Goal: Feedback & Contribution: Contribute content

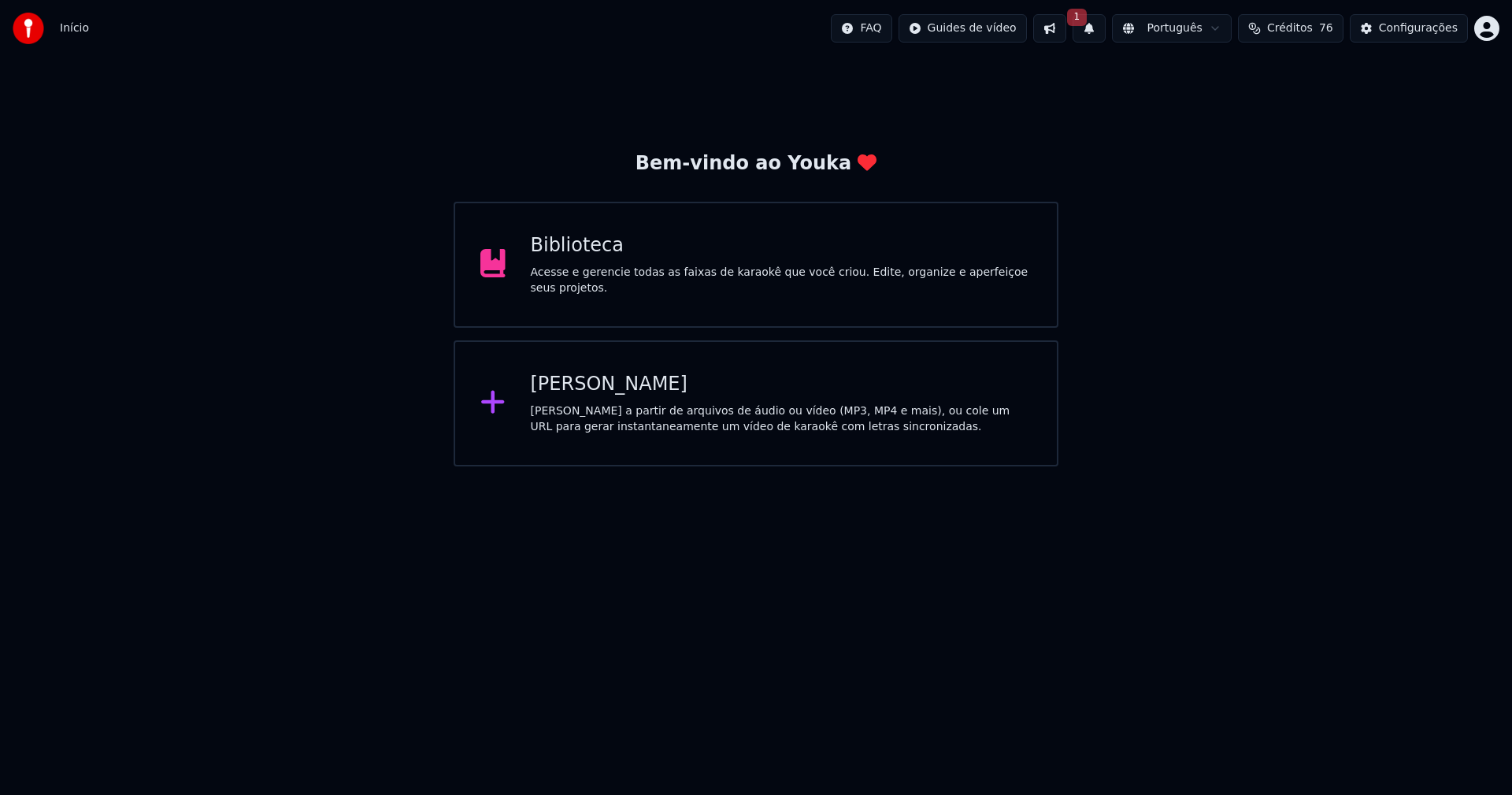
click at [1106, 23] on button "1" at bounding box center [1089, 29] width 33 height 29
click at [1225, 81] on button "Atualizar" at bounding box center [1215, 78] width 76 height 29
click at [579, 254] on div "Biblioteca" at bounding box center [781, 246] width 501 height 26
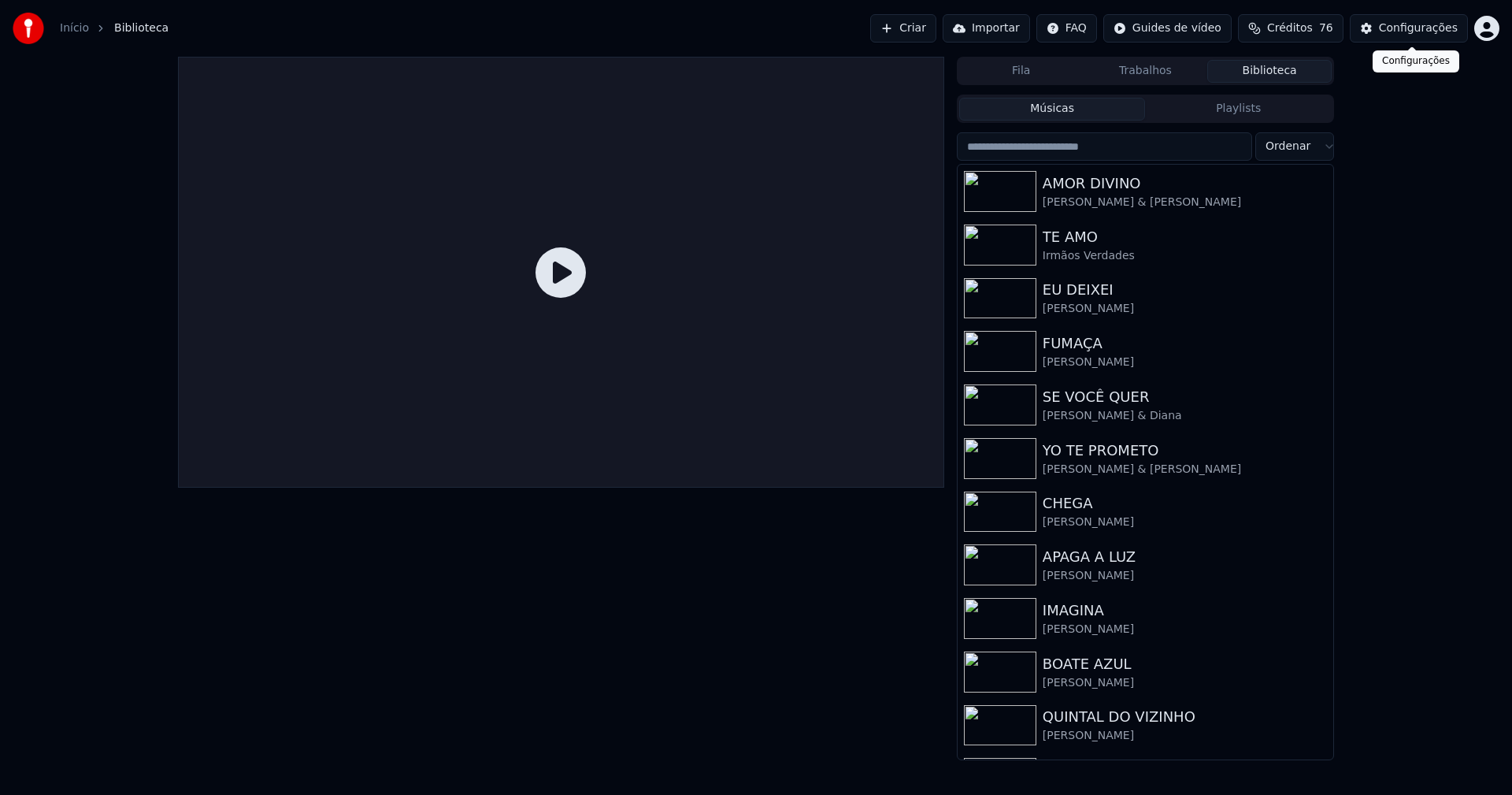
click at [1439, 32] on div "Configurações" at bounding box center [1418, 29] width 79 height 16
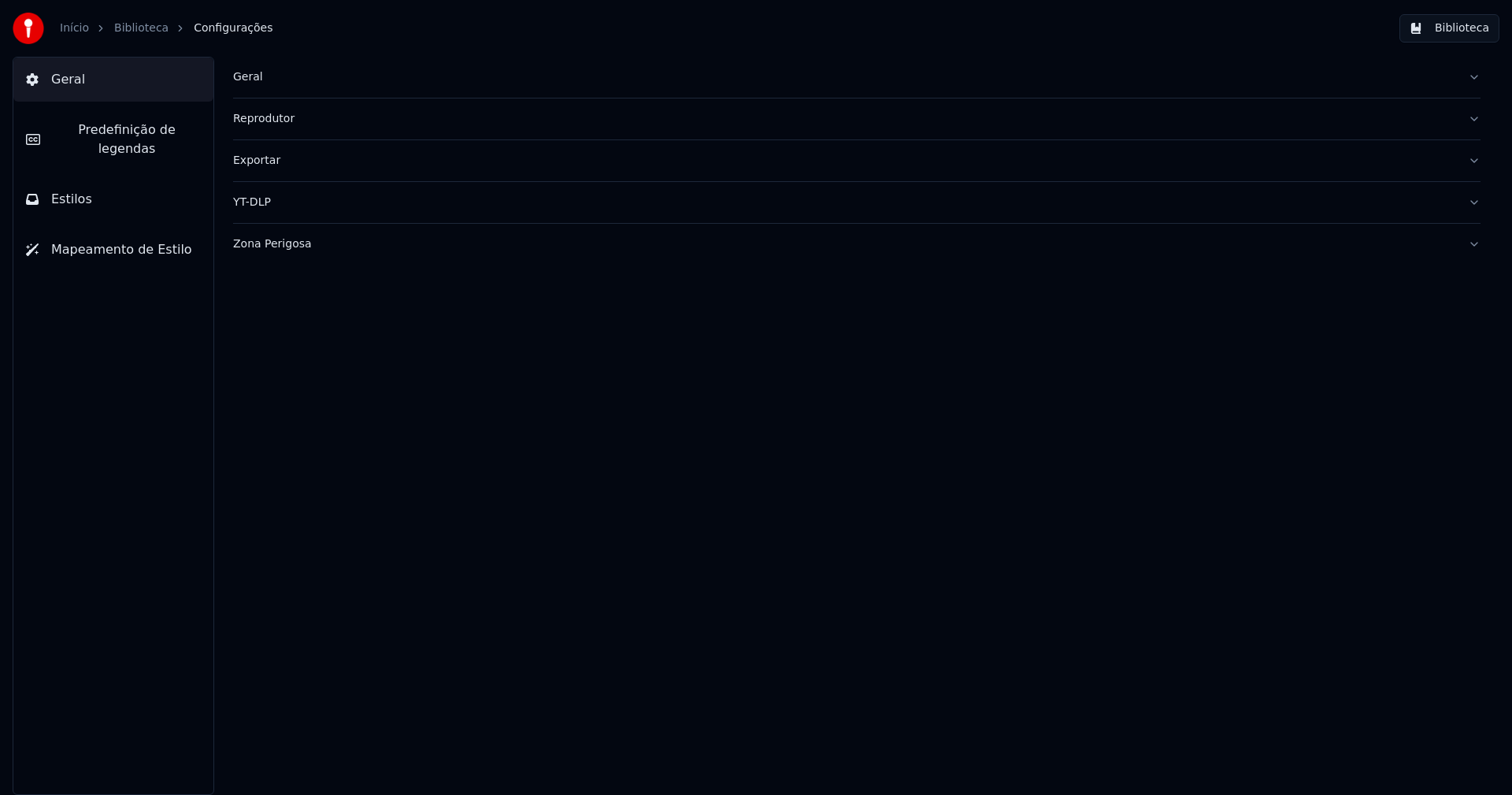
click at [252, 77] on div "Geral" at bounding box center [843, 77] width 1222 height 16
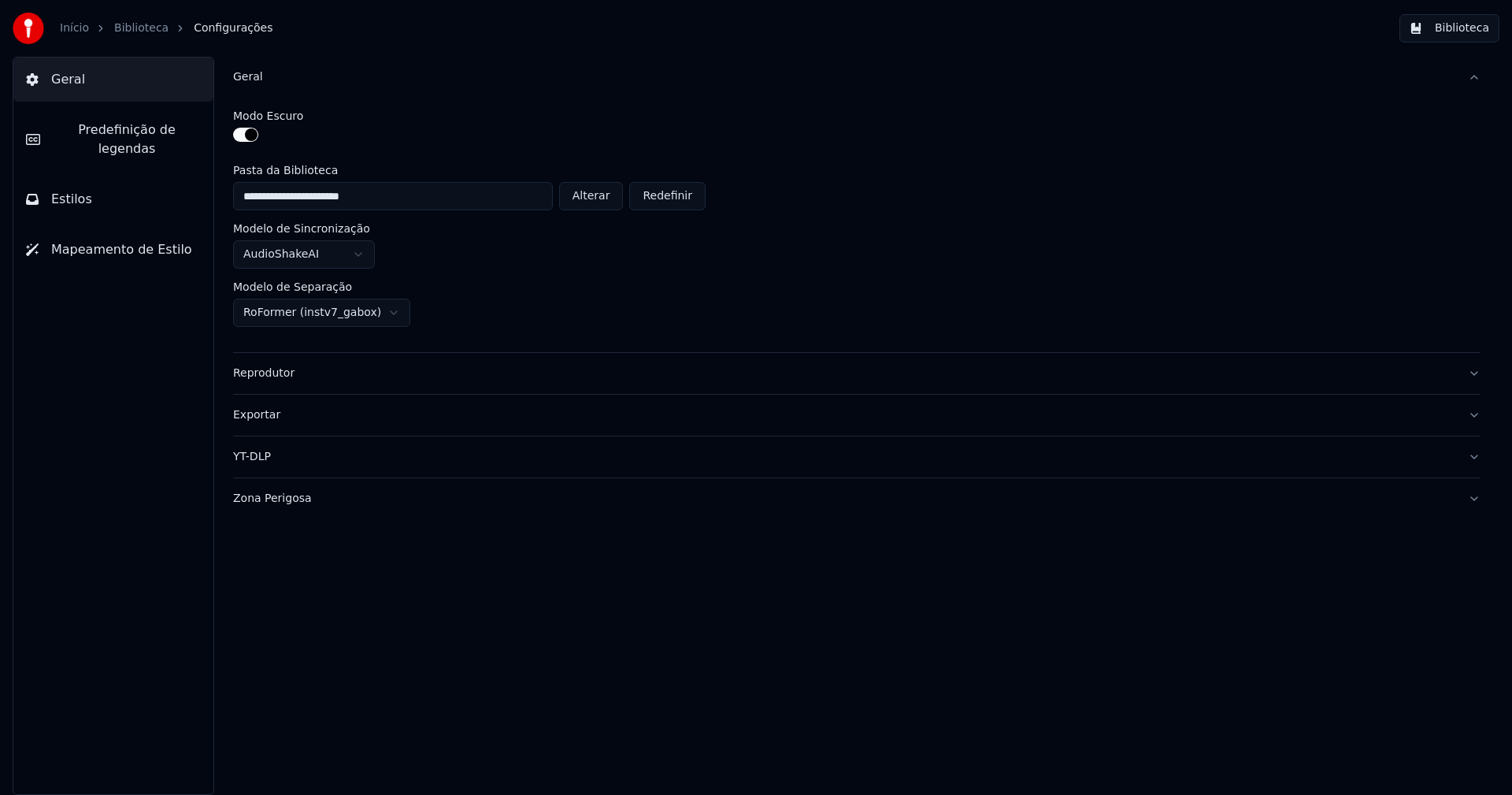
click at [601, 205] on button "Alterar" at bounding box center [591, 196] width 65 height 29
type input "**********"
click at [1478, 26] on button "Biblioteca" at bounding box center [1449, 29] width 100 height 29
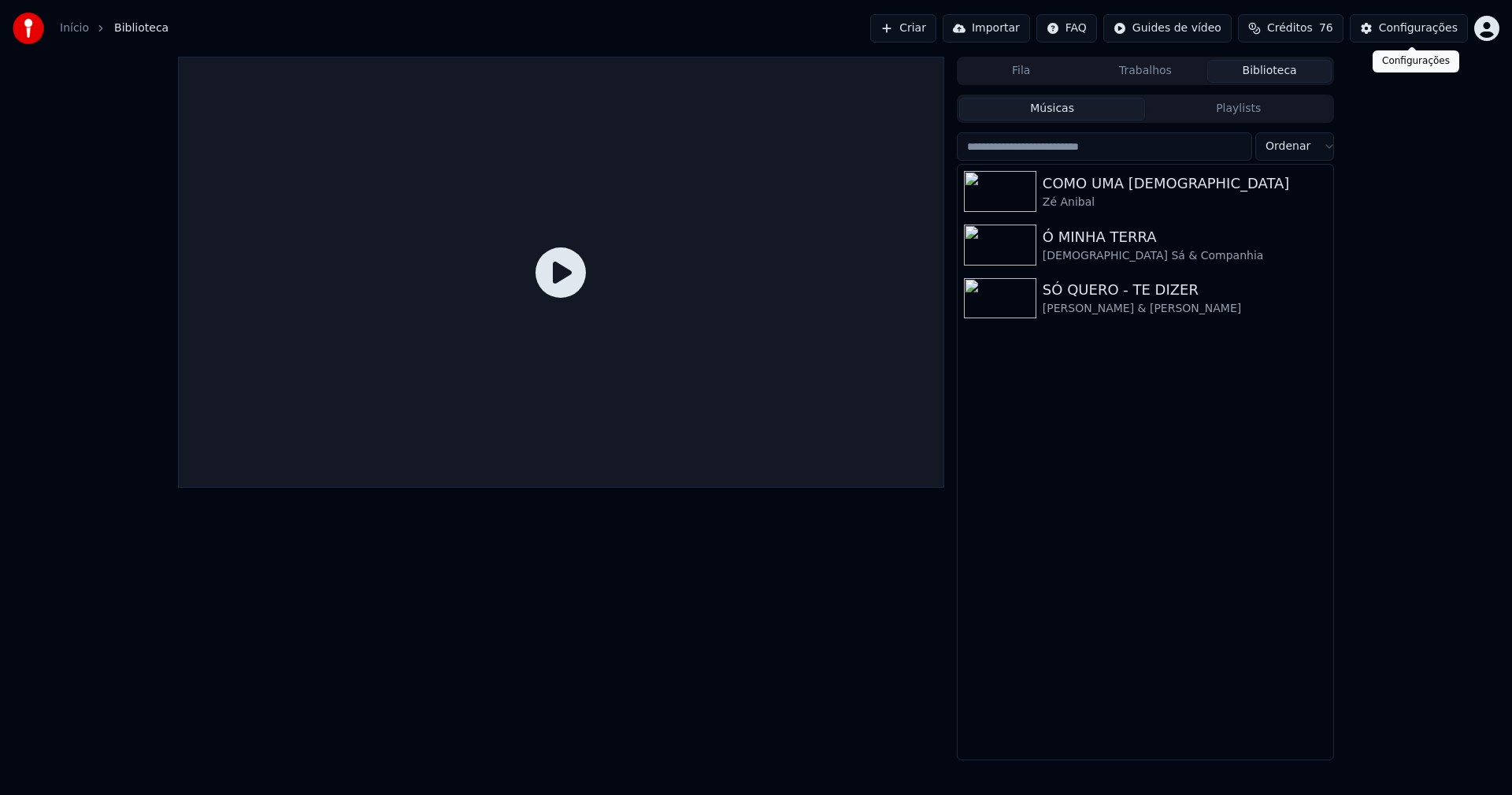
click at [1438, 30] on div "Configurações" at bounding box center [1418, 29] width 79 height 16
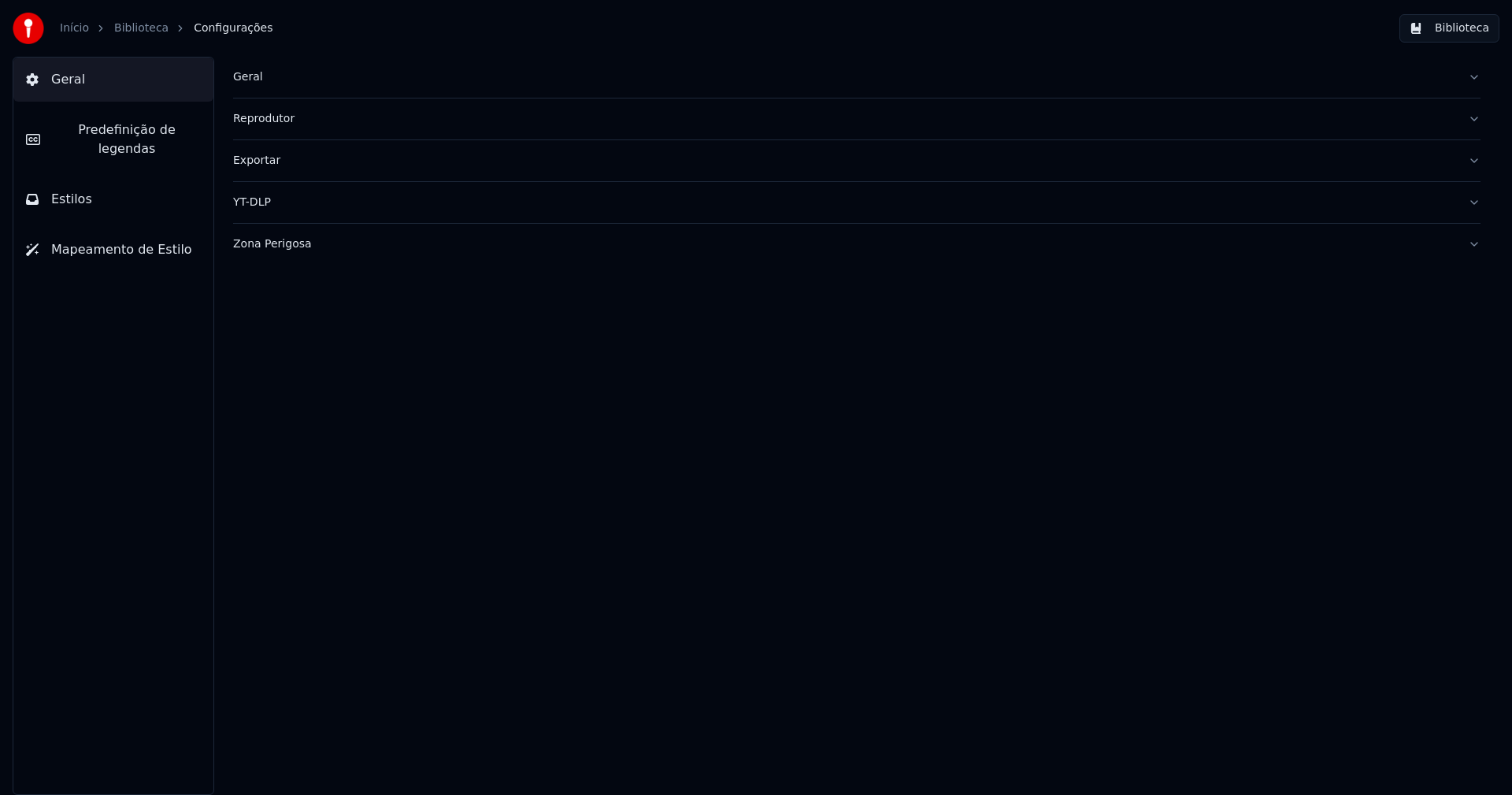
click at [151, 127] on span "Predefinição de legendas" at bounding box center [127, 139] width 148 height 37
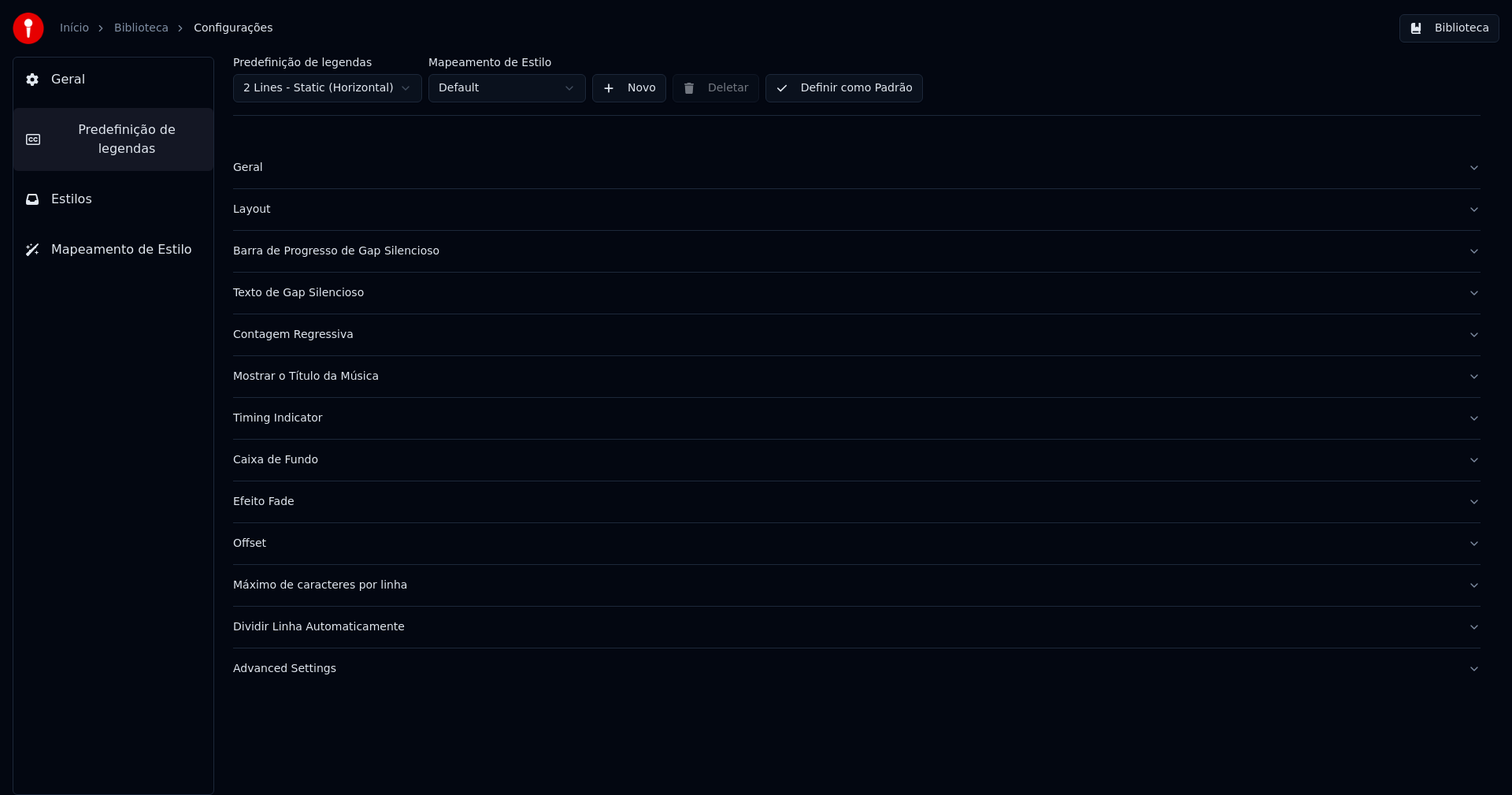
click at [275, 674] on div "Advanced Settings" at bounding box center [843, 669] width 1222 height 16
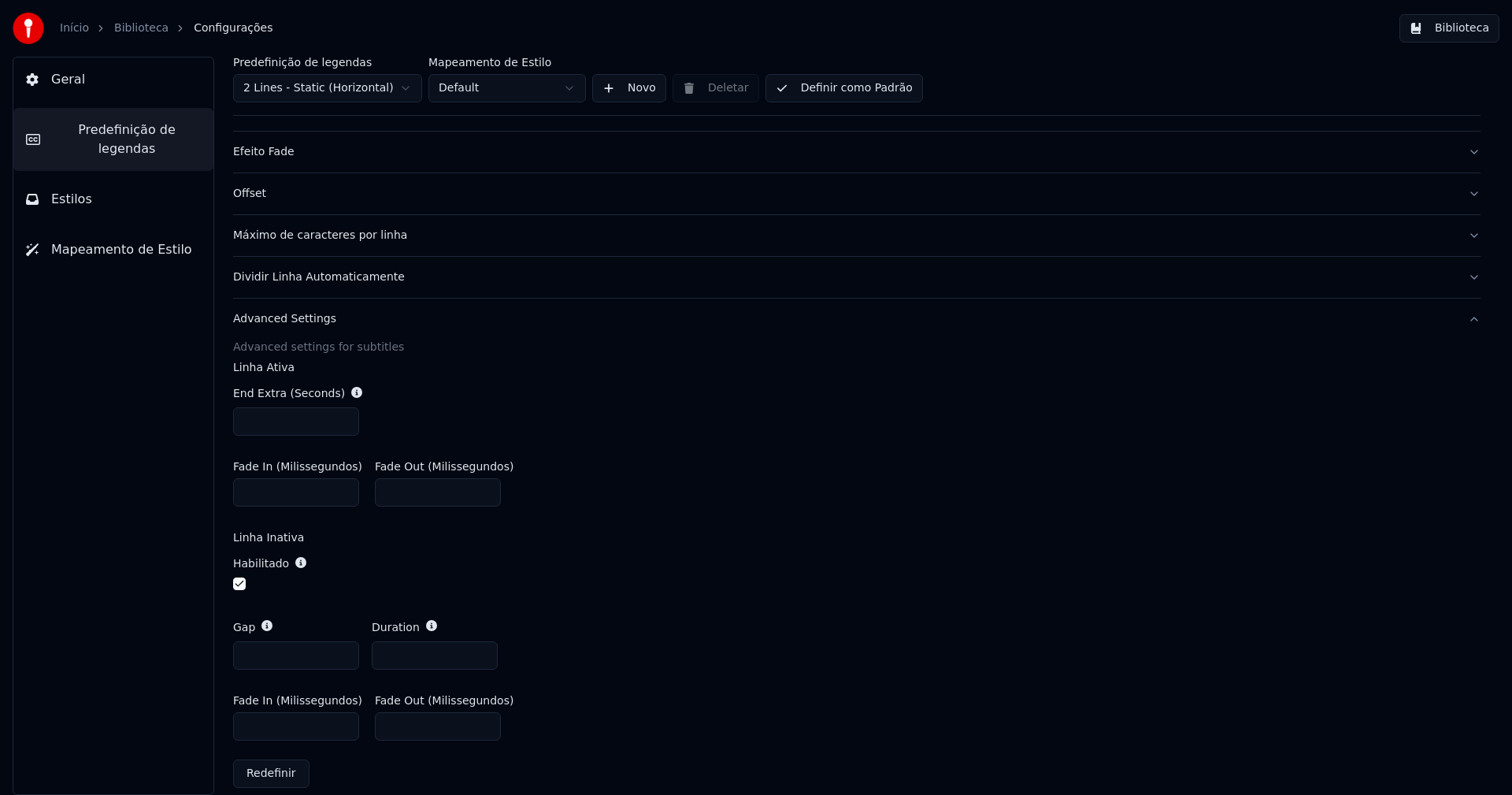
scroll to position [367, 0]
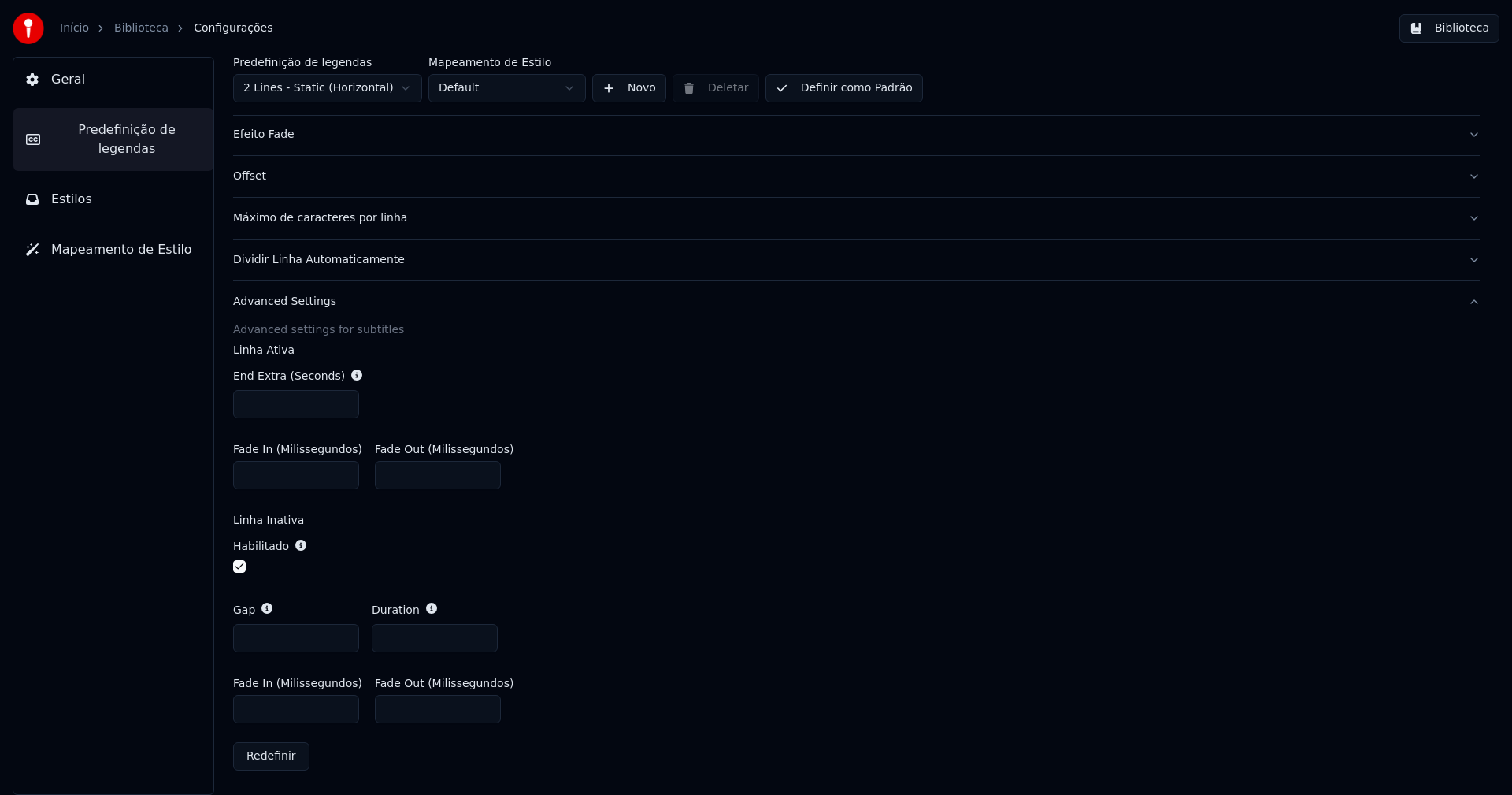
click at [257, 642] on input "*" at bounding box center [296, 638] width 126 height 29
type input "***"
drag, startPoint x: 738, startPoint y: 572, endPoint x: 756, endPoint y: 576, distance: 18.4
click at [738, 571] on div "Habilitado" at bounding box center [856, 557] width 1247 height 64
click at [1456, 30] on button "Biblioteca" at bounding box center [1449, 29] width 100 height 29
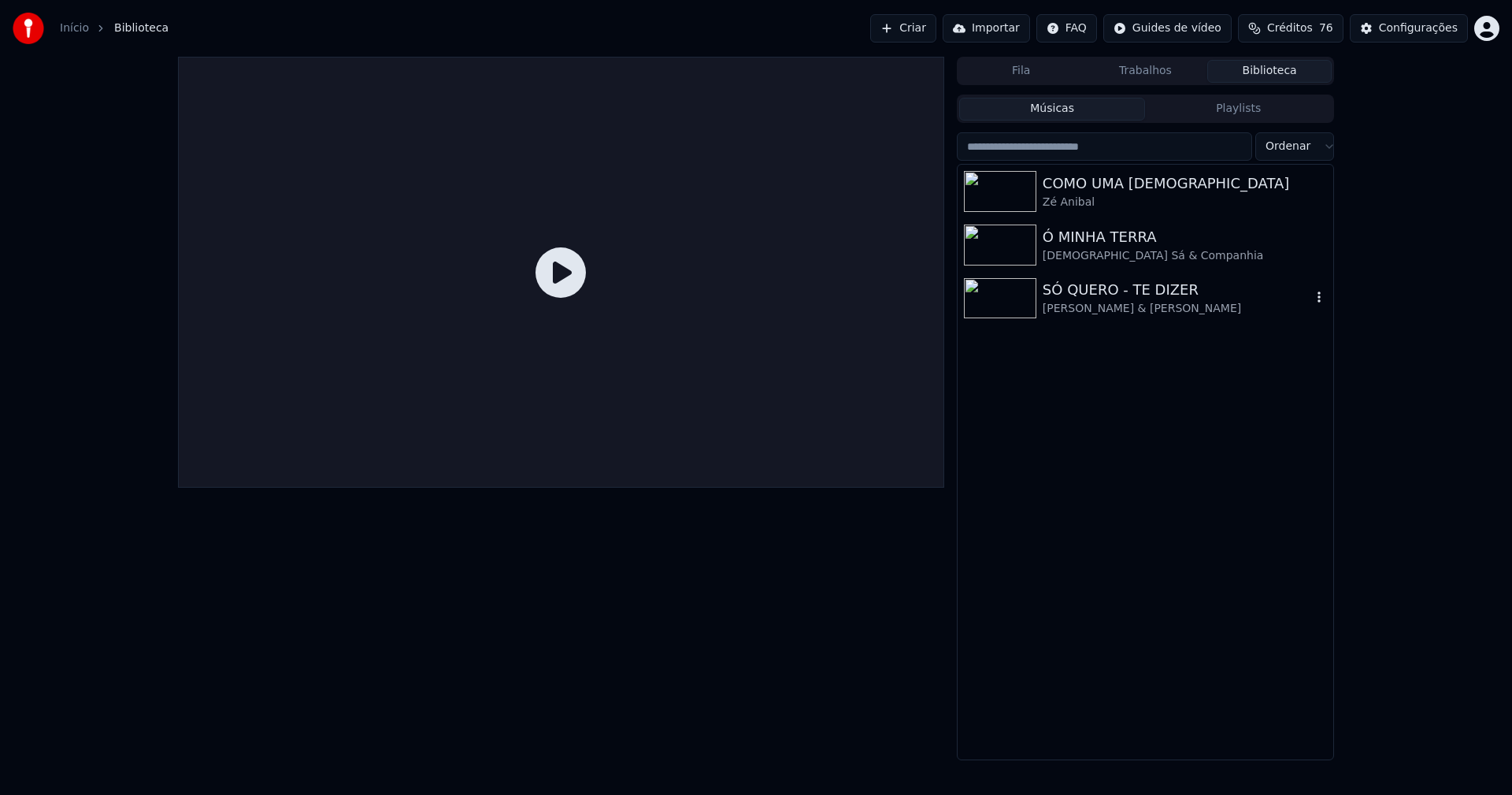
click at [1086, 296] on div "SÓ QUERO - TE DIZER" at bounding box center [1176, 290] width 269 height 22
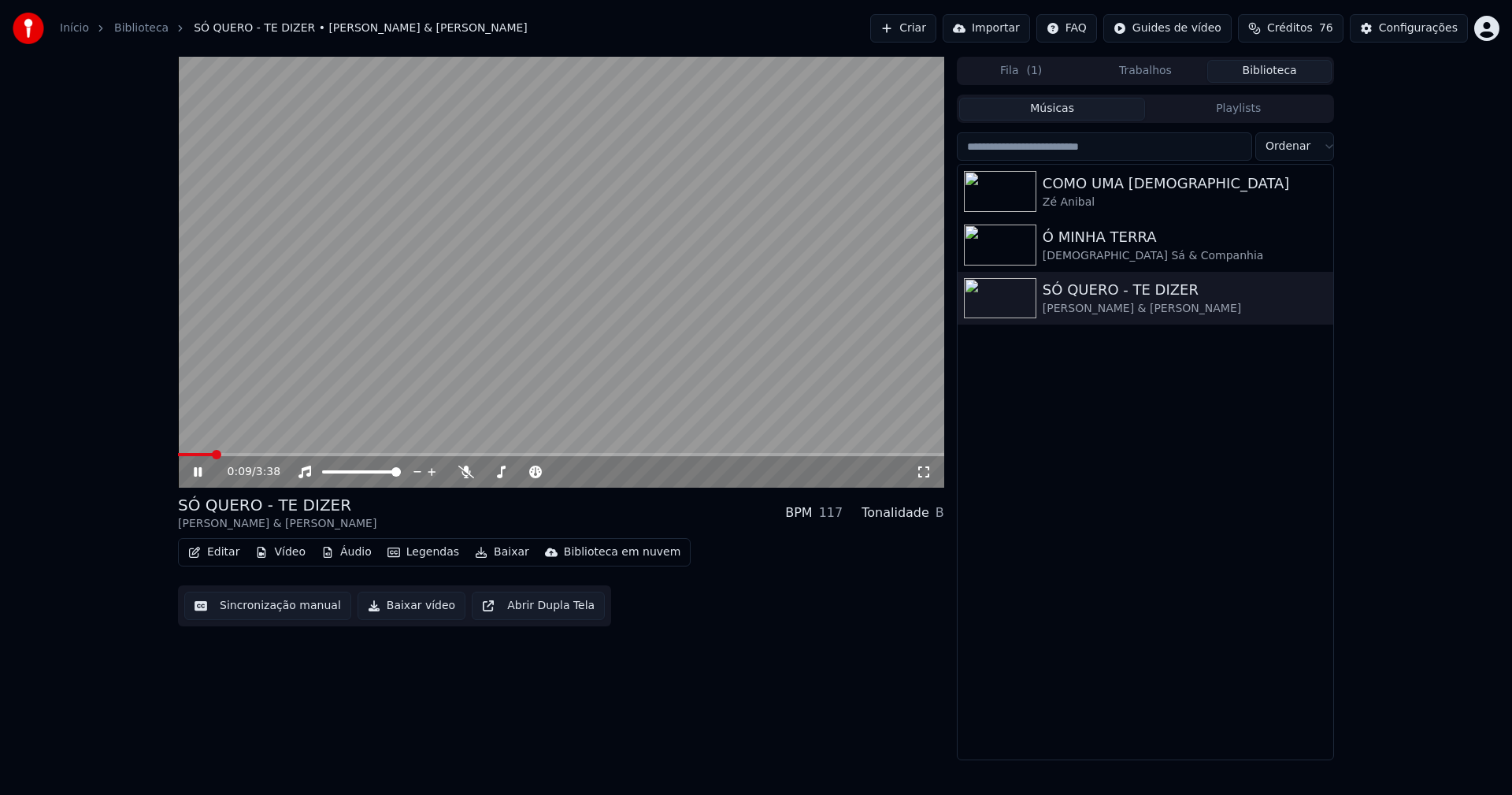
click at [921, 470] on icon at bounding box center [924, 472] width 16 height 13
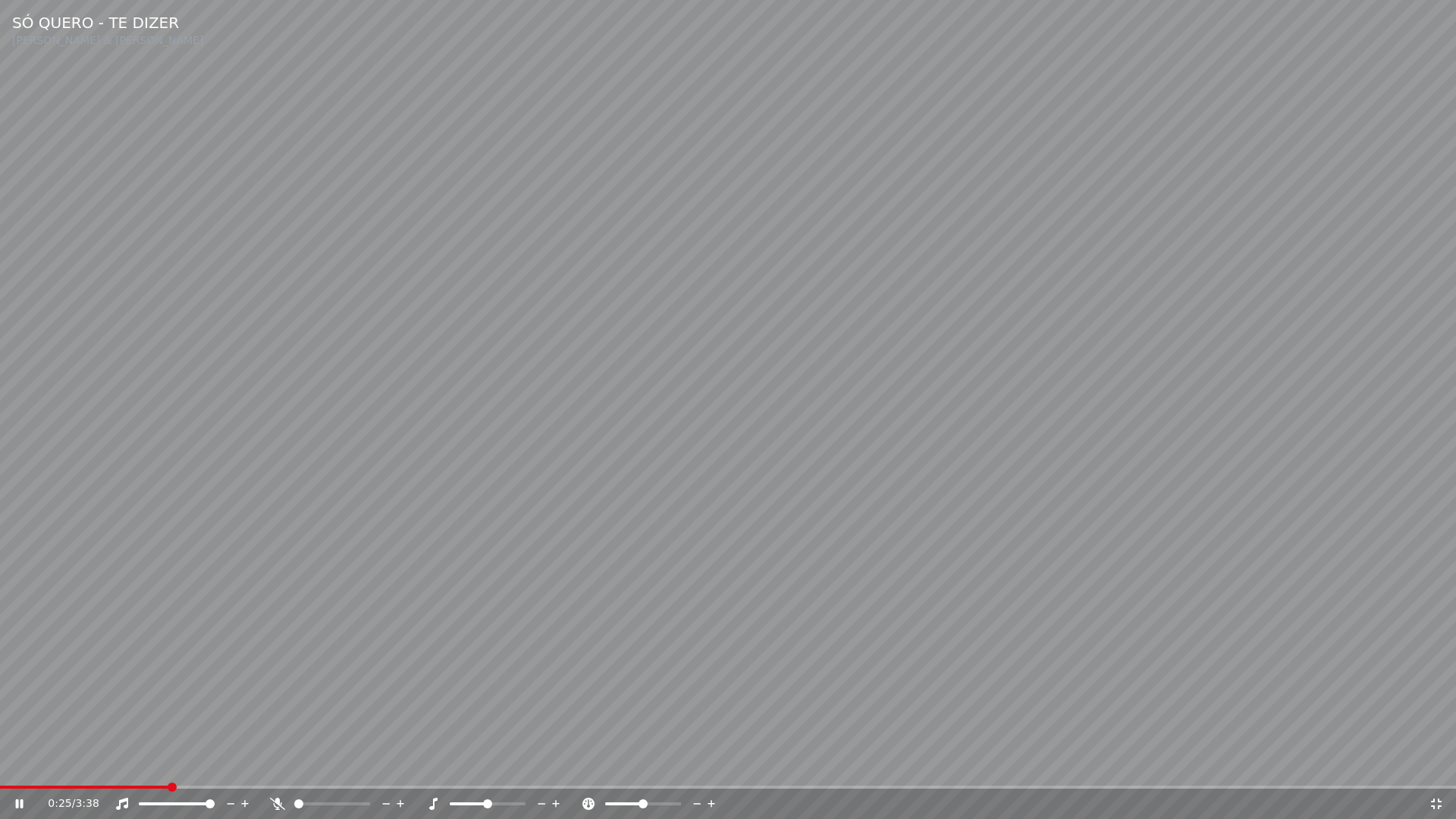
click at [109, 765] on span at bounding box center [84, 788] width 169 height 3
drag, startPoint x: 1433, startPoint y: 798, endPoint x: 1300, endPoint y: 319, distance: 497.1
click at [1433, 765] on icon at bounding box center [1436, 804] width 15 height 12
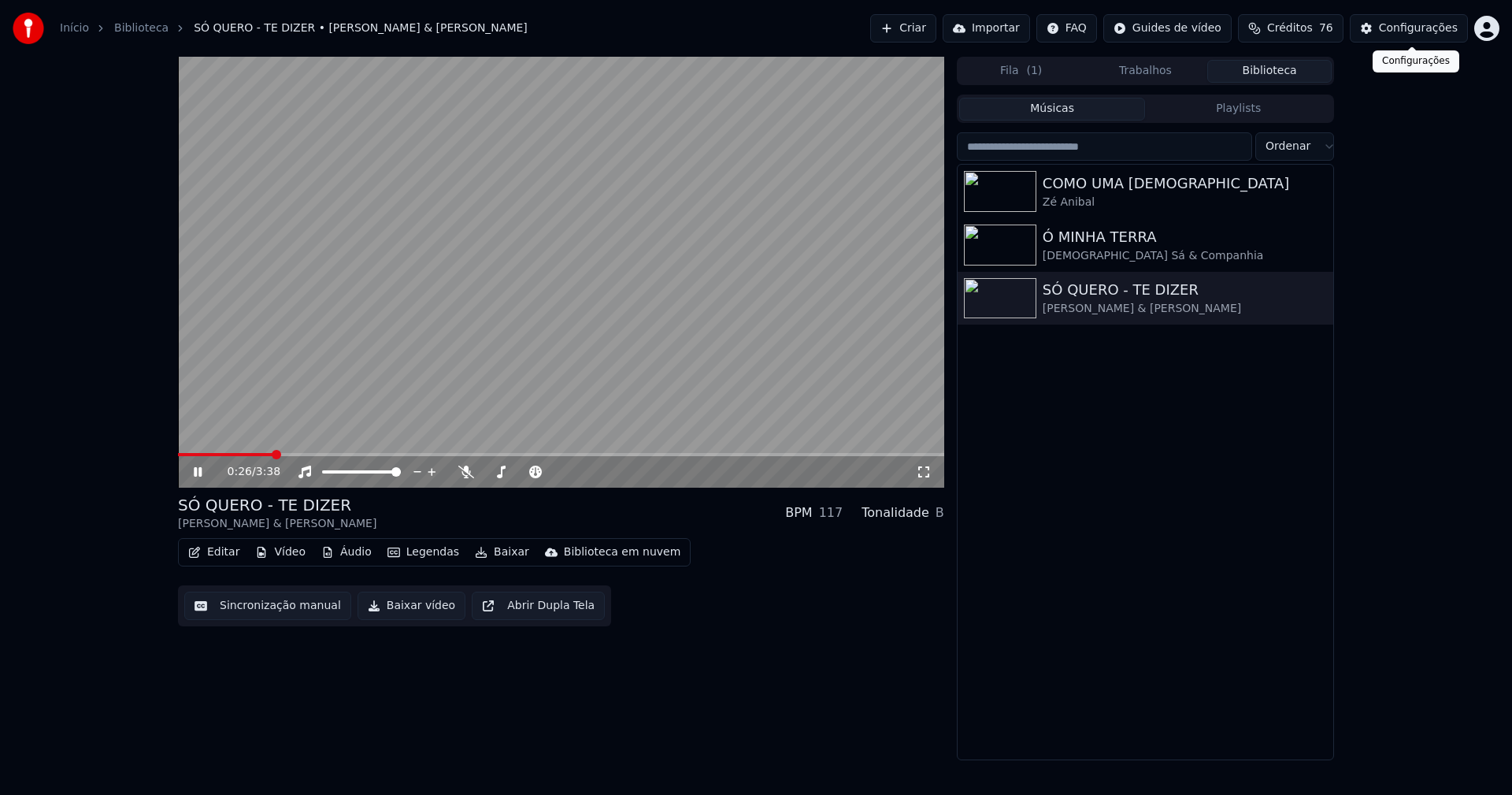
click at [1421, 33] on div "Configurações" at bounding box center [1418, 29] width 79 height 16
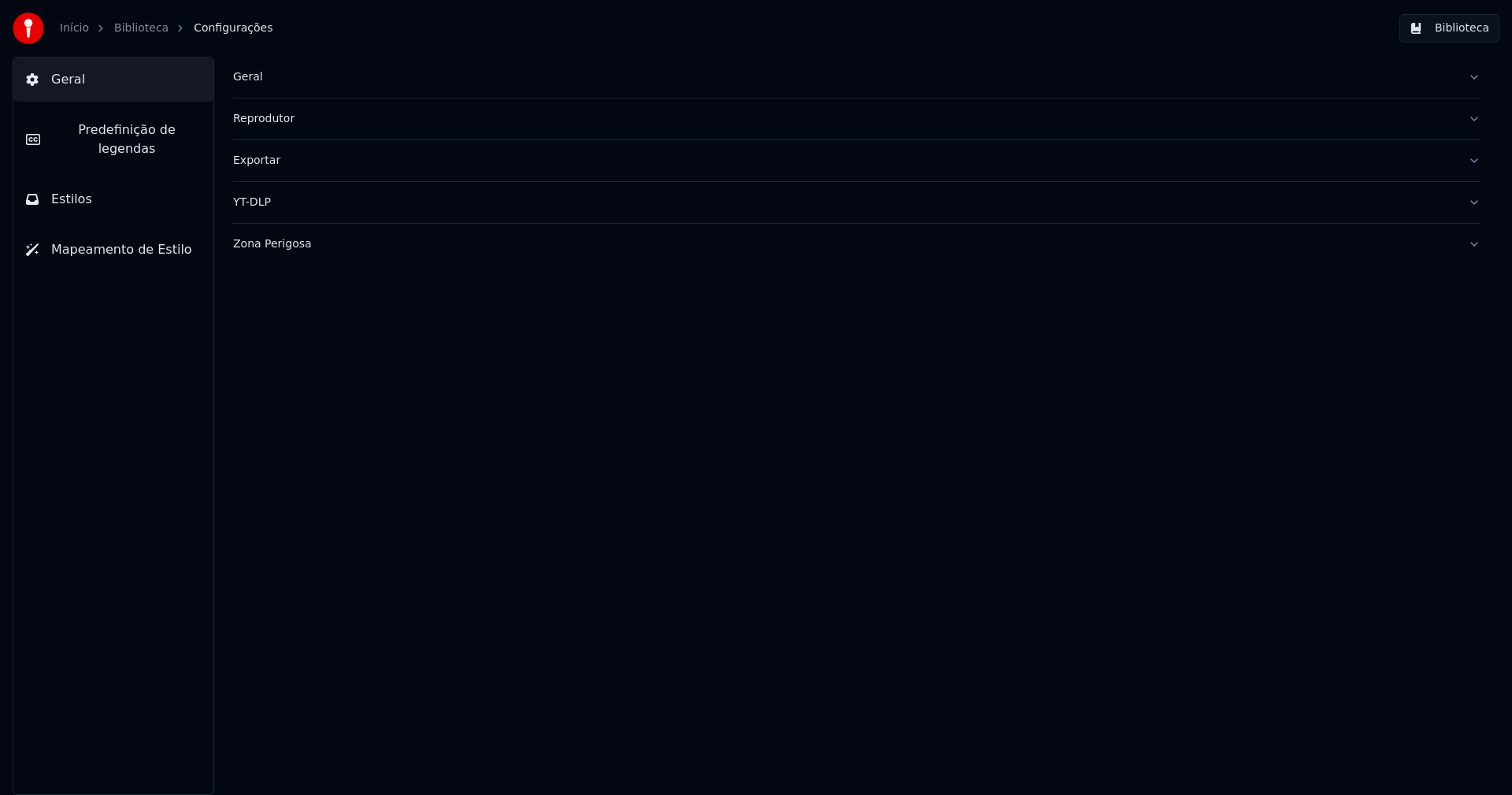
click at [1475, 30] on button "Biblioteca" at bounding box center [1449, 29] width 100 height 29
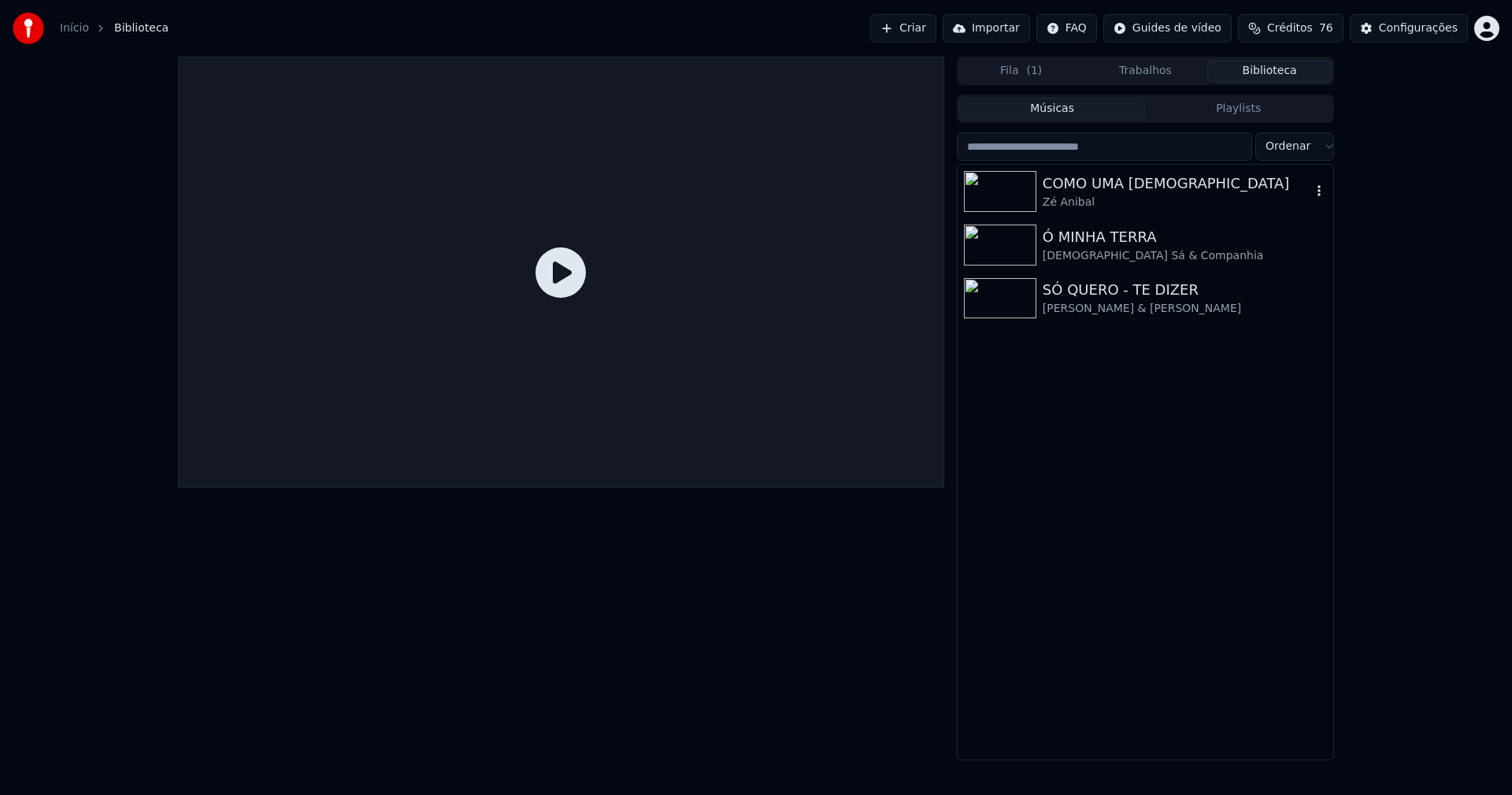
click at [1097, 190] on div "COMO UMA DEUSA" at bounding box center [1176, 183] width 269 height 22
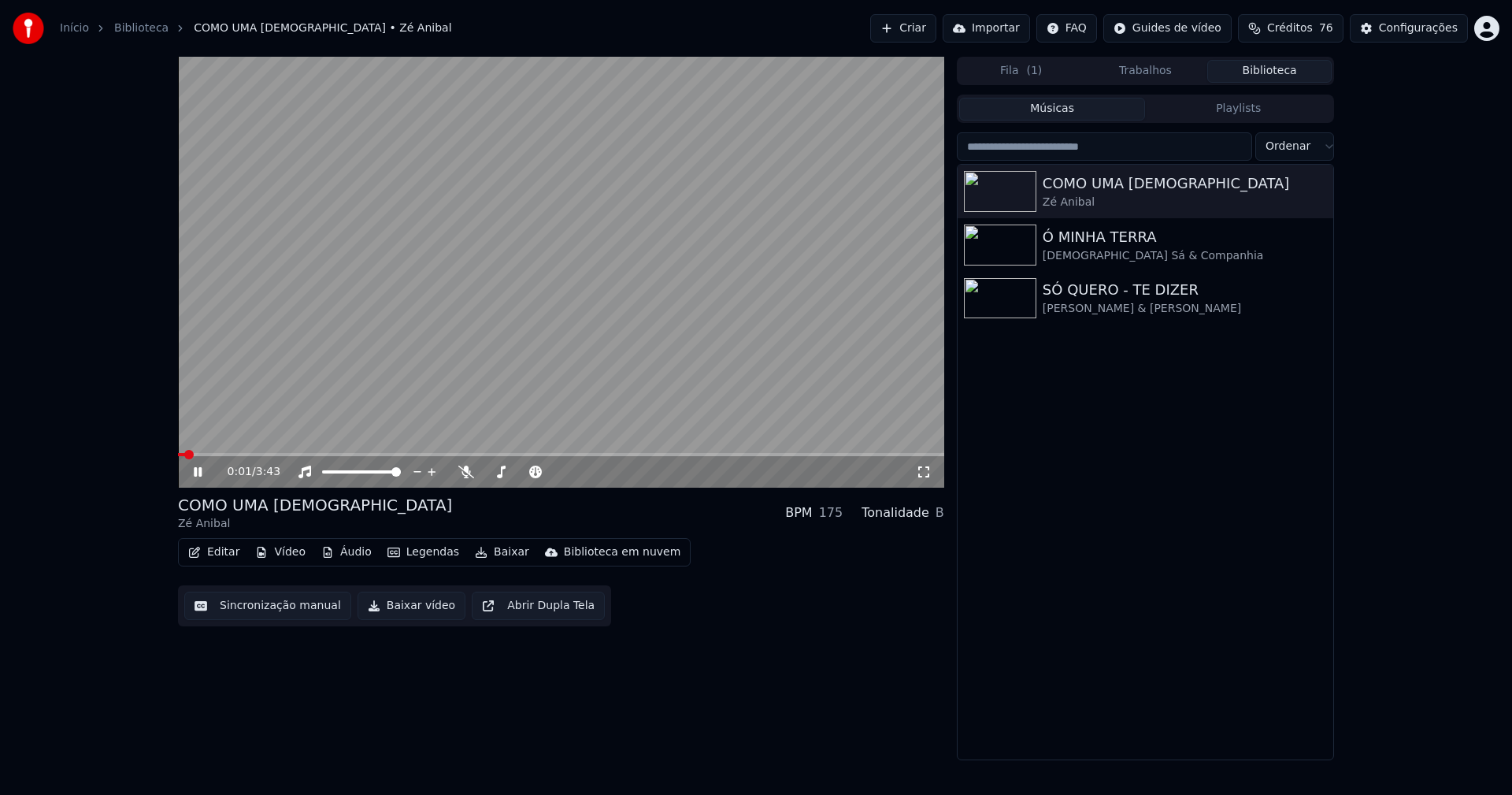
click at [920, 470] on icon at bounding box center [924, 472] width 16 height 13
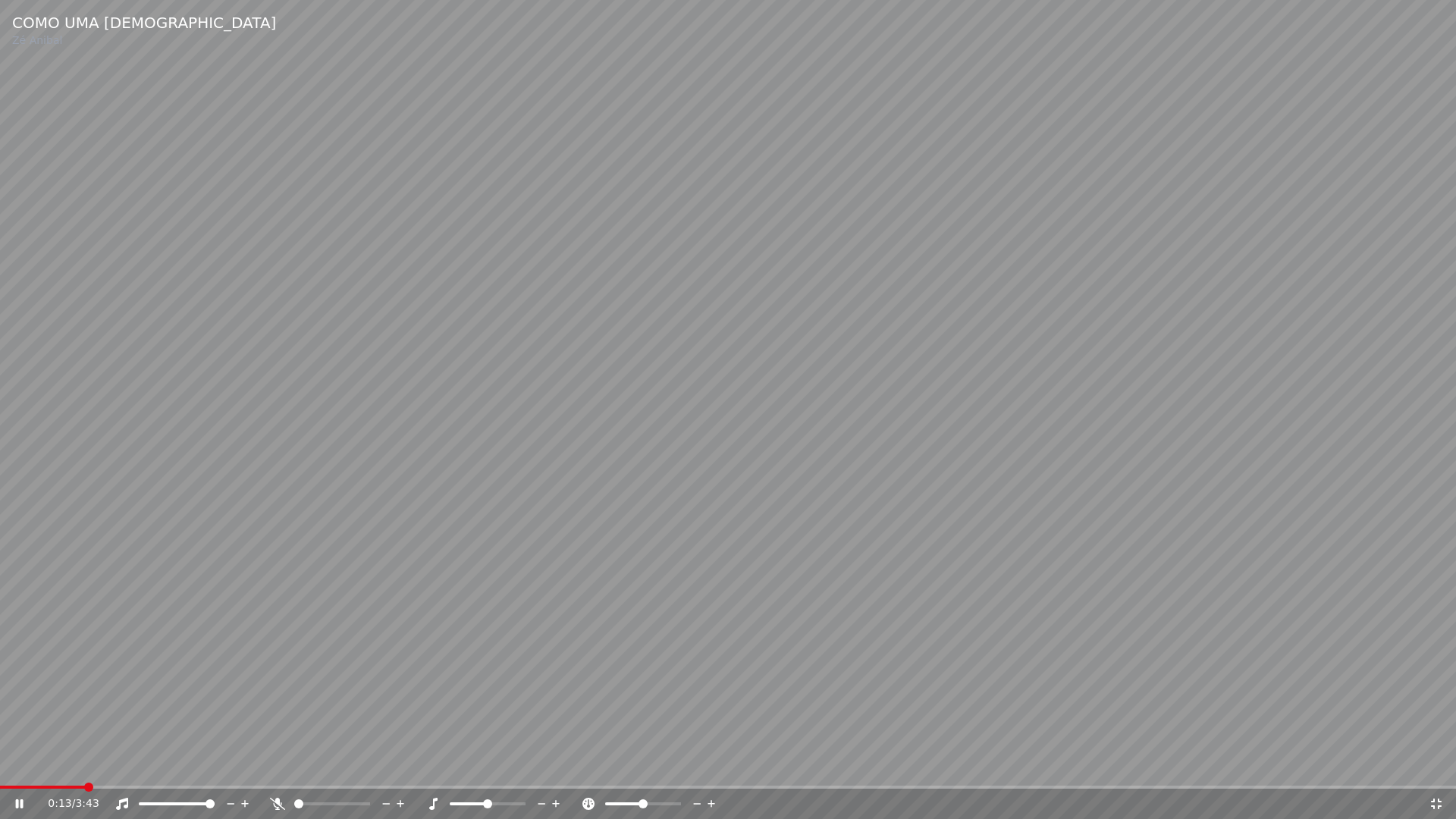
click at [83, 765] on span at bounding box center [728, 788] width 1456 height 3
click at [159, 765] on span at bounding box center [728, 788] width 1456 height 3
drag, startPoint x: 1435, startPoint y: 808, endPoint x: 1312, endPoint y: 501, distance: 330.7
click at [1436, 765] on icon at bounding box center [1436, 804] width 15 height 12
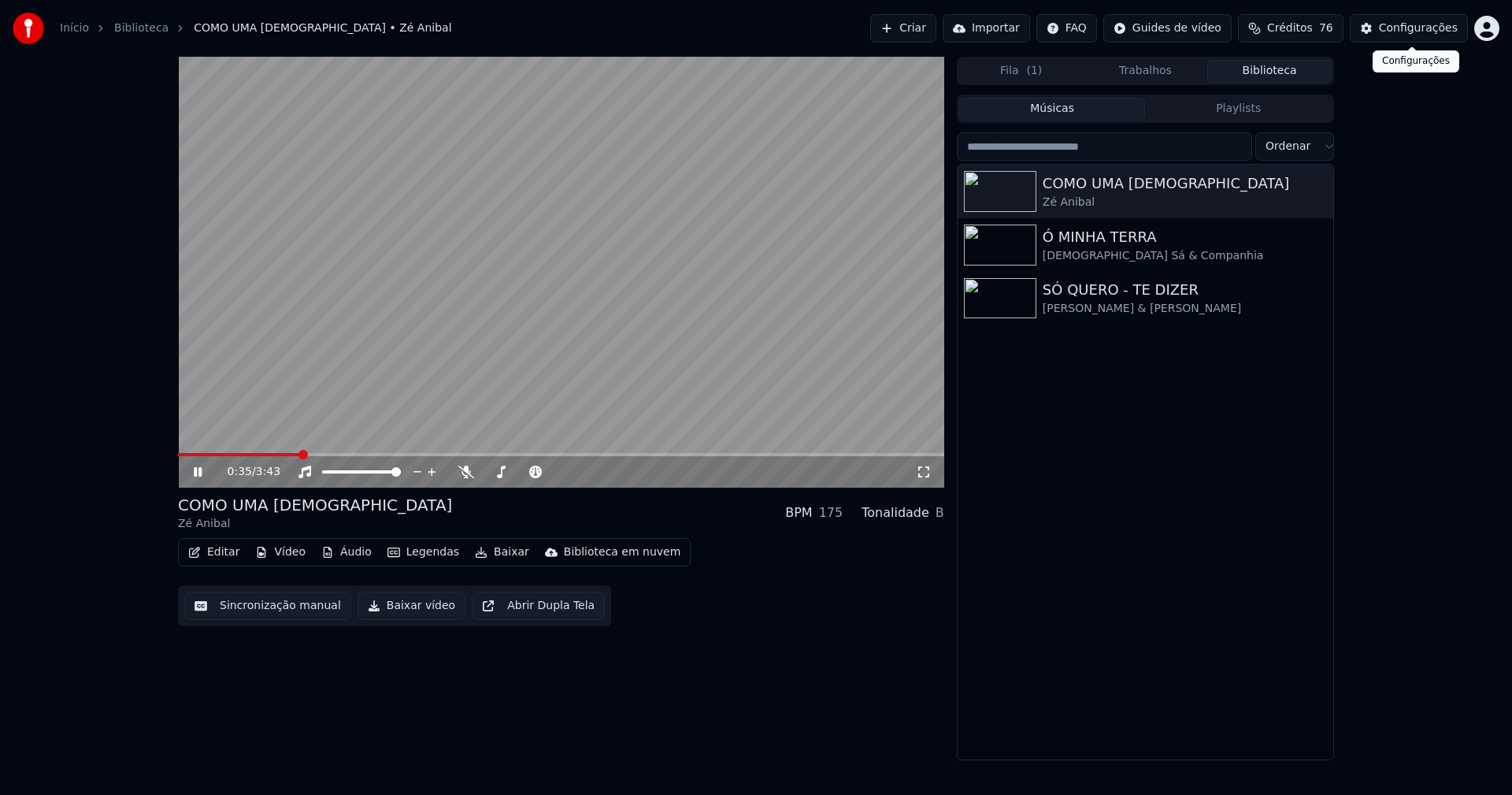
click at [1431, 30] on div "Configurações" at bounding box center [1418, 29] width 79 height 16
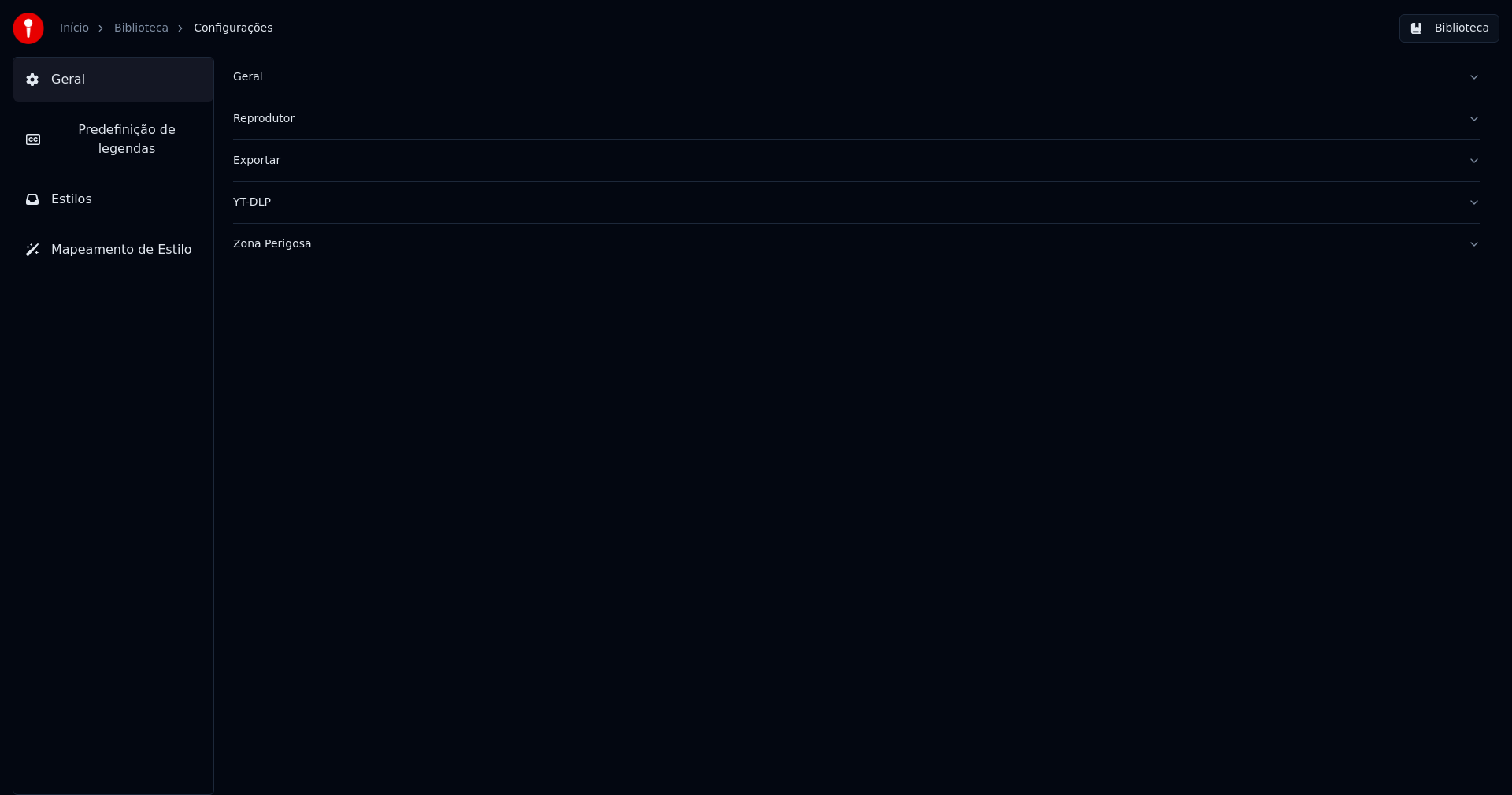
click at [131, 136] on span "Predefinição de legendas" at bounding box center [127, 139] width 148 height 37
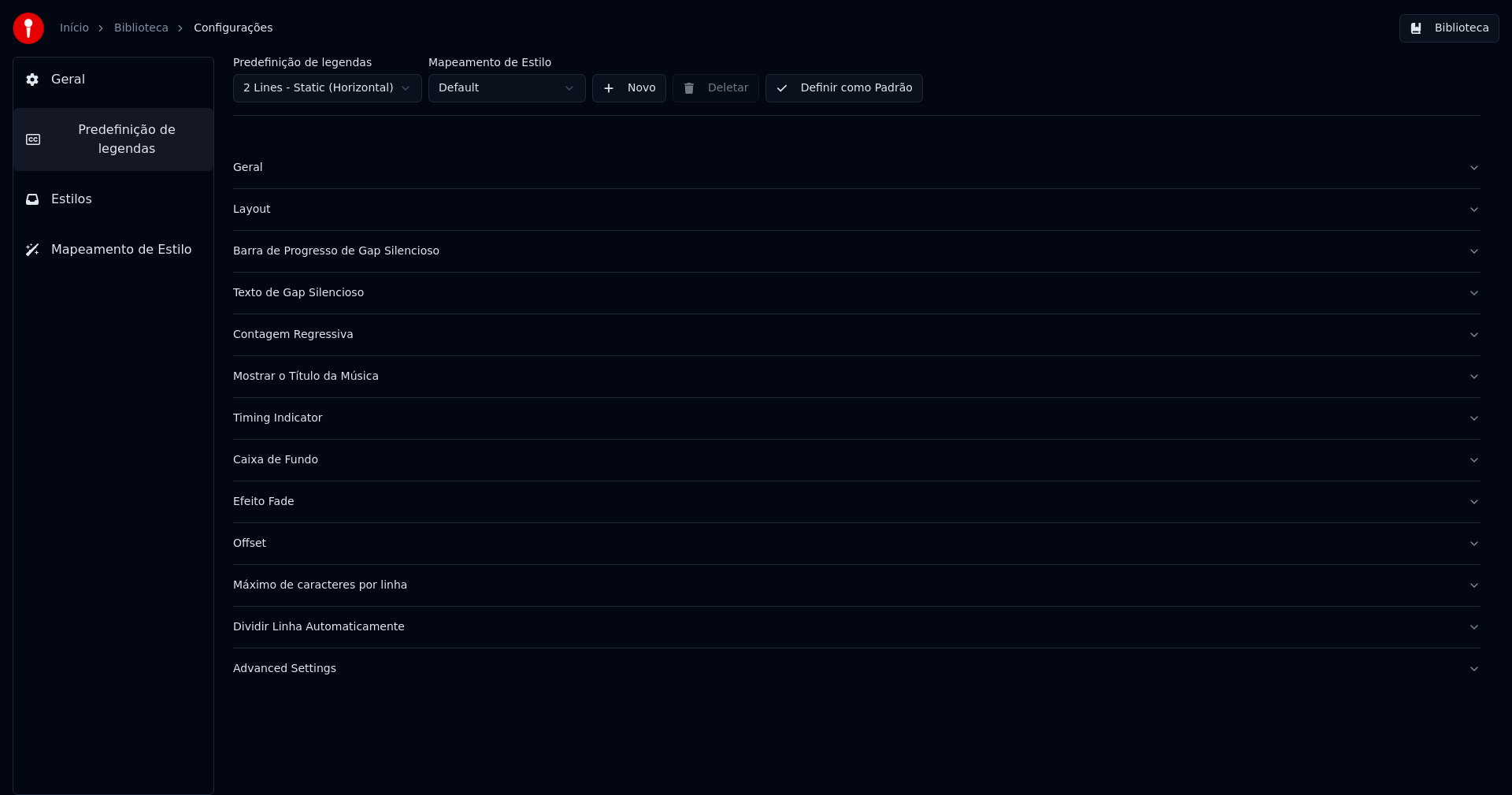
click at [318, 668] on div "Advanced Settings" at bounding box center [843, 669] width 1222 height 16
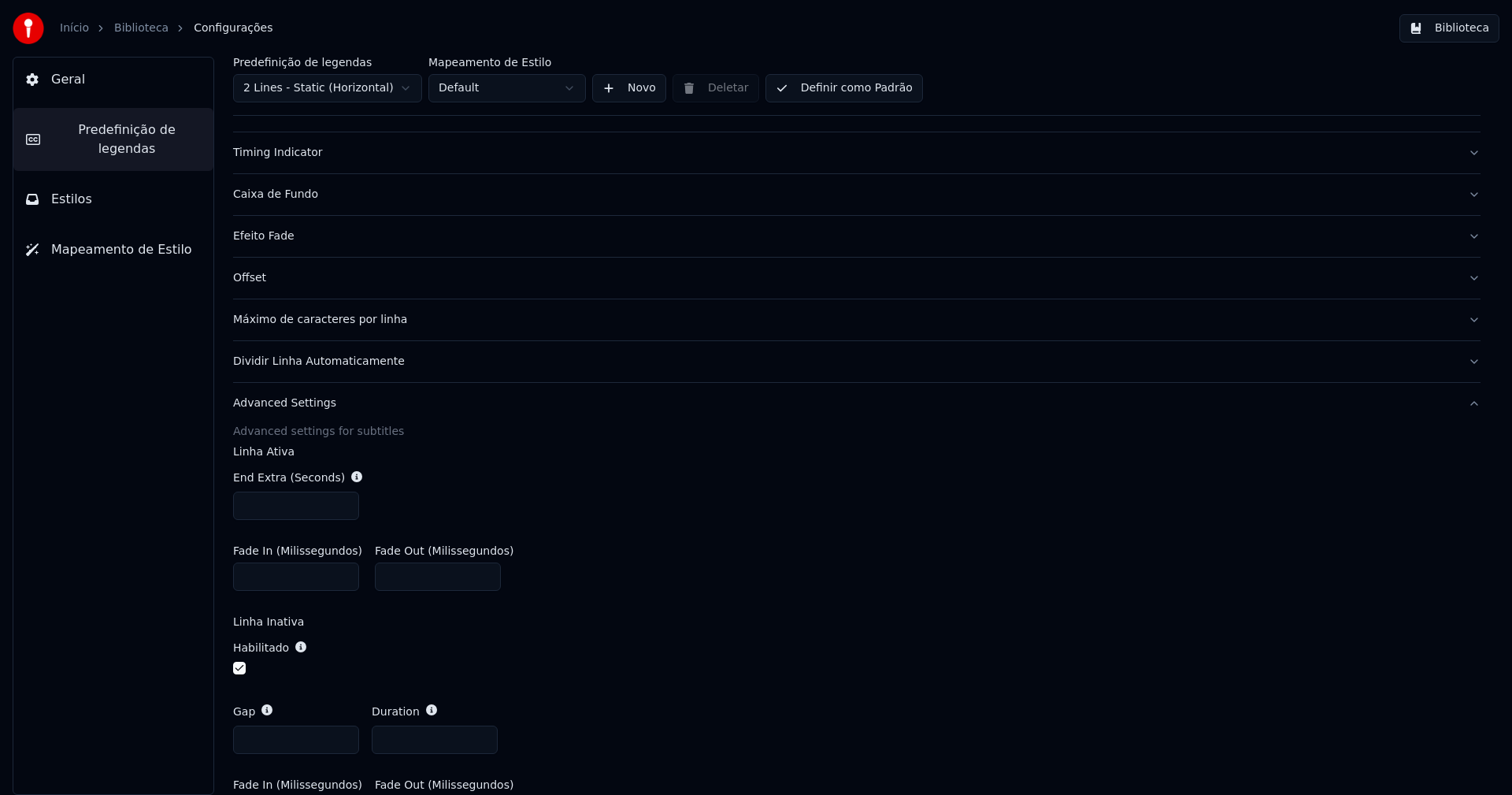
scroll to position [315, 0]
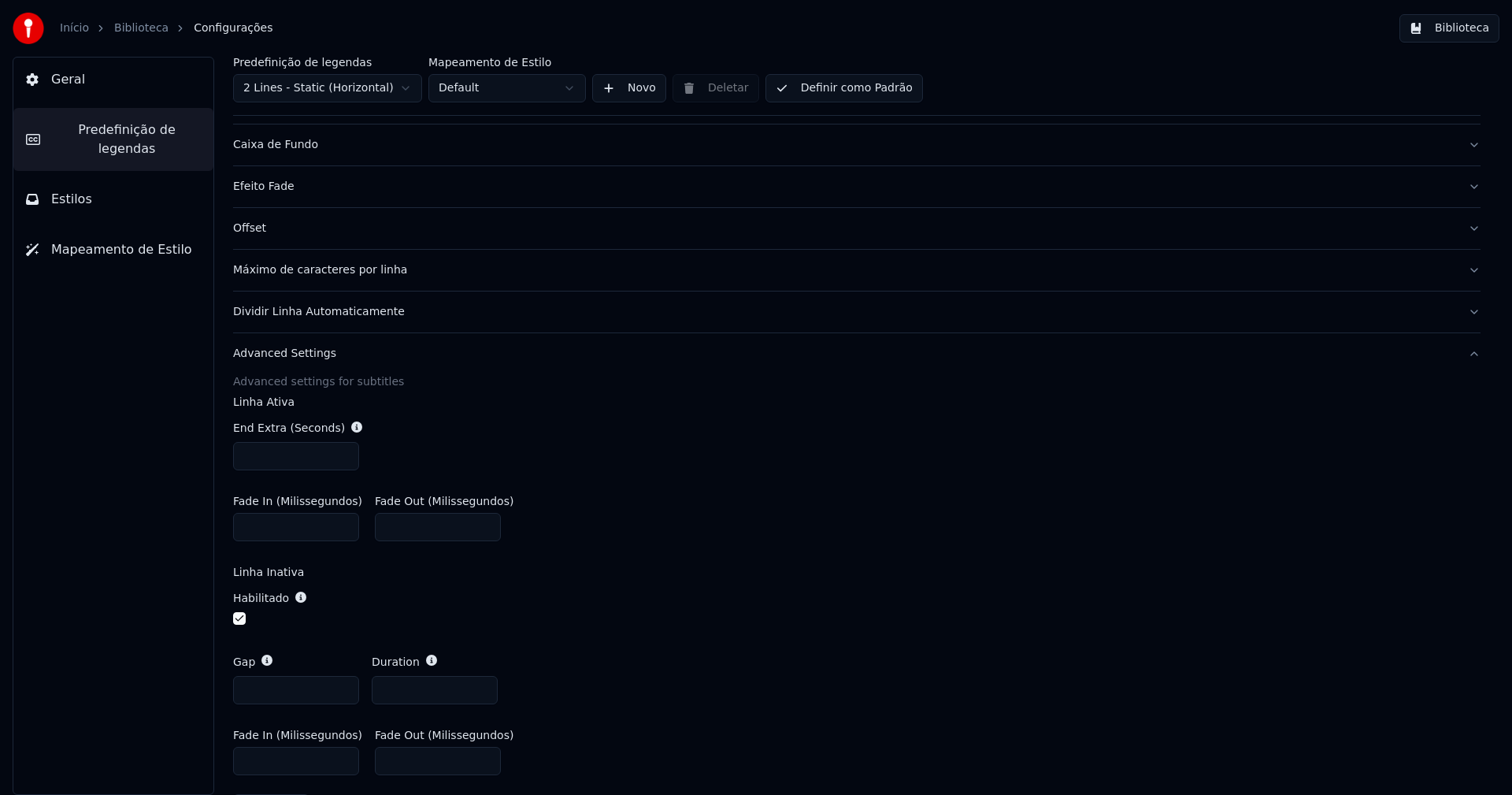
click at [274, 691] on input "***" at bounding box center [296, 691] width 126 height 29
type input "***"
click at [940, 415] on div "End Extra (Seconds) ***" at bounding box center [856, 445] width 1247 height 76
click at [1477, 28] on button "Biblioteca" at bounding box center [1449, 29] width 100 height 29
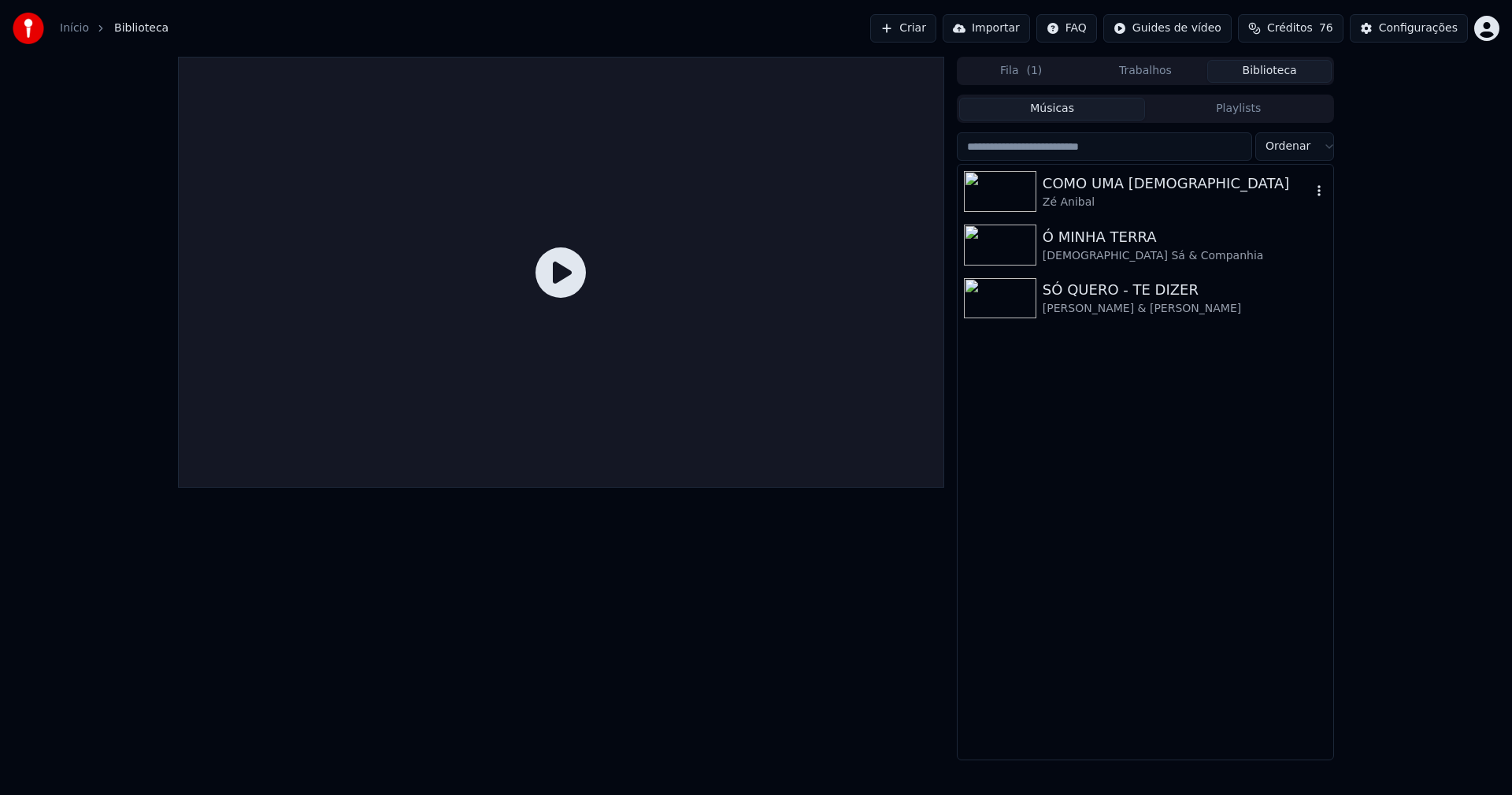
click at [1126, 182] on div "COMO UMA DEUSA" at bounding box center [1176, 183] width 269 height 22
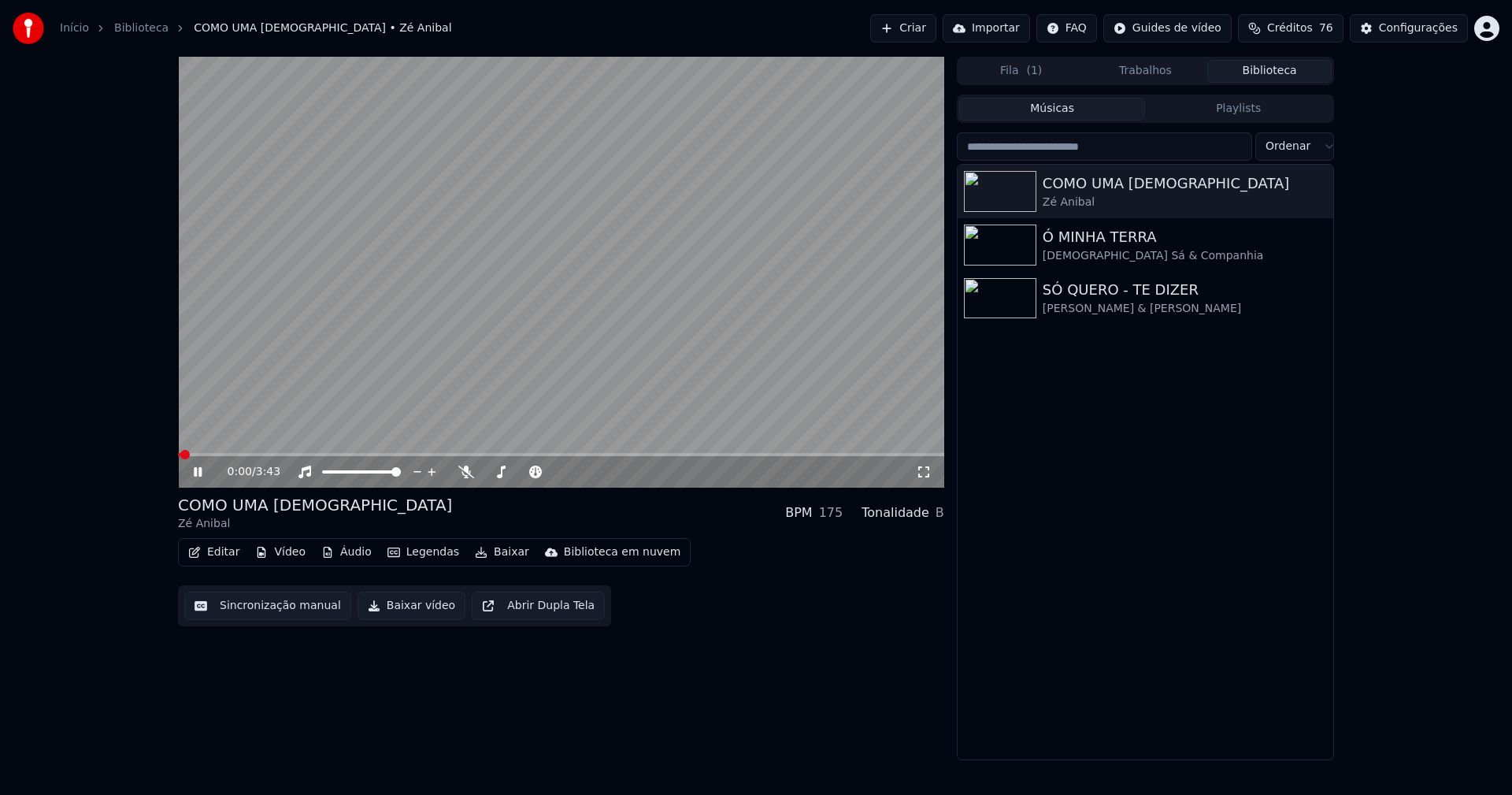
click at [271, 455] on span at bounding box center [560, 455] width 766 height 3
click at [928, 478] on icon at bounding box center [924, 472] width 11 height 11
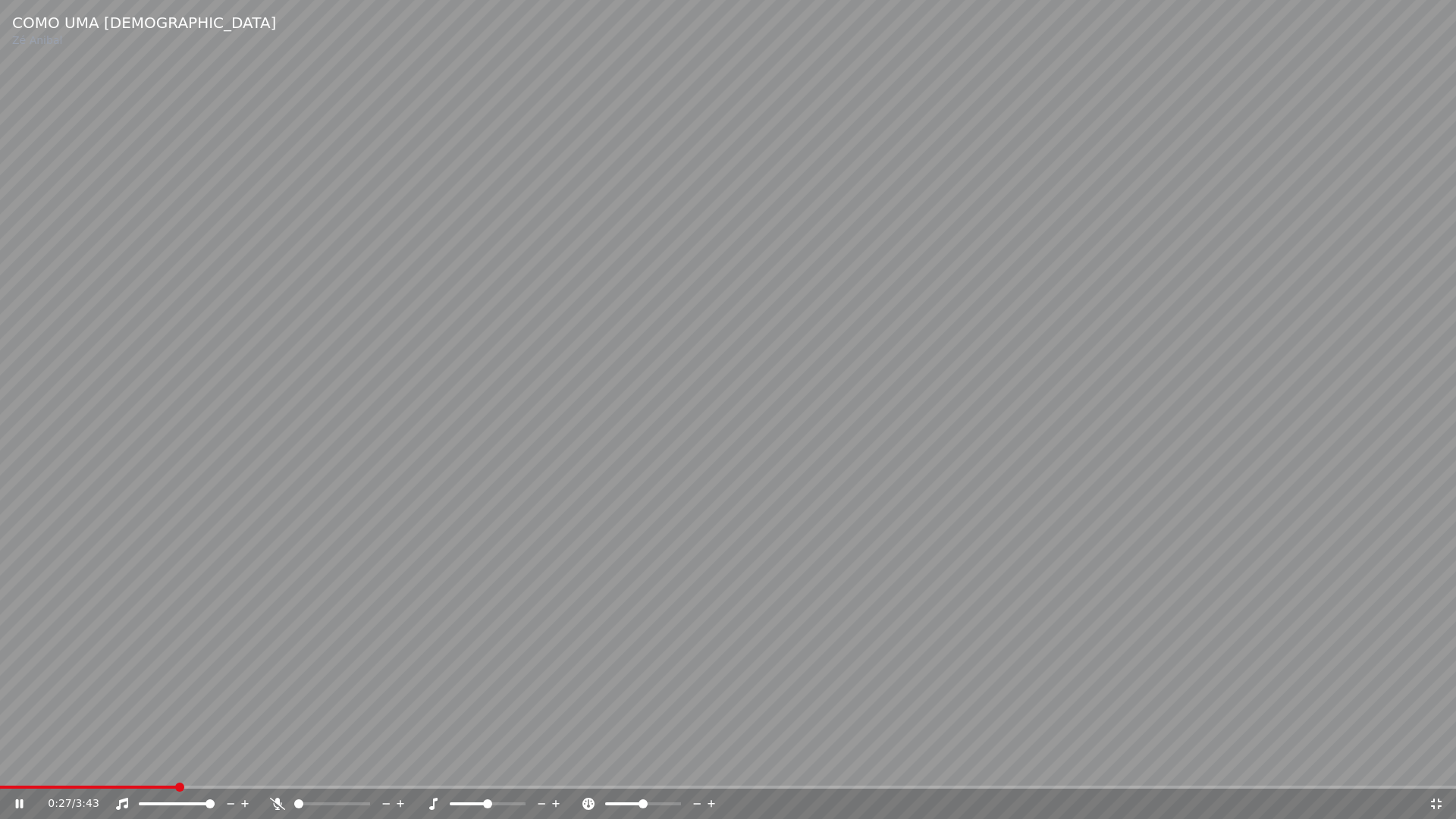
click at [176, 765] on span at bounding box center [87, 788] width 176 height 3
click at [153, 765] on span at bounding box center [104, 788] width 208 height 3
click at [1431, 765] on icon at bounding box center [1436, 804] width 15 height 12
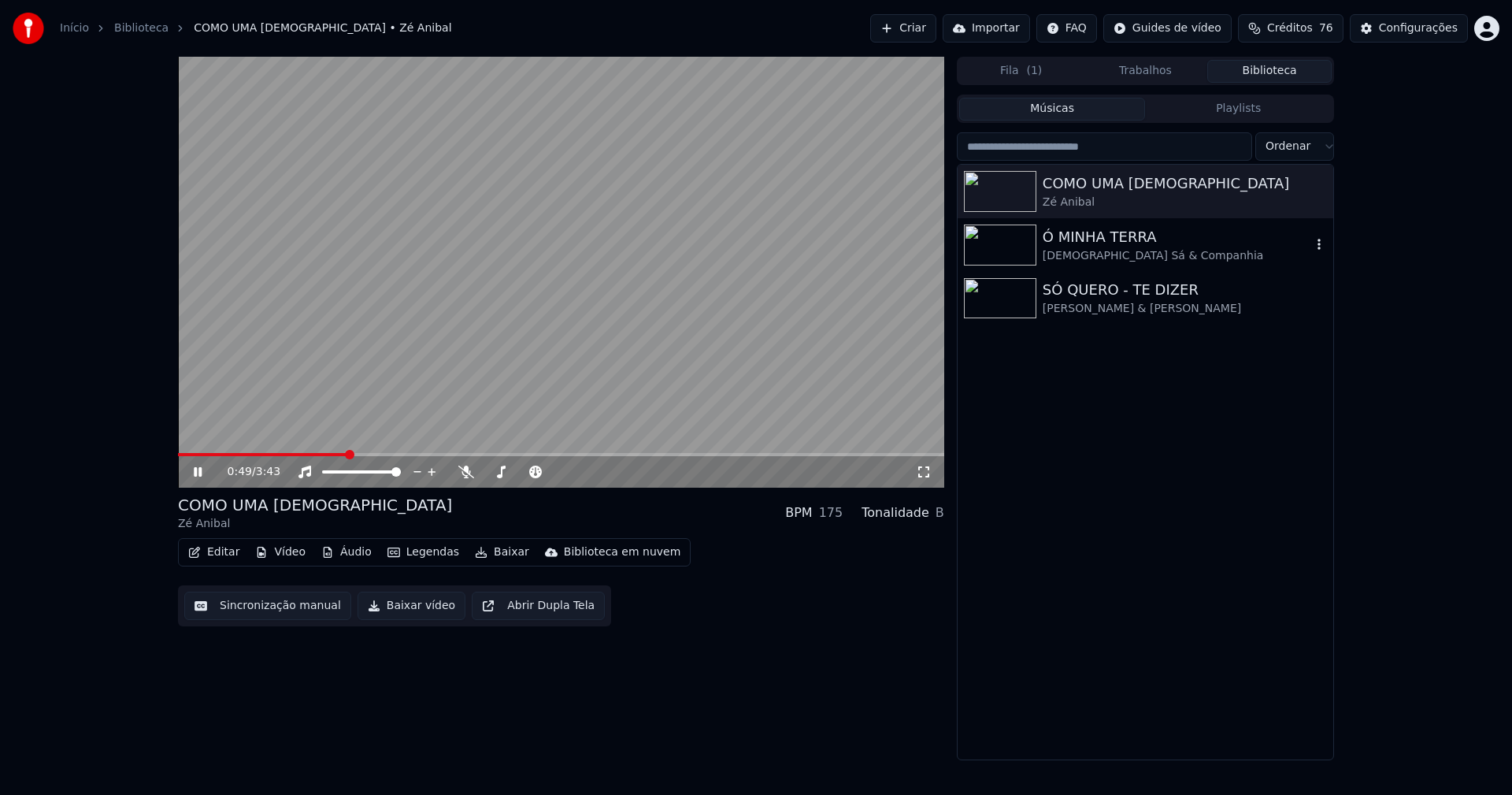
click at [1094, 246] on div "Ó MINHA TERRA" at bounding box center [1176, 238] width 269 height 22
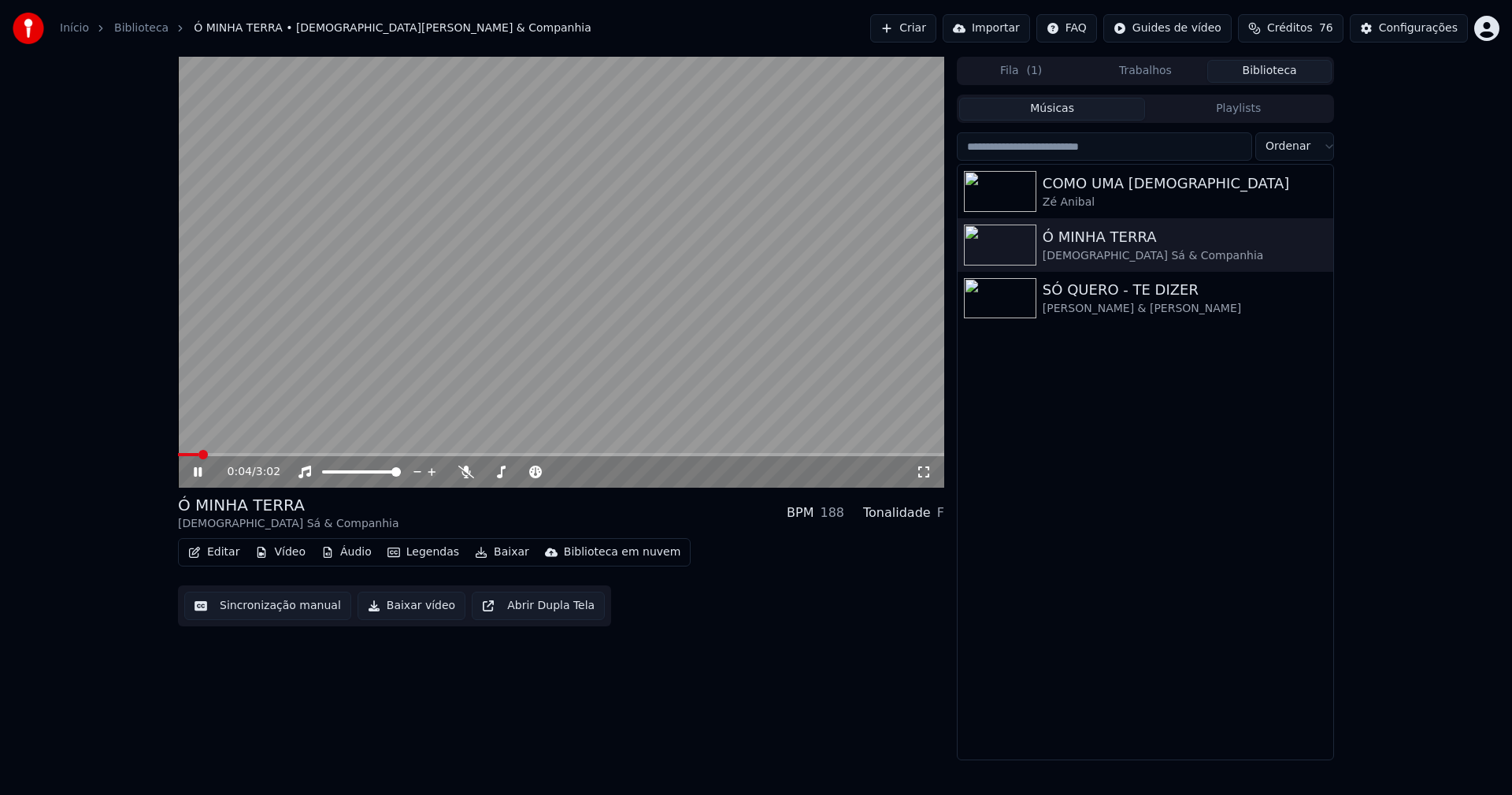
click at [921, 472] on icon at bounding box center [924, 472] width 16 height 13
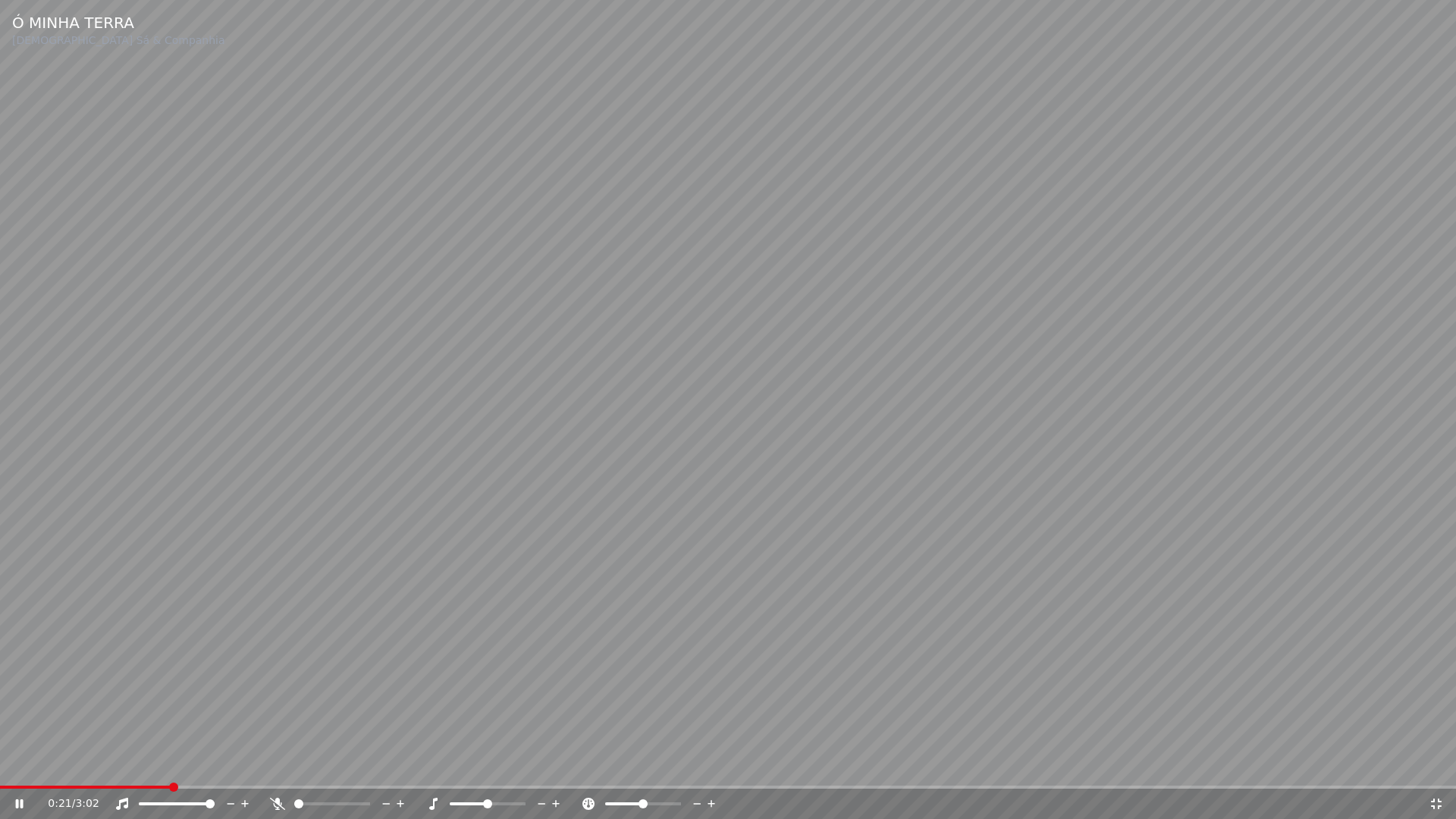
click at [1432, 765] on icon at bounding box center [1436, 804] width 11 height 11
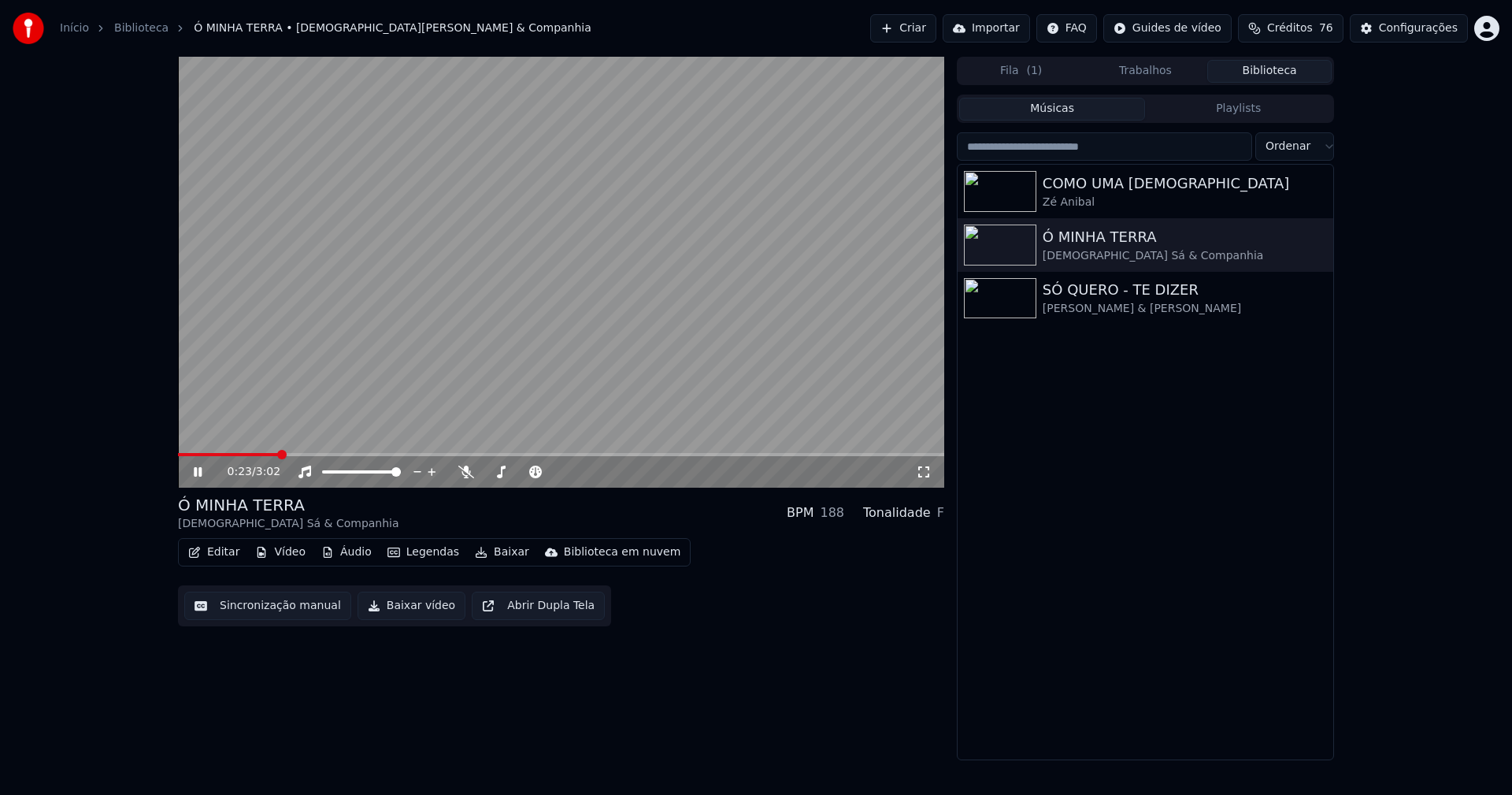
click at [73, 33] on link "Início" at bounding box center [74, 29] width 29 height 16
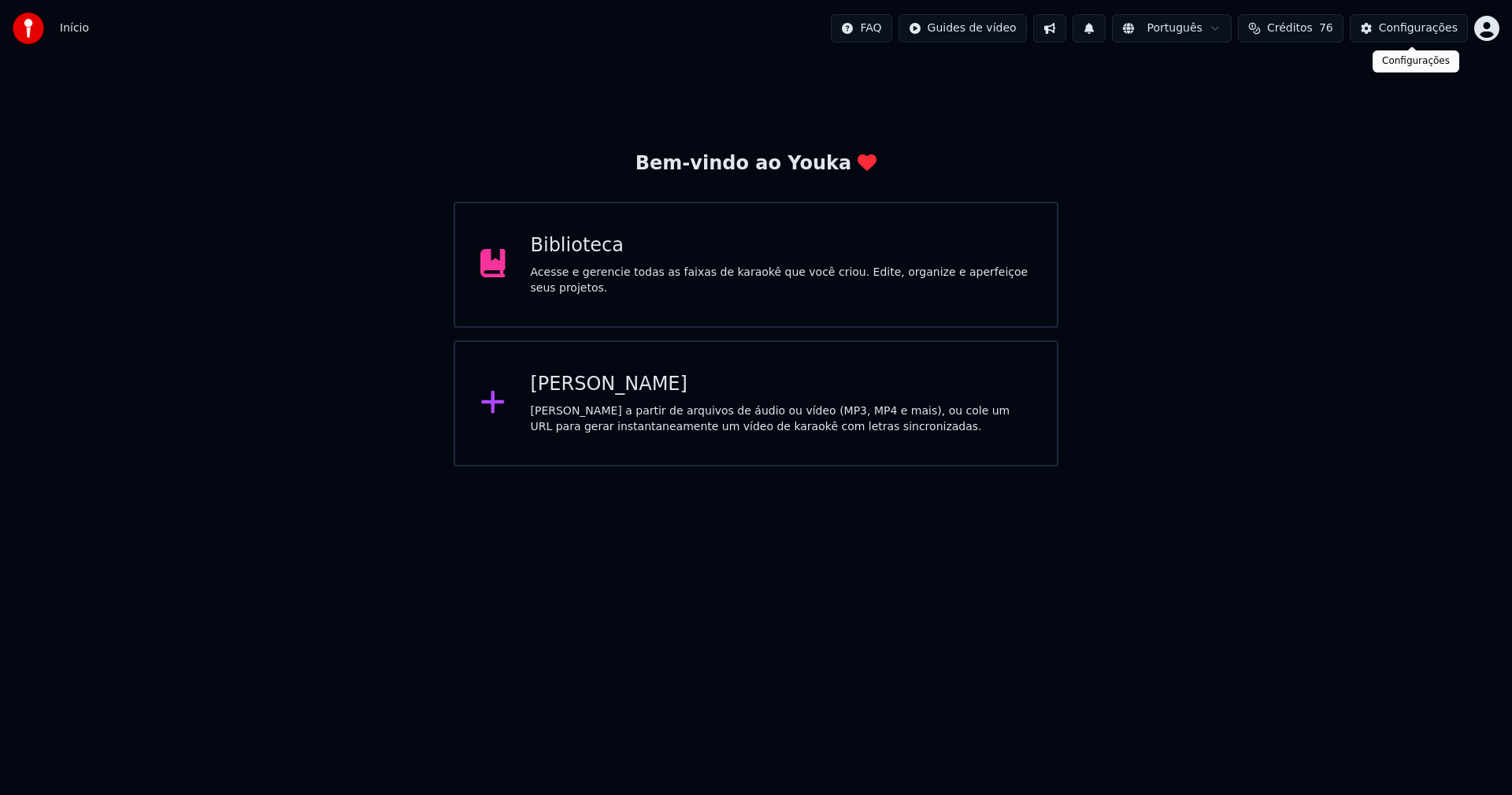
click at [1409, 28] on div "Configurações" at bounding box center [1418, 29] width 79 height 16
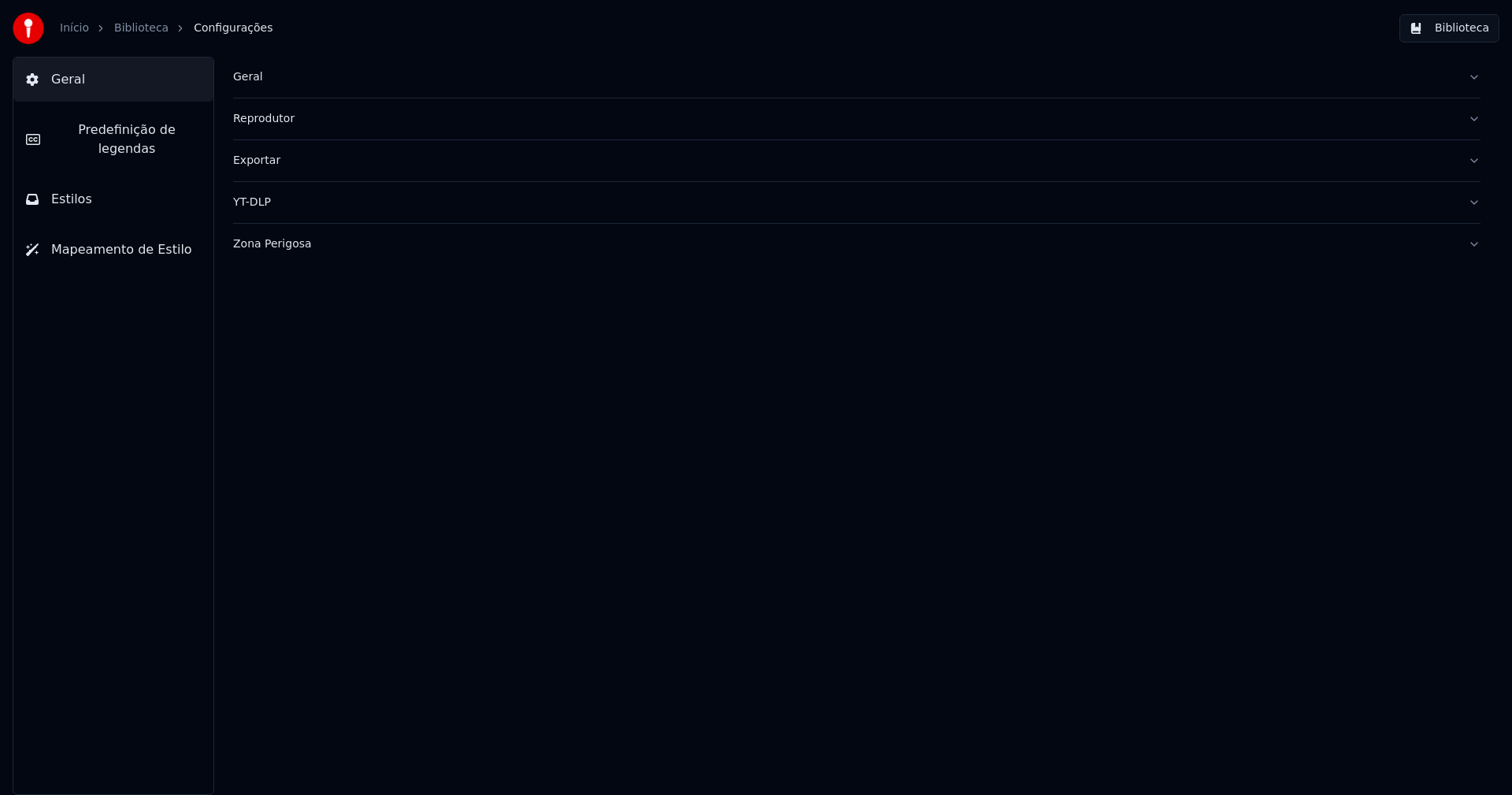
drag, startPoint x: 264, startPoint y: 73, endPoint x: 299, endPoint y: 95, distance: 41.3
click at [263, 73] on div "Geral" at bounding box center [843, 77] width 1222 height 16
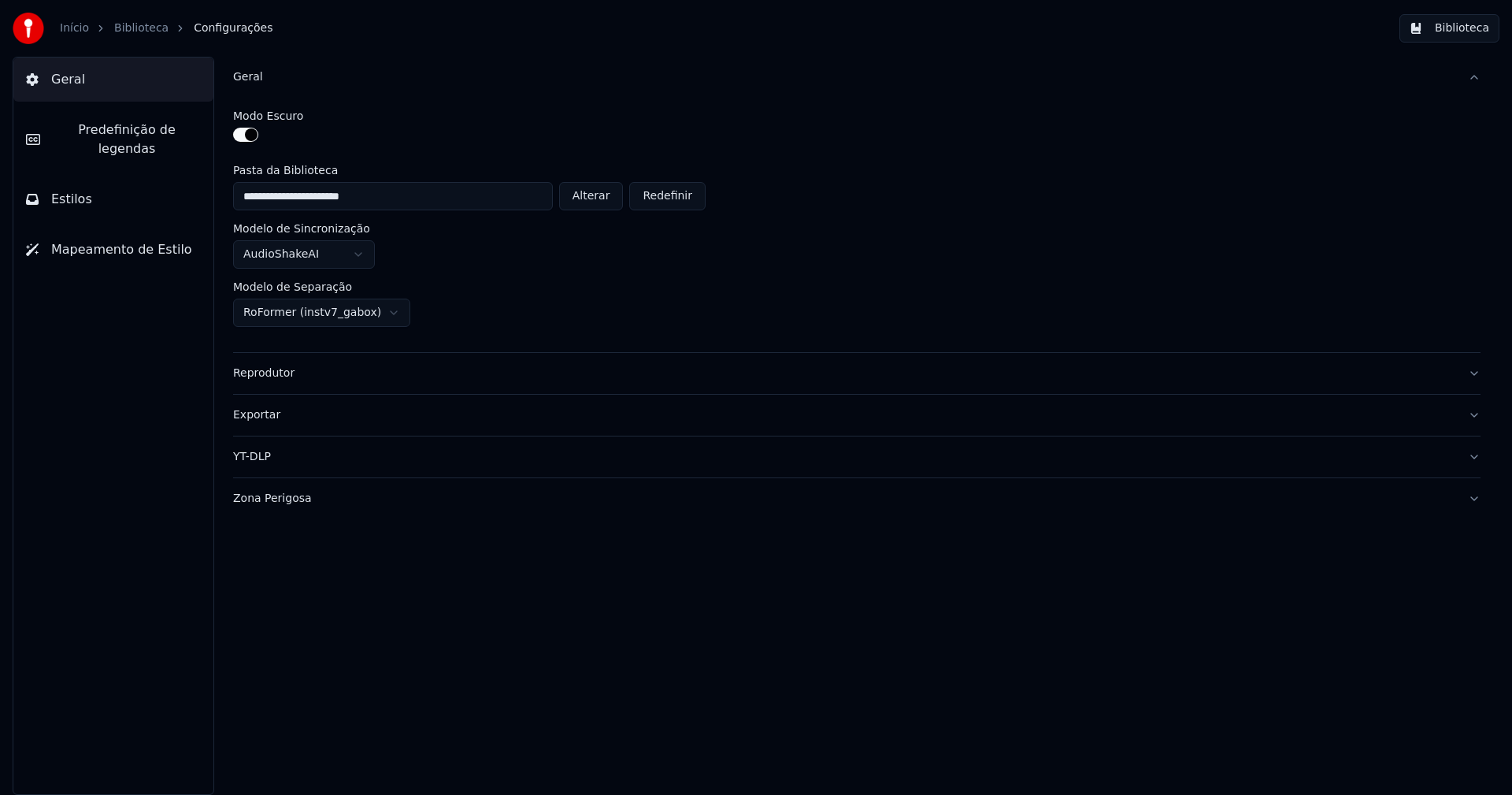
click at [619, 199] on button "Alterar" at bounding box center [591, 196] width 65 height 29
drag, startPoint x: 1475, startPoint y: 29, endPoint x: 1462, endPoint y: 29, distance: 13.0
click at [1462, 29] on button "Biblioteca" at bounding box center [1449, 29] width 100 height 29
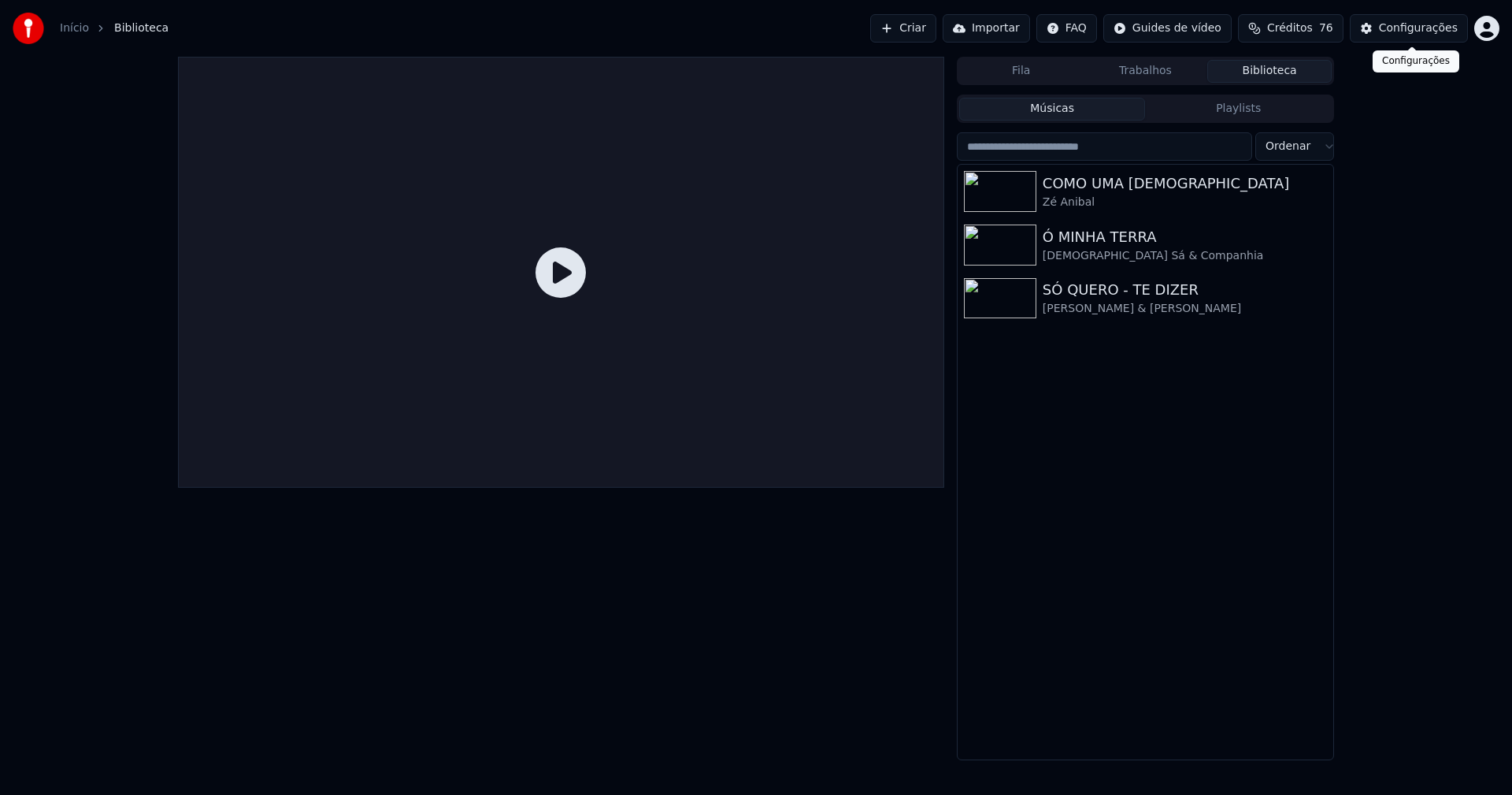
click at [1428, 26] on div "Configurações" at bounding box center [1418, 29] width 79 height 16
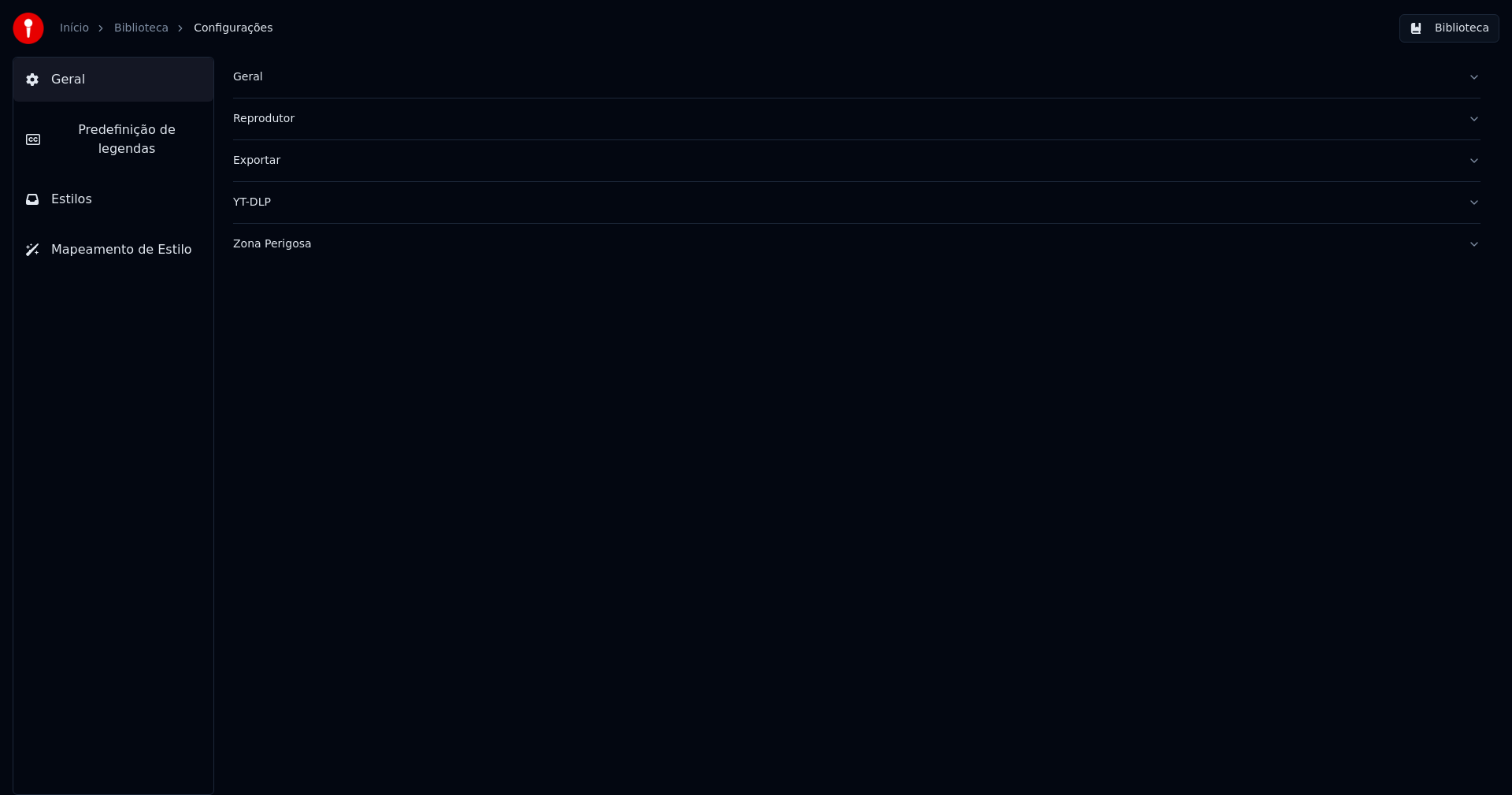
click at [253, 76] on div "Geral" at bounding box center [843, 77] width 1222 height 16
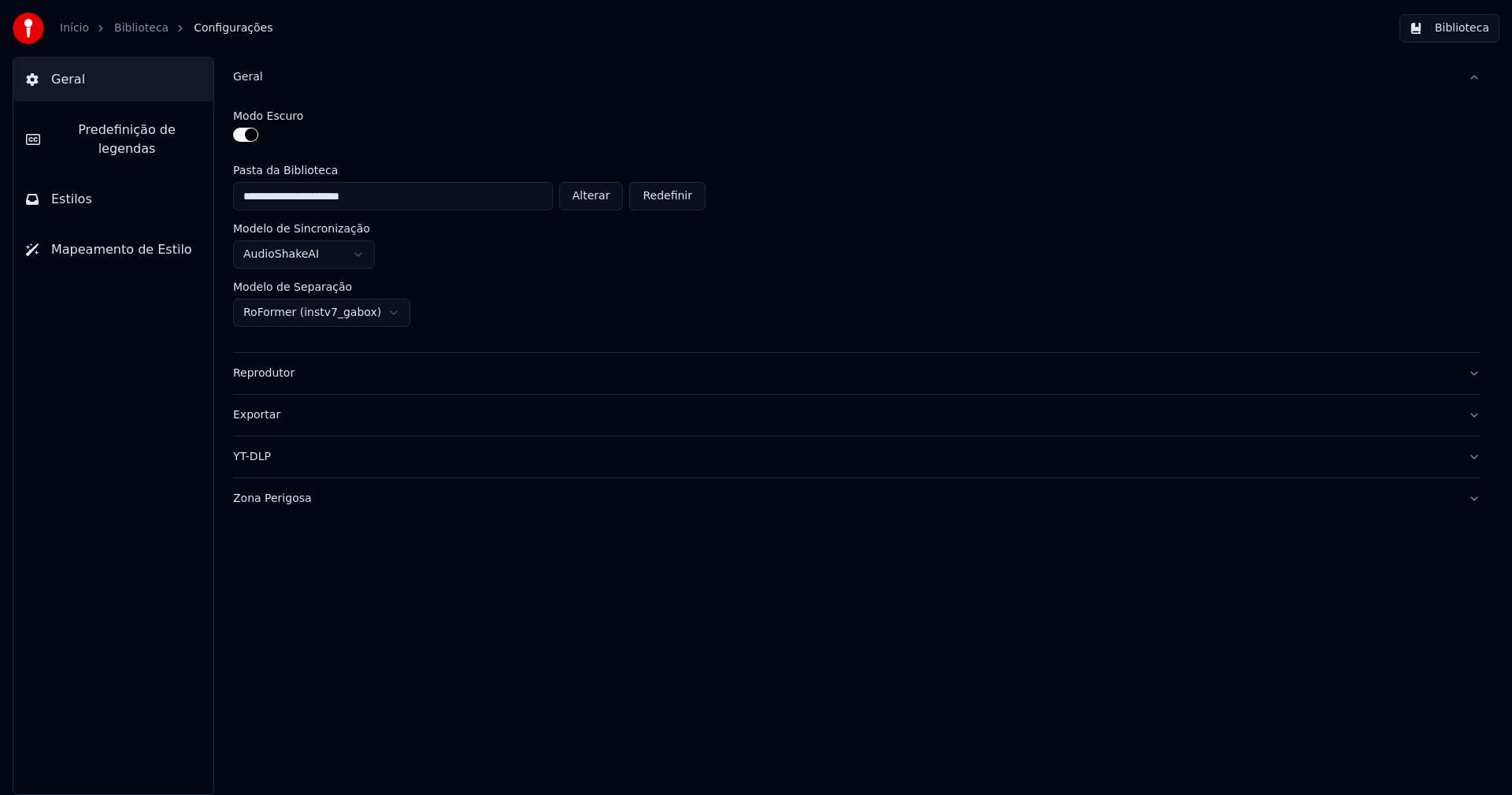
click at [607, 205] on button "Alterar" at bounding box center [591, 196] width 65 height 29
type input "**********"
click at [1472, 27] on button "Biblioteca" at bounding box center [1449, 29] width 100 height 29
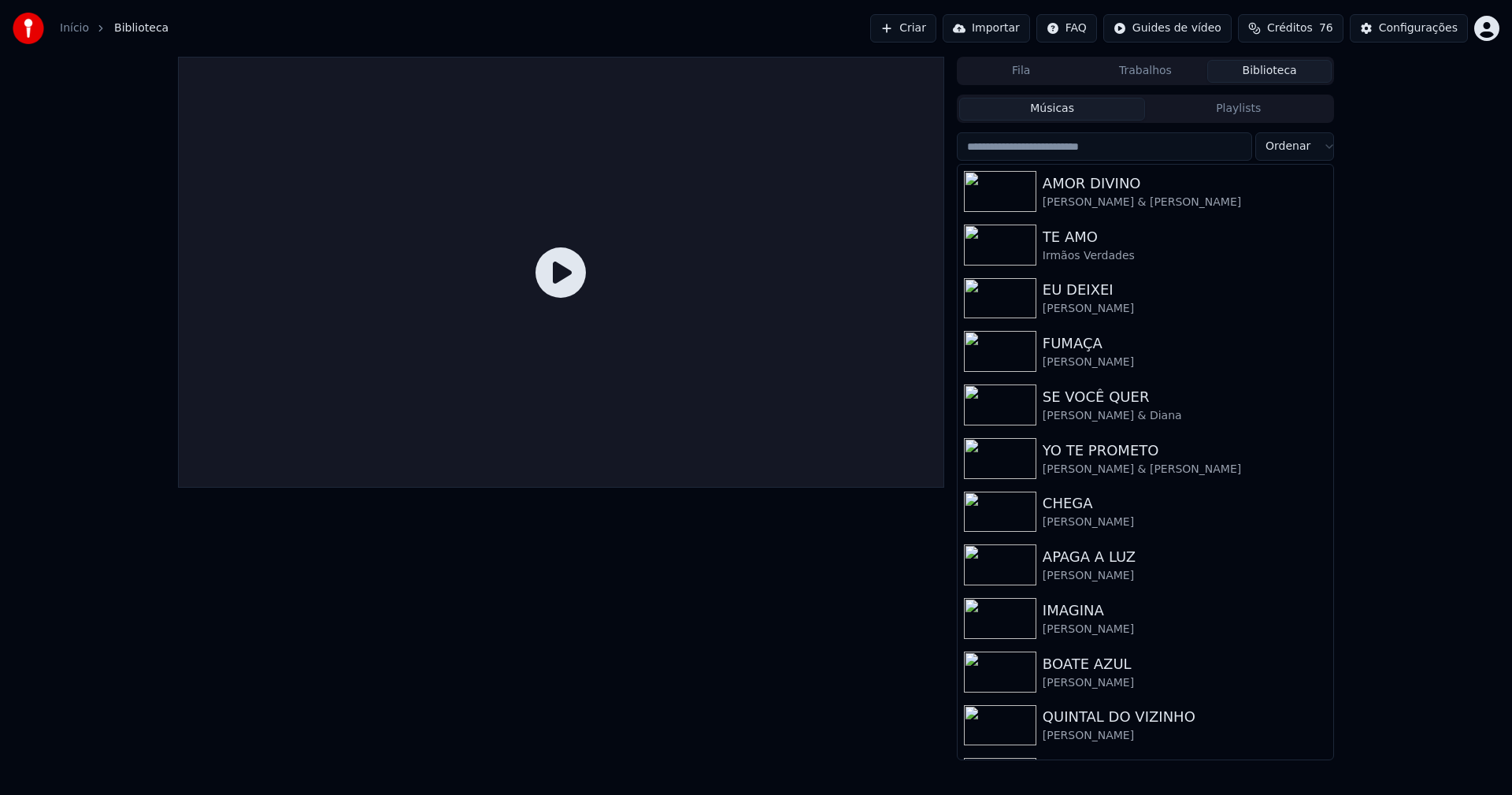
click at [1102, 145] on input "search" at bounding box center [1104, 147] width 296 height 29
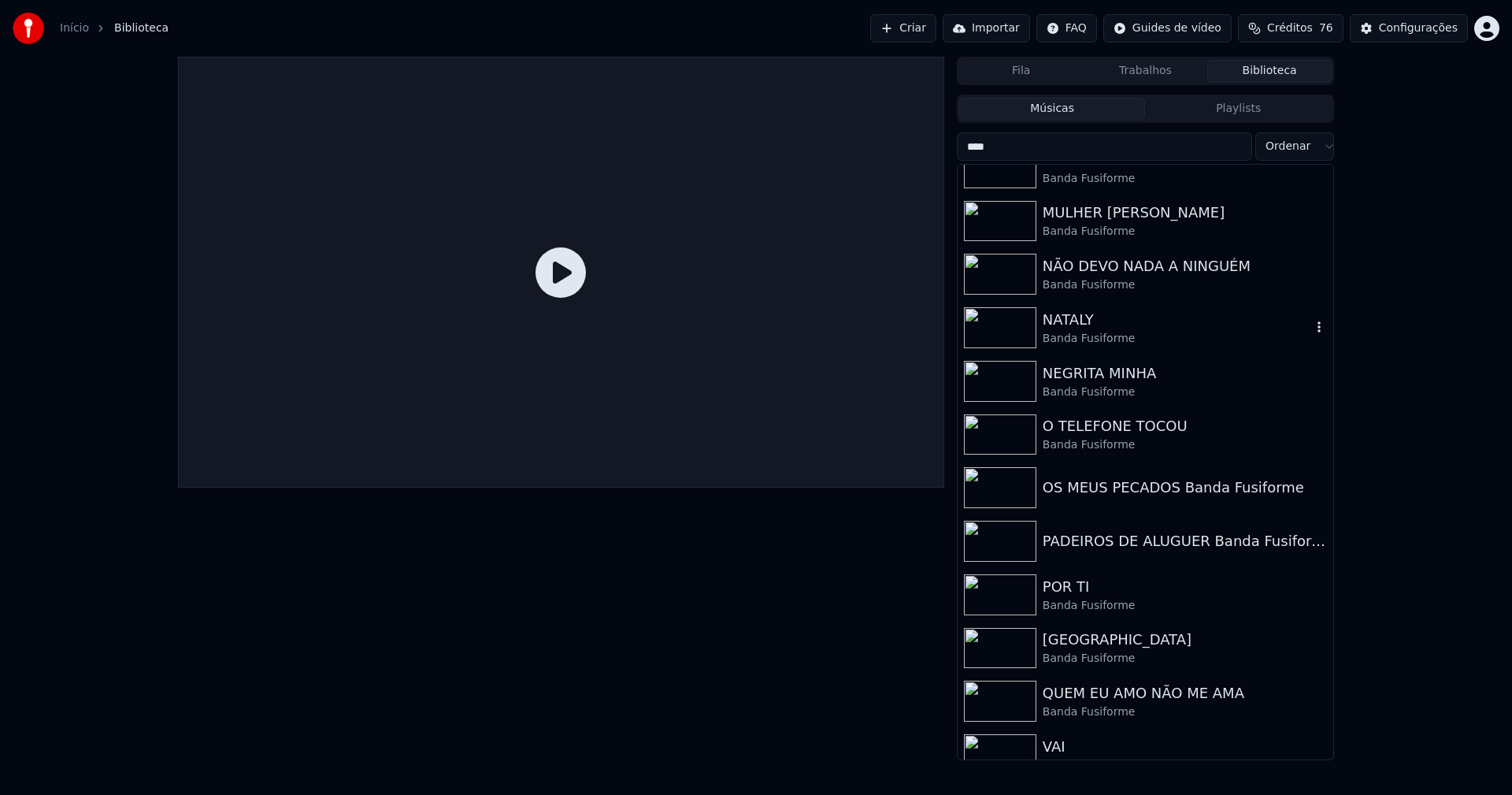
scroll to position [313, 0]
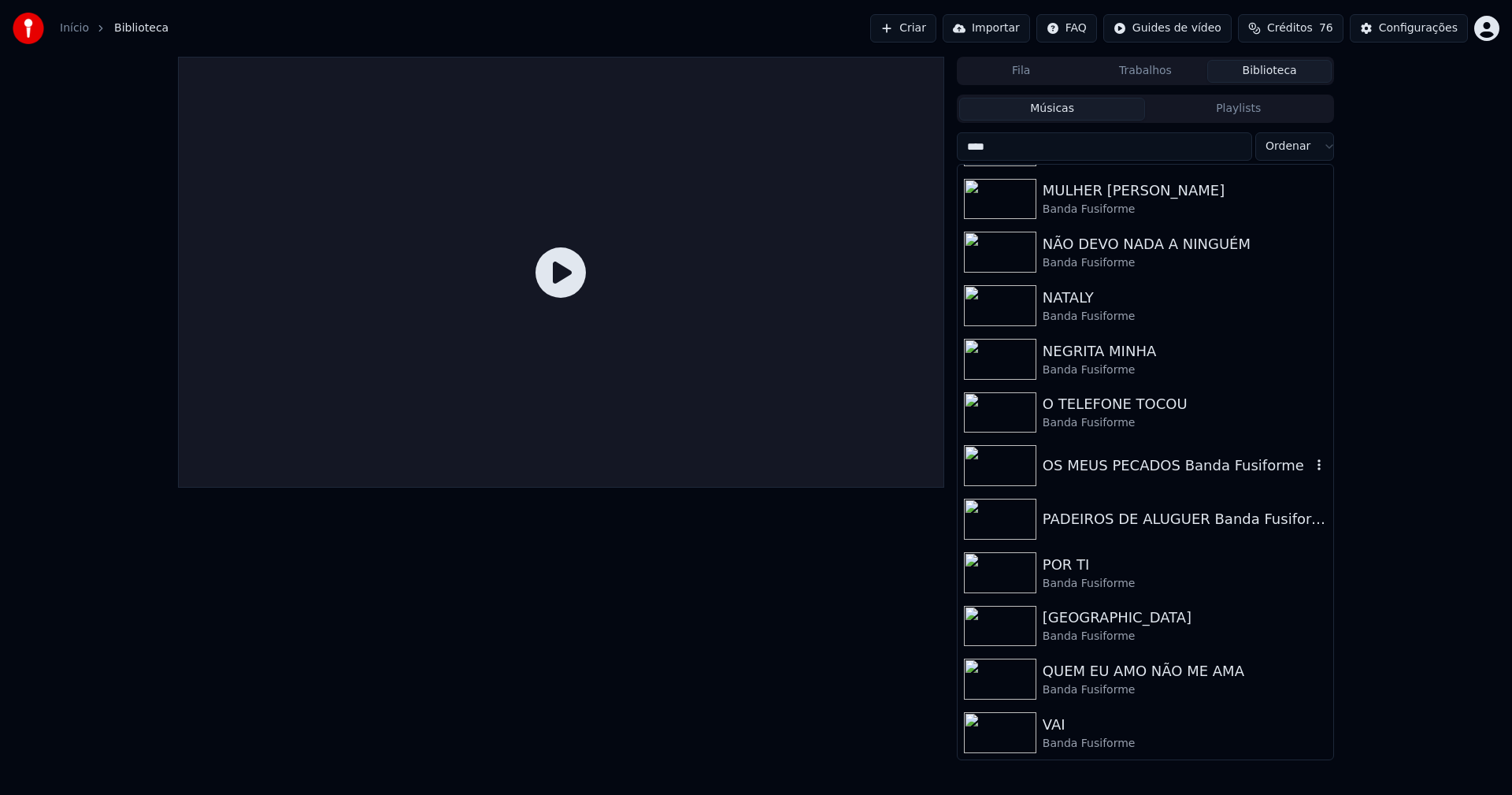
type input "****"
drag, startPoint x: 1119, startPoint y: 462, endPoint x: 1148, endPoint y: 462, distance: 29.0
click at [1120, 462] on div "OS MEUS PECADOS Banda Fusiforme" at bounding box center [1176, 466] width 269 height 22
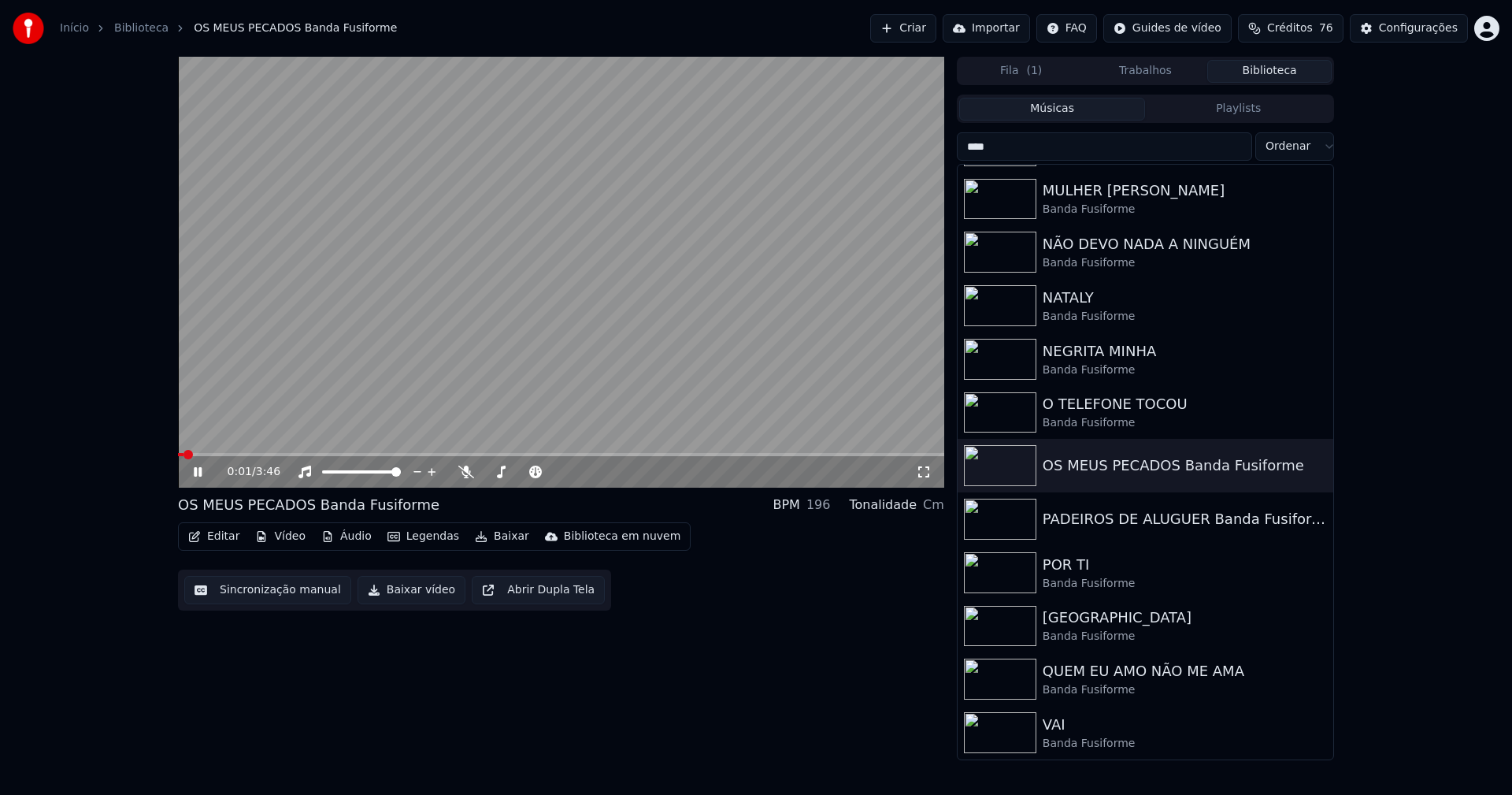
click at [191, 468] on icon at bounding box center [209, 472] width 37 height 13
click at [223, 537] on button "Editar" at bounding box center [214, 537] width 64 height 22
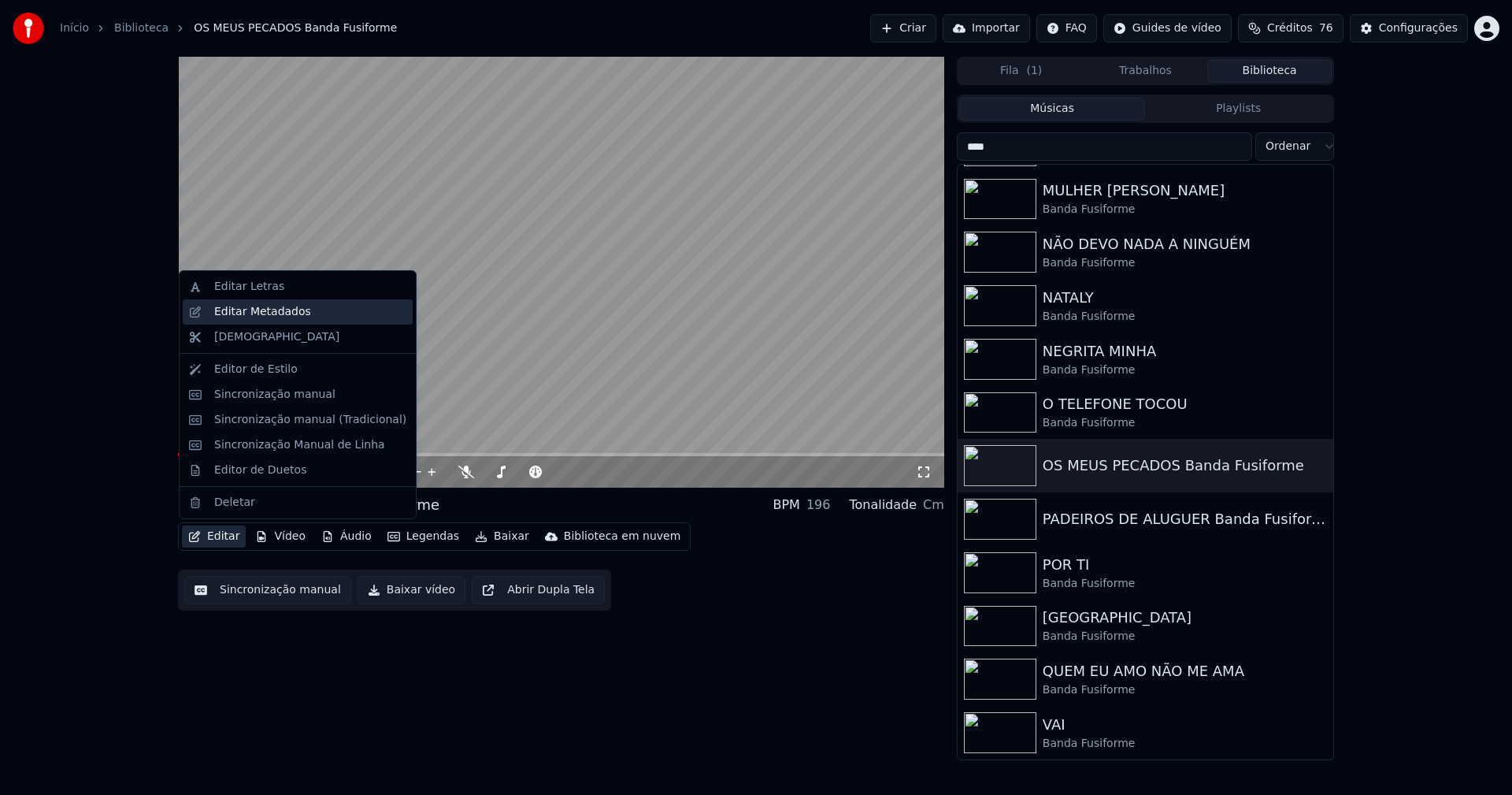
click at [272, 310] on div "Editar Metadados" at bounding box center [263, 312] width 97 height 16
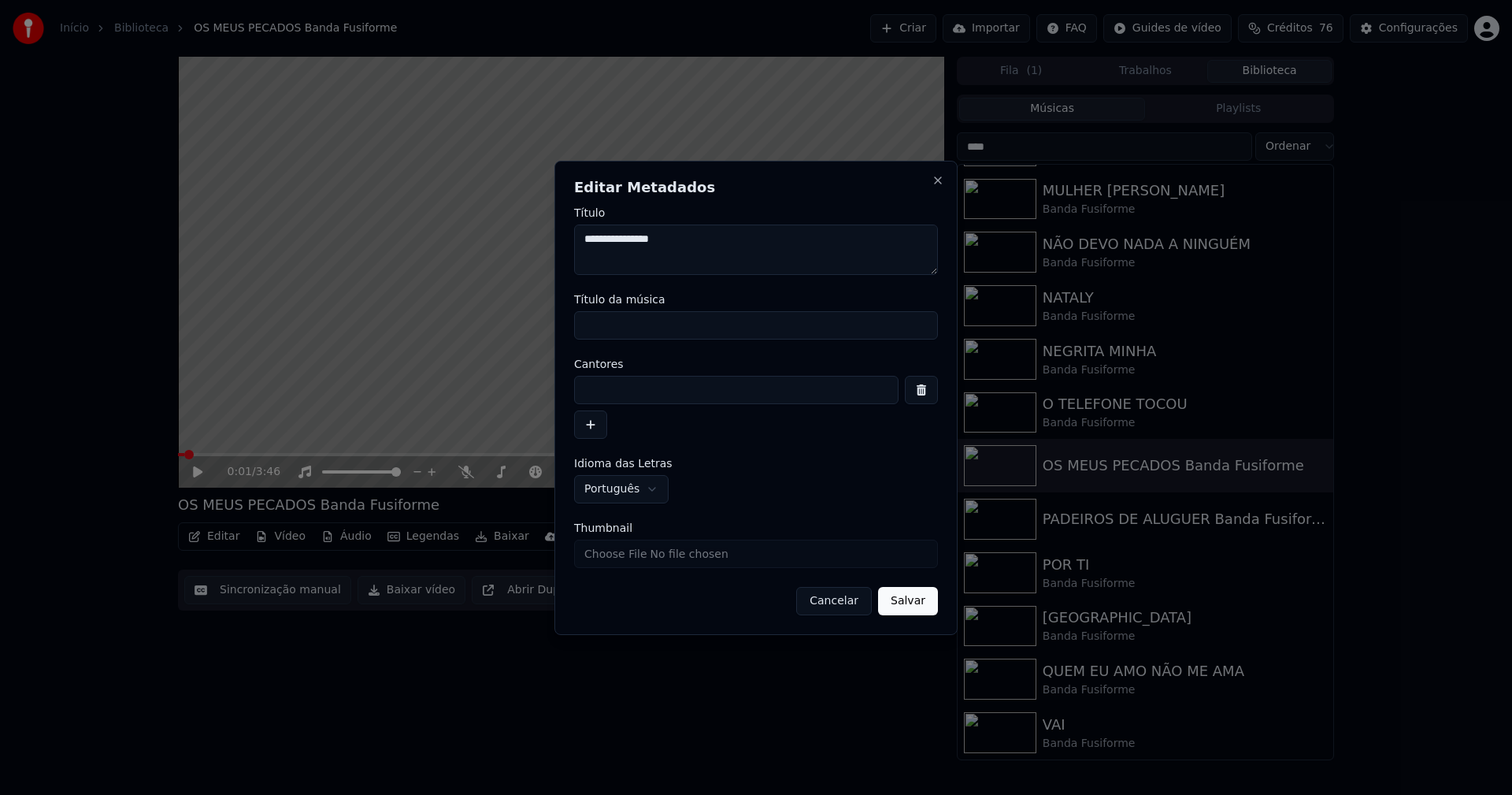
click at [620, 329] on input "Título da música" at bounding box center [756, 325] width 363 height 29
type input "**********"
click at [598, 385] on input at bounding box center [736, 390] width 324 height 29
type input "**********"
click at [610, 557] on input "Thumbnail" at bounding box center [756, 554] width 363 height 29
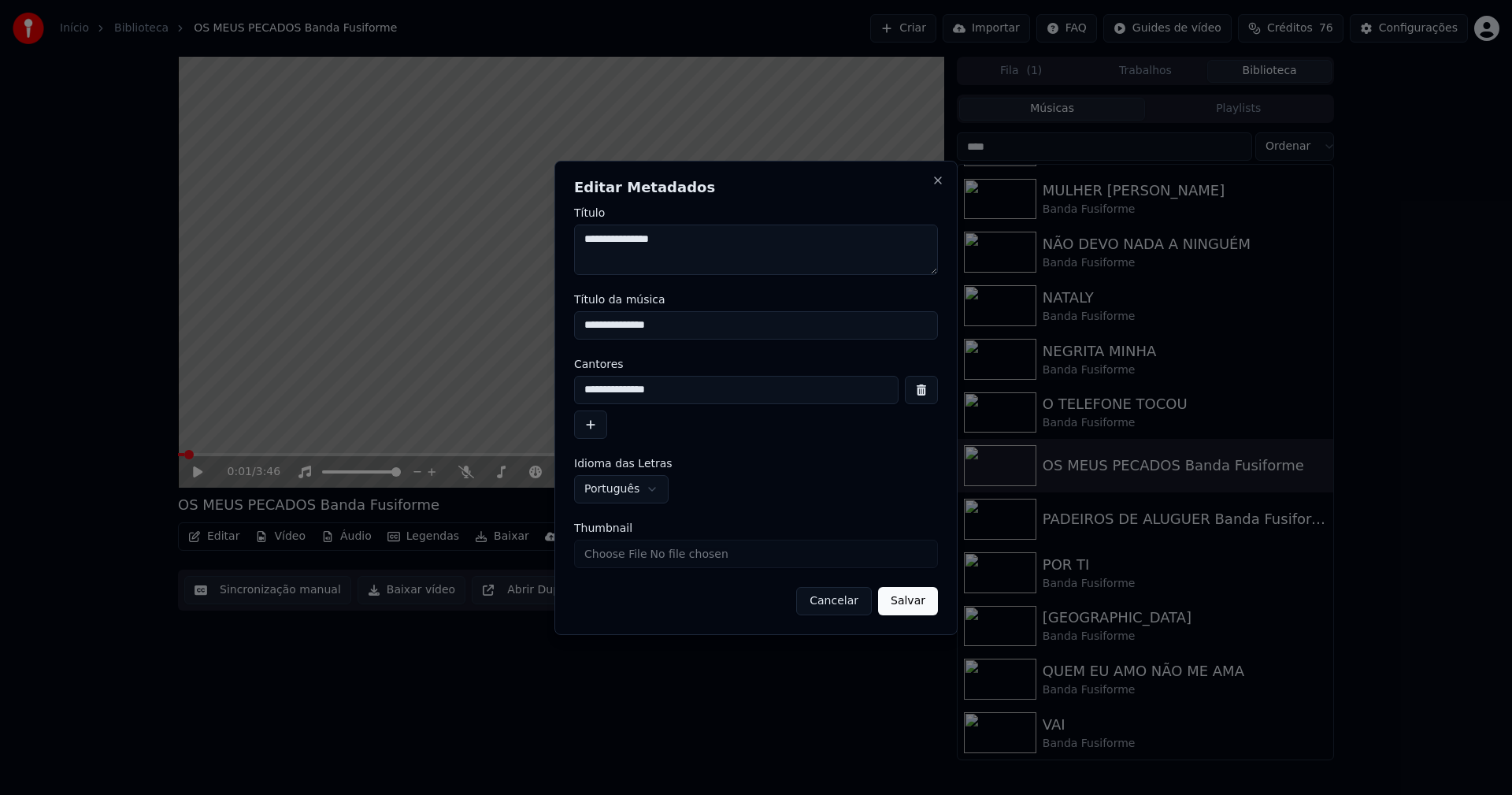
type input "**********"
click at [921, 605] on button "Salvar" at bounding box center [908, 601] width 60 height 29
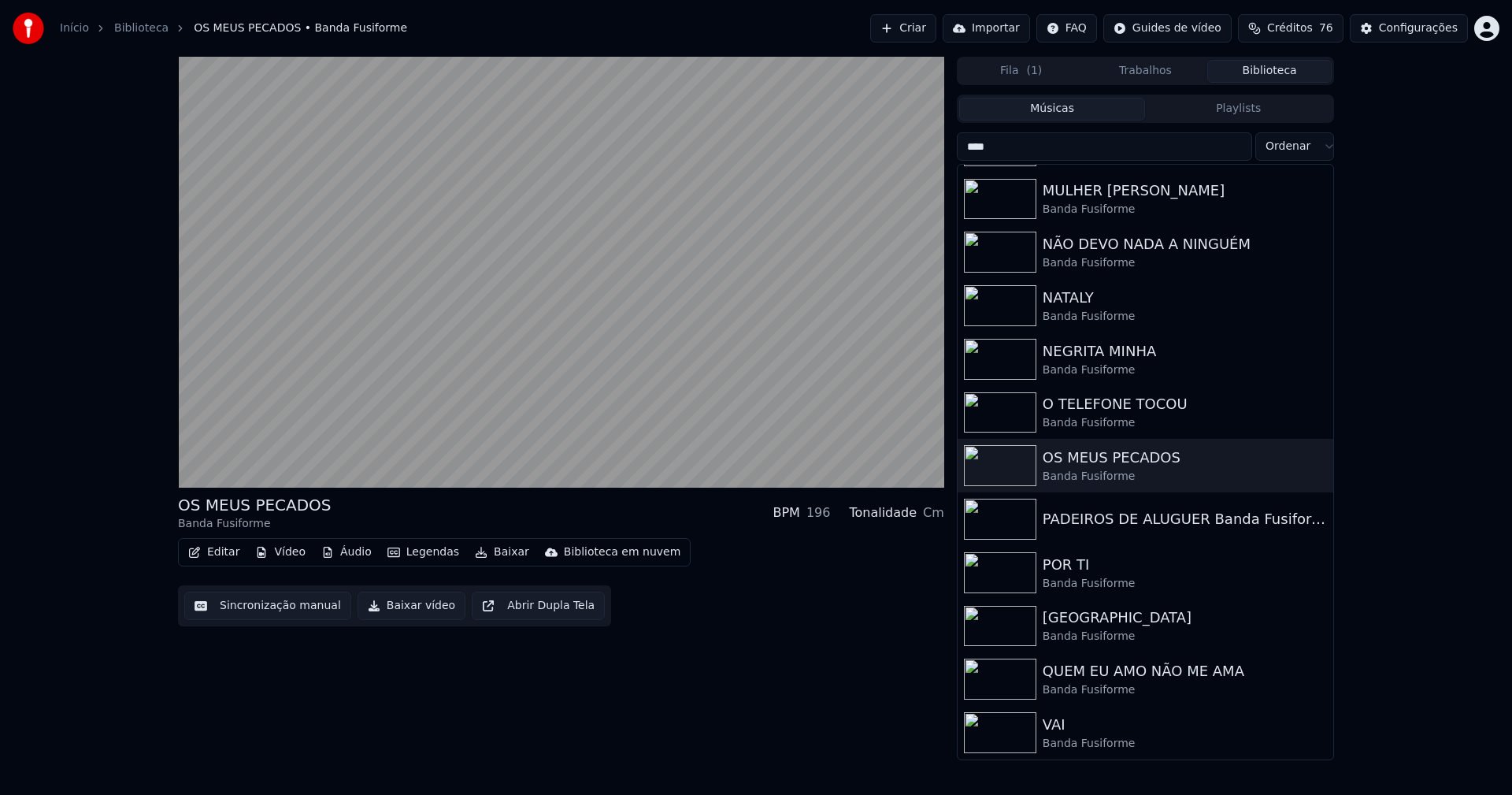
click at [289, 557] on button "Vídeo" at bounding box center [280, 553] width 63 height 22
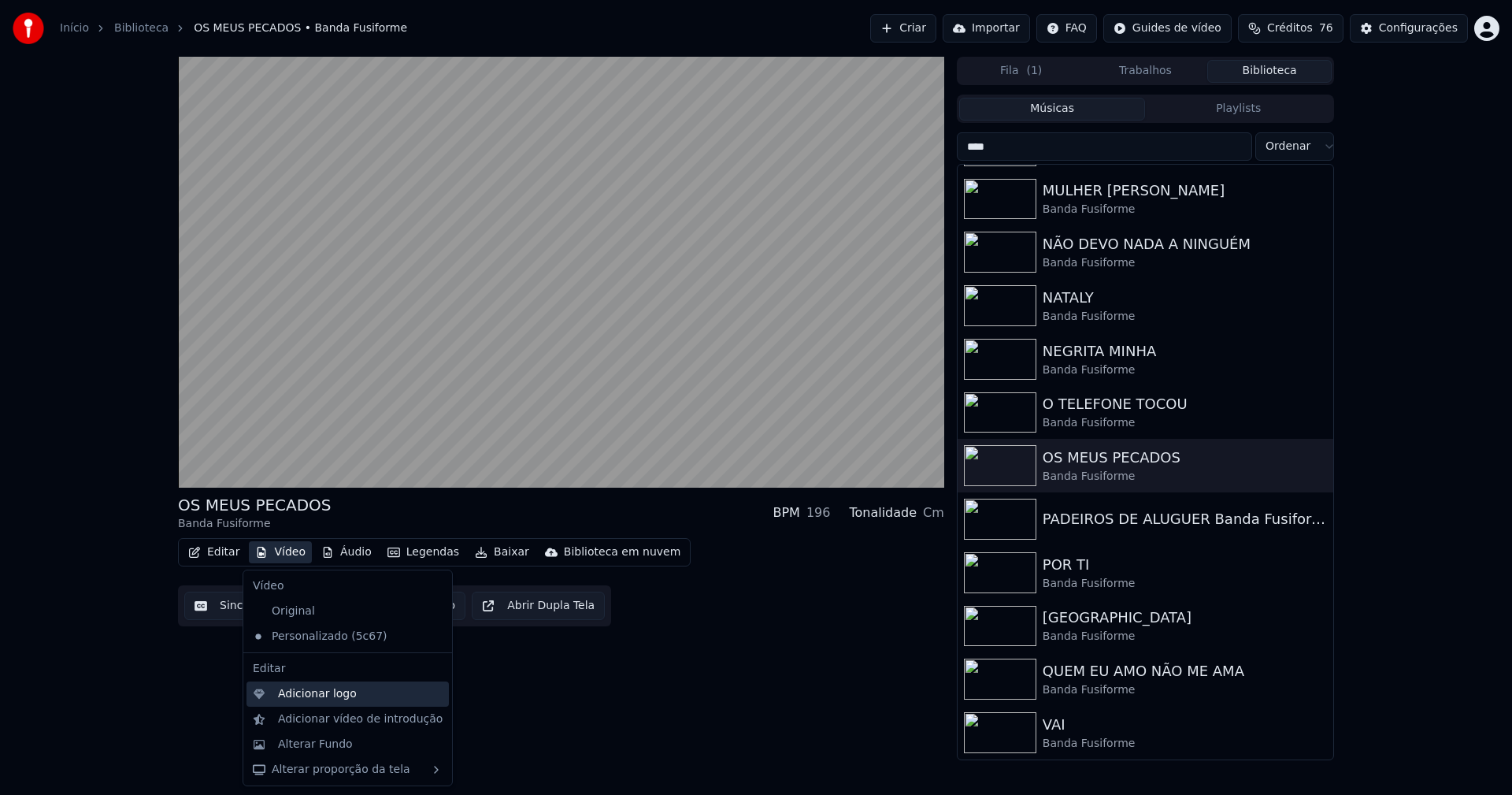
click at [302, 692] on div "Adicionar logo" at bounding box center [317, 695] width 79 height 16
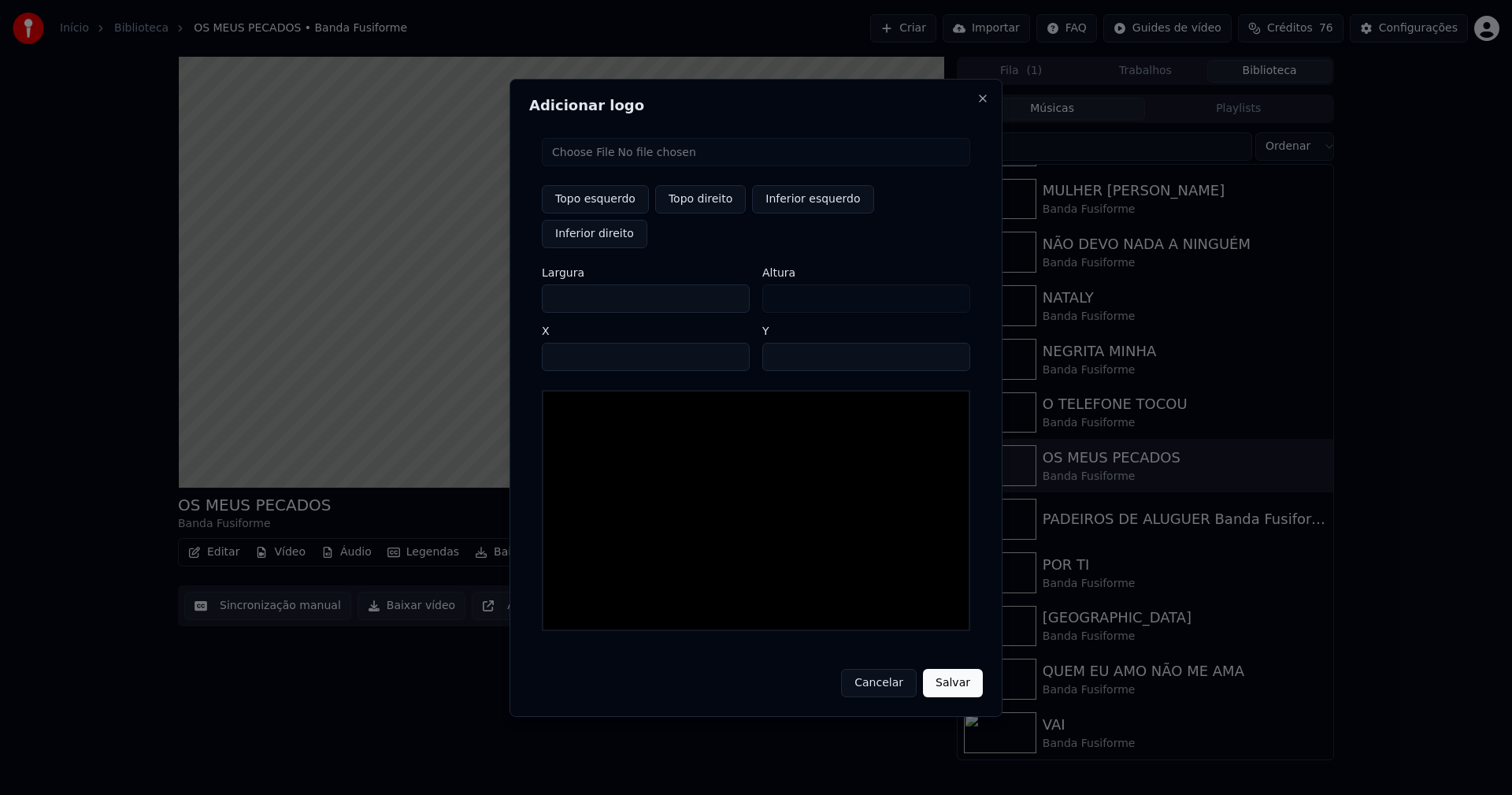
click at [593, 166] on input "file" at bounding box center [756, 152] width 428 height 29
type input "**********"
click at [685, 213] on button "Topo direito" at bounding box center [701, 199] width 91 height 29
type input "****"
drag, startPoint x: 567, startPoint y: 280, endPoint x: 498, endPoint y: 289, distance: 69.6
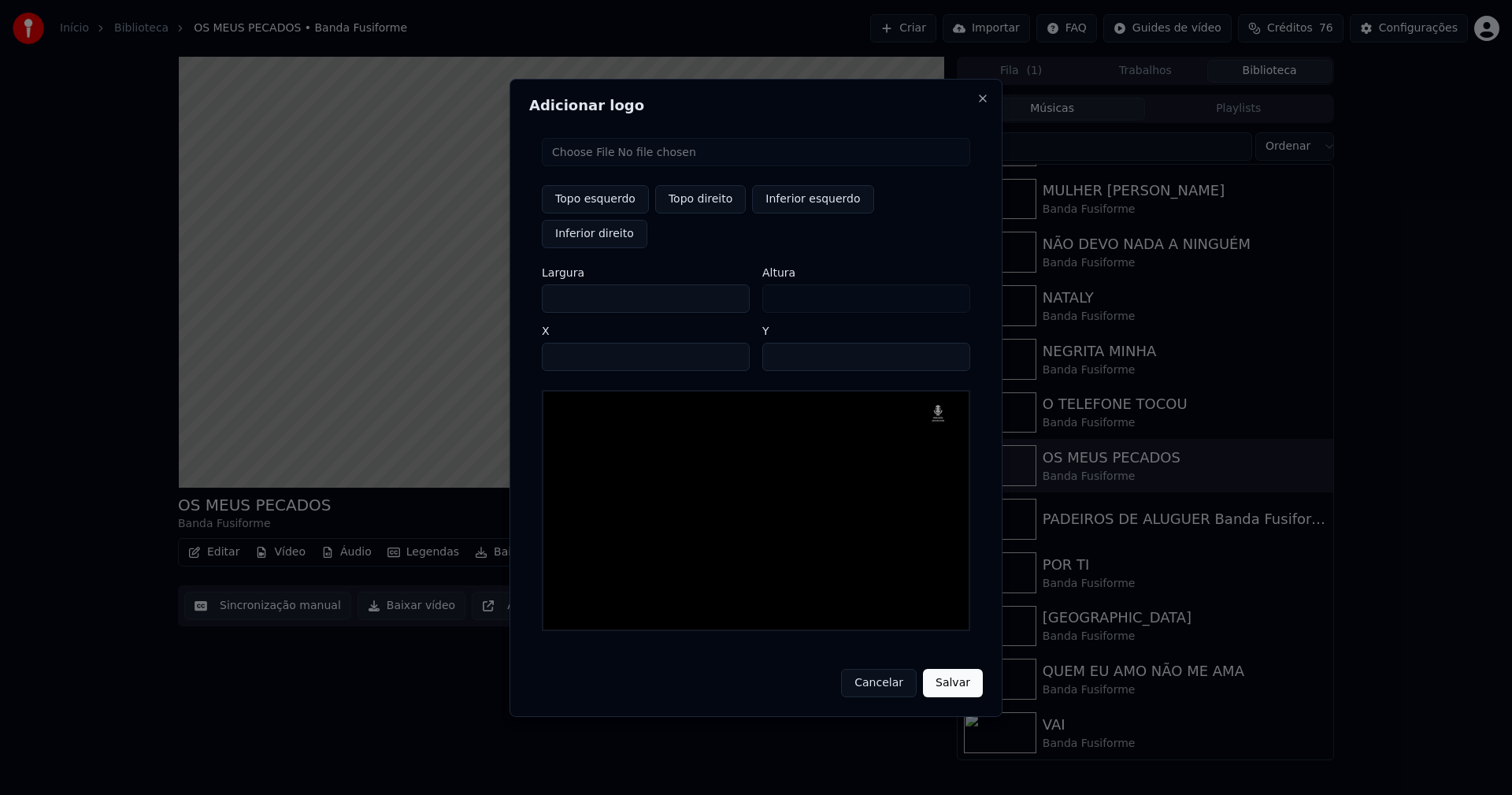
click at [498, 289] on body "Início Biblioteca OS MEUS PECADOS • Banda Fusiforme Criar Importar FAQ Guides d…" at bounding box center [756, 397] width 1512 height 795
type input "**"
type input "***"
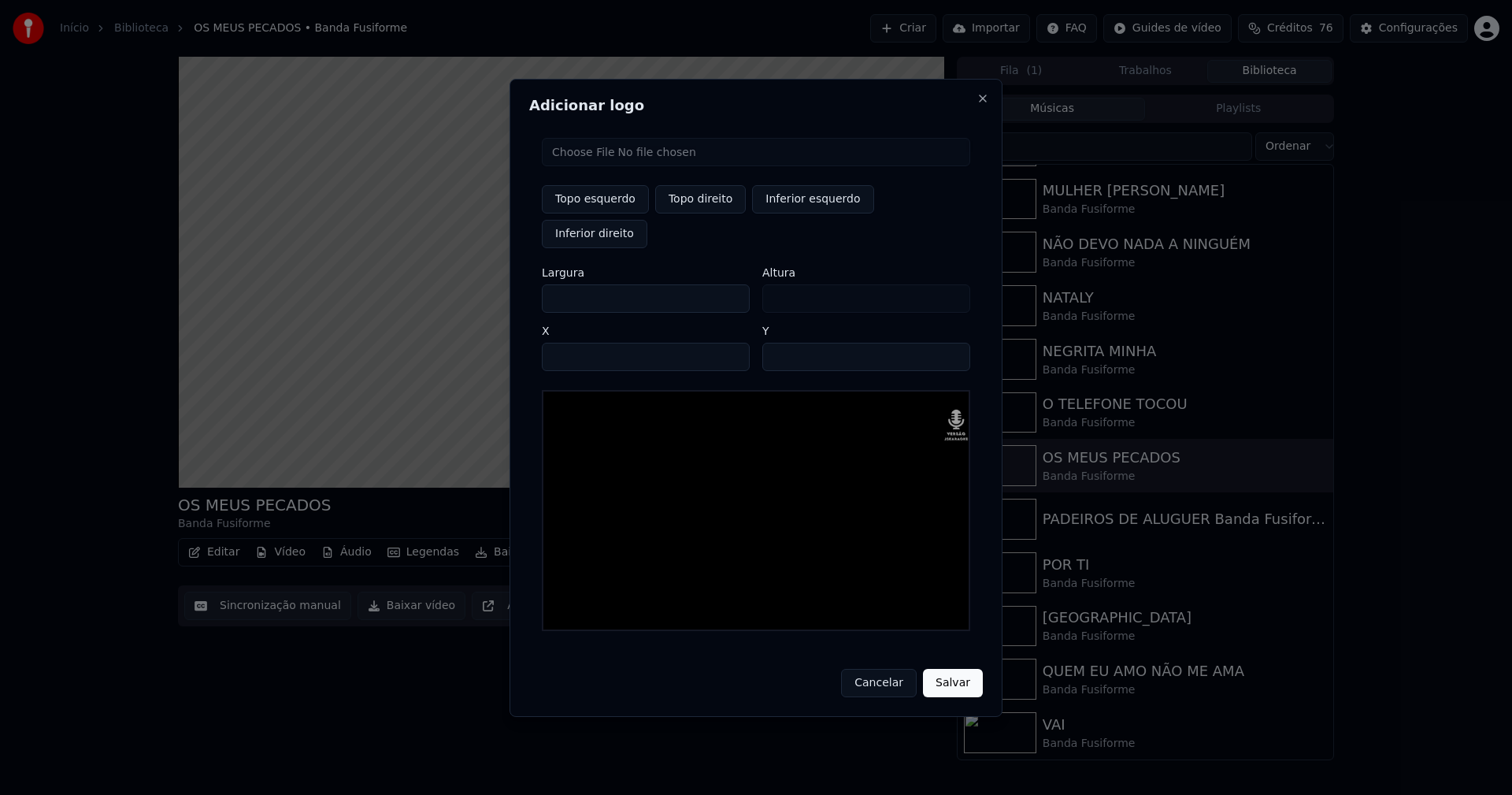
type input "***"
click at [572, 343] on input "****" at bounding box center [646, 357] width 208 height 29
type input "****"
click at [779, 343] on input "**" at bounding box center [866, 357] width 208 height 29
type input "**"
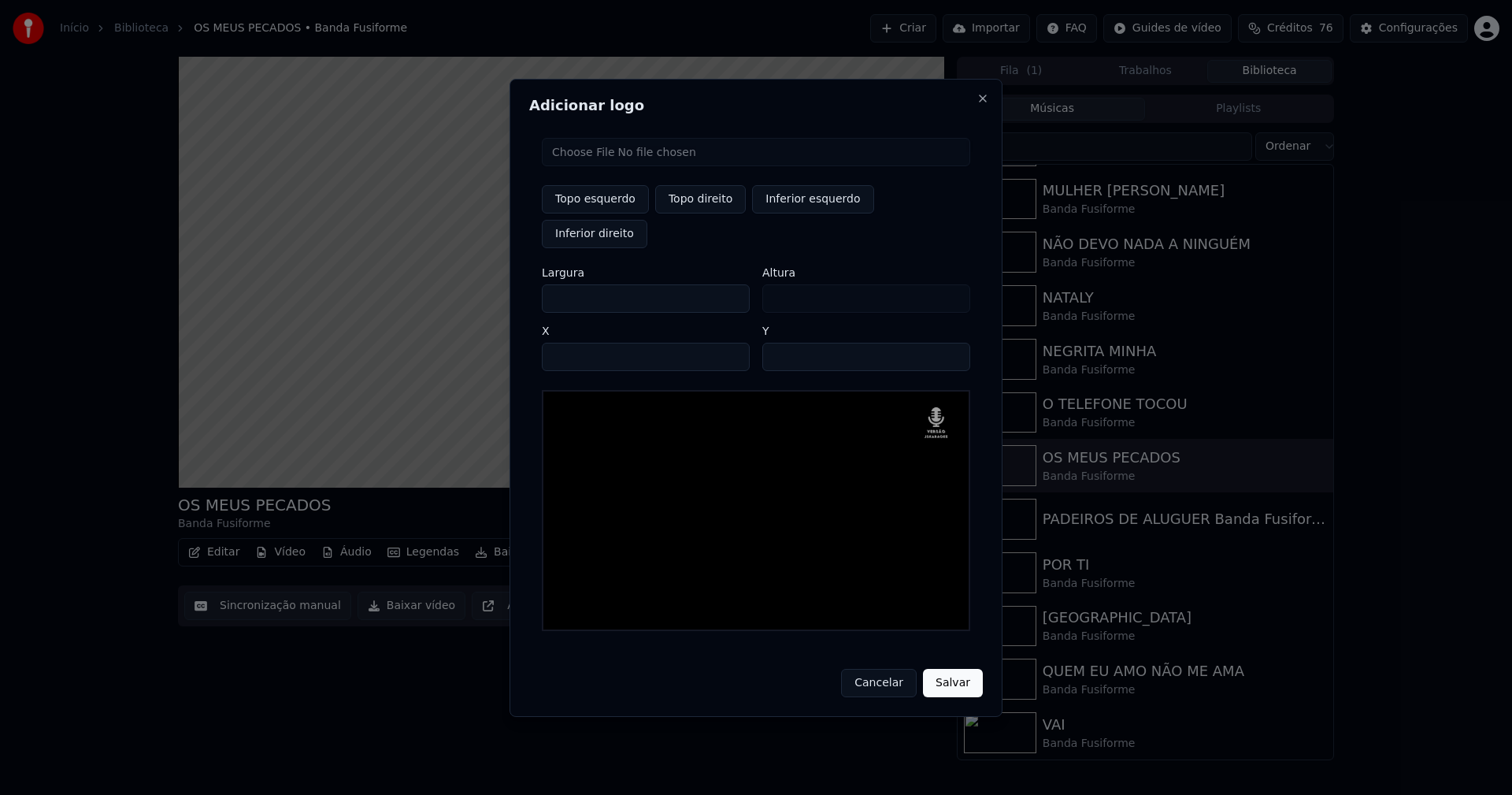
click at [923, 669] on button "Salvar" at bounding box center [952, 683] width 60 height 29
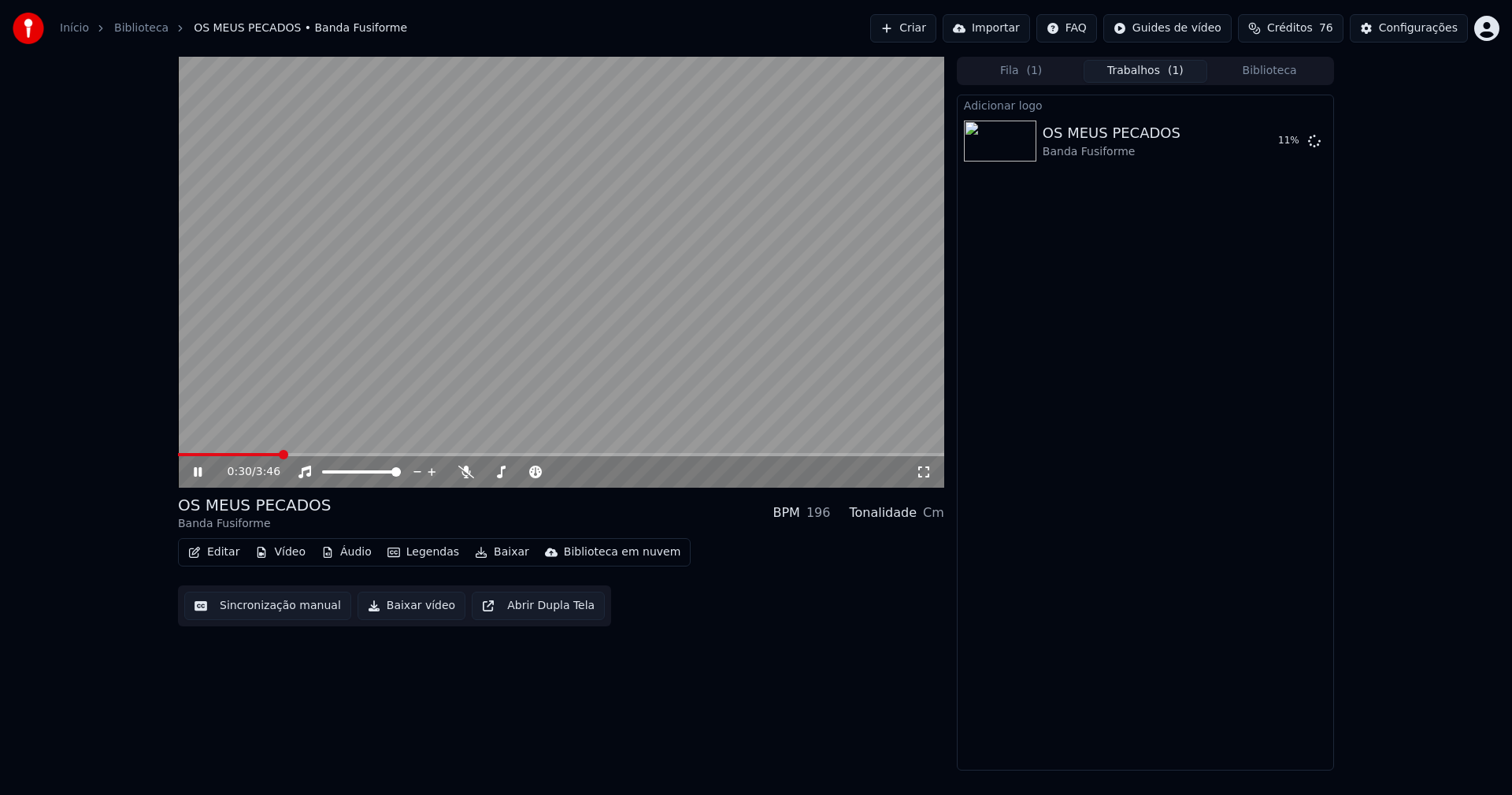
click at [228, 455] on span at bounding box center [228, 455] width 101 height 3
click at [928, 473] on icon at bounding box center [924, 472] width 16 height 13
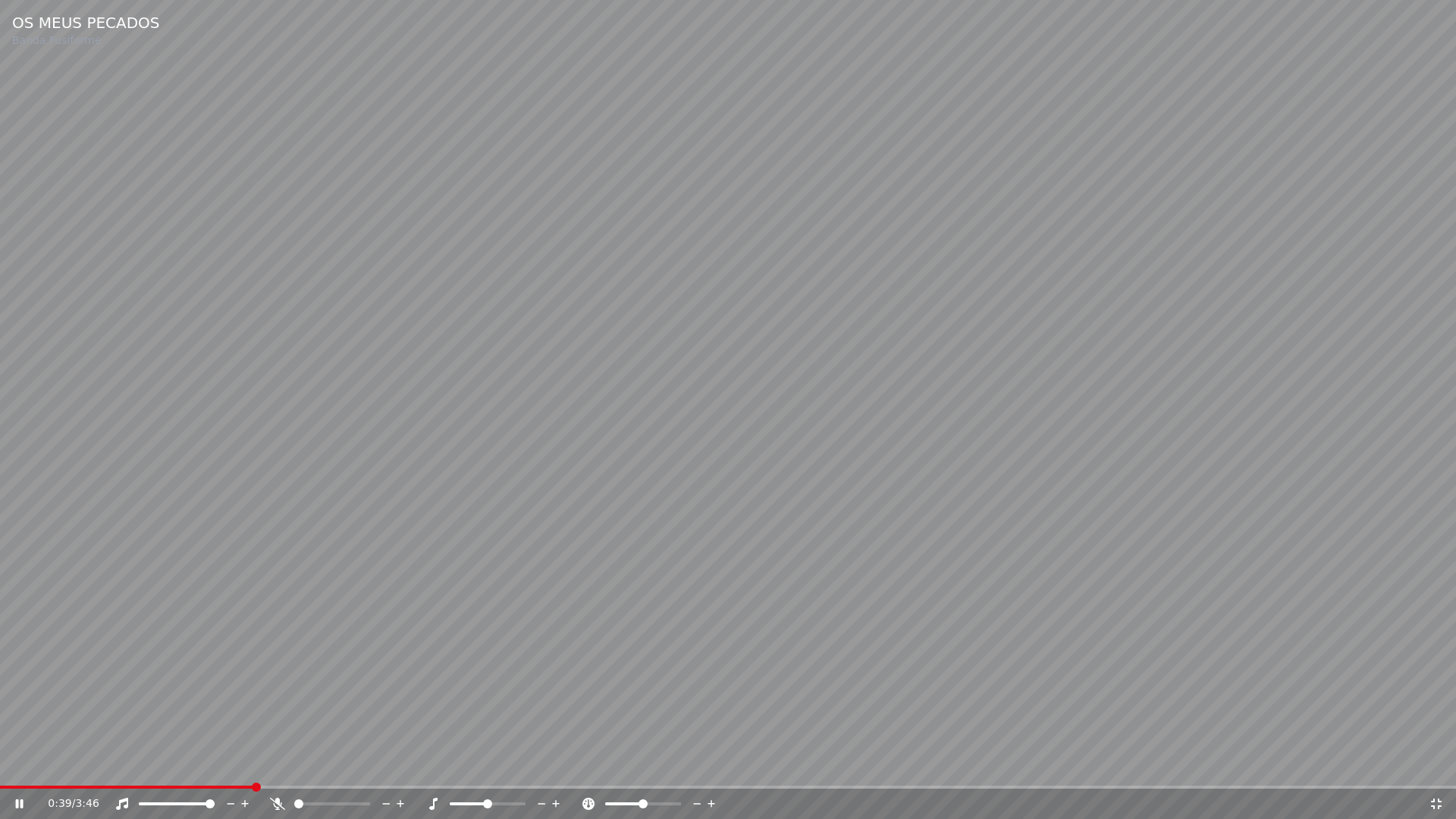
click at [74, 765] on div "0:39 / 3:46" at bounding box center [728, 804] width 1456 height 31
click at [64, 765] on span at bounding box center [32, 788] width 64 height 3
click at [1438, 765] on icon at bounding box center [1436, 804] width 11 height 11
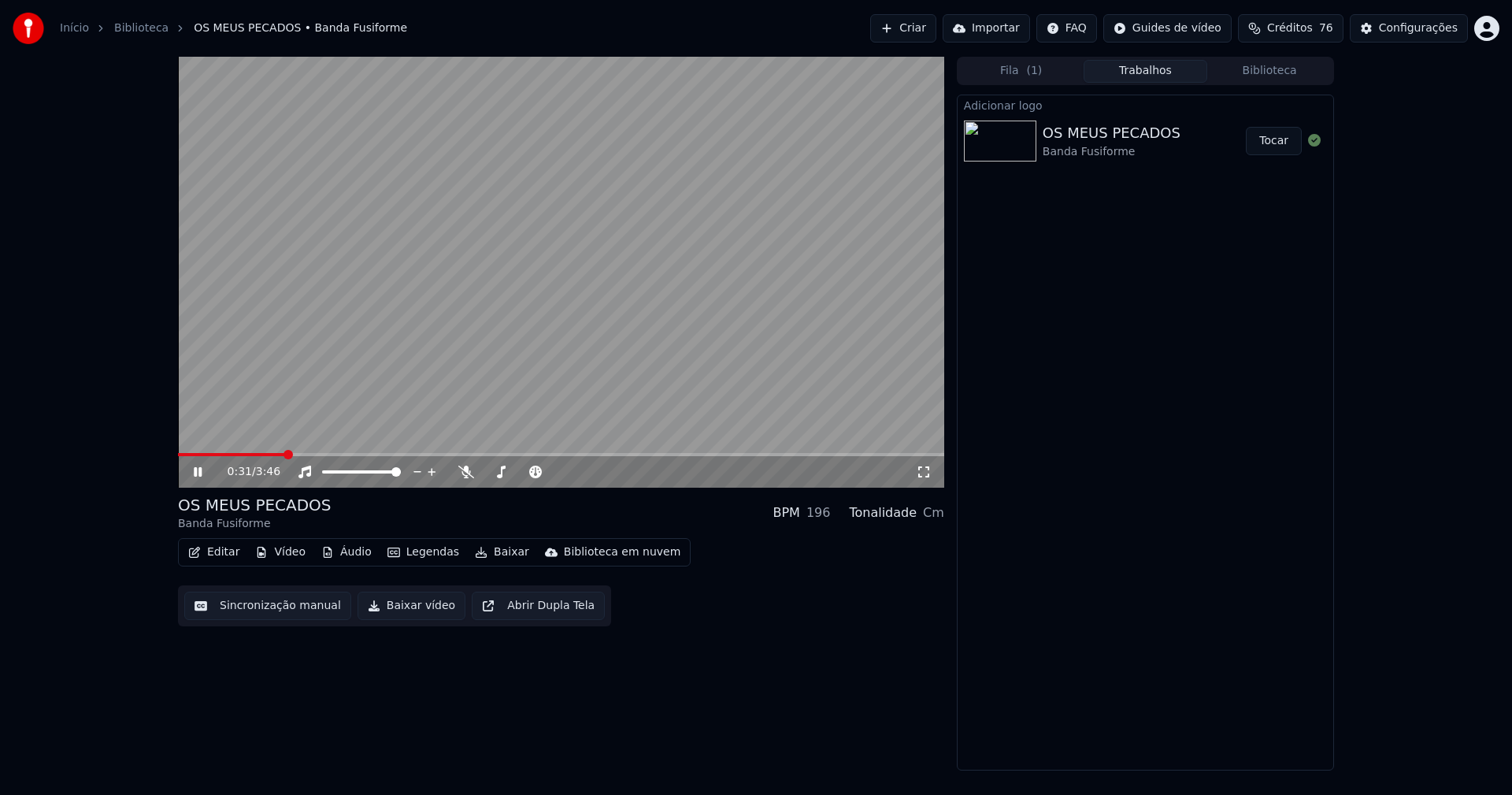
click at [1270, 143] on button "Tocar" at bounding box center [1274, 141] width 56 height 29
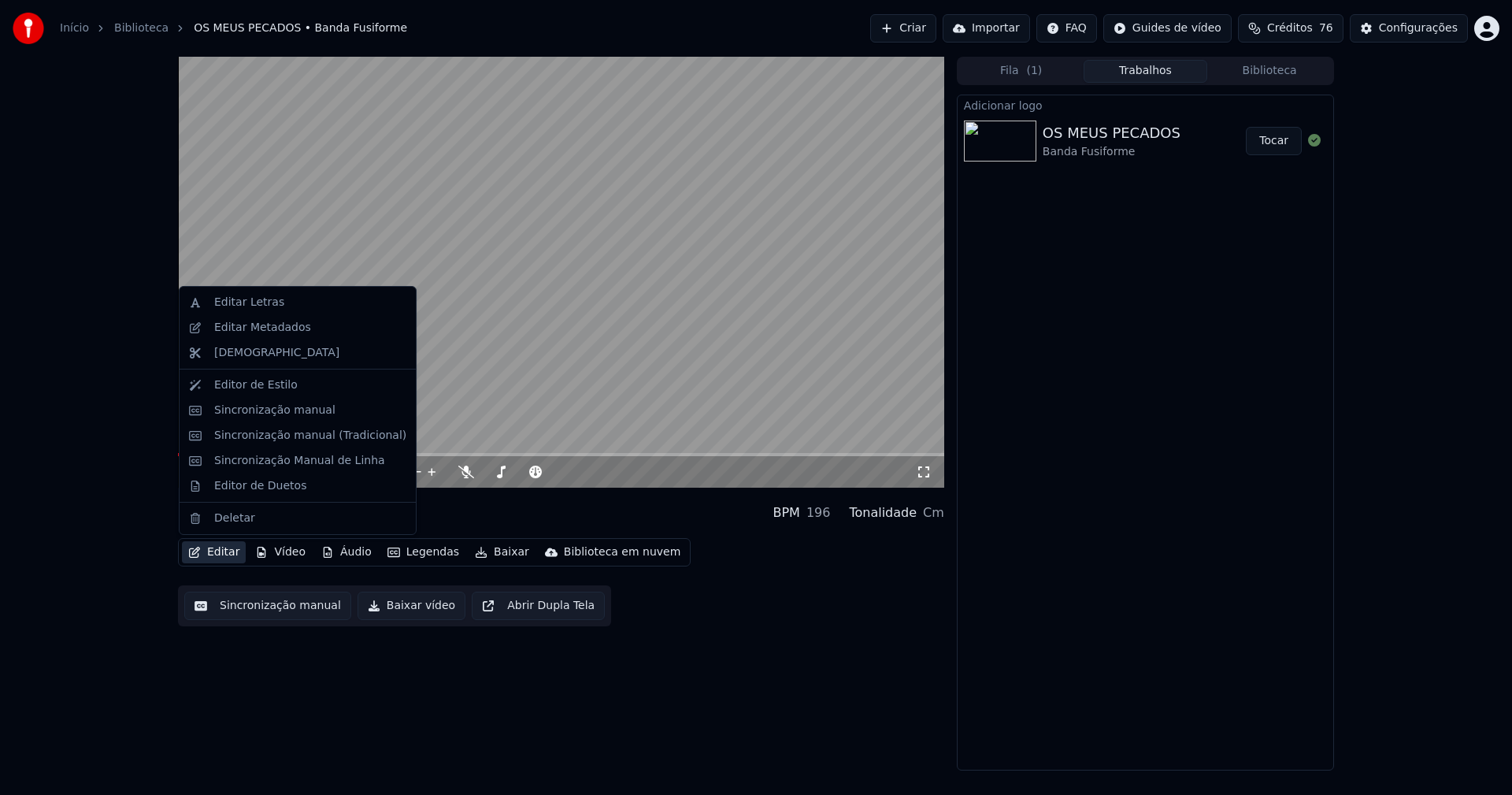
click at [226, 552] on button "Editar" at bounding box center [214, 553] width 64 height 22
click at [269, 440] on div "Sincronização manual (Tradicional)" at bounding box center [310, 435] width 192 height 16
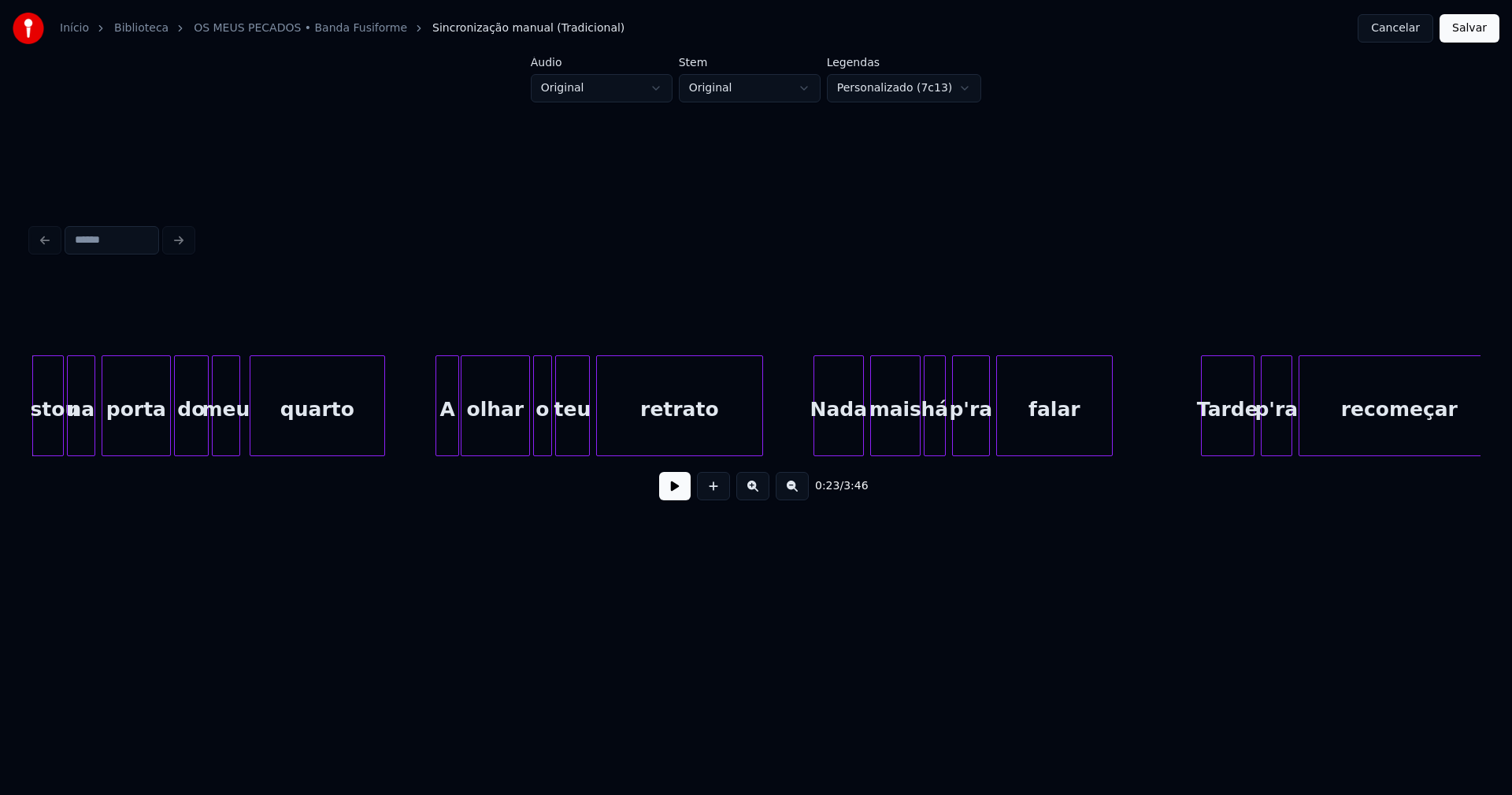
scroll to position [0, 3627]
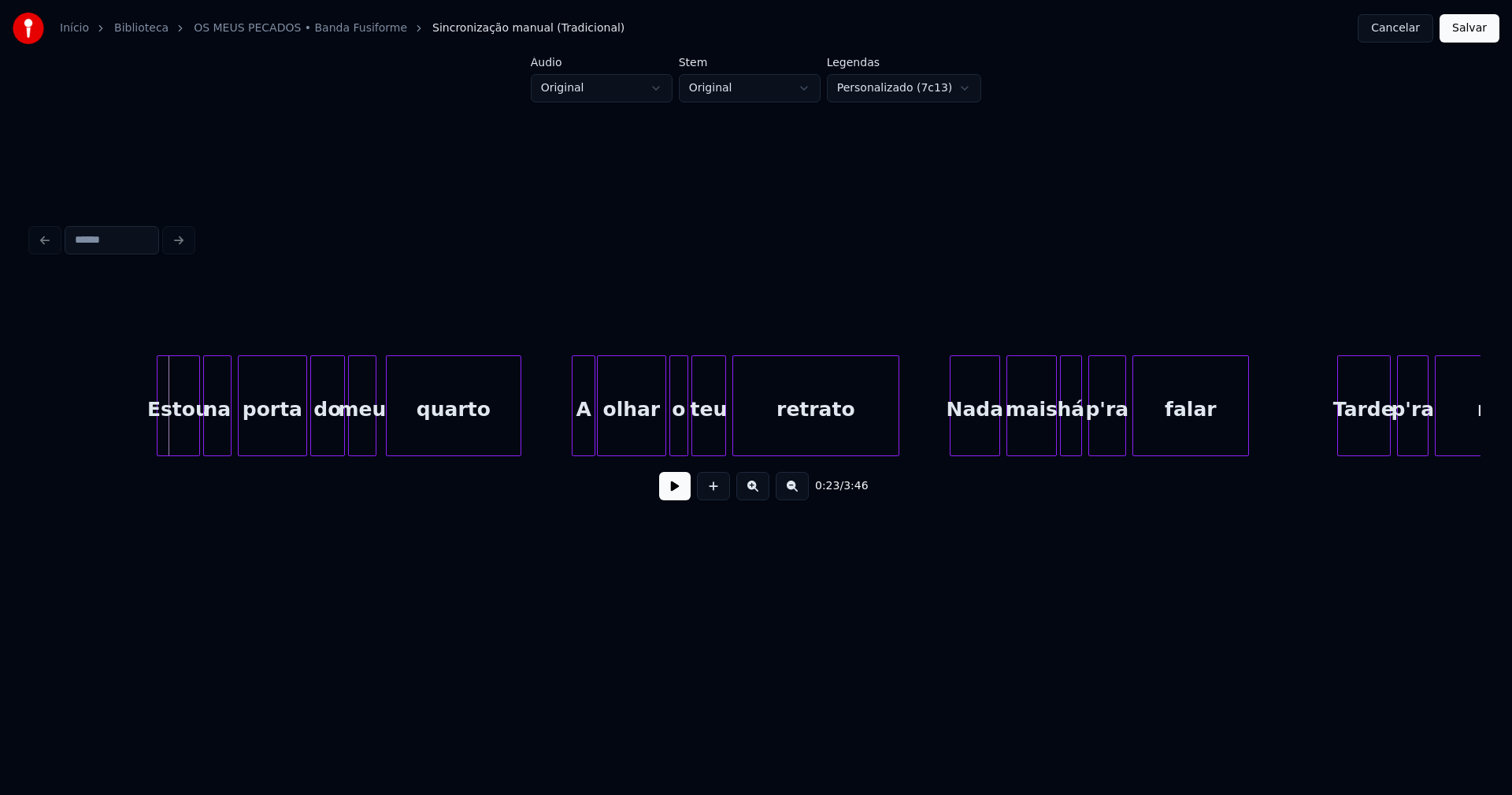
click at [159, 447] on div at bounding box center [160, 406] width 5 height 99
click at [670, 500] on button at bounding box center [675, 486] width 32 height 29
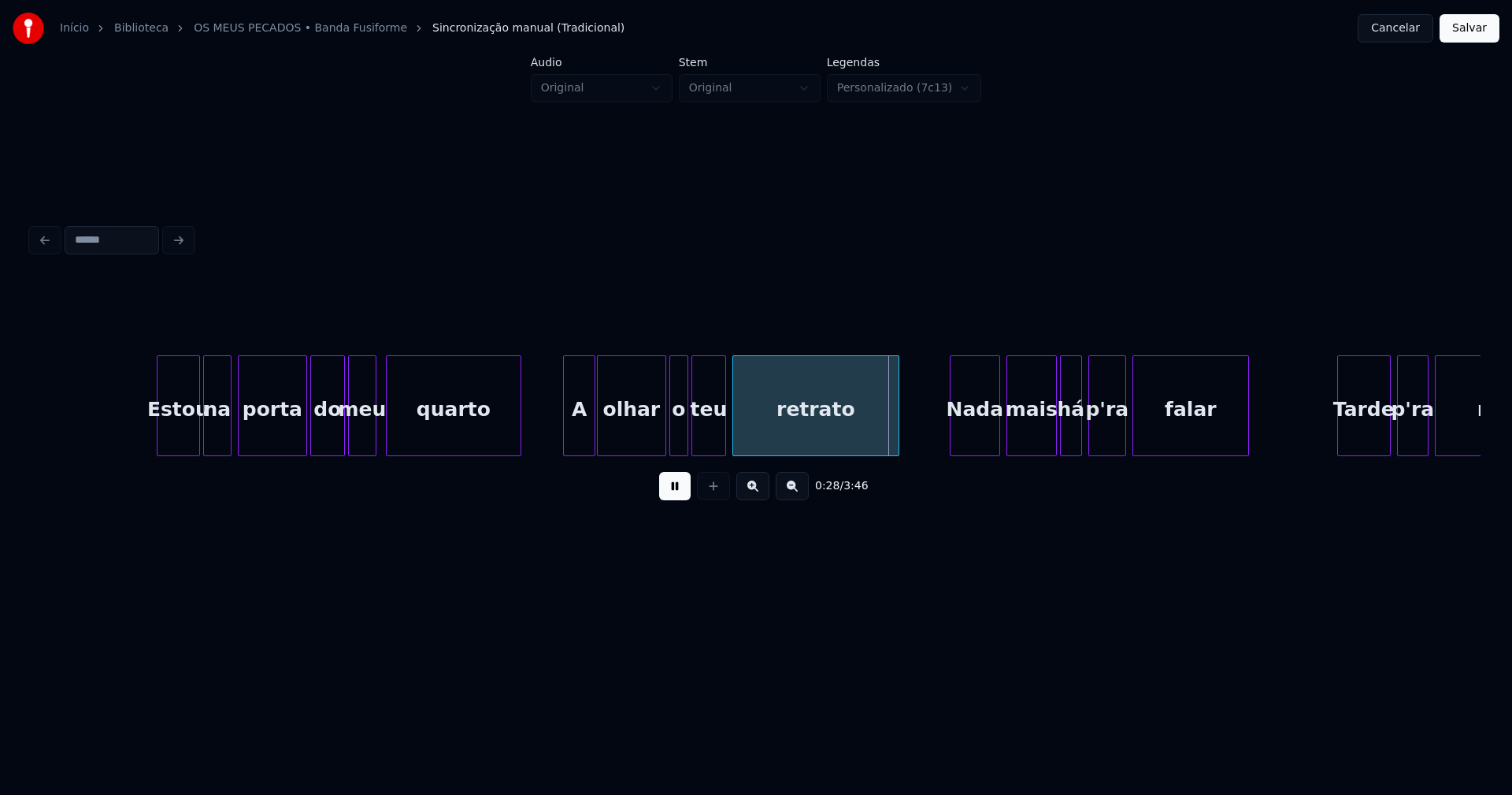
click at [566, 444] on div at bounding box center [566, 406] width 5 height 99
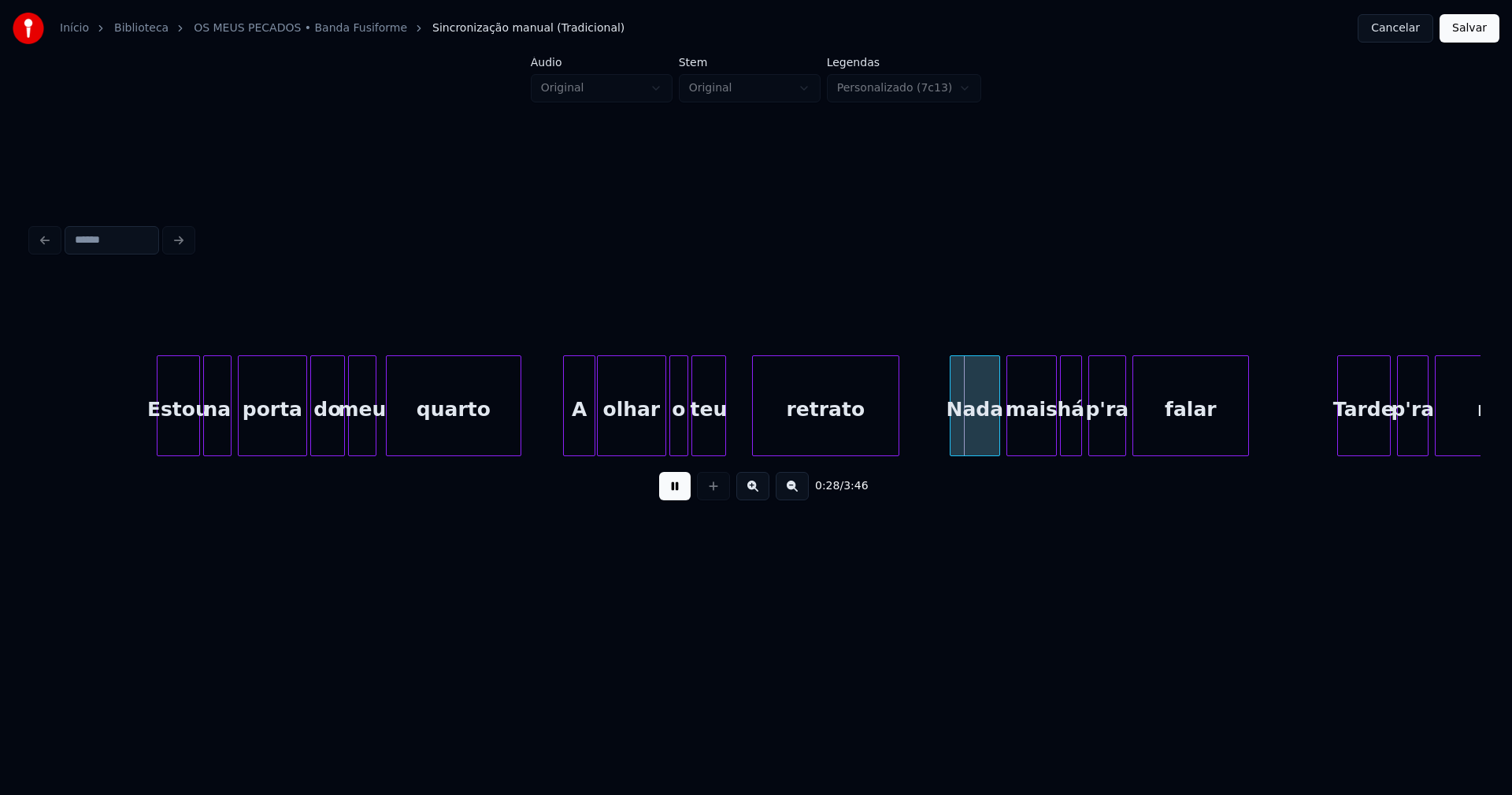
click at [755, 437] on div at bounding box center [756, 406] width 5 height 99
click at [736, 429] on div at bounding box center [737, 406] width 5 height 99
click at [655, 435] on div at bounding box center [654, 406] width 5 height 99
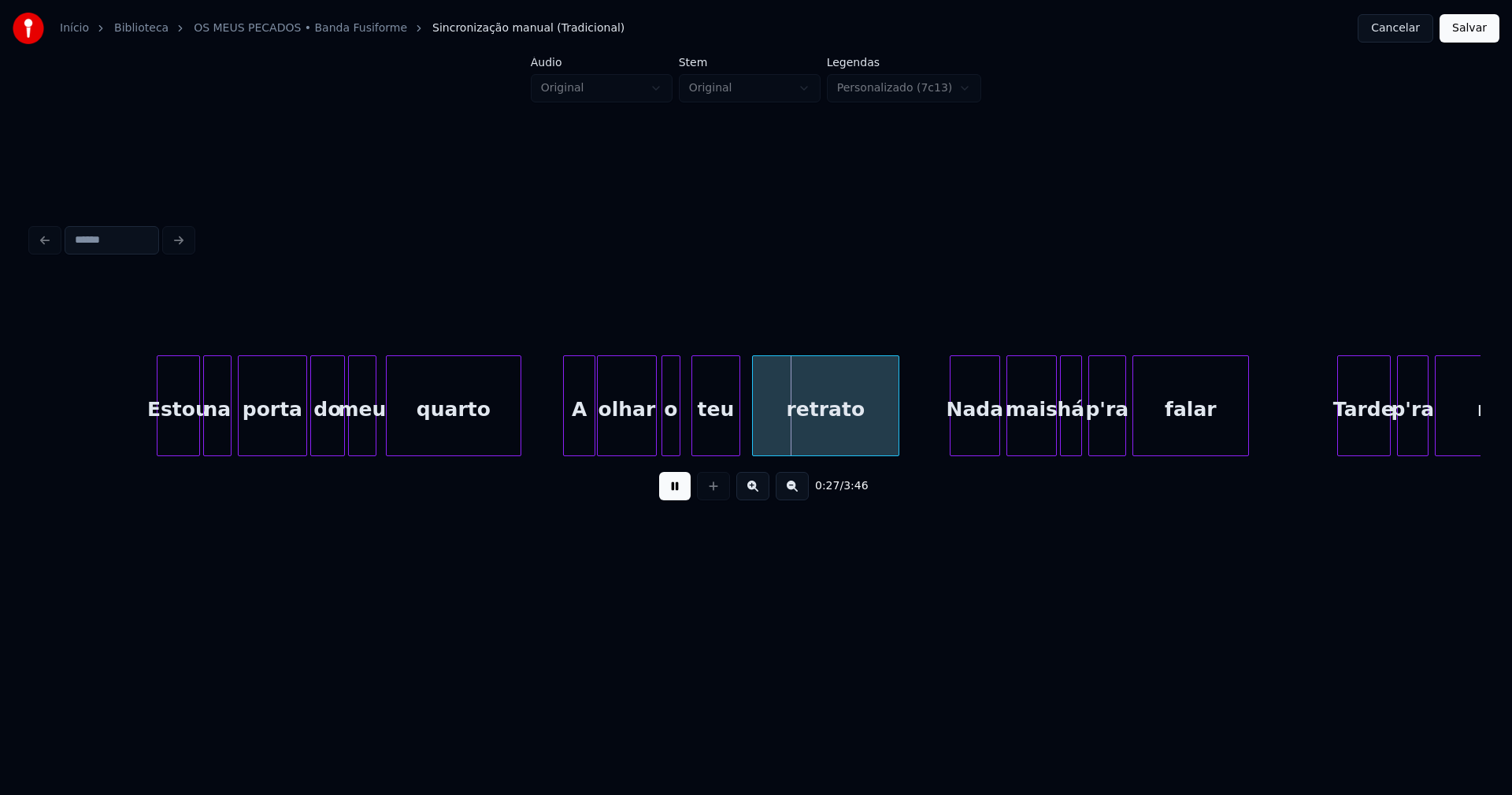
click at [670, 436] on div "o" at bounding box center [671, 410] width 18 height 107
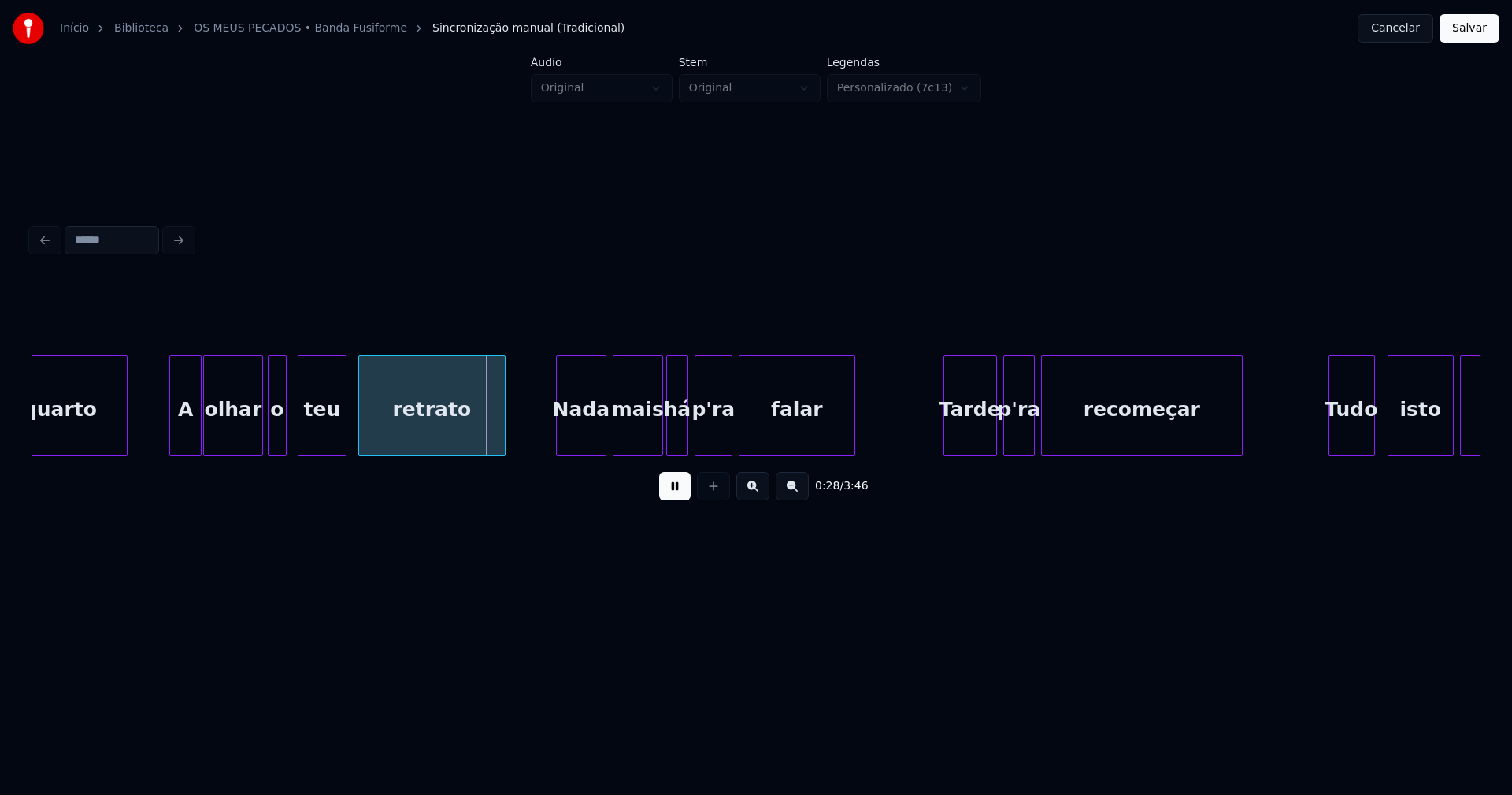
scroll to position [0, 4060]
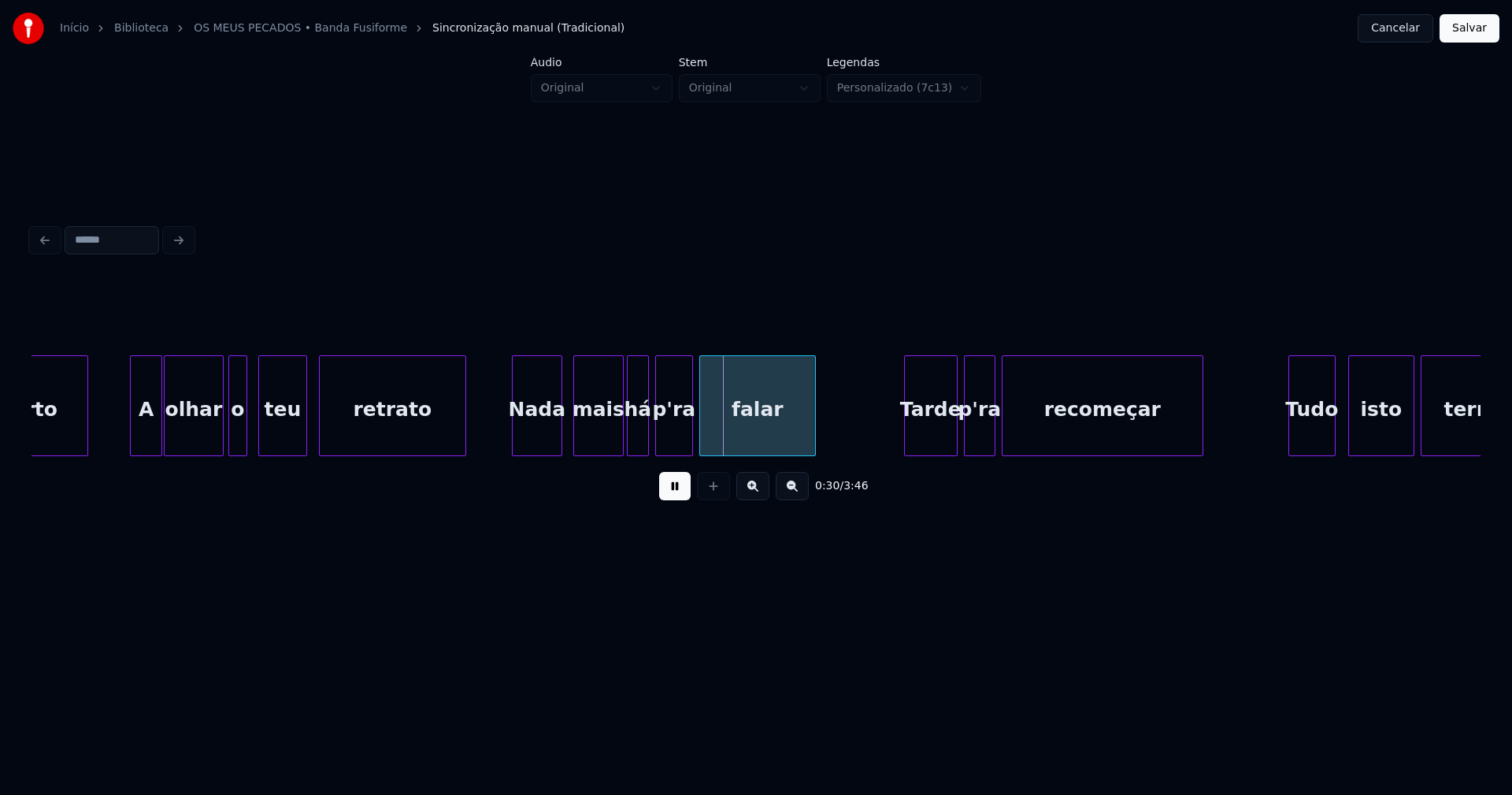
click at [537, 441] on div "Nada" at bounding box center [536, 410] width 49 height 107
click at [583, 439] on div "mais" at bounding box center [595, 410] width 49 height 107
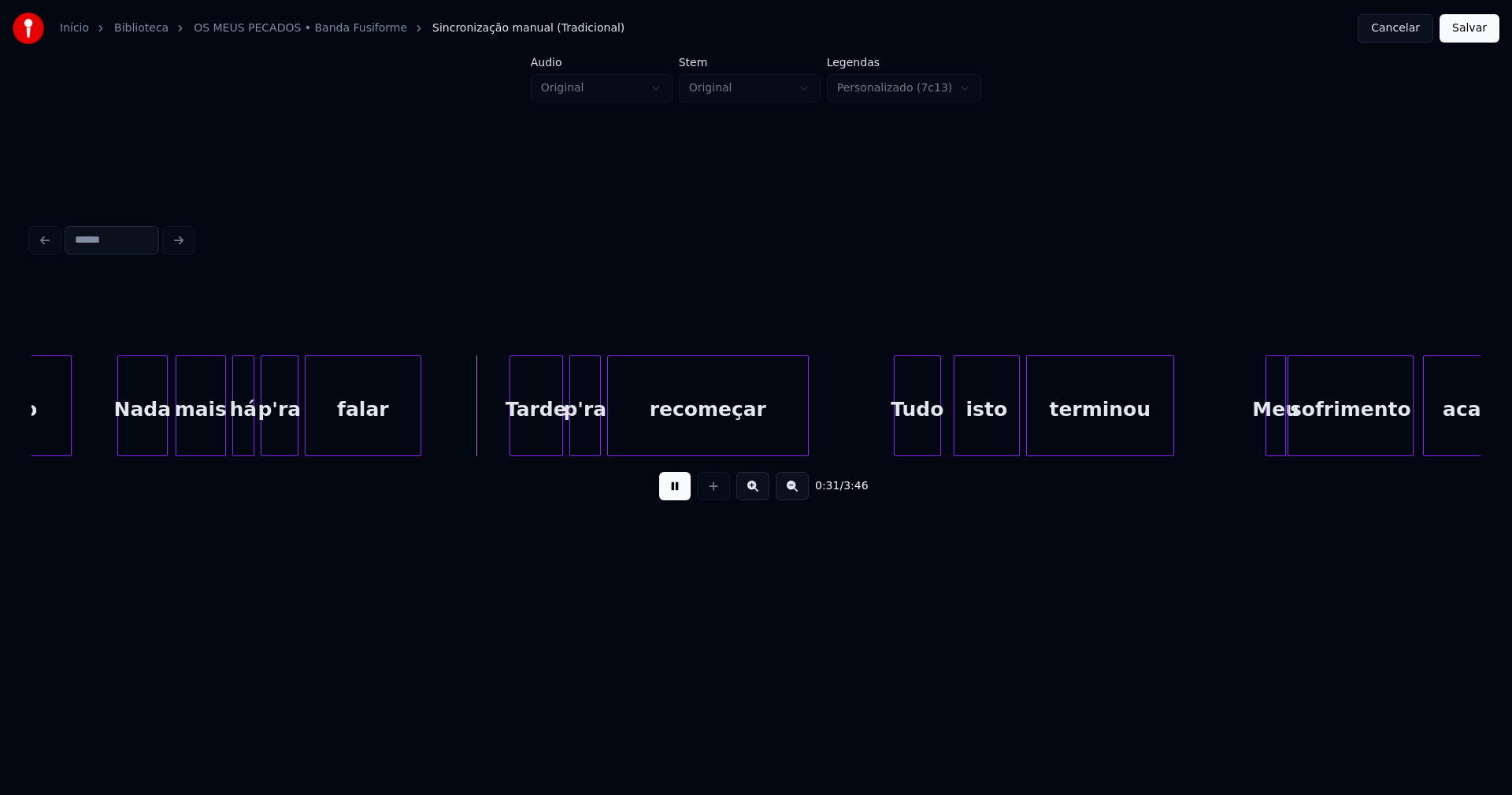
scroll to position [0, 4495]
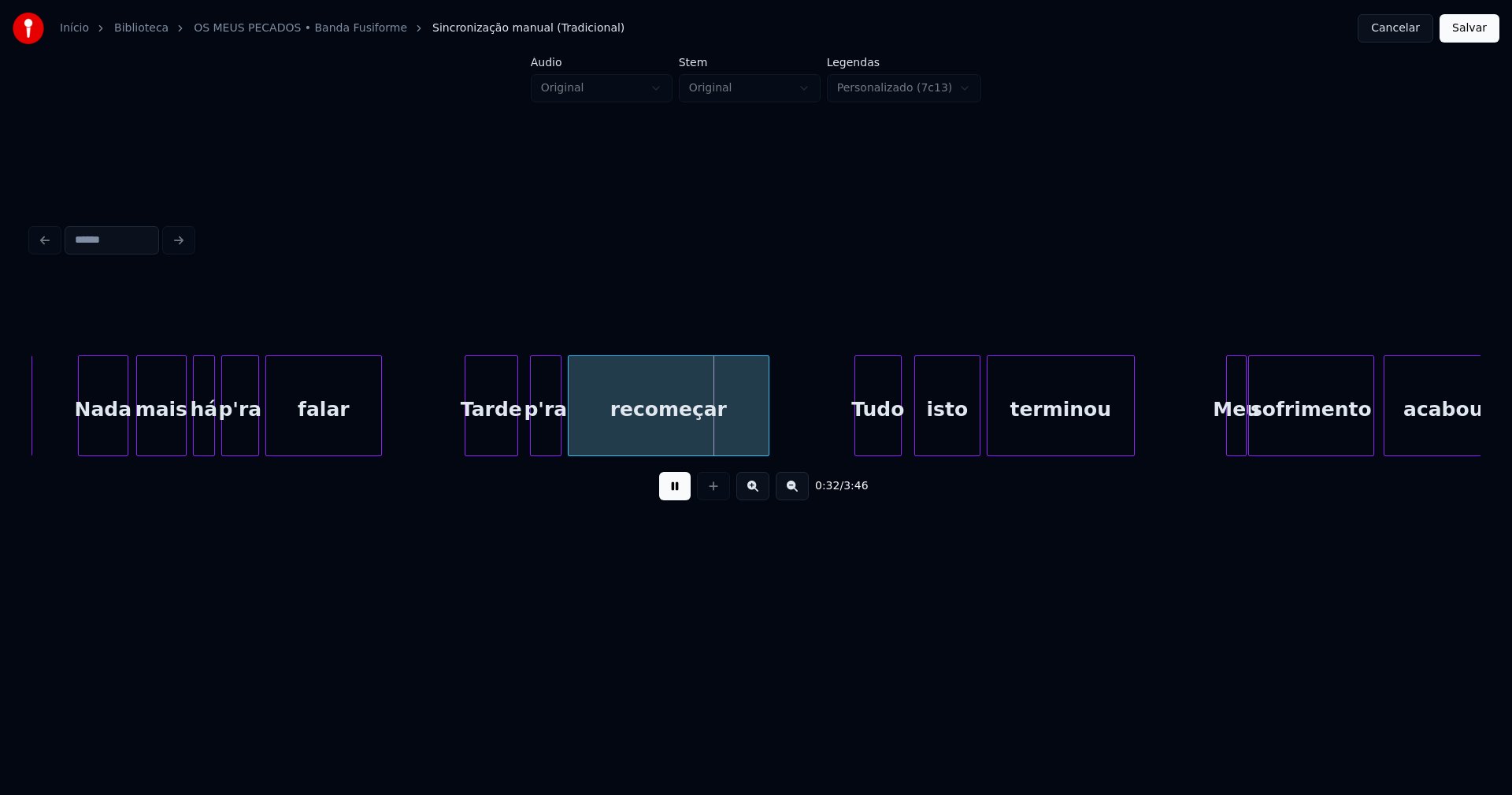
click at [485, 442] on div "Tarde" at bounding box center [491, 410] width 52 height 107
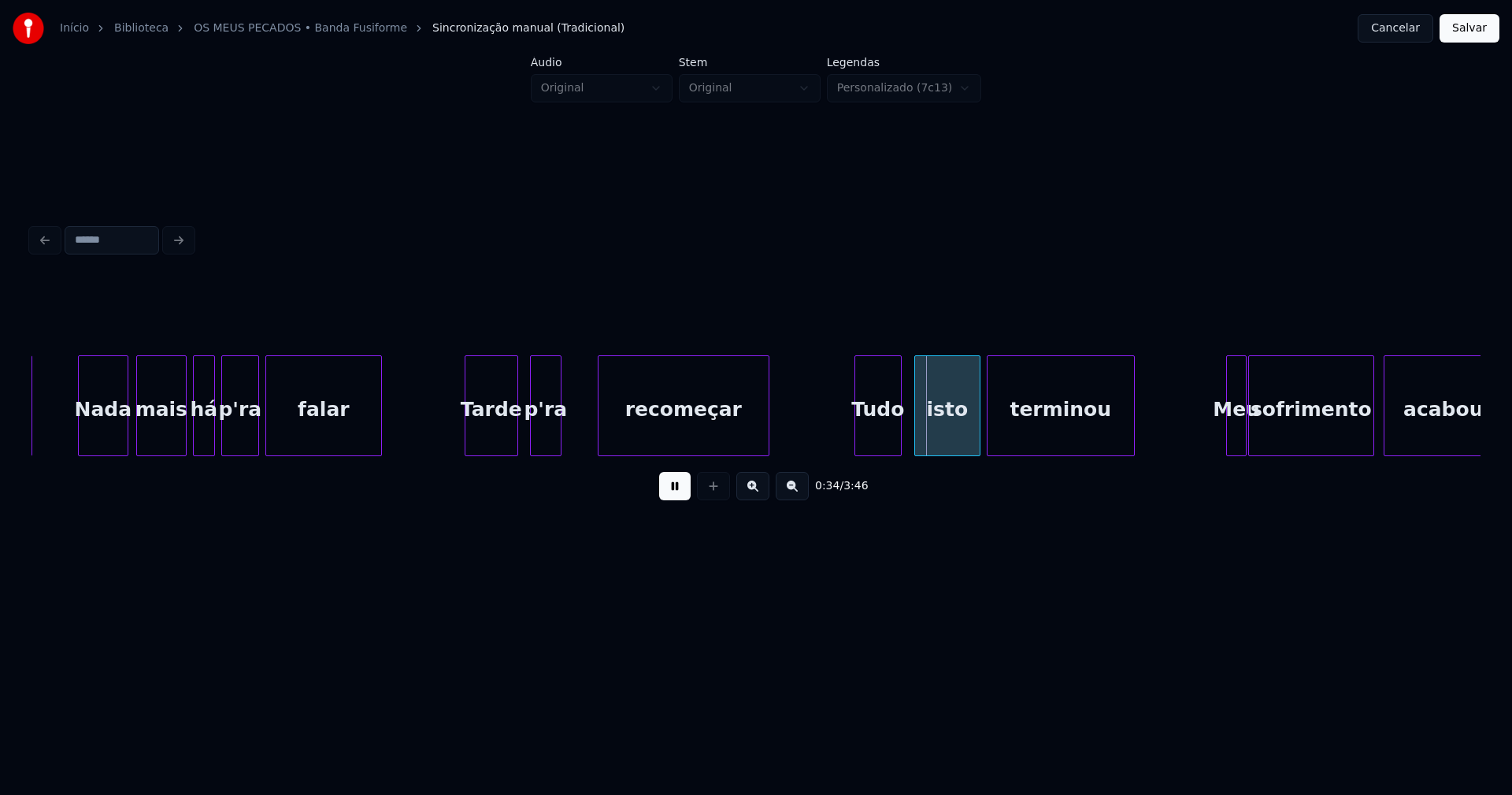
click at [602, 420] on div at bounding box center [601, 406] width 5 height 99
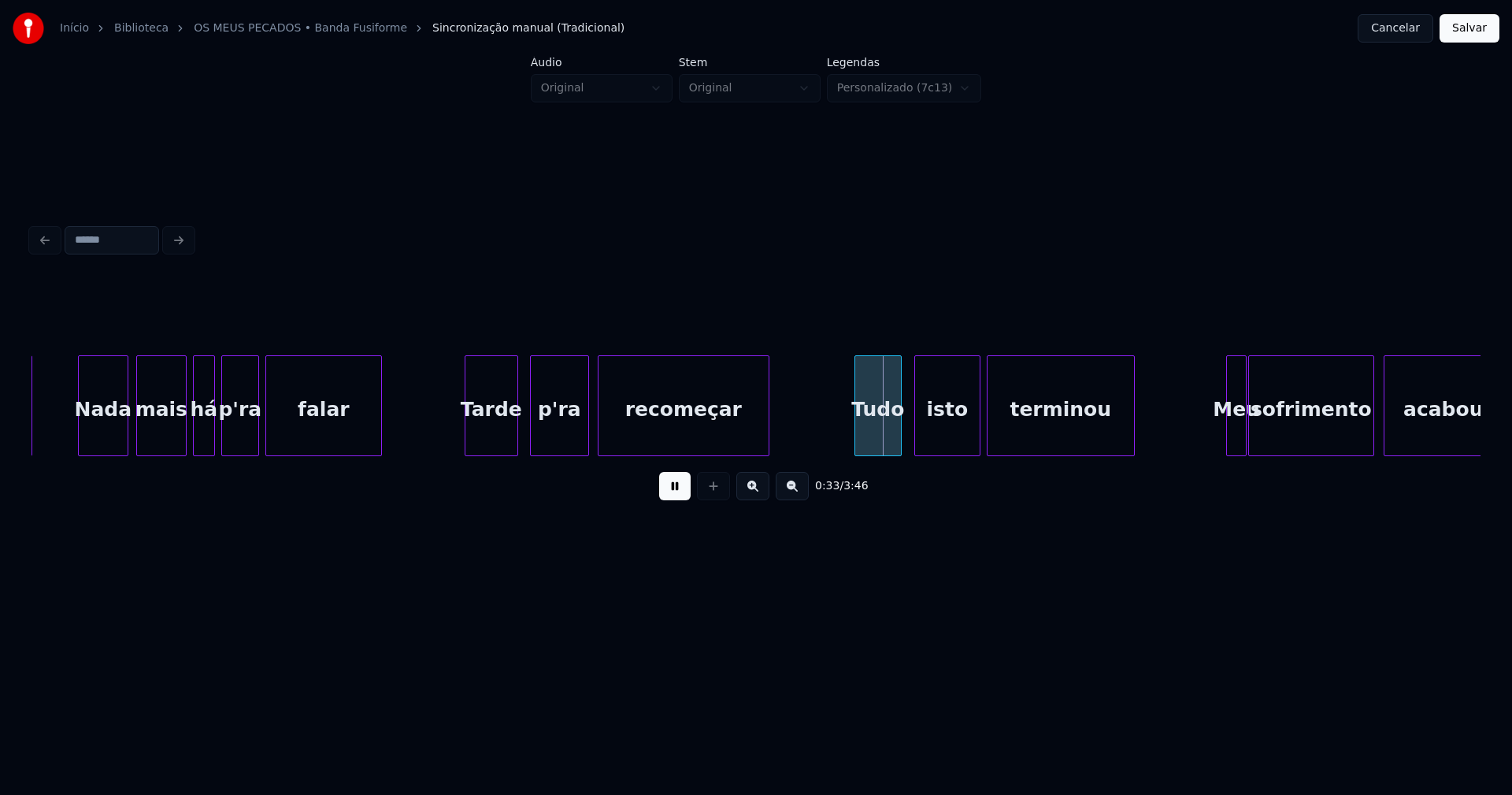
click at [587, 423] on div at bounding box center [586, 406] width 5 height 99
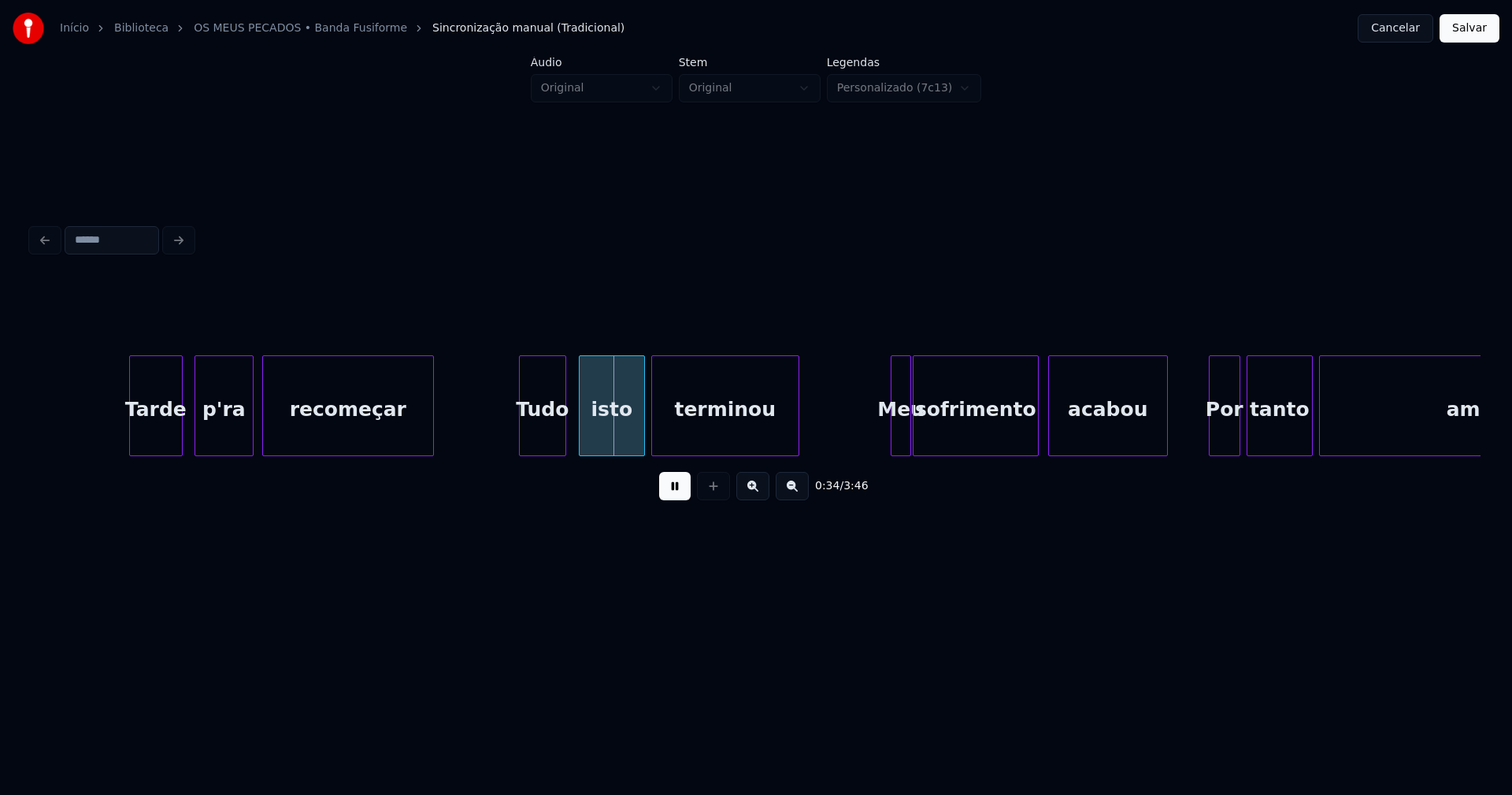
scroll to position [0, 4869]
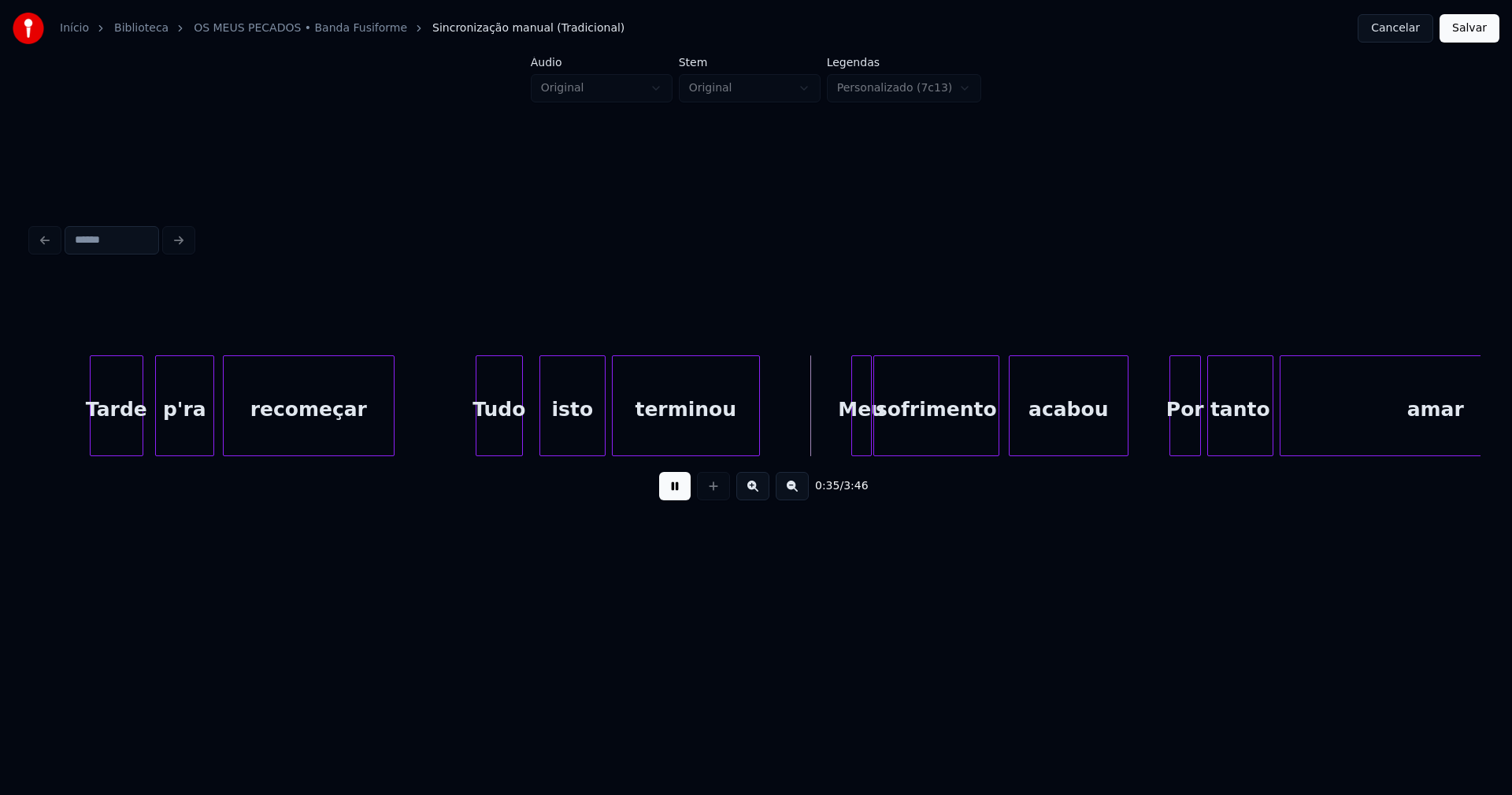
click at [499, 433] on div "Tudo" at bounding box center [499, 410] width 45 height 107
click at [494, 434] on div "Tudo" at bounding box center [502, 410] width 45 height 107
click at [849, 448] on div at bounding box center [850, 406] width 5 height 99
click at [1187, 438] on div "Por" at bounding box center [1180, 410] width 30 height 107
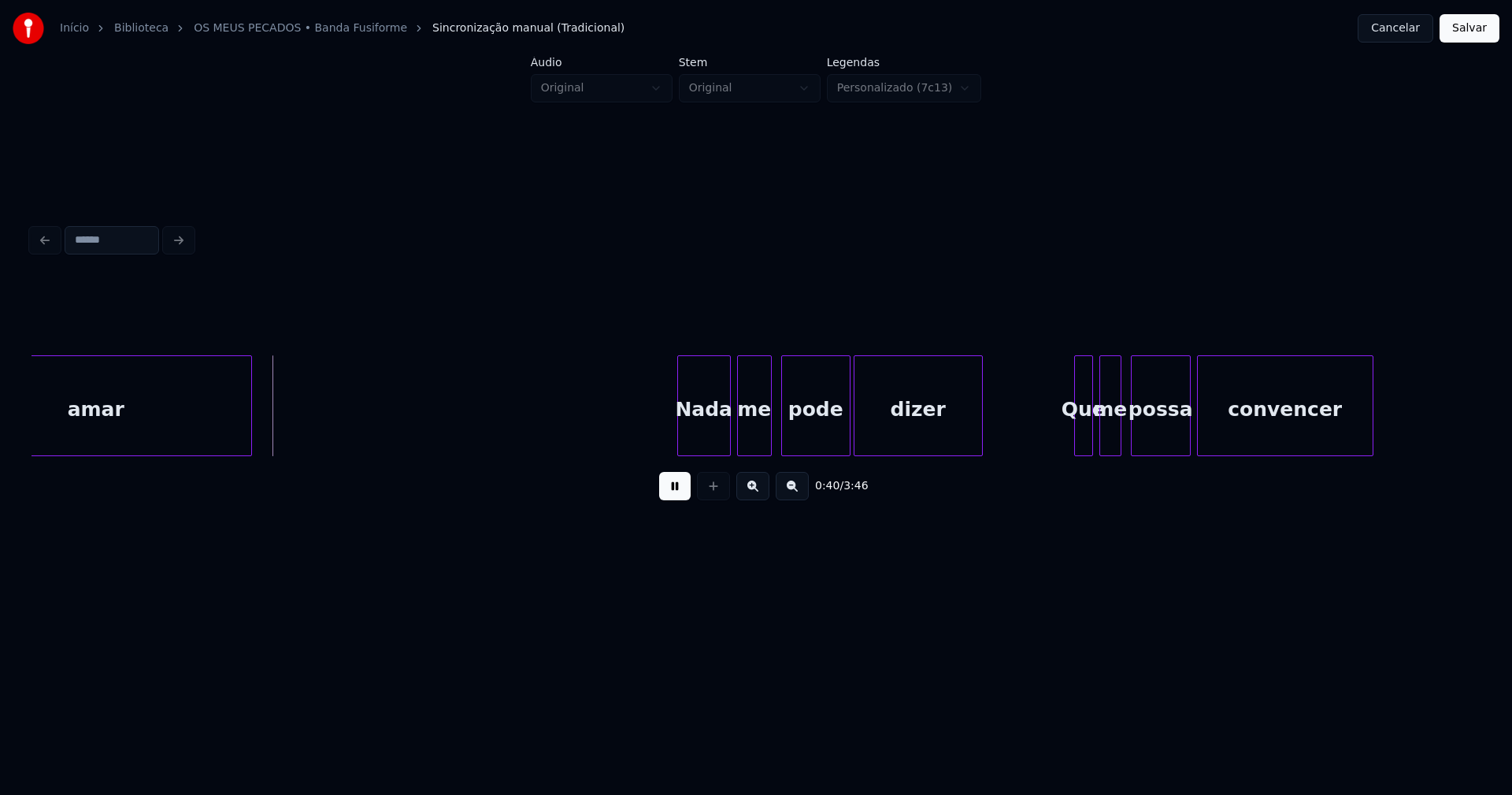
scroll to position [0, 6229]
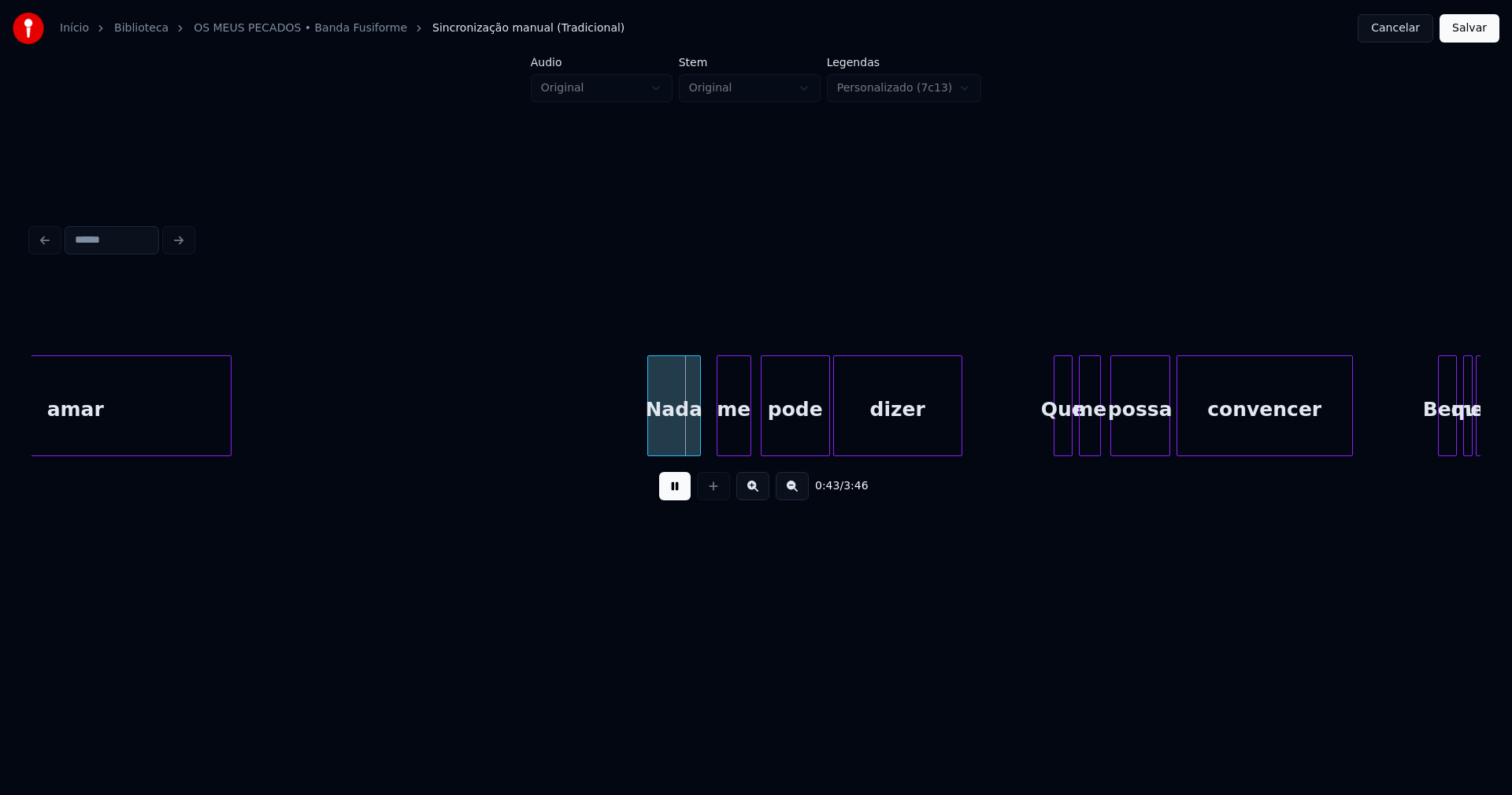
click at [675, 446] on div "Nada" at bounding box center [674, 410] width 52 height 107
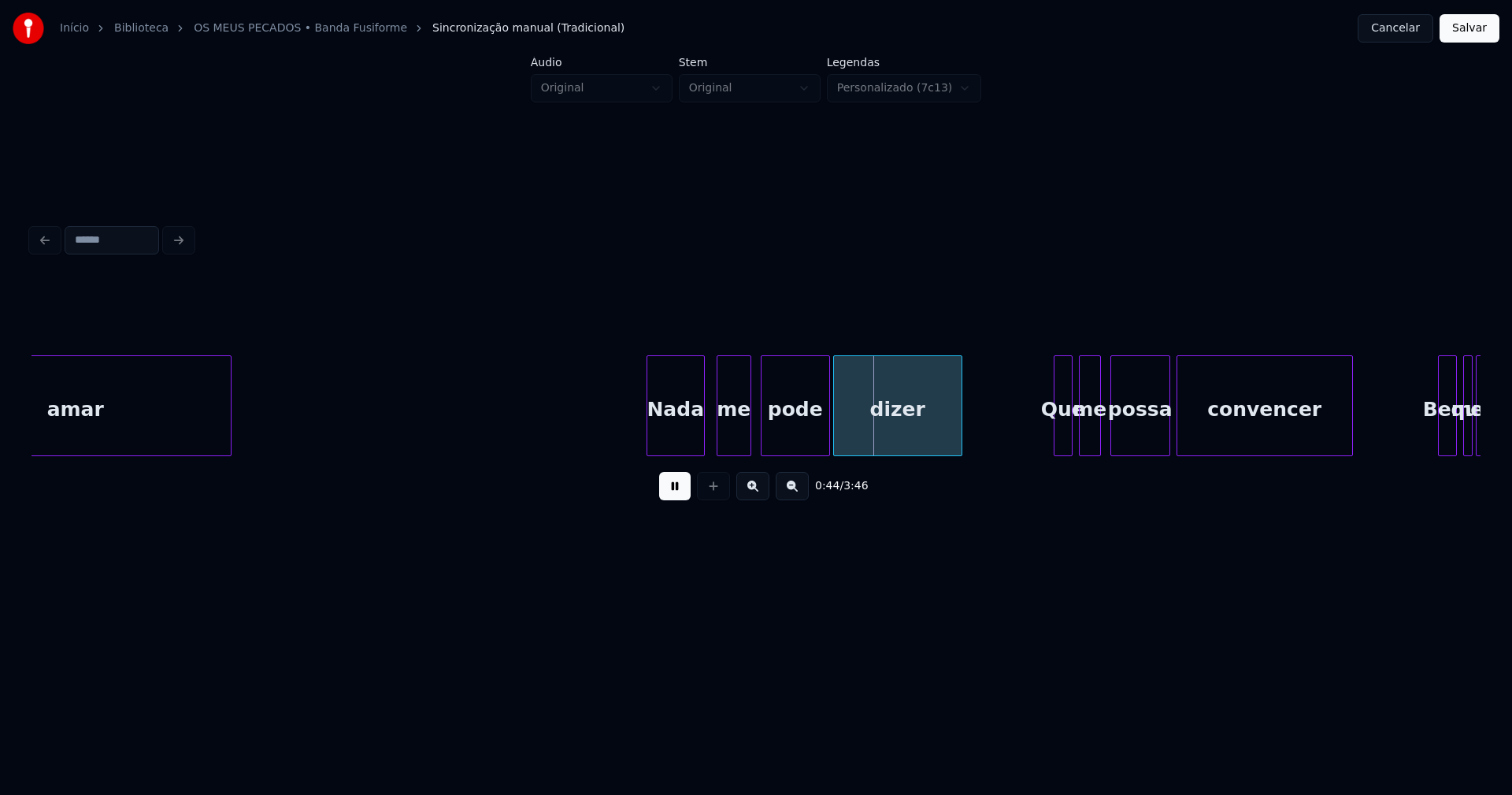
click at [700, 431] on div at bounding box center [701, 406] width 5 height 99
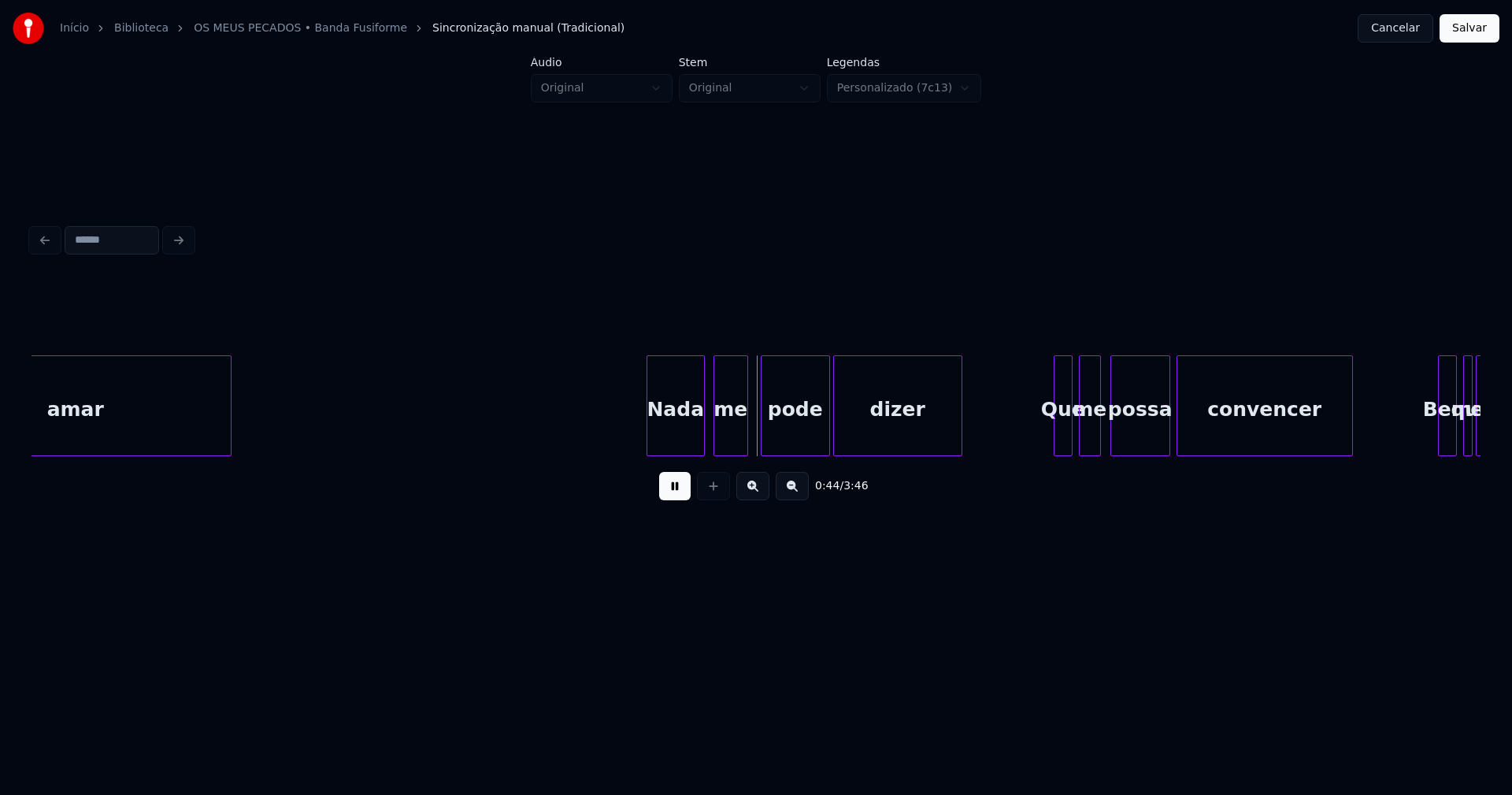
click at [730, 431] on div "me" at bounding box center [730, 410] width 33 height 107
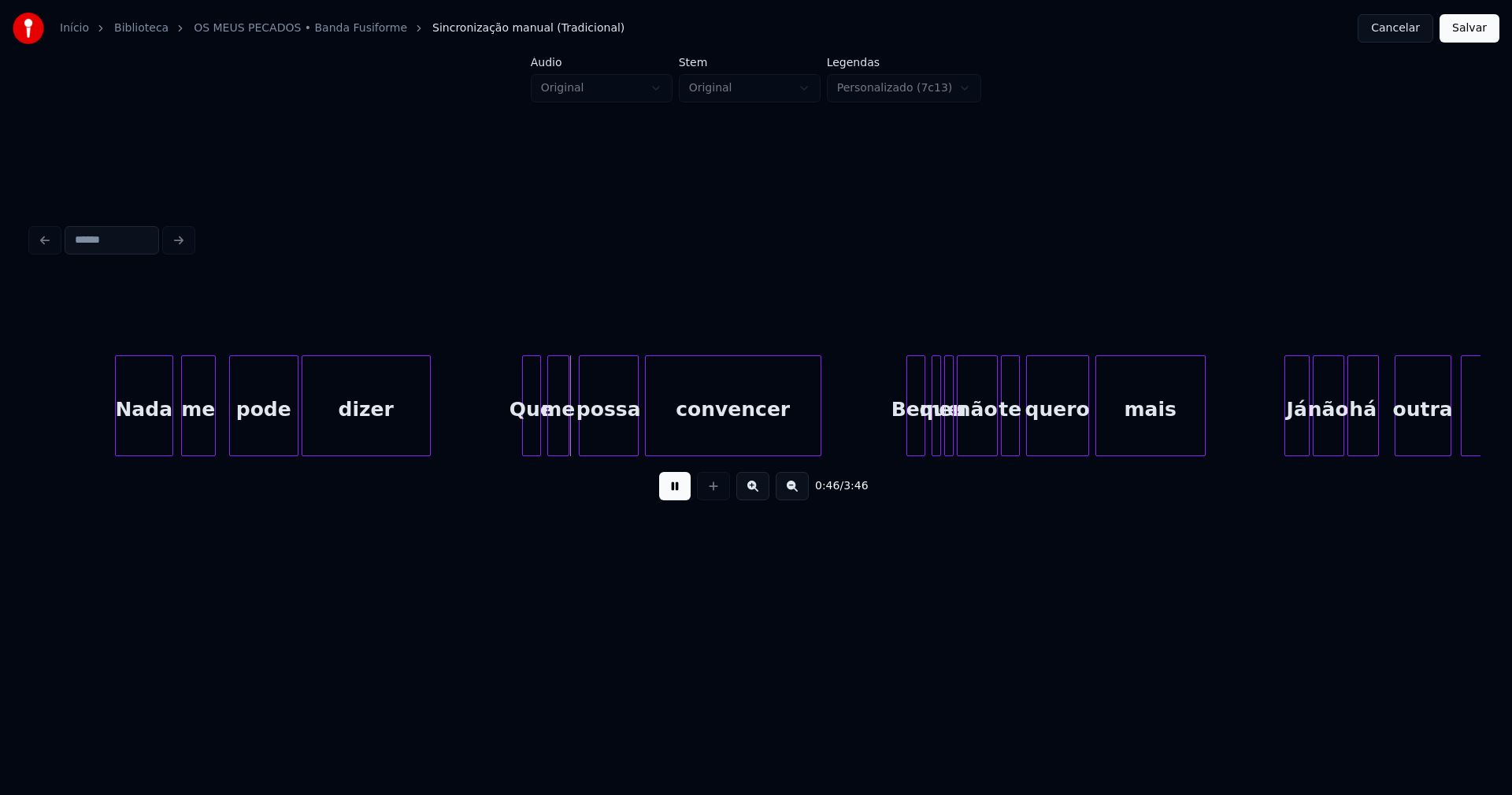
scroll to position [0, 6781]
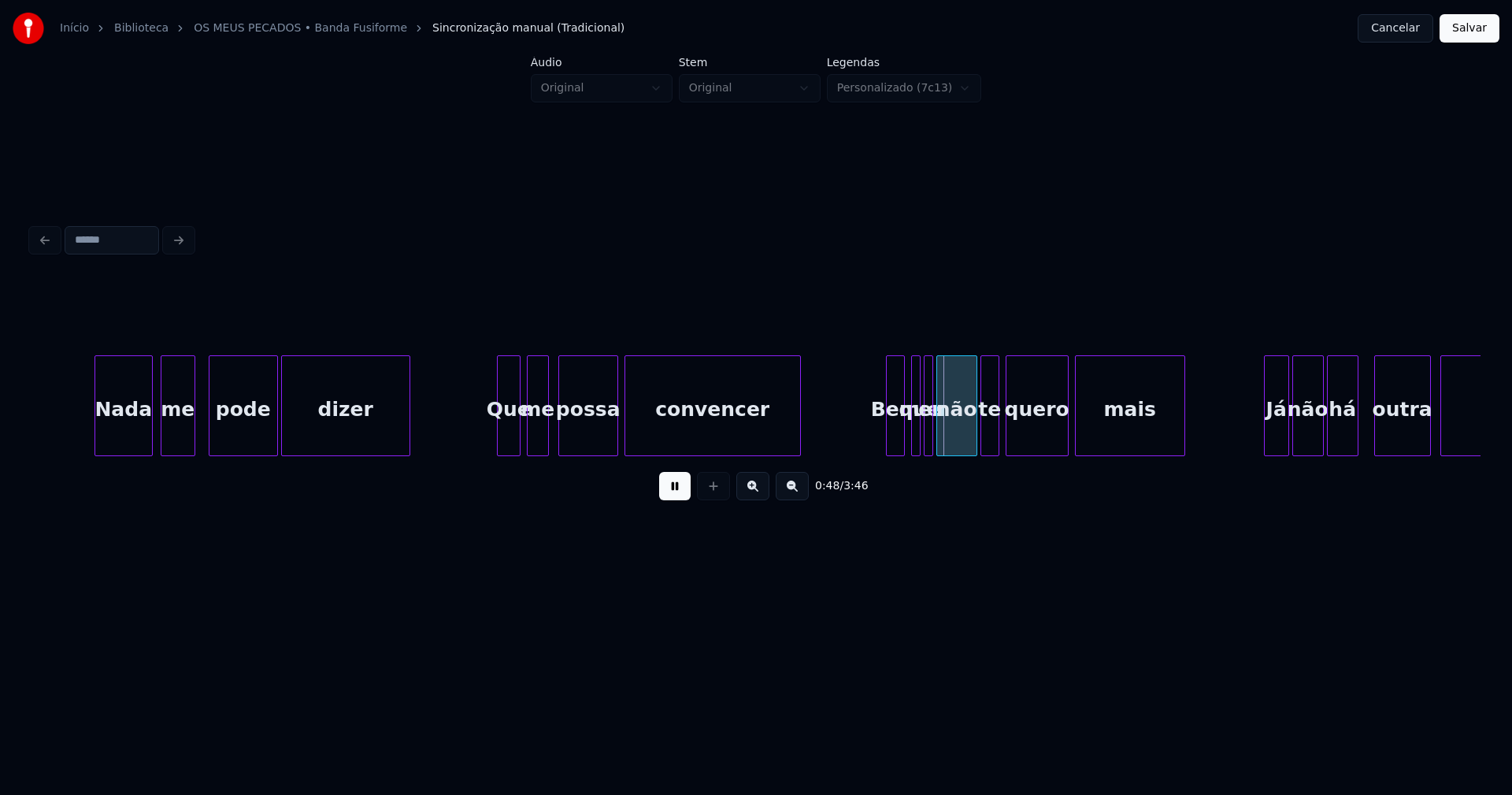
click at [500, 437] on div at bounding box center [500, 406] width 5 height 99
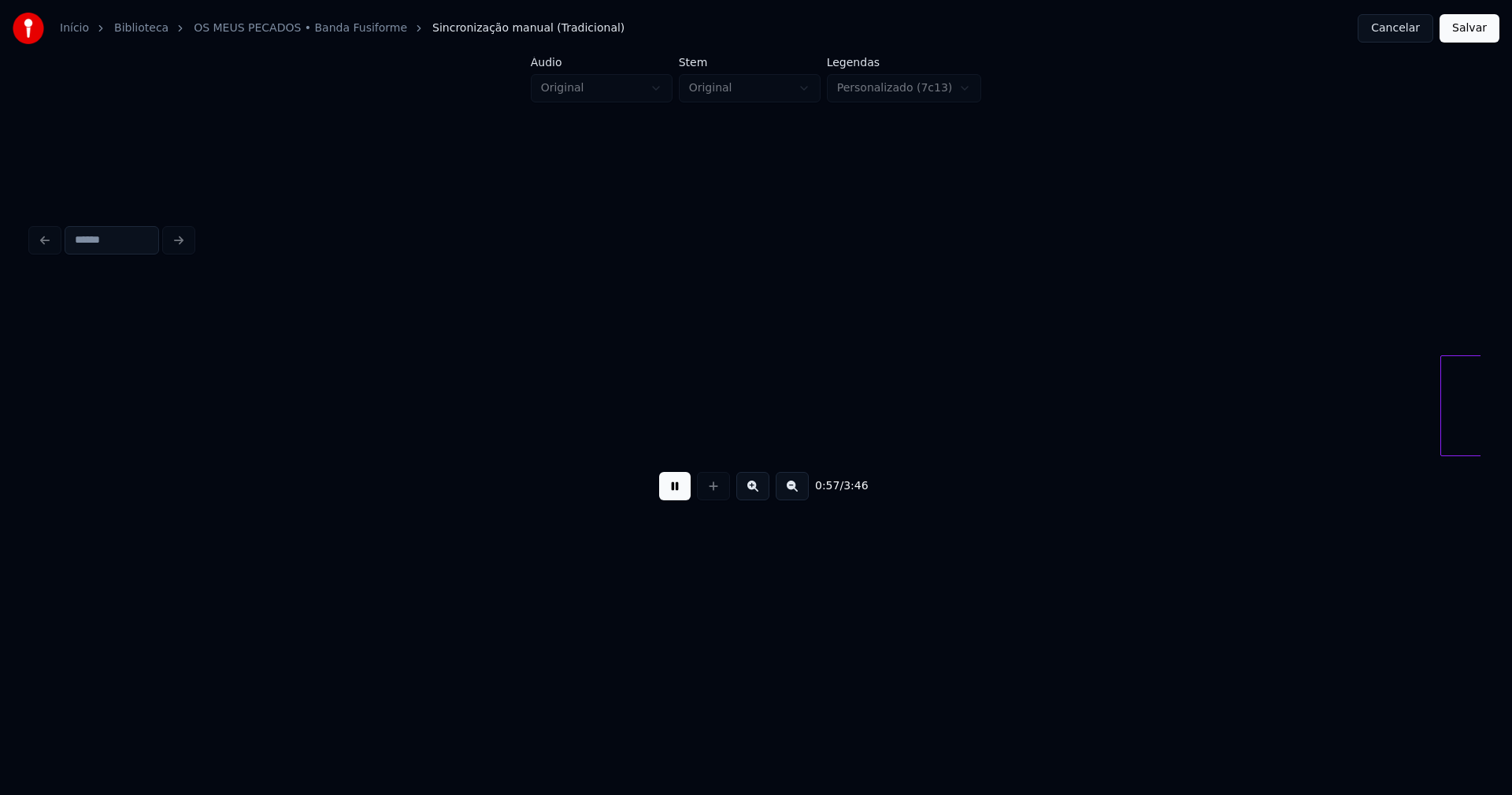
scroll to position [0, 8231]
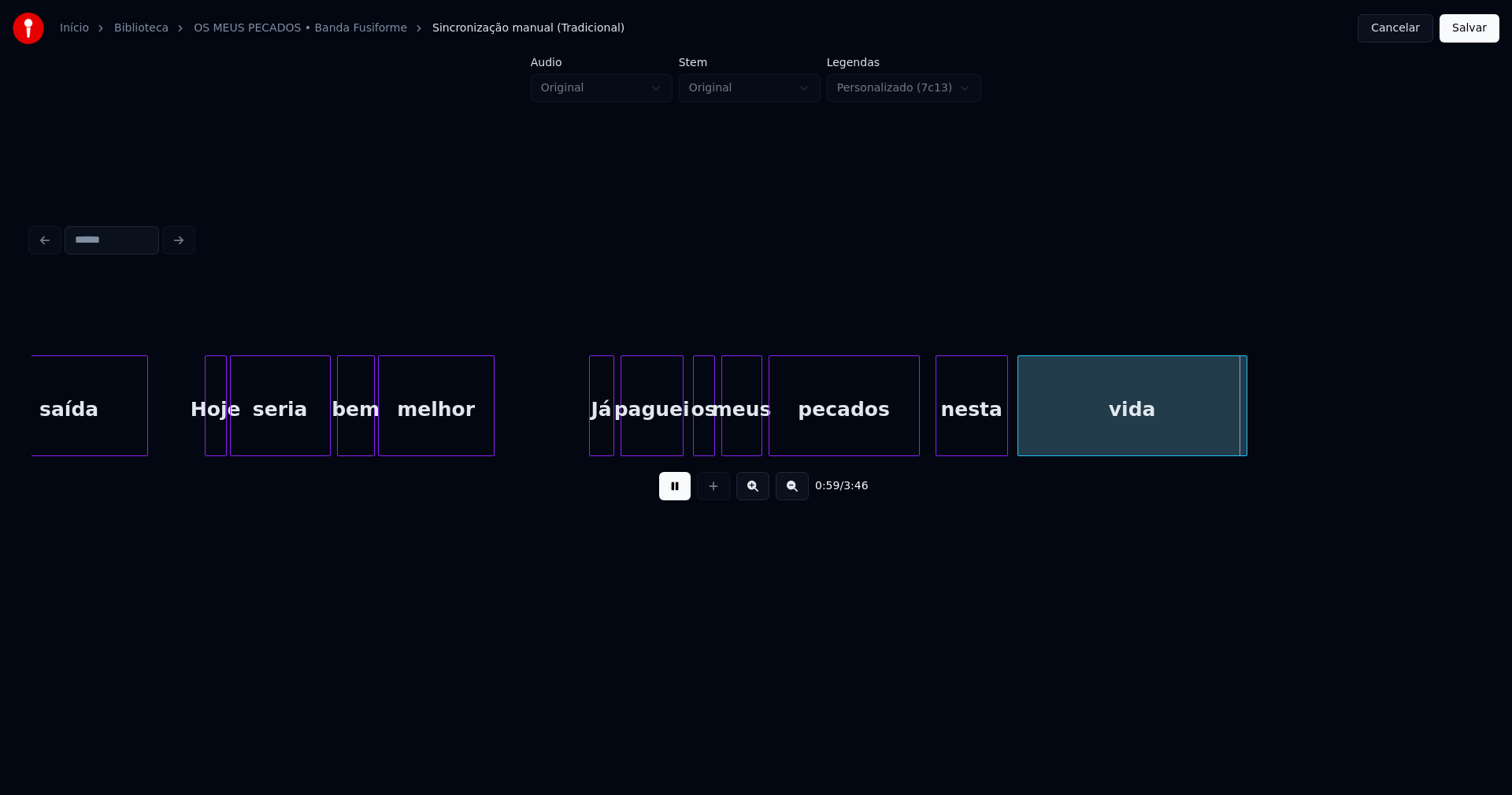
drag, startPoint x: 670, startPoint y: 496, endPoint x: 527, endPoint y: 474, distance: 144.7
click at [668, 495] on button at bounding box center [675, 486] width 32 height 29
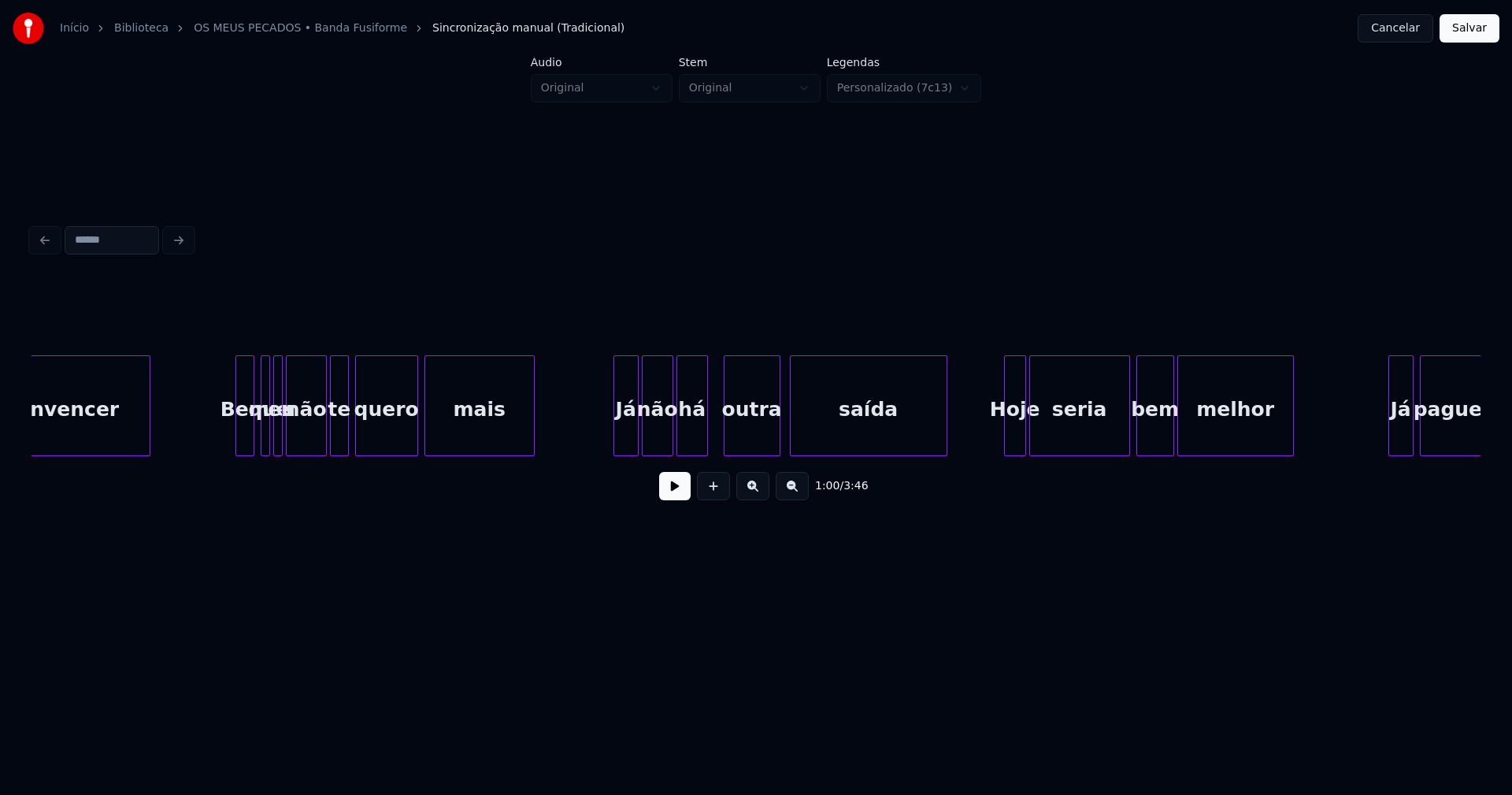
scroll to position [0, 7411]
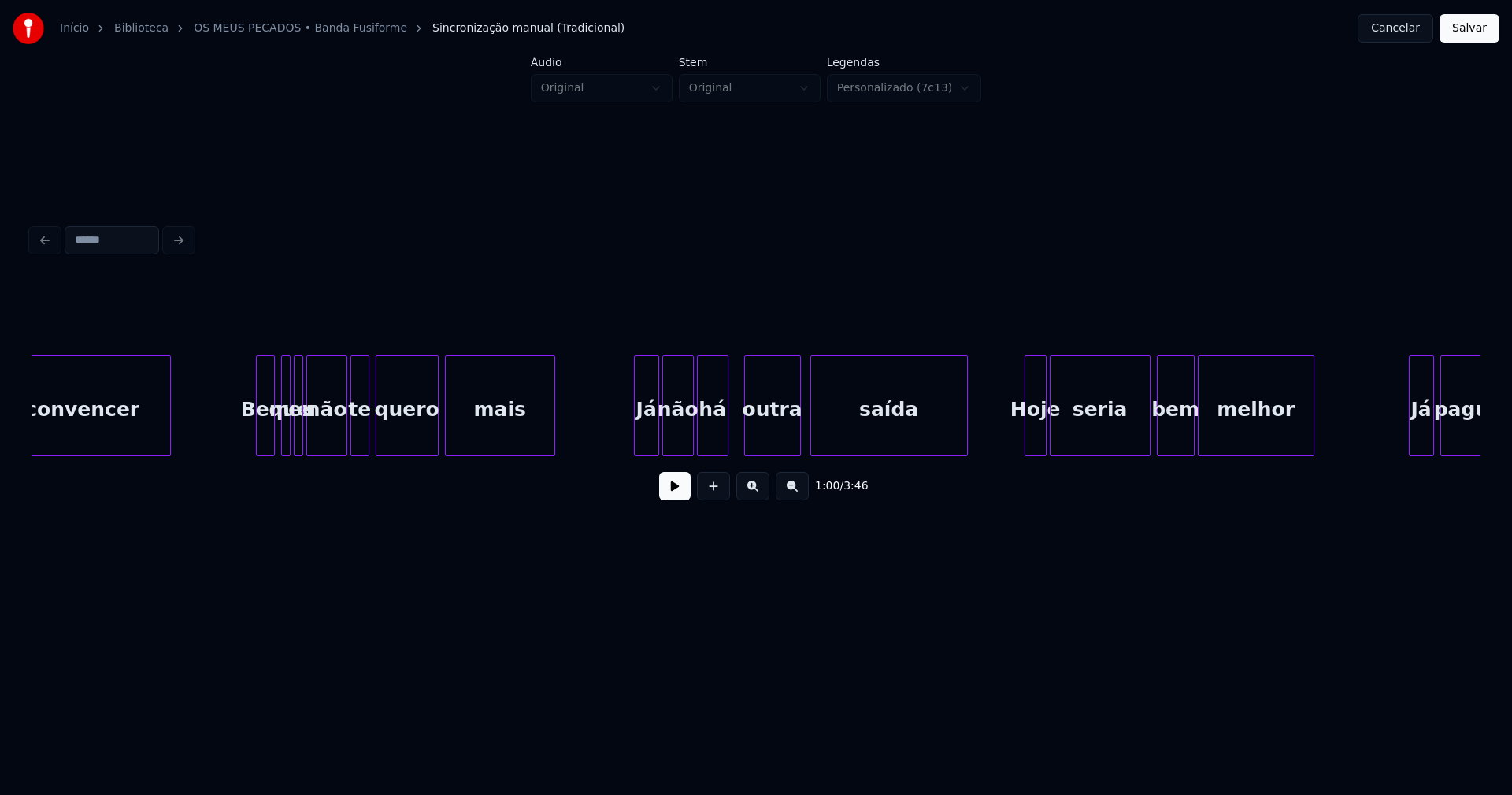
click at [685, 496] on button at bounding box center [675, 486] width 32 height 29
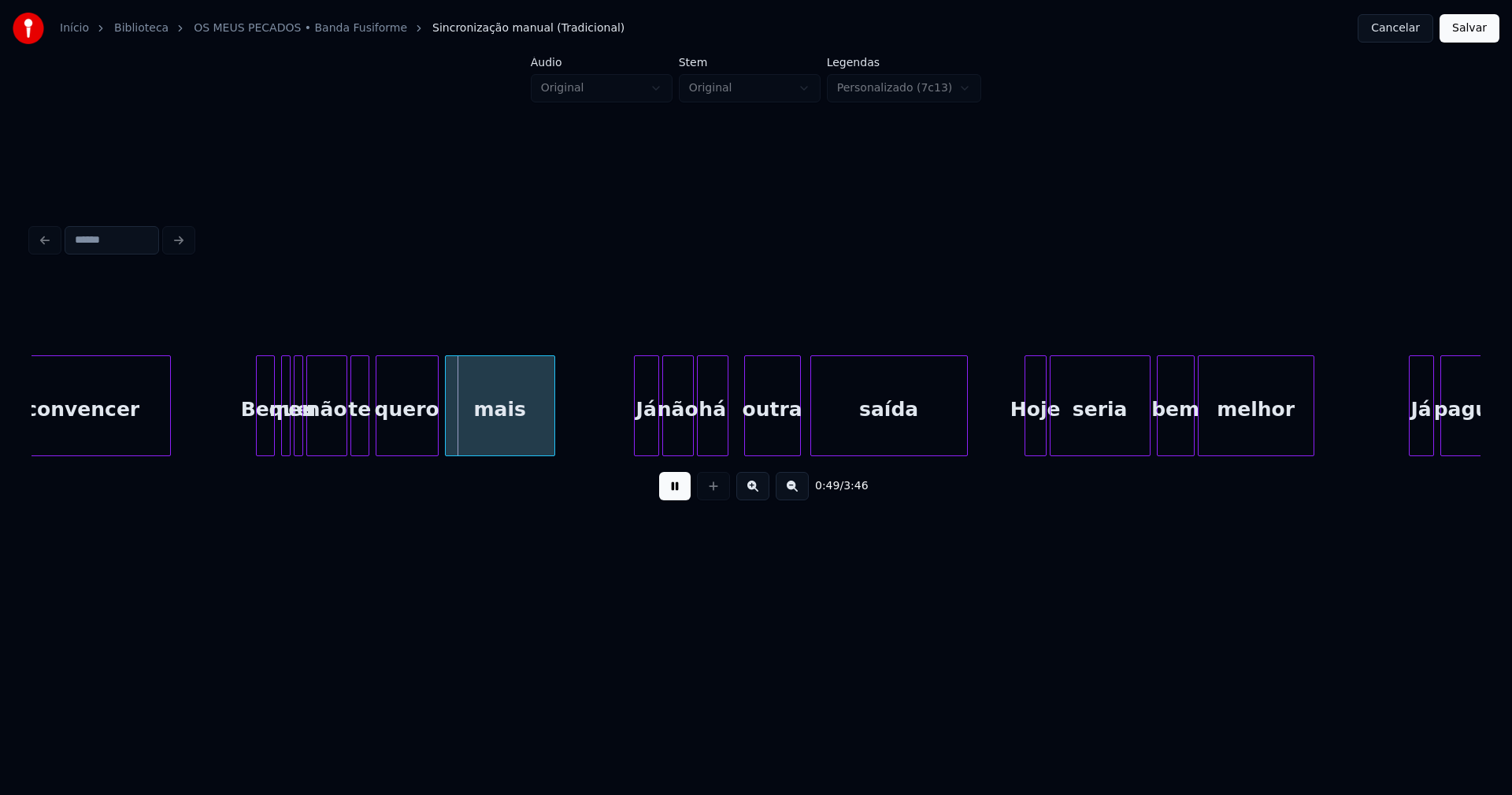
click at [668, 500] on button at bounding box center [675, 486] width 32 height 29
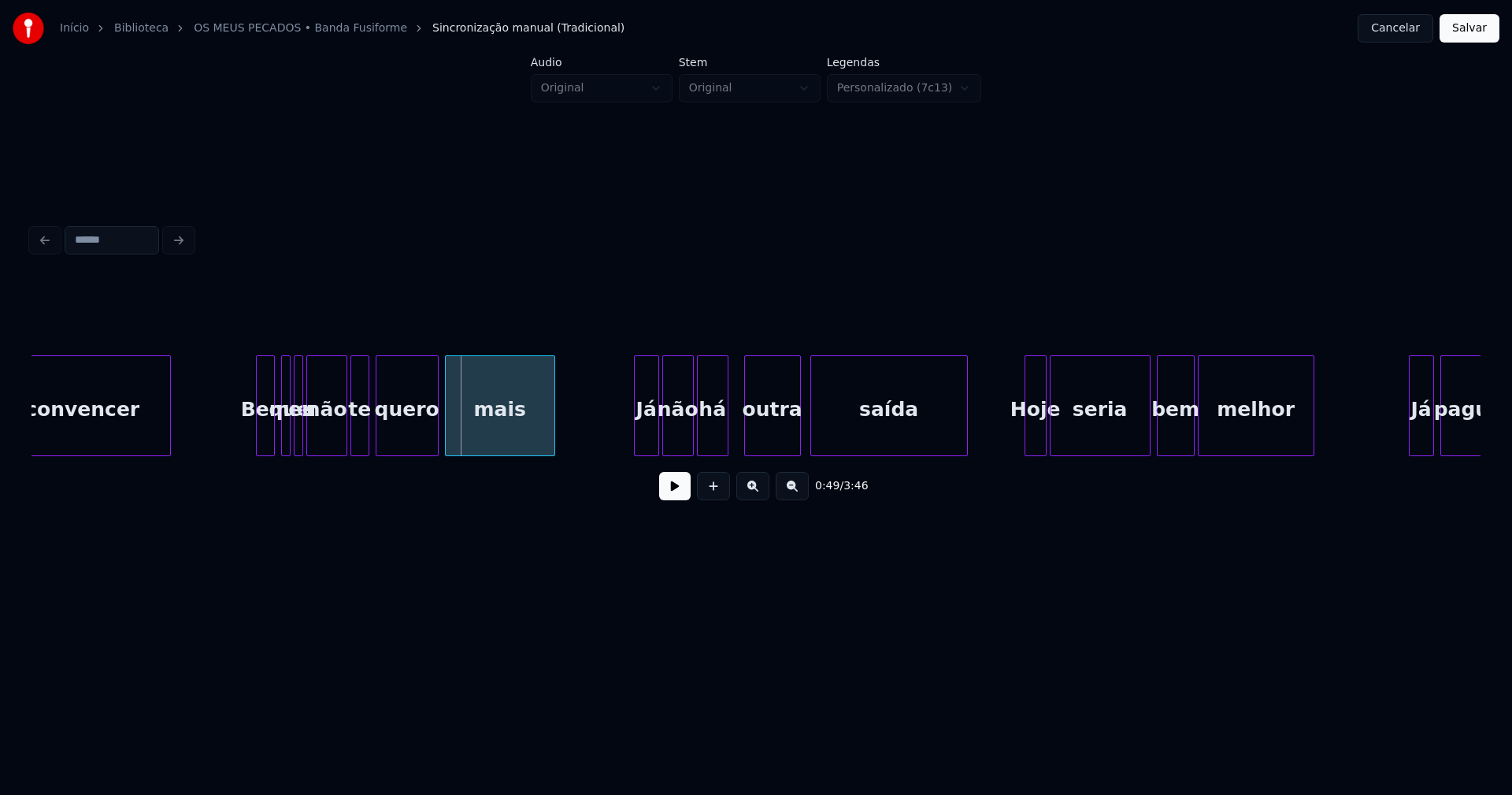
click at [266, 438] on div "Bem" at bounding box center [265, 410] width 18 height 107
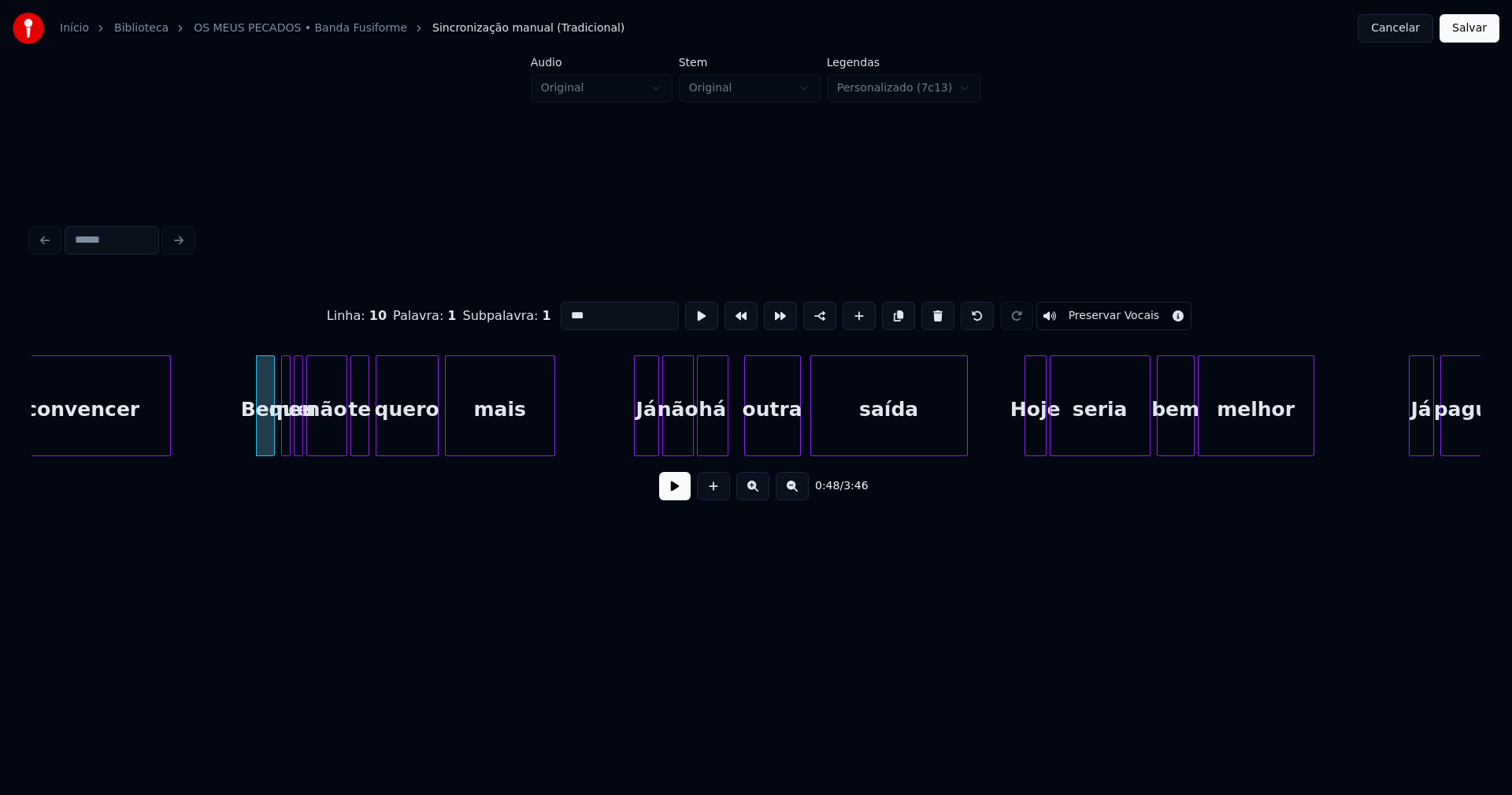
drag, startPoint x: 585, startPoint y: 309, endPoint x: 515, endPoint y: 312, distance: 70.1
click at [518, 312] on div "Linha : 10 Palavra : 1 Subpalavra : 1 *** Preservar Vocais" at bounding box center [756, 316] width 1449 height 79
click at [262, 435] on div "Vai" at bounding box center [262, 410] width 18 height 107
click at [278, 437] on div at bounding box center [280, 406] width 5 height 99
type input "***"
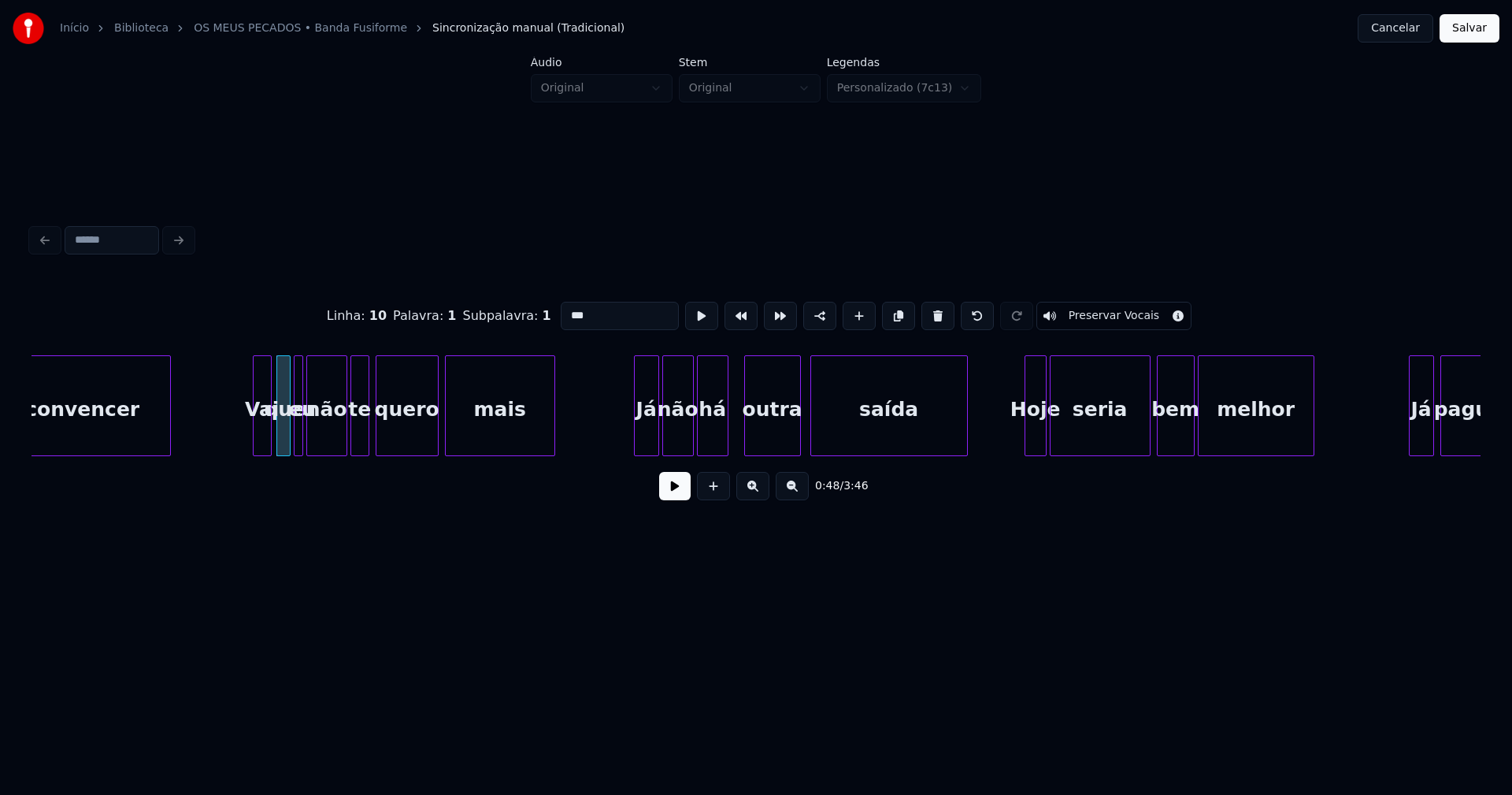
click at [674, 498] on button at bounding box center [675, 486] width 32 height 29
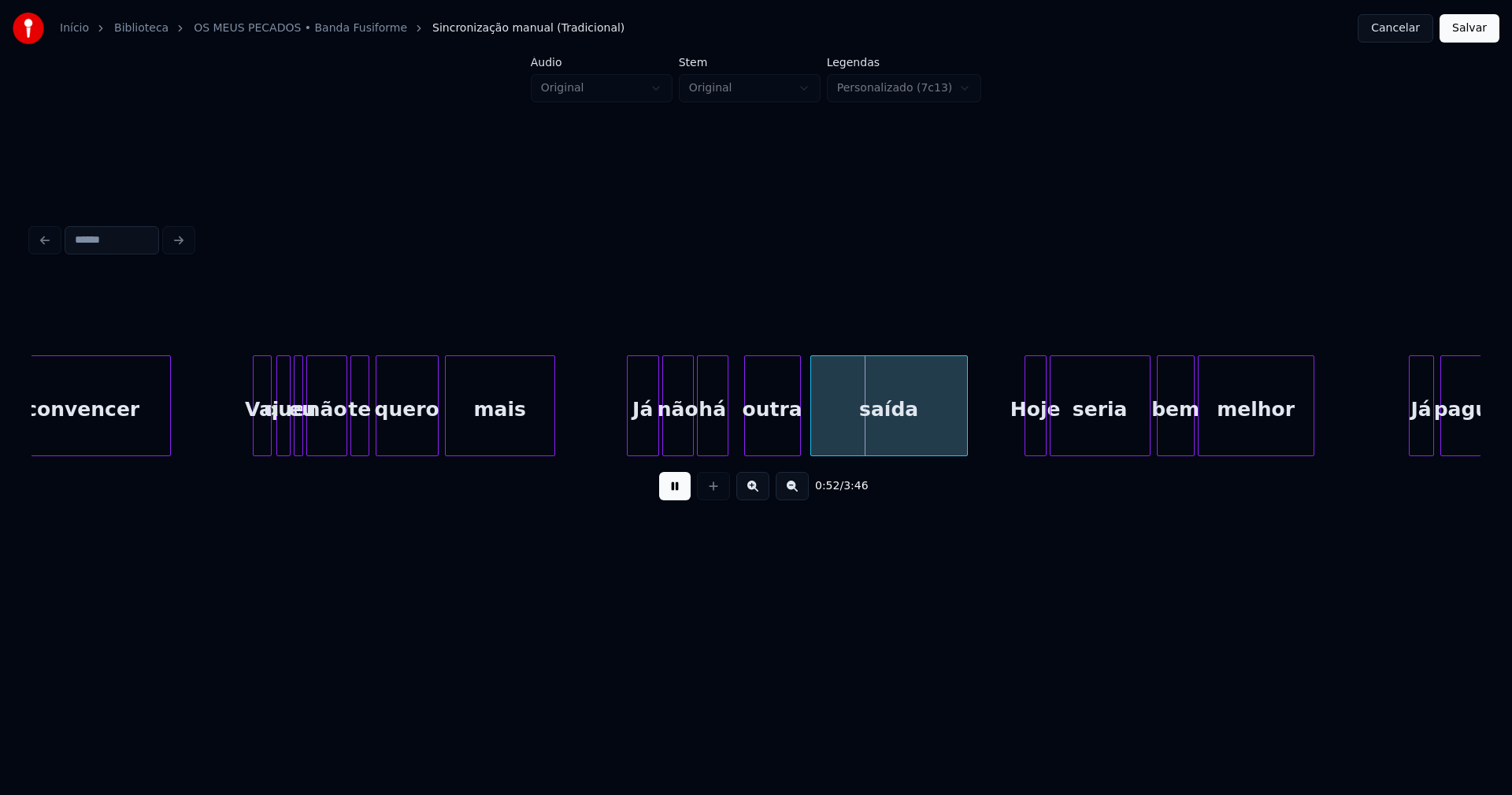
click at [628, 451] on div "saída Hoje seria bem melhor Já paguei outra há Já não mais quero te não que eu …" at bounding box center [756, 406] width 1449 height 100
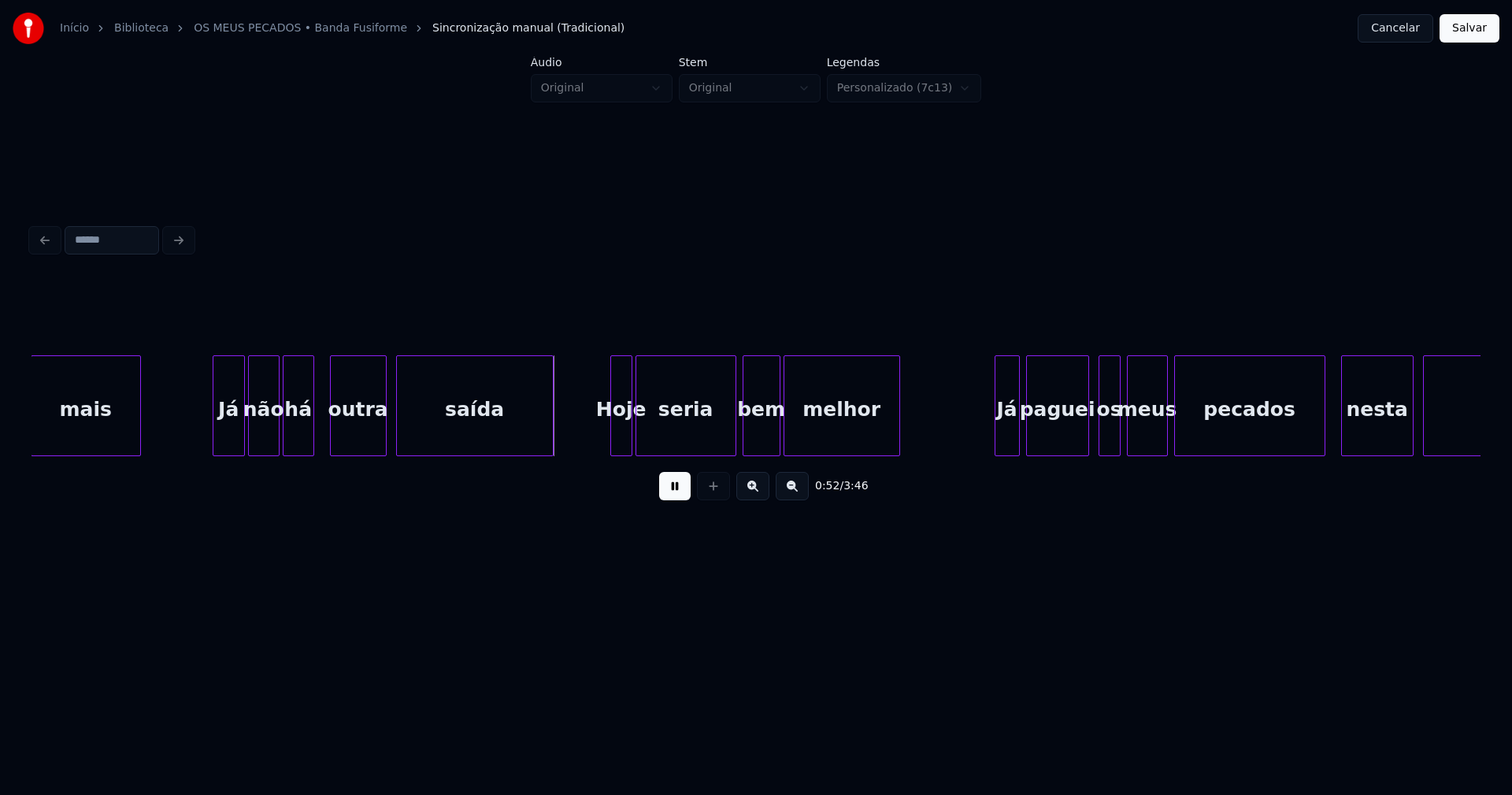
scroll to position [0, 7905]
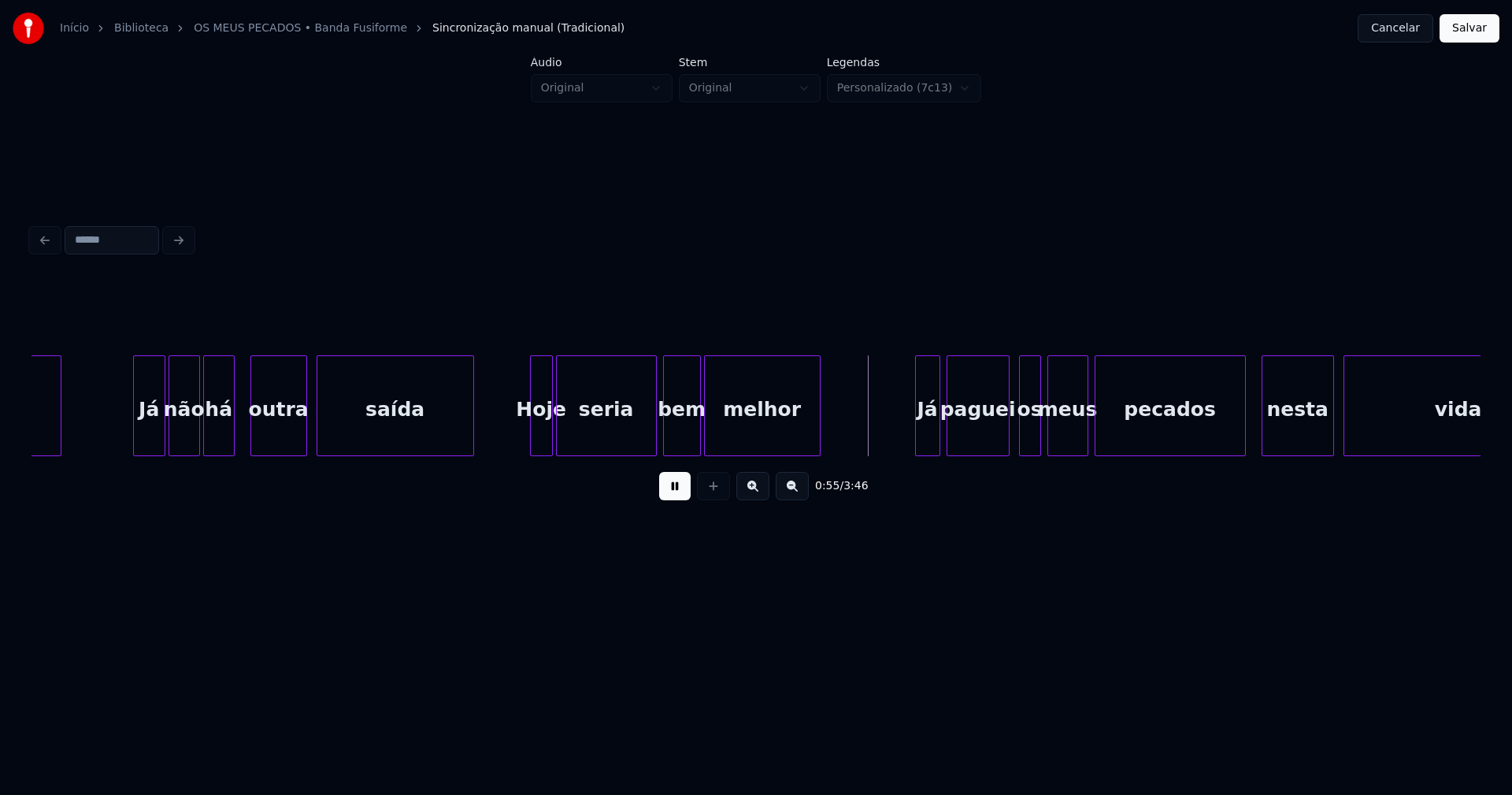
click at [535, 445] on div at bounding box center [533, 406] width 5 height 99
click at [924, 439] on div "Já" at bounding box center [921, 410] width 24 height 107
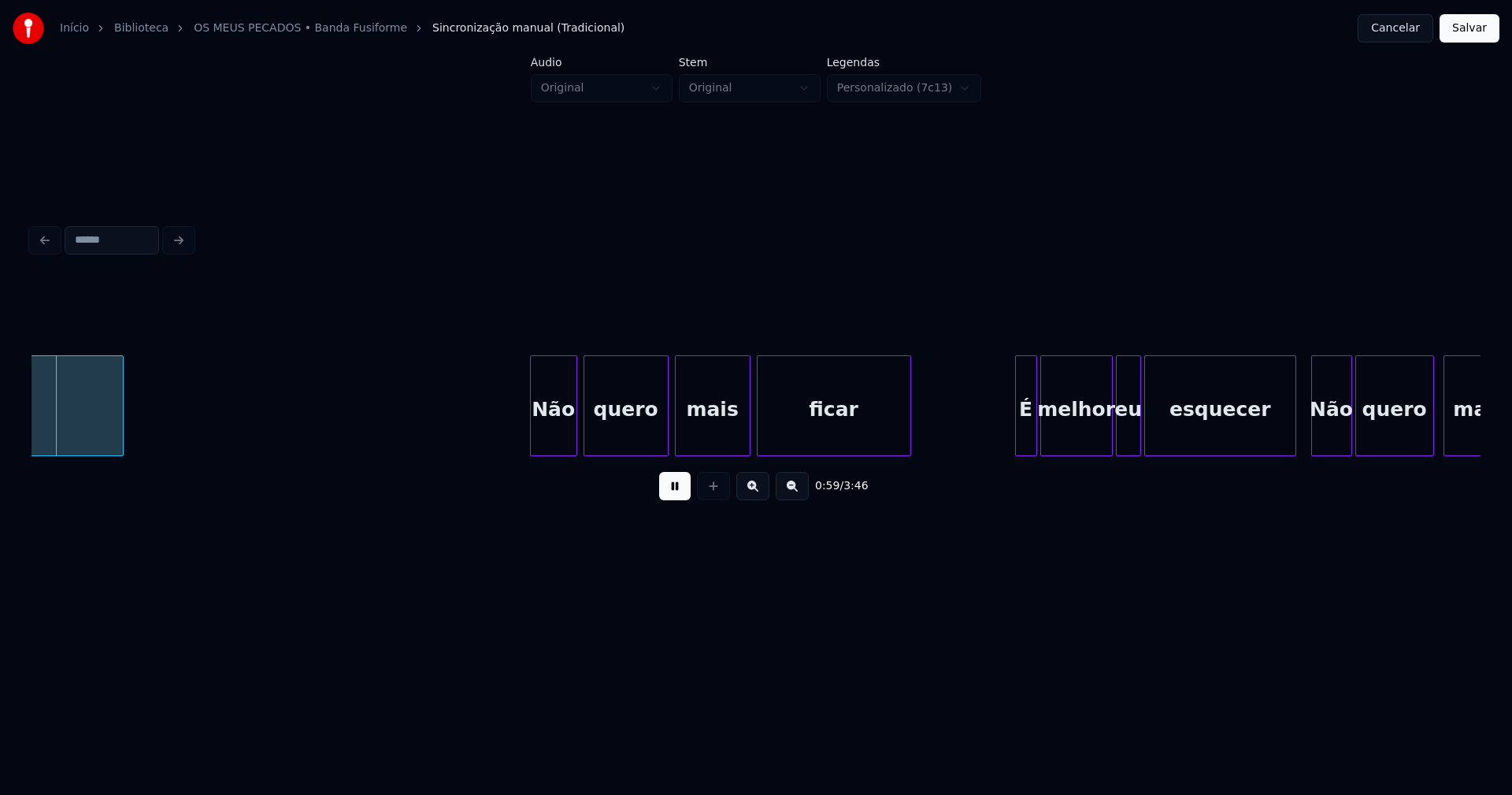
scroll to position [0, 8967]
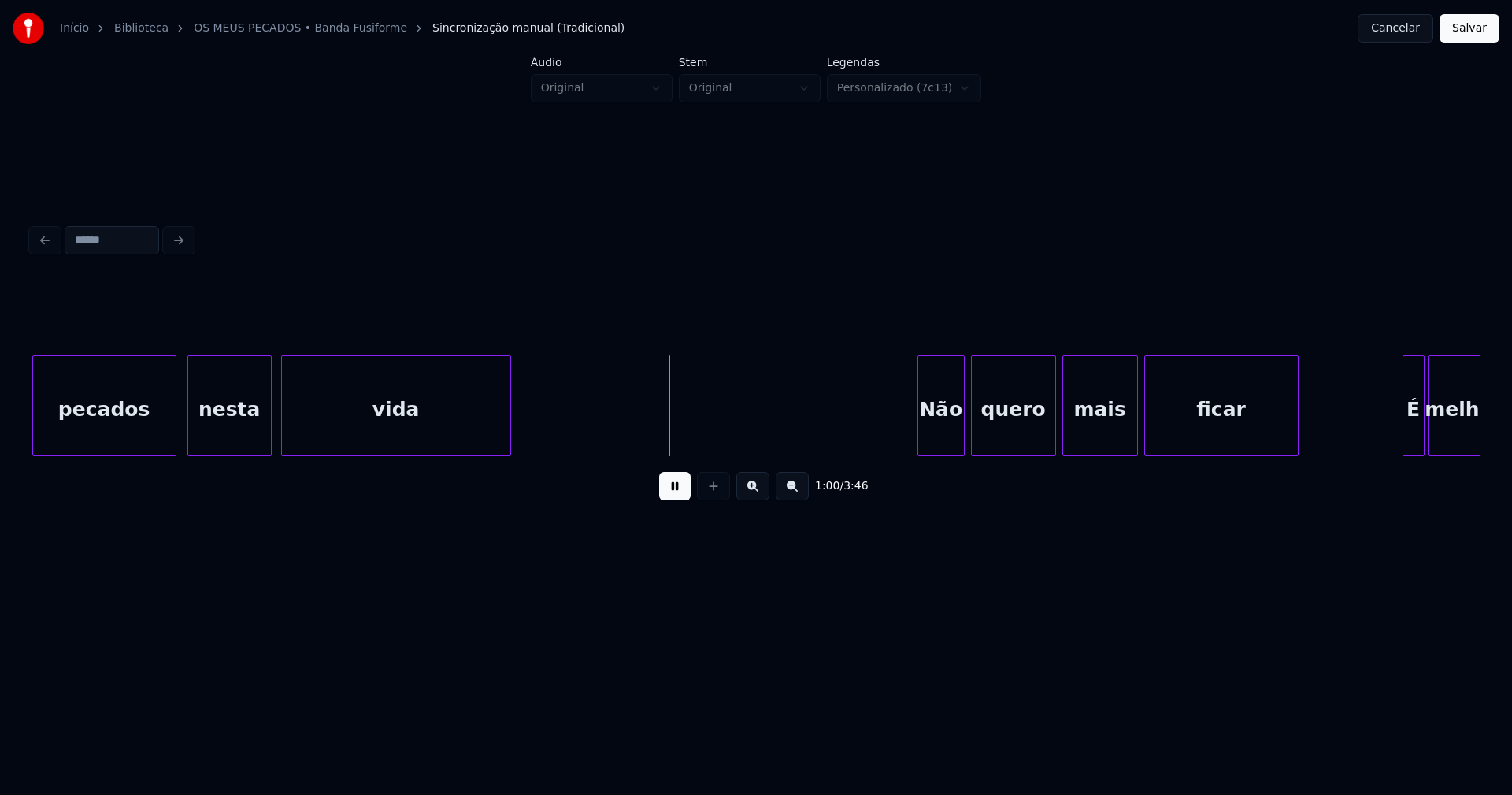
click at [192, 431] on div at bounding box center [190, 406] width 5 height 99
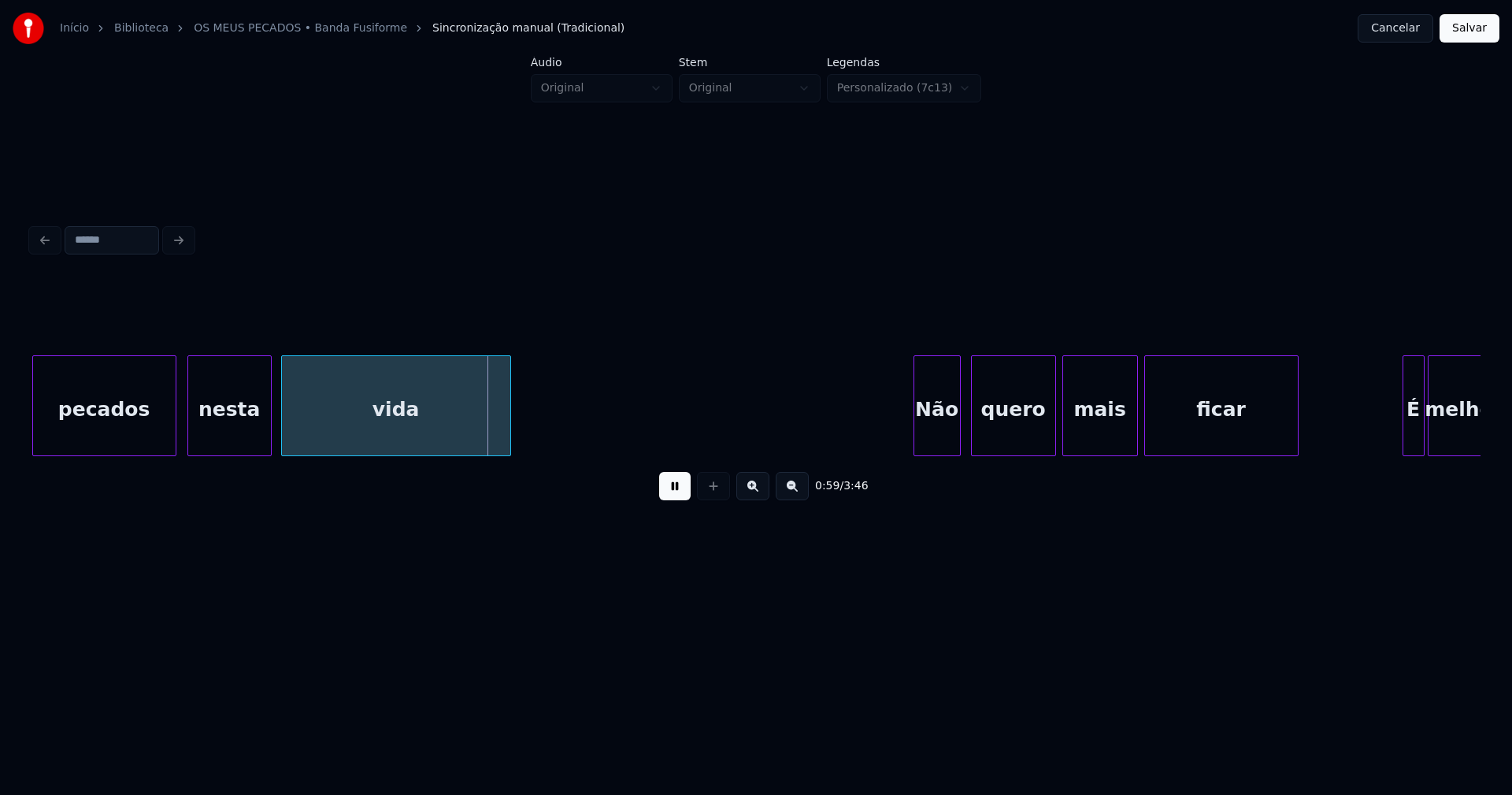
click at [942, 439] on div "Não" at bounding box center [937, 410] width 45 height 107
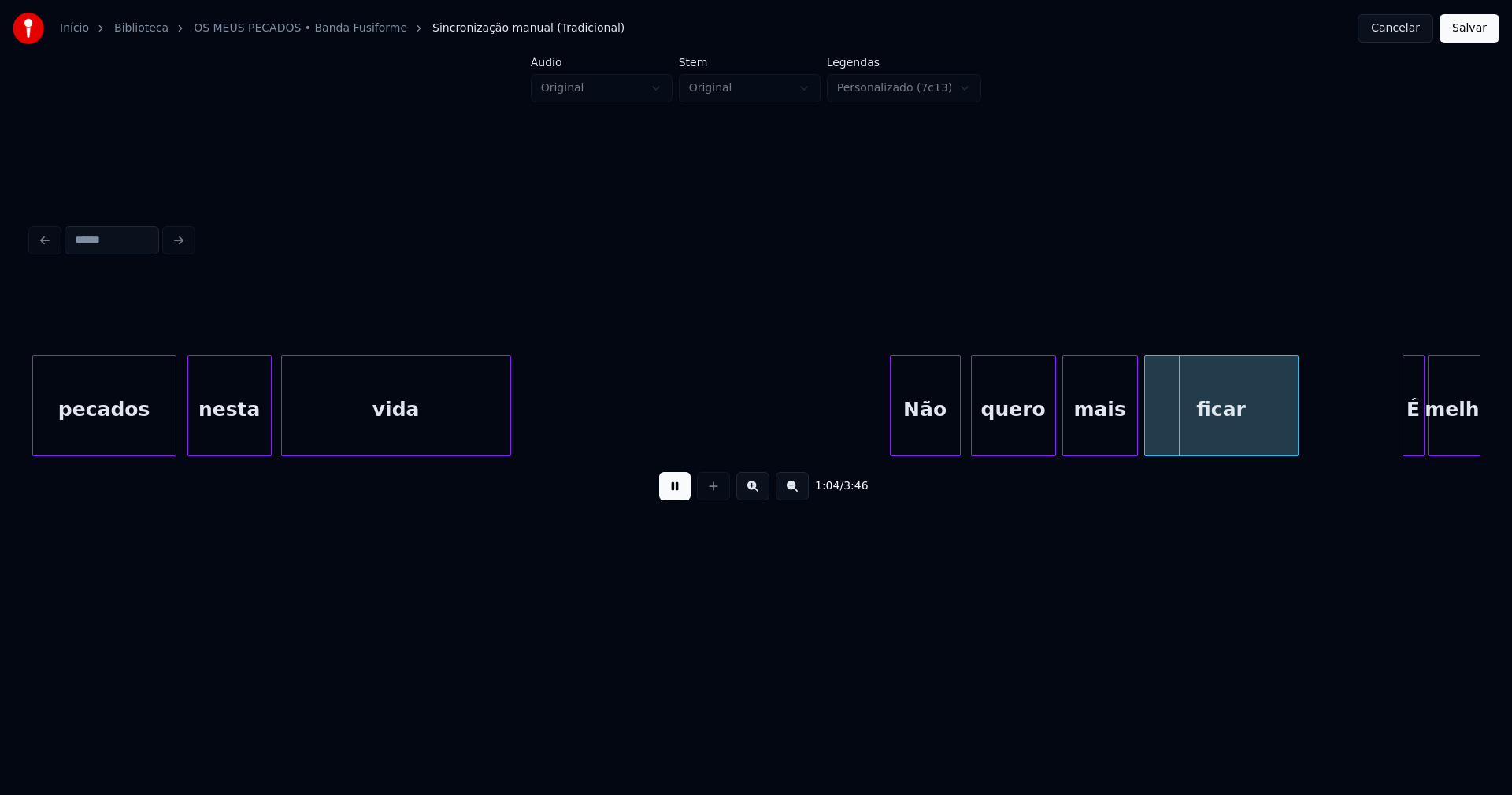
click at [890, 438] on div at bounding box center [893, 406] width 5 height 99
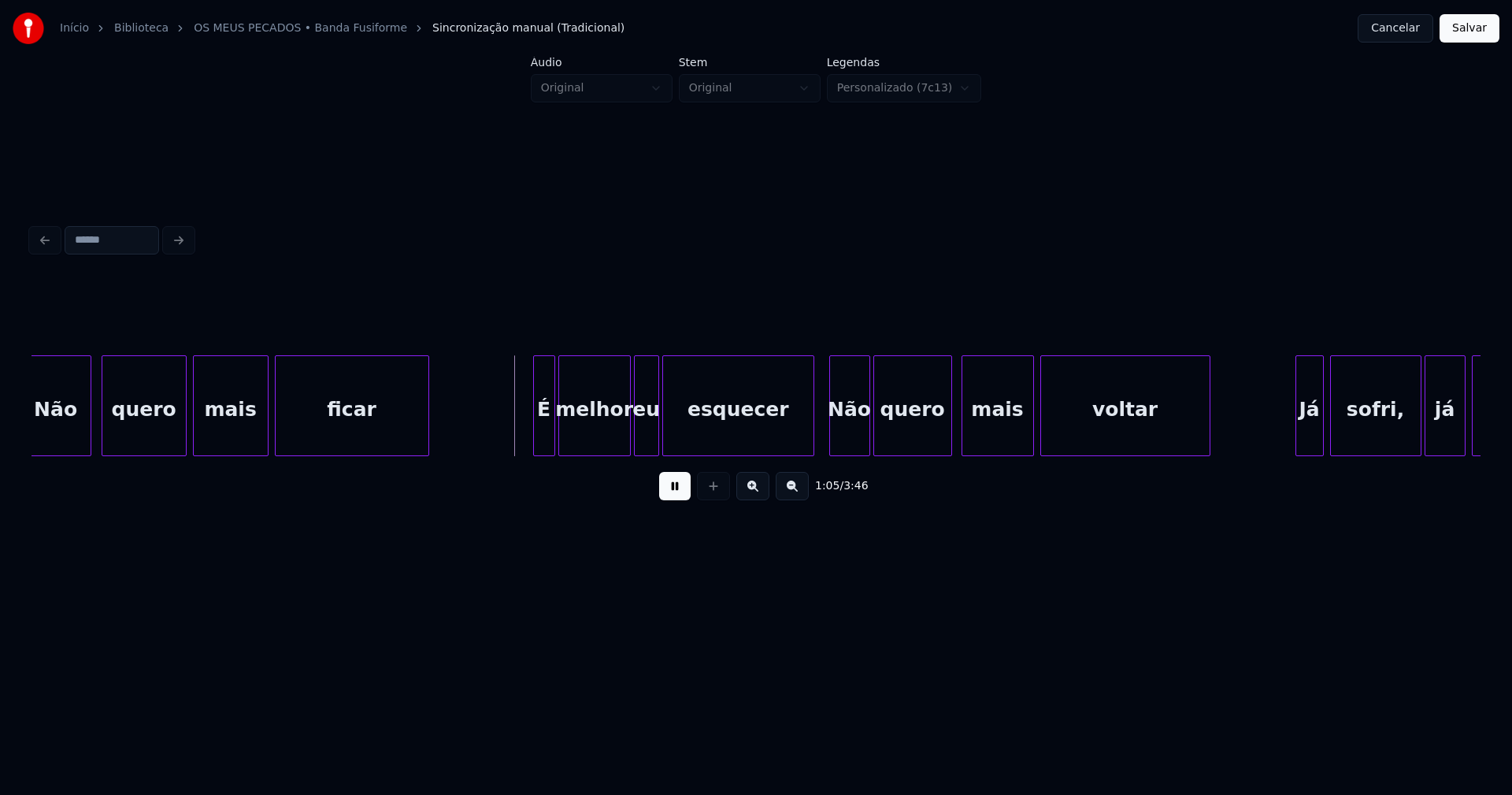
scroll to position [0, 9876]
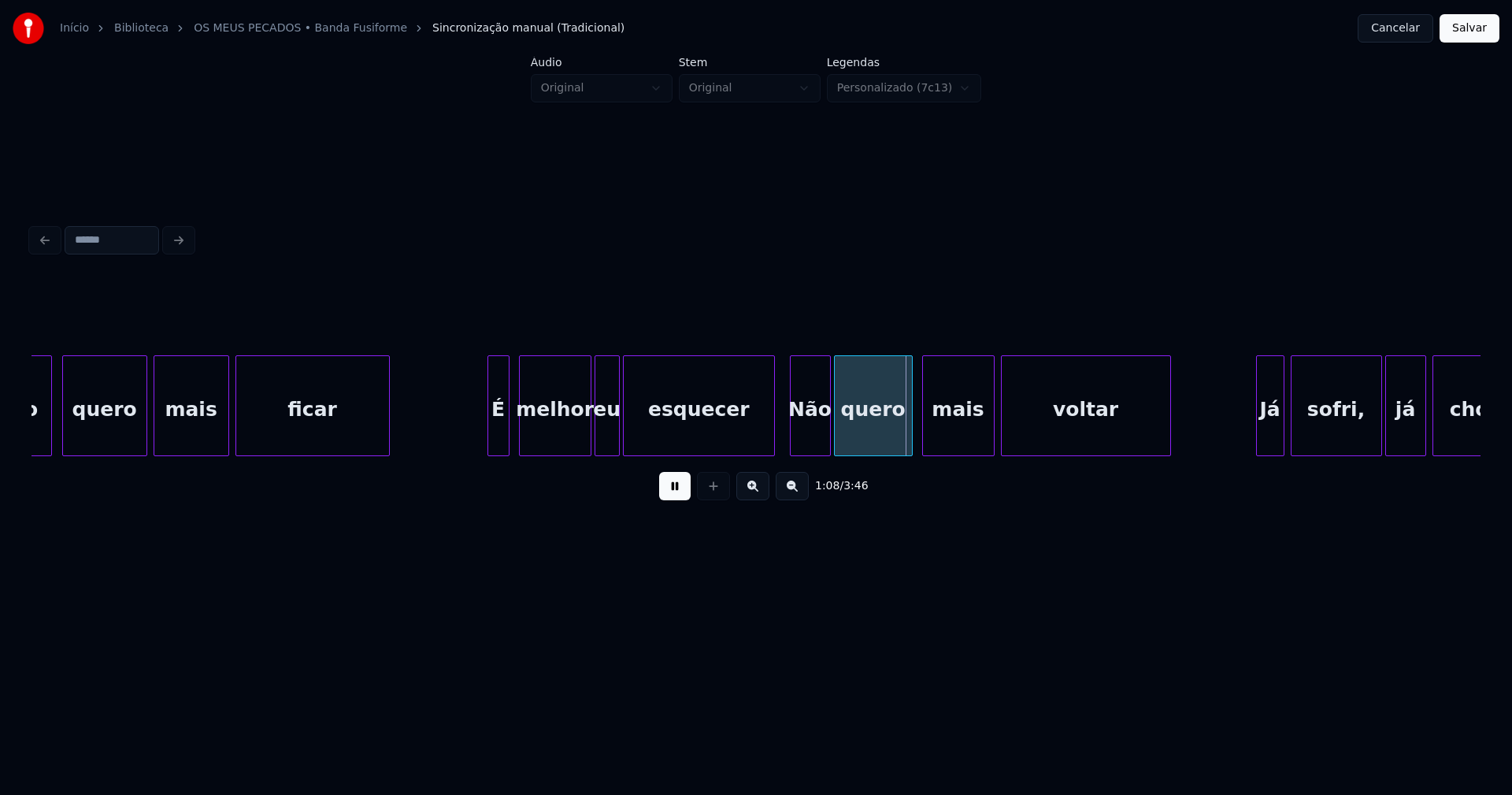
click at [496, 439] on div "É" at bounding box center [499, 410] width 21 height 107
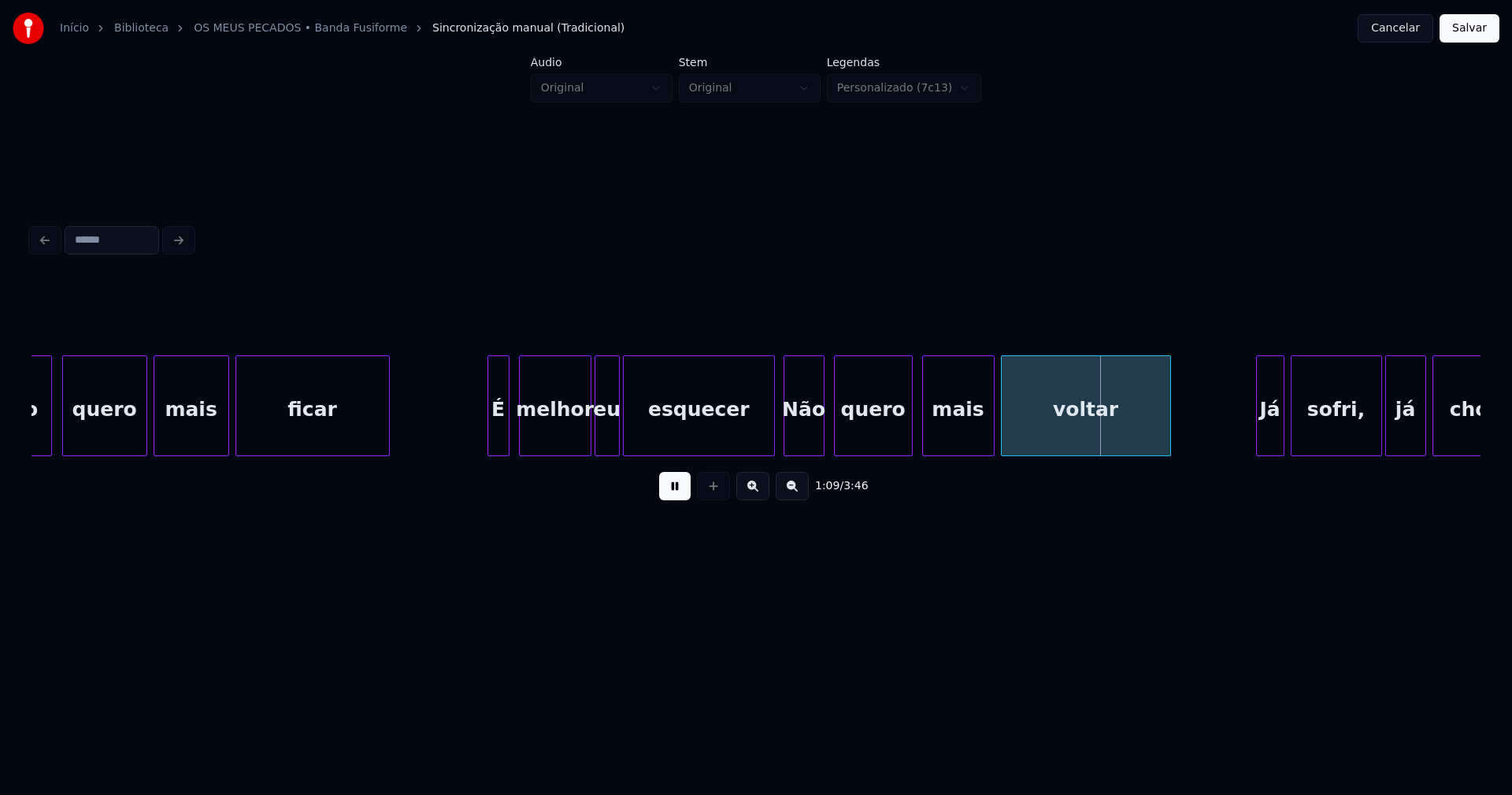
click at [797, 435] on div "Não" at bounding box center [803, 410] width 39 height 107
click at [768, 441] on div at bounding box center [767, 406] width 5 height 99
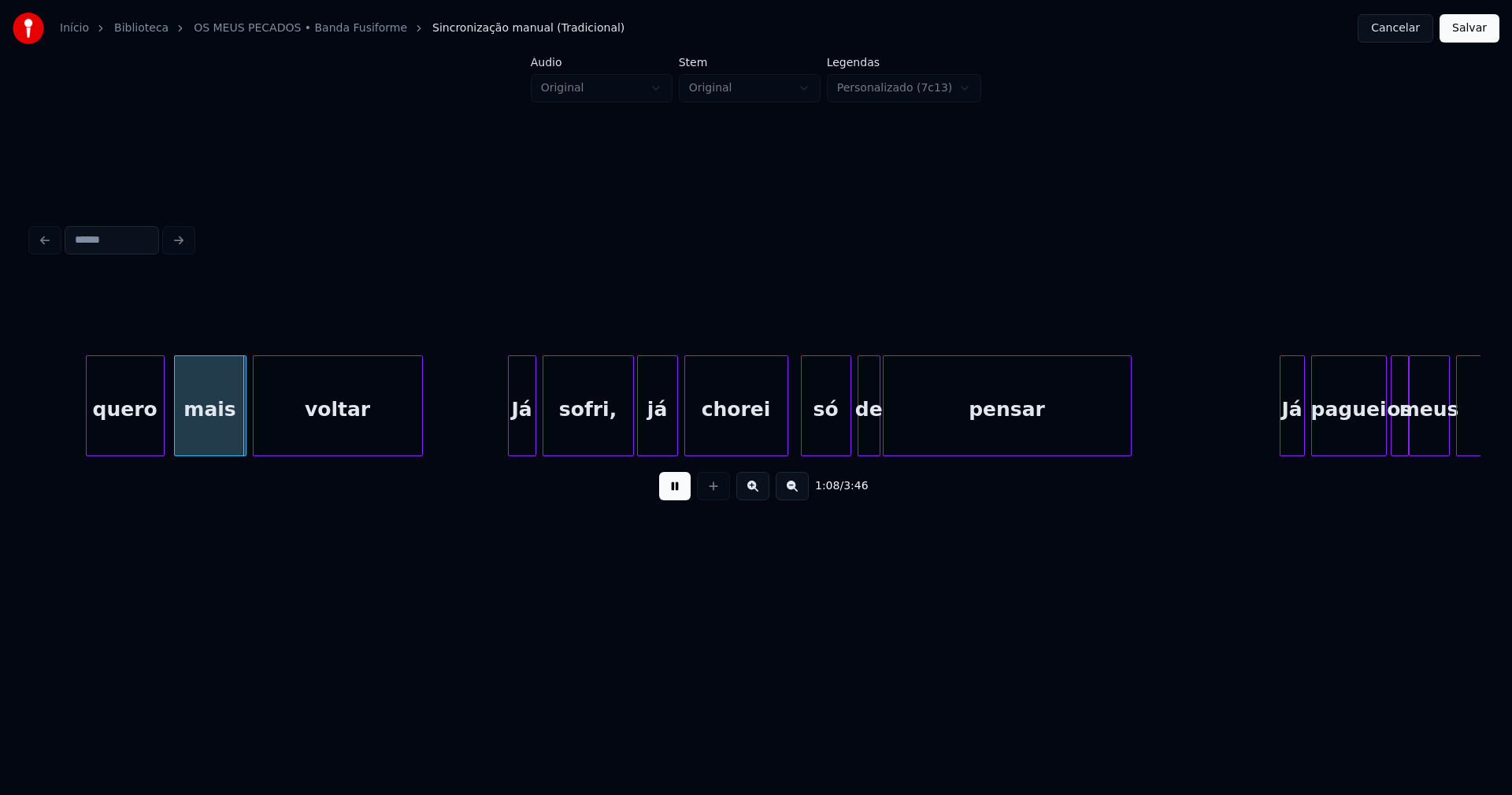
scroll to position [0, 10684]
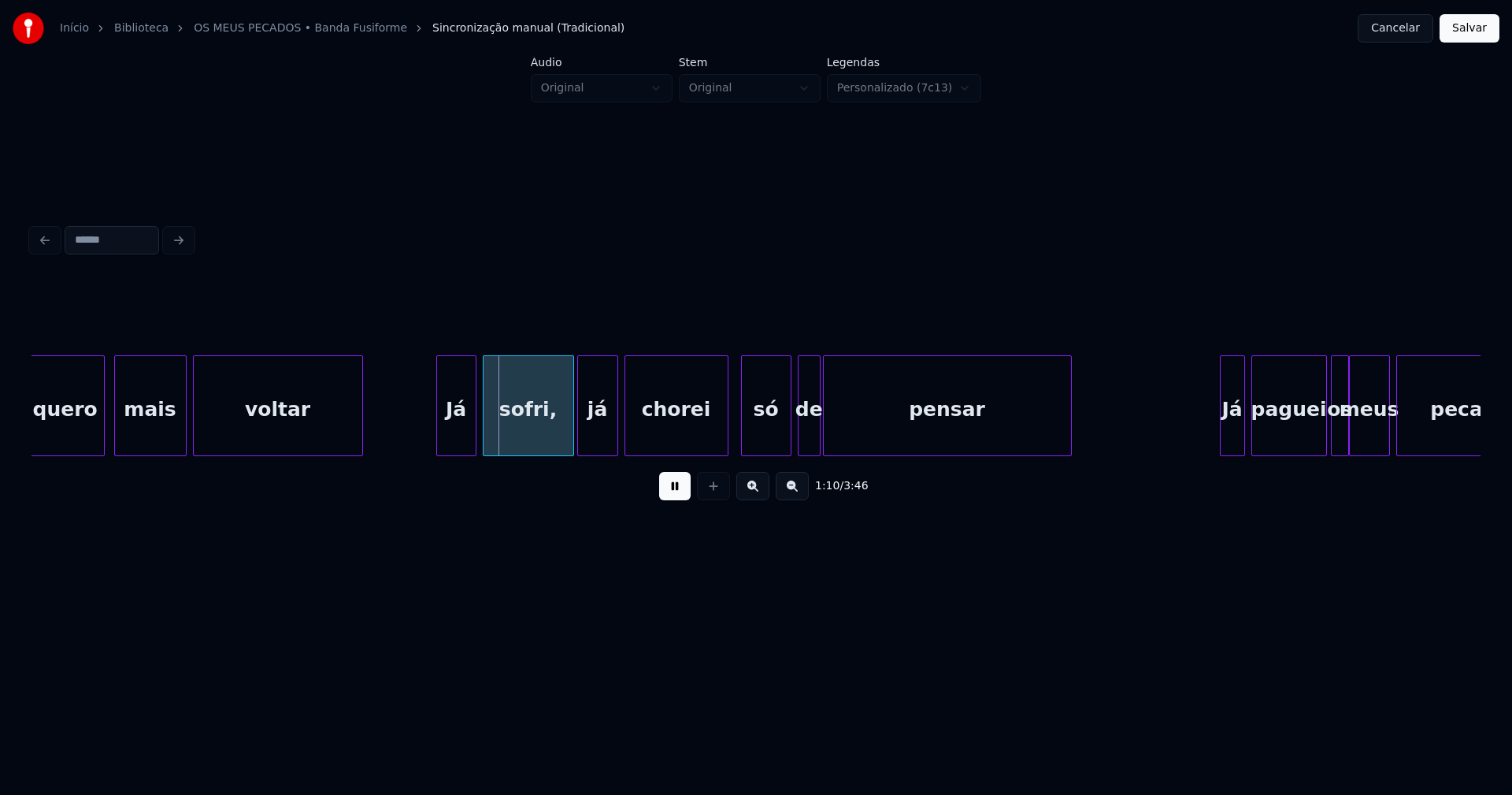
click at [438, 445] on div at bounding box center [439, 406] width 5 height 99
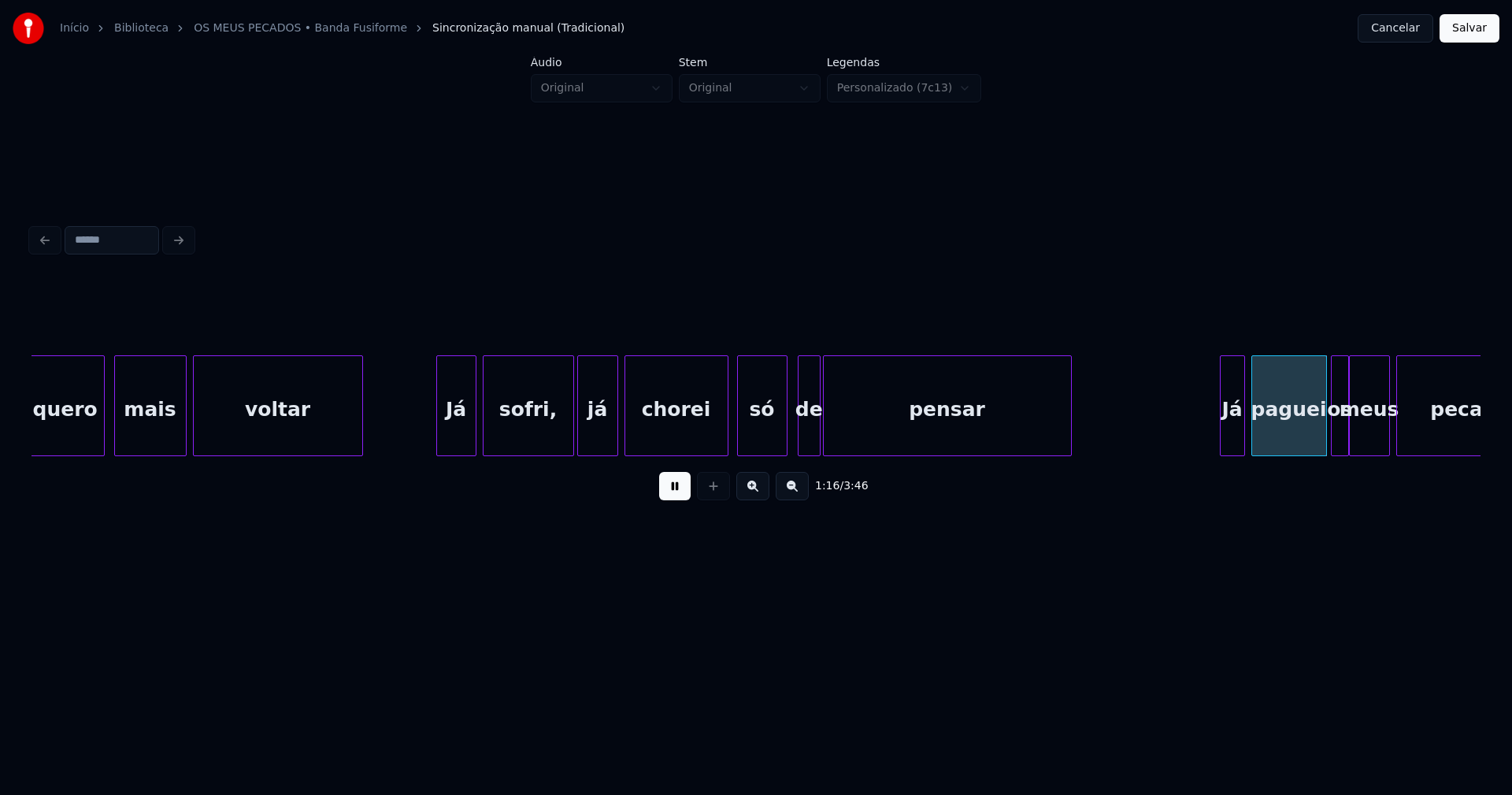
click at [787, 435] on div "só" at bounding box center [762, 406] width 50 height 100
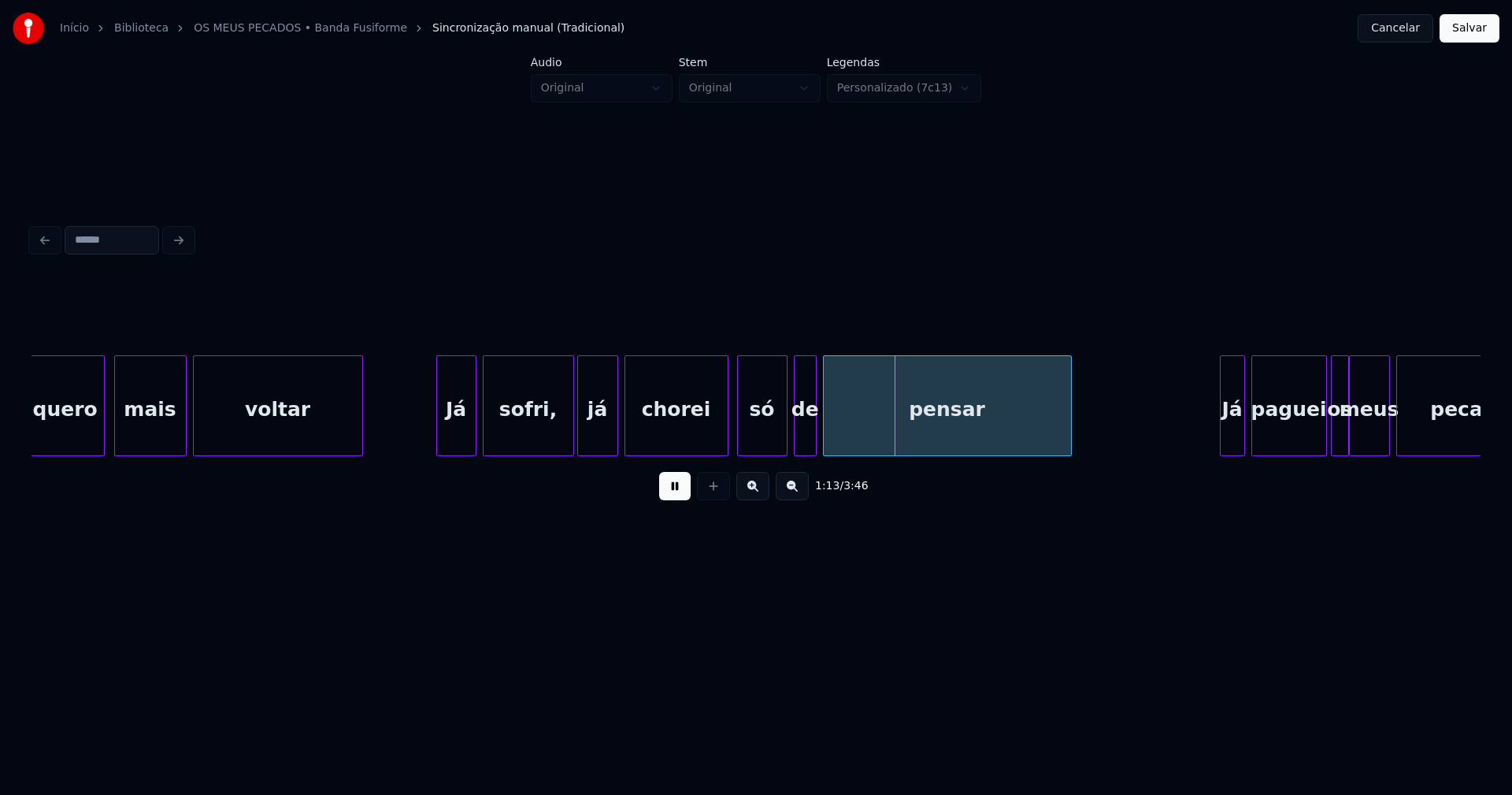
click at [804, 439] on div "de" at bounding box center [805, 410] width 22 height 107
click at [744, 439] on div at bounding box center [746, 406] width 5 height 99
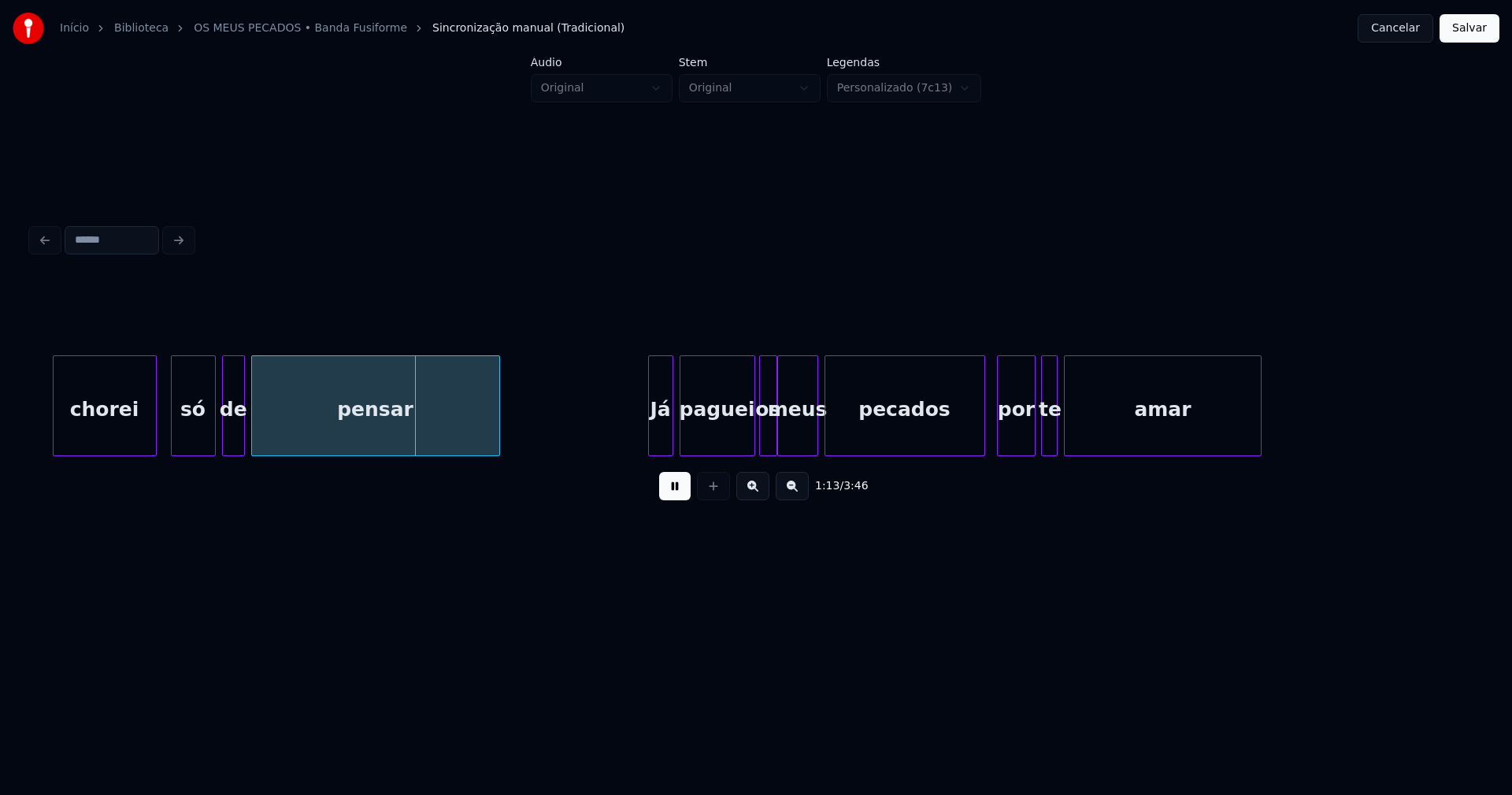
scroll to position [0, 11492]
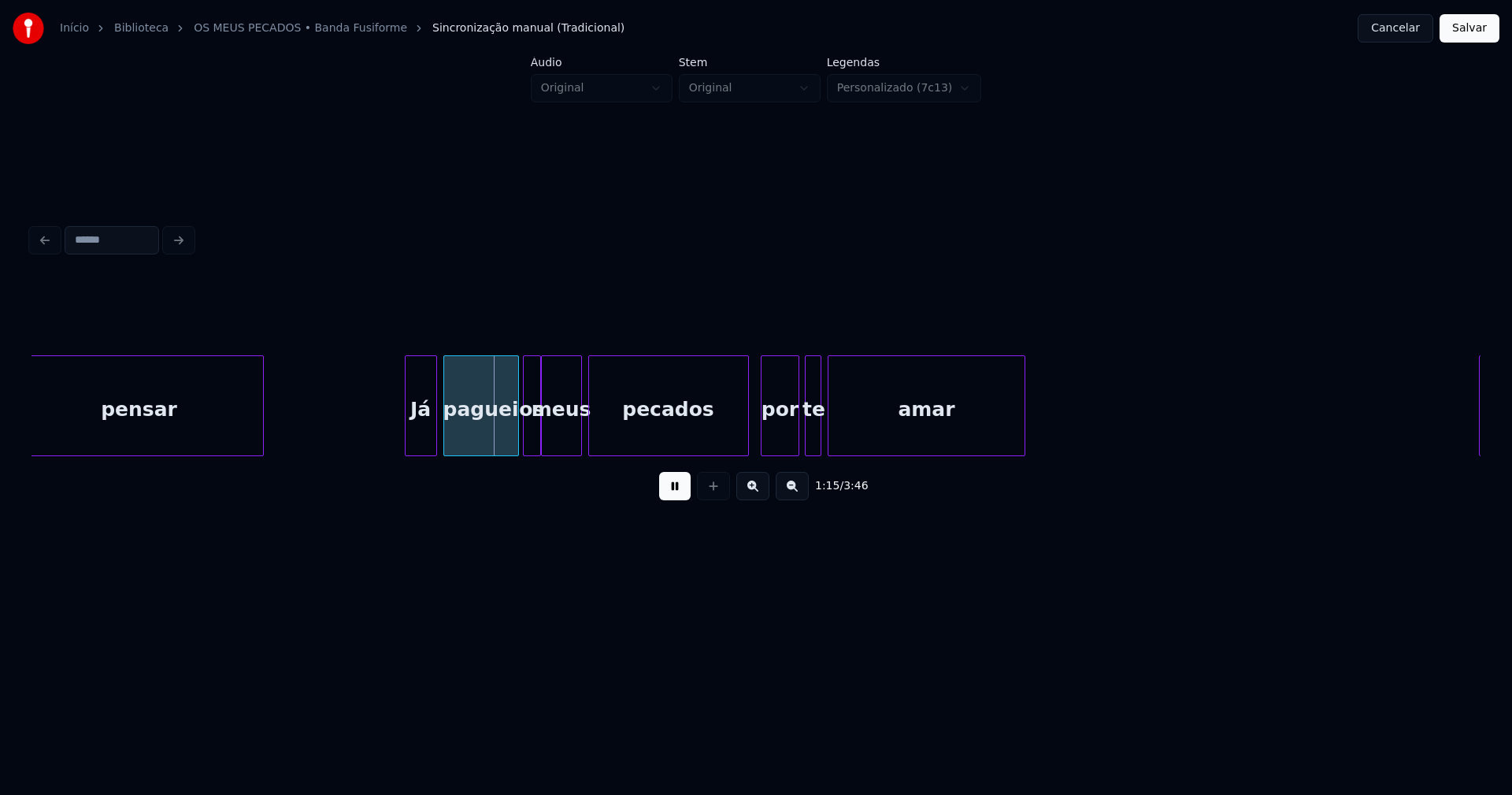
click at [407, 438] on div at bounding box center [408, 406] width 5 height 99
click at [741, 434] on div at bounding box center [740, 406] width 5 height 99
drag, startPoint x: 748, startPoint y: 431, endPoint x: 797, endPoint y: 427, distance: 49.2
click at [840, 436] on div at bounding box center [841, 406] width 5 height 99
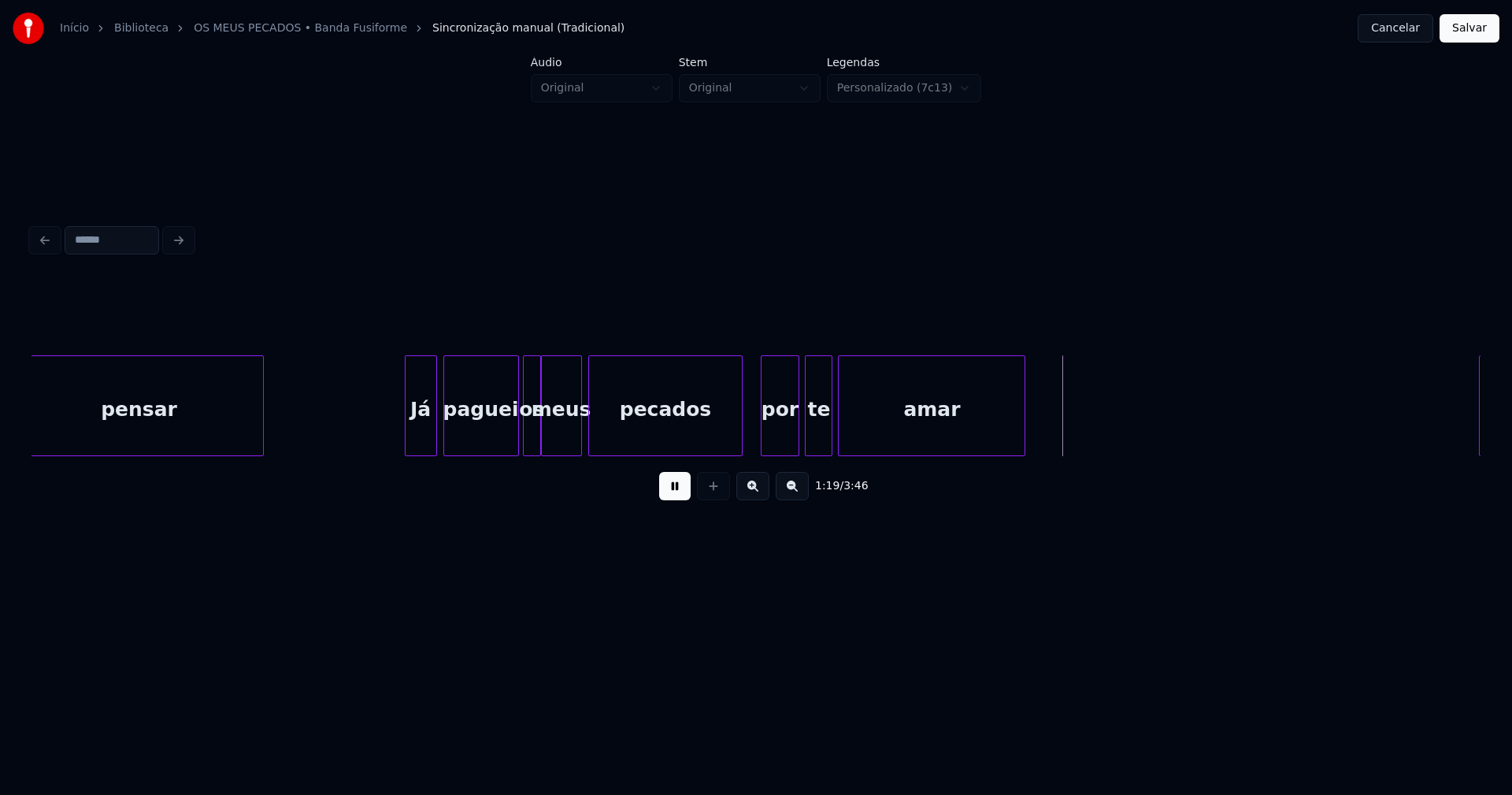
click at [830, 428] on div at bounding box center [829, 406] width 5 height 99
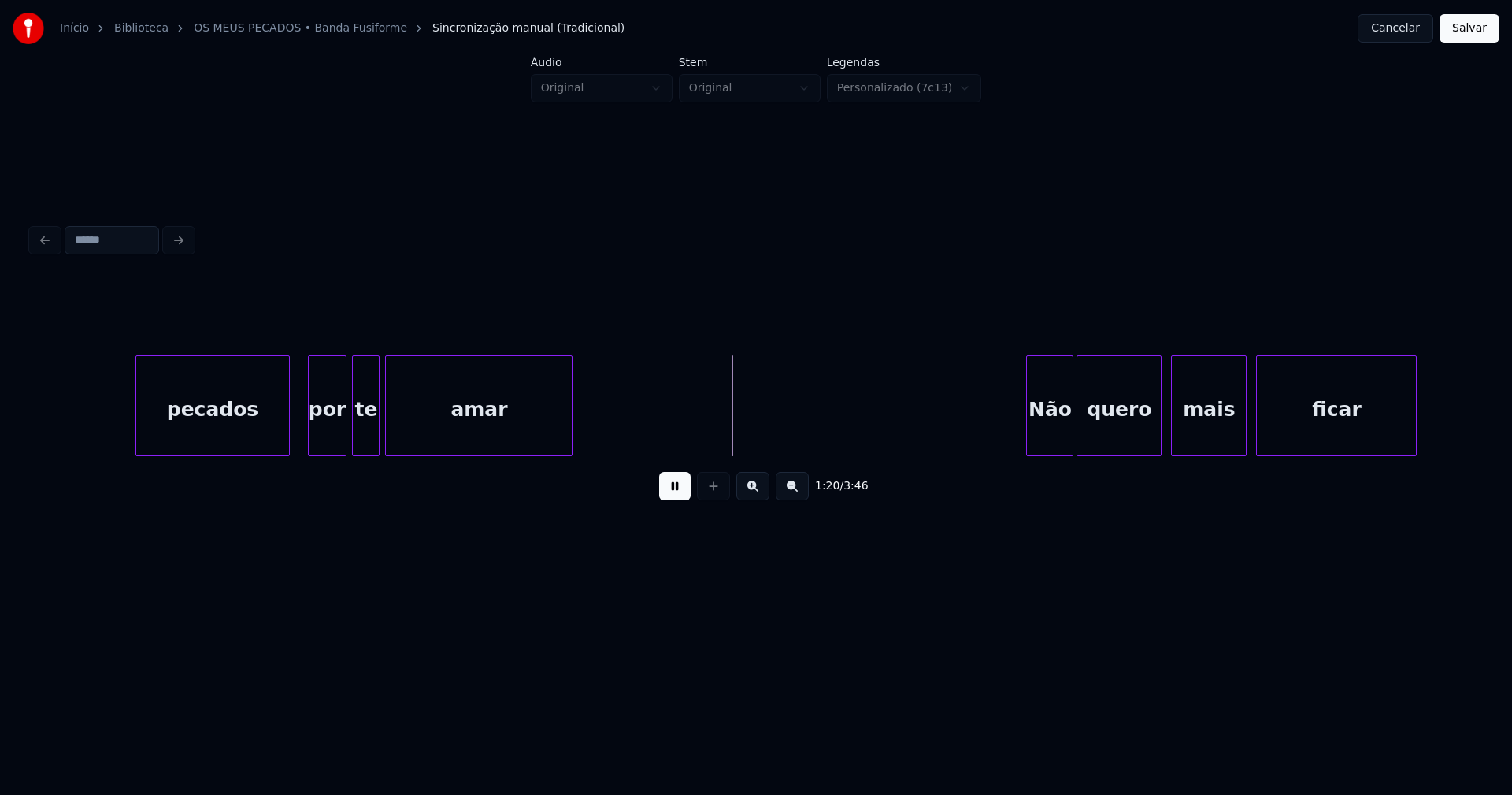
scroll to position [0, 12399]
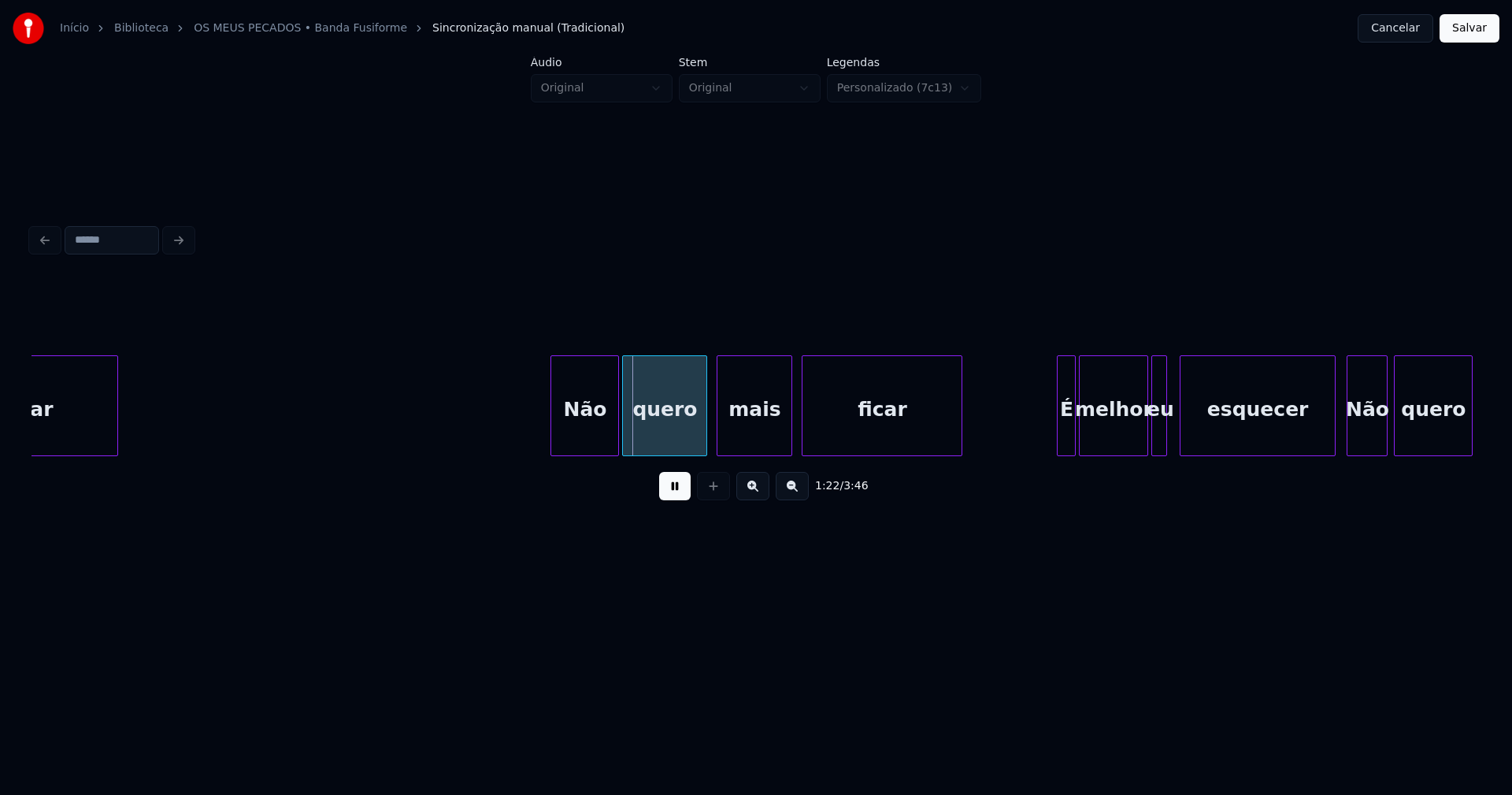
click at [552, 435] on div at bounding box center [554, 406] width 5 height 99
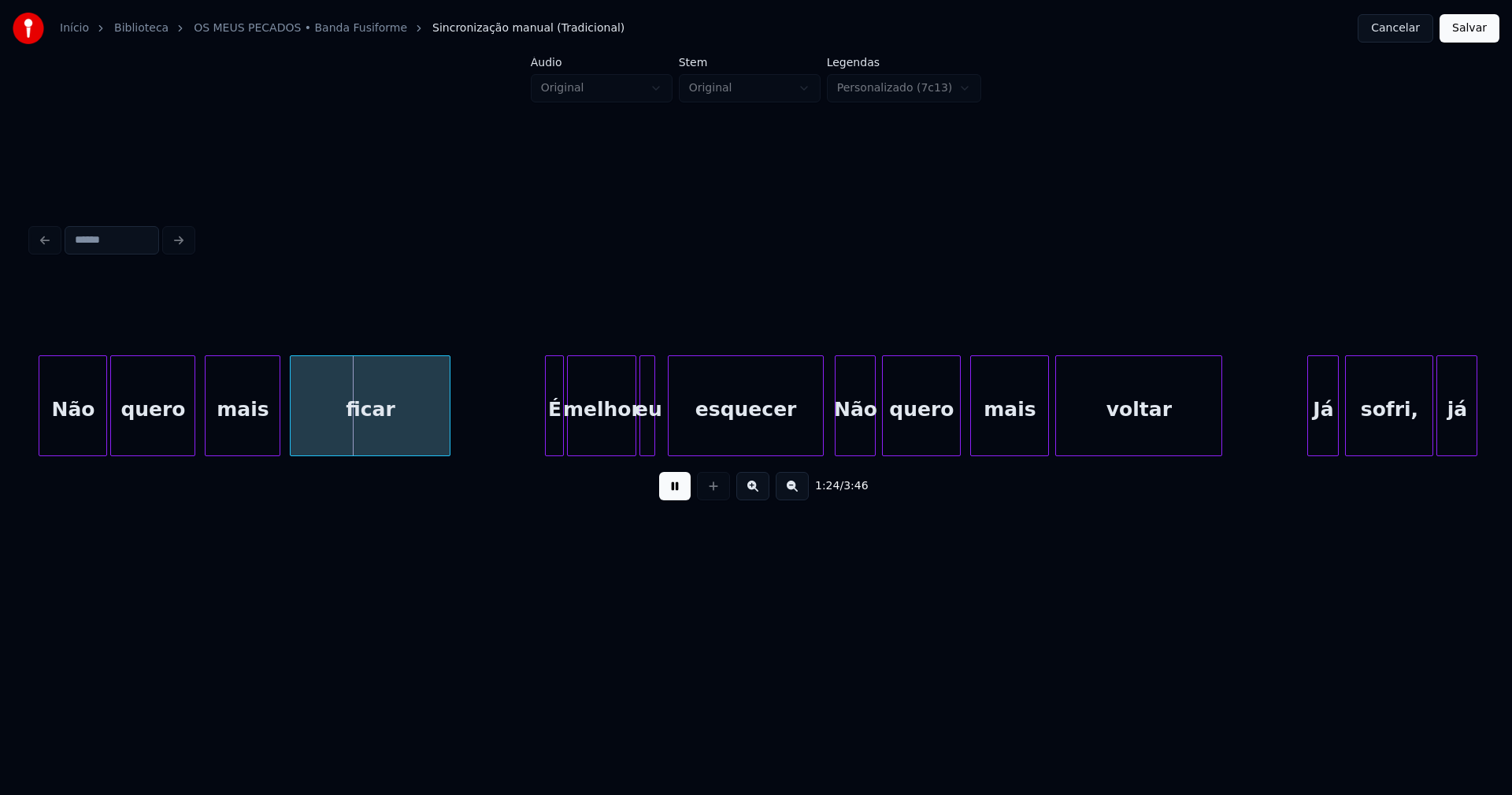
scroll to position [0, 12931]
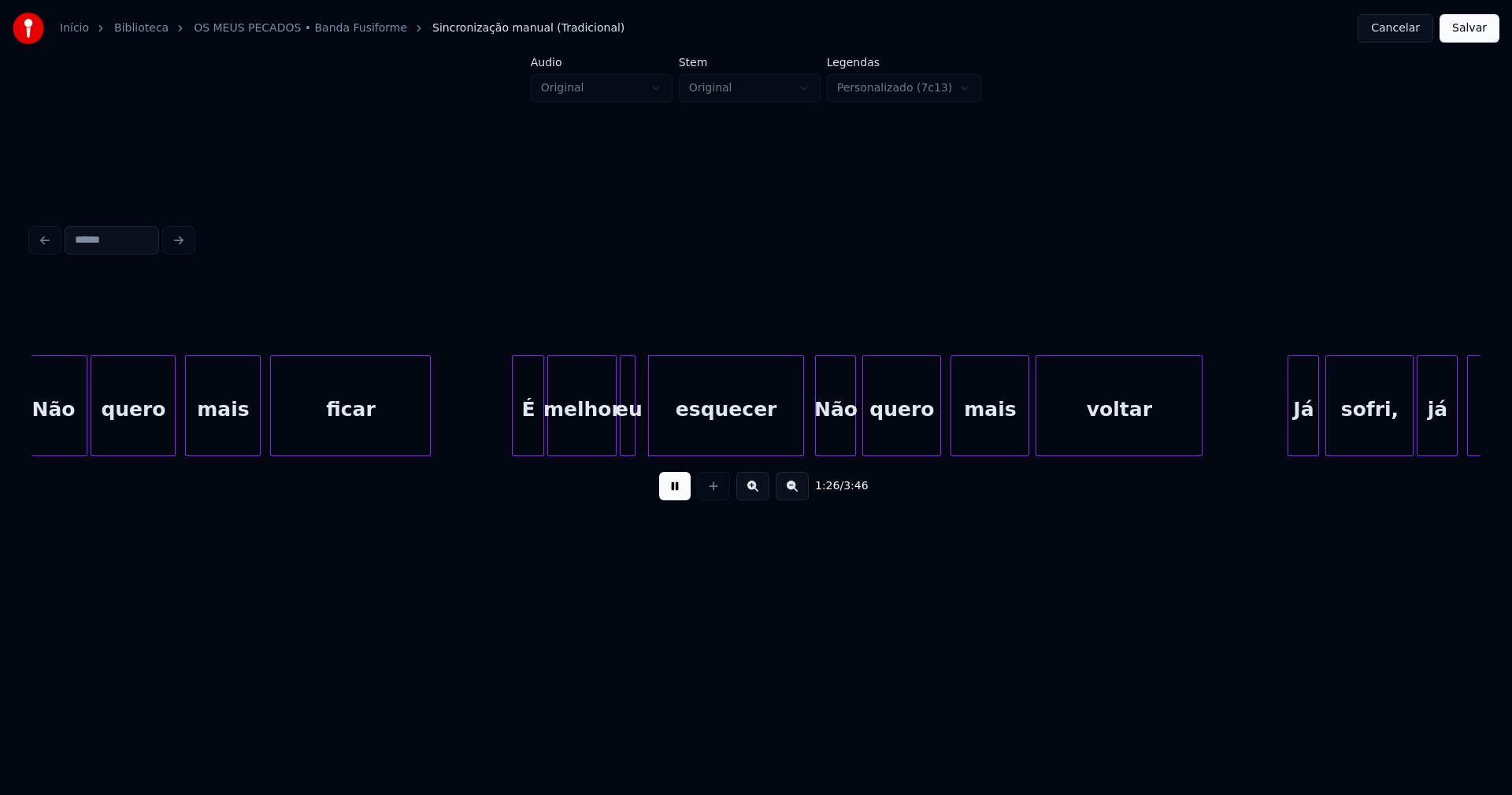
click at [517, 440] on div at bounding box center [515, 406] width 5 height 99
click at [796, 441] on div at bounding box center [795, 406] width 5 height 99
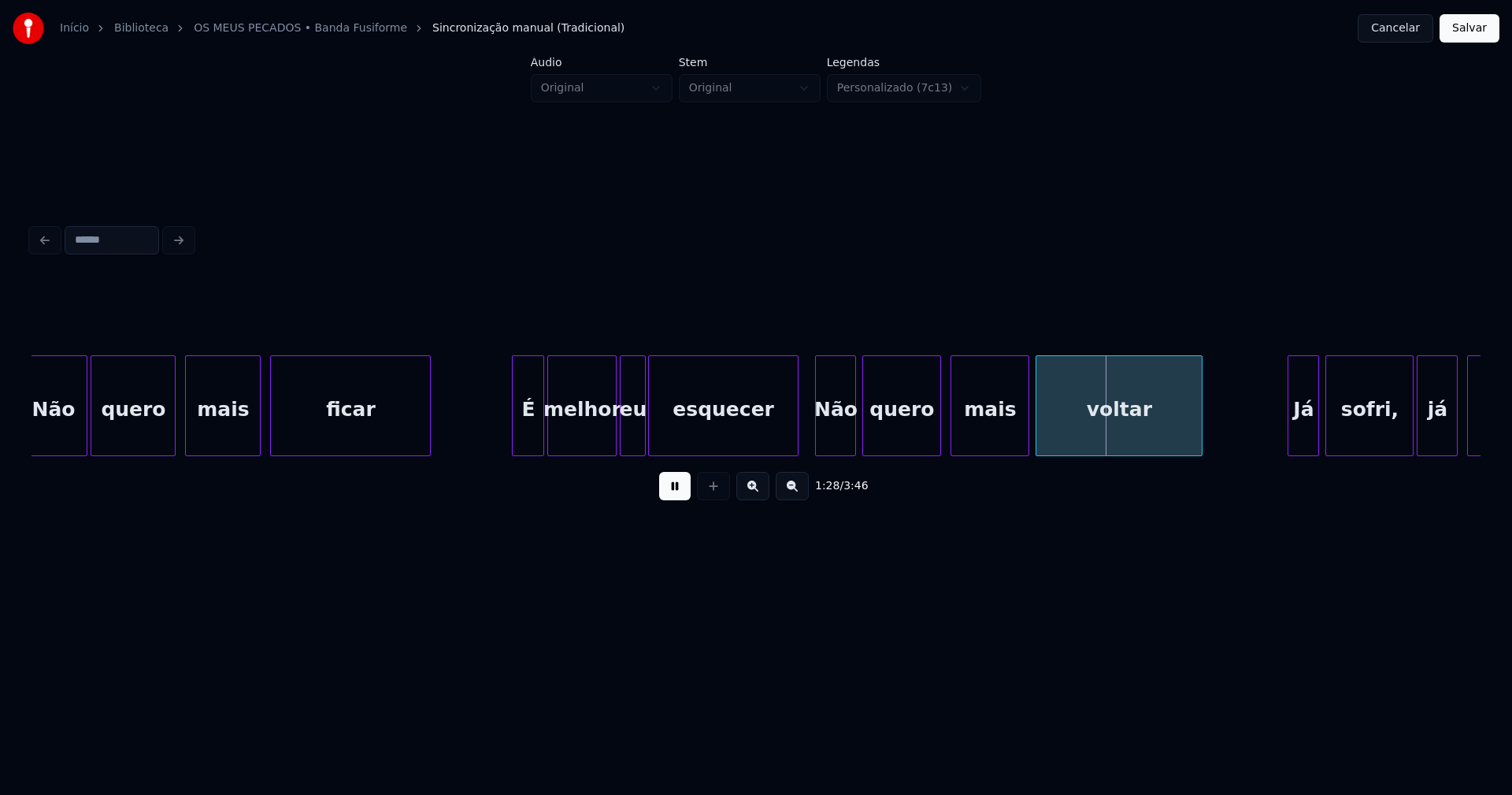
click at [642, 437] on div at bounding box center [642, 406] width 5 height 99
click at [689, 427] on div at bounding box center [690, 406] width 5 height 99
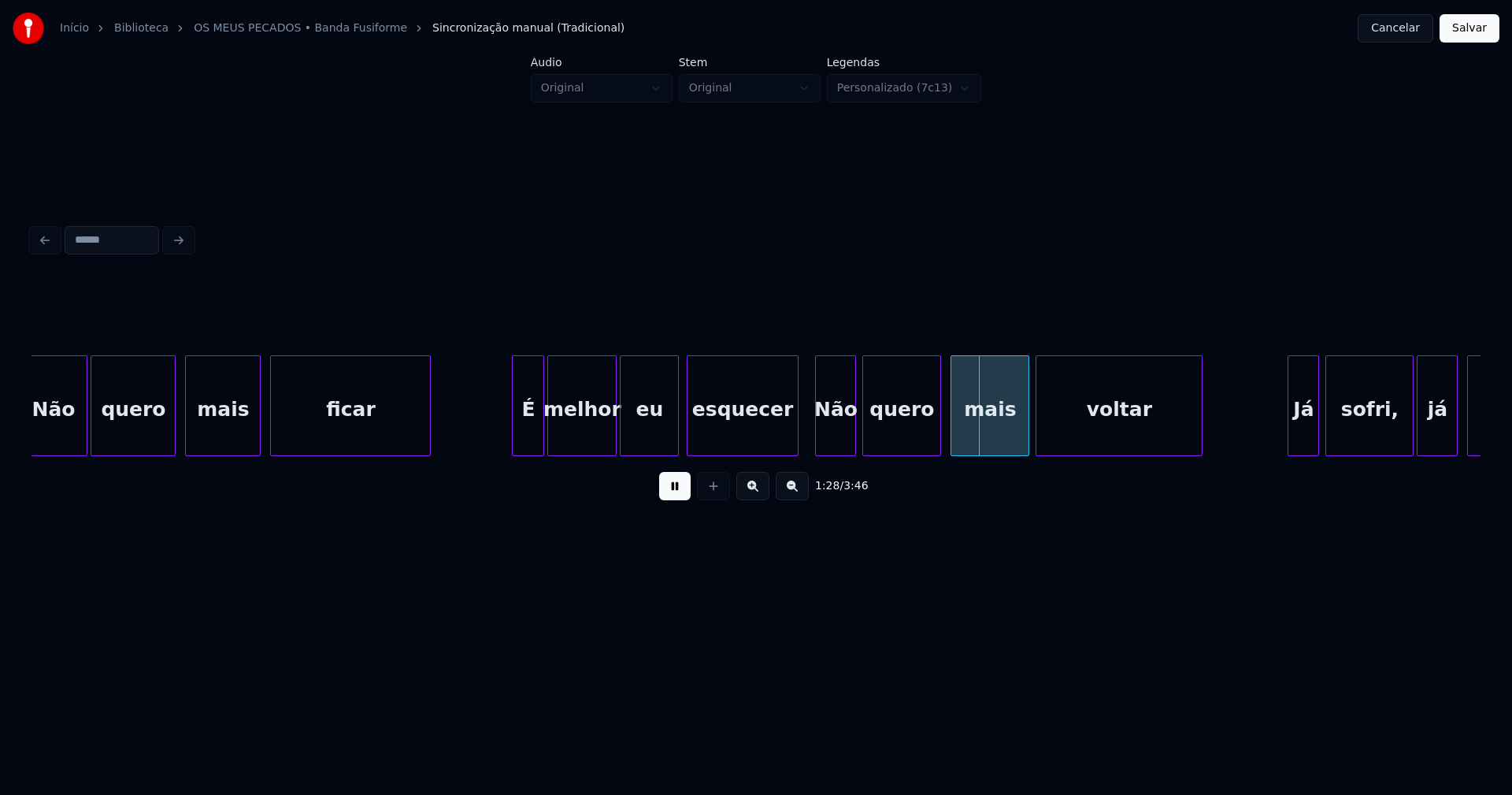
click at [677, 426] on div at bounding box center [676, 406] width 5 height 99
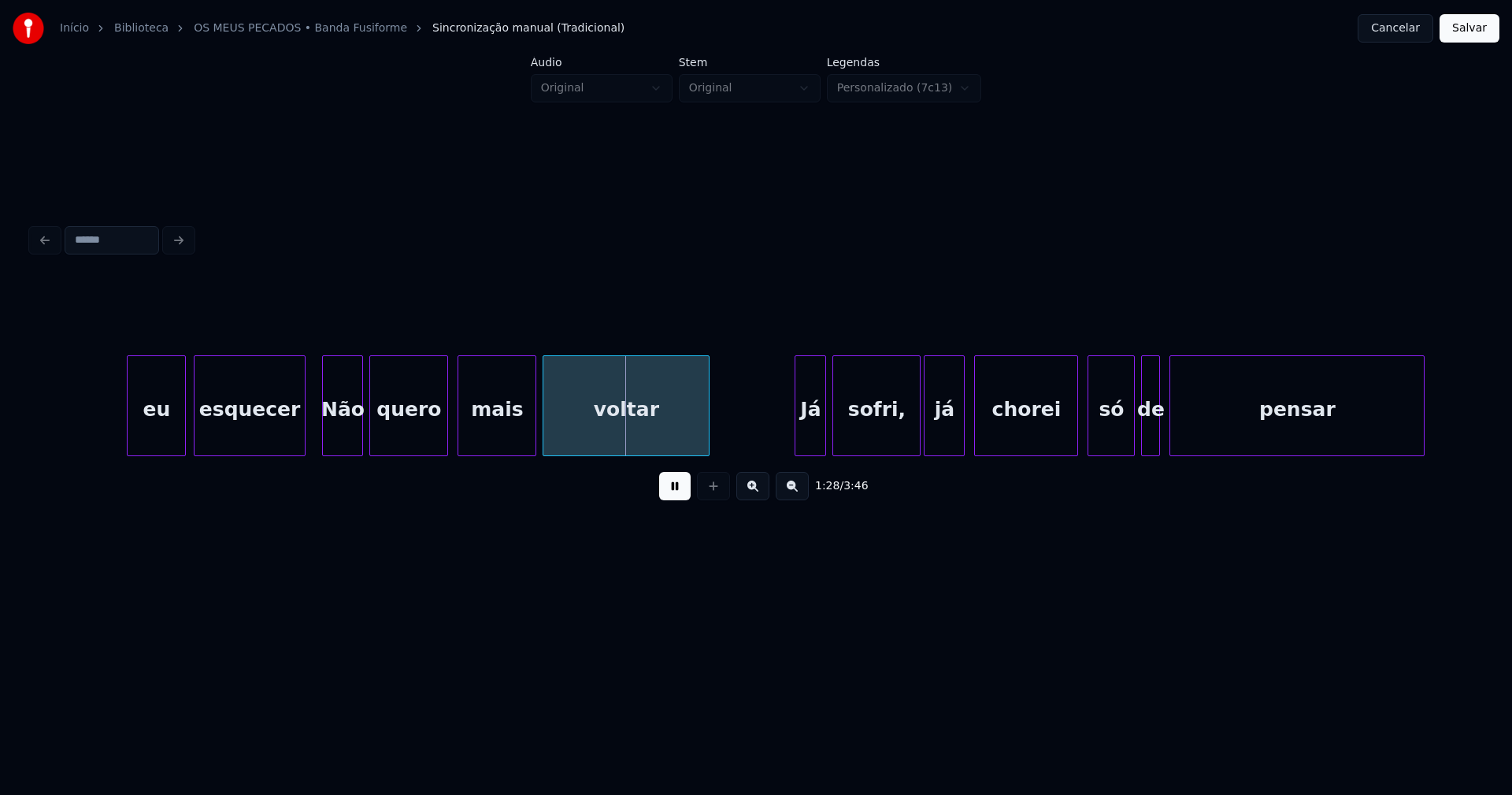
scroll to position [0, 13700]
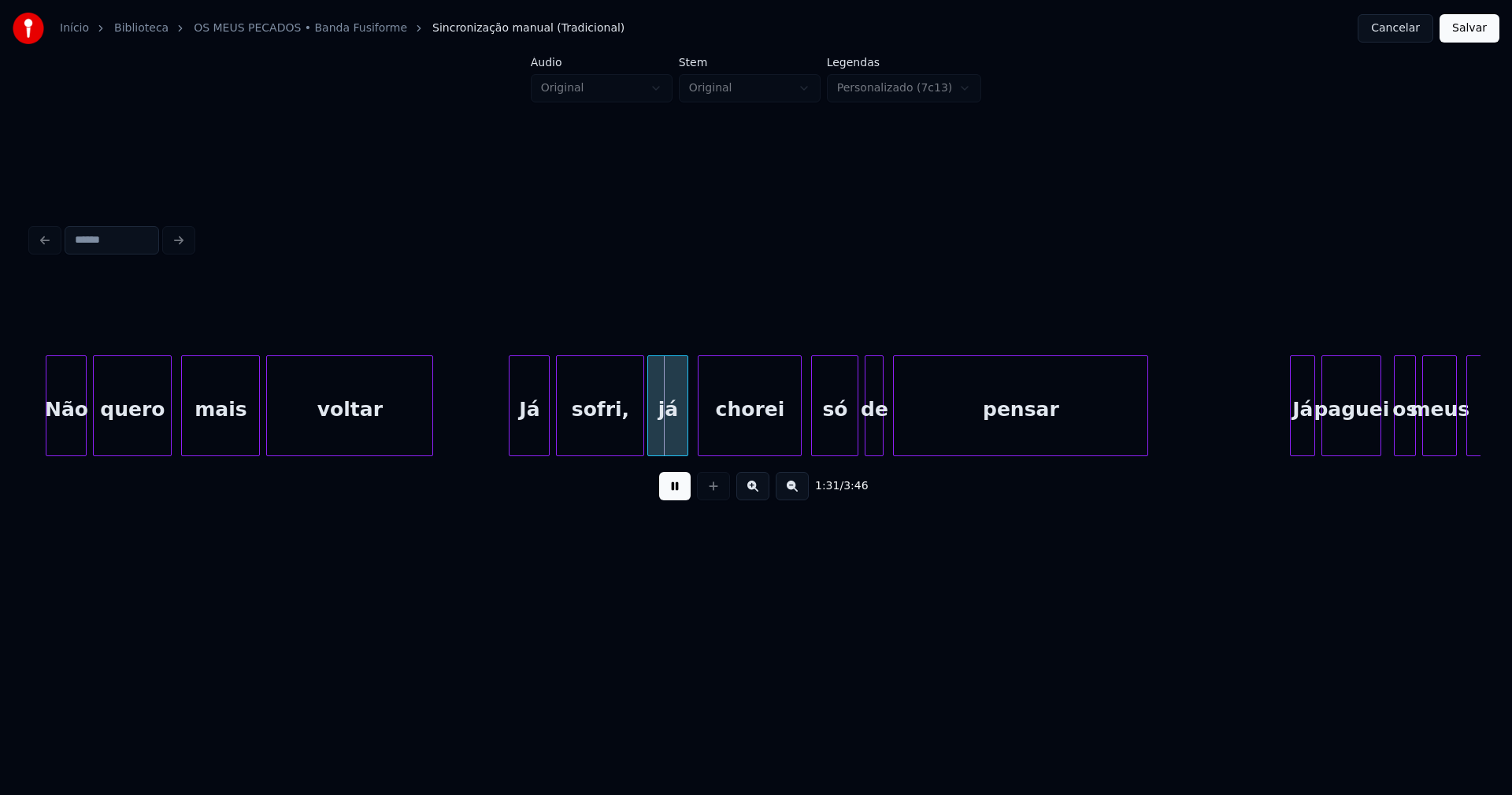
click at [513, 439] on div at bounding box center [512, 406] width 5 height 99
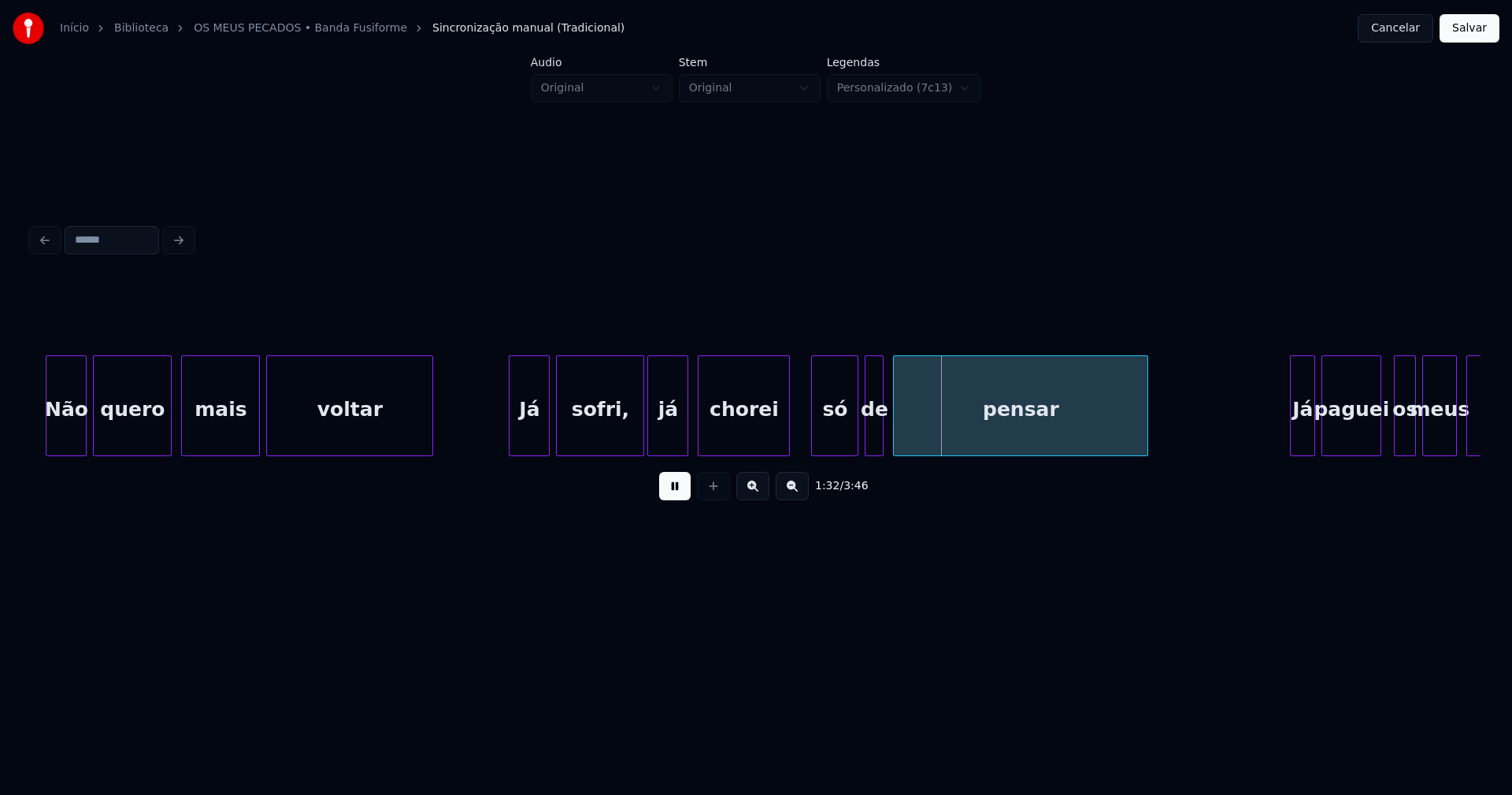
click at [787, 442] on div at bounding box center [787, 406] width 5 height 99
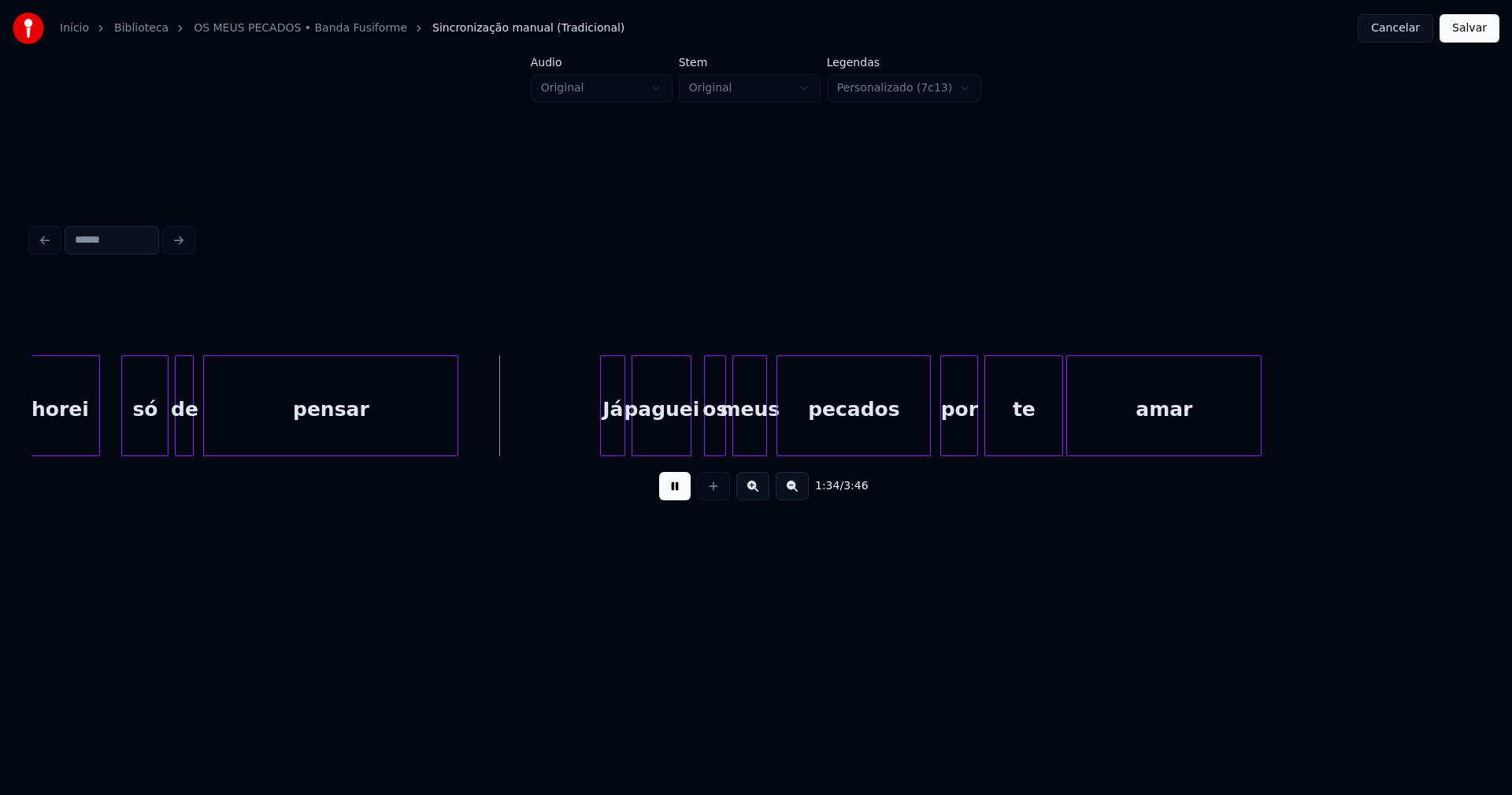
scroll to position [0, 14409]
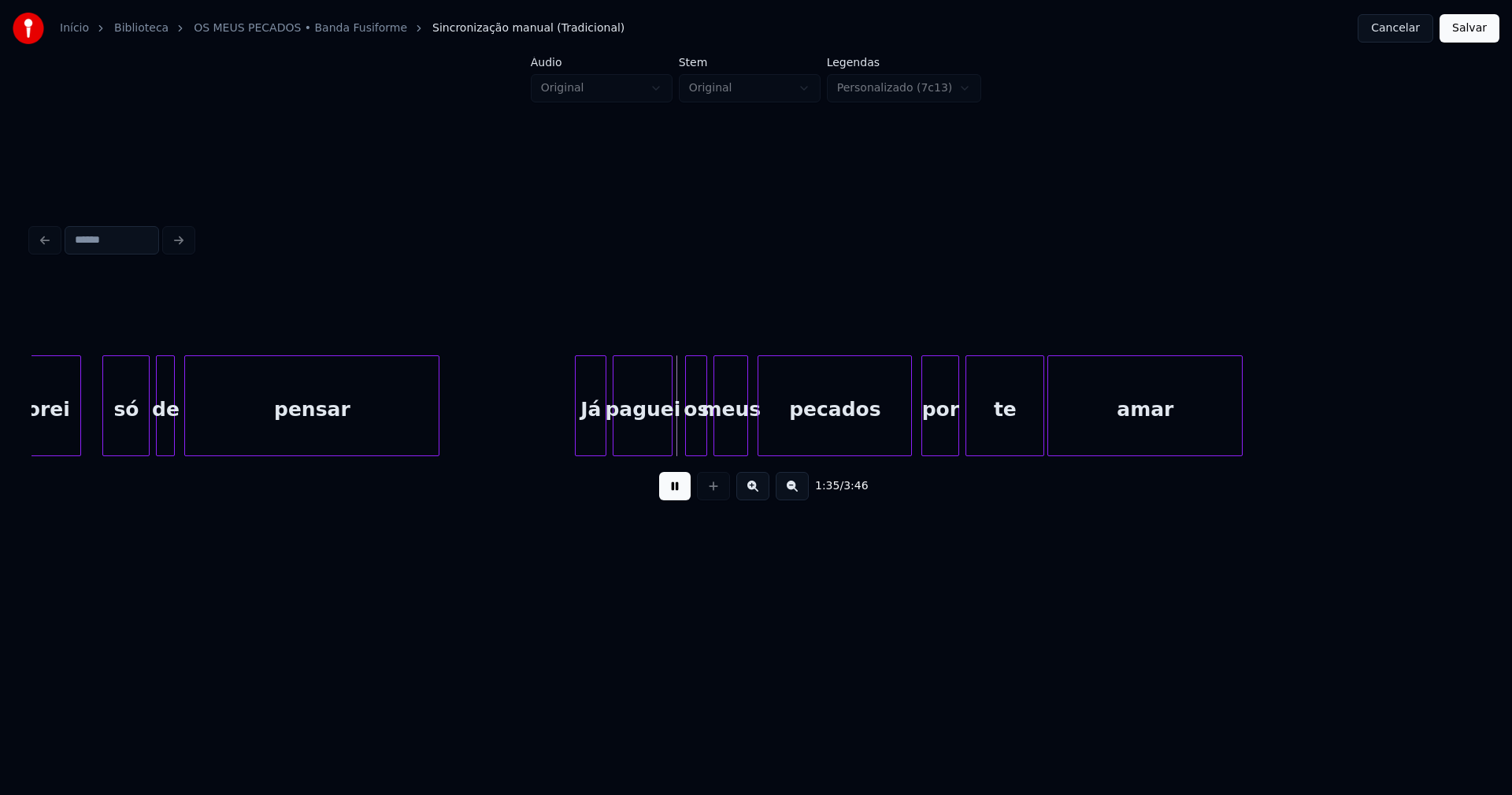
click at [576, 434] on div at bounding box center [578, 406] width 5 height 99
click at [904, 436] on div at bounding box center [904, 406] width 5 height 99
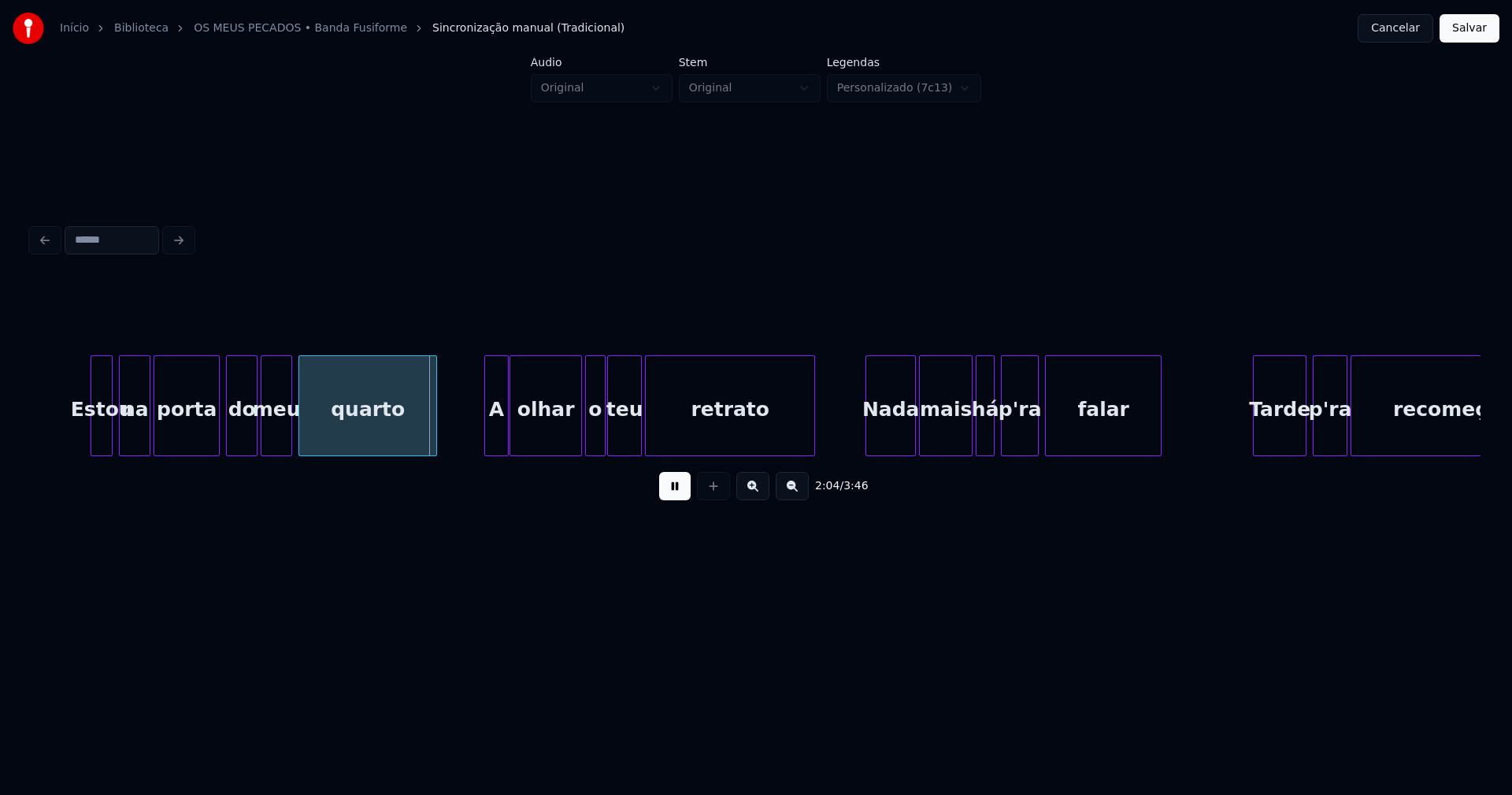
scroll to position [0, 19140]
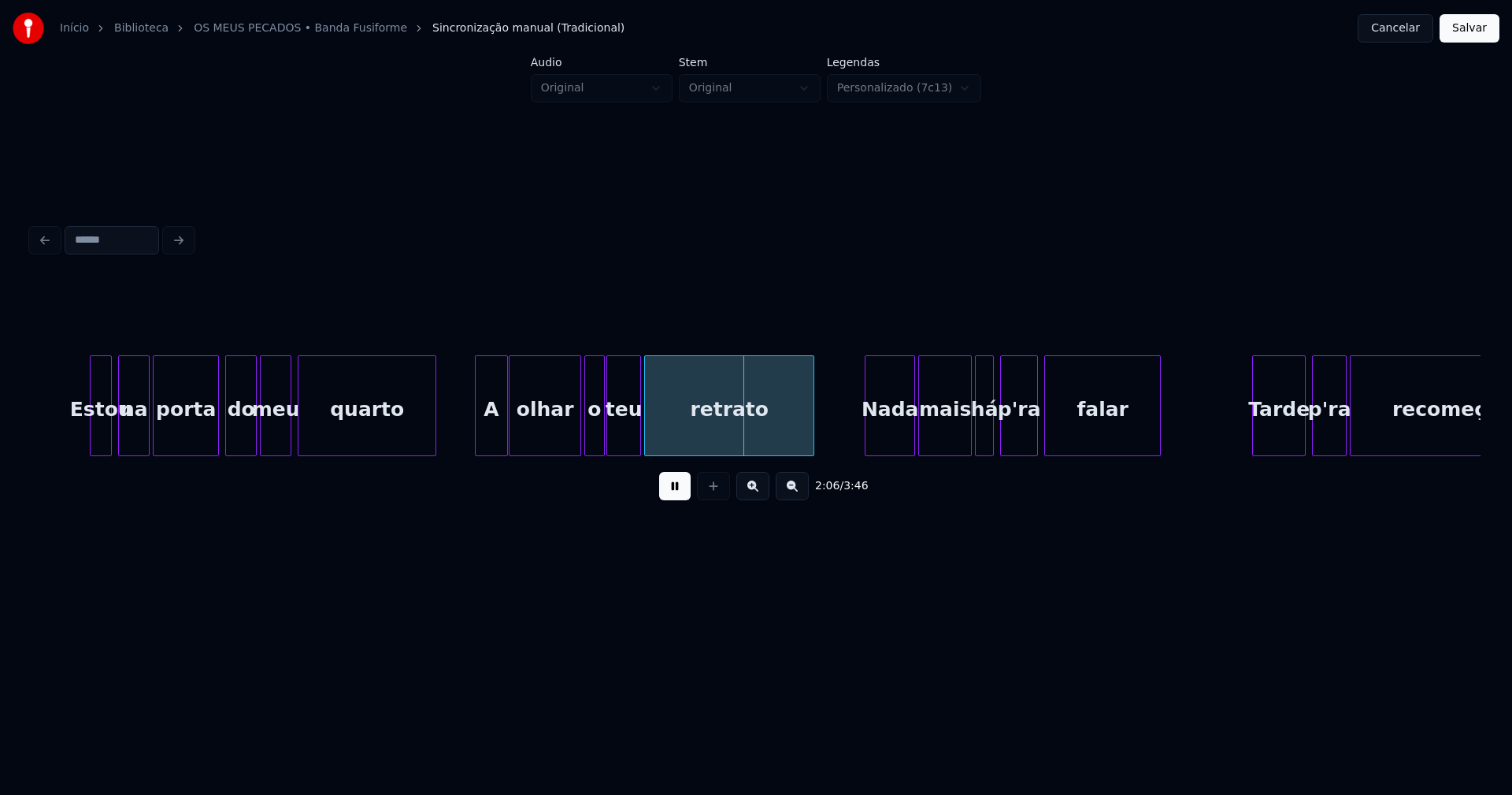
click at [477, 435] on div at bounding box center [478, 406] width 5 height 99
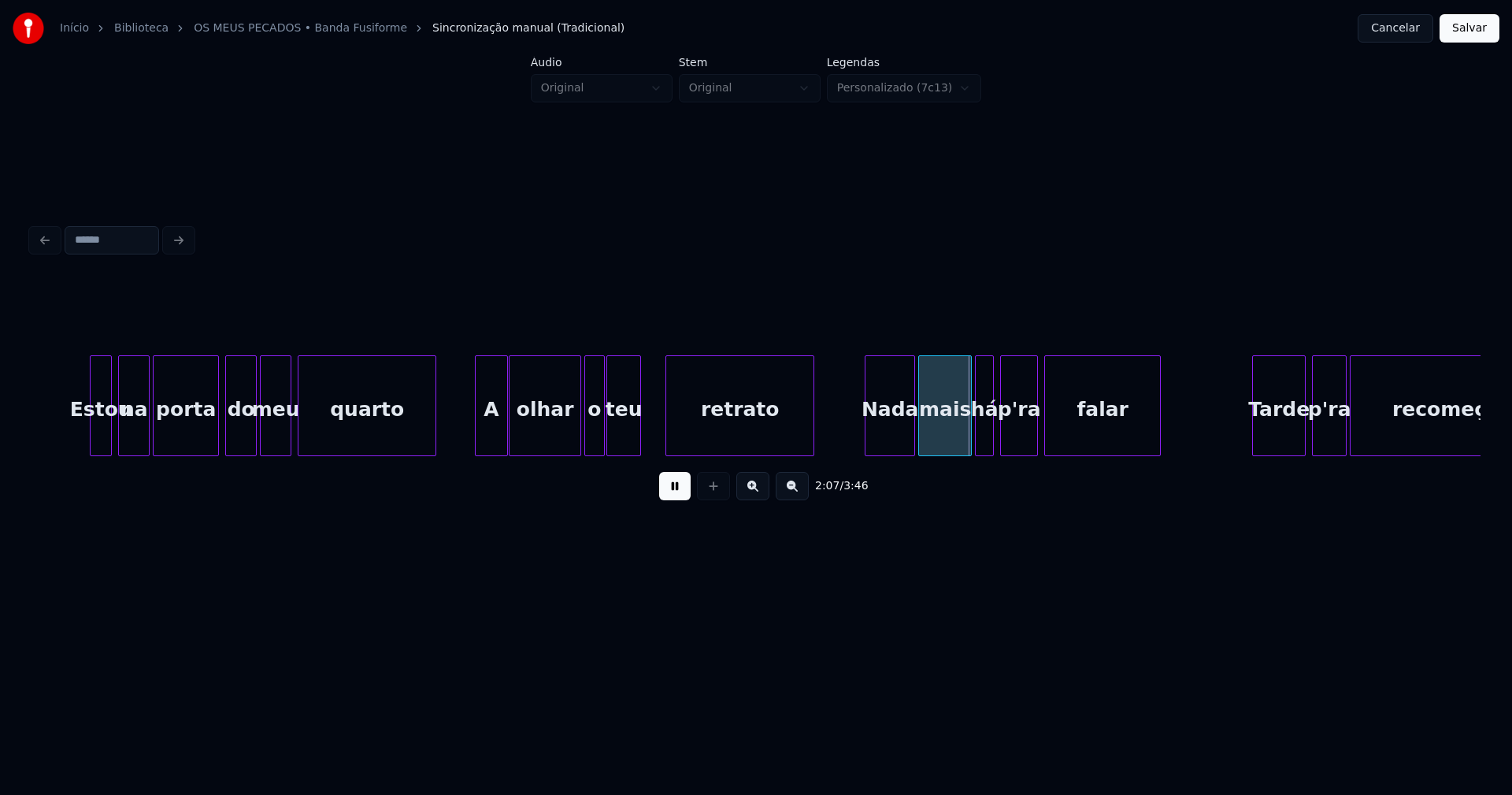
click at [669, 427] on div at bounding box center [669, 406] width 5 height 99
click at [658, 422] on div at bounding box center [657, 406] width 5 height 99
click at [567, 445] on div at bounding box center [569, 406] width 5 height 99
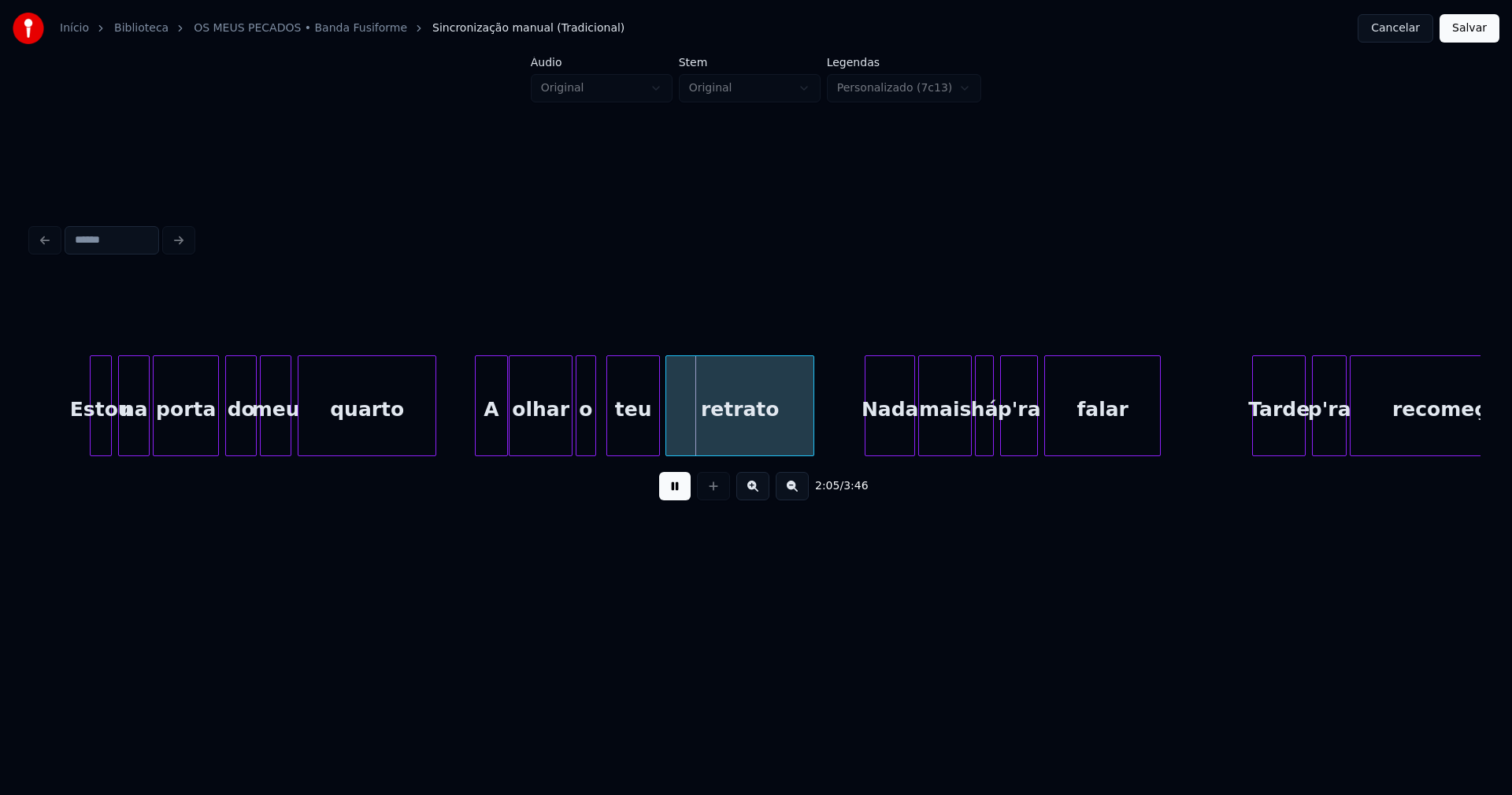
click at [587, 437] on div "o" at bounding box center [585, 410] width 18 height 107
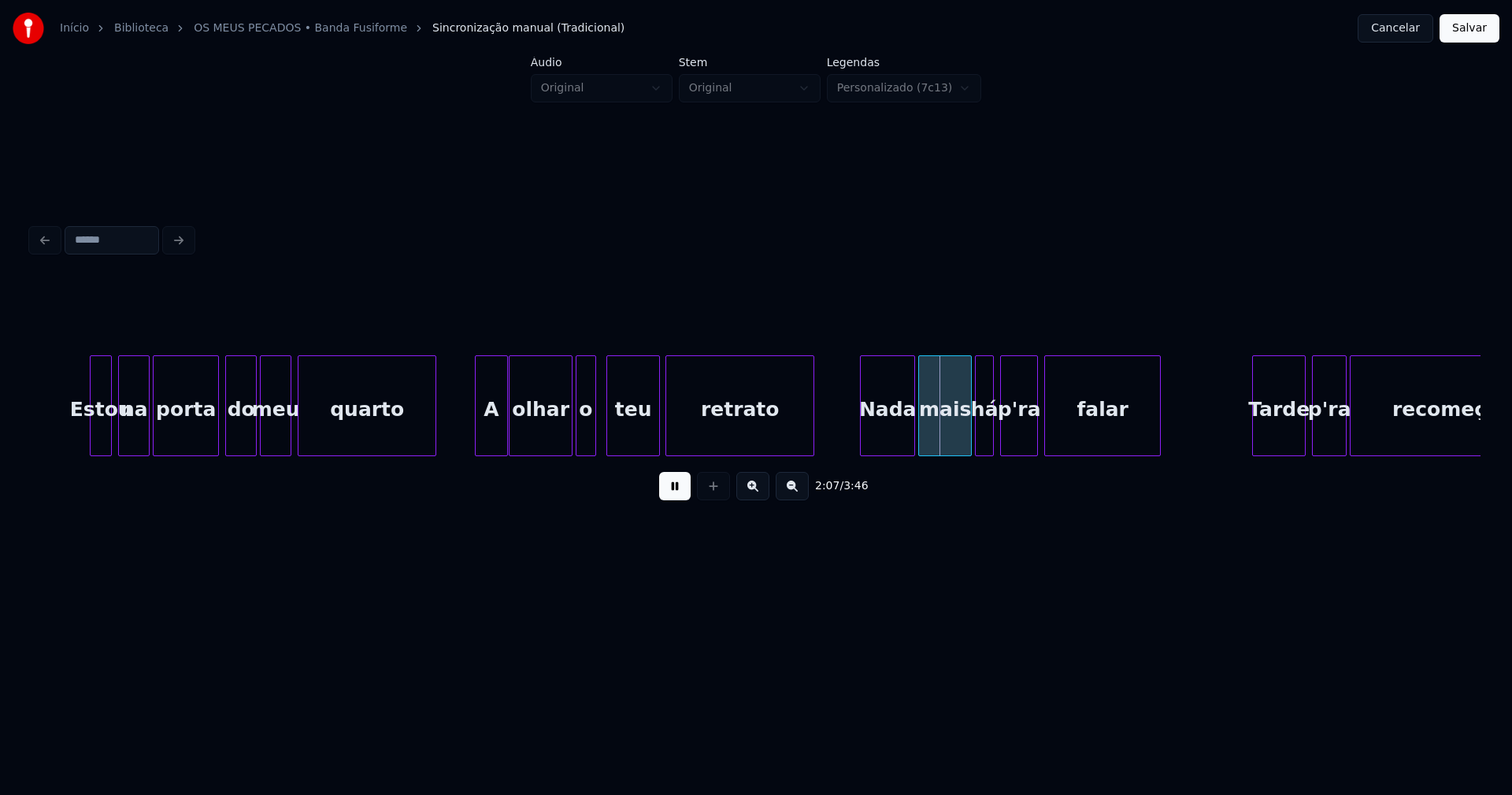
click at [862, 444] on div at bounding box center [863, 406] width 5 height 99
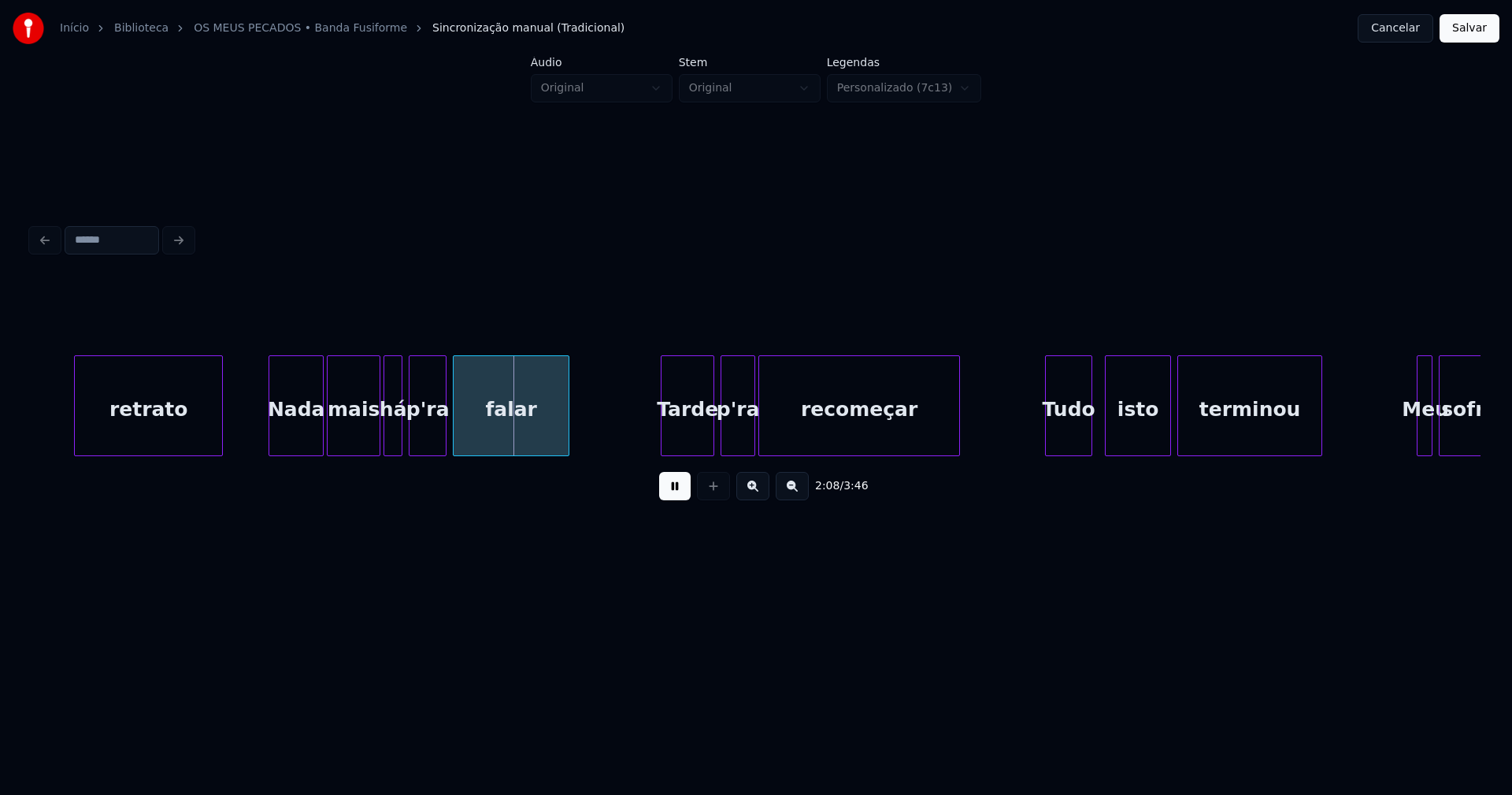
scroll to position [0, 19810]
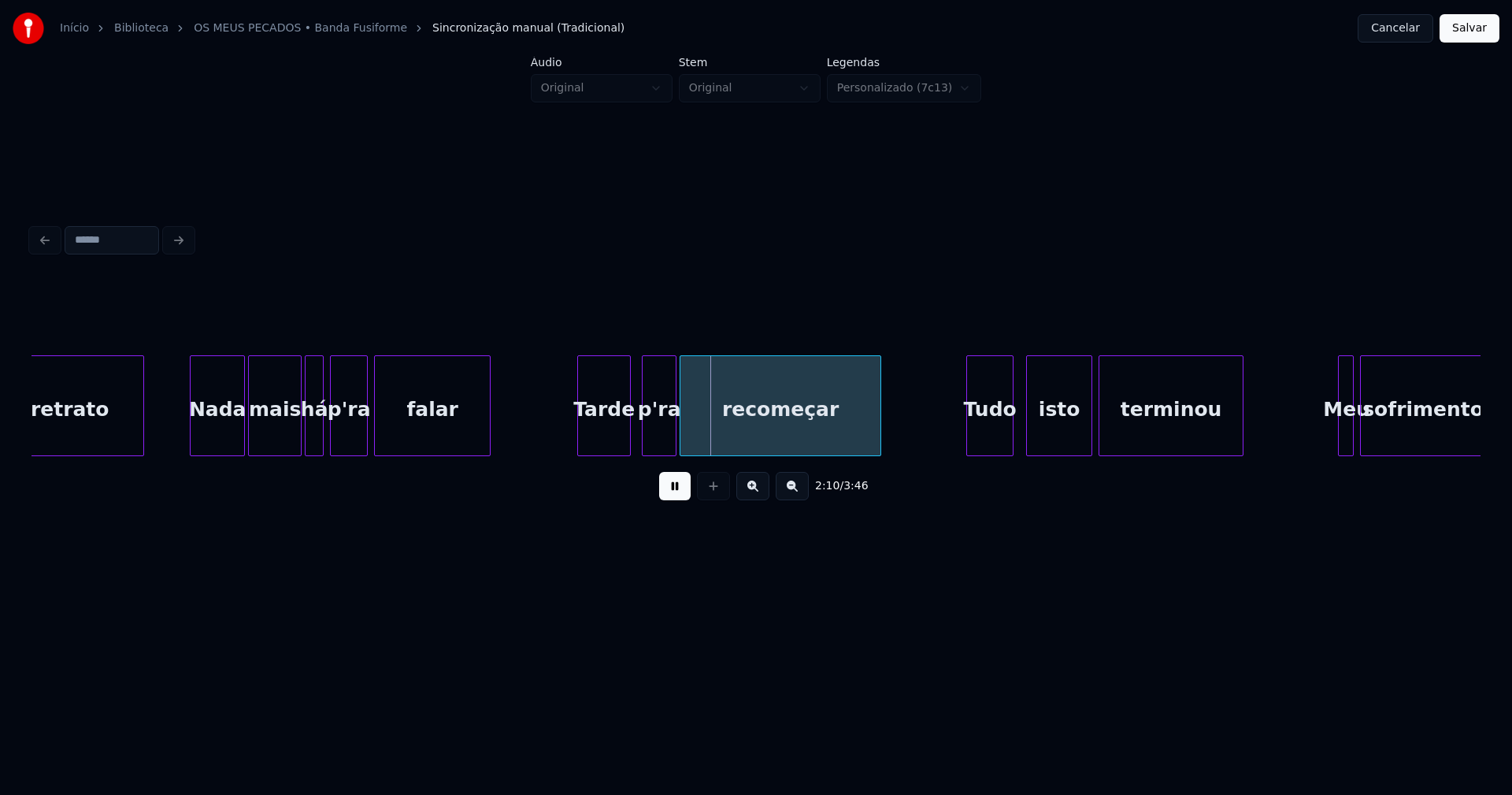
click at [610, 443] on div "Tarde" at bounding box center [603, 410] width 52 height 107
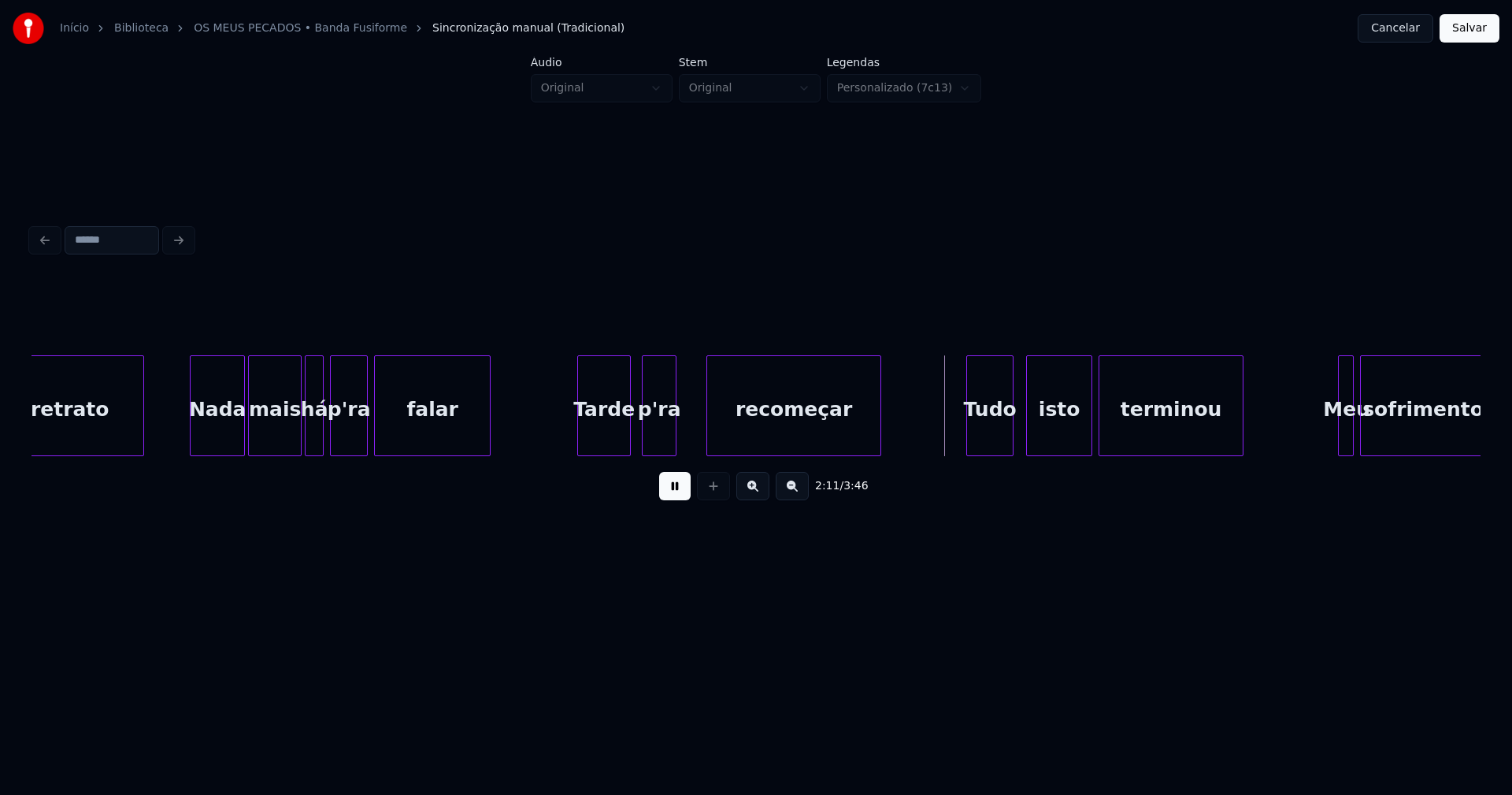
click at [708, 428] on div at bounding box center [709, 406] width 5 height 99
click at [700, 423] on div at bounding box center [697, 406] width 5 height 99
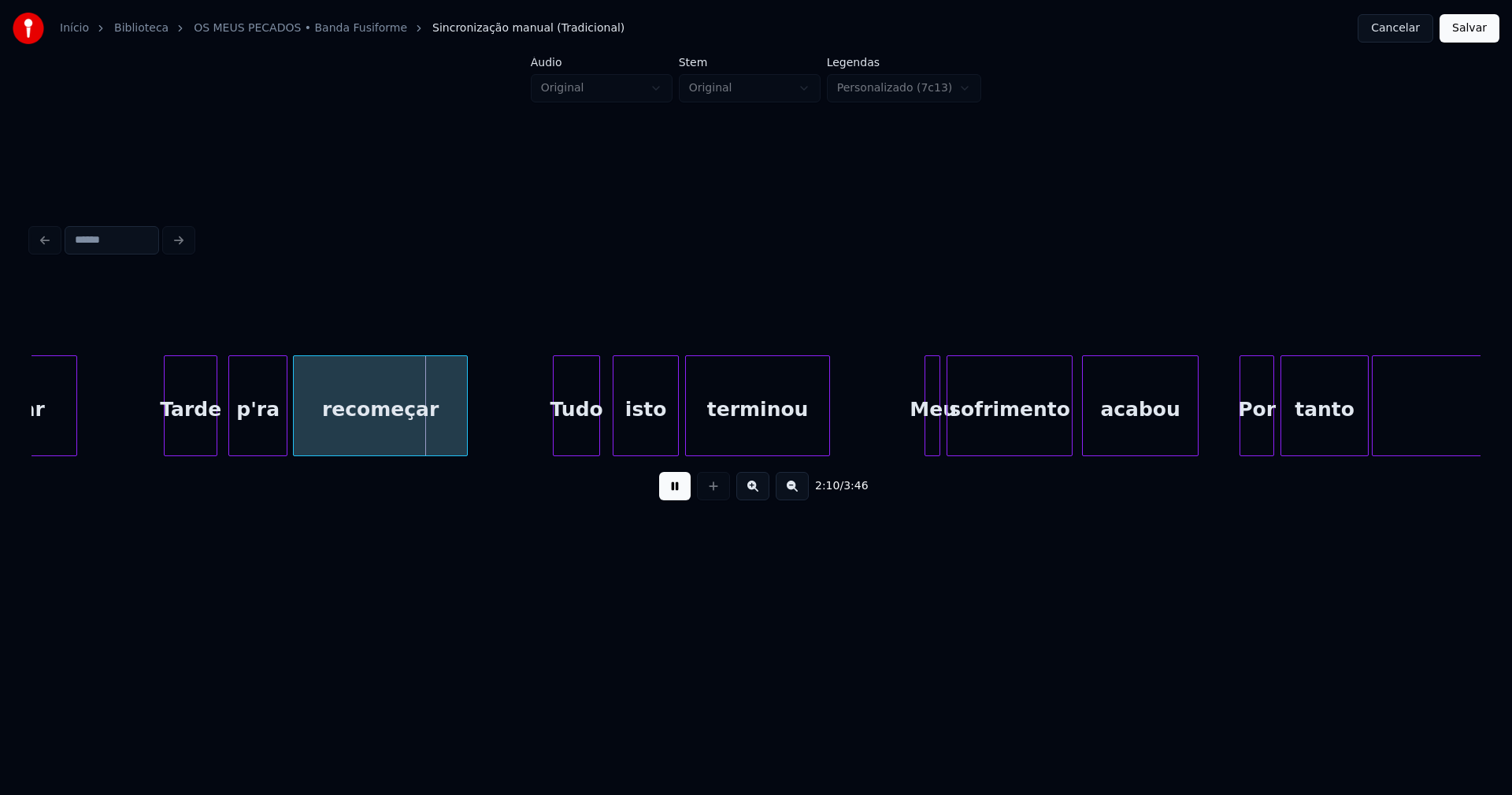
scroll to position [0, 20283]
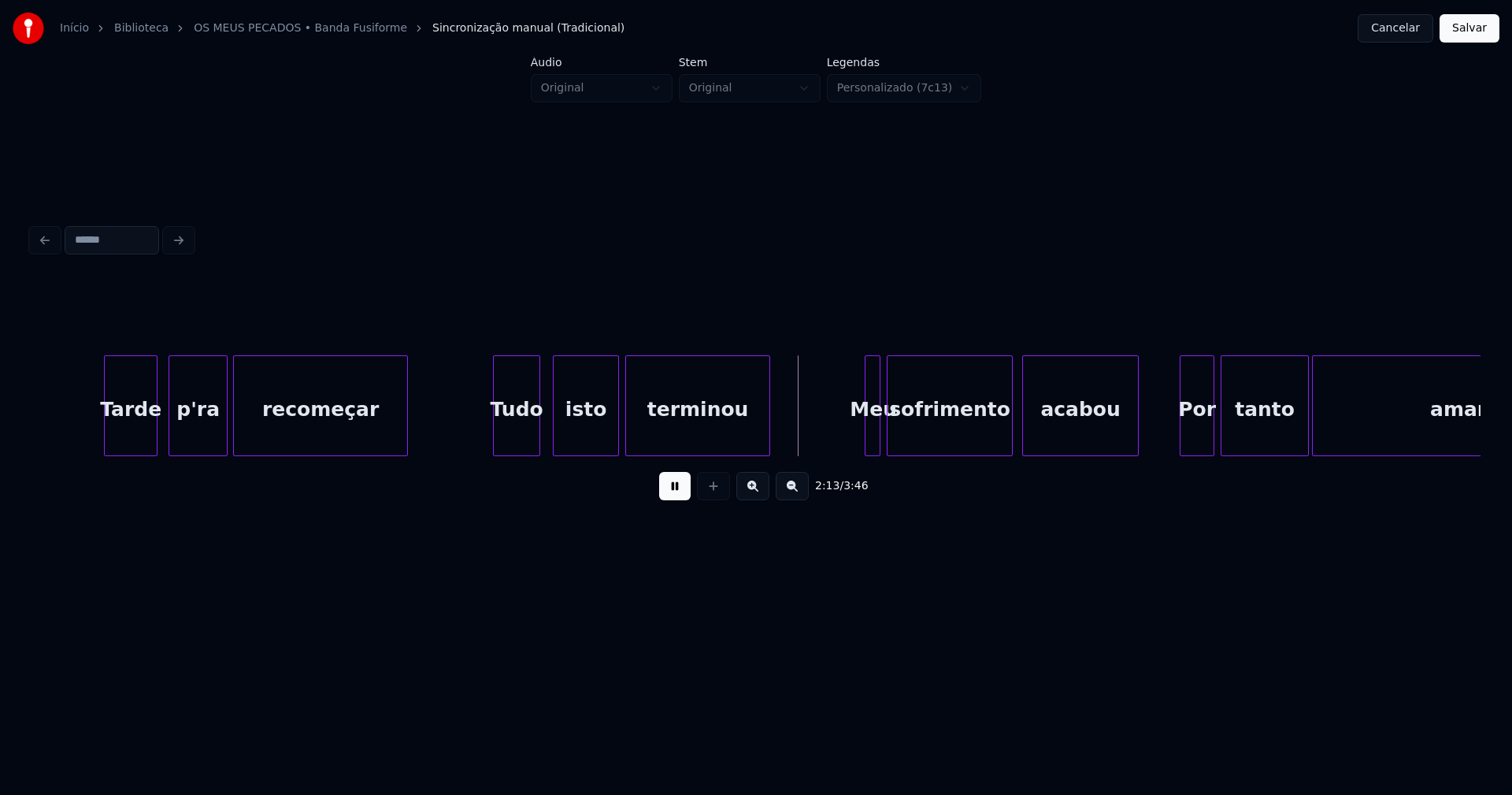
click at [490, 435] on div at bounding box center [493, 406] width 5 height 99
click at [864, 439] on div at bounding box center [862, 406] width 5 height 99
click at [914, 427] on div at bounding box center [915, 406] width 5 height 99
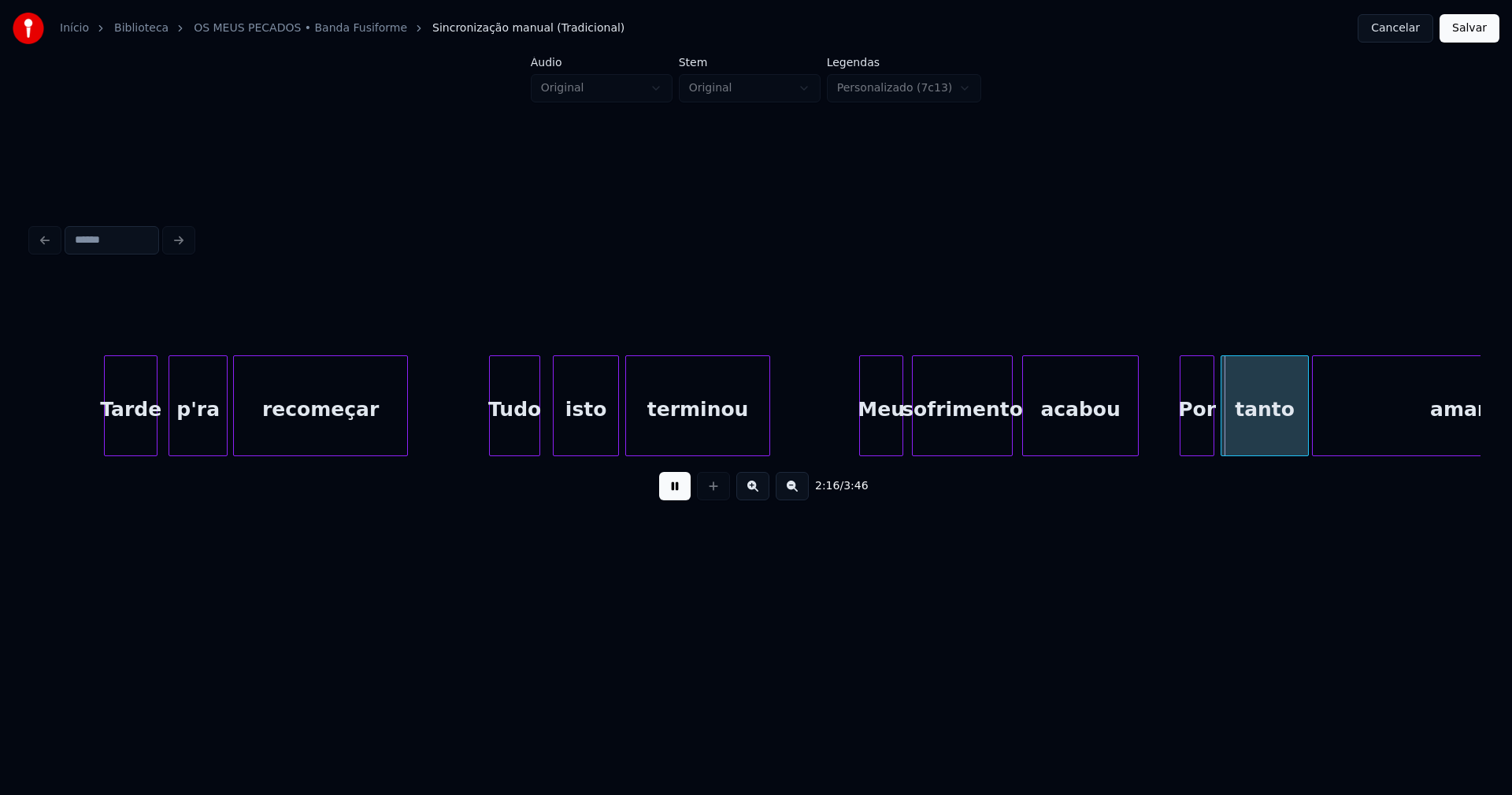
click at [901, 426] on div at bounding box center [900, 406] width 5 height 99
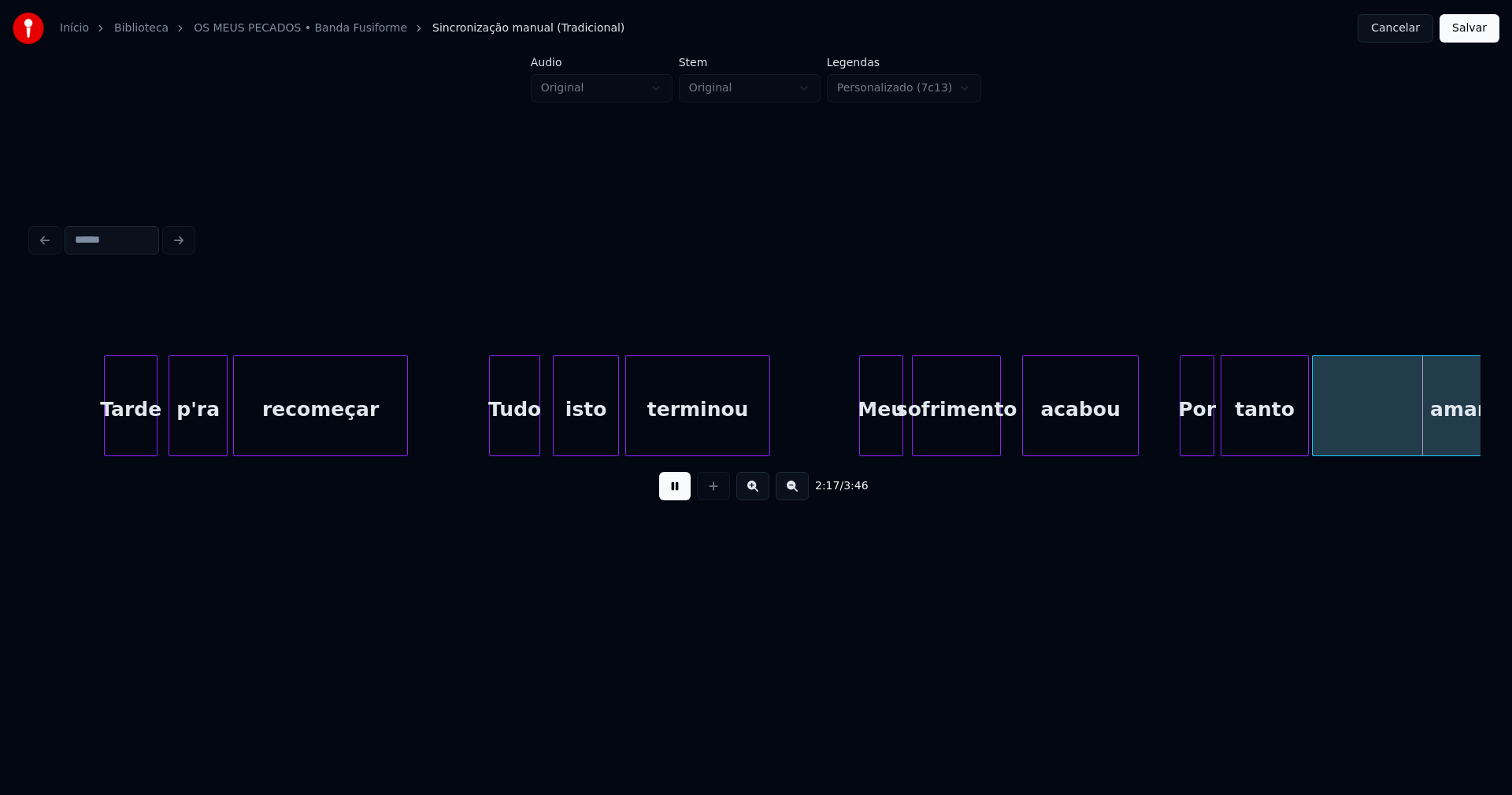
click at [997, 433] on div at bounding box center [998, 406] width 5 height 99
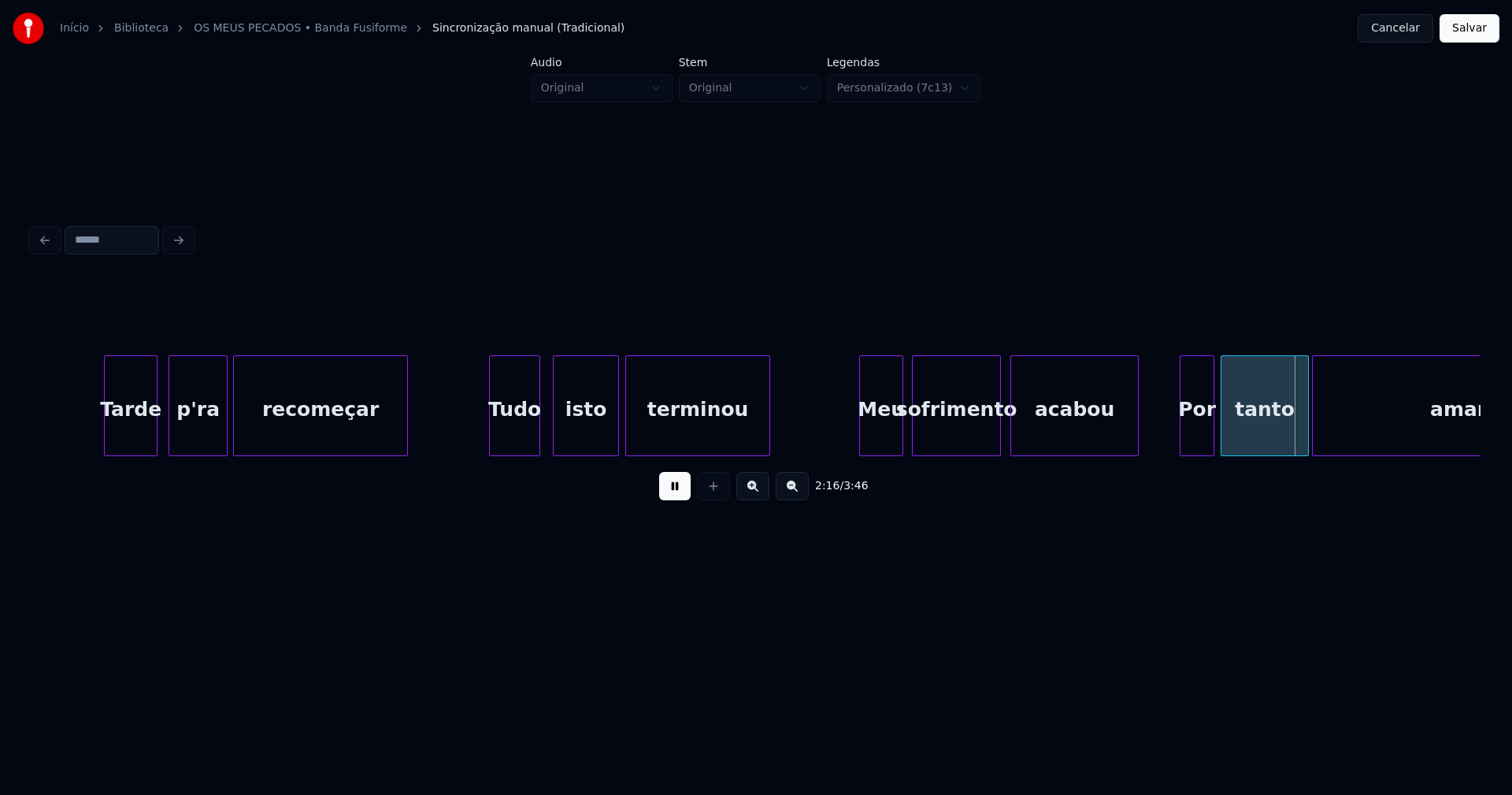
click at [1013, 435] on div at bounding box center [1014, 406] width 5 height 99
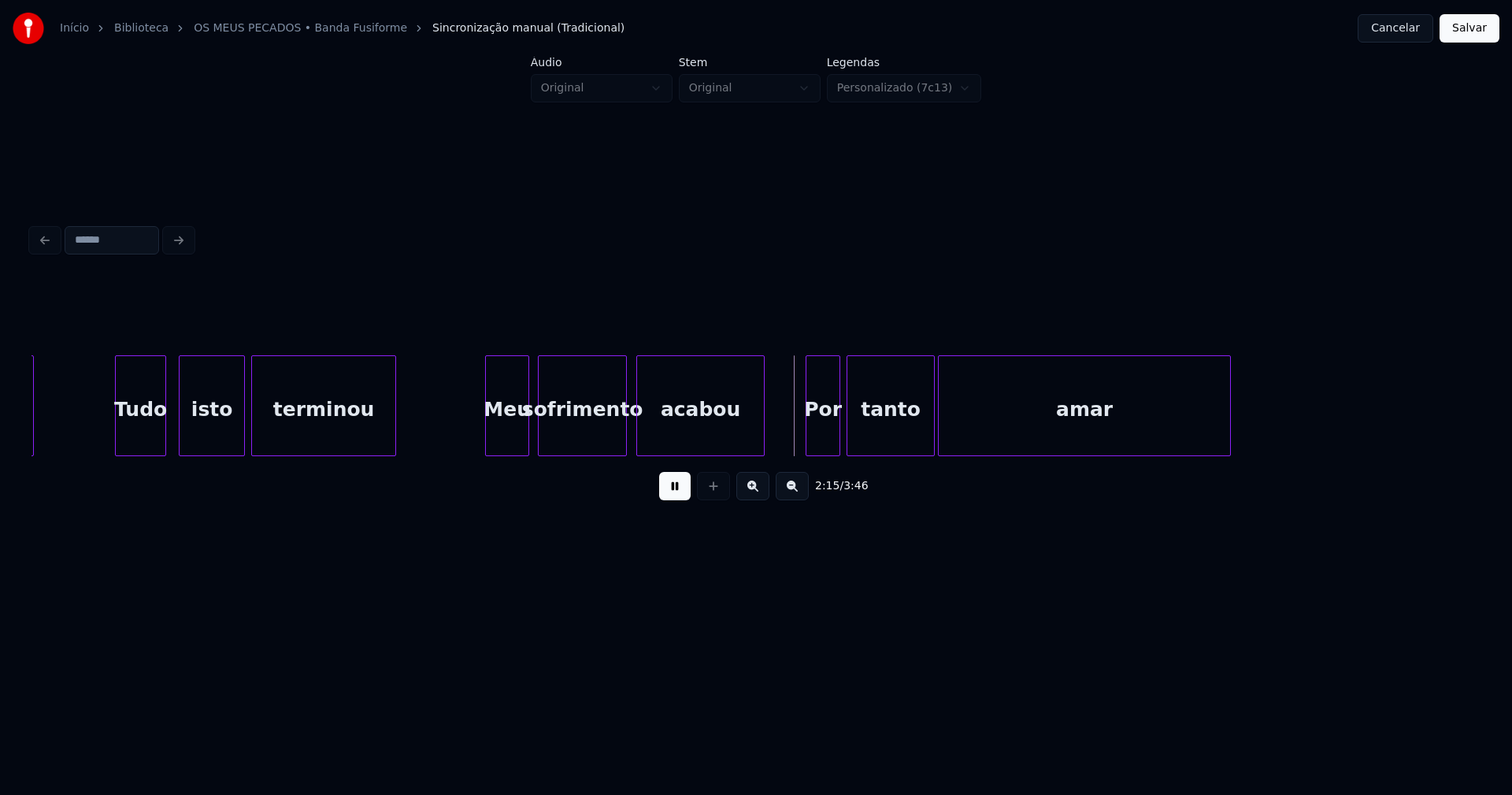
scroll to position [0, 20895]
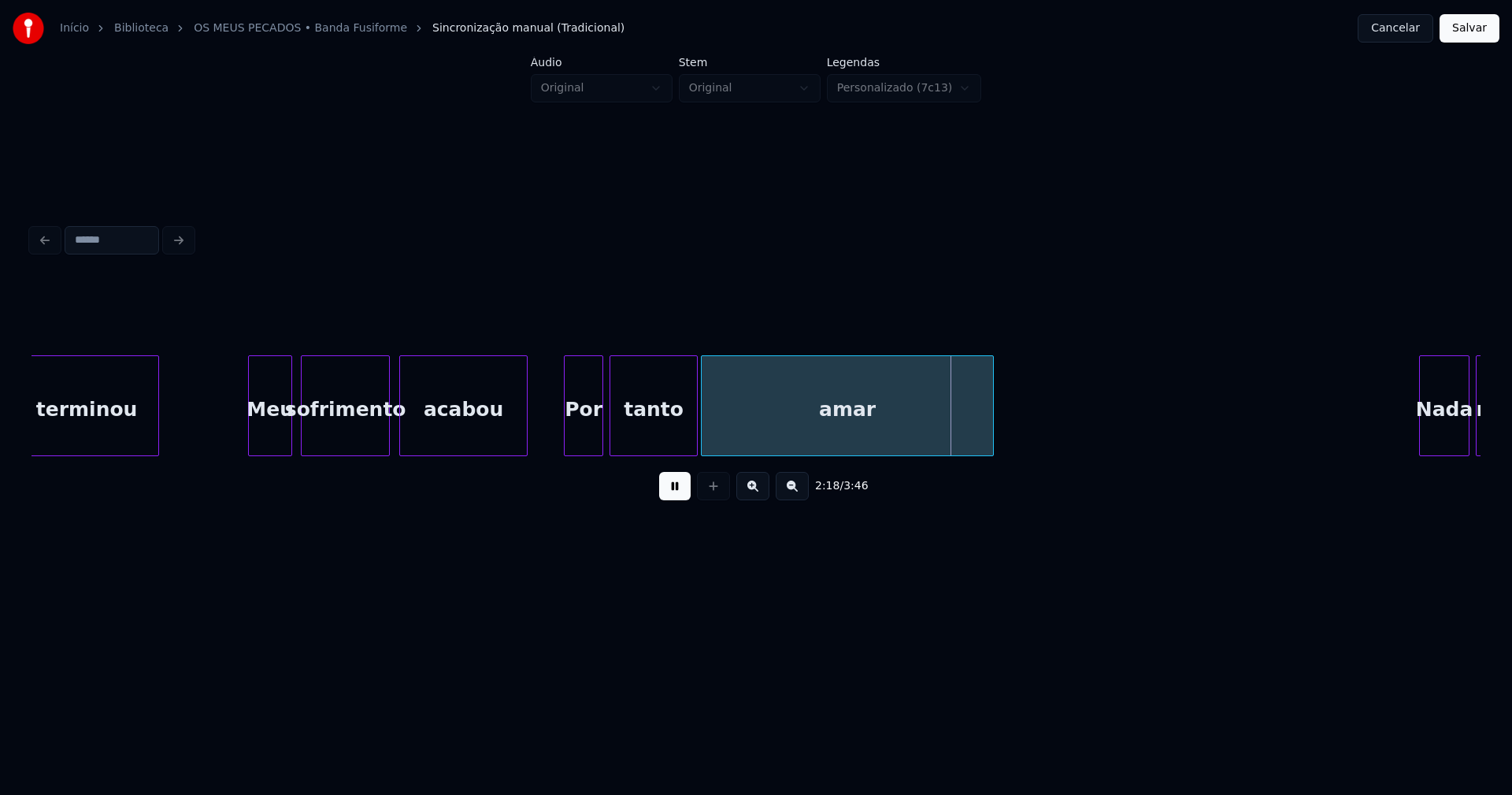
click at [567, 445] on div at bounding box center [567, 406] width 5 height 99
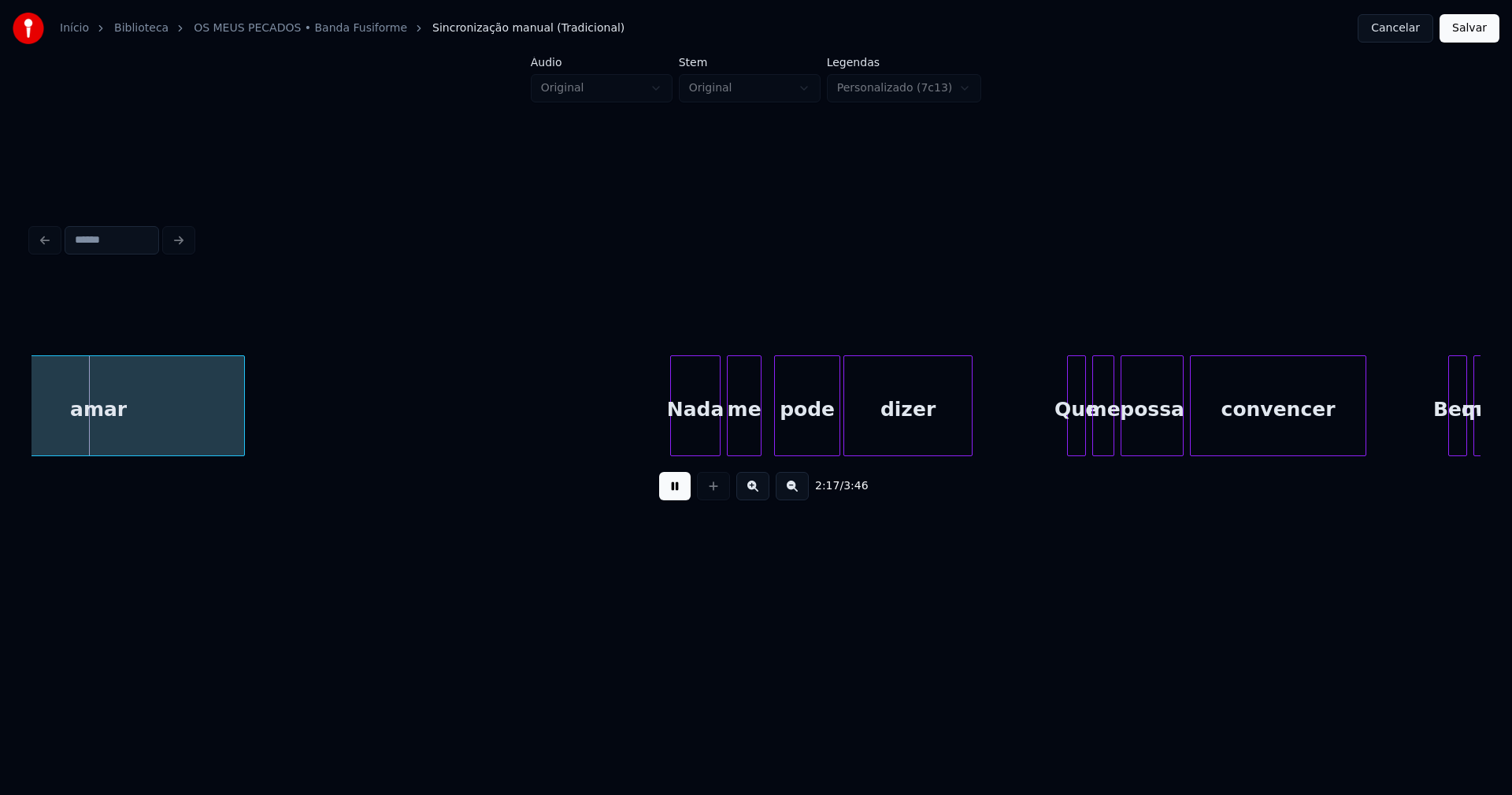
scroll to position [0, 21662]
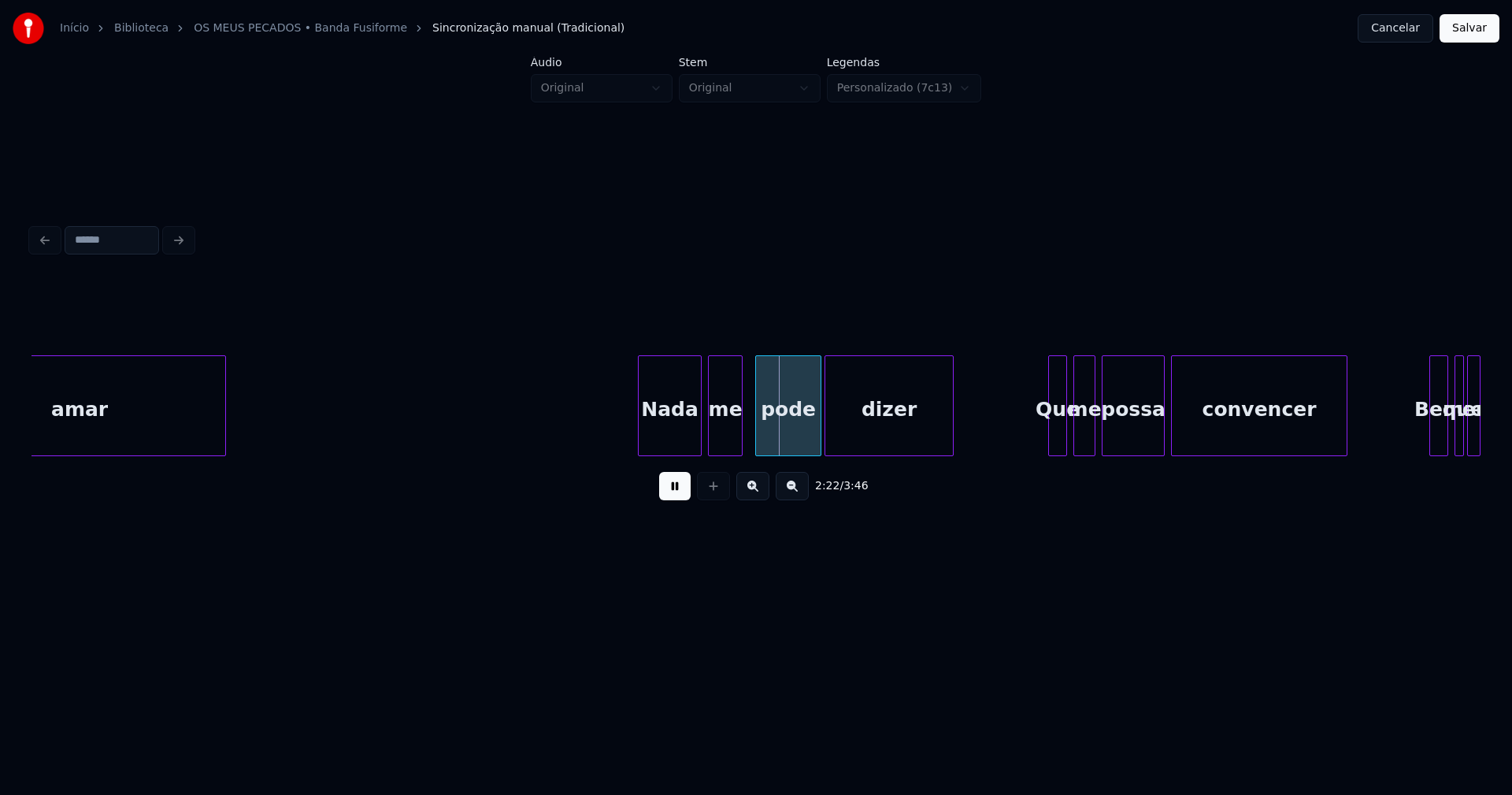
click at [640, 440] on div at bounding box center [641, 406] width 5 height 99
click at [1046, 442] on div at bounding box center [1047, 406] width 5 height 99
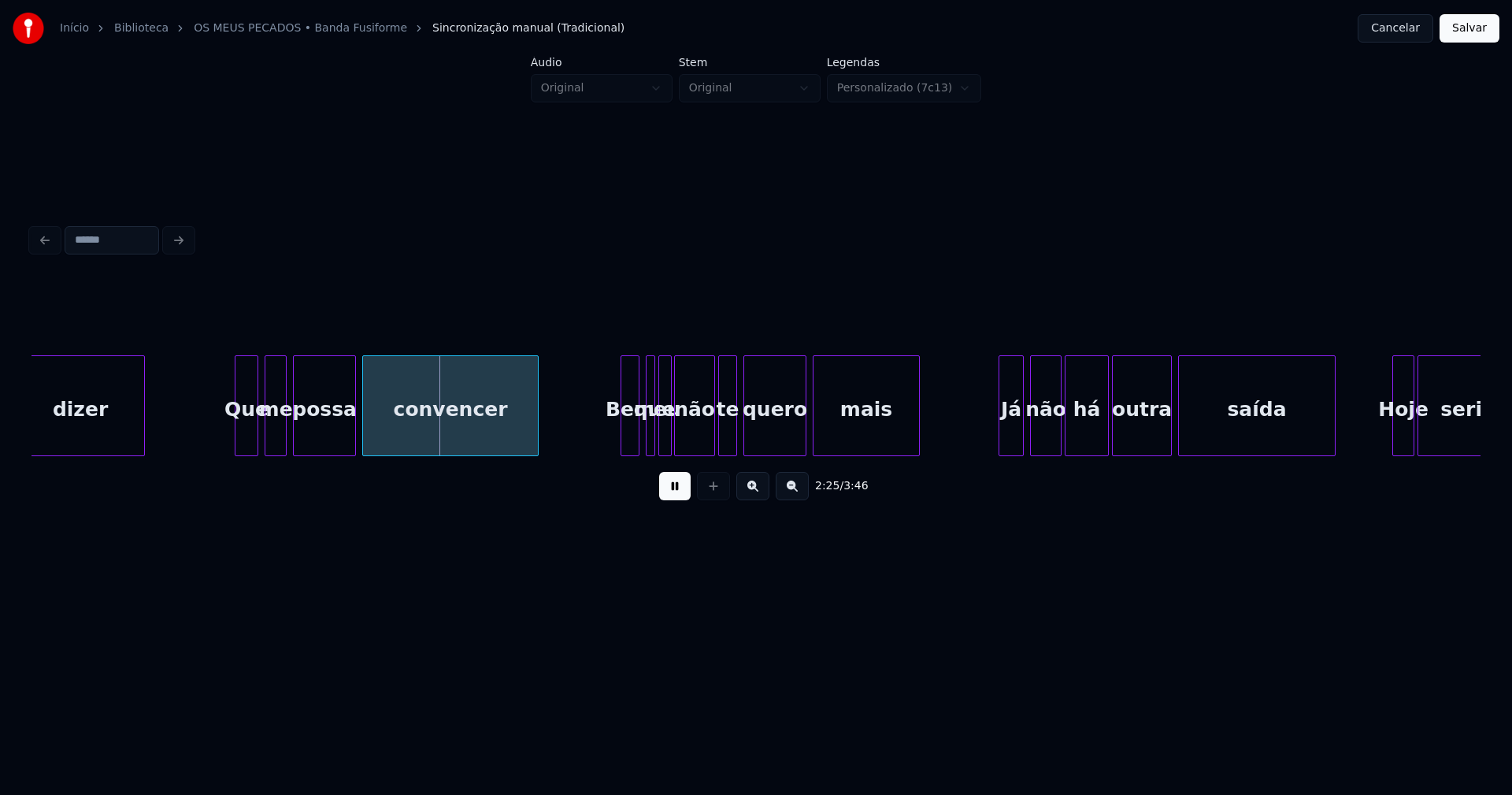
scroll to position [0, 22530]
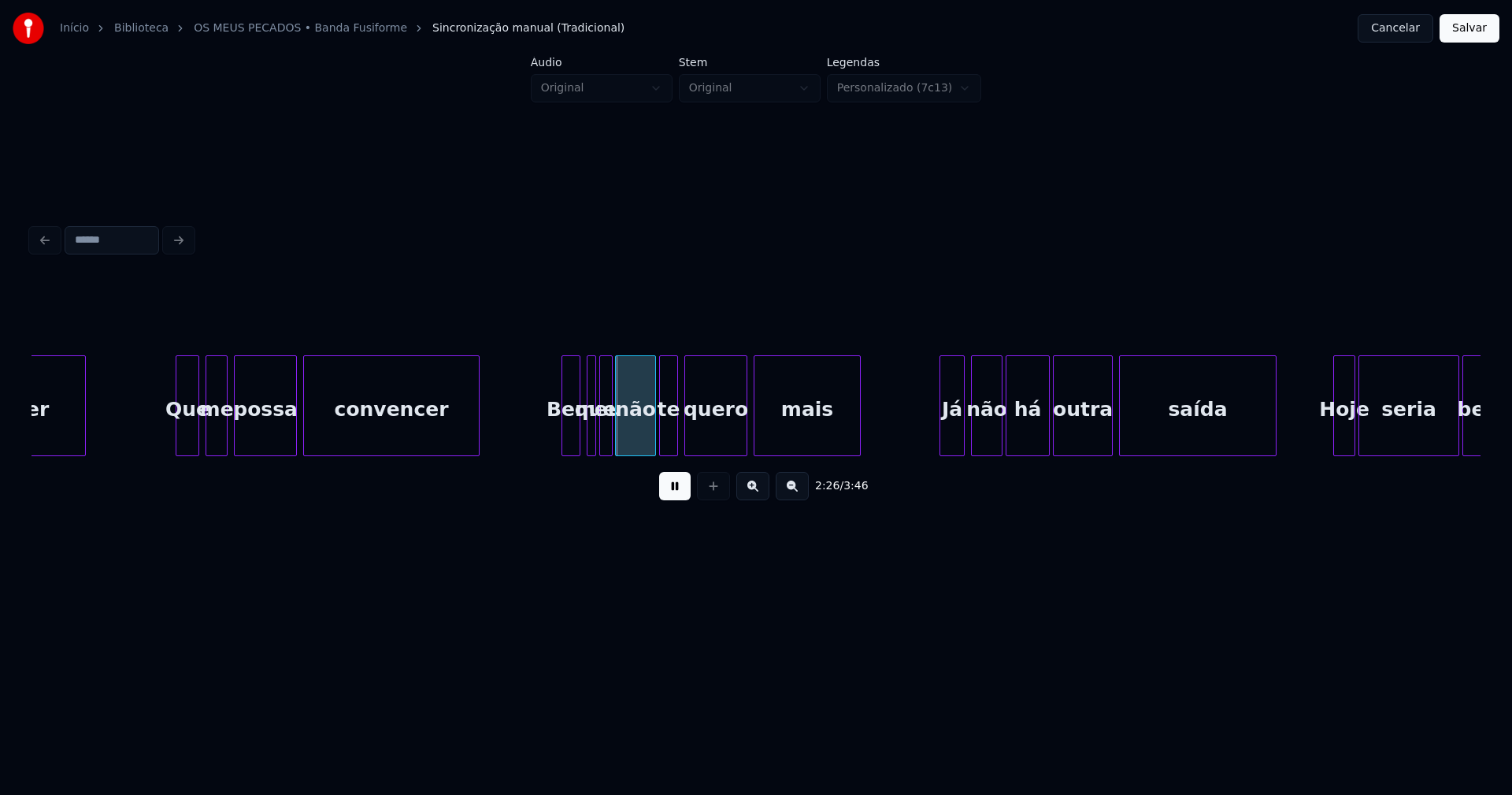
click at [676, 494] on button at bounding box center [675, 486] width 32 height 29
click at [572, 431] on div "Bem" at bounding box center [571, 410] width 18 height 107
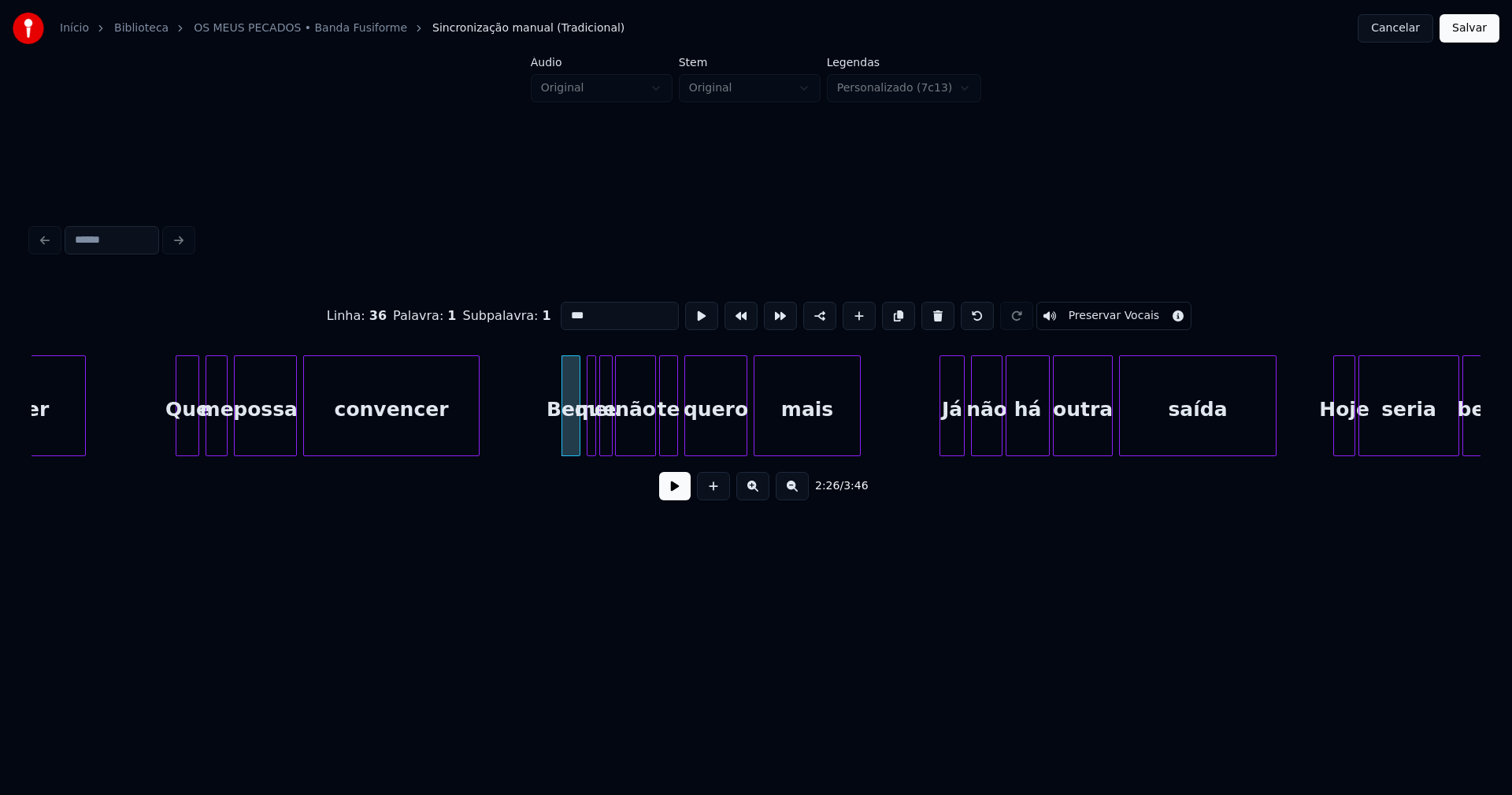
drag, startPoint x: 568, startPoint y: 312, endPoint x: 550, endPoint y: 312, distance: 18.0
click at [560, 312] on input "***" at bounding box center [619, 316] width 118 height 29
click at [583, 434] on div at bounding box center [586, 406] width 5 height 99
type input "***"
click at [670, 494] on button at bounding box center [675, 486] width 32 height 29
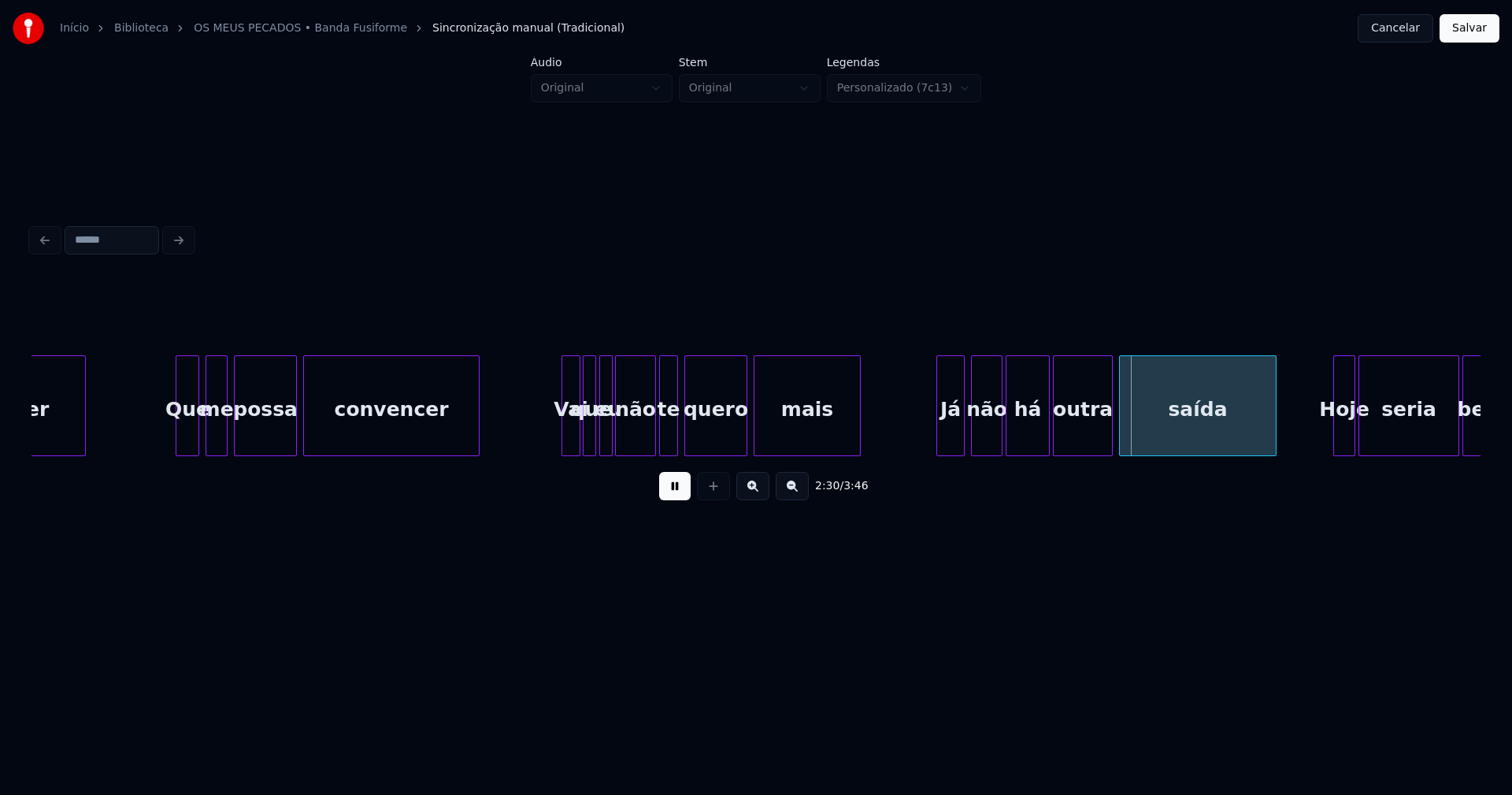
click at [941, 436] on div at bounding box center [940, 406] width 5 height 99
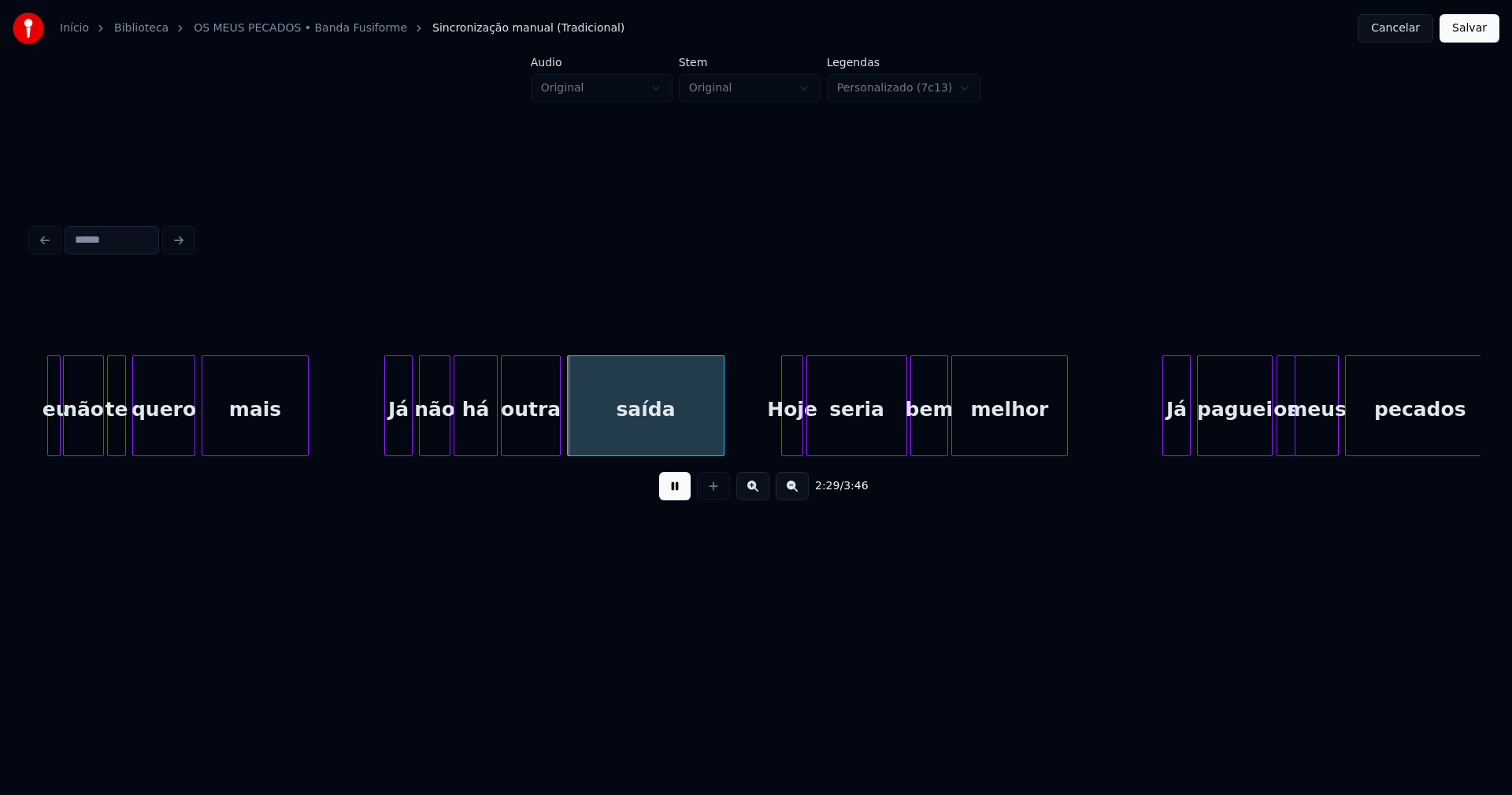
scroll to position [0, 23102]
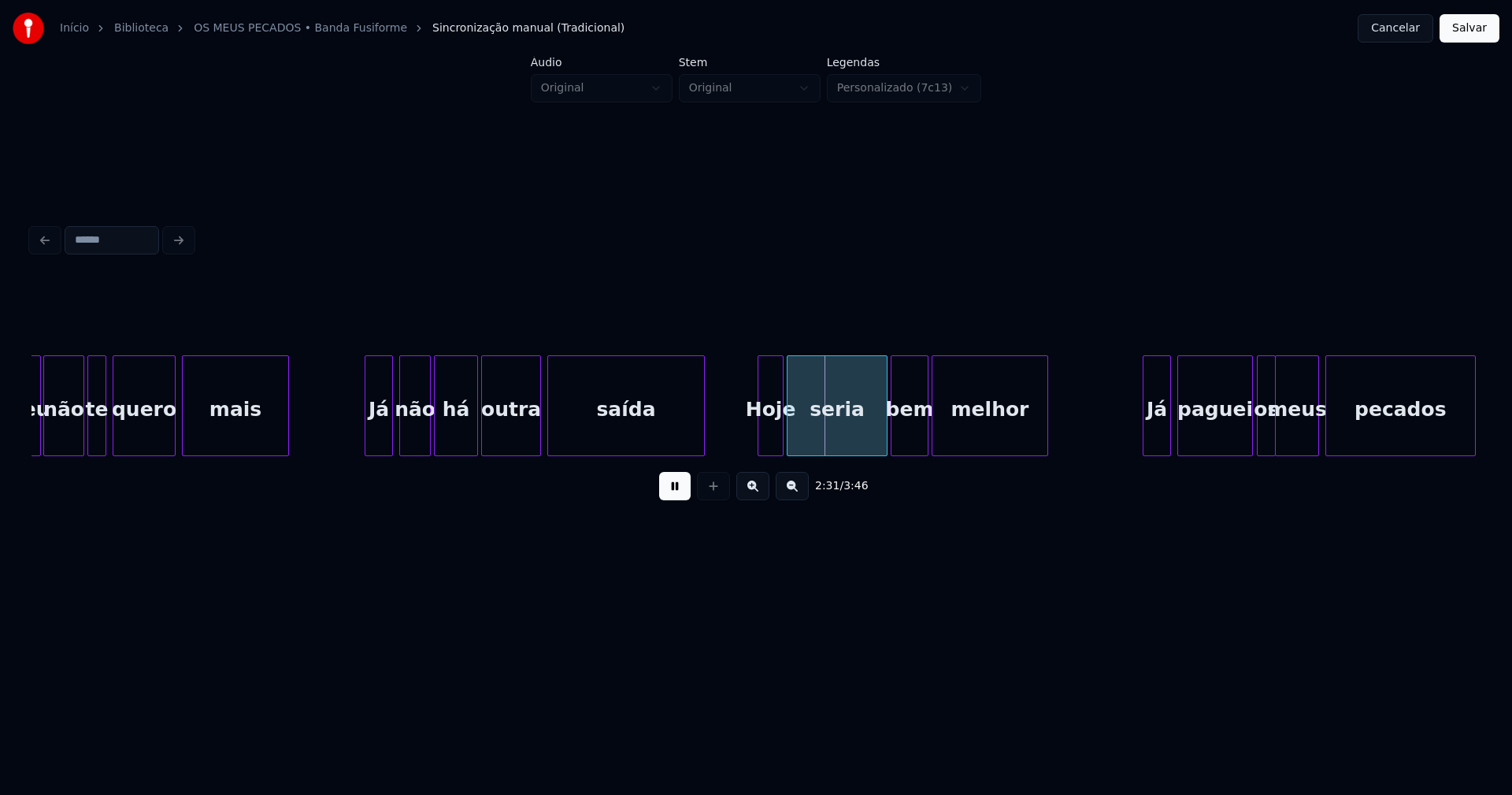
click at [760, 435] on div at bounding box center [760, 406] width 5 height 99
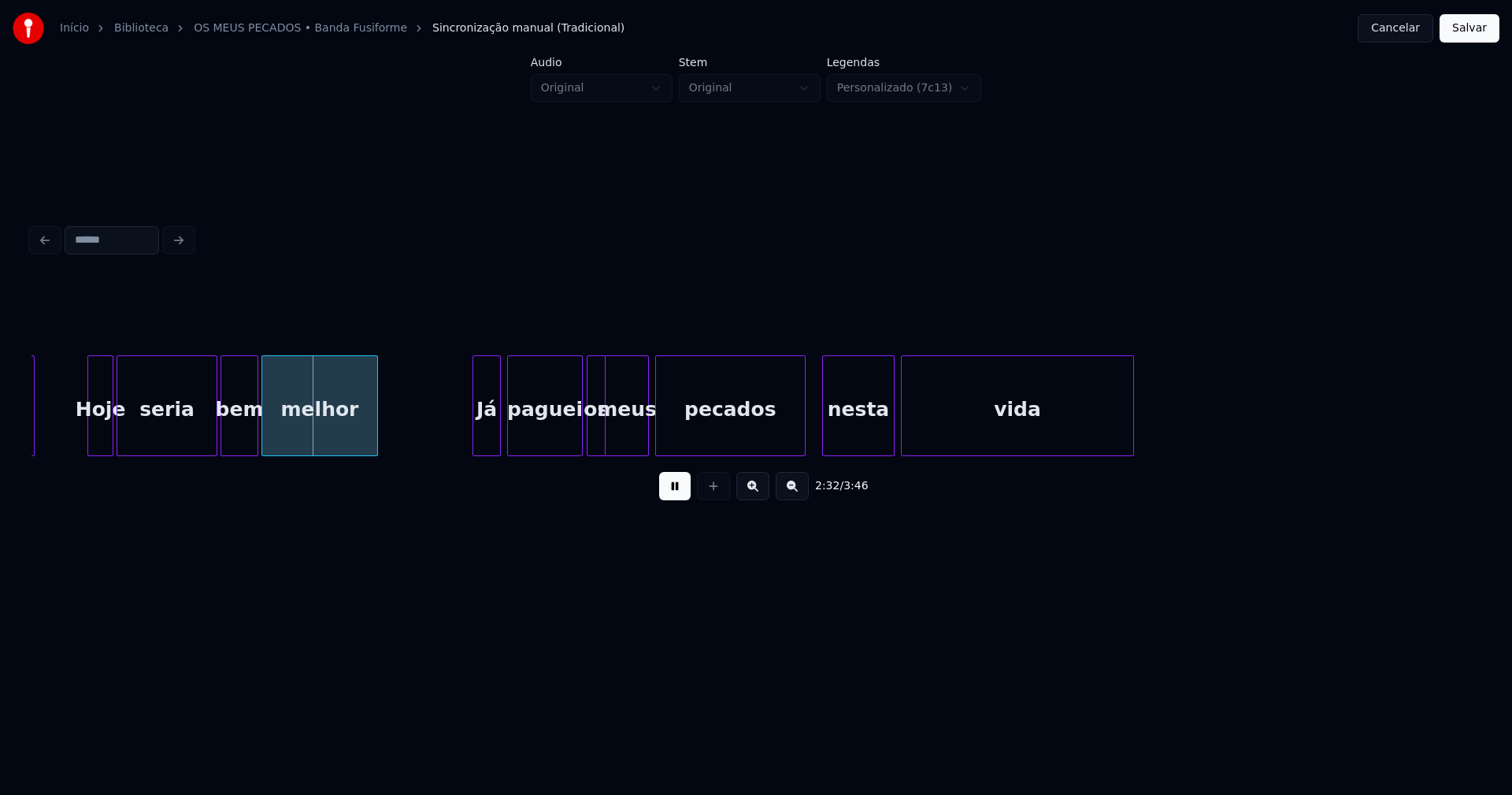
scroll to position [0, 23792]
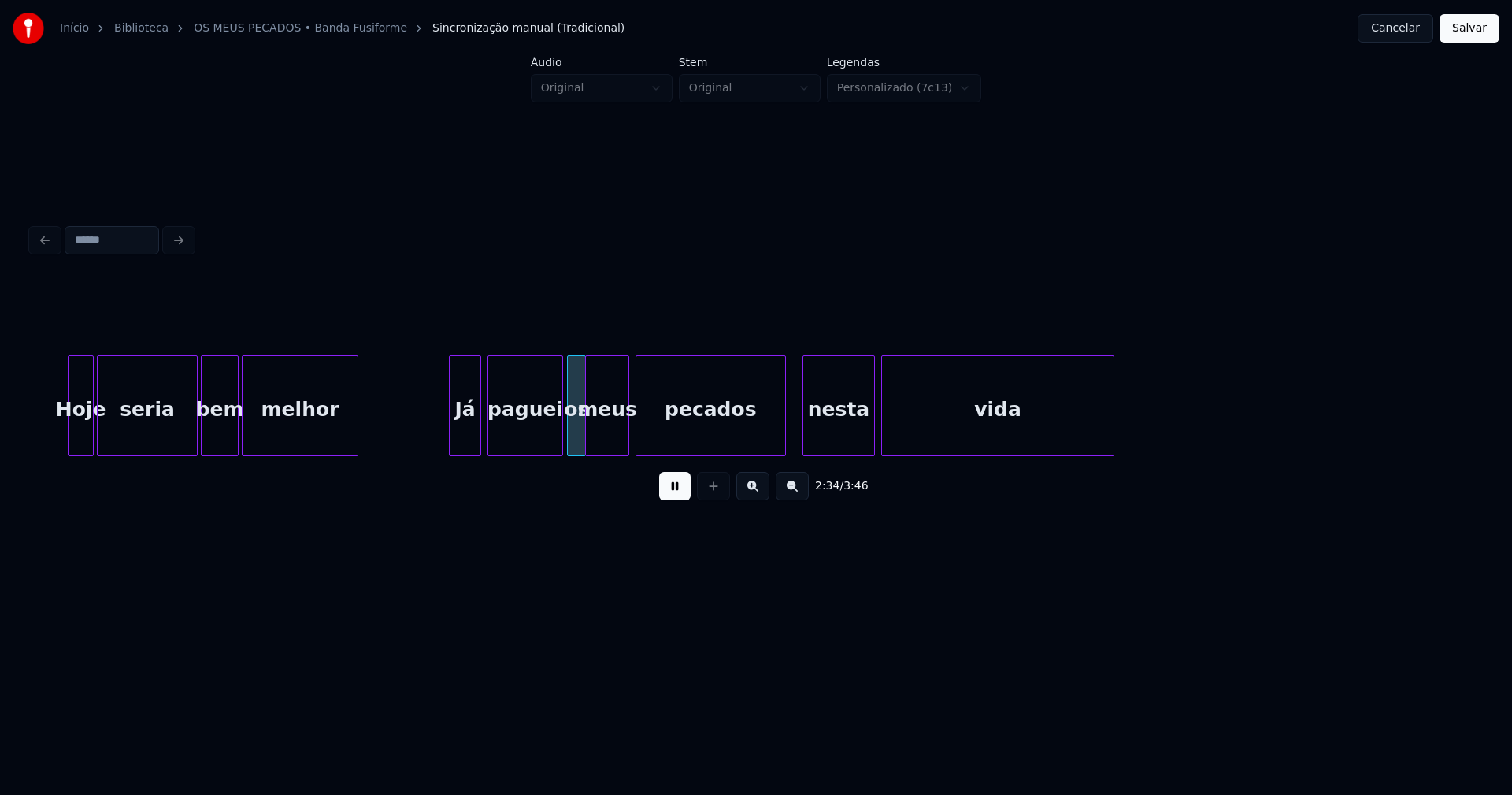
click at [452, 428] on div at bounding box center [452, 406] width 5 height 99
click at [772, 437] on div at bounding box center [772, 406] width 5 height 99
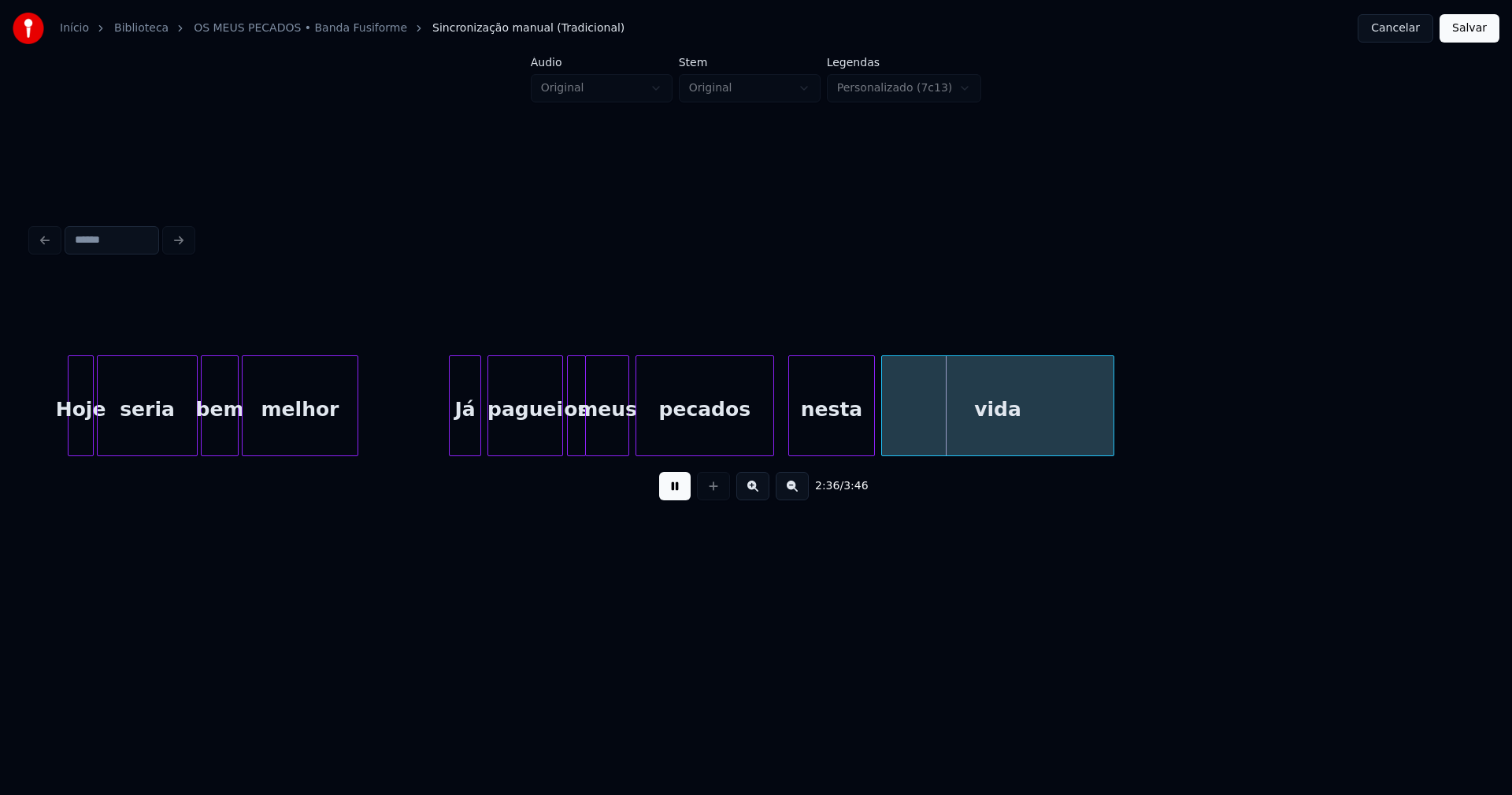
click at [790, 425] on div at bounding box center [791, 406] width 5 height 99
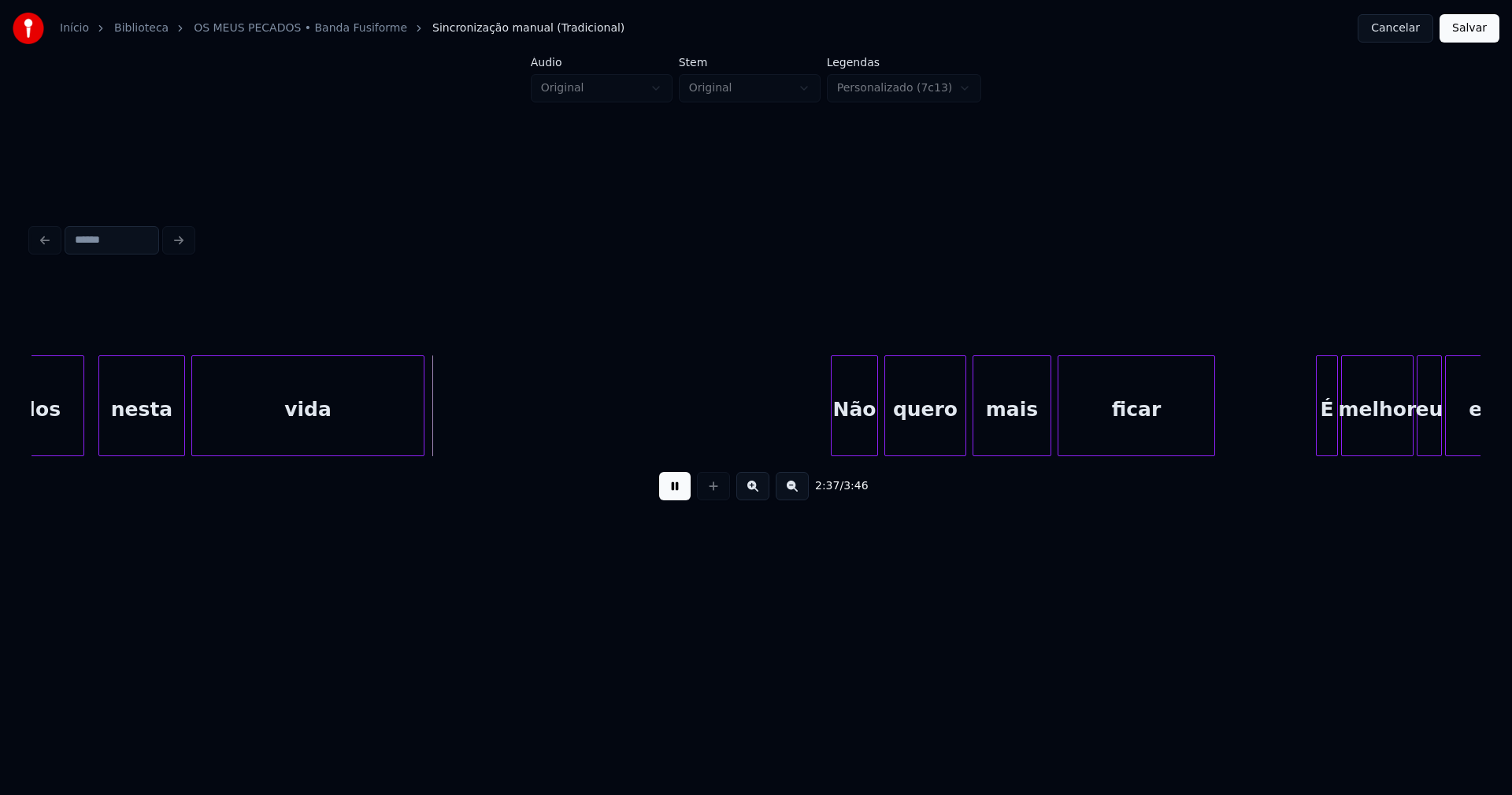
scroll to position [0, 24540]
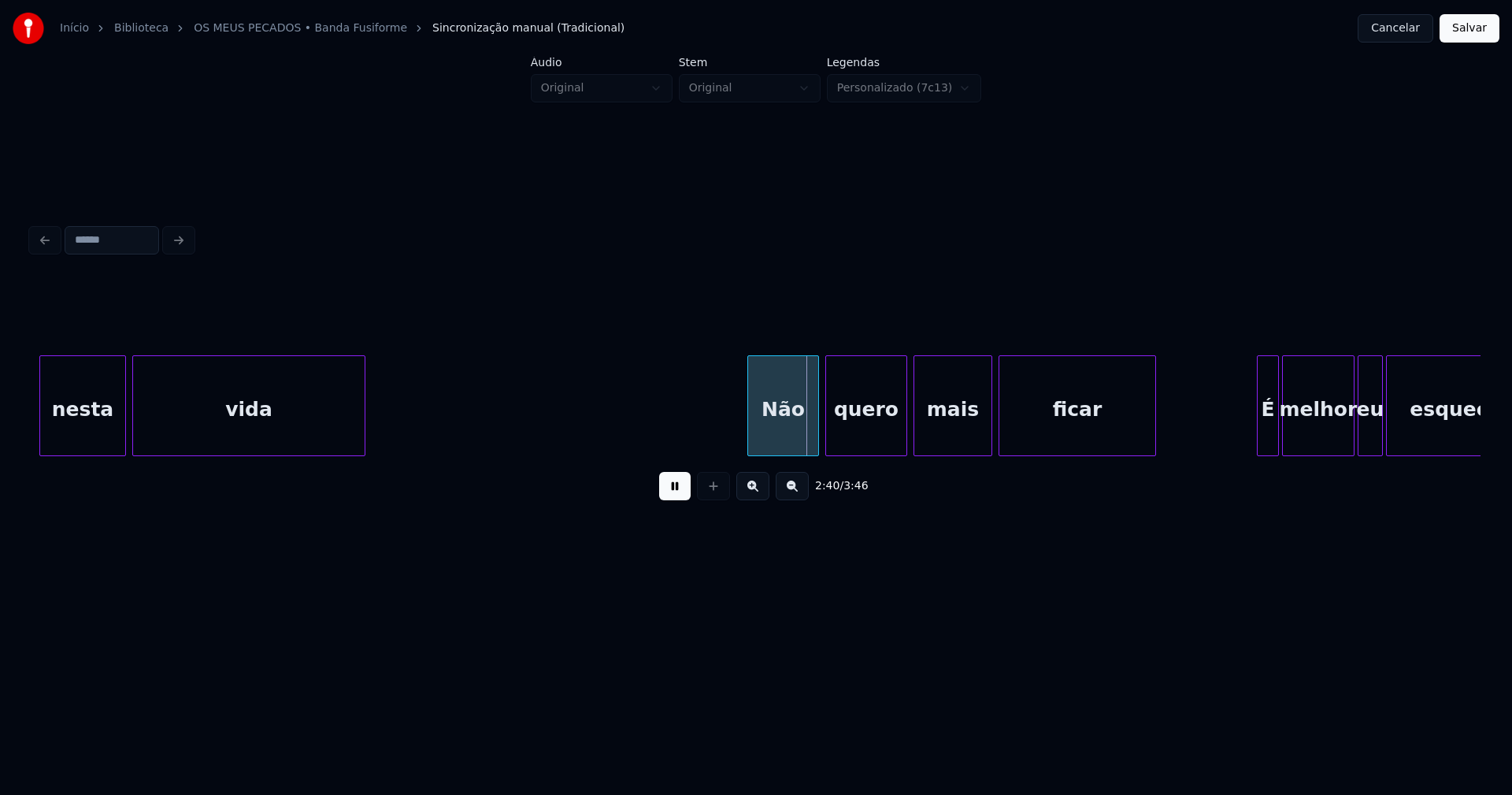
click at [750, 445] on div at bounding box center [751, 406] width 5 height 99
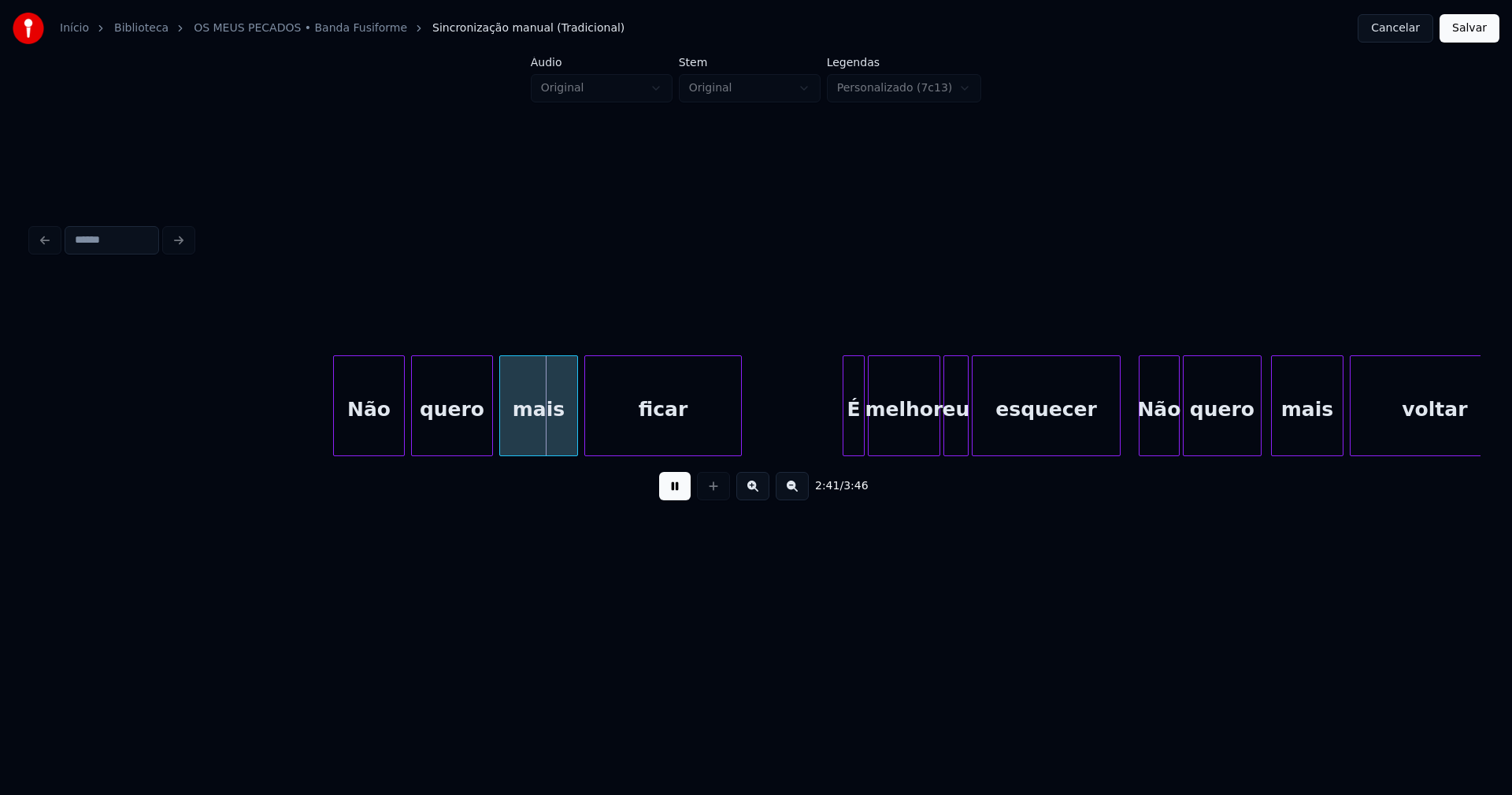
scroll to position [0, 24994]
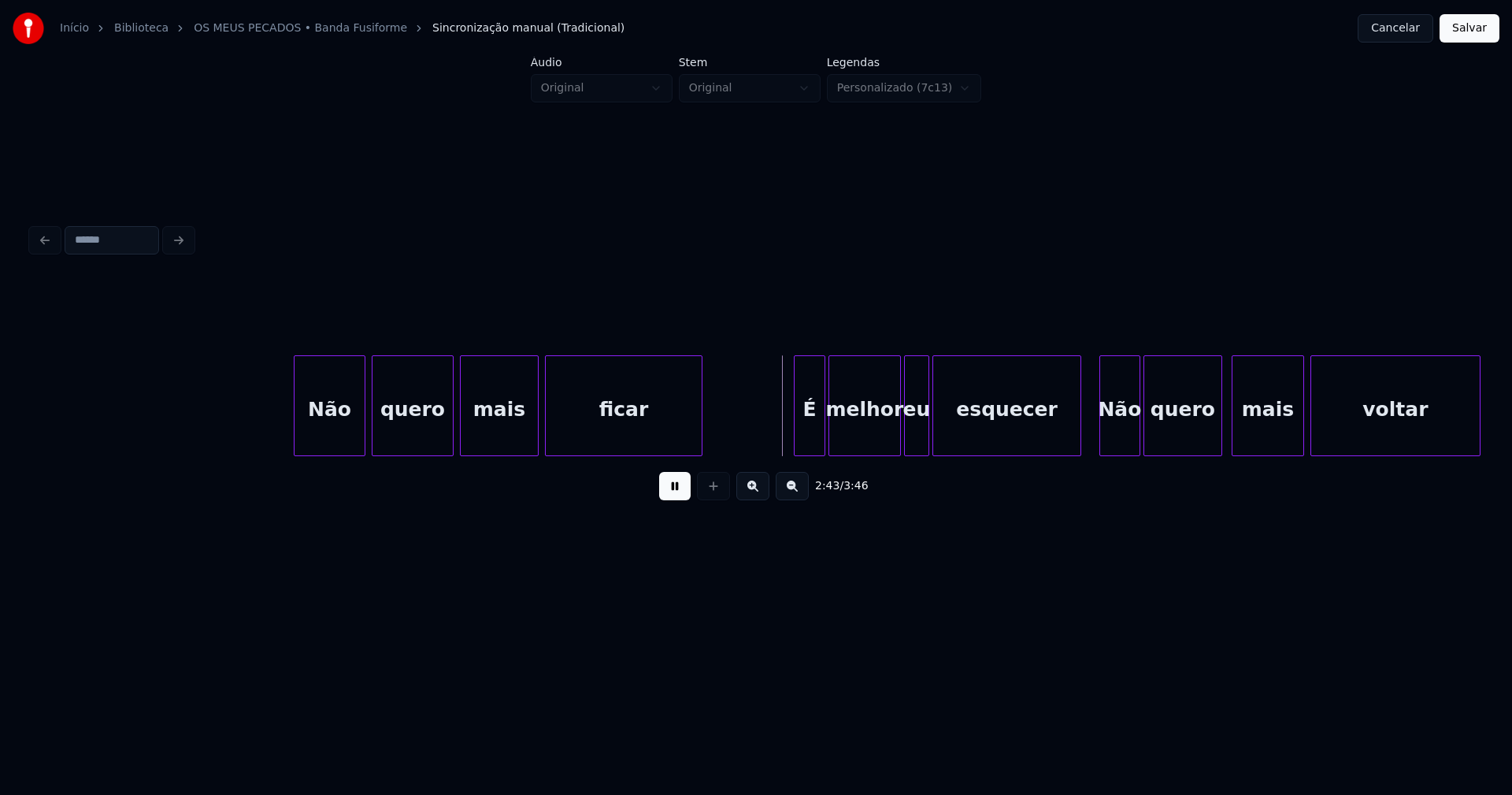
click at [798, 435] on div at bounding box center [797, 406] width 5 height 99
click at [1073, 439] on div at bounding box center [1072, 406] width 5 height 99
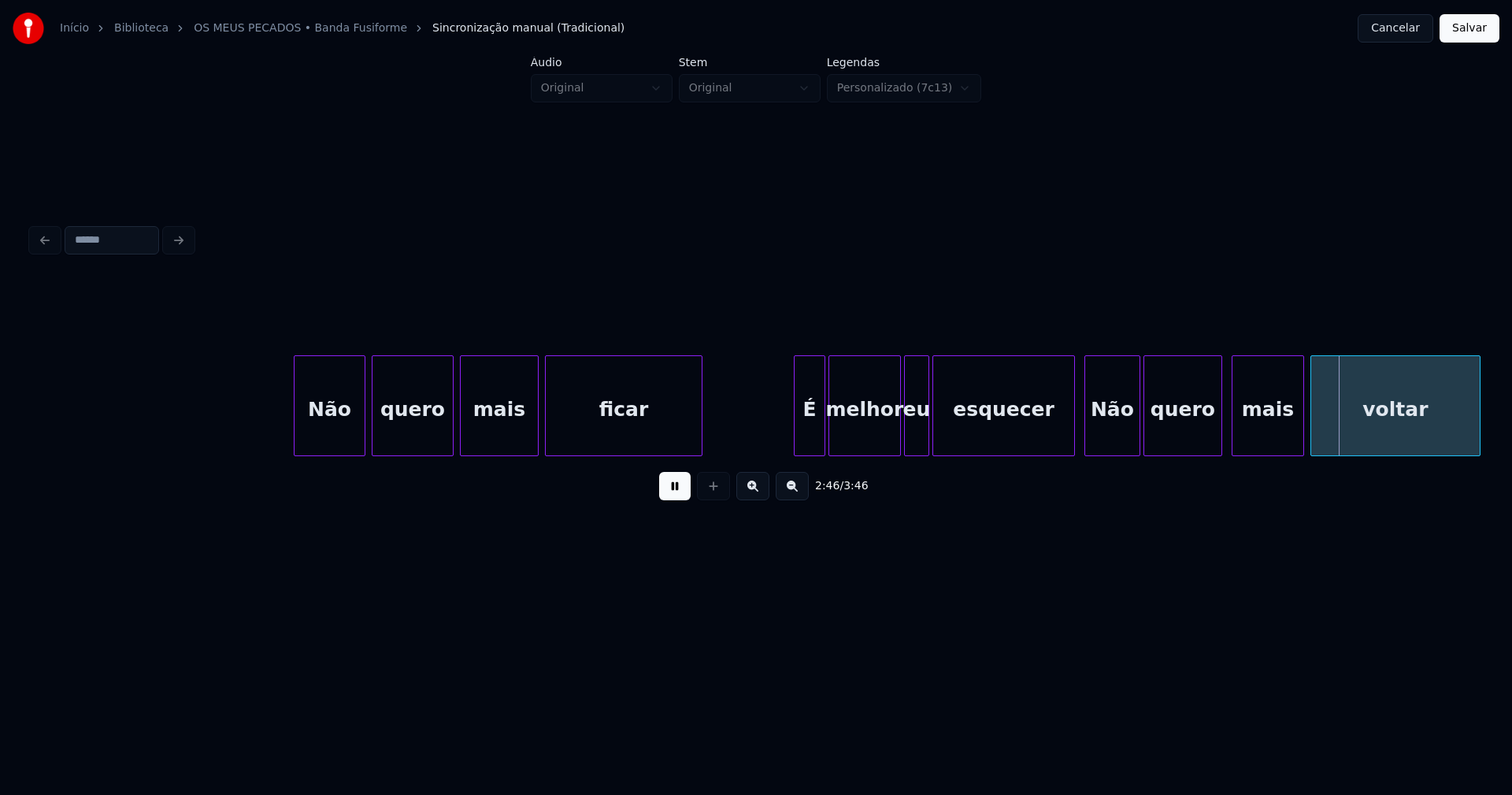
click at [1087, 443] on div at bounding box center [1087, 406] width 5 height 99
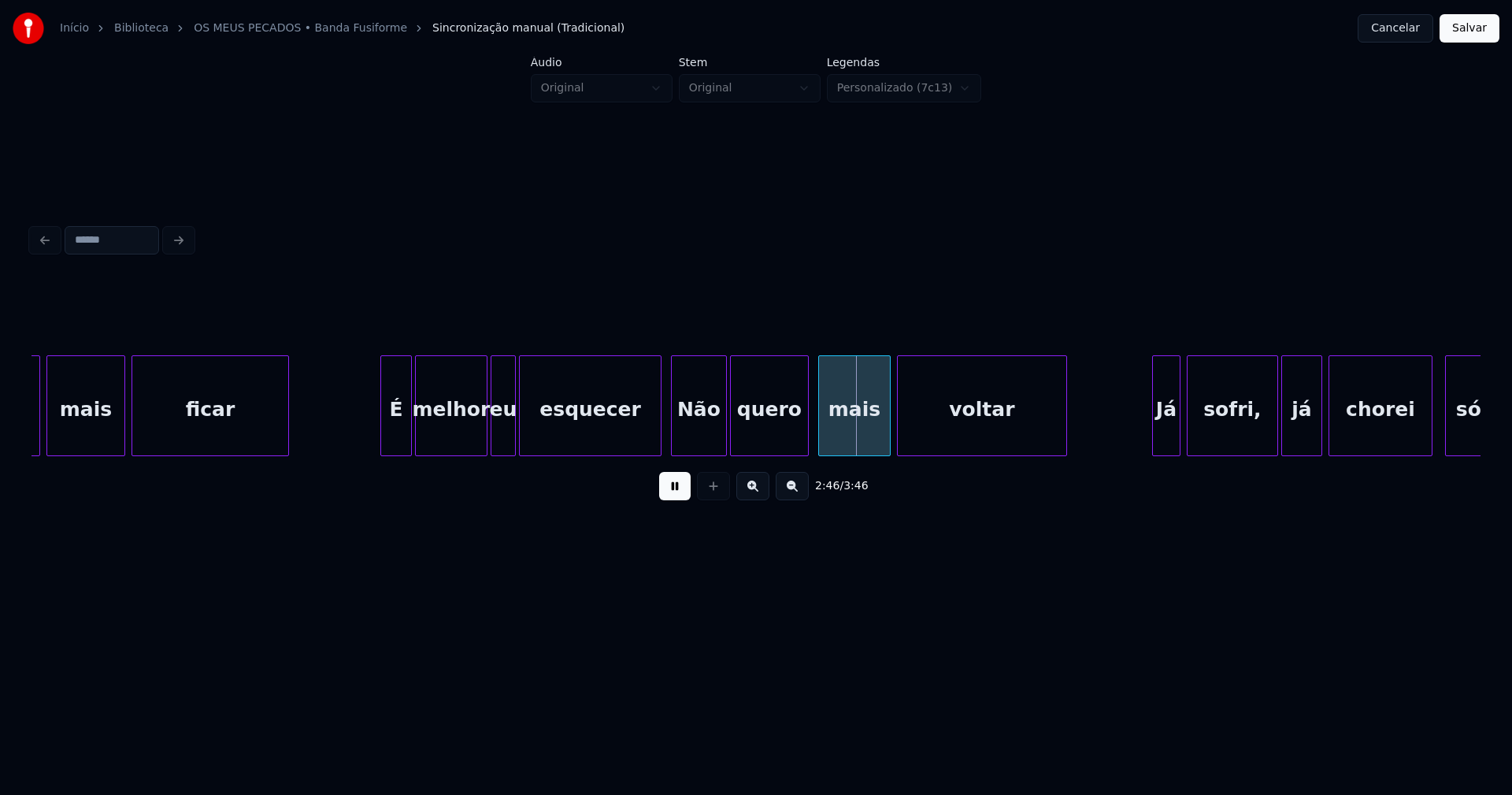
scroll to position [0, 25822]
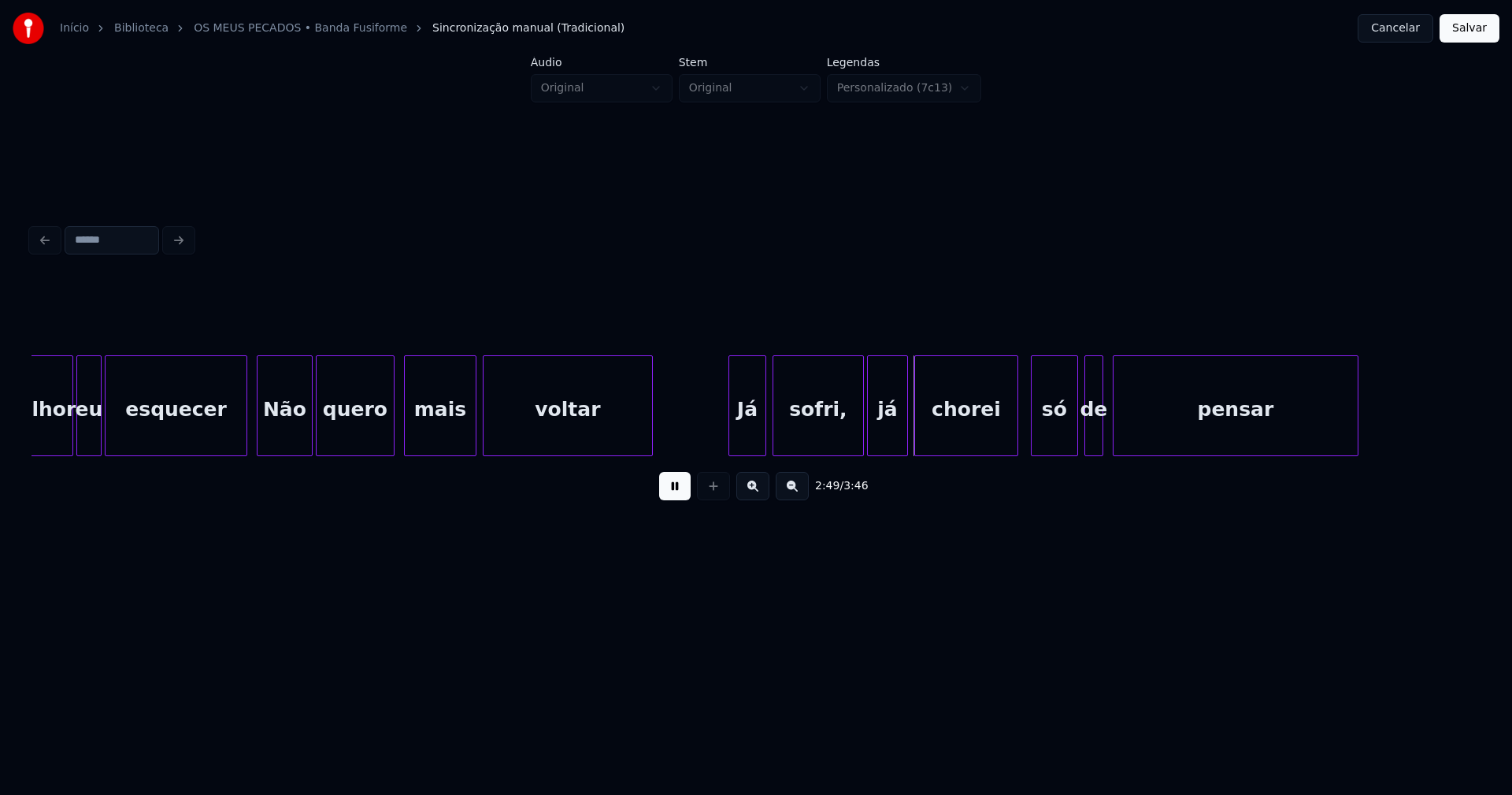
click at [733, 444] on div at bounding box center [732, 406] width 5 height 99
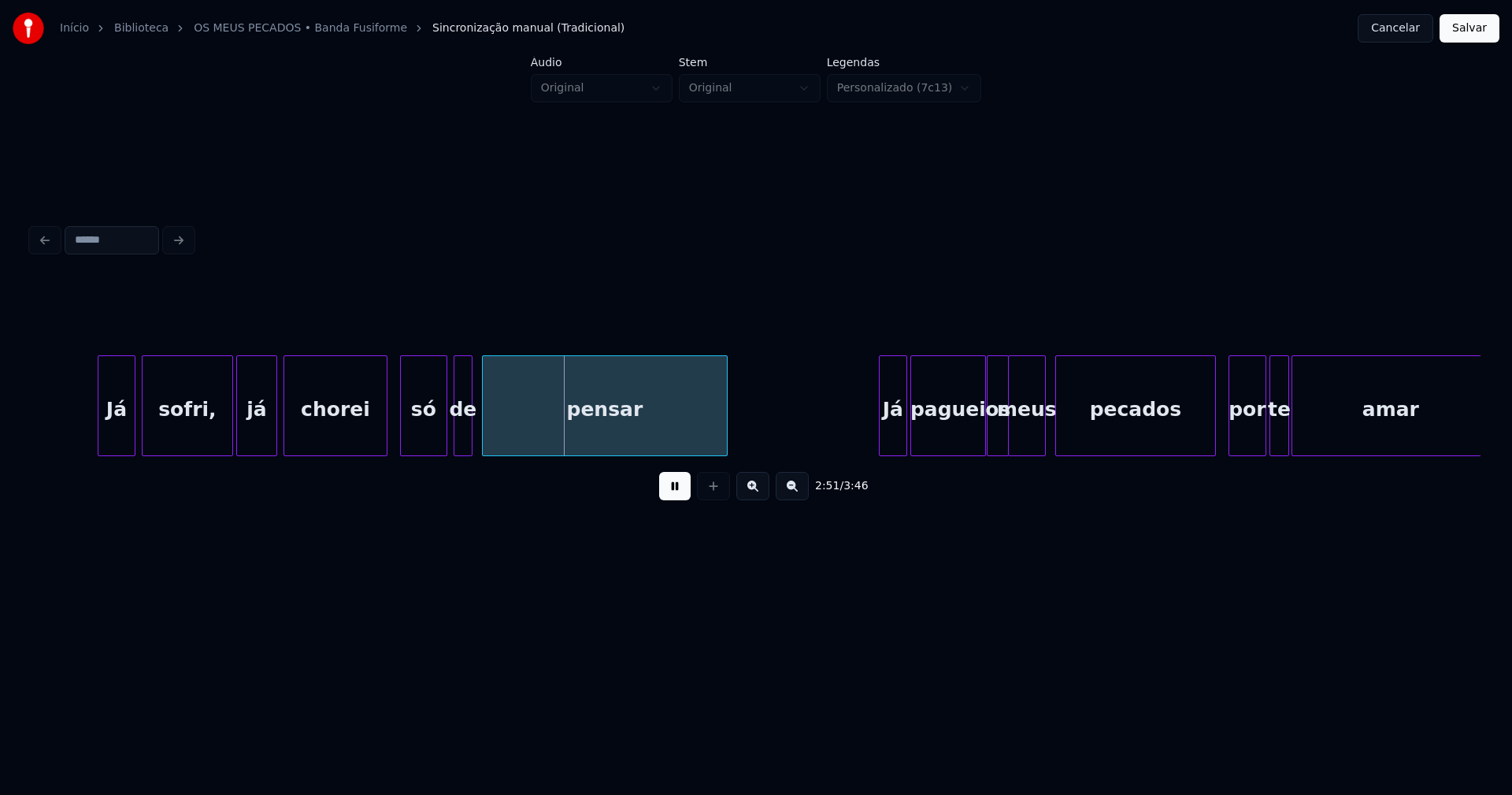
scroll to position [0, 26472]
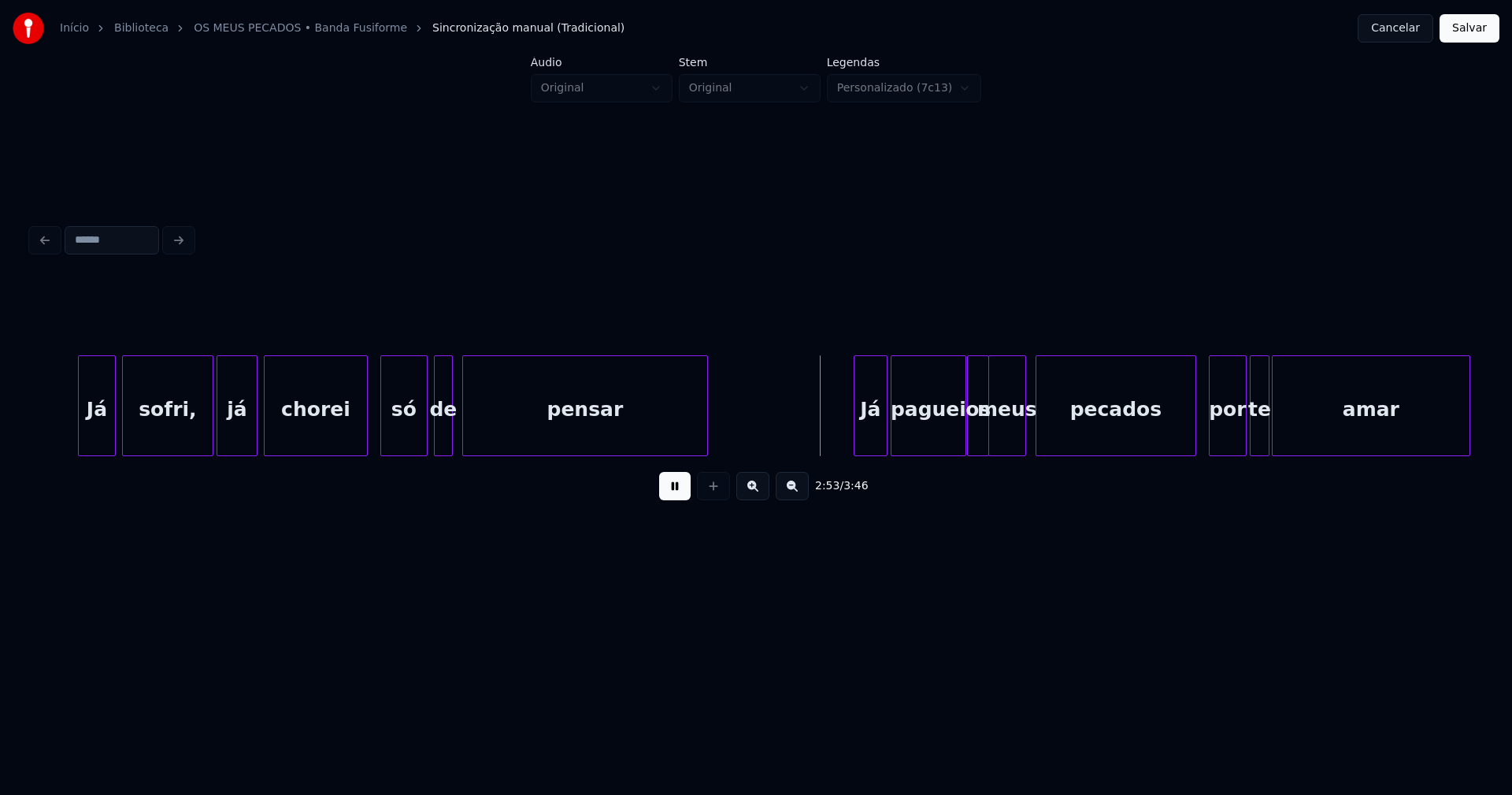
click at [857, 434] on div at bounding box center [857, 406] width 5 height 99
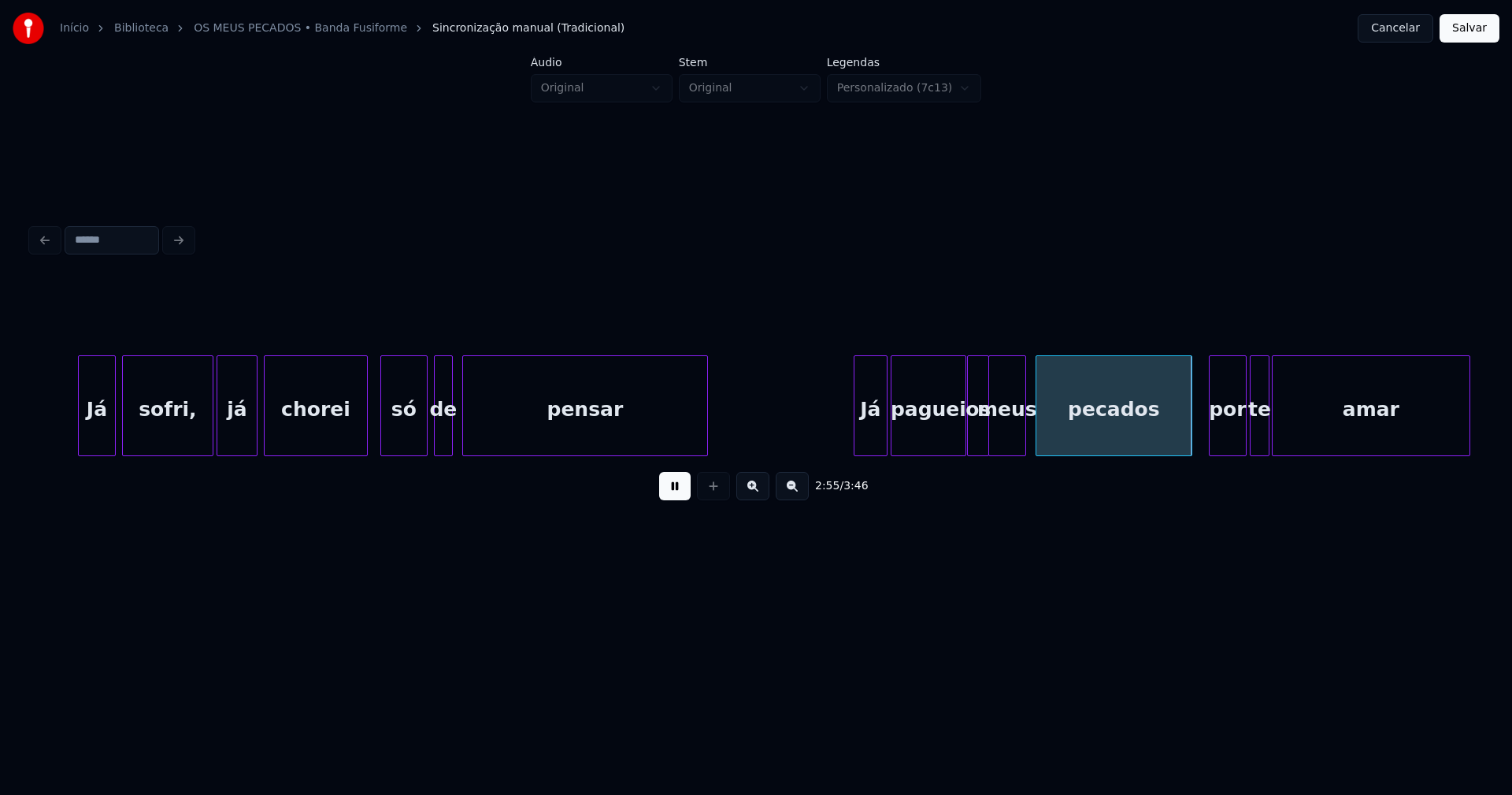
click at [1188, 439] on div at bounding box center [1189, 406] width 5 height 99
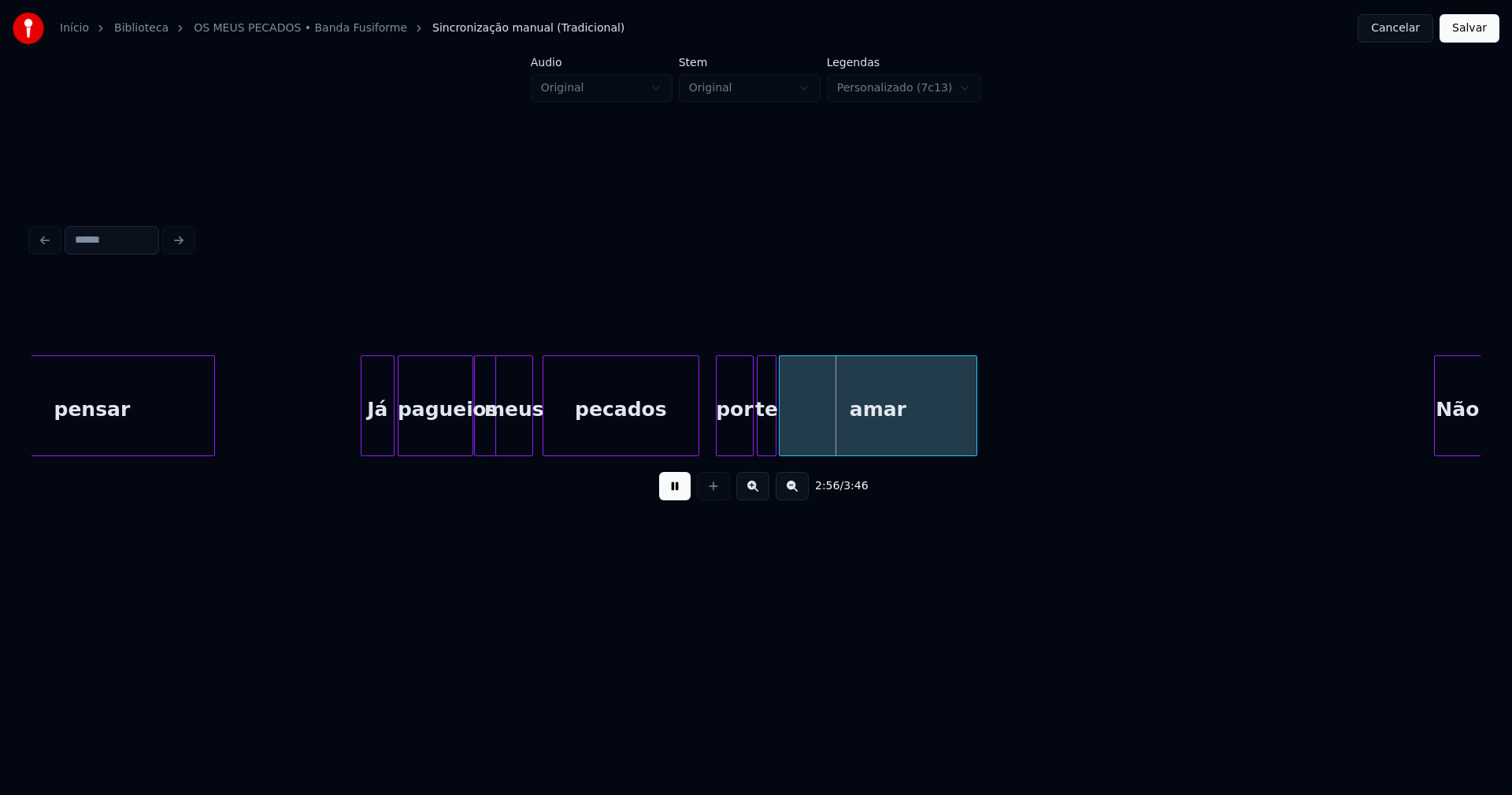
scroll to position [0, 26985]
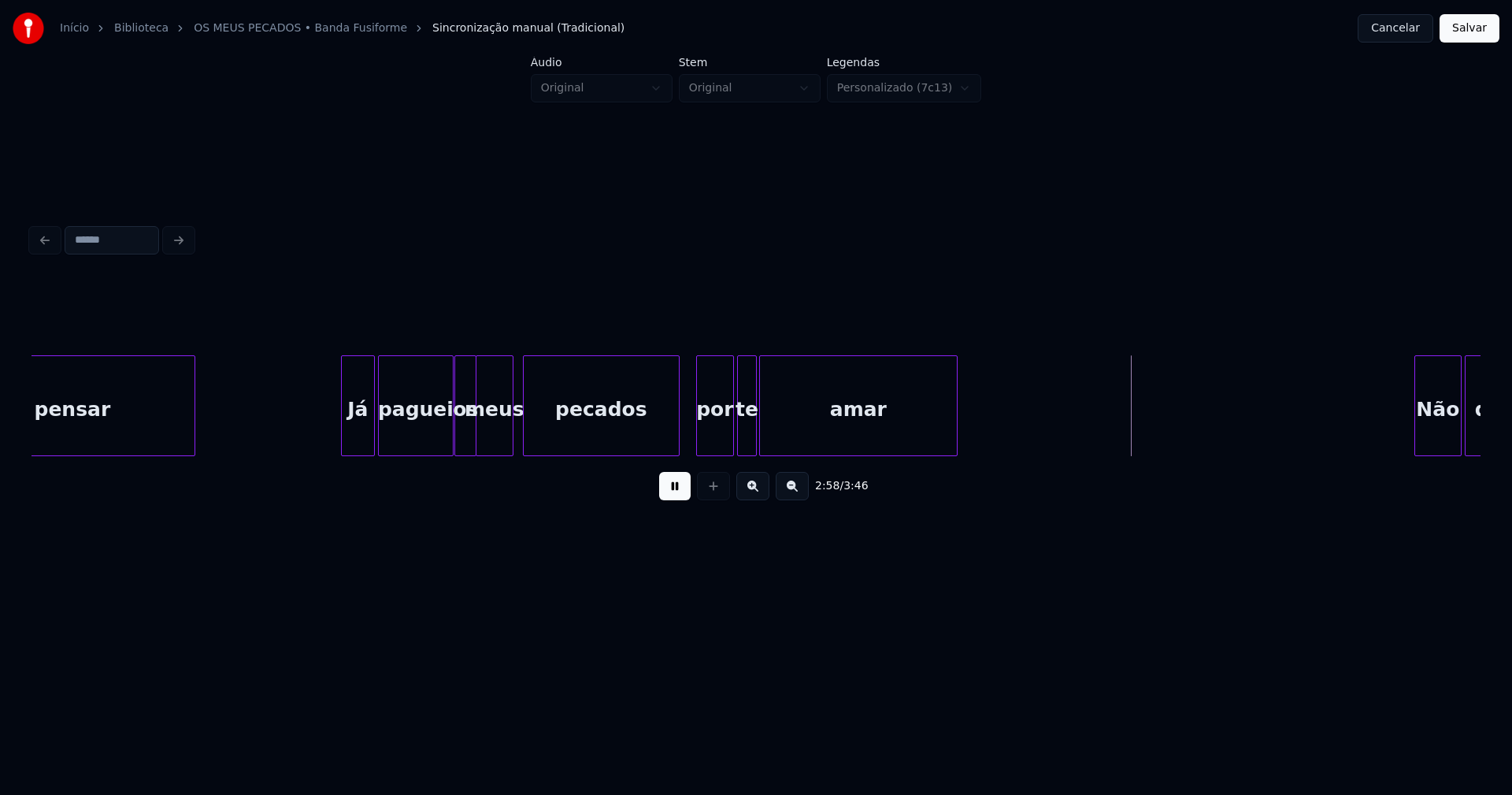
drag, startPoint x: 685, startPoint y: 434, endPoint x: 852, endPoint y: 427, distance: 167.1
click at [821, 427] on div at bounding box center [820, 406] width 5 height 99
click at [811, 415] on div at bounding box center [810, 406] width 5 height 99
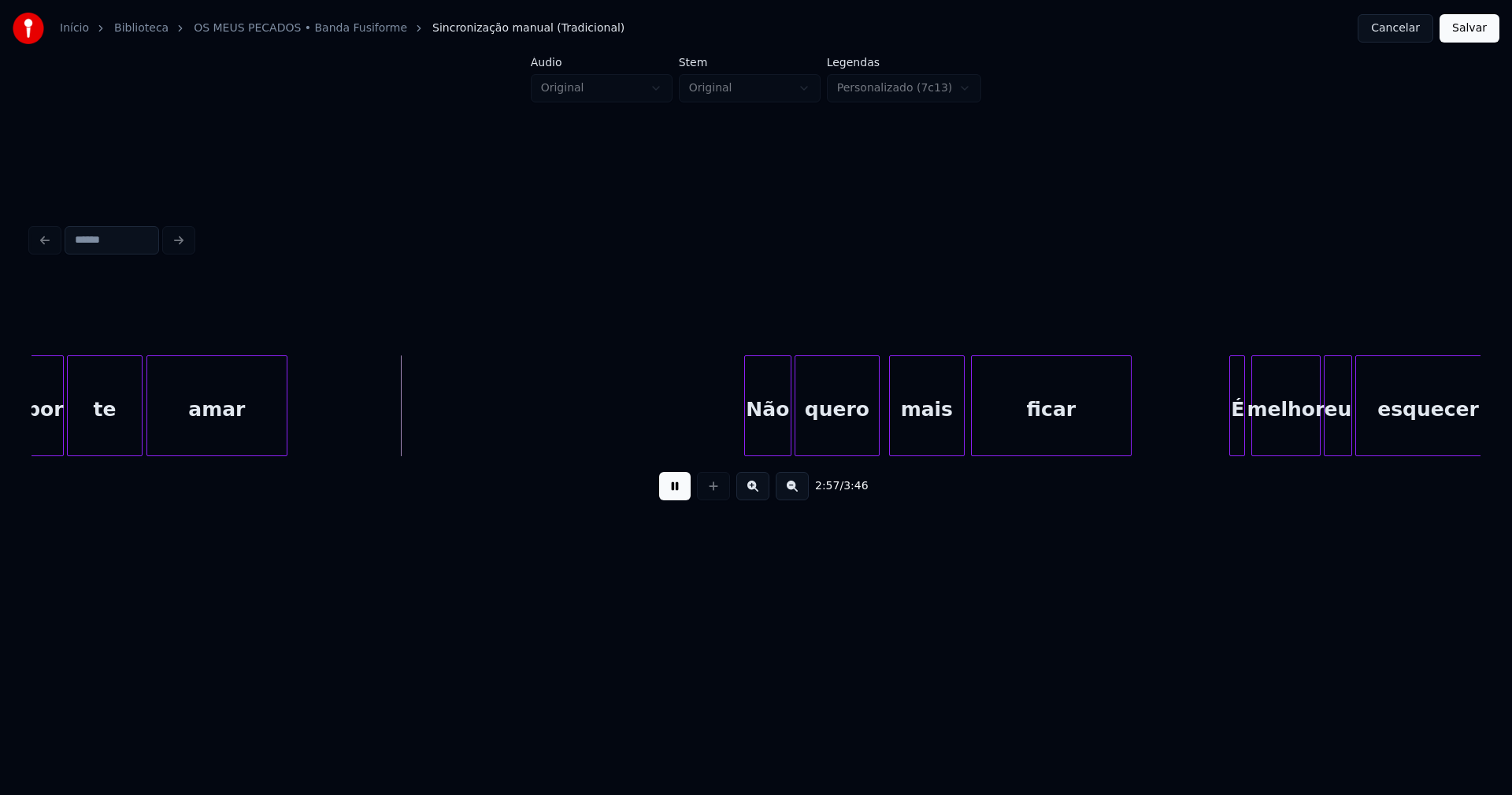
scroll to position [0, 27694]
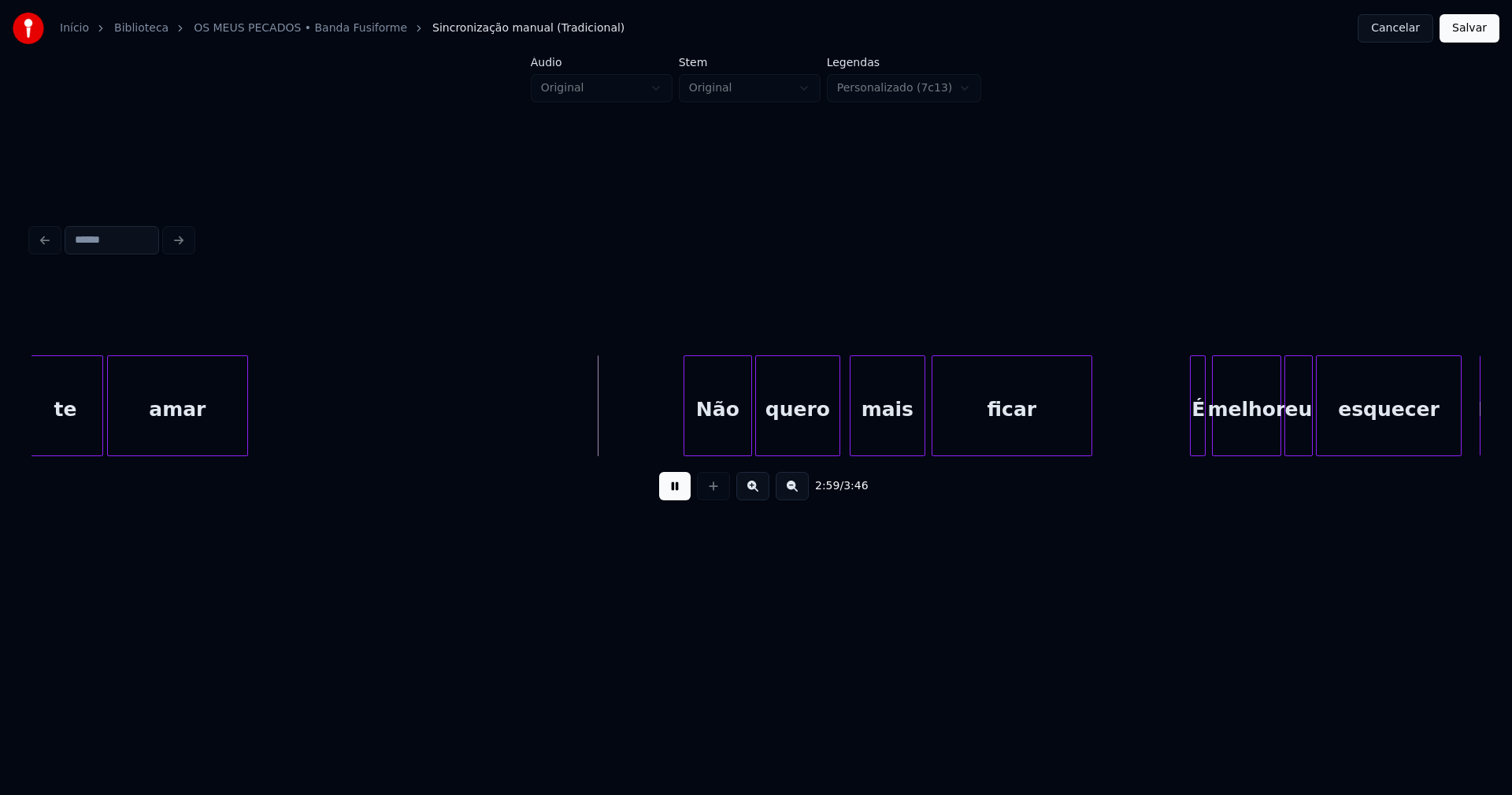
click at [686, 433] on div at bounding box center [687, 406] width 5 height 99
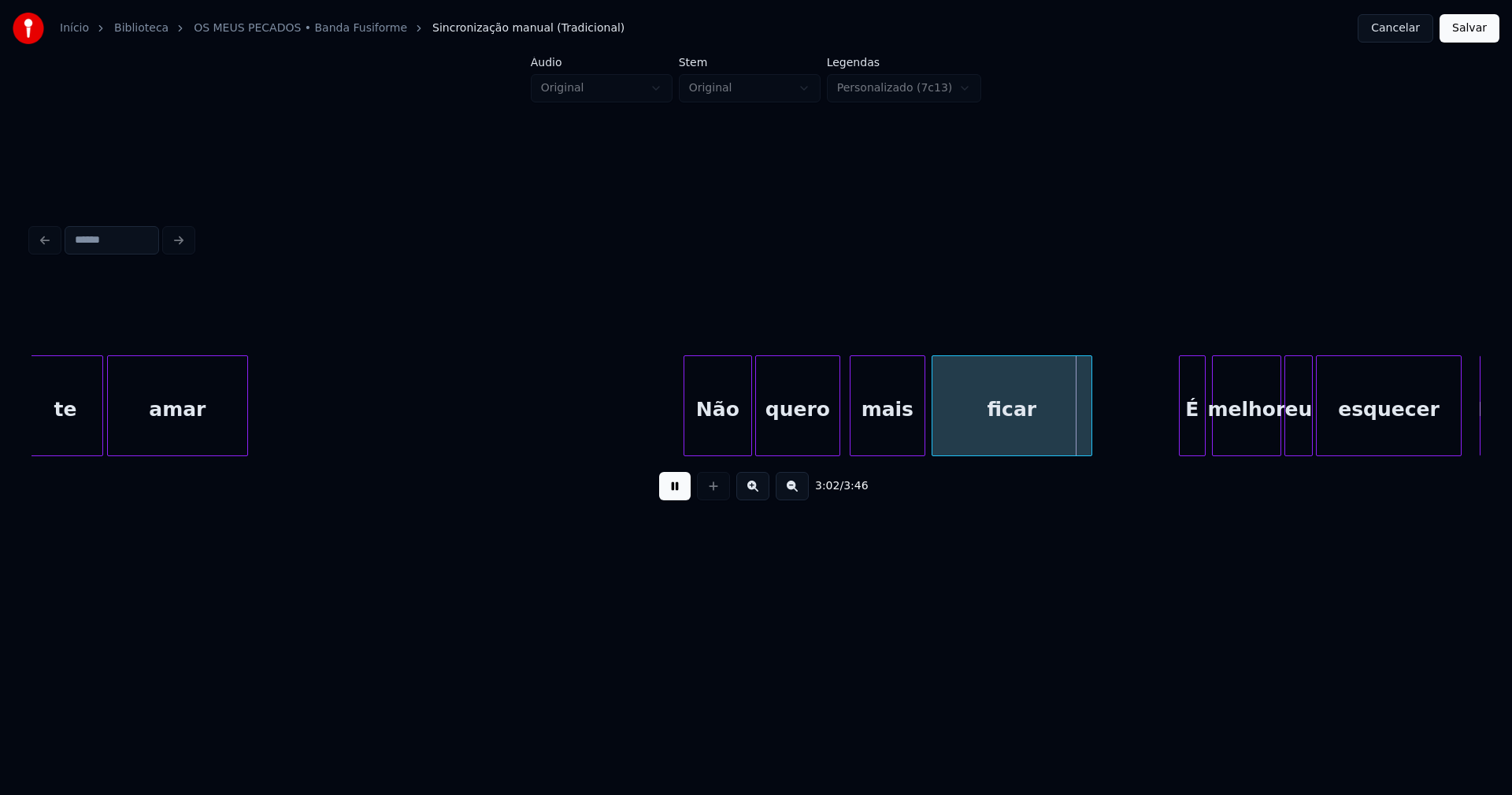
click at [1182, 430] on div at bounding box center [1182, 406] width 5 height 99
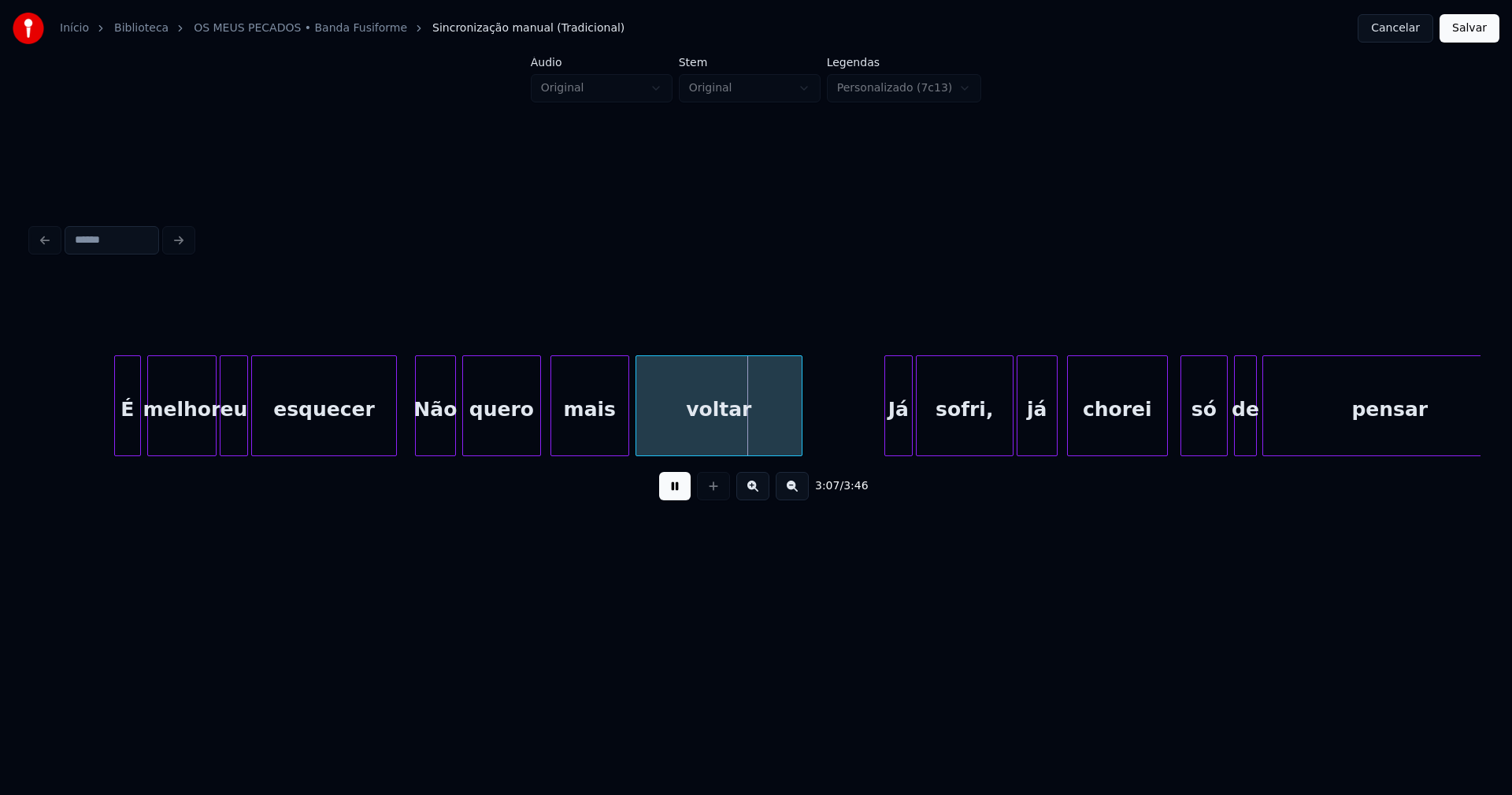
scroll to position [0, 28779]
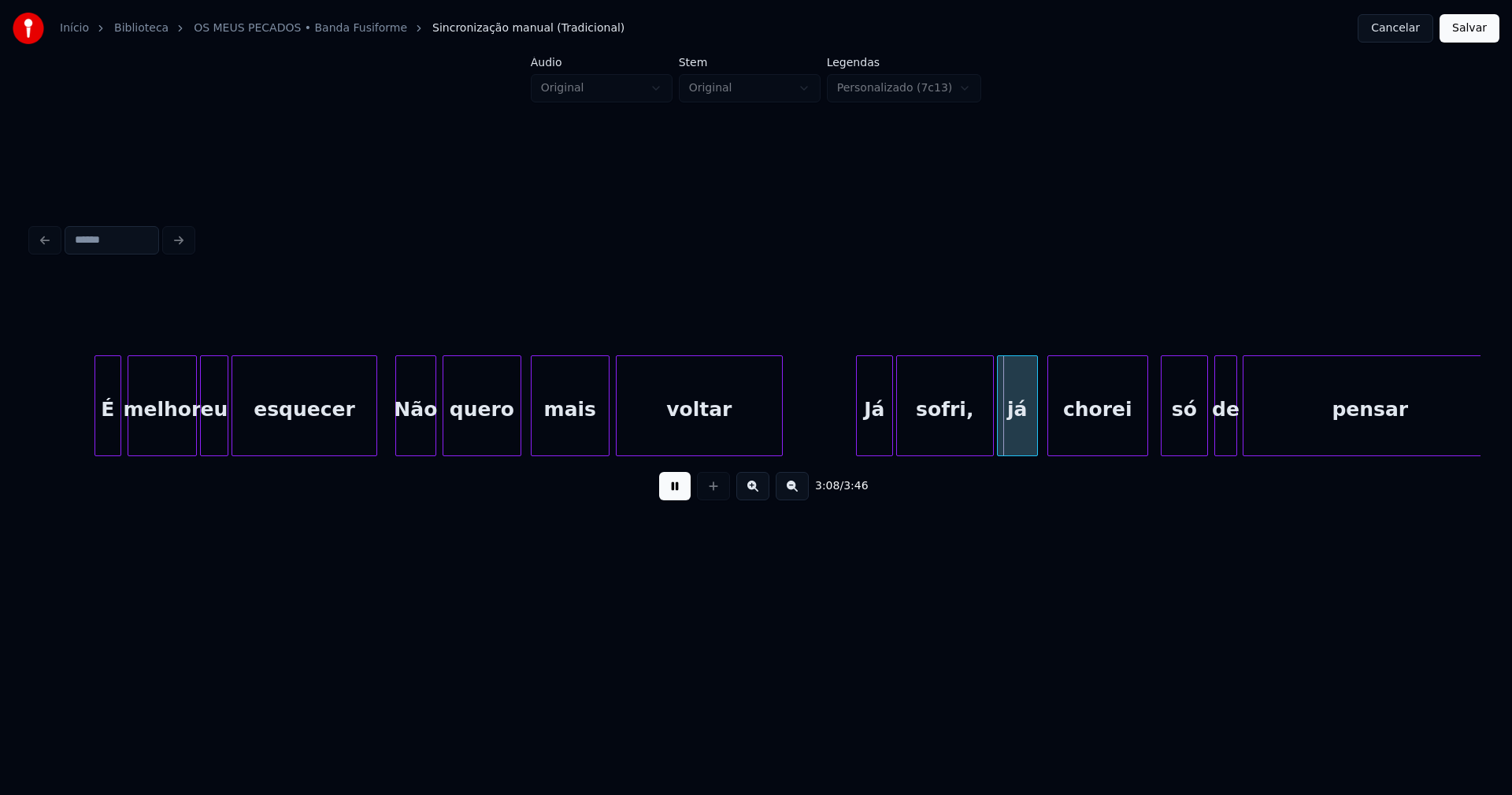
click at [857, 417] on div at bounding box center [859, 406] width 5 height 99
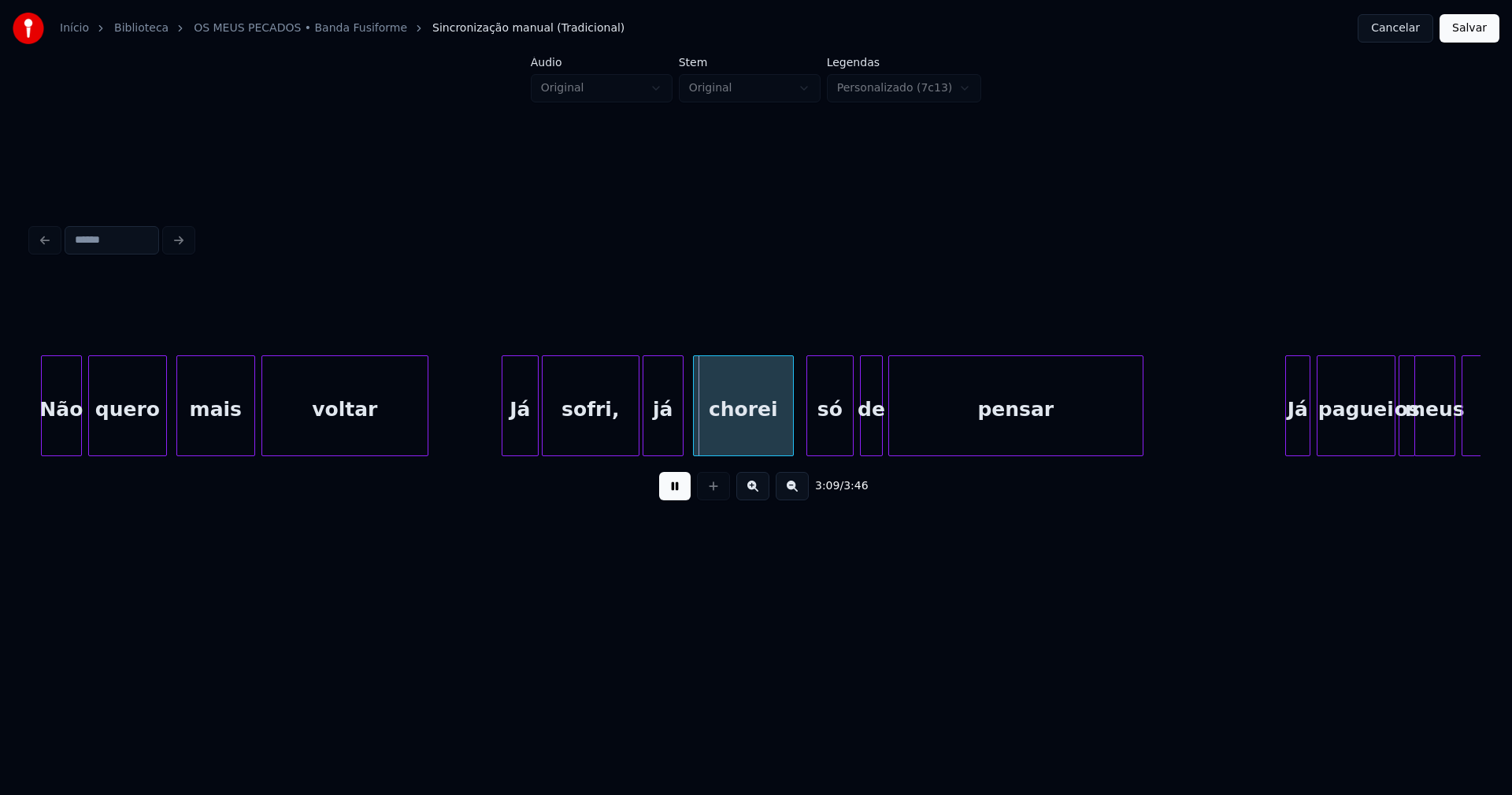
scroll to position [0, 29174]
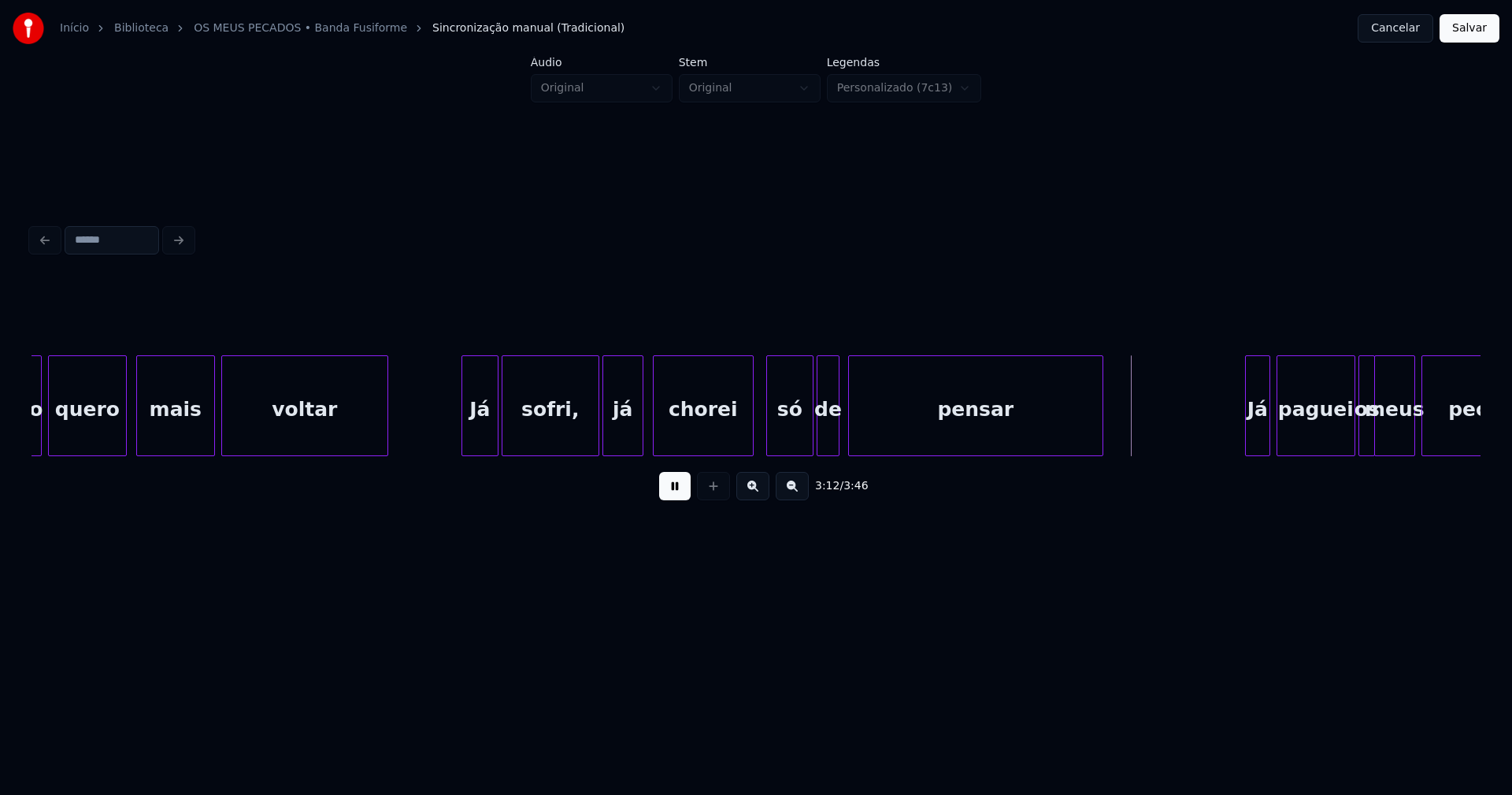
click at [828, 437] on div "de" at bounding box center [828, 410] width 22 height 107
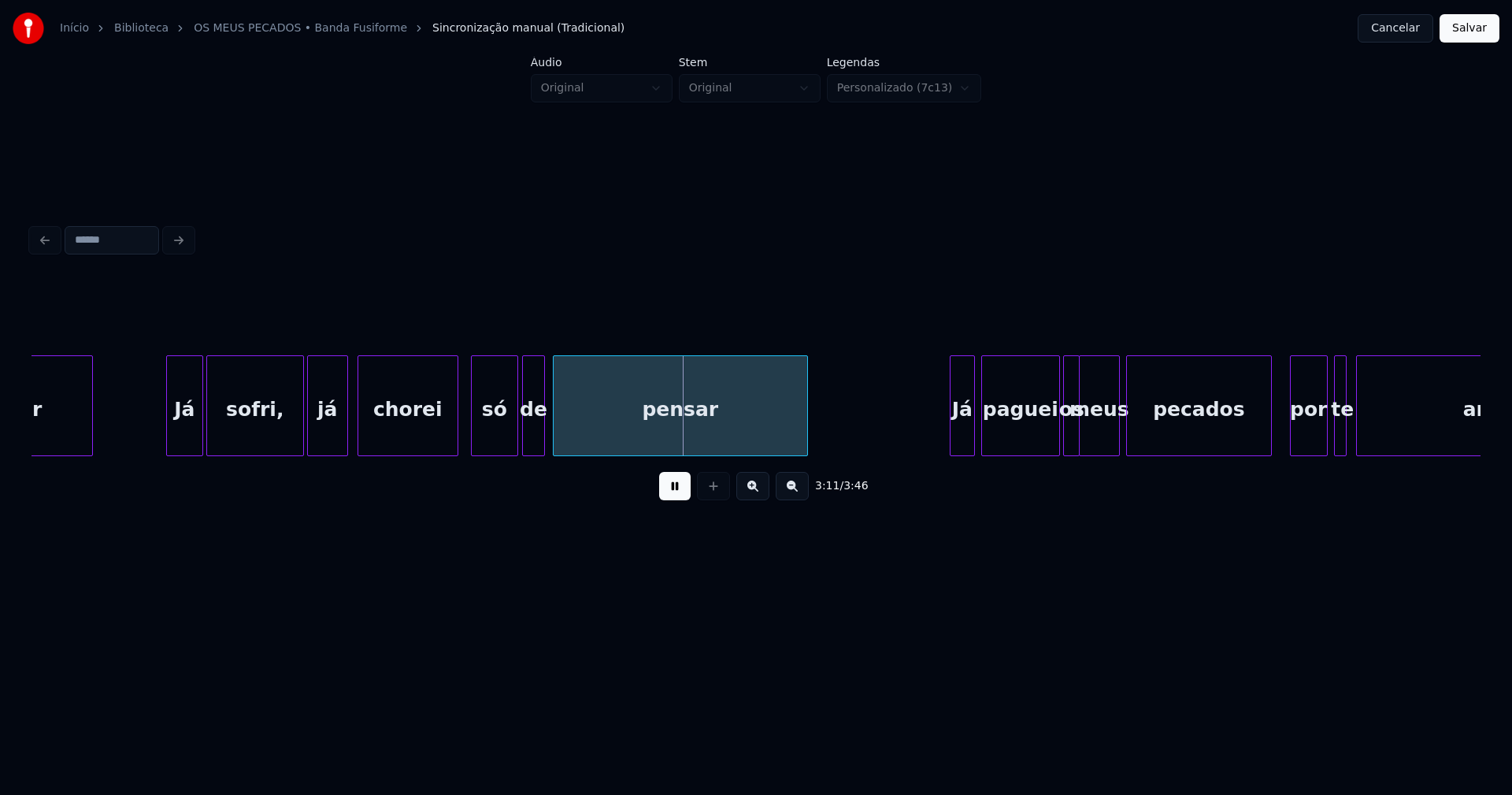
scroll to position [0, 29686]
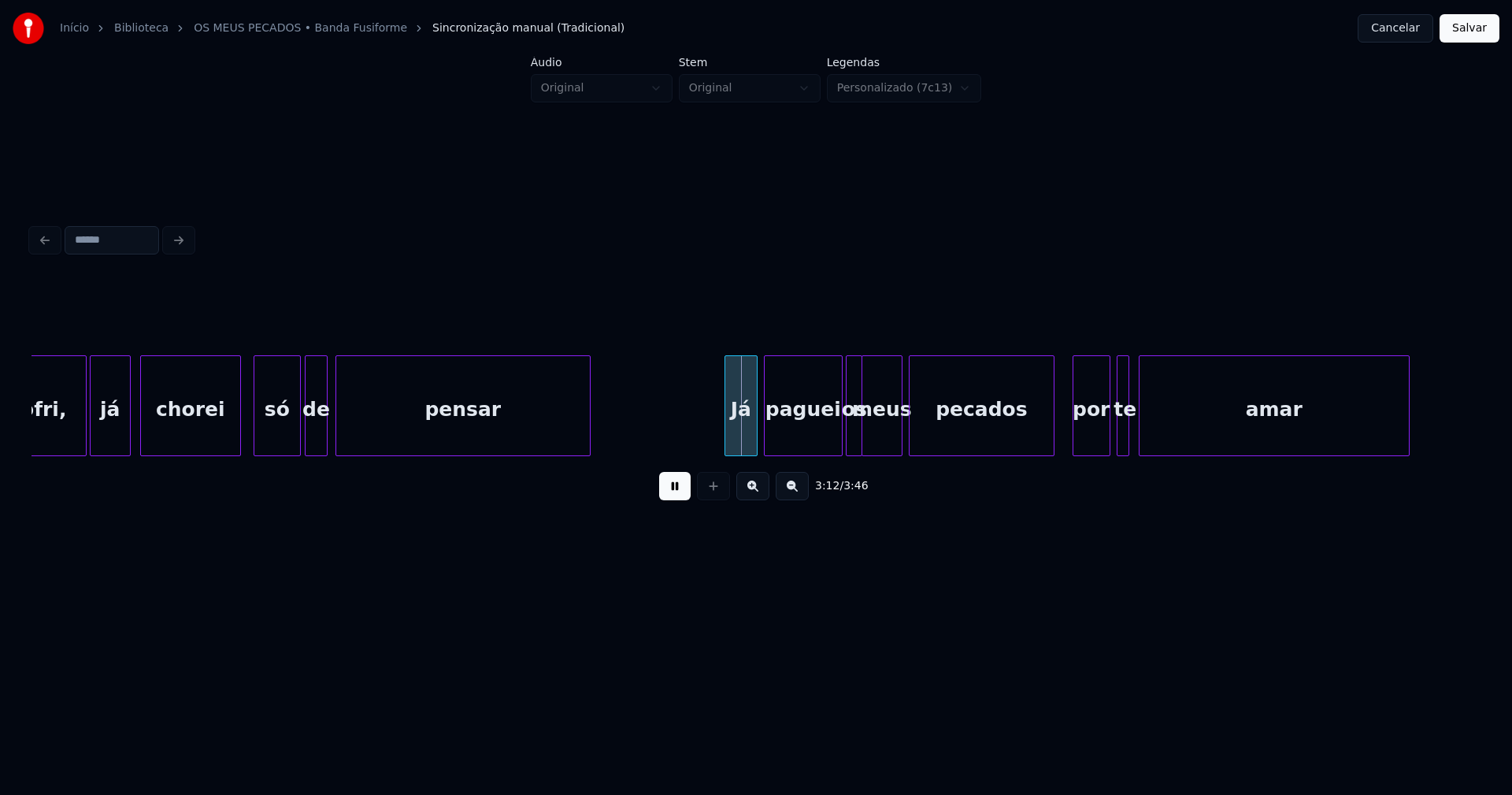
click at [729, 429] on div at bounding box center [728, 406] width 5 height 99
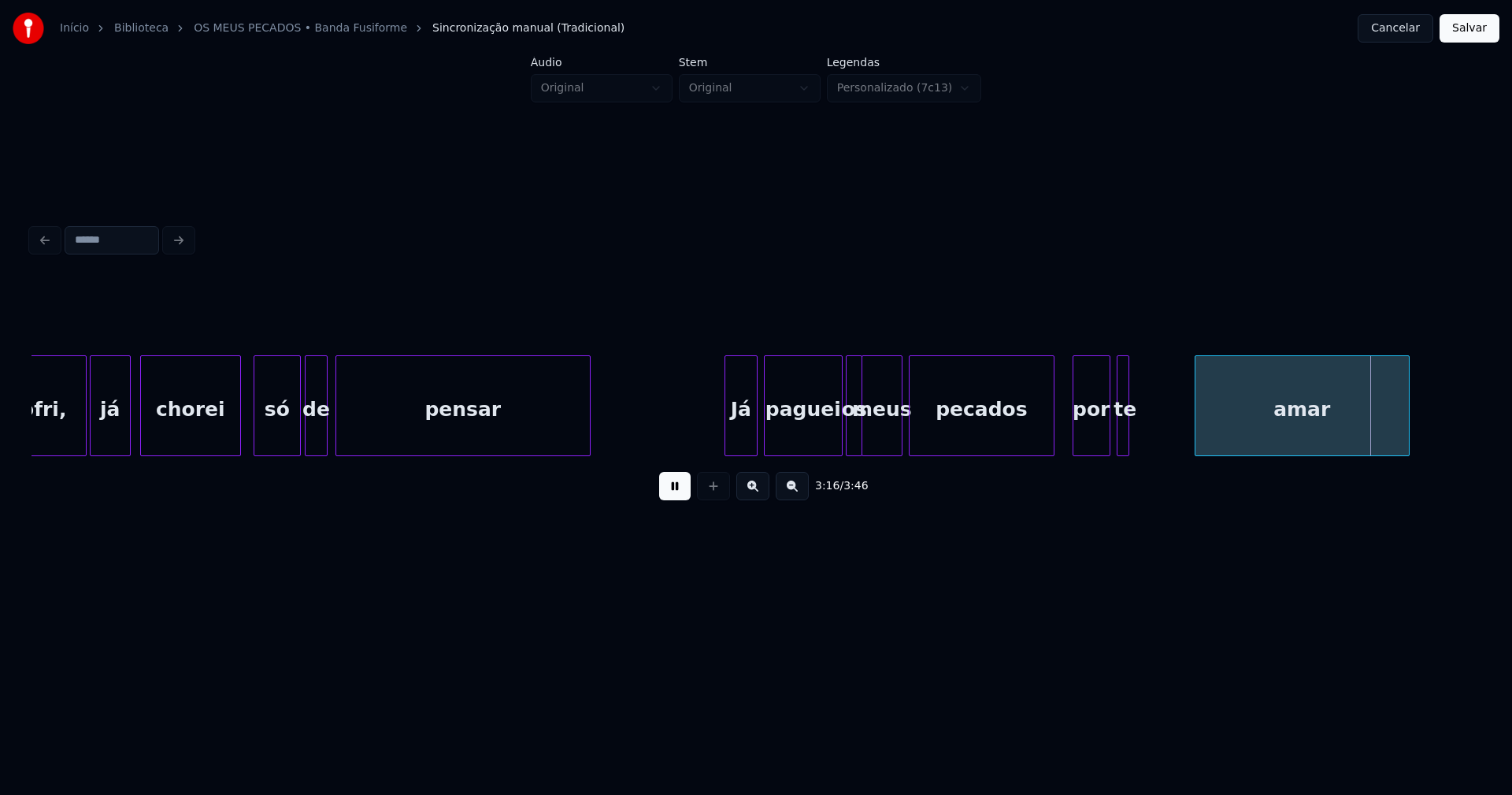
click at [1196, 436] on div at bounding box center [1198, 406] width 5 height 99
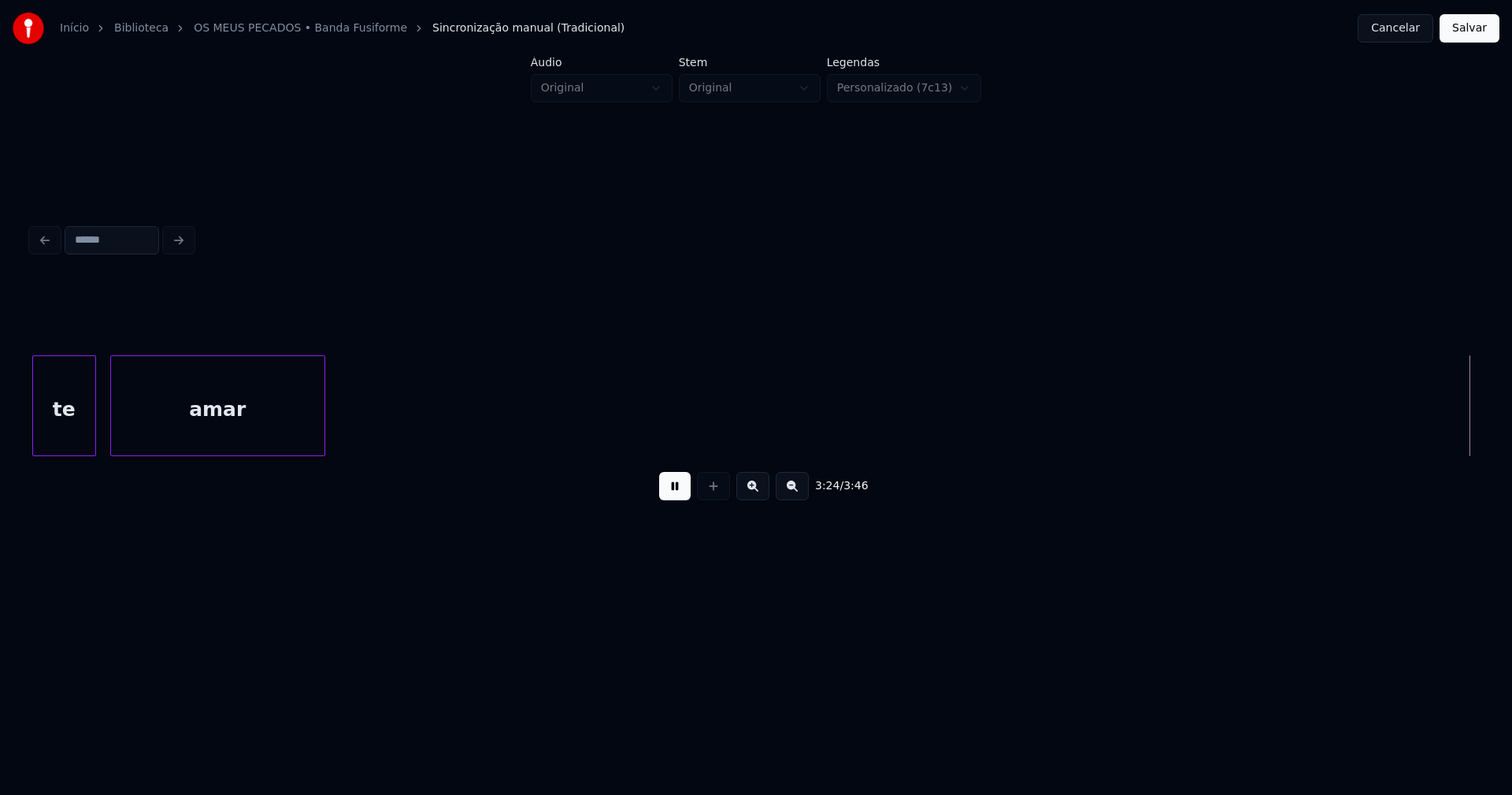
scroll to position [0, 32221]
click at [1475, 34] on button "Salvar" at bounding box center [1469, 29] width 60 height 29
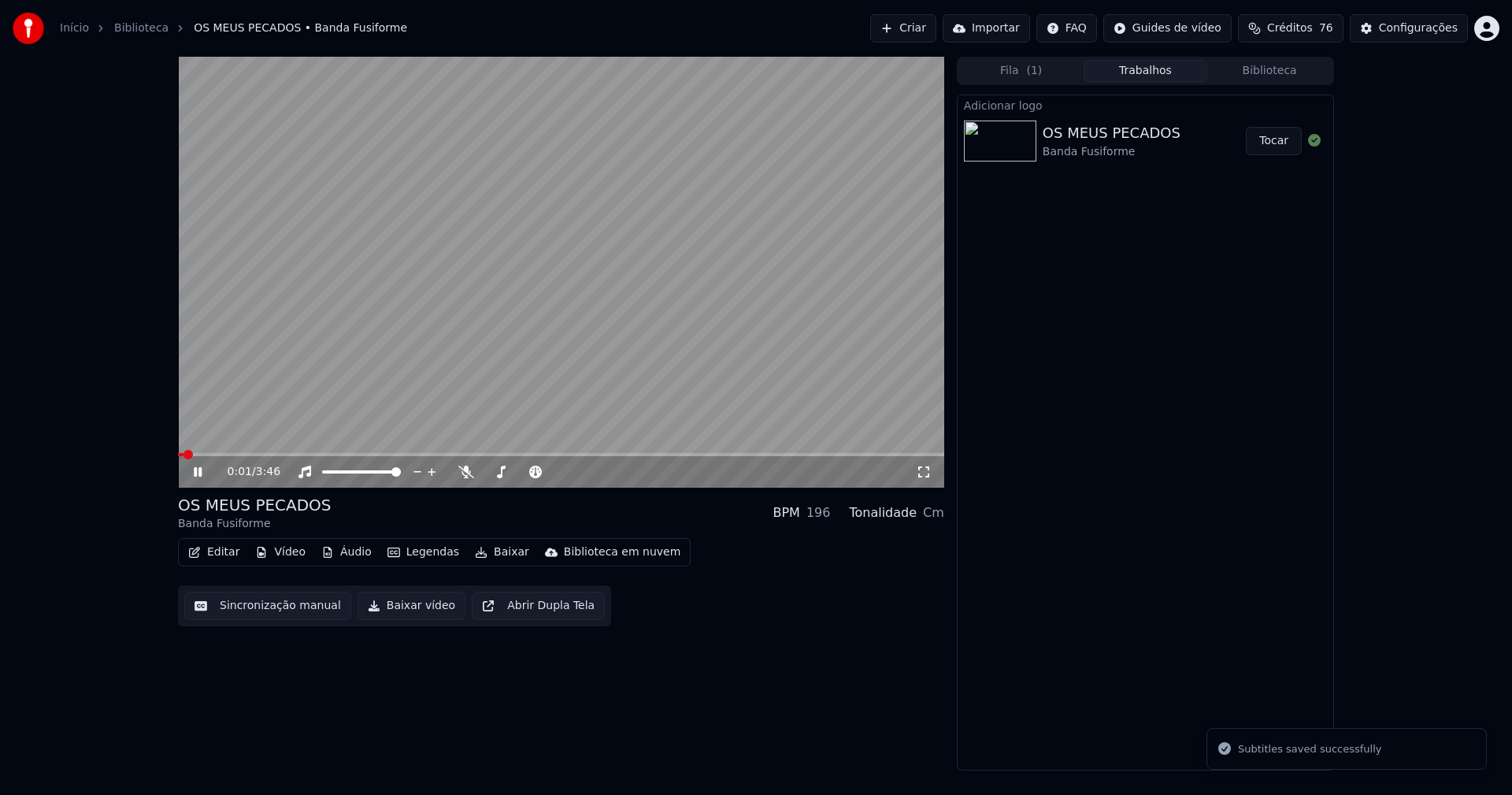
drag, startPoint x: 928, startPoint y: 470, endPoint x: 928, endPoint y: 490, distance: 20.0
click at [928, 471] on icon at bounding box center [924, 472] width 16 height 13
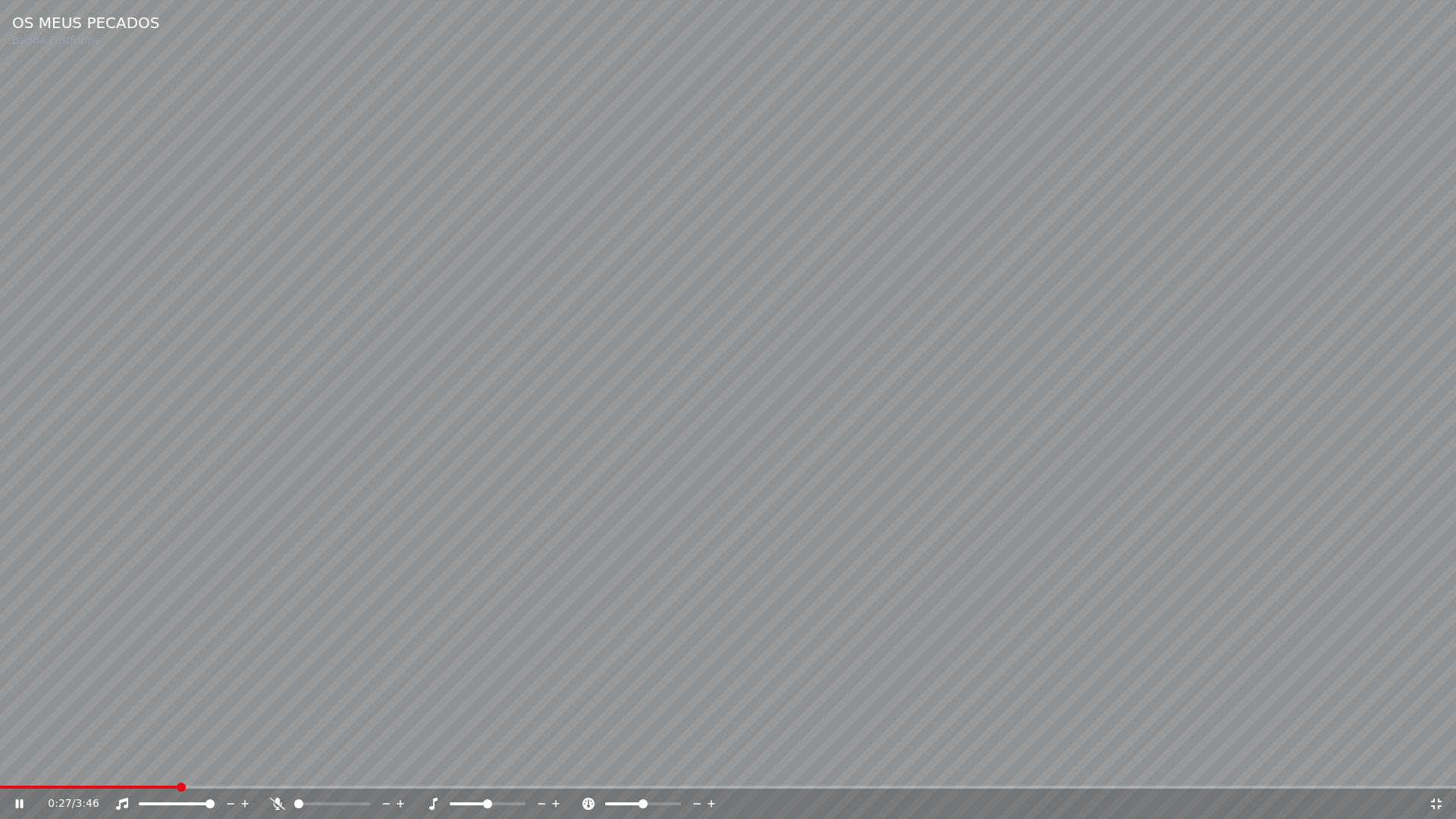
click at [1438, 765] on icon at bounding box center [1436, 804] width 15 height 12
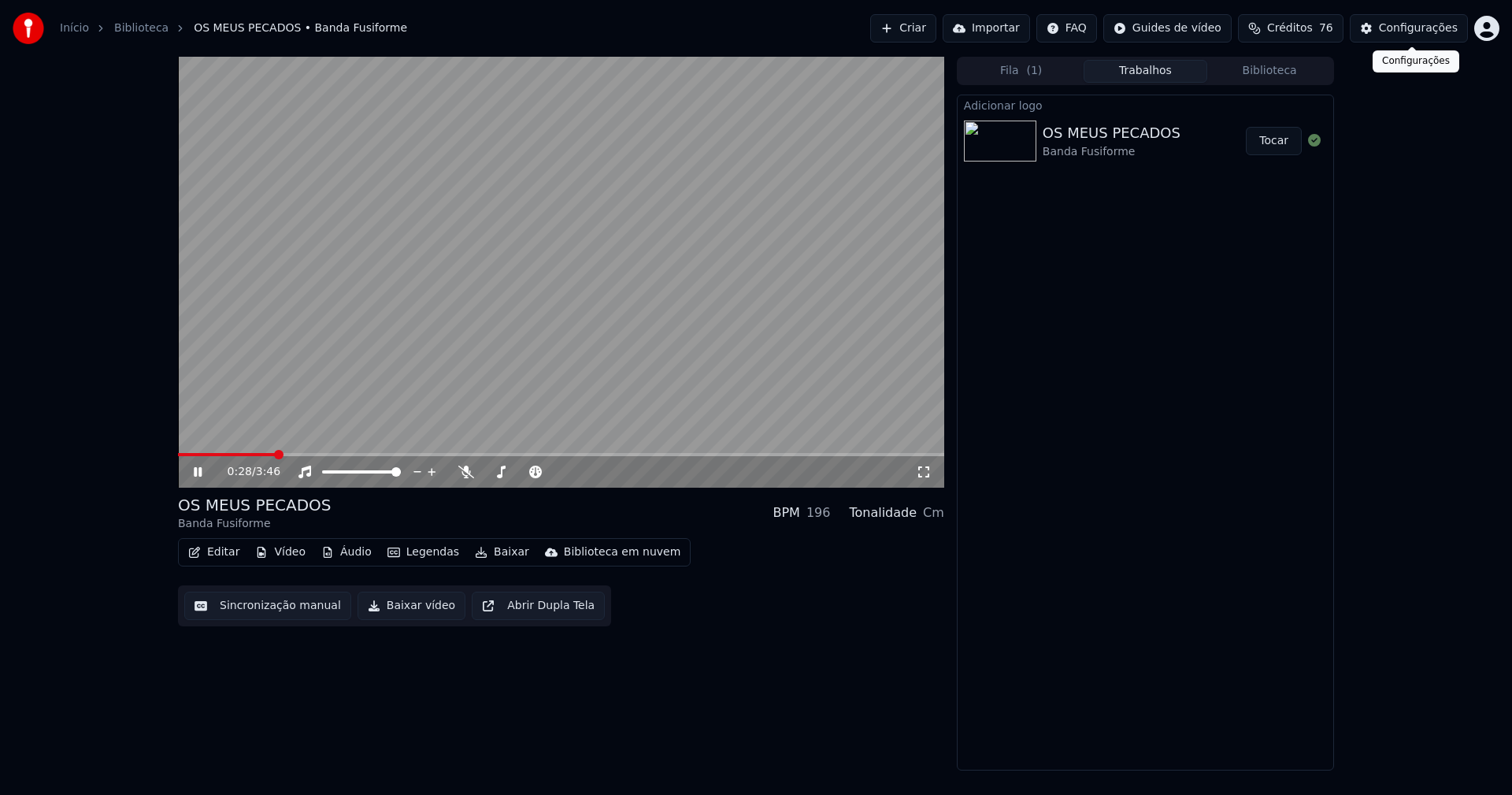
click at [1429, 28] on div "Configurações" at bounding box center [1418, 29] width 79 height 16
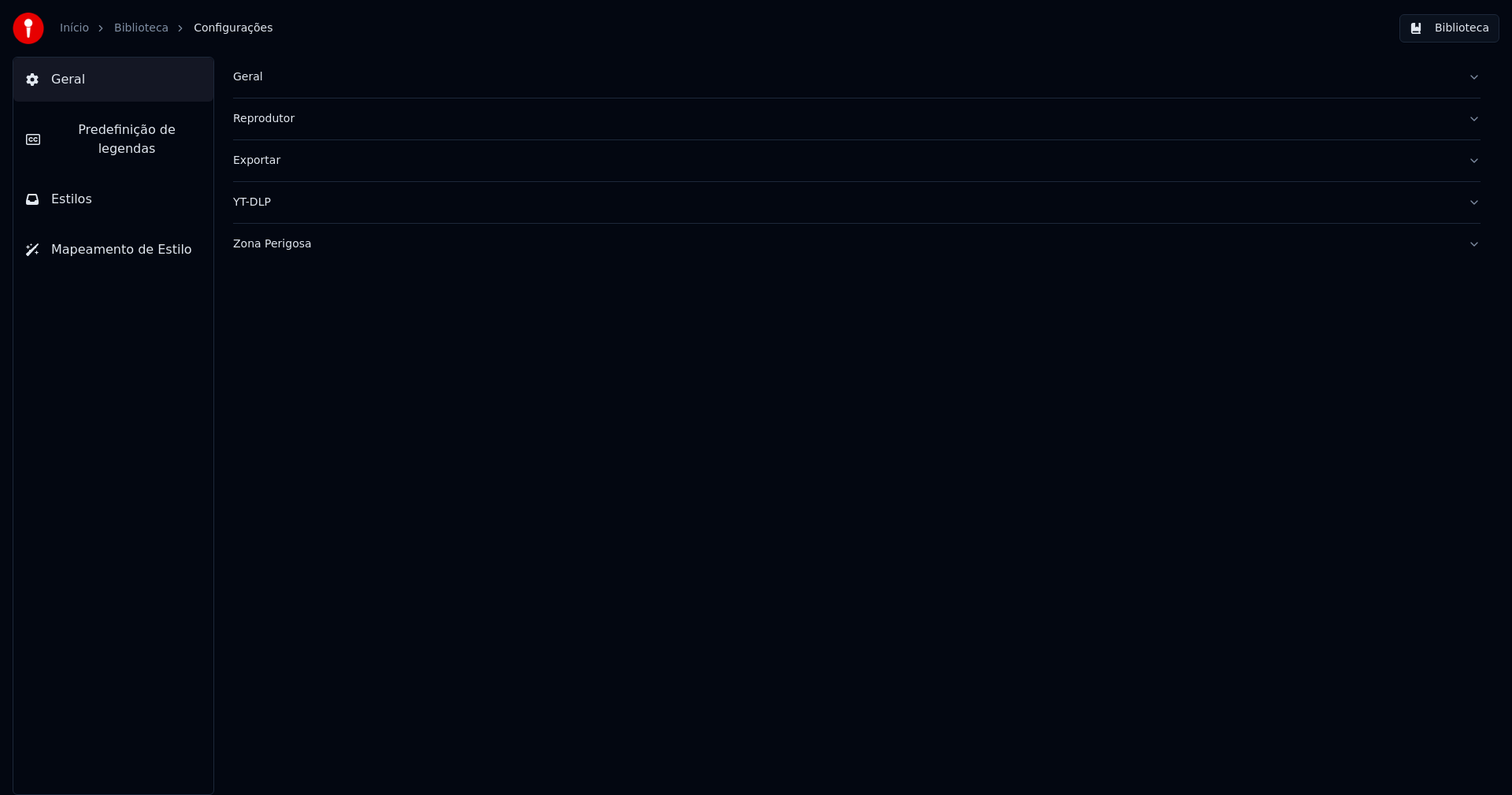
click at [108, 131] on span "Predefinição de legendas" at bounding box center [127, 139] width 148 height 37
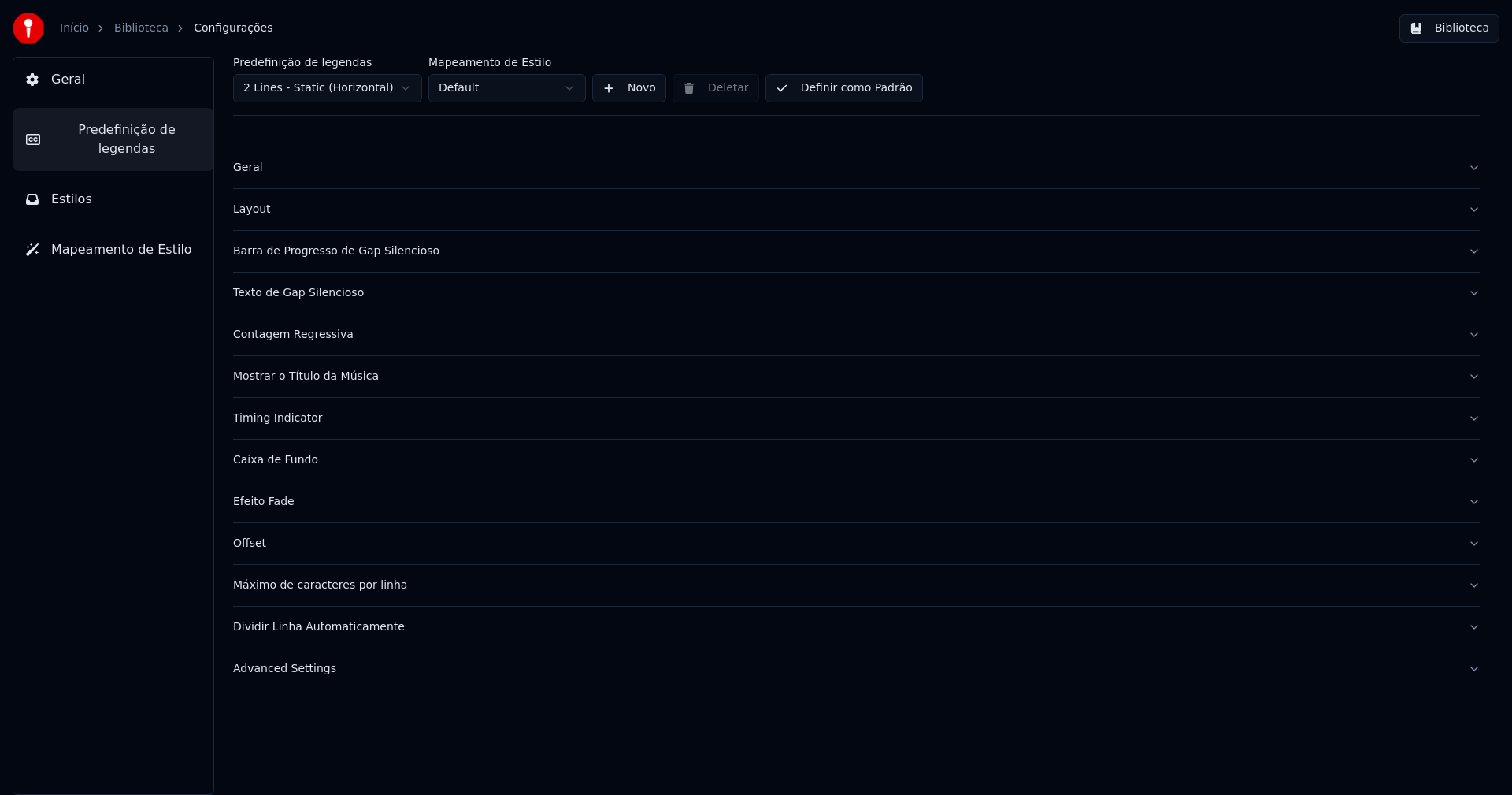
click at [300, 668] on div "Advanced Settings" at bounding box center [843, 669] width 1222 height 16
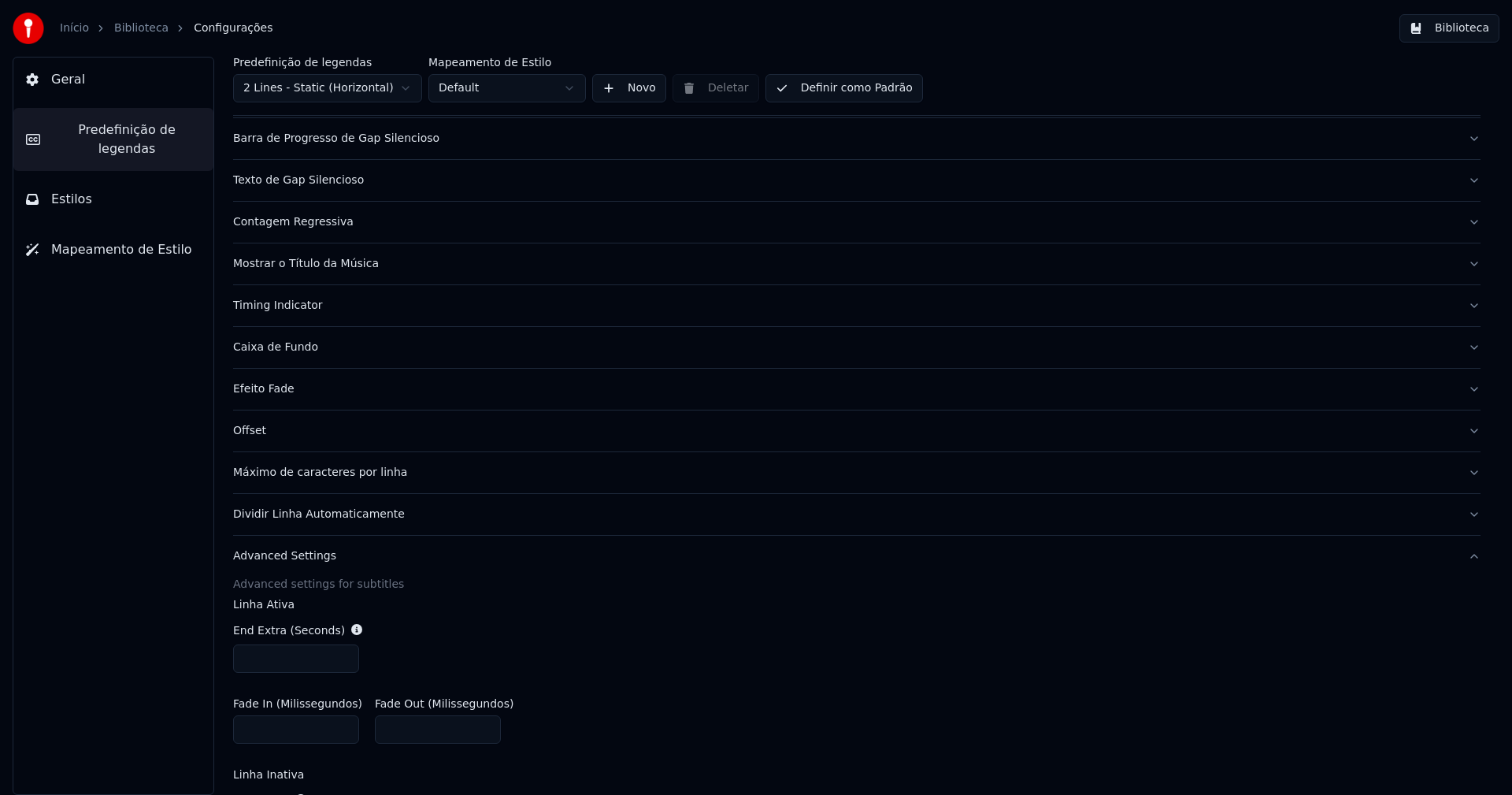
scroll to position [315, 0]
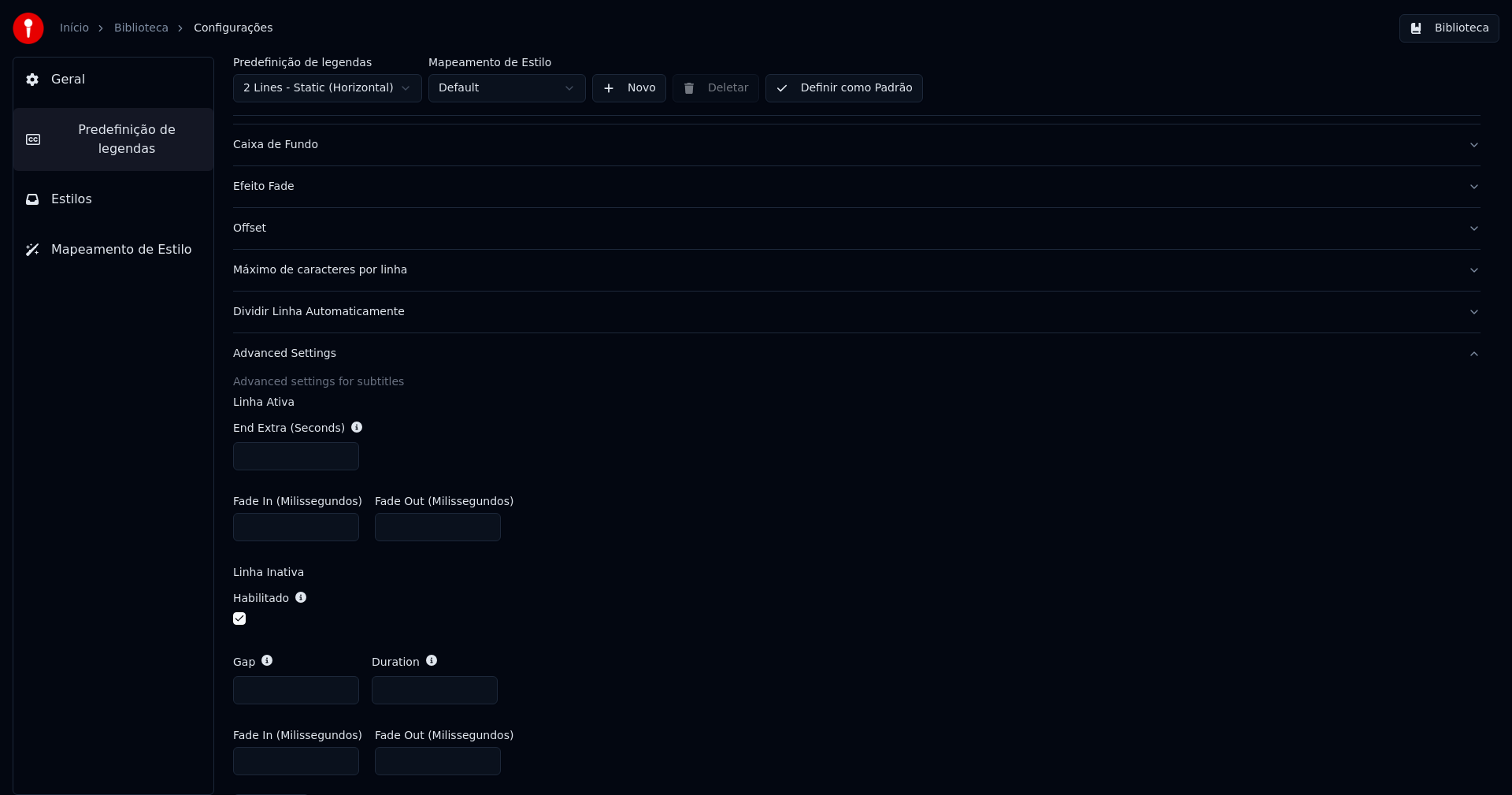
click at [265, 691] on input "***" at bounding box center [296, 691] width 126 height 29
type input "***"
drag, startPoint x: 983, startPoint y: 621, endPoint x: 997, endPoint y: 624, distance: 14.3
click at [983, 623] on div "Habilitado" at bounding box center [856, 609] width 1247 height 64
click at [1474, 31] on button "Biblioteca" at bounding box center [1449, 29] width 100 height 29
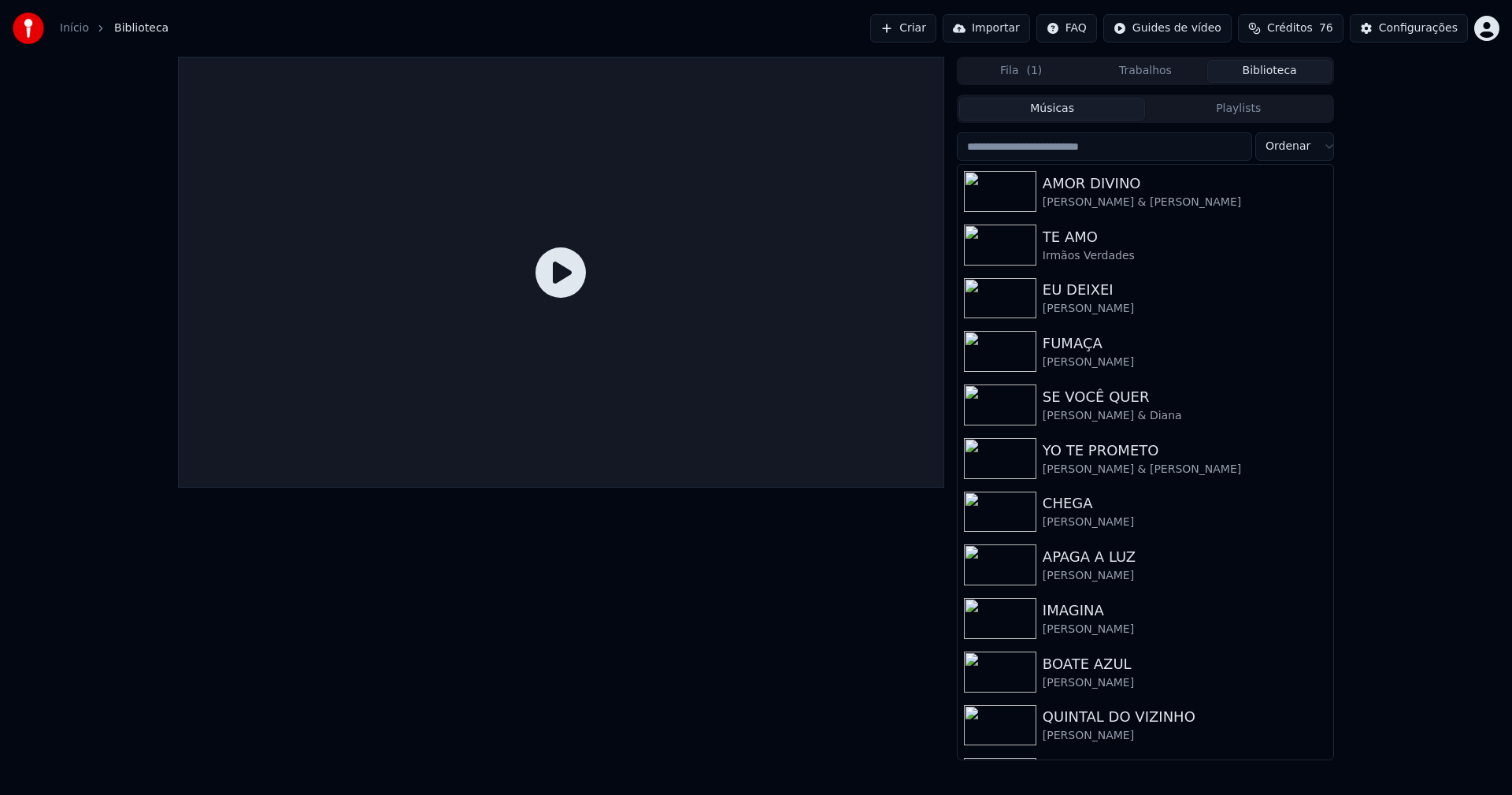
click at [1040, 148] on input "search" at bounding box center [1104, 147] width 296 height 29
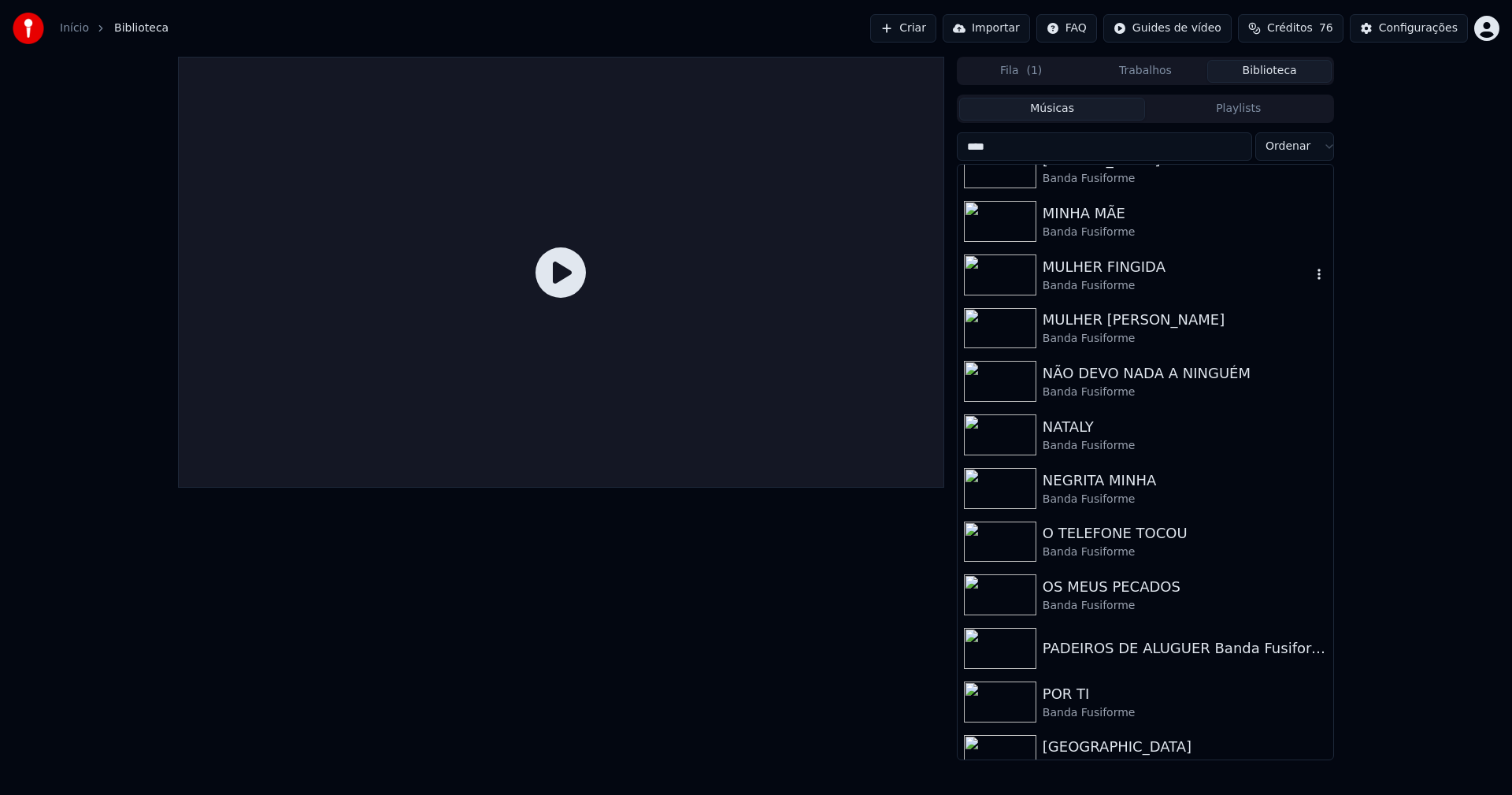
scroll to position [236, 0]
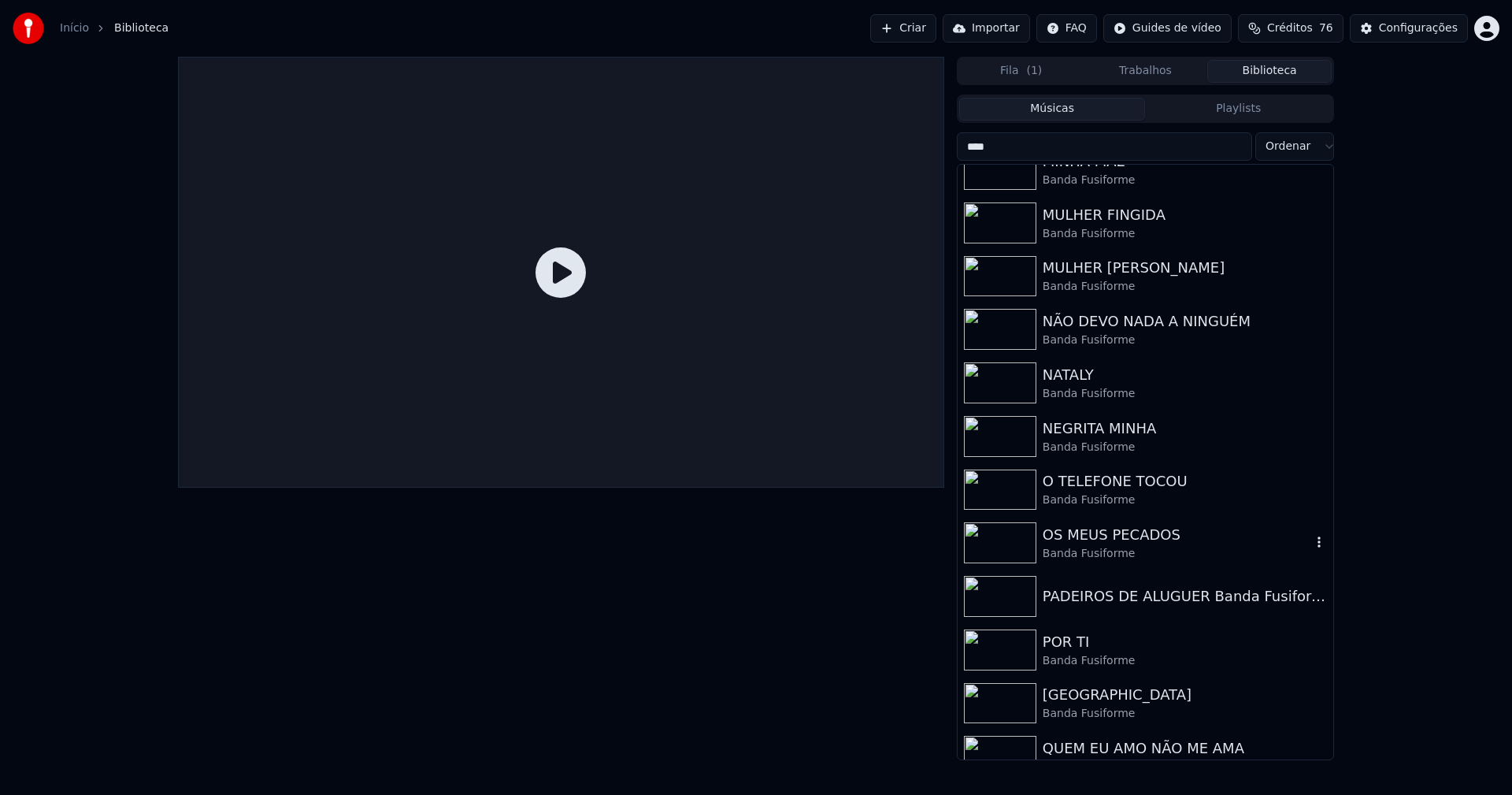
type input "****"
click at [1133, 541] on div "OS MEUS PECADOS" at bounding box center [1176, 535] width 269 height 22
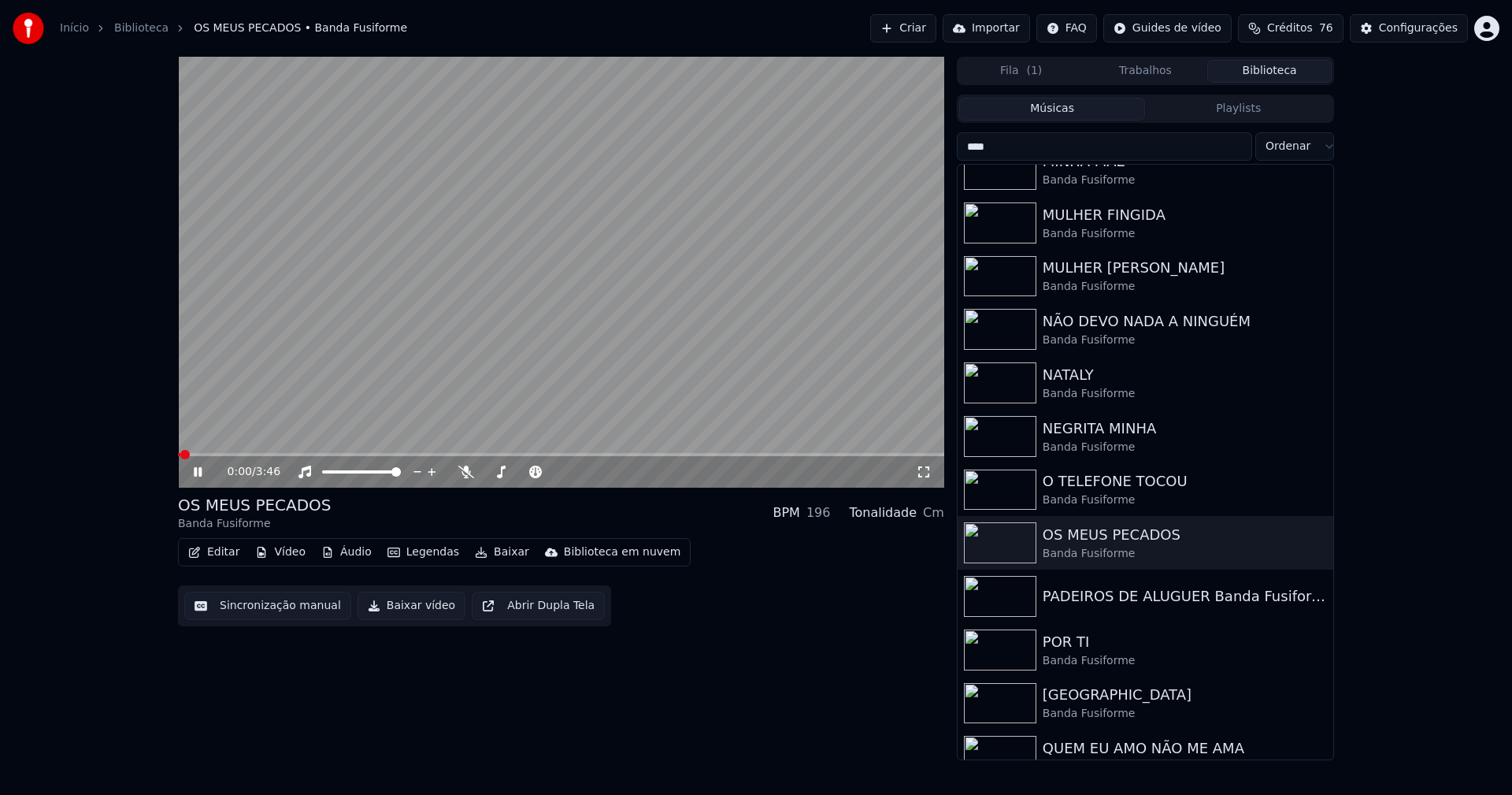
click at [927, 477] on icon at bounding box center [924, 472] width 11 height 11
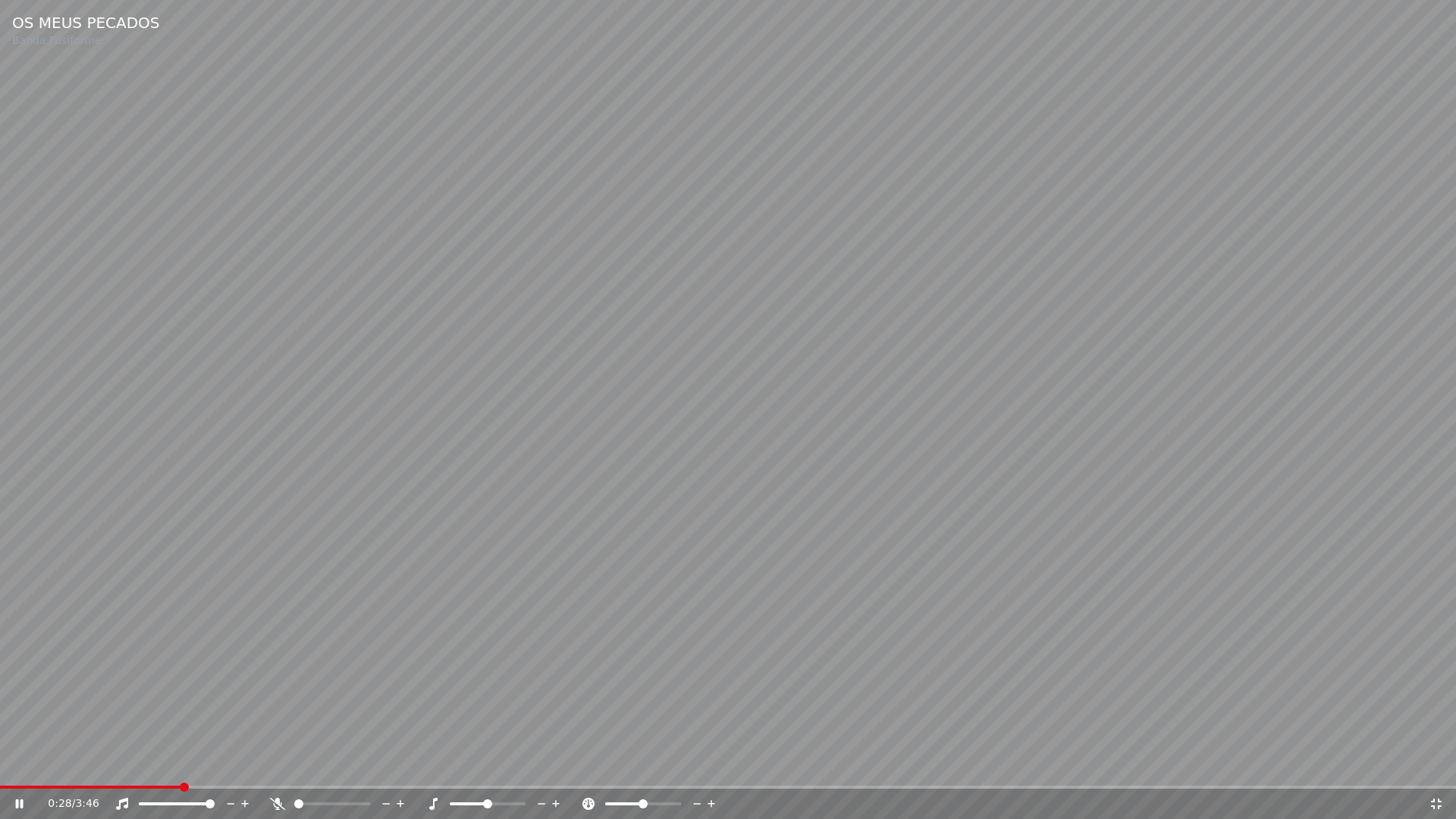
click at [1436, 765] on icon at bounding box center [1436, 804] width 15 height 12
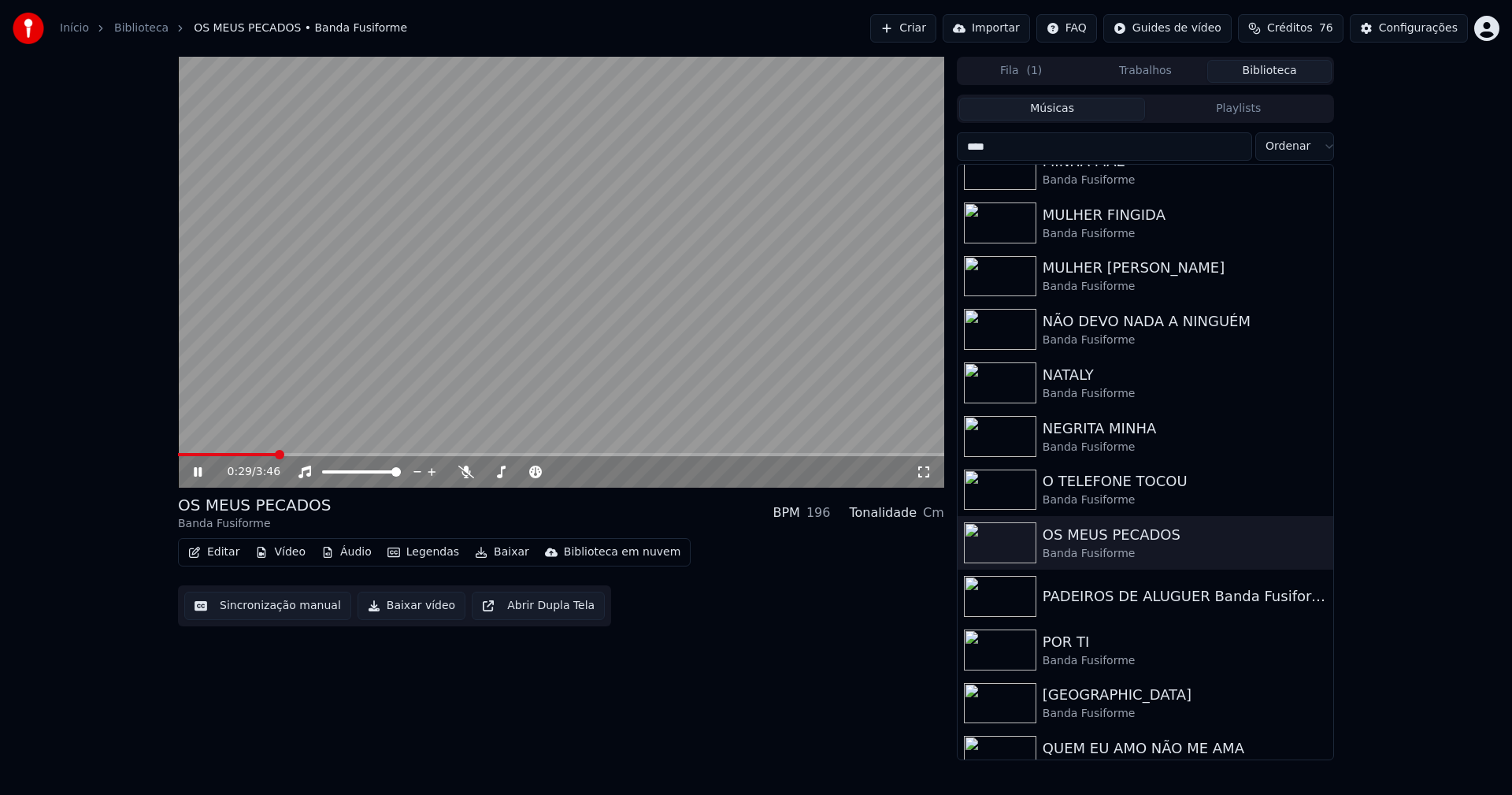
click at [1416, 28] on div "Configurações" at bounding box center [1418, 29] width 79 height 16
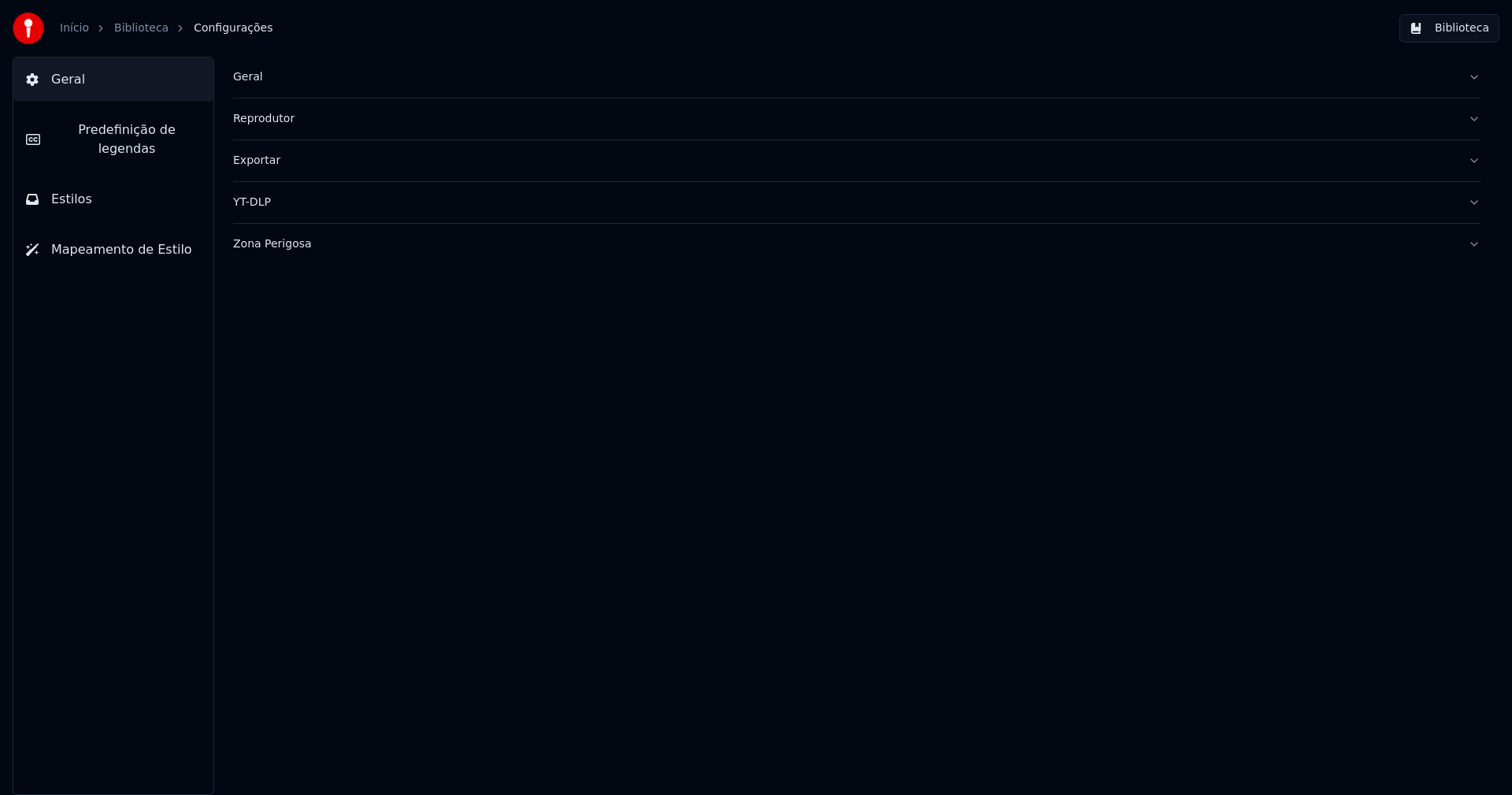
click at [120, 134] on span "Predefinição de legendas" at bounding box center [127, 139] width 148 height 37
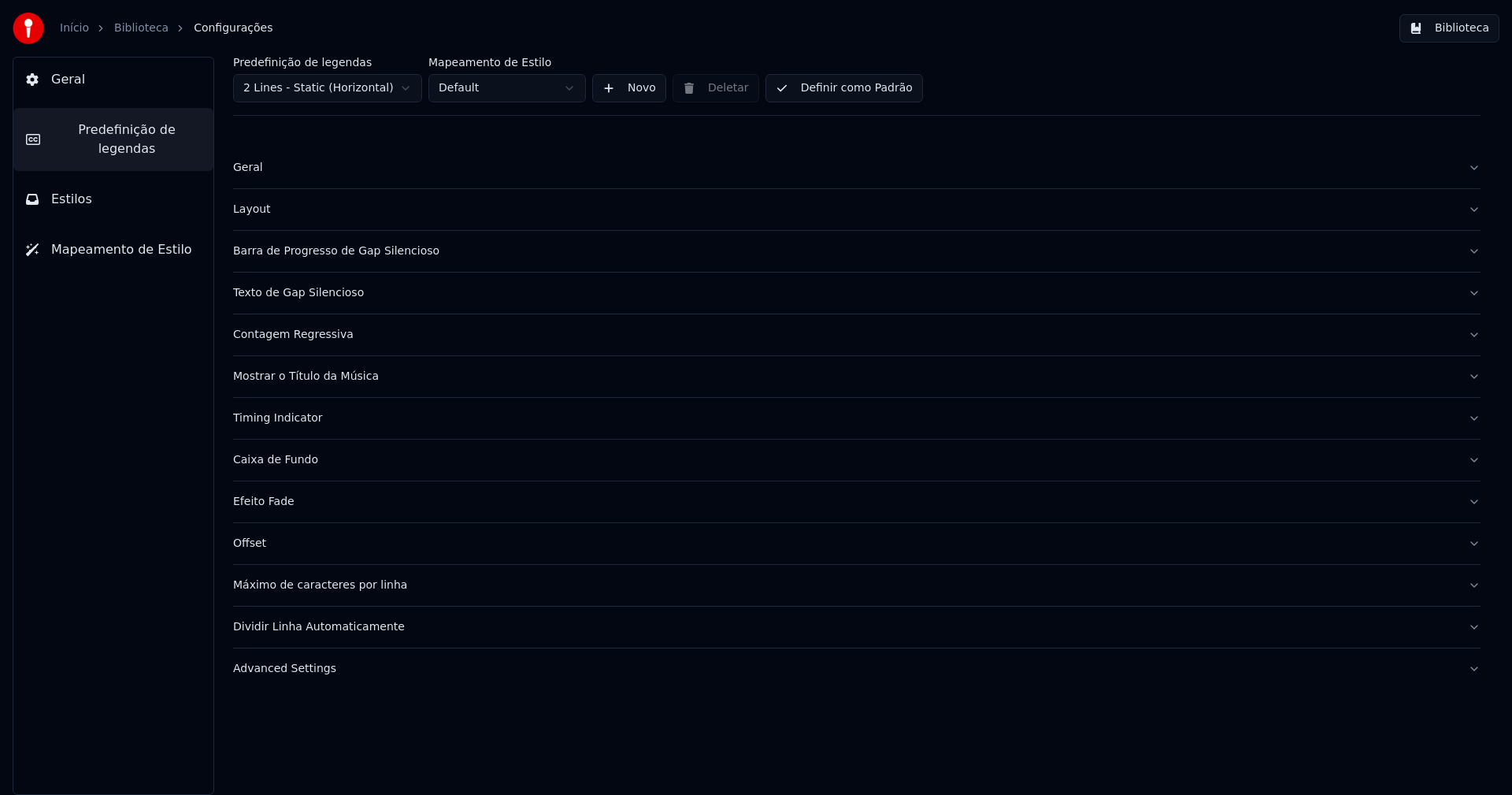
click at [291, 676] on div "Advanced Settings" at bounding box center [843, 669] width 1222 height 16
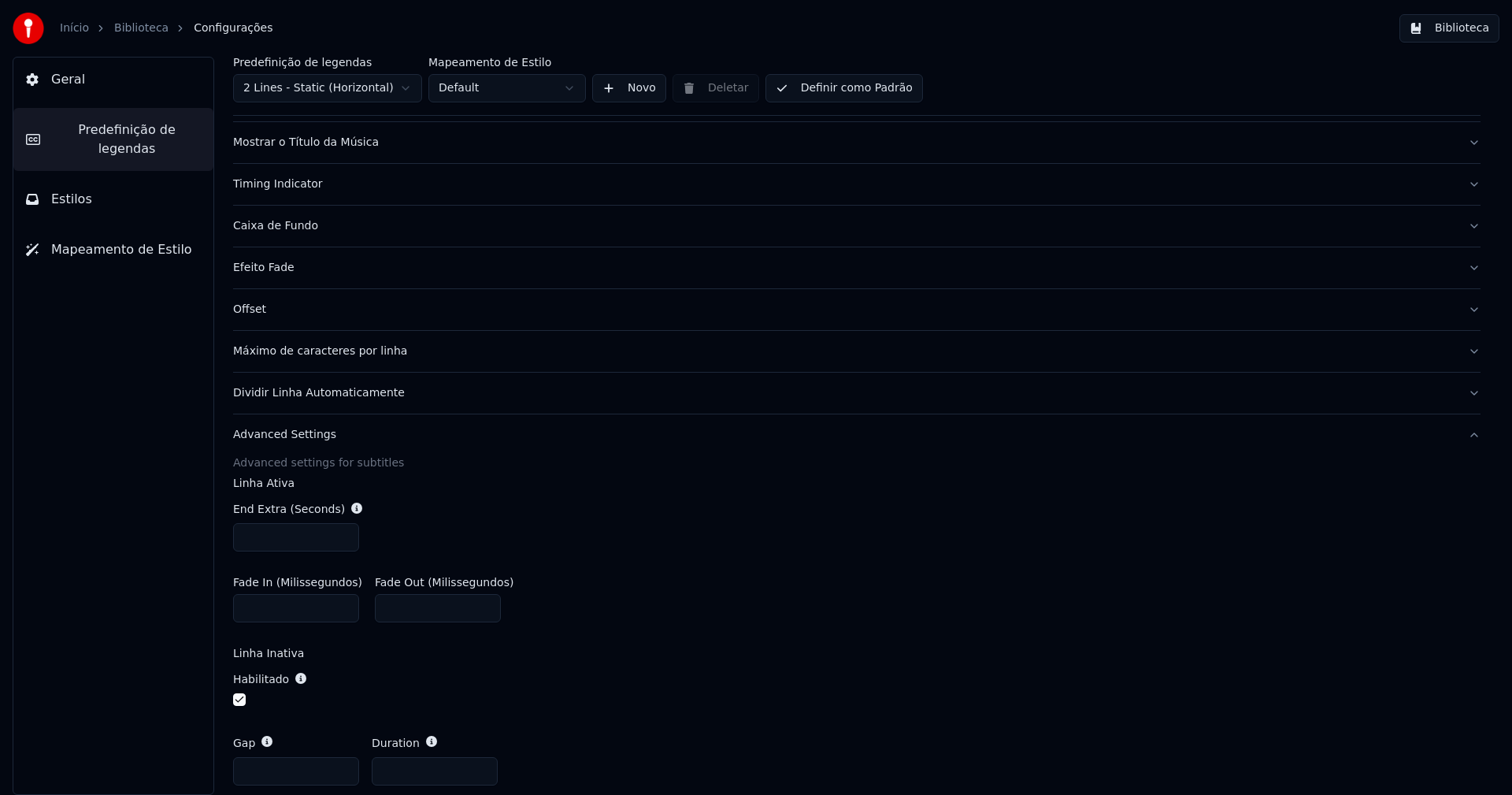
scroll to position [236, 0]
click at [274, 771] on input "***" at bounding box center [296, 769] width 126 height 29
type input "***"
click at [896, 648] on label "Linha Inativa" at bounding box center [856, 651] width 1247 height 11
click at [266, 537] on input "***" at bounding box center [296, 535] width 126 height 29
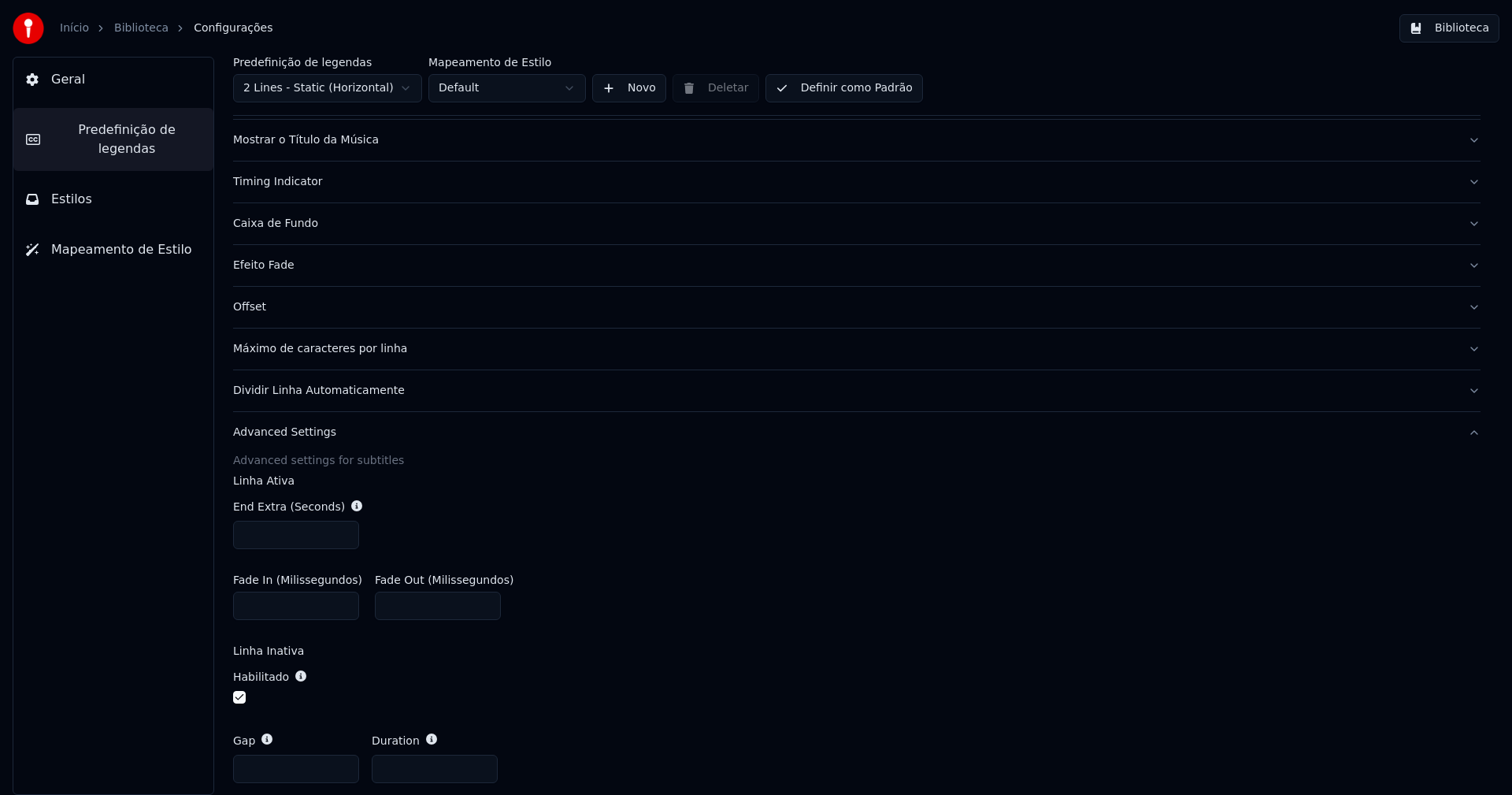
type input "***"
click at [921, 592] on div "Fade In (Milissegundos) * Fade Out (Milissegundos) ***" at bounding box center [856, 596] width 1247 height 71
click at [1470, 23] on button "Biblioteca" at bounding box center [1449, 29] width 100 height 29
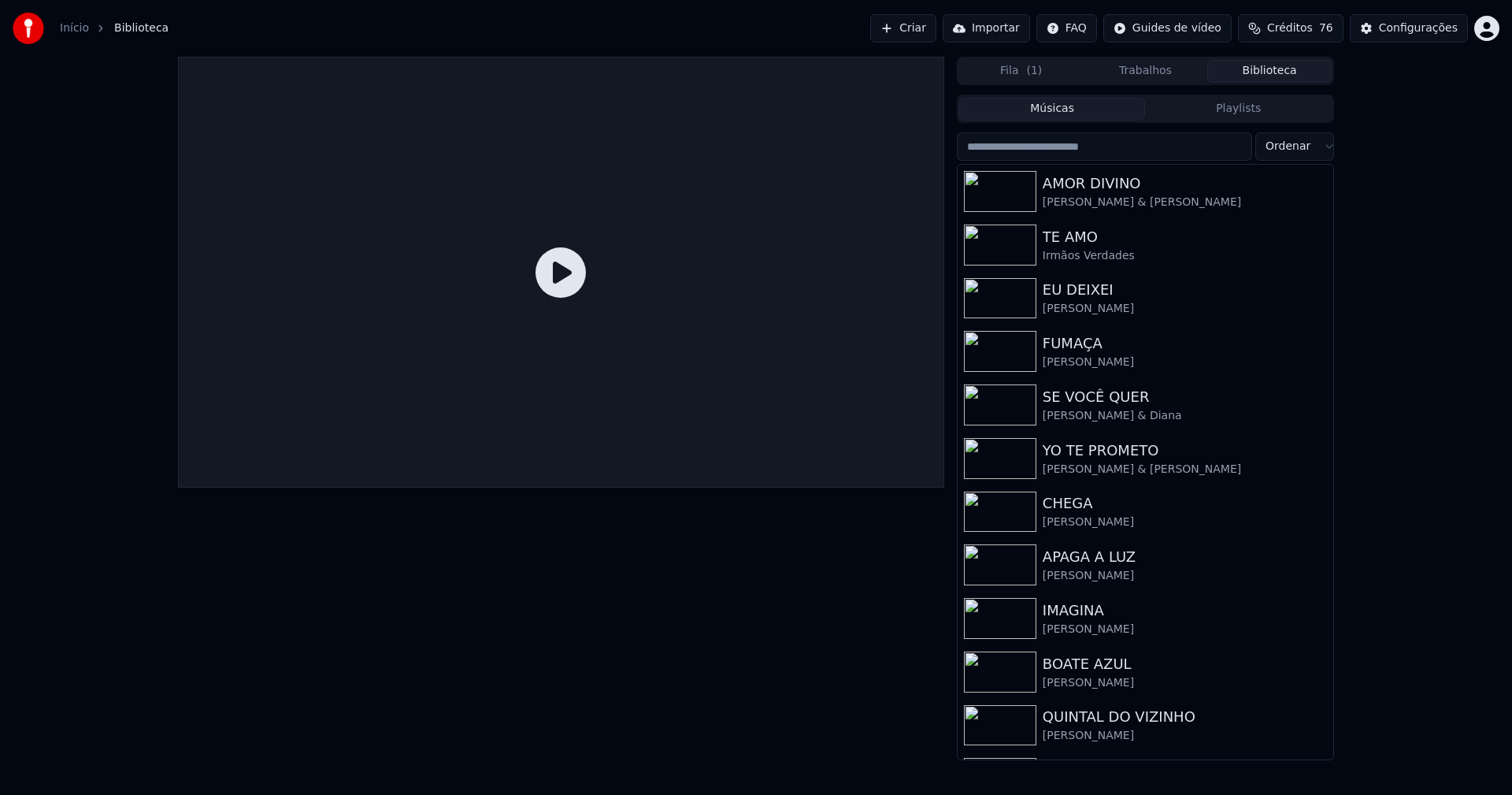
click at [1024, 151] on input "search" at bounding box center [1104, 147] width 296 height 29
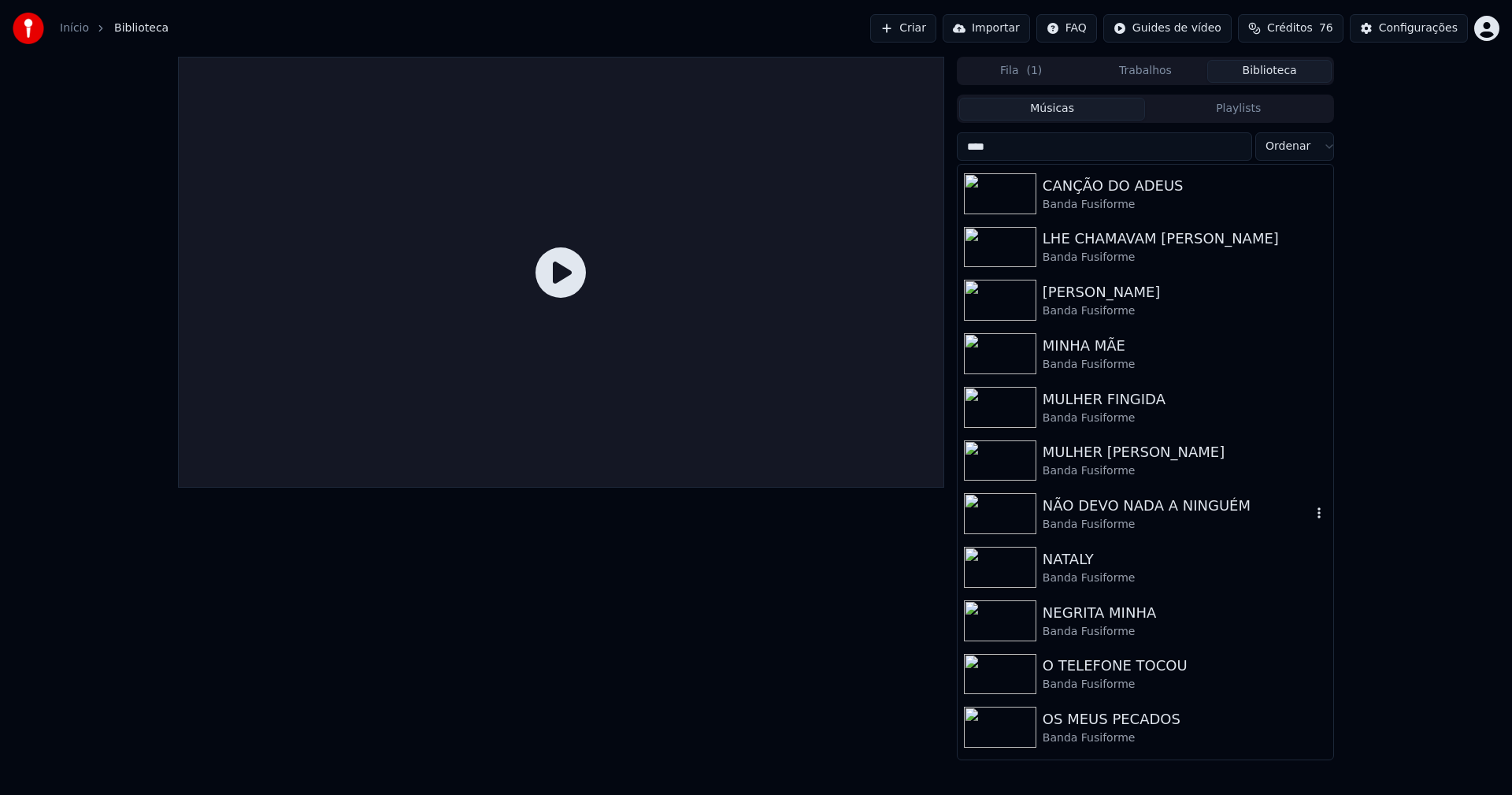
scroll to position [79, 0]
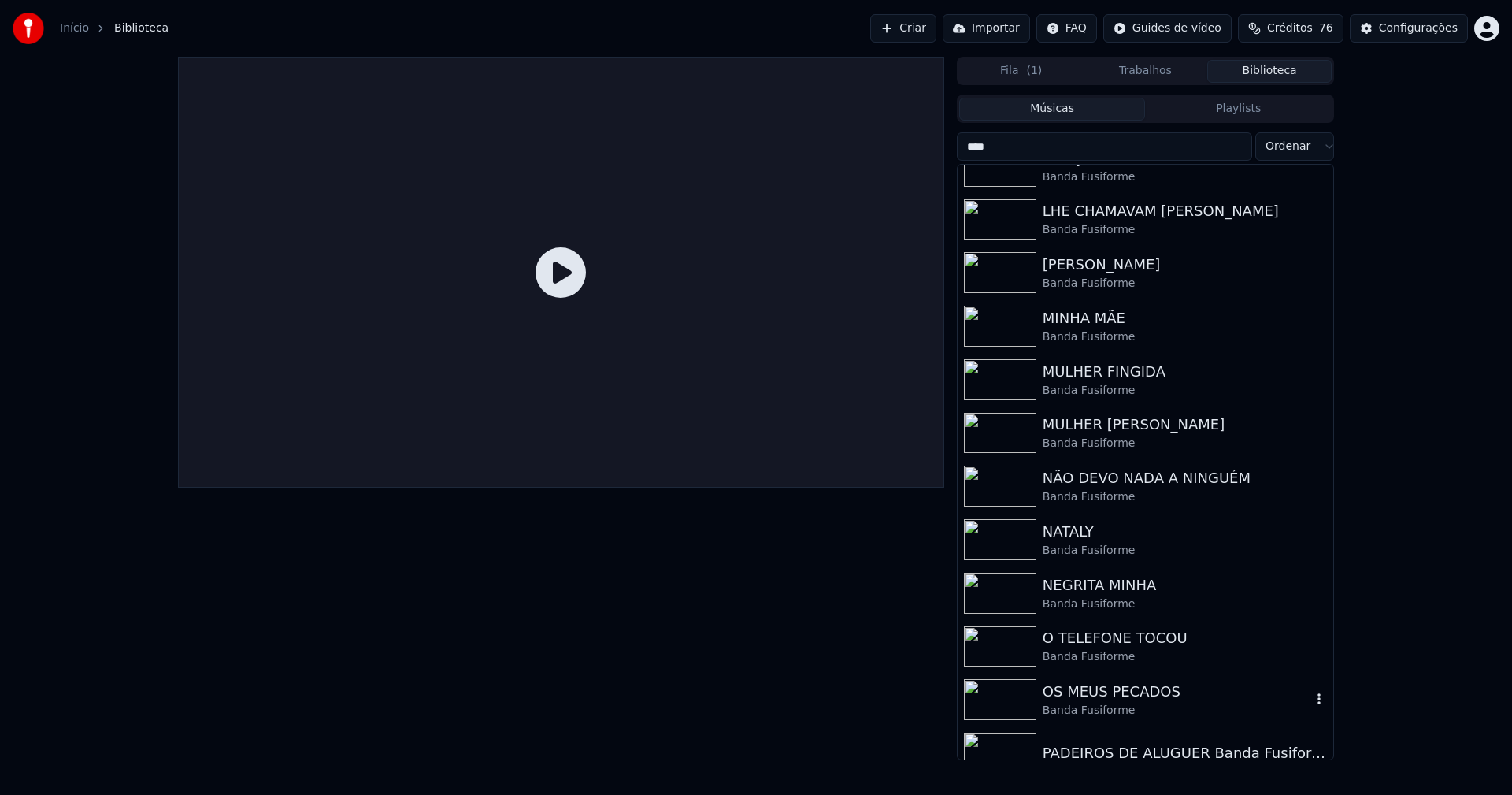
type input "****"
click at [1141, 695] on div "OS MEUS PECADOS" at bounding box center [1176, 692] width 269 height 22
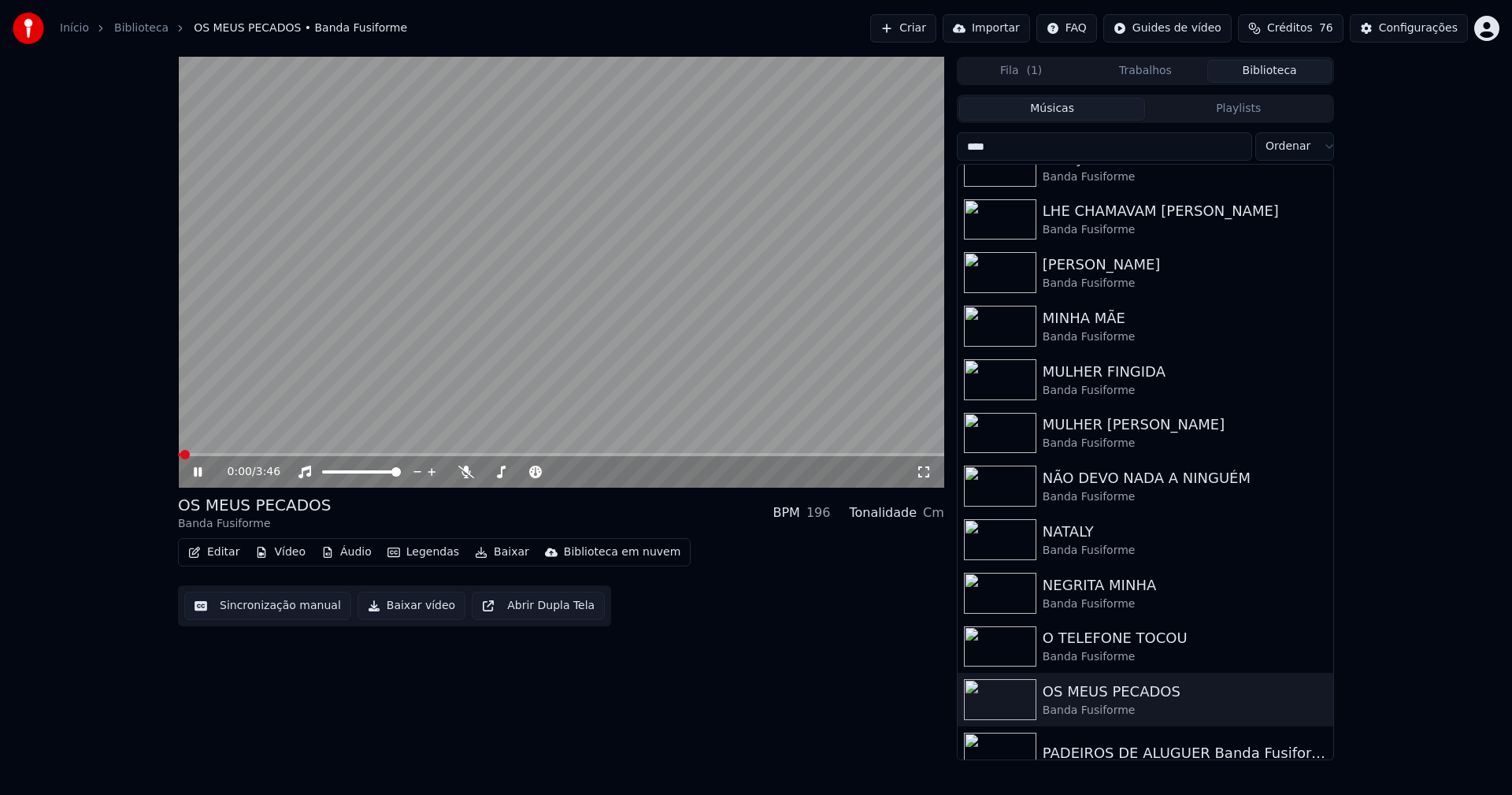
drag, startPoint x: 923, startPoint y: 478, endPoint x: 933, endPoint y: 496, distance: 20.6
click at [924, 478] on icon at bounding box center [924, 472] width 16 height 13
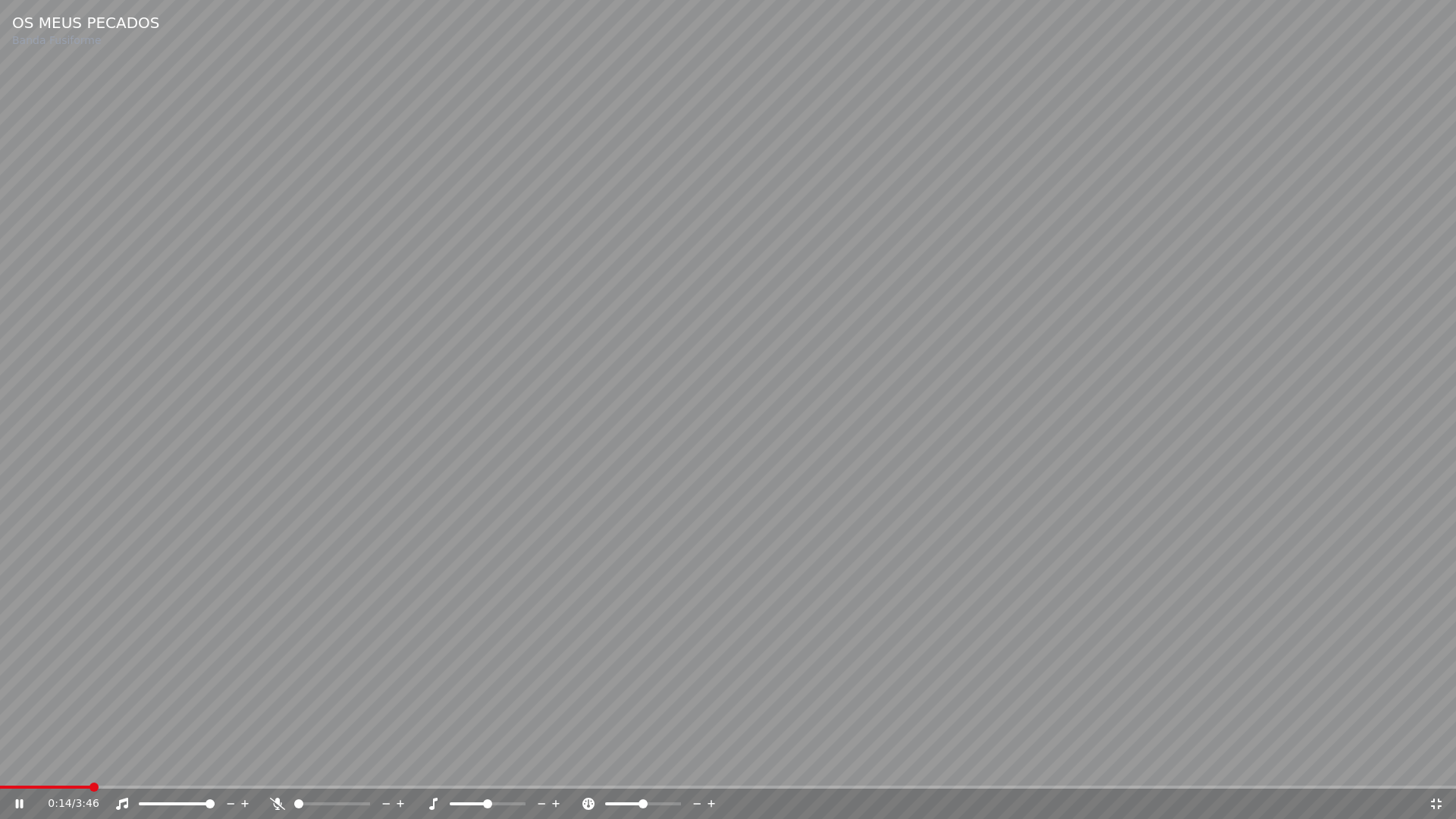
click at [91, 765] on span at bounding box center [45, 788] width 91 height 3
click at [1431, 765] on icon at bounding box center [1436, 804] width 11 height 11
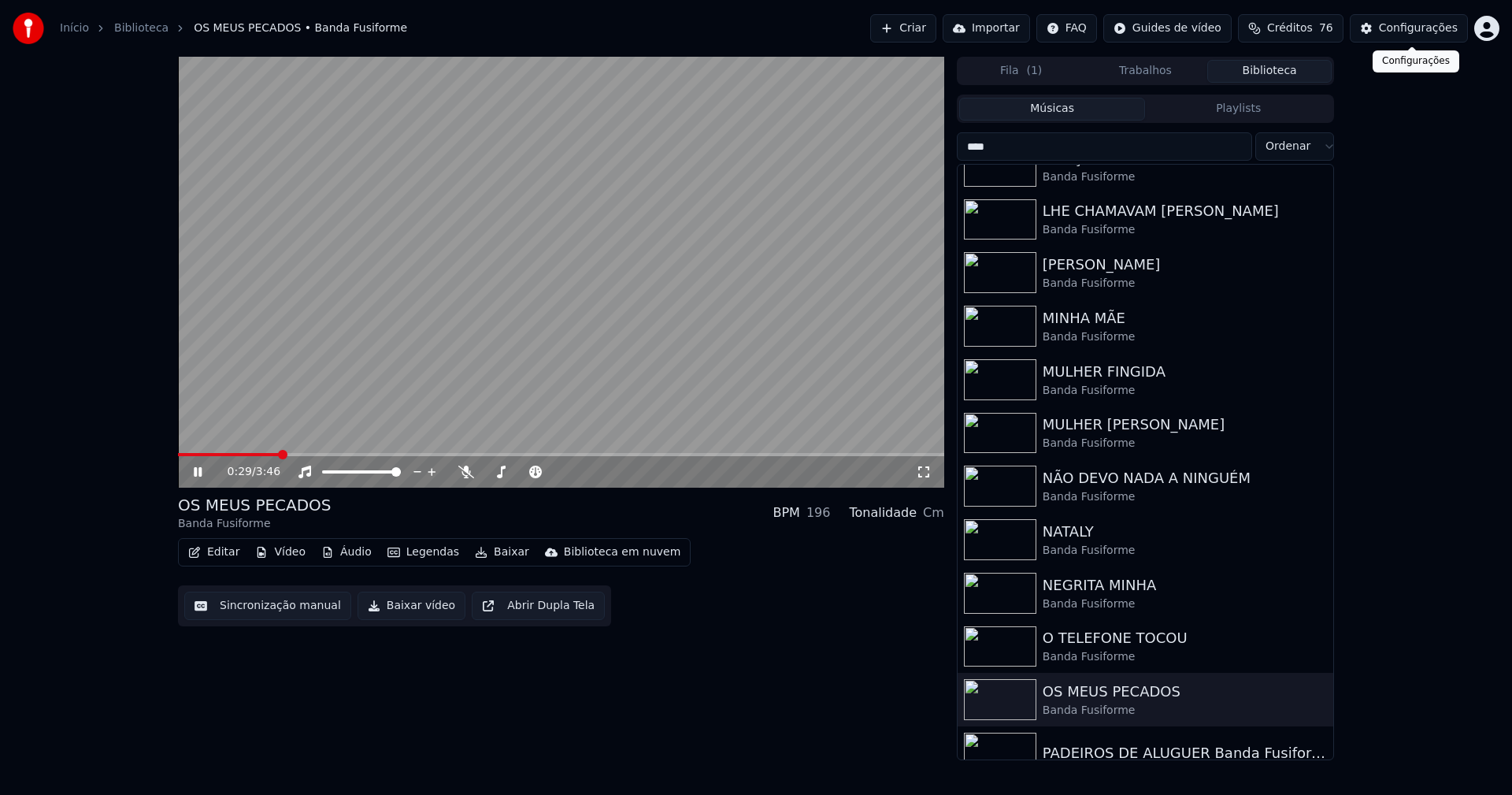
click at [1427, 30] on div "Configurações" at bounding box center [1418, 29] width 79 height 16
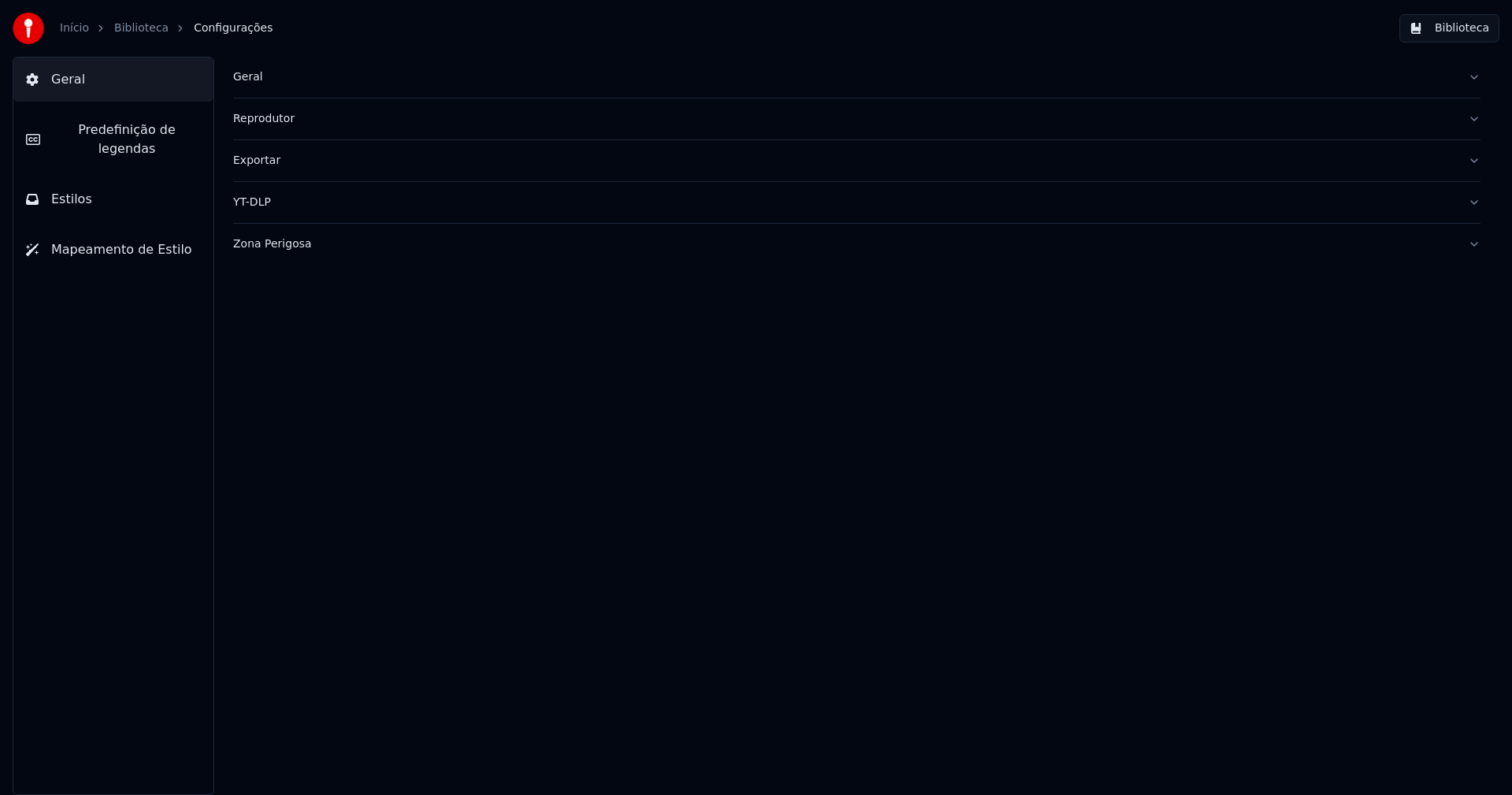
click at [131, 128] on span "Predefinição de legendas" at bounding box center [127, 139] width 148 height 37
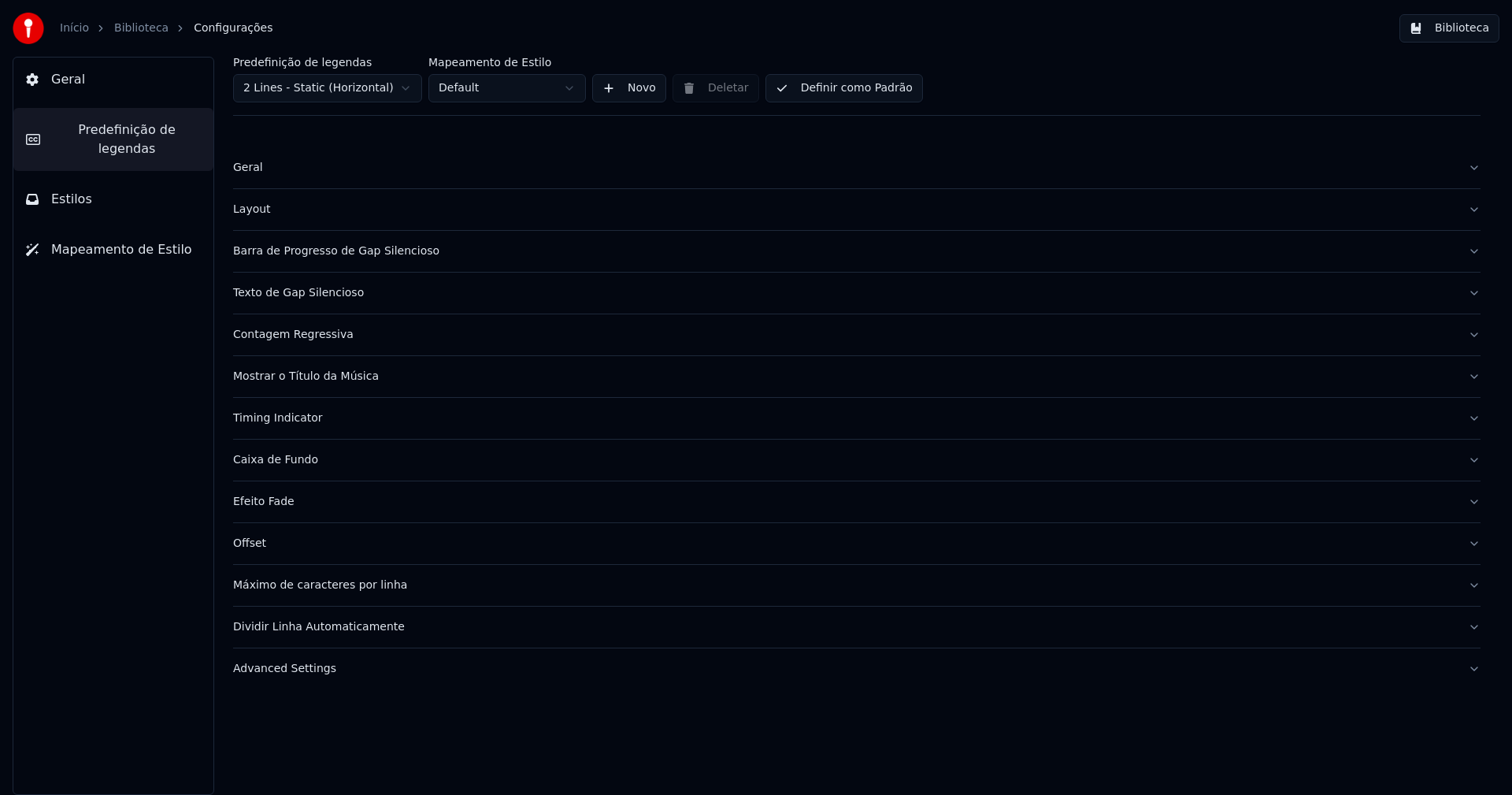
drag, startPoint x: 299, startPoint y: 674, endPoint x: 305, endPoint y: 666, distance: 10.0
click at [298, 673] on div "Advanced Settings" at bounding box center [843, 669] width 1222 height 16
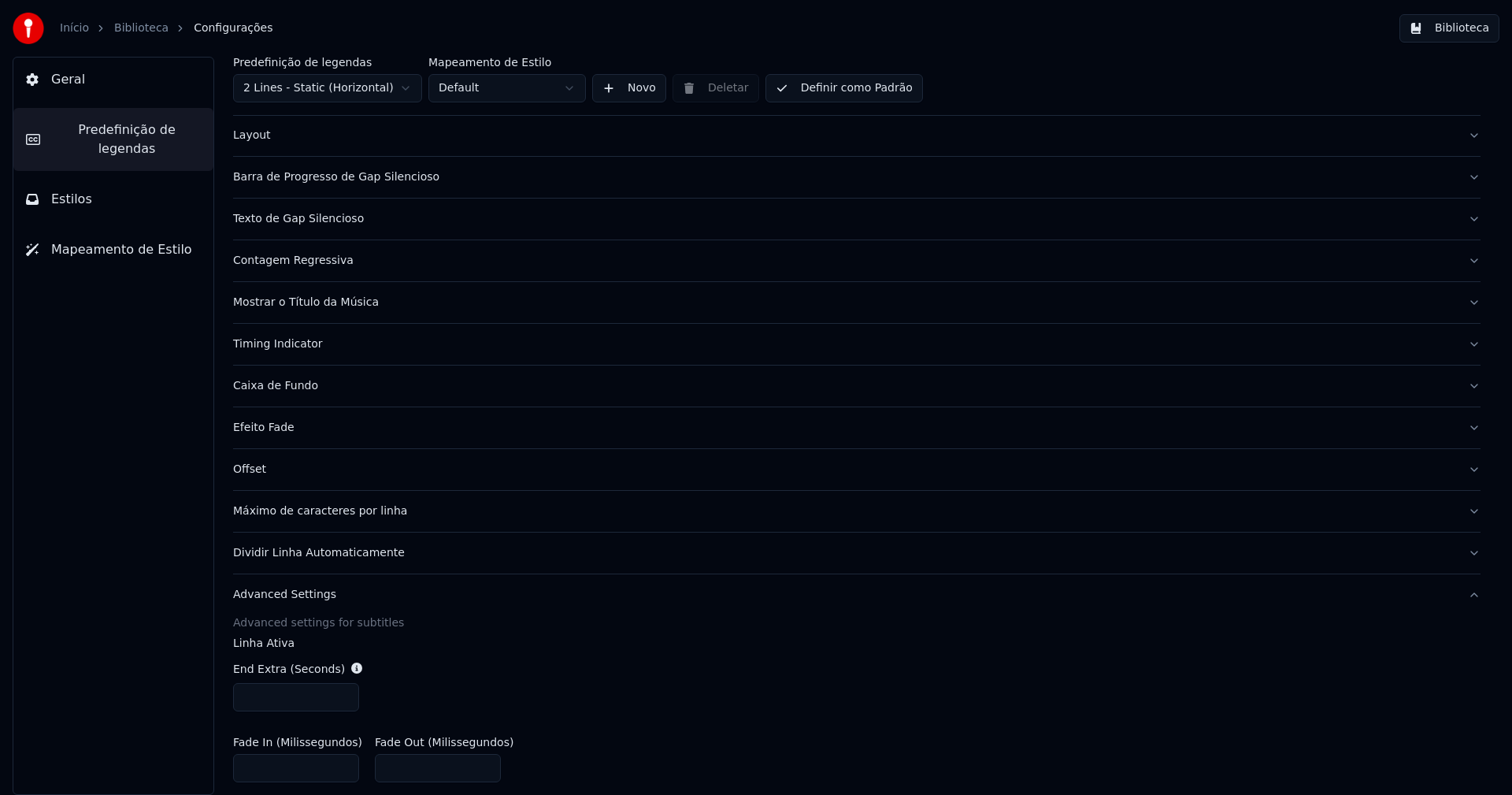
scroll to position [236, 0]
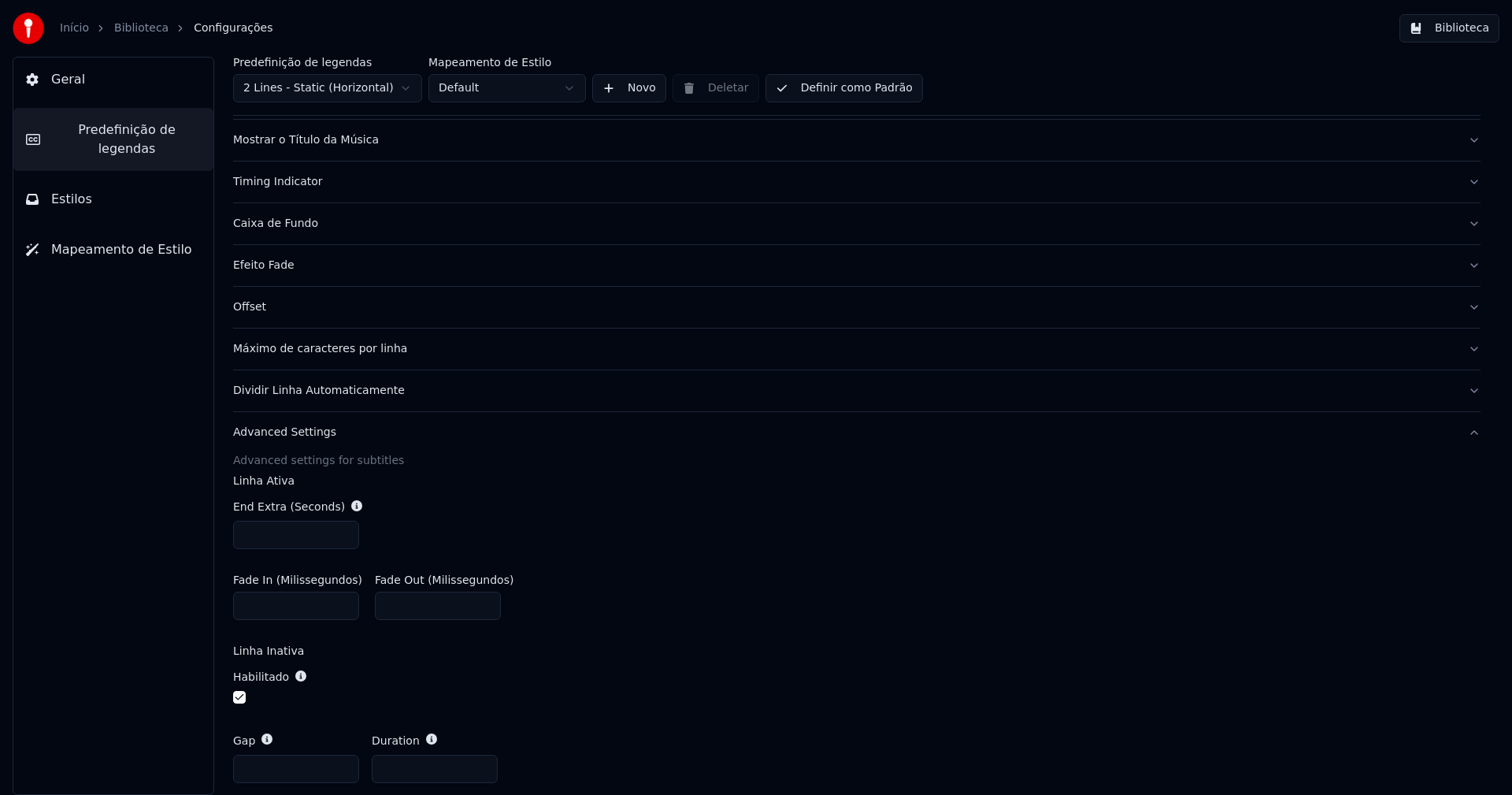
drag, startPoint x: 269, startPoint y: 768, endPoint x: 194, endPoint y: 759, distance: 75.5
click at [195, 762] on div "Geral Predefinição de legendas Estilos Mapeamento de Estilo Predefinição de leg…" at bounding box center [756, 426] width 1512 height 738
click at [783, 668] on div "Habilitado" at bounding box center [856, 688] width 1247 height 64
click at [265, 770] on input "**" at bounding box center [296, 769] width 126 height 29
type input "*"
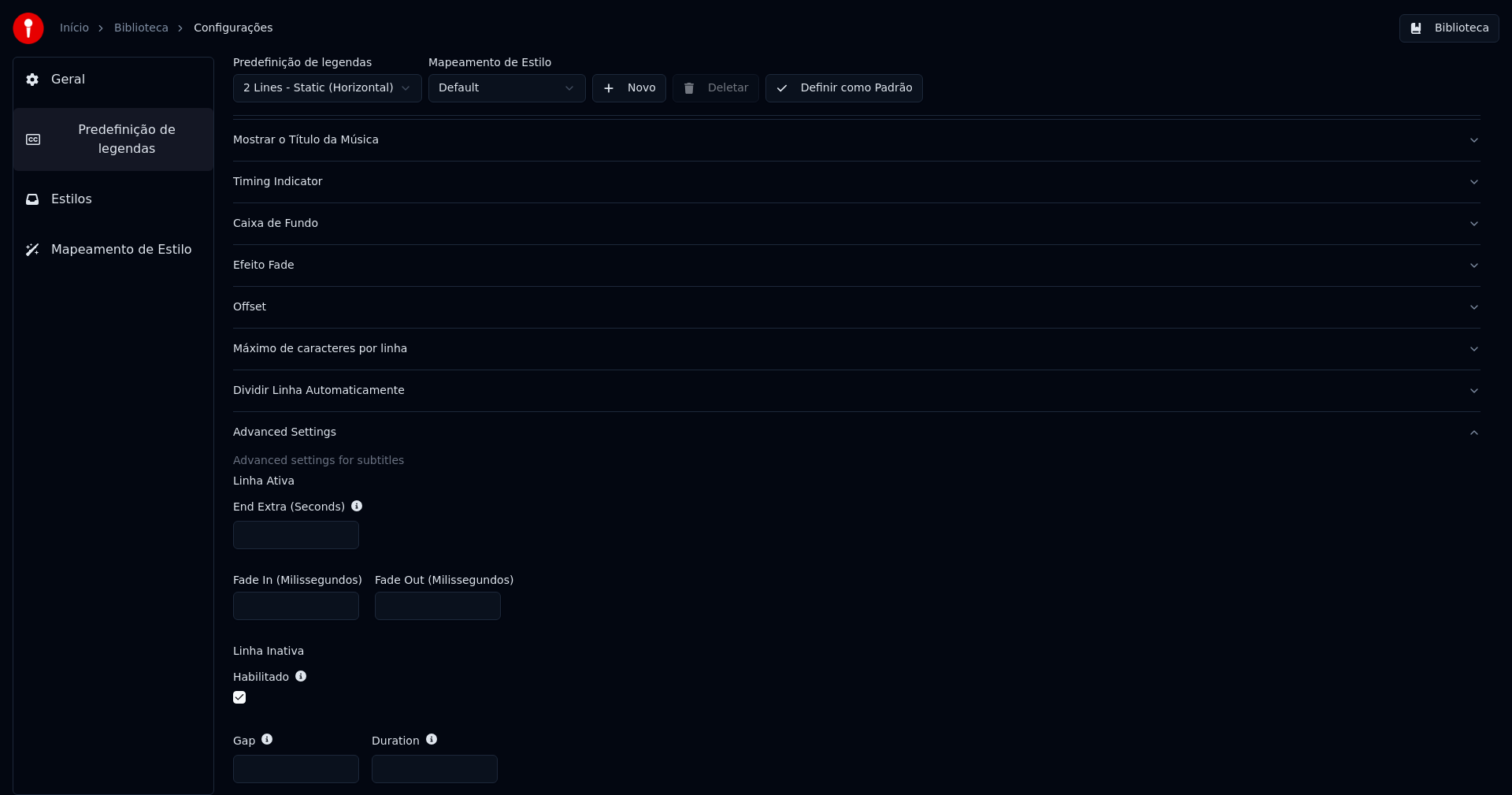
click at [777, 624] on div "Fade In (Milissegundos) * Fade Out (Milissegundos) ***" at bounding box center [856, 596] width 1247 height 71
click at [1449, 25] on button "Biblioteca" at bounding box center [1449, 29] width 100 height 29
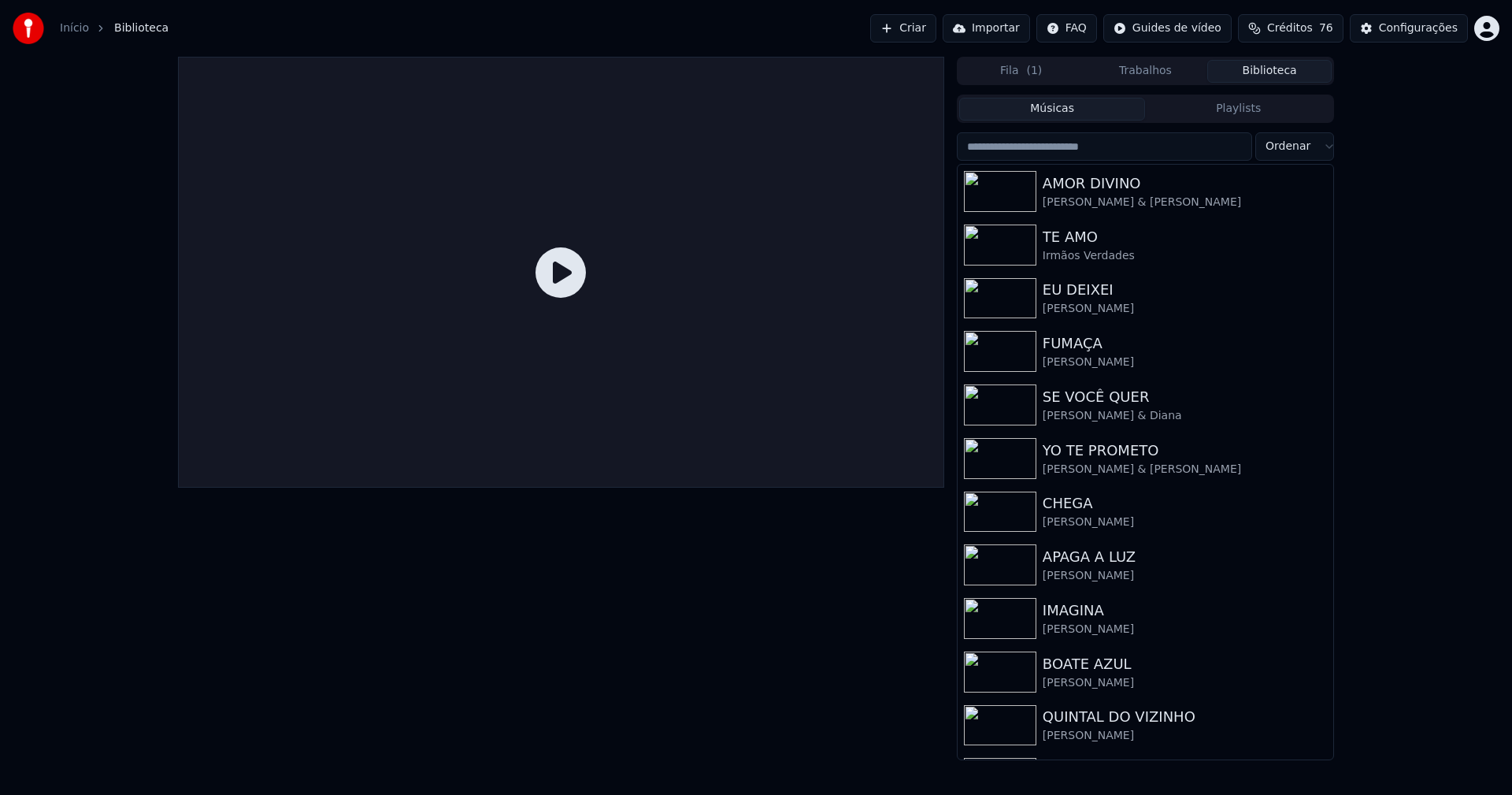
click at [1051, 154] on input "search" at bounding box center [1104, 147] width 296 height 29
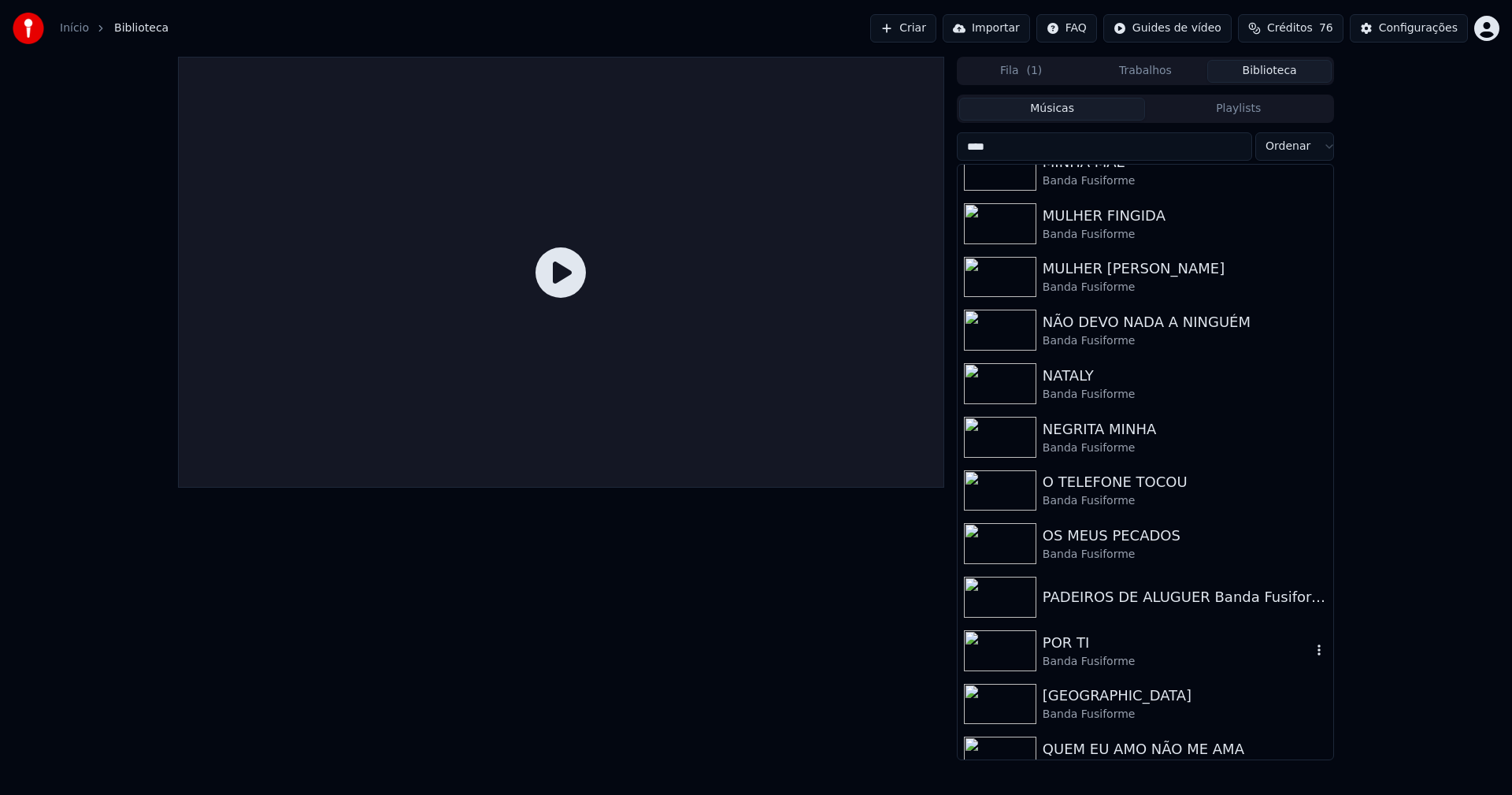
scroll to position [236, 0]
type input "****"
click at [1135, 522] on div "OS MEUS PECADOS Banda Fusiforme" at bounding box center [1145, 542] width 375 height 53
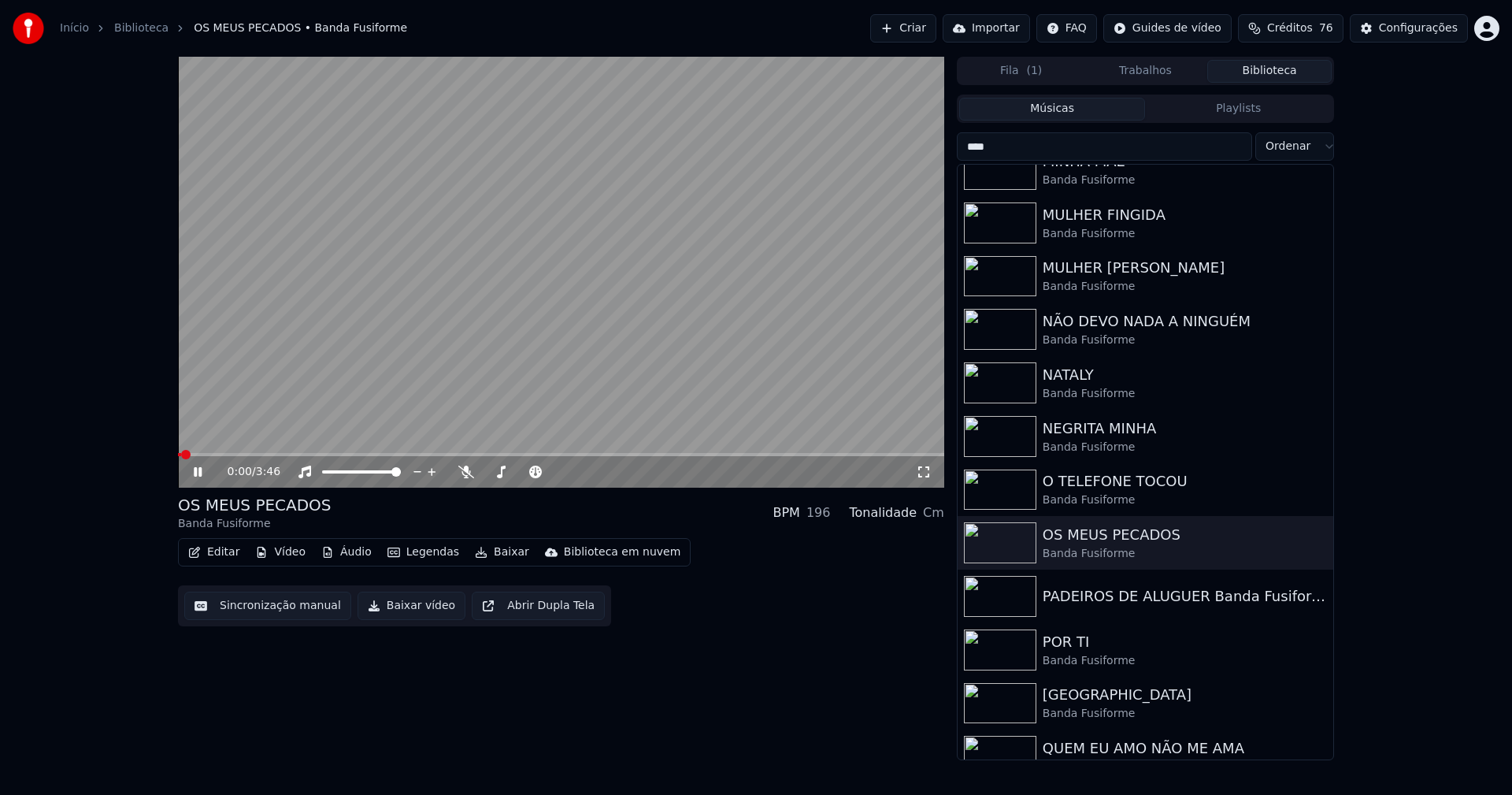
drag, startPoint x: 926, startPoint y: 470, endPoint x: 987, endPoint y: 535, distance: 89.1
click at [926, 471] on icon at bounding box center [924, 472] width 16 height 13
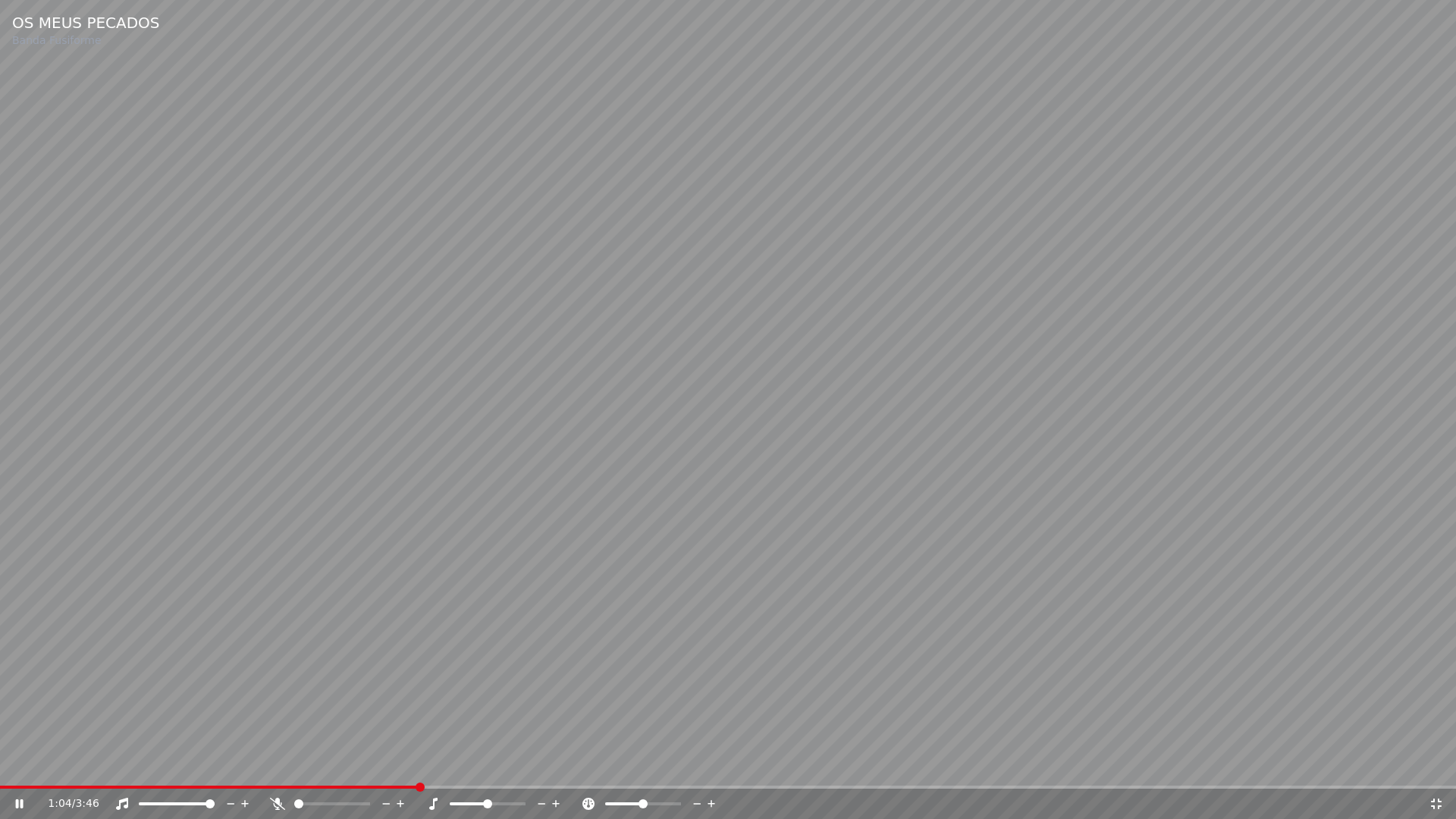
click at [1431, 765] on icon at bounding box center [1436, 804] width 15 height 12
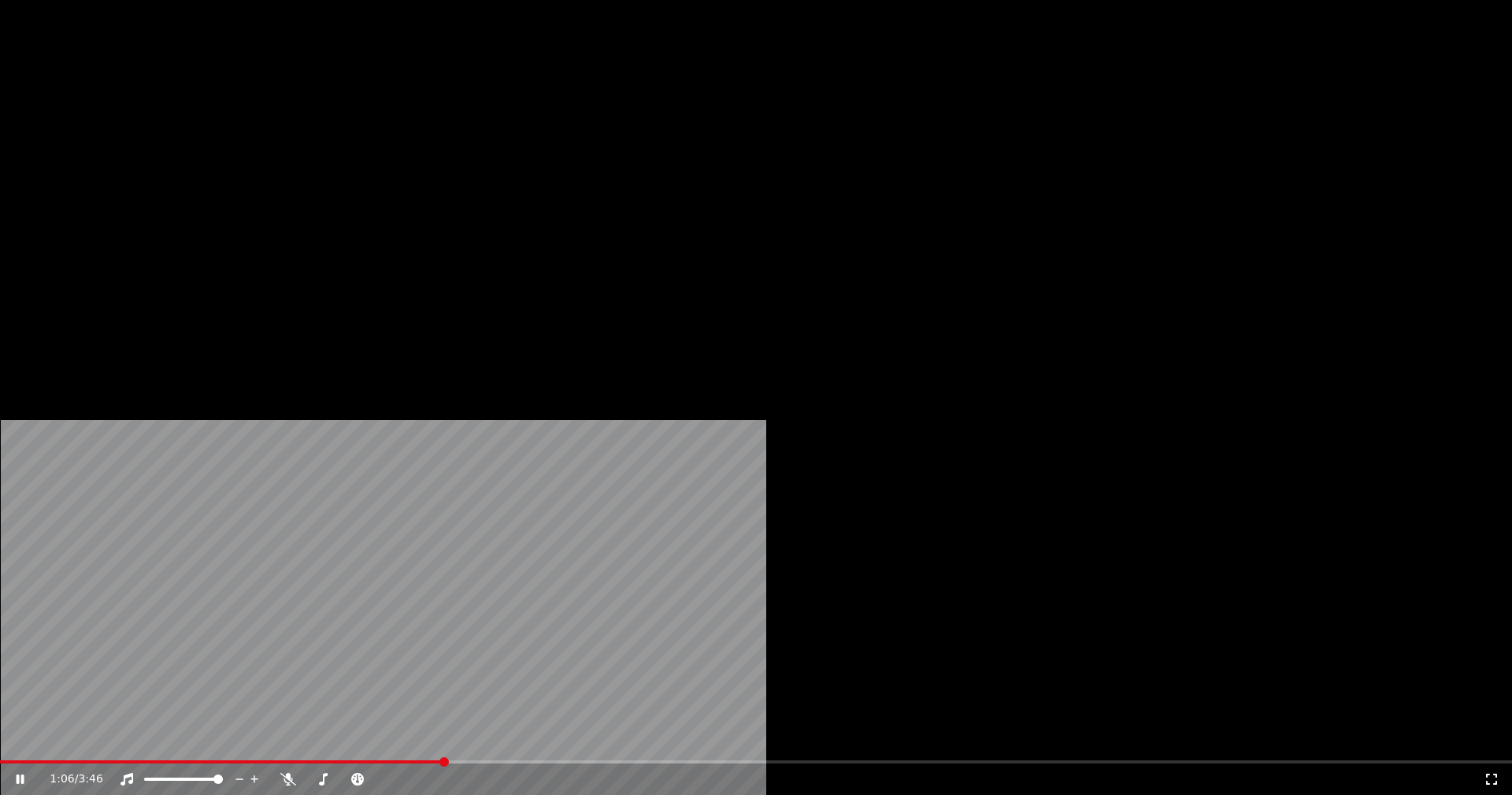
click at [354, 132] on button "Áudio" at bounding box center [346, 121] width 63 height 22
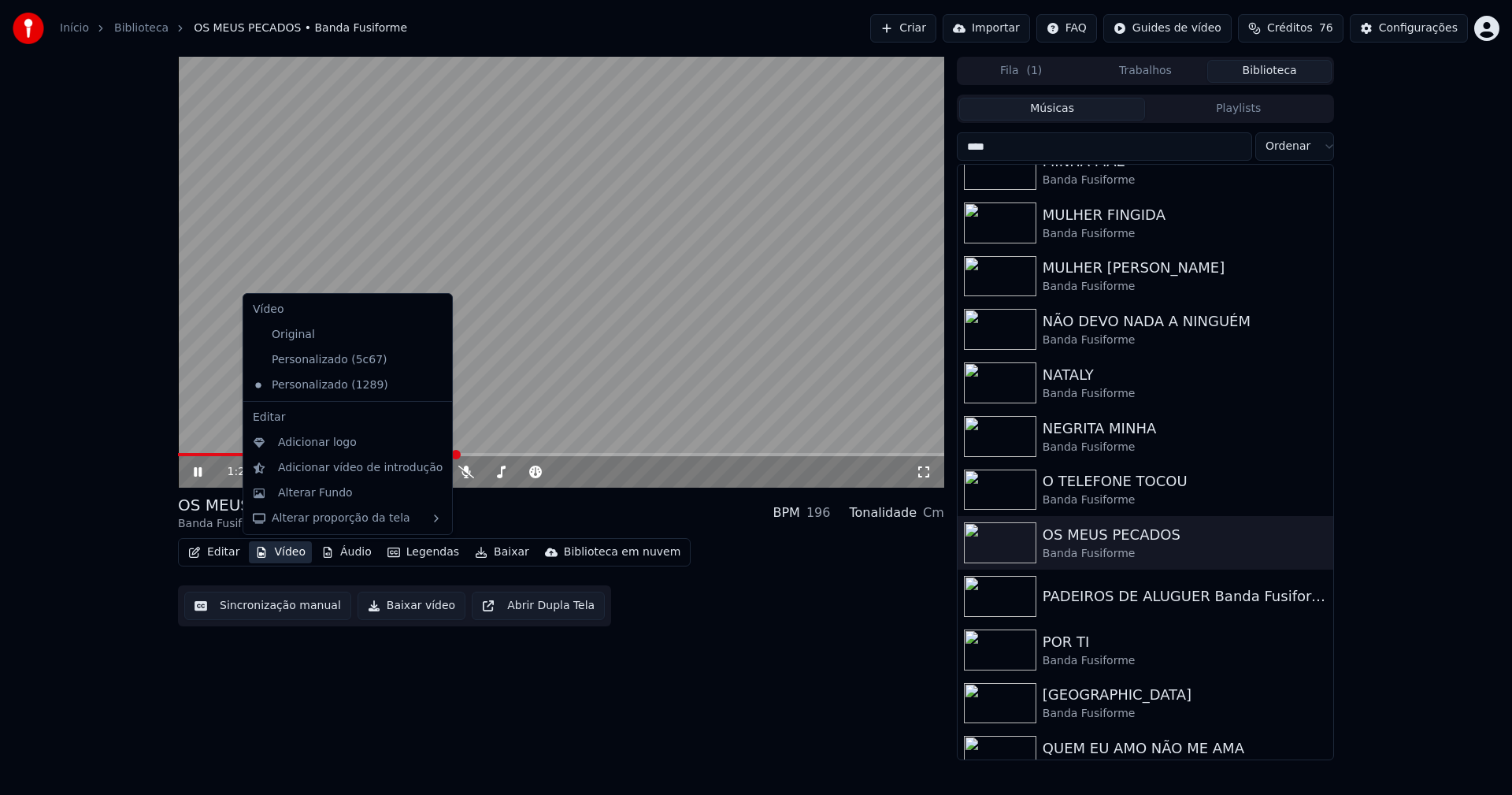
click at [221, 453] on div "1:21 / 3:46" at bounding box center [560, 272] width 766 height 431
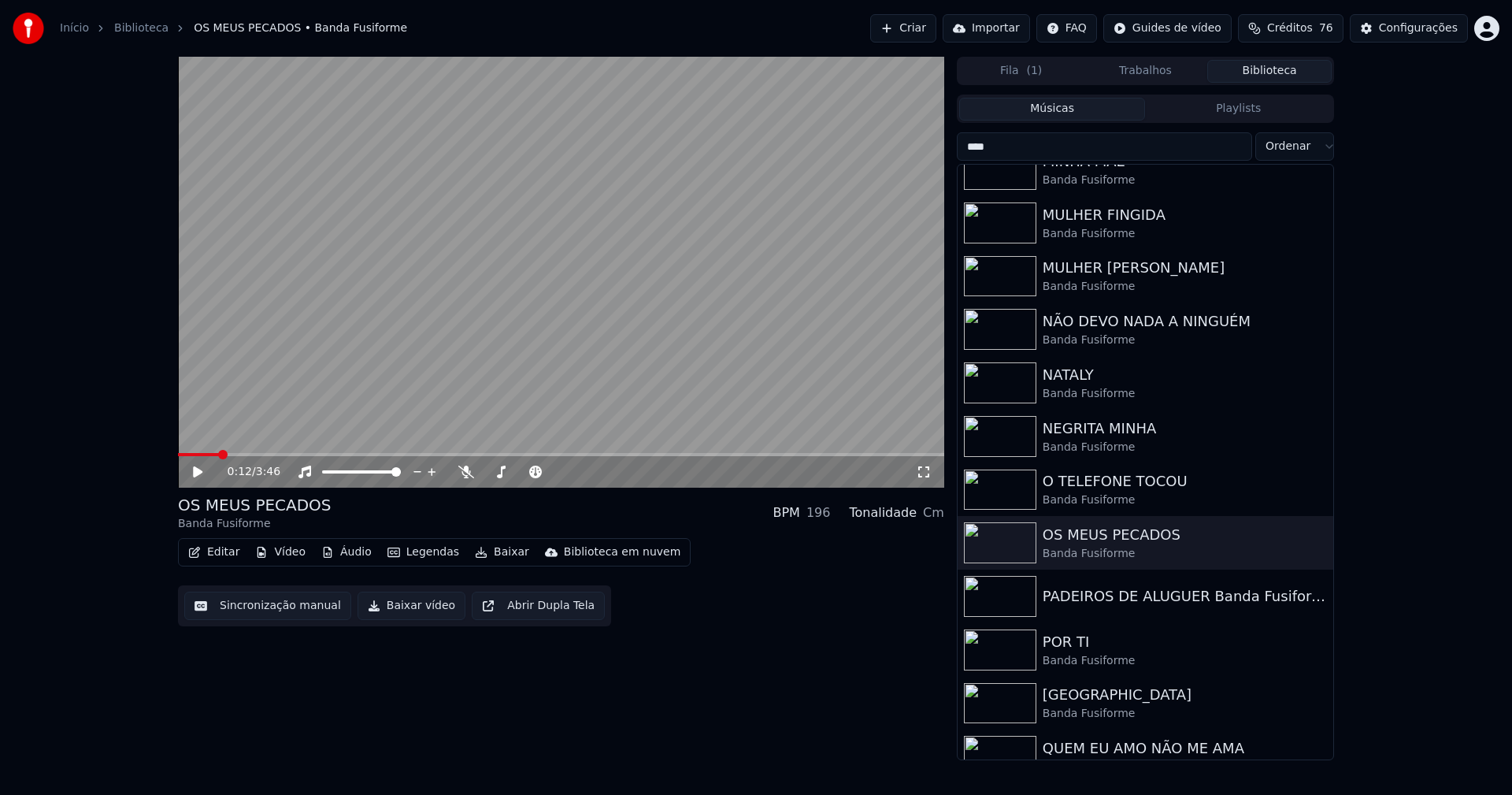
click at [219, 455] on span at bounding box center [198, 455] width 41 height 3
click at [197, 474] on icon at bounding box center [198, 472] width 10 height 11
click at [920, 473] on icon at bounding box center [924, 472] width 16 height 13
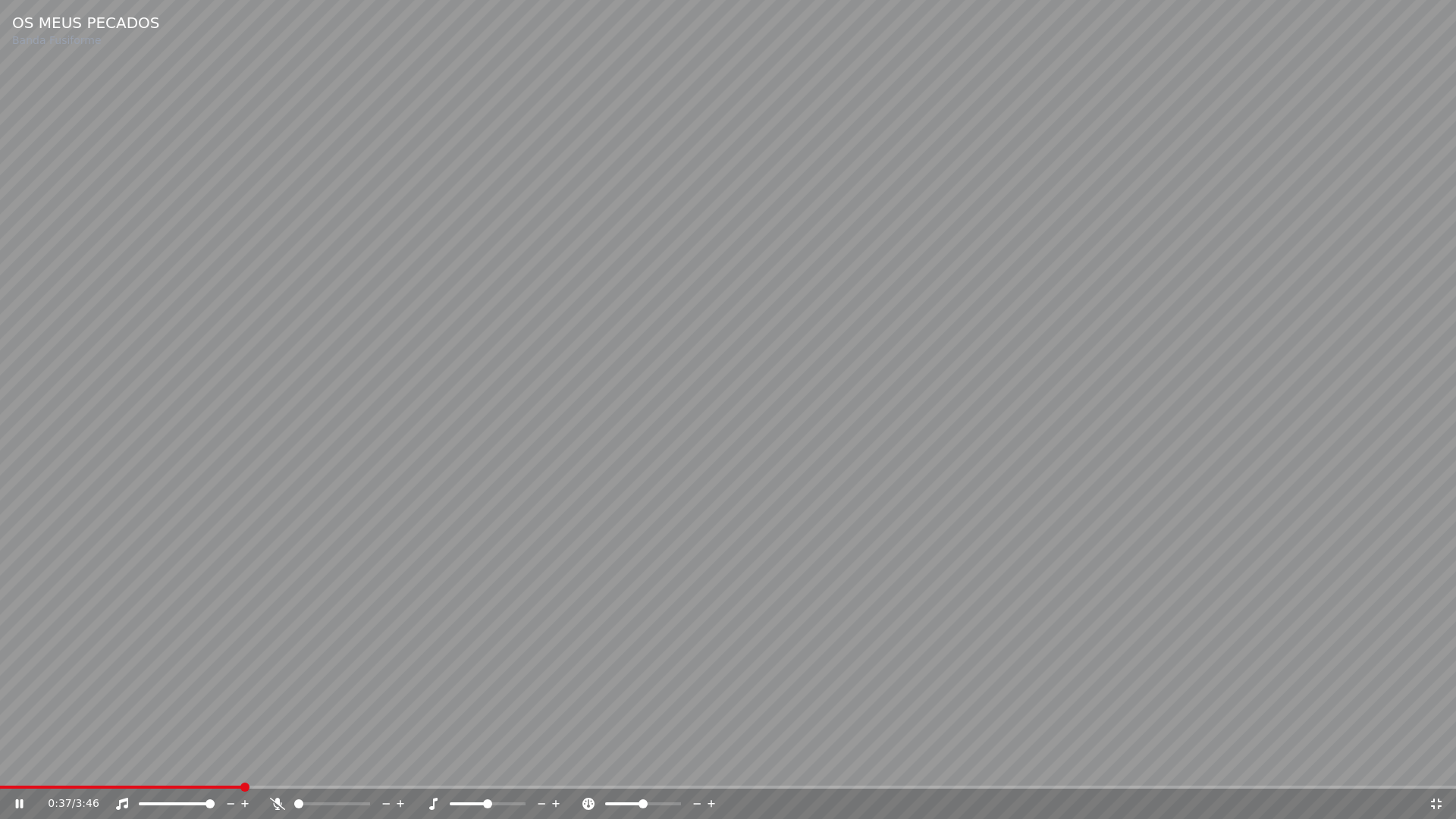
click at [1431, 765] on icon at bounding box center [1436, 804] width 15 height 12
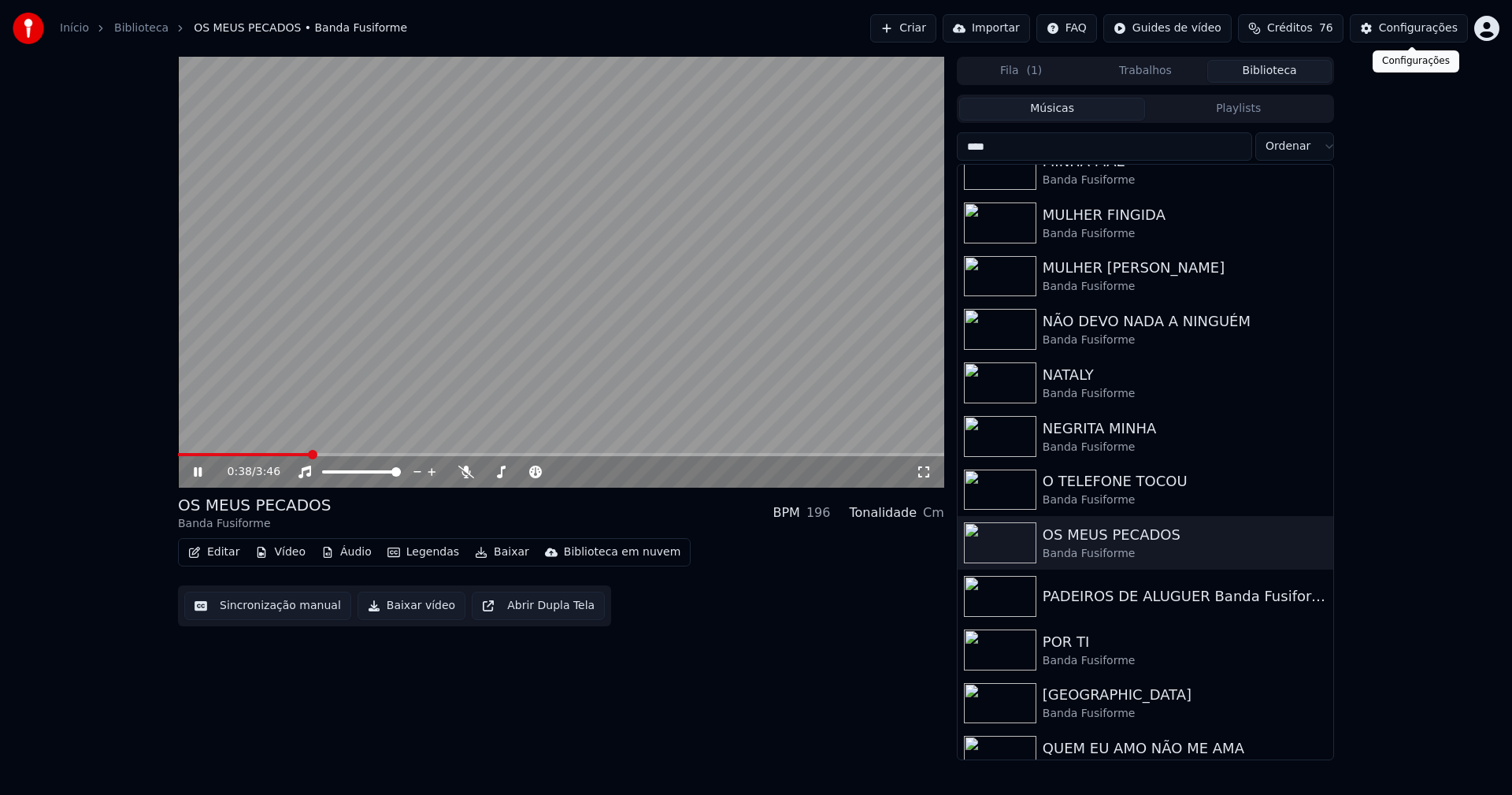
click at [1406, 29] on div "Configurações" at bounding box center [1418, 29] width 79 height 16
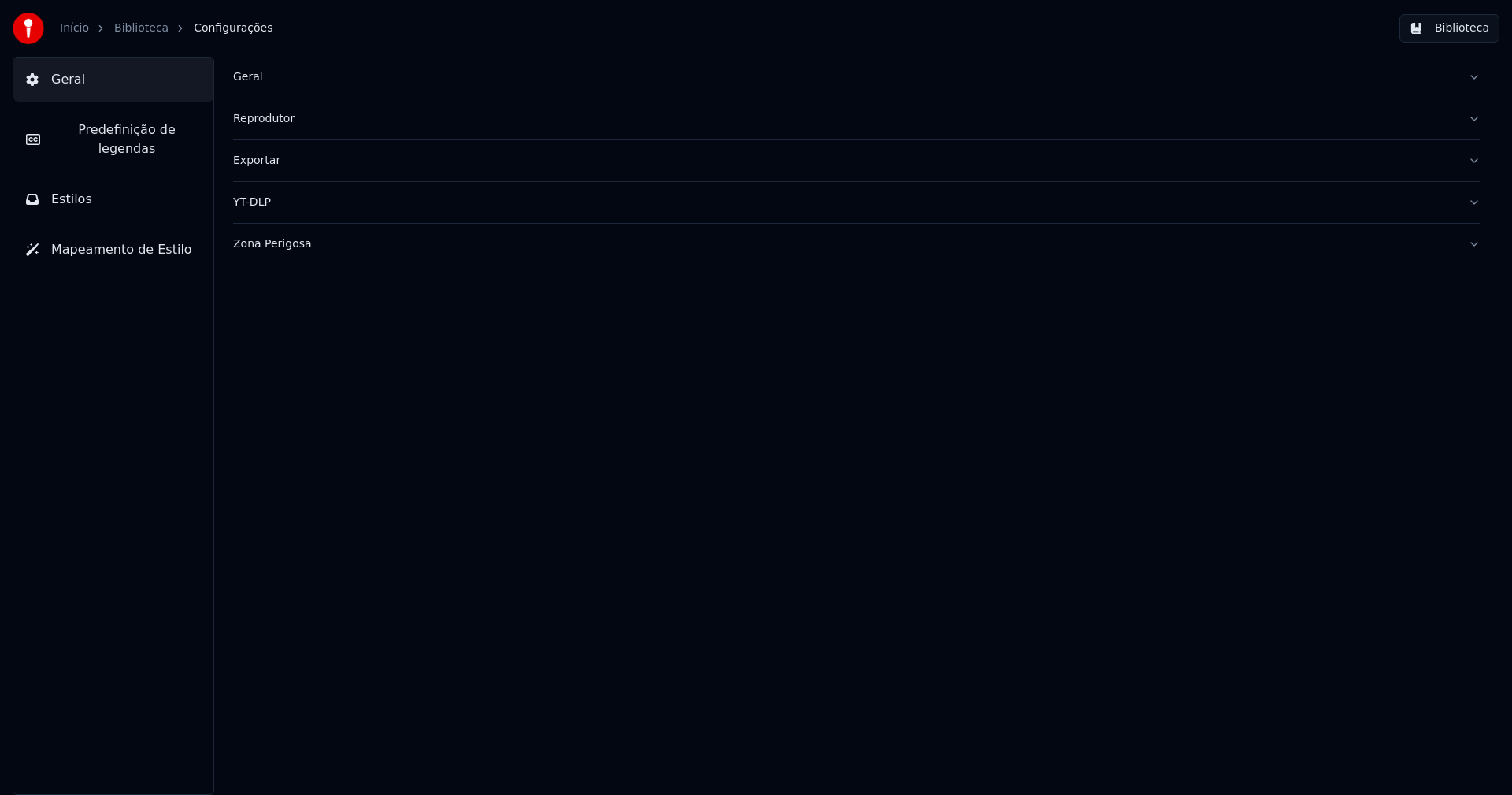
click at [140, 135] on span "Predefinição de legendas" at bounding box center [127, 139] width 148 height 37
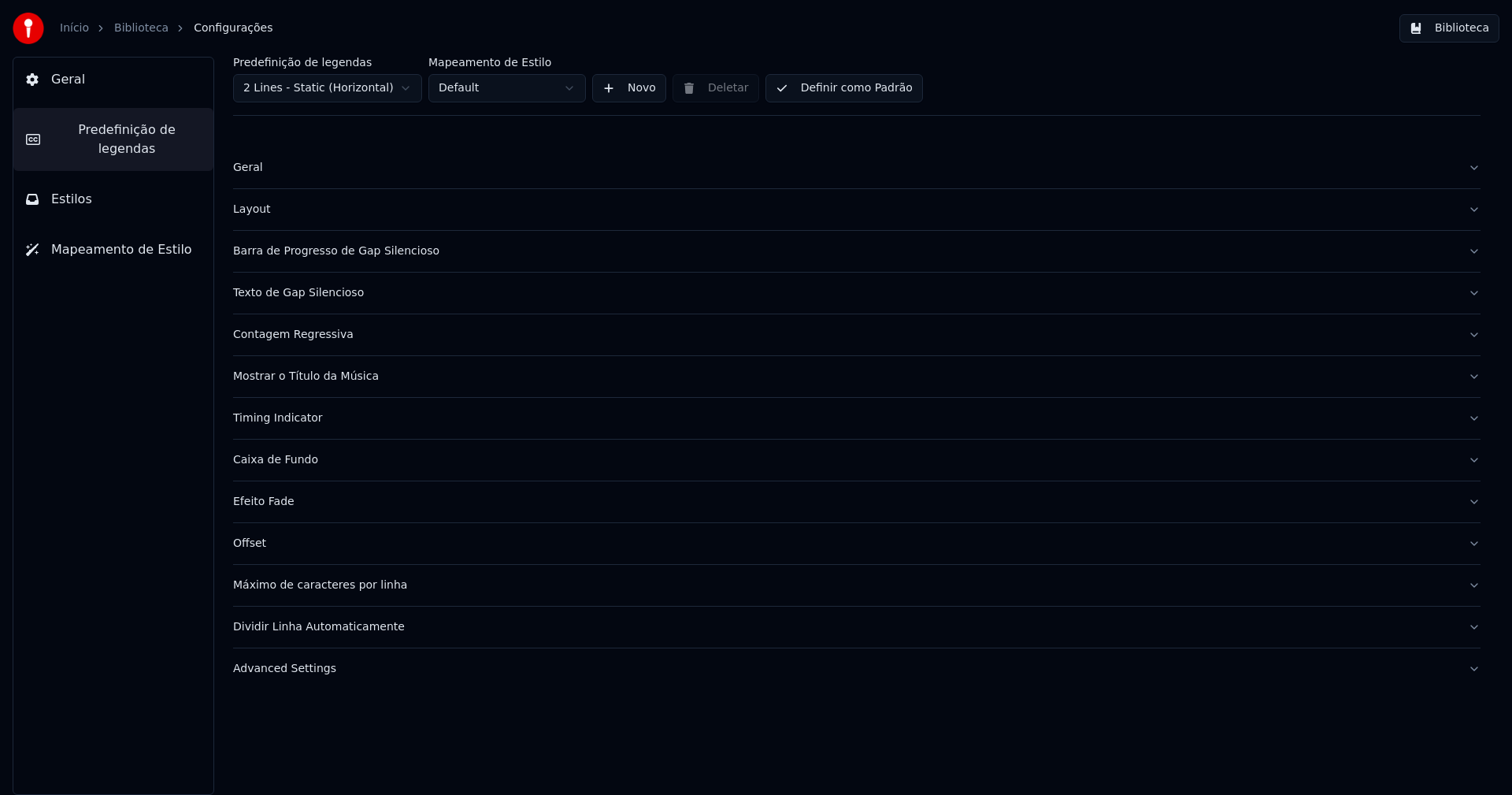
click at [310, 679] on button "Advanced Settings" at bounding box center [856, 668] width 1247 height 41
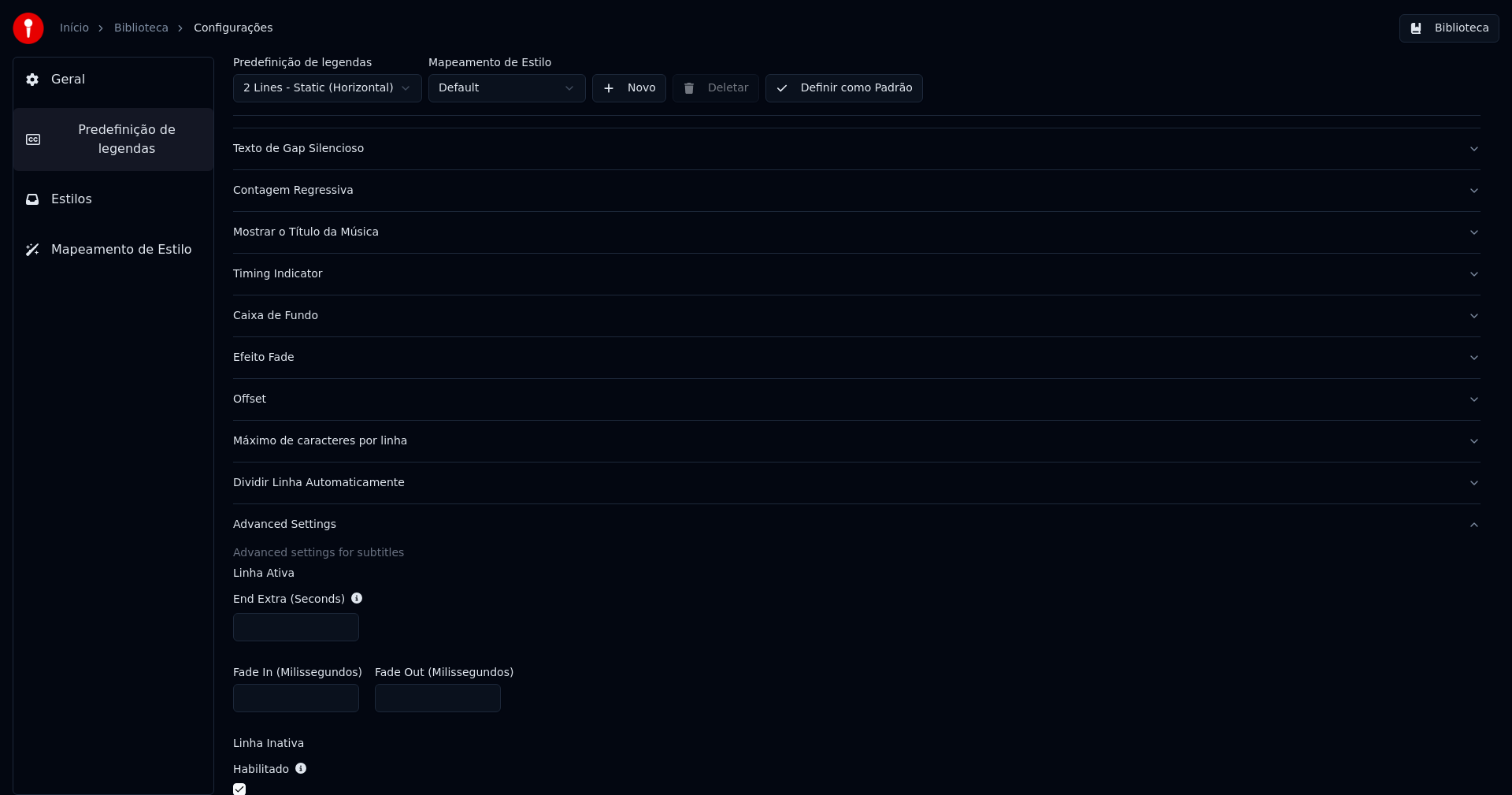
scroll to position [315, 0]
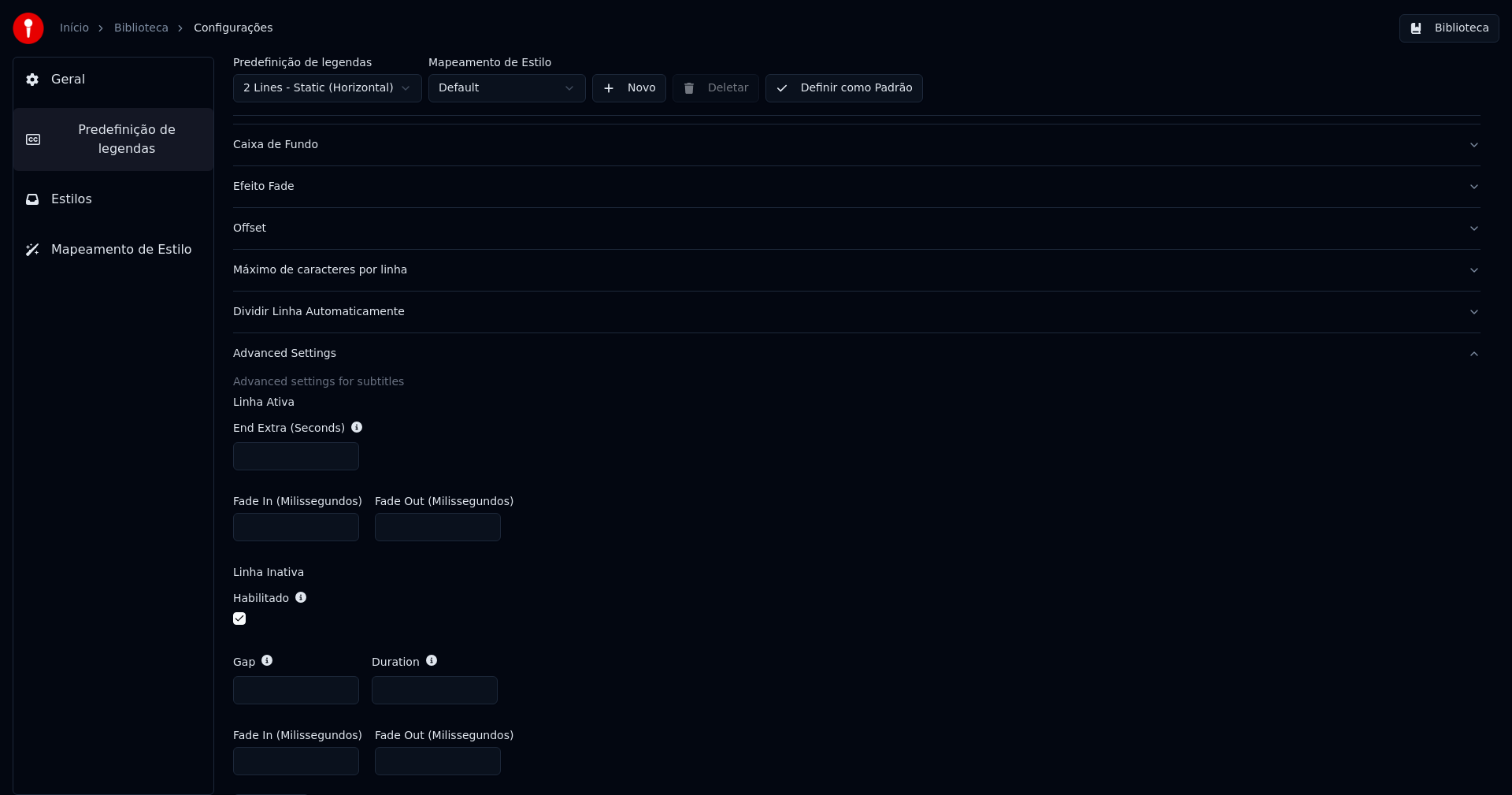
type input "*"
click at [341, 683] on input "*" at bounding box center [296, 691] width 126 height 29
click at [819, 647] on div "Gap * Duration ***" at bounding box center [856, 679] width 1247 height 76
click at [268, 457] on input "***" at bounding box center [296, 456] width 126 height 29
type input "***"
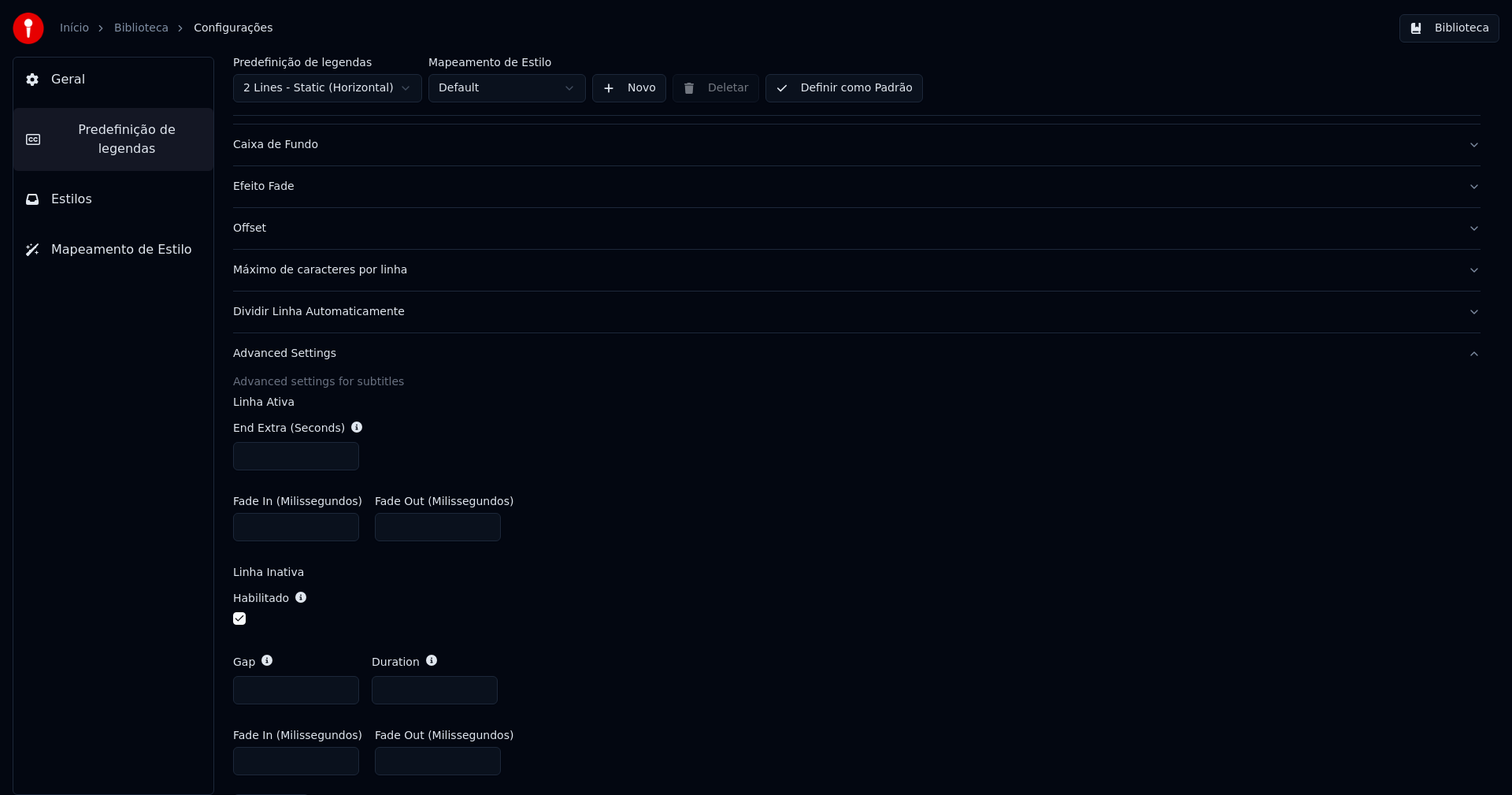
click at [917, 502] on div "Fade In (Milissegundos) * Fade Out (Milissegundos) ***" at bounding box center [856, 518] width 1247 height 71
click at [1468, 27] on button "Biblioteca" at bounding box center [1449, 29] width 100 height 29
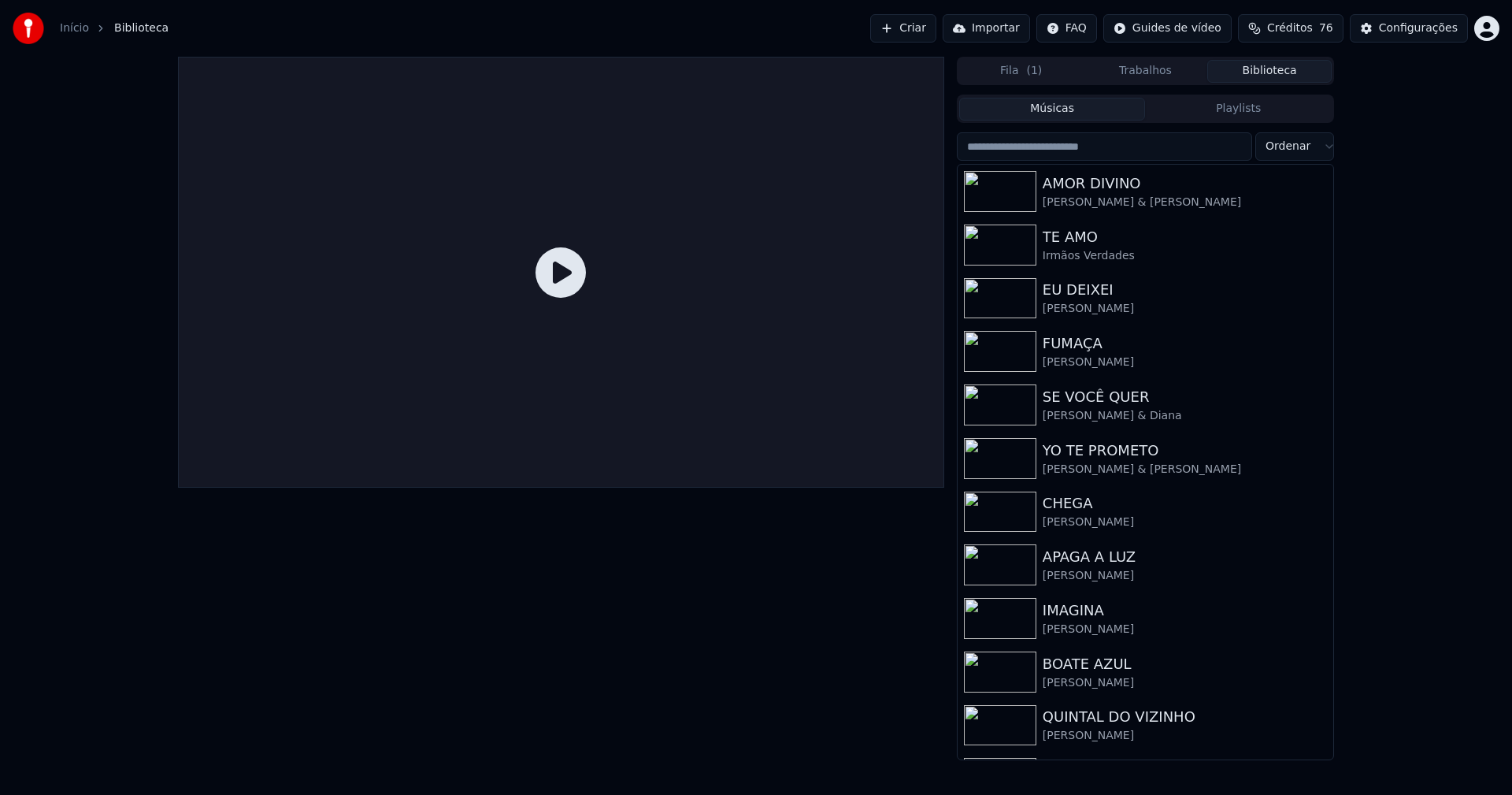
drag, startPoint x: 1056, startPoint y: 151, endPoint x: 1048, endPoint y: 152, distance: 8.1
click at [1056, 152] on input "search" at bounding box center [1104, 147] width 296 height 29
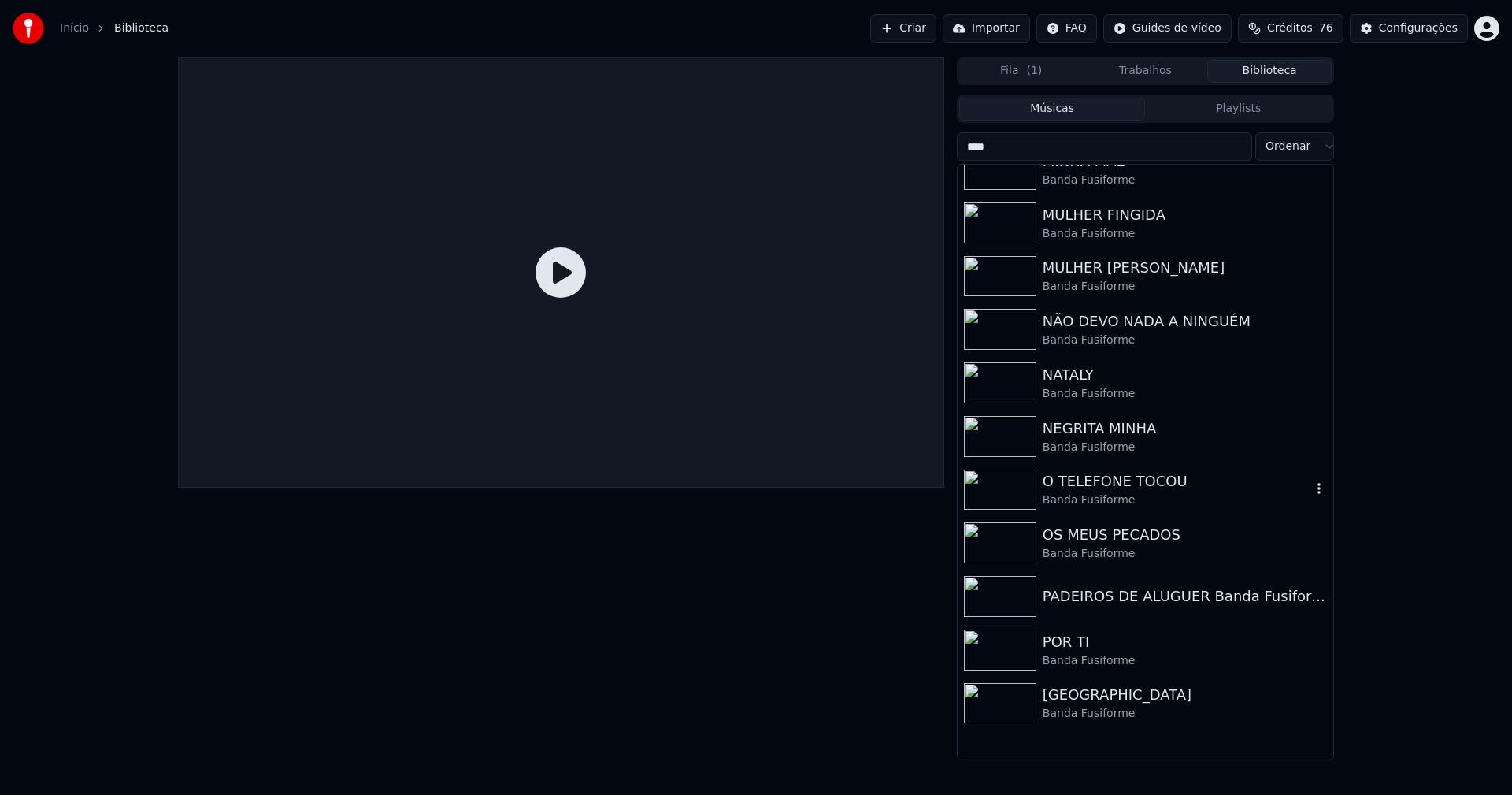
scroll to position [236, 0]
type input "****"
click at [1142, 537] on div "OS MEUS PECADOS" at bounding box center [1176, 535] width 269 height 22
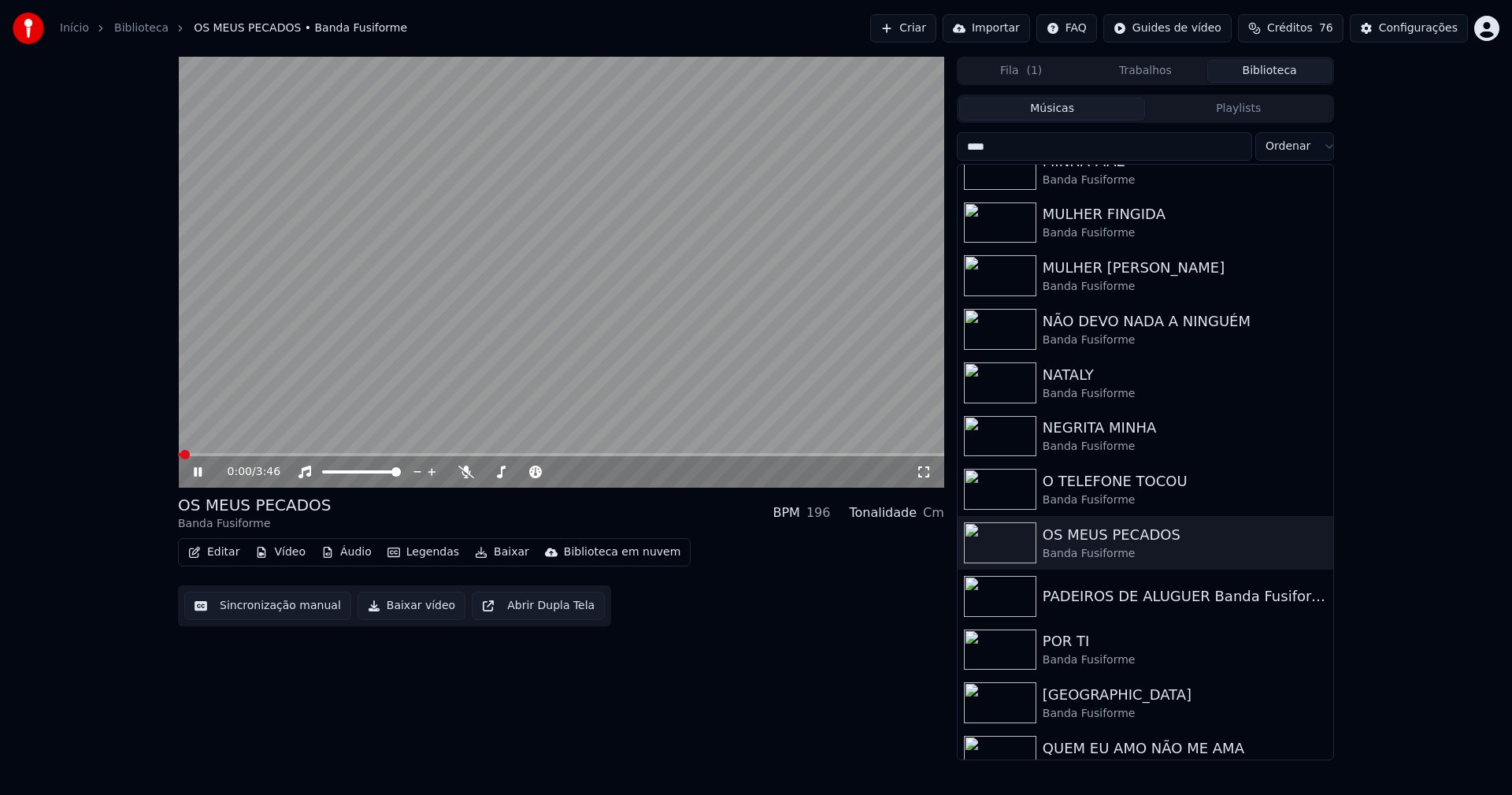
click at [929, 478] on icon at bounding box center [924, 472] width 11 height 11
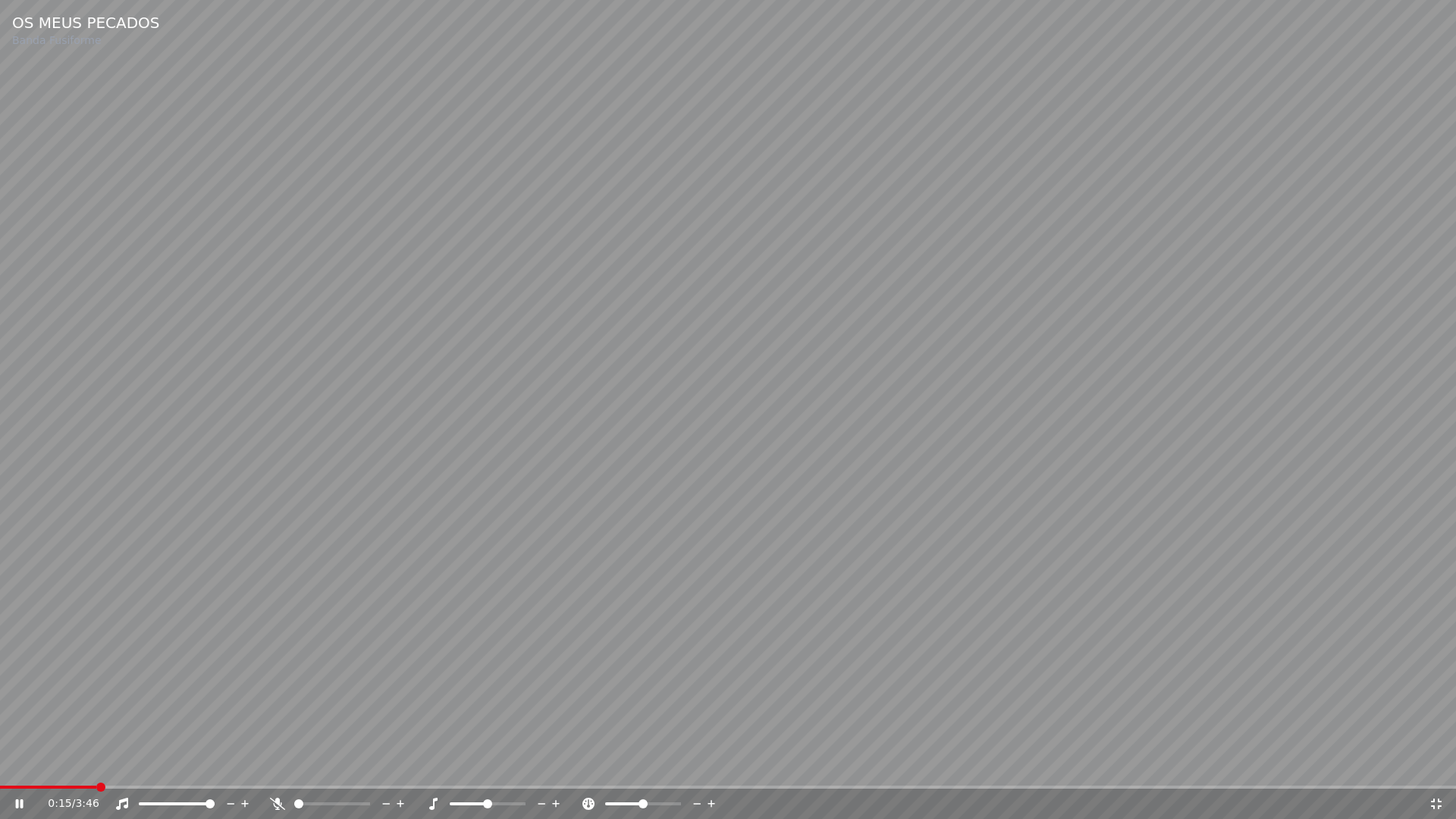
click at [95, 765] on span at bounding box center [48, 788] width 96 height 3
click at [1436, 765] on icon at bounding box center [1436, 804] width 15 height 12
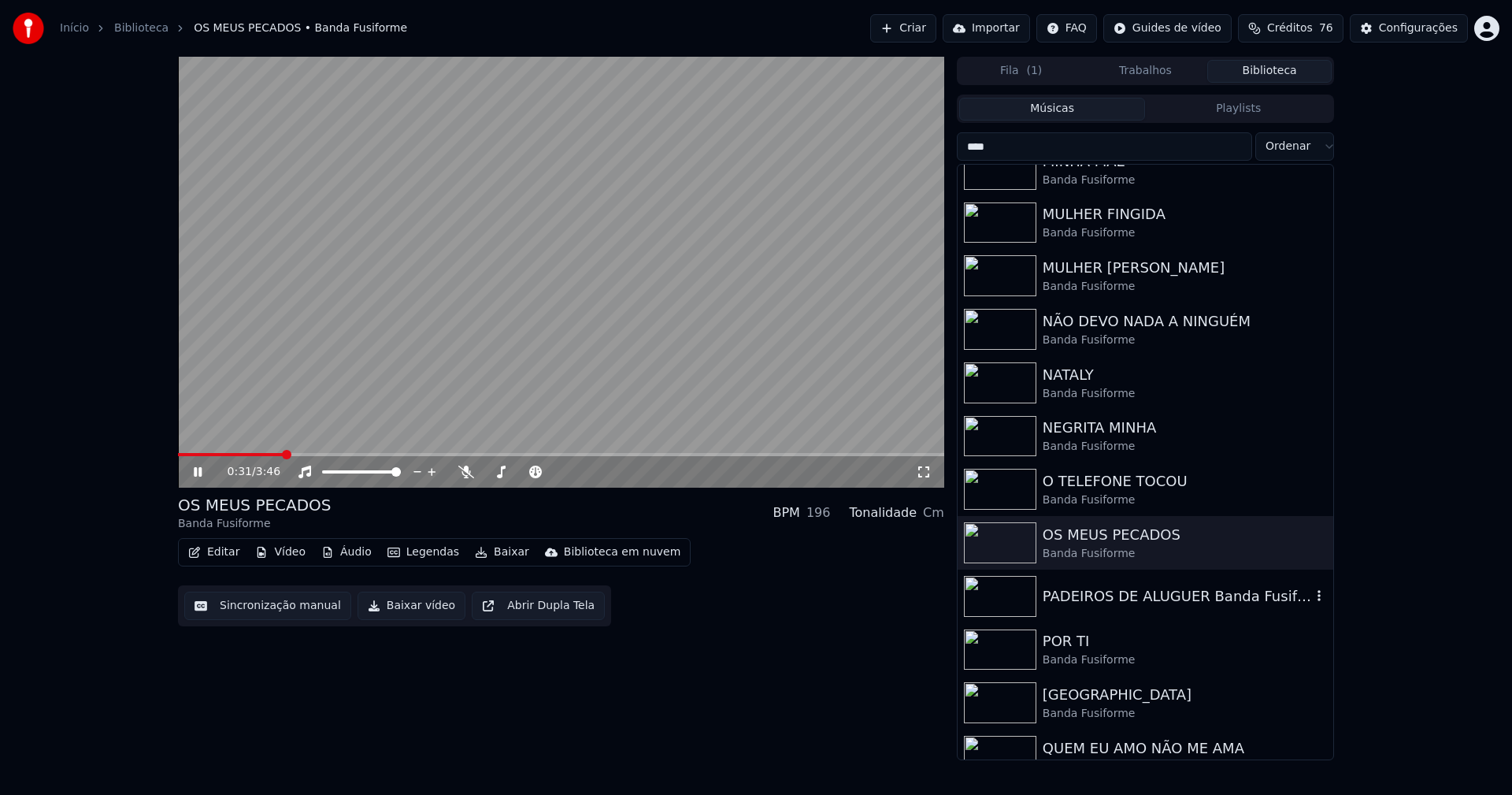
click at [1151, 600] on div "PADEIROS DE ALUGUER Banda Fusiforme" at bounding box center [1176, 596] width 269 height 22
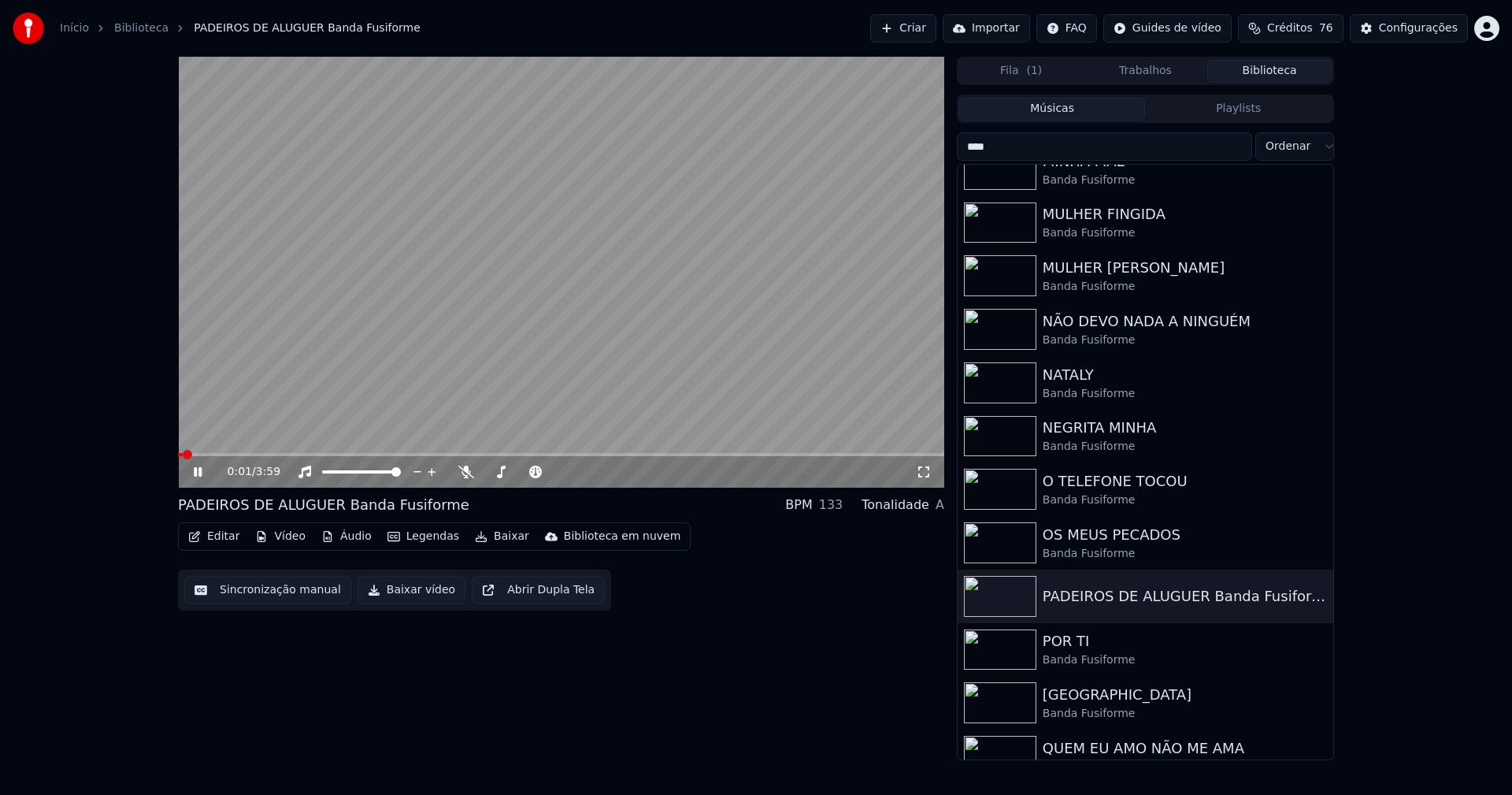
click at [200, 473] on icon at bounding box center [198, 472] width 8 height 10
click at [223, 537] on button "Editar" at bounding box center [214, 537] width 64 height 22
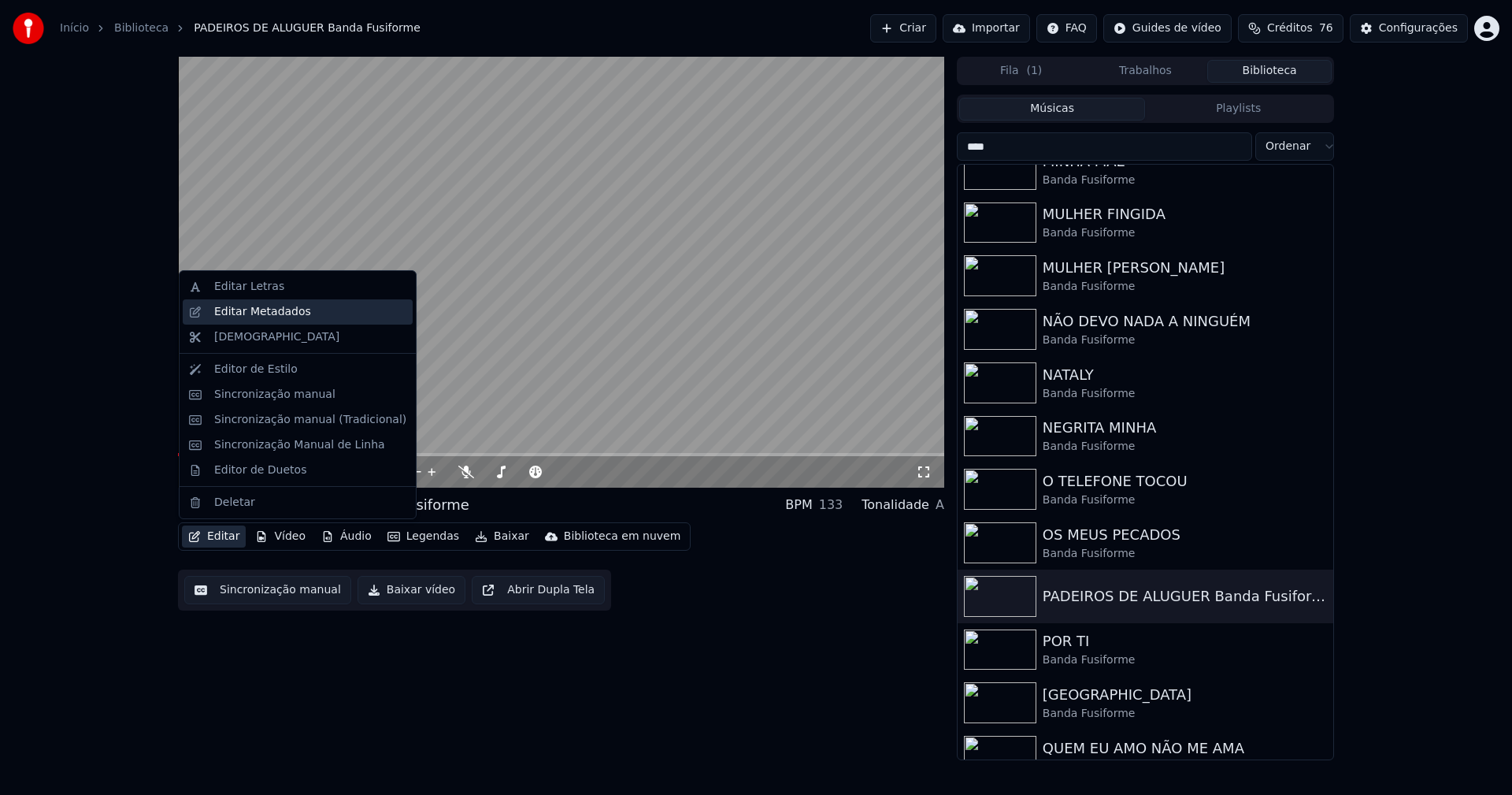
click at [260, 317] on div "Editar Metadados" at bounding box center [263, 312] width 97 height 16
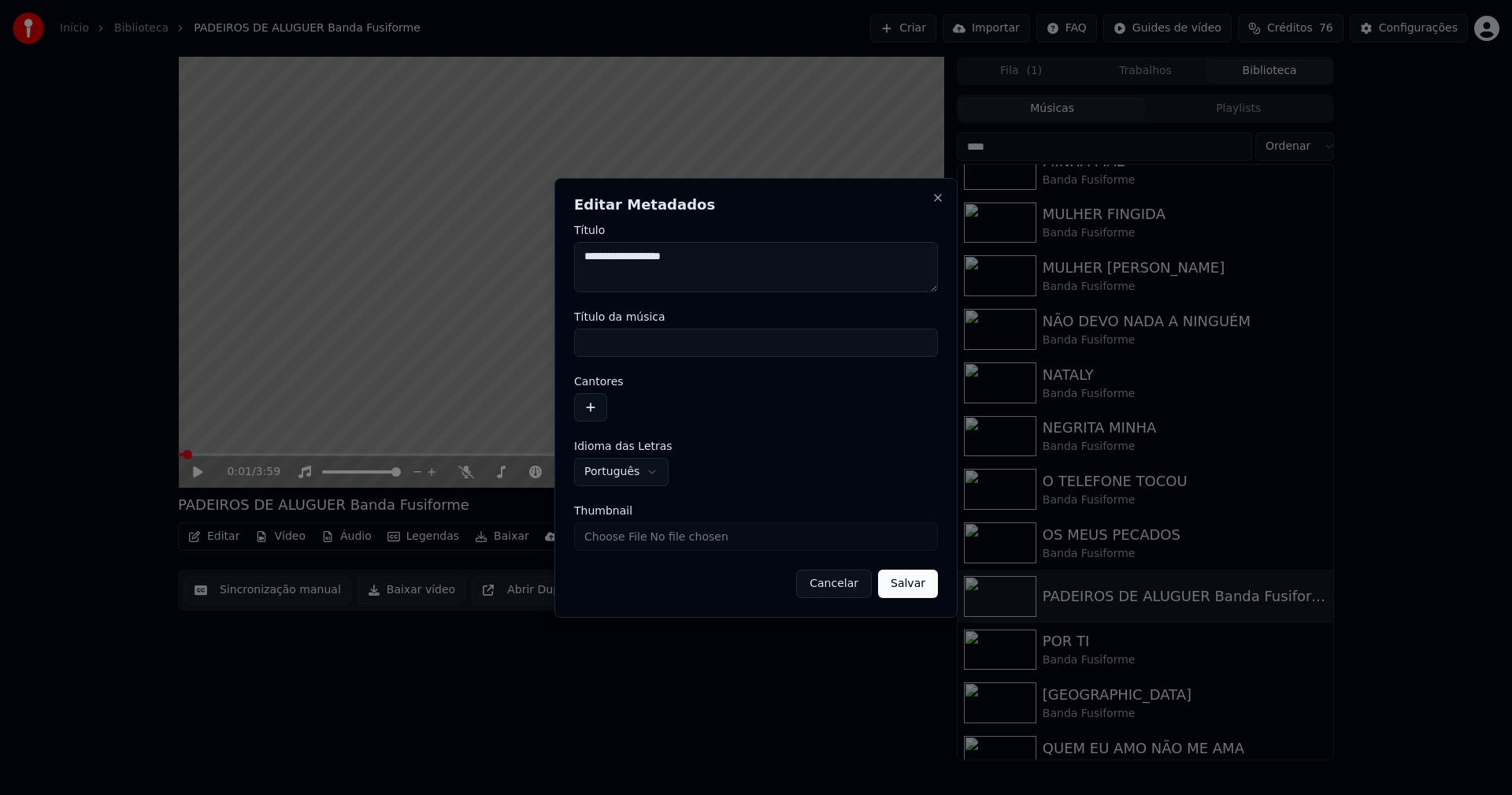
click at [646, 339] on input "Título da música" at bounding box center [756, 343] width 363 height 29
type input "**********"
click at [602, 404] on button "button" at bounding box center [590, 407] width 33 height 29
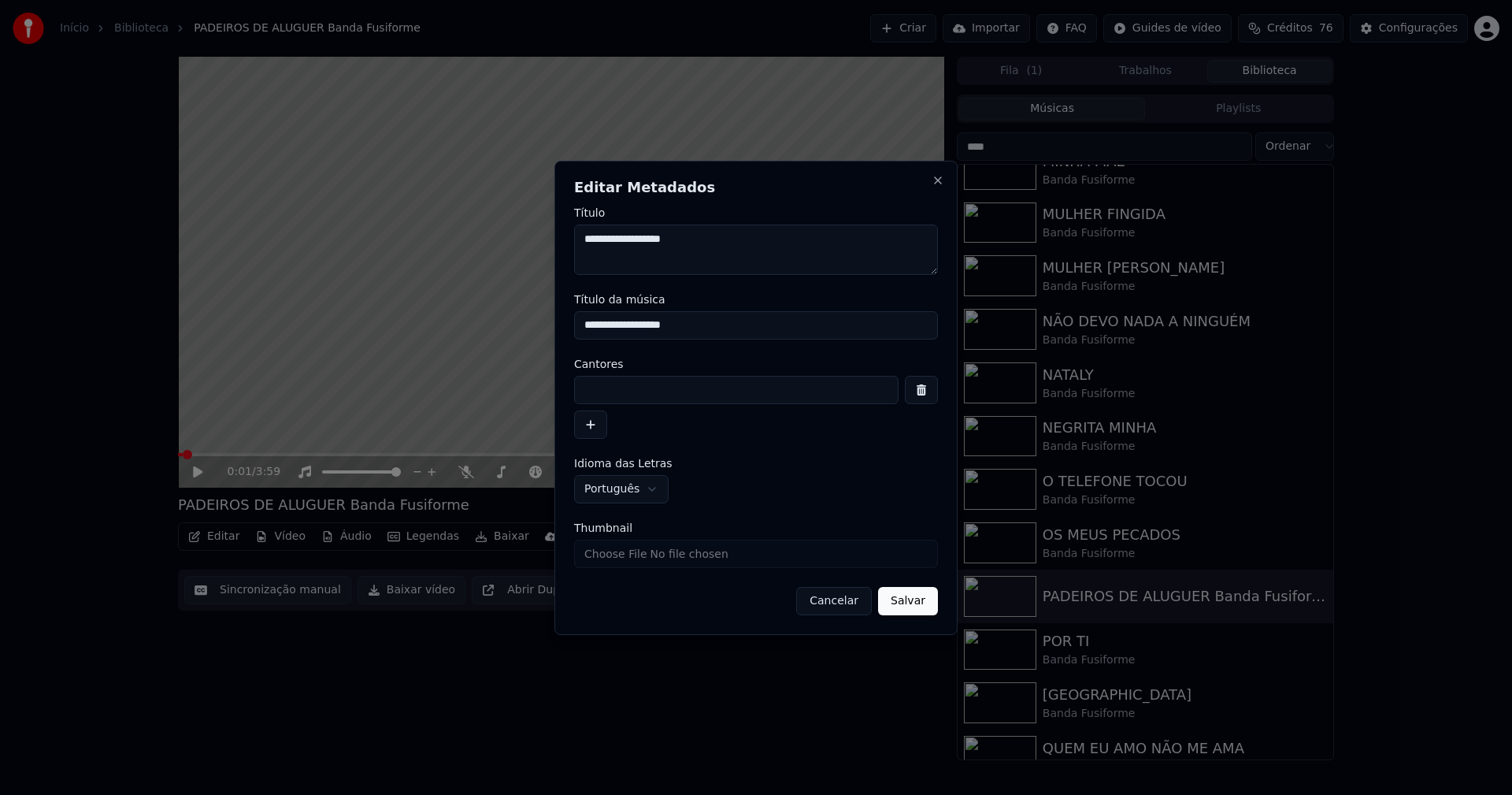
click at [627, 394] on input at bounding box center [736, 390] width 324 height 29
type input "**********"
click at [623, 560] on input "Thumbnail" at bounding box center [756, 554] width 363 height 29
type input "**********"
click at [901, 593] on button "Salvar" at bounding box center [908, 601] width 60 height 29
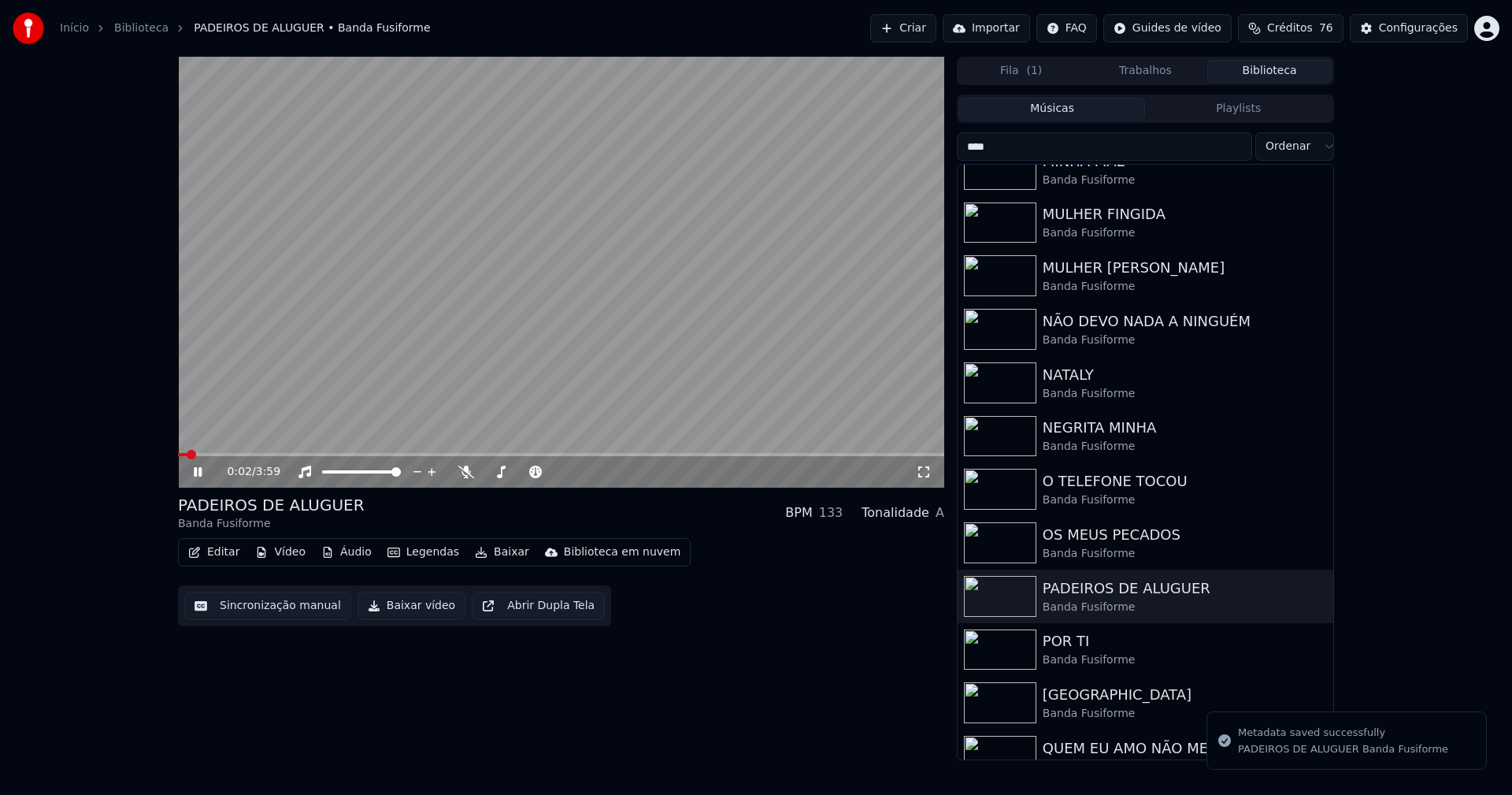
click at [286, 554] on button "Vídeo" at bounding box center [280, 553] width 63 height 22
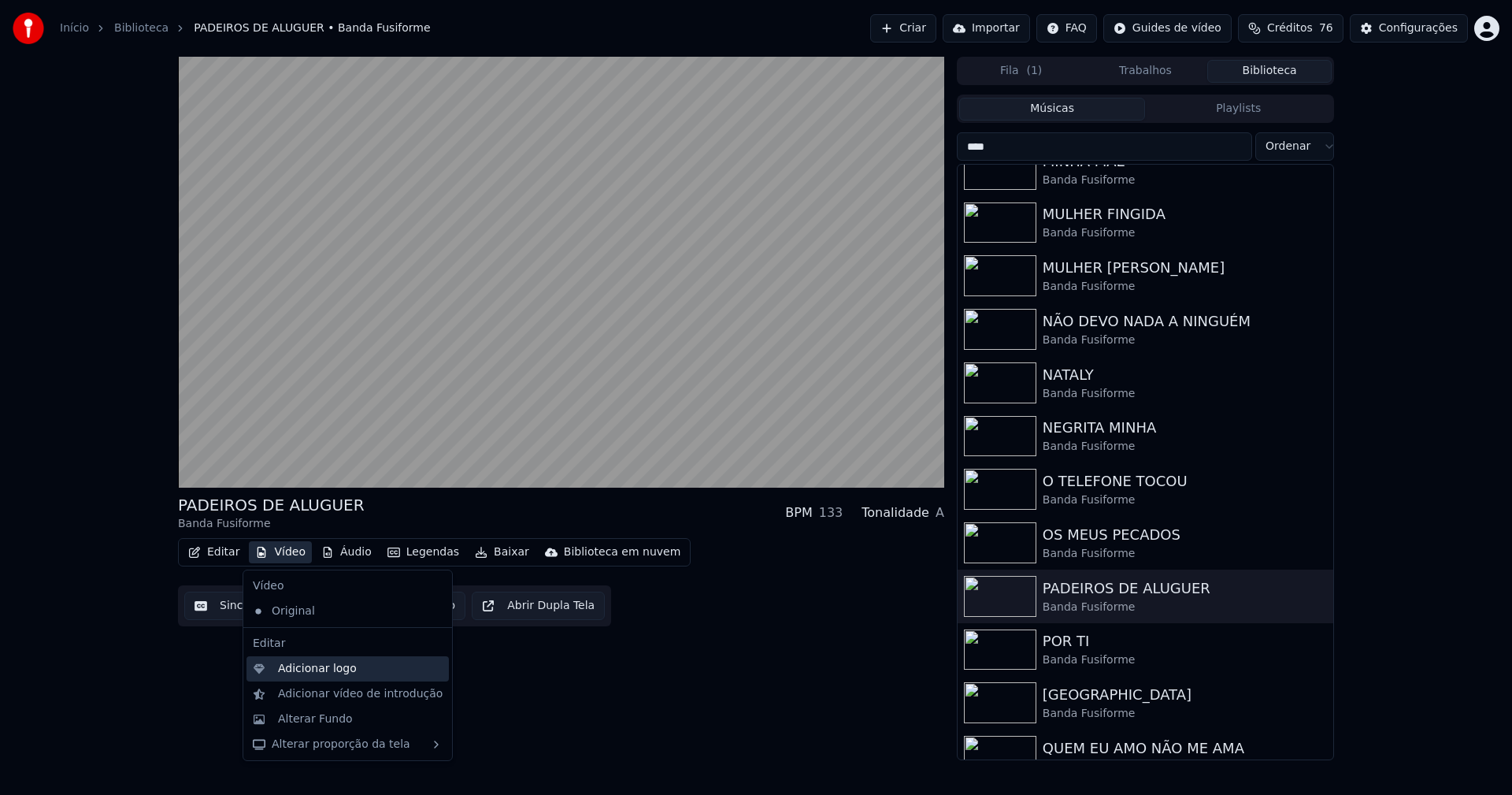
click at [300, 673] on div "Adicionar logo" at bounding box center [317, 669] width 79 height 16
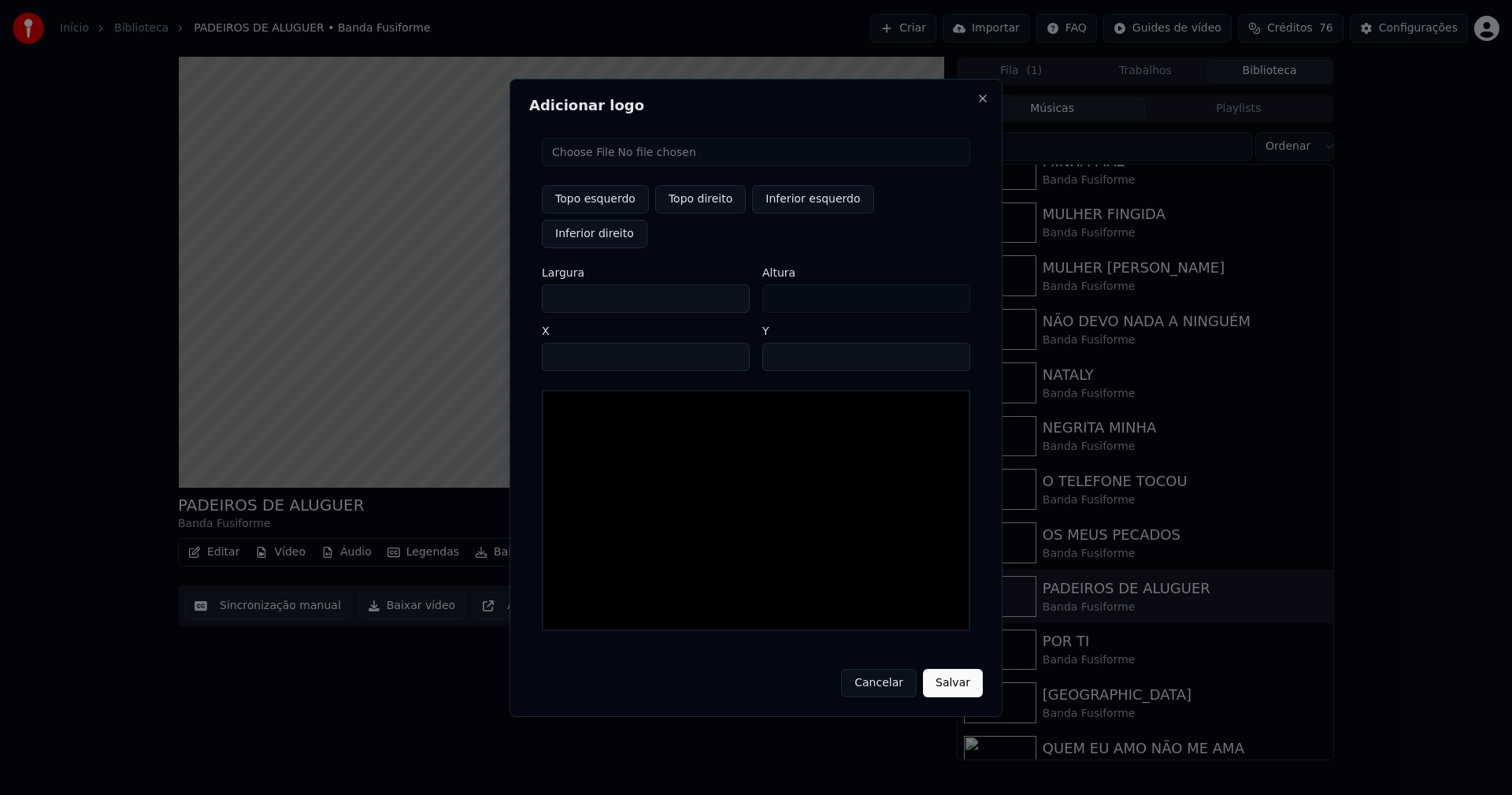
click at [610, 166] on input "file" at bounding box center [756, 152] width 428 height 29
type input "**********"
click at [697, 214] on button "Topo direito" at bounding box center [701, 199] width 91 height 29
type input "****"
drag, startPoint x: 568, startPoint y: 282, endPoint x: 493, endPoint y: 289, distance: 75.3
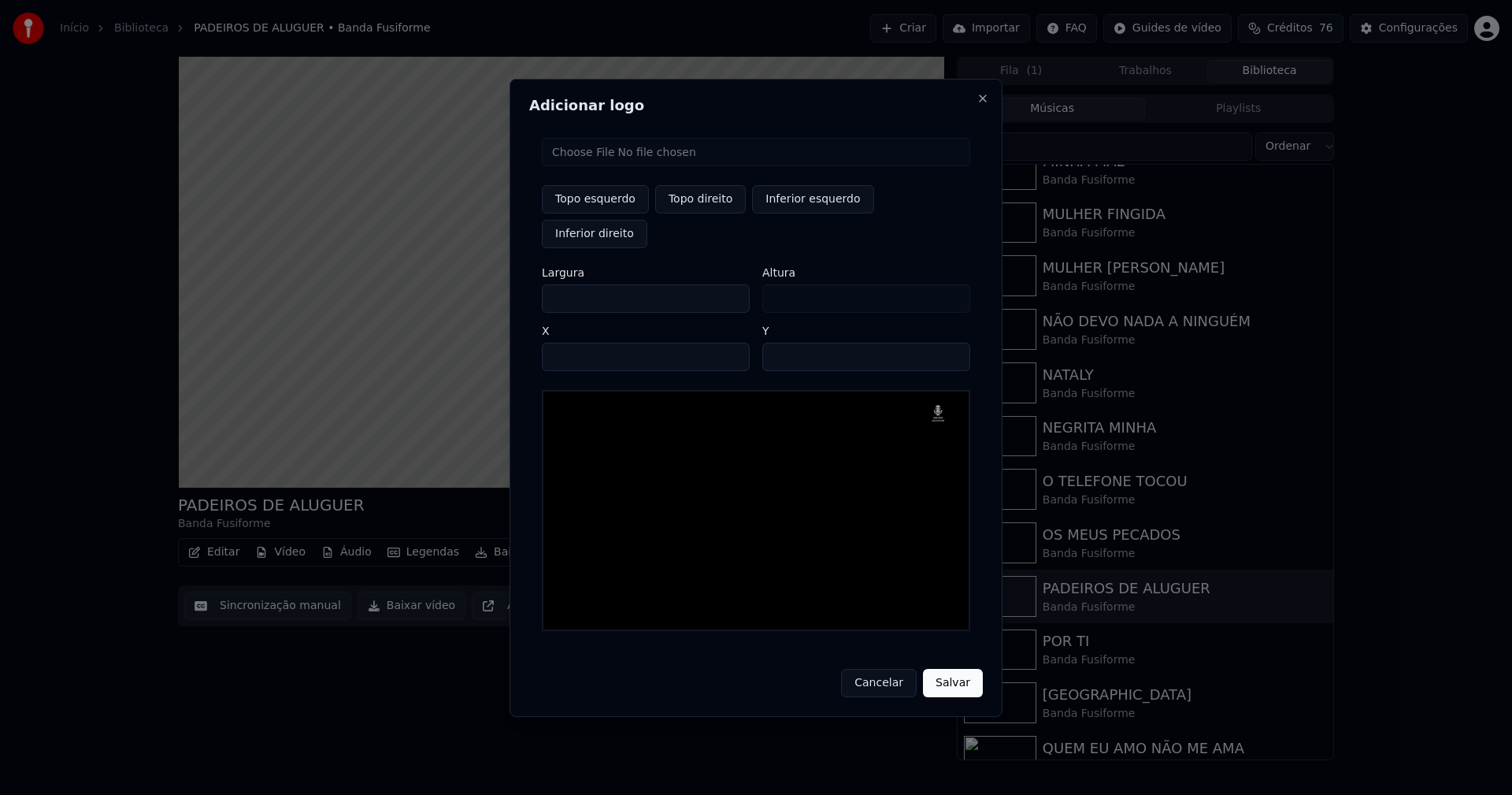
click at [497, 288] on body "Início Biblioteca PADEIROS DE ALUGUER • Banda Fusiforme Criar Importar FAQ Guid…" at bounding box center [756, 397] width 1512 height 795
type input "**"
type input "***"
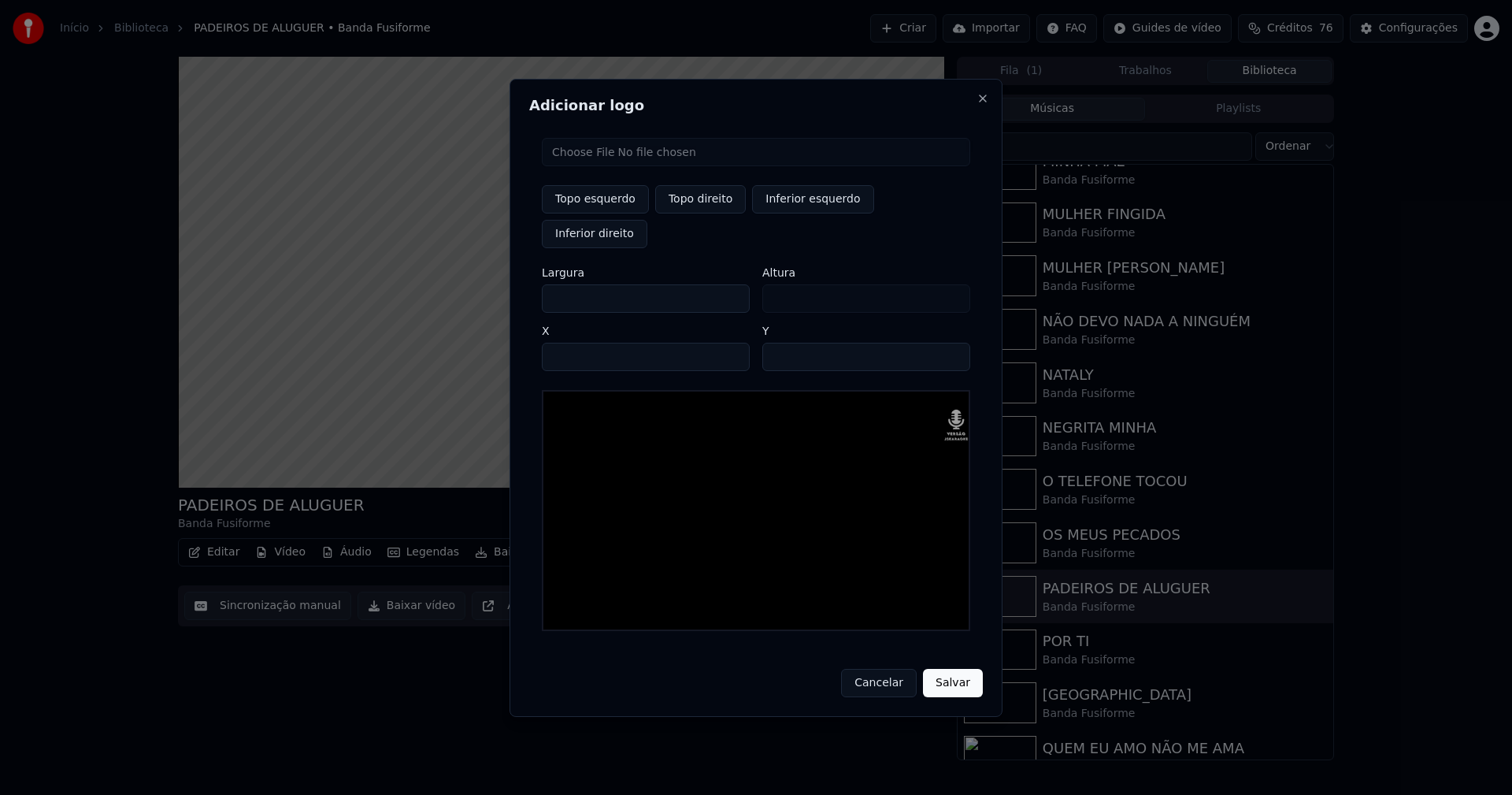
type input "***"
click at [574, 343] on input "****" at bounding box center [646, 357] width 208 height 29
type input "****"
click at [779, 343] on input "**" at bounding box center [866, 357] width 208 height 29
type input "**"
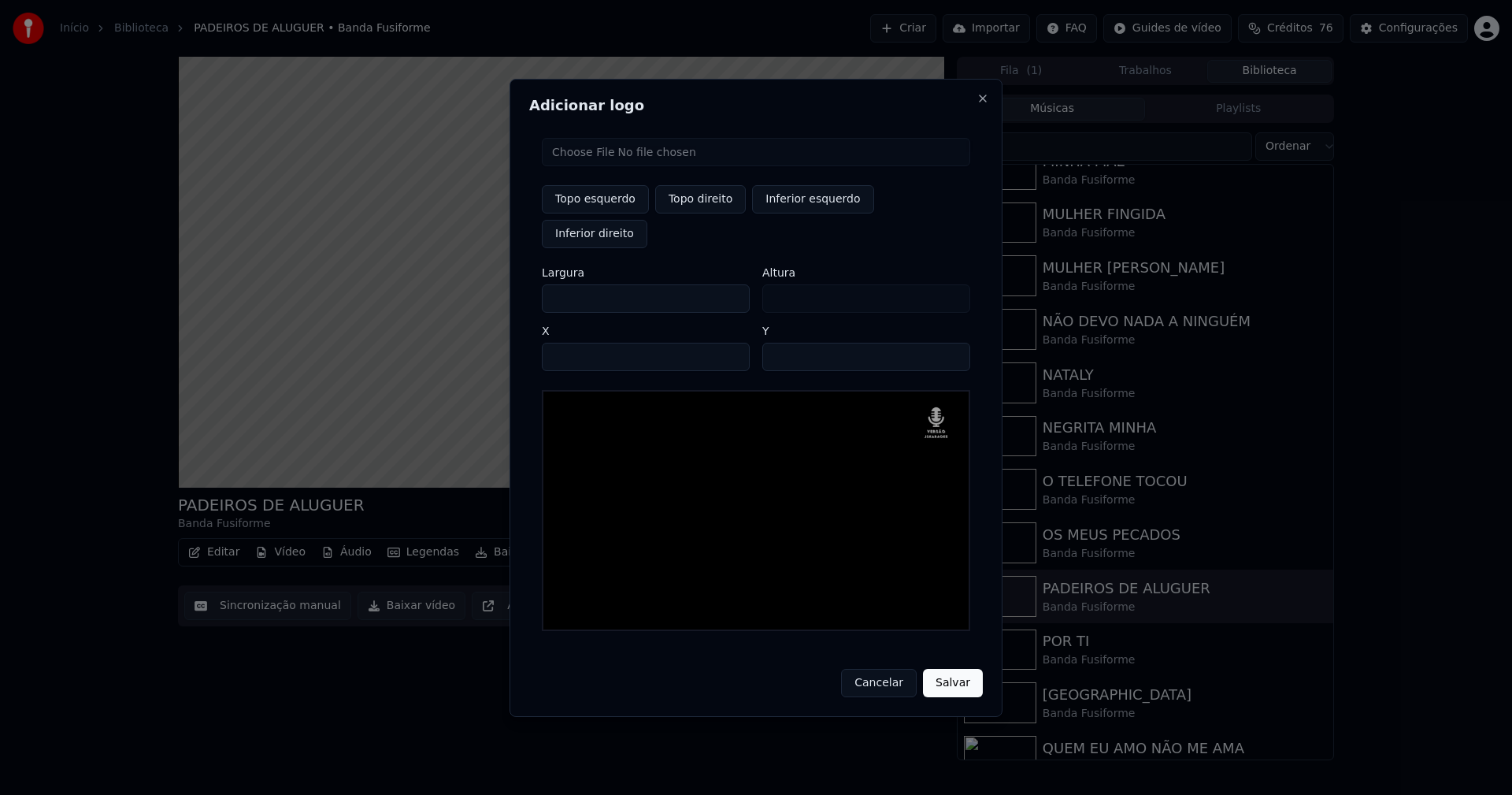
click at [952, 669] on button "Salvar" at bounding box center [952, 683] width 60 height 29
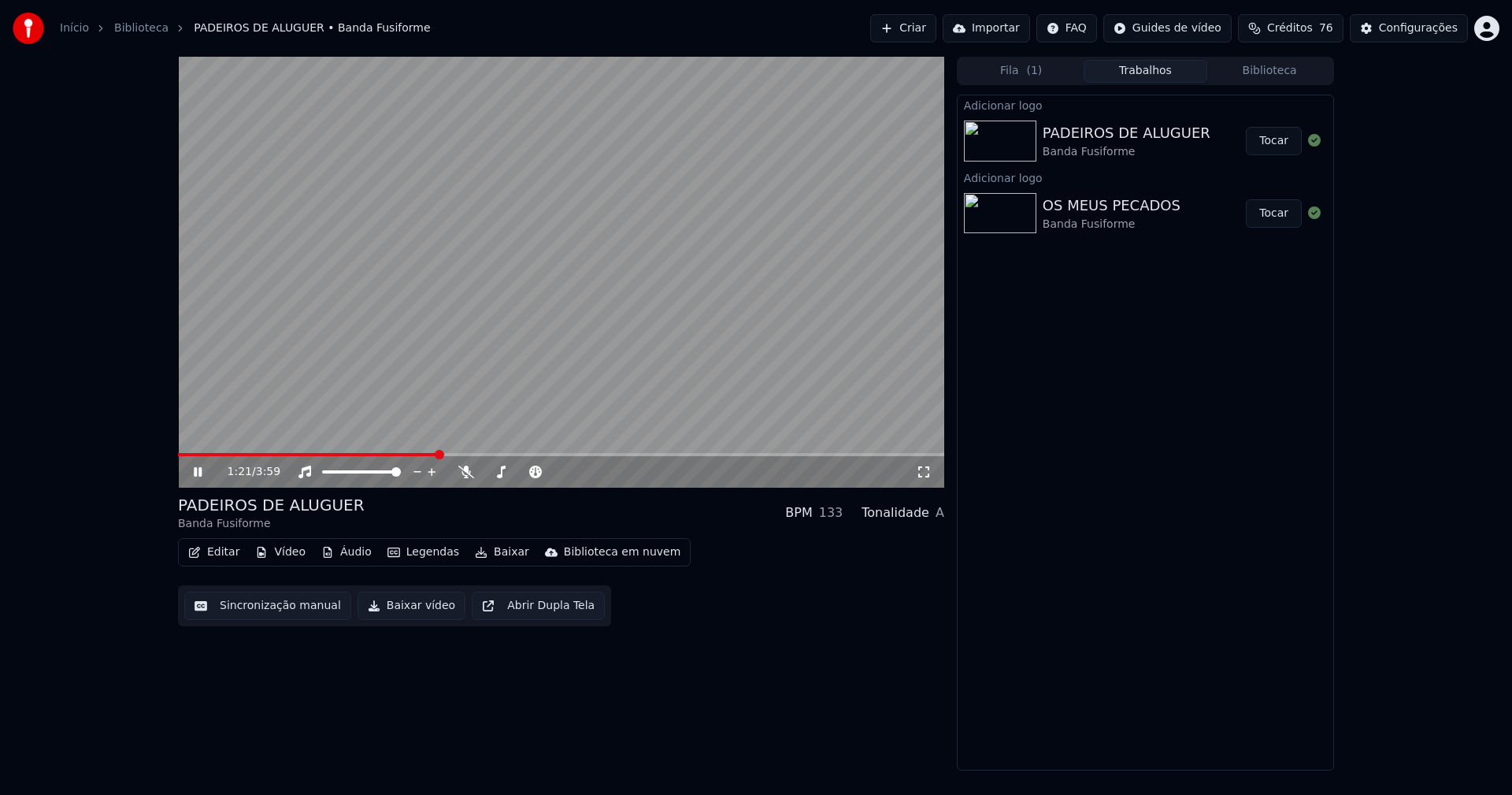
click at [1277, 138] on button "Tocar" at bounding box center [1274, 141] width 56 height 29
click at [924, 474] on icon at bounding box center [924, 472] width 16 height 13
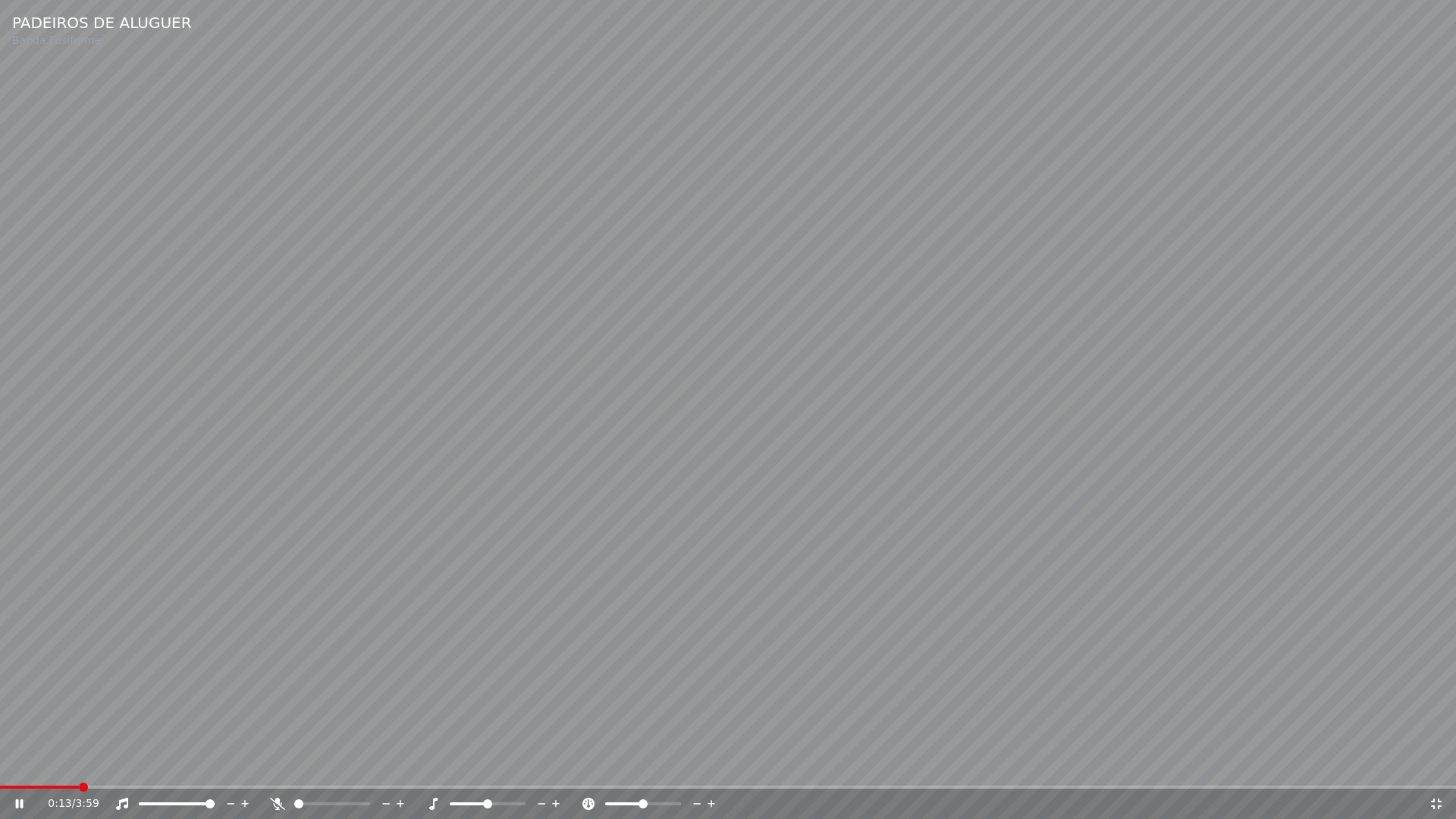
click at [79, 765] on span at bounding box center [39, 788] width 79 height 3
click at [1431, 765] on icon at bounding box center [1436, 804] width 11 height 11
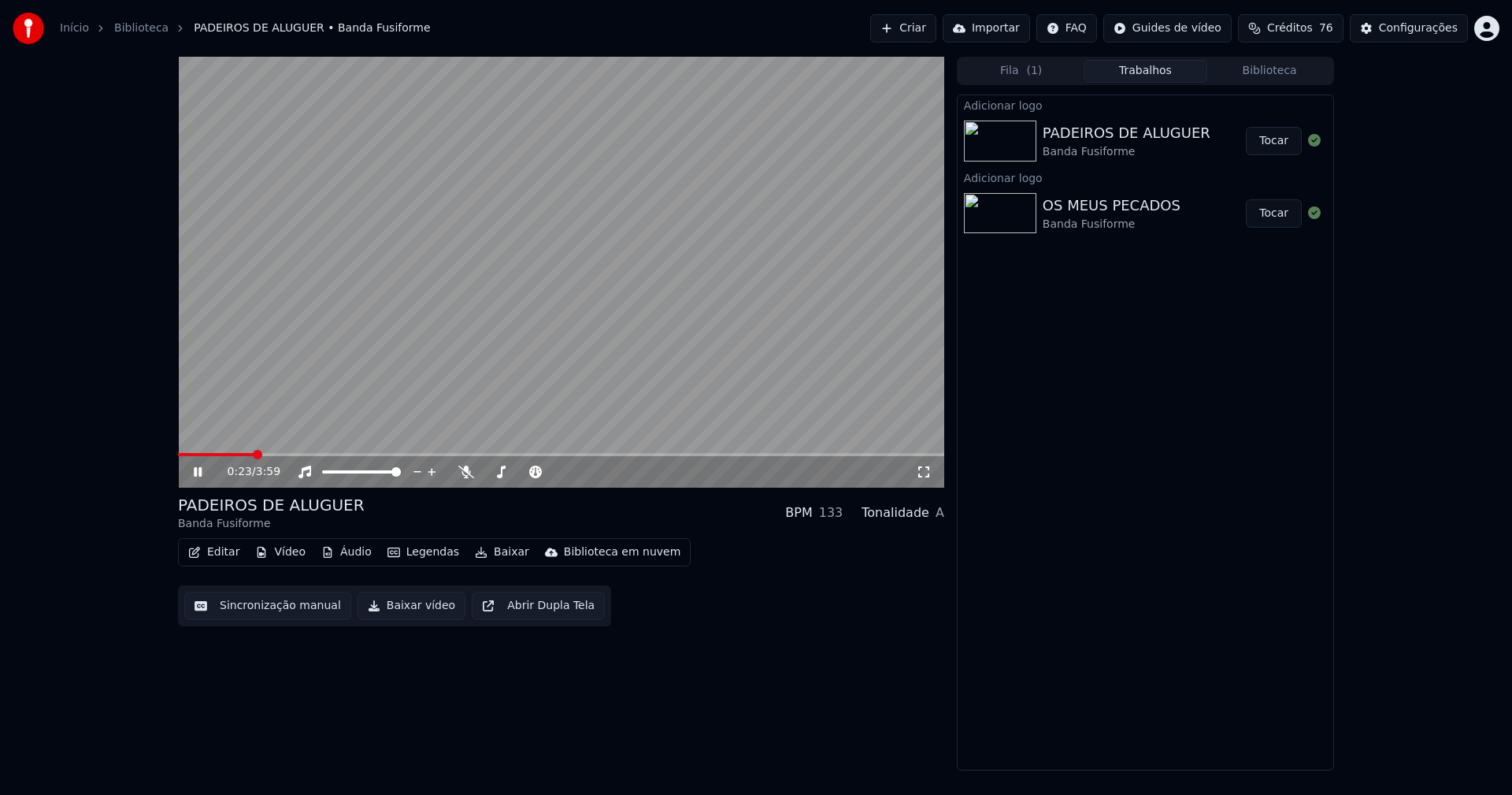
click at [199, 474] on icon at bounding box center [198, 472] width 8 height 10
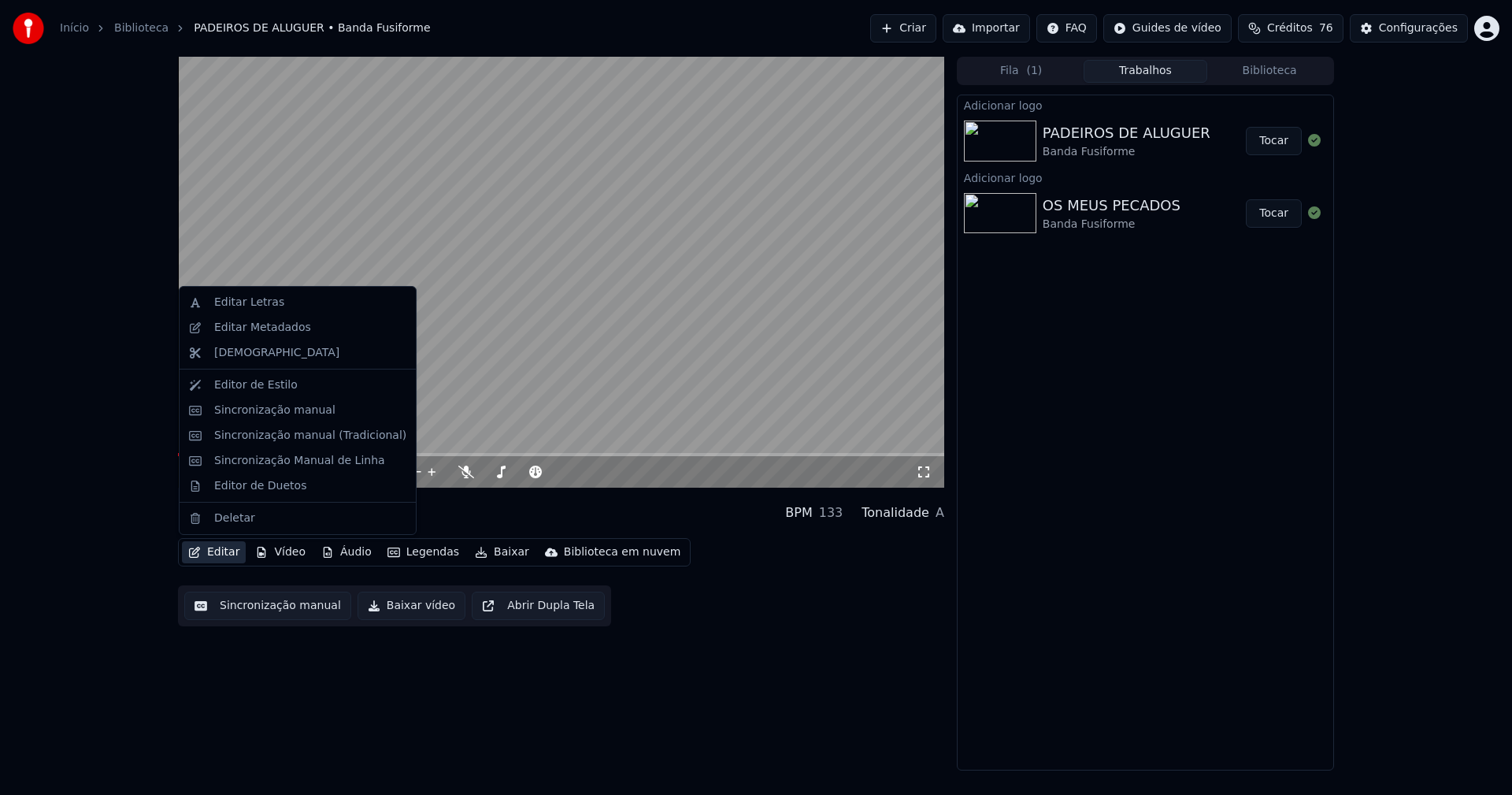
click at [235, 552] on button "Editar" at bounding box center [214, 553] width 64 height 22
click at [265, 433] on div "Sincronização manual (Tradicional)" at bounding box center [310, 435] width 192 height 16
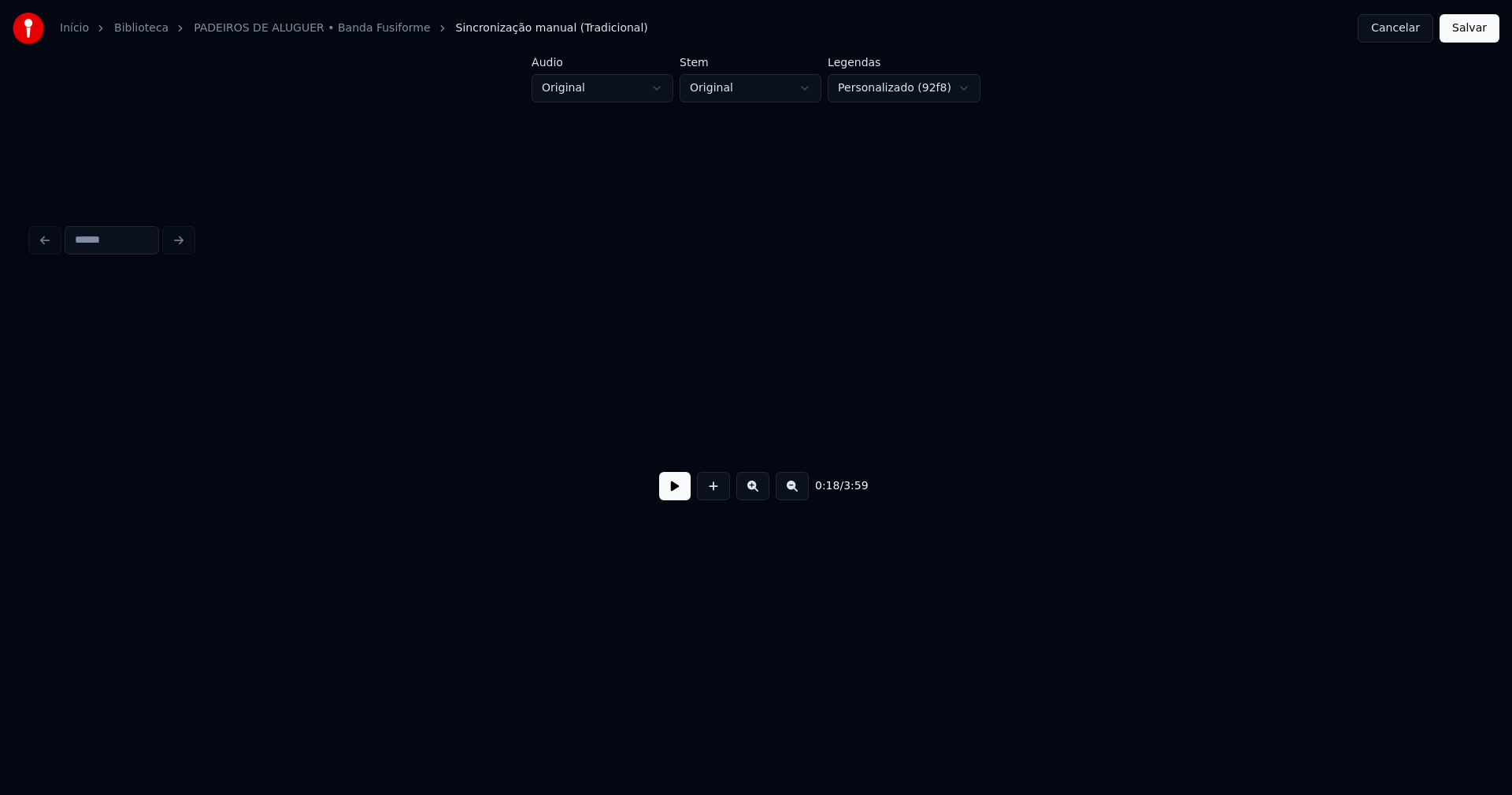
scroll to position [0, 2901]
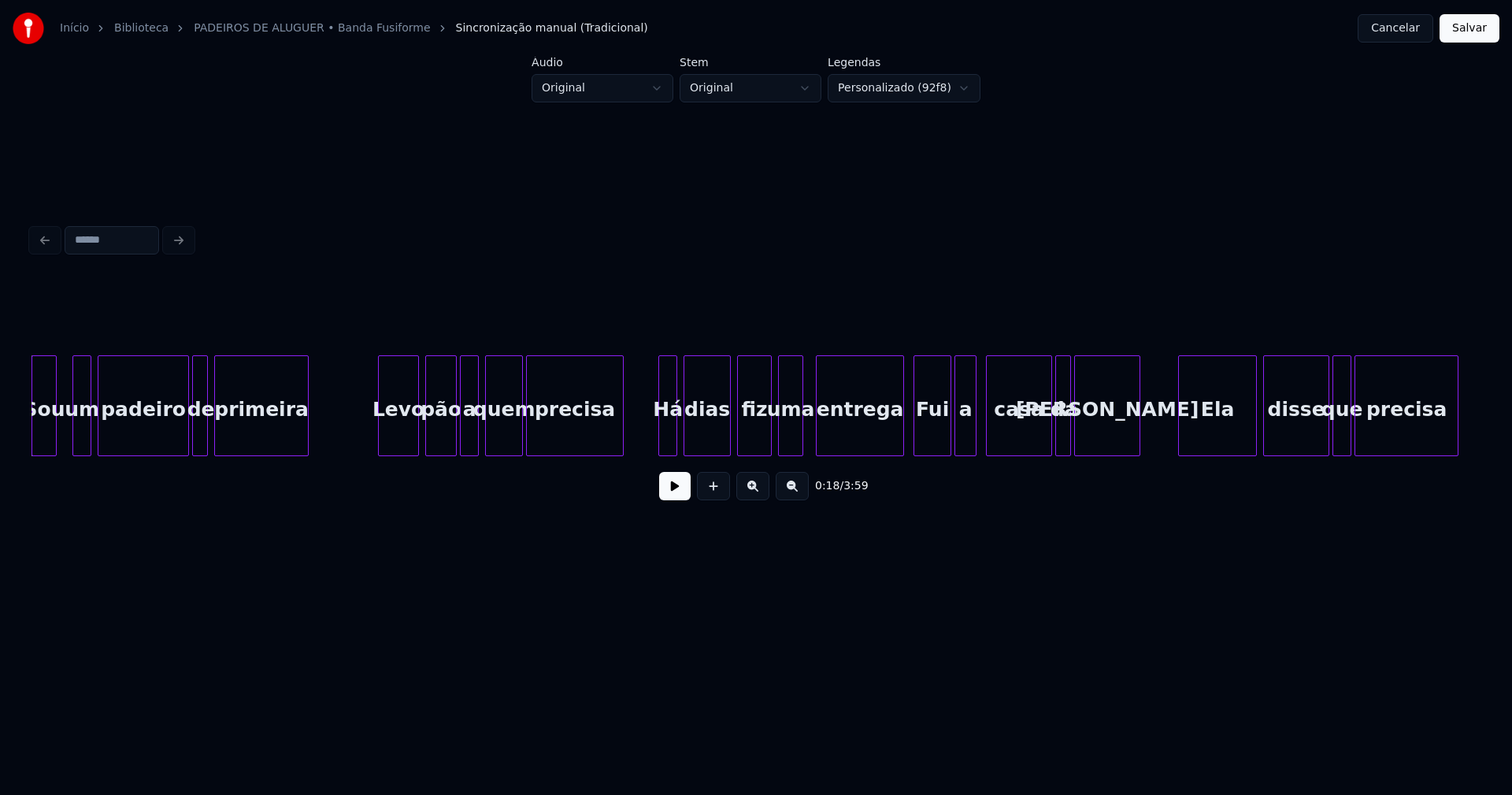
click at [674, 495] on button at bounding box center [675, 486] width 32 height 29
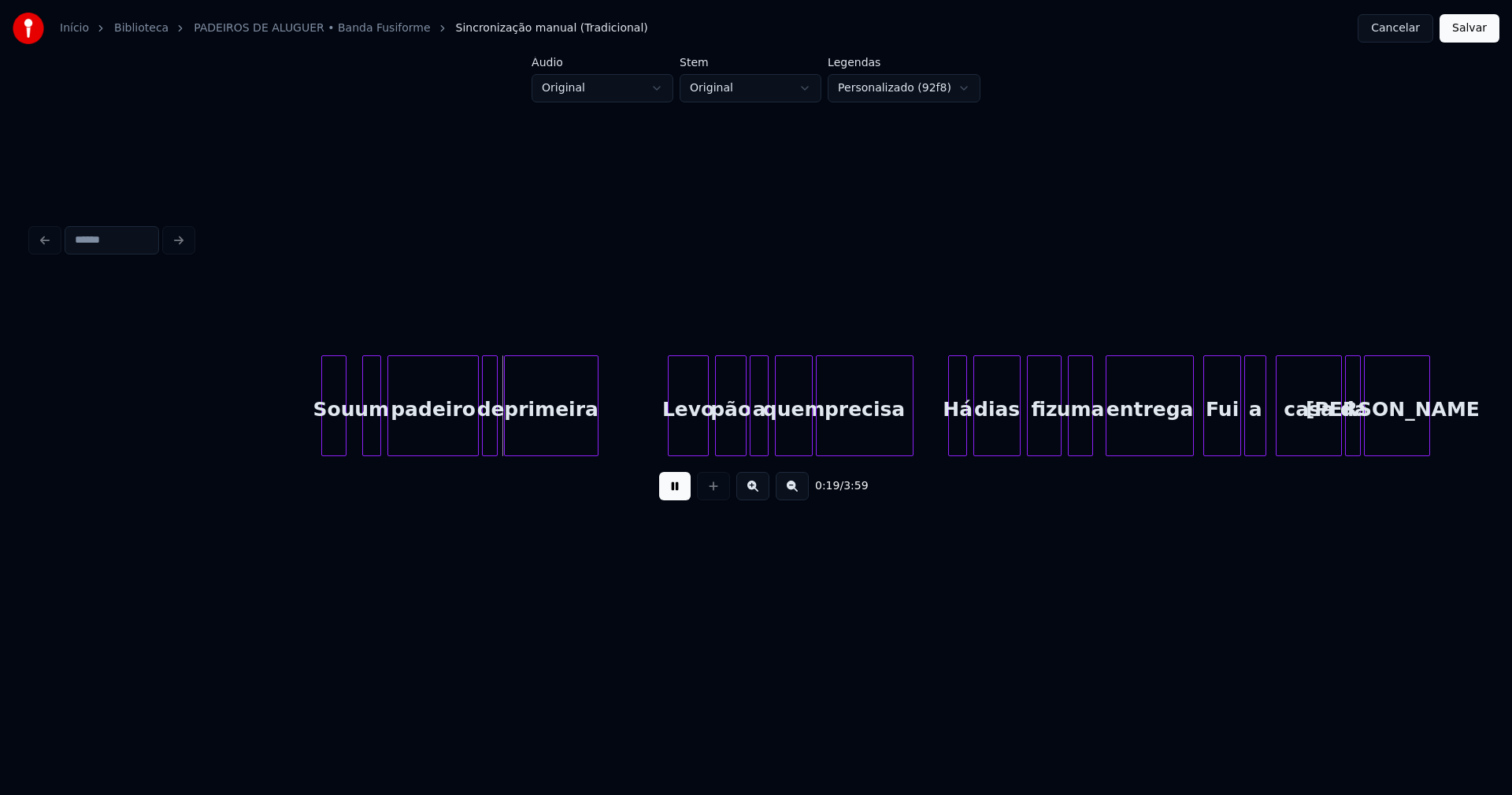
scroll to position [0, 2590]
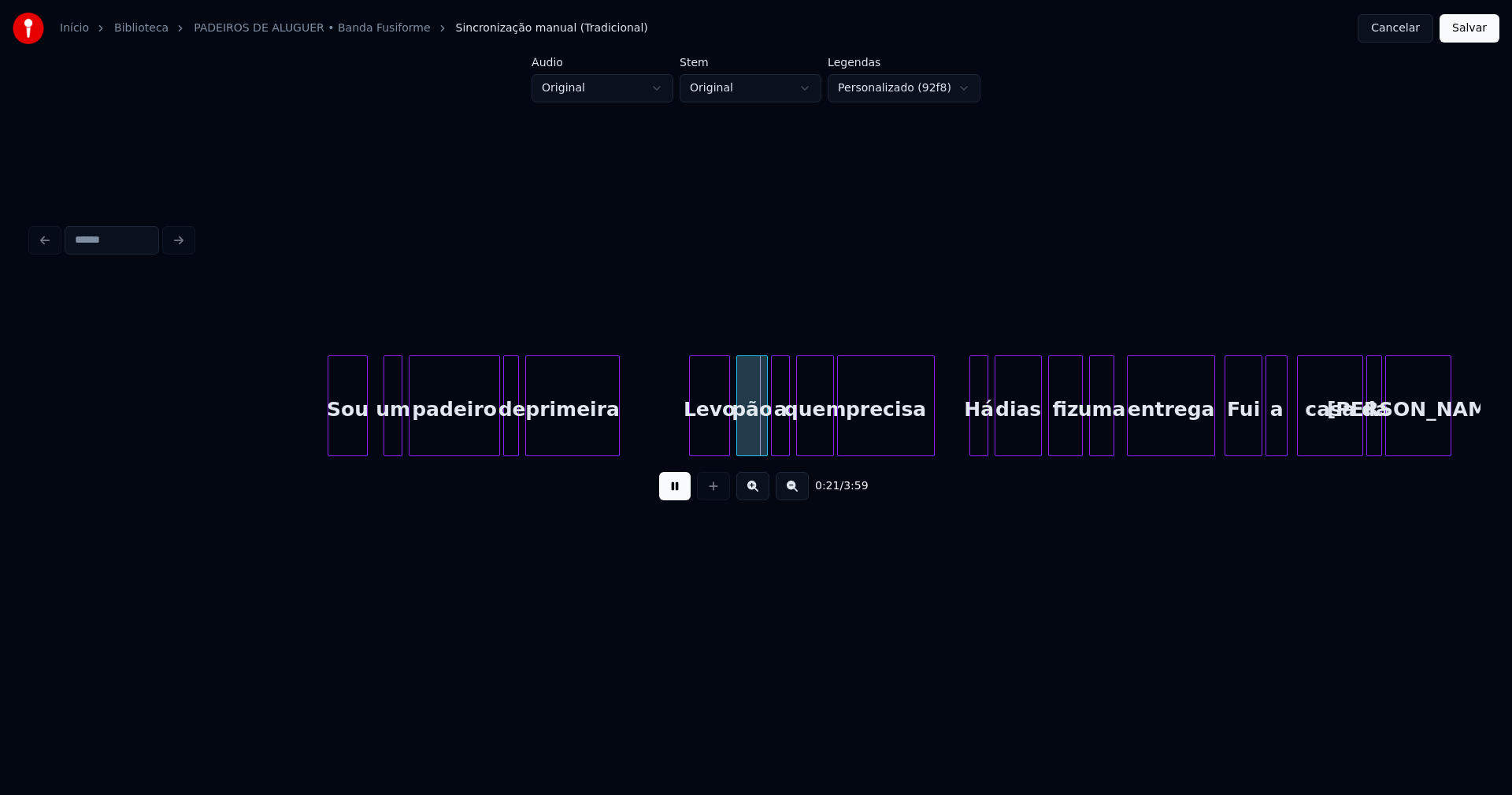
click at [329, 433] on div at bounding box center [331, 406] width 5 height 99
click at [689, 443] on div "Levo" at bounding box center [699, 410] width 39 height 107
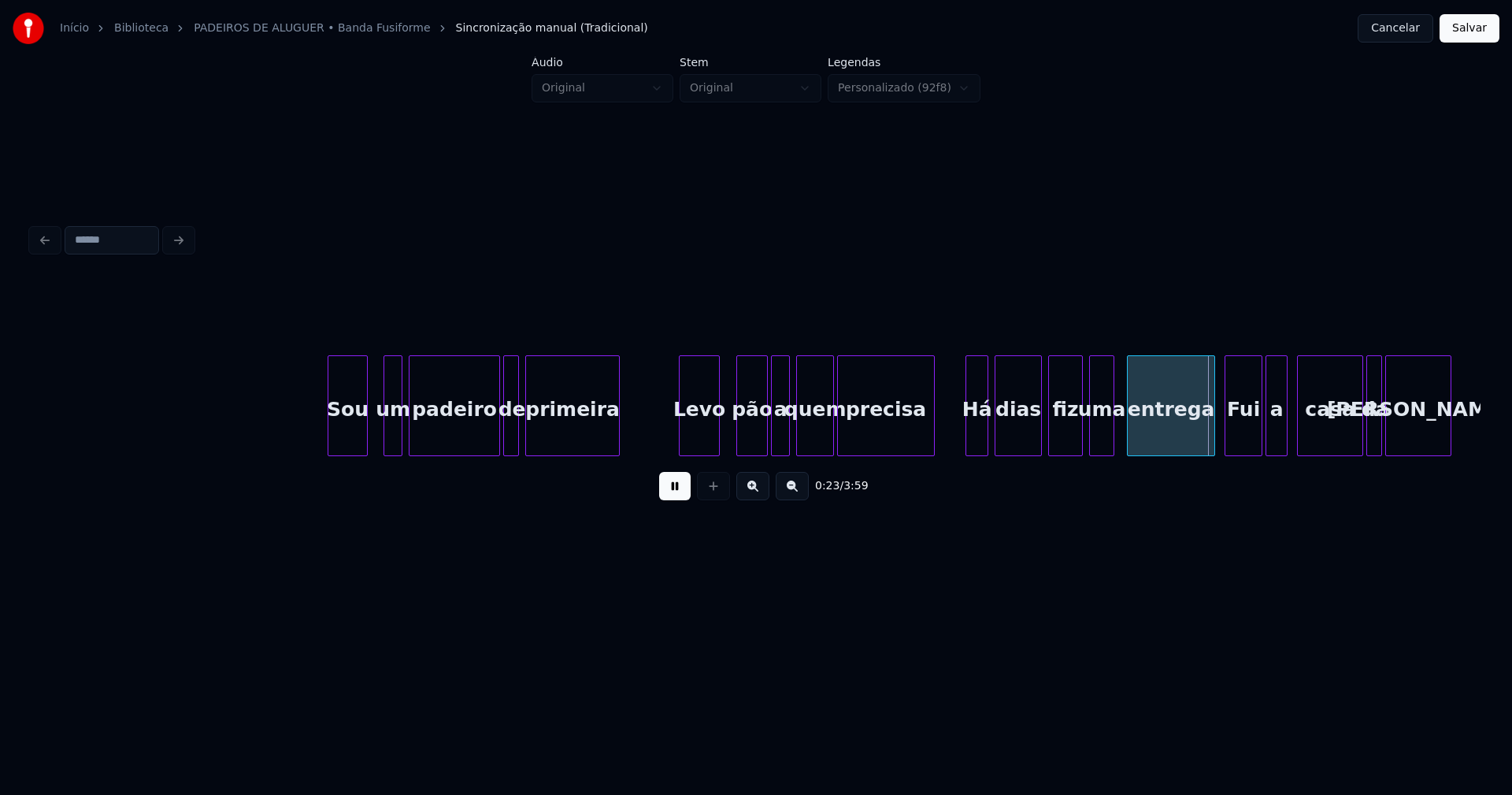
click at [967, 435] on div at bounding box center [968, 406] width 5 height 99
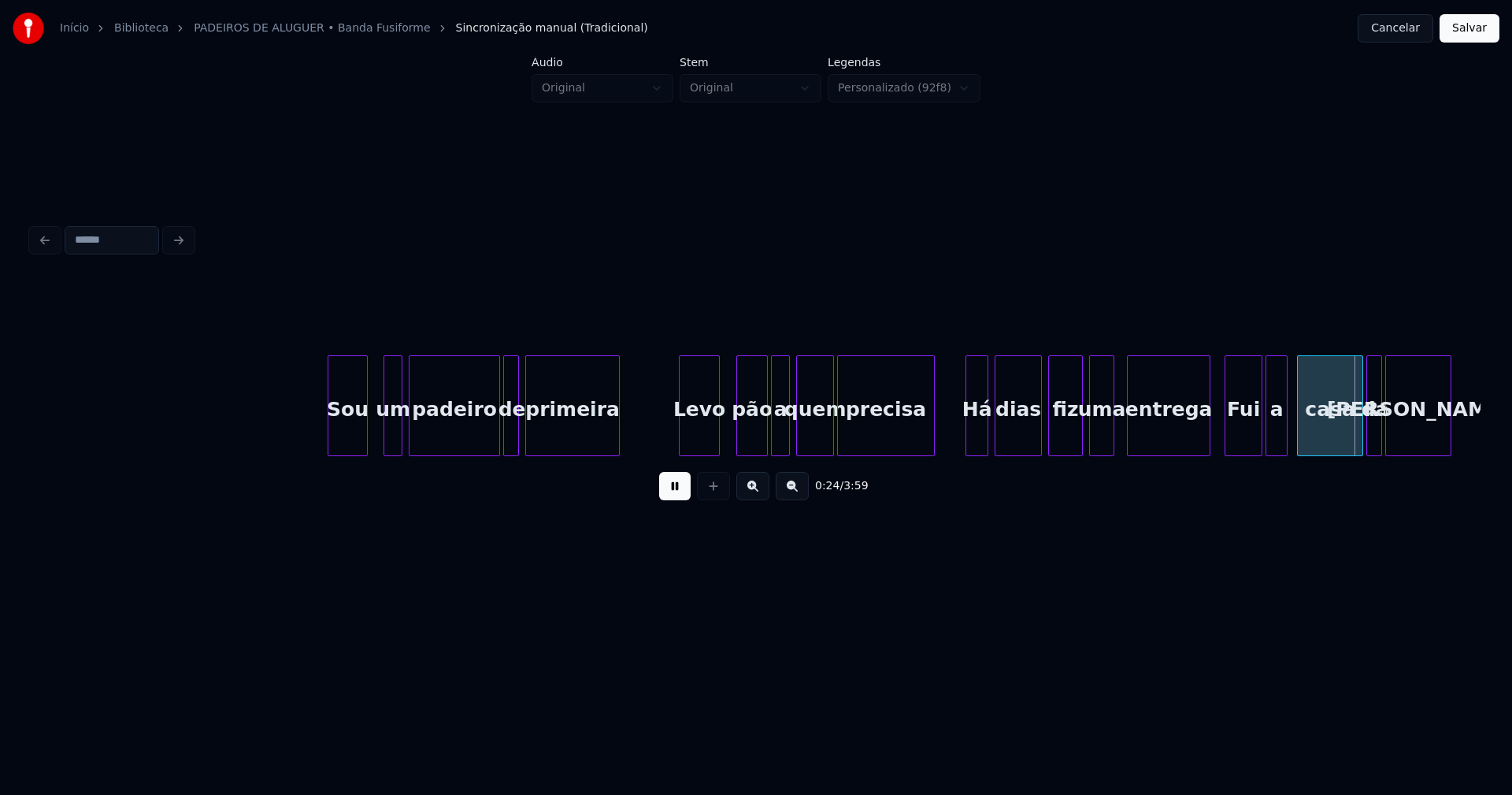
click at [1208, 433] on div at bounding box center [1208, 406] width 5 height 99
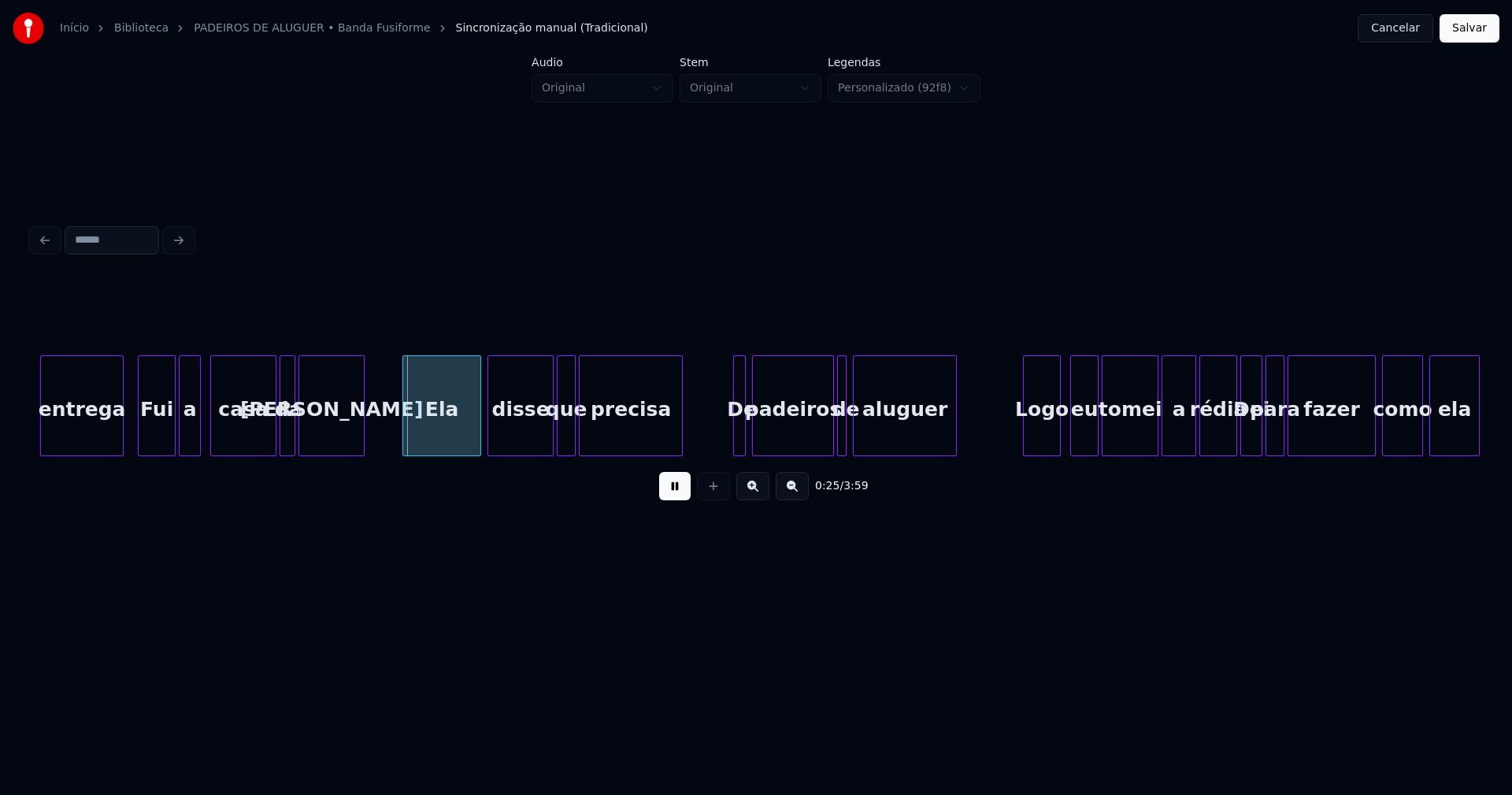
scroll to position [0, 3698]
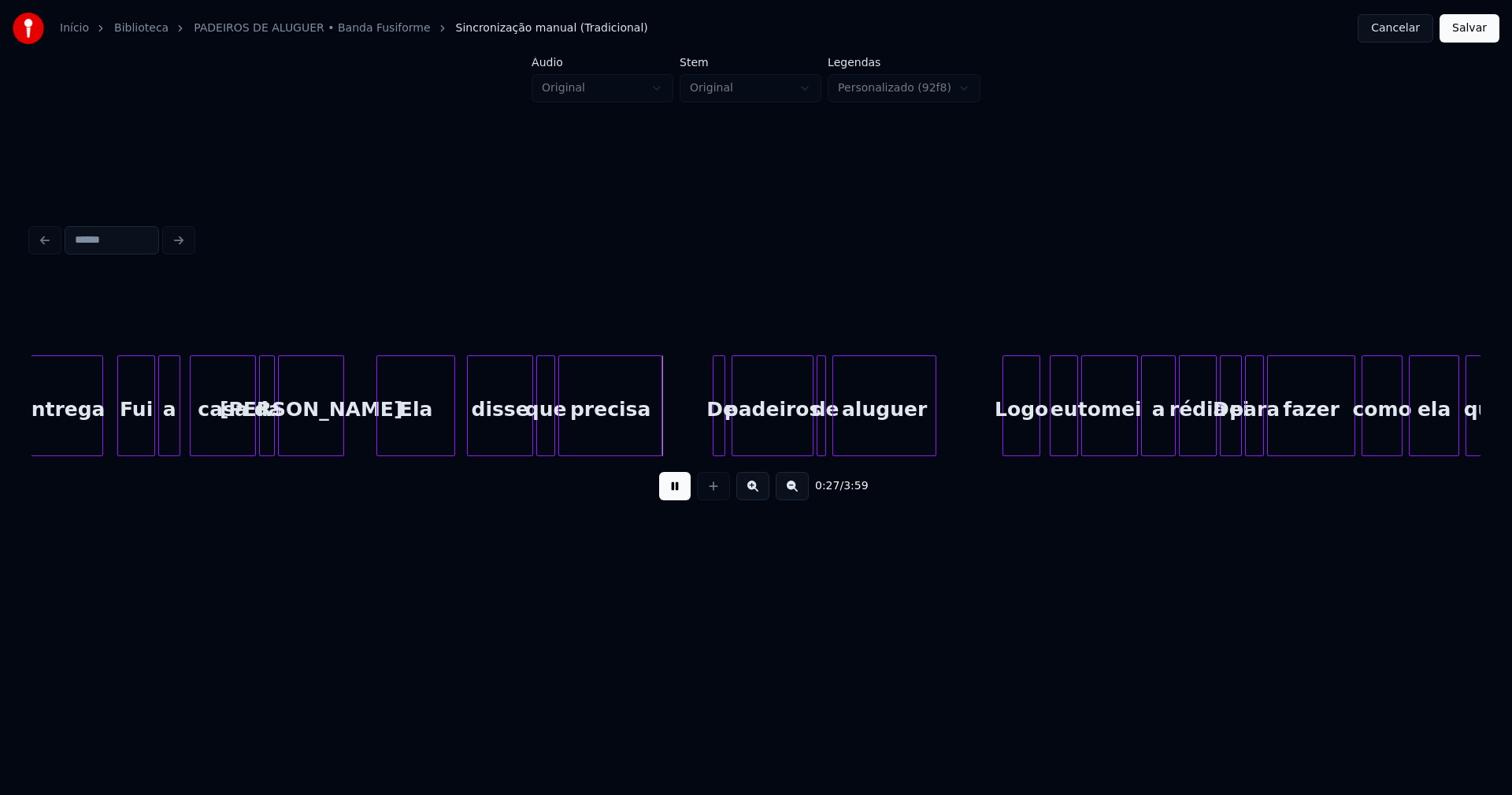
click at [393, 425] on div "Ela" at bounding box center [415, 410] width 77 height 107
click at [713, 431] on div at bounding box center [712, 406] width 5 height 99
click at [994, 434] on div at bounding box center [995, 406] width 5 height 99
click at [1208, 449] on div "rédia" at bounding box center [1195, 406] width 32 height 100
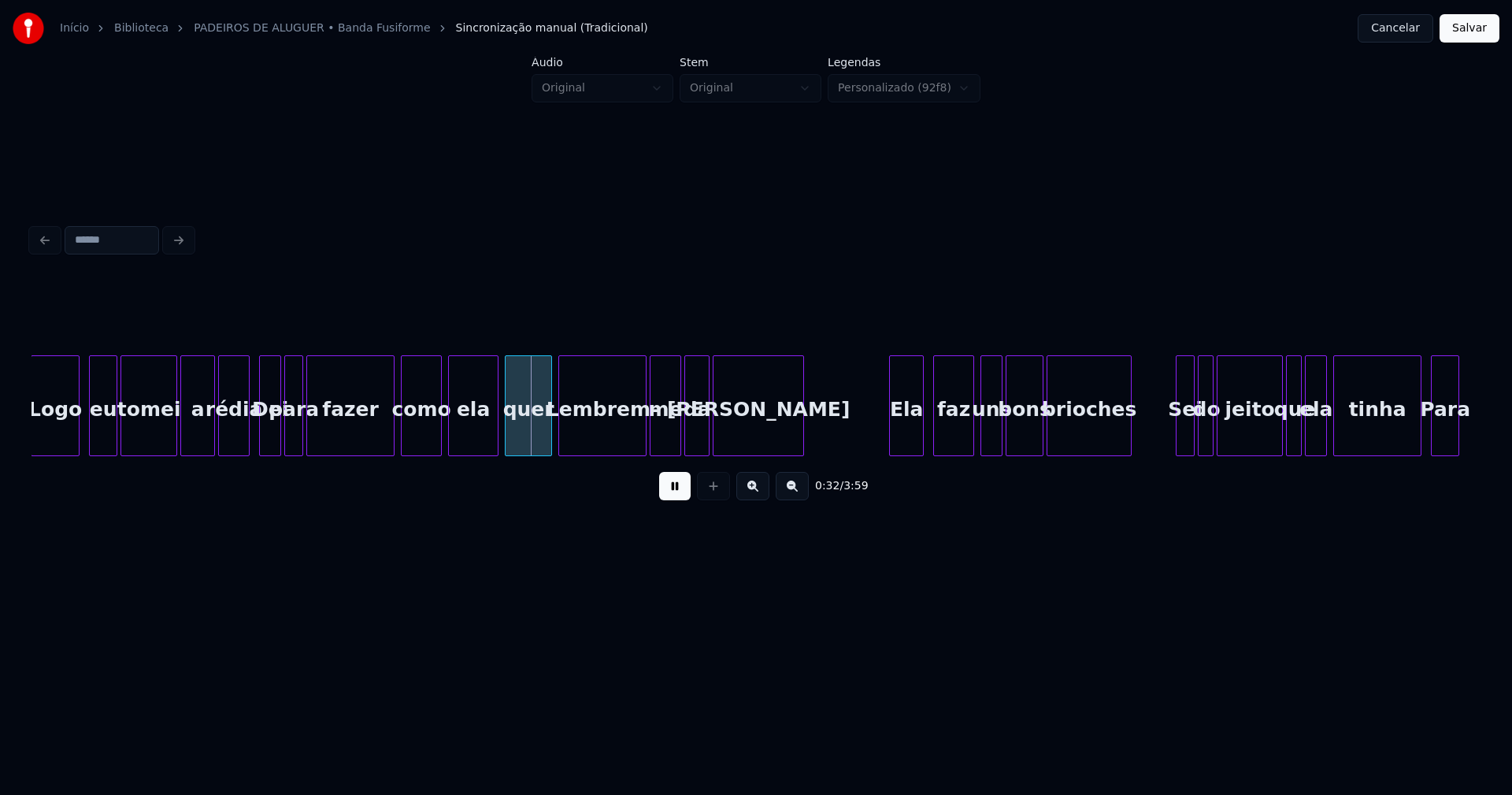
scroll to position [0, 4699]
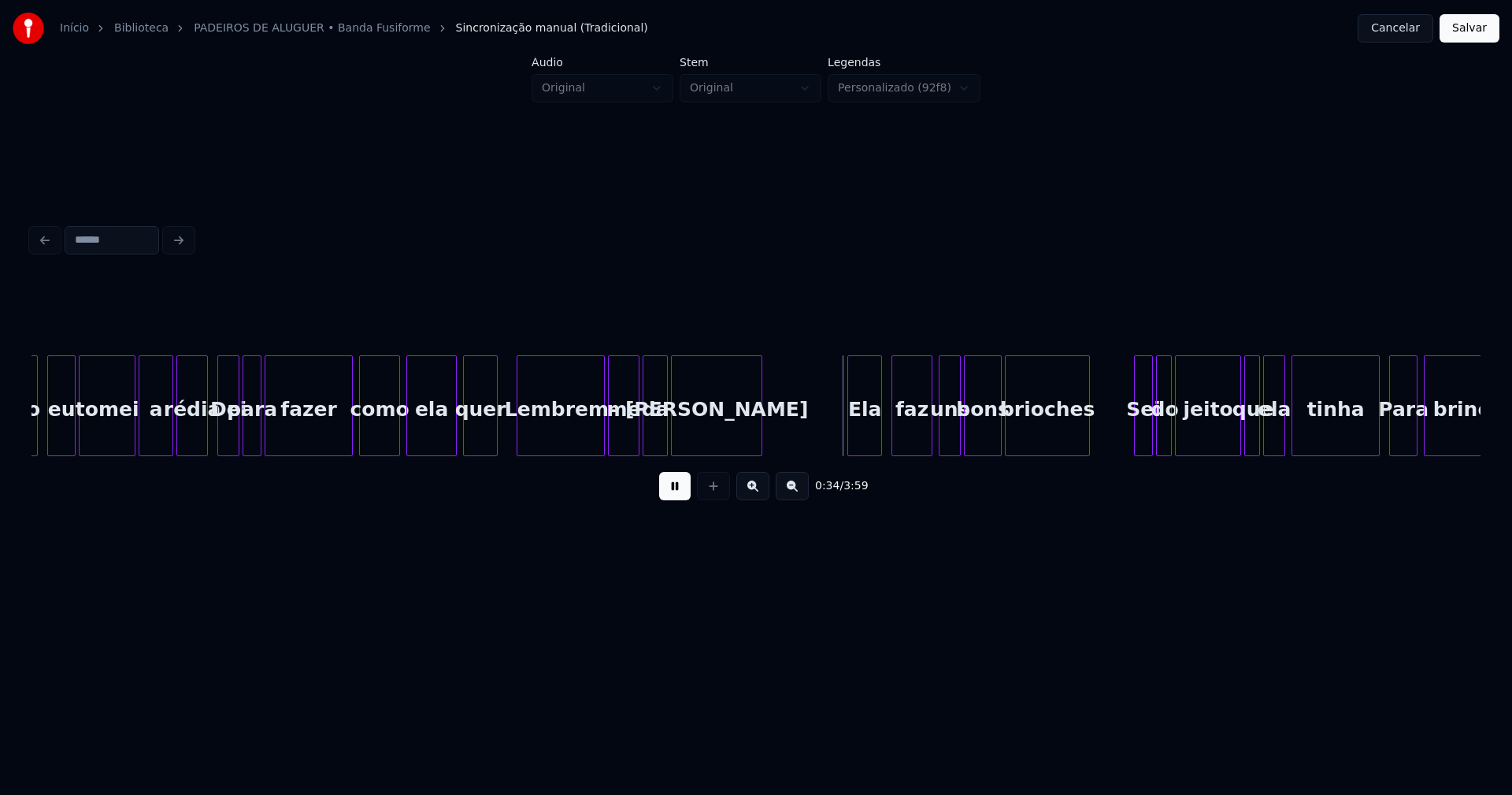
click at [494, 436] on div at bounding box center [495, 406] width 5 height 99
click at [863, 435] on div "Ela" at bounding box center [855, 410] width 33 height 107
click at [1127, 442] on div at bounding box center [1128, 406] width 5 height 99
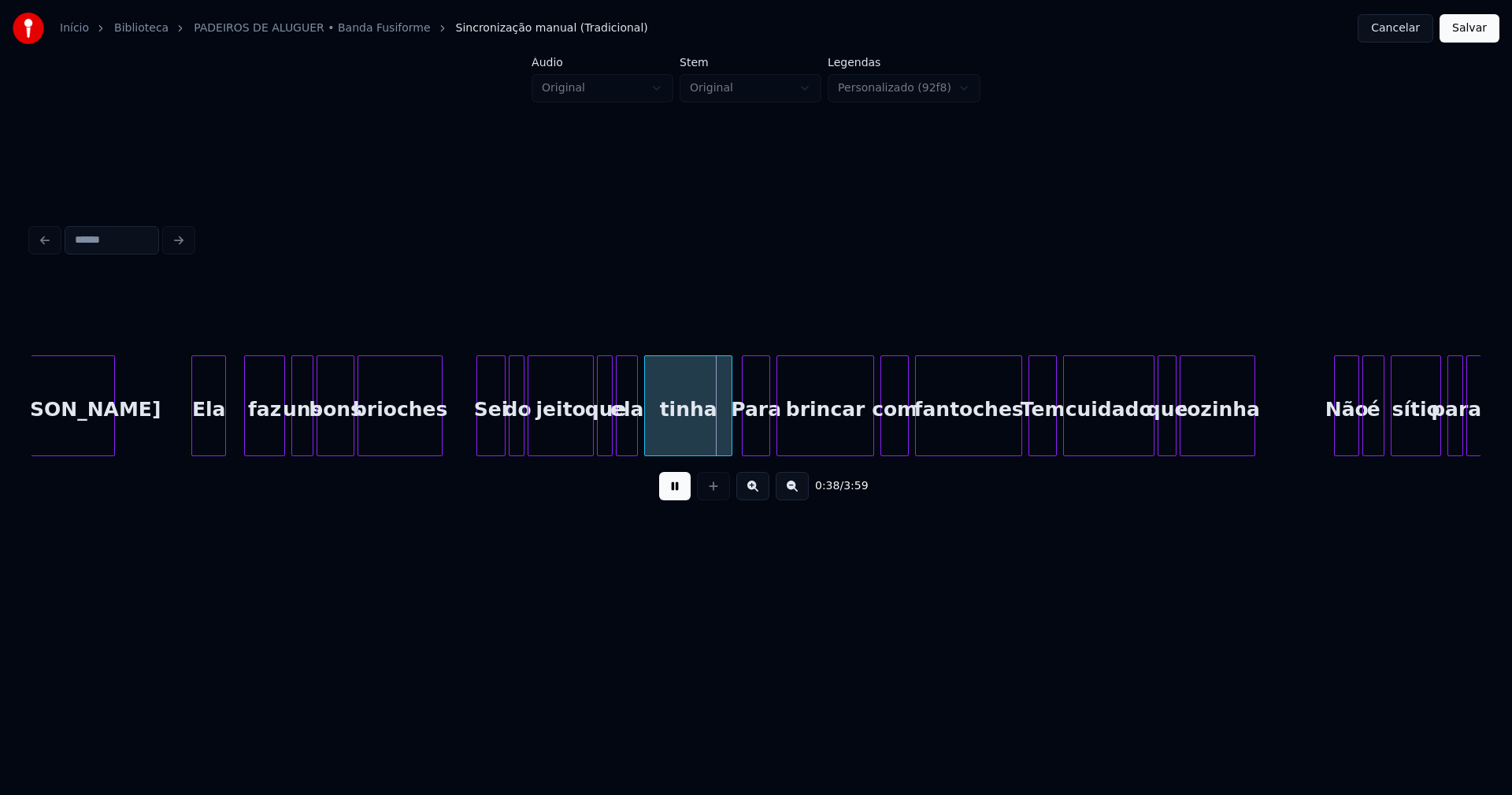
scroll to position [0, 5348]
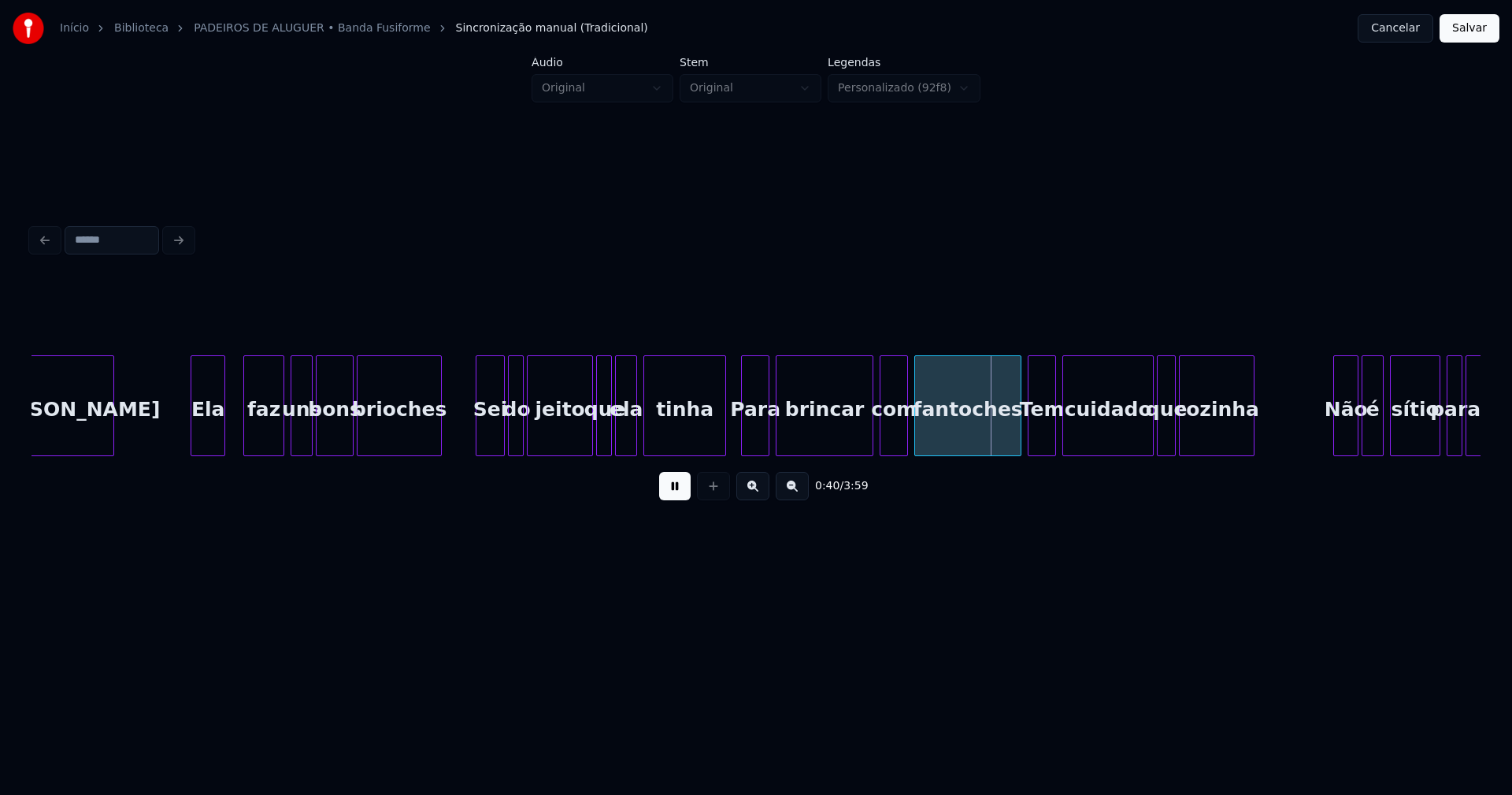
click at [725, 430] on div at bounding box center [723, 406] width 5 height 99
click at [1013, 441] on div at bounding box center [1012, 406] width 5 height 99
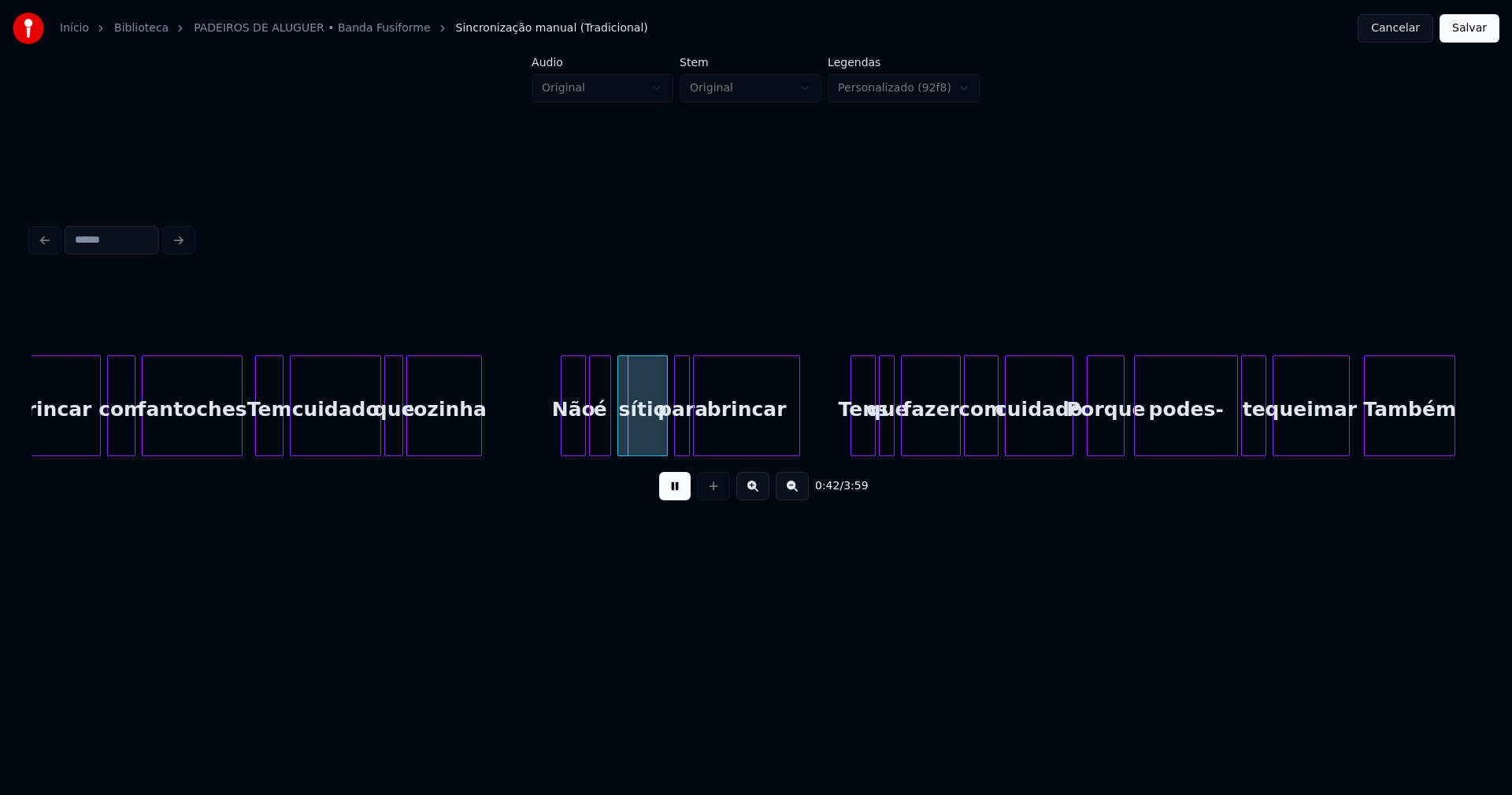
scroll to position [0, 6224]
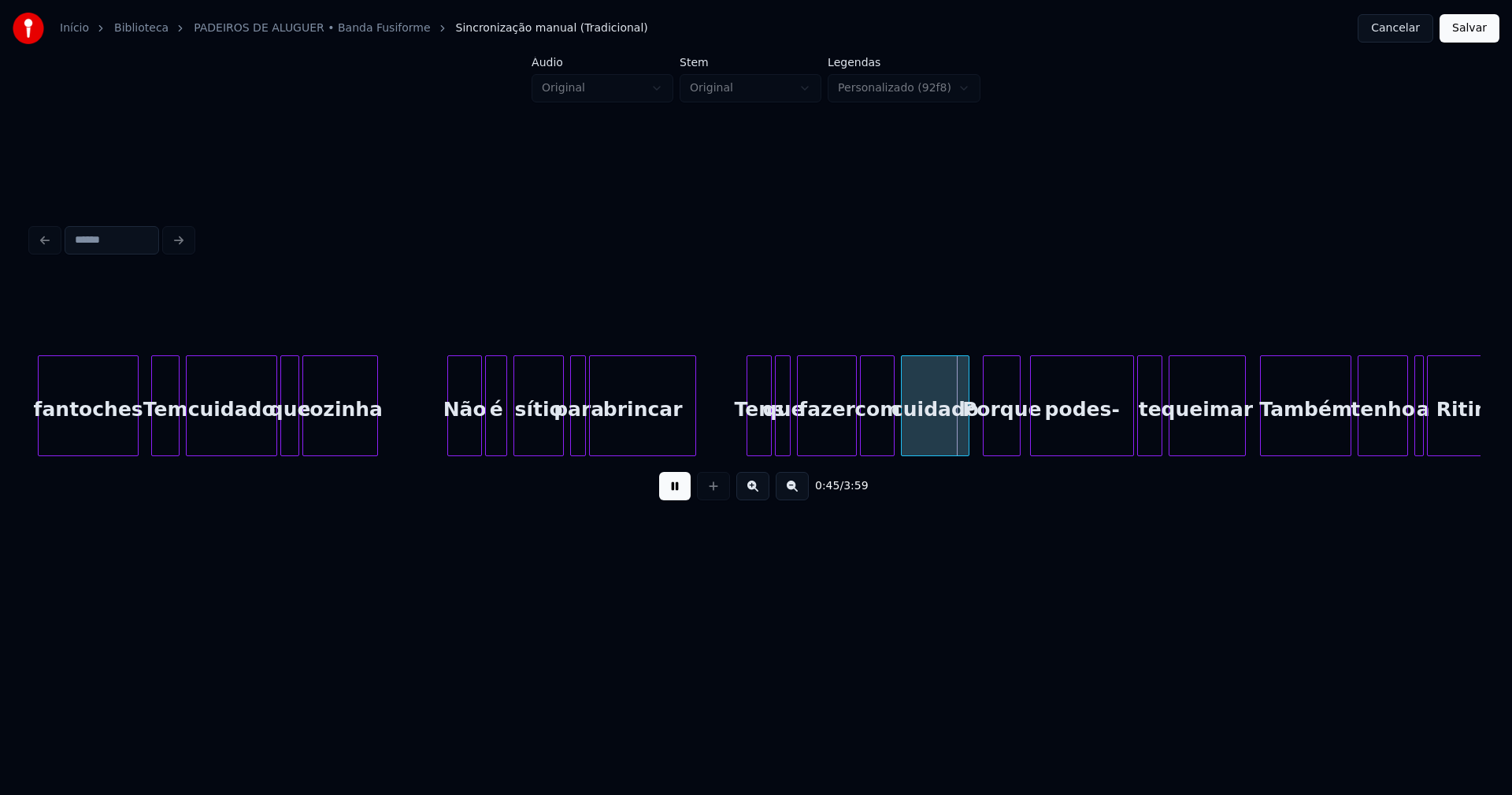
click at [450, 440] on div at bounding box center [450, 406] width 5 height 99
click at [746, 445] on div at bounding box center [744, 406] width 5 height 99
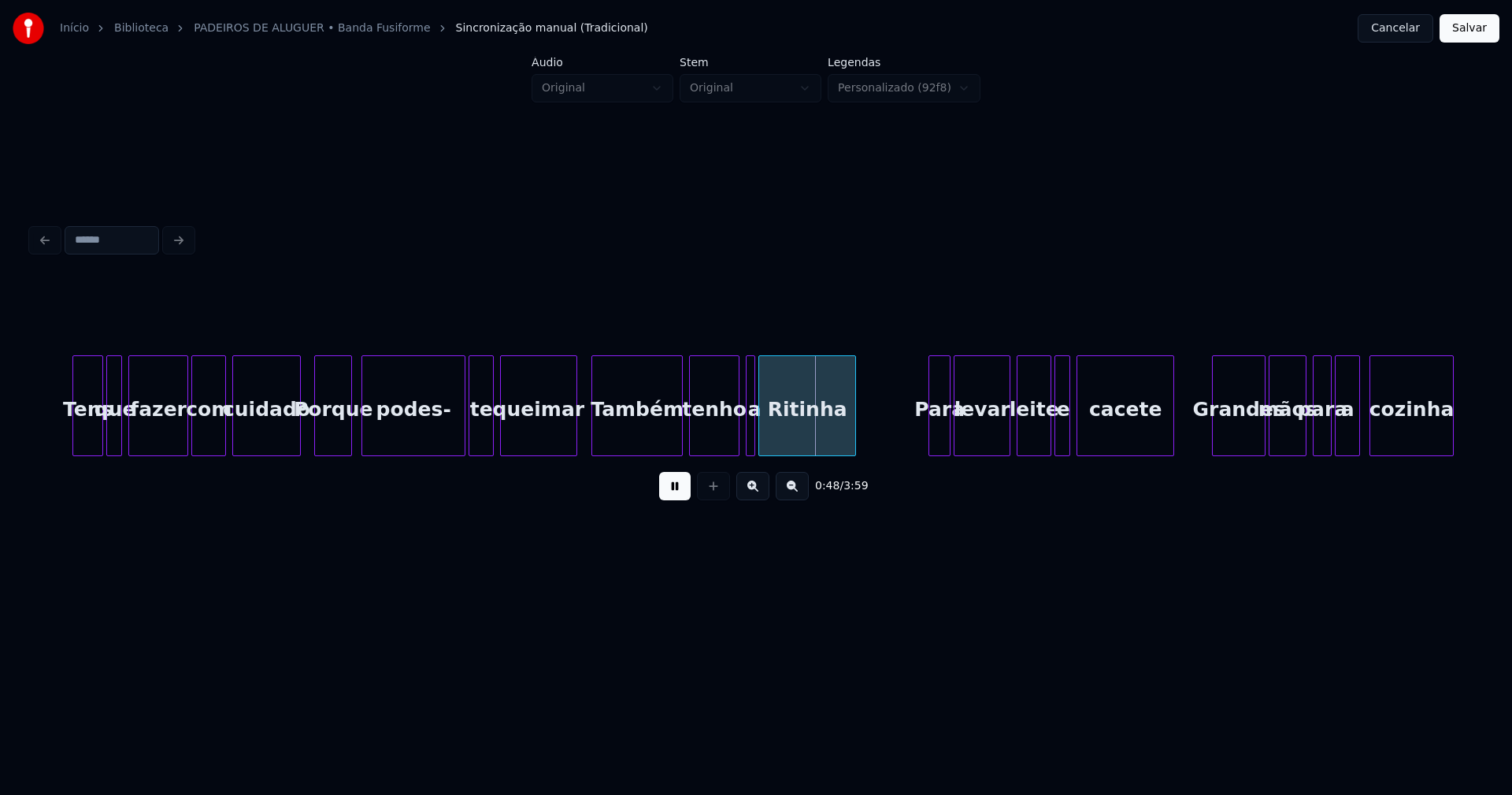
scroll to position [0, 6934]
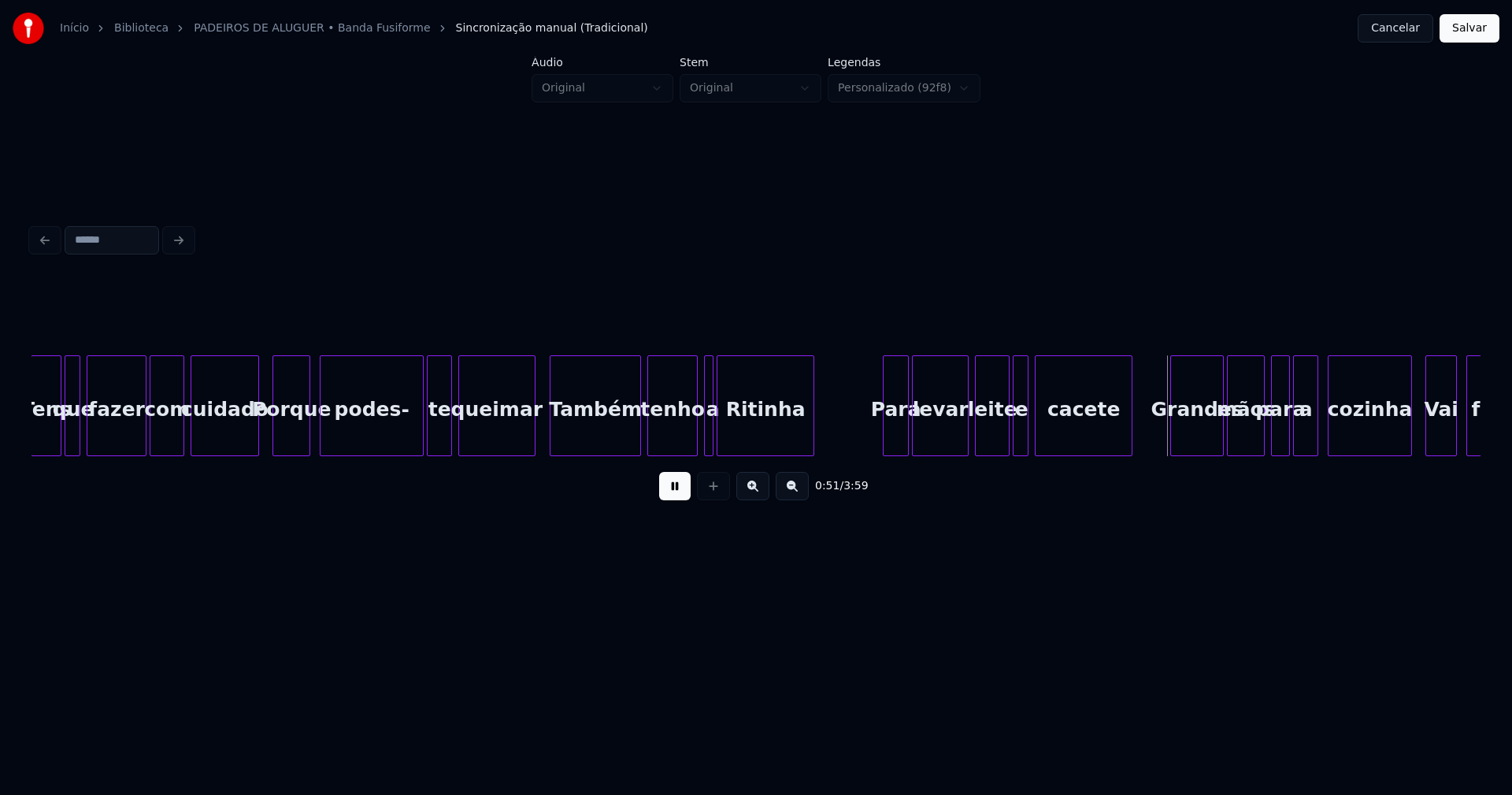
click at [886, 435] on div at bounding box center [886, 406] width 5 height 99
click at [1190, 435] on div "Grandes" at bounding box center [1190, 410] width 52 height 107
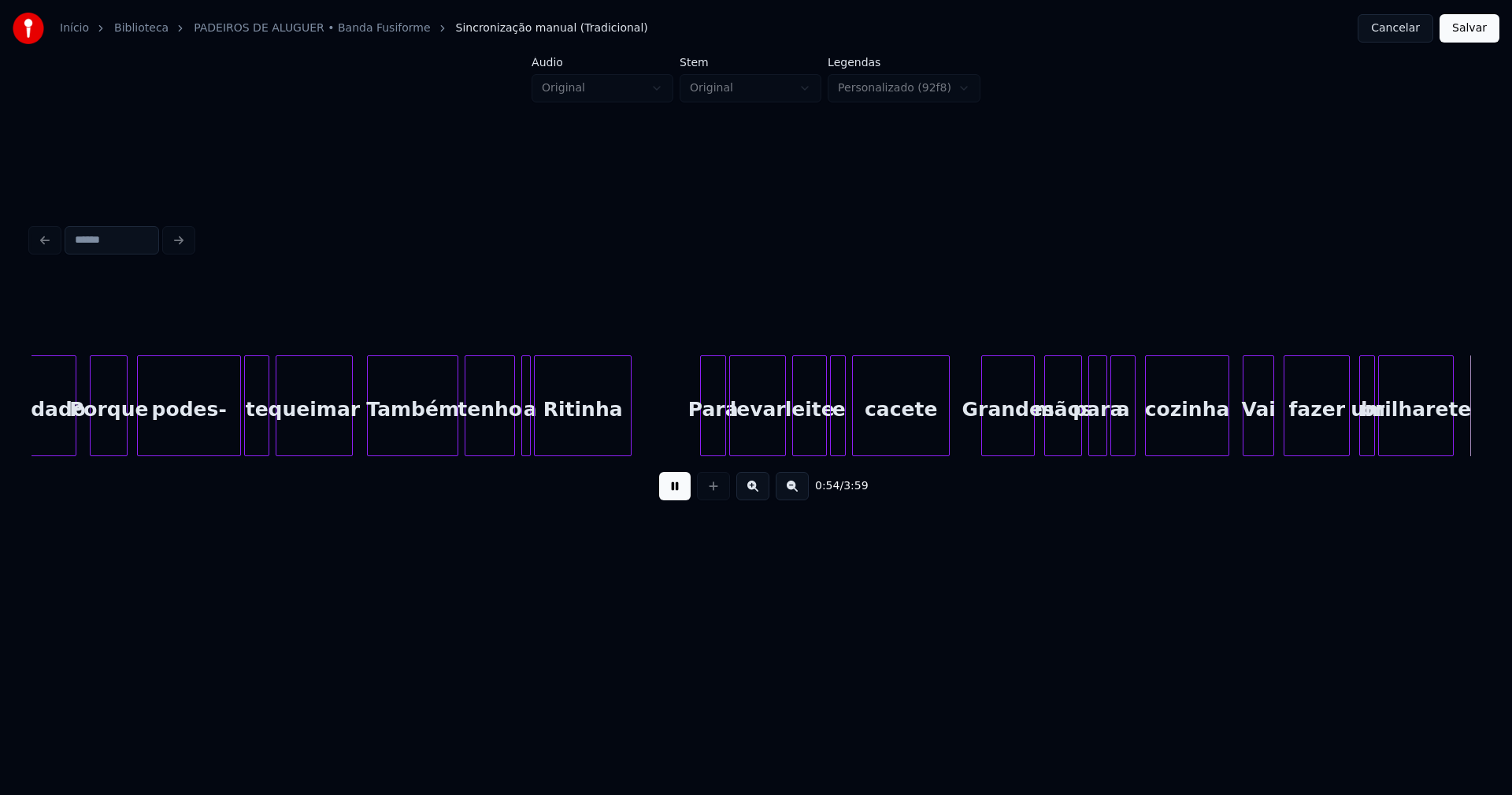
scroll to position [0, 8567]
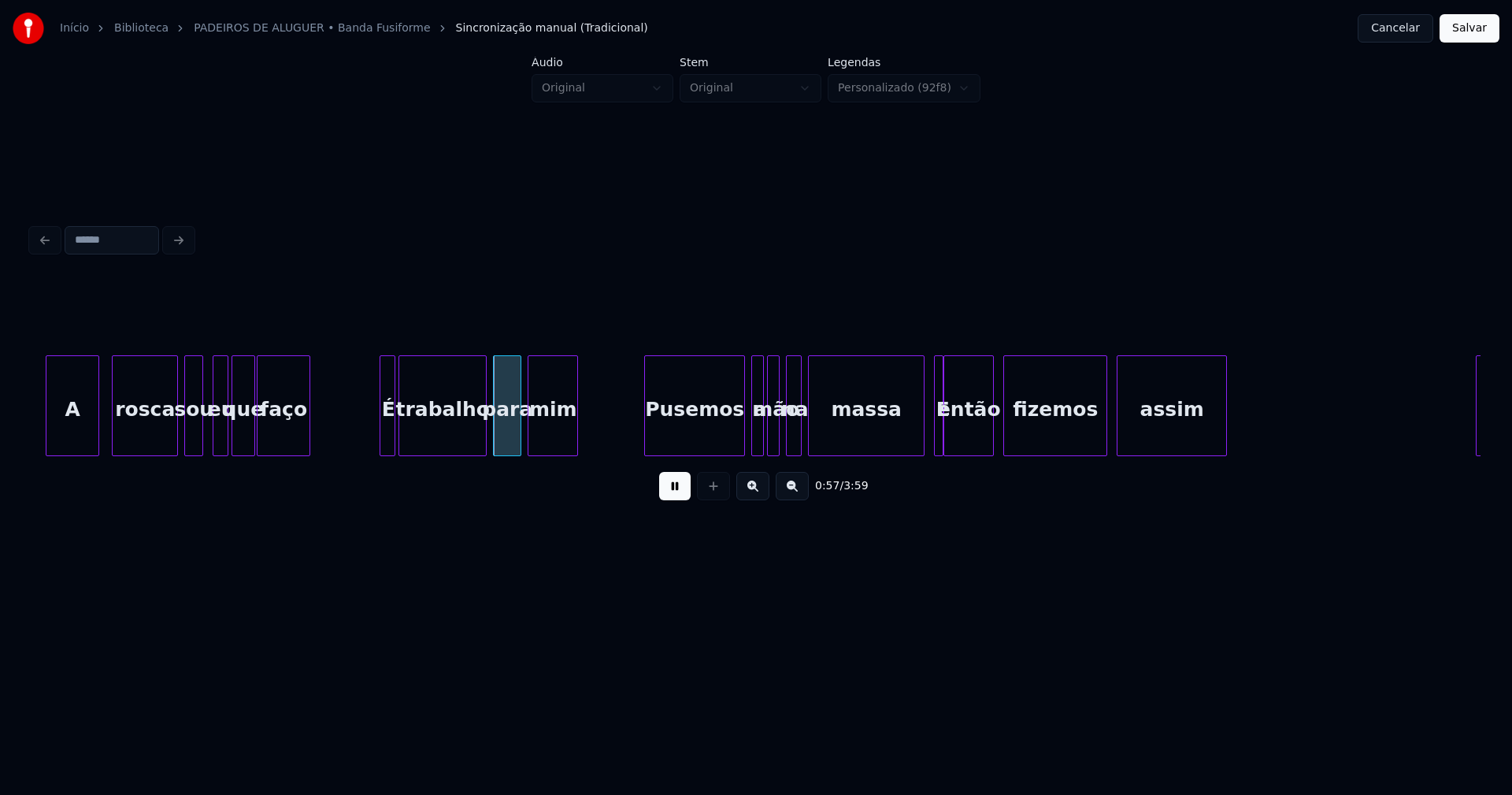
click at [72, 427] on div "A" at bounding box center [72, 410] width 52 height 107
click at [145, 437] on div "rosca" at bounding box center [139, 410] width 65 height 107
click at [377, 440] on div at bounding box center [376, 406] width 5 height 99
click at [707, 441] on div "Pusemos" at bounding box center [690, 410] width 99 height 107
click at [746, 441] on div at bounding box center [747, 406] width 5 height 99
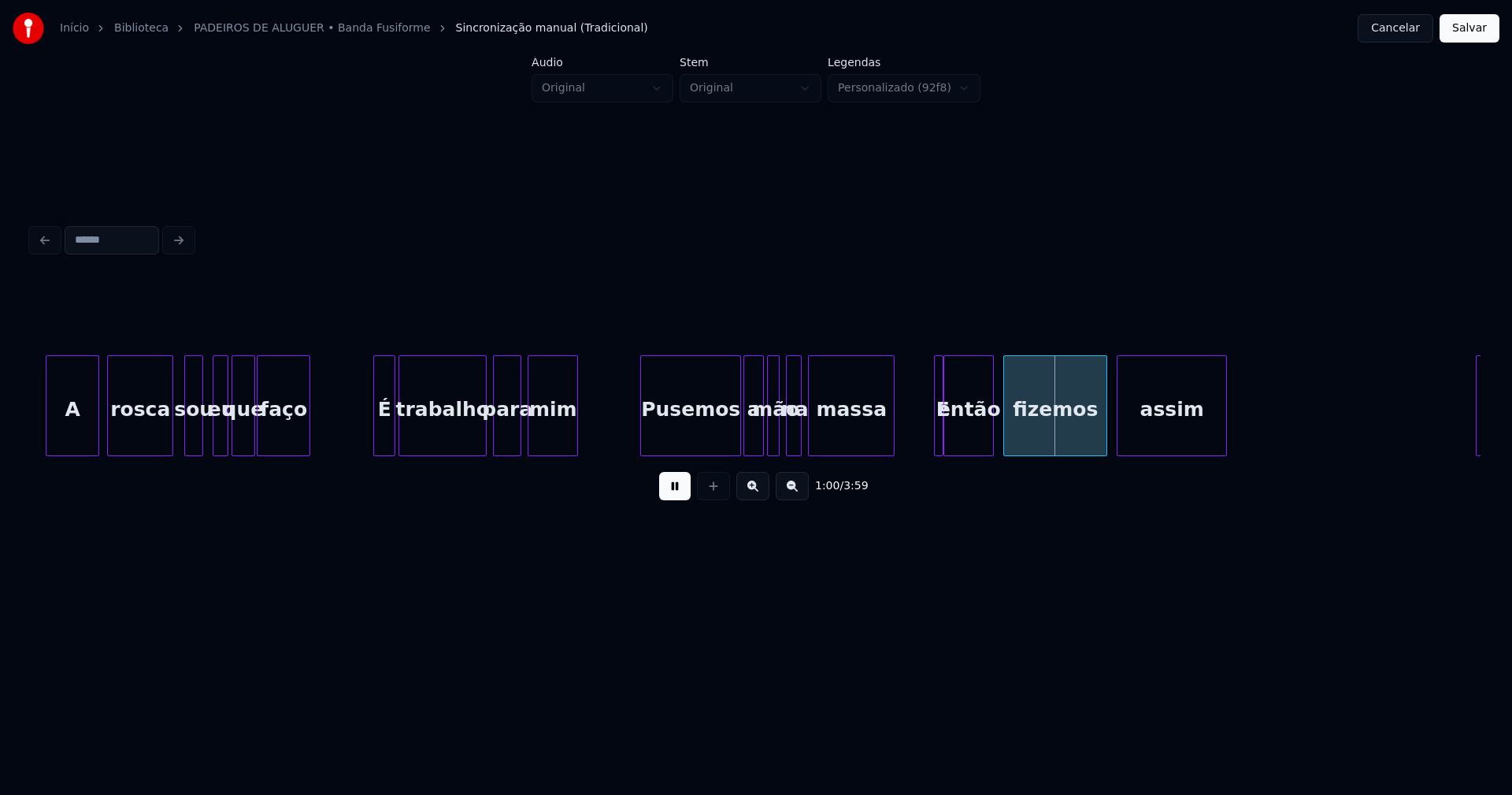
click at [892, 443] on div at bounding box center [891, 406] width 5 height 99
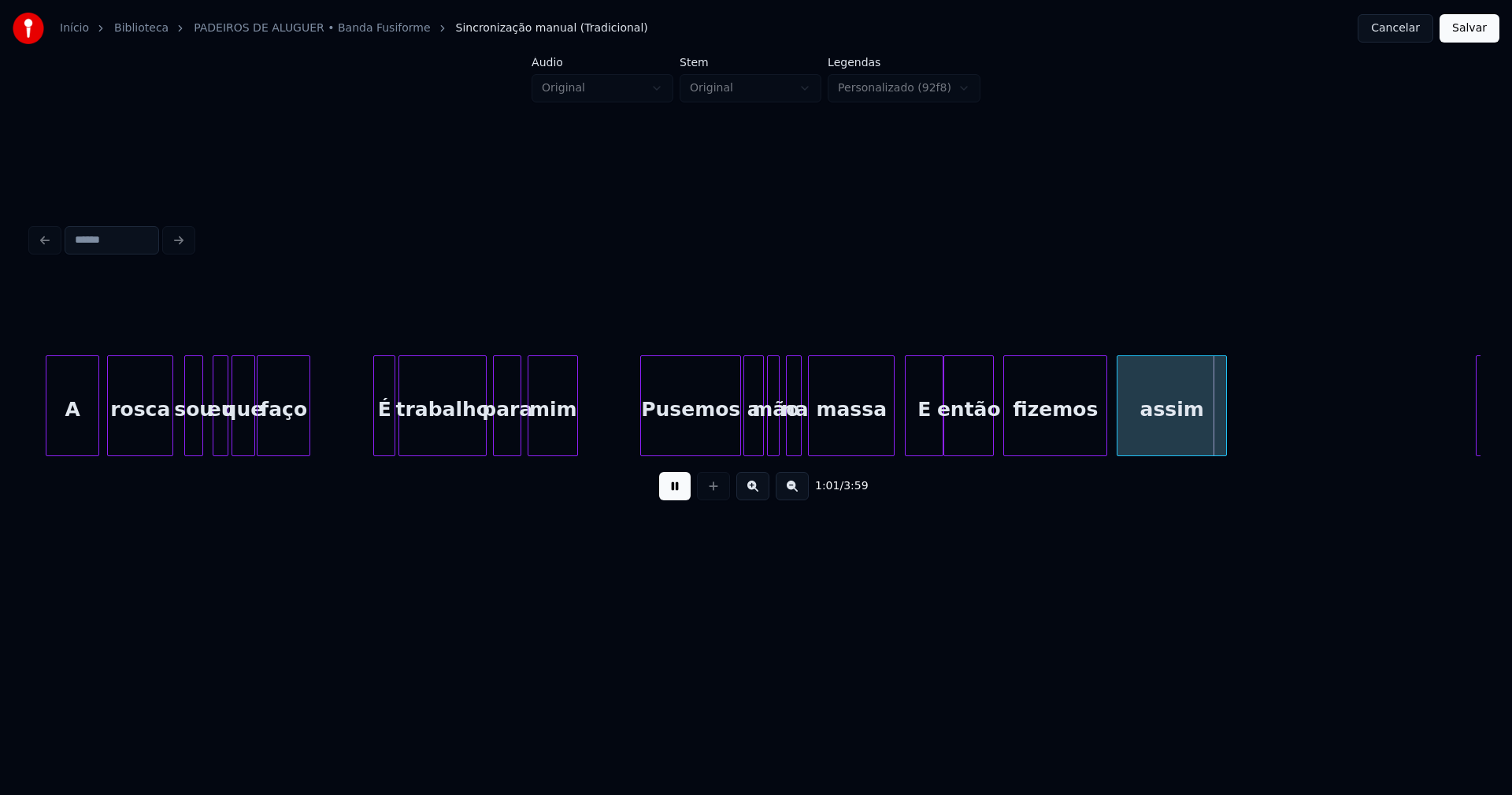
click at [906, 440] on div at bounding box center [908, 406] width 5 height 99
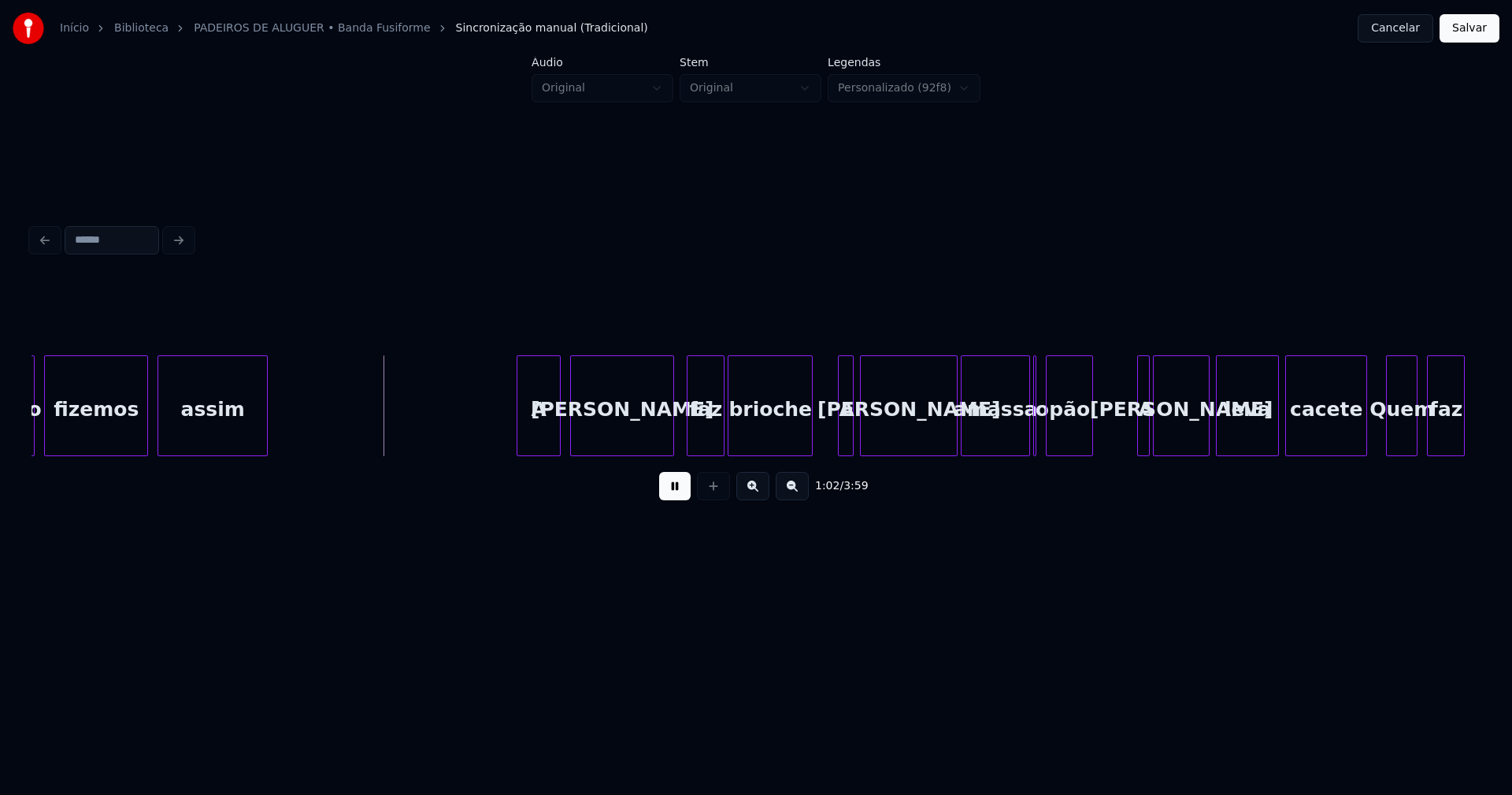
scroll to position [0, 9546]
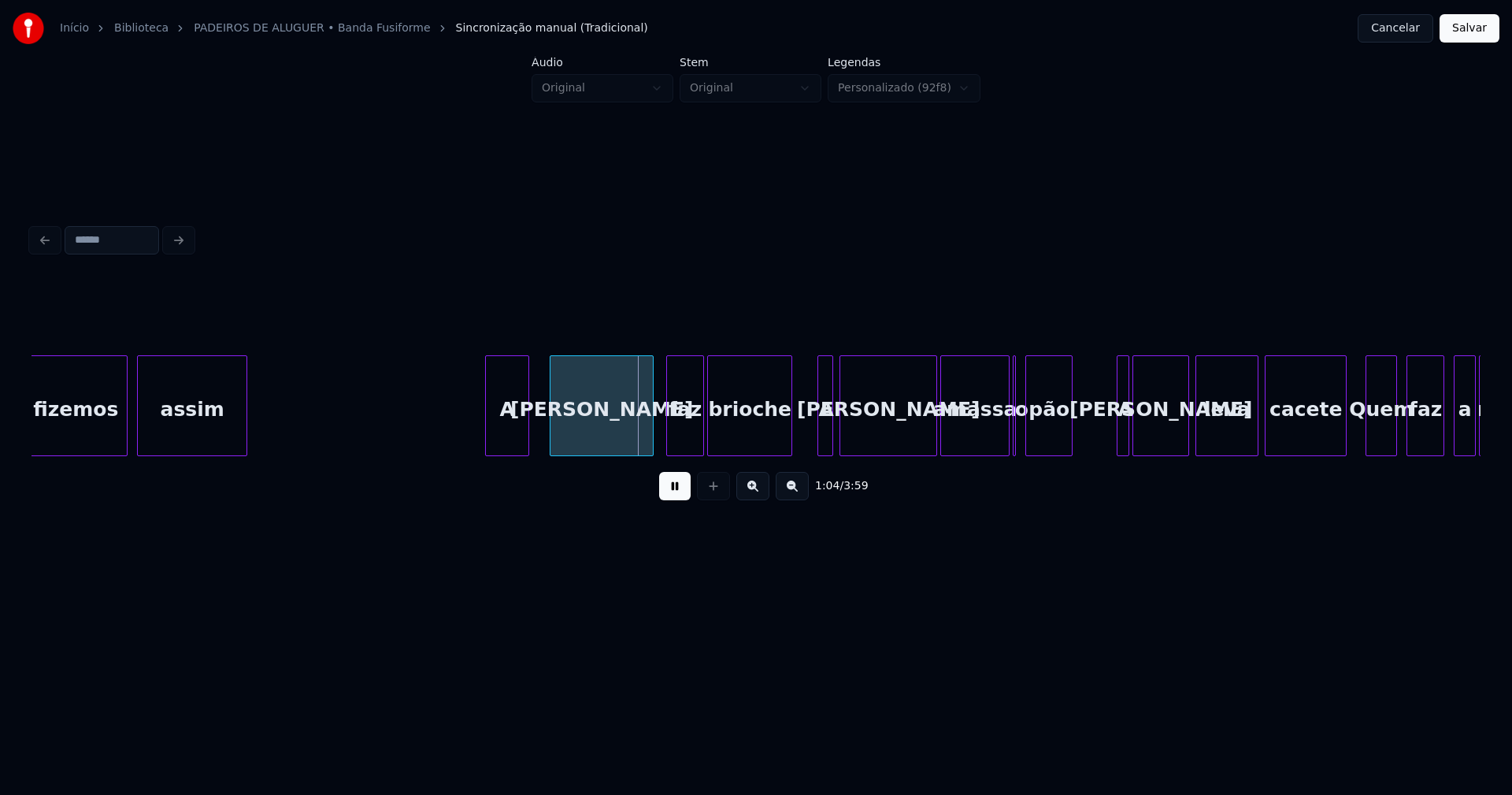
click at [501, 428] on div "A" at bounding box center [507, 410] width 42 height 107
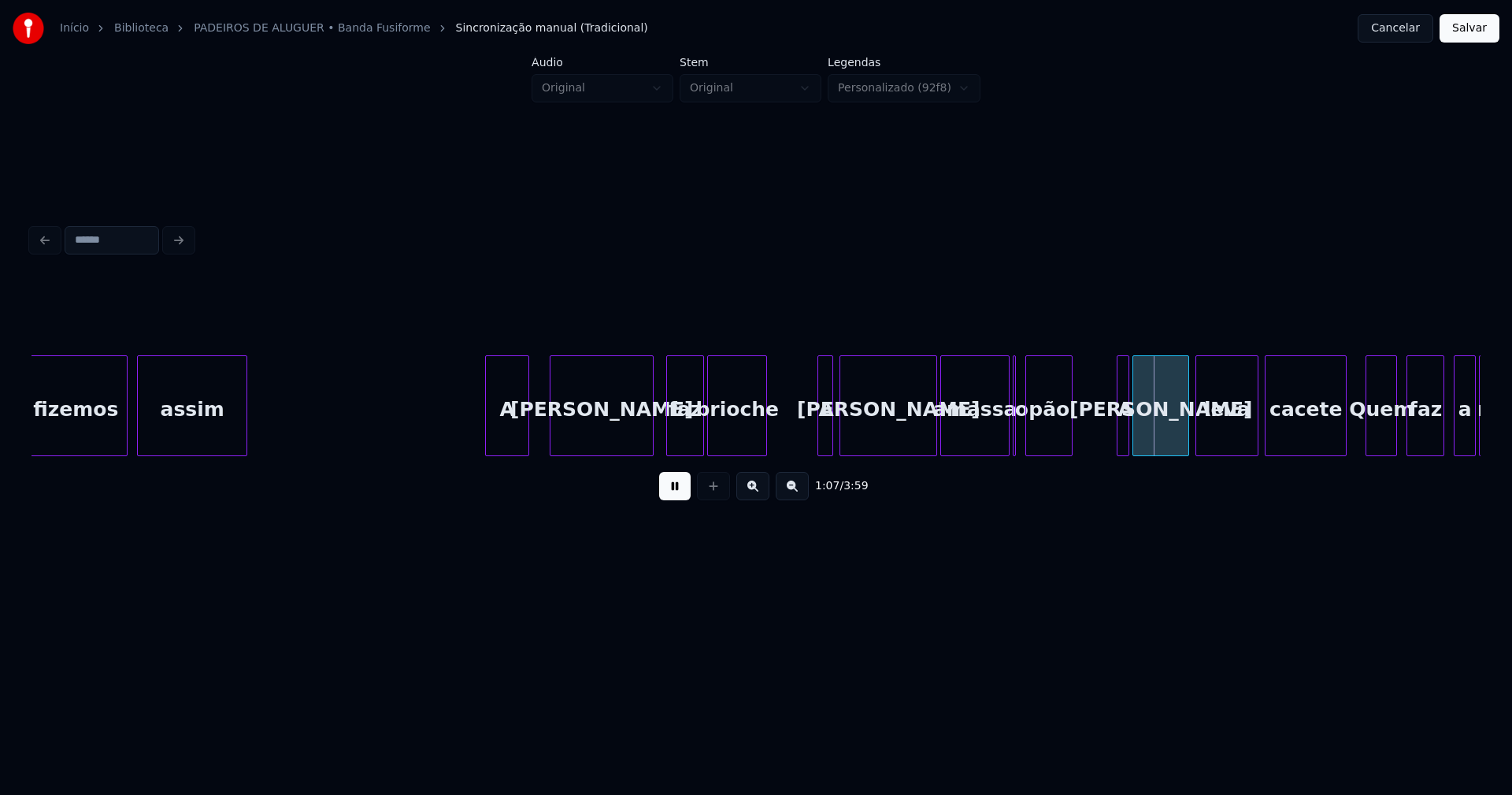
click at [764, 443] on div at bounding box center [764, 406] width 5 height 99
click at [805, 432] on div "A" at bounding box center [807, 410] width 16 height 107
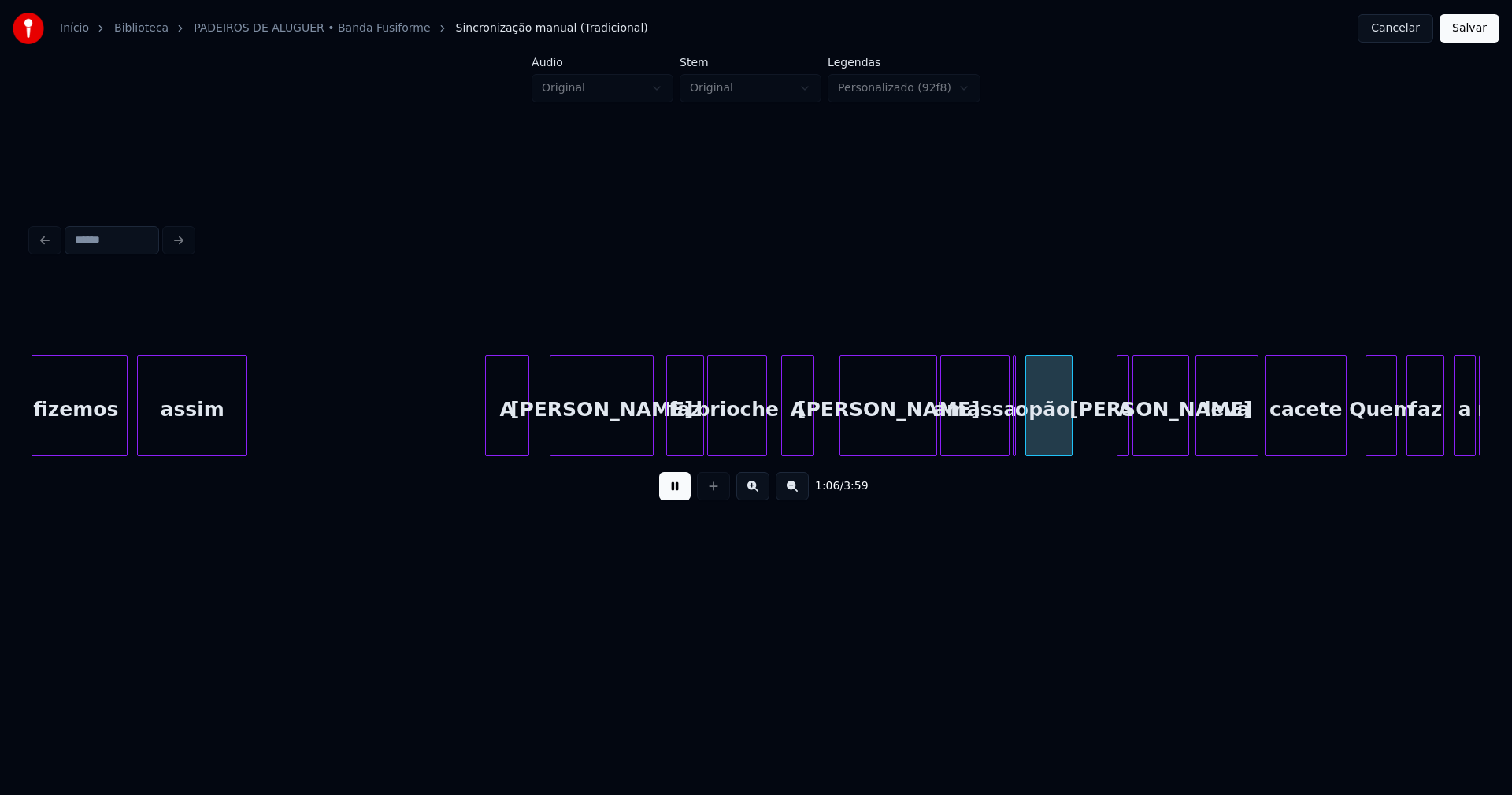
click at [783, 447] on div at bounding box center [784, 406] width 5 height 99
click at [1022, 447] on div at bounding box center [1021, 406] width 5 height 99
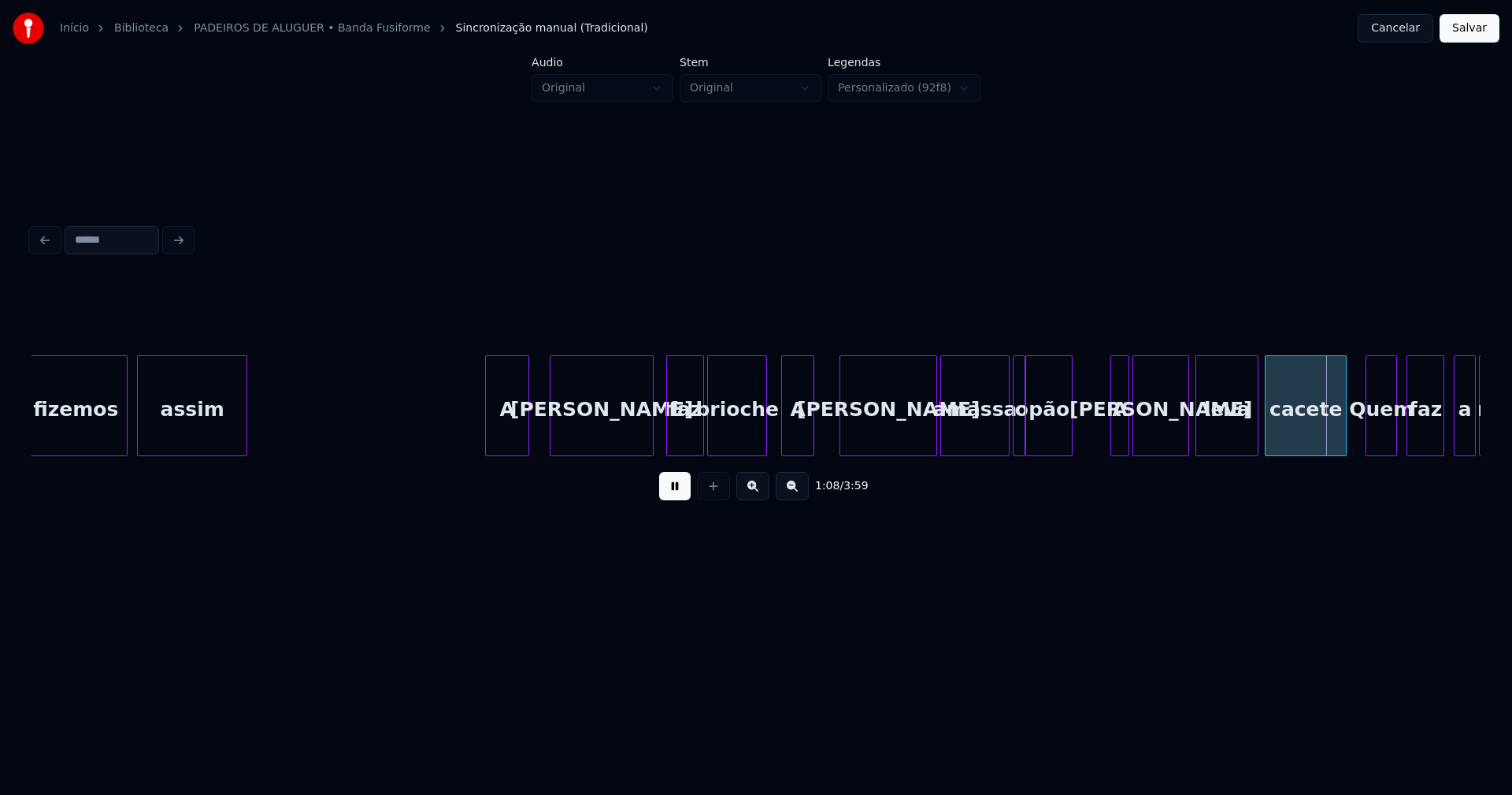
click at [1114, 440] on div at bounding box center [1113, 406] width 5 height 99
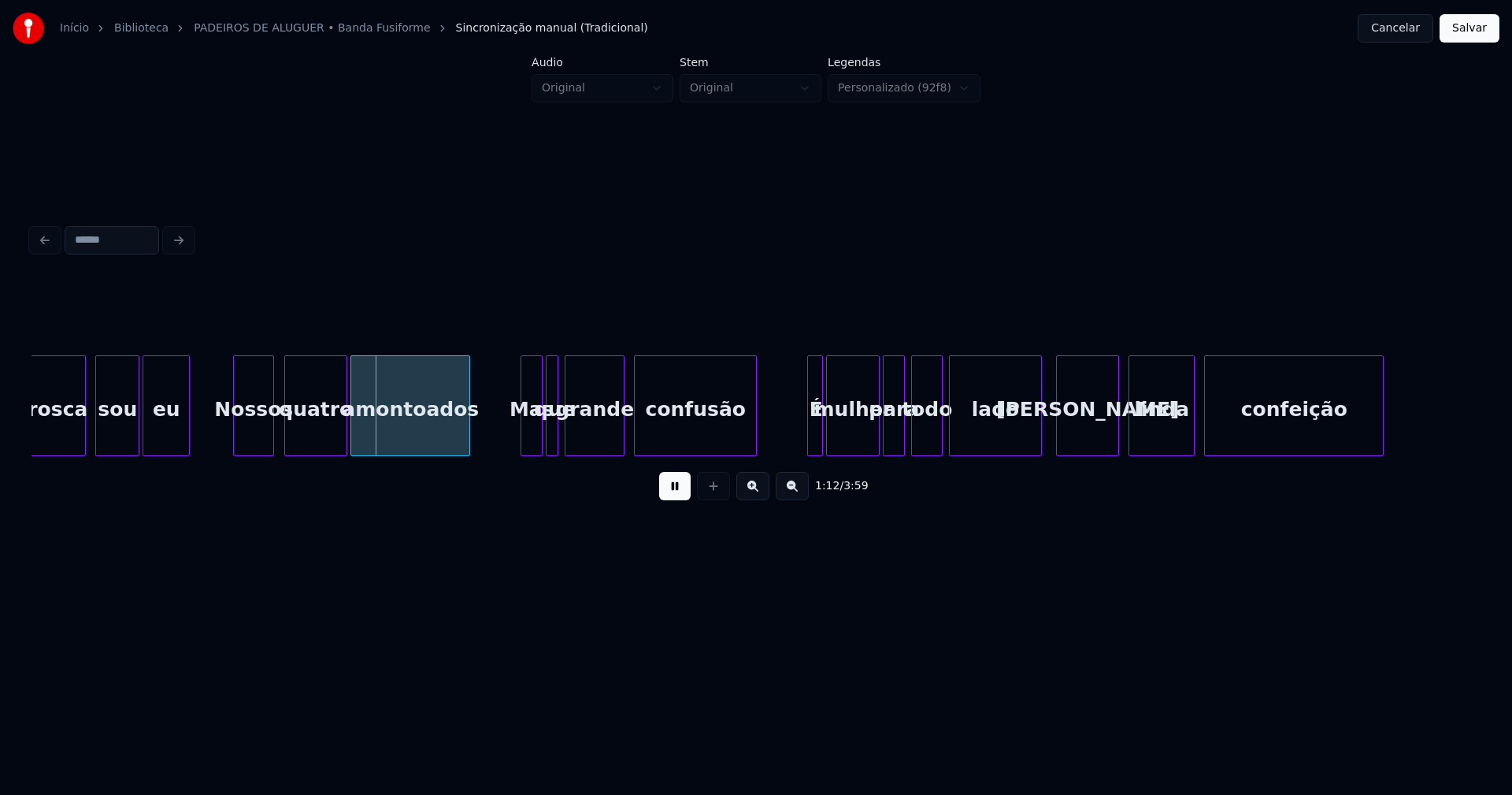
click at [257, 439] on div "Nossos" at bounding box center [253, 410] width 39 height 107
click at [516, 445] on div at bounding box center [516, 406] width 5 height 99
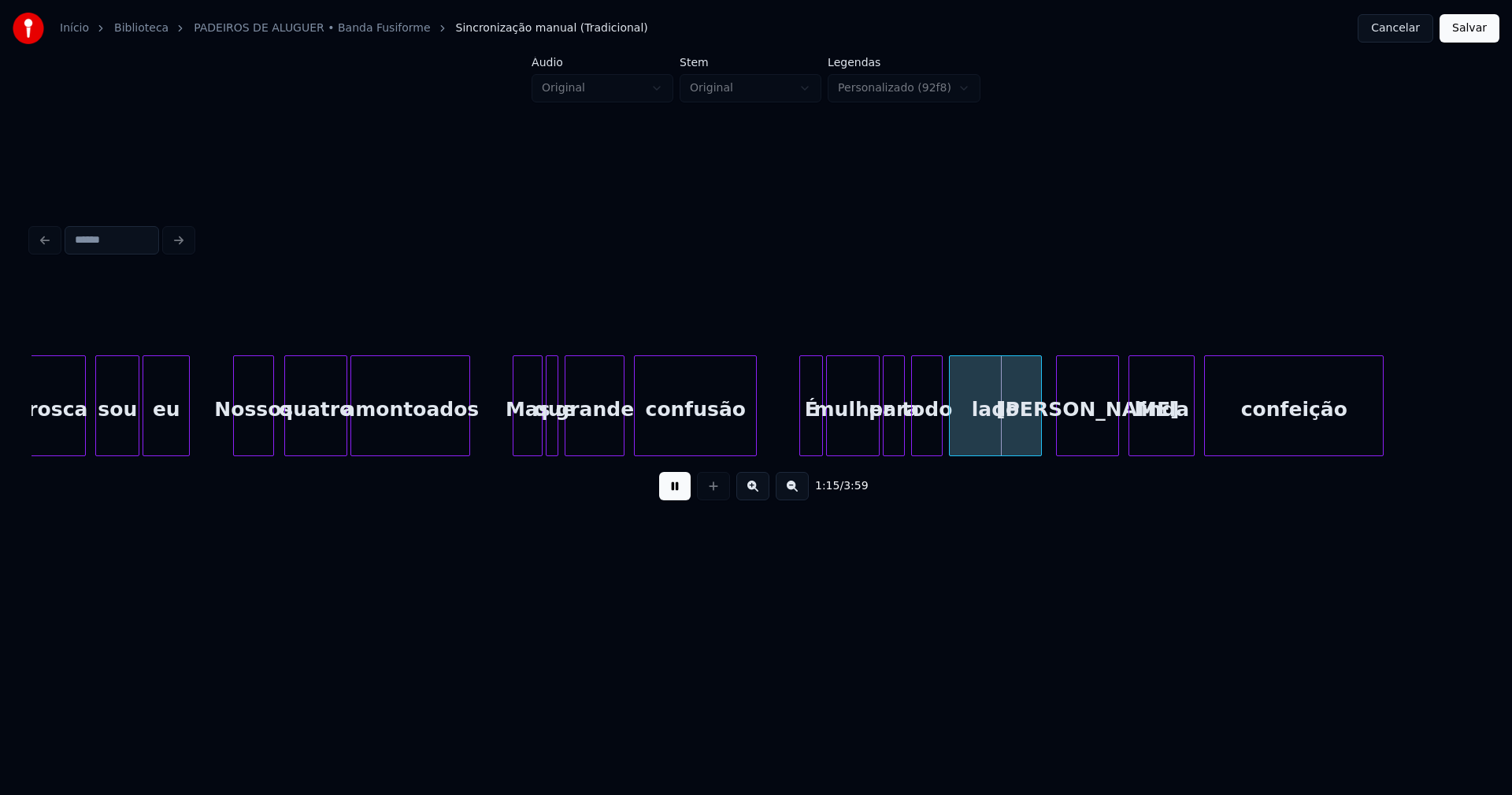
click at [803, 447] on div at bounding box center [803, 406] width 5 height 99
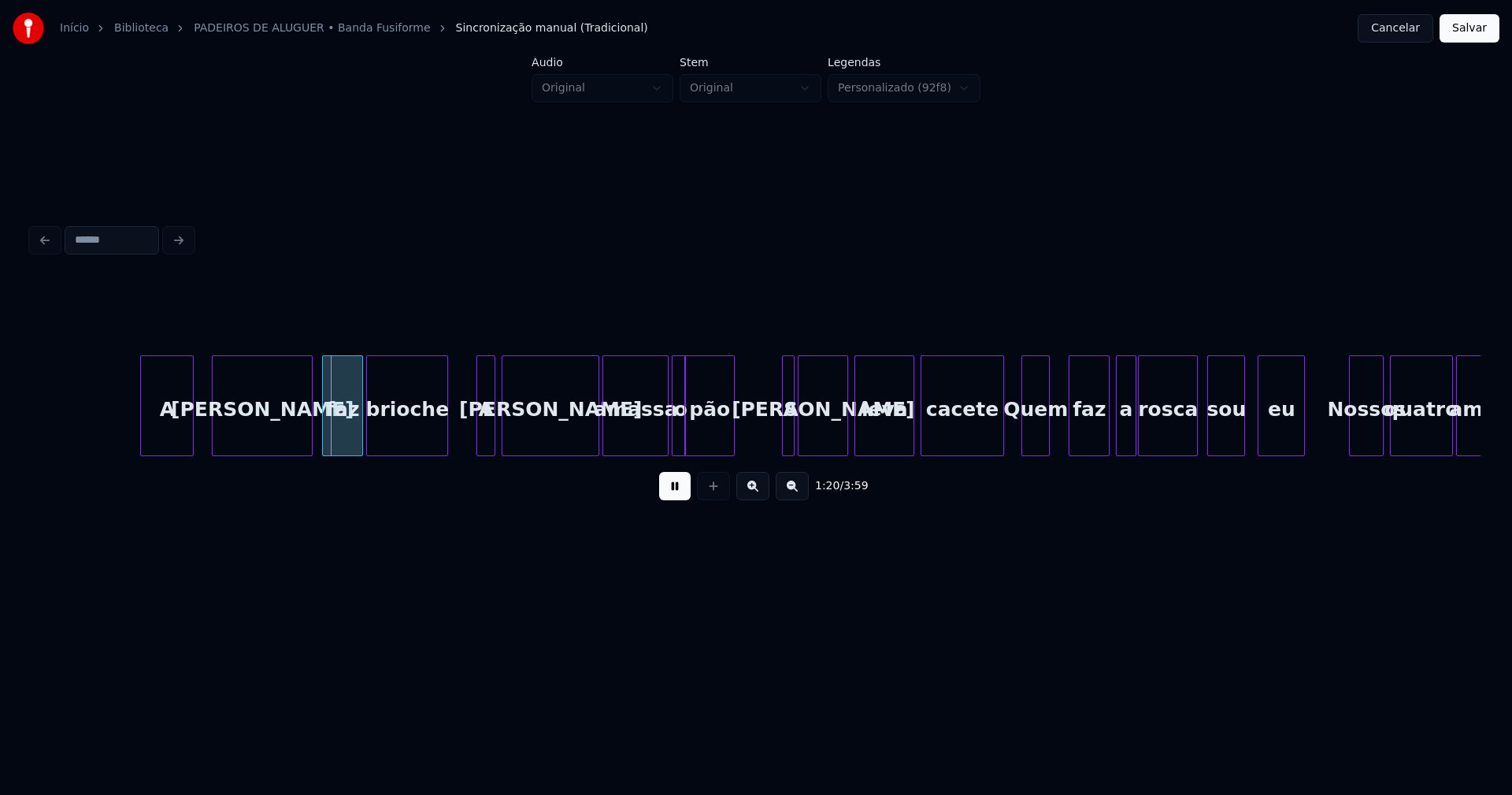
click at [172, 435] on div "A" at bounding box center [167, 410] width 52 height 107
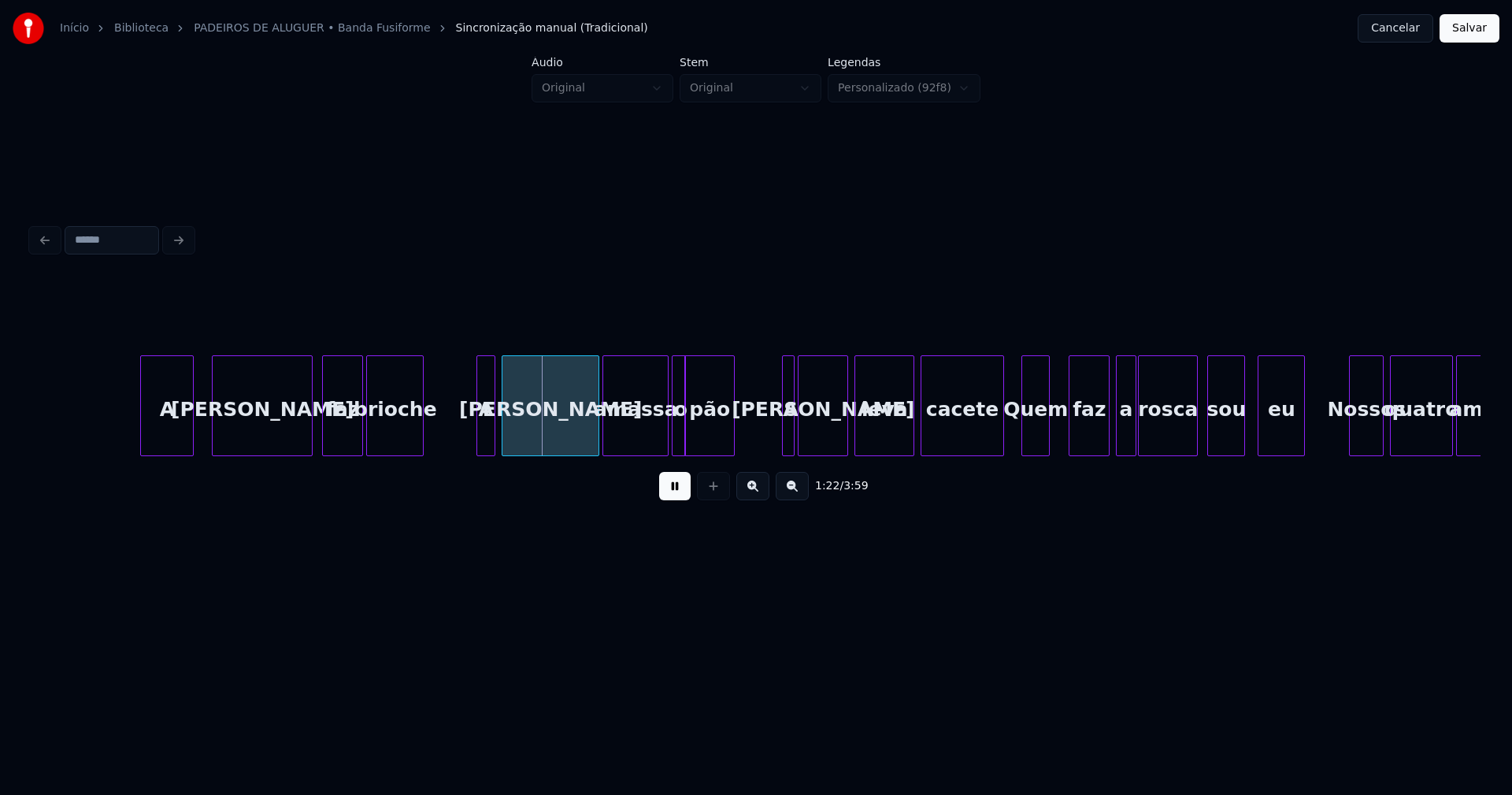
click at [420, 444] on div at bounding box center [421, 406] width 5 height 99
click at [443, 440] on div at bounding box center [442, 406] width 5 height 99
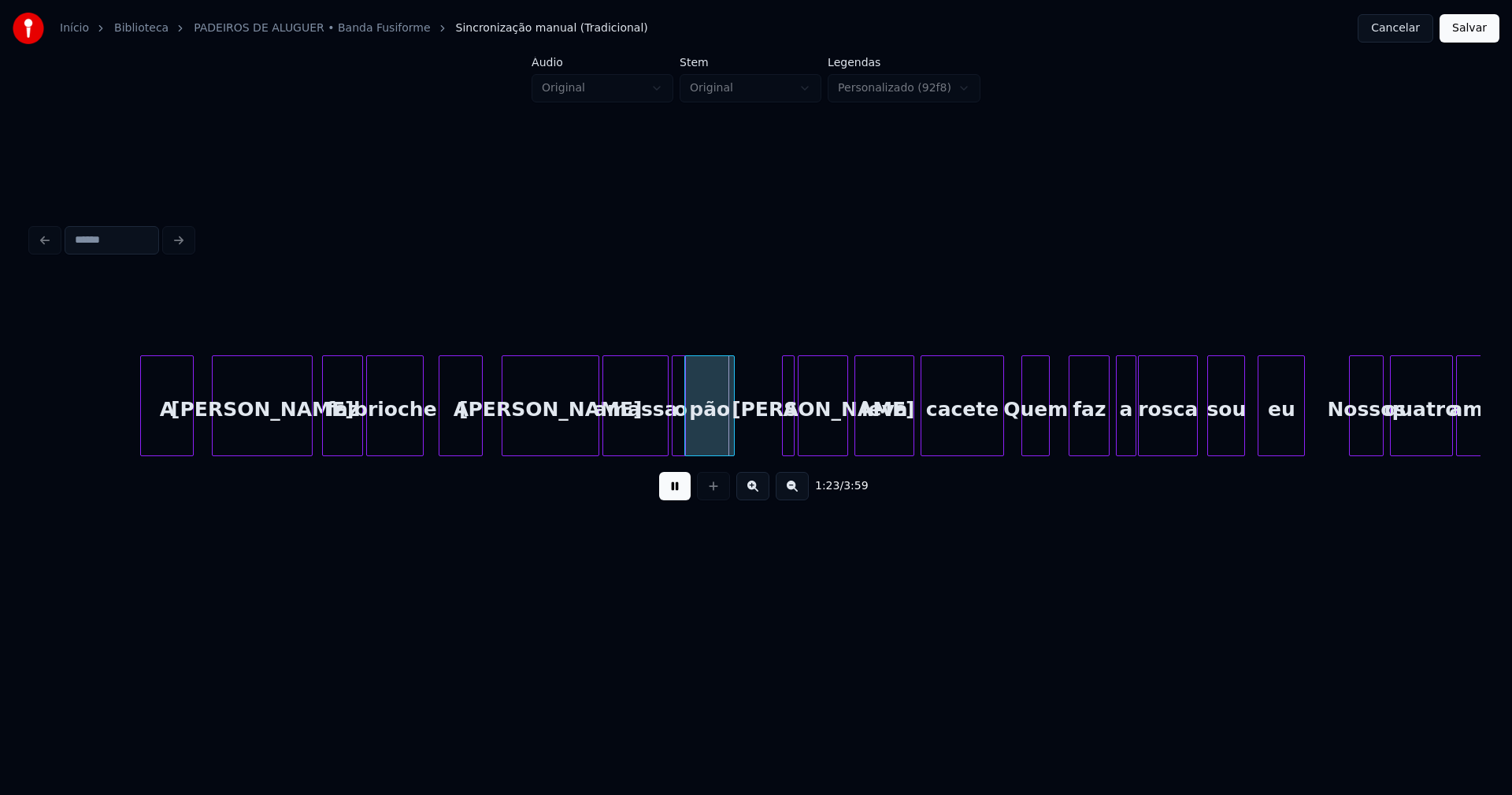
click at [481, 435] on div at bounding box center [480, 406] width 5 height 99
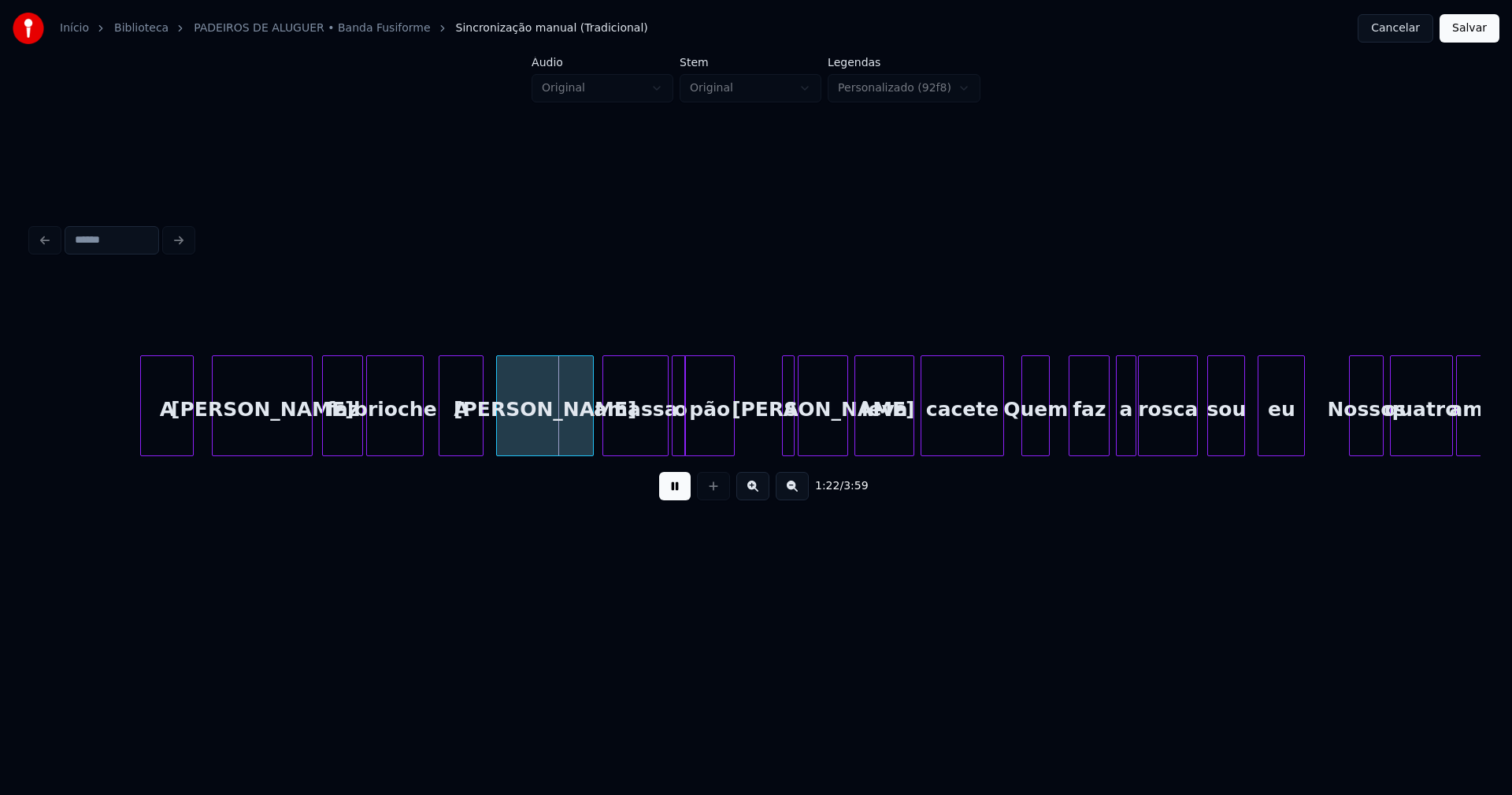
click at [553, 429] on div "Marisa" at bounding box center [544, 410] width 96 height 107
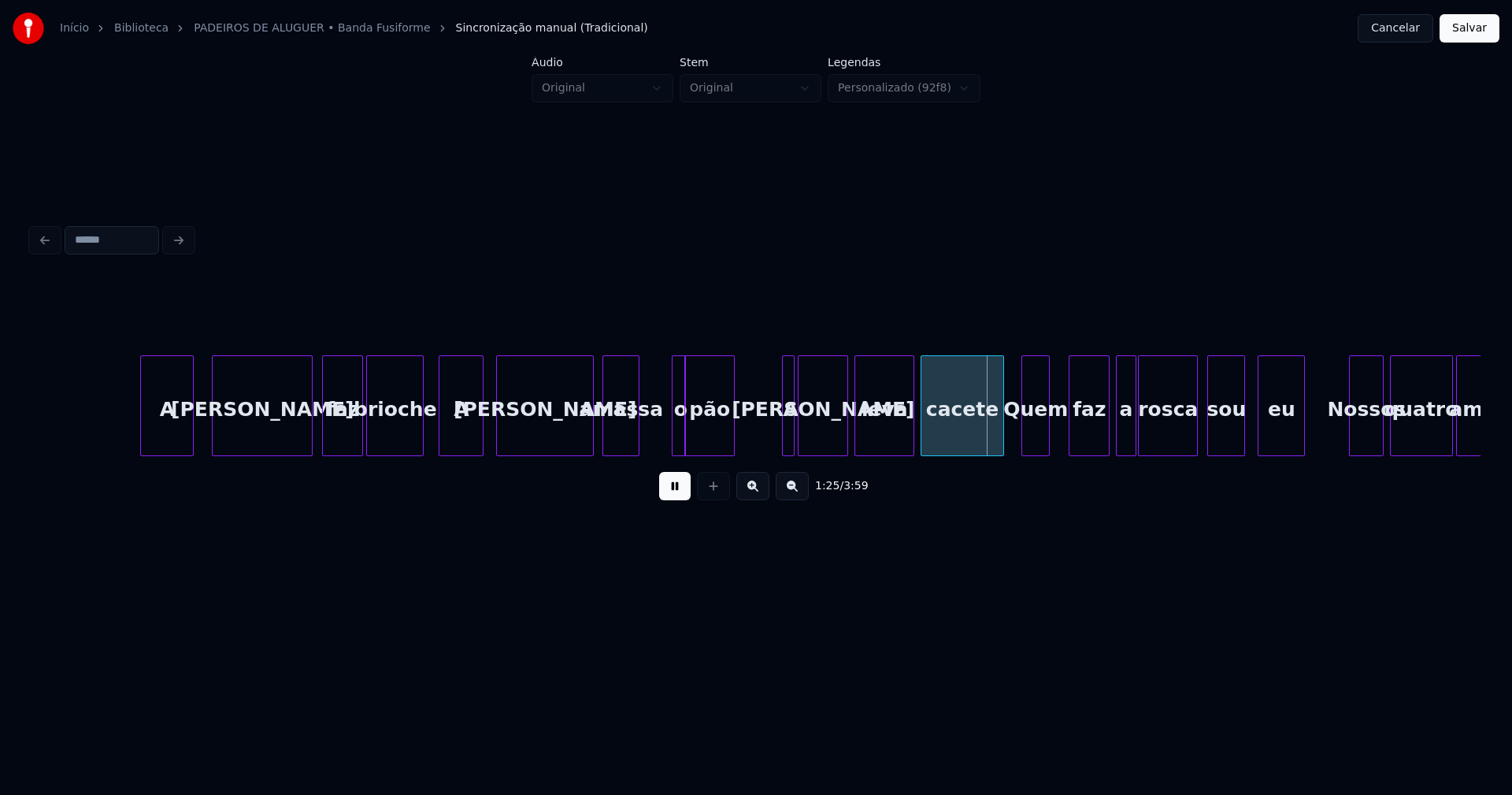
click at [634, 456] on div "A Joana faz brioche A Marisa amassa o pão A Rita leva cacete Quem faz a rosca s…" at bounding box center [756, 406] width 1449 height 100
click at [669, 432] on div at bounding box center [671, 406] width 5 height 99
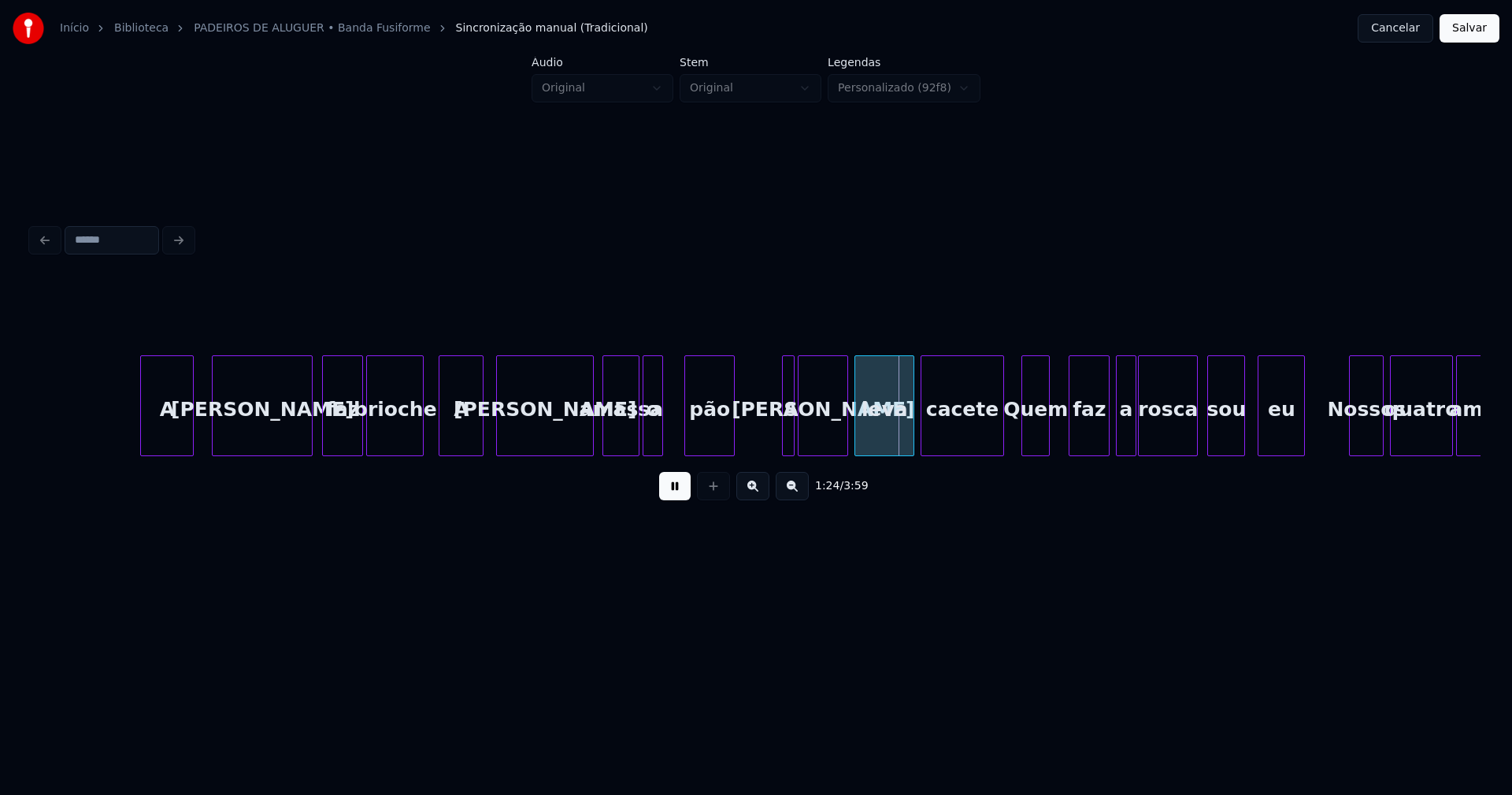
click at [652, 451] on div "A Joana faz brioche A Marisa amassa o pão A Rita leva cacete Quem faz a rosca s…" at bounding box center [756, 406] width 1449 height 100
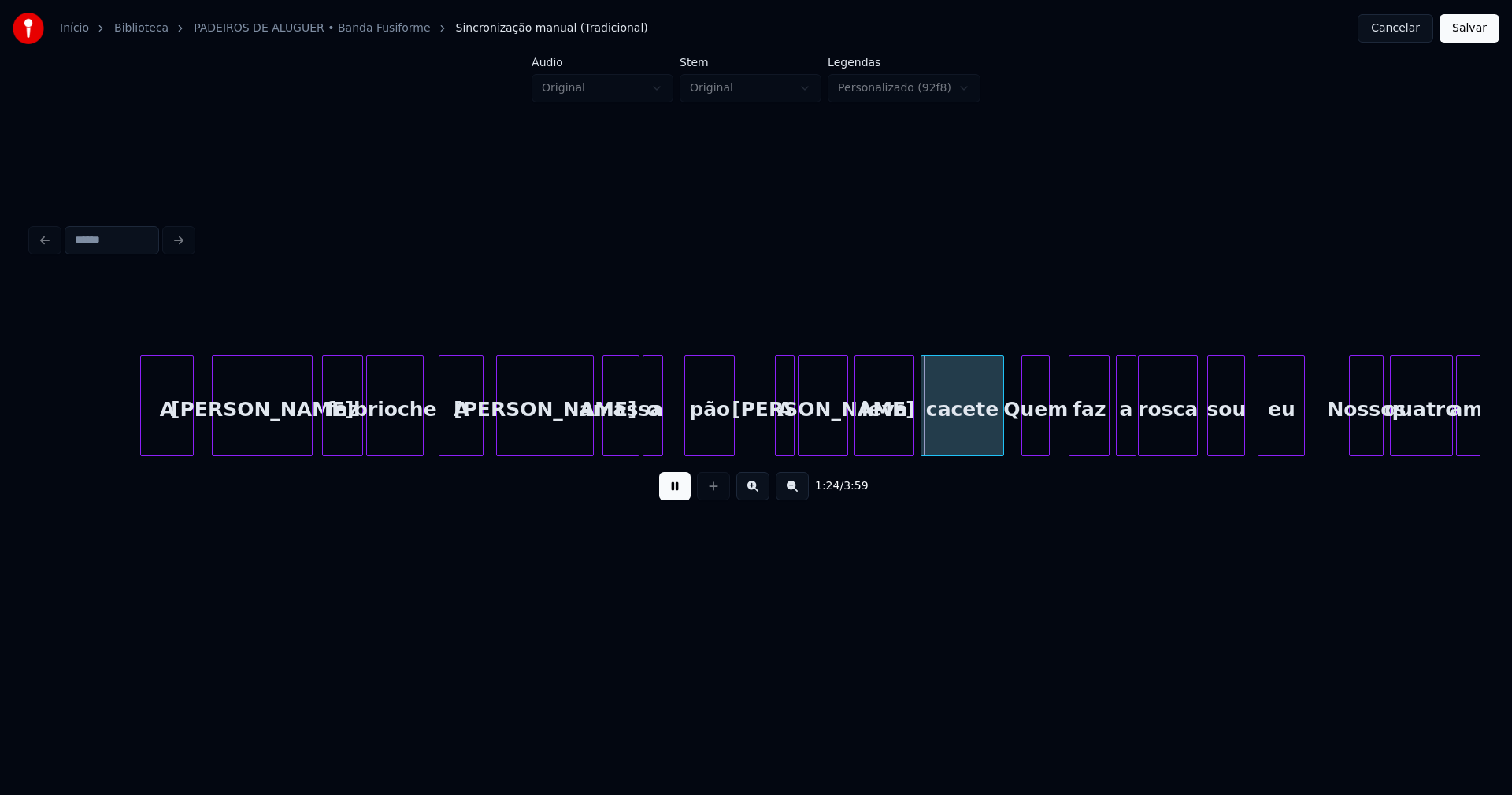
click at [777, 433] on div at bounding box center [778, 406] width 5 height 99
click at [1031, 437] on div "Quem" at bounding box center [1031, 410] width 27 height 107
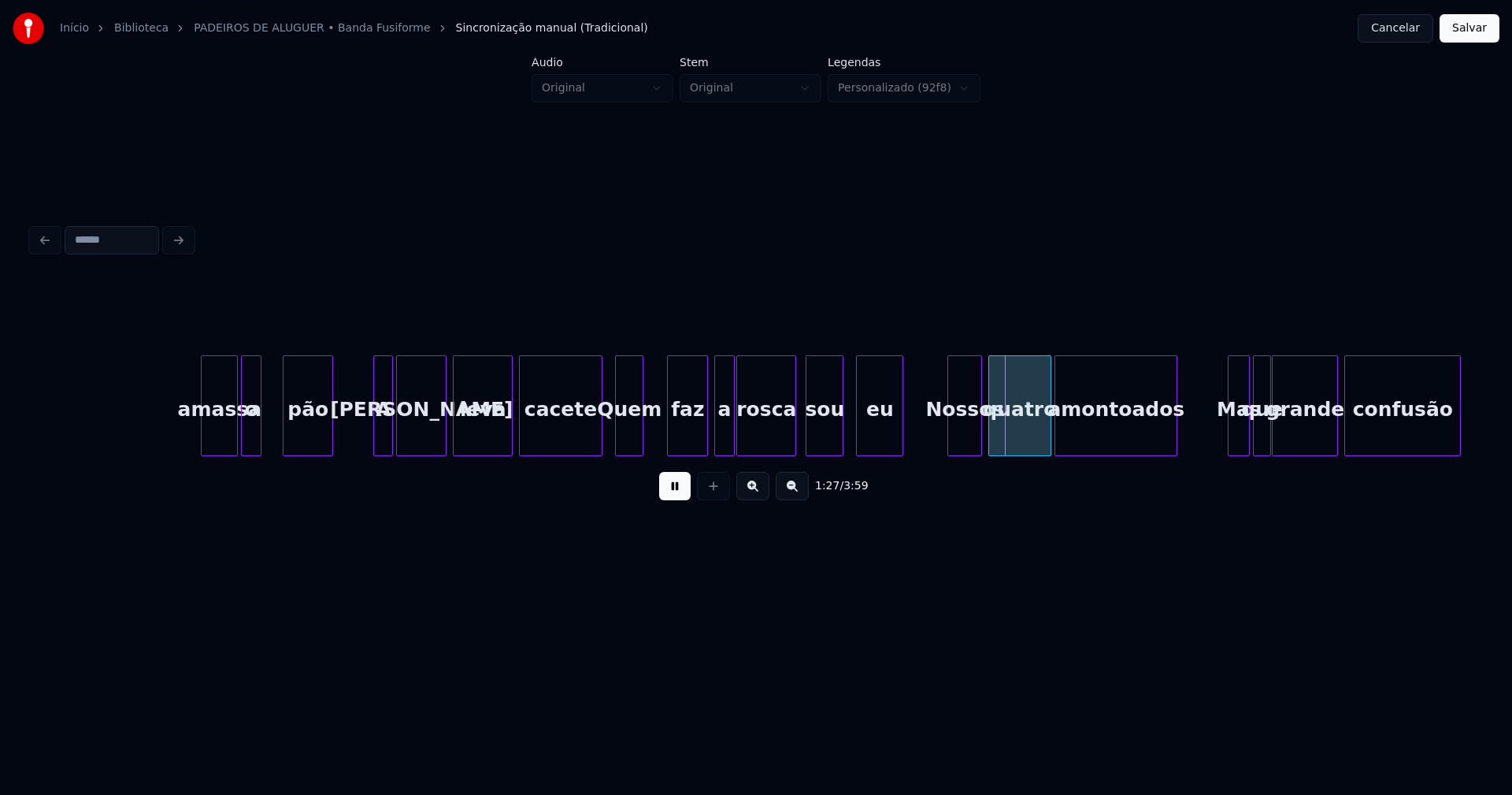
scroll to position [0, 13118]
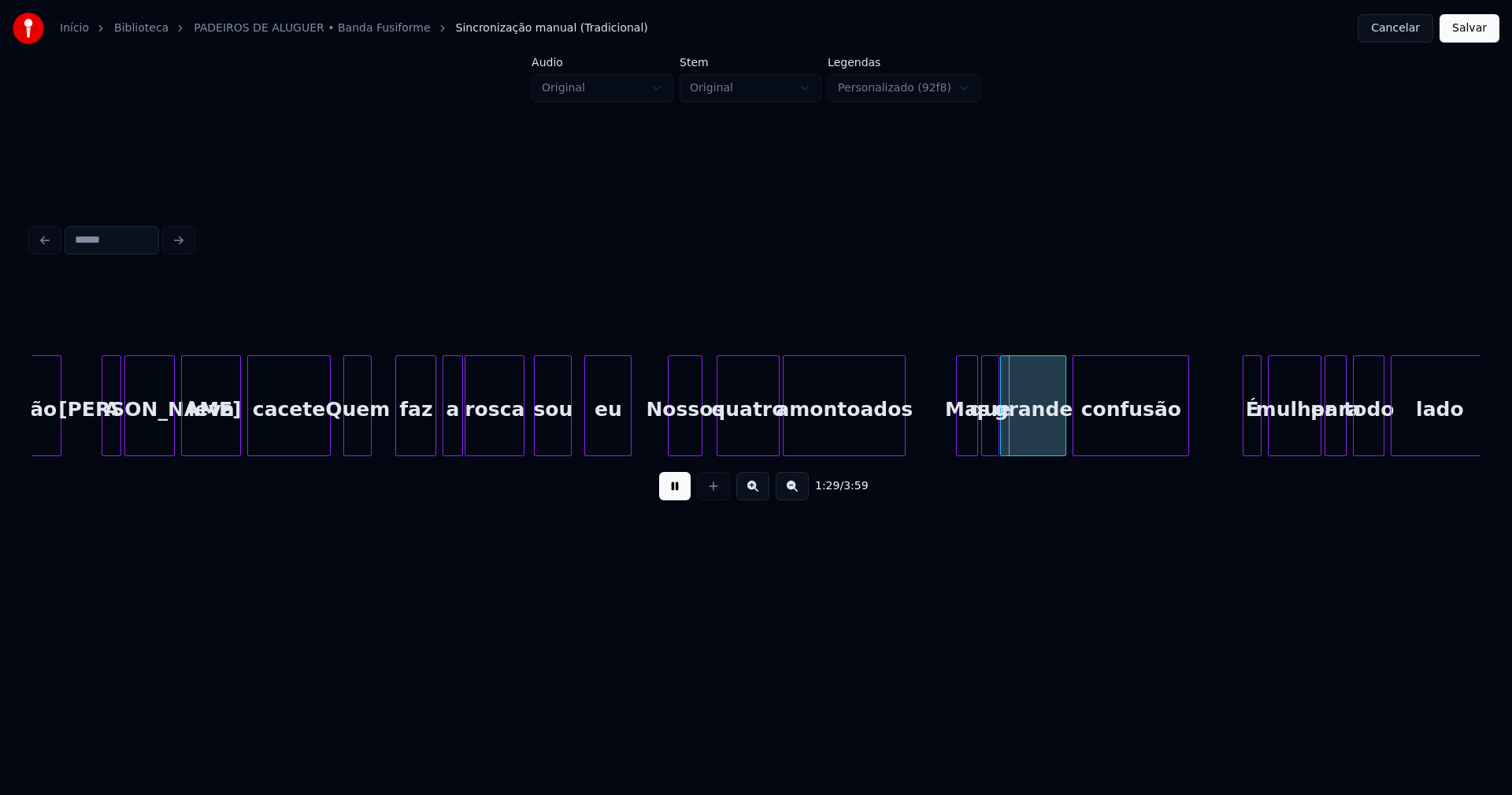
click at [684, 429] on div "Nossos" at bounding box center [685, 410] width 33 height 107
click at [952, 440] on div at bounding box center [952, 406] width 5 height 99
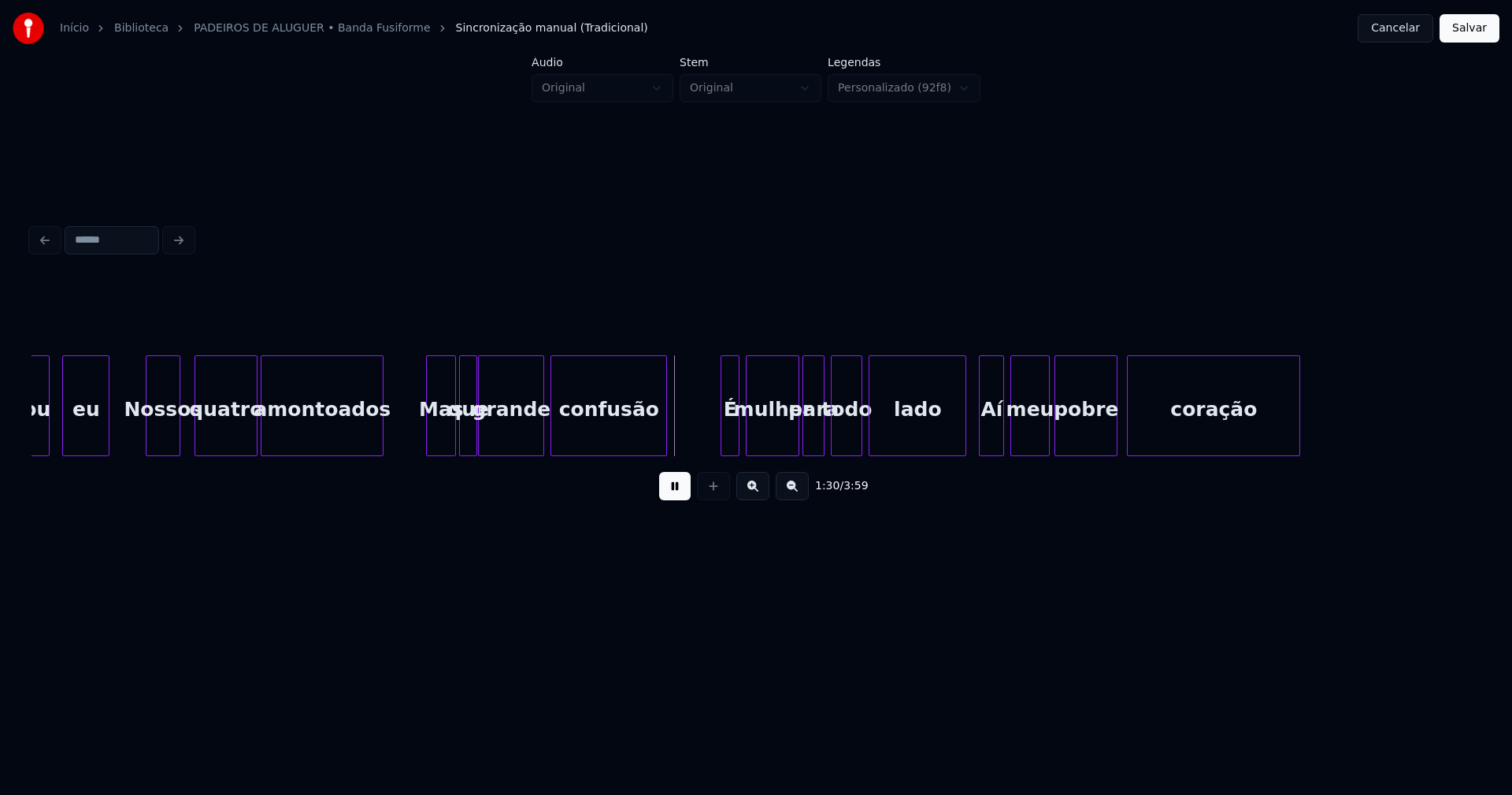
scroll to position [0, 13682]
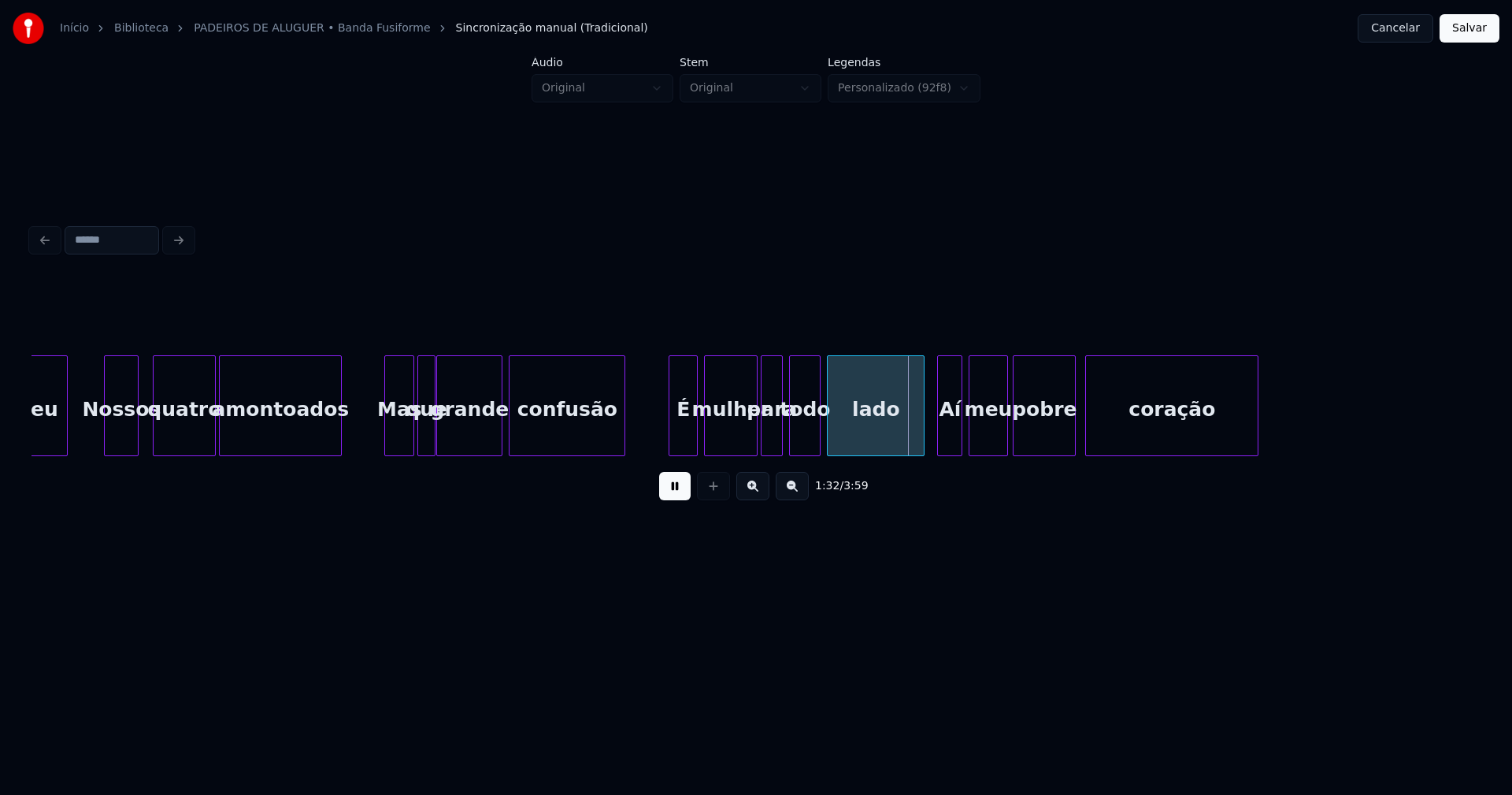
click at [674, 442] on div at bounding box center [672, 406] width 5 height 99
click at [919, 427] on div at bounding box center [917, 406] width 5 height 99
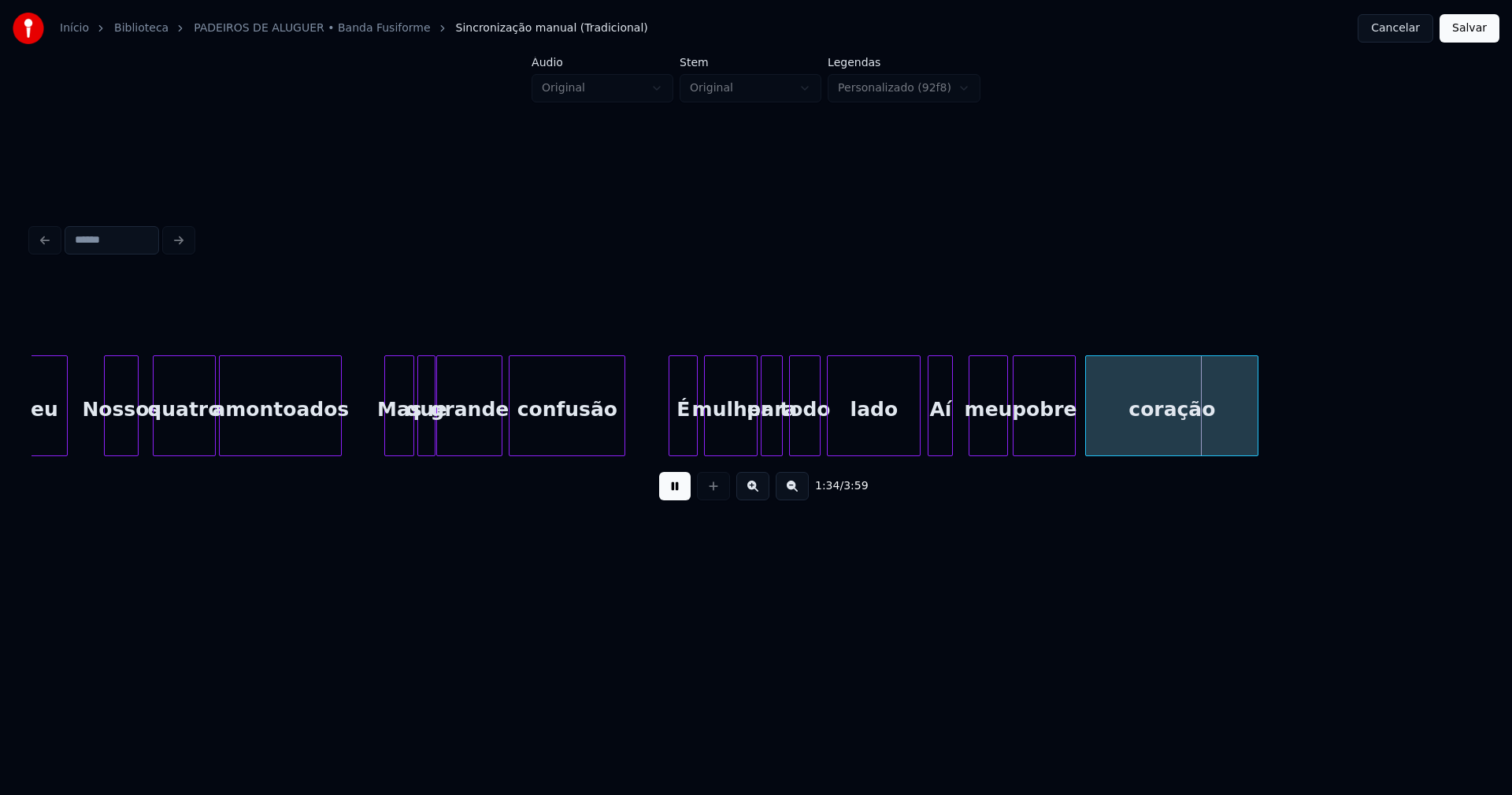
click at [937, 431] on div "Aí" at bounding box center [941, 410] width 24 height 107
click at [958, 429] on div at bounding box center [956, 406] width 5 height 99
click at [915, 438] on div at bounding box center [913, 406] width 5 height 99
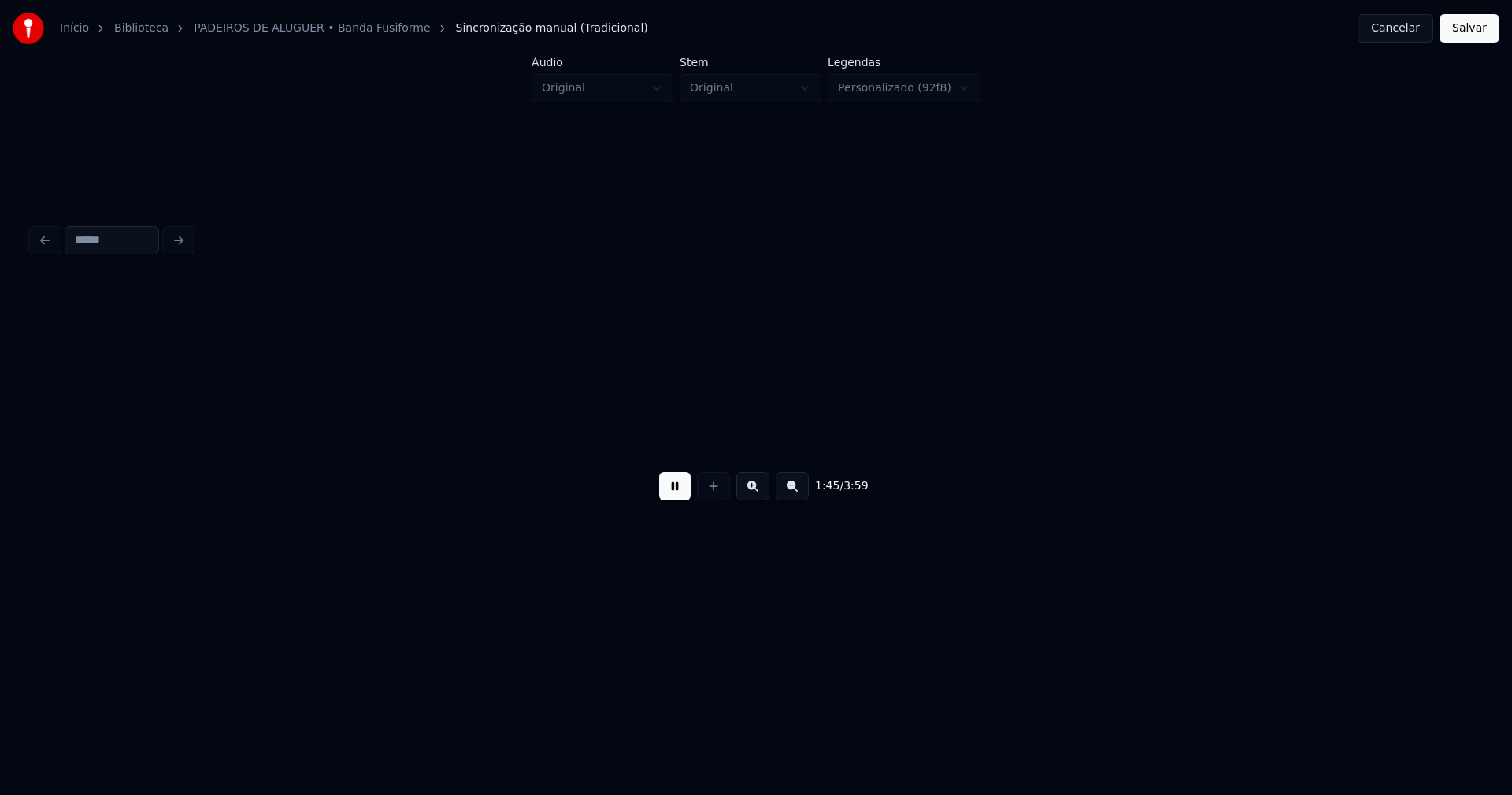
scroll to position [0, 16581]
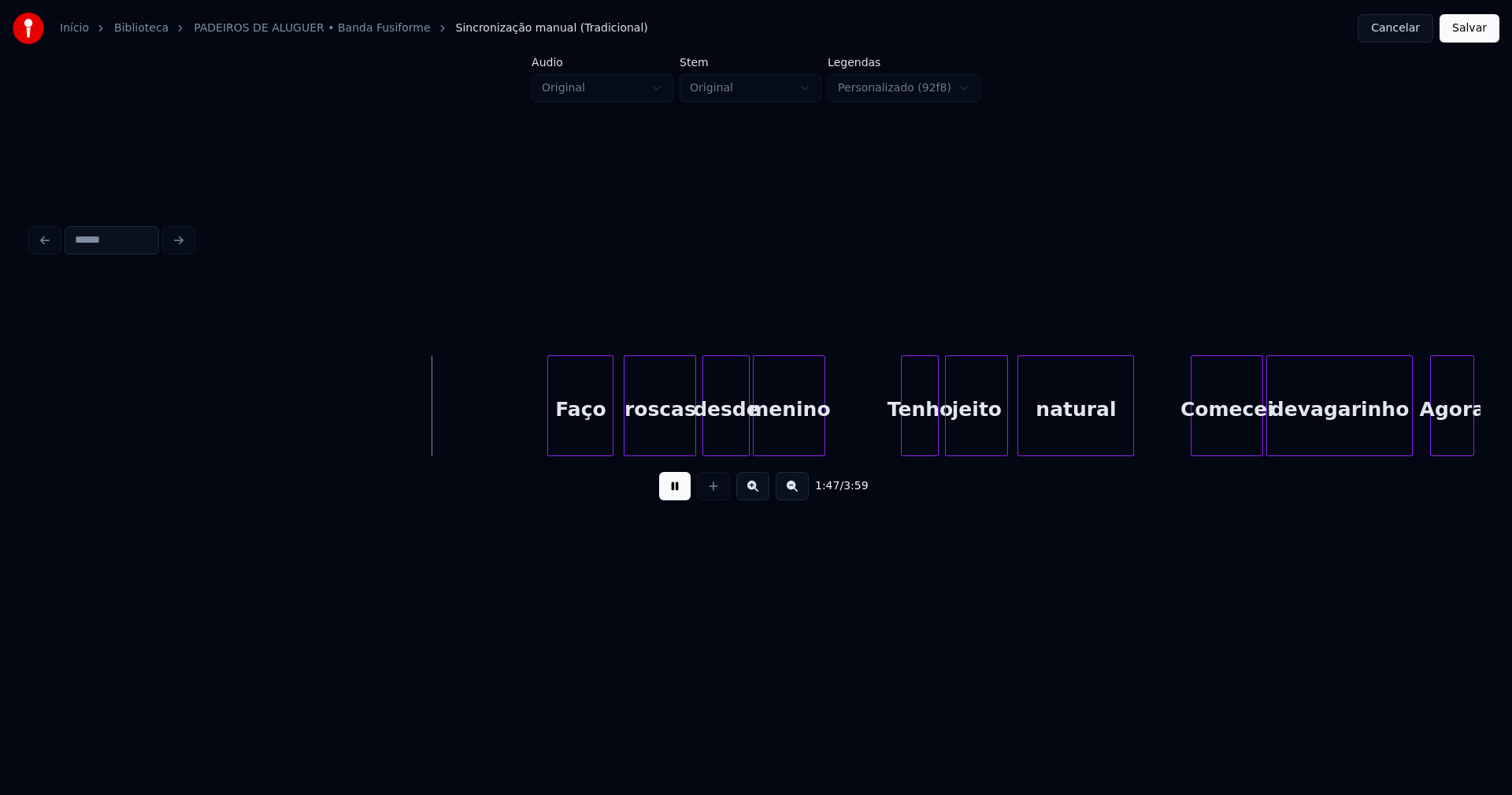
click at [586, 431] on div "Faço" at bounding box center [580, 410] width 65 height 107
click at [915, 441] on div "Tenho" at bounding box center [917, 410] width 36 height 107
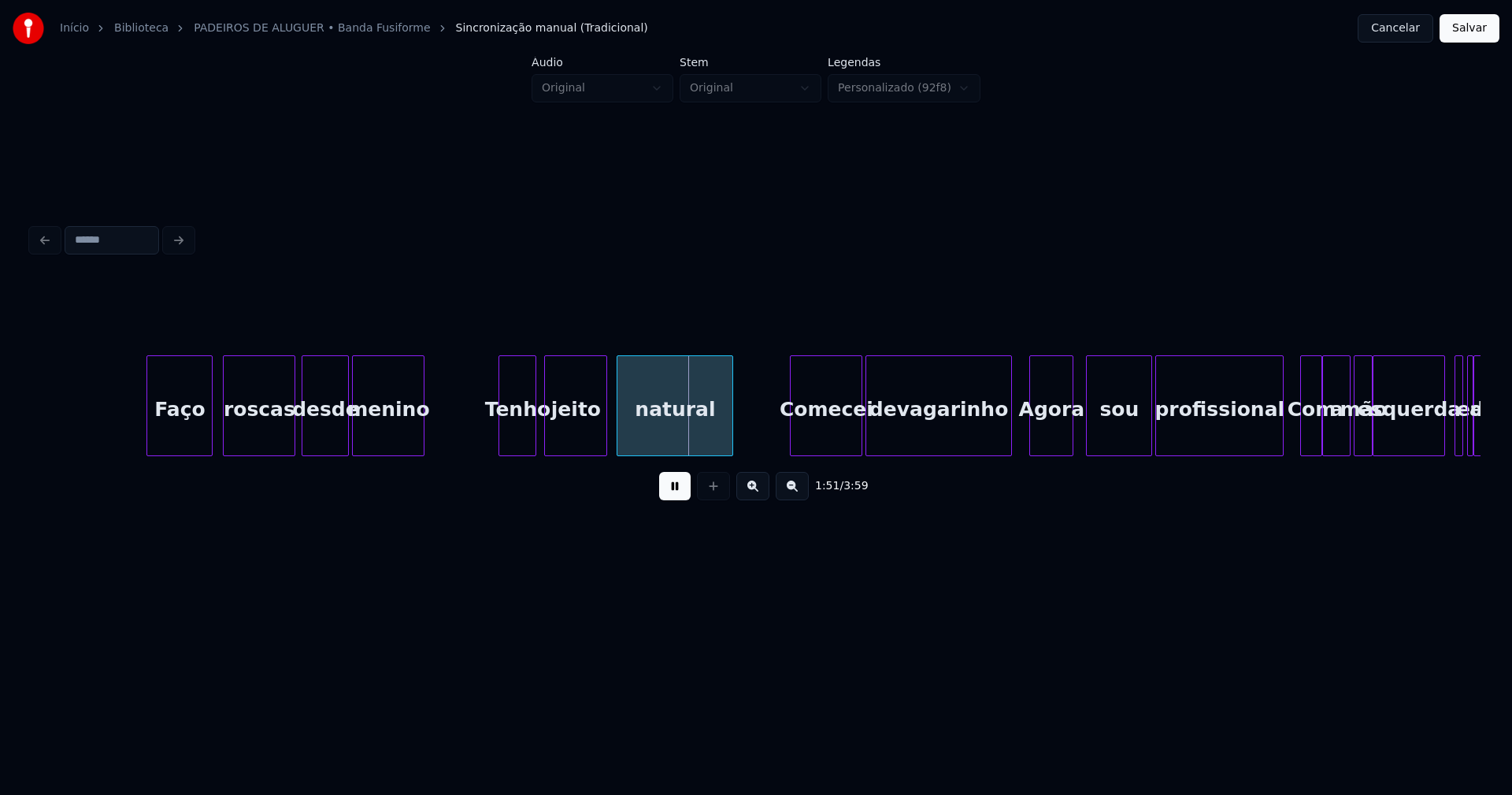
scroll to position [0, 17087]
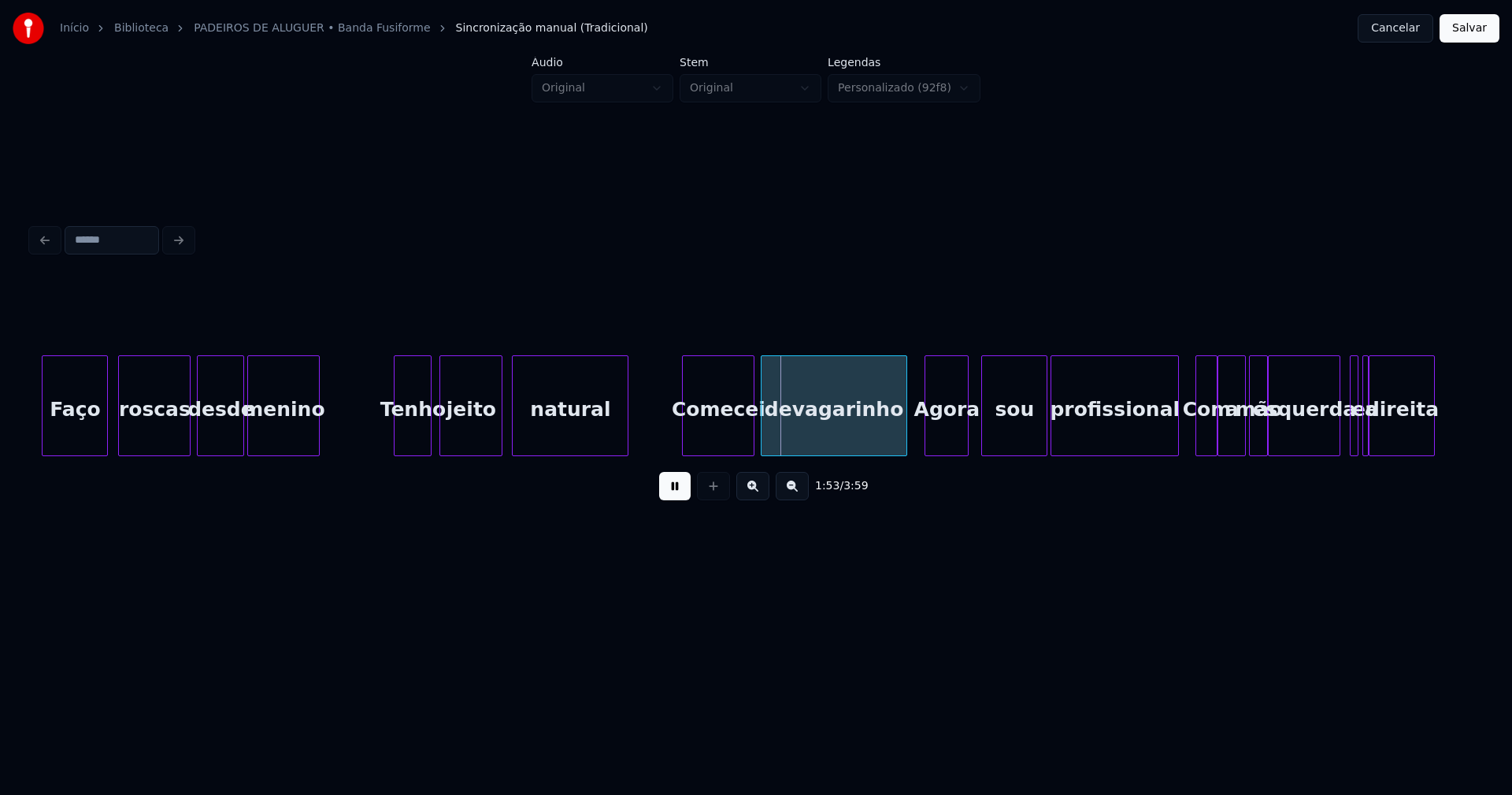
click at [727, 439] on div "Comecei" at bounding box center [718, 410] width 71 height 107
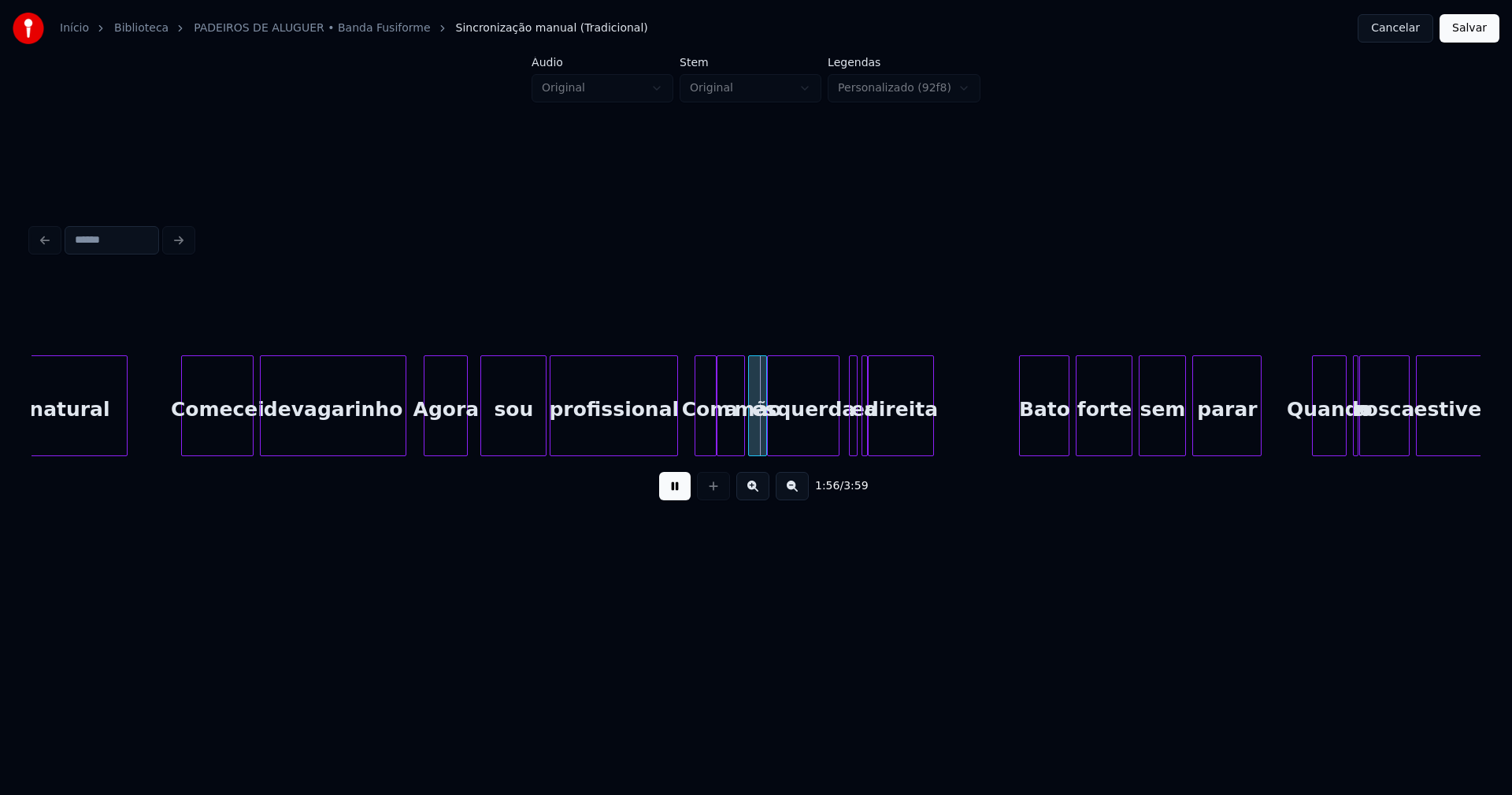
scroll to position [0, 17692]
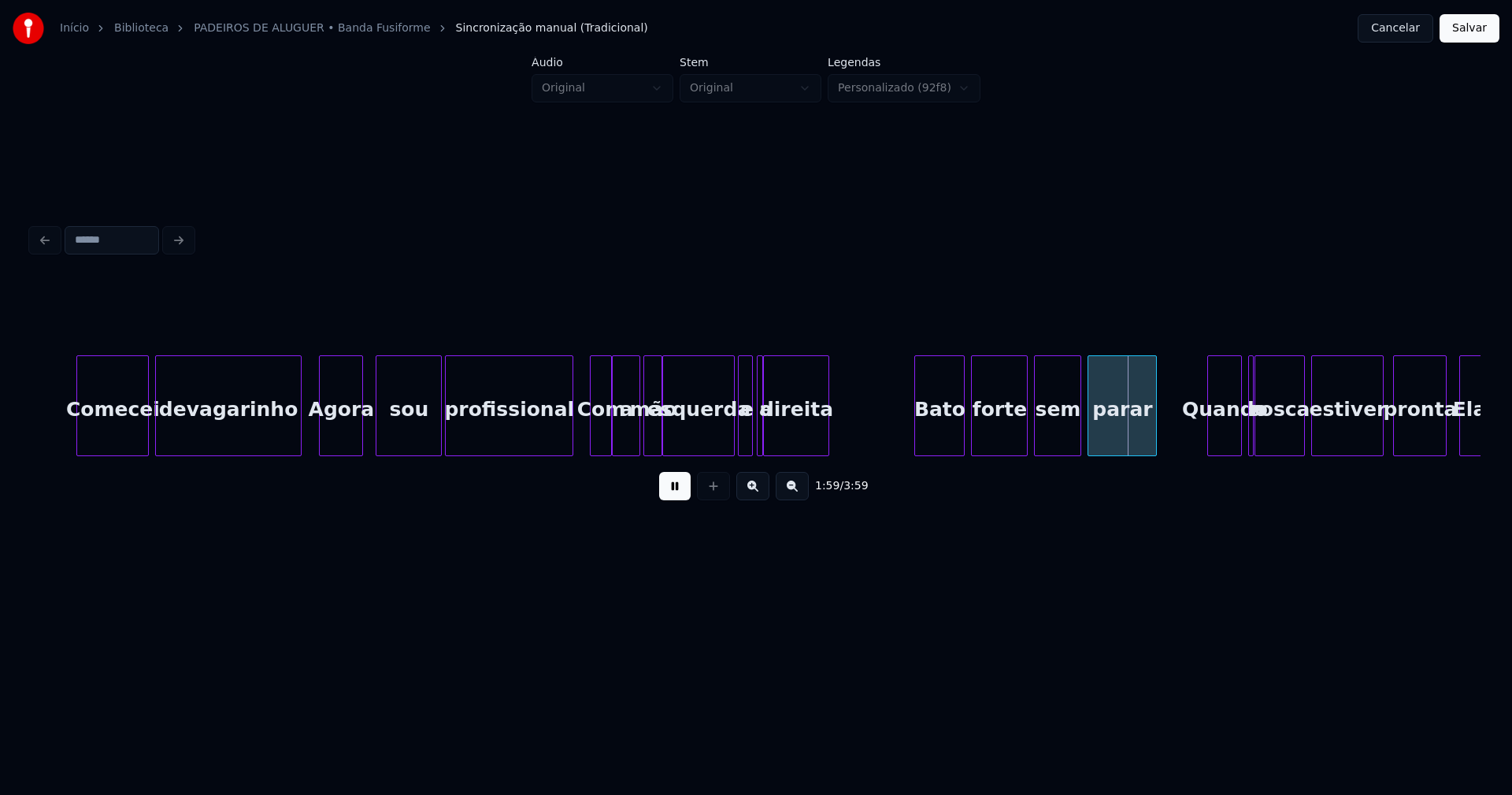
click at [740, 443] on div at bounding box center [741, 406] width 5 height 99
click at [939, 444] on div "Bato" at bounding box center [936, 410] width 49 height 107
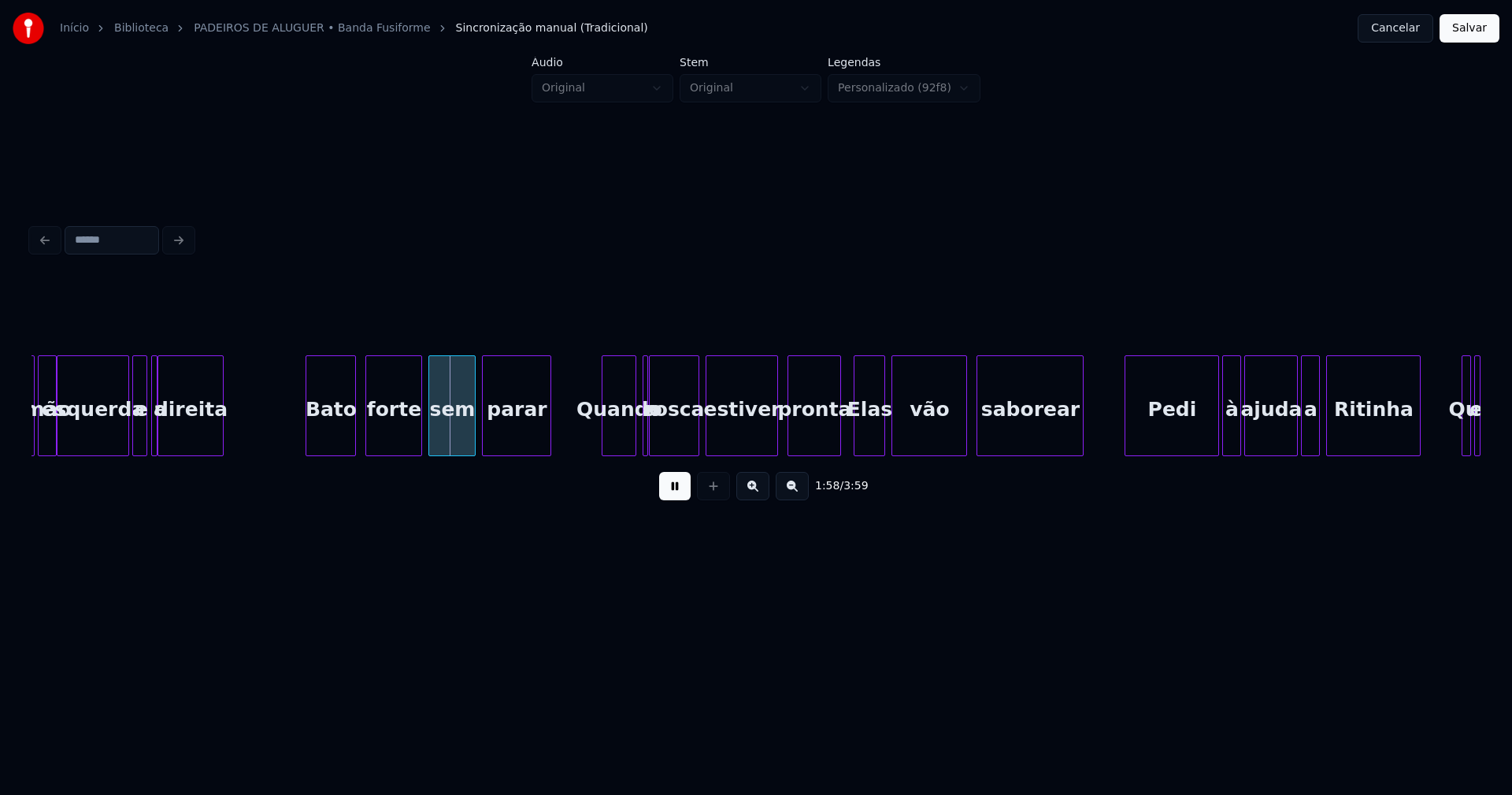
scroll to position [0, 18319]
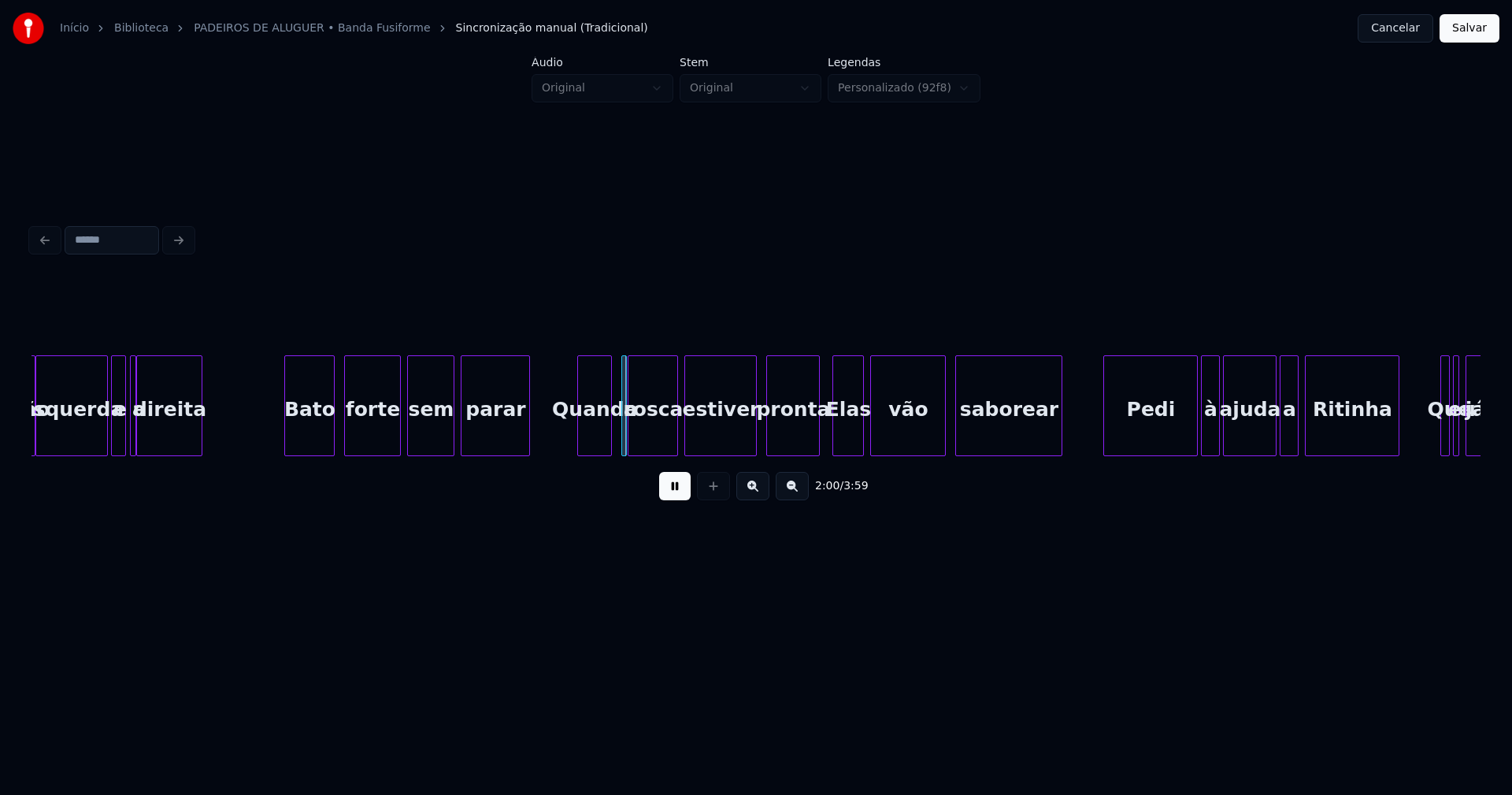
click at [599, 439] on div "Quando" at bounding box center [594, 410] width 33 height 107
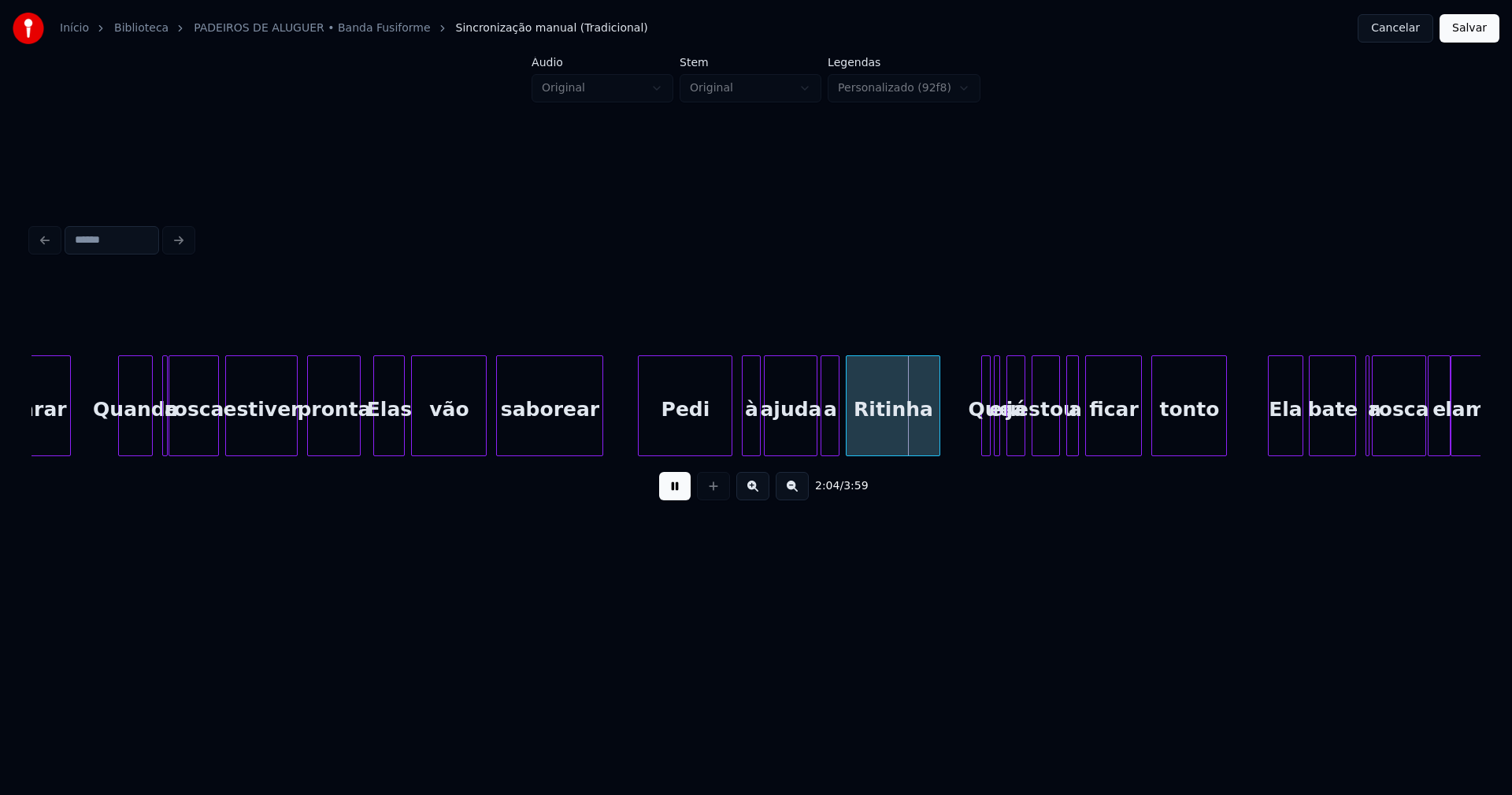
click at [701, 441] on div "Pedi" at bounding box center [685, 410] width 93 height 107
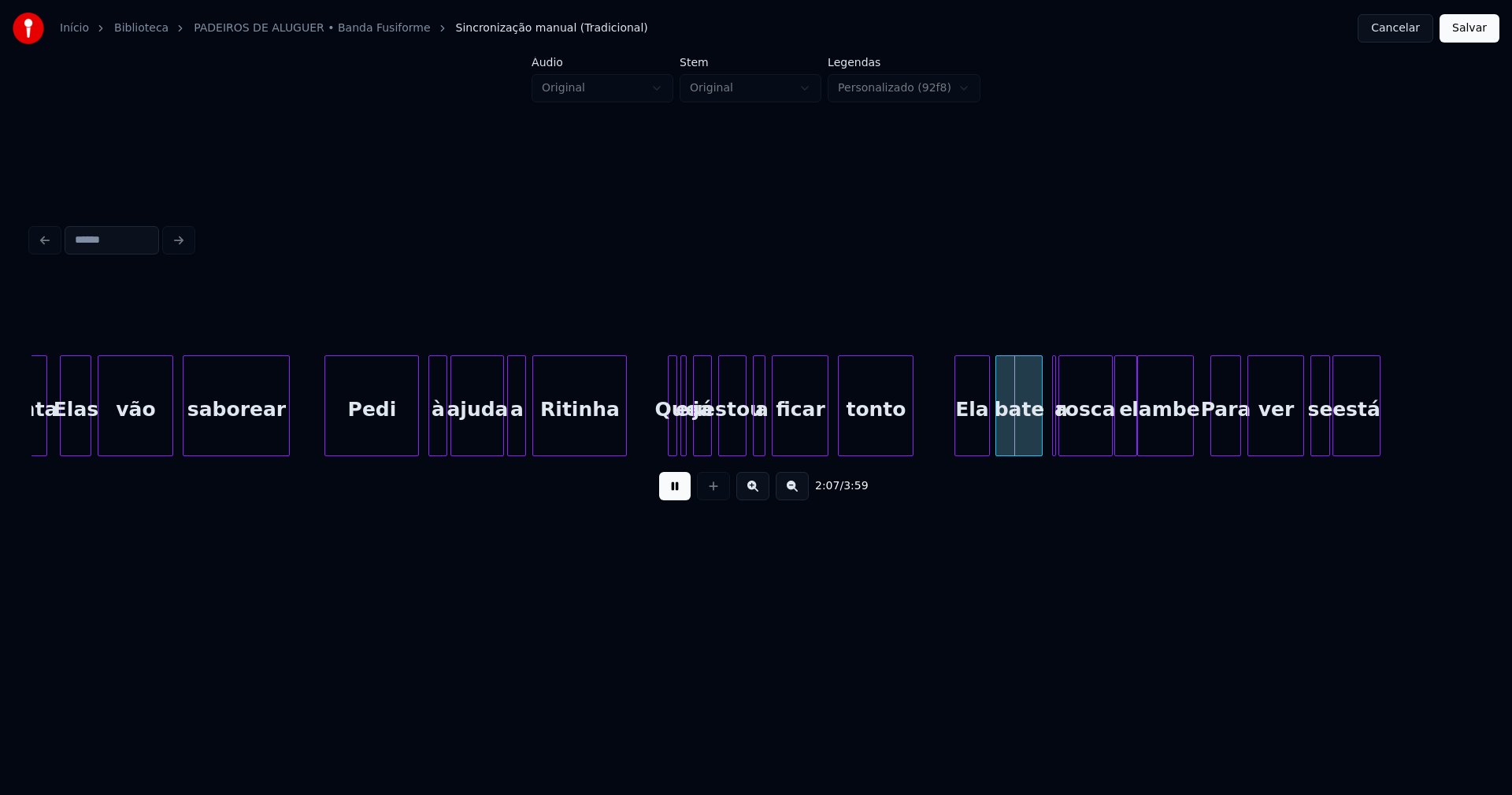
scroll to position [0, 19155]
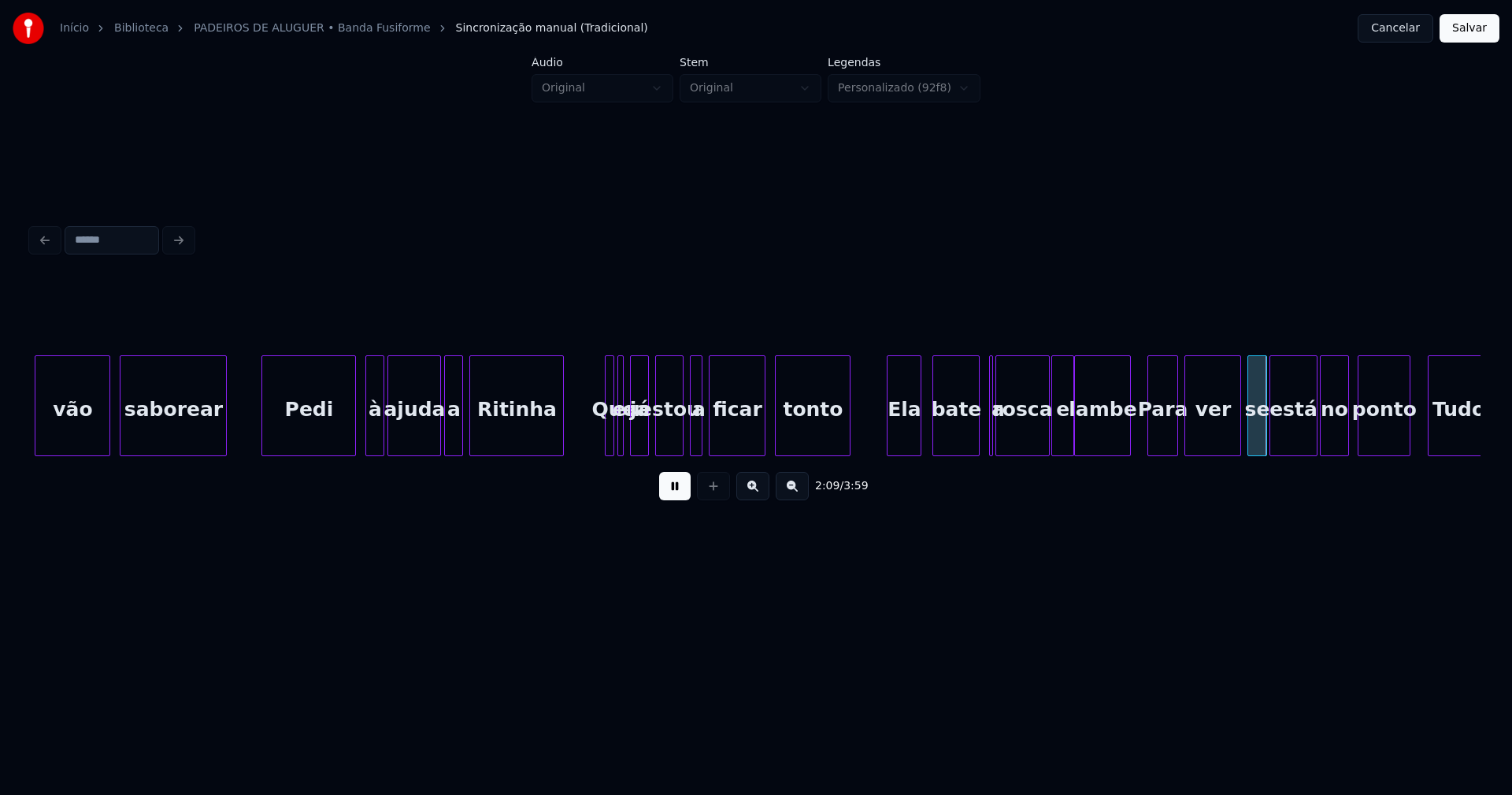
click at [905, 445] on div "Ela" at bounding box center [903, 410] width 33 height 107
click at [952, 443] on div "bate" at bounding box center [951, 410] width 45 height 107
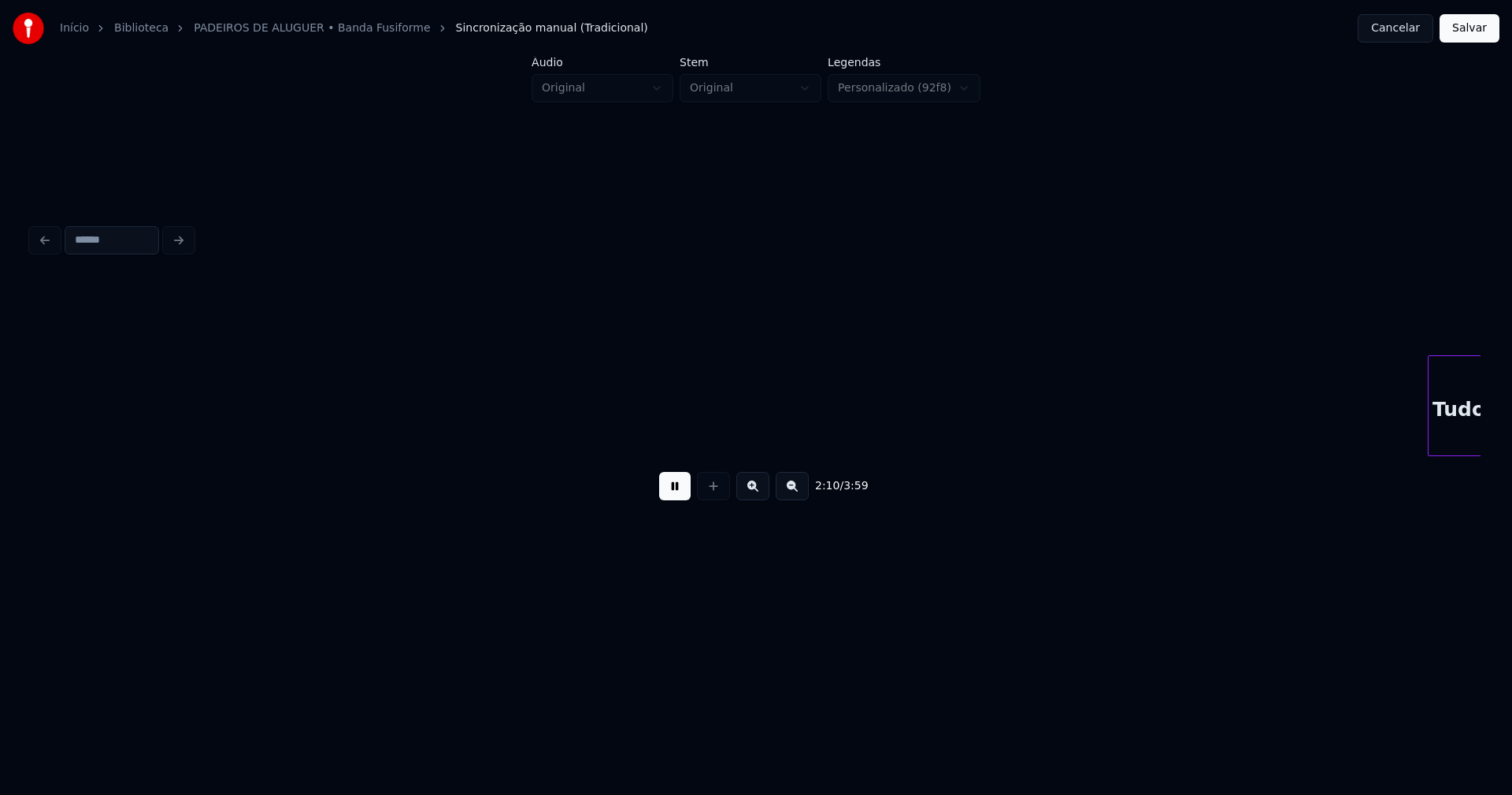
scroll to position [0, 20604]
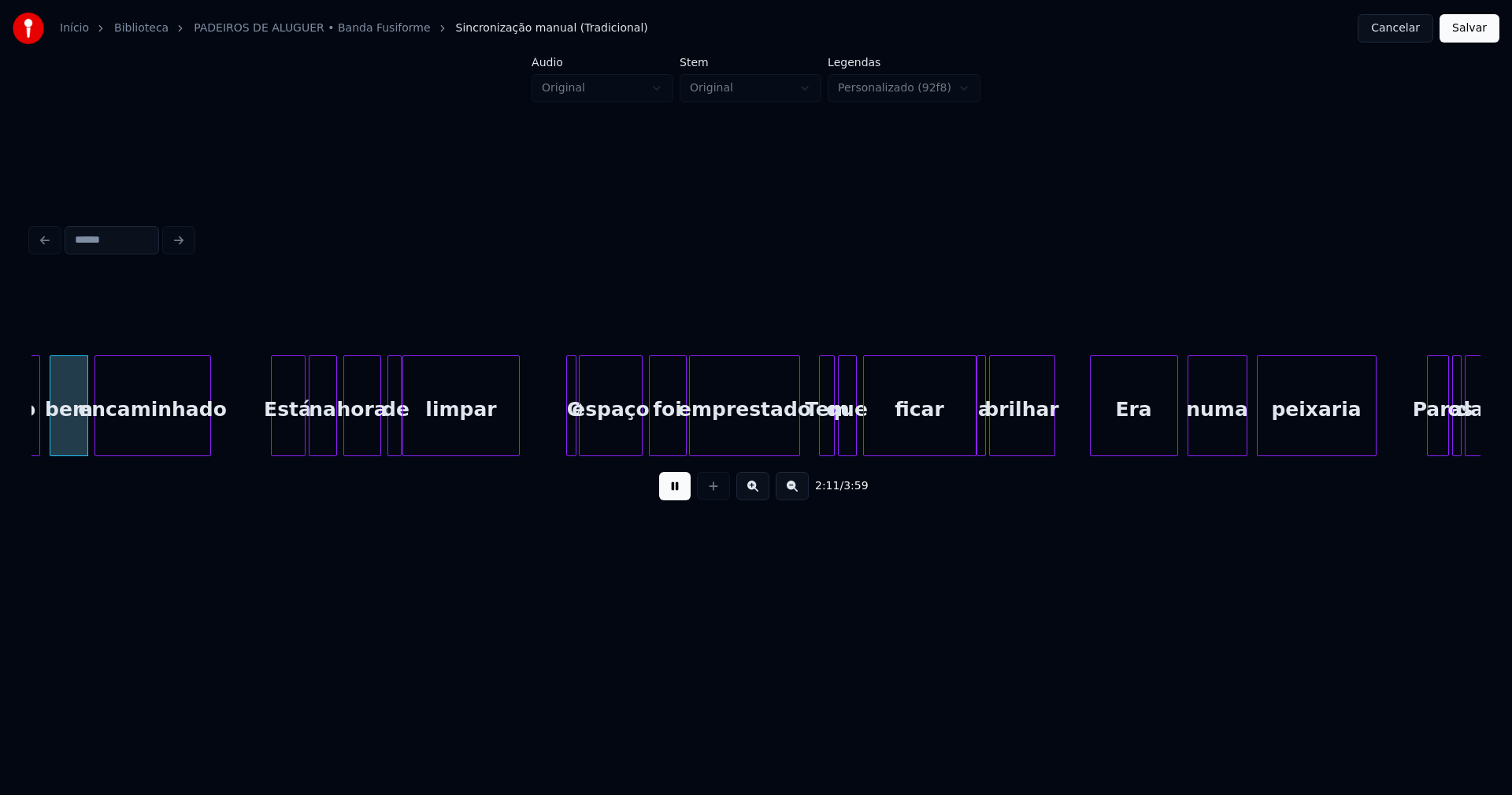
click at [989, 357] on div "brilhar" at bounding box center [1022, 406] width 66 height 100
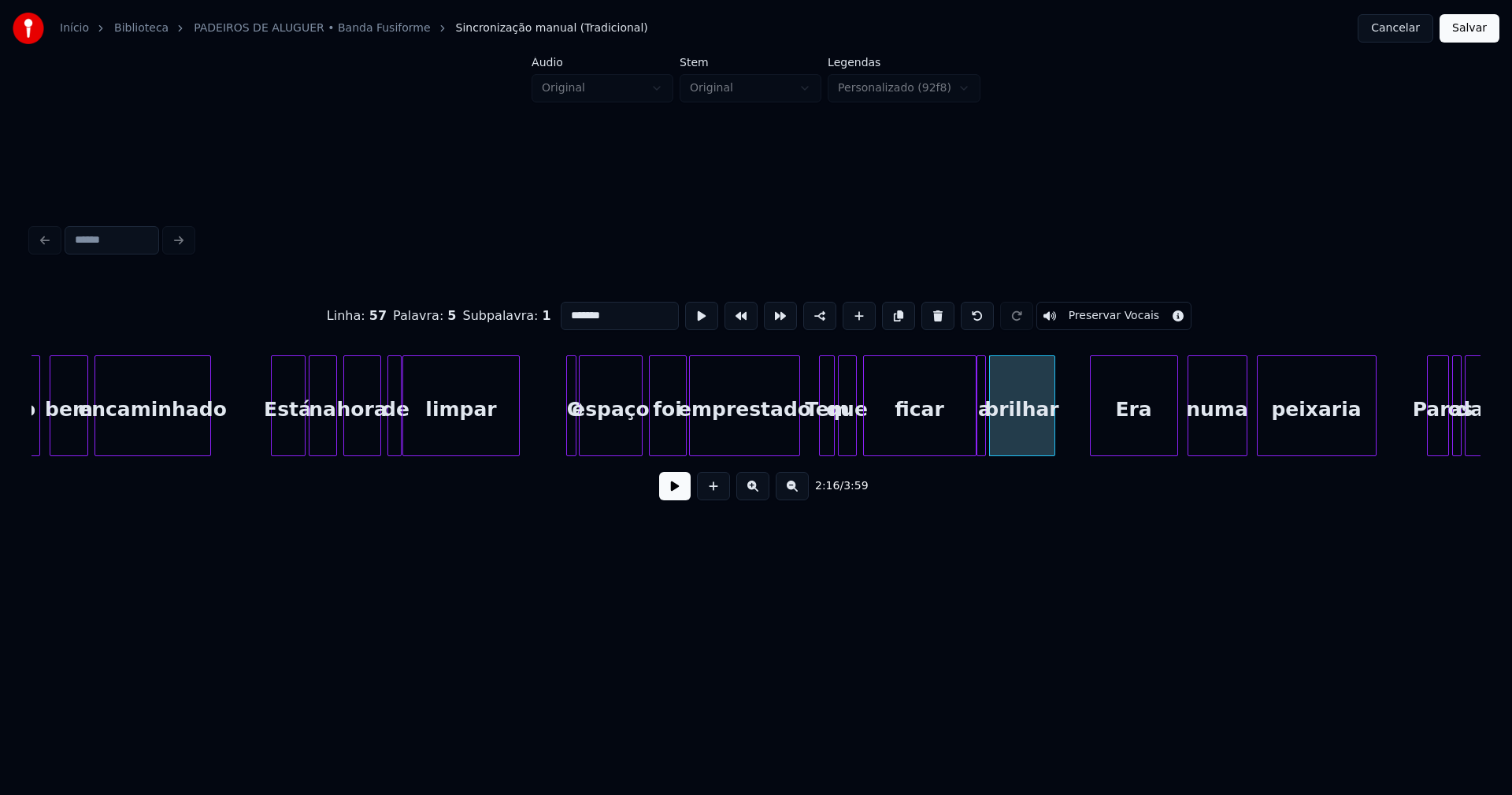
drag, startPoint x: 662, startPoint y: 494, endPoint x: 783, endPoint y: 464, distance: 124.7
click at [665, 494] on button at bounding box center [675, 486] width 32 height 29
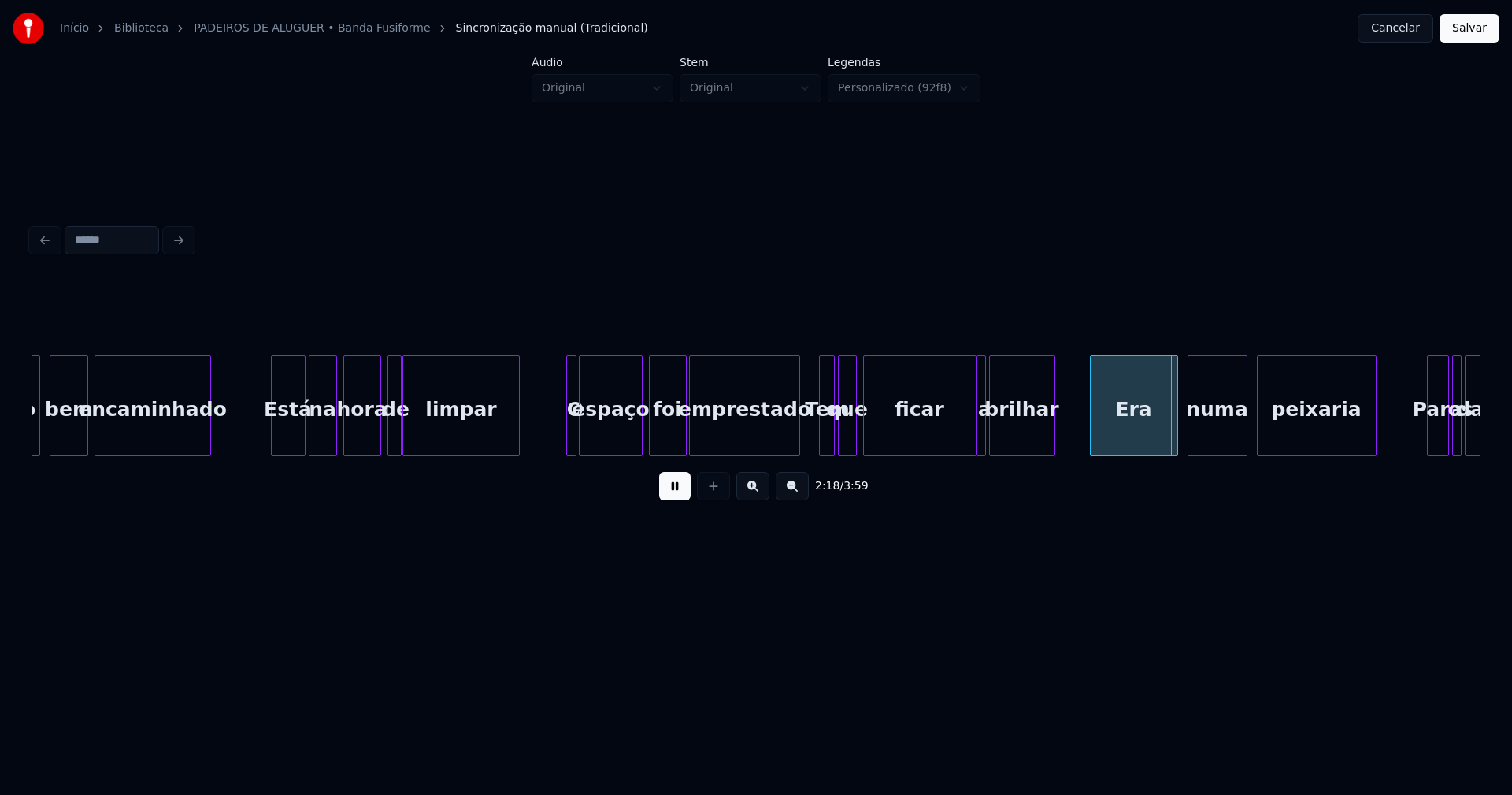
drag, startPoint x: 680, startPoint y: 493, endPoint x: 693, endPoint y: 491, distance: 13.2
click at [681, 494] on button at bounding box center [675, 486] width 32 height 29
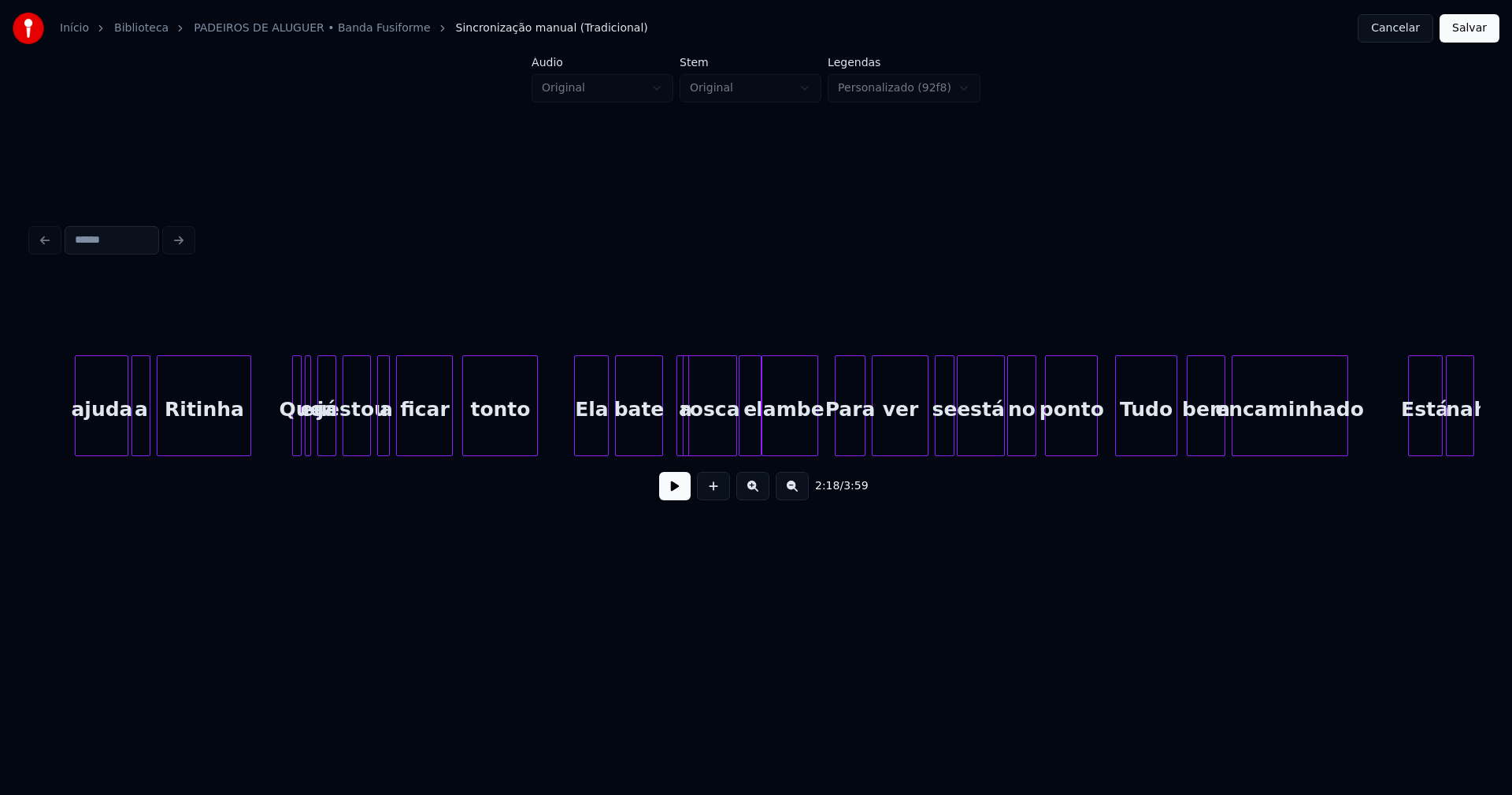
scroll to position [0, 19426]
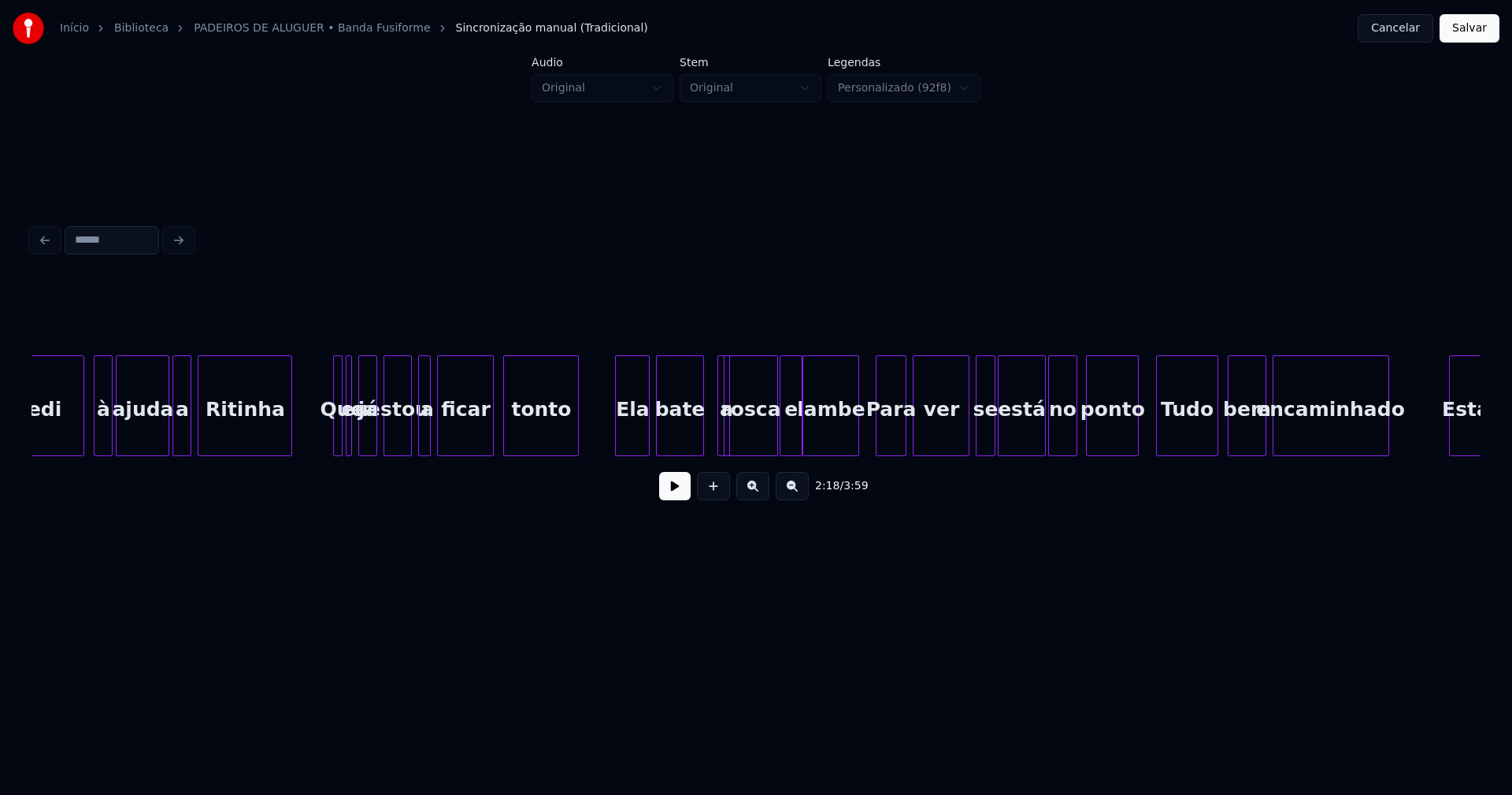
click at [671, 499] on button at bounding box center [675, 486] width 32 height 29
click at [670, 497] on button at bounding box center [675, 486] width 32 height 29
click at [455, 438] on div at bounding box center [456, 406] width 5 height 99
click at [431, 431] on div at bounding box center [430, 406] width 5 height 99
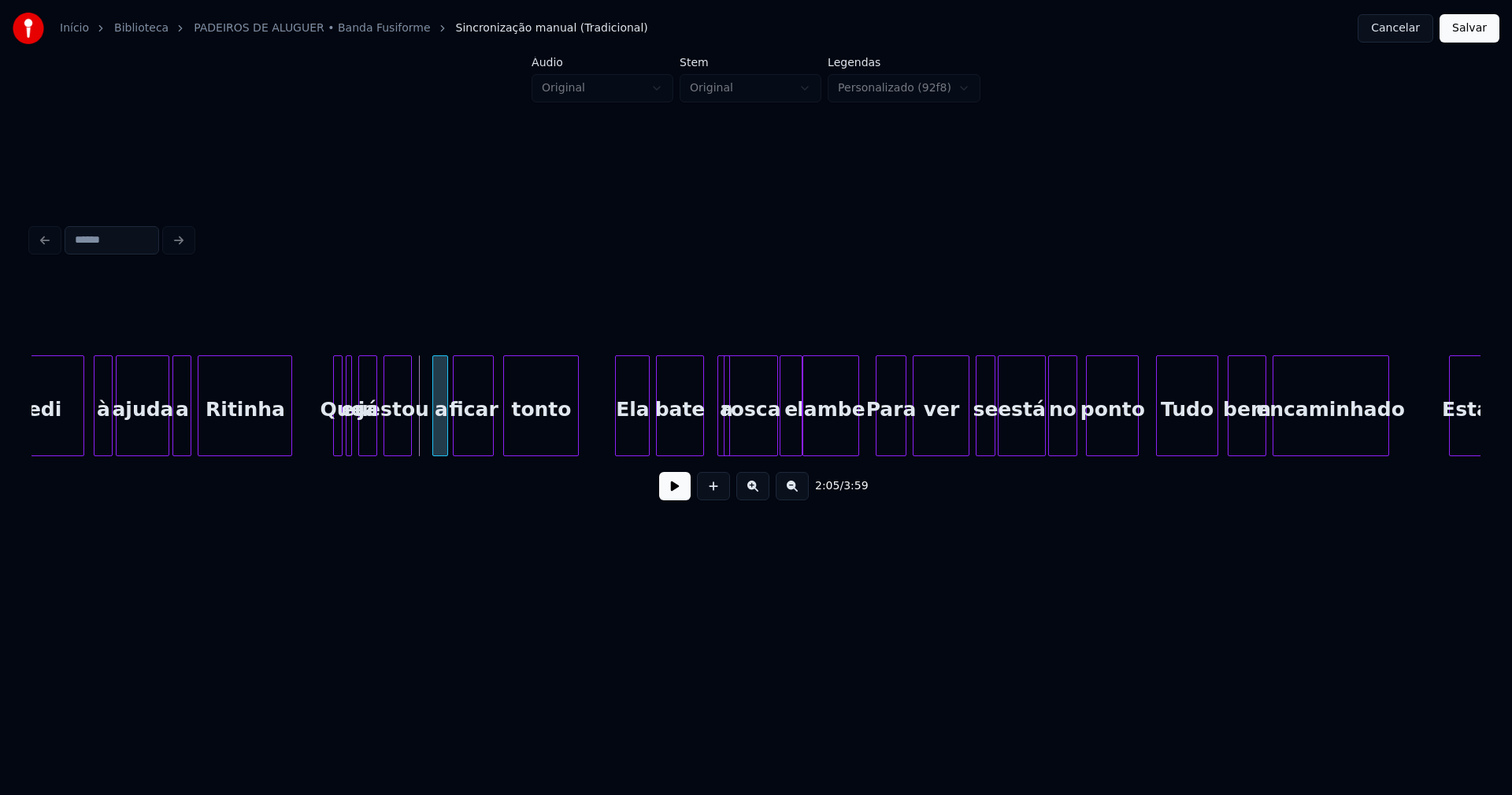
click at [439, 439] on div "a" at bounding box center [441, 410] width 16 height 107
click at [413, 446] on div "estou" at bounding box center [411, 410] width 27 height 107
click at [386, 444] on div at bounding box center [385, 406] width 5 height 99
click at [682, 483] on button at bounding box center [675, 486] width 32 height 29
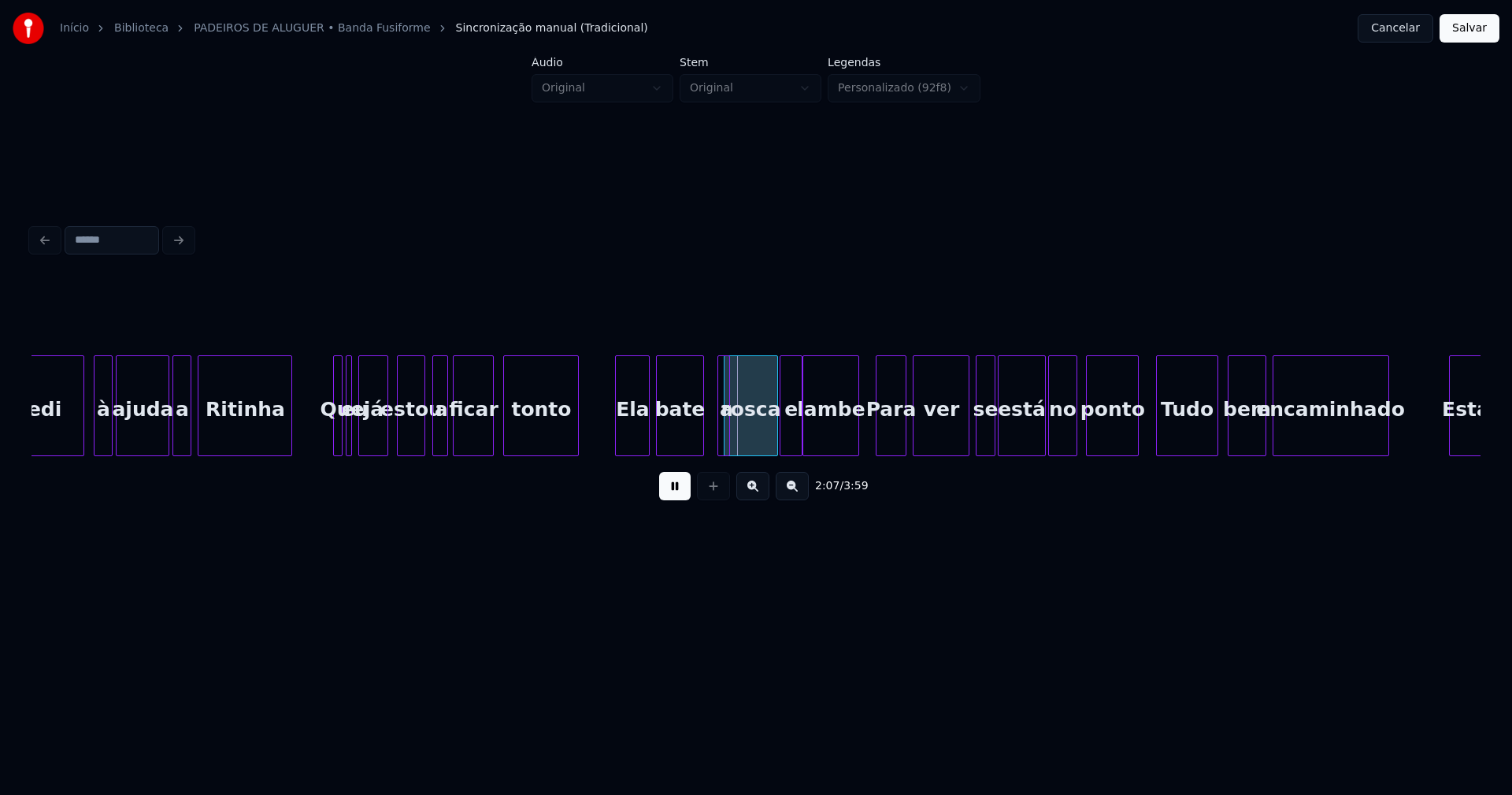
drag, startPoint x: 679, startPoint y: 494, endPoint x: 722, endPoint y: 447, distance: 63.7
click at [686, 487] on button at bounding box center [675, 486] width 32 height 29
click at [705, 439] on div "a" at bounding box center [711, 406] width 13 height 100
click at [714, 439] on div at bounding box center [717, 406] width 5 height 99
click at [667, 495] on button at bounding box center [675, 486] width 32 height 29
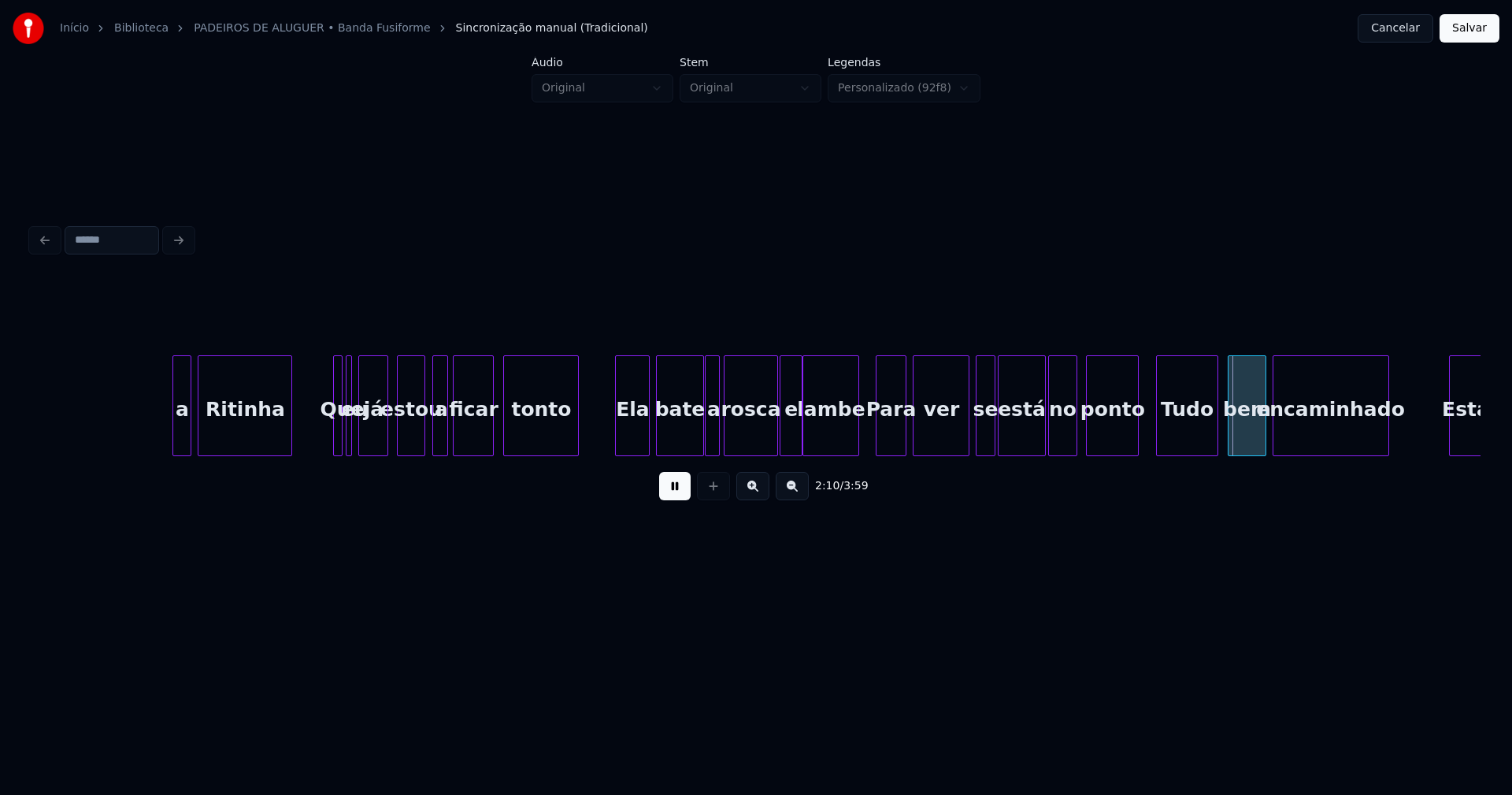
scroll to position [0, 19907]
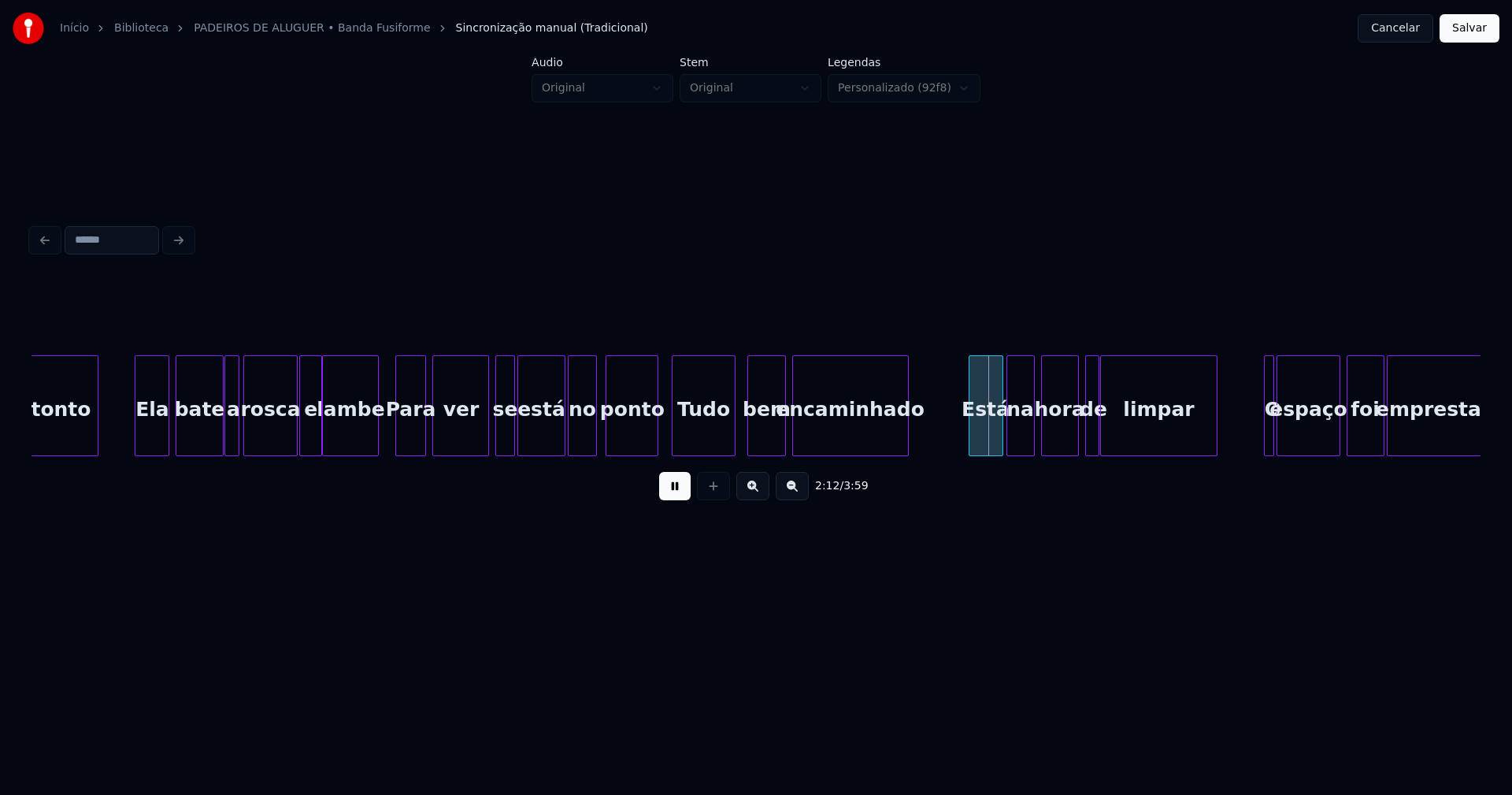
click at [693, 432] on div "Tudo" at bounding box center [703, 410] width 61 height 107
click at [759, 433] on div "bem" at bounding box center [763, 410] width 36 height 107
click at [978, 435] on div "Está" at bounding box center [980, 410] width 33 height 107
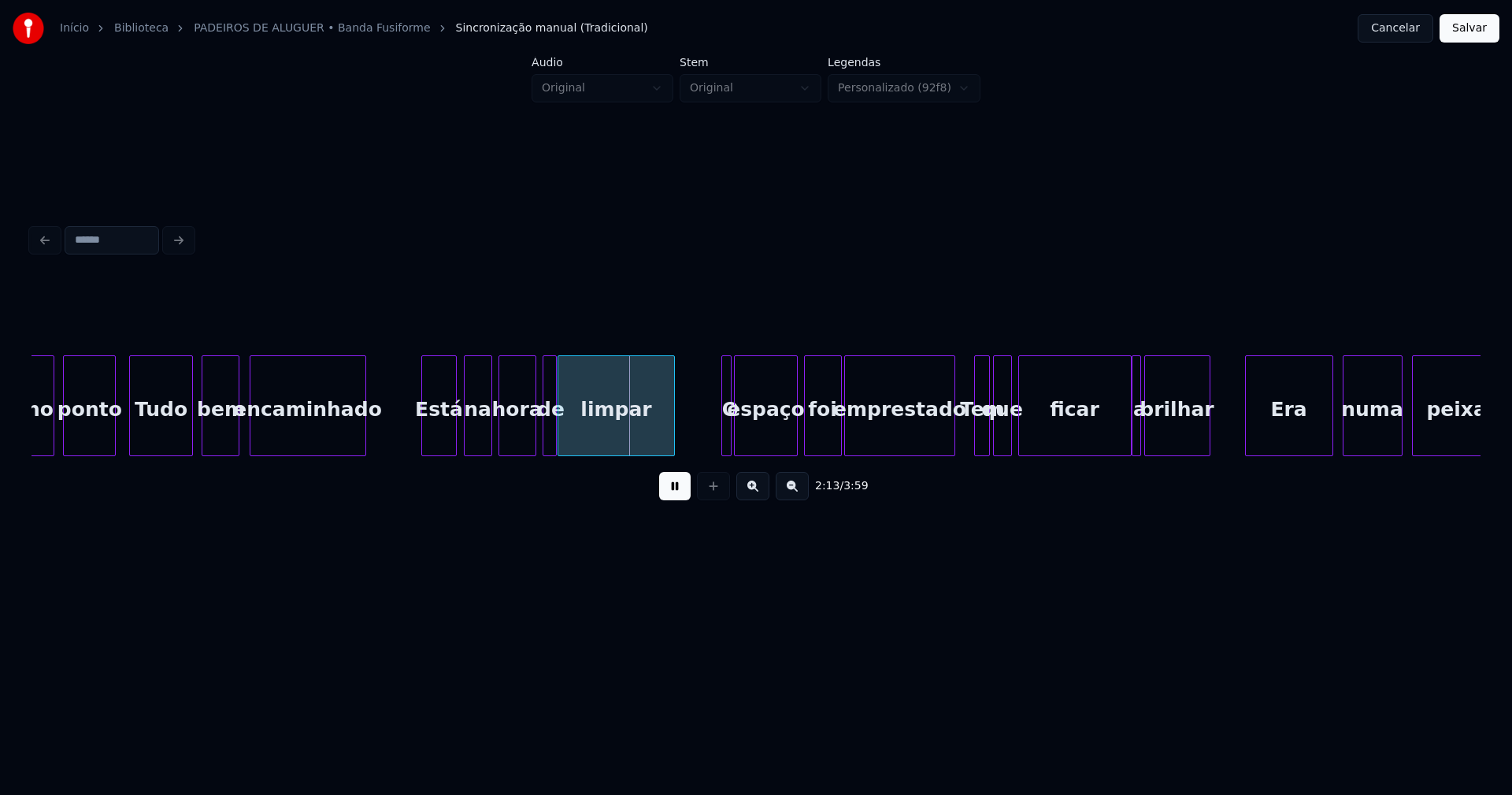
scroll to position [0, 20471]
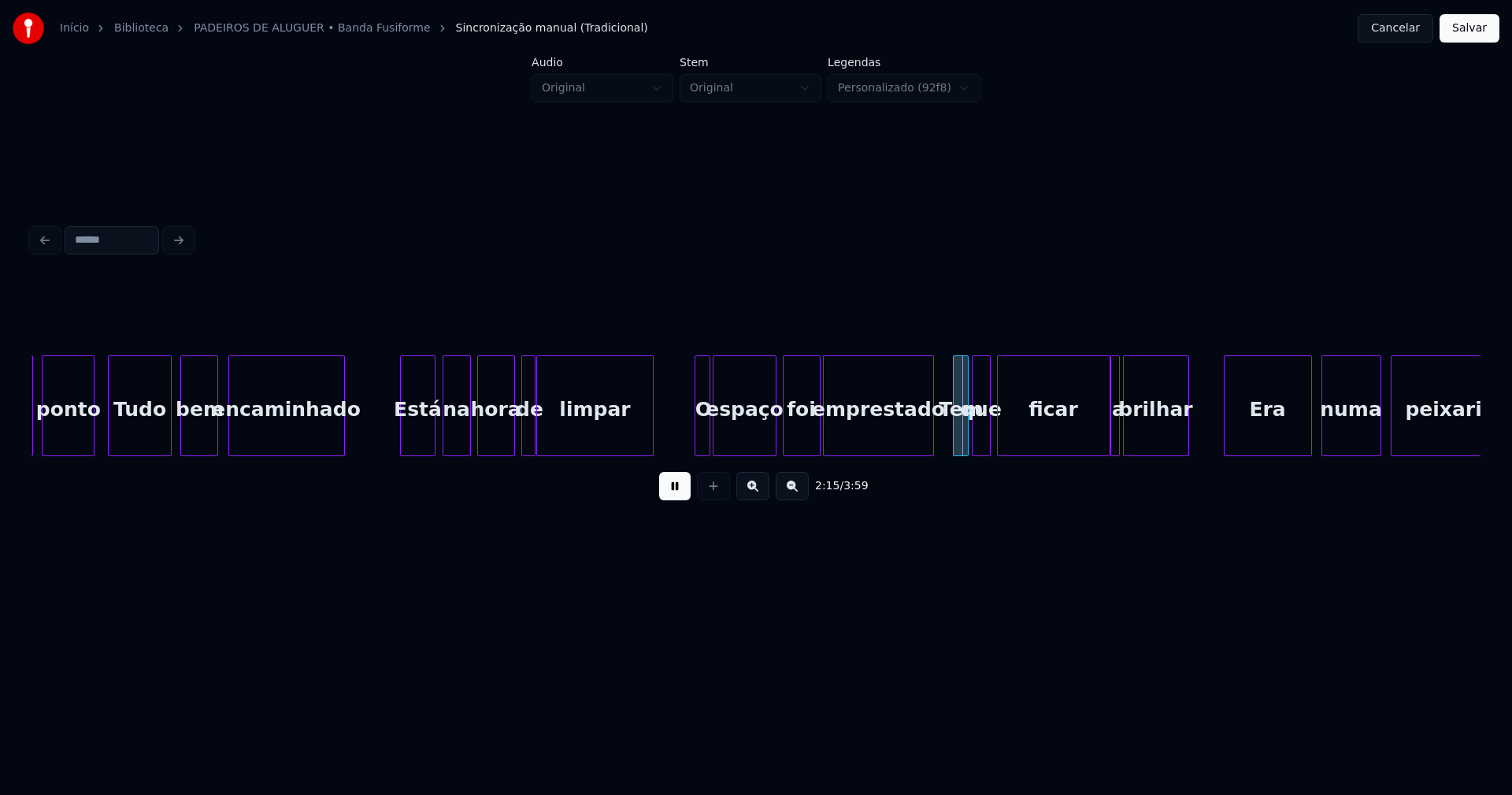
click at [697, 443] on div at bounding box center [697, 406] width 5 height 99
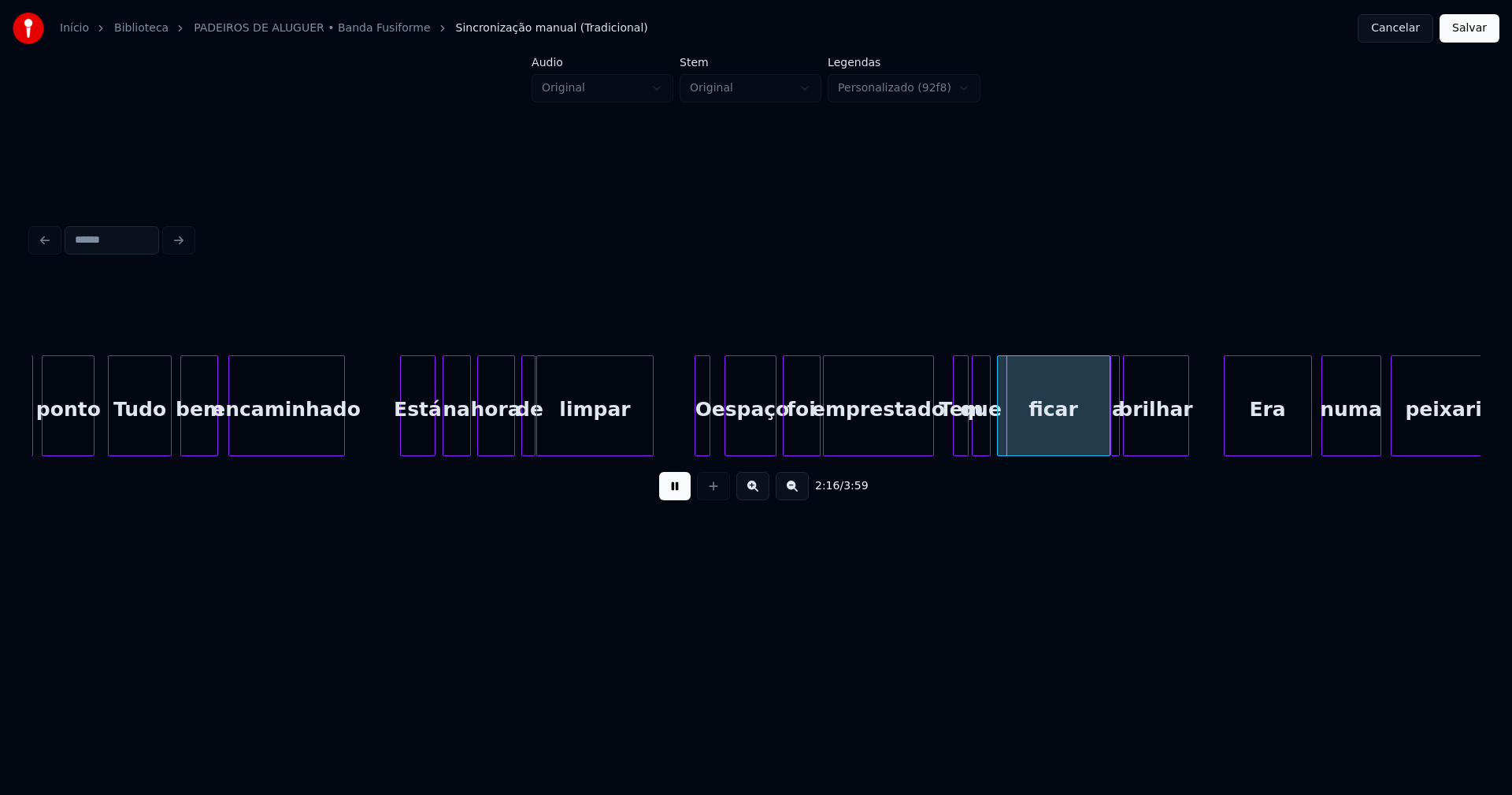
click at [726, 436] on div at bounding box center [728, 406] width 5 height 99
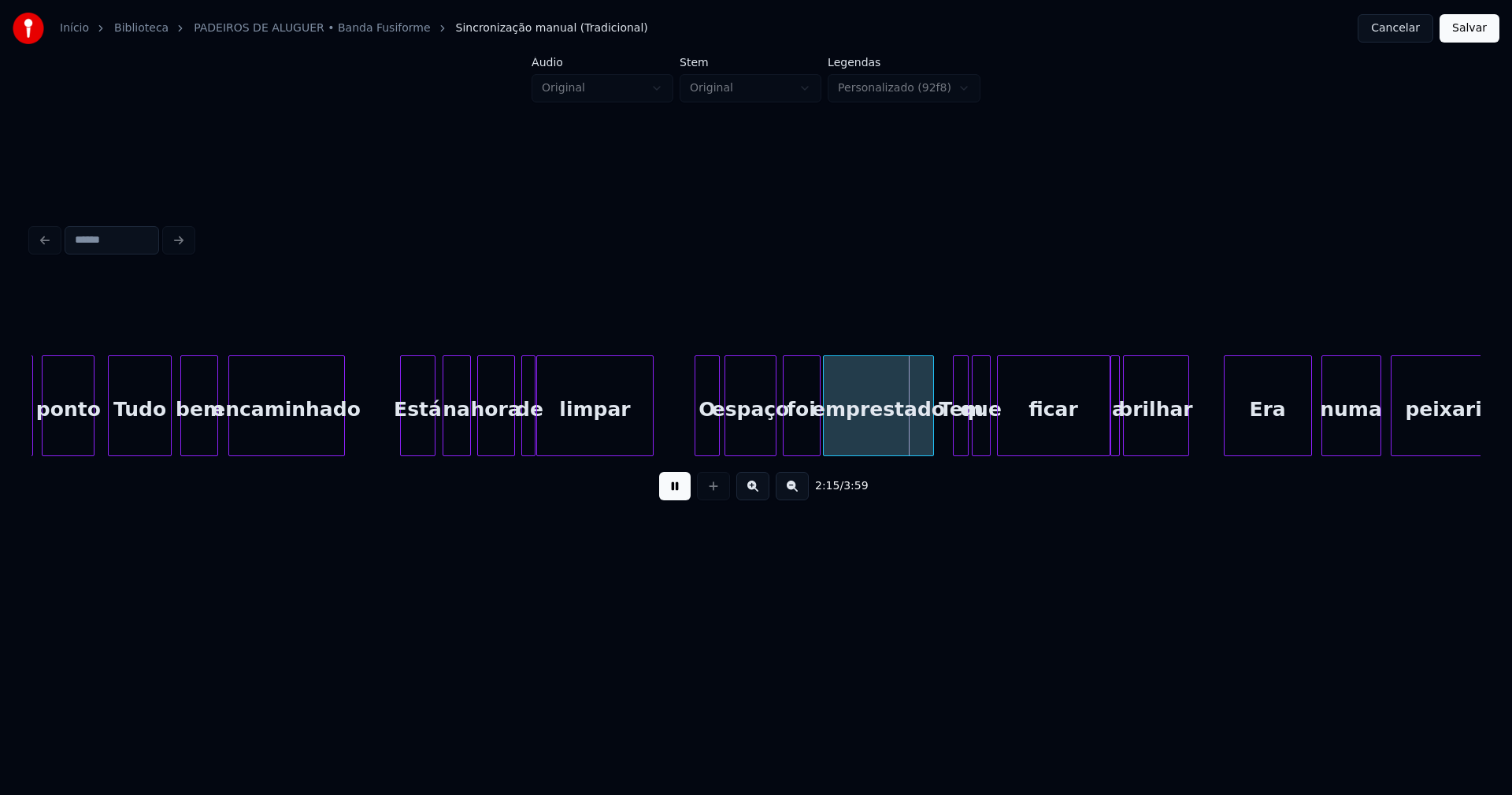
click at [718, 433] on div at bounding box center [717, 406] width 5 height 99
click at [952, 441] on div at bounding box center [953, 406] width 5 height 99
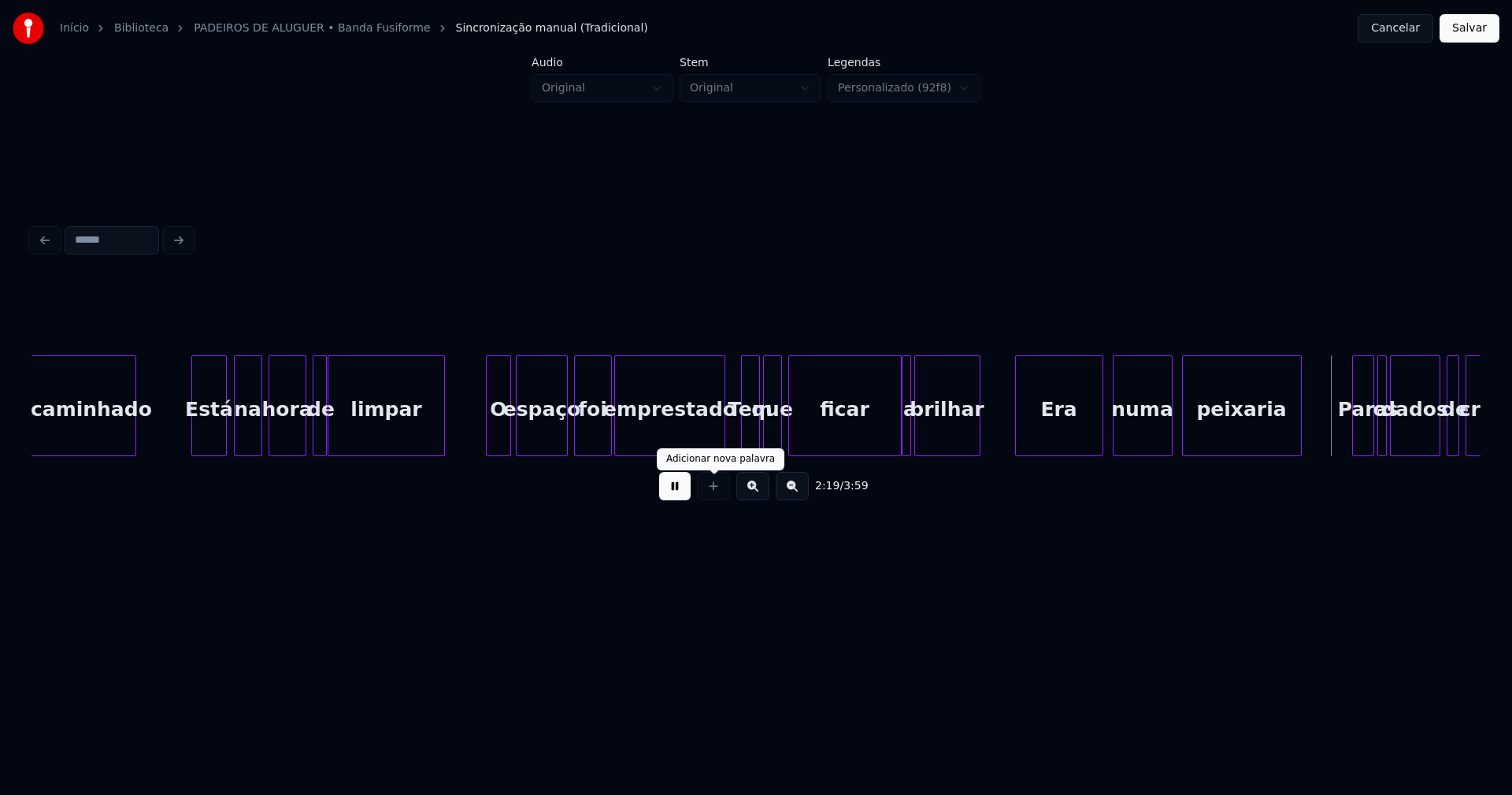
click at [683, 492] on button at bounding box center [675, 486] width 32 height 29
click at [885, 446] on div at bounding box center [886, 406] width 5 height 99
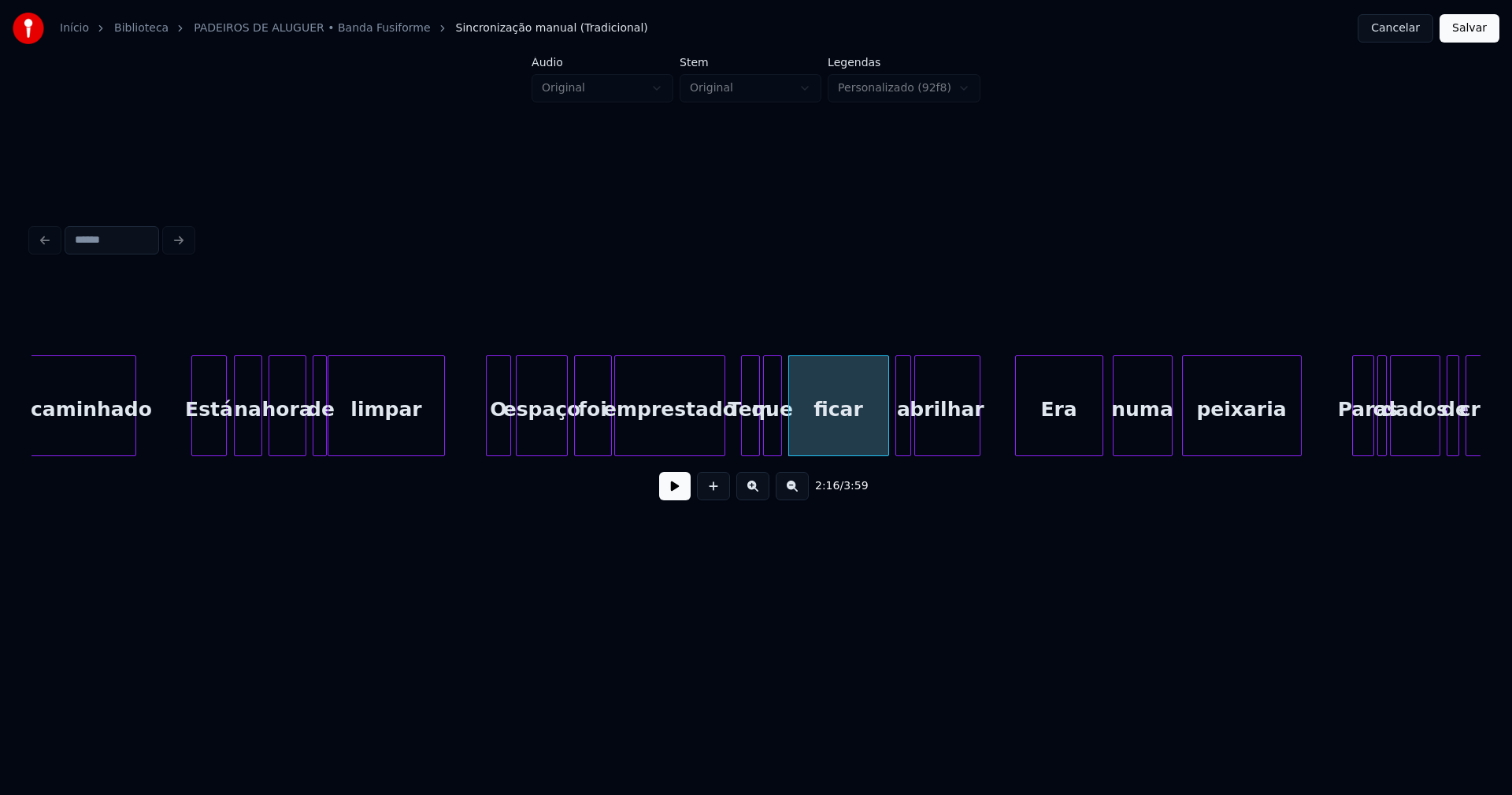
click at [896, 441] on div at bounding box center [898, 406] width 5 height 99
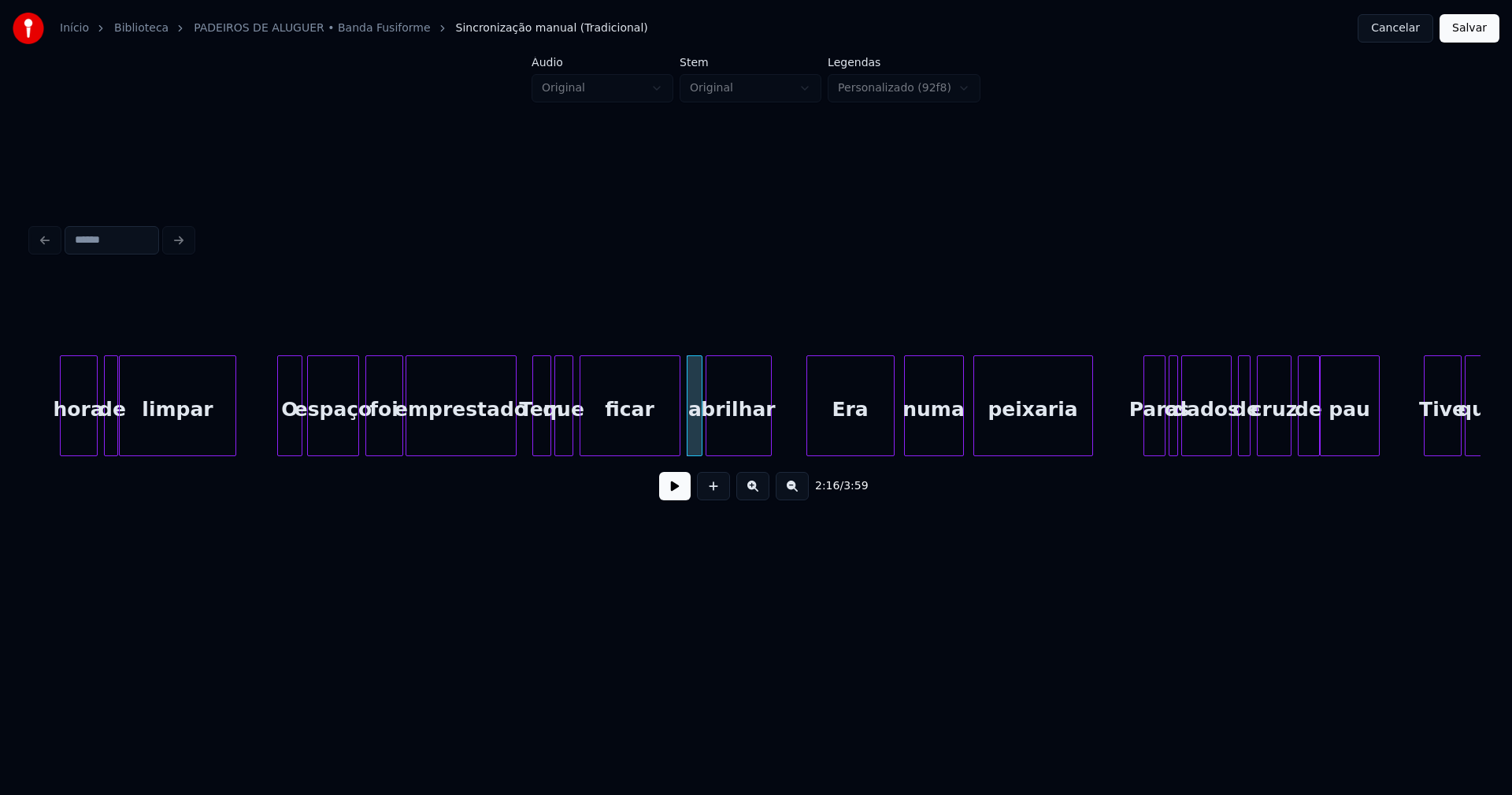
scroll to position [0, 20950]
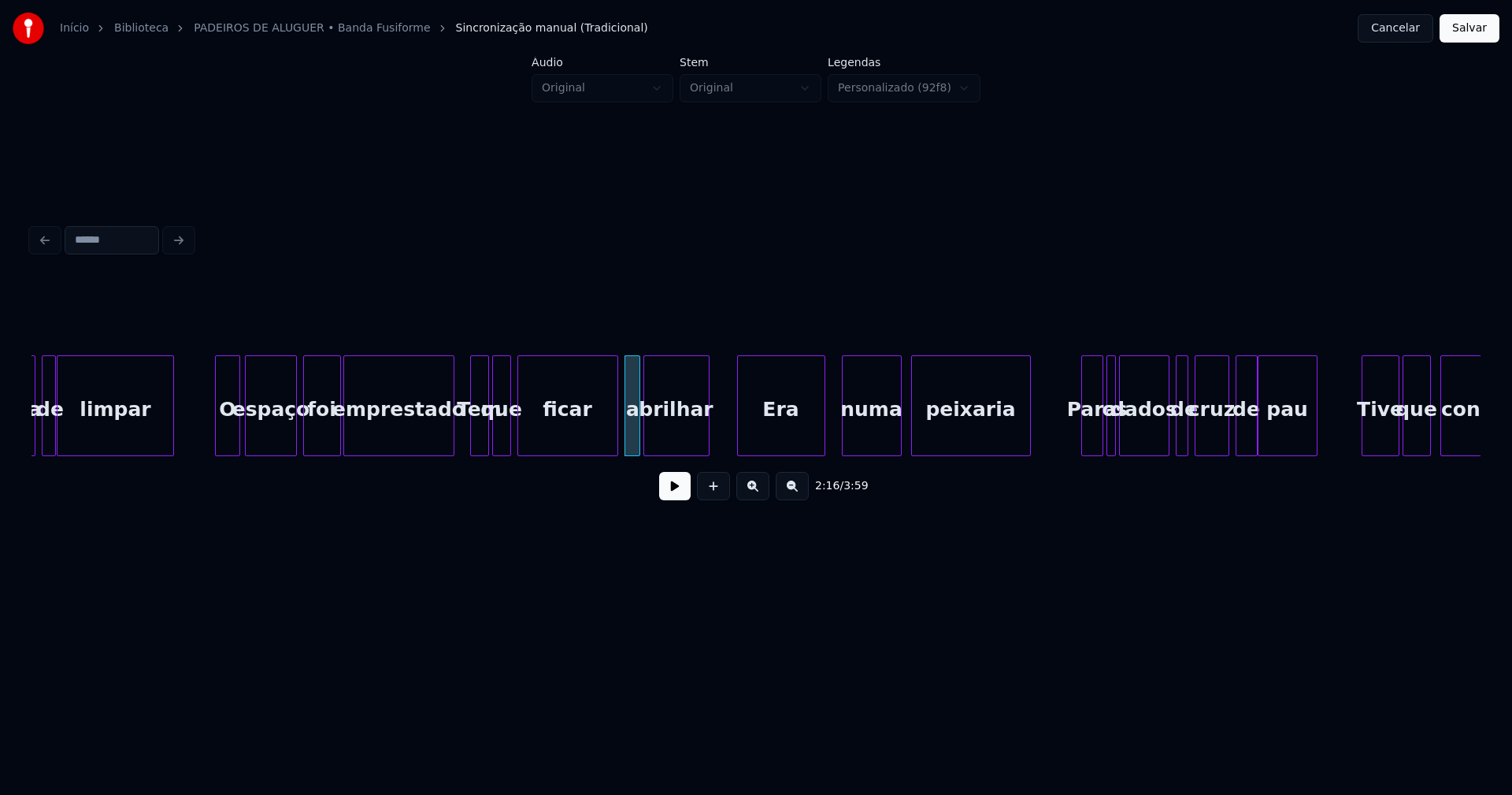
click at [793, 437] on div "Era" at bounding box center [781, 410] width 87 height 107
click at [677, 493] on button at bounding box center [675, 486] width 32 height 29
click at [870, 444] on div "numa" at bounding box center [866, 410] width 58 height 107
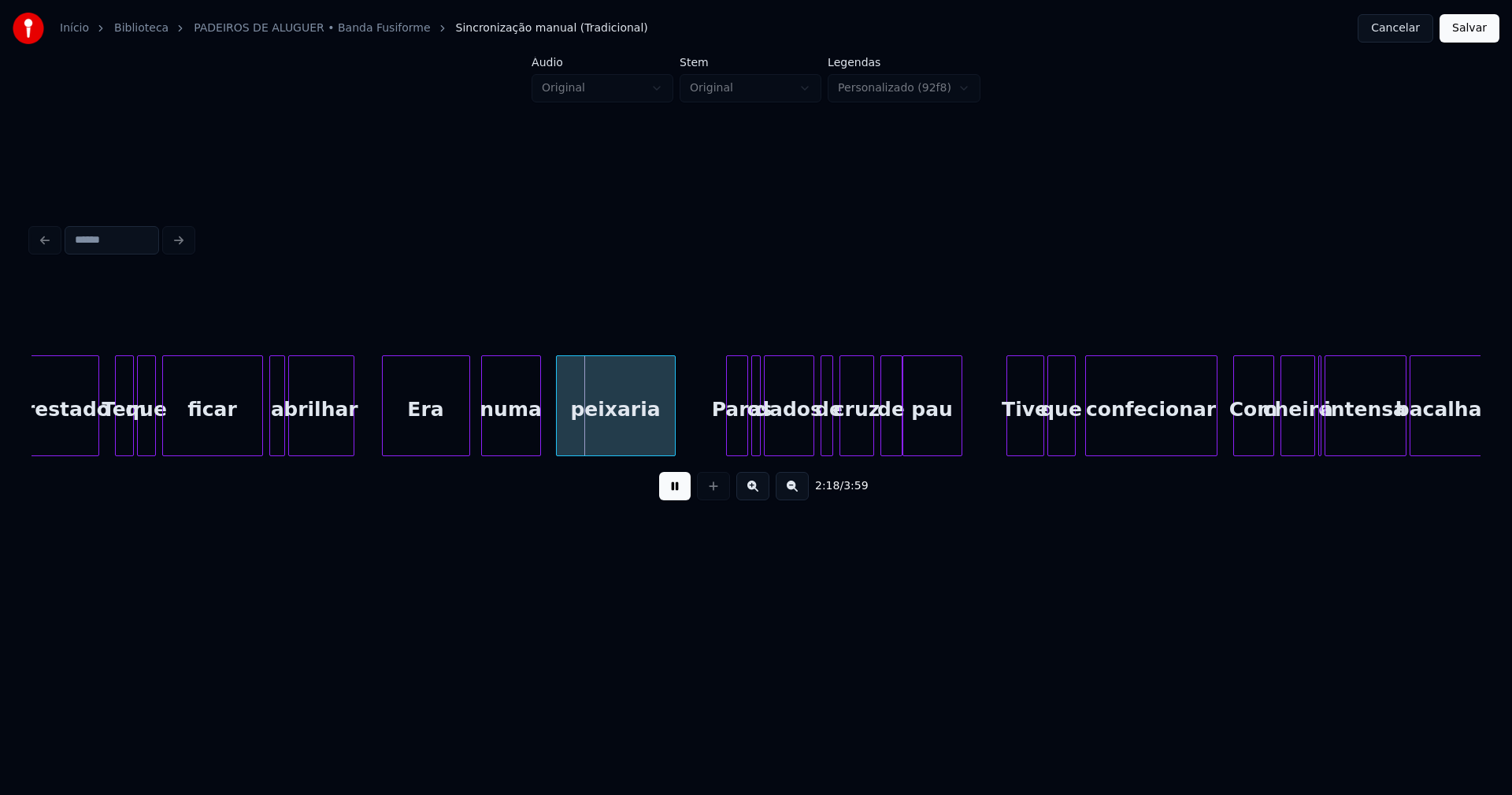
scroll to position [0, 21306]
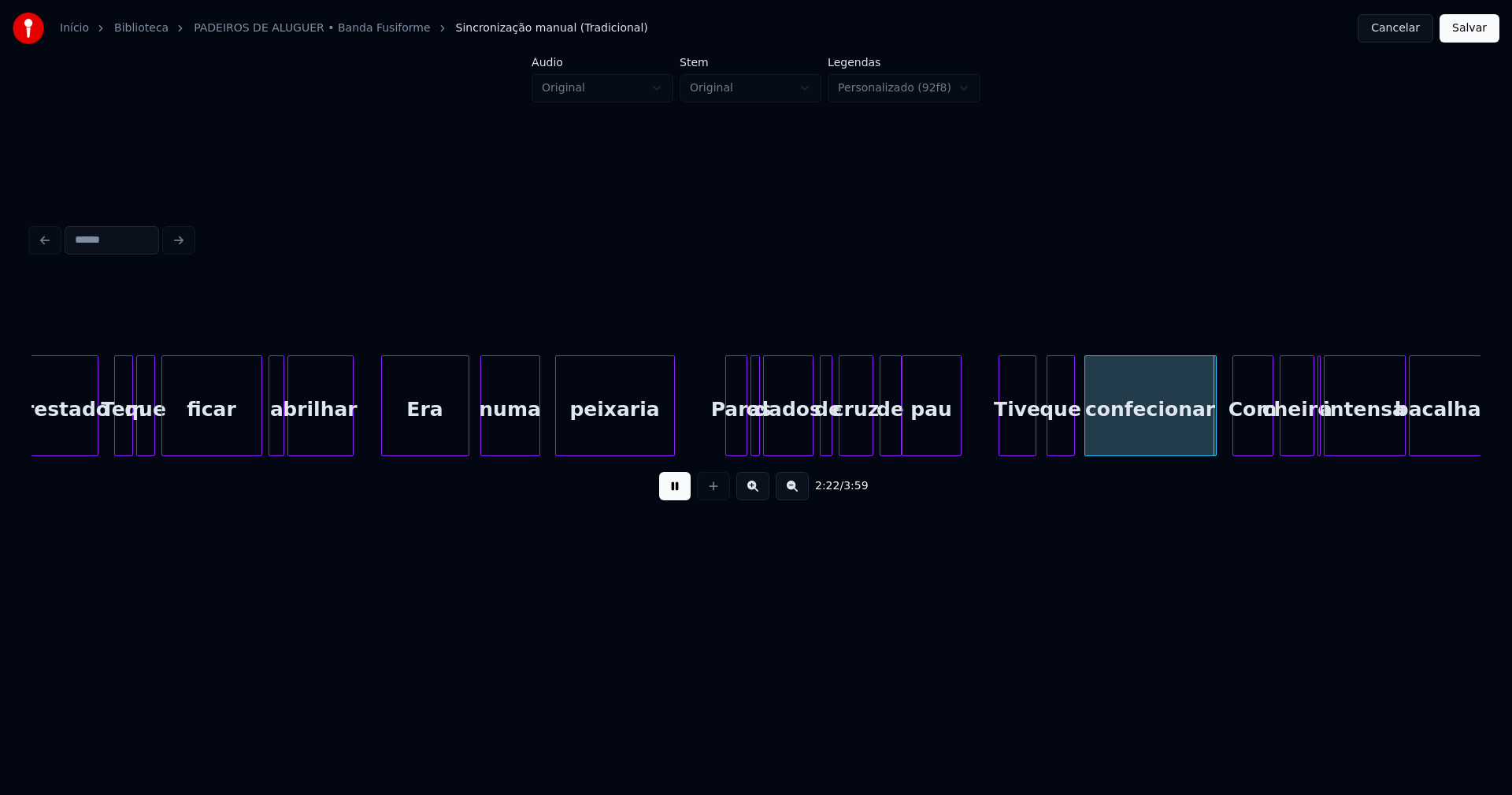
click at [1023, 447] on div "Tive" at bounding box center [1017, 410] width 36 height 107
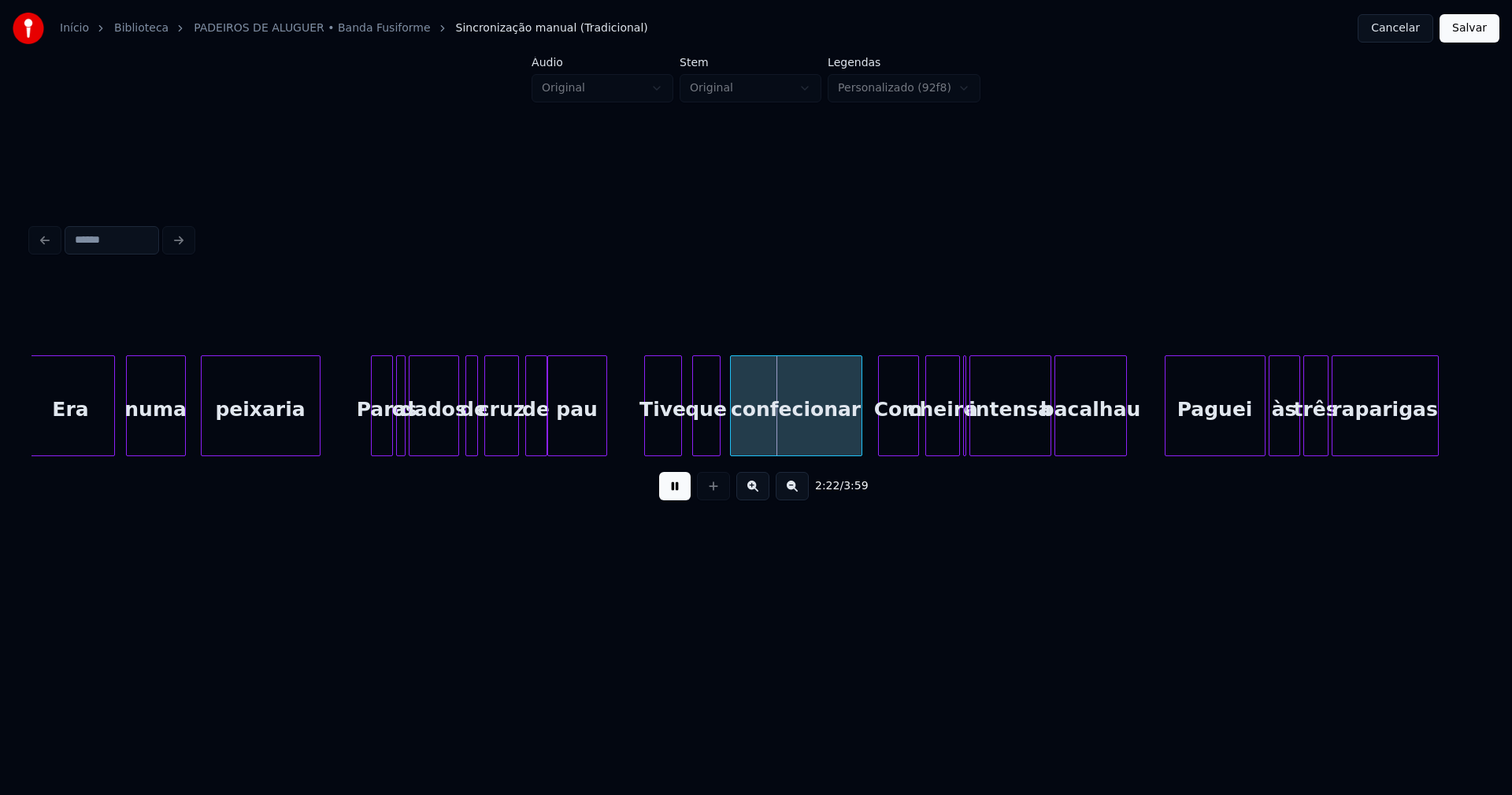
scroll to position [0, 21745]
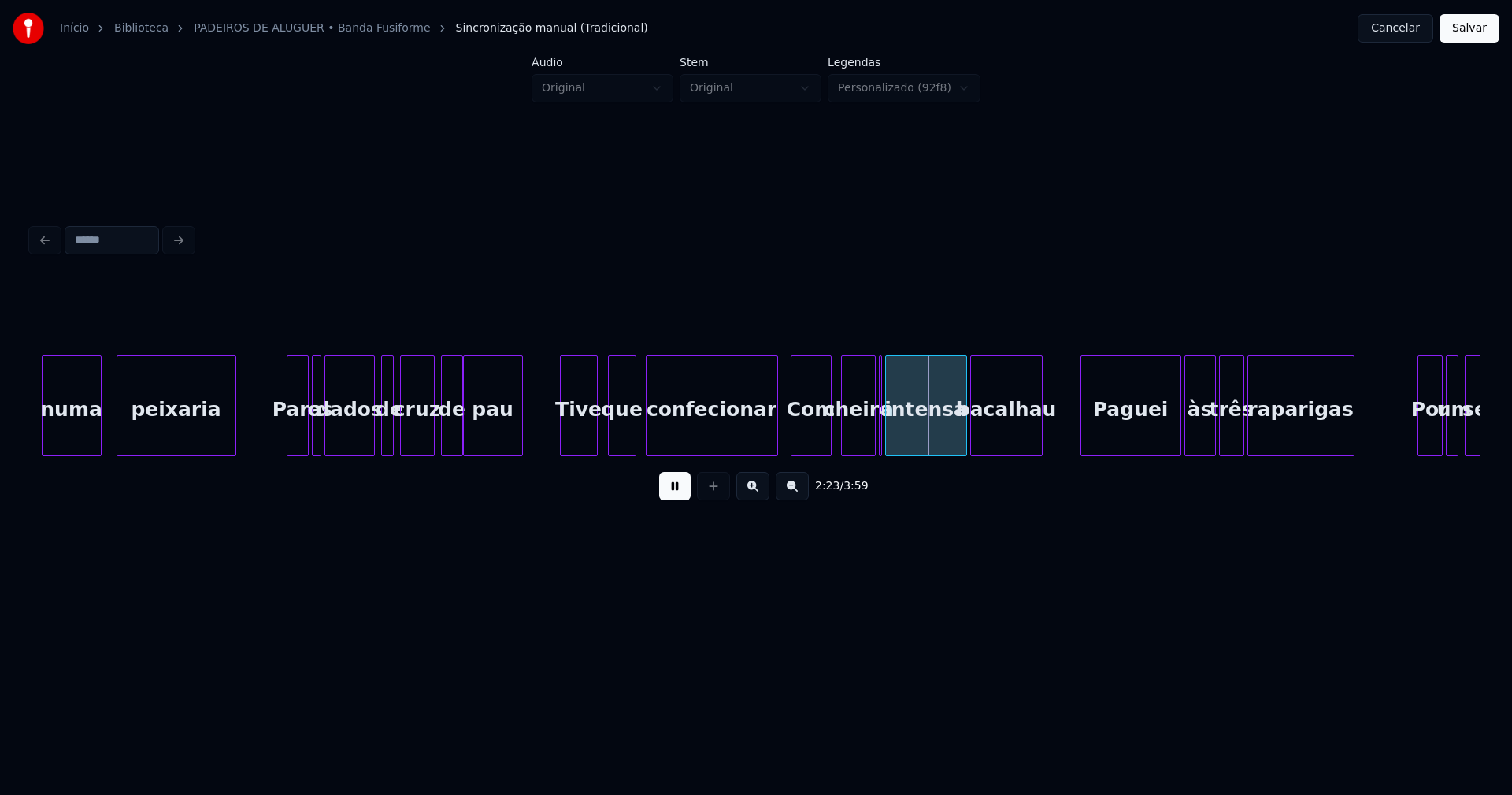
click at [813, 441] on div "Com" at bounding box center [811, 410] width 39 height 107
click at [903, 444] on div "intensa" at bounding box center [944, 406] width 82 height 100
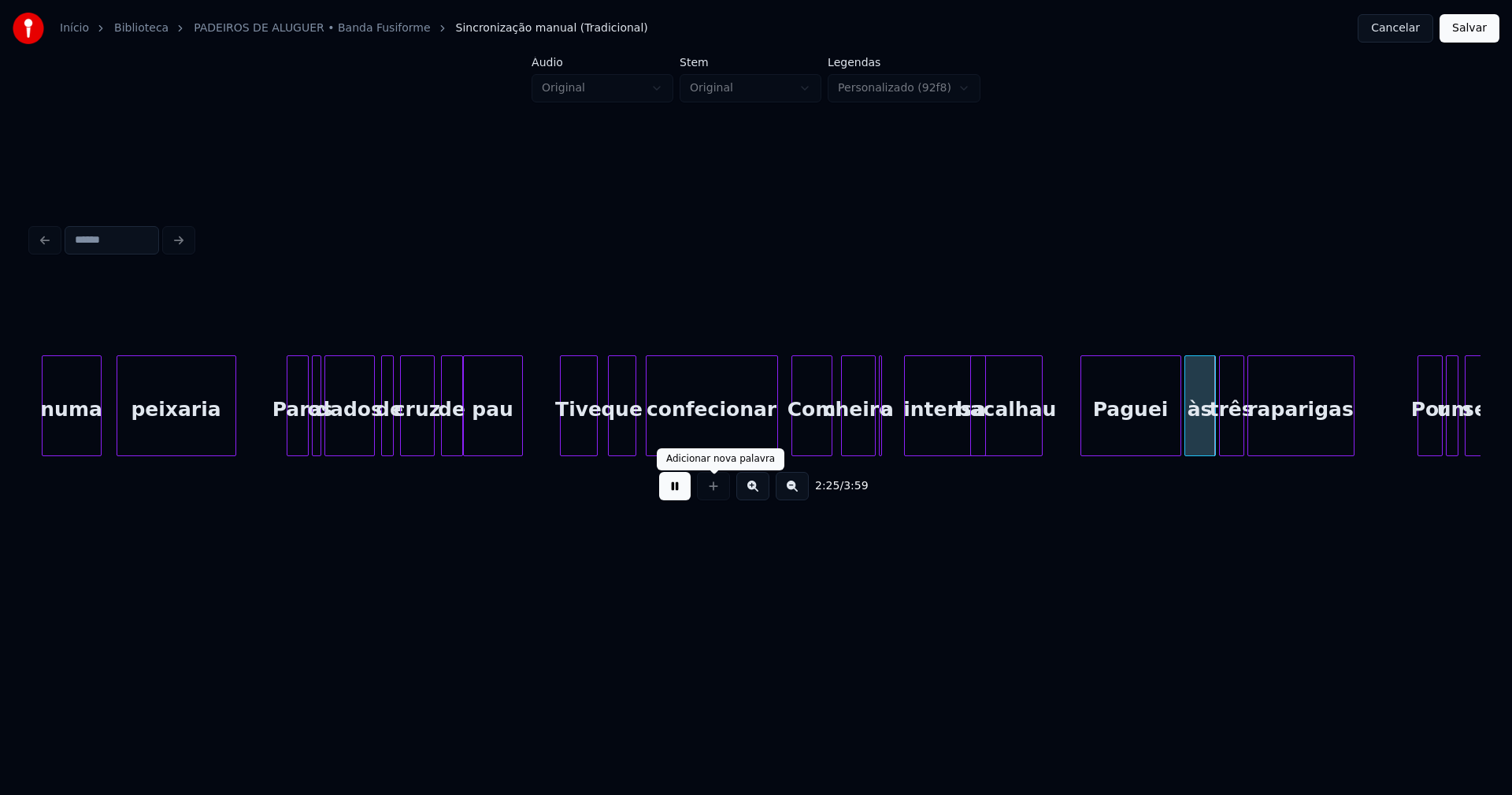
drag, startPoint x: 681, startPoint y: 498, endPoint x: 912, endPoint y: 455, distance: 235.0
click at [686, 497] on button at bounding box center [675, 486] width 32 height 29
click at [961, 451] on div "numa peixaria Para os dados de cruz de pau Tive que confecionar Com cheiro a in…" at bounding box center [756, 406] width 1449 height 100
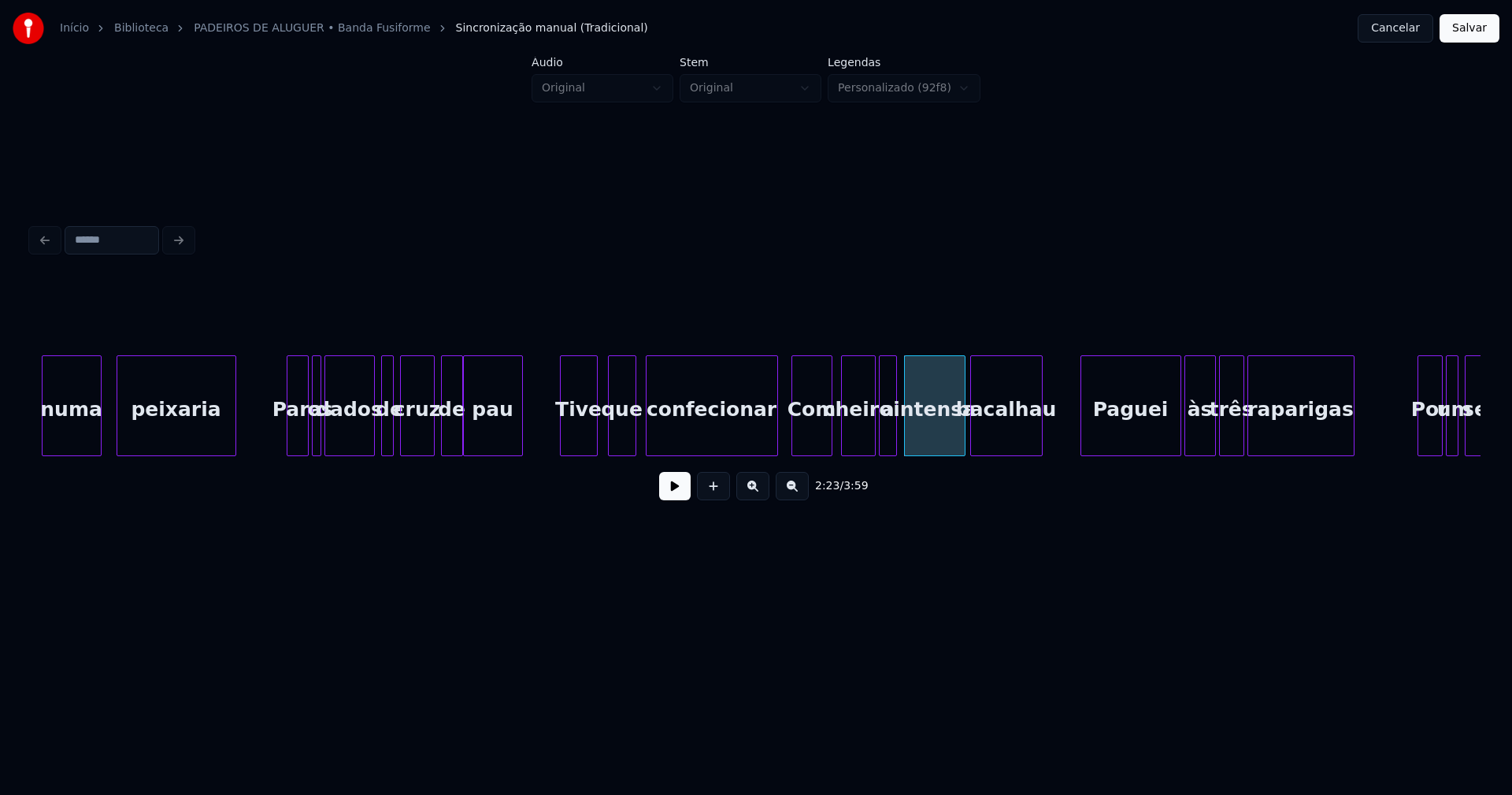
click at [892, 450] on div "numa peixaria Para os dados de cruz de pau Tive que confecionar Com cheiro a in…" at bounding box center [756, 406] width 1449 height 100
click at [666, 495] on button at bounding box center [675, 486] width 32 height 29
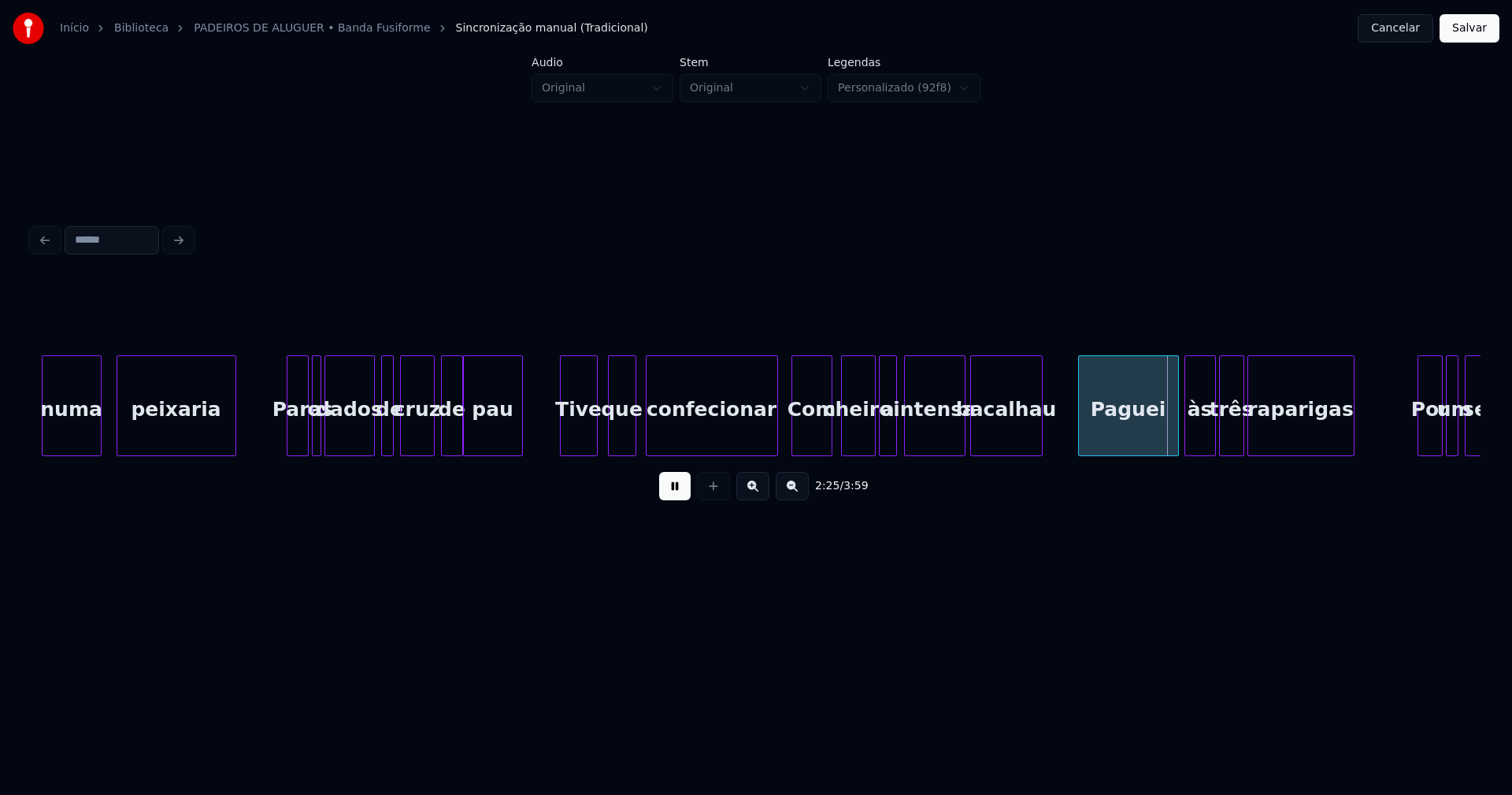
click at [1128, 435] on div "Paguei" at bounding box center [1129, 410] width 99 height 107
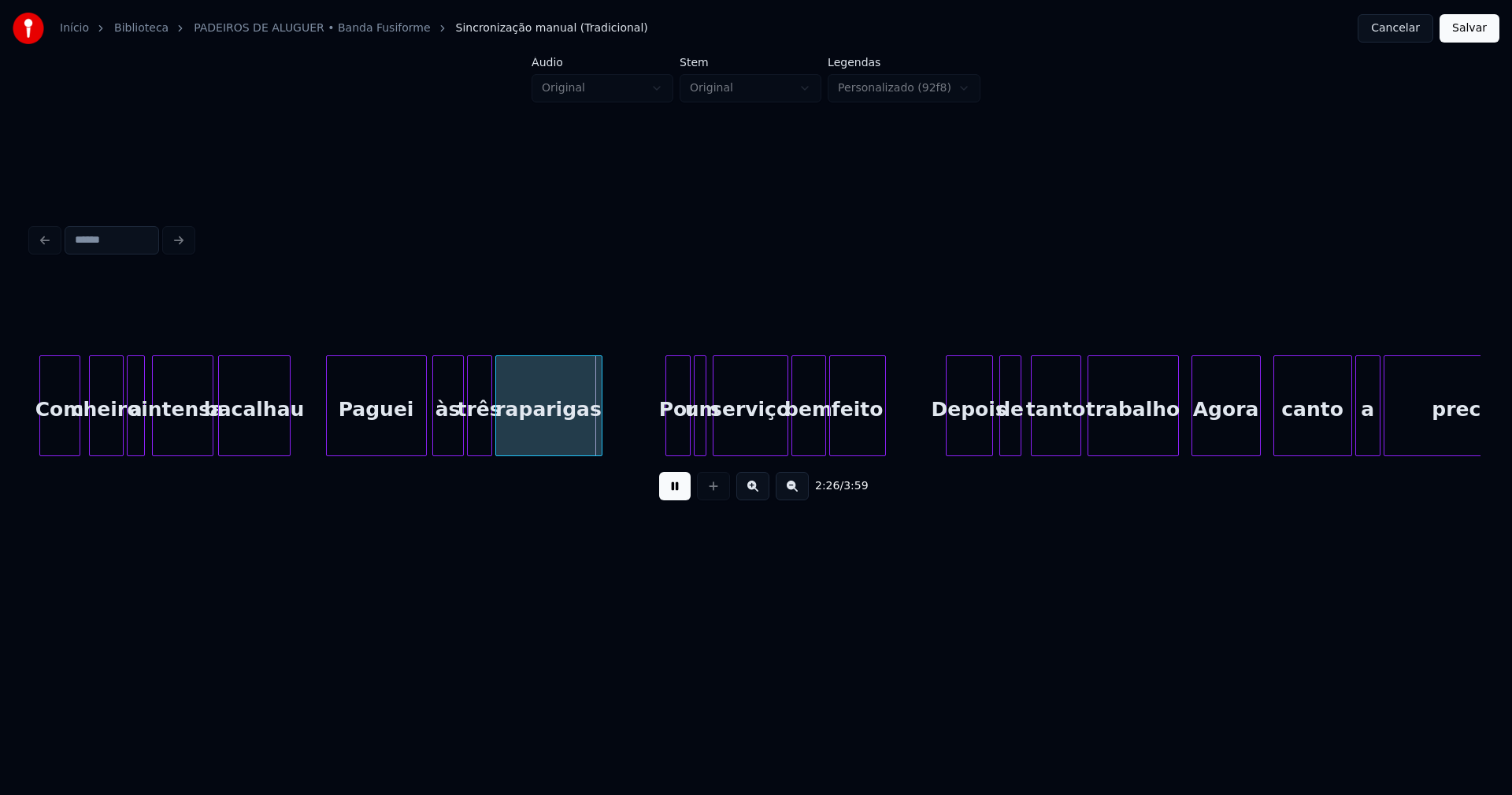
scroll to position [0, 22517]
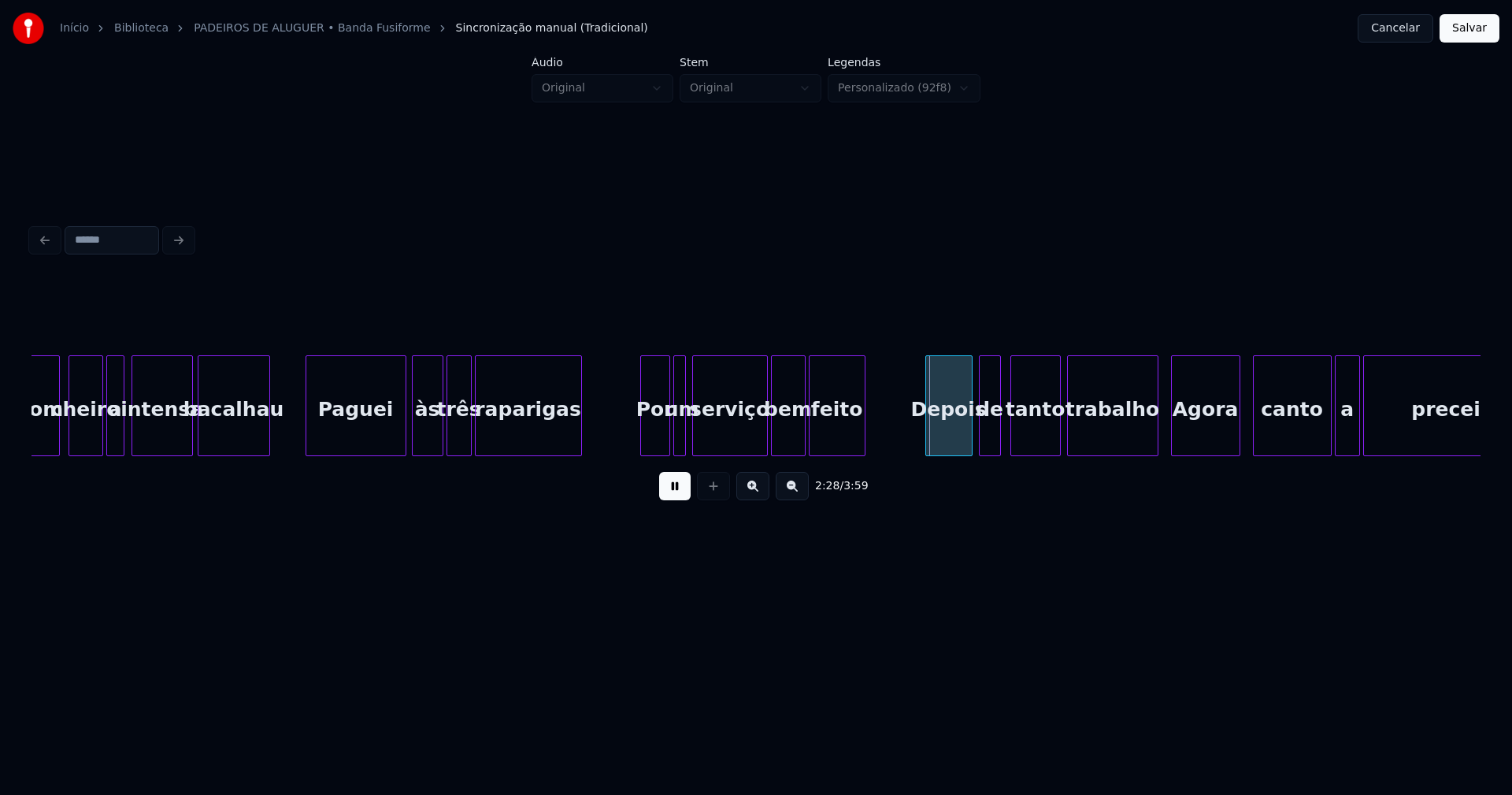
click at [643, 444] on div at bounding box center [643, 406] width 5 height 99
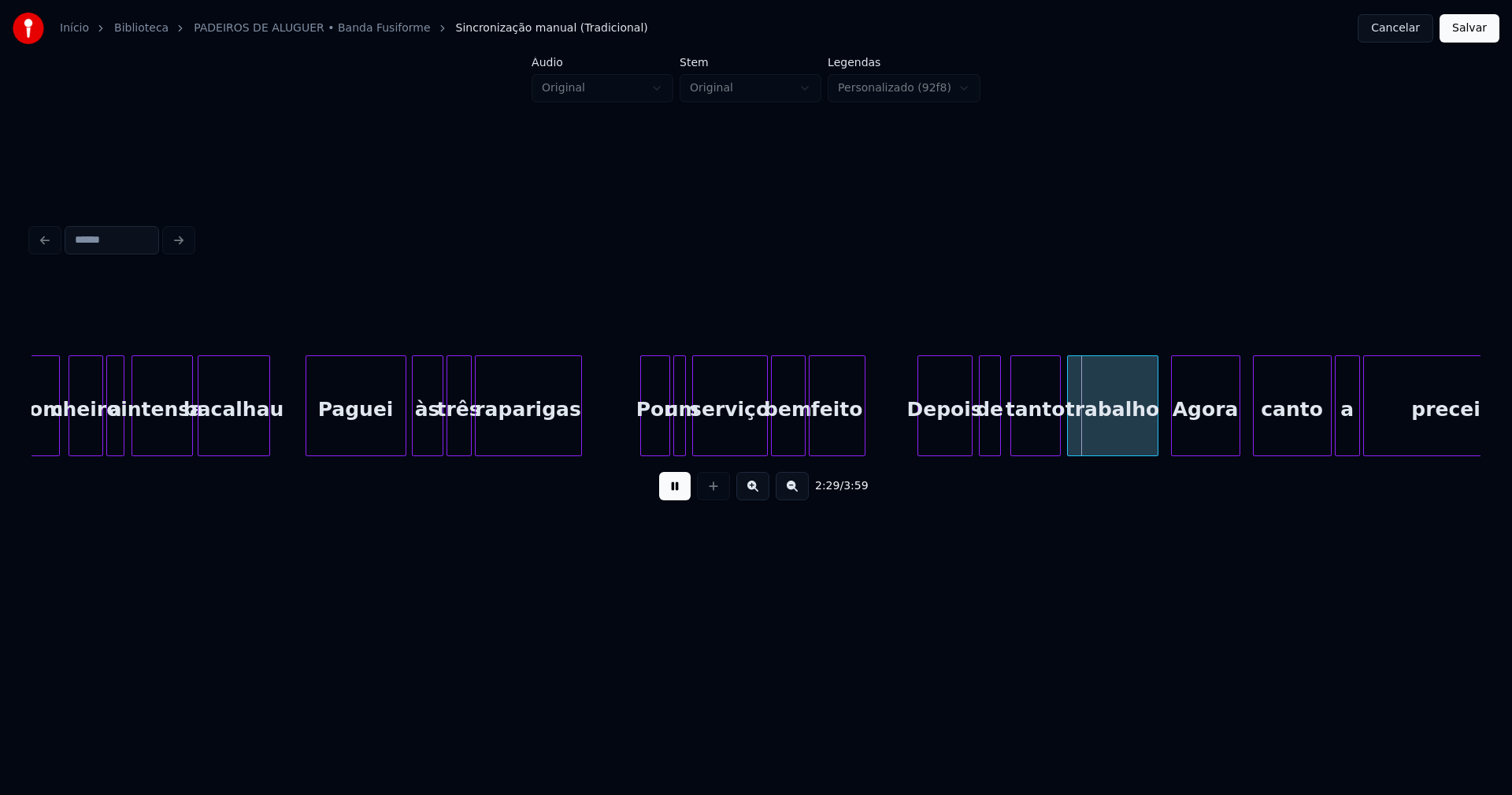
click at [921, 443] on div at bounding box center [921, 406] width 5 height 99
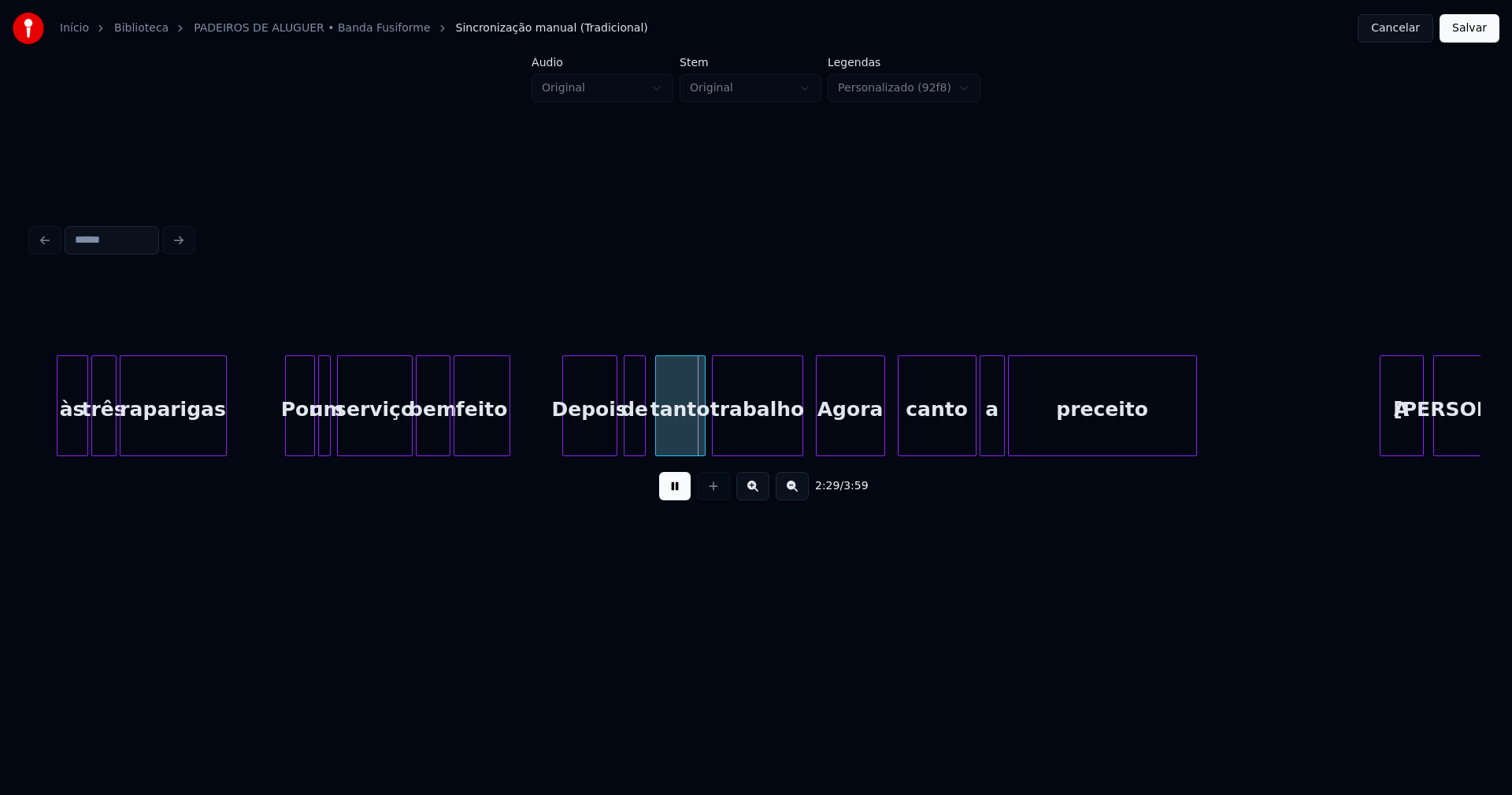
scroll to position [0, 22893]
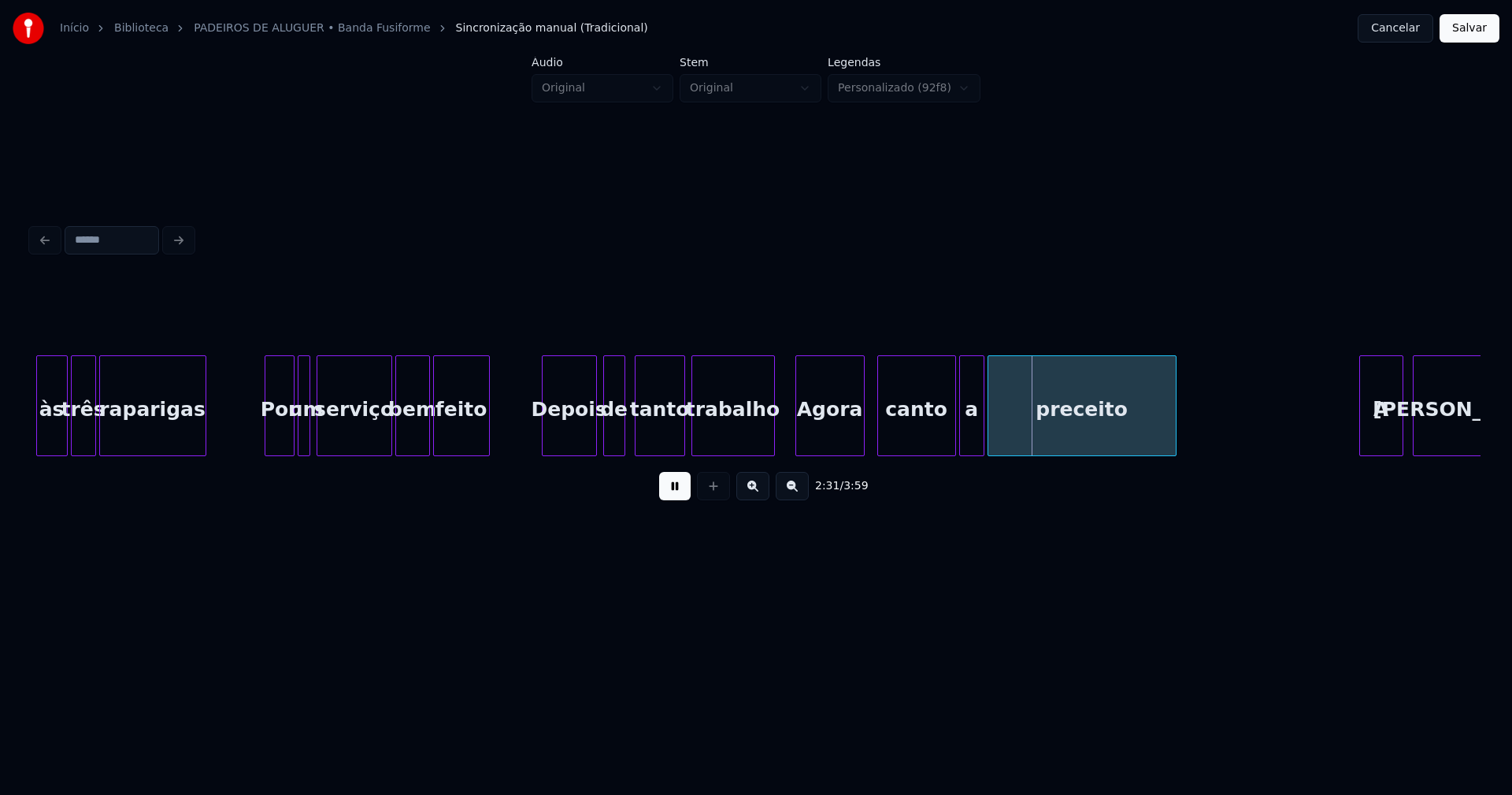
click at [771, 427] on div at bounding box center [772, 406] width 5 height 99
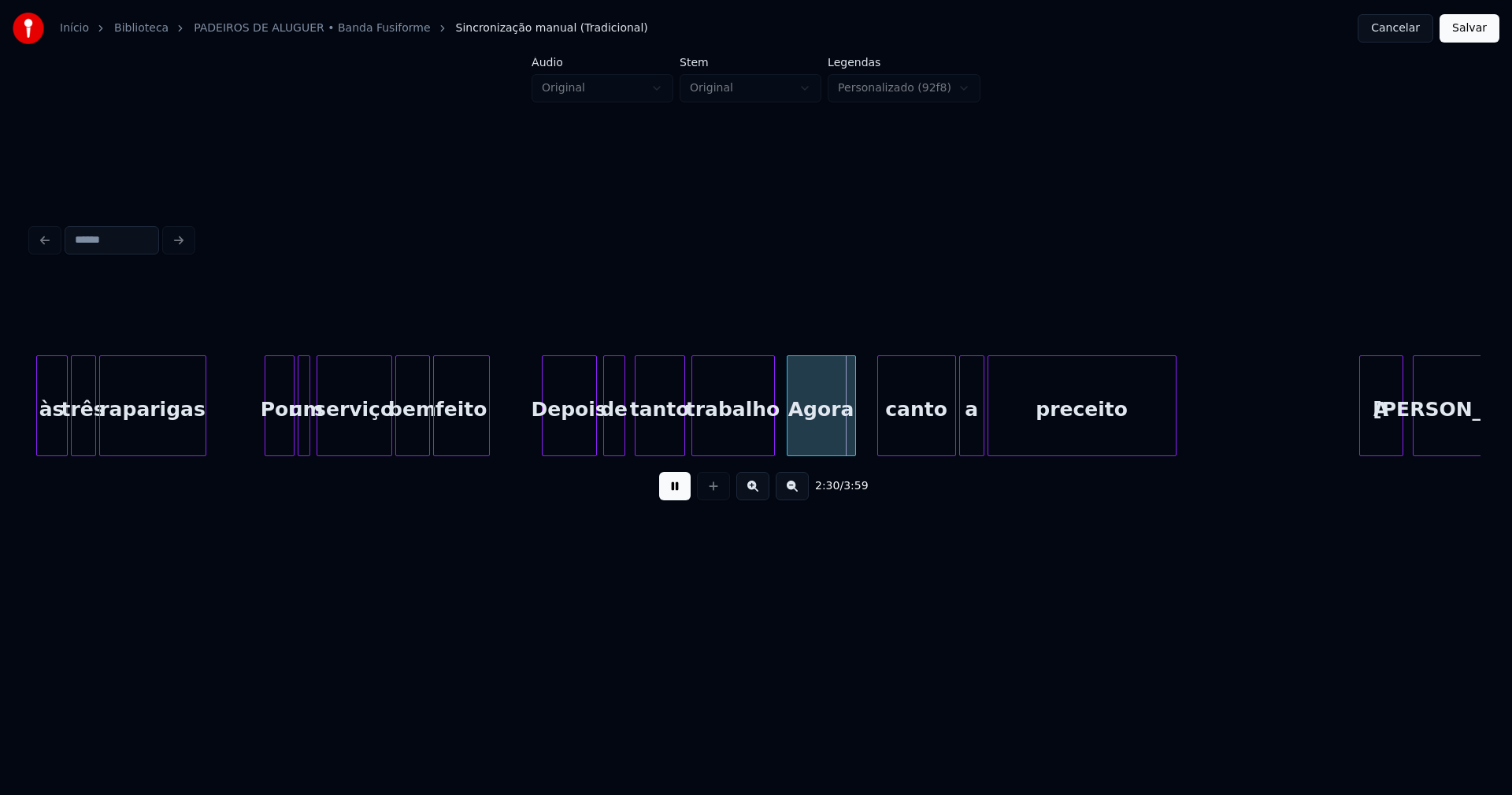
click at [812, 427] on div "Agora" at bounding box center [821, 410] width 68 height 107
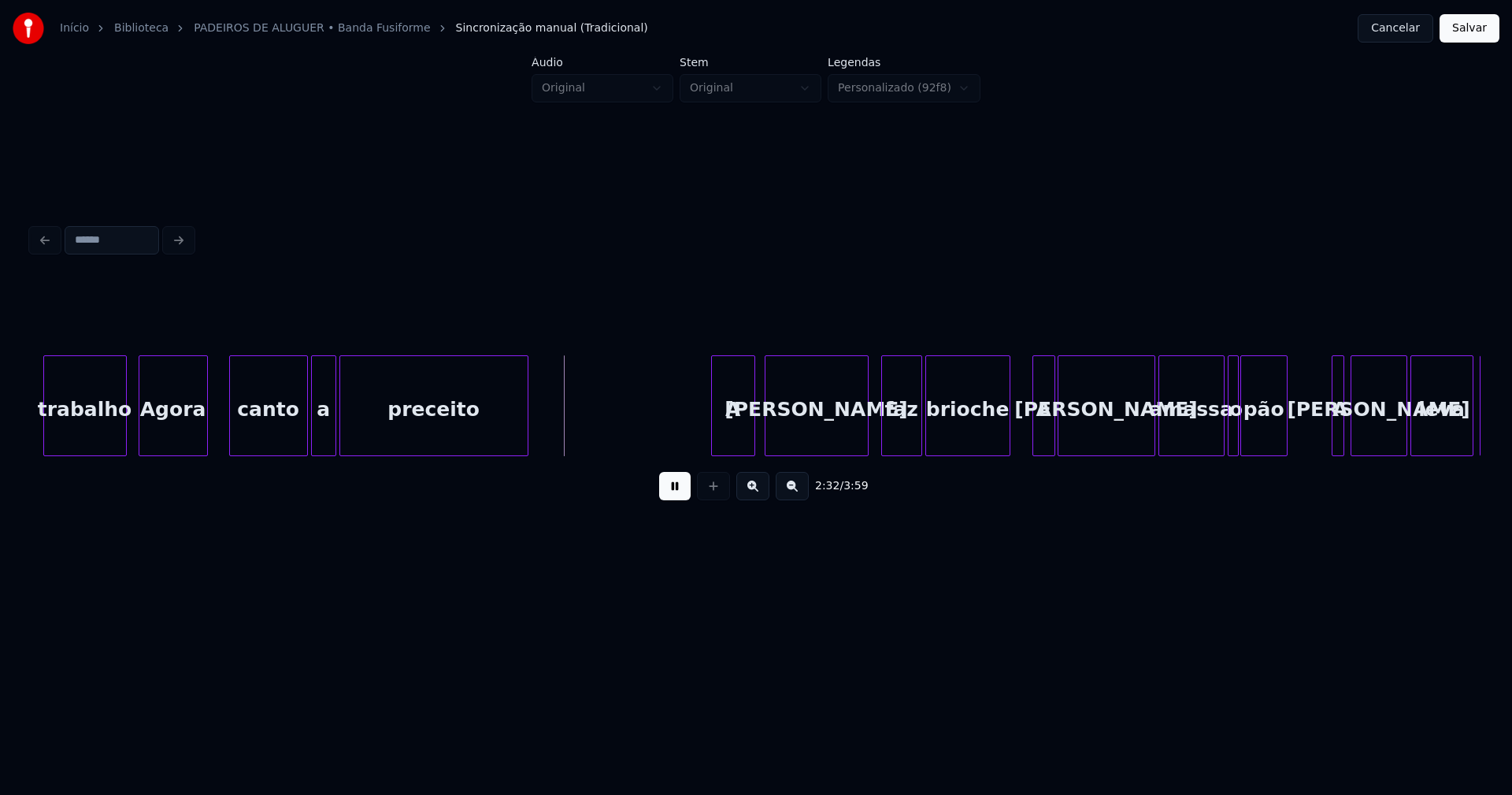
scroll to position [0, 23562]
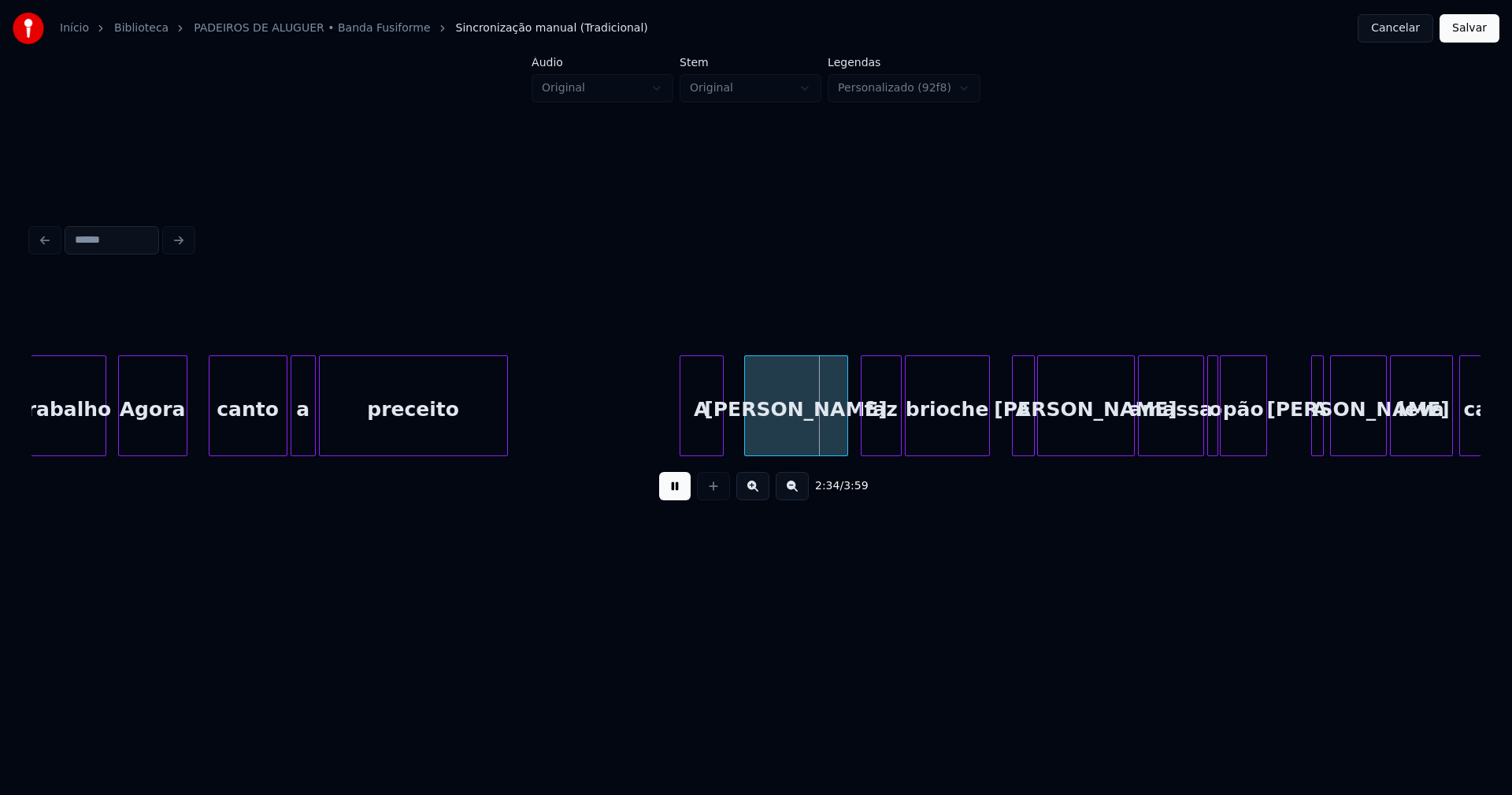
click at [706, 442] on div "A" at bounding box center [701, 410] width 42 height 107
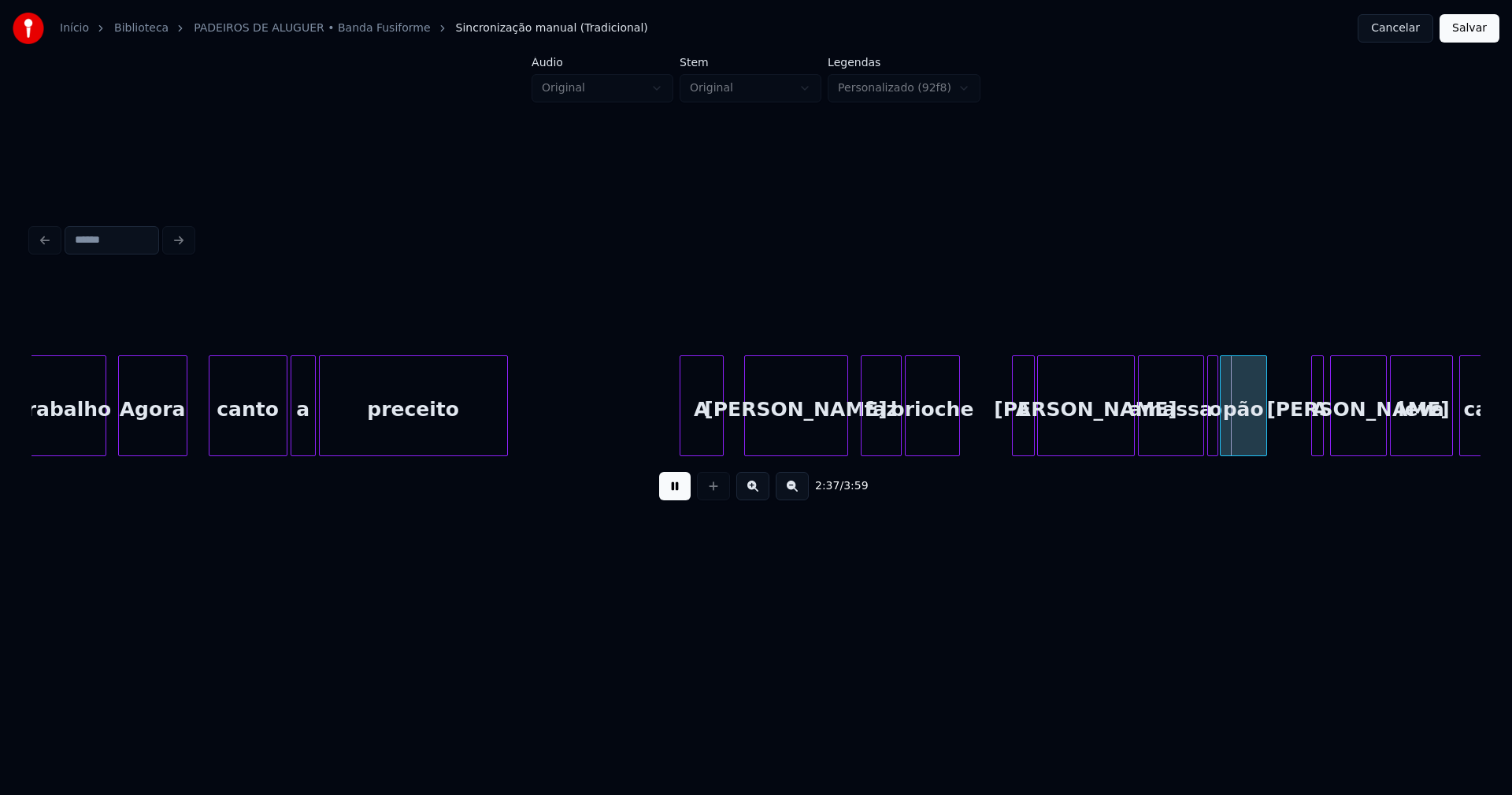
click at [956, 443] on div at bounding box center [956, 406] width 5 height 99
click at [982, 440] on div "A" at bounding box center [984, 410] width 22 height 107
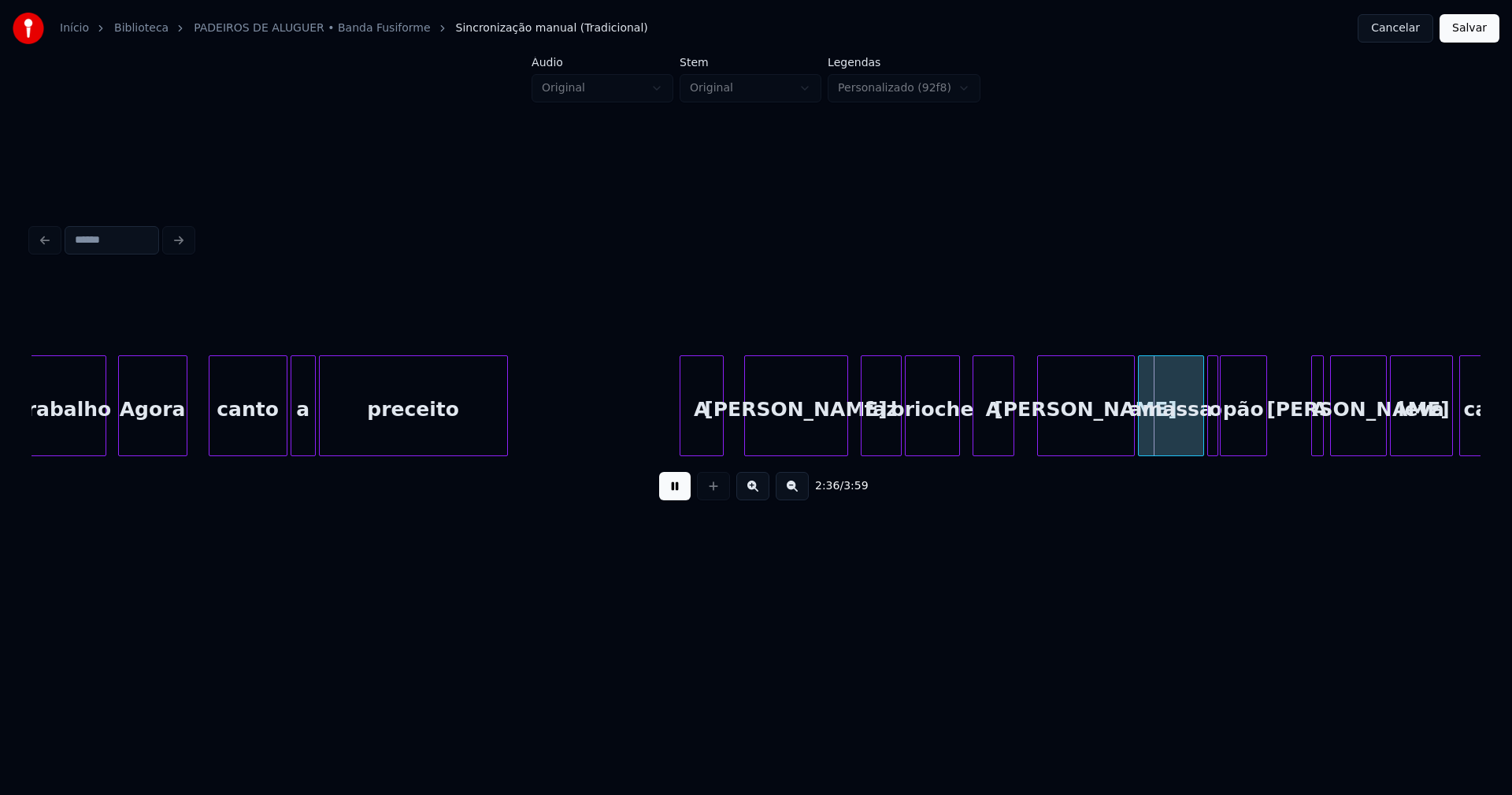
click at [1011, 424] on div at bounding box center [1011, 406] width 5 height 99
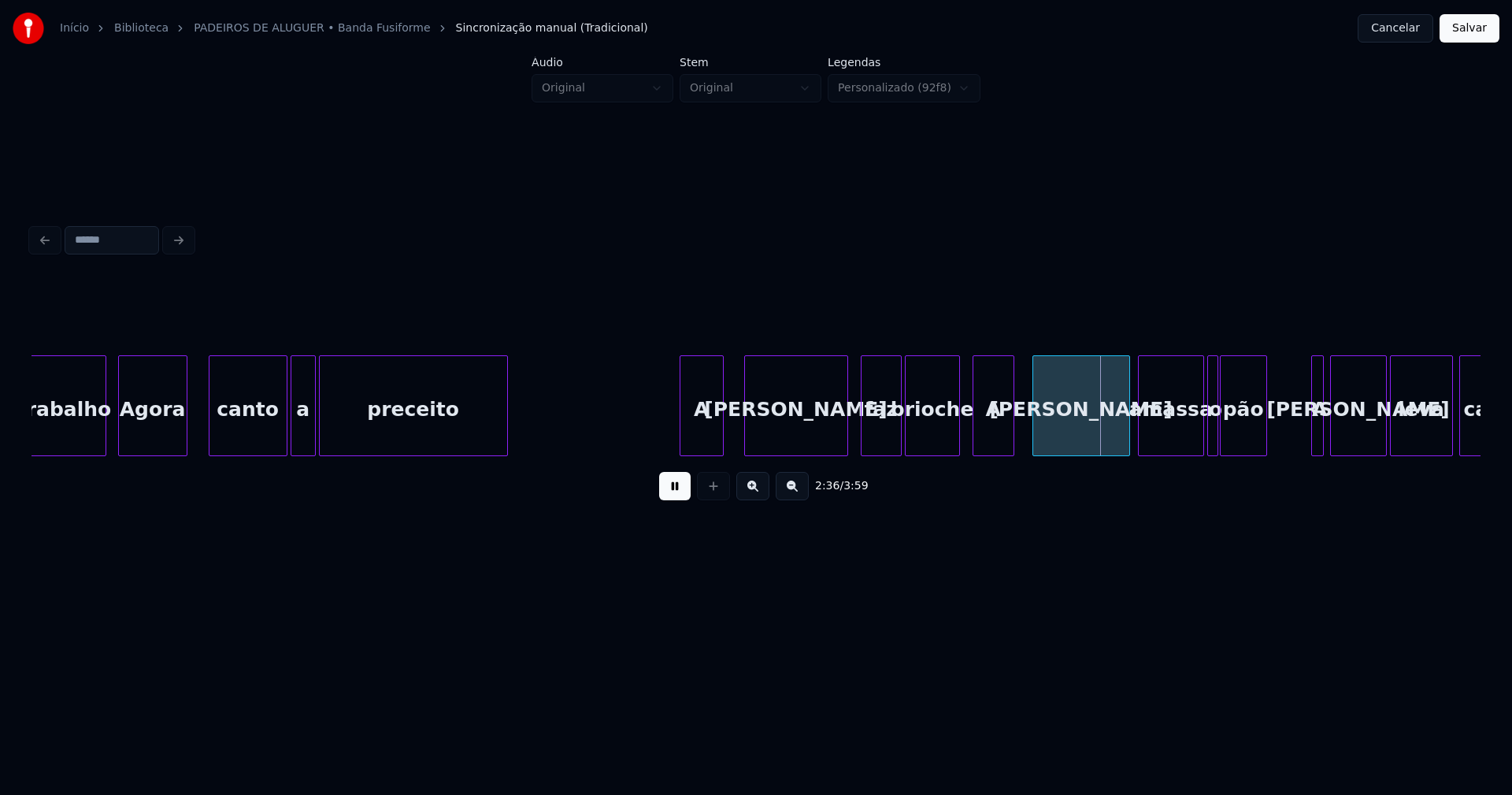
click at [1073, 431] on div "Marisa" at bounding box center [1081, 410] width 96 height 107
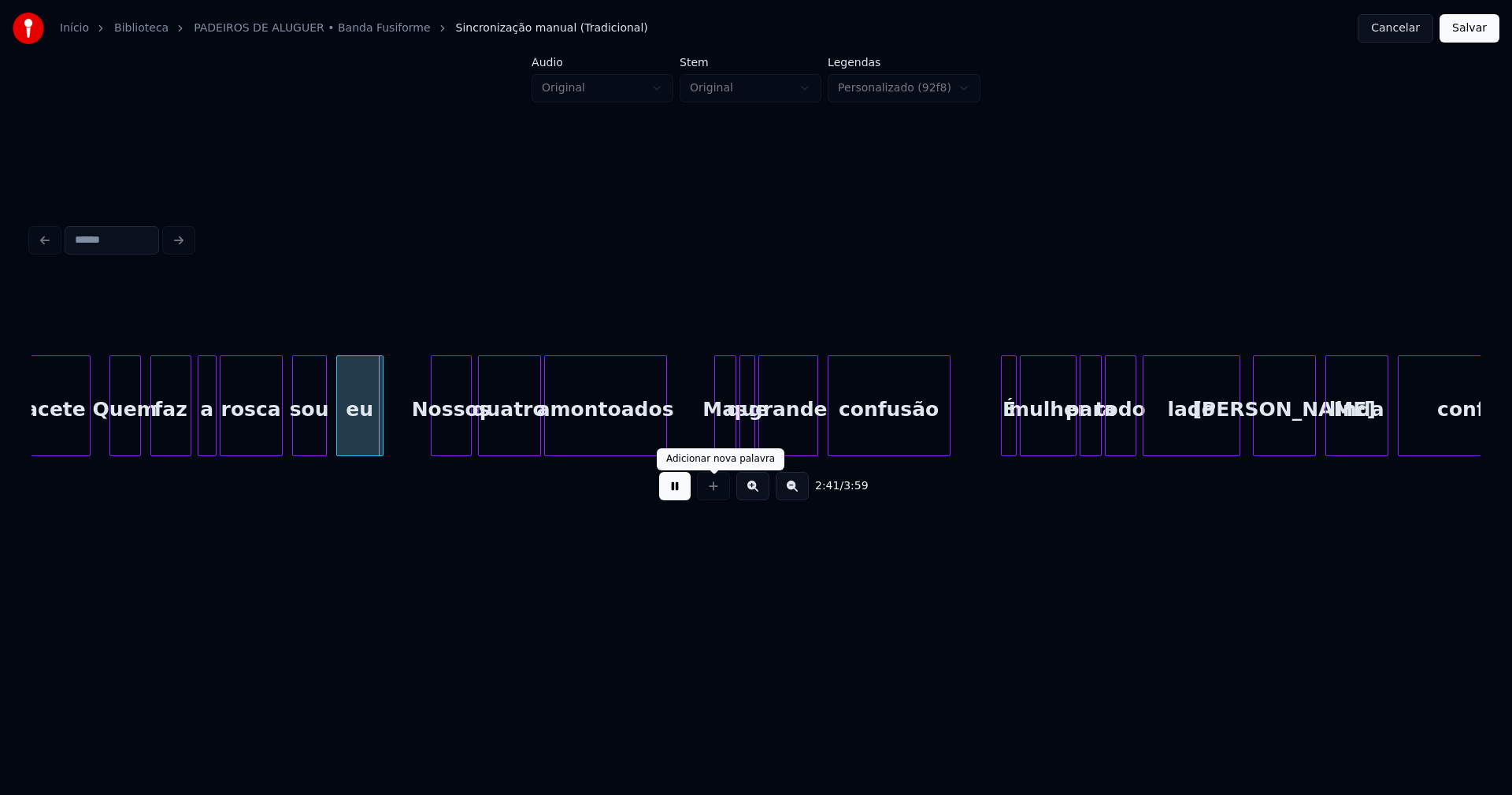
drag, startPoint x: 676, startPoint y: 490, endPoint x: 686, endPoint y: 488, distance: 10.2
click at [676, 490] on button at bounding box center [675, 486] width 32 height 29
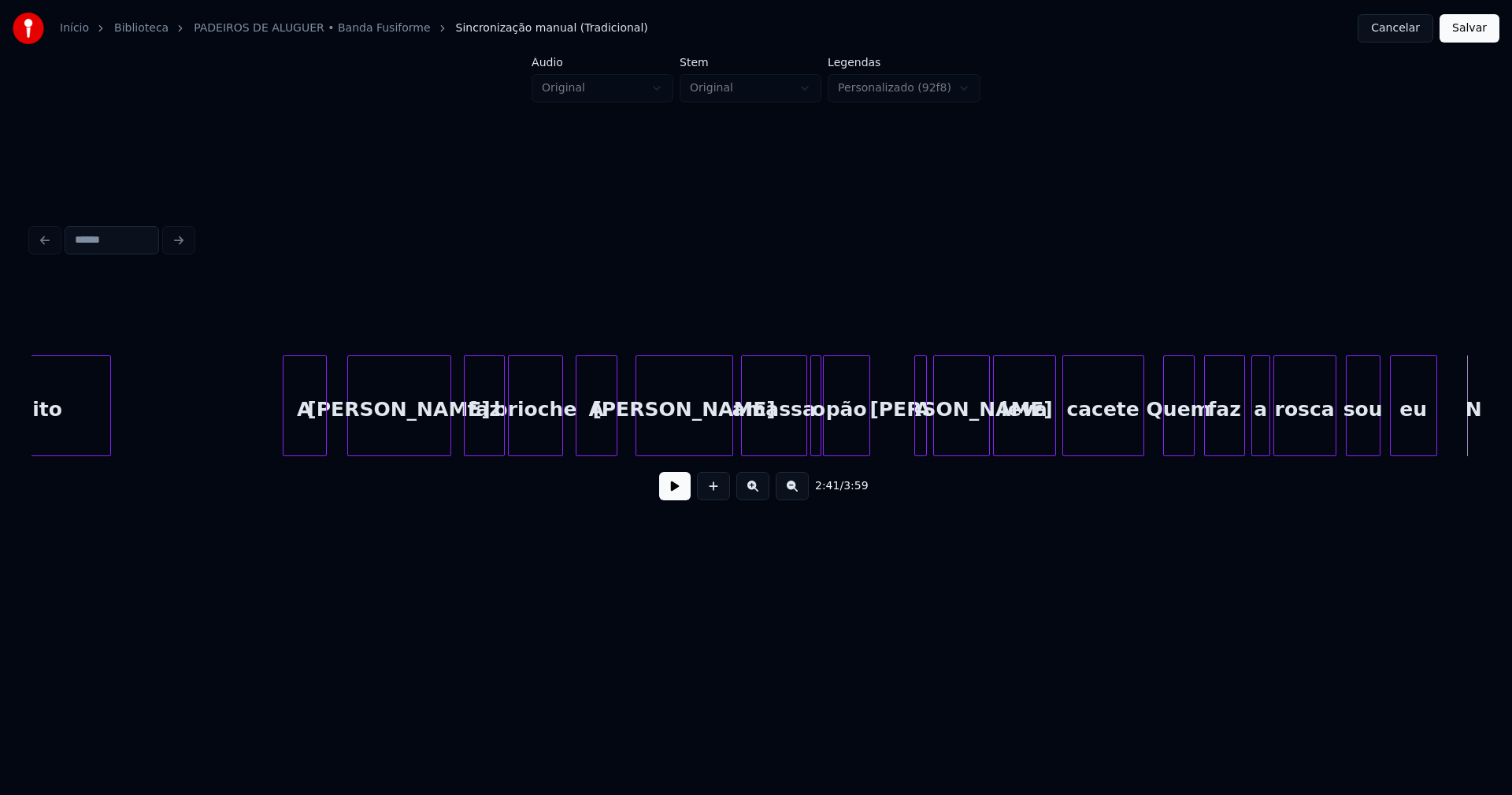
scroll to position [0, 23959]
click at [676, 494] on button at bounding box center [675, 486] width 32 height 29
click at [674, 498] on button at bounding box center [675, 486] width 32 height 29
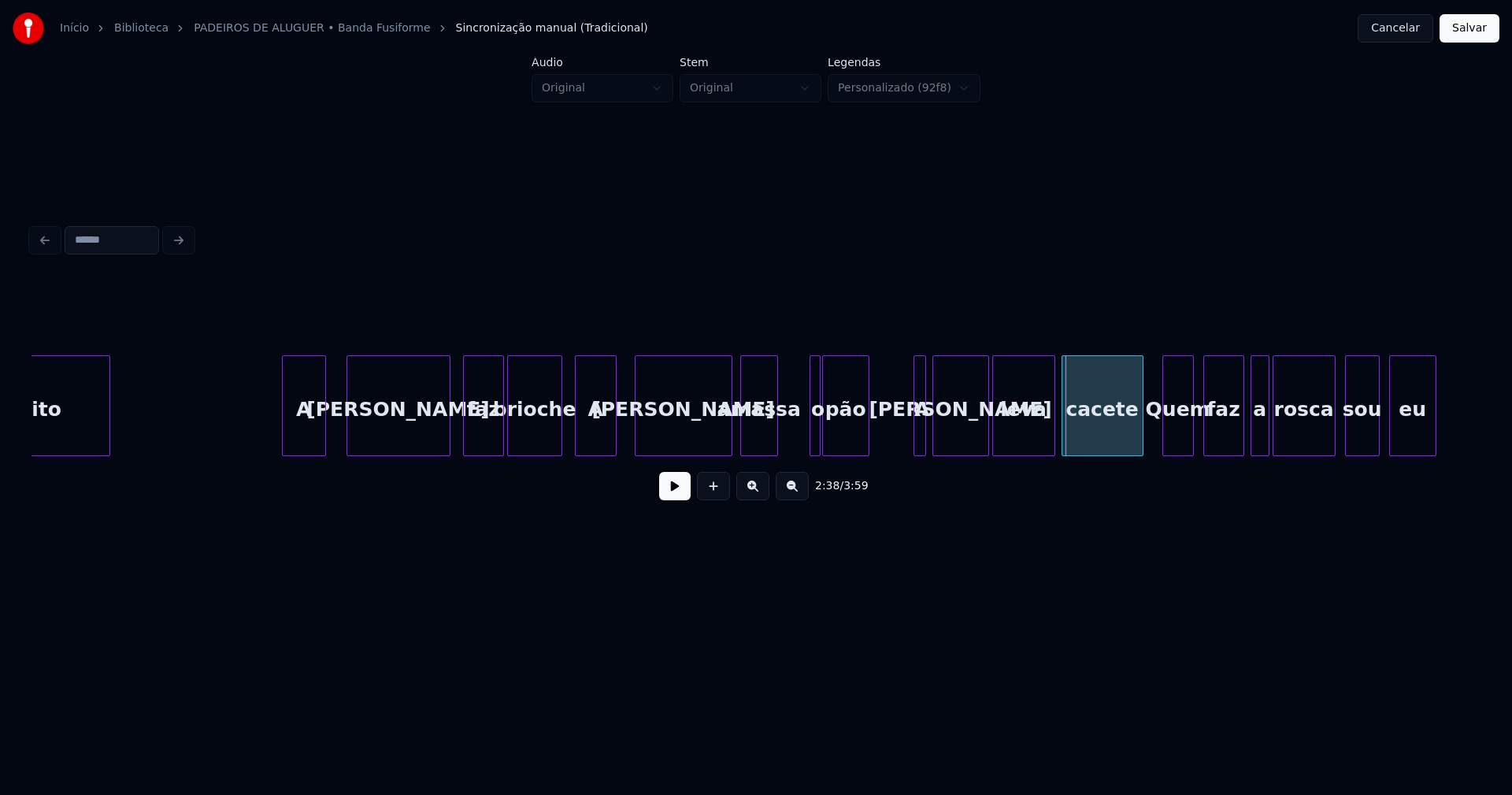
click at [776, 447] on div at bounding box center [775, 406] width 5 height 99
click at [802, 435] on div at bounding box center [803, 406] width 5 height 99
click at [794, 451] on div "cacete Quem faz a rosca sou eu leva Rita A pão amassa o Marisa A brioche Joana …" at bounding box center [756, 406] width 1449 height 100
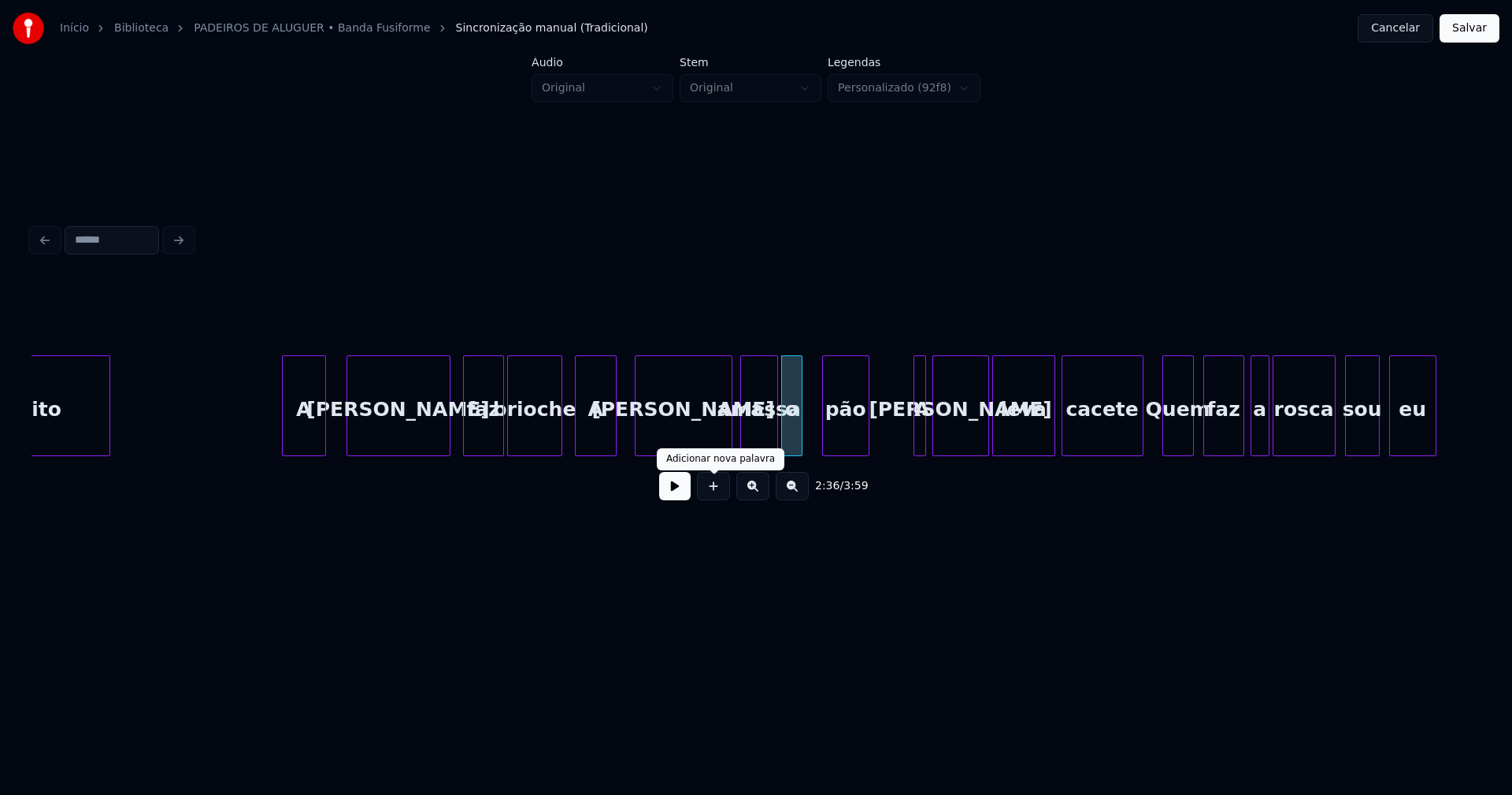
drag, startPoint x: 677, startPoint y: 493, endPoint x: 844, endPoint y: 450, distance: 172.4
click at [678, 493] on button at bounding box center [675, 486] width 32 height 29
click at [909, 439] on div at bounding box center [908, 406] width 5 height 99
click at [1170, 439] on div "Quem" at bounding box center [1172, 410] width 30 height 107
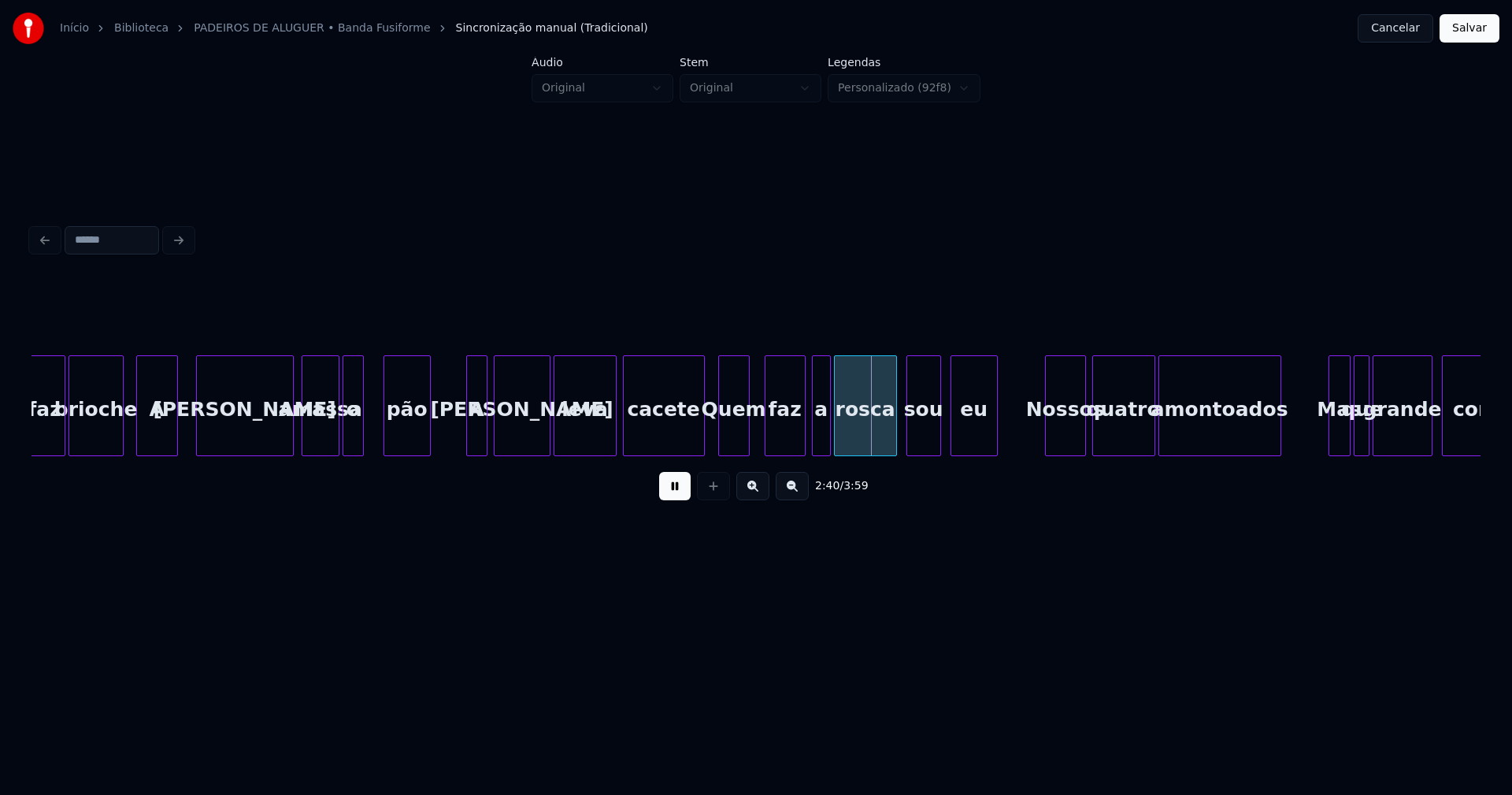
scroll to position [0, 24460]
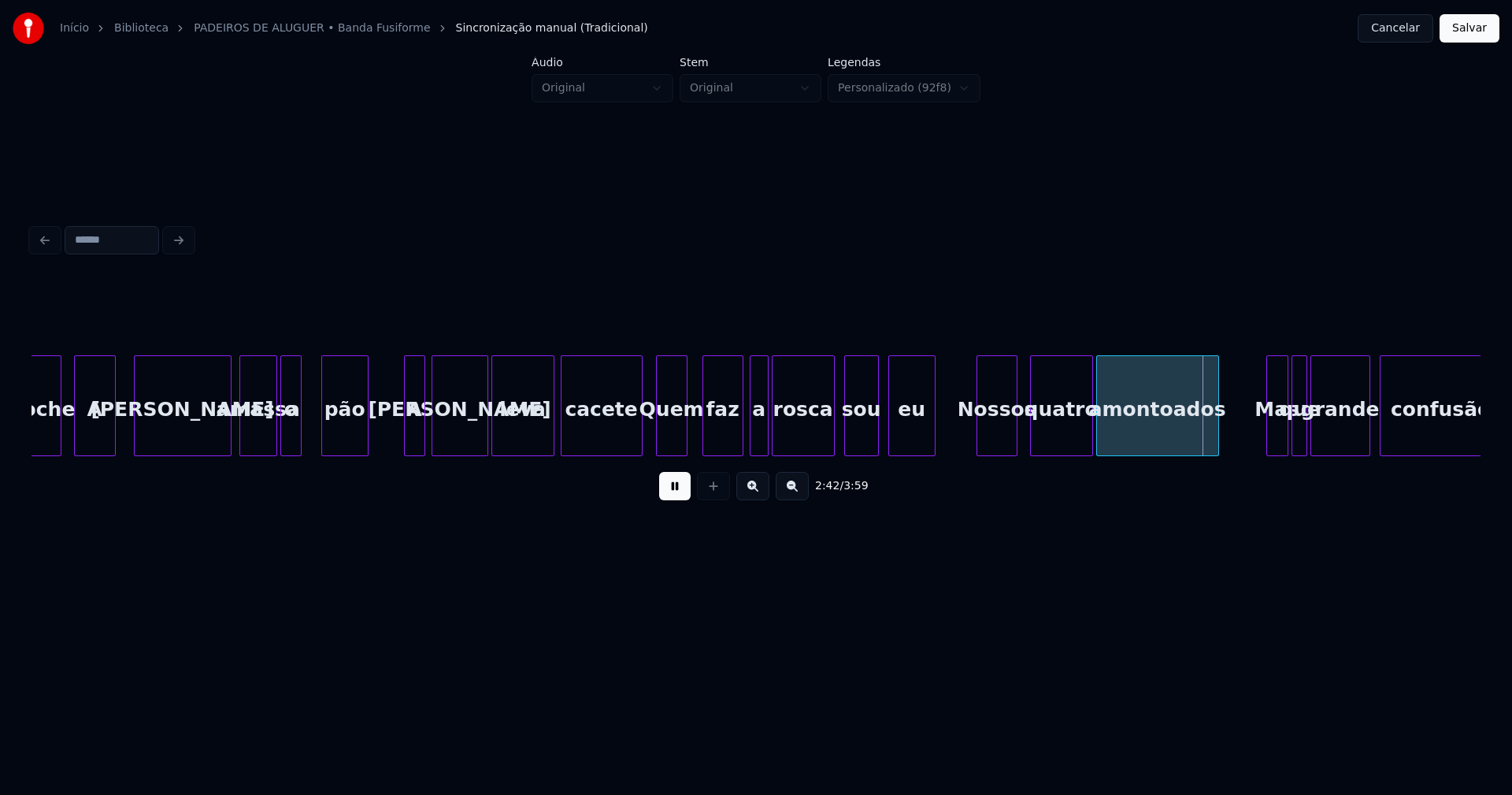
click at [996, 440] on div "Nossos" at bounding box center [996, 410] width 39 height 107
click at [1047, 438] on div "quatro" at bounding box center [1056, 410] width 61 height 107
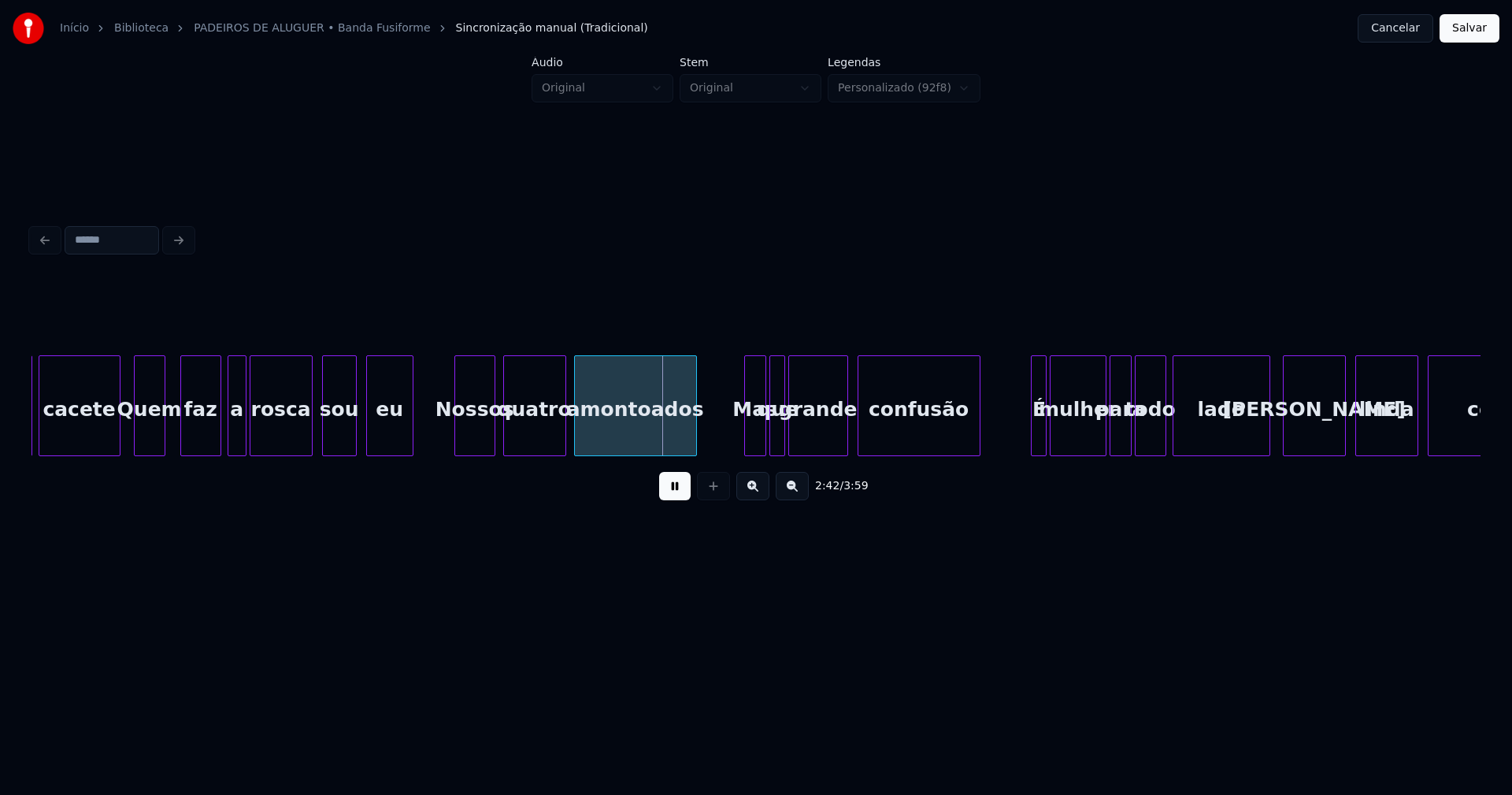
scroll to position [0, 25003]
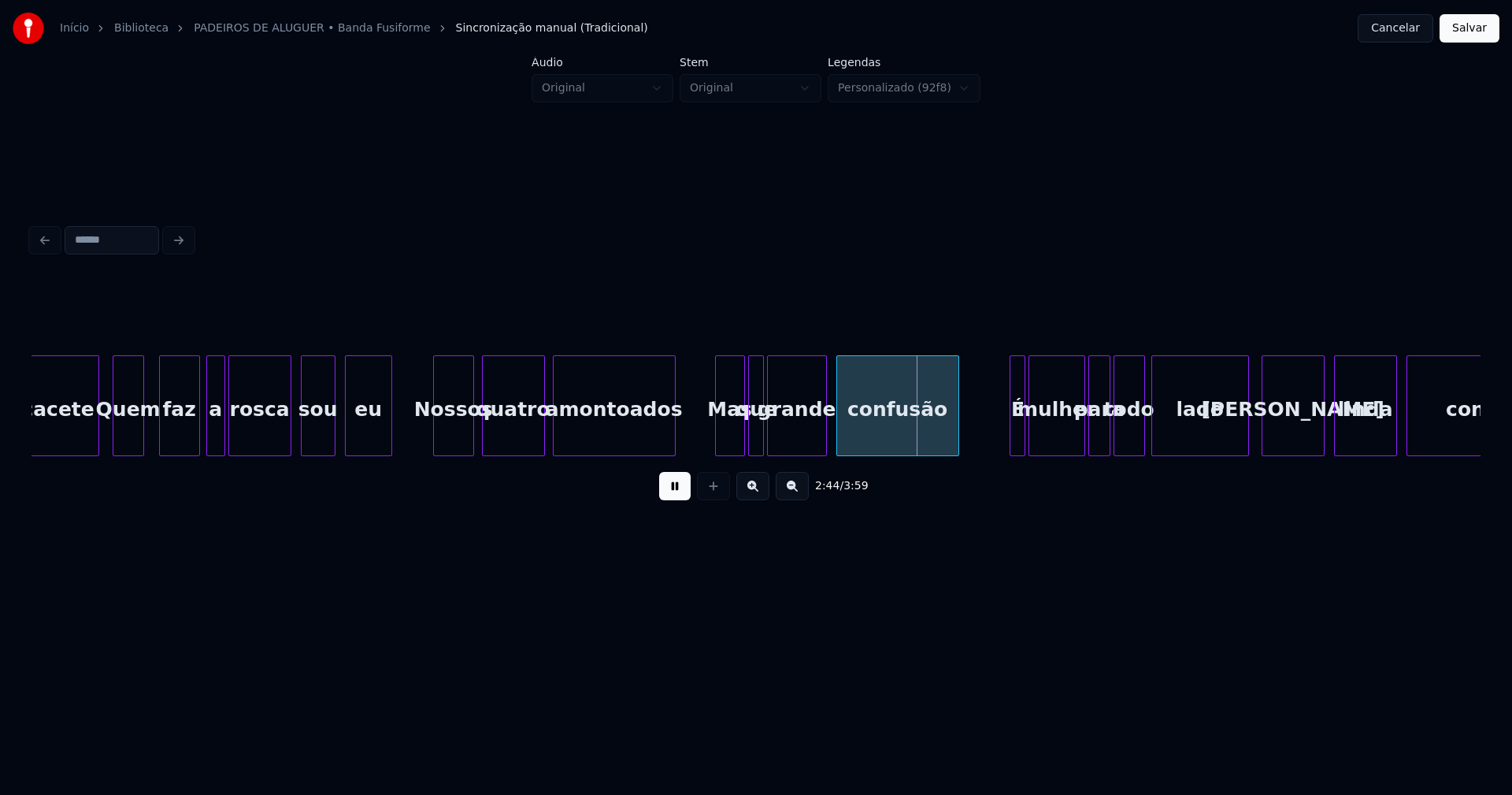
click at [719, 435] on div at bounding box center [718, 406] width 5 height 99
click at [1002, 435] on div at bounding box center [1003, 406] width 5 height 99
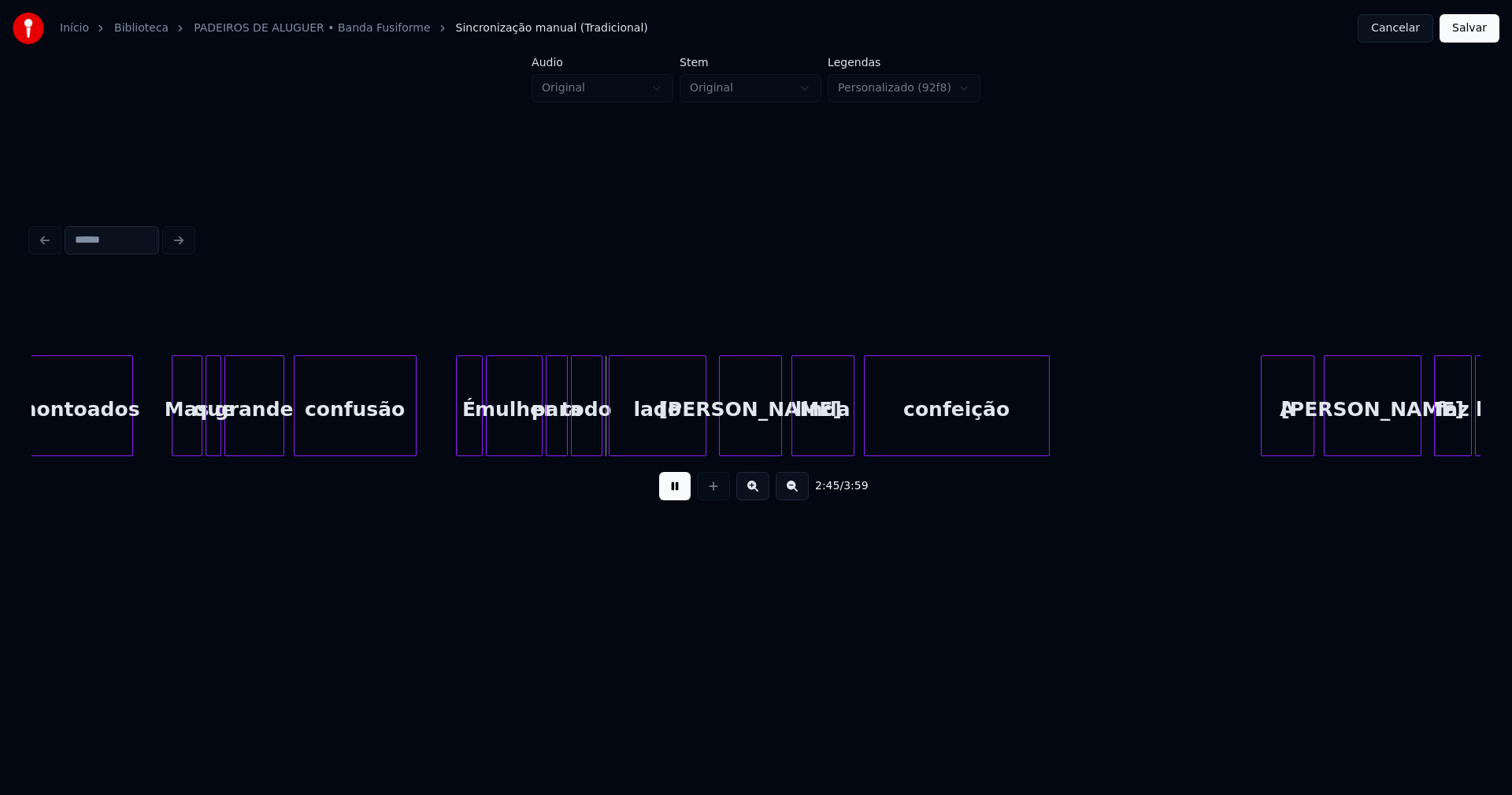
scroll to position [0, 25588]
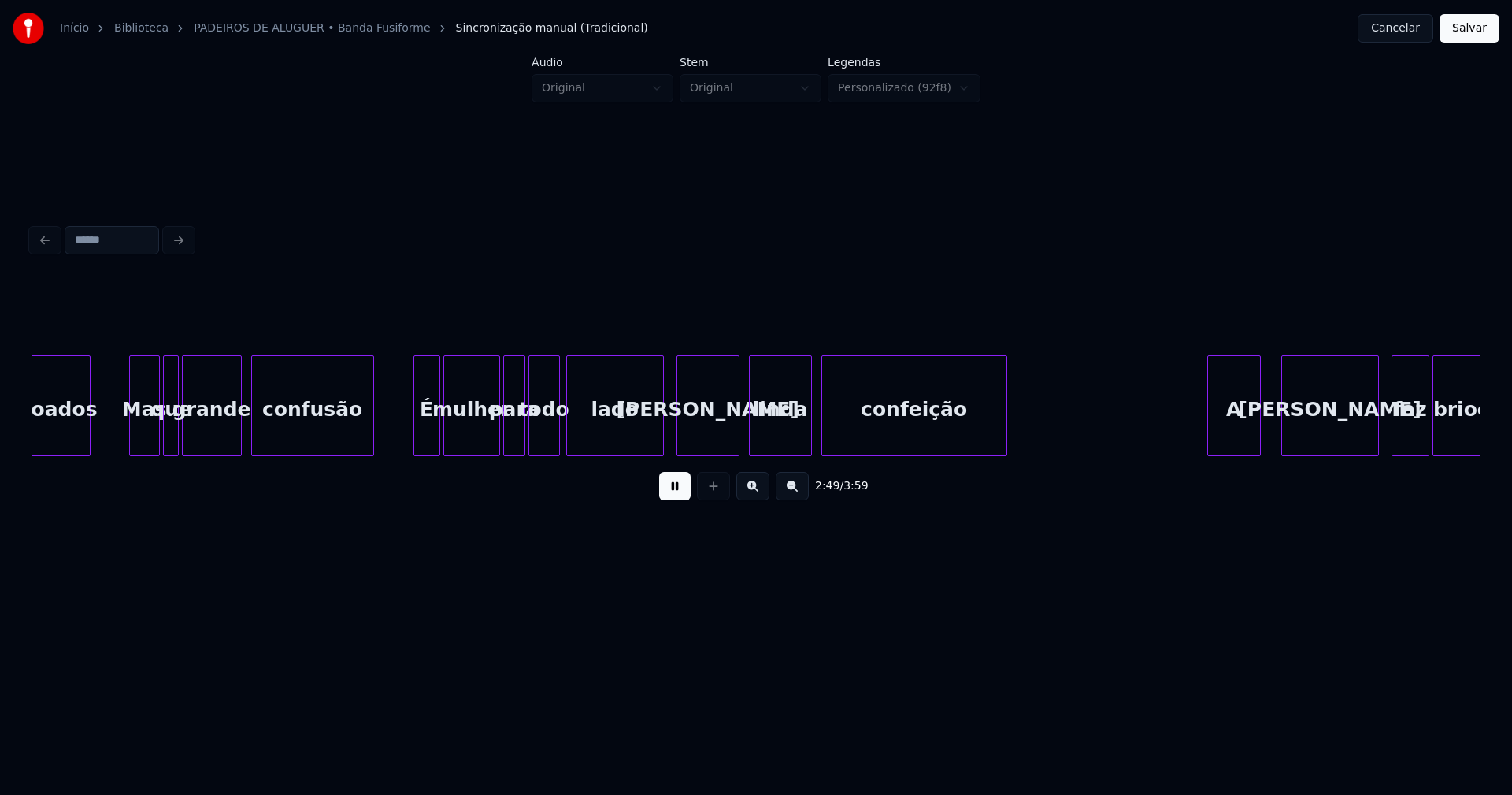
click at [1234, 435] on div "A" at bounding box center [1234, 410] width 52 height 107
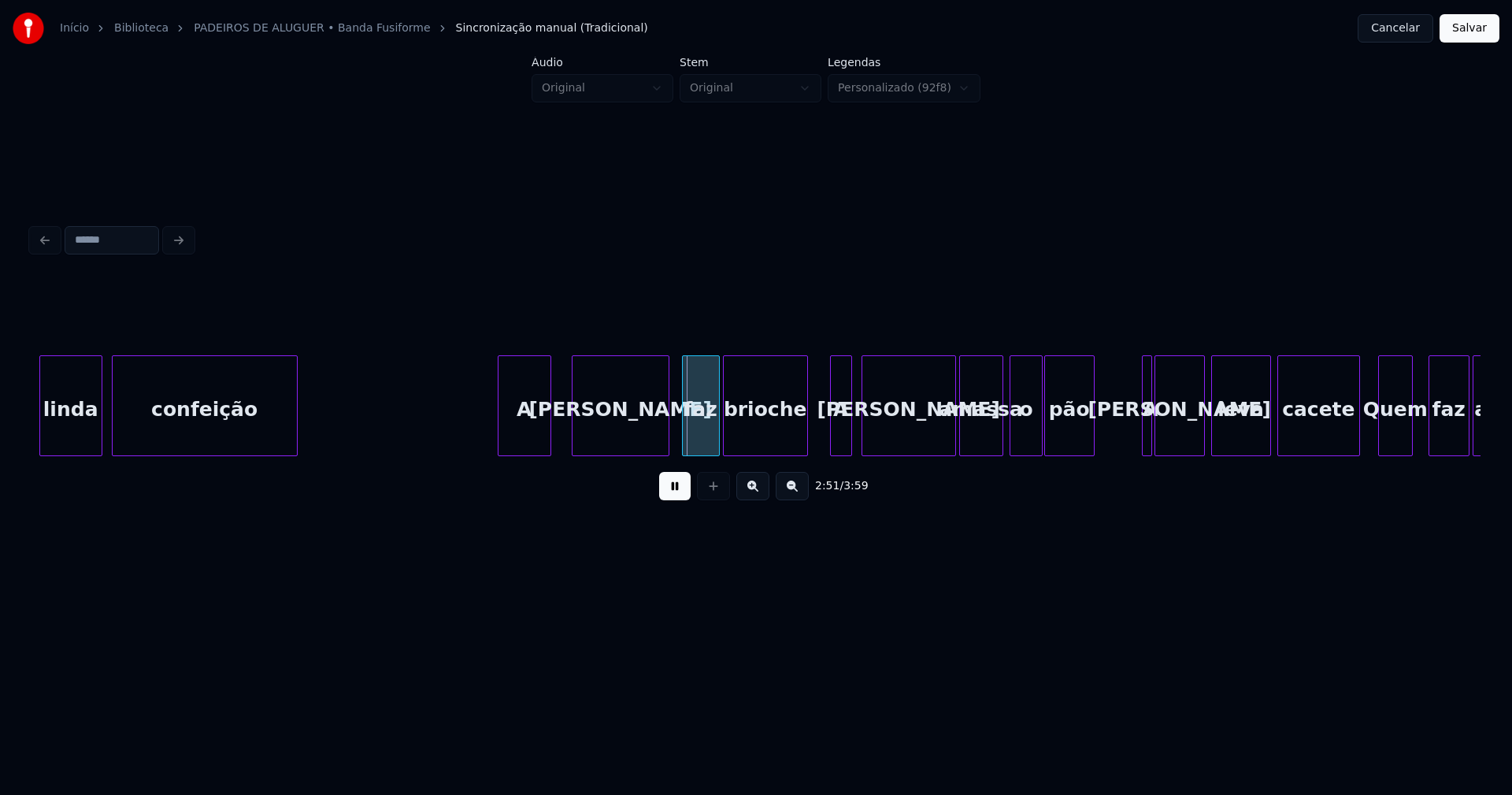
scroll to position [0, 26319]
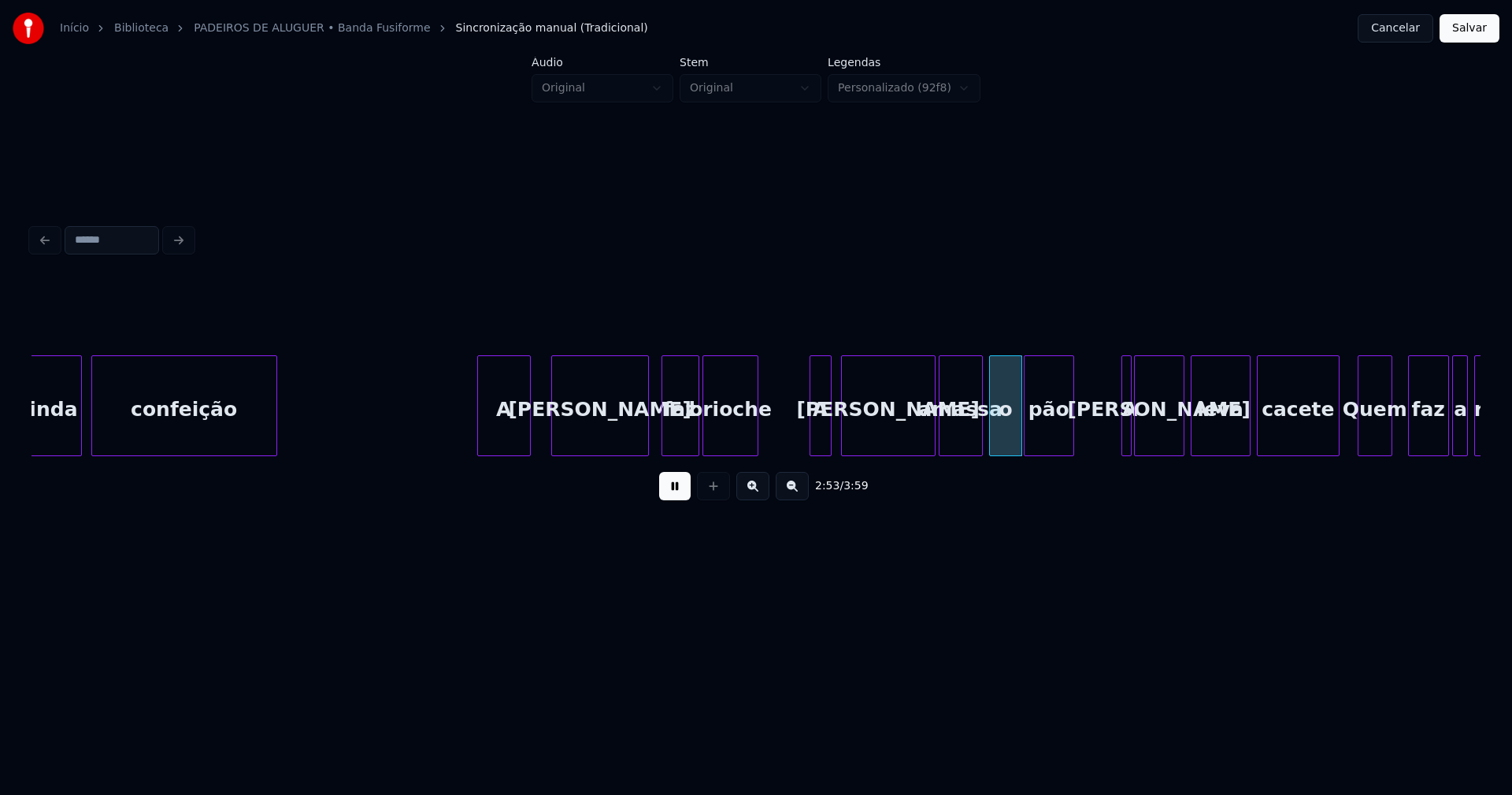
click at [751, 456] on div "linda confeição A Joana faz brioche A Marisa amassa o pão A Rita leva cacete Qu…" at bounding box center [756, 406] width 1449 height 100
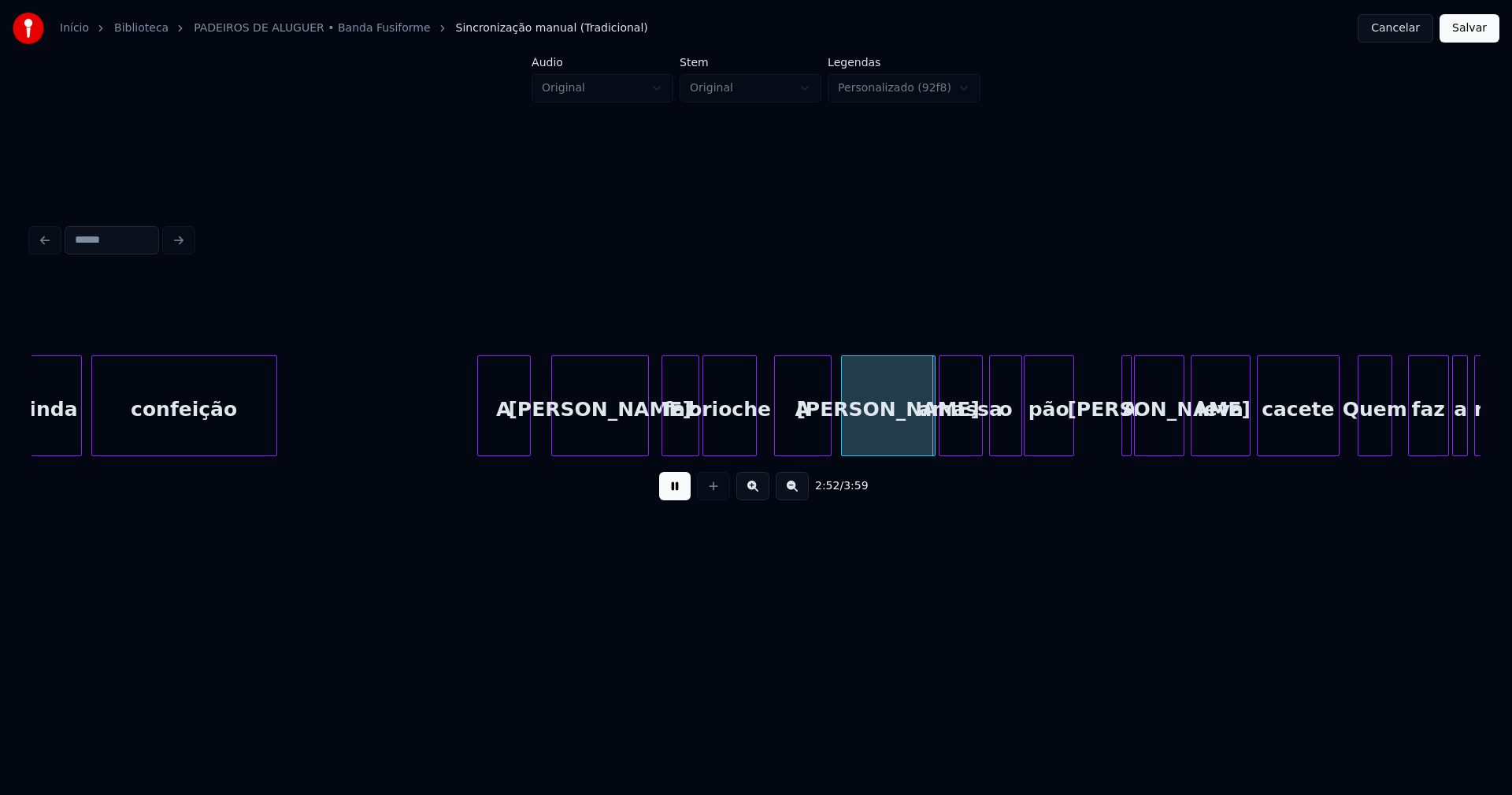
click at [777, 446] on div at bounding box center [777, 406] width 5 height 99
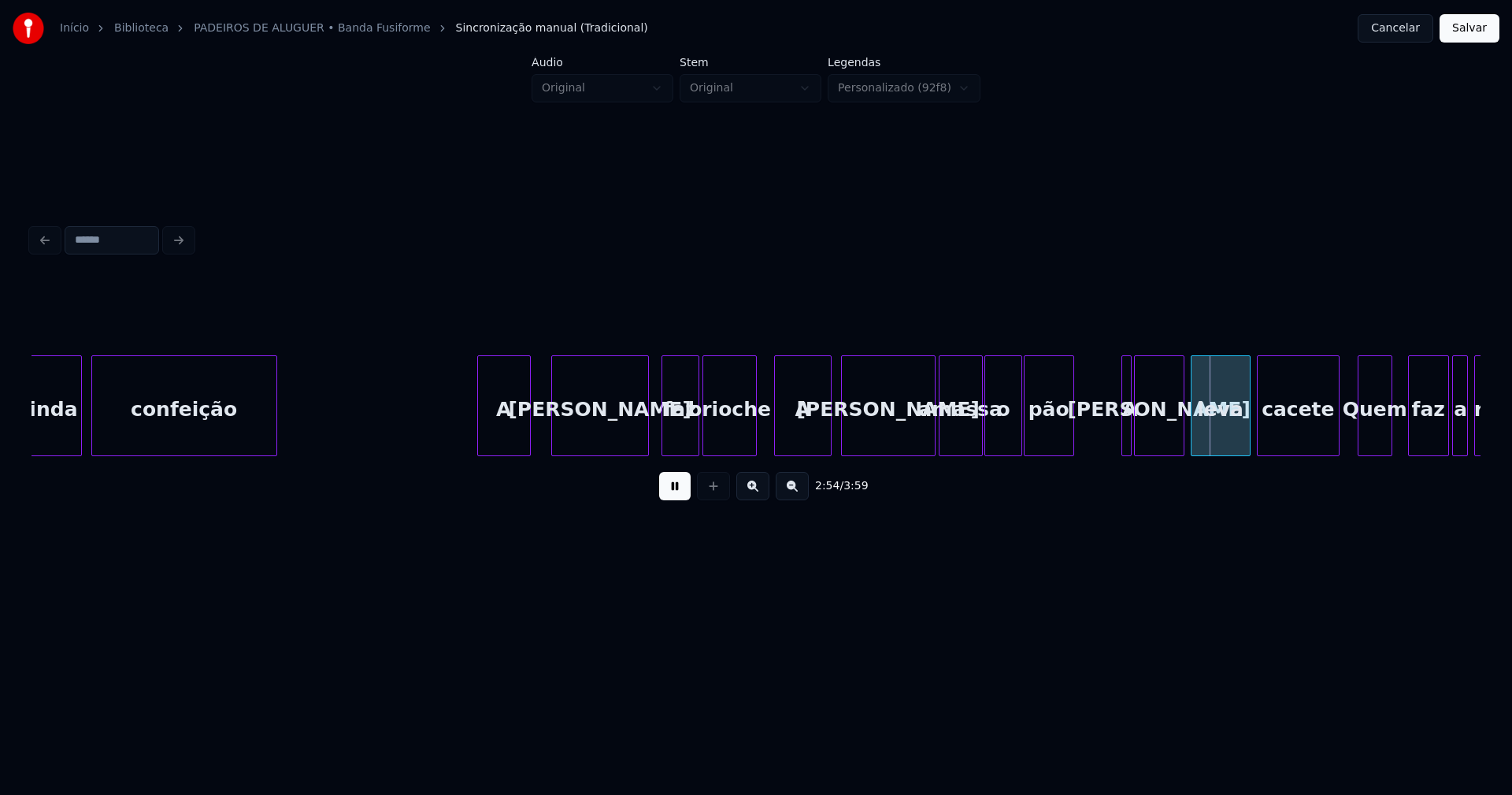
click at [988, 432] on div at bounding box center [988, 406] width 5 height 99
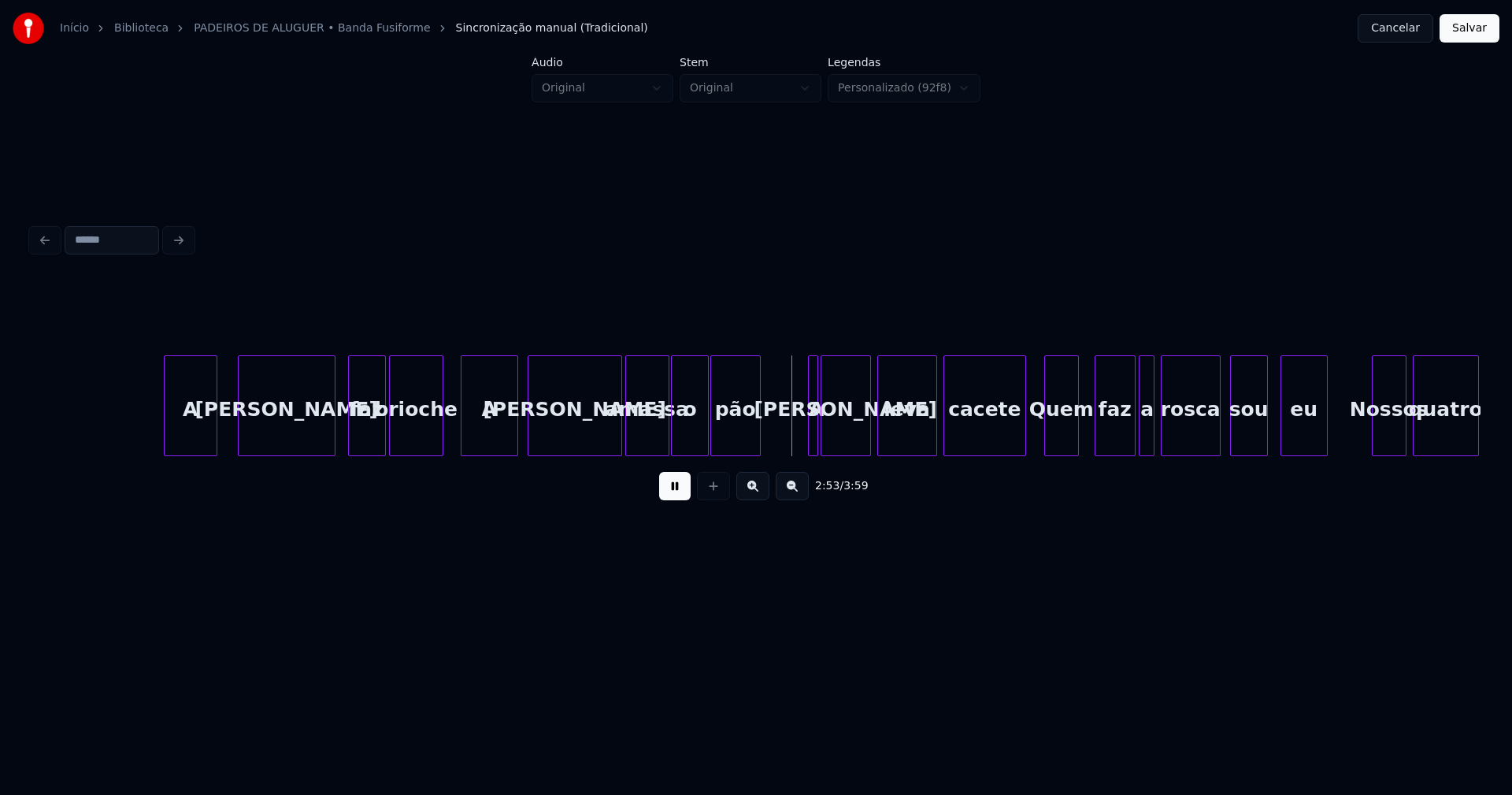
scroll to position [0, 26653]
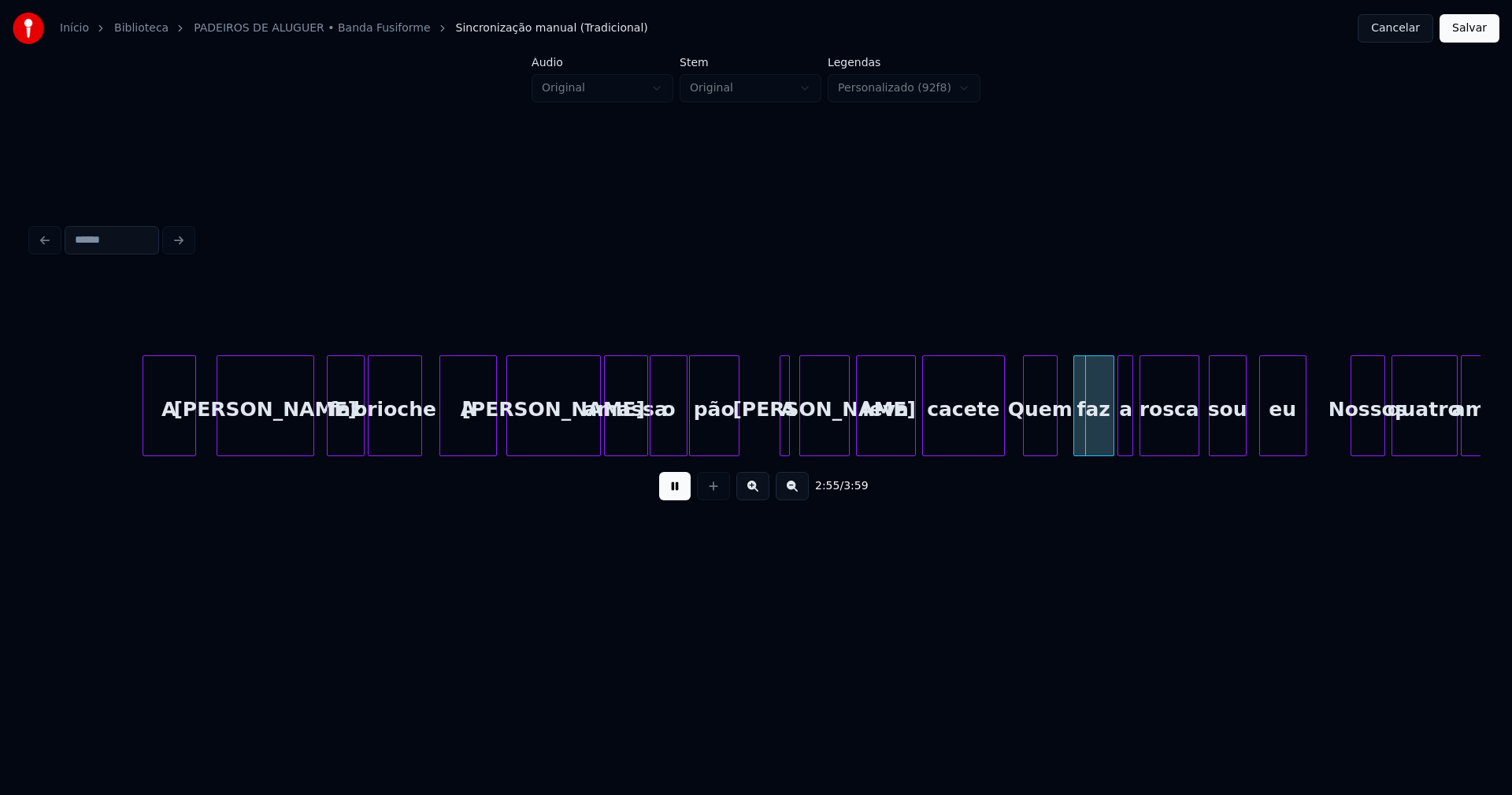
click at [780, 427] on div "A" at bounding box center [784, 406] width 10 height 100
click at [795, 427] on div at bounding box center [795, 406] width 5 height 99
click at [1037, 434] on div "Quem" at bounding box center [1035, 410] width 33 height 107
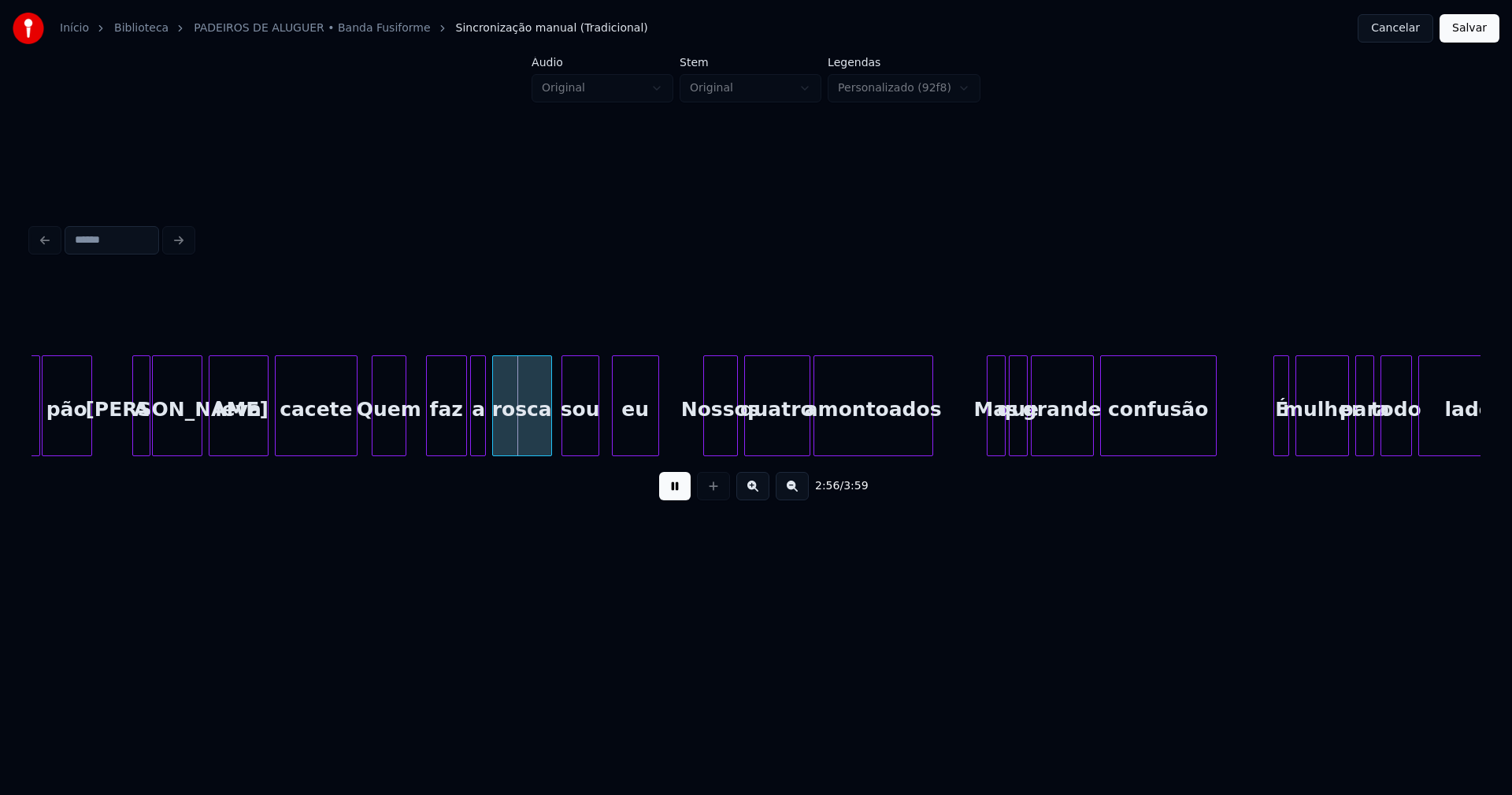
scroll to position [0, 27322]
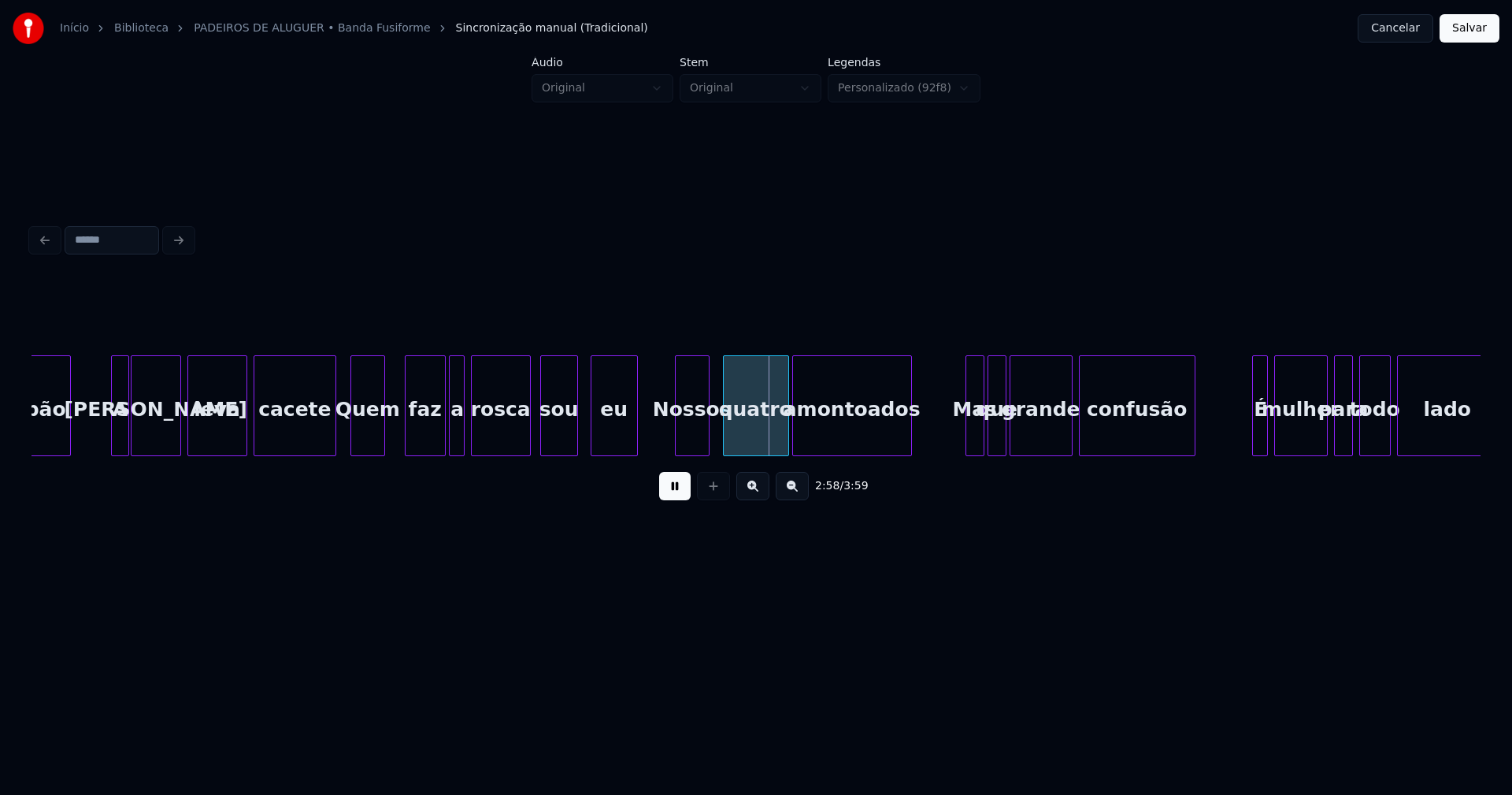
click at [689, 440] on div "Nossos" at bounding box center [692, 410] width 33 height 107
click at [955, 443] on div at bounding box center [956, 406] width 5 height 99
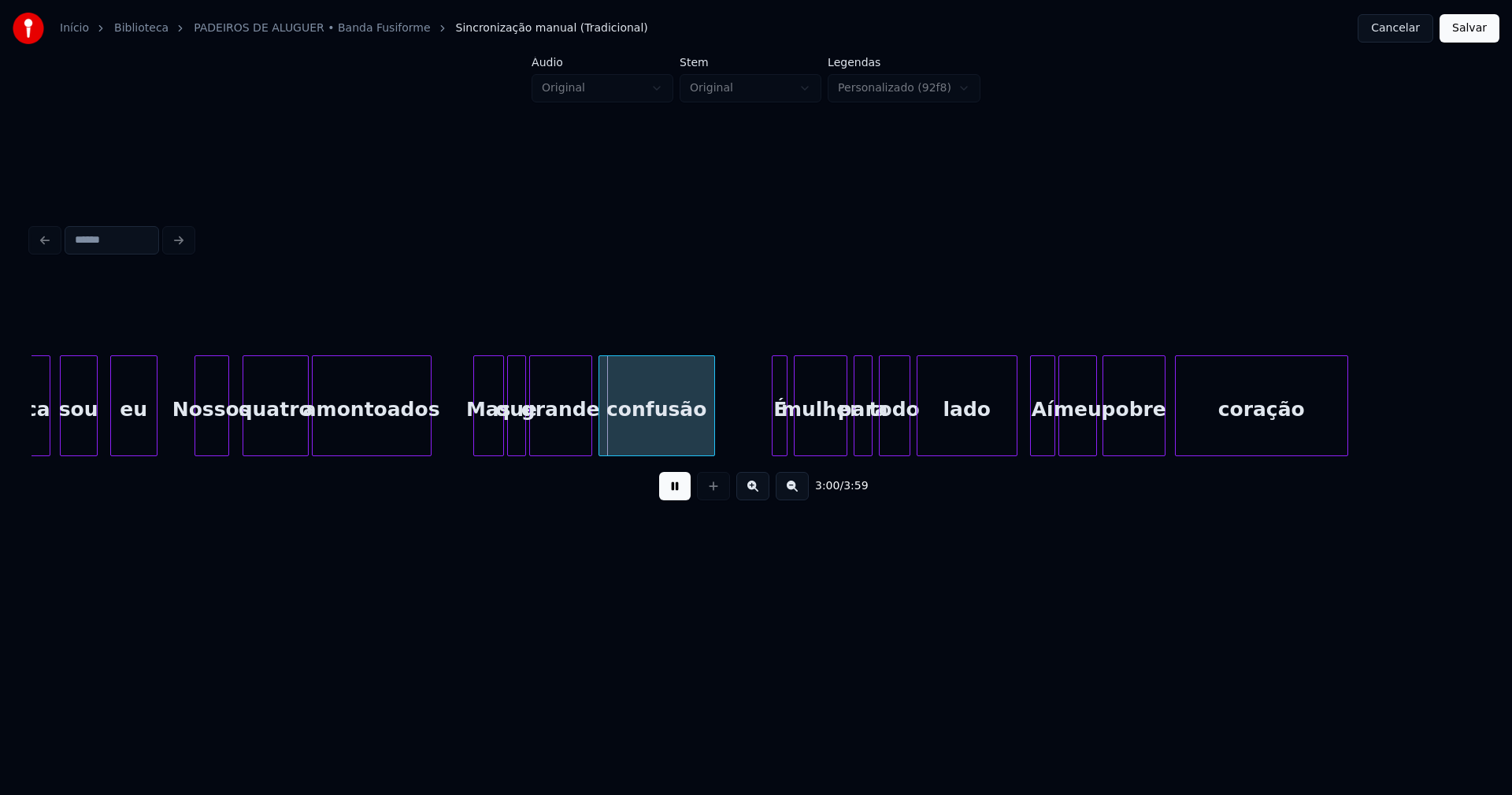
scroll to position [0, 27886]
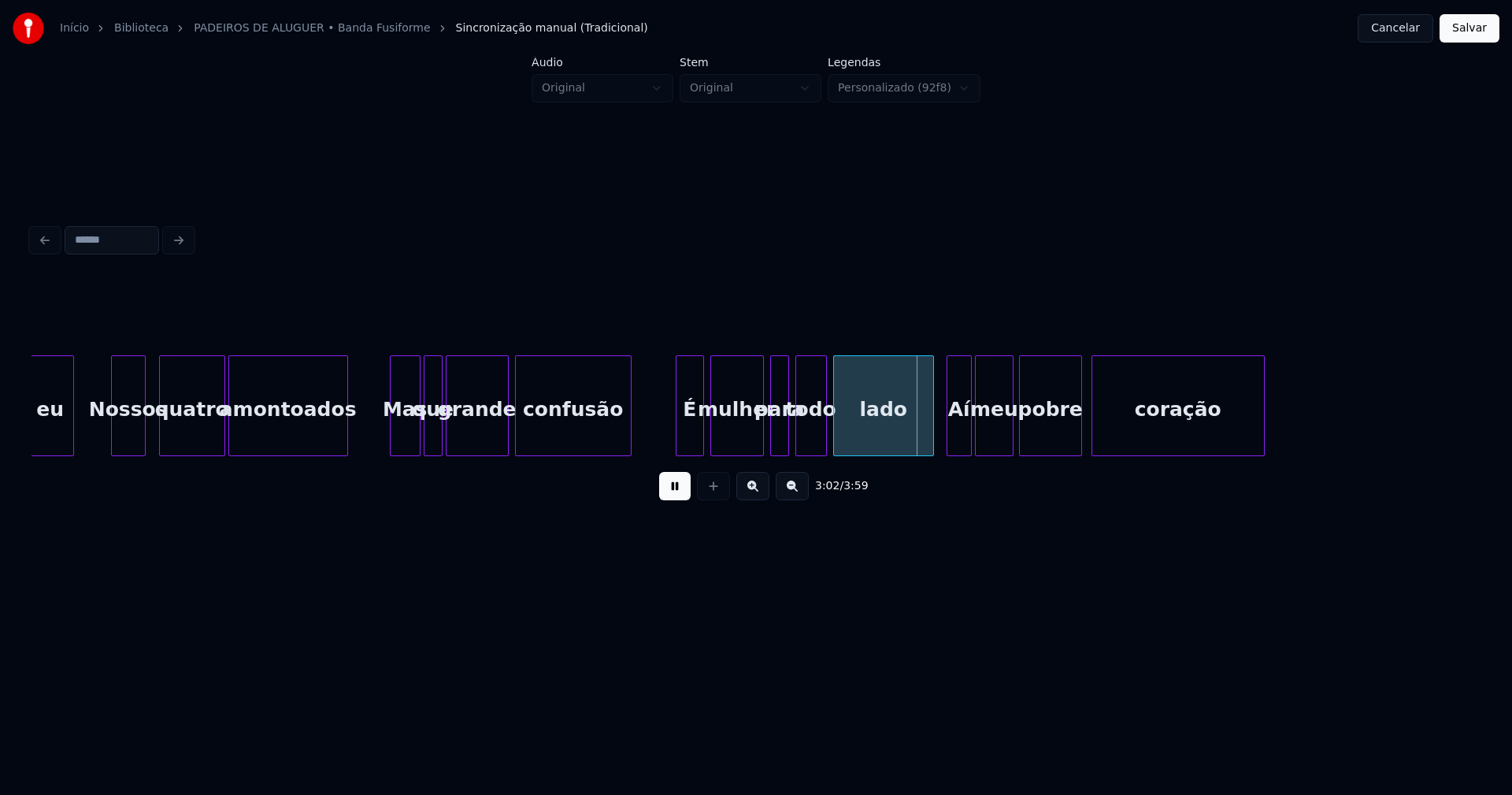
click at [677, 443] on div at bounding box center [679, 406] width 5 height 99
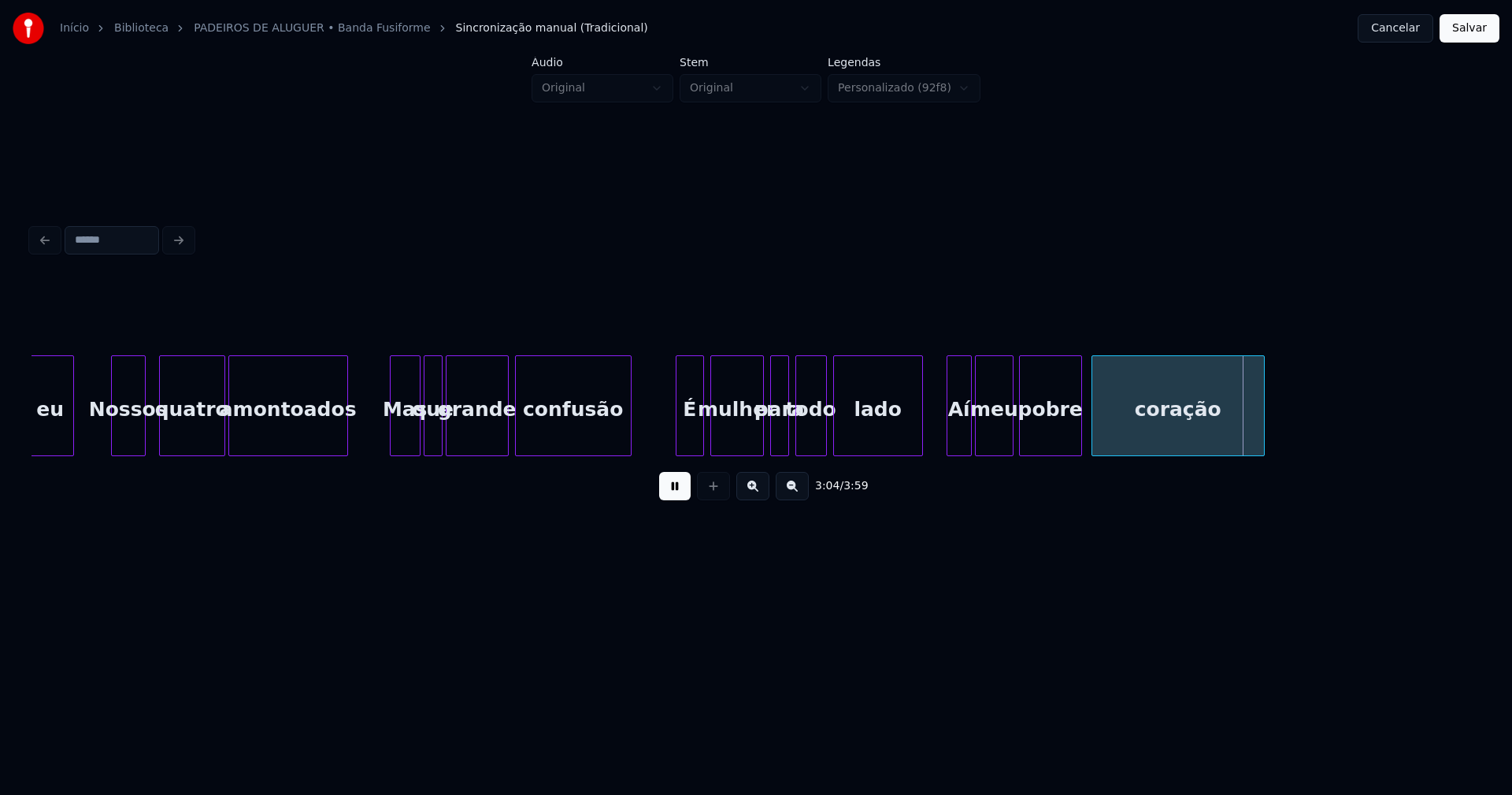
click at [919, 443] on div at bounding box center [920, 406] width 5 height 99
click at [938, 444] on div at bounding box center [938, 406] width 5 height 99
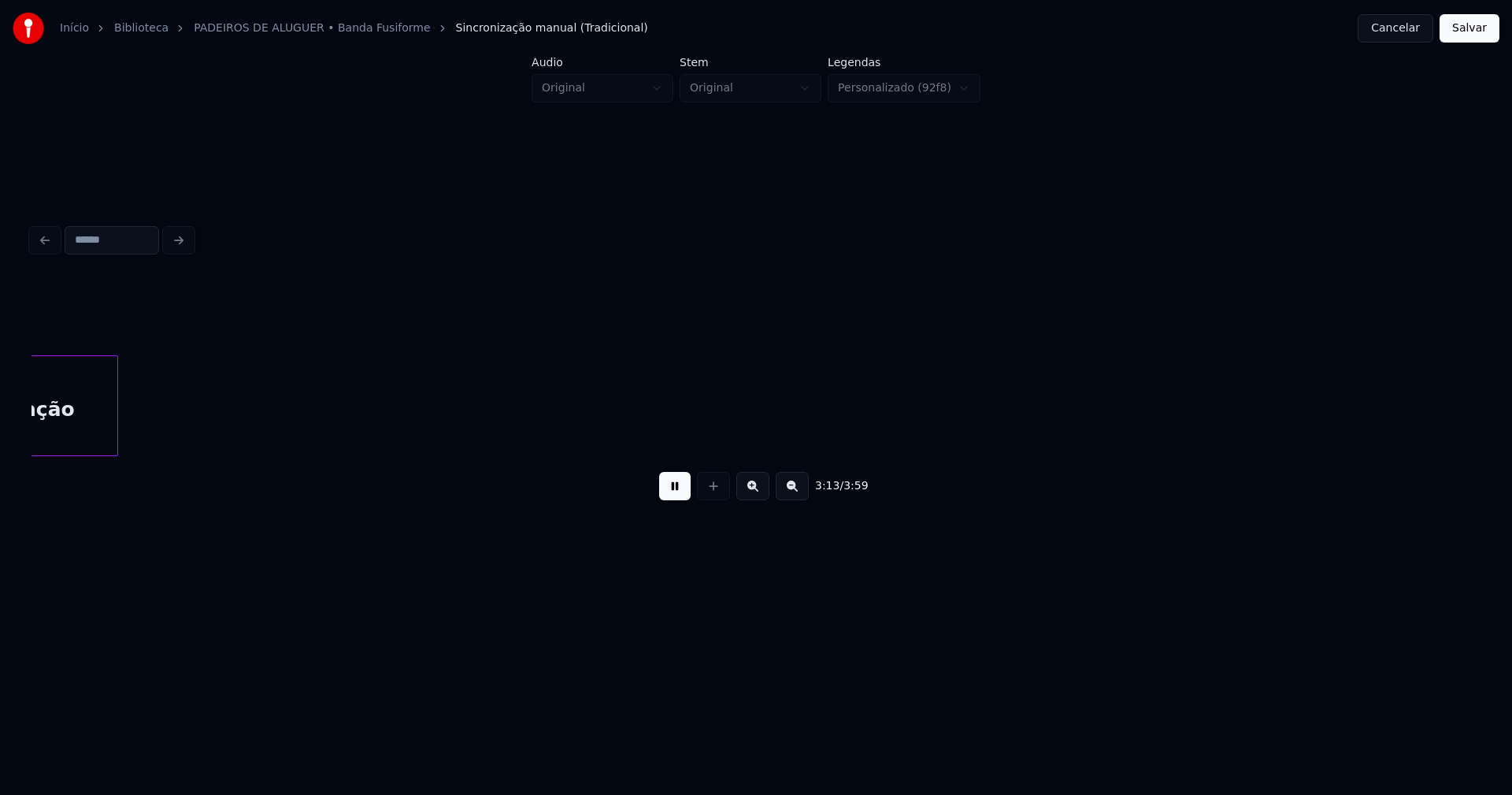
scroll to position [0, 30484]
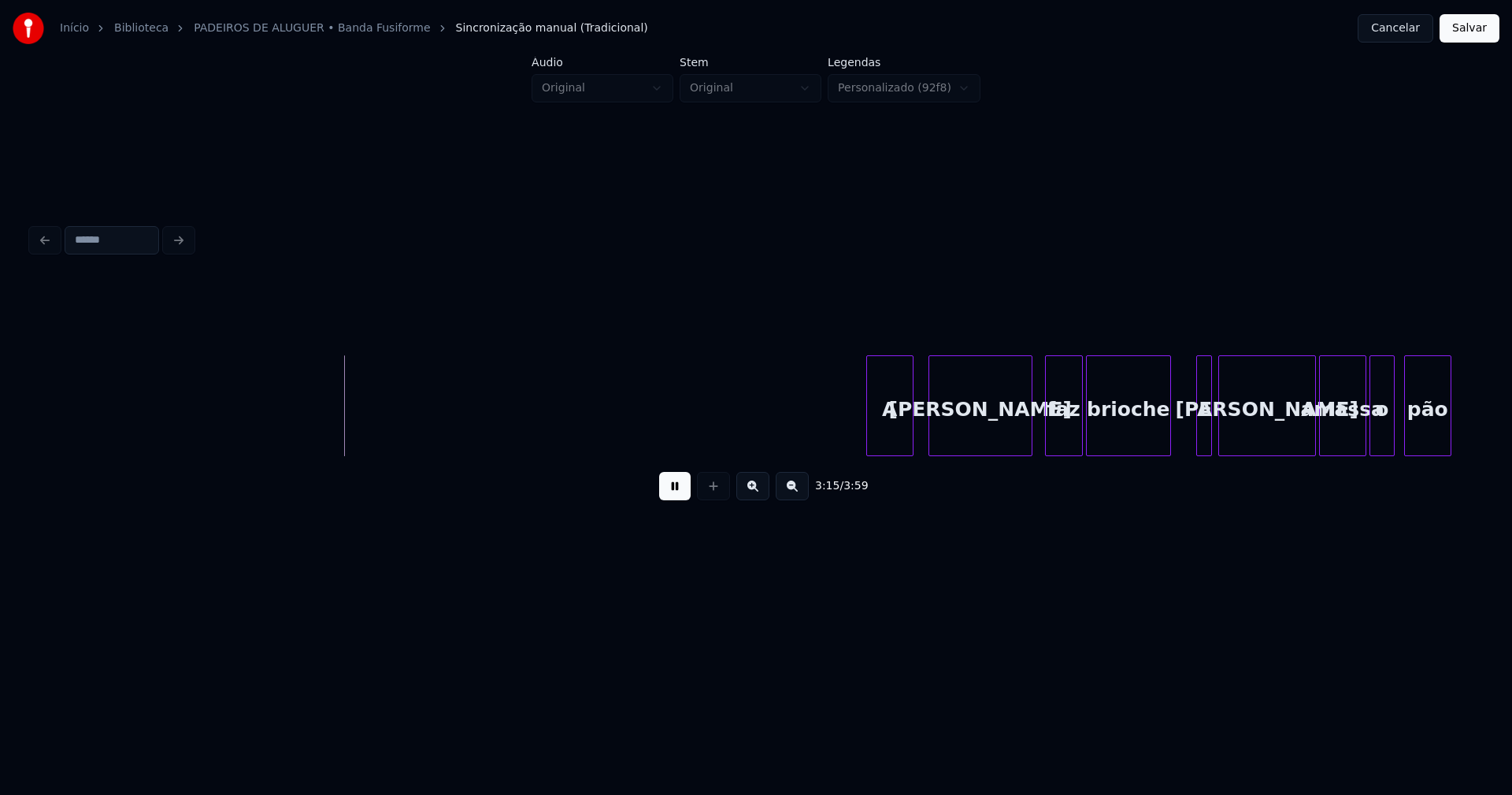
click at [888, 445] on div "A" at bounding box center [890, 410] width 45 height 107
click at [1142, 443] on div at bounding box center [1141, 406] width 5 height 99
click at [1161, 447] on div at bounding box center [1162, 406] width 5 height 99
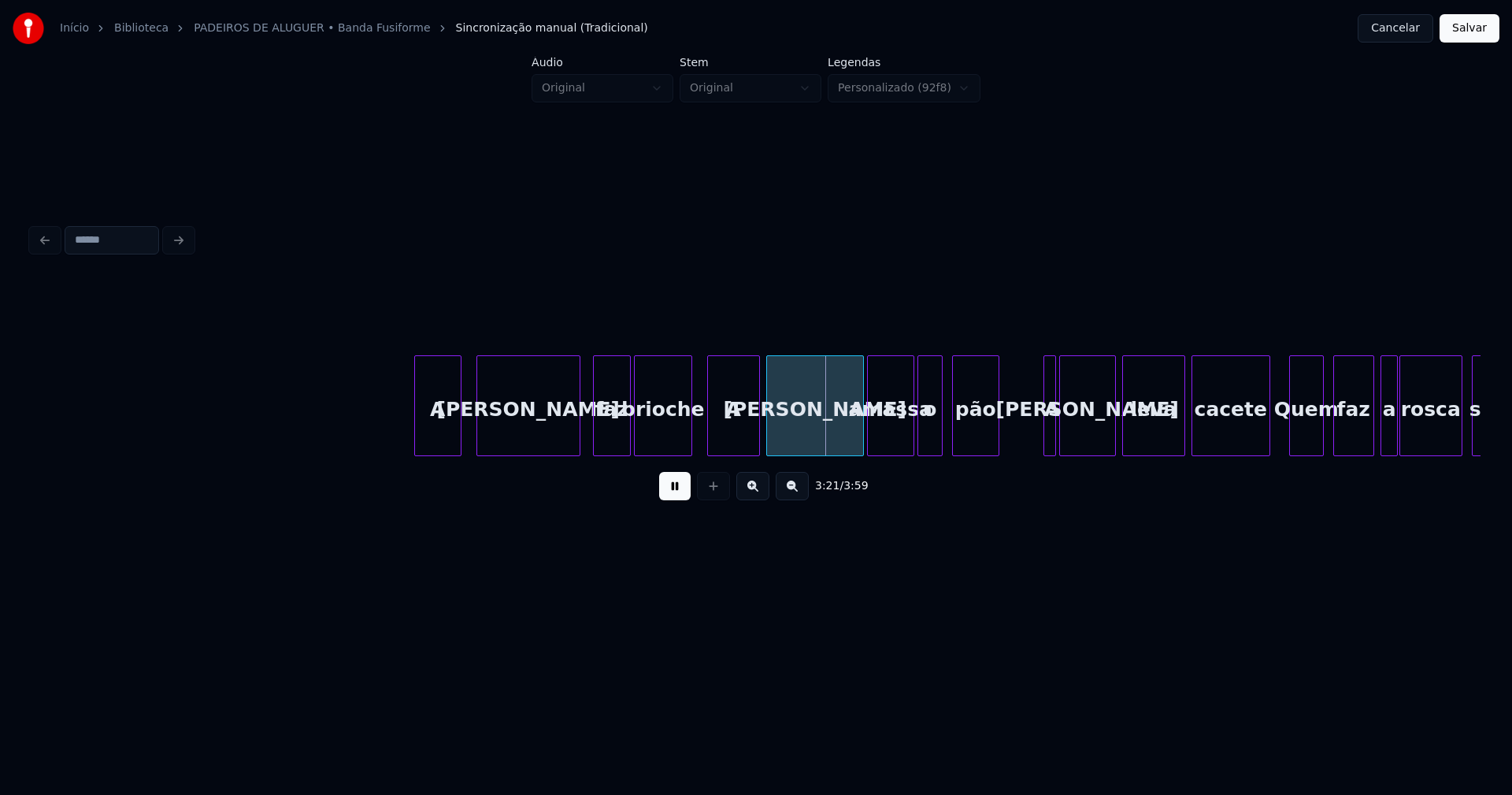
scroll to position [0, 31145]
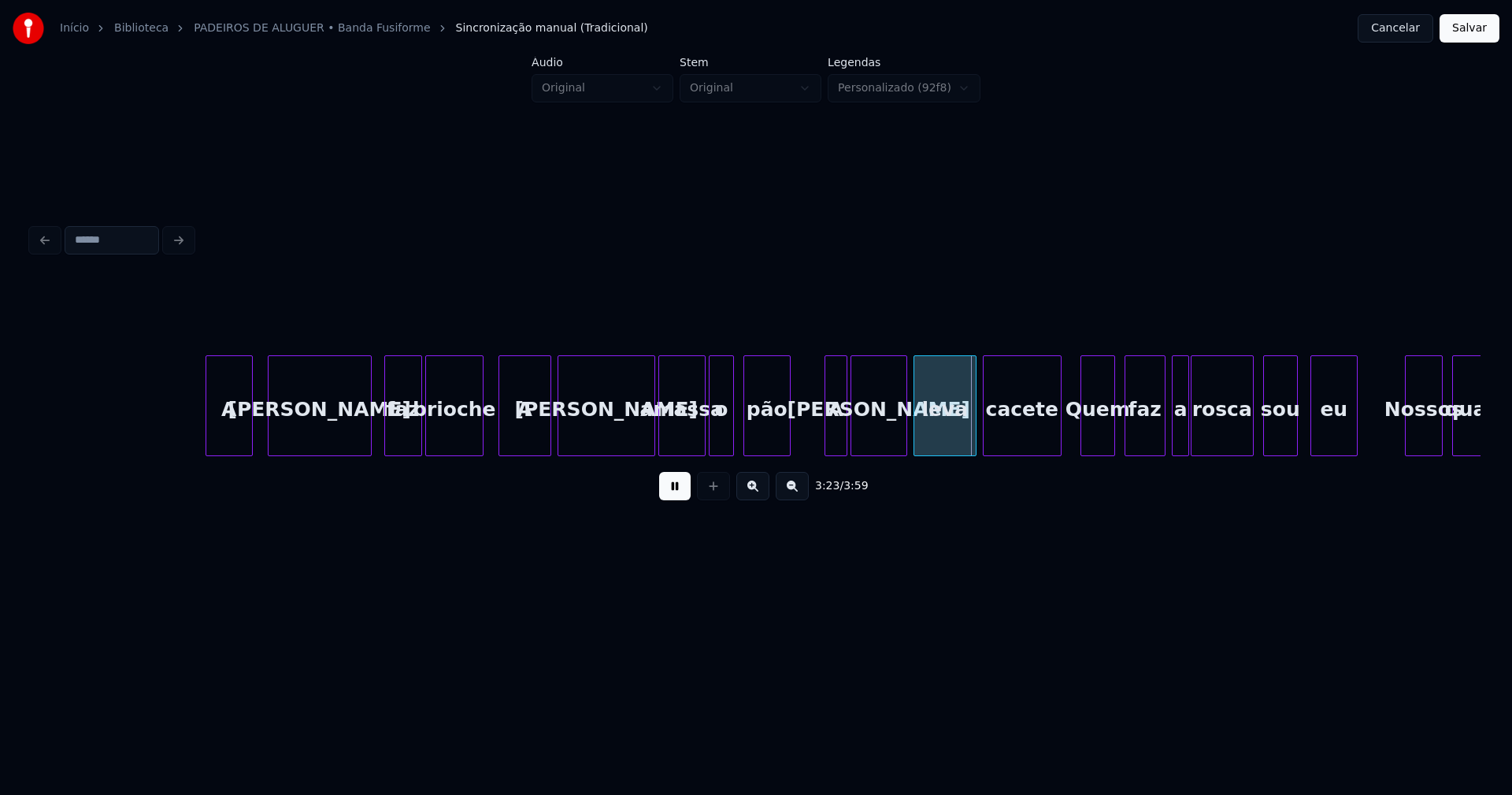
click at [825, 439] on div at bounding box center [827, 406] width 5 height 99
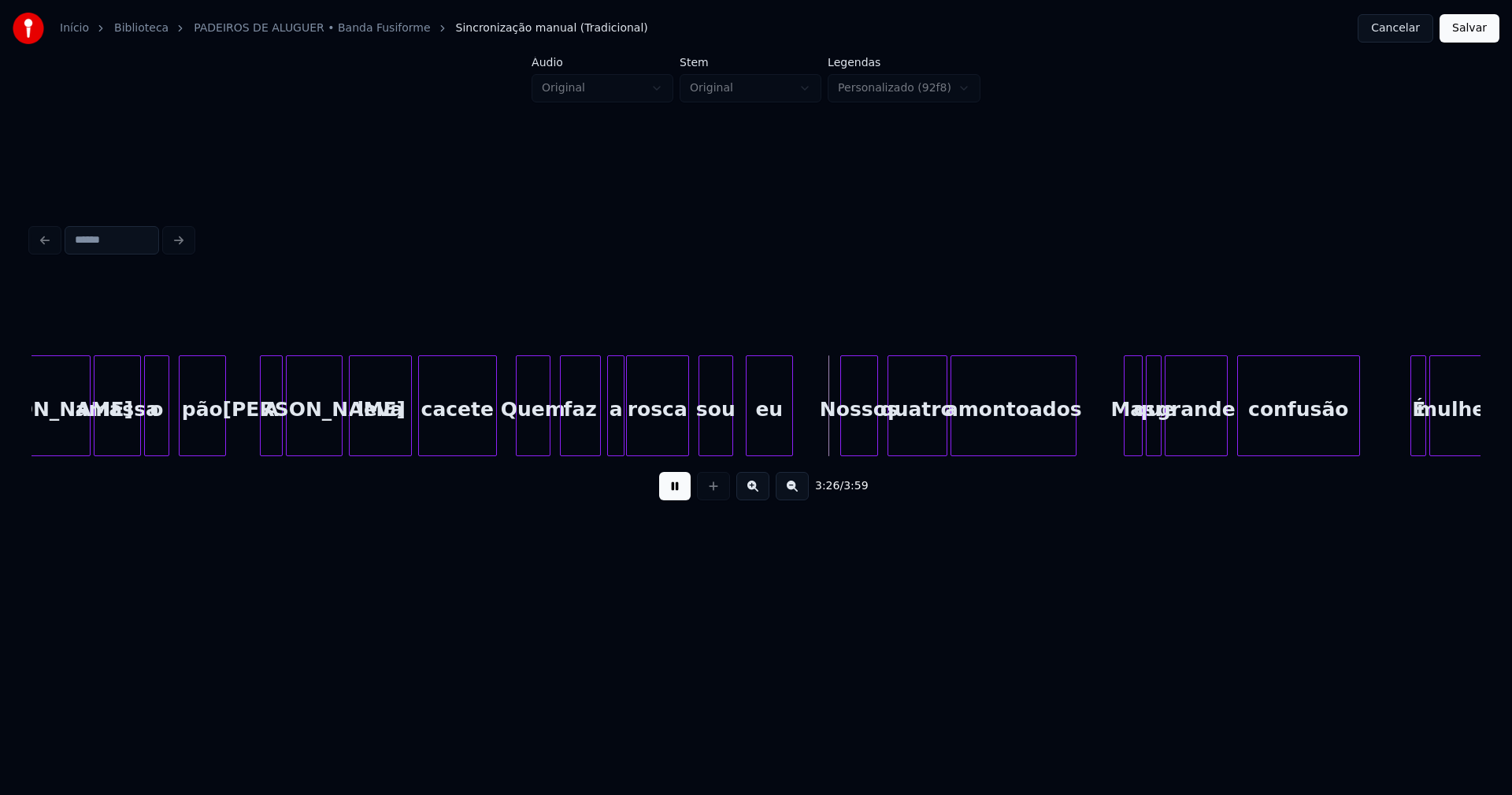
scroll to position [0, 31771]
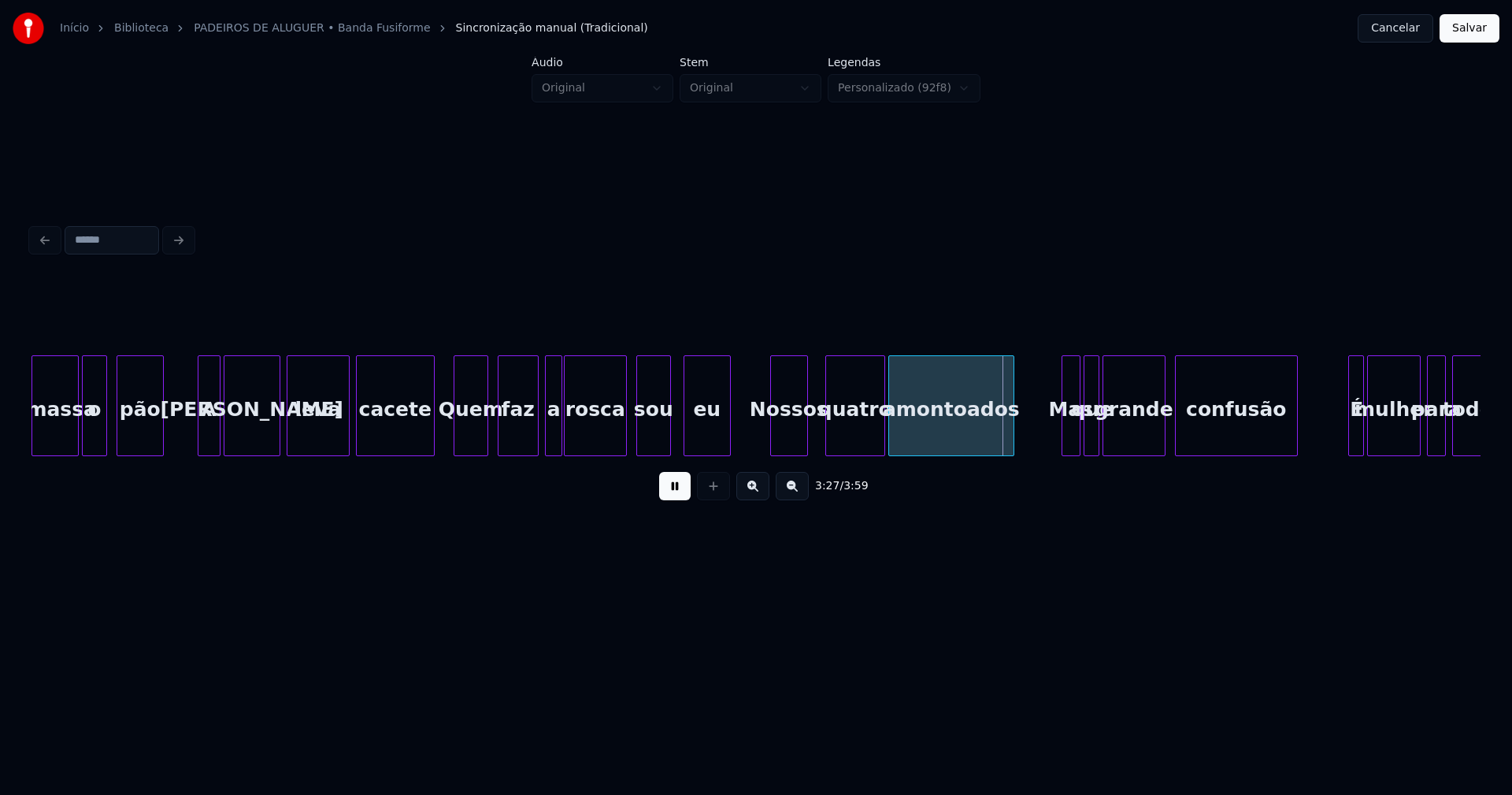
click at [791, 440] on div "Nossos" at bounding box center [788, 410] width 36 height 107
click at [852, 442] on div "quatro" at bounding box center [850, 410] width 58 height 107
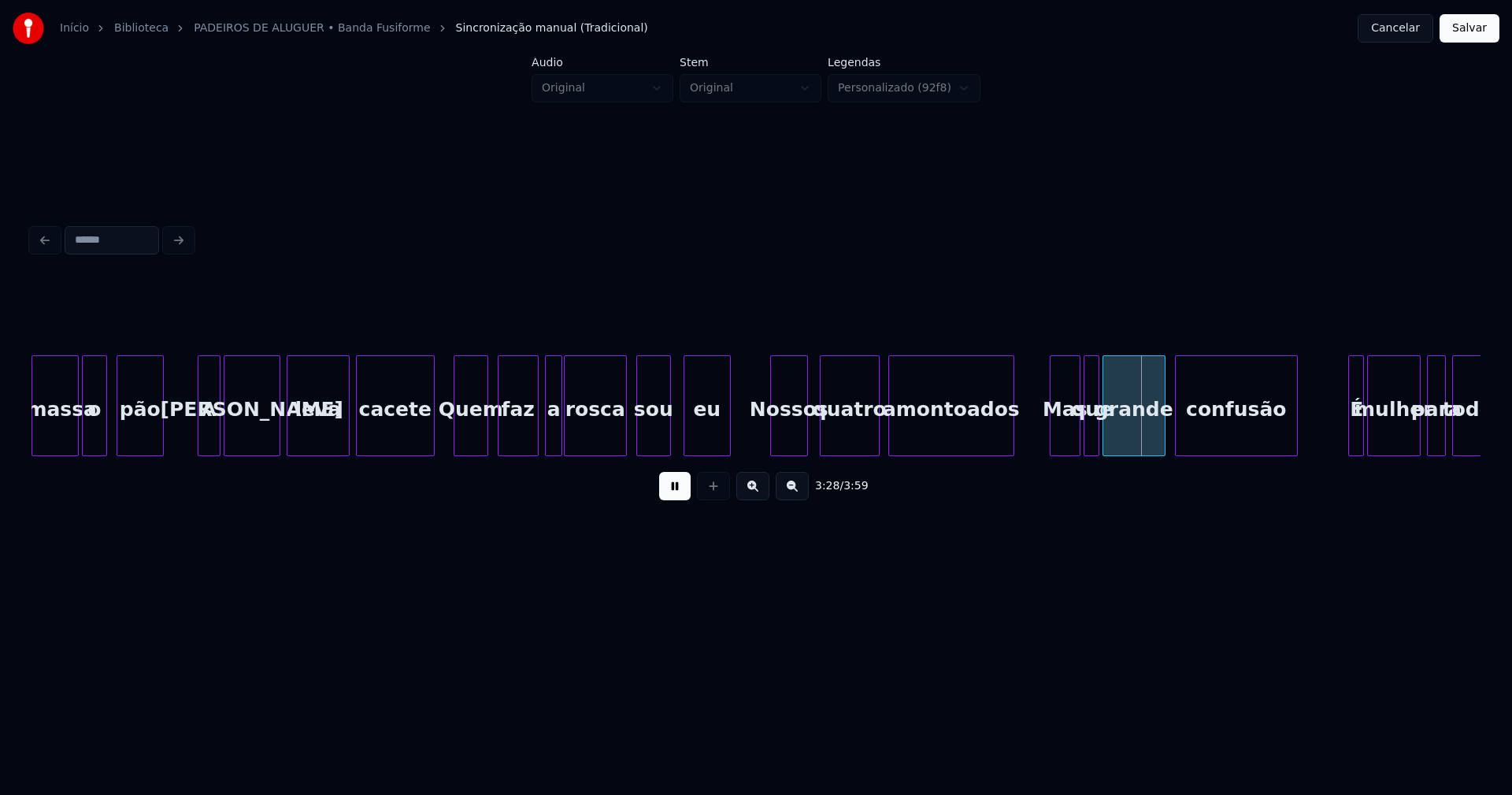
click at [1052, 449] on div "Mas" at bounding box center [1065, 406] width 31 height 100
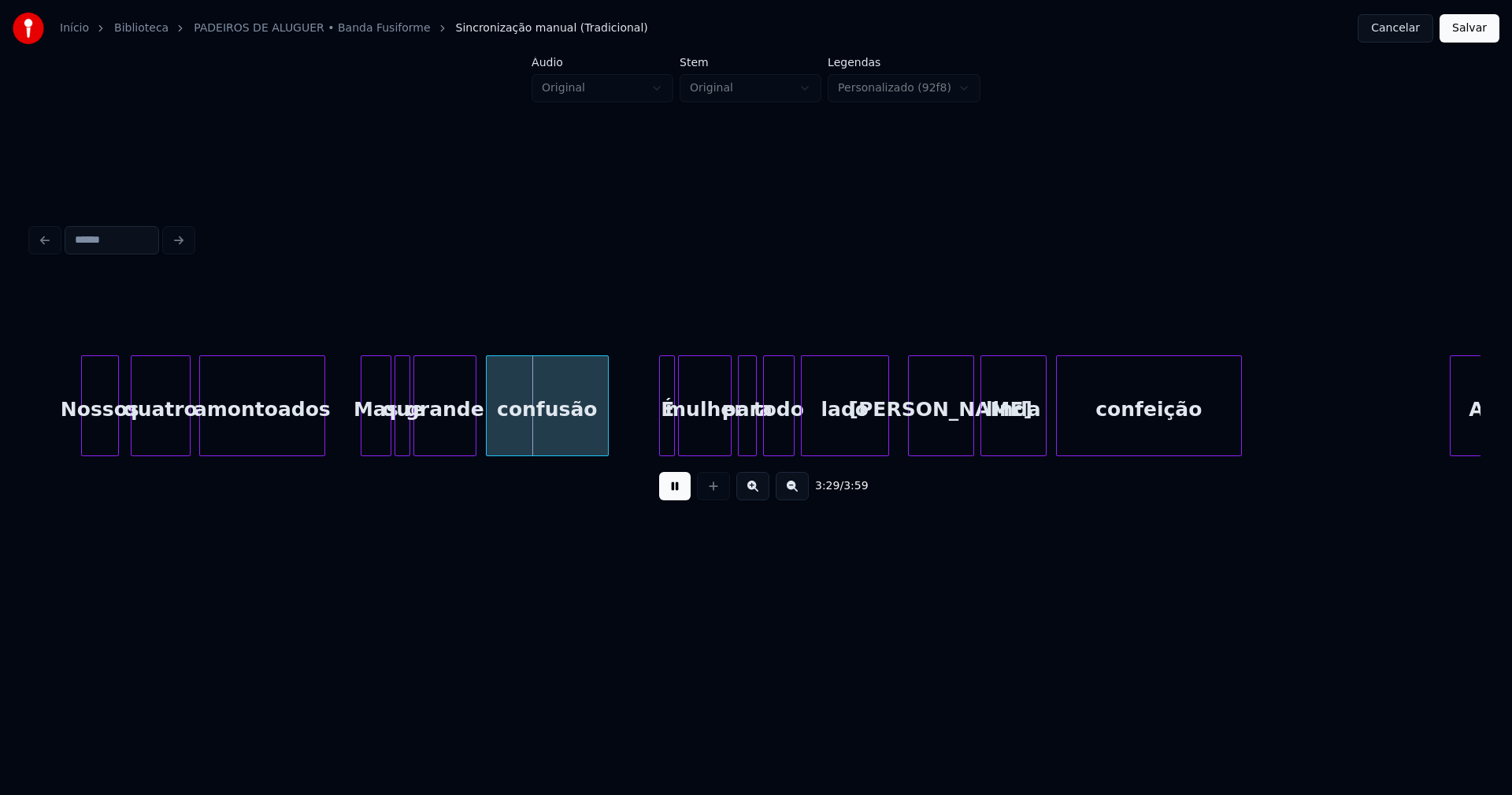
scroll to position [0, 32481]
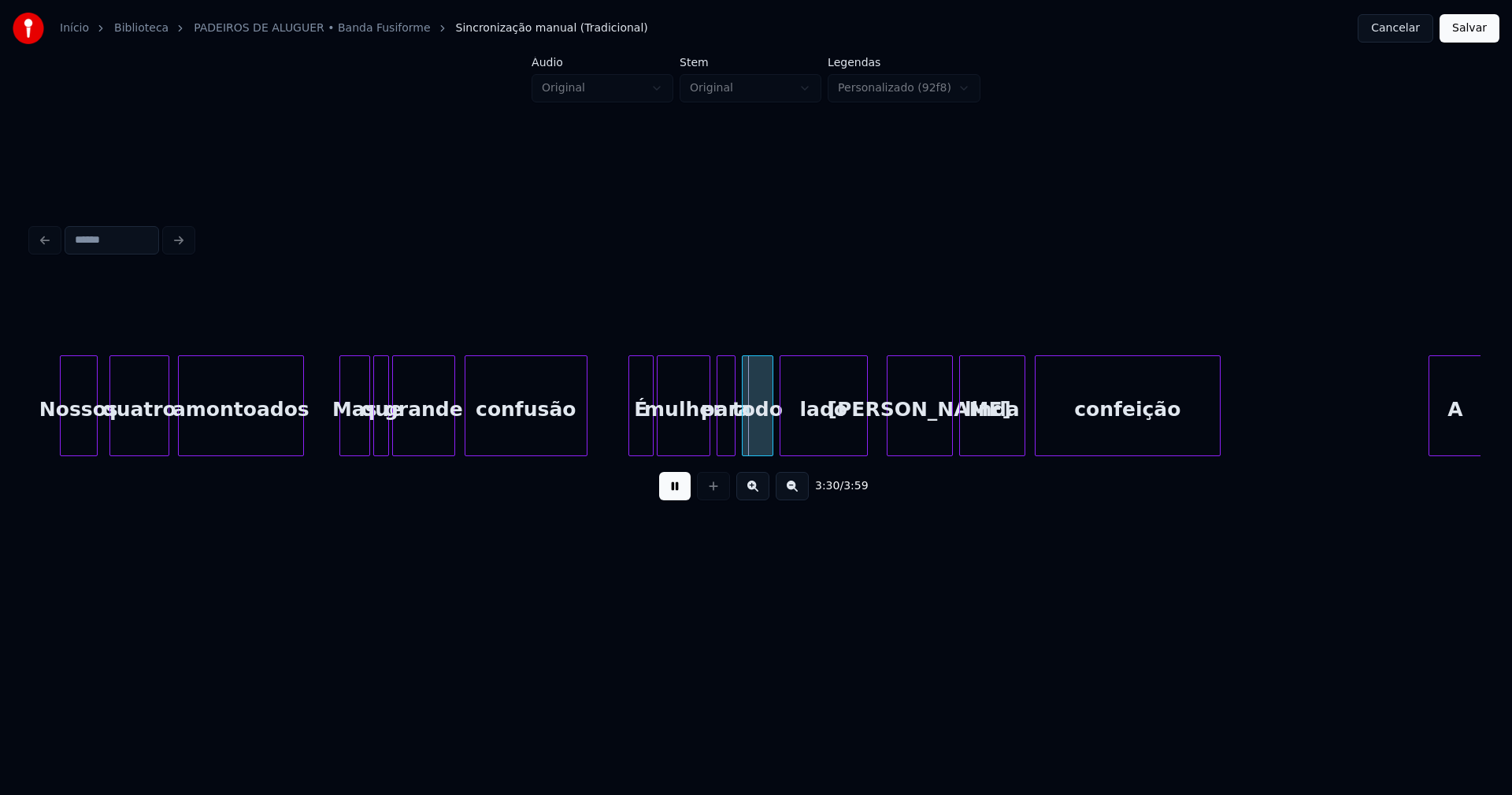
click at [629, 443] on div at bounding box center [631, 406] width 5 height 99
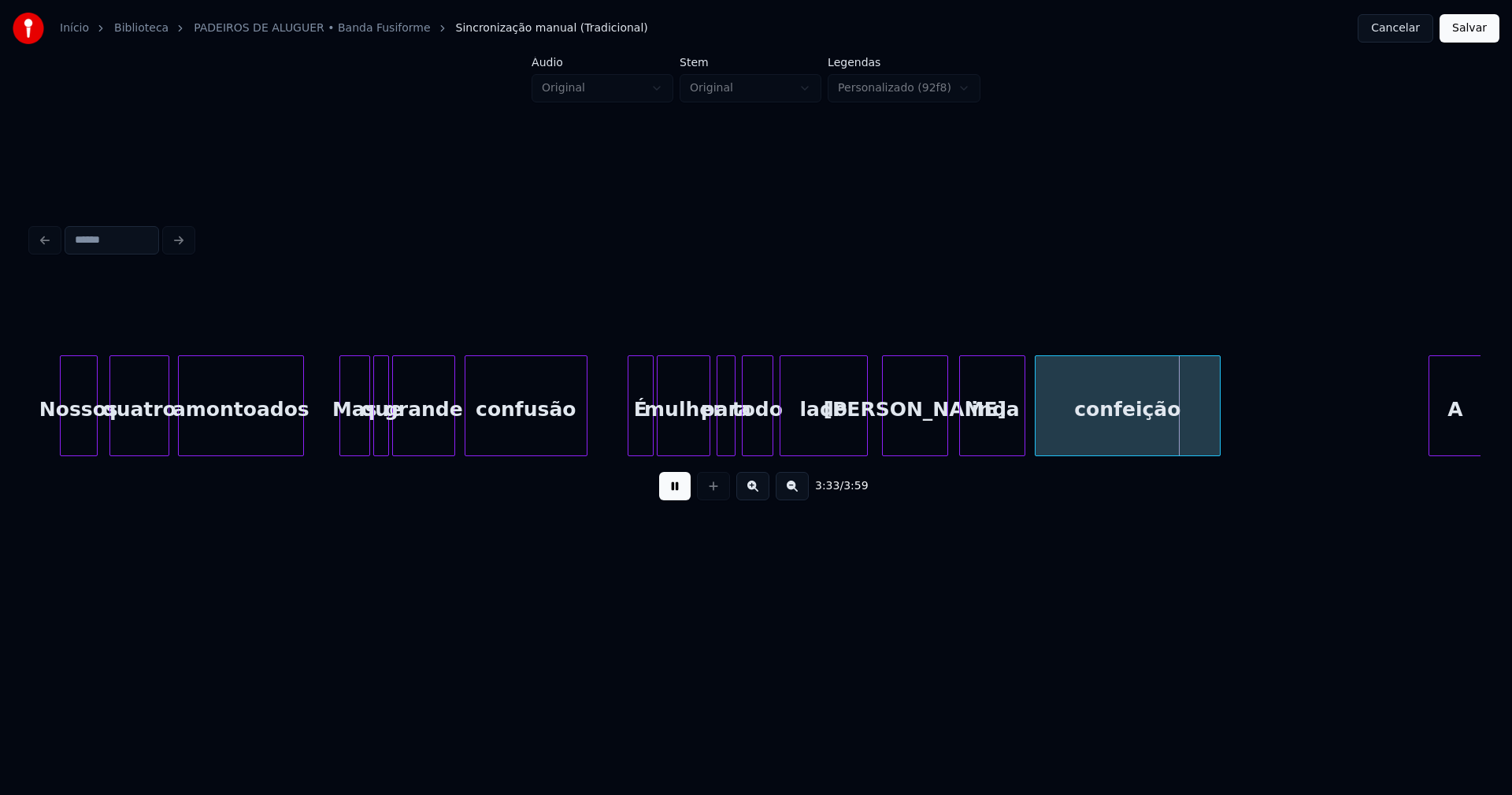
click at [921, 431] on div "Nesta" at bounding box center [915, 410] width 65 height 107
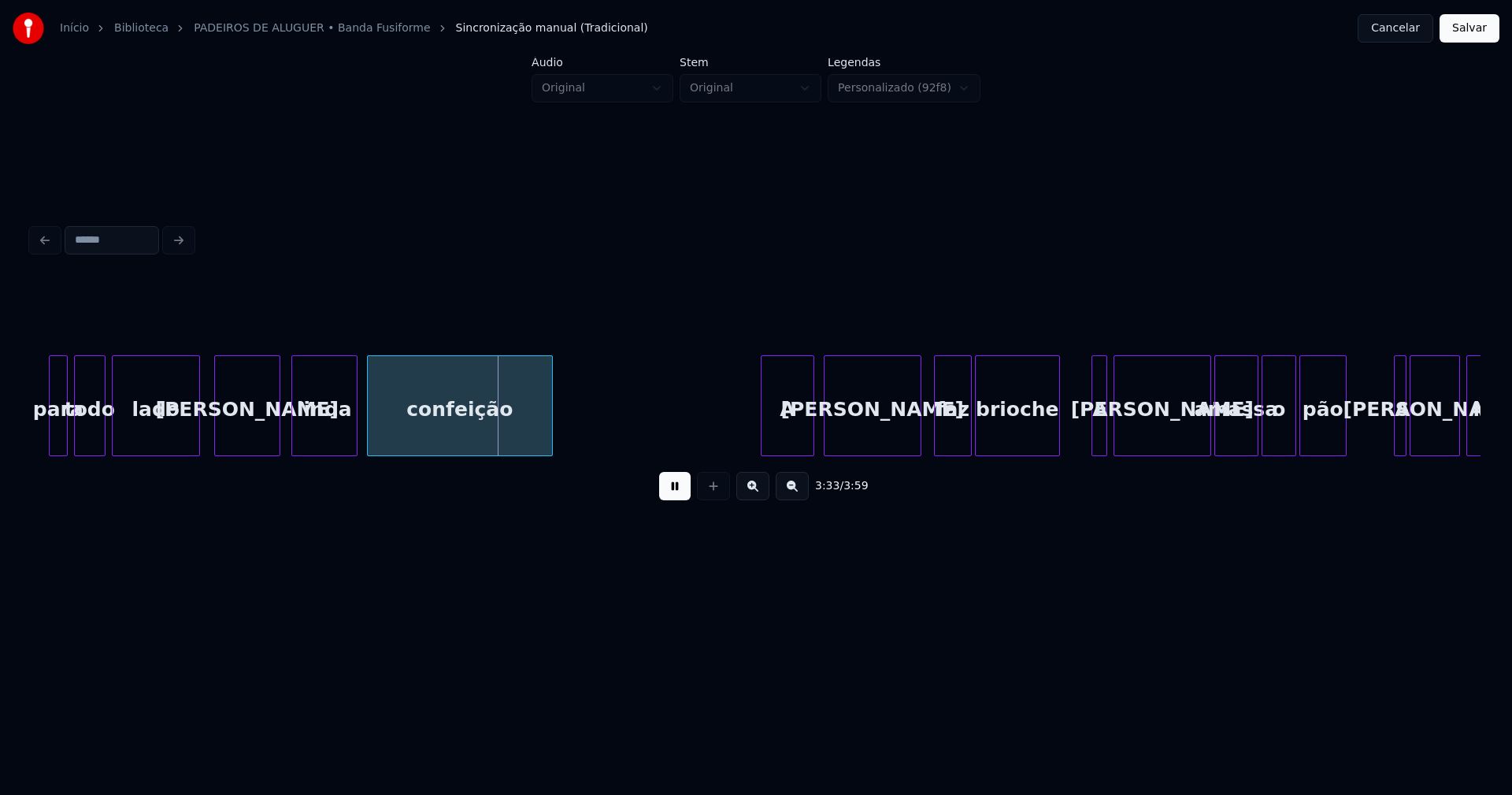
scroll to position [0, 33171]
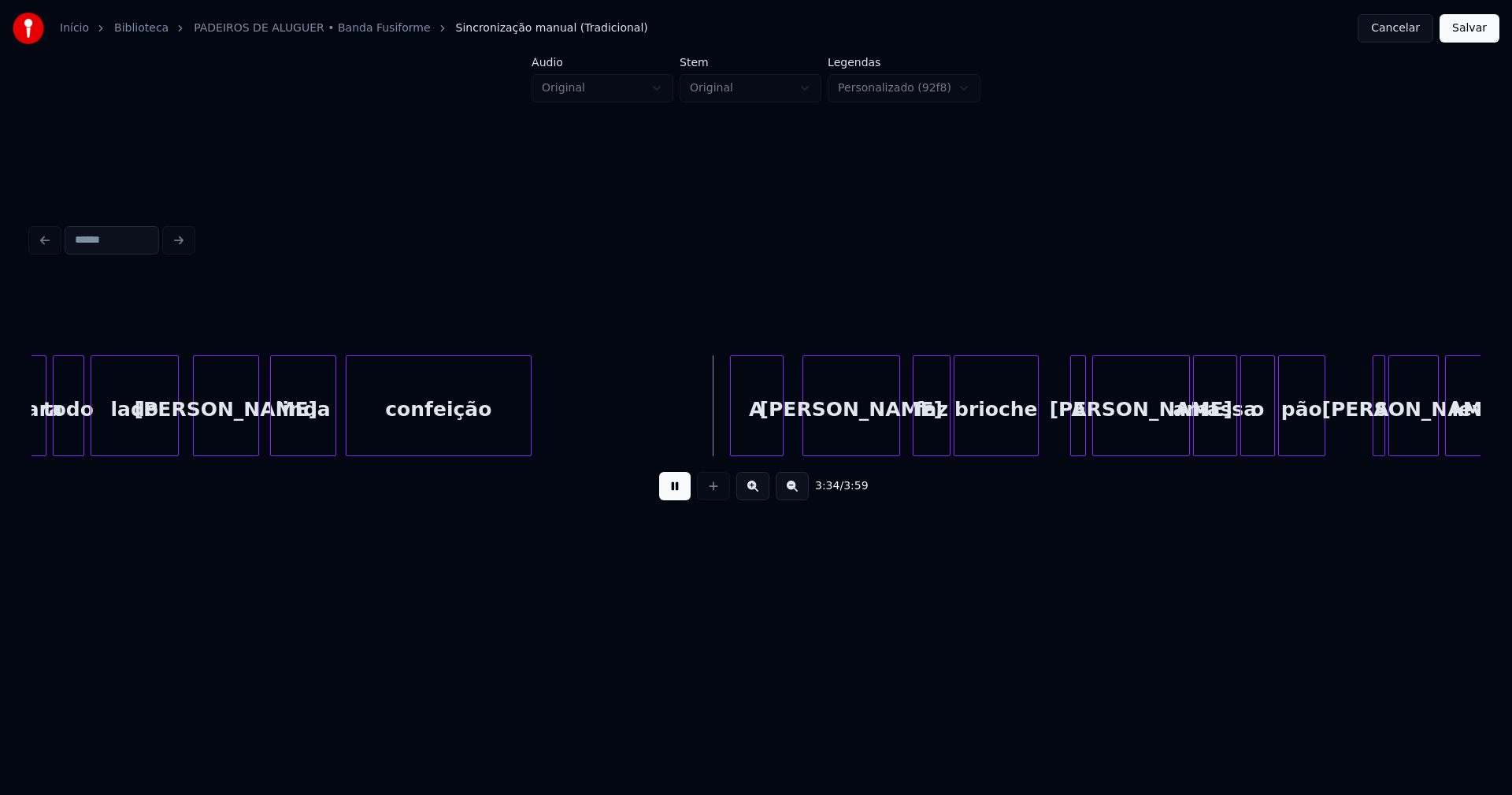
click at [760, 431] on div "A" at bounding box center [756, 410] width 52 height 107
click at [1039, 431] on div "brioche" at bounding box center [996, 406] width 85 height 100
click at [1009, 444] on div at bounding box center [1008, 406] width 5 height 99
click at [1030, 447] on div at bounding box center [1031, 406] width 5 height 99
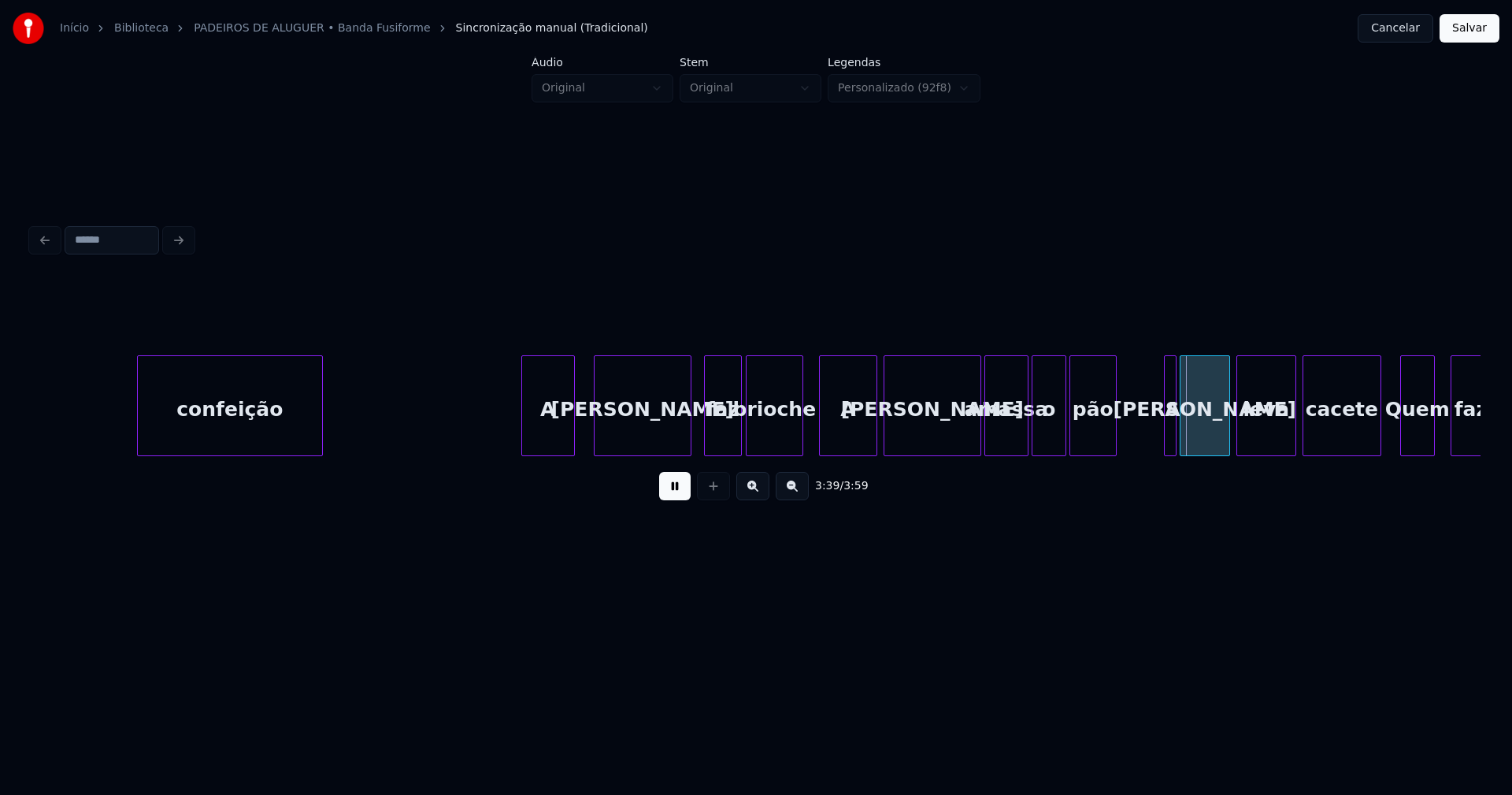
scroll to position [0, 33568]
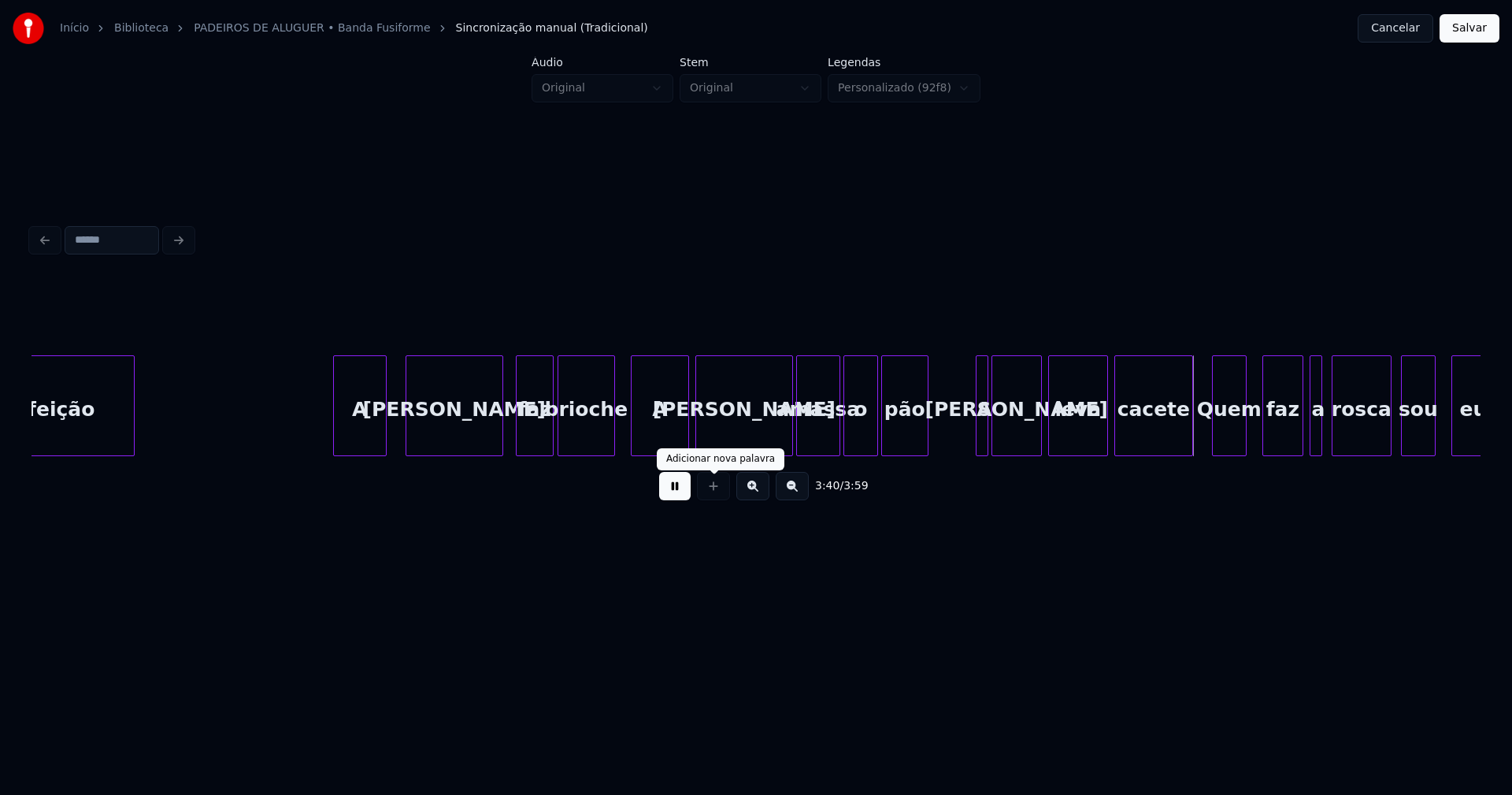
click at [671, 494] on button at bounding box center [675, 486] width 32 height 29
click at [785, 439] on div at bounding box center [784, 406] width 5 height 99
click at [827, 437] on div at bounding box center [830, 406] width 5 height 99
click at [853, 441] on div "o" at bounding box center [853, 410] width 33 height 107
click at [677, 492] on button at bounding box center [675, 486] width 32 height 29
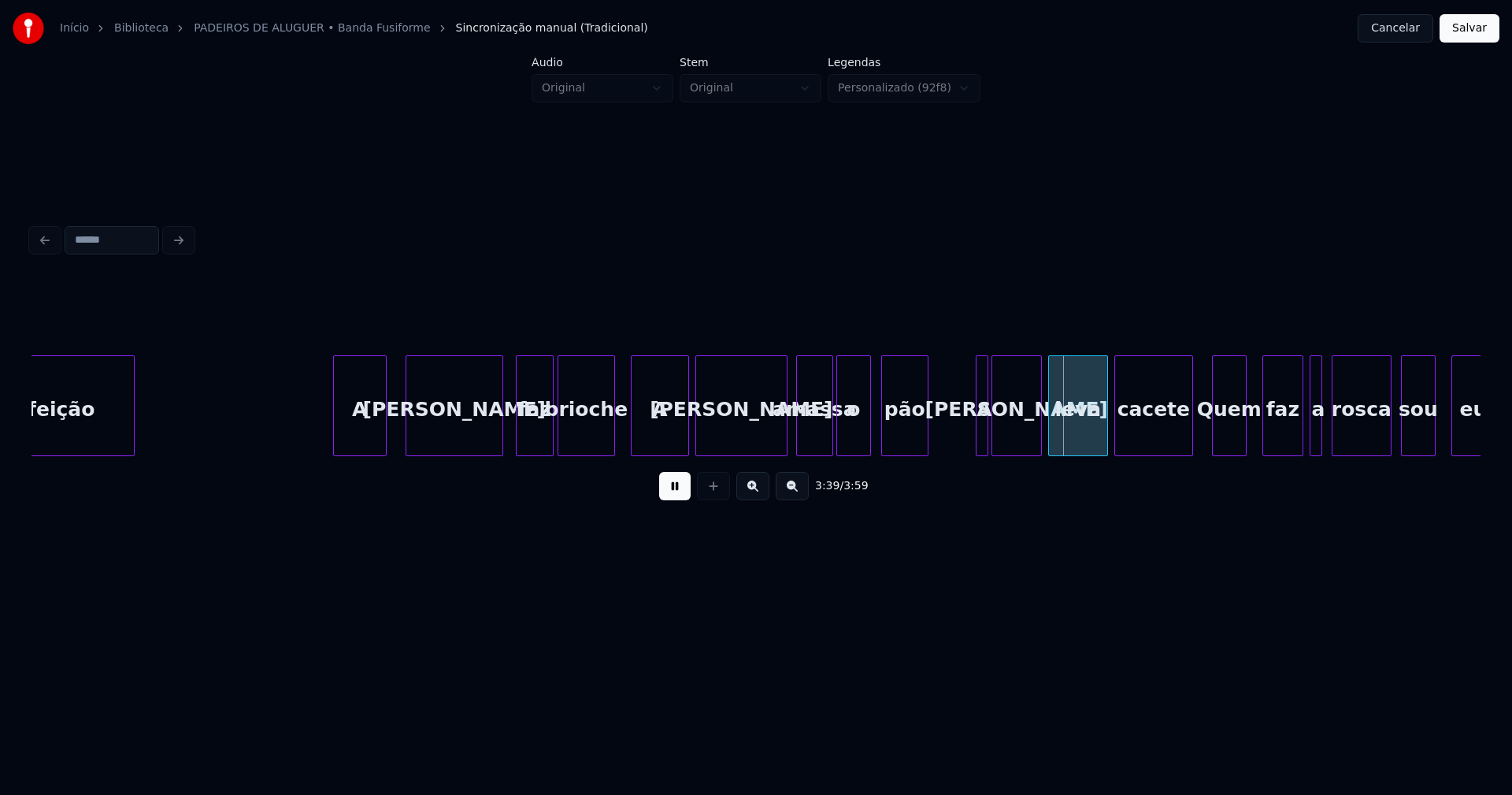
drag, startPoint x: 970, startPoint y: 424, endPoint x: 959, endPoint y: 432, distance: 13.6
click at [967, 429] on div at bounding box center [969, 406] width 5 height 99
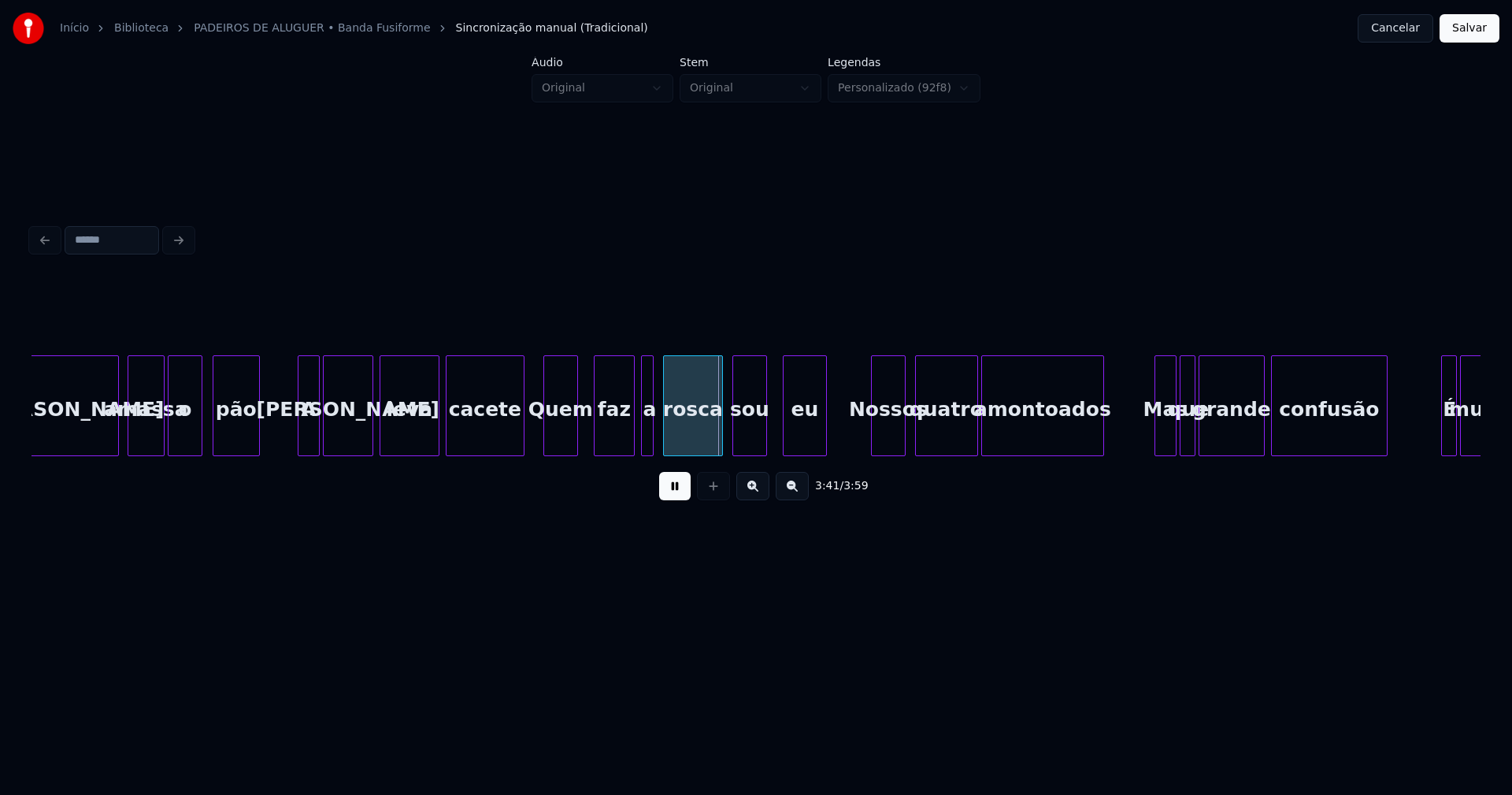
scroll to position [0, 34256]
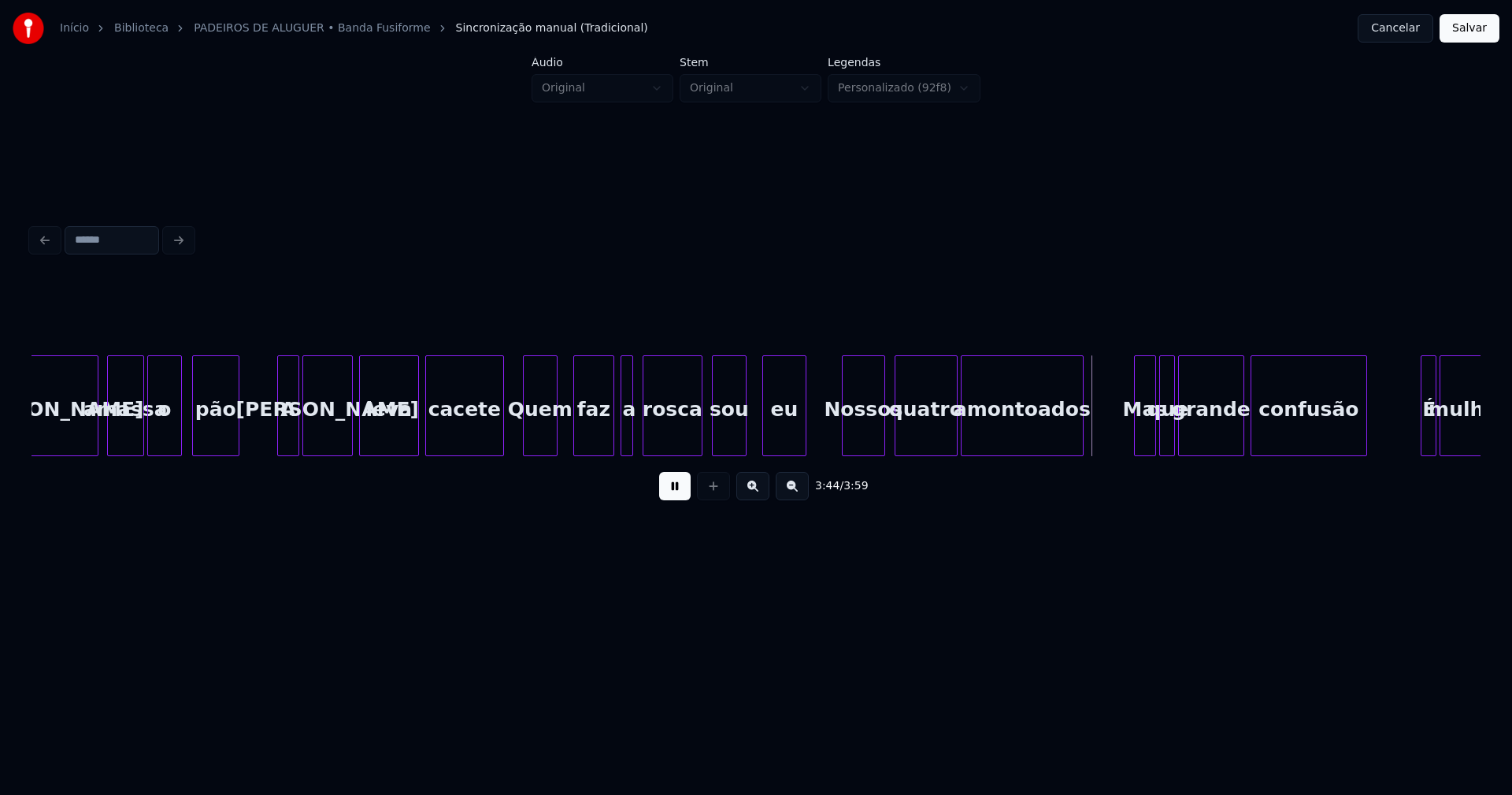
click at [844, 447] on div at bounding box center [845, 406] width 5 height 99
click at [1127, 436] on div at bounding box center [1129, 406] width 5 height 99
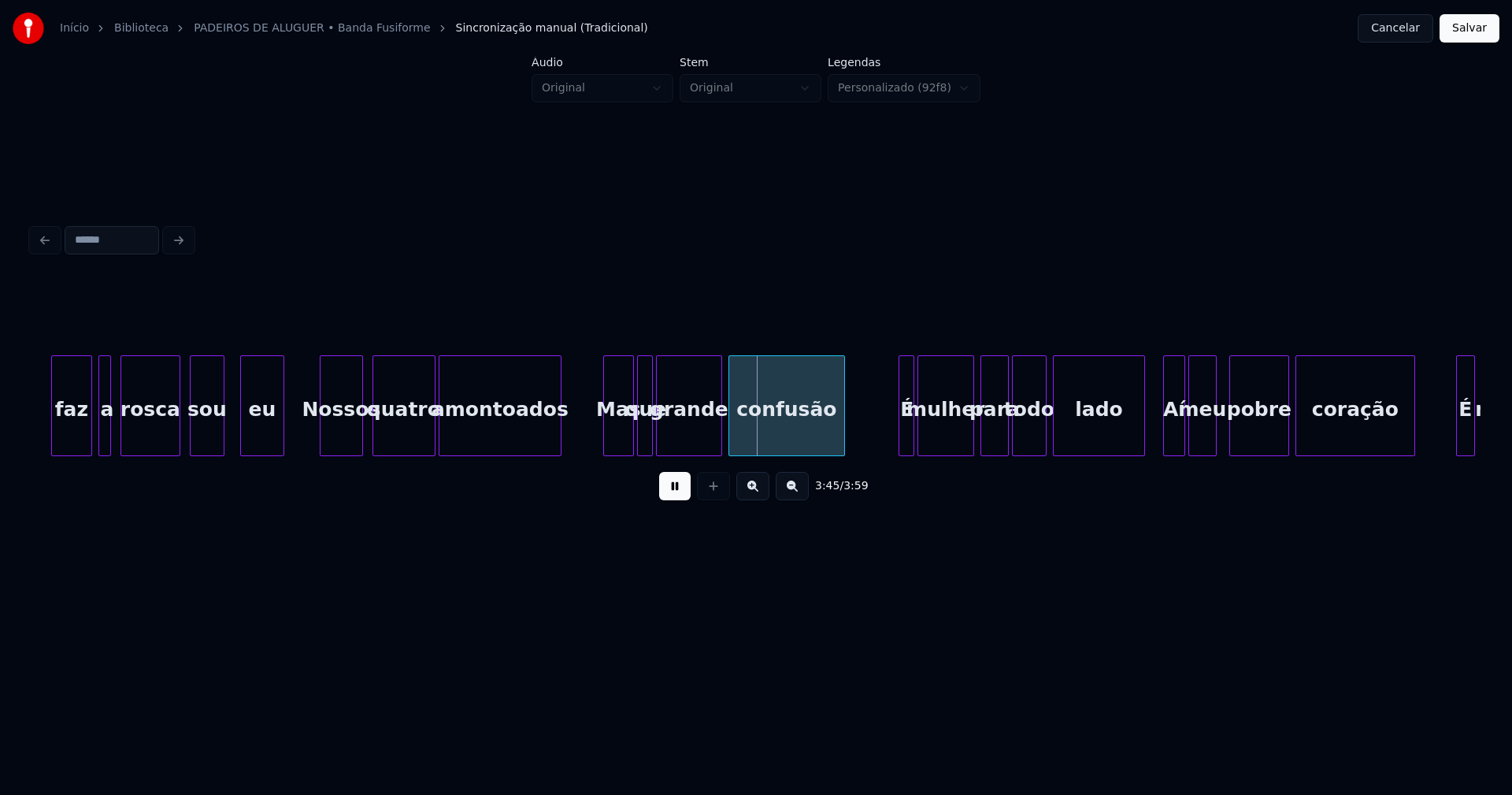
scroll to position [0, 34821]
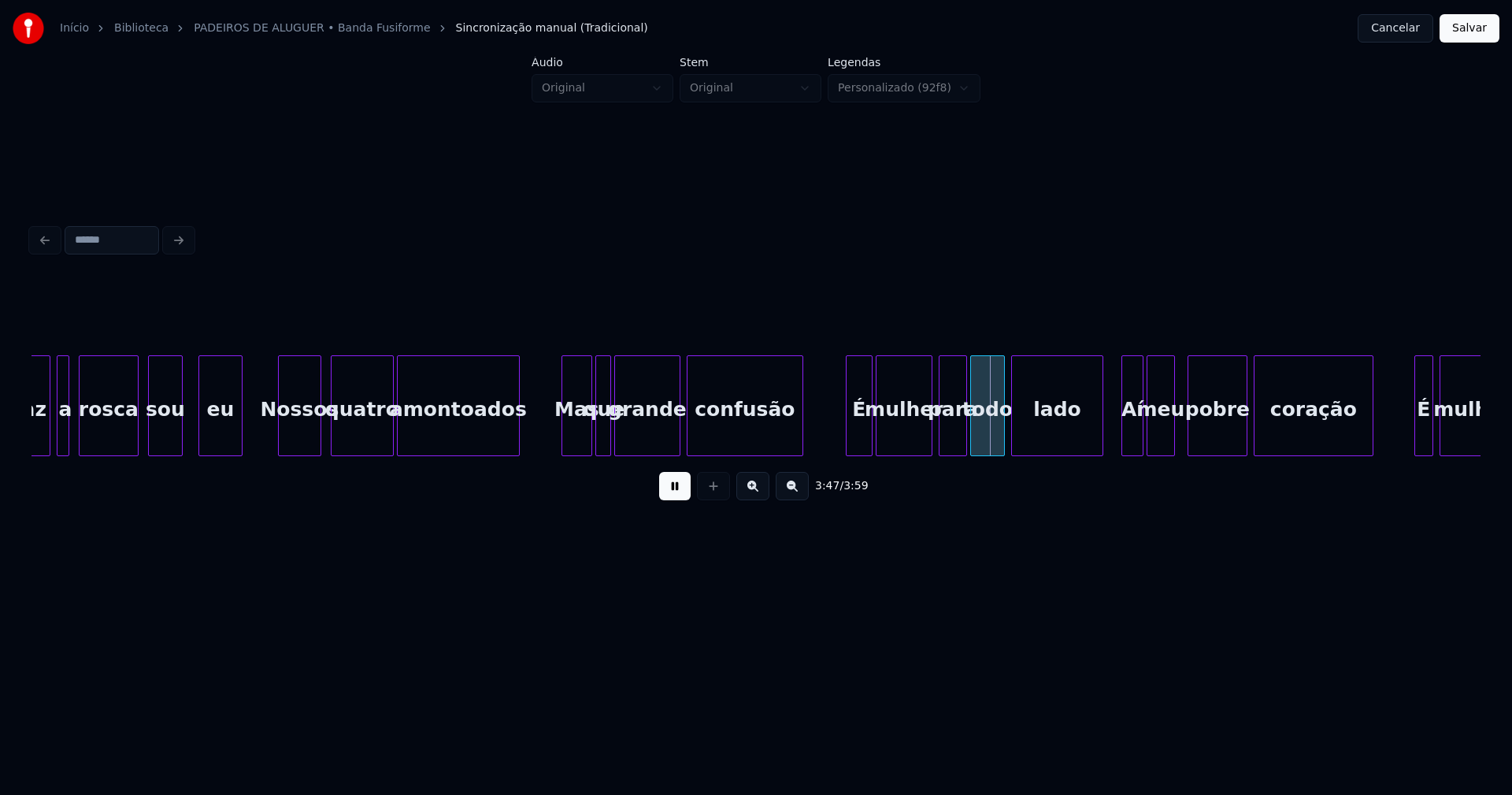
click at [847, 436] on div at bounding box center [849, 406] width 5 height 99
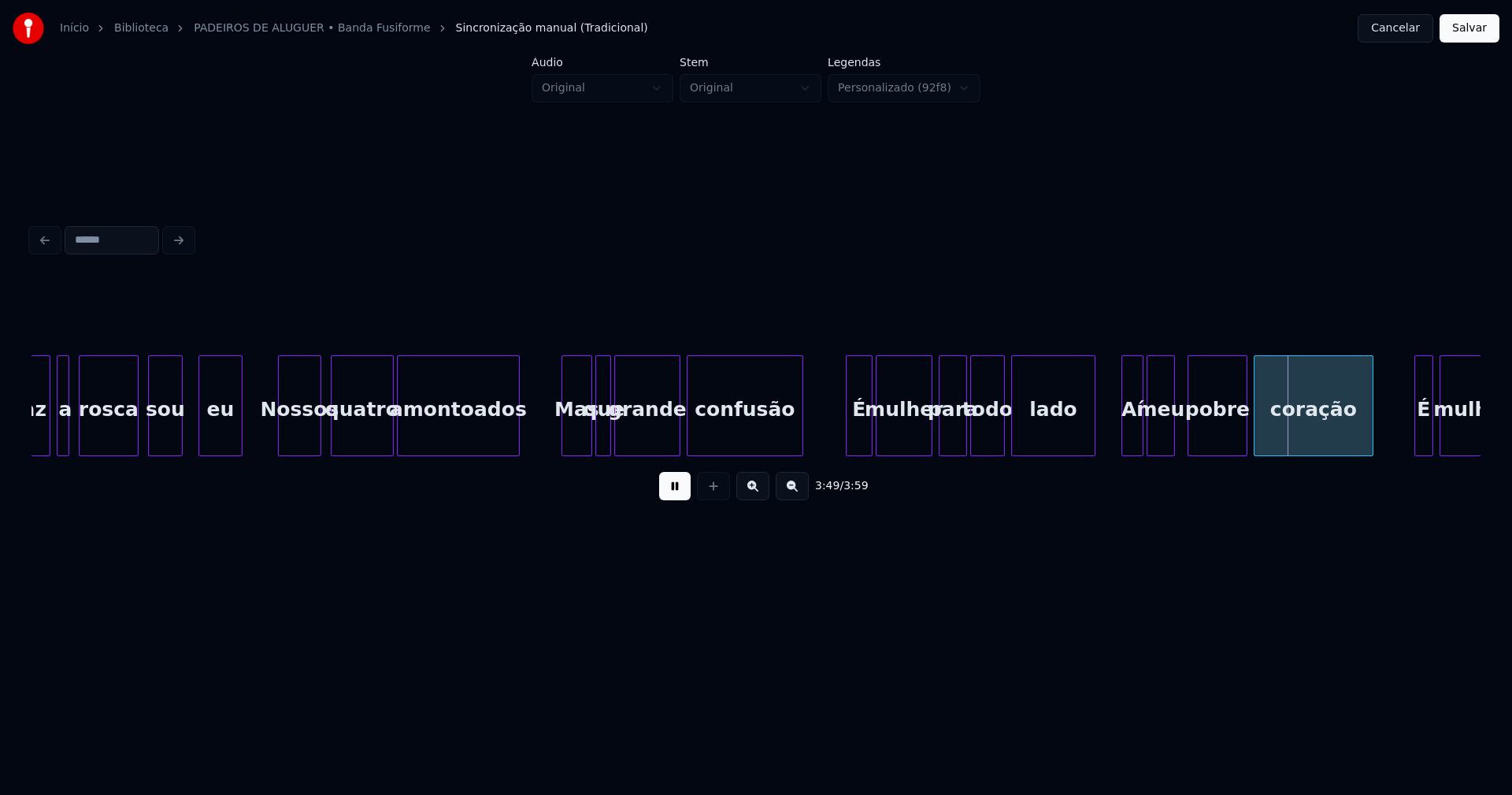
click at [1093, 437] on div at bounding box center [1092, 406] width 5 height 99
click at [1109, 446] on div at bounding box center [1109, 406] width 5 height 99
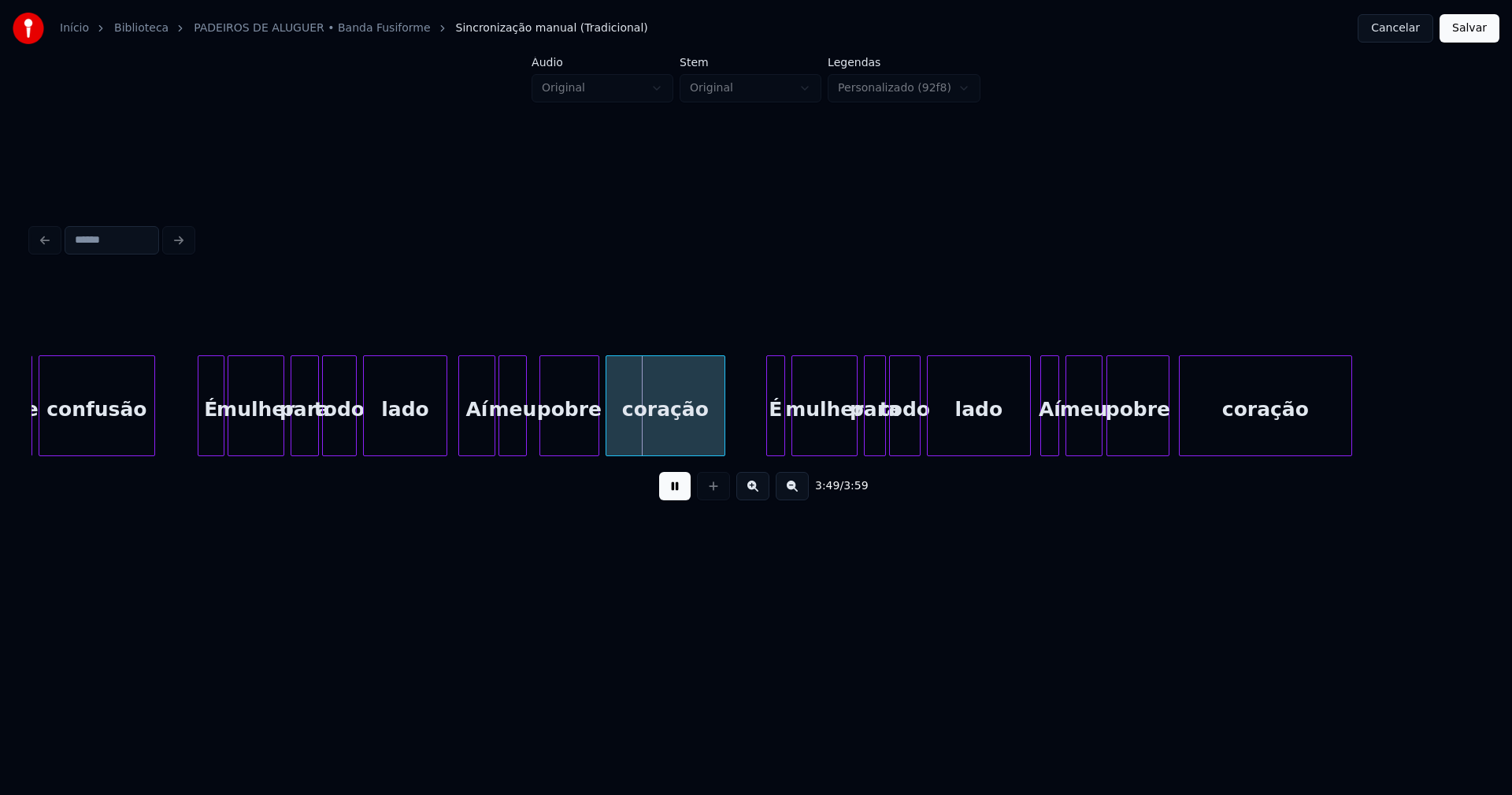
scroll to position [0, 35531]
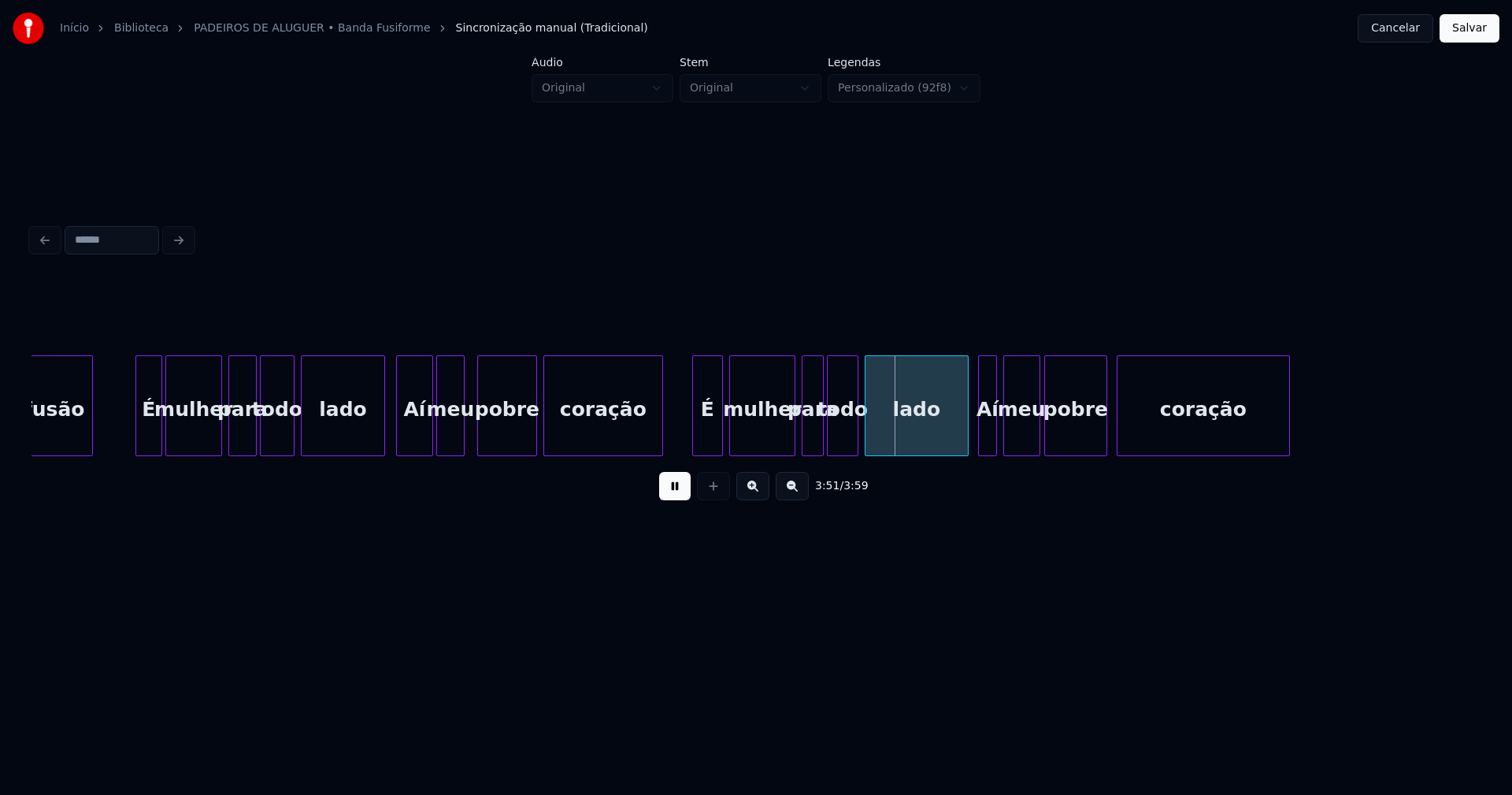
click at [694, 441] on div at bounding box center [695, 406] width 5 height 99
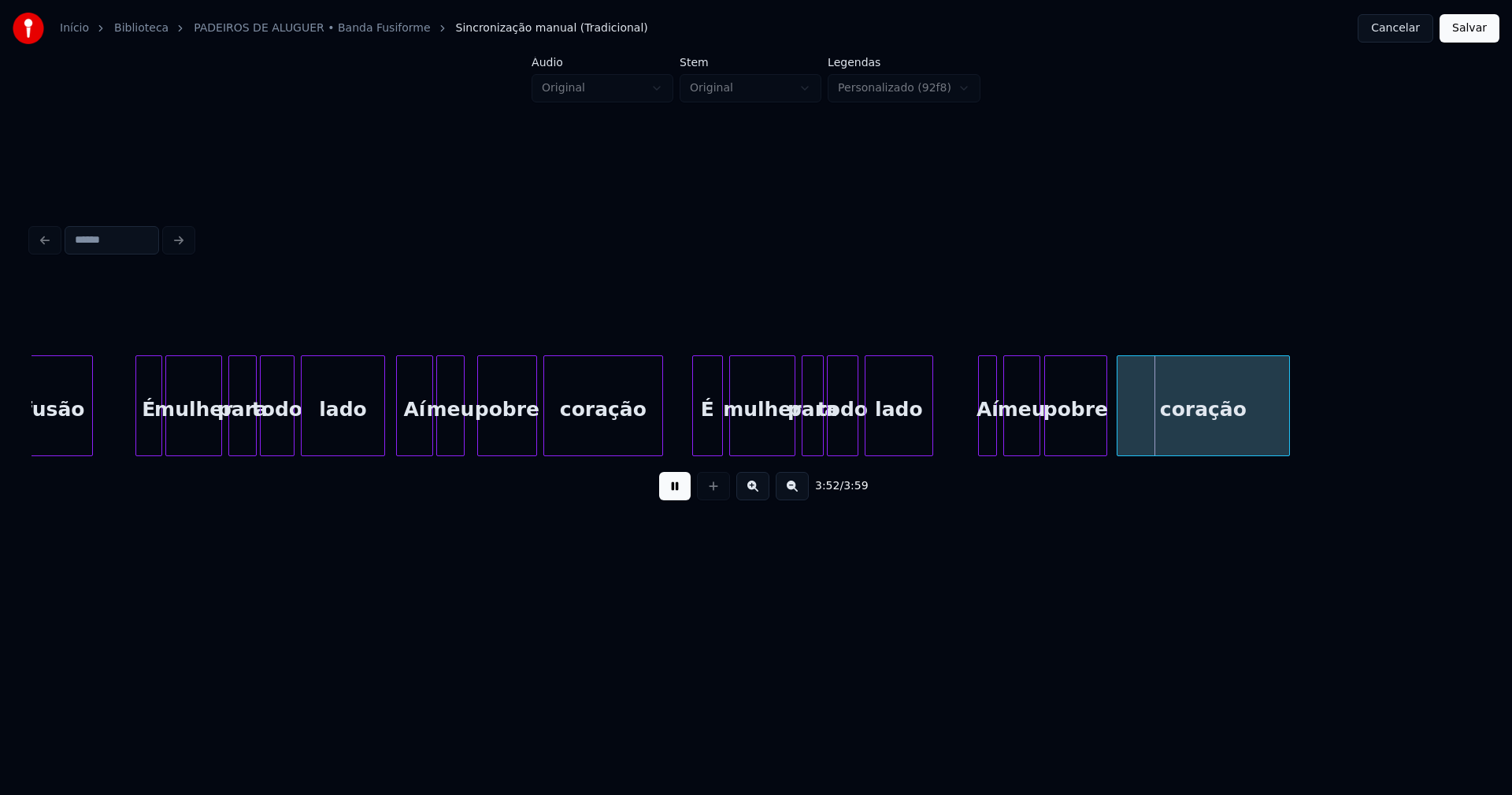
click at [928, 452] on div "confusão É mulher para todo lado Aí meu pobre coração É mulher para todo lado A…" at bounding box center [756, 406] width 1449 height 100
click at [948, 447] on div "Aí" at bounding box center [949, 410] width 18 height 107
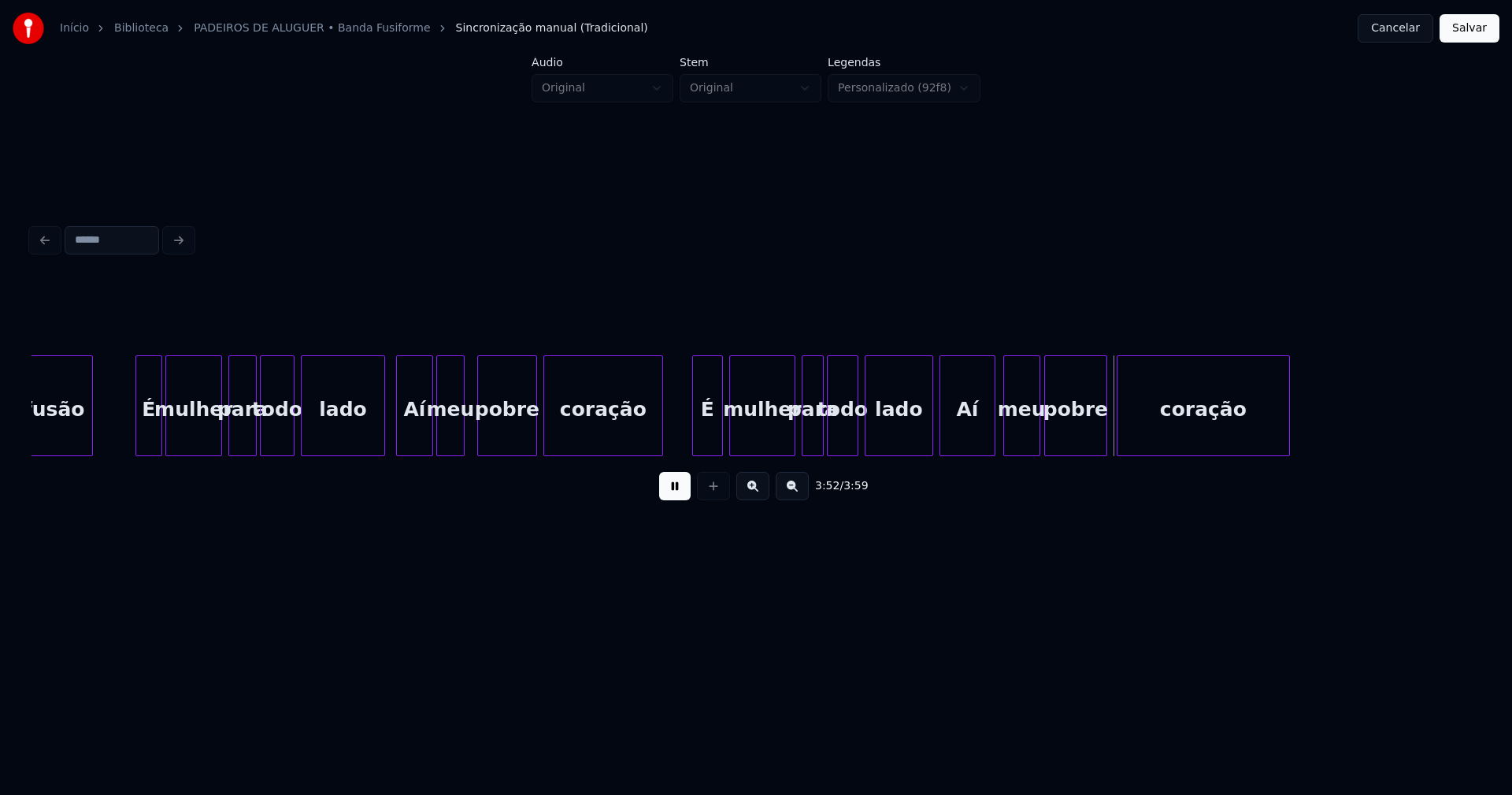
click at [992, 427] on div at bounding box center [992, 406] width 5 height 99
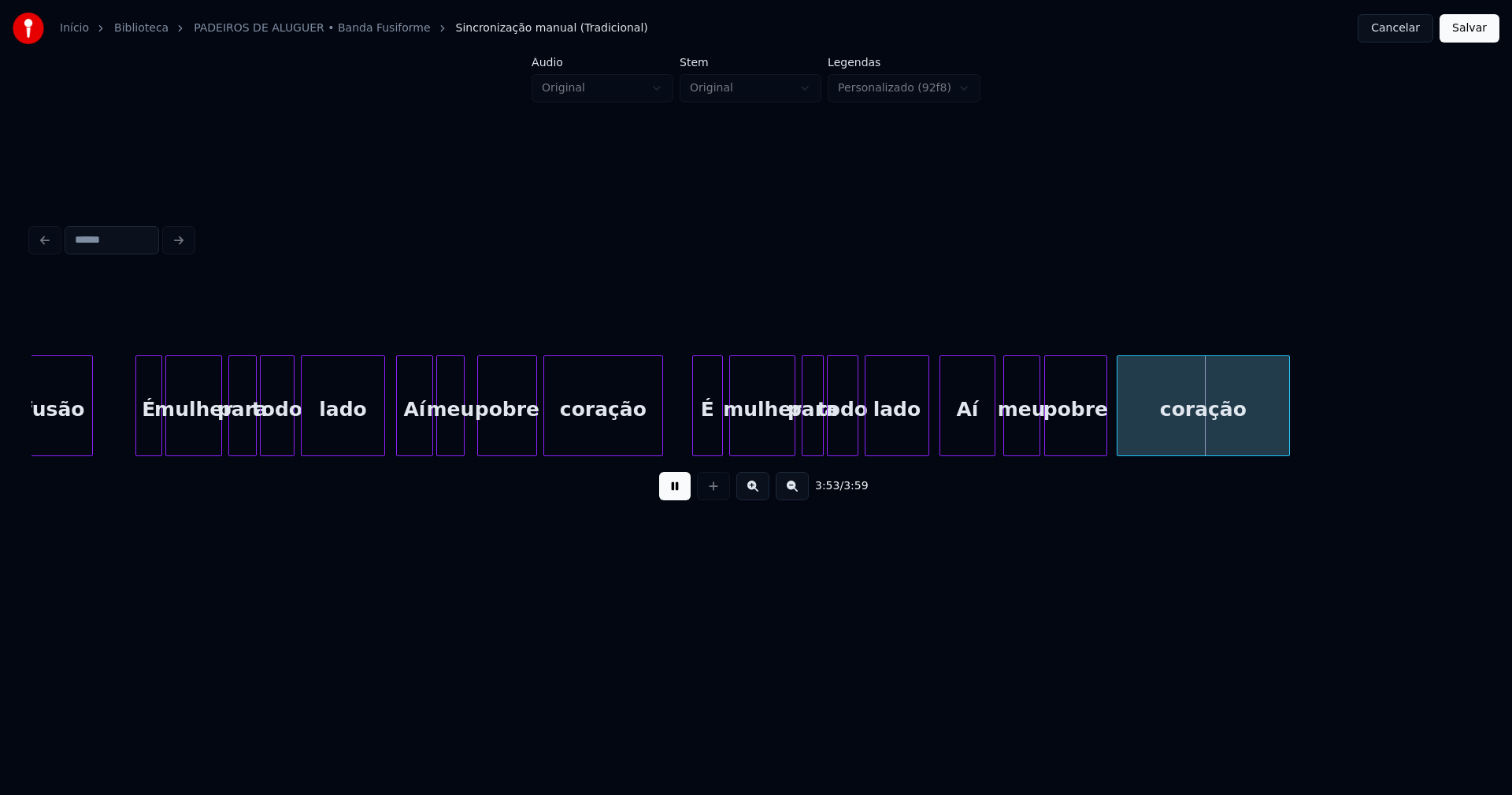
click at [927, 443] on div at bounding box center [926, 406] width 5 height 99
click at [1466, 33] on button "Salvar" at bounding box center [1469, 29] width 60 height 29
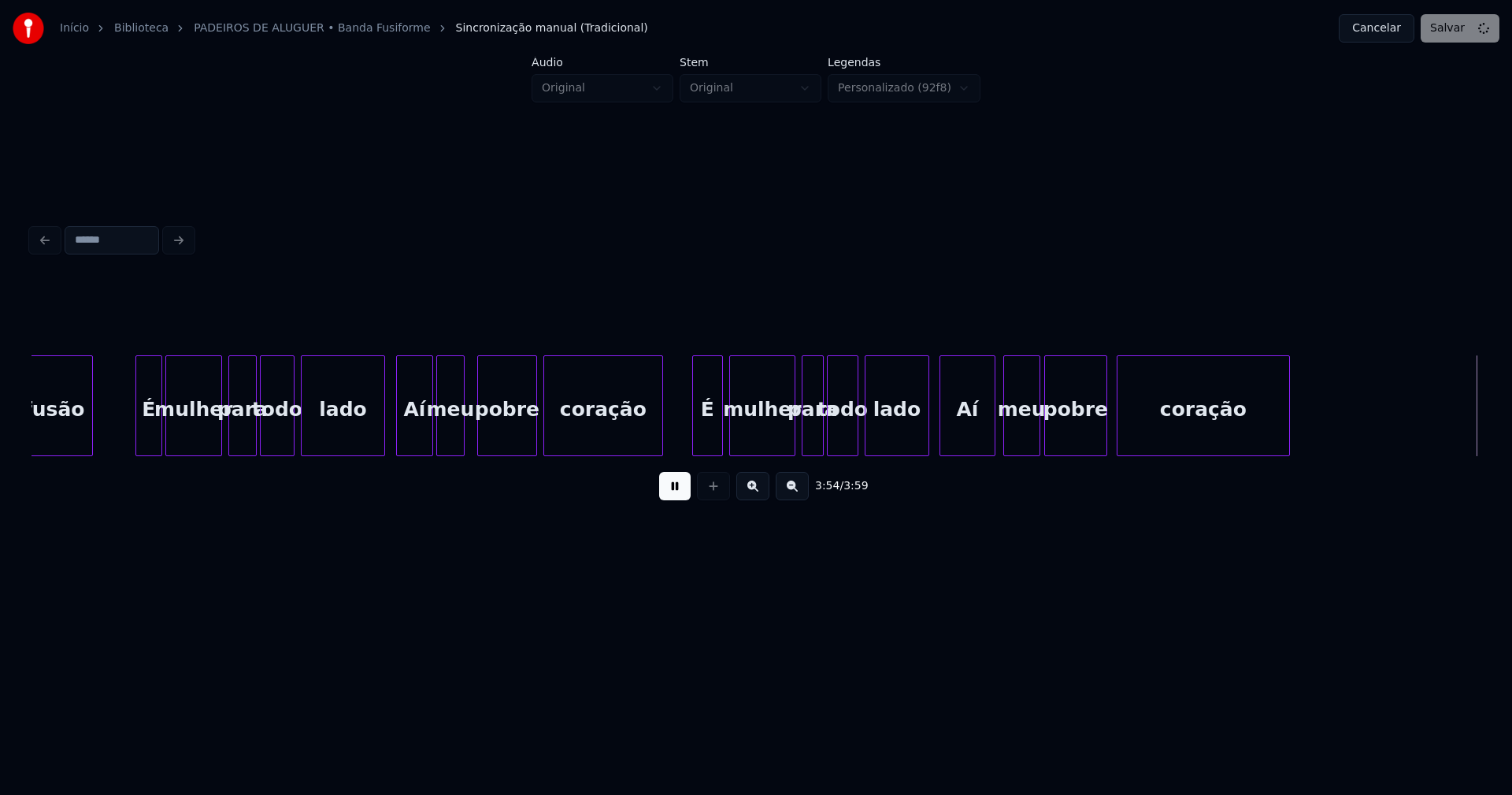
scroll to position [0, 36282]
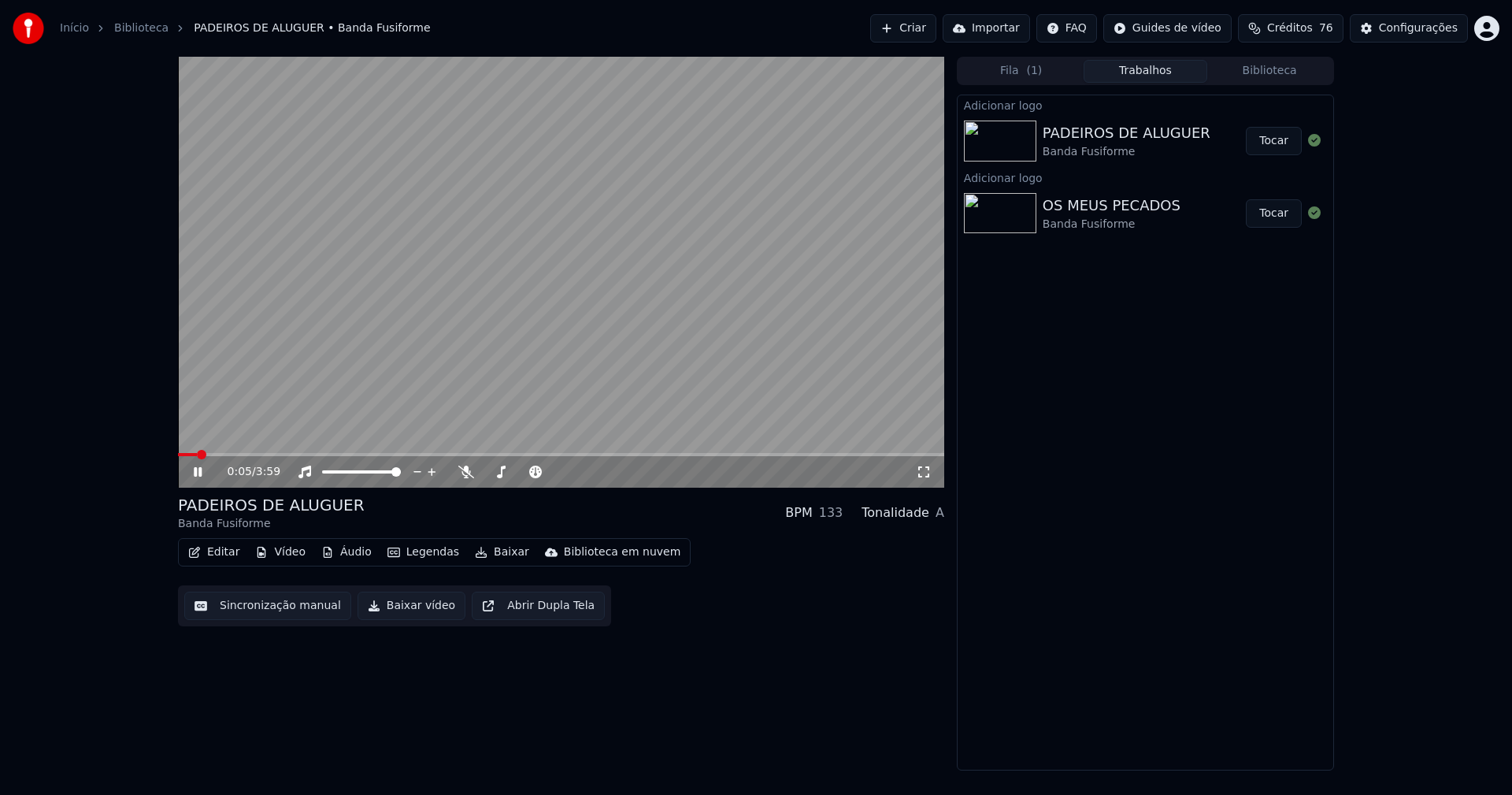
click at [925, 470] on icon at bounding box center [924, 472] width 16 height 13
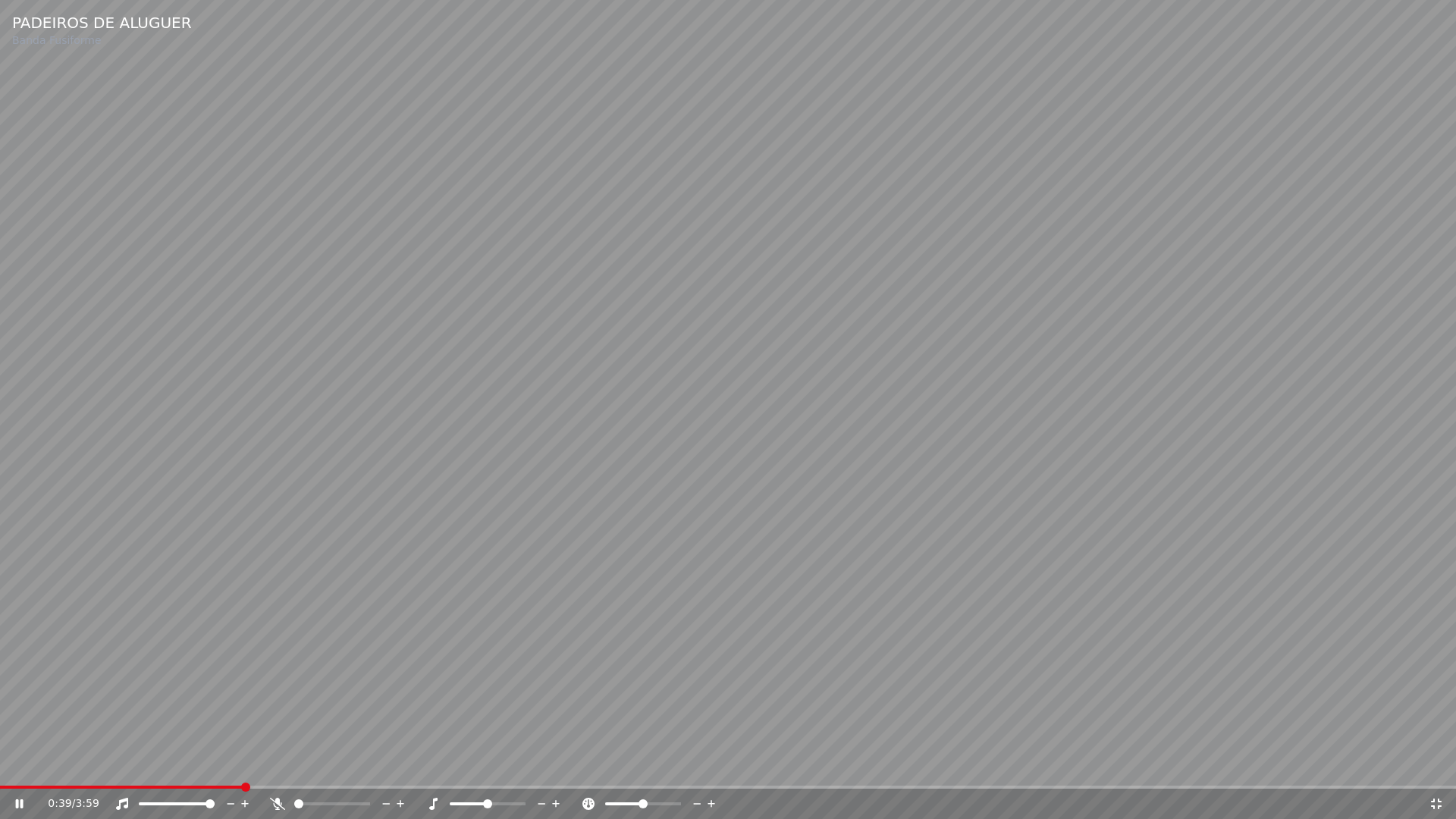
click at [1431, 765] on icon at bounding box center [1436, 804] width 15 height 12
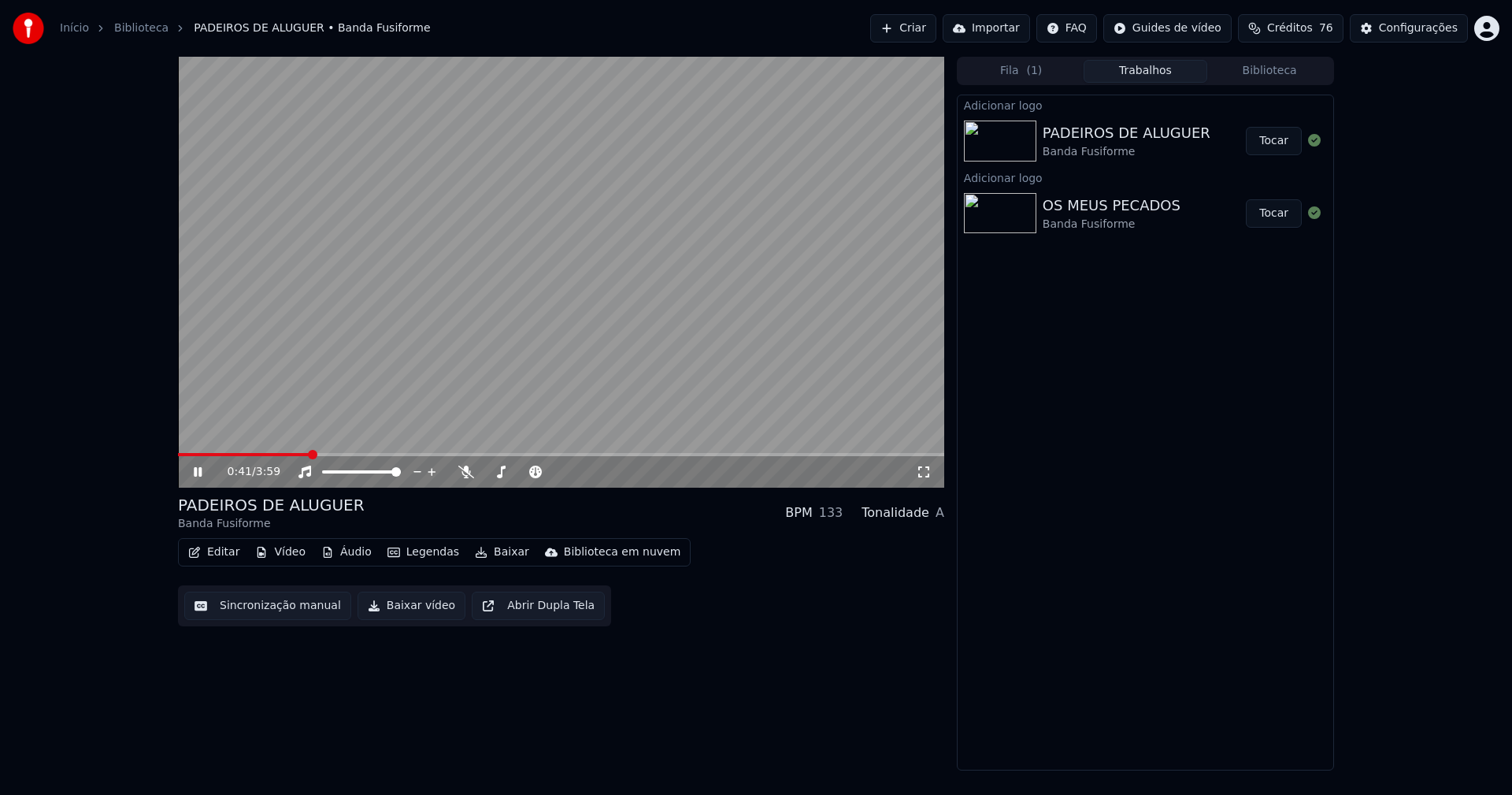
click at [201, 477] on icon at bounding box center [198, 472] width 8 height 10
drag, startPoint x: 416, startPoint y: 608, endPoint x: 558, endPoint y: 484, distance: 188.5
click at [417, 608] on button "Baixar vídeo" at bounding box center [411, 606] width 108 height 29
click at [1272, 75] on button "Biblioteca" at bounding box center [1270, 71] width 124 height 23
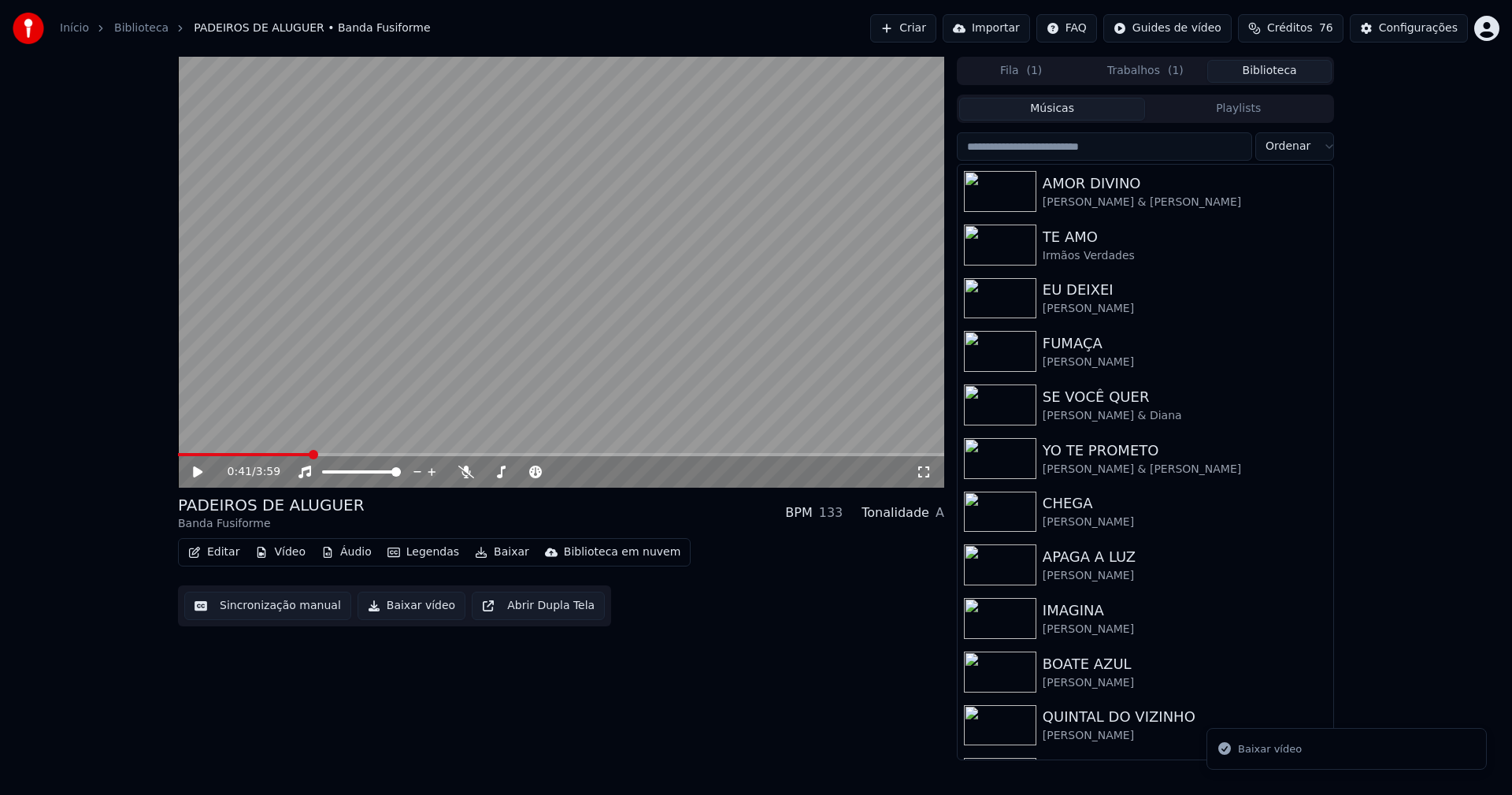
click at [1065, 148] on input "search" at bounding box center [1104, 147] width 296 height 29
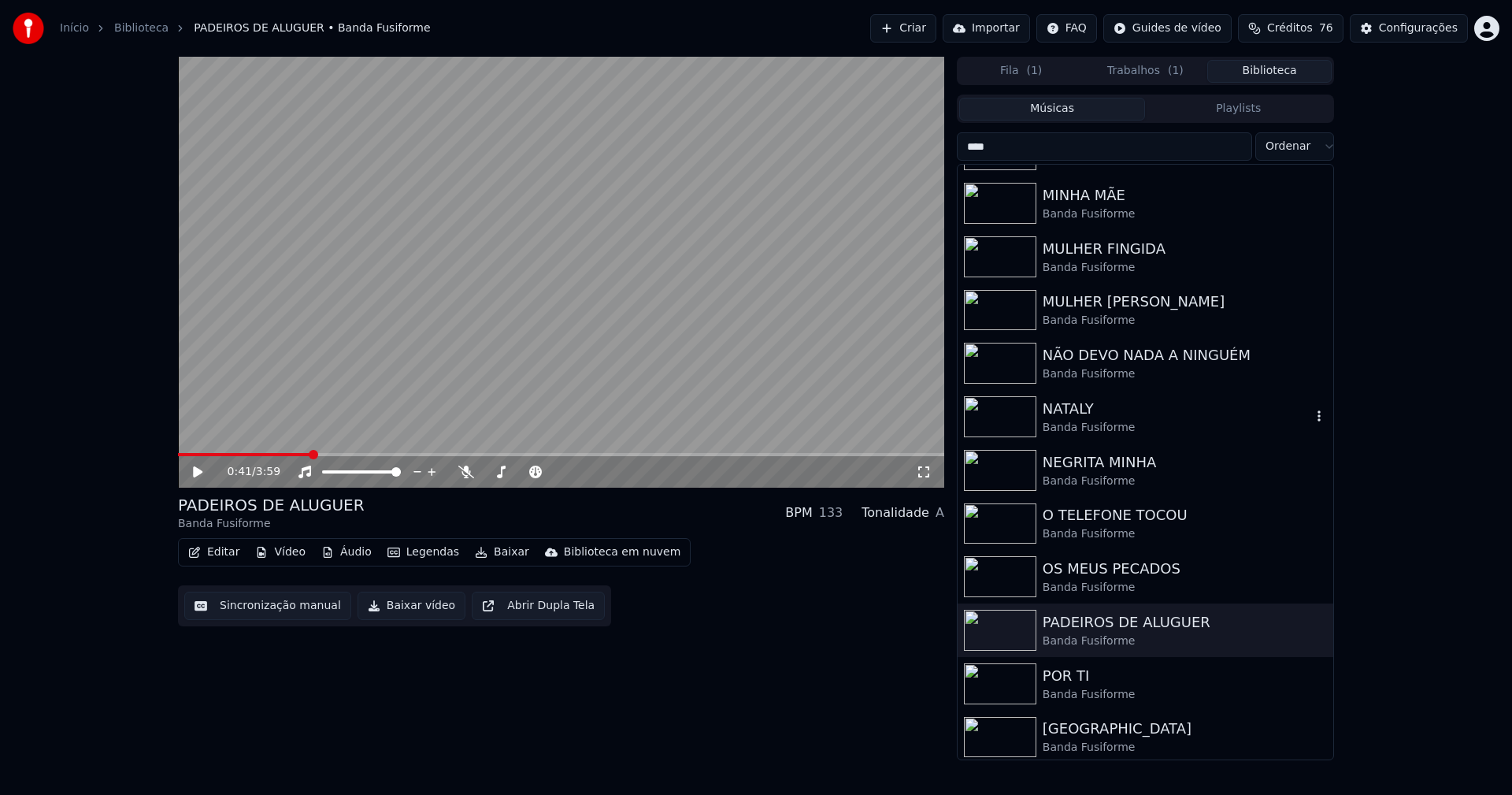
scroll to position [236, 0]
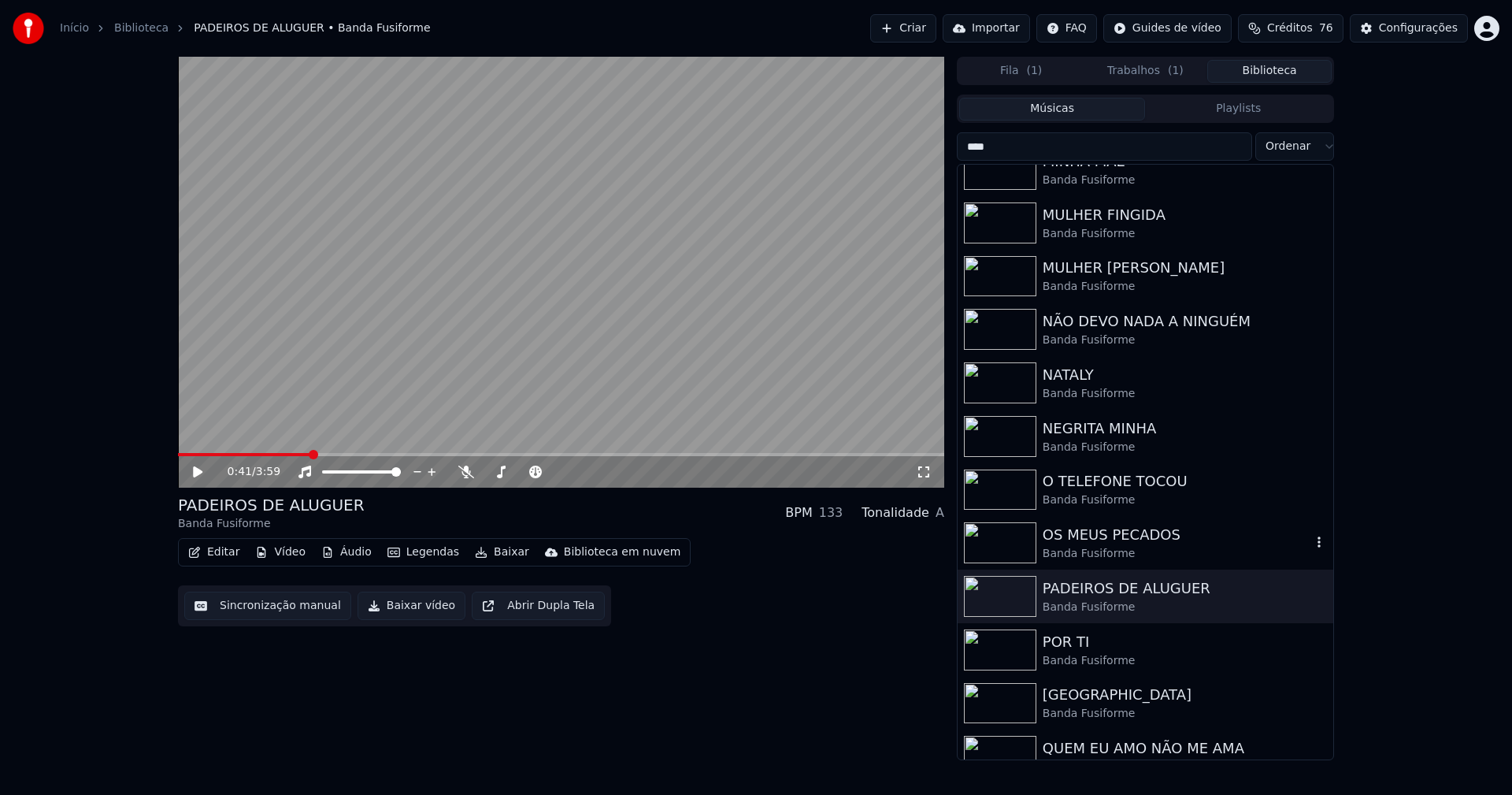
type input "****"
click at [1129, 543] on div "OS MEUS PECADOS" at bounding box center [1176, 535] width 269 height 22
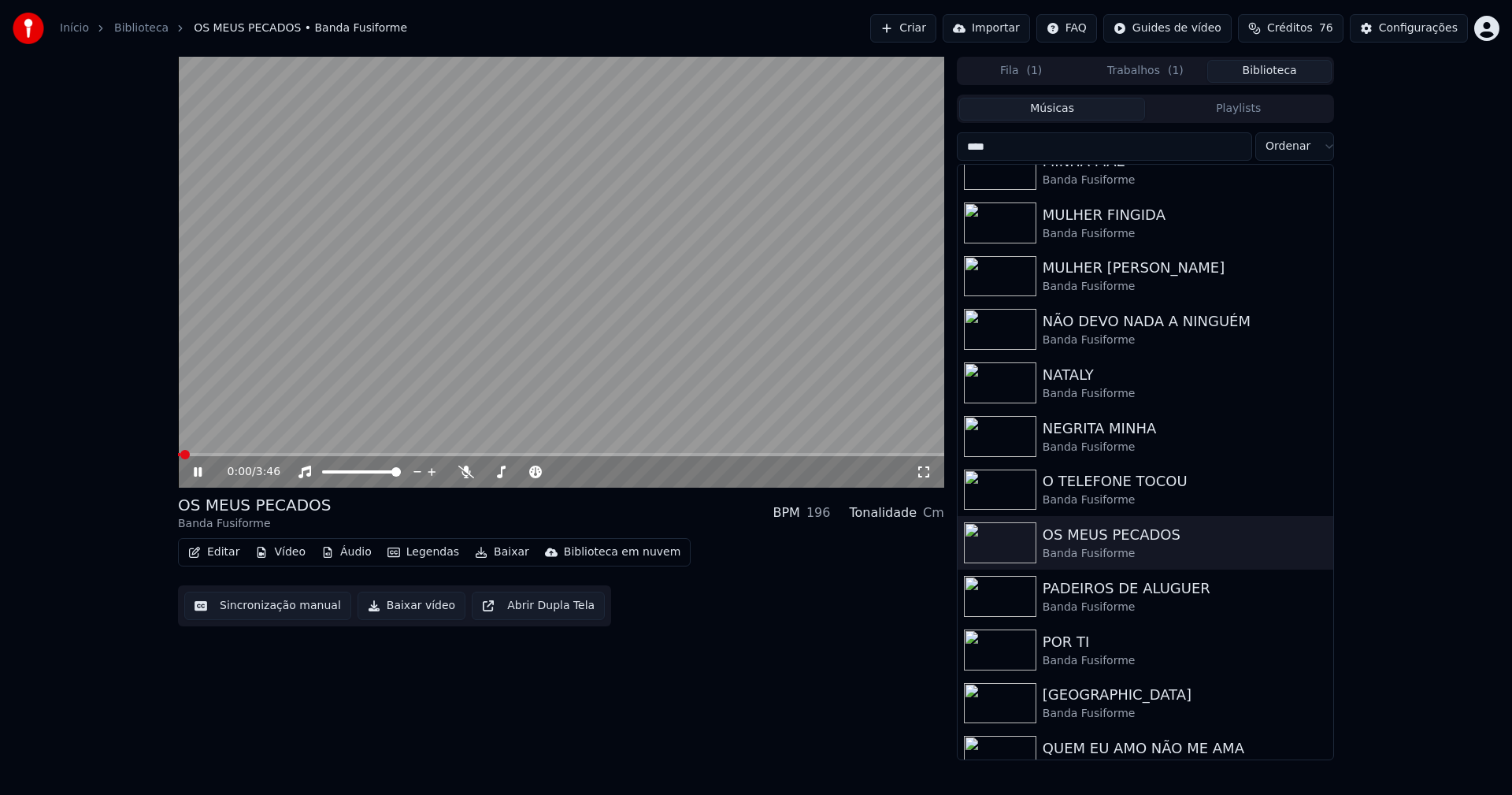
click at [195, 474] on icon at bounding box center [198, 472] width 8 height 10
click at [406, 610] on button "Baixar vídeo" at bounding box center [411, 606] width 108 height 29
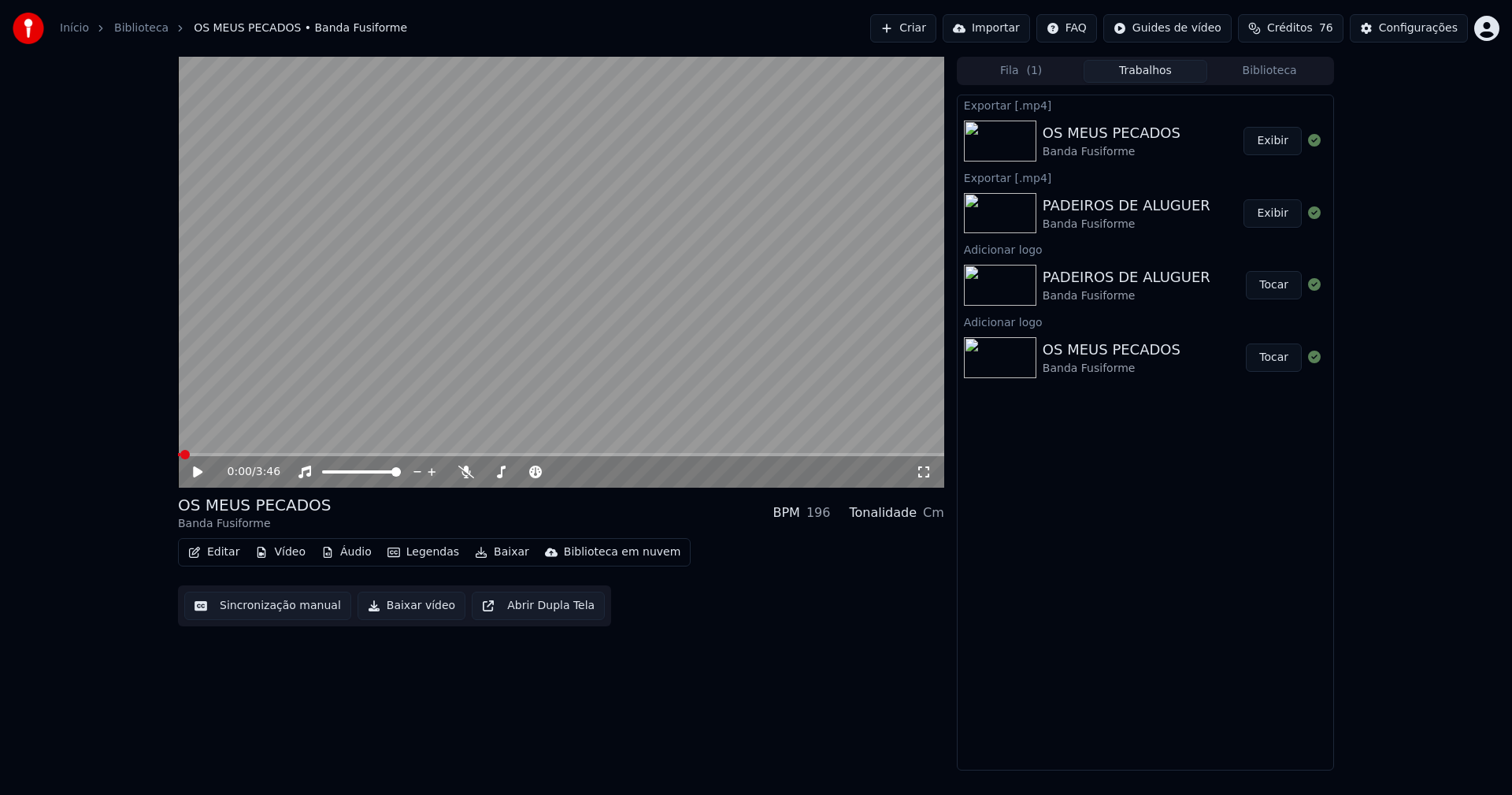
click at [1290, 74] on button "Biblioteca" at bounding box center [1270, 71] width 124 height 23
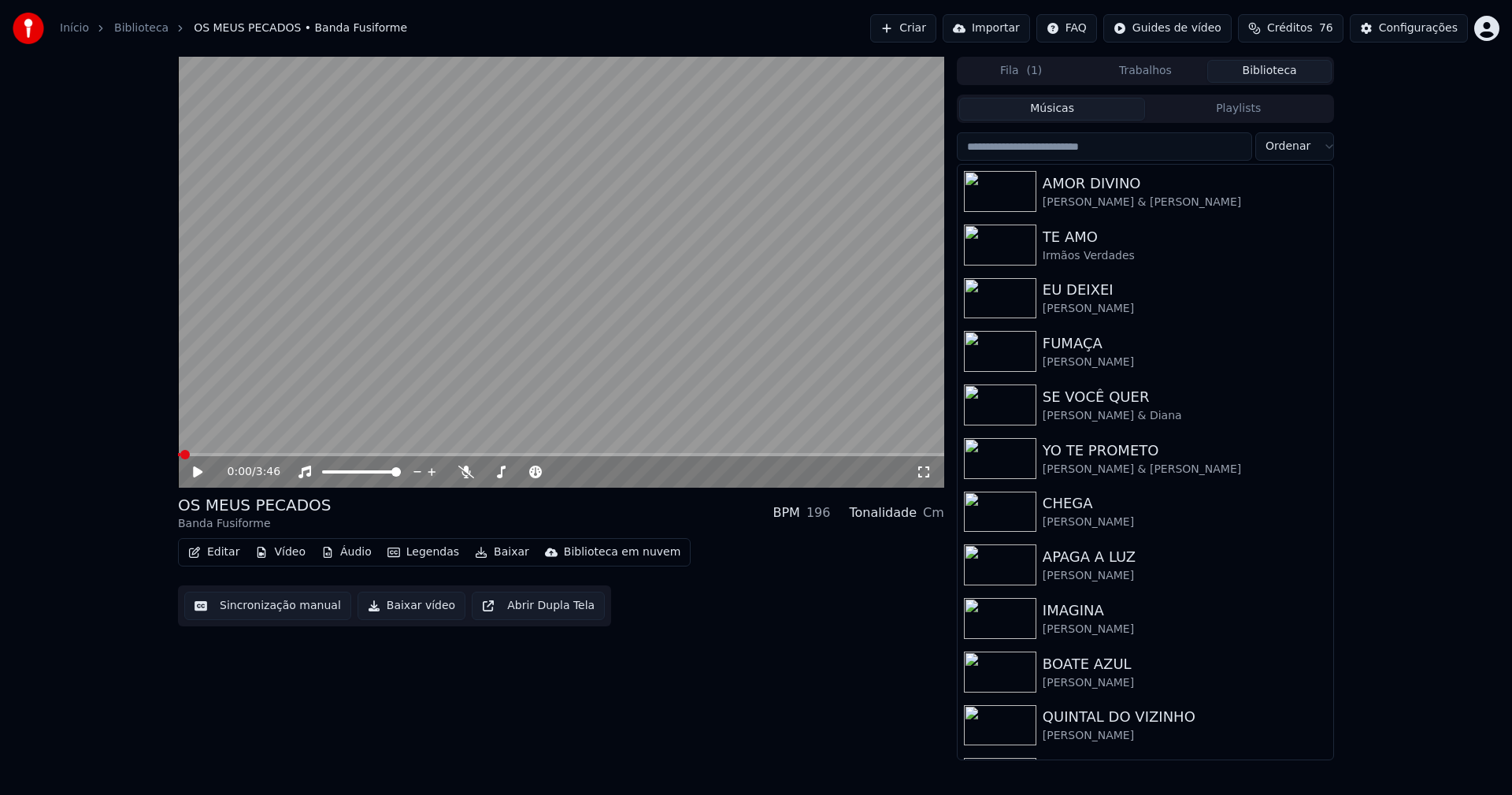
click at [1070, 148] on input "search" at bounding box center [1104, 147] width 296 height 29
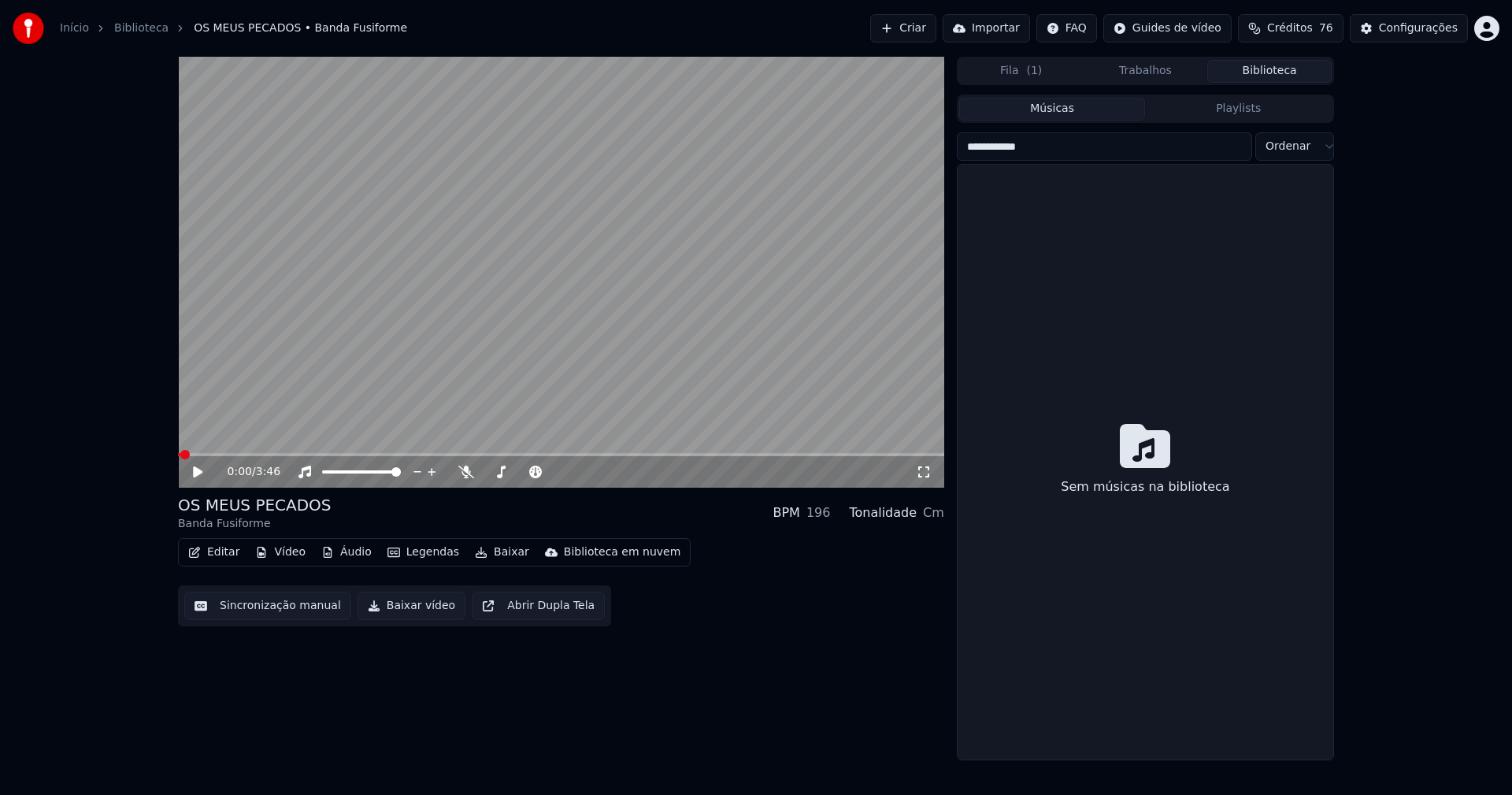
click at [985, 150] on input "**********" at bounding box center [1104, 147] width 296 height 29
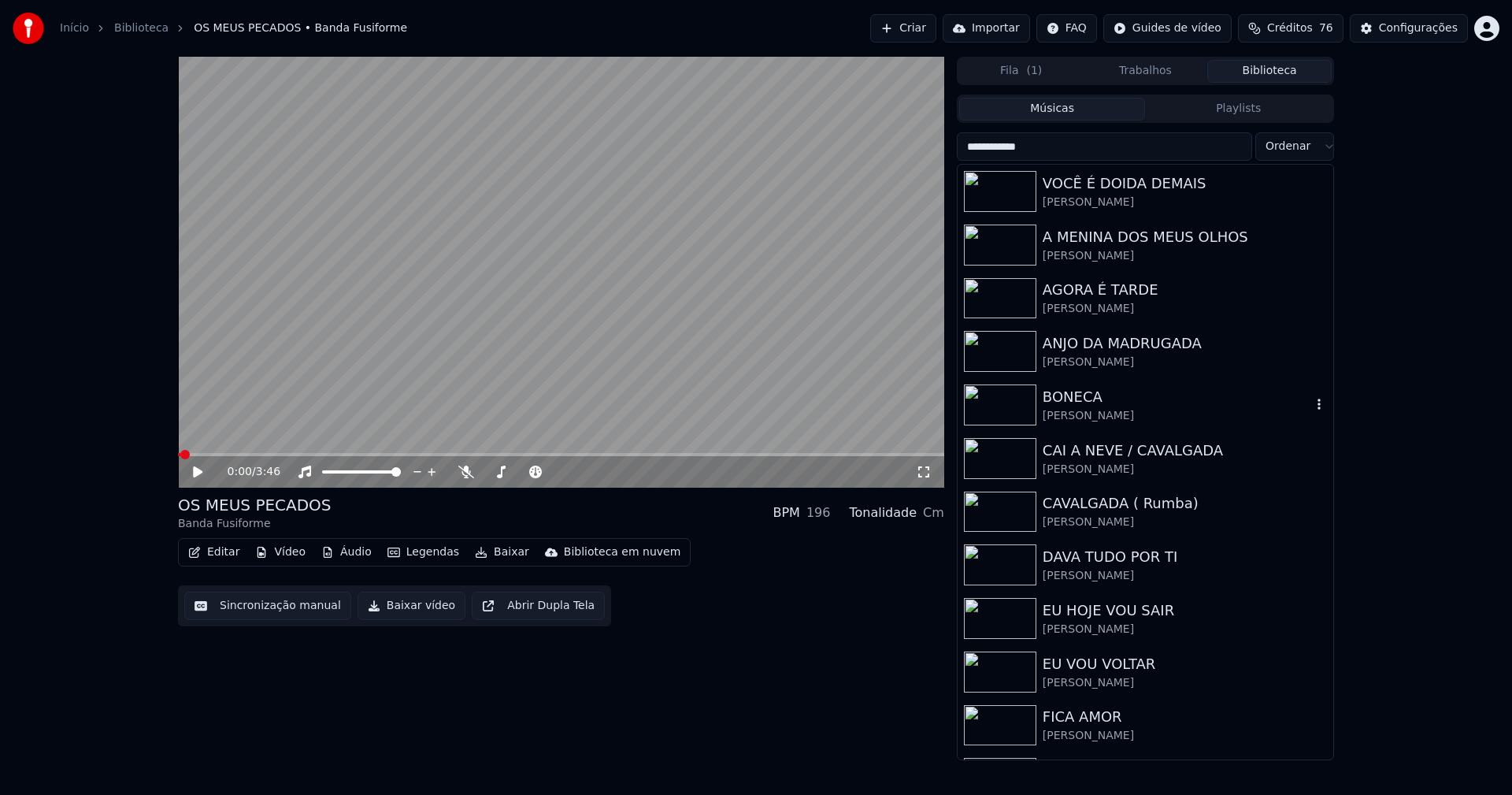
type input "**********"
click at [1083, 403] on div "BONECA" at bounding box center [1176, 397] width 269 height 22
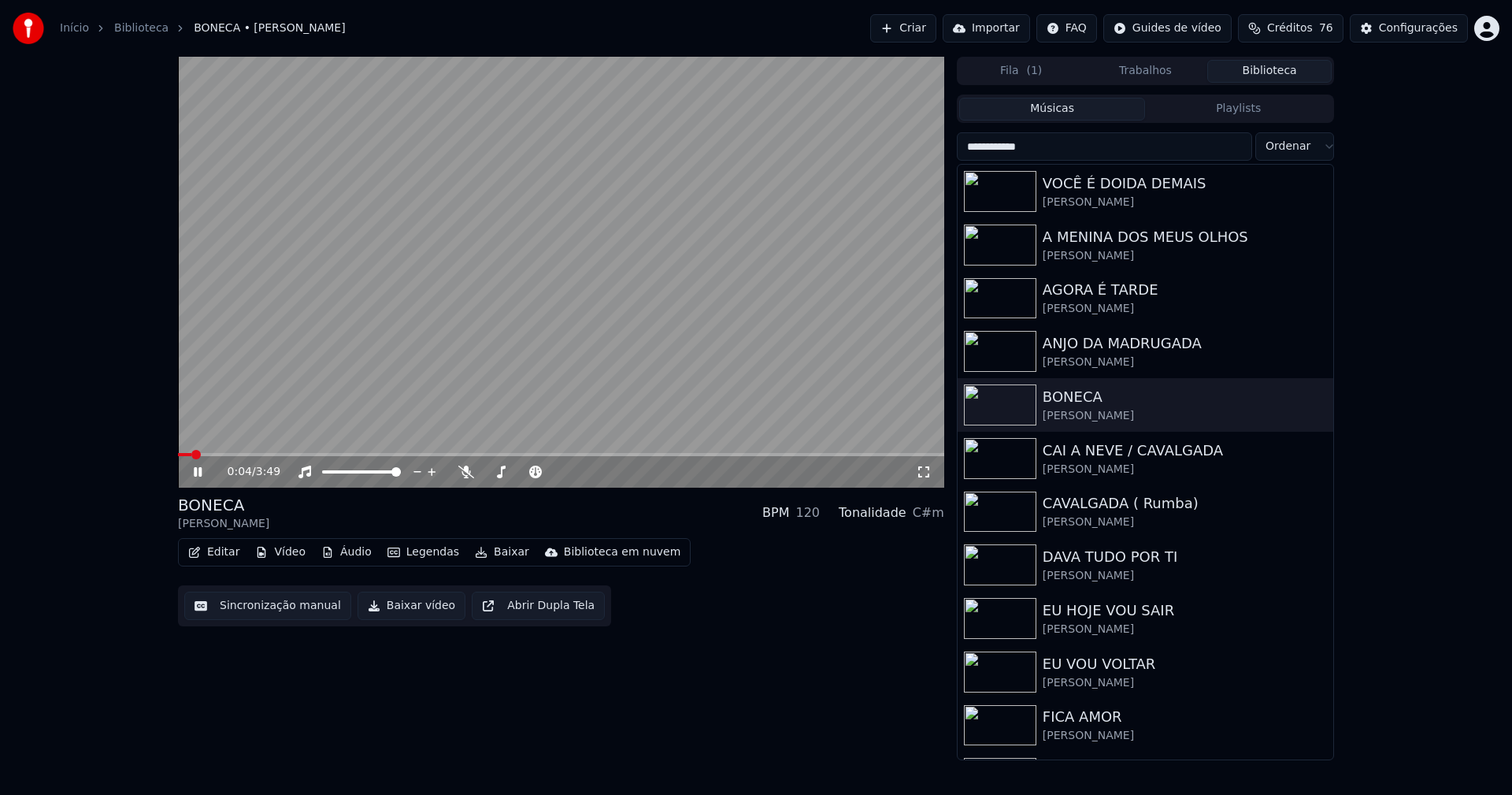
click at [233, 550] on button "Editar" at bounding box center [214, 553] width 64 height 22
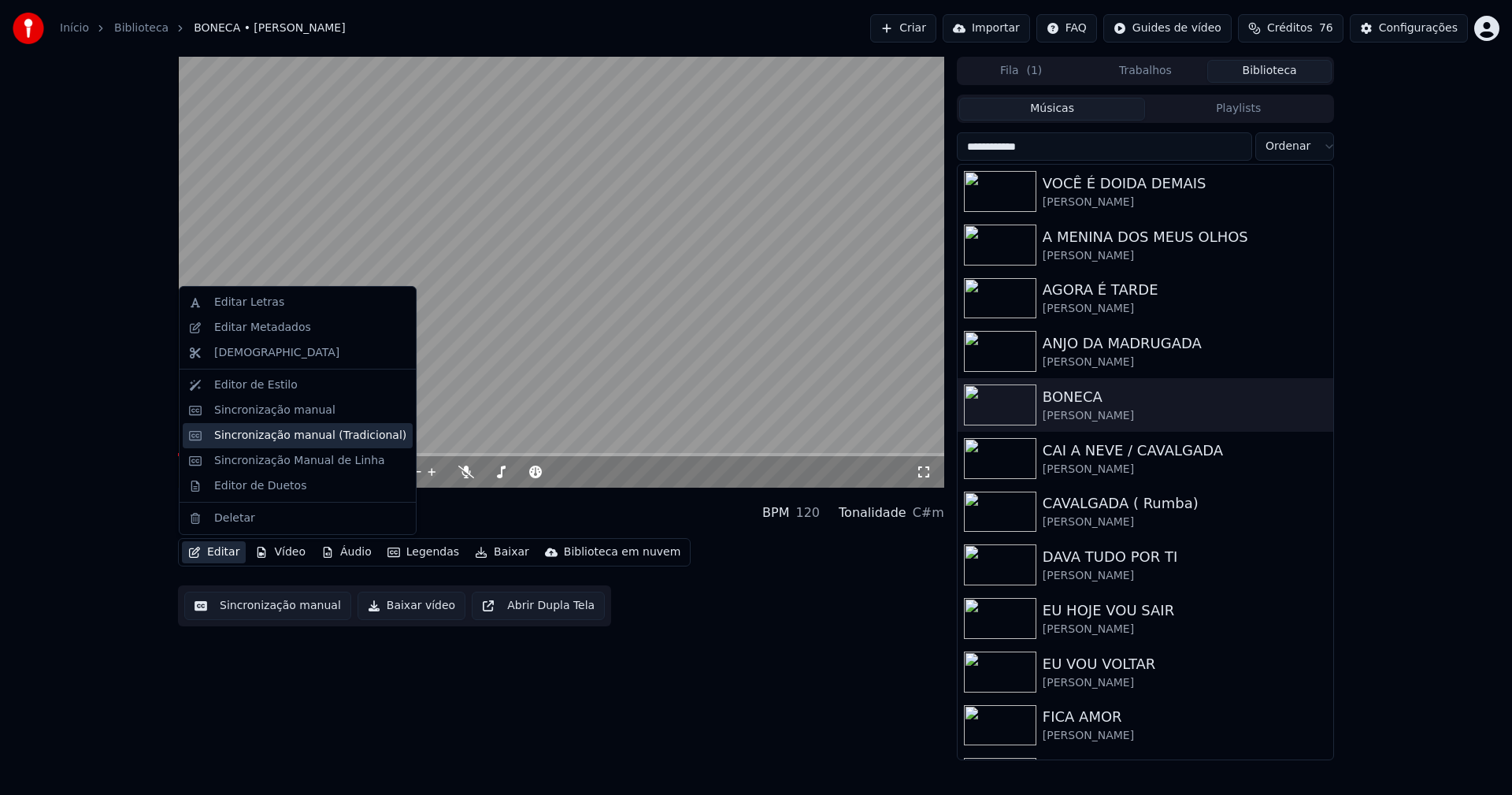
click at [266, 439] on div "Sincronização manual (Tradicional)" at bounding box center [310, 435] width 192 height 16
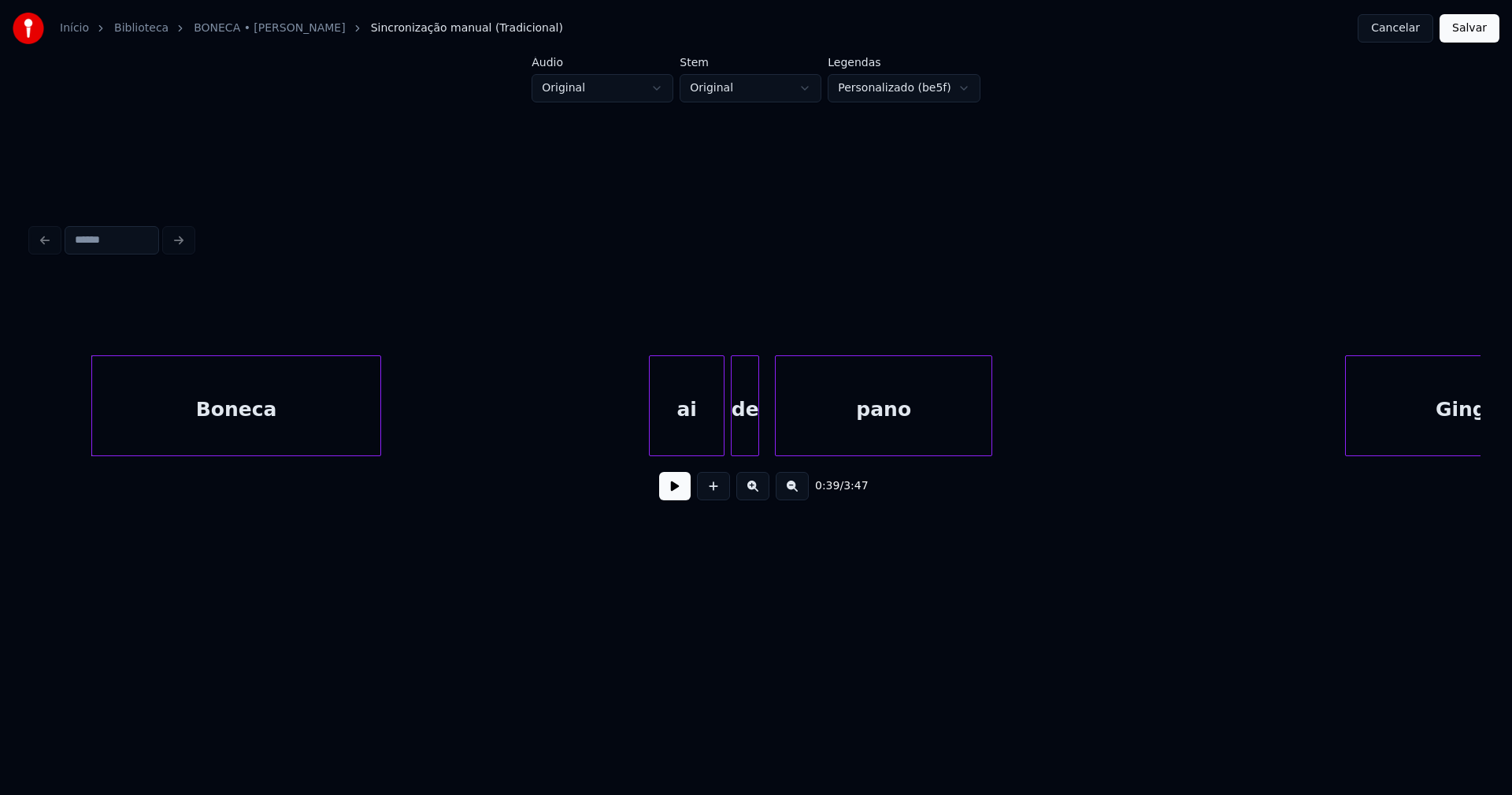
scroll to position [0, 6121]
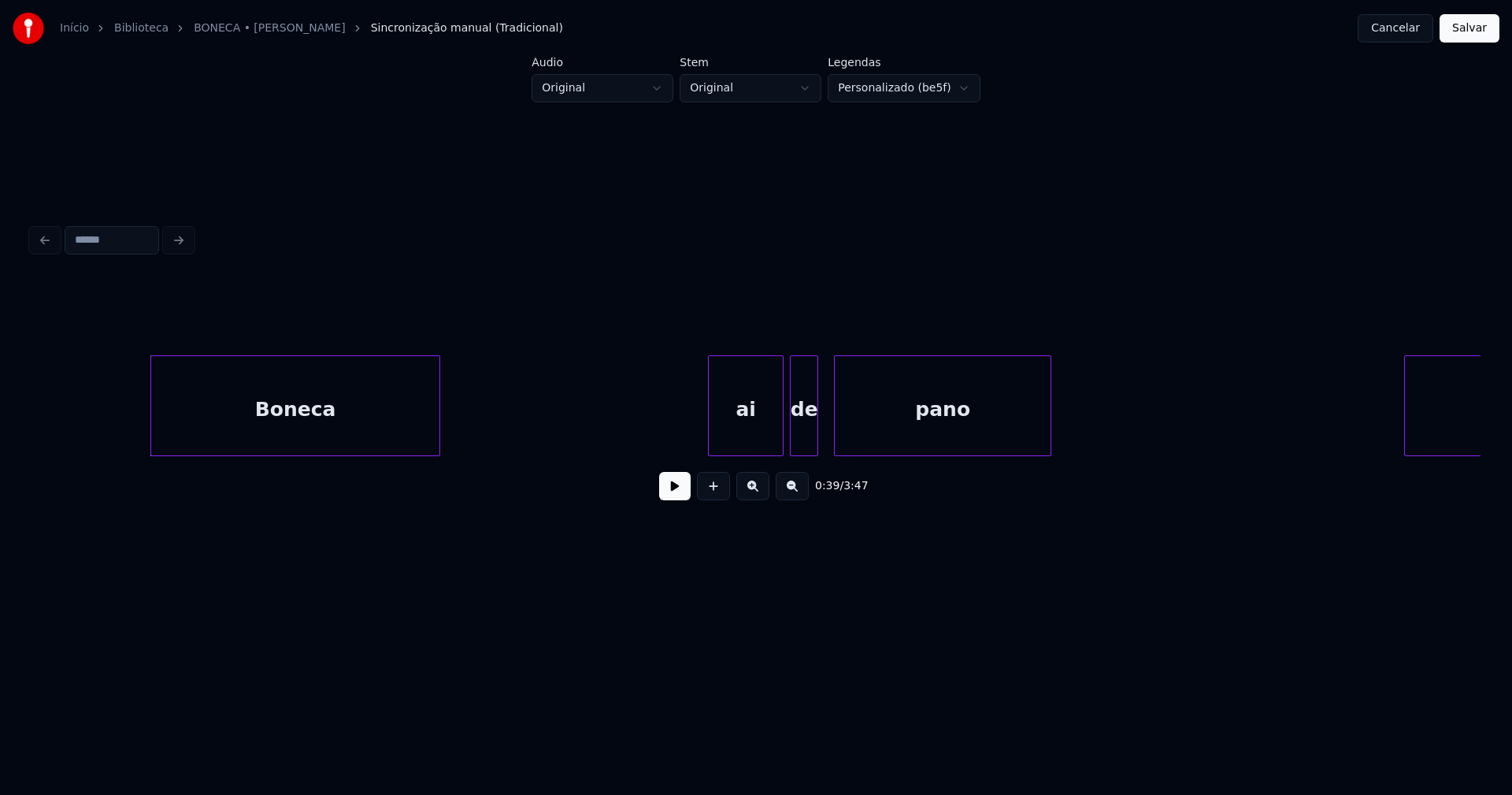
click at [678, 494] on button at bounding box center [675, 486] width 32 height 29
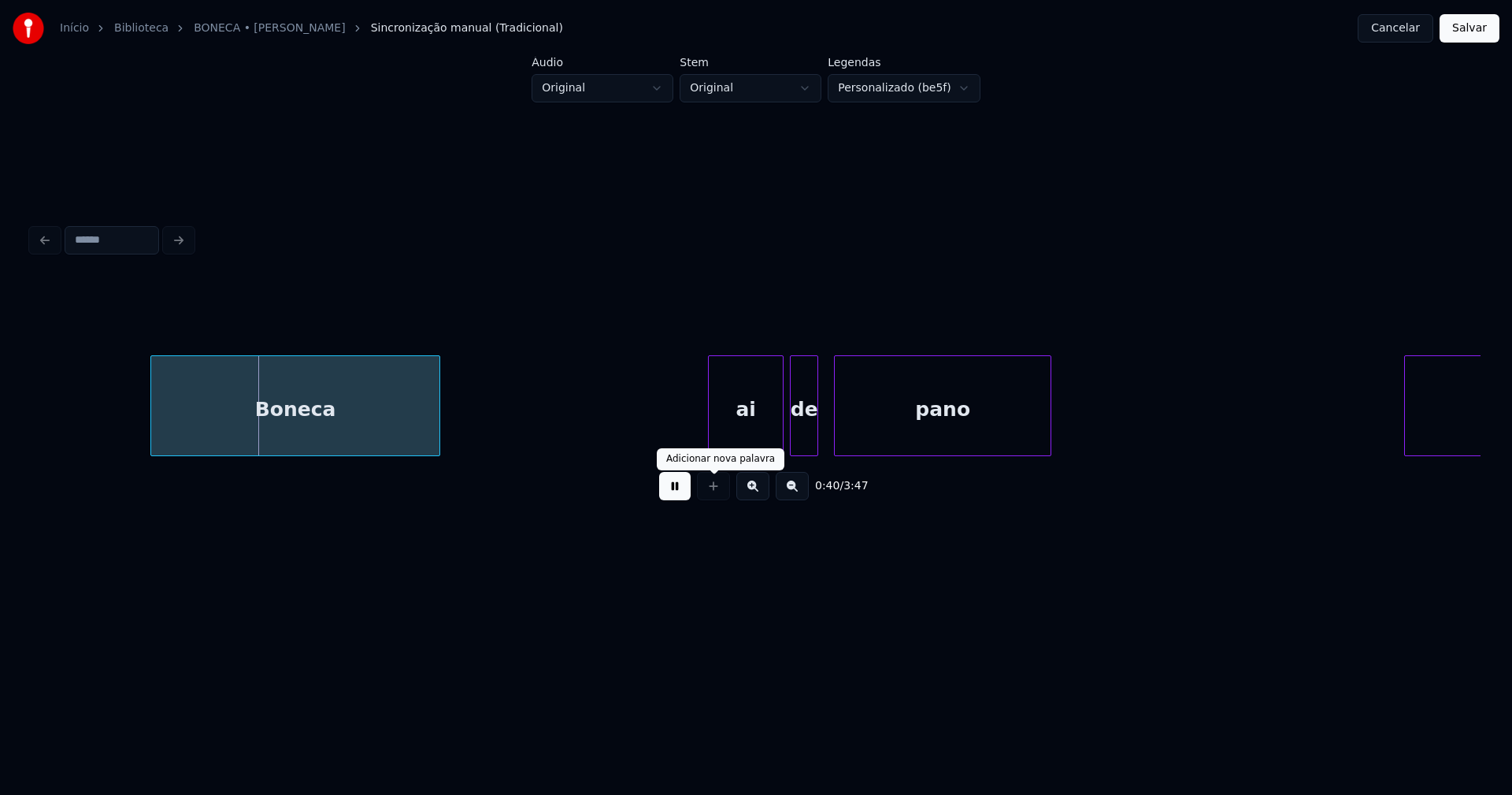
click at [677, 494] on button at bounding box center [675, 486] width 32 height 29
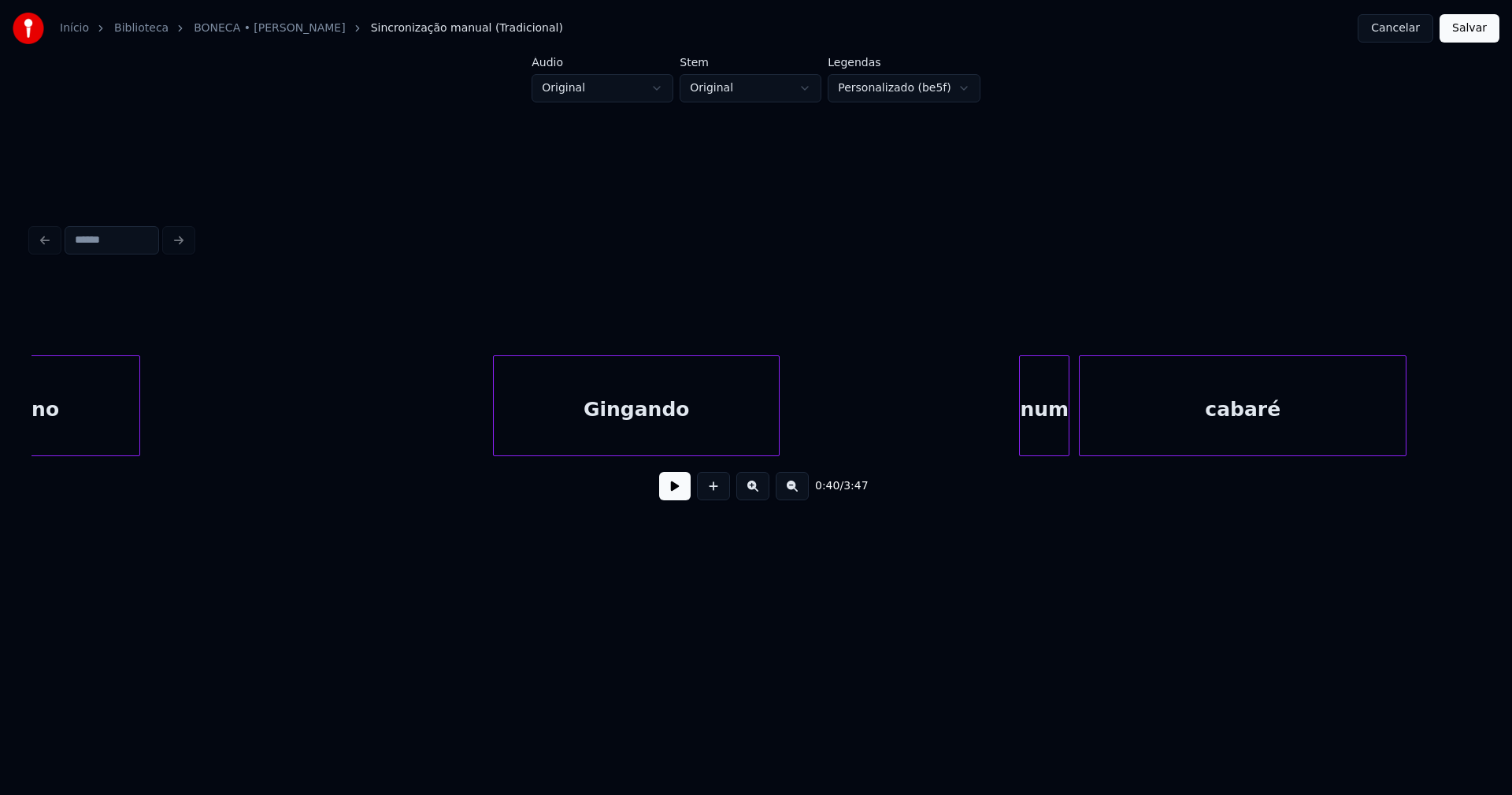
scroll to position [0, 7092]
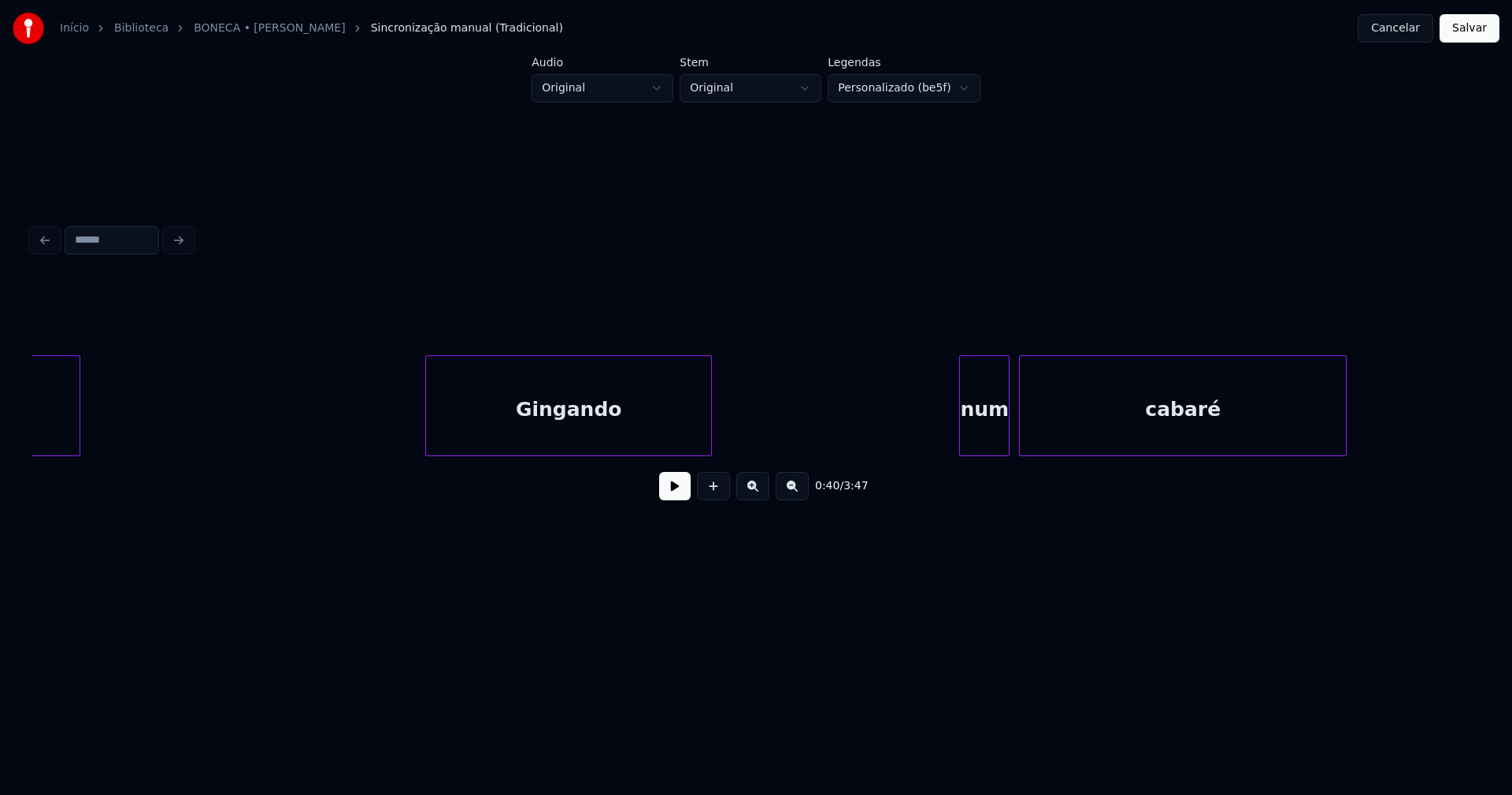
click at [524, 432] on div "Gingando" at bounding box center [569, 410] width 285 height 107
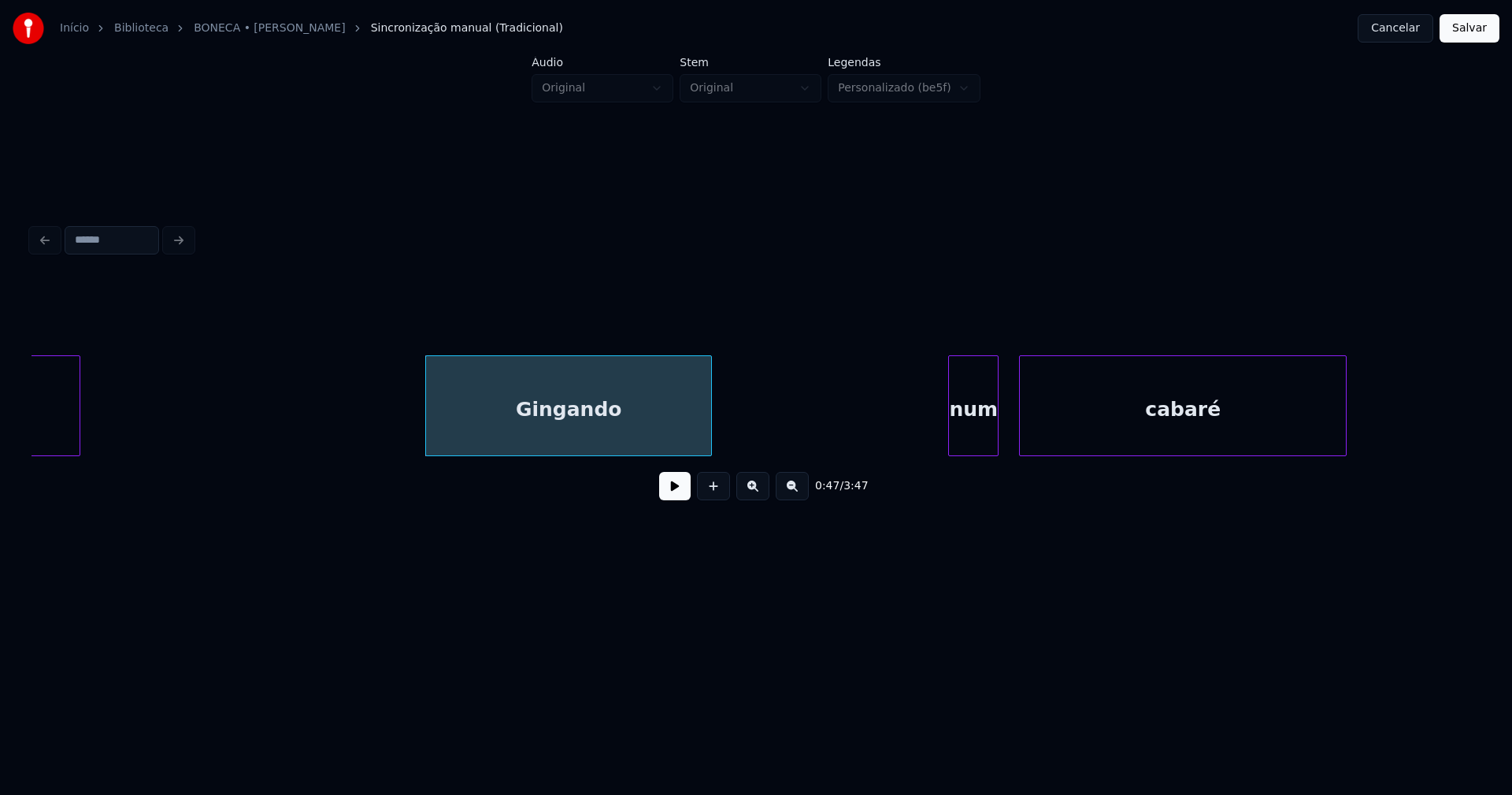
click at [972, 438] on div "num" at bounding box center [973, 410] width 49 height 107
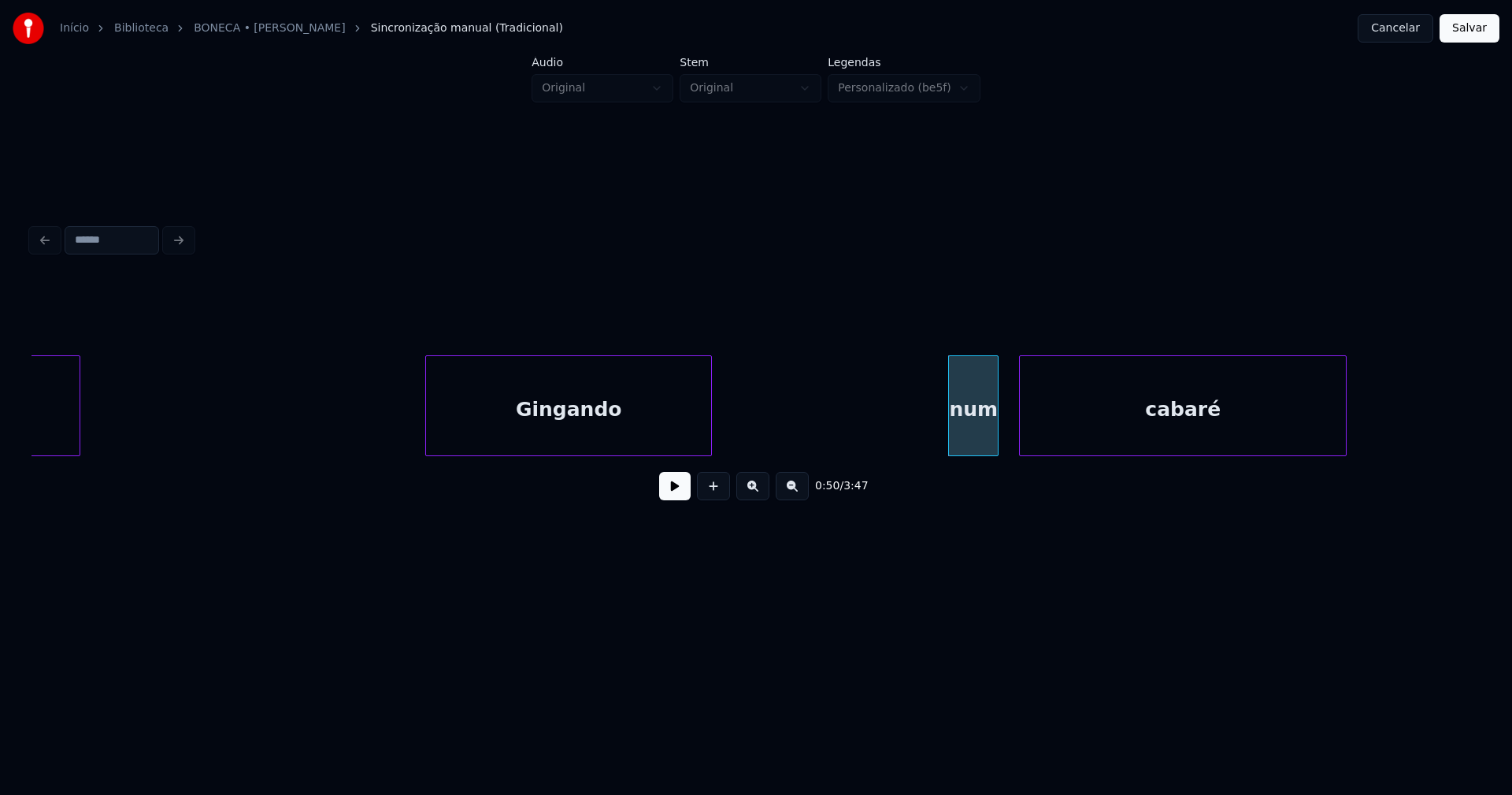
click at [666, 494] on button at bounding box center [675, 486] width 32 height 29
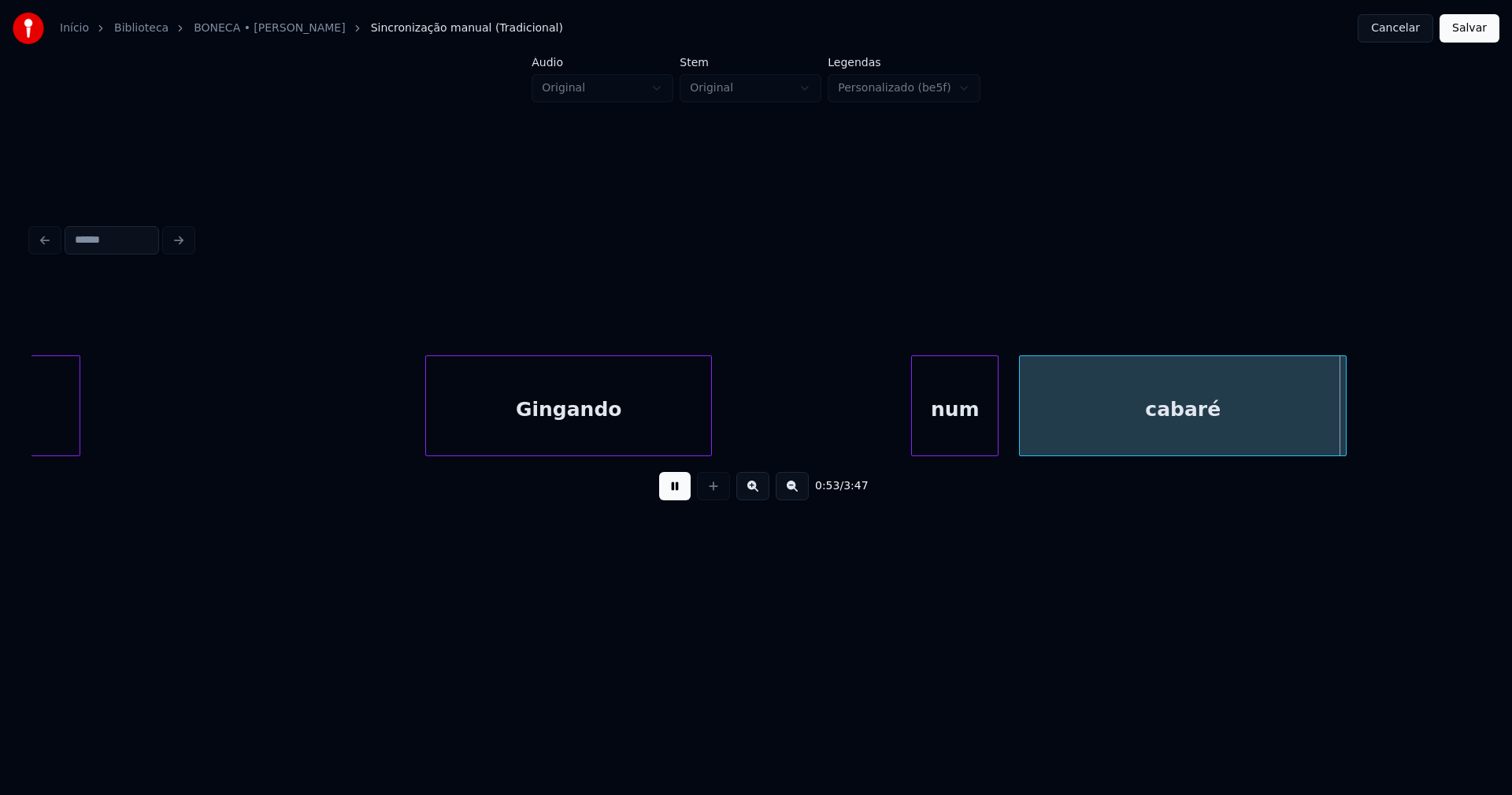
click at [912, 448] on div "num" at bounding box center [955, 406] width 88 height 100
click at [944, 439] on div "num" at bounding box center [955, 410] width 86 height 107
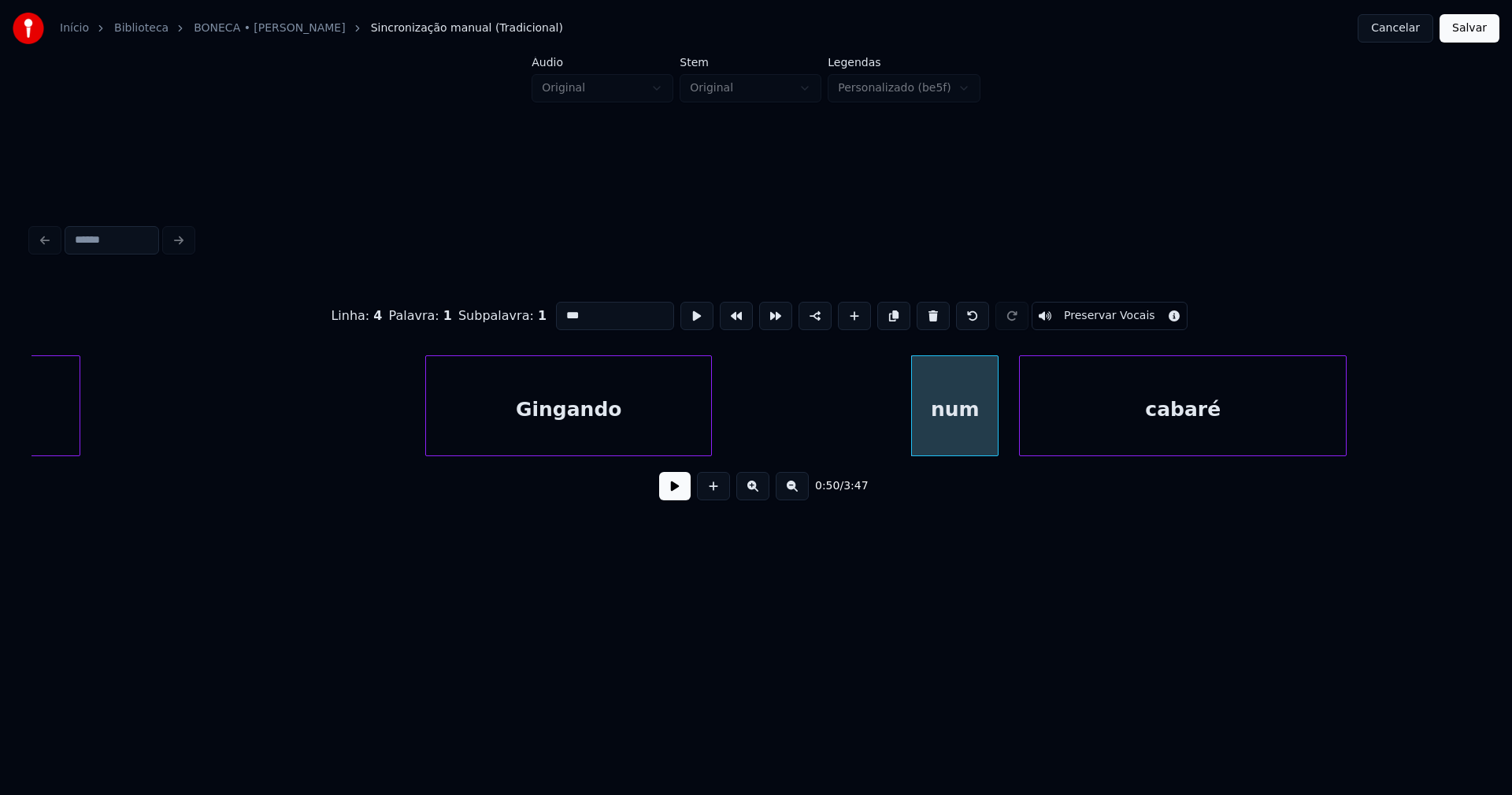
click at [563, 307] on input "***" at bounding box center [615, 316] width 118 height 29
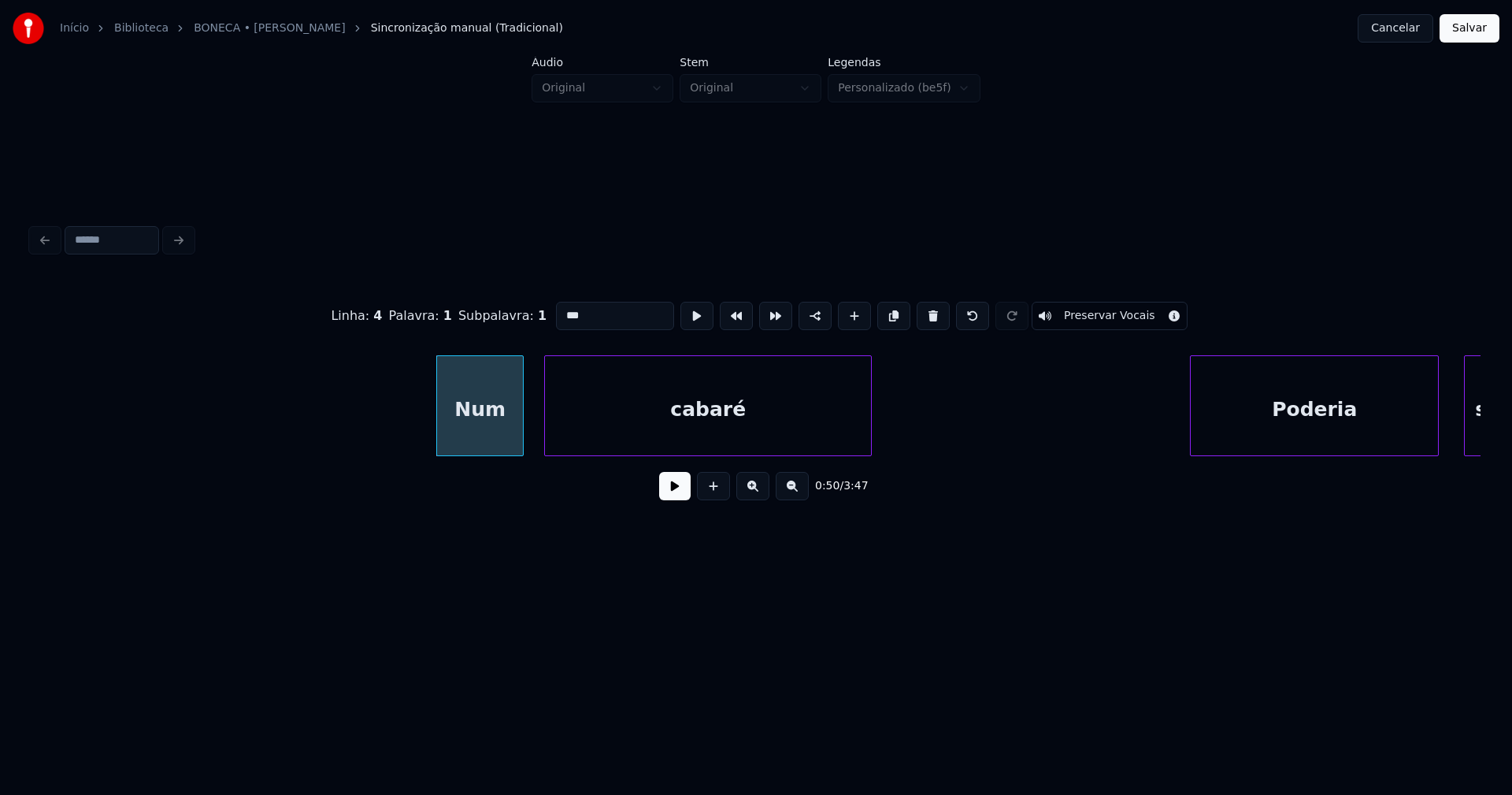
scroll to position [0, 8201]
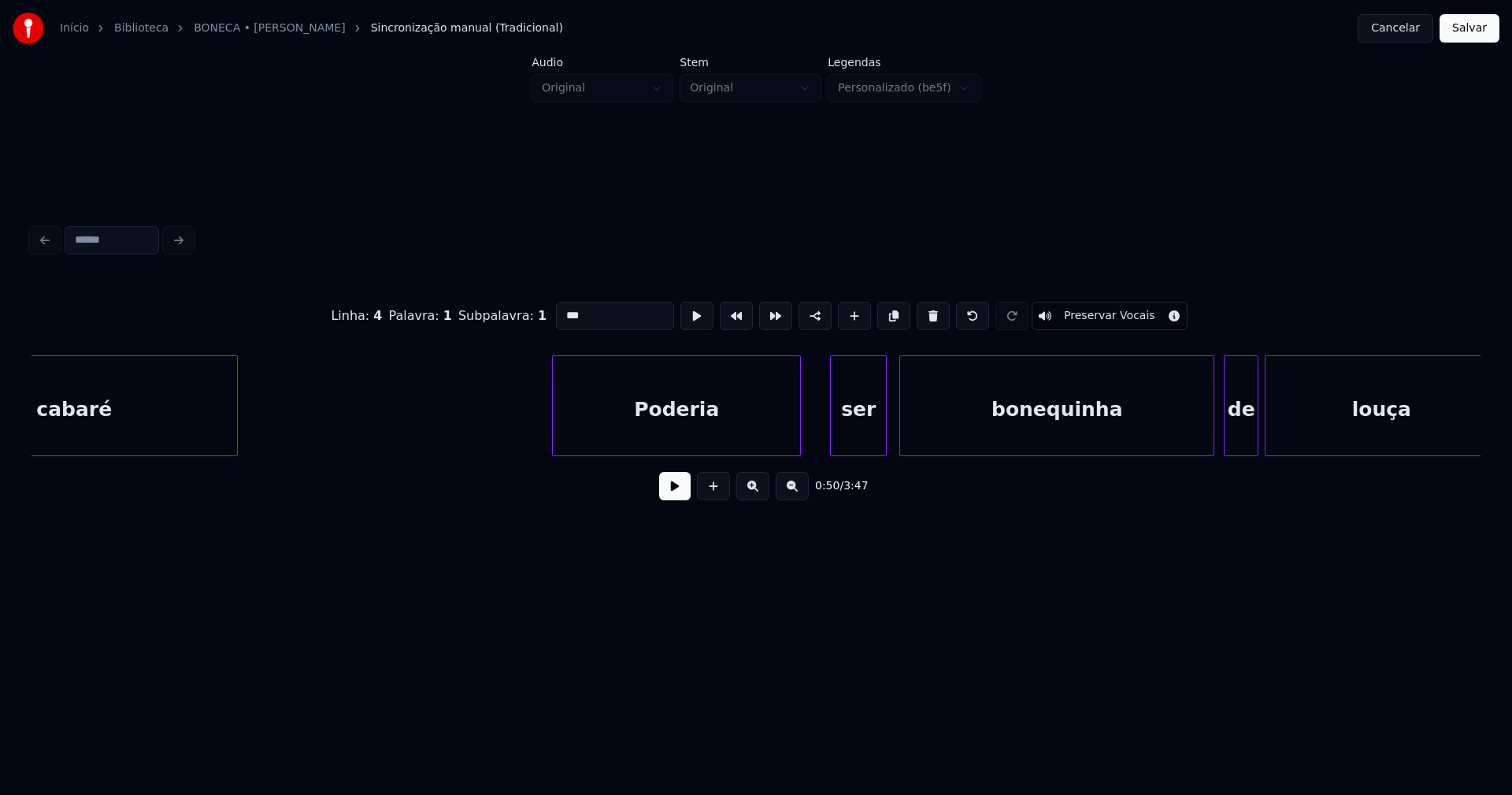
click at [629, 427] on div "Poderia" at bounding box center [677, 410] width 247 height 107
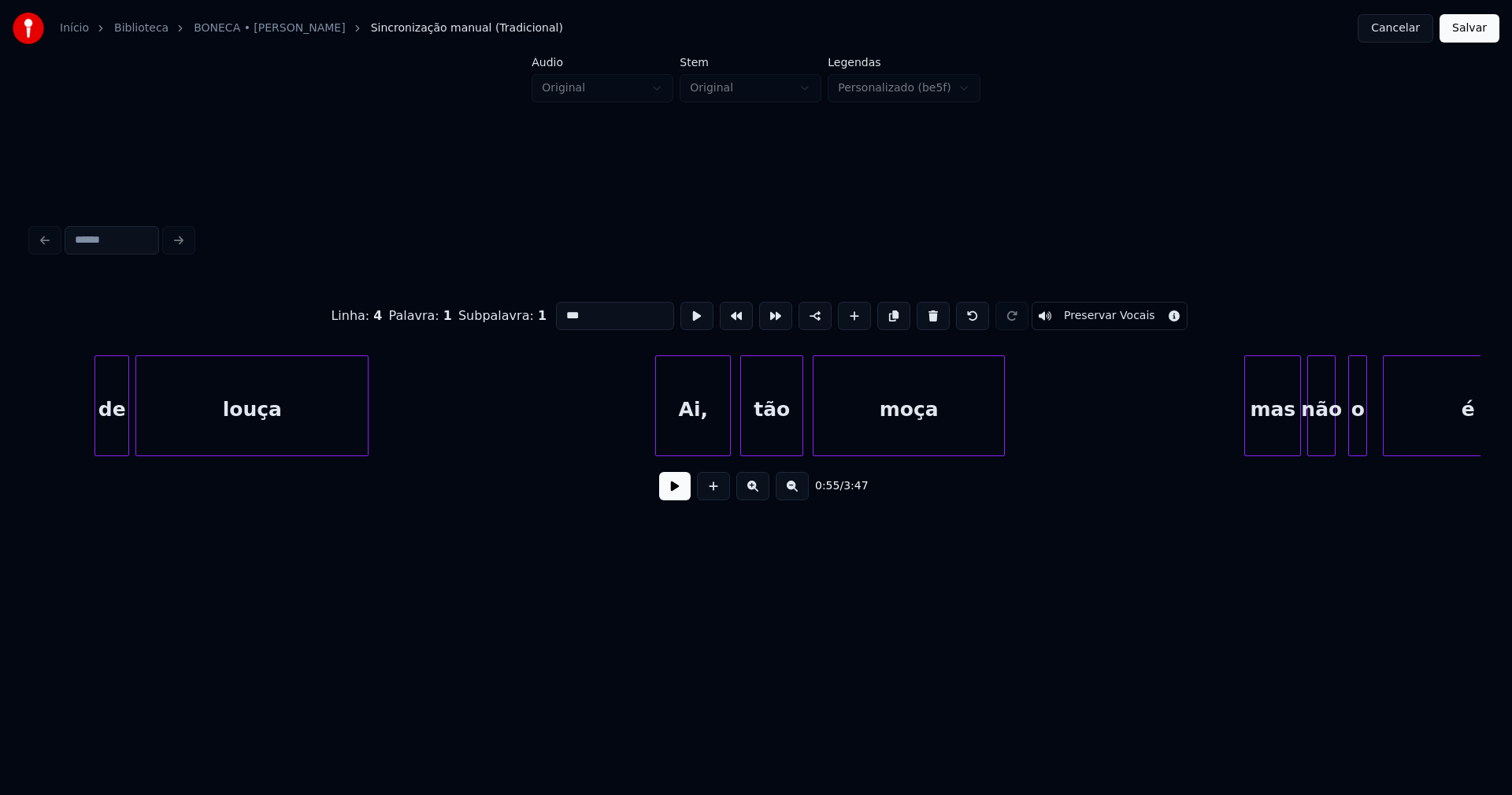
scroll to position [0, 9390]
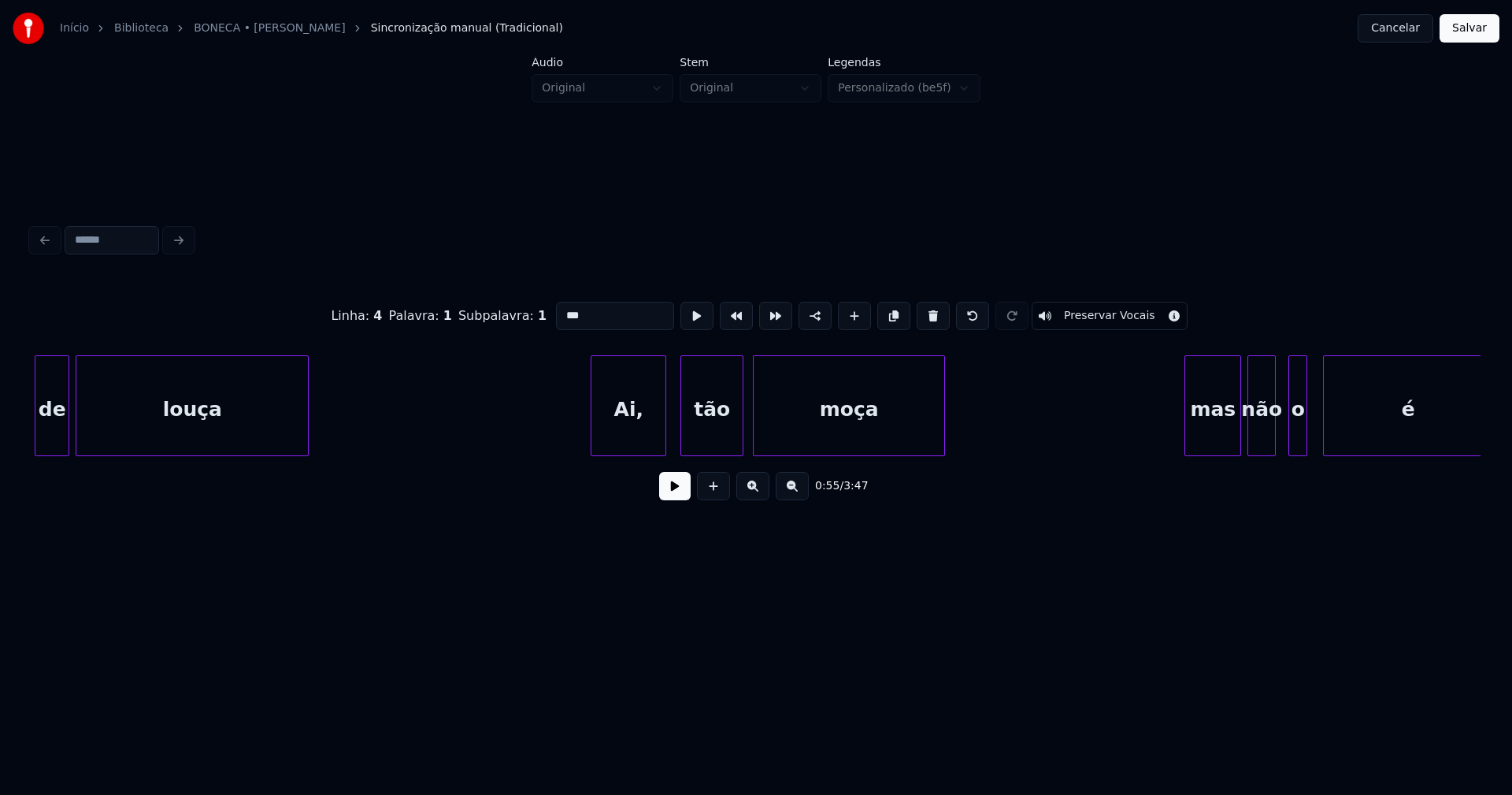
click at [633, 431] on div "Ai," at bounding box center [628, 410] width 74 height 107
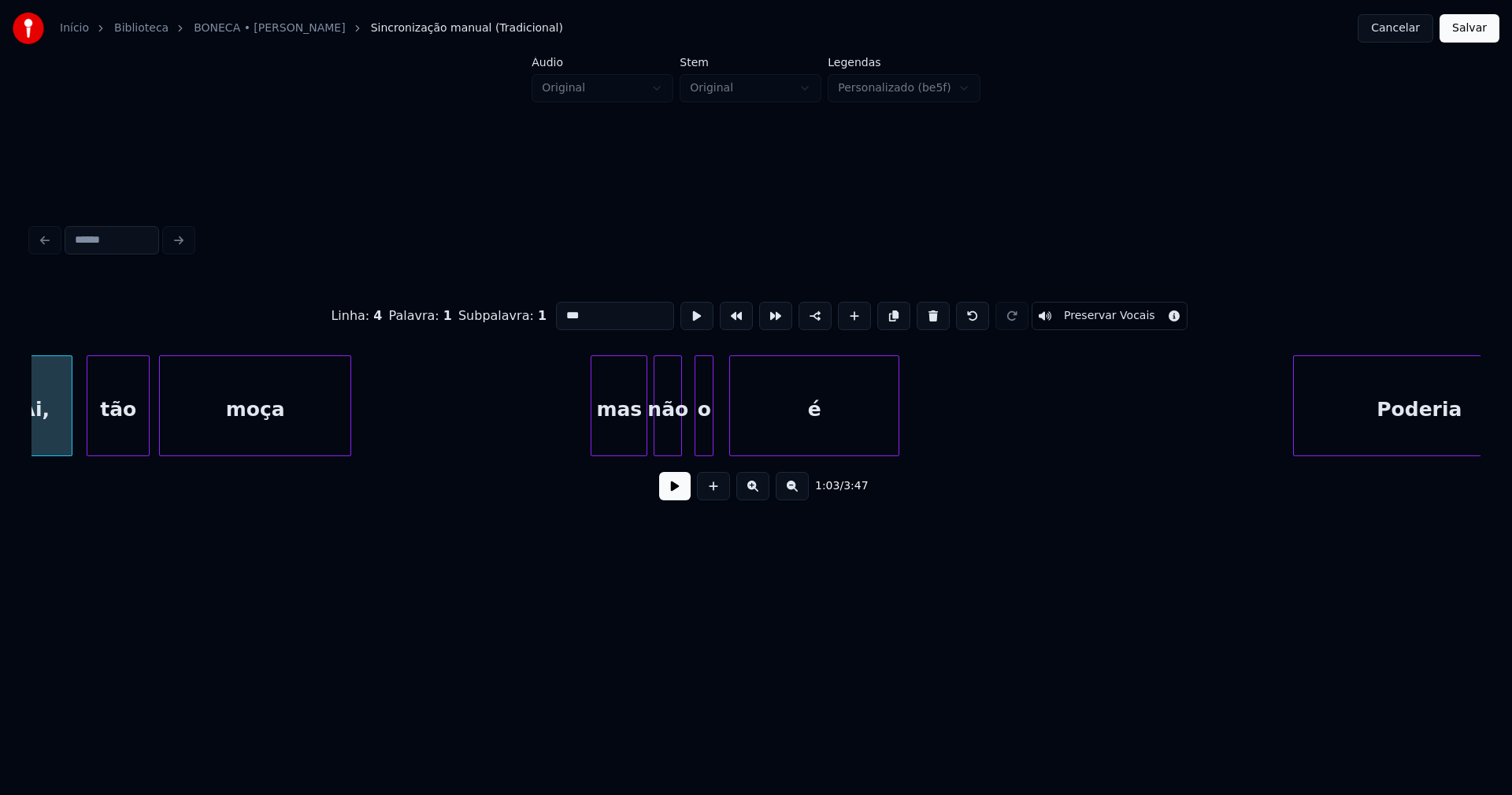
scroll to position [0, 10004]
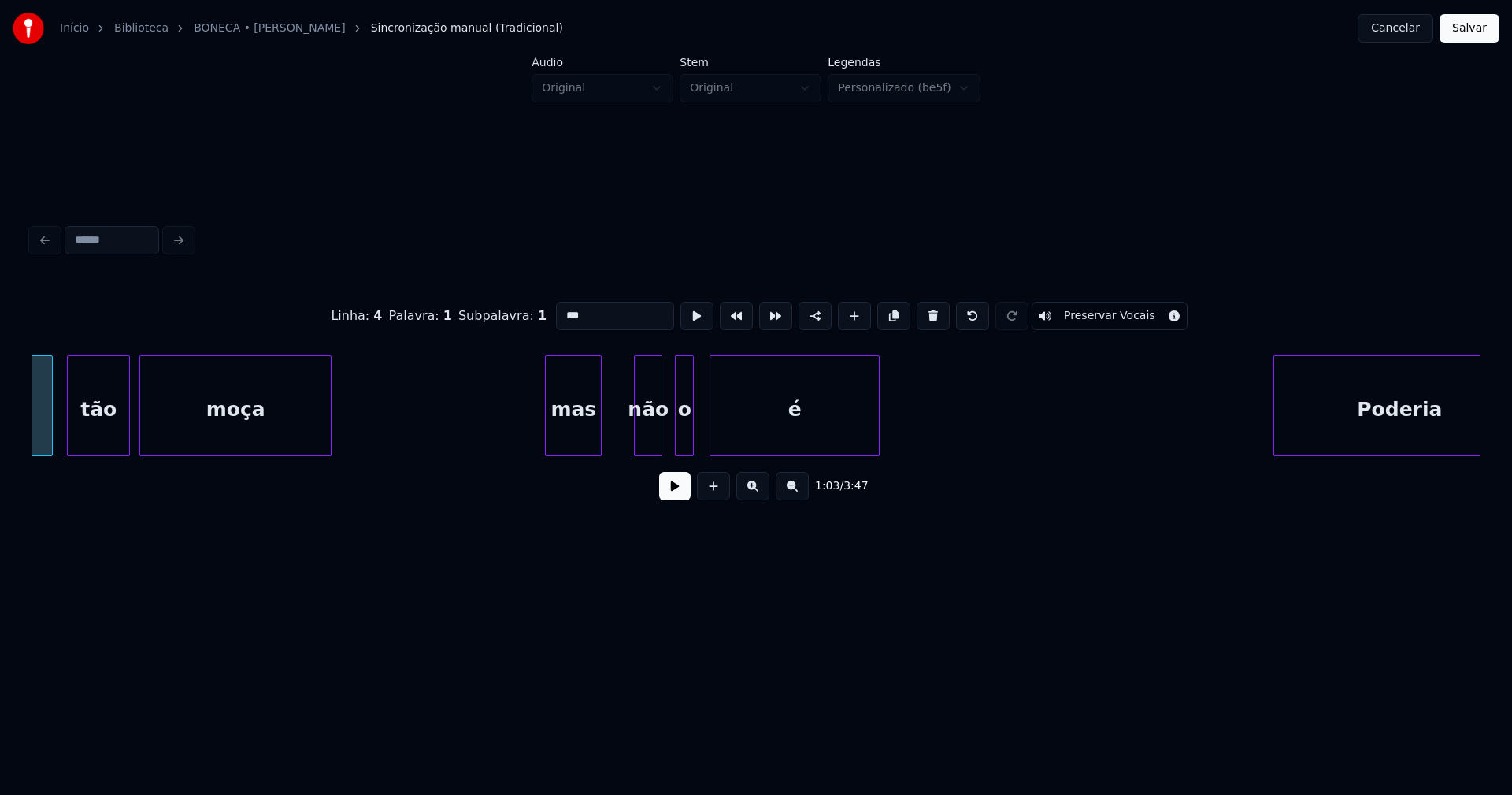
click at [562, 444] on div "mas" at bounding box center [573, 410] width 55 height 107
click at [528, 440] on div at bounding box center [530, 406] width 5 height 99
type input "***"
click at [672, 494] on button at bounding box center [675, 486] width 32 height 29
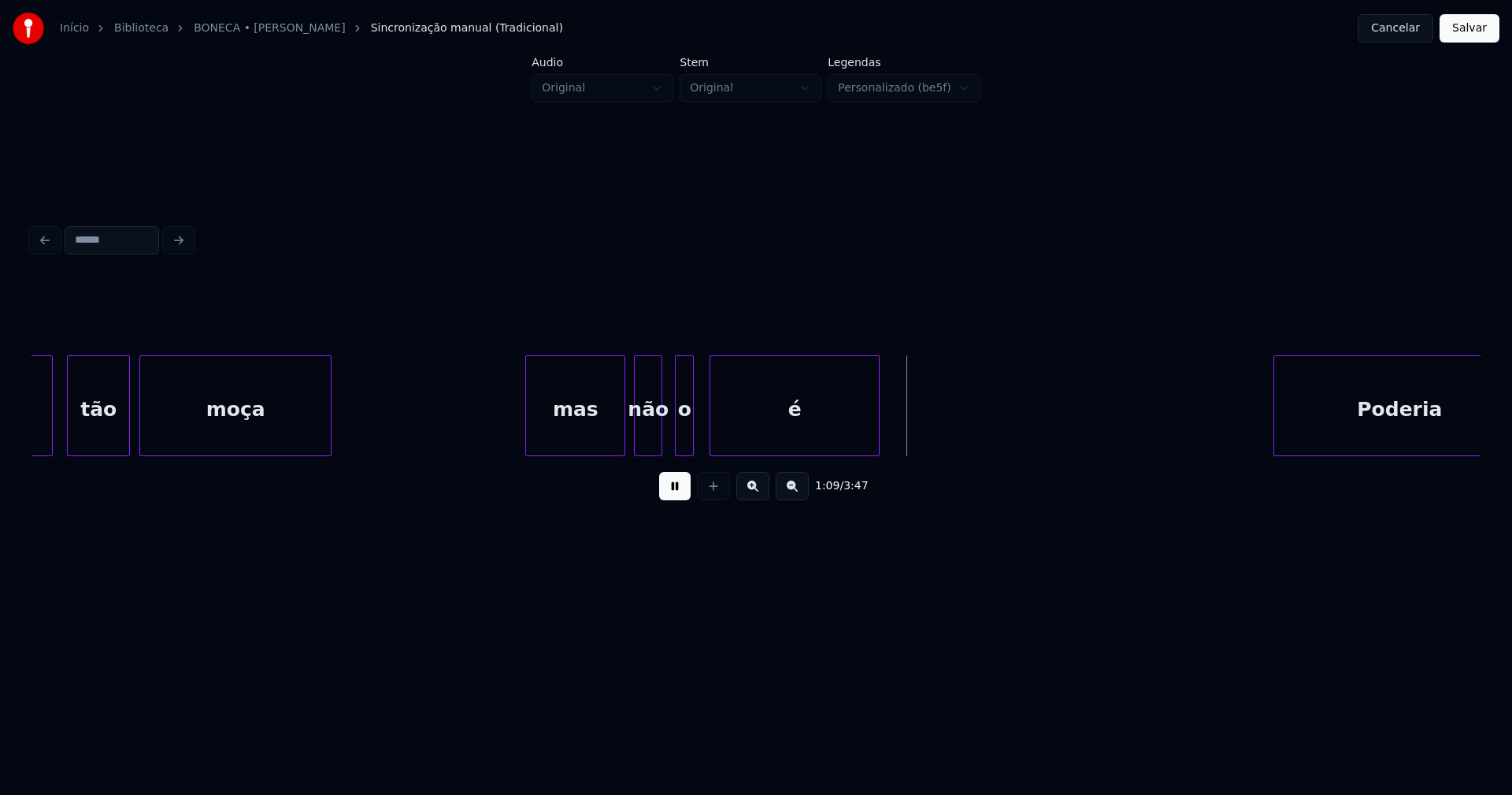
click at [621, 418] on div at bounding box center [622, 406] width 5 height 99
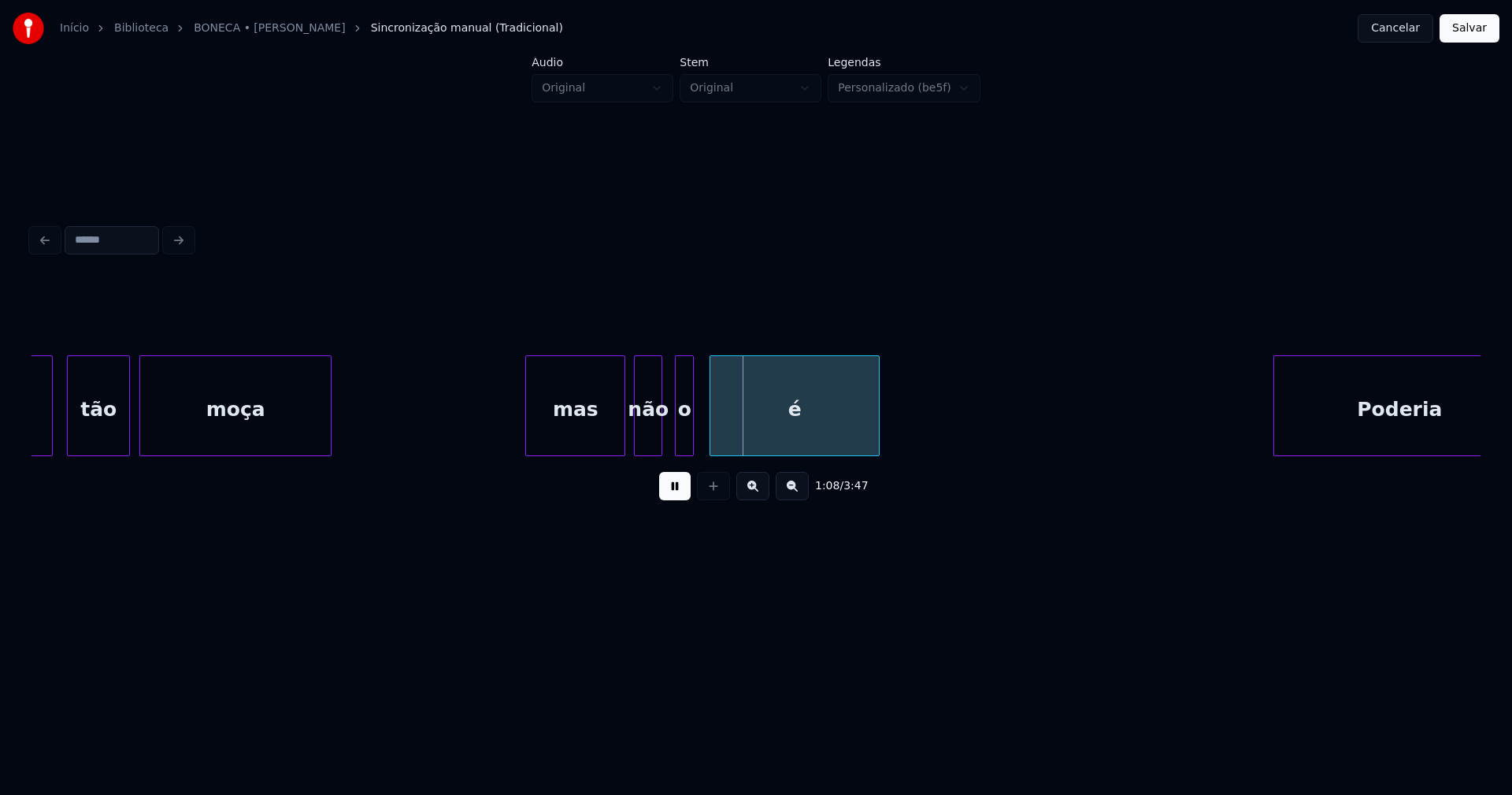
click at [567, 429] on div "mas" at bounding box center [575, 410] width 99 height 107
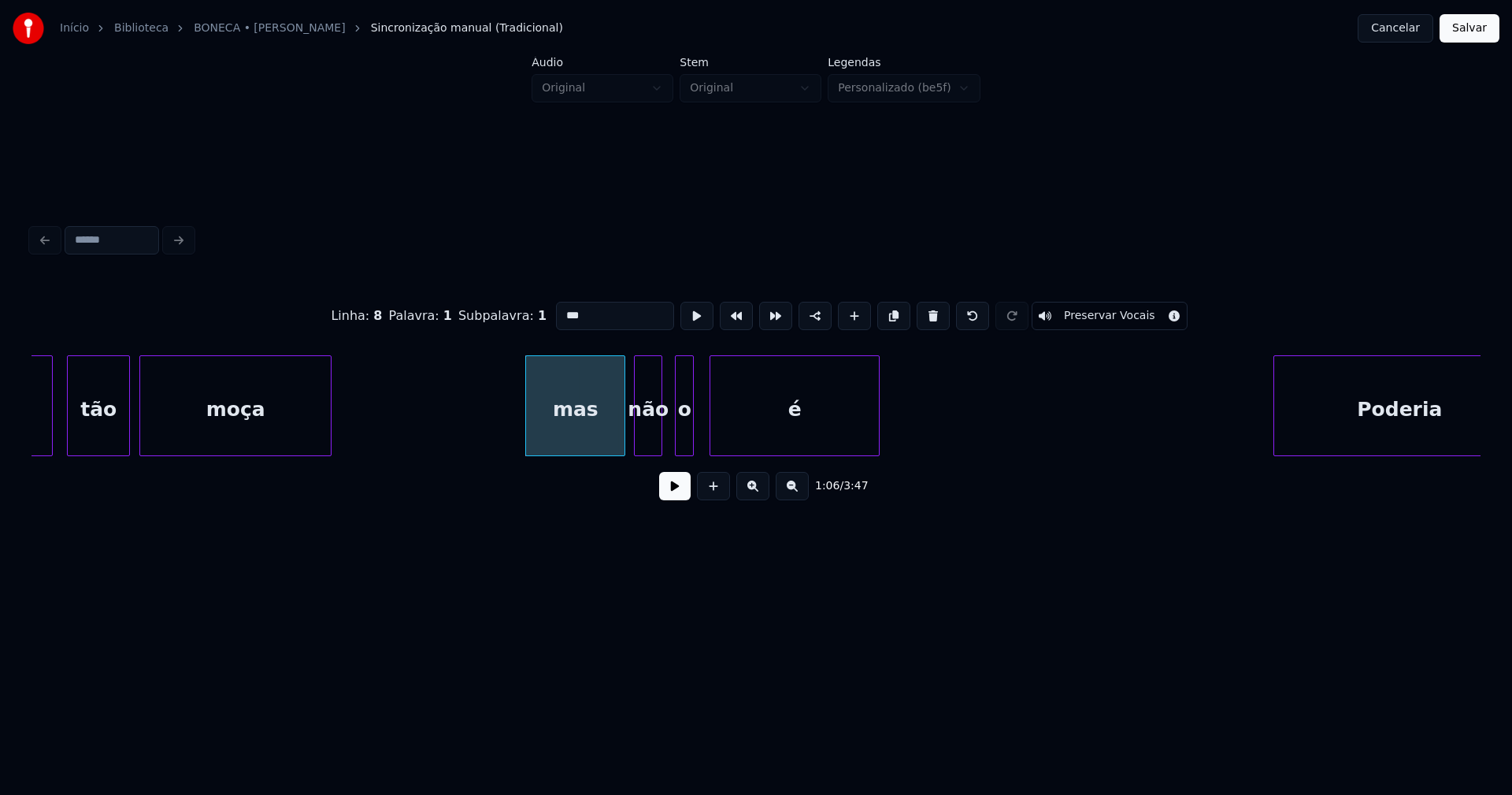
click at [564, 308] on input "***" at bounding box center [615, 316] width 118 height 29
click at [673, 436] on div at bounding box center [673, 406] width 5 height 99
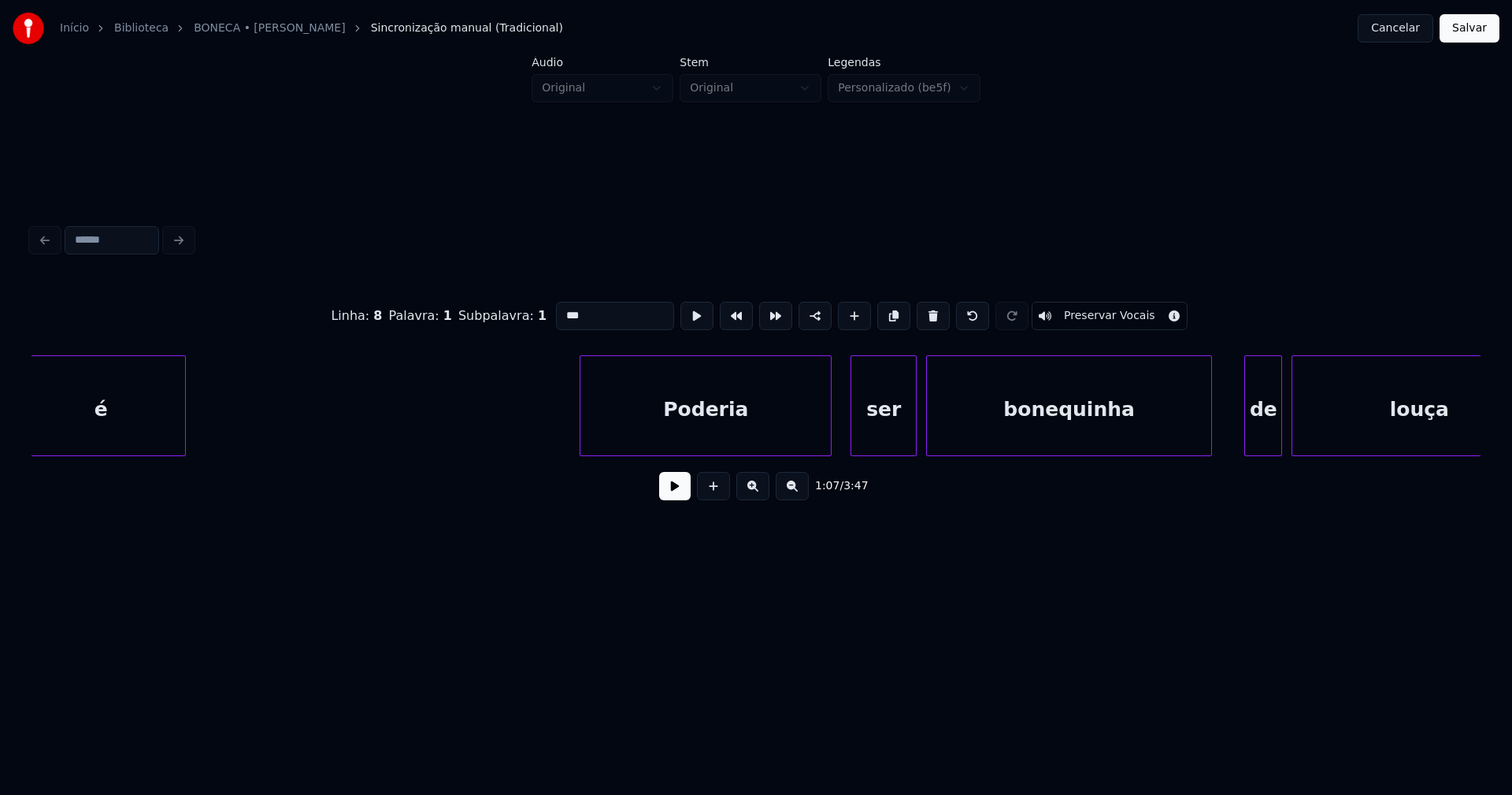
scroll to position [0, 10815]
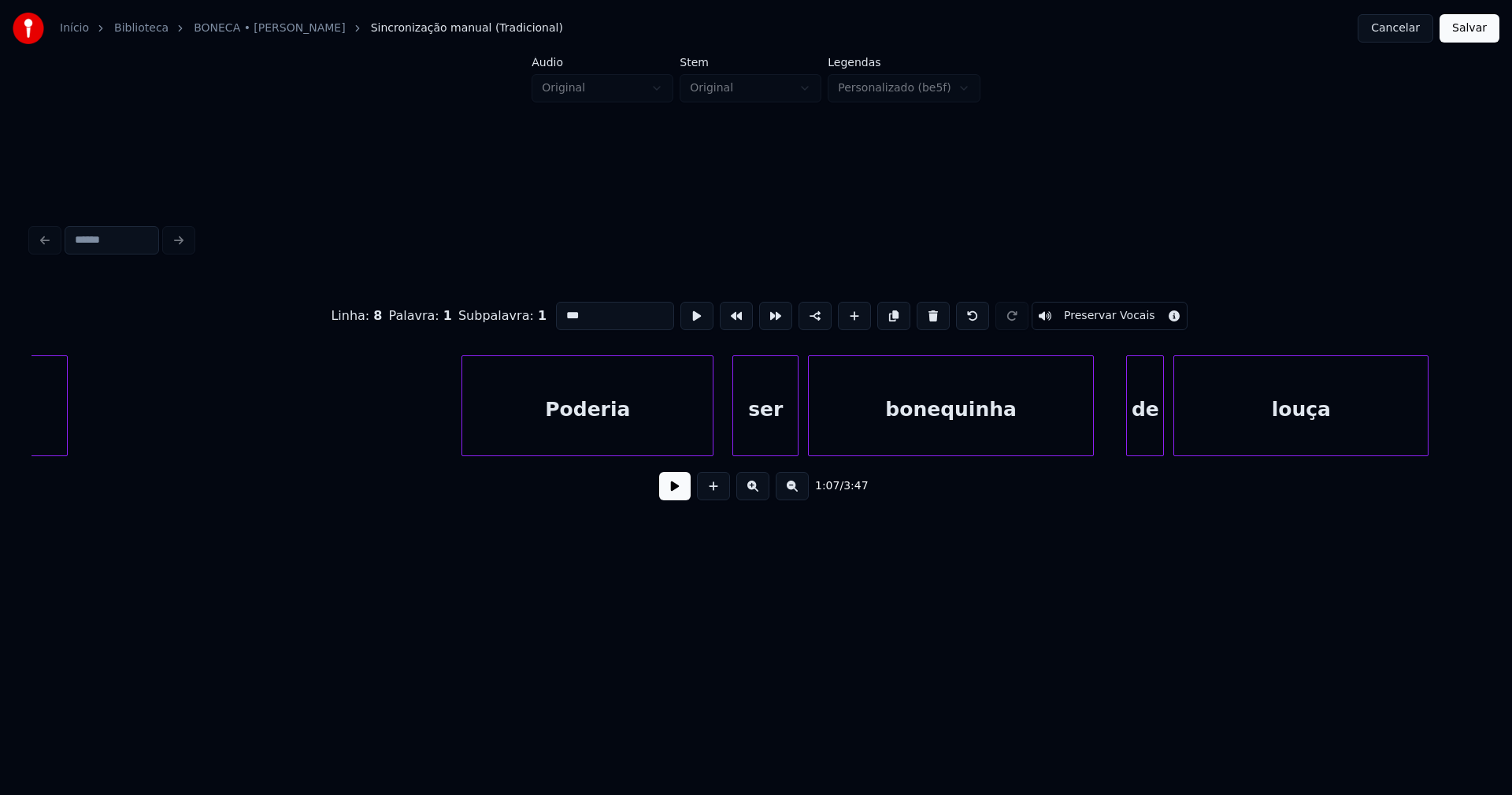
type input "***"
click at [679, 494] on button at bounding box center [675, 486] width 32 height 29
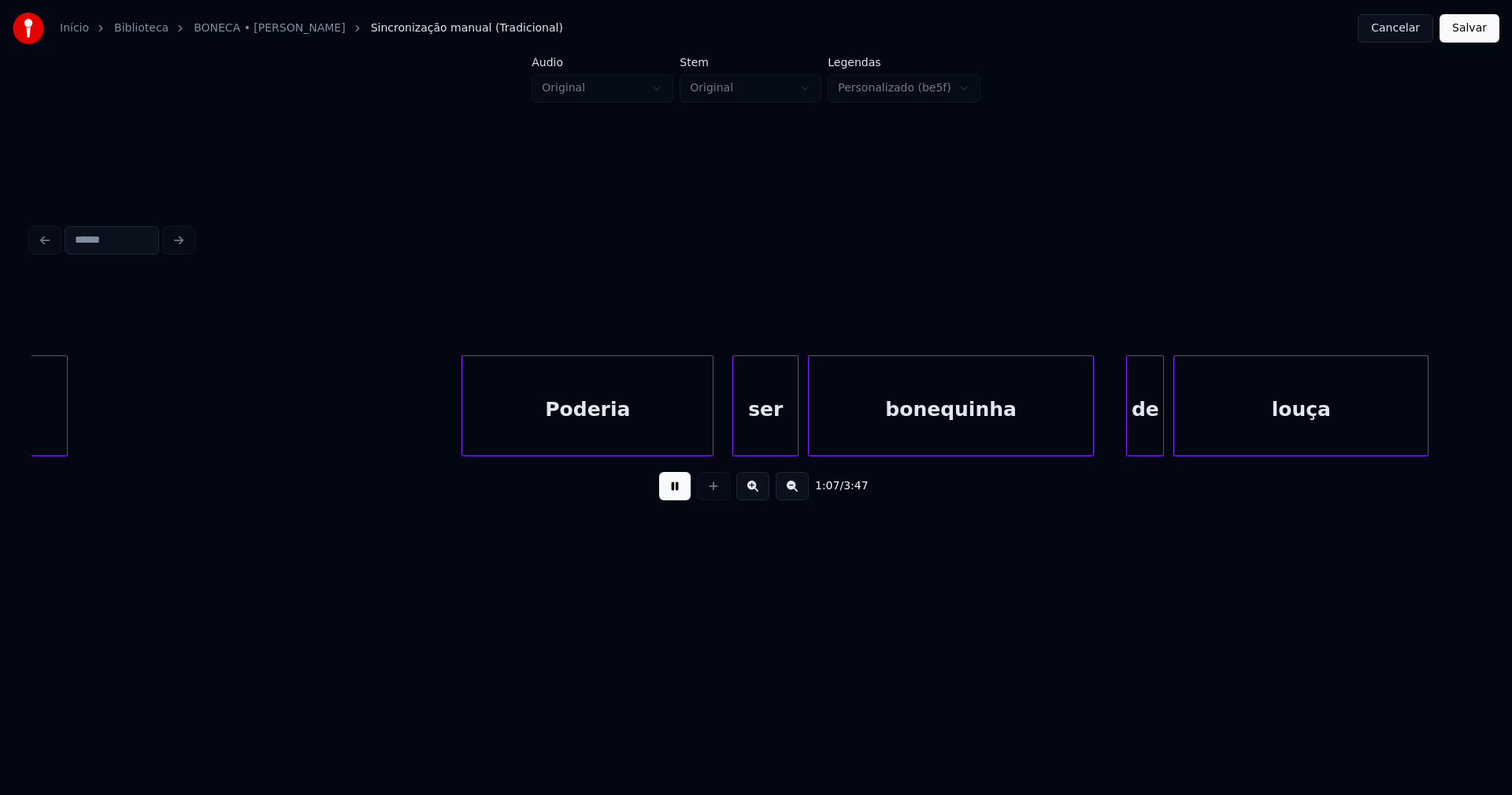
scroll to position [0, 10641]
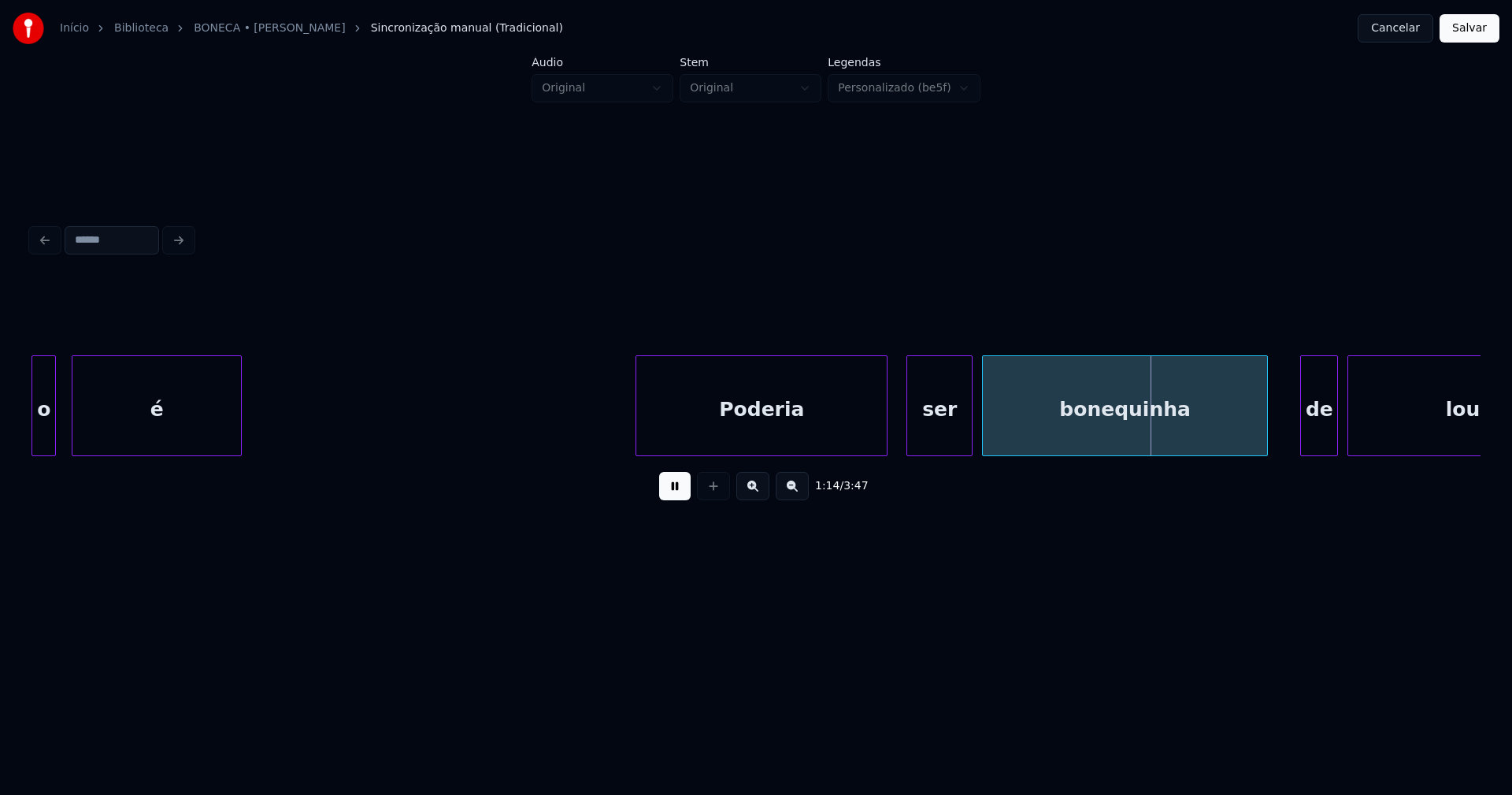
click at [875, 439] on div at bounding box center [874, 406] width 5 height 99
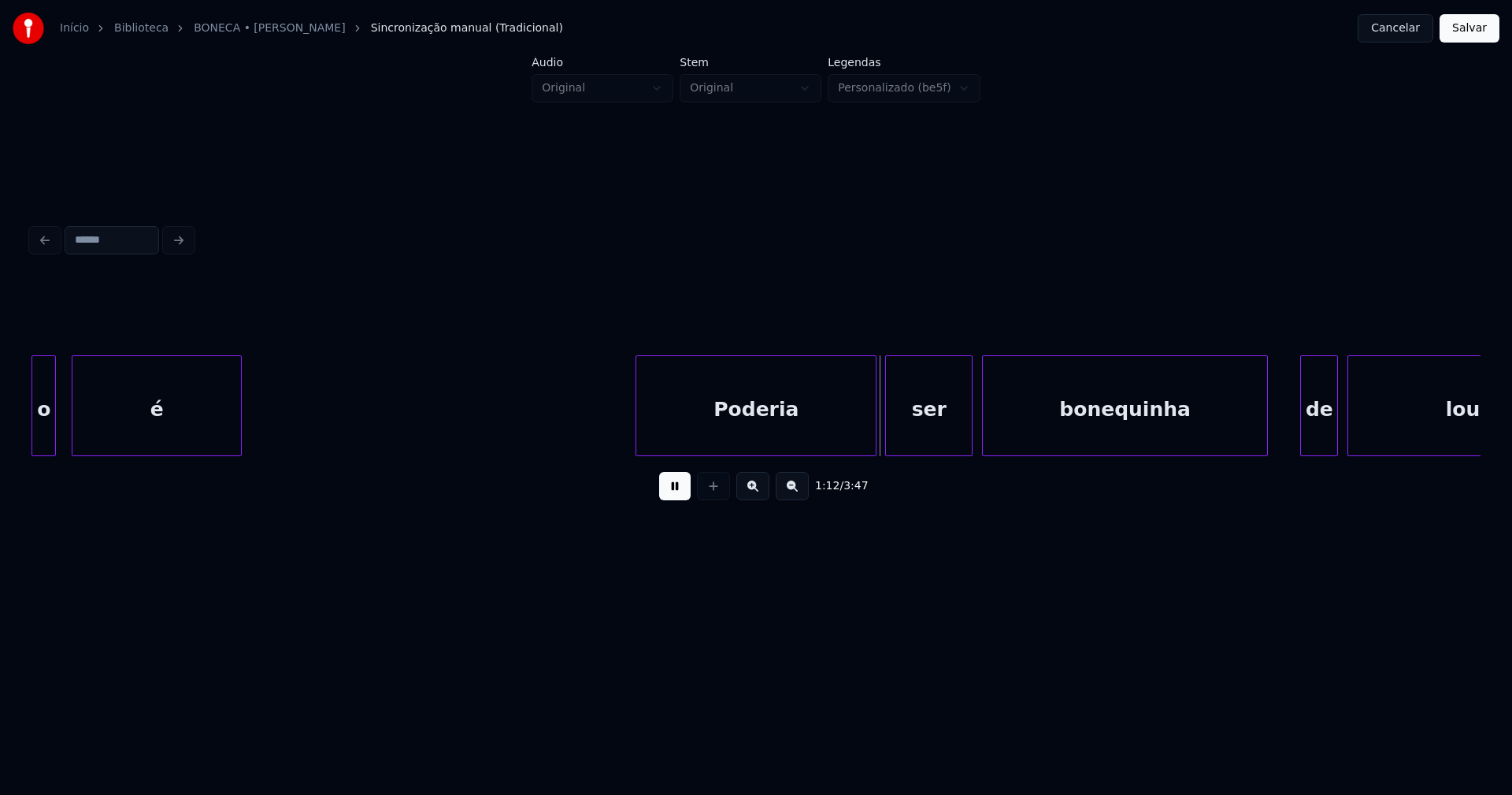
click at [889, 442] on div at bounding box center [889, 406] width 5 height 99
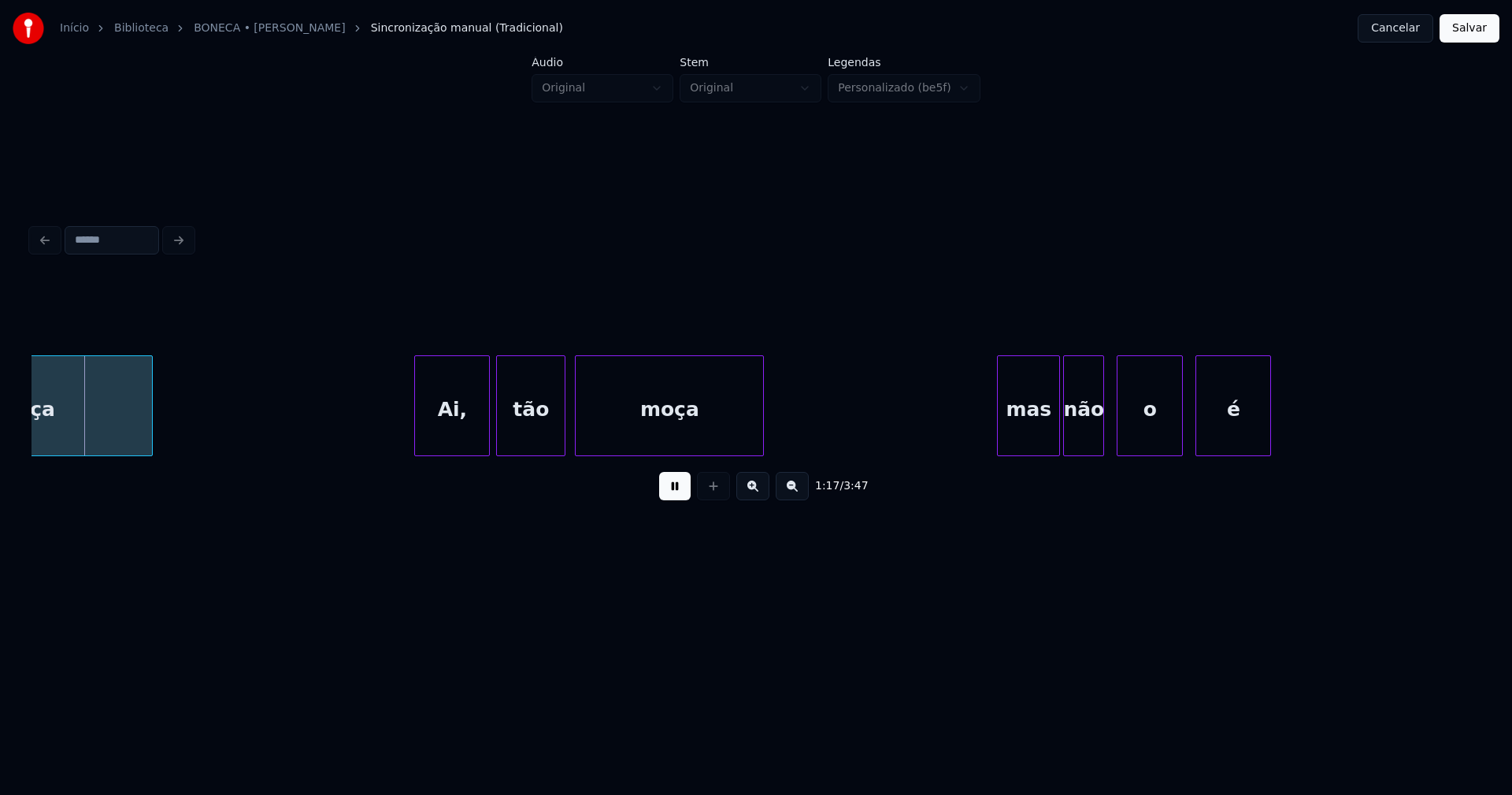
scroll to position [0, 11591]
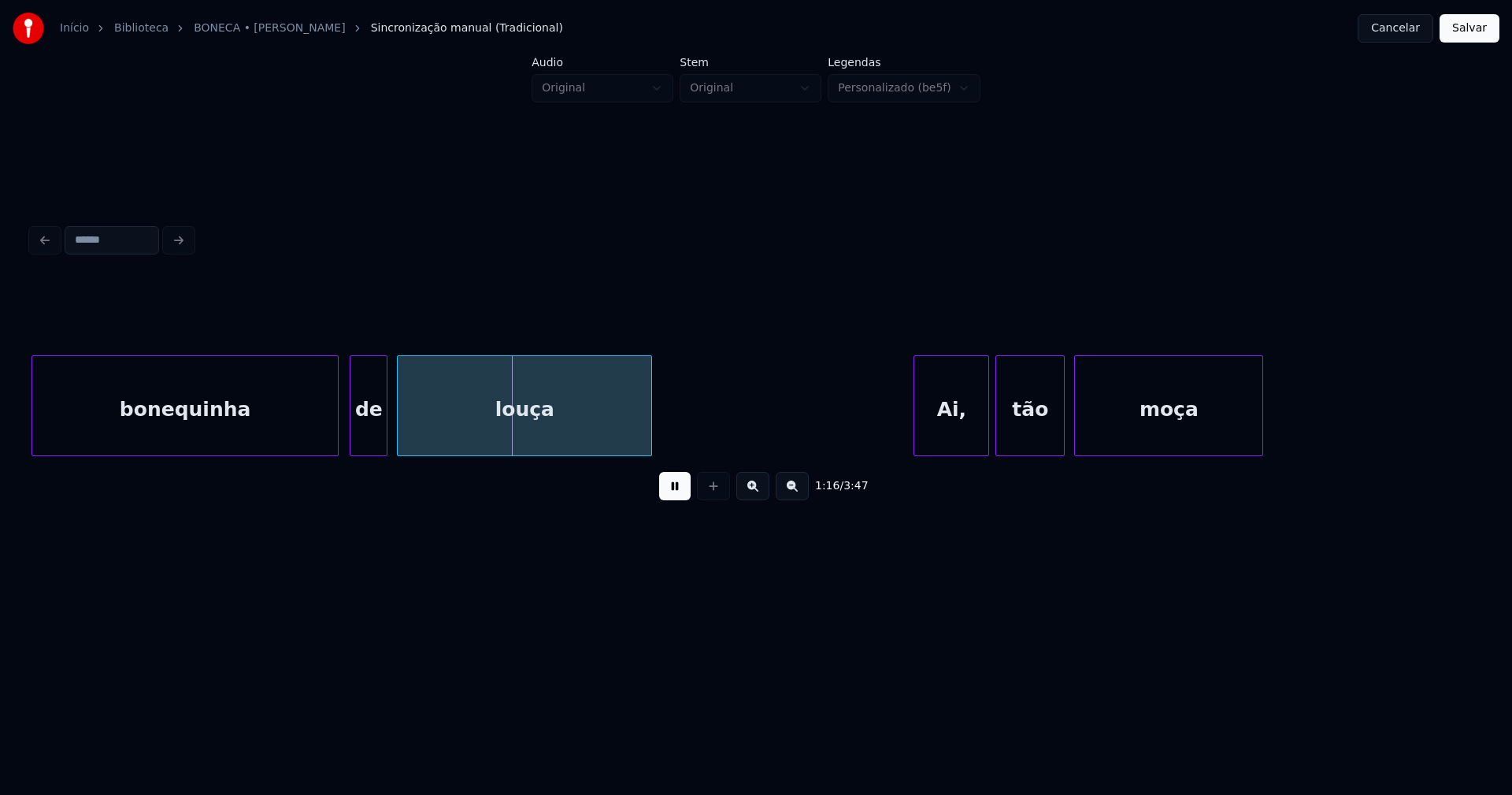
click at [336, 423] on div at bounding box center [336, 406] width 5 height 99
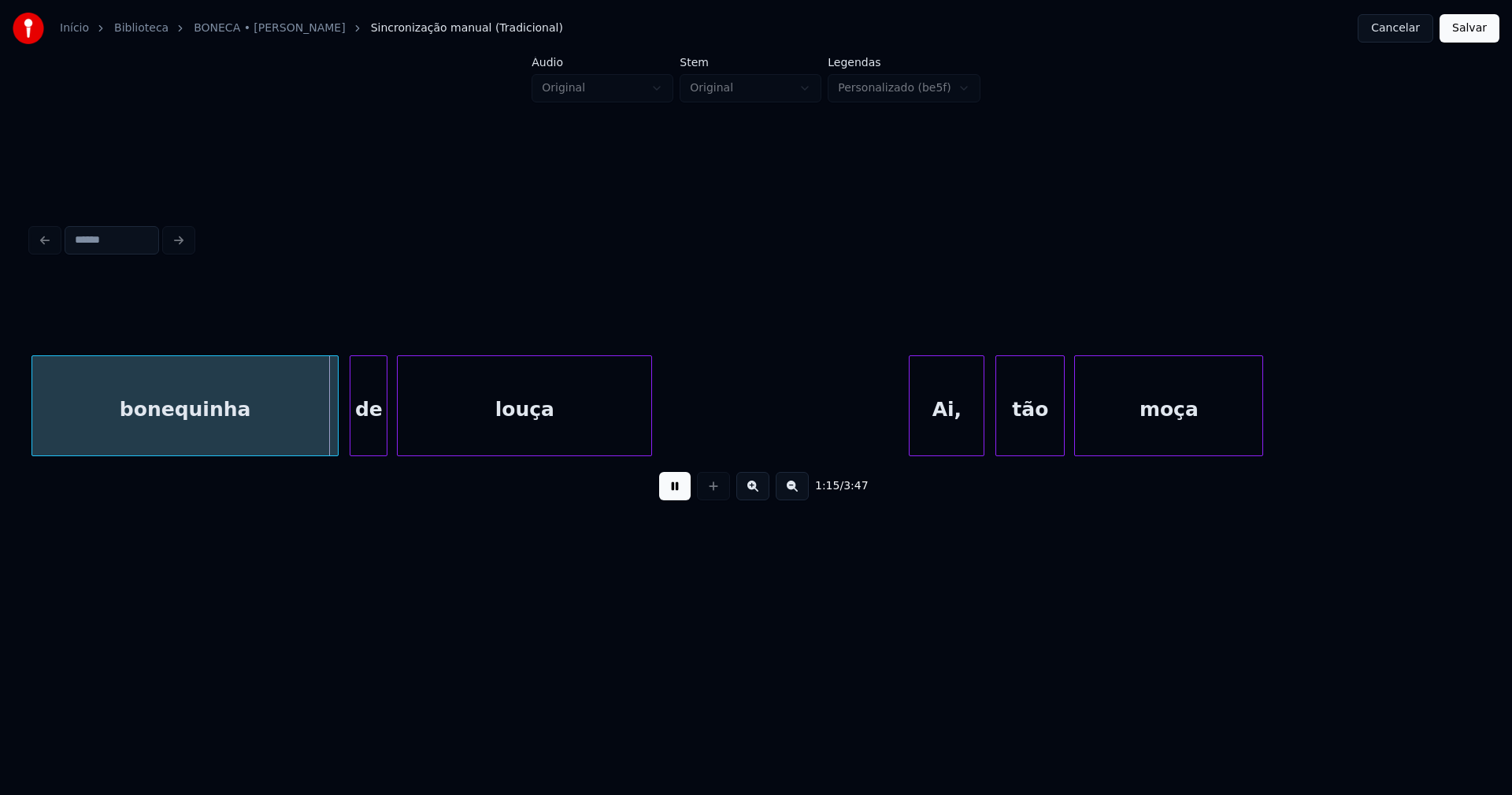
click at [944, 437] on div "Ai," at bounding box center [946, 410] width 74 height 107
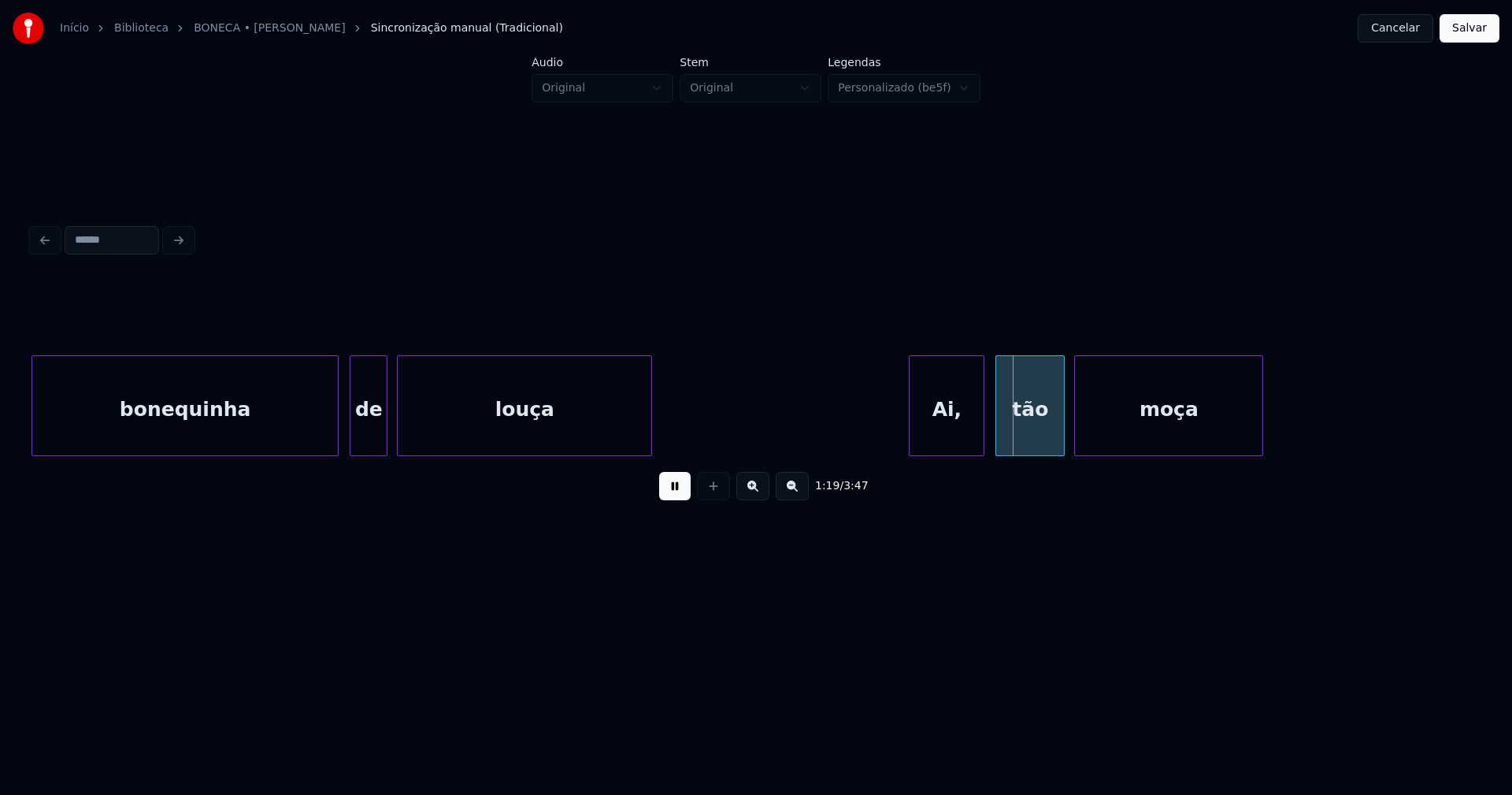
click at [683, 496] on button at bounding box center [675, 486] width 32 height 29
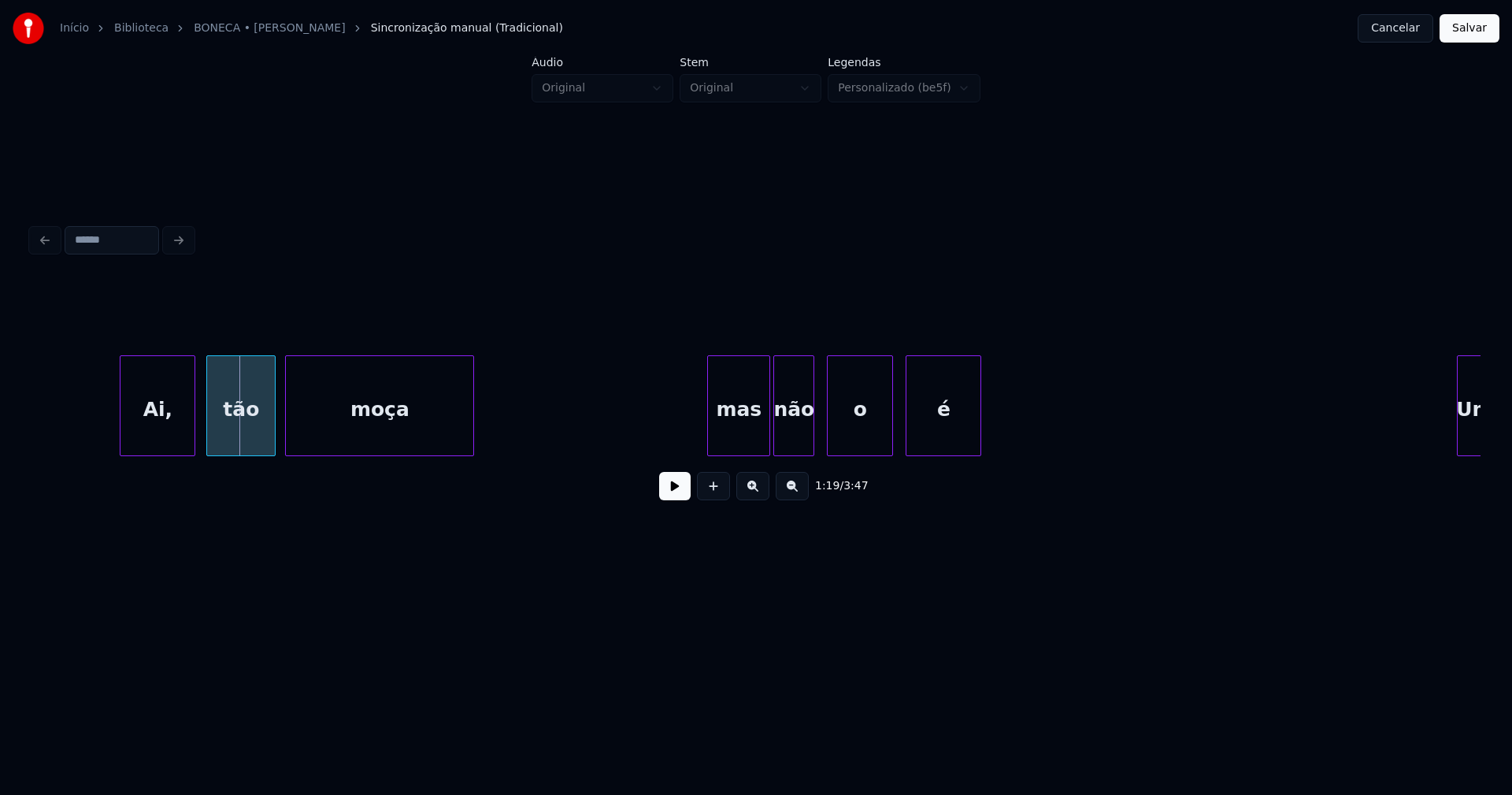
scroll to position [0, 12480]
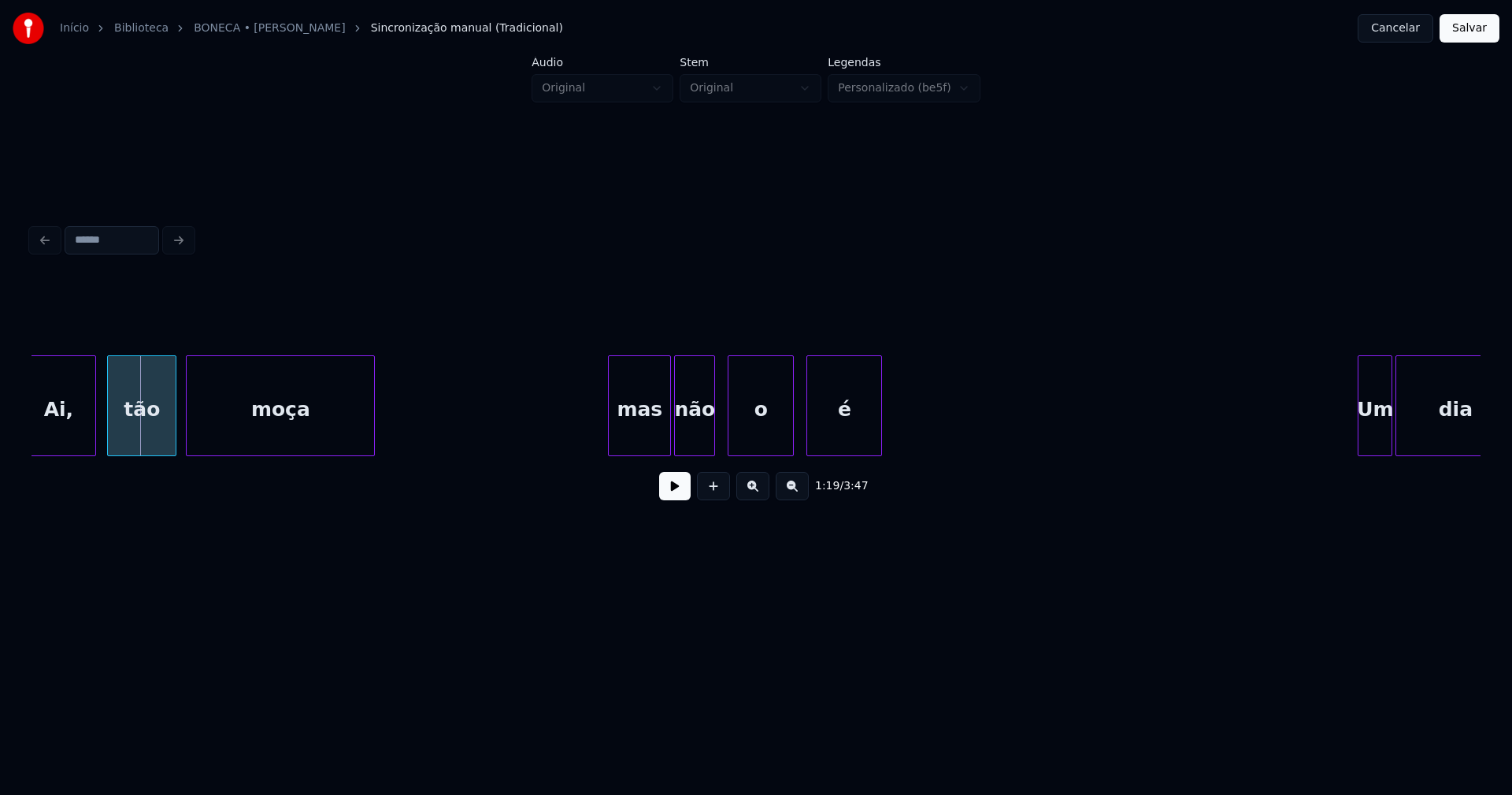
click at [633, 427] on div "mas" at bounding box center [639, 410] width 61 height 107
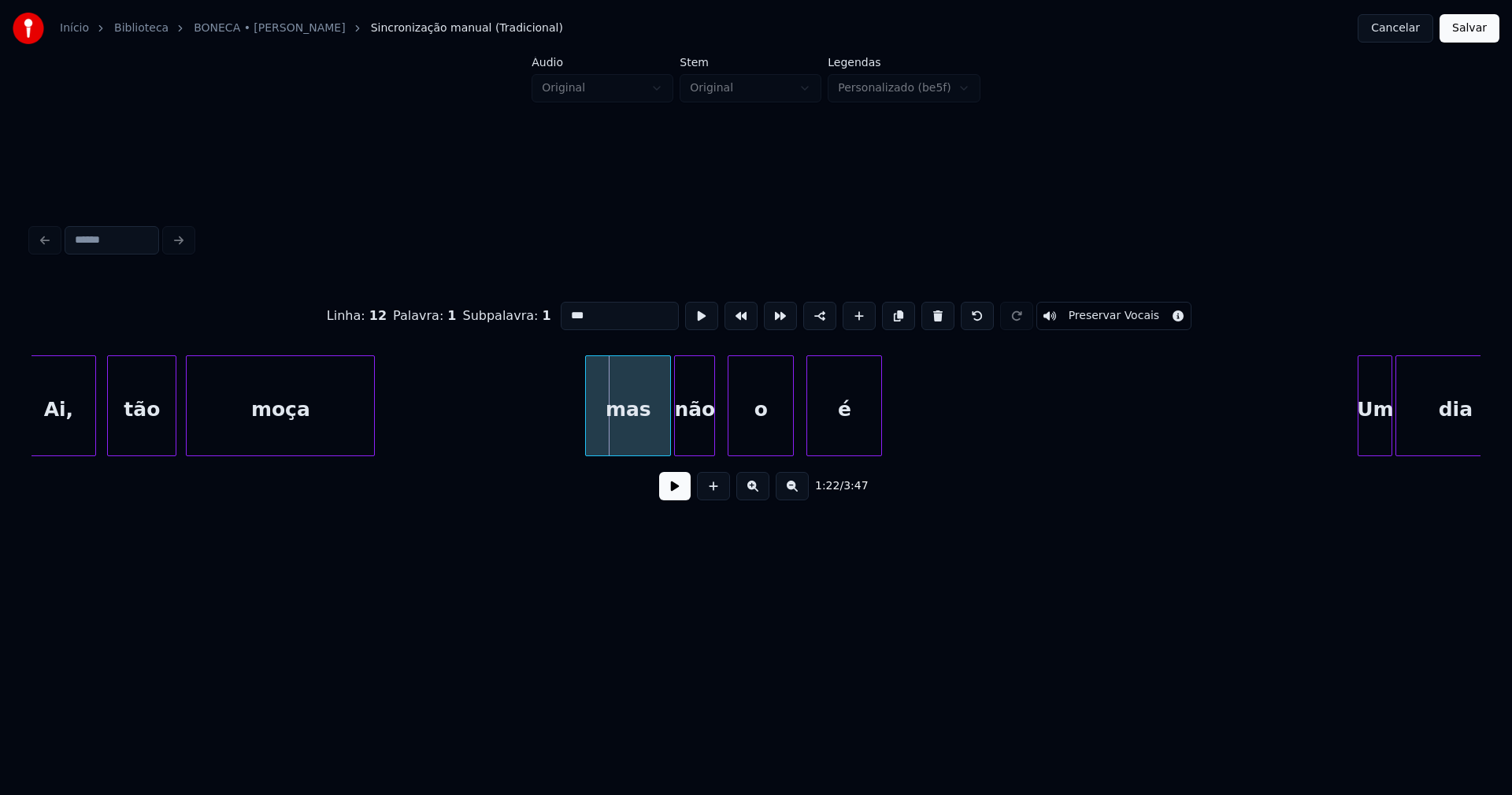
click at [587, 440] on div at bounding box center [588, 406] width 5 height 99
click at [621, 435] on div "mas" at bounding box center [628, 410] width 84 height 107
click at [571, 309] on input "***" at bounding box center [619, 316] width 118 height 29
click at [567, 309] on input "***" at bounding box center [619, 316] width 118 height 29
click at [754, 431] on div "o" at bounding box center [755, 410] width 65 height 107
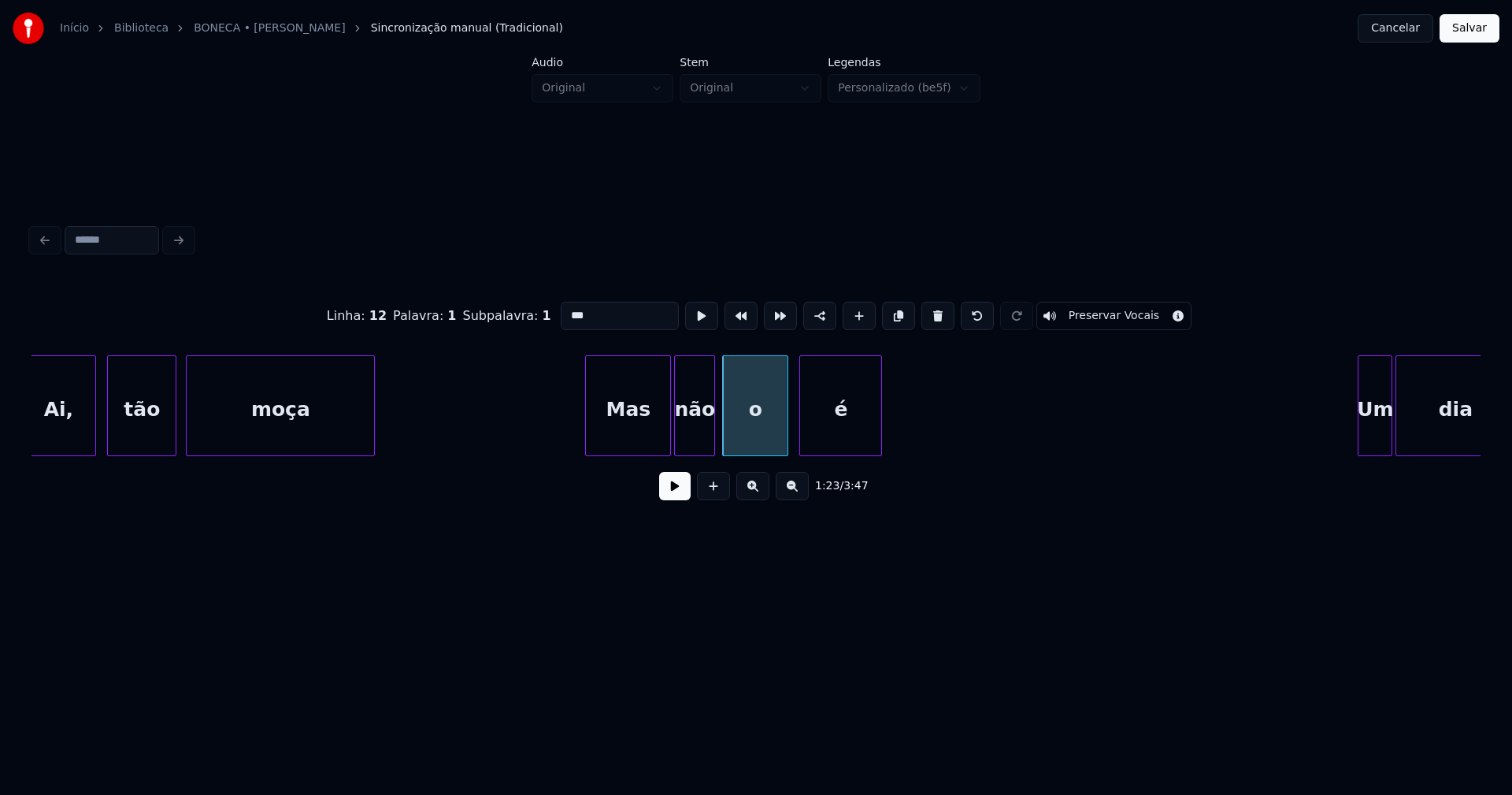
click at [801, 444] on div at bounding box center [803, 406] width 5 height 99
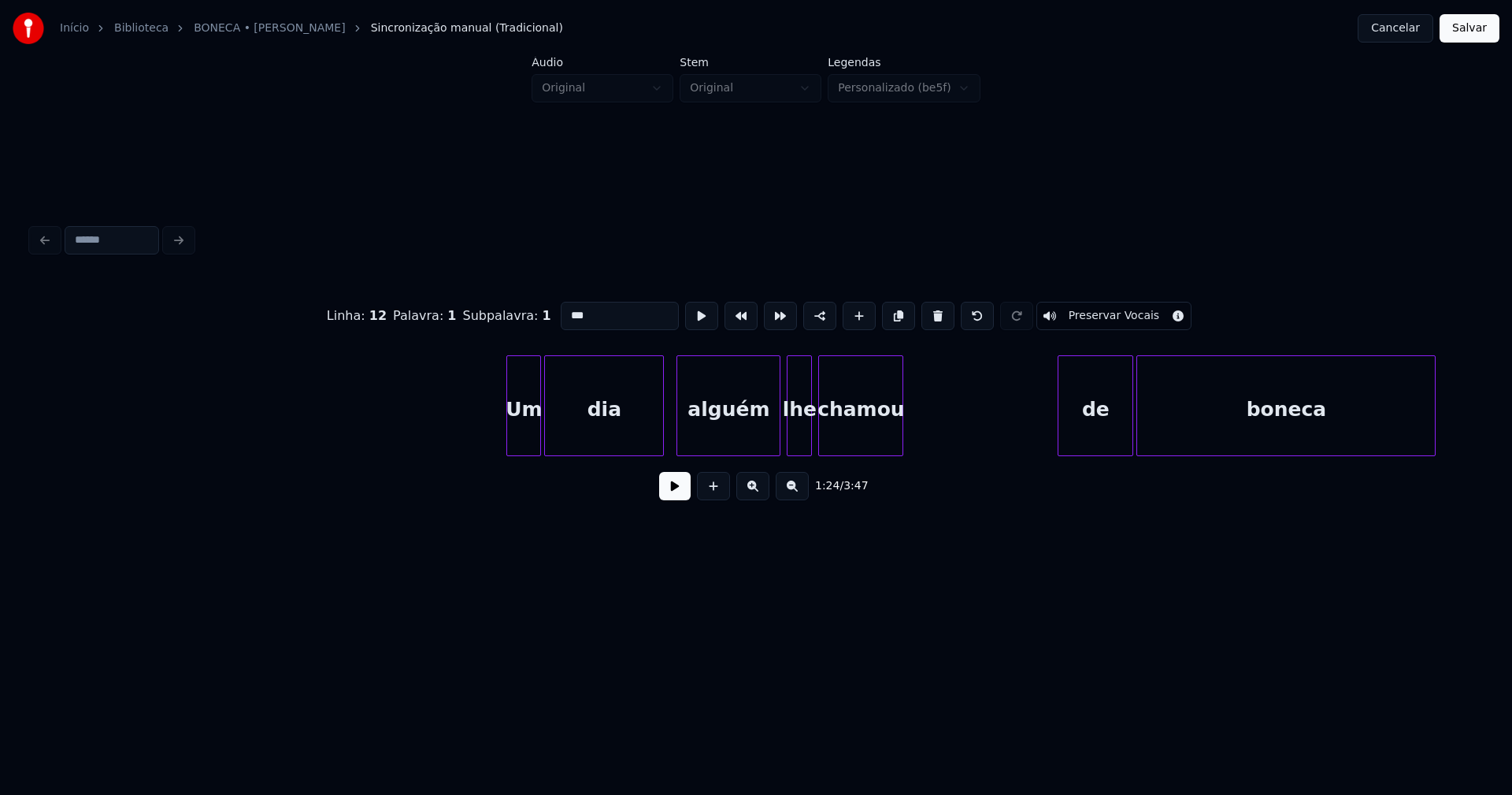
scroll to position [0, 13352]
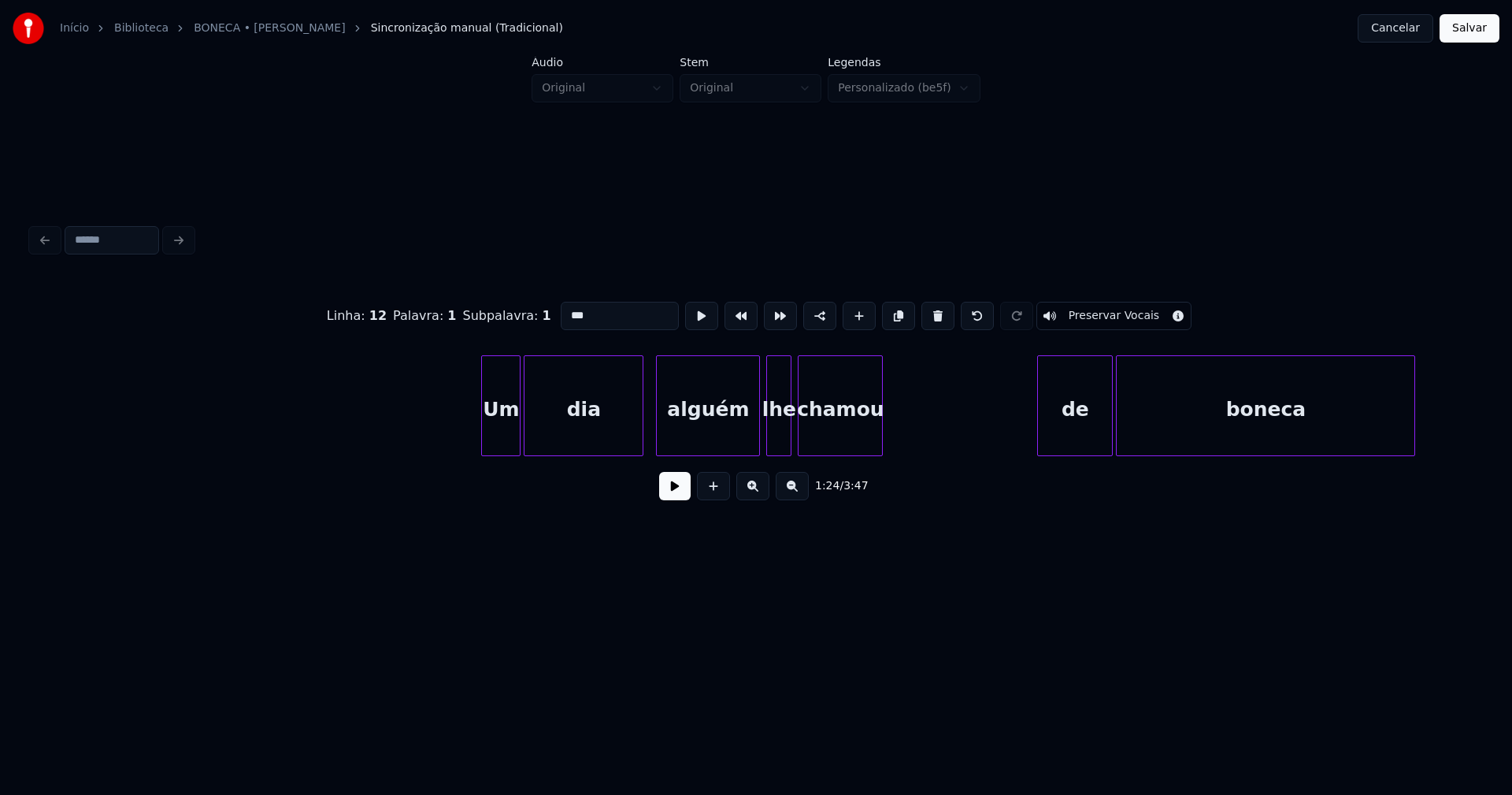
click at [487, 435] on div at bounding box center [485, 406] width 5 height 99
click at [535, 437] on div at bounding box center [533, 406] width 5 height 99
click at [712, 428] on div "alguém" at bounding box center [708, 410] width 102 height 107
click at [654, 443] on div at bounding box center [653, 406] width 5 height 99
click at [1074, 437] on div "de" at bounding box center [1071, 410] width 74 height 107
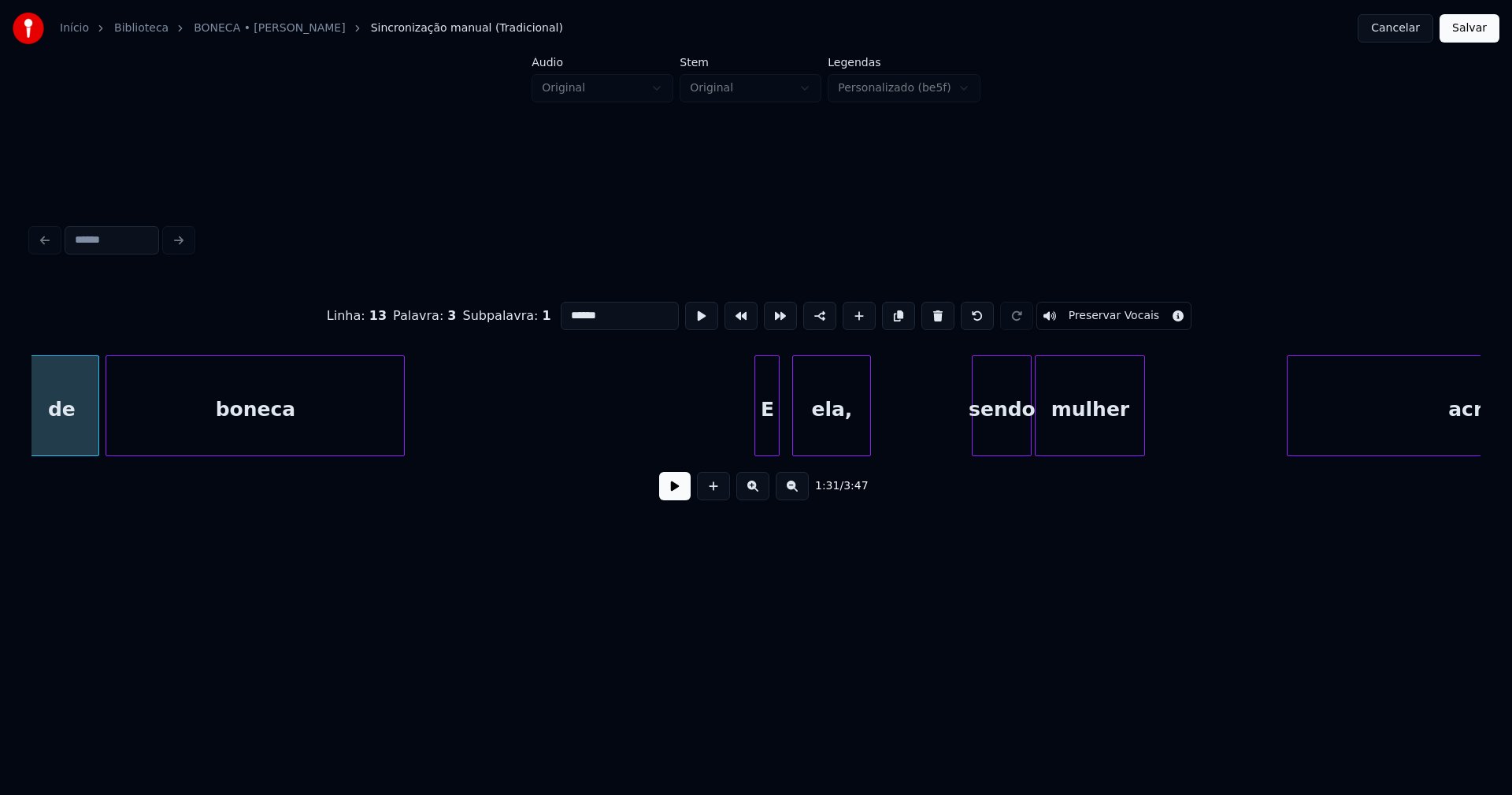
scroll to position [0, 14381]
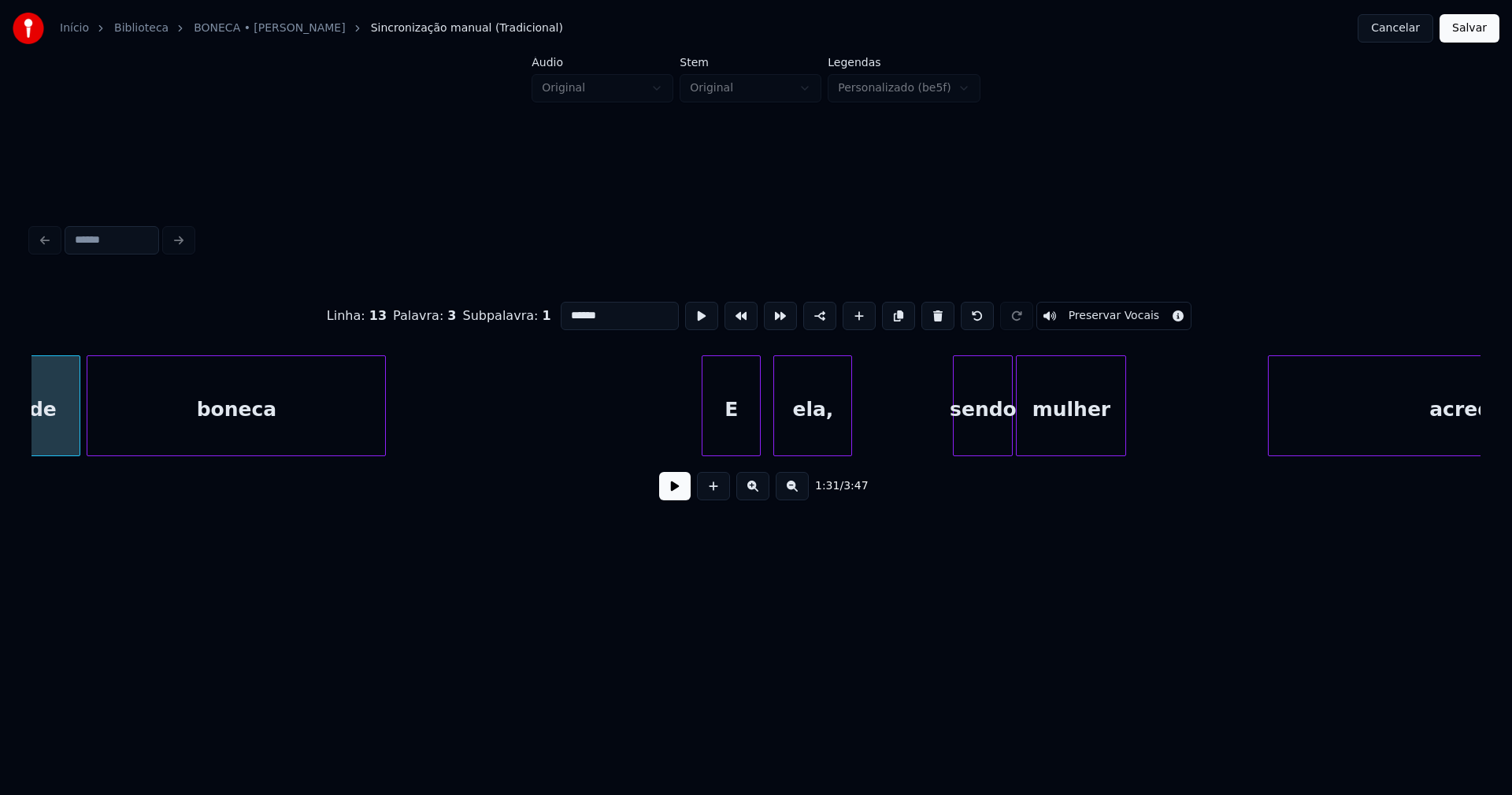
click at [703, 451] on div "de boneca E ela, sendo mulher acreditou" at bounding box center [756, 406] width 1449 height 100
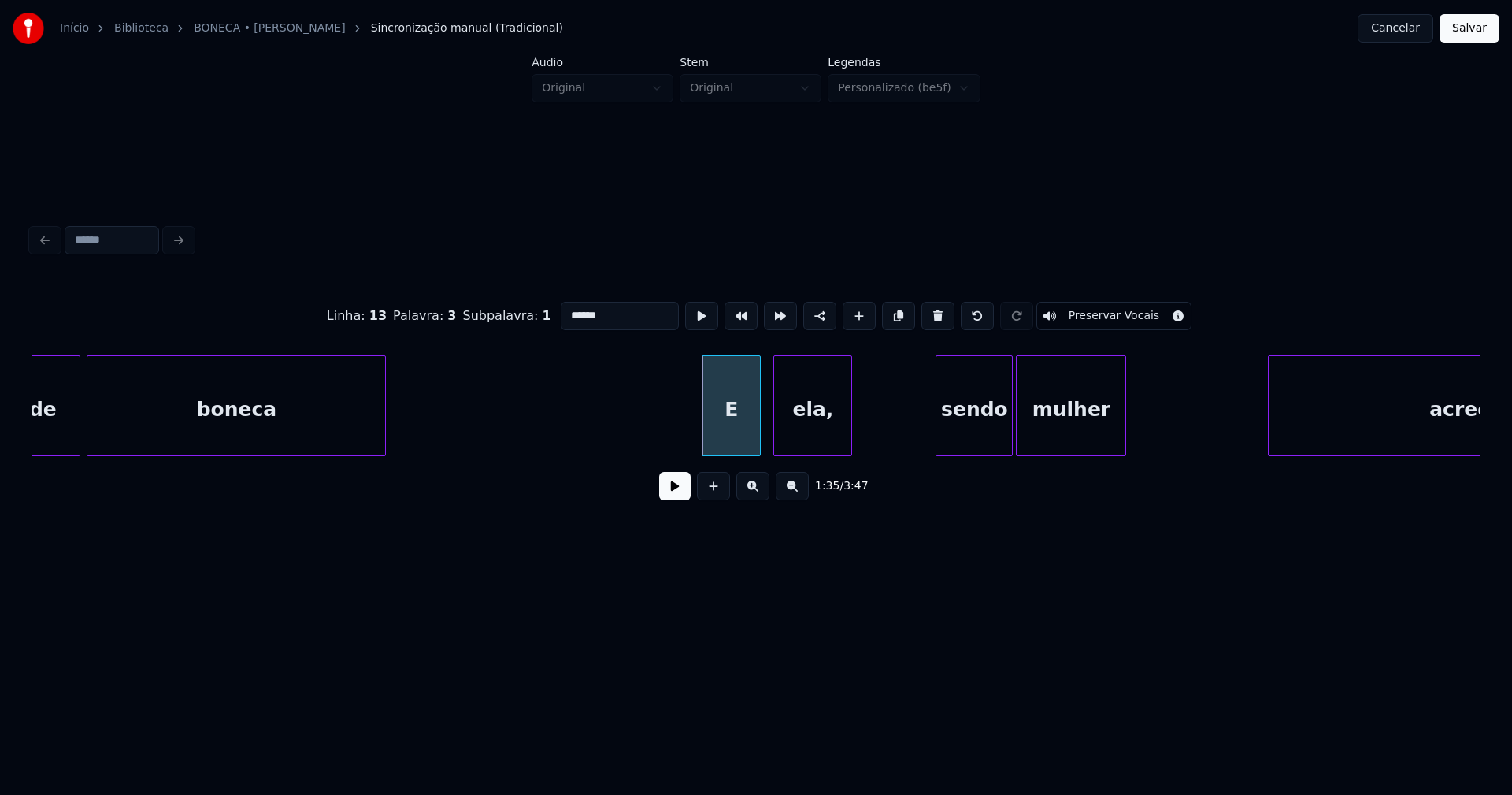
click at [938, 447] on div at bounding box center [939, 406] width 5 height 99
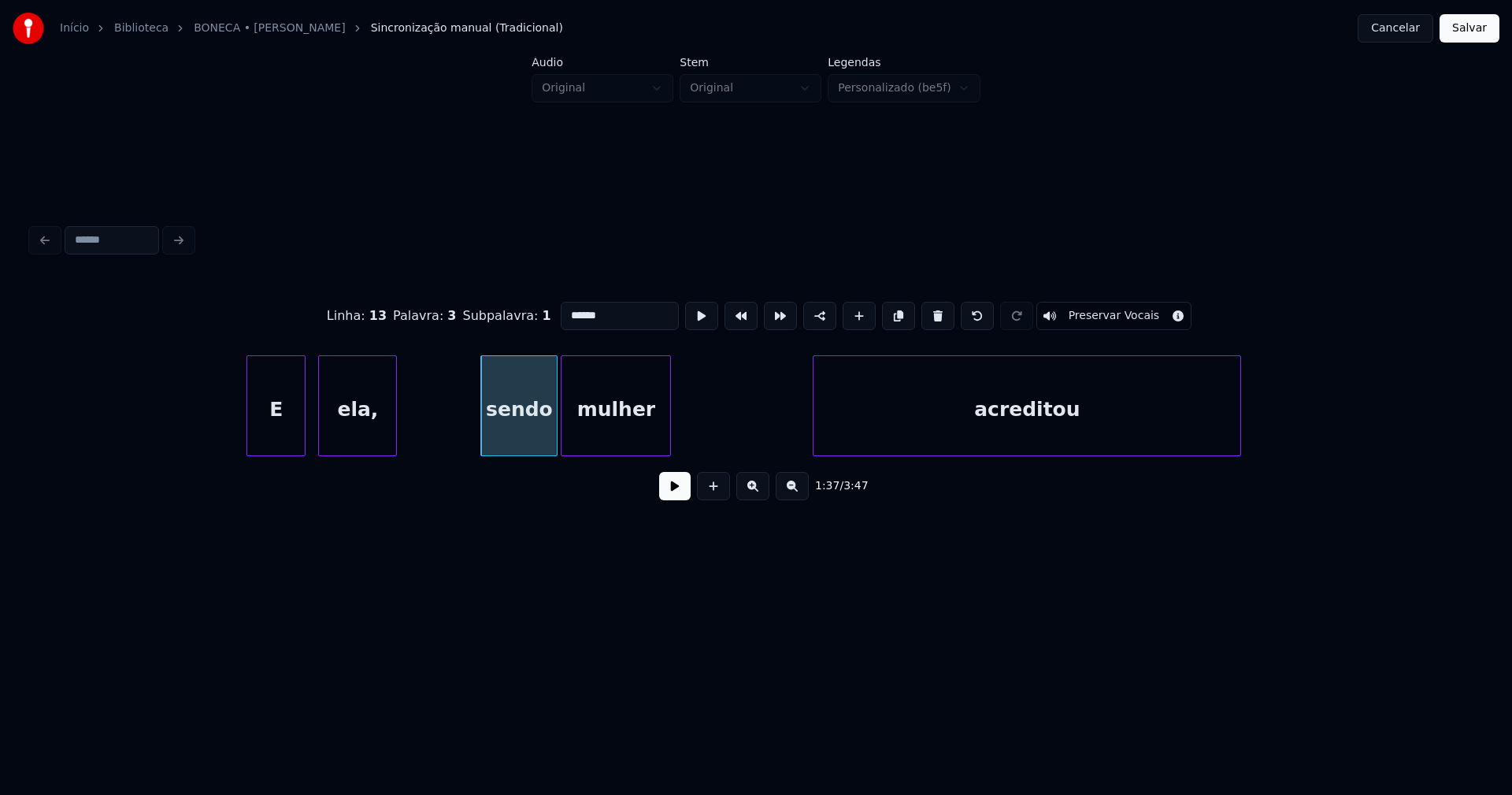
scroll to position [0, 15114]
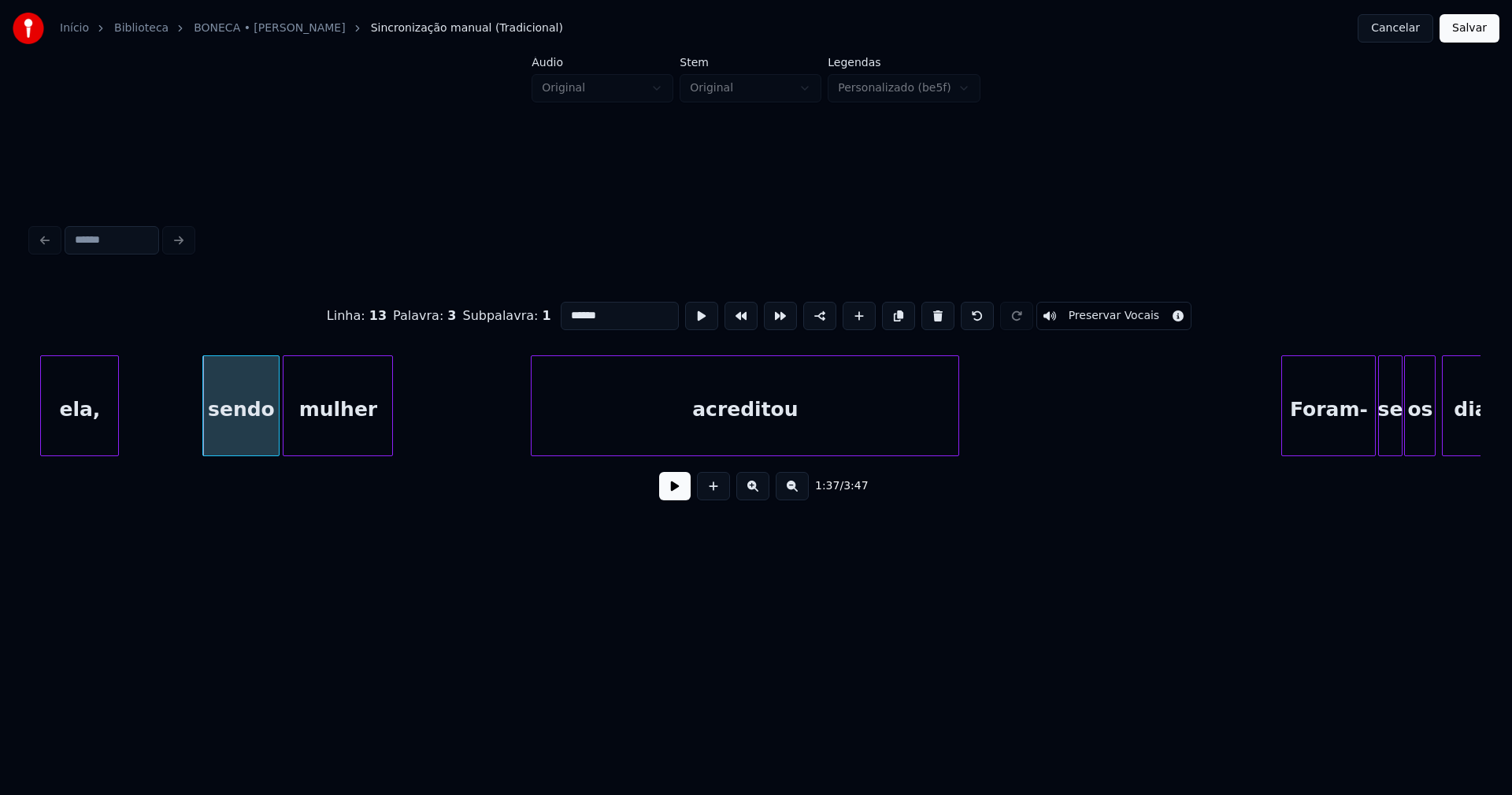
click at [654, 435] on div "acreditou" at bounding box center [744, 410] width 426 height 107
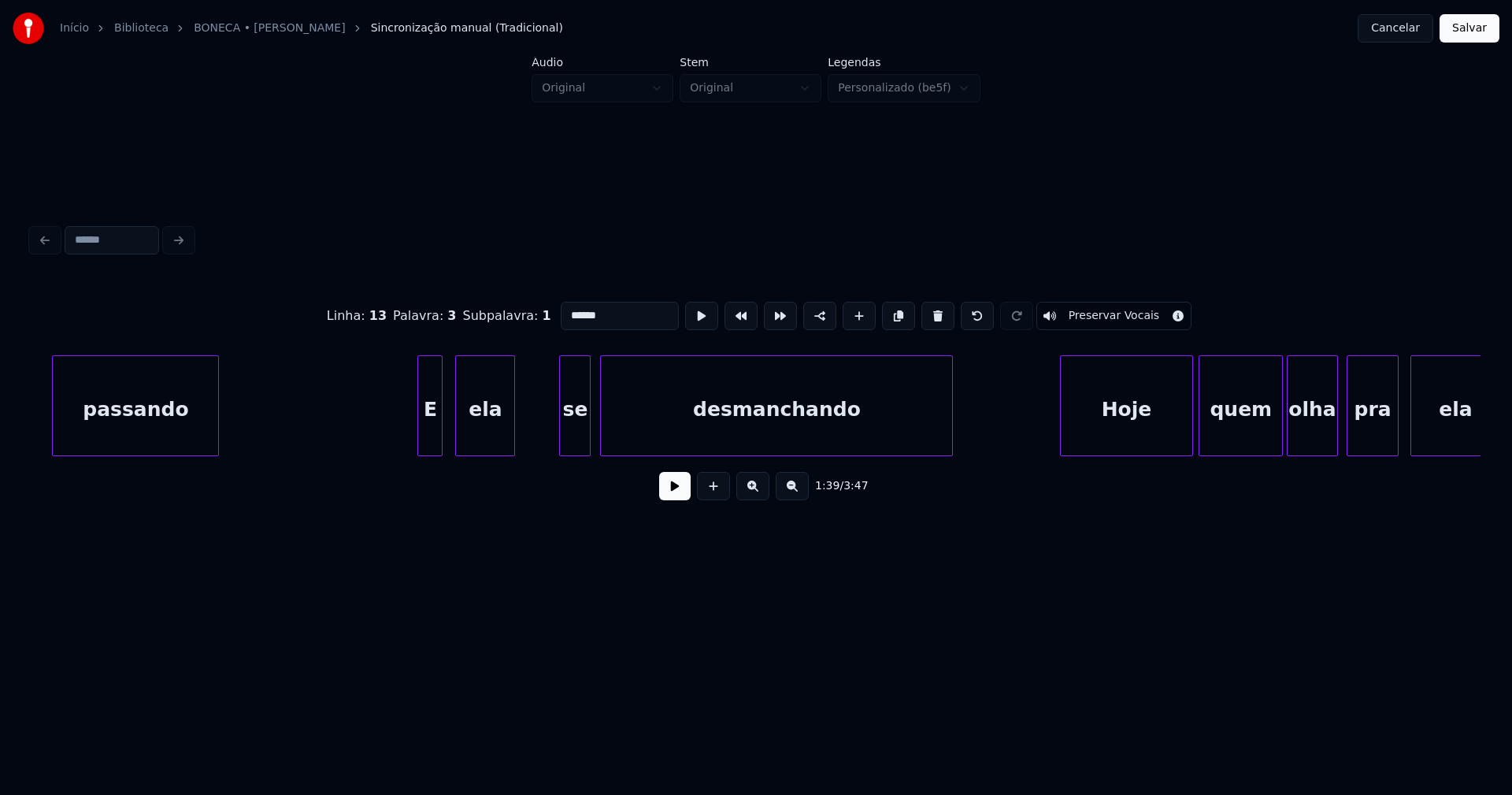
scroll to position [0, 16620]
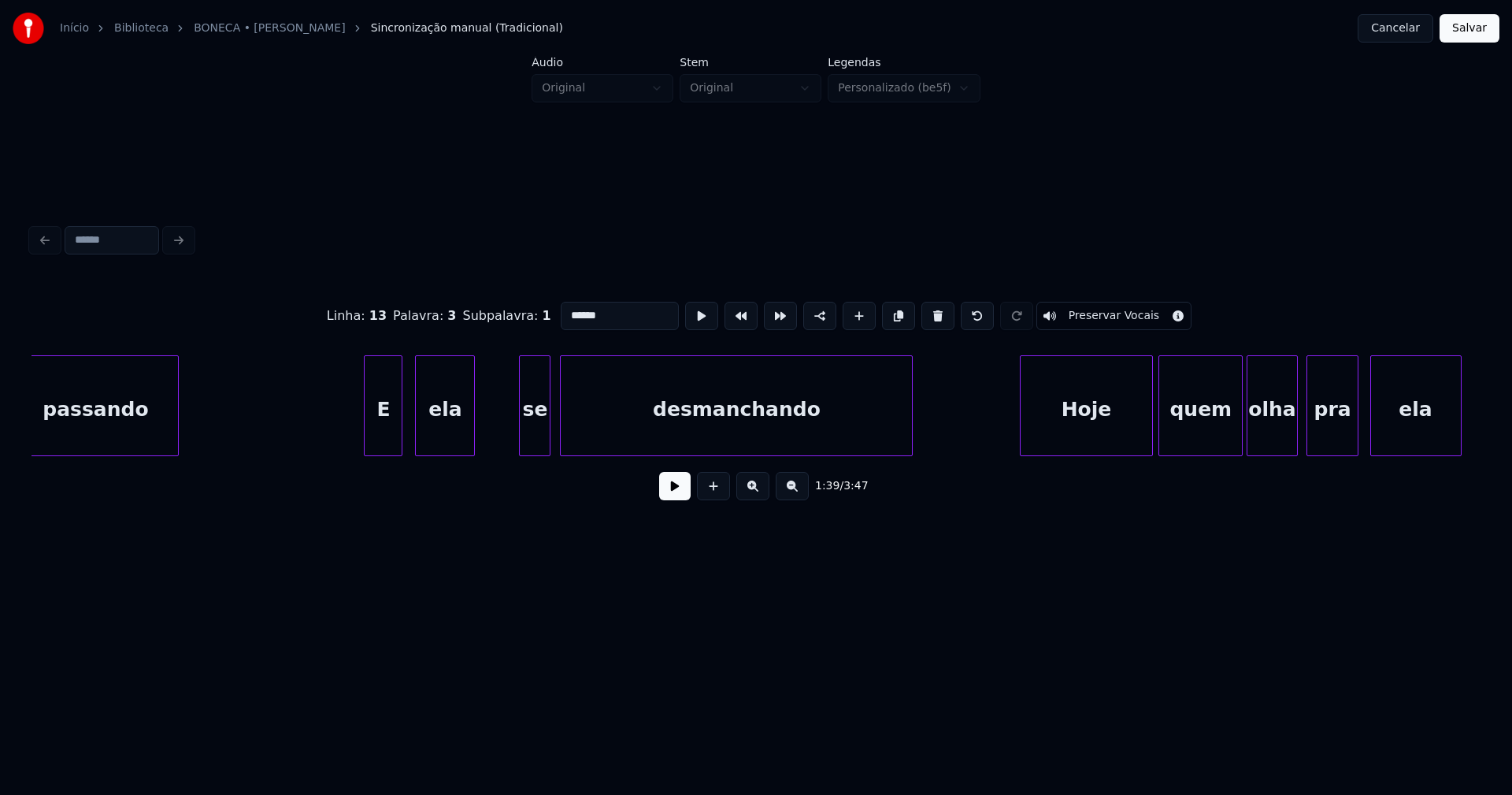
click at [368, 440] on div at bounding box center [367, 406] width 5 height 99
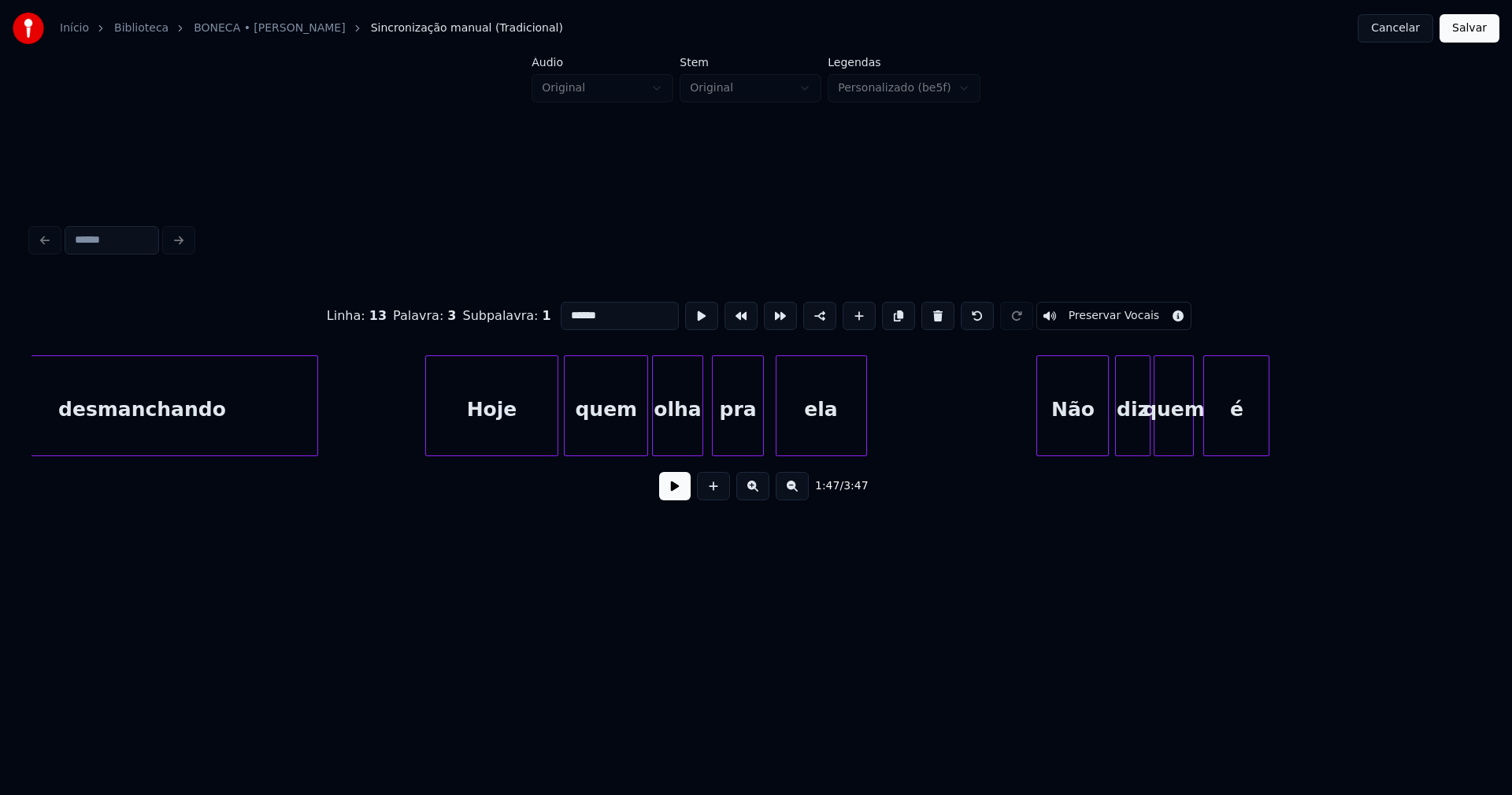
scroll to position [0, 17294]
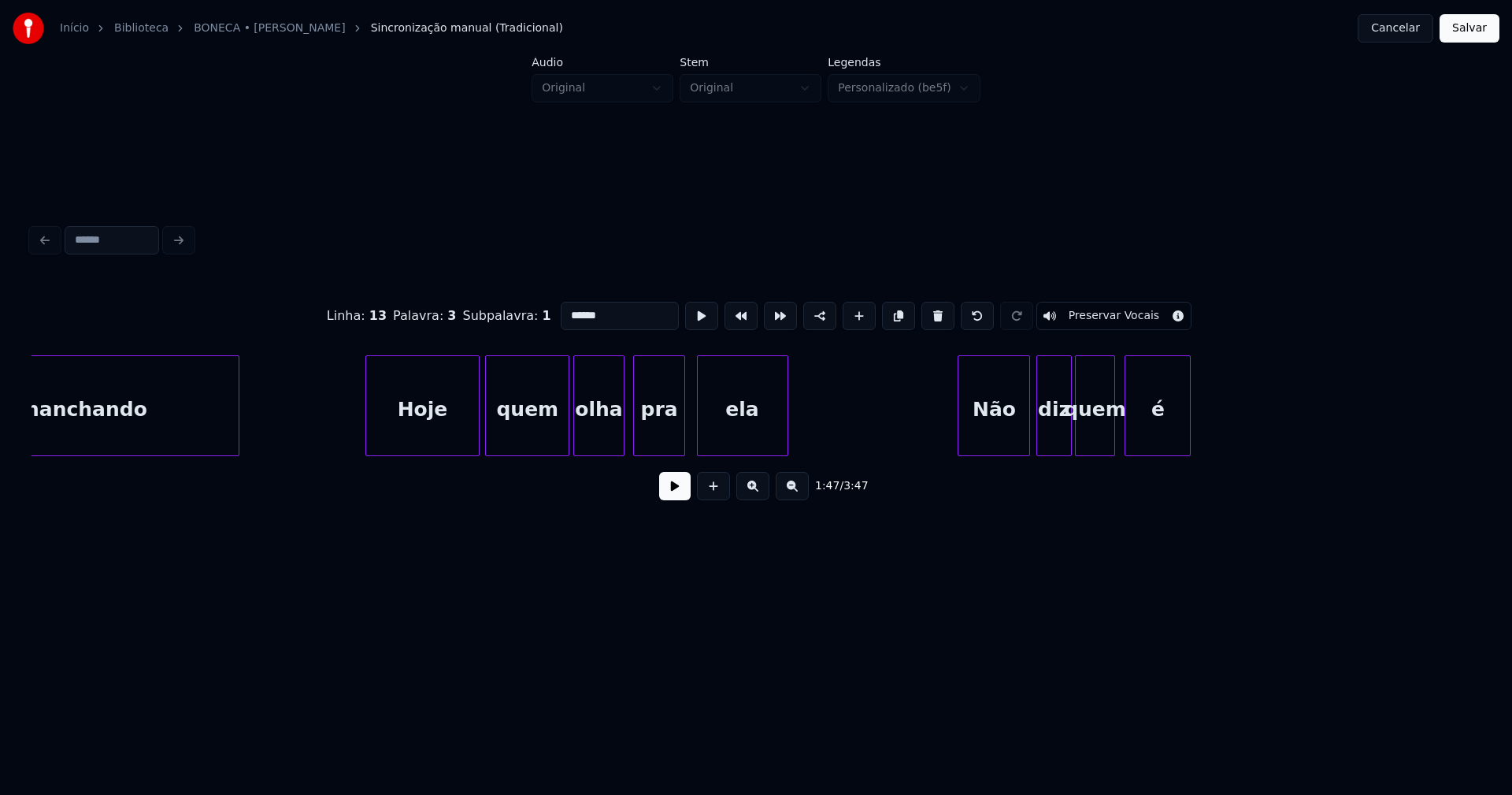
click at [369, 422] on div at bounding box center [368, 406] width 5 height 99
click at [951, 435] on div at bounding box center [952, 406] width 5 height 99
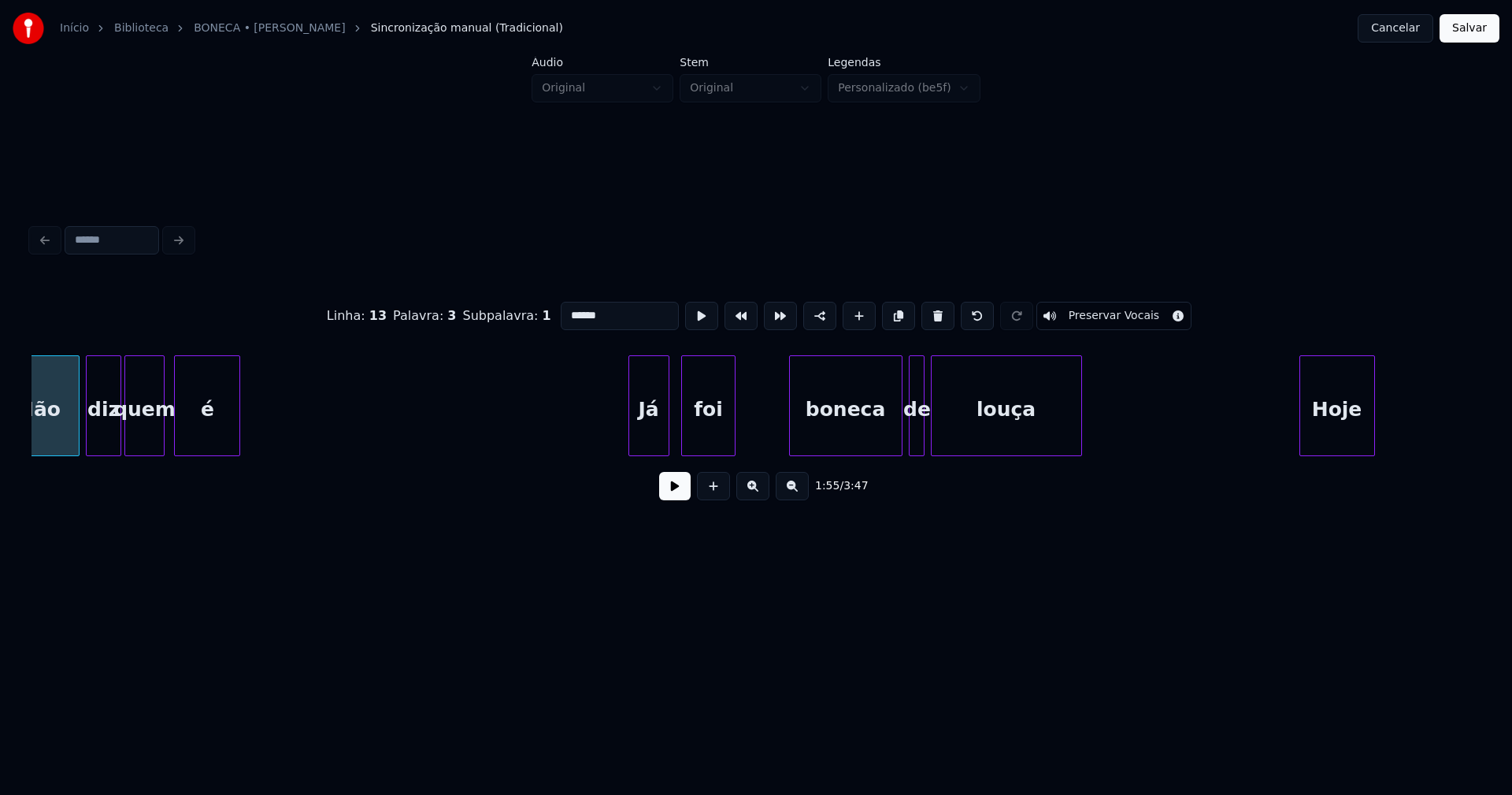
scroll to position [0, 18403]
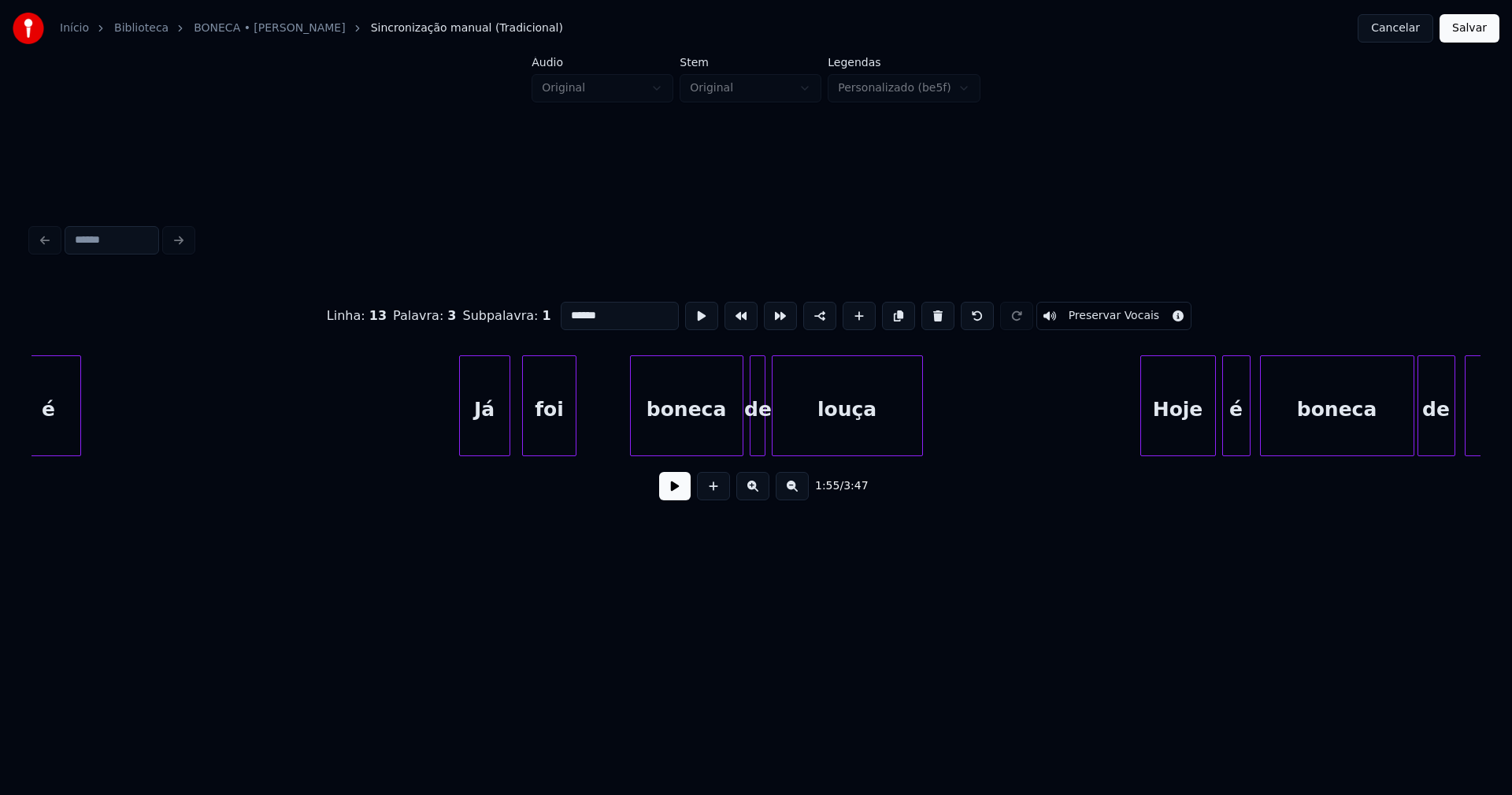
click at [461, 438] on div at bounding box center [462, 406] width 5 height 99
click at [795, 430] on div at bounding box center [796, 406] width 5 height 99
click at [783, 428] on div at bounding box center [783, 406] width 5 height 99
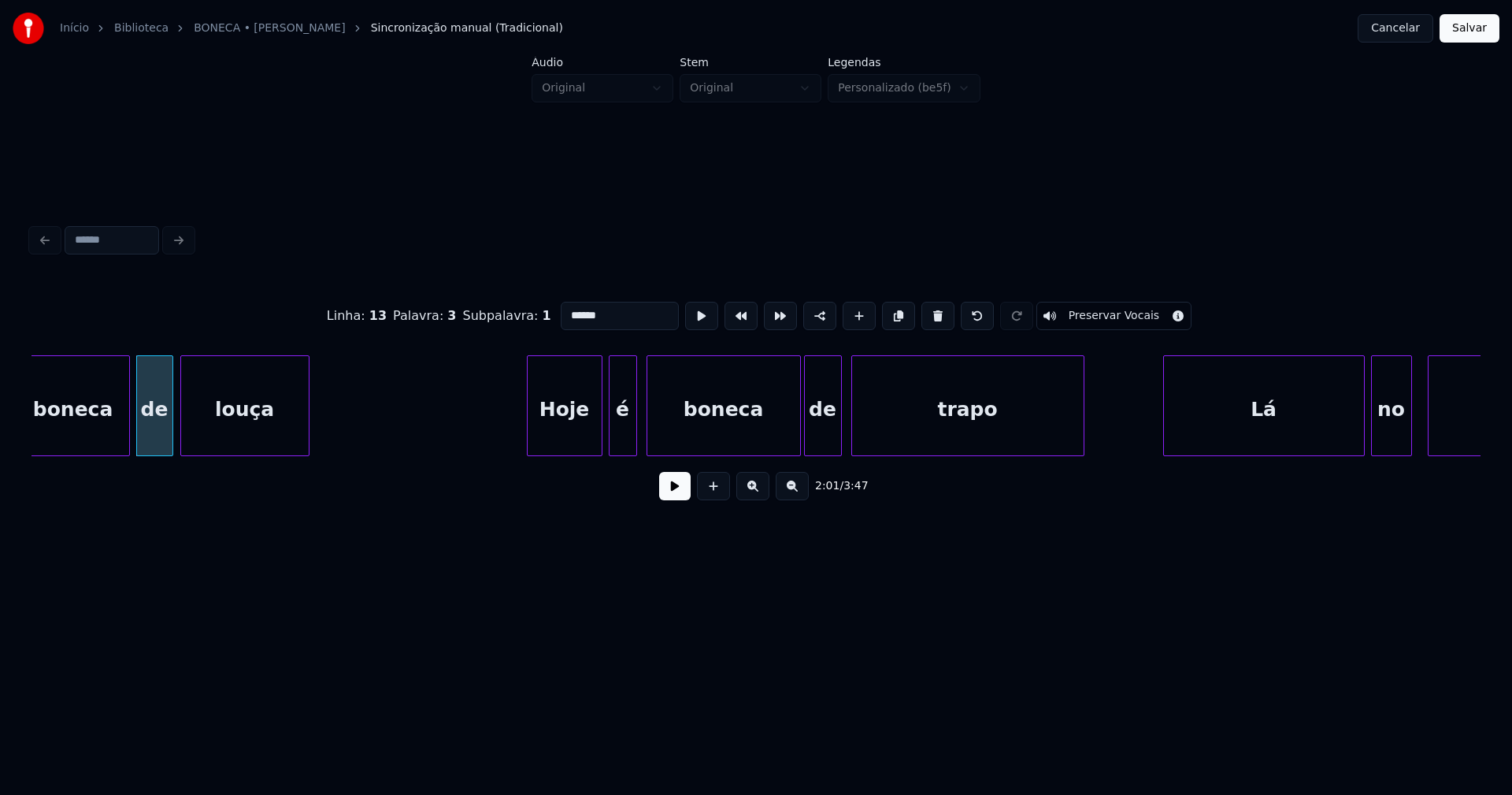
scroll to position [0, 19037]
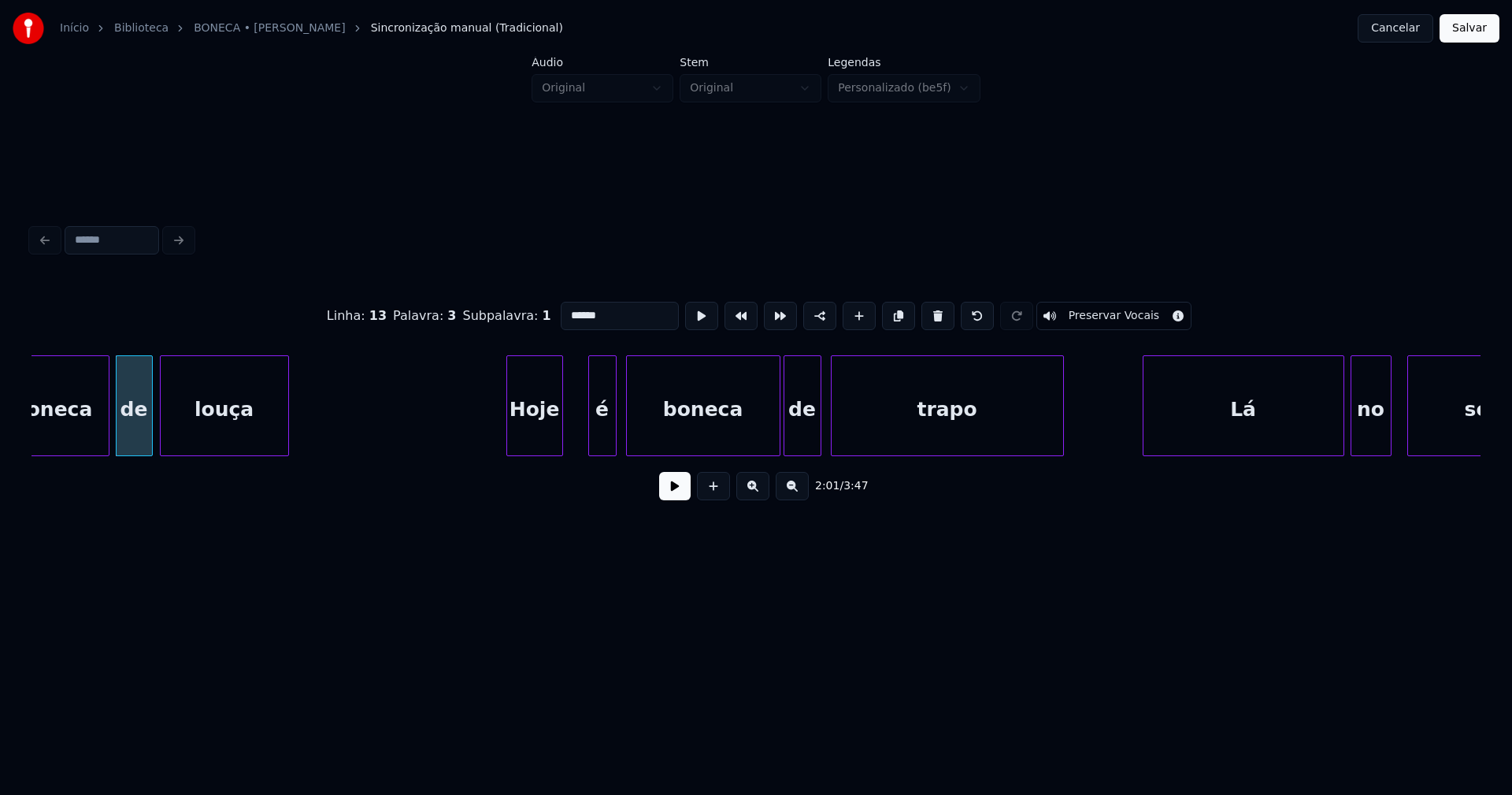
click at [560, 447] on div at bounding box center [560, 406] width 5 height 99
click at [575, 440] on div at bounding box center [576, 406] width 5 height 99
click at [770, 450] on div "boneca de louça Hoje é boneca de trapo Lá no sombrio" at bounding box center [756, 406] width 1449 height 100
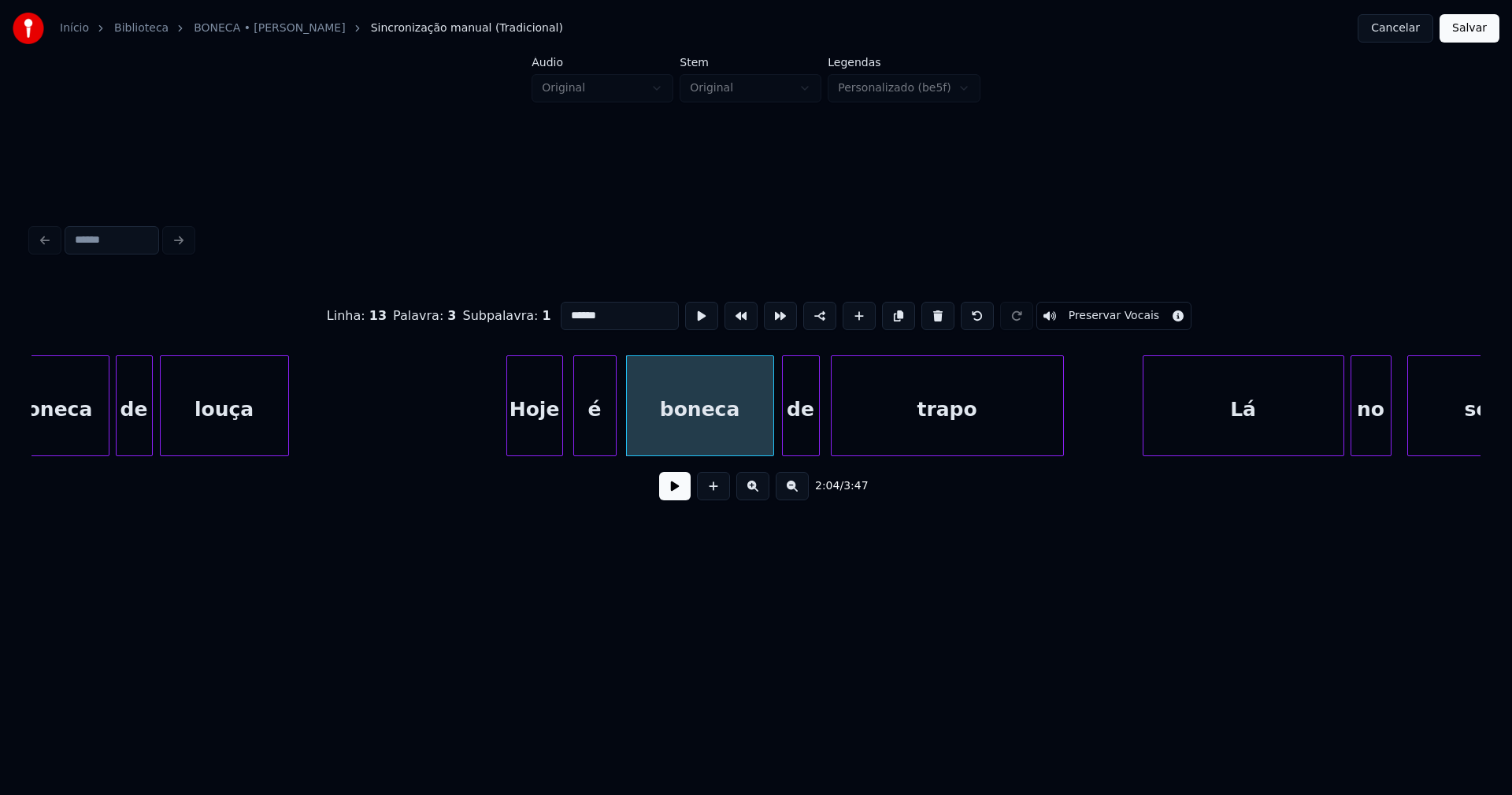
click at [795, 440] on div "de" at bounding box center [800, 410] width 36 height 107
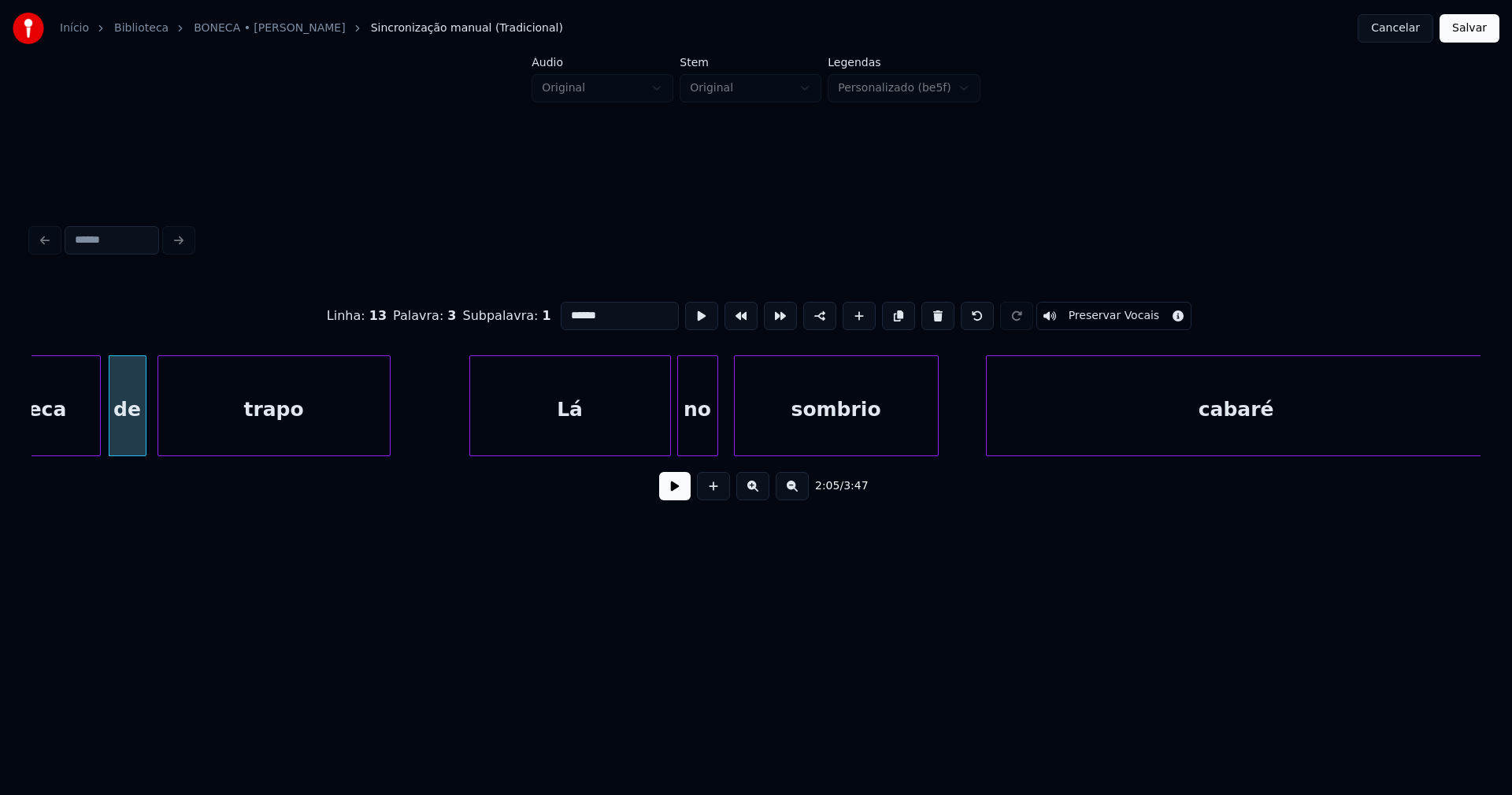
scroll to position [0, 19729]
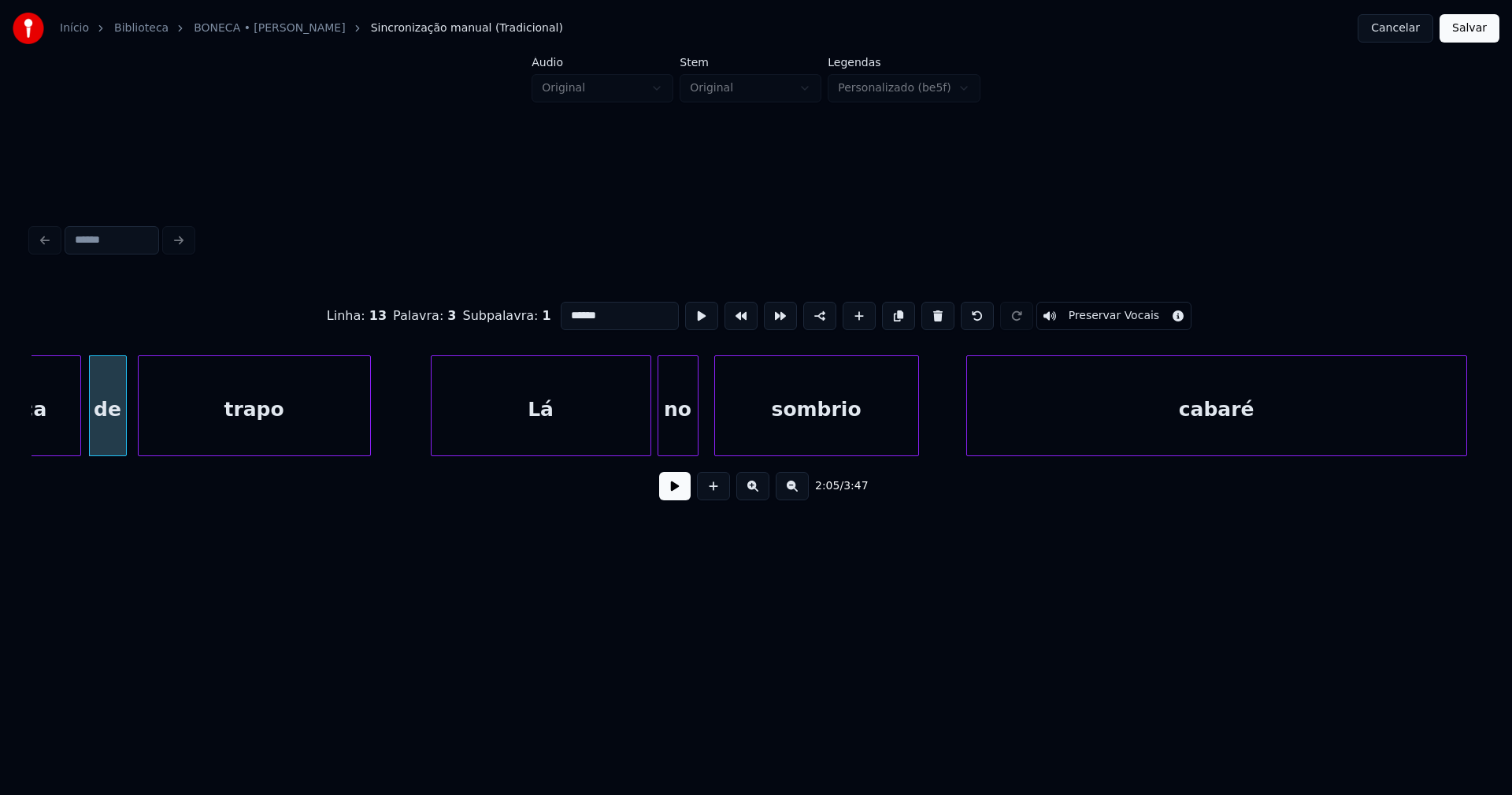
click at [434, 432] on div at bounding box center [434, 406] width 5 height 99
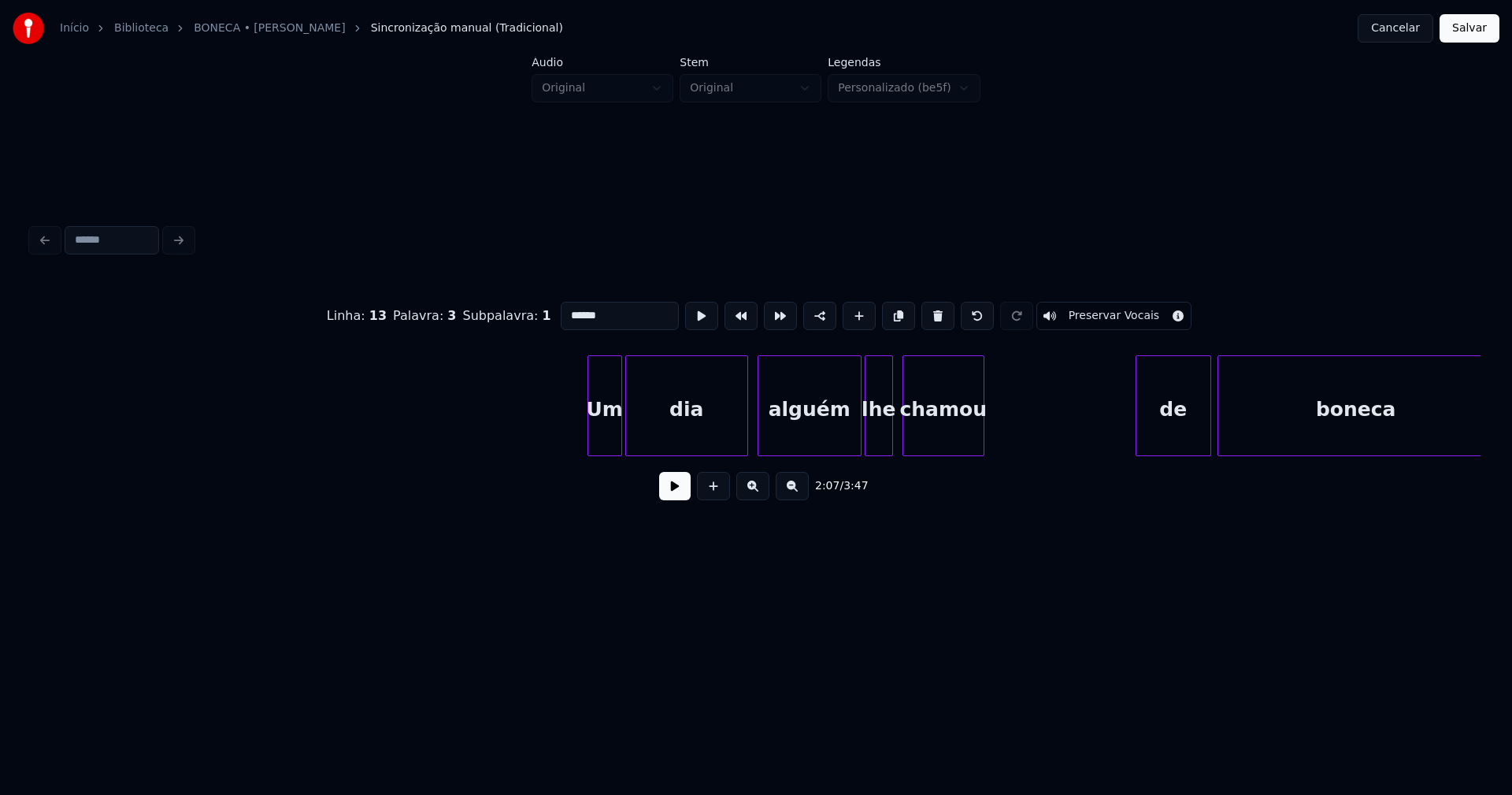
scroll to position [0, 25969]
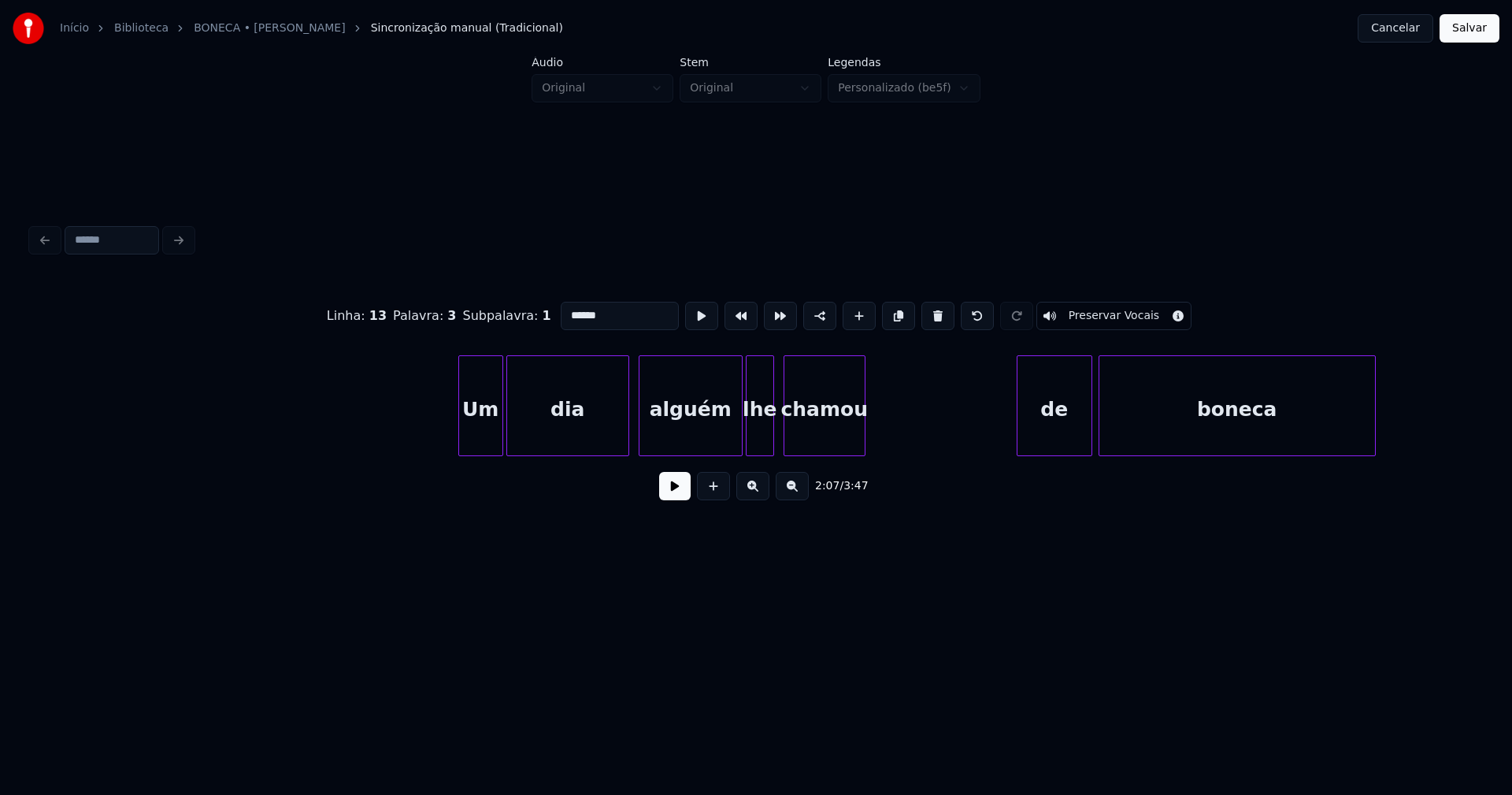
click at [461, 429] on div at bounding box center [461, 406] width 5 height 99
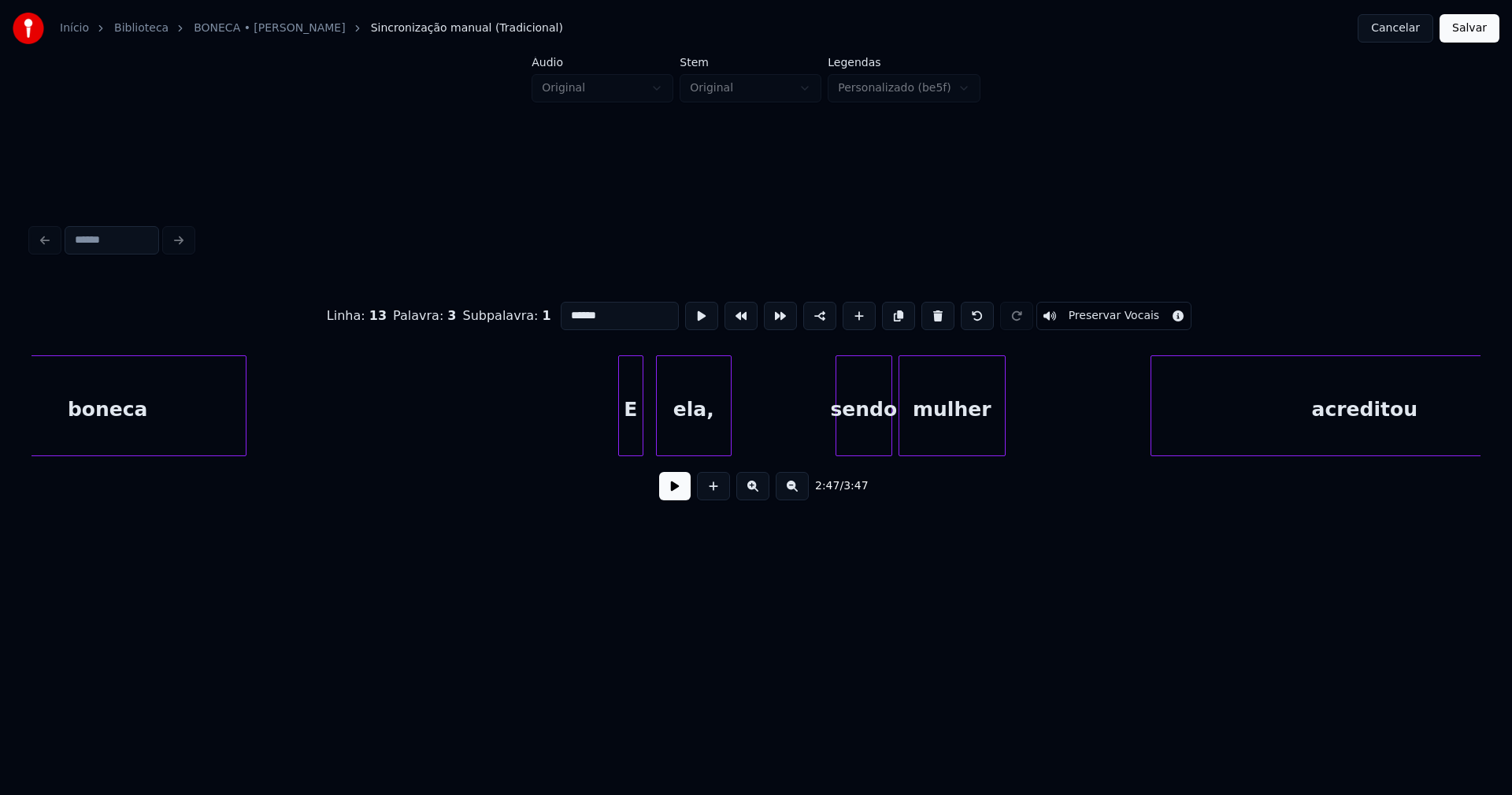
scroll to position [0, 27079]
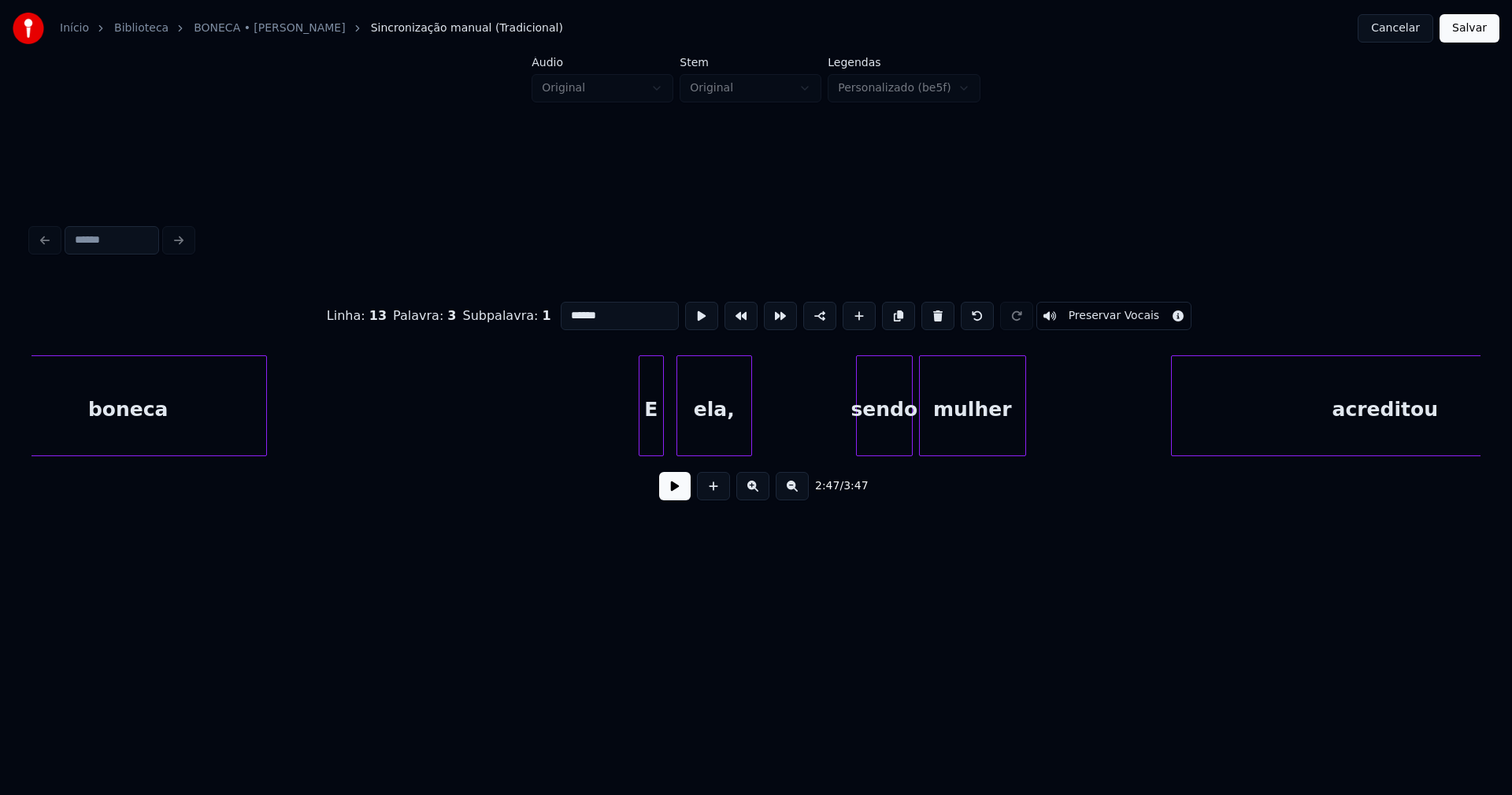
click at [638, 426] on div "E" at bounding box center [651, 406] width 26 height 100
click at [603, 444] on div at bounding box center [603, 406] width 5 height 99
click at [838, 438] on div at bounding box center [839, 406] width 5 height 99
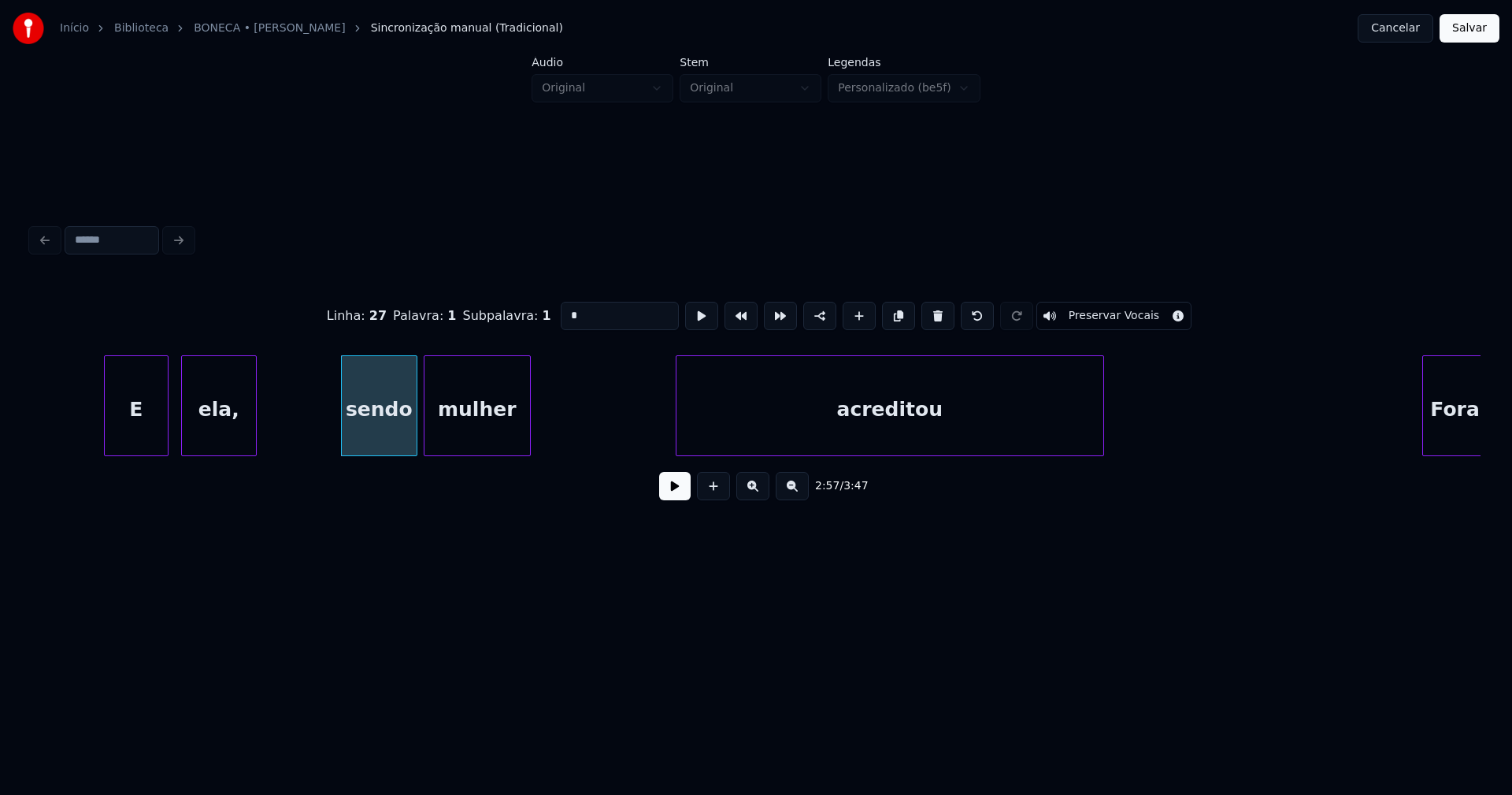
scroll to position [0, 27852]
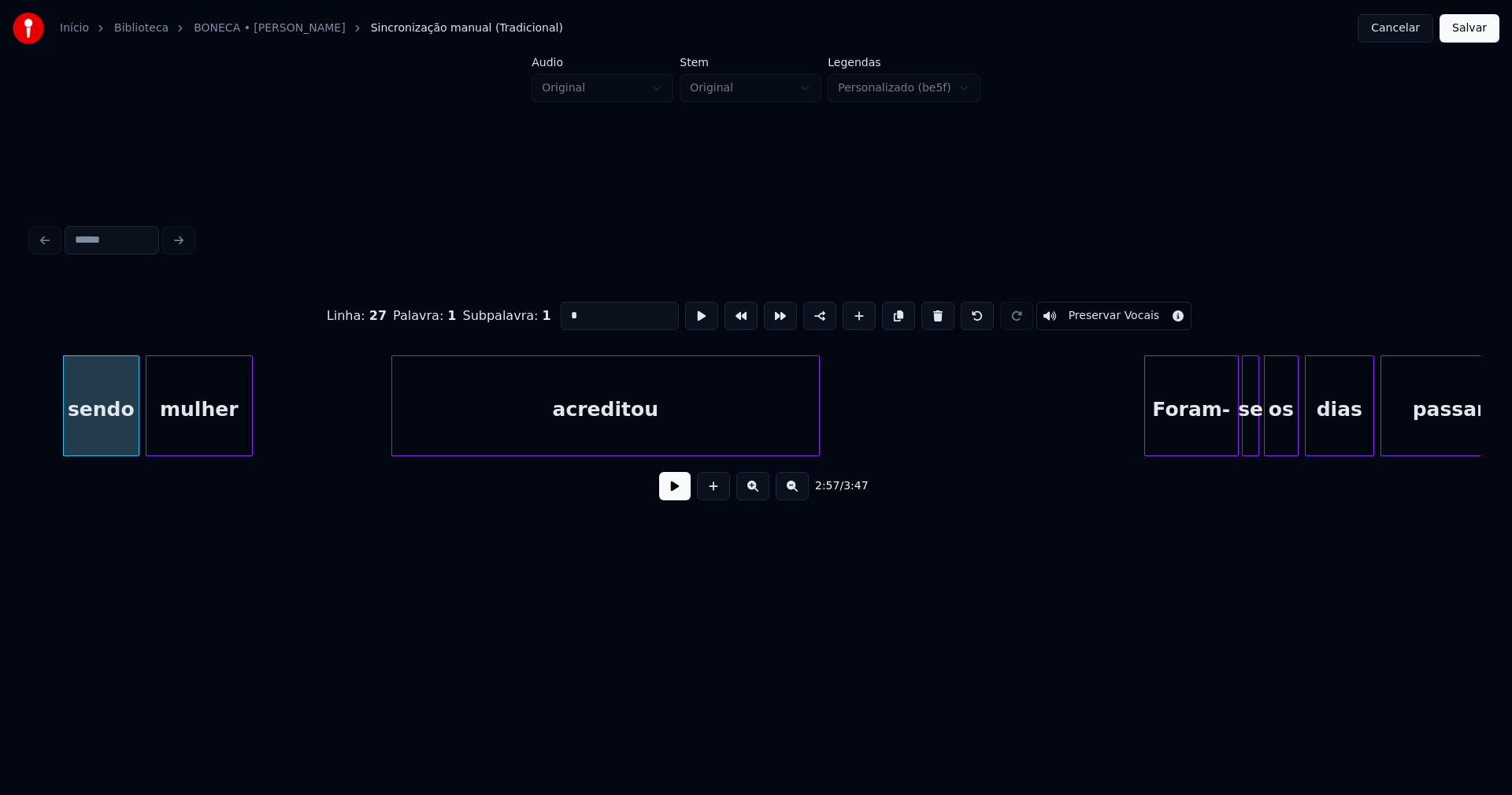
click at [760, 435] on div "acreditou" at bounding box center [605, 410] width 426 height 107
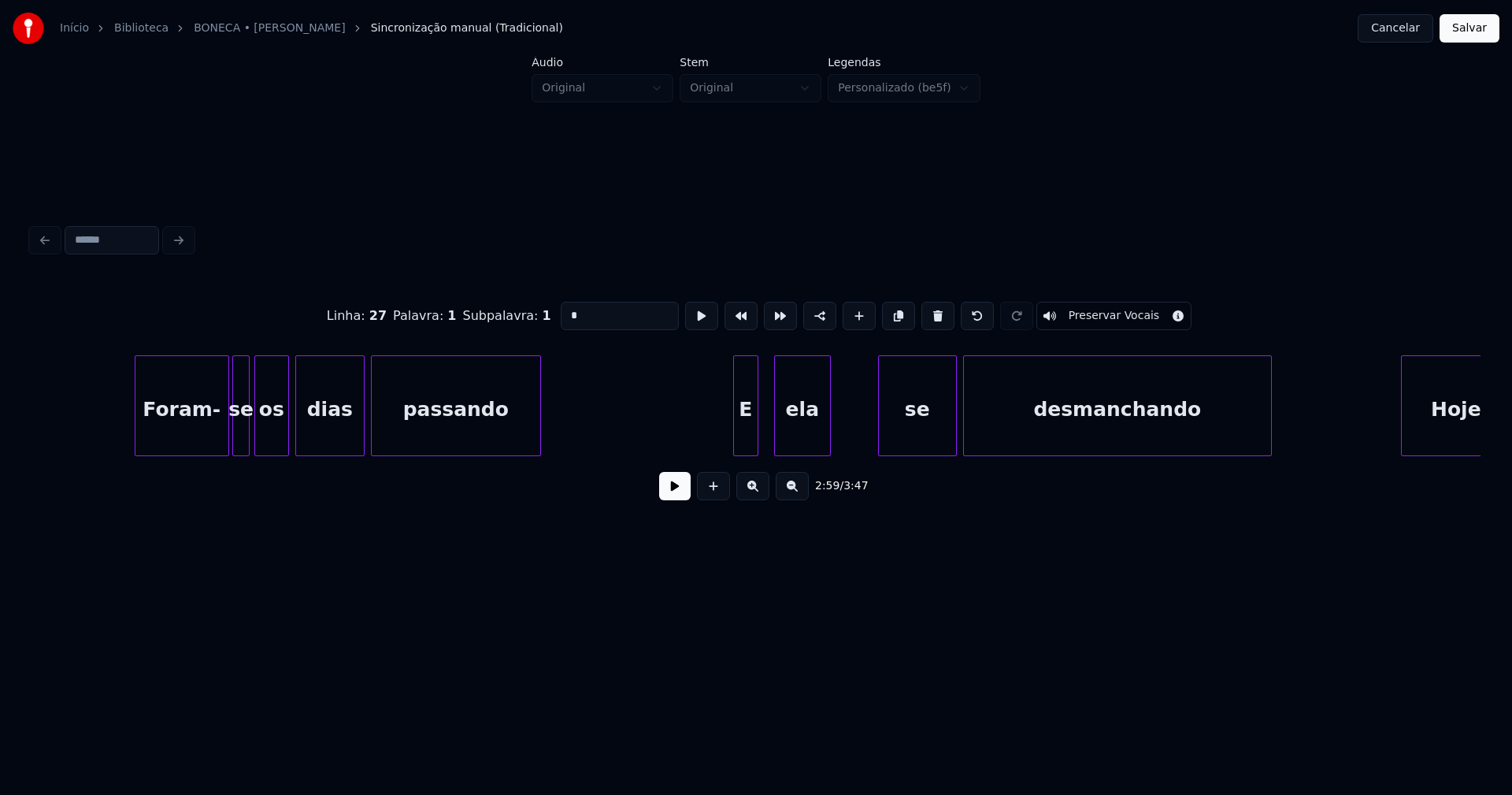
scroll to position [0, 28882]
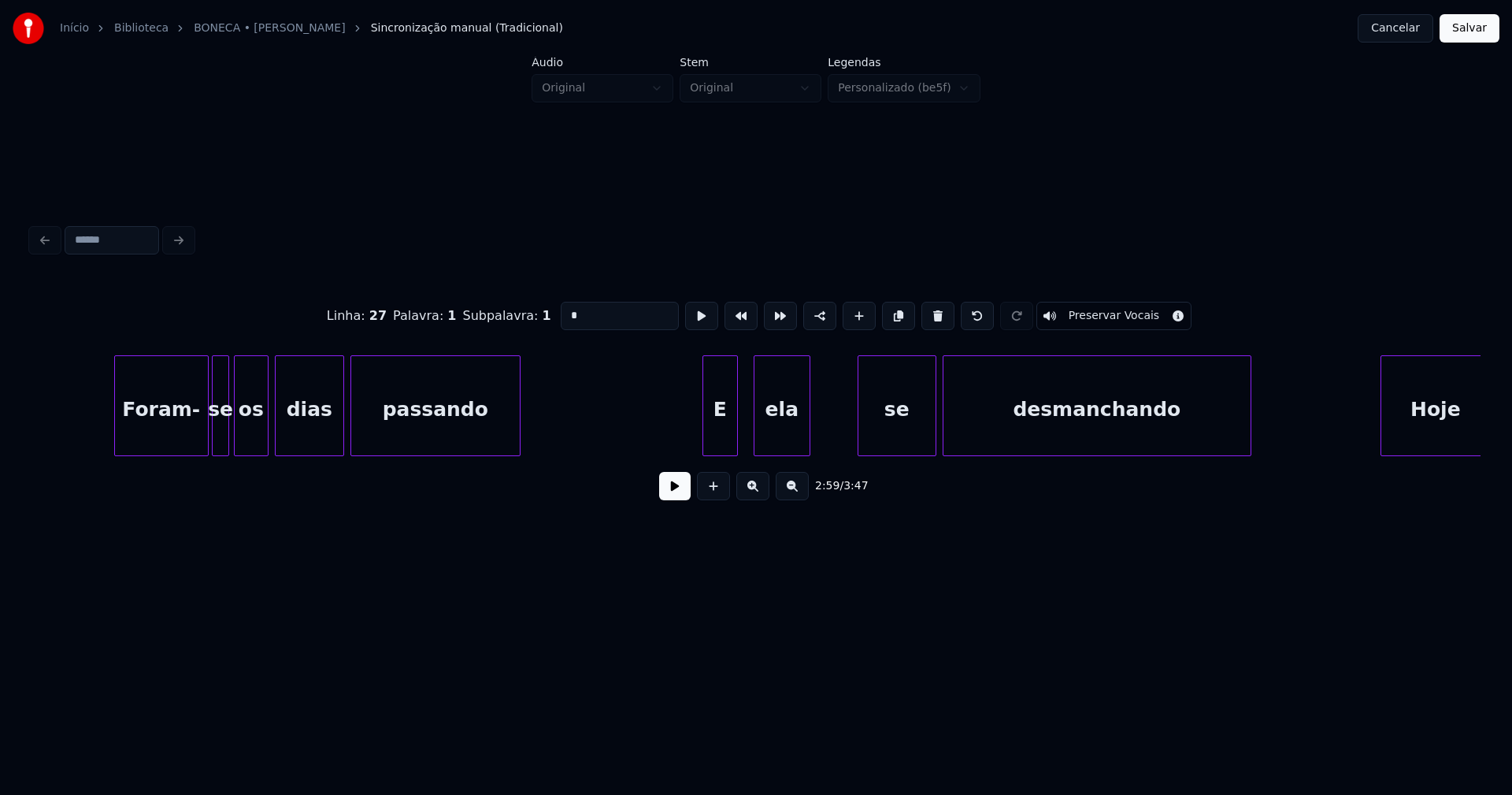
click at [704, 446] on div at bounding box center [705, 406] width 5 height 99
click at [900, 438] on div "se" at bounding box center [894, 410] width 77 height 107
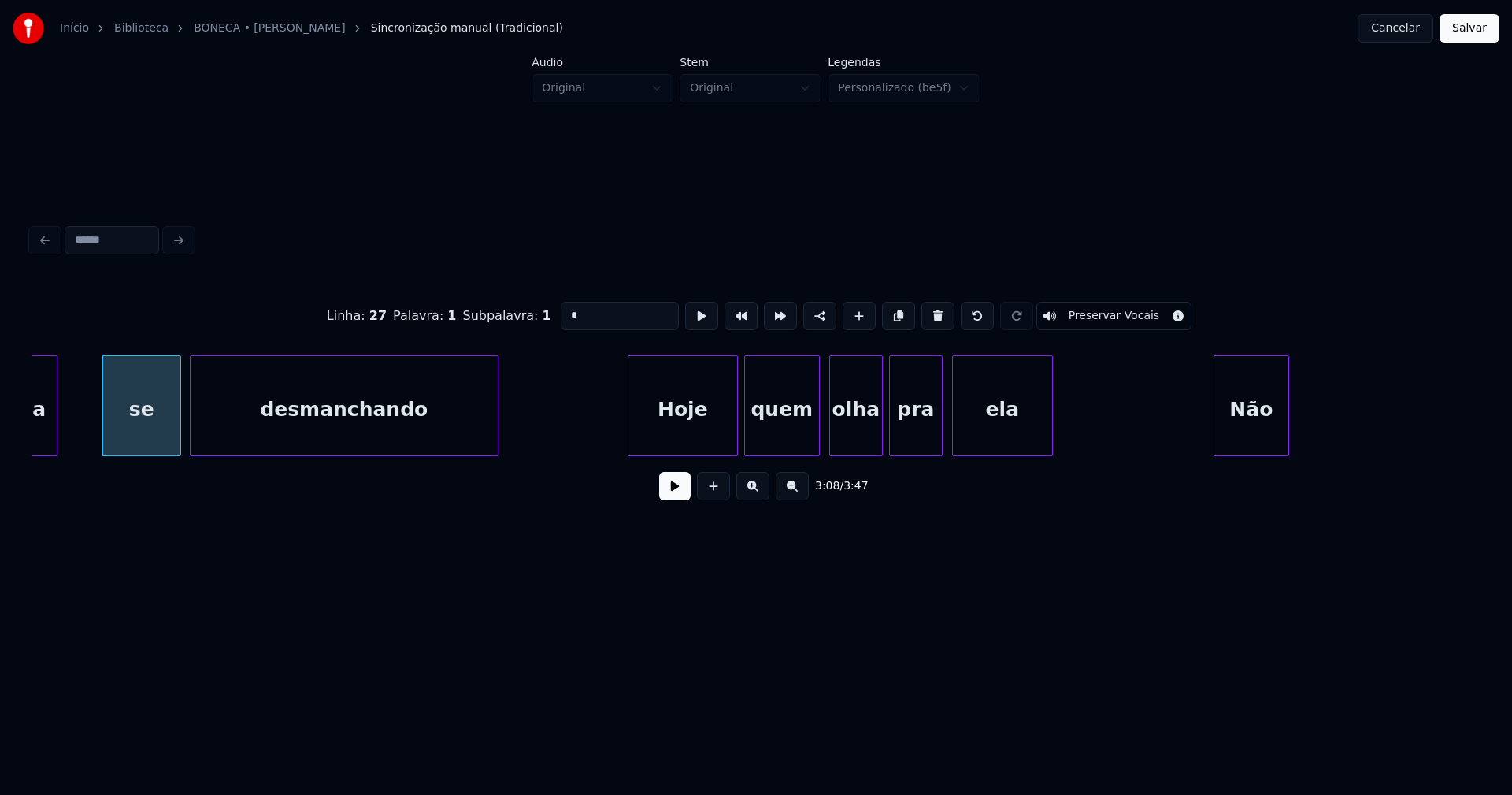
scroll to position [0, 29773]
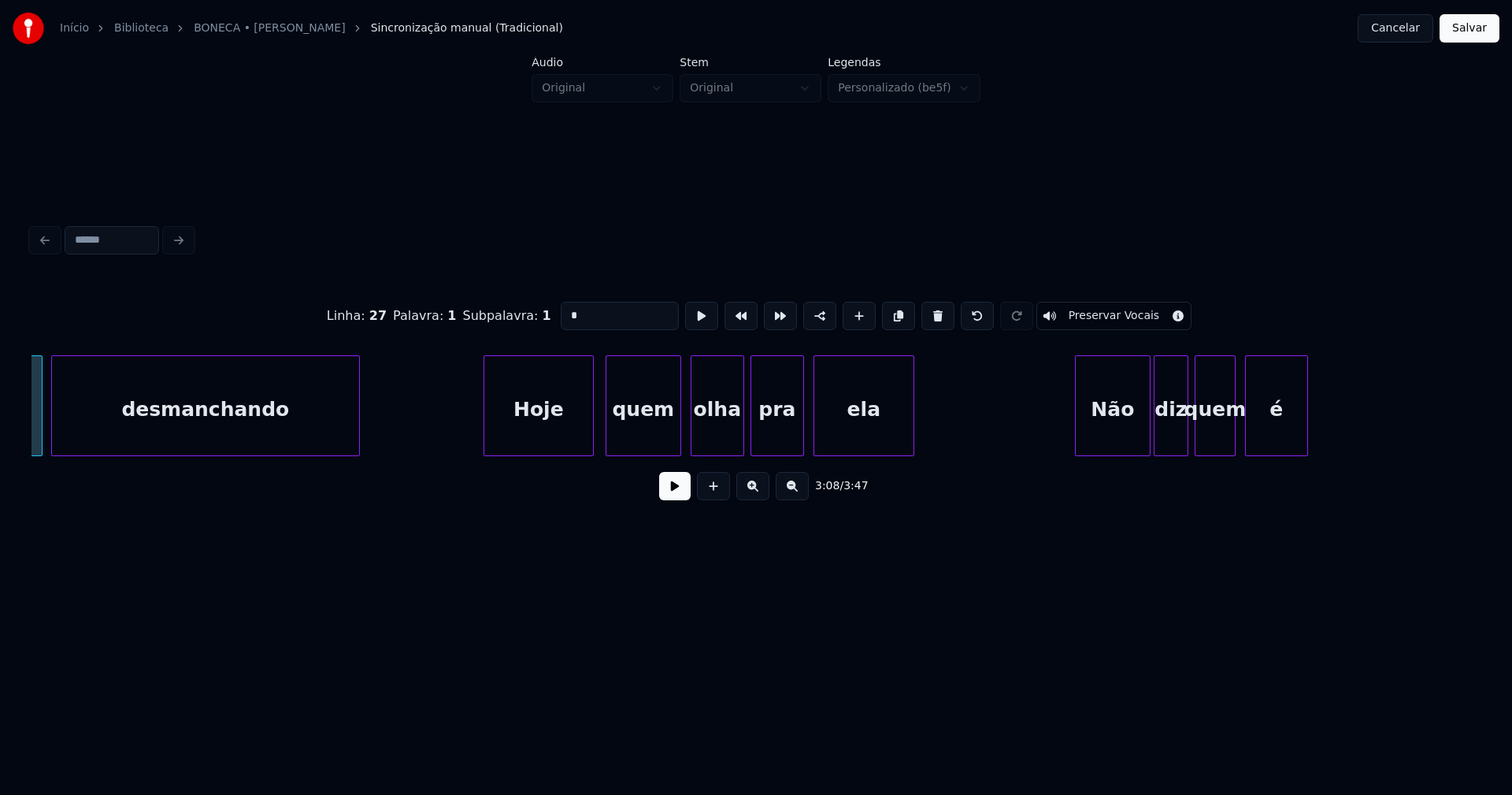
click at [569, 434] on div "Hoje" at bounding box center [539, 410] width 108 height 107
click at [1101, 435] on div "Não" at bounding box center [1106, 410] width 74 height 107
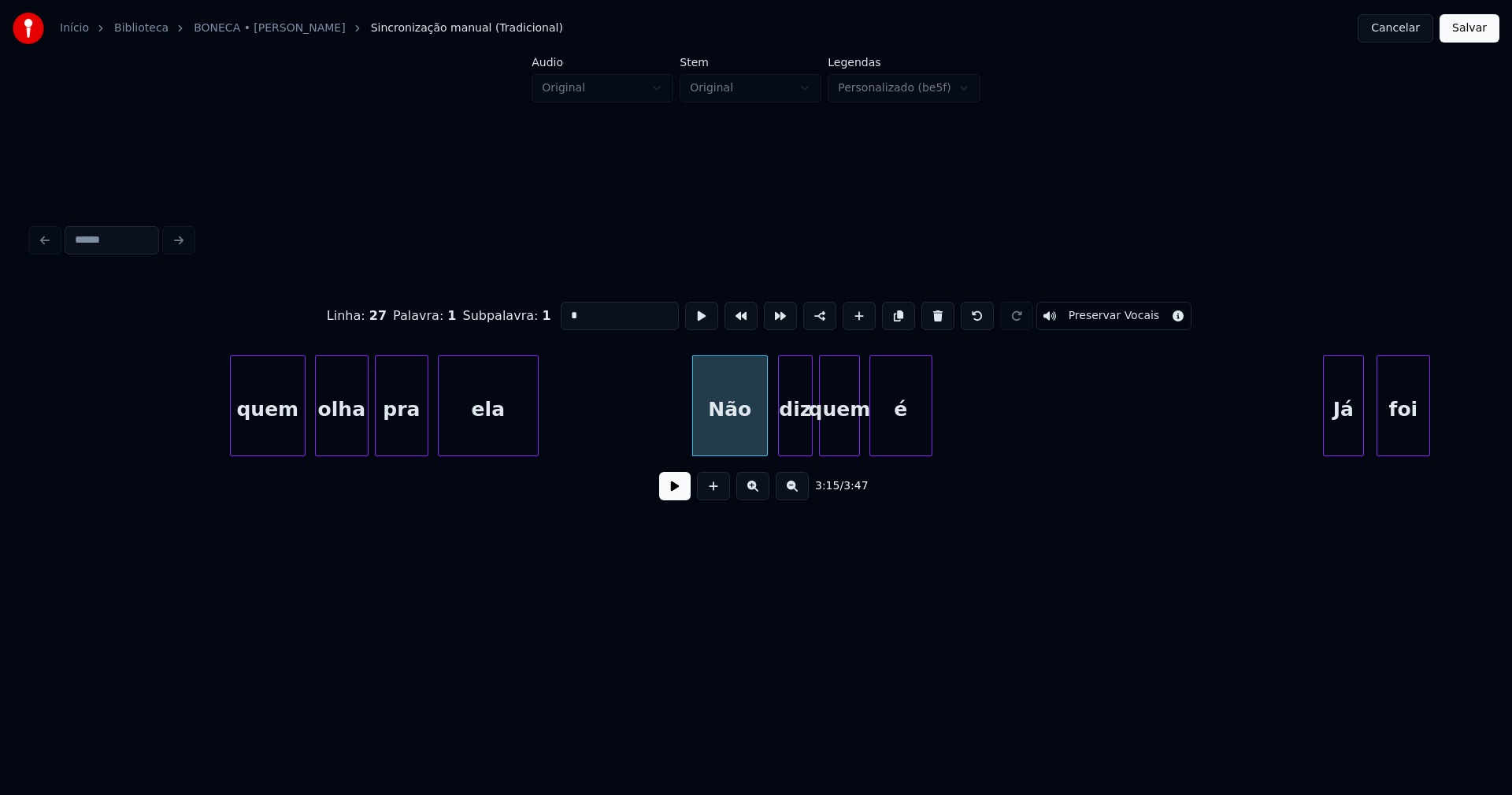
scroll to position [0, 30367]
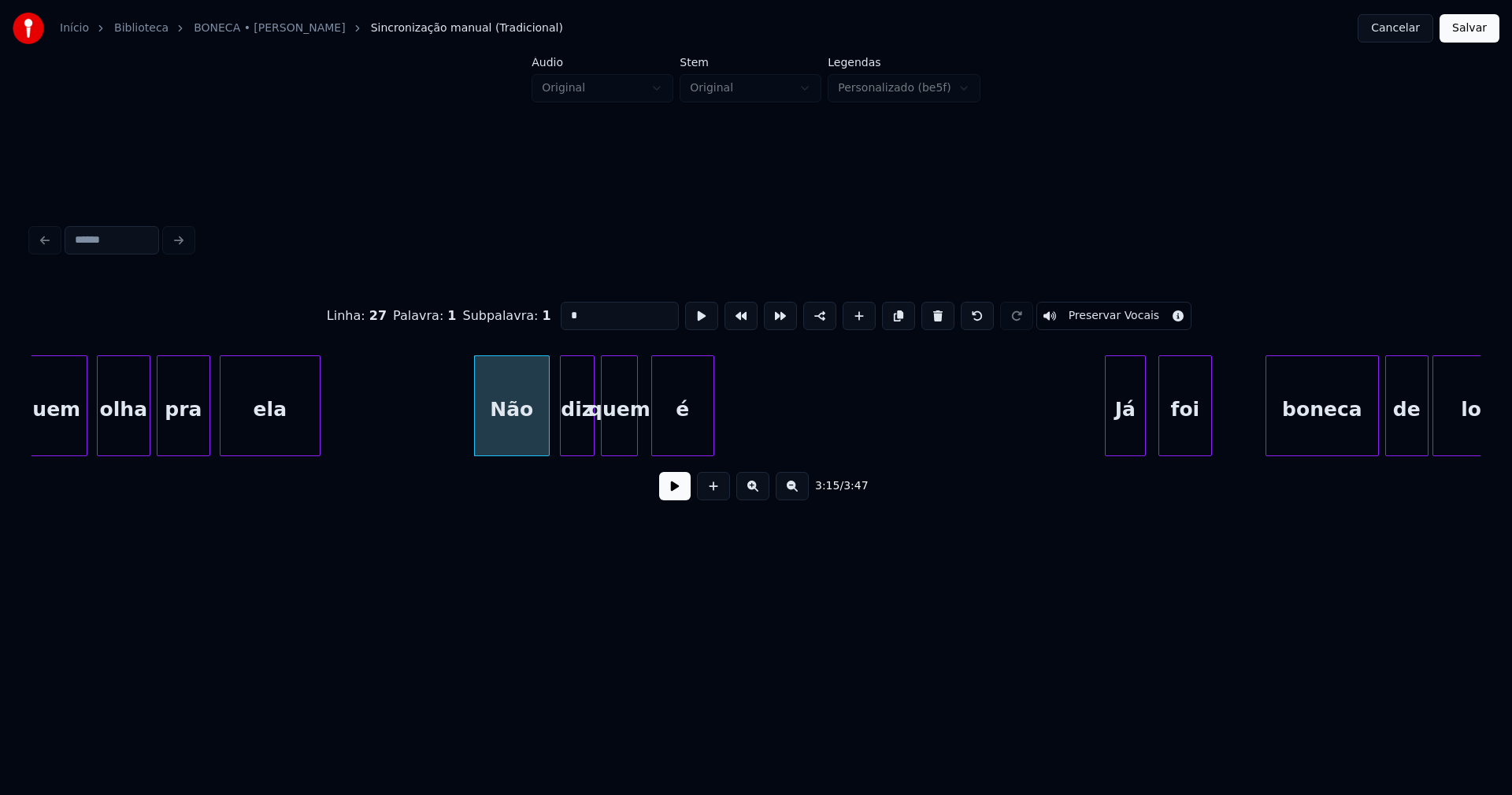
click at [632, 442] on div at bounding box center [634, 406] width 5 height 99
click at [646, 437] on div at bounding box center [648, 406] width 5 height 99
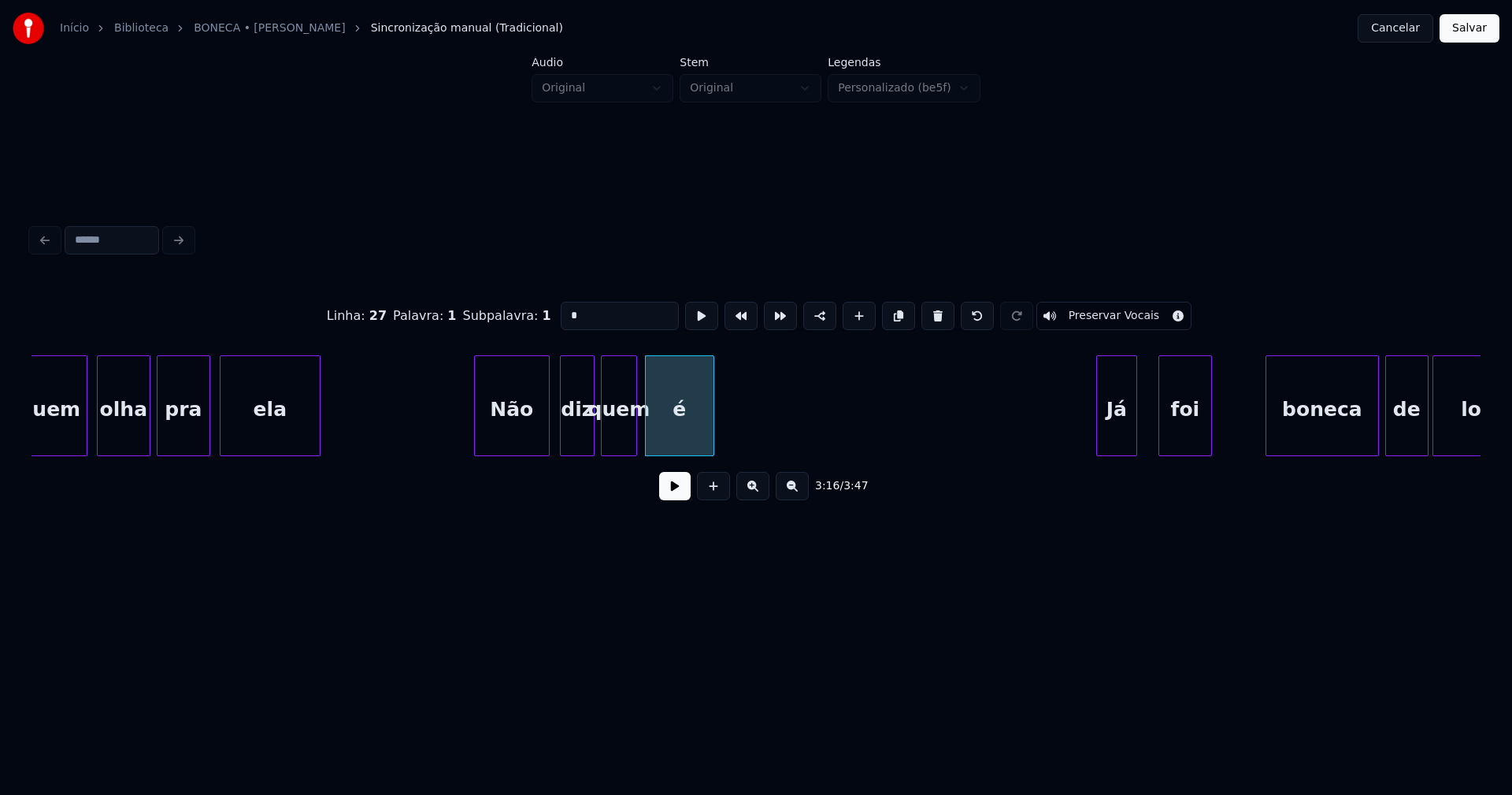
click at [1120, 446] on div "Já" at bounding box center [1116, 410] width 39 height 107
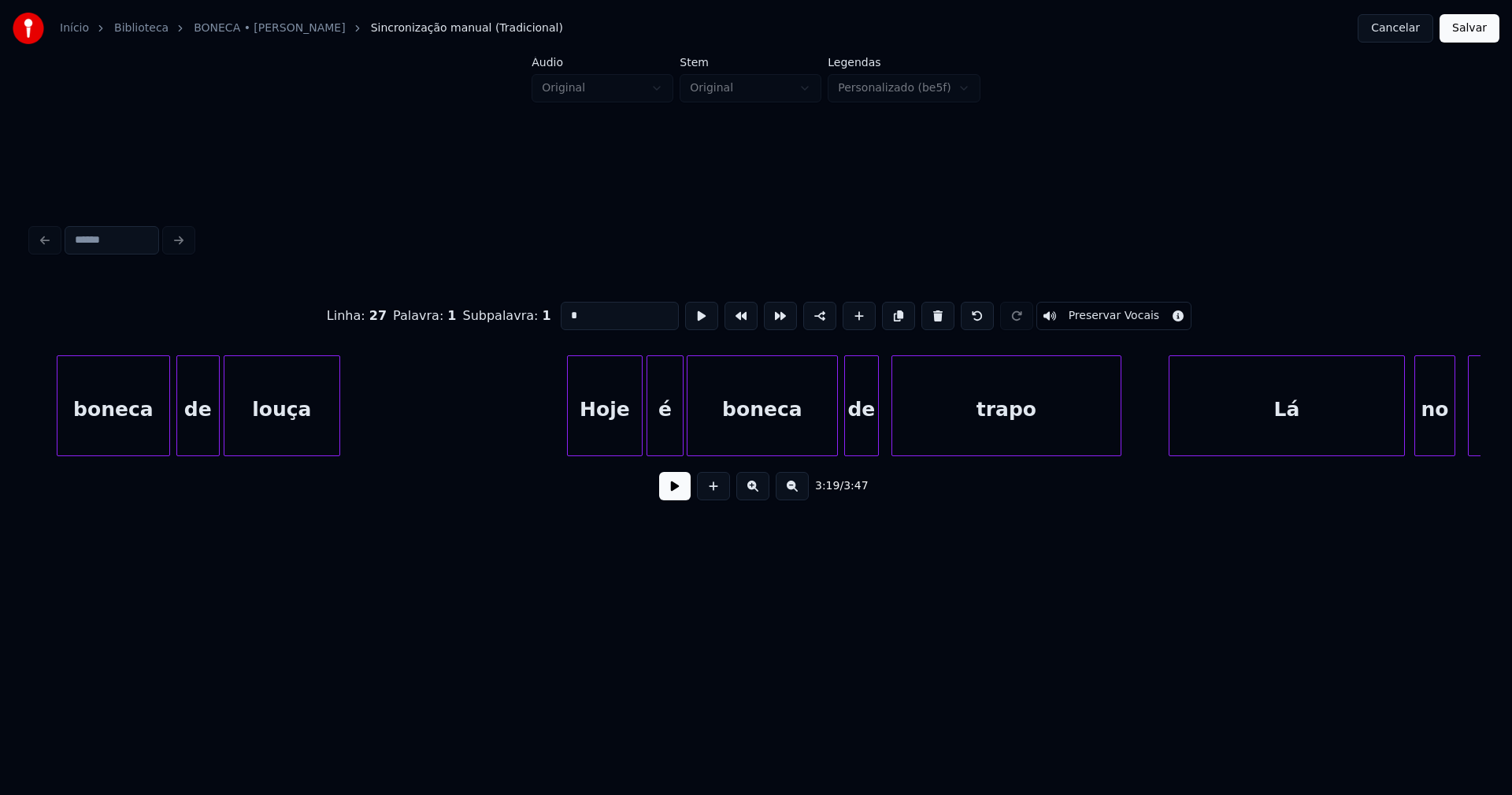
scroll to position [0, 31614]
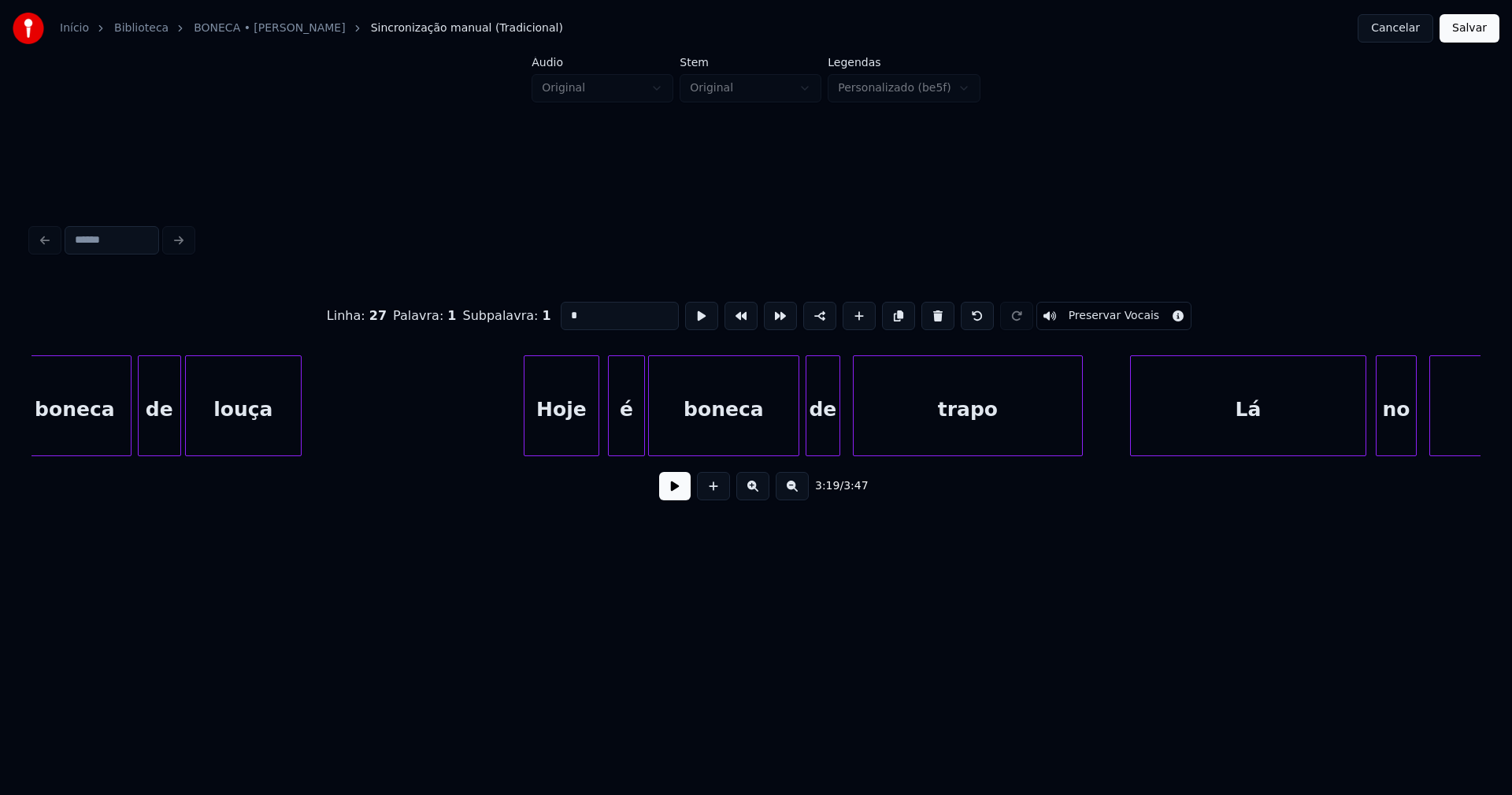
click at [572, 432] on div "Hoje" at bounding box center [561, 410] width 74 height 107
click at [575, 446] on div at bounding box center [578, 406] width 5 height 99
click at [603, 445] on div "é" at bounding box center [607, 410] width 35 height 107
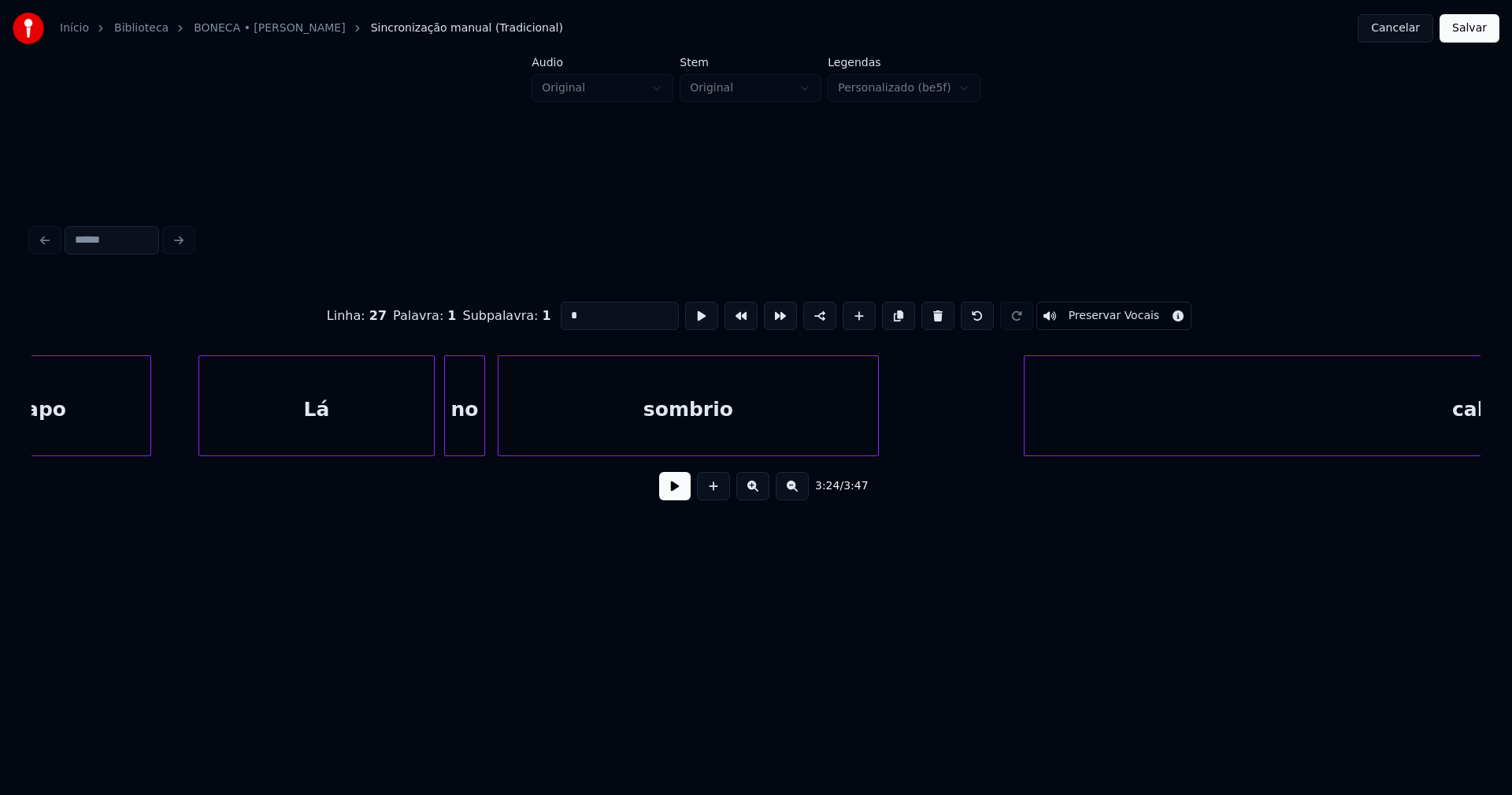
scroll to position [0, 32566]
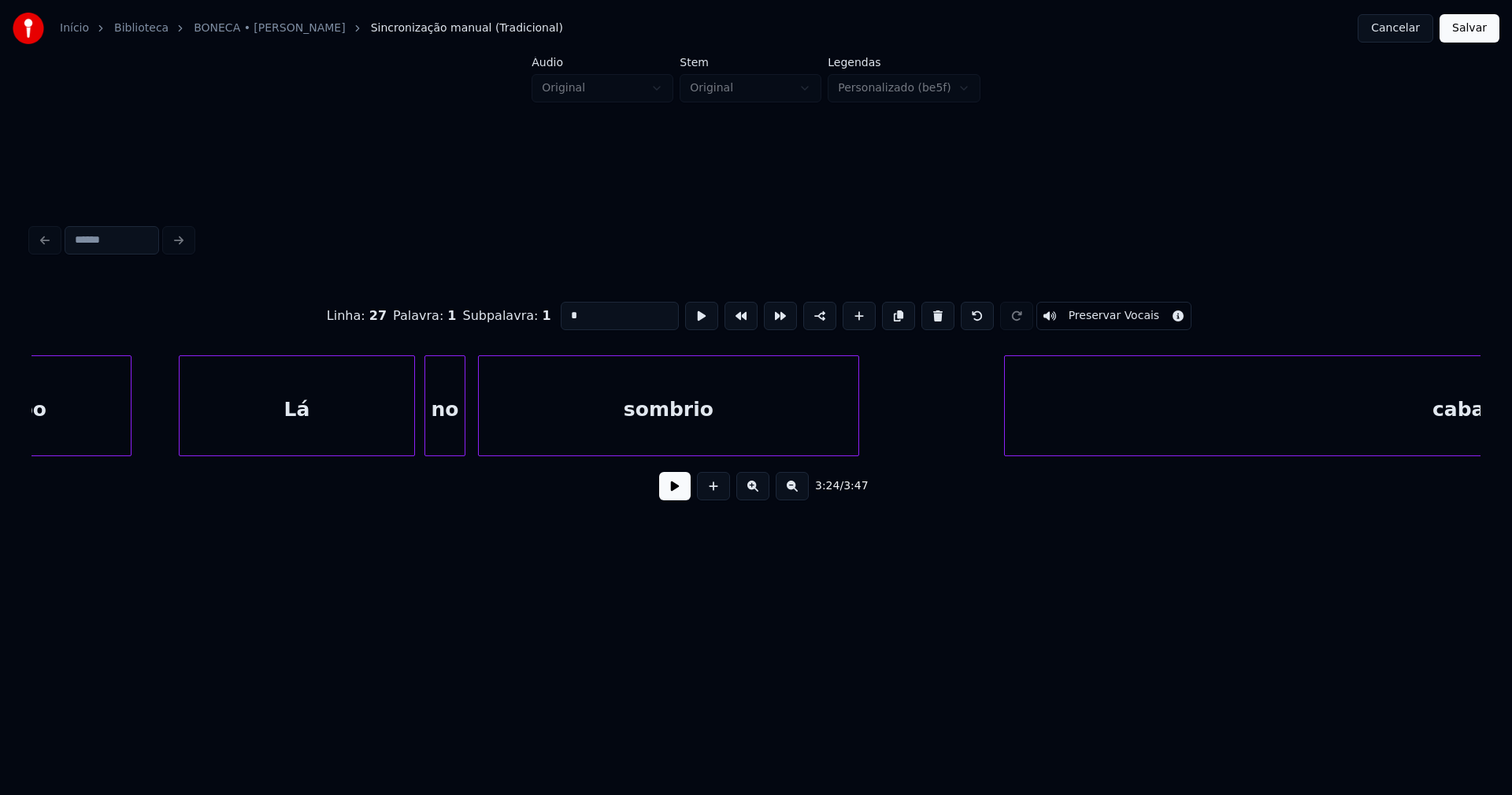
type input "*"
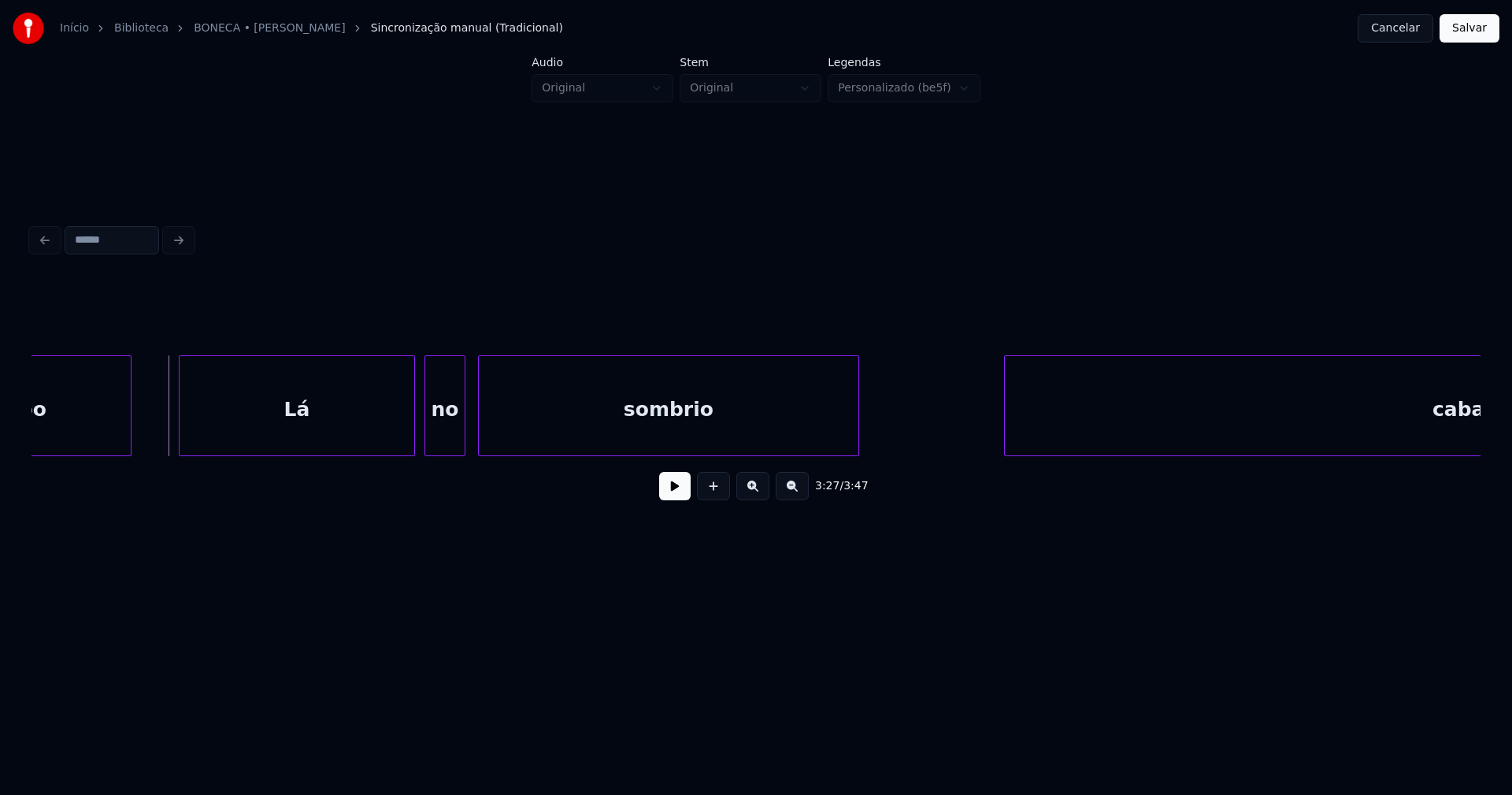
click at [677, 500] on button at bounding box center [675, 486] width 32 height 29
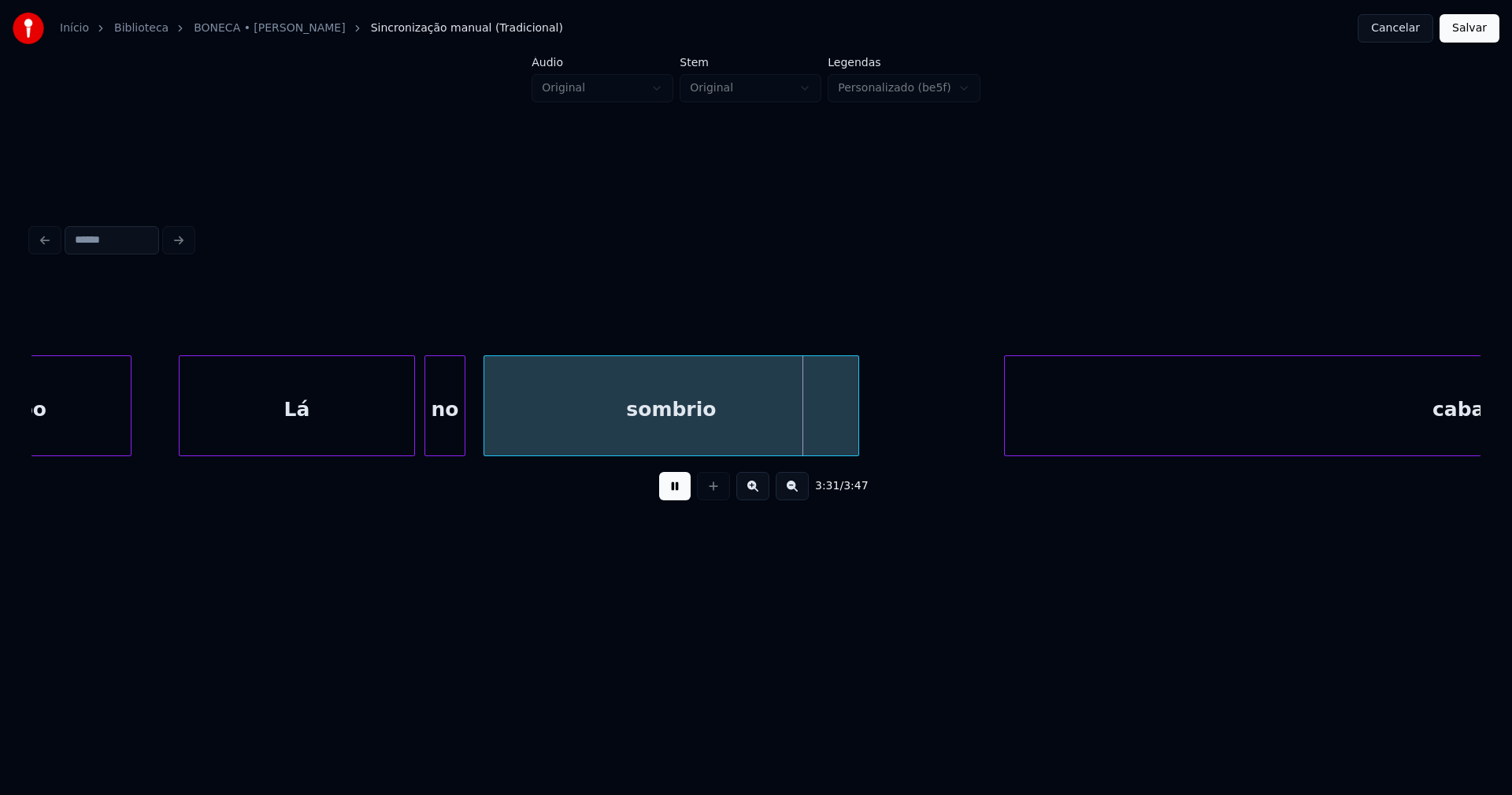
click at [485, 440] on div at bounding box center [487, 406] width 5 height 99
click at [473, 440] on div at bounding box center [473, 406] width 5 height 99
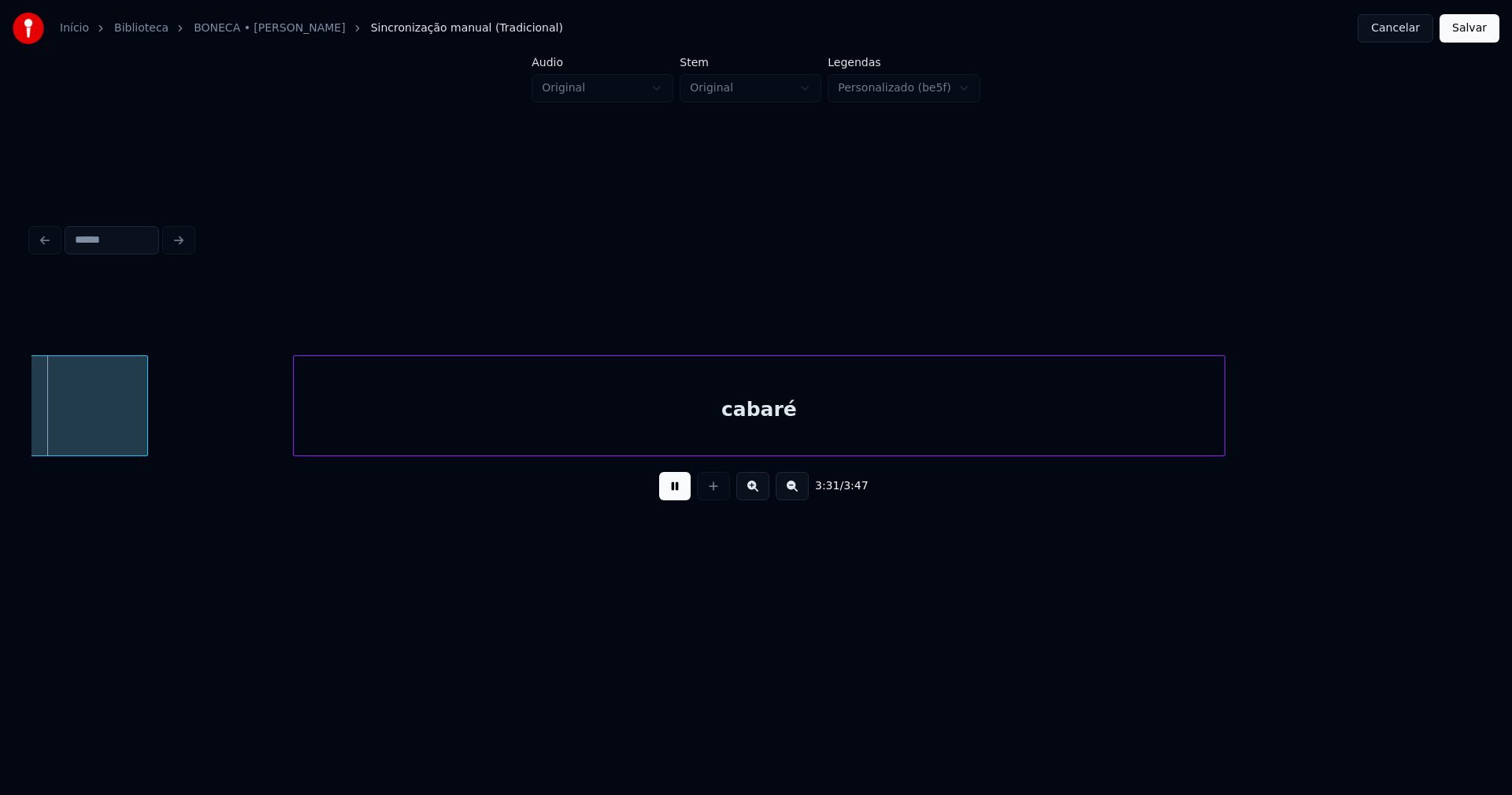
scroll to position [0, 33295]
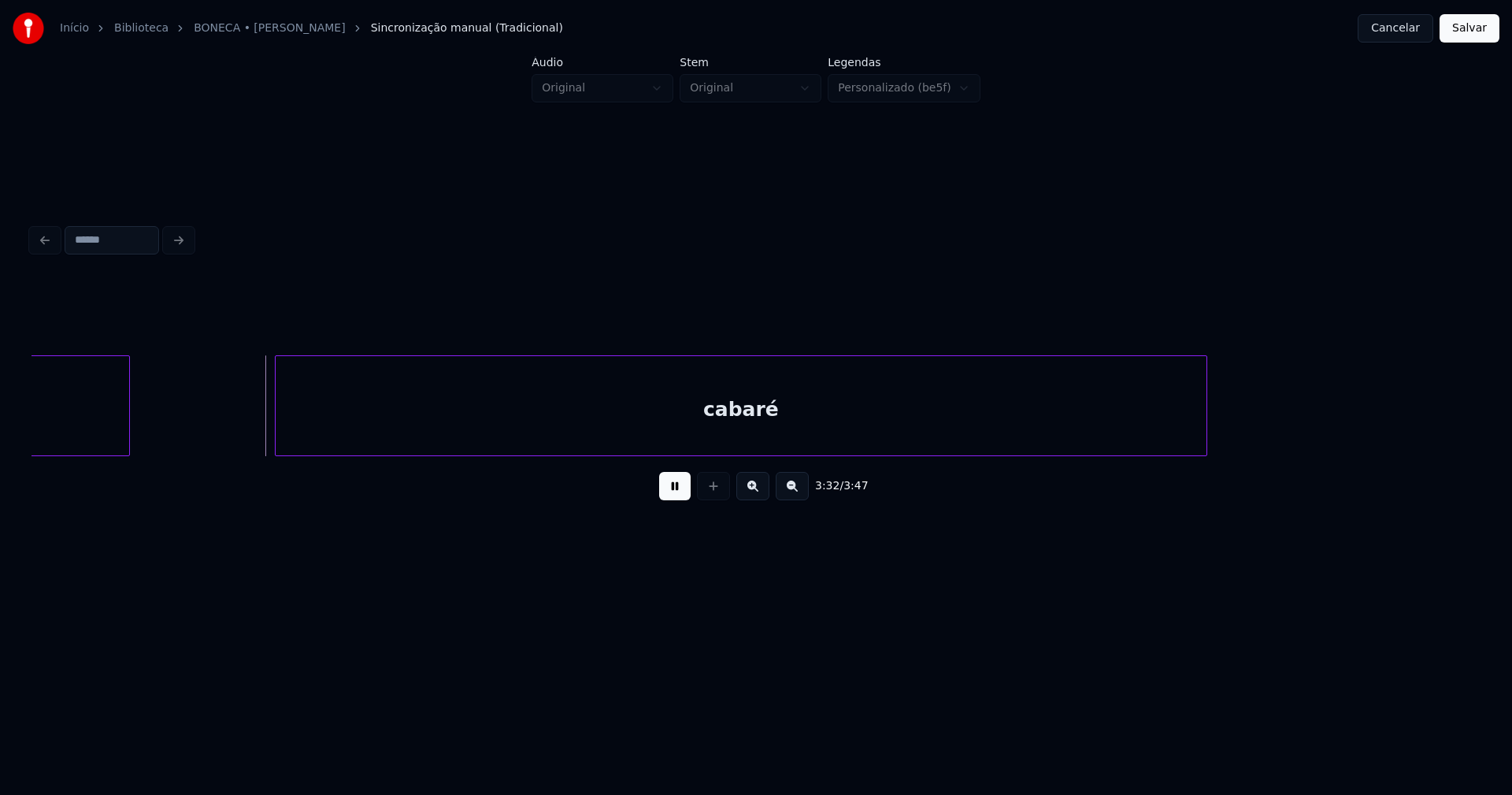
click at [1464, 33] on button "Salvar" at bounding box center [1469, 29] width 60 height 29
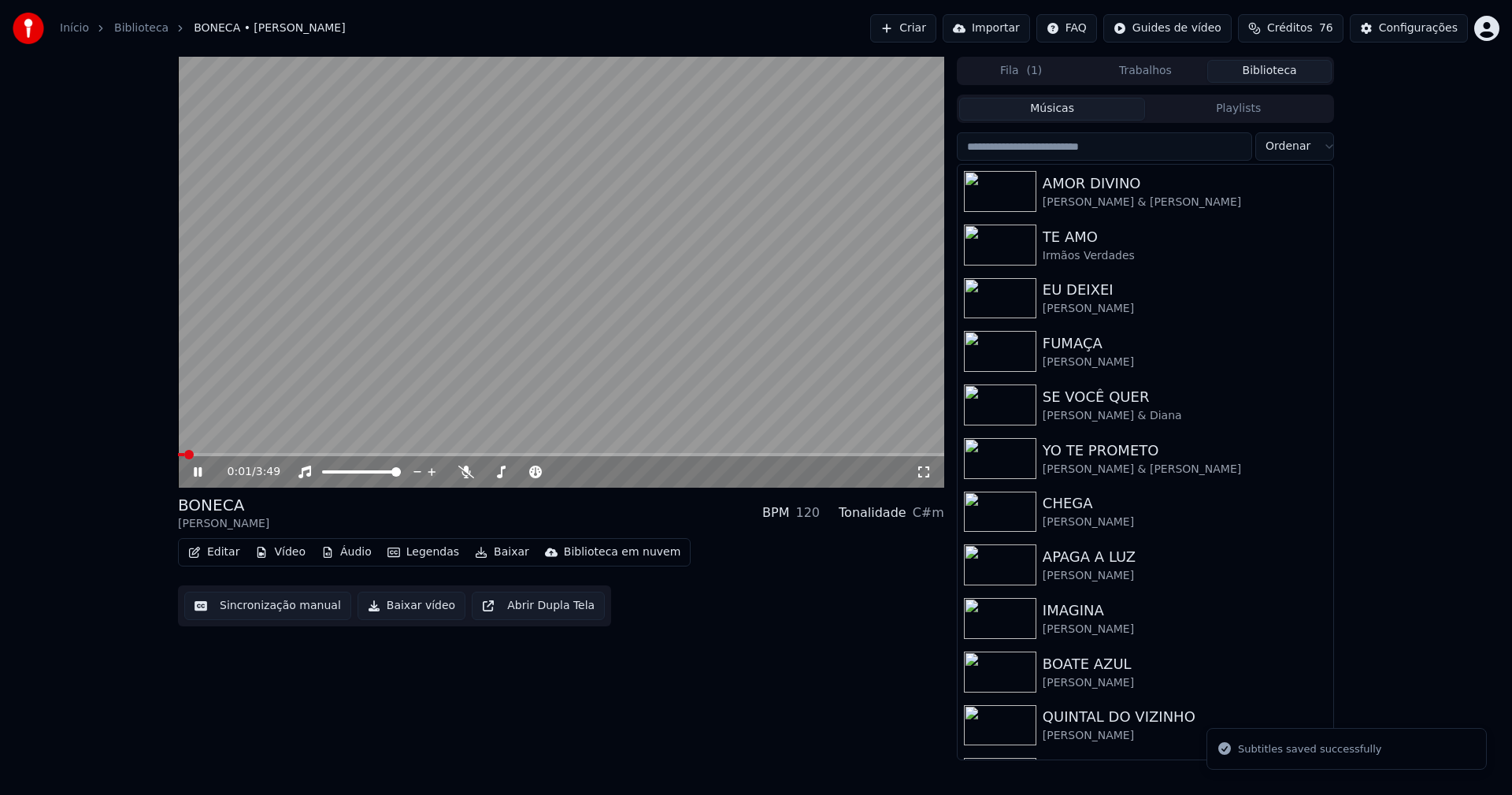
click at [208, 558] on button "Editar" at bounding box center [214, 553] width 64 height 22
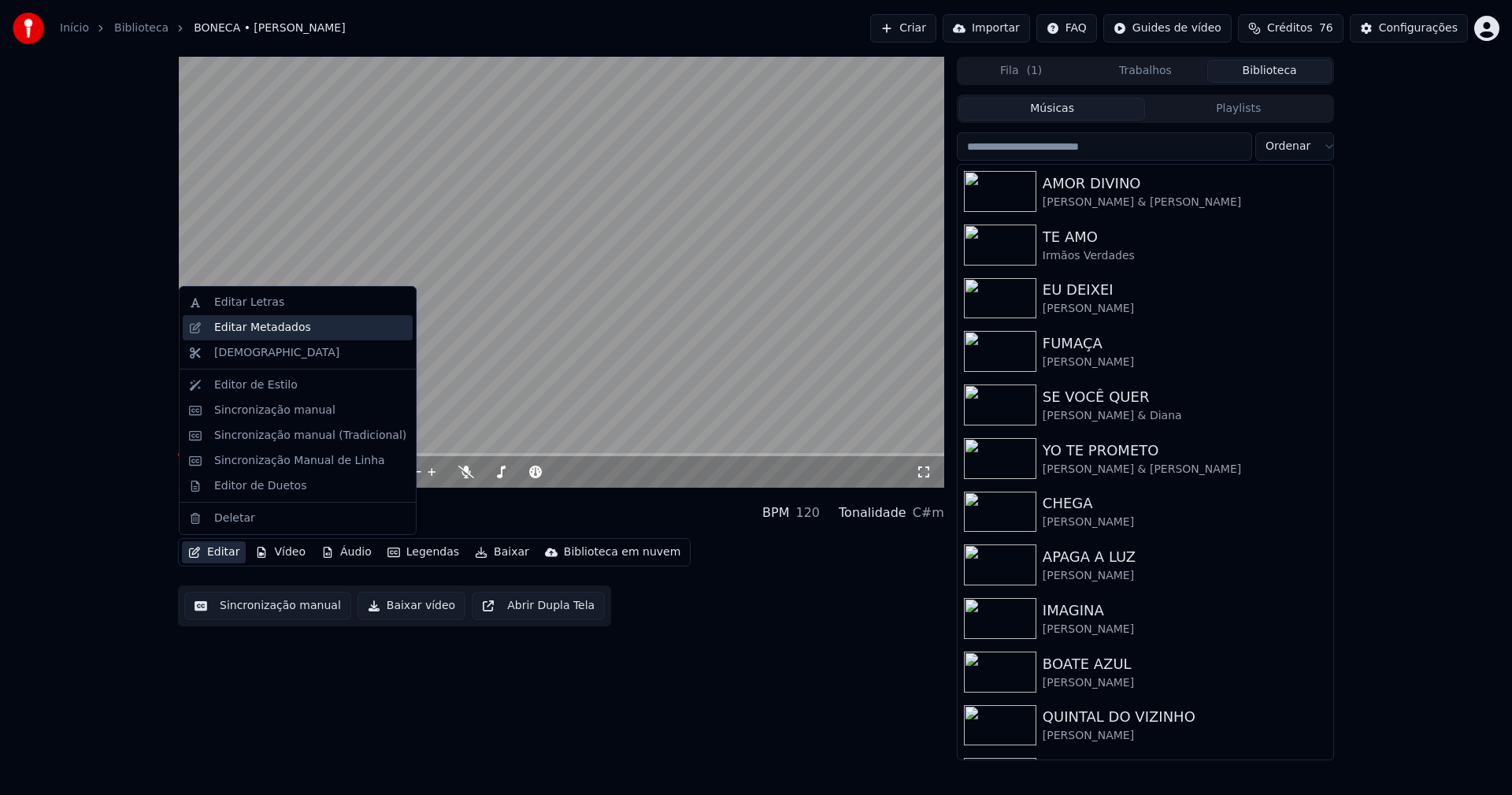
click at [269, 333] on div "Editar Metadados" at bounding box center [263, 328] width 97 height 16
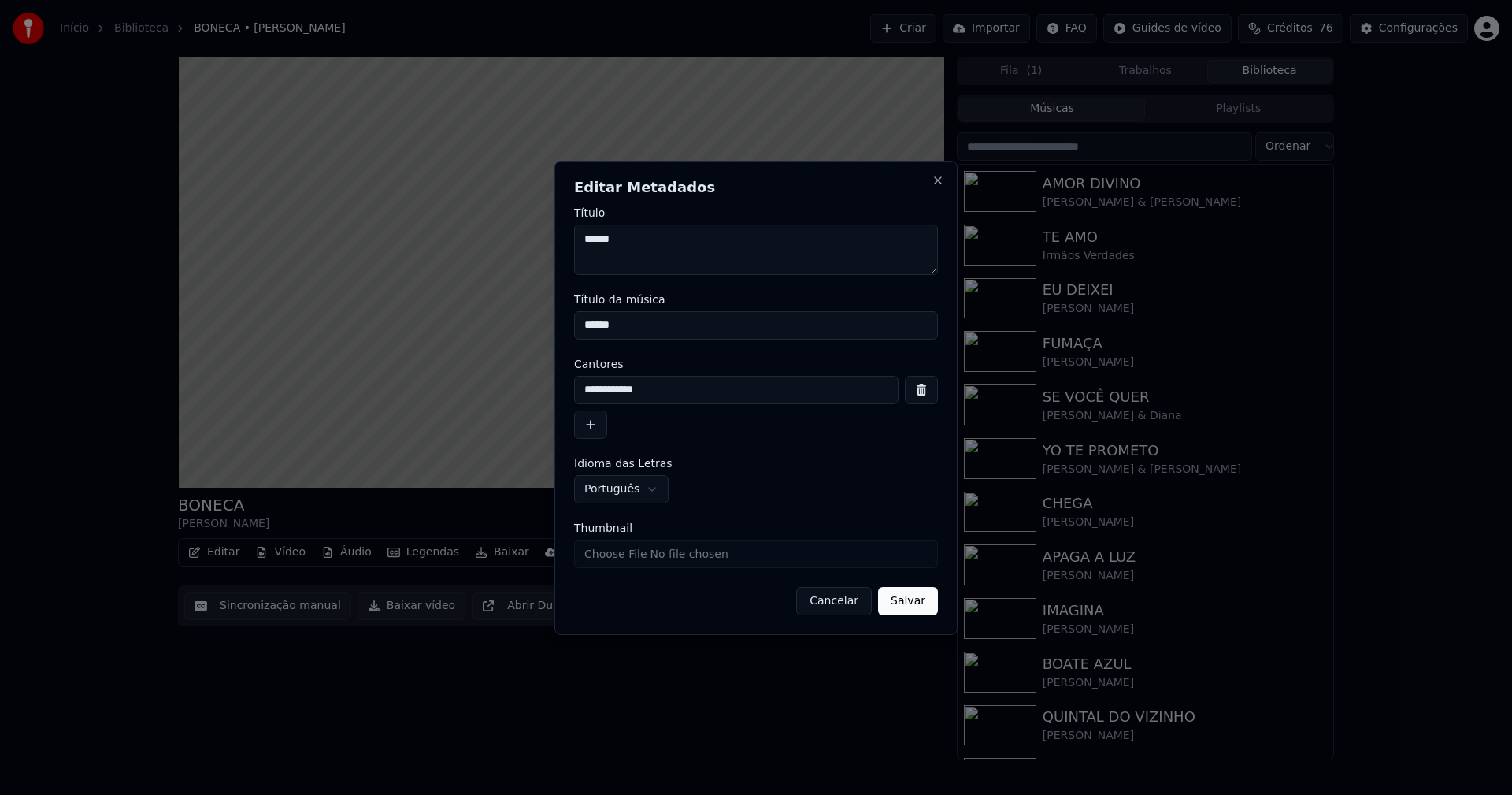
click at [610, 555] on input "Thumbnail" at bounding box center [756, 554] width 363 height 29
type input "**********"
click at [905, 608] on button "Salvar" at bounding box center [908, 601] width 60 height 29
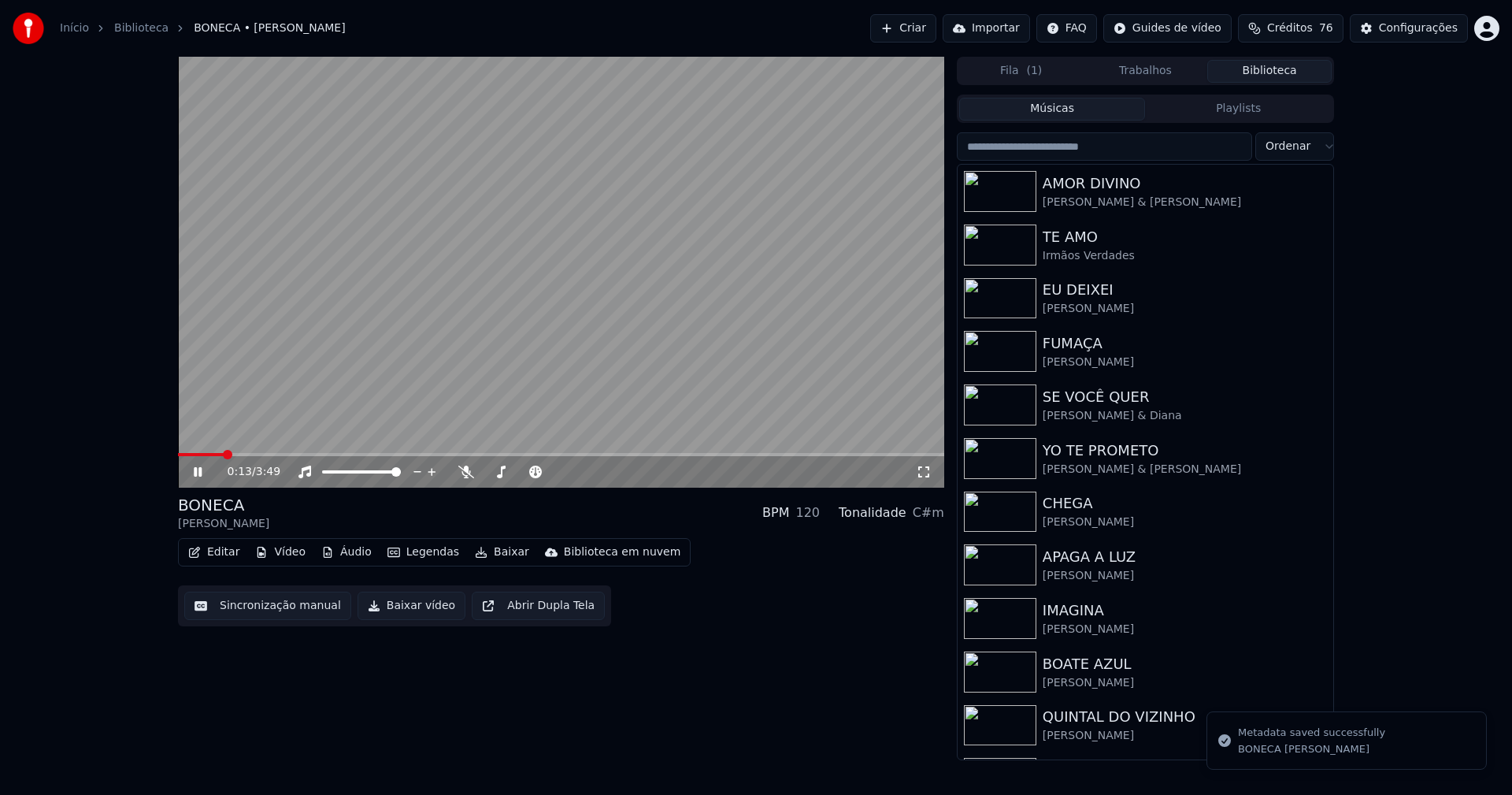
click at [923, 472] on icon at bounding box center [924, 472] width 16 height 13
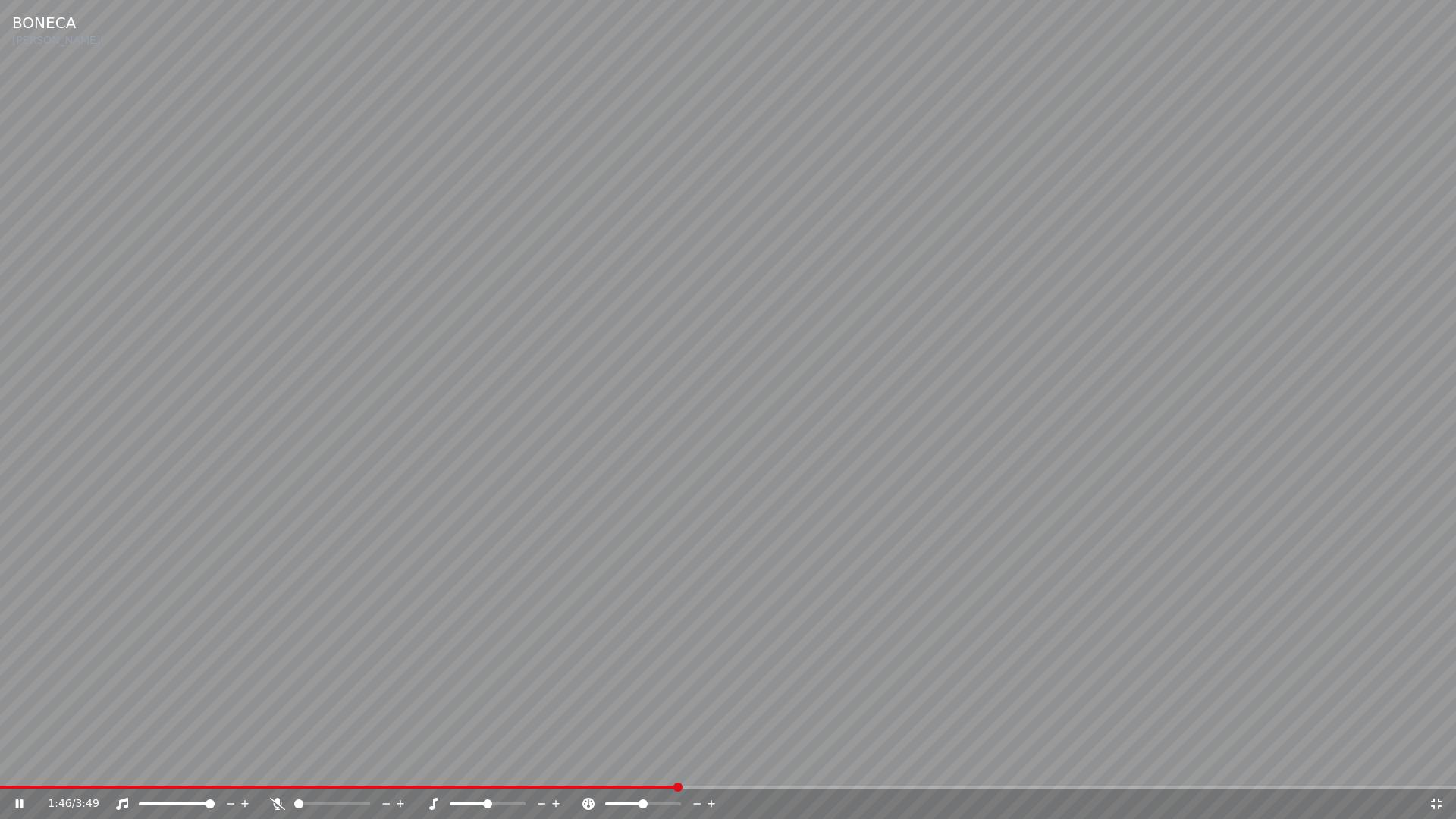
click at [1439, 765] on icon at bounding box center [1436, 804] width 15 height 12
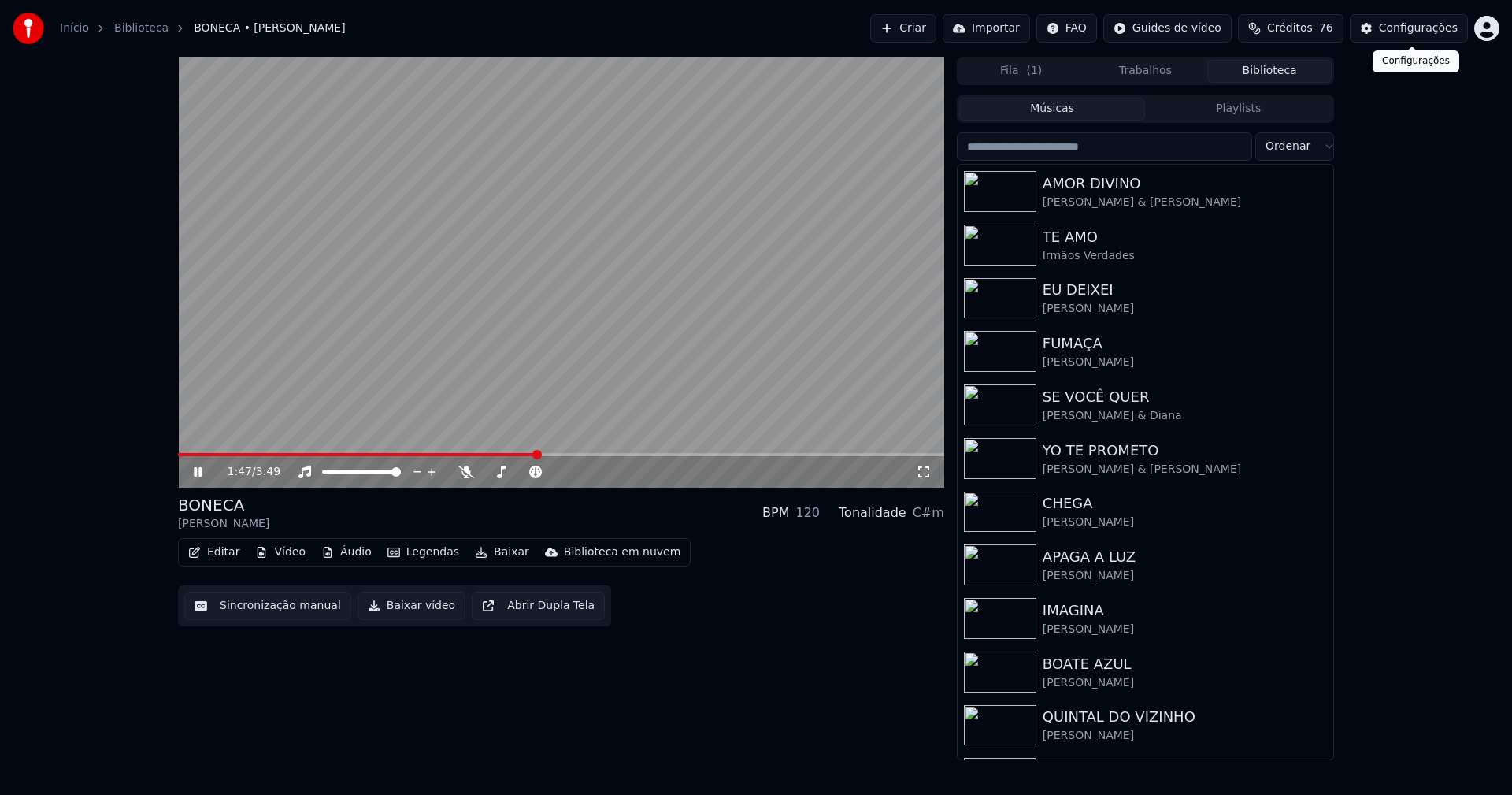
click at [1430, 31] on div "Configurações" at bounding box center [1418, 29] width 79 height 16
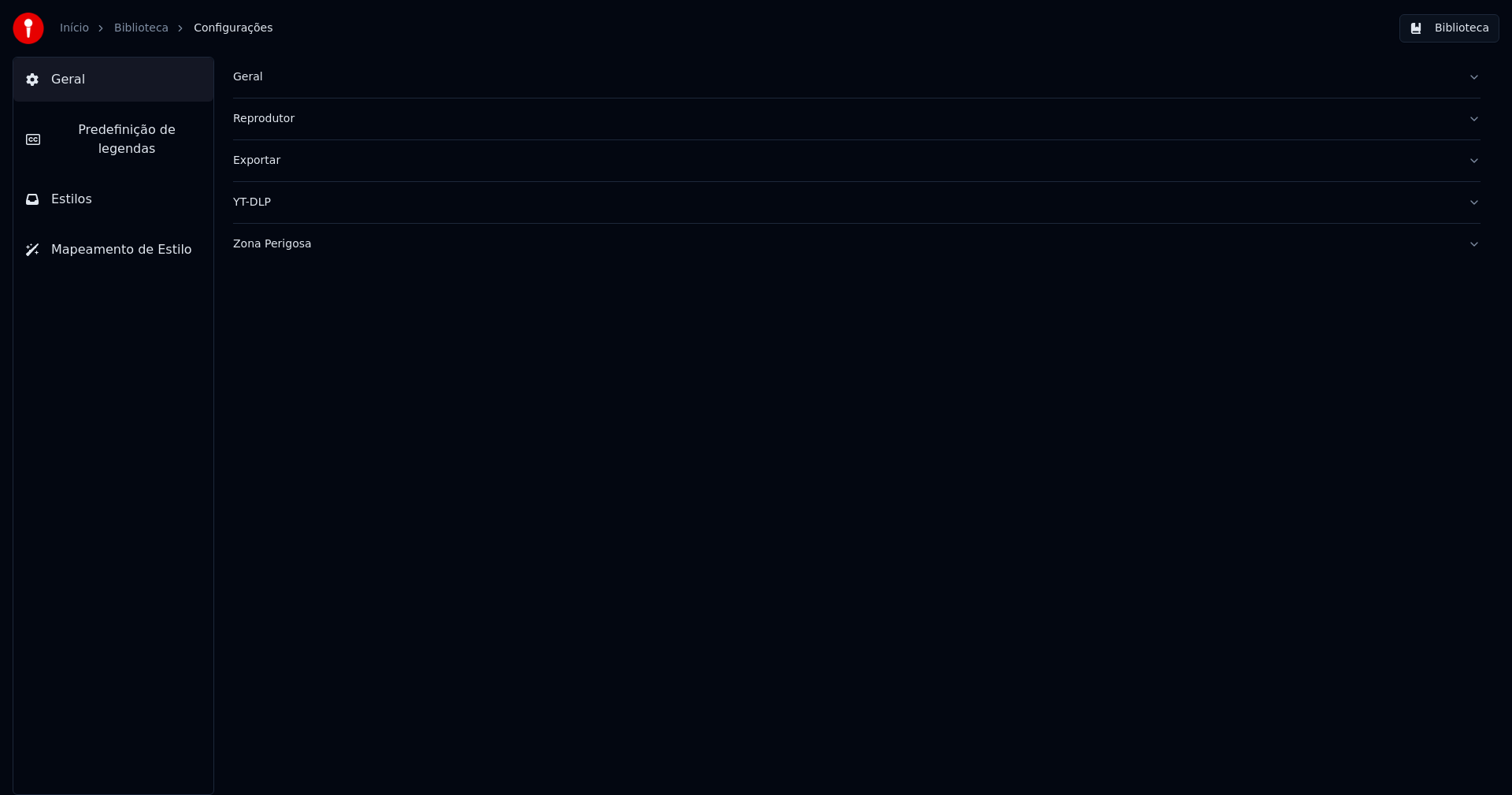
click at [112, 128] on span "Predefinição de legendas" at bounding box center [127, 139] width 148 height 37
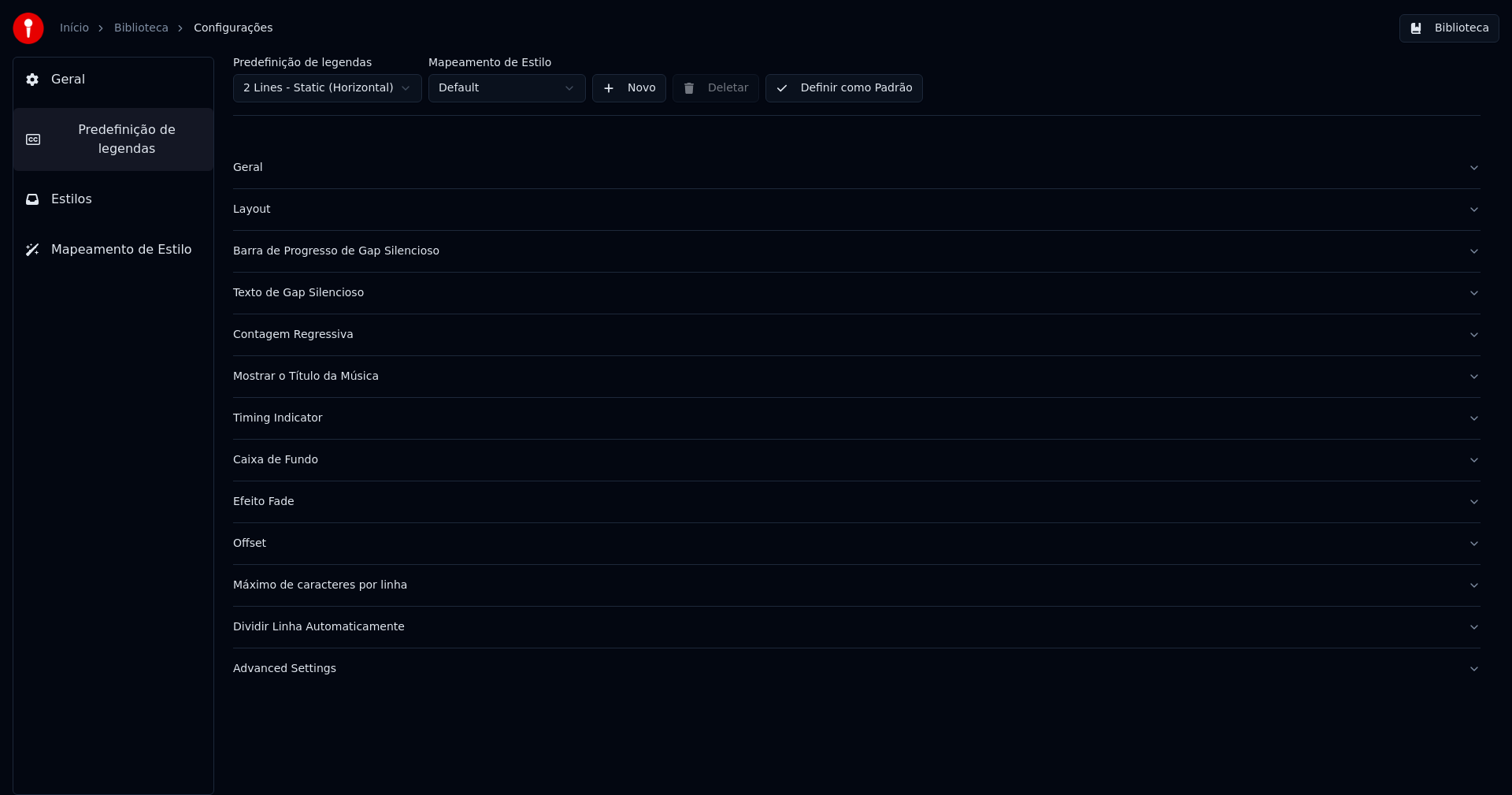
click at [280, 663] on div "Advanced Settings" at bounding box center [843, 669] width 1222 height 16
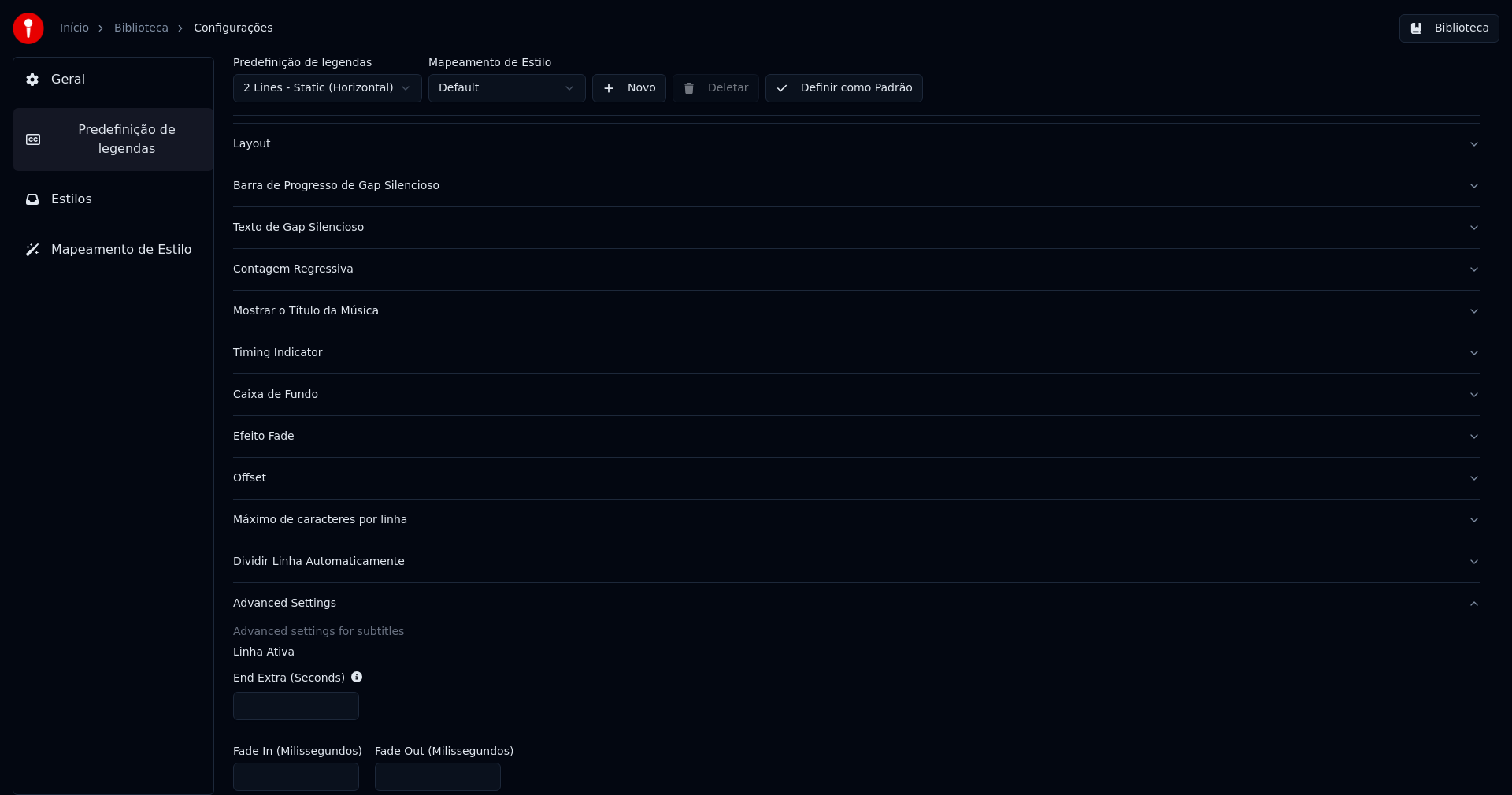
scroll to position [158, 0]
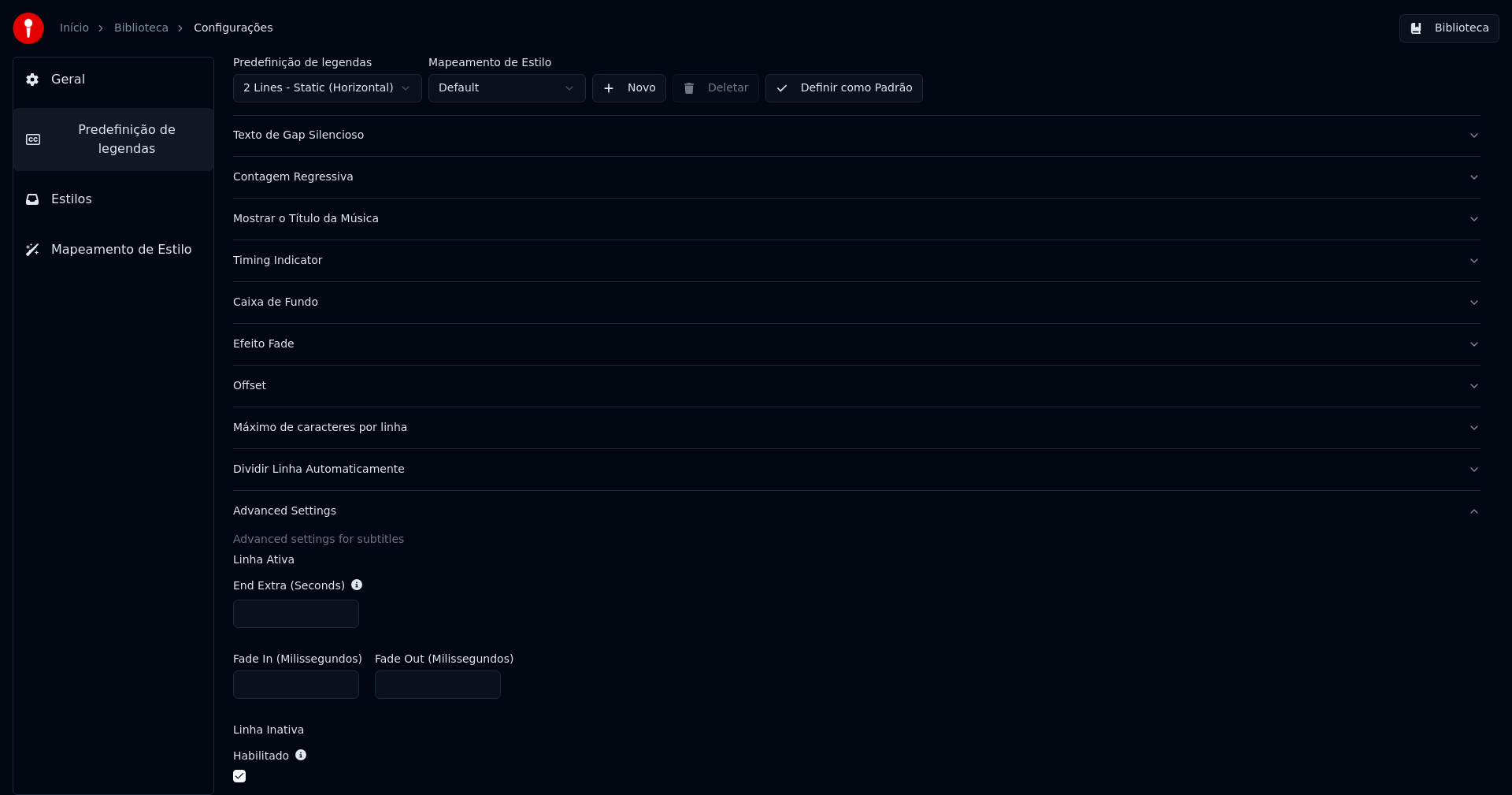
click at [264, 614] on input "***" at bounding box center [296, 614] width 126 height 29
type input "***"
drag, startPoint x: 889, startPoint y: 658, endPoint x: 1145, endPoint y: 366, distance: 388.3
click at [890, 657] on div "Fade In (Milissegundos) * Fade Out (Milissegundos) ***" at bounding box center [856, 675] width 1247 height 71
click at [1468, 28] on button "Biblioteca" at bounding box center [1449, 29] width 100 height 29
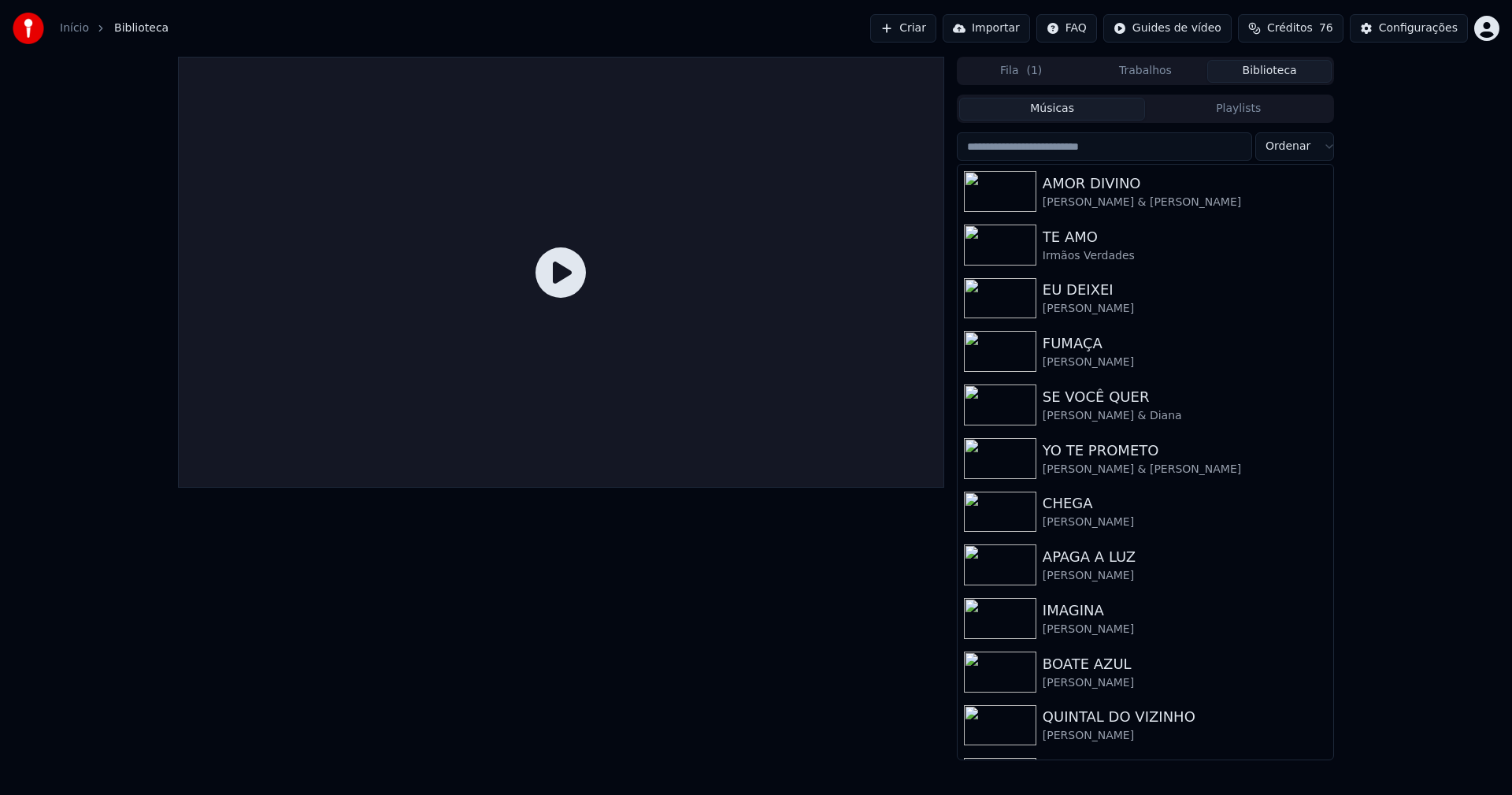
click at [1036, 144] on input "search" at bounding box center [1104, 147] width 296 height 29
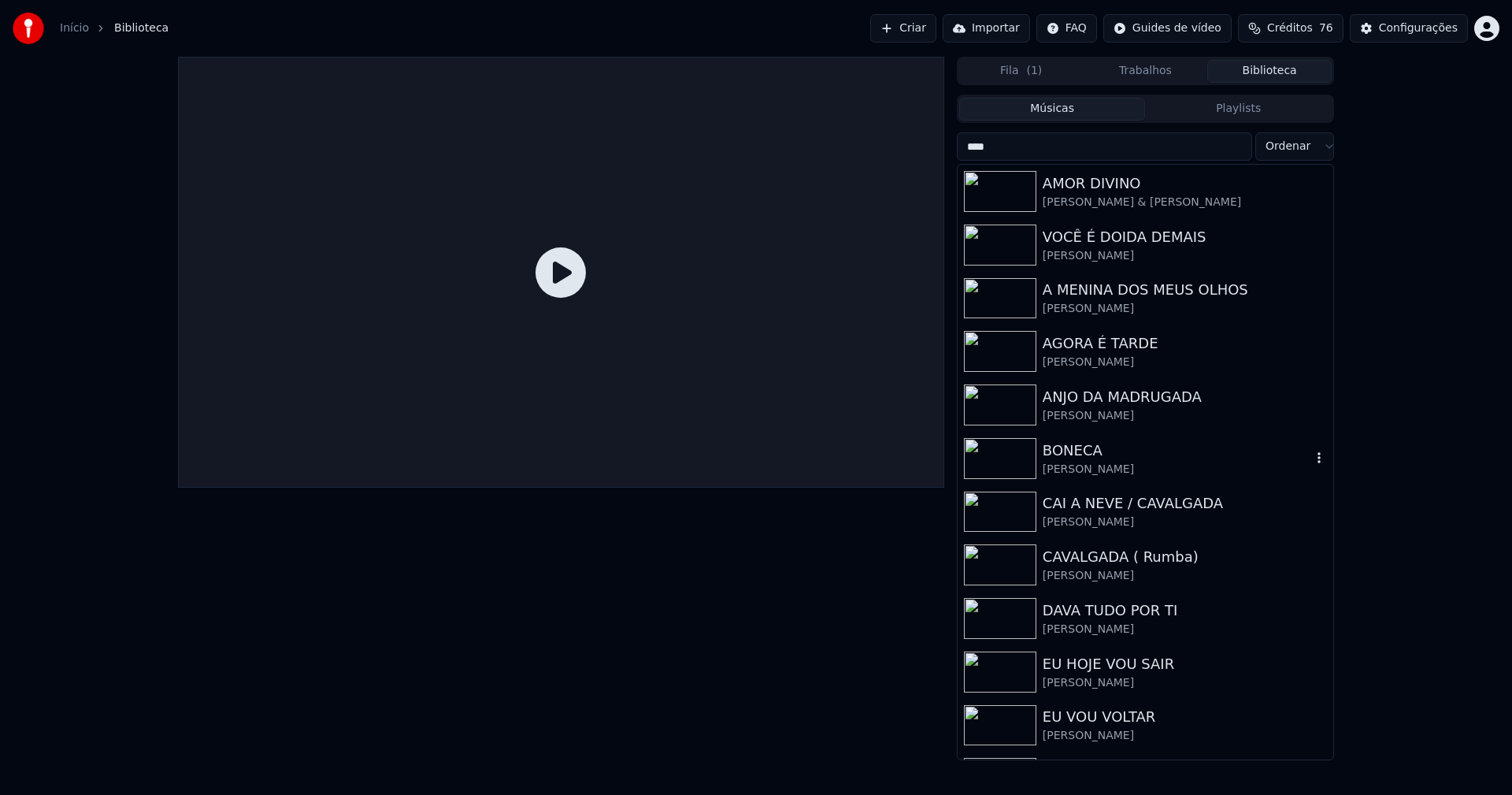
type input "****"
click at [1064, 455] on div "BONECA" at bounding box center [1176, 451] width 269 height 22
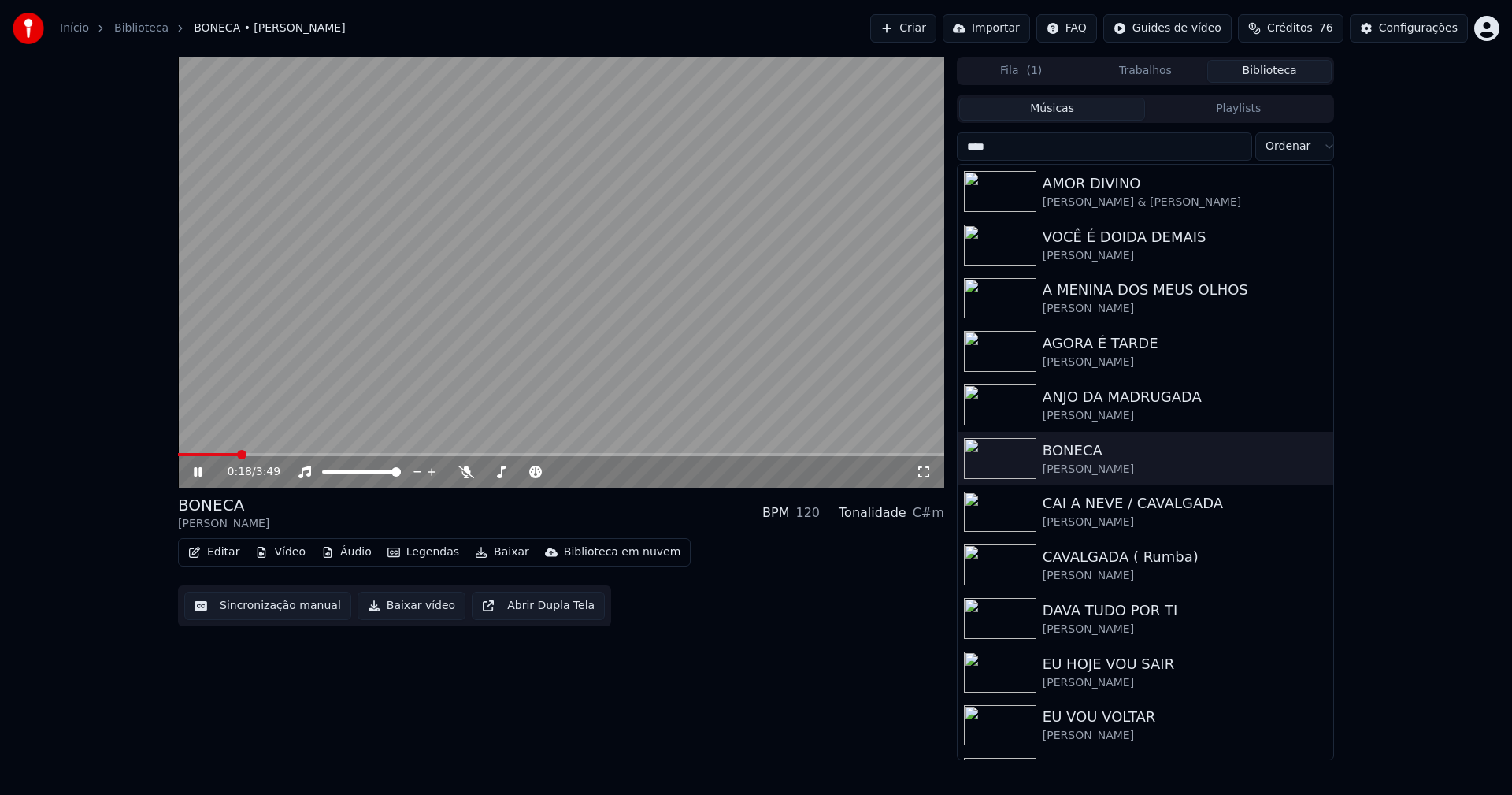
click at [237, 454] on span at bounding box center [560, 455] width 766 height 3
click at [922, 470] on icon at bounding box center [924, 472] width 16 height 13
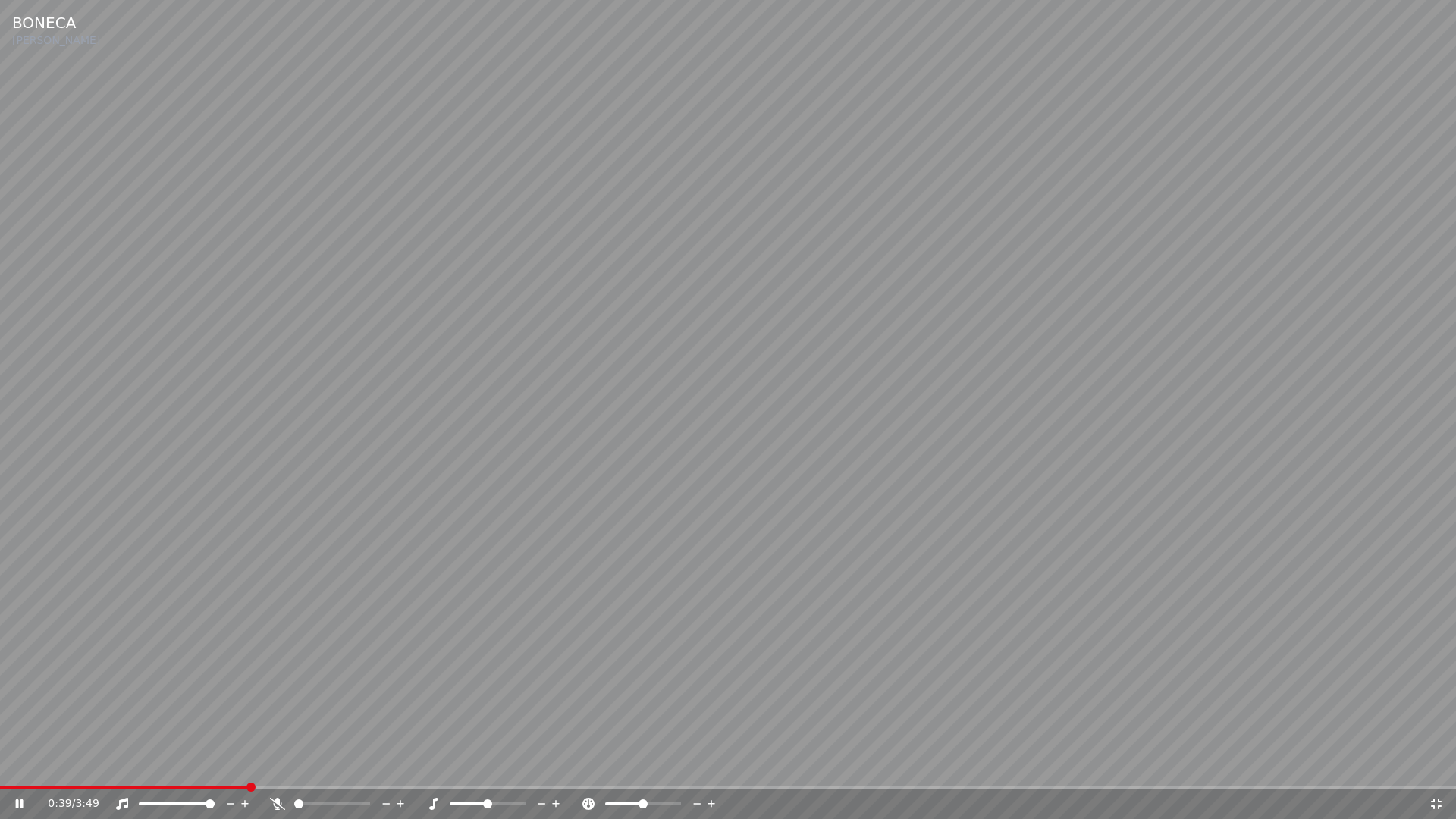
click at [248, 765] on span at bounding box center [124, 788] width 248 height 3
click at [216, 765] on span at bounding box center [108, 788] width 216 height 3
click at [221, 765] on span at bounding box center [111, 788] width 222 height 3
click at [1434, 765] on icon at bounding box center [1436, 804] width 11 height 11
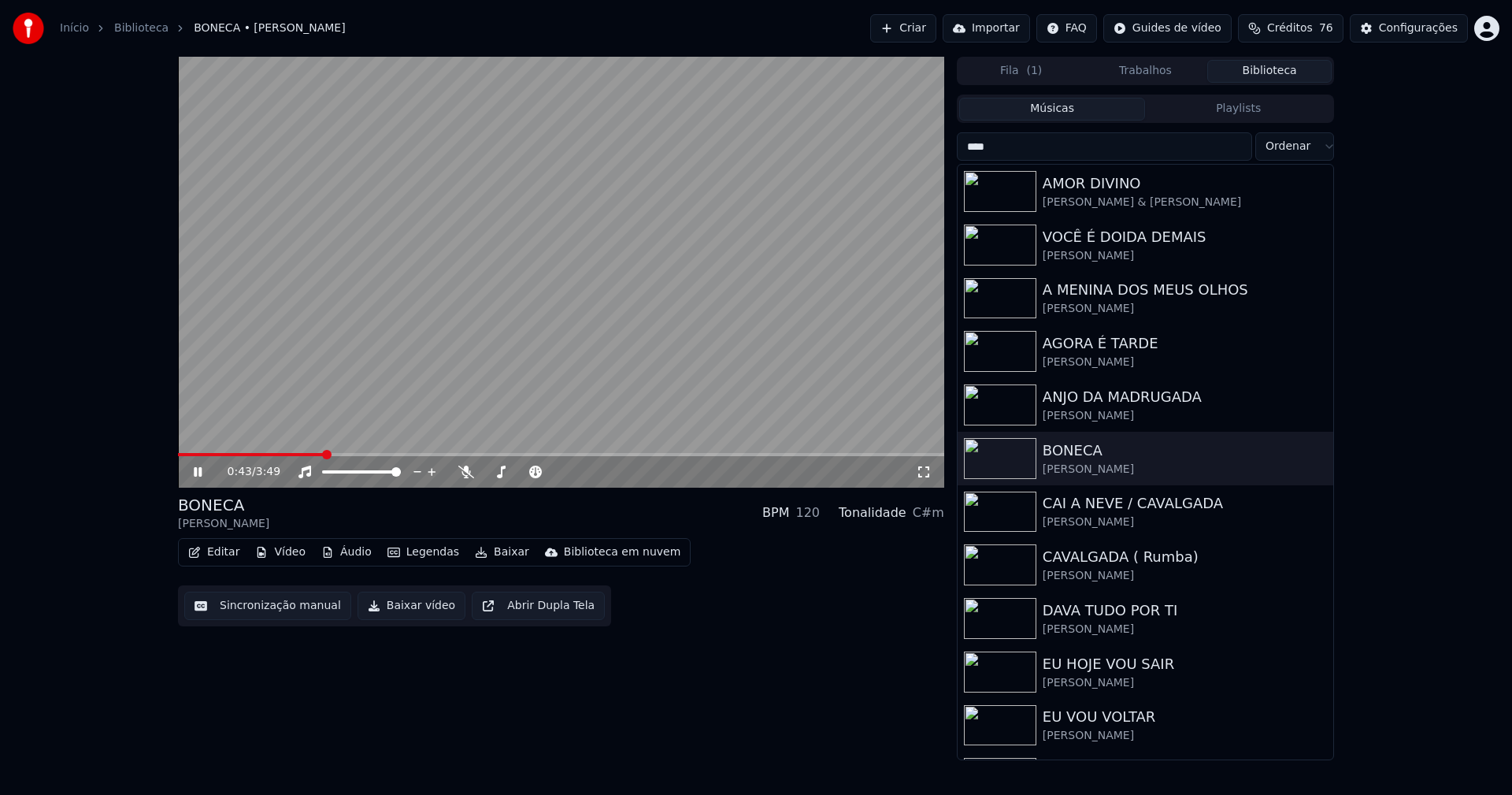
click at [201, 477] on icon at bounding box center [198, 472] width 8 height 10
click at [401, 616] on button "Baixar vídeo" at bounding box center [411, 606] width 108 height 29
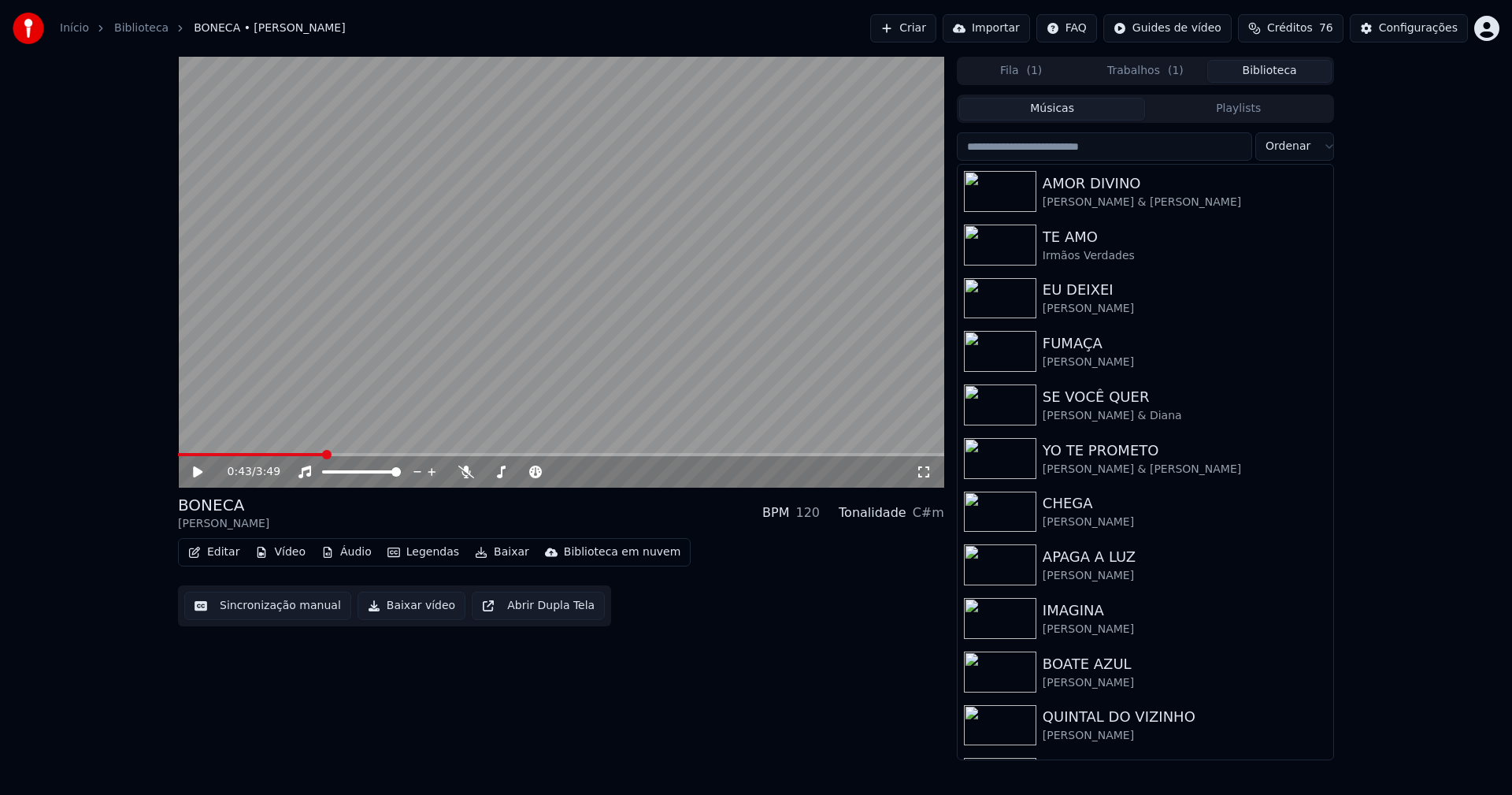
click at [1266, 67] on button "Biblioteca" at bounding box center [1270, 71] width 124 height 23
click at [1069, 144] on input "search" at bounding box center [1104, 147] width 296 height 29
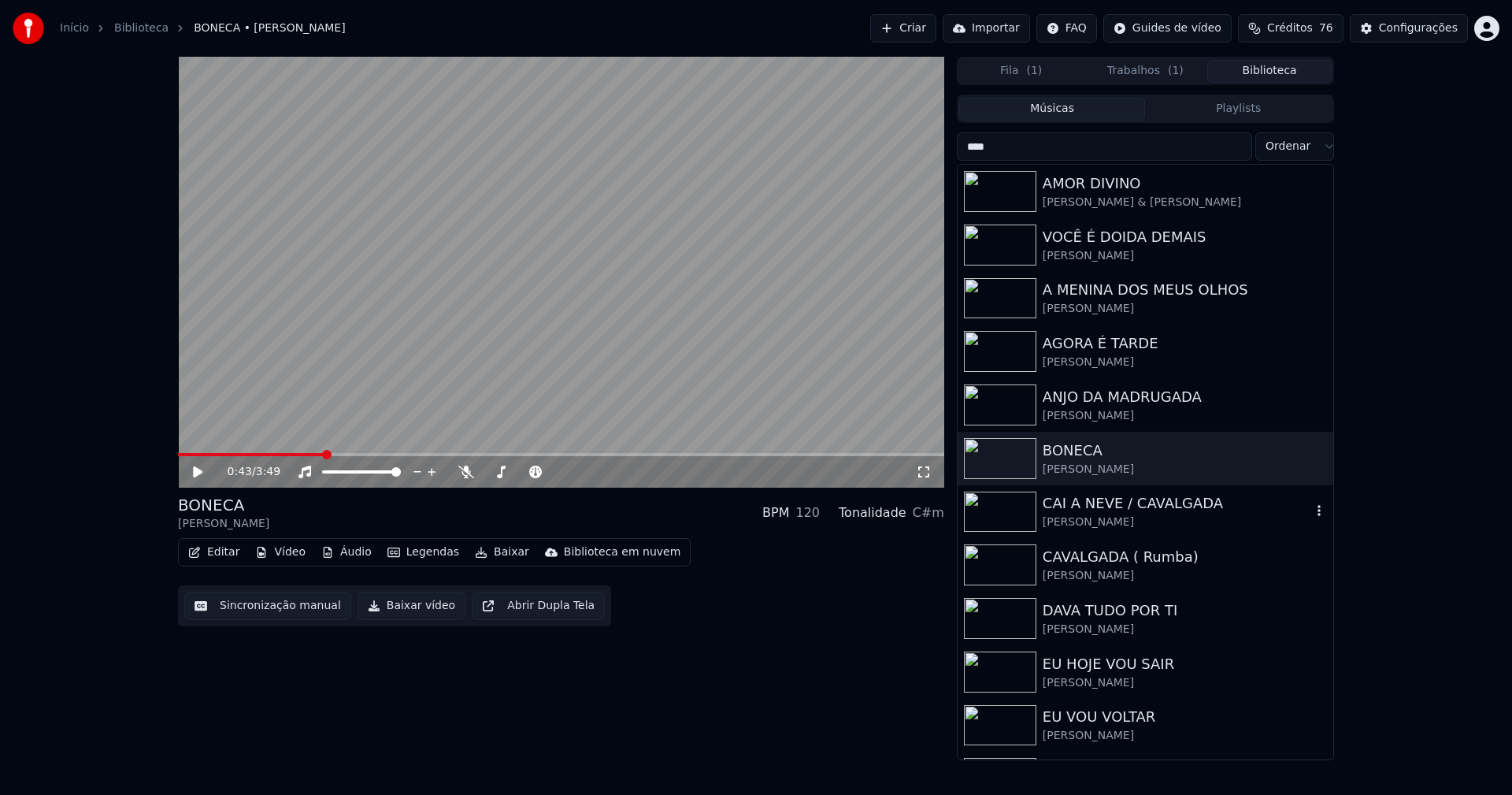
type input "****"
click at [1147, 509] on div "CAI A NEVE / CAVALGADA" at bounding box center [1176, 504] width 269 height 22
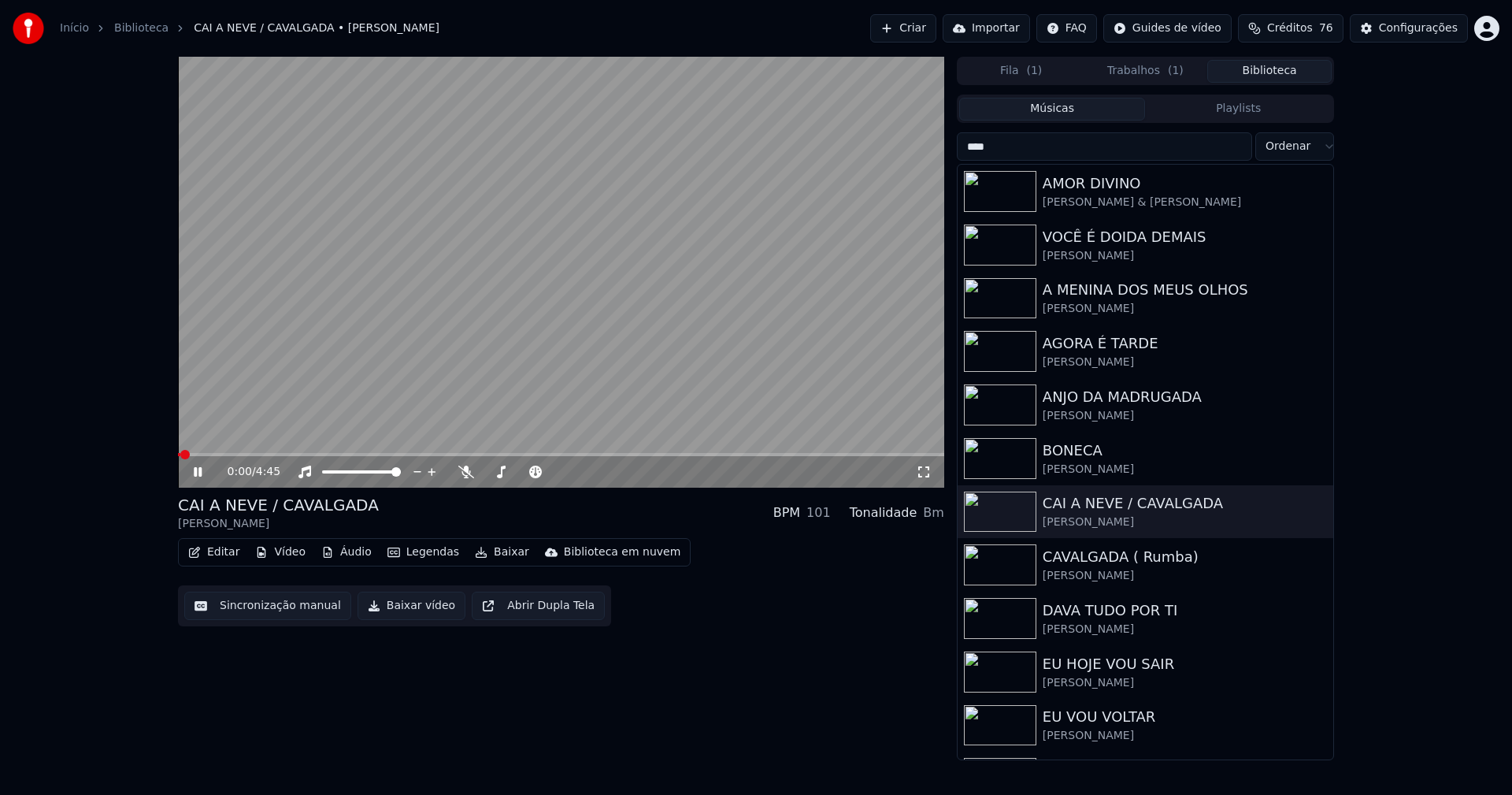
click at [199, 473] on icon at bounding box center [198, 472] width 8 height 10
click at [226, 559] on button "Editar" at bounding box center [214, 553] width 64 height 22
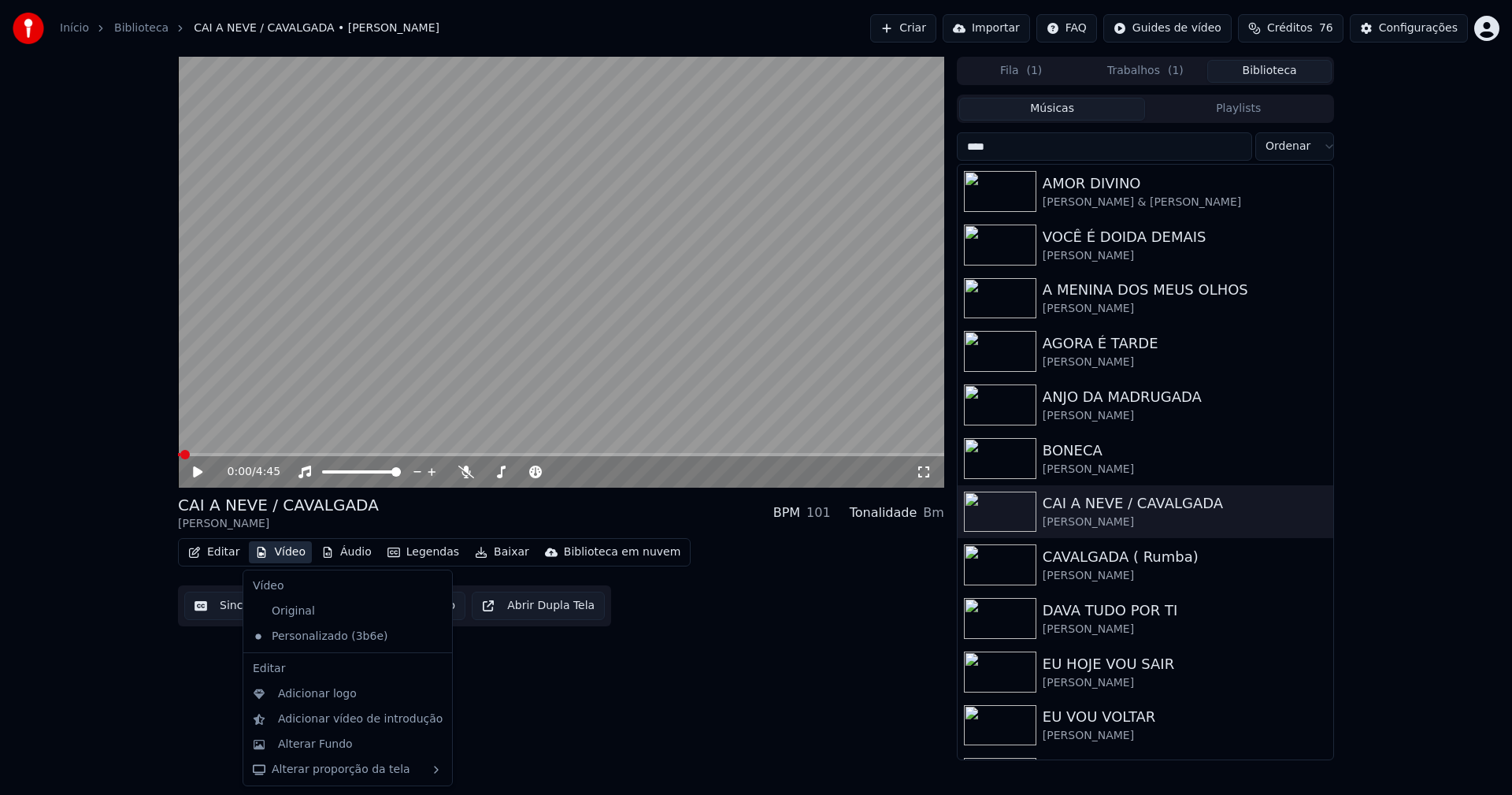
click at [284, 553] on button "Vídeo" at bounding box center [280, 553] width 63 height 22
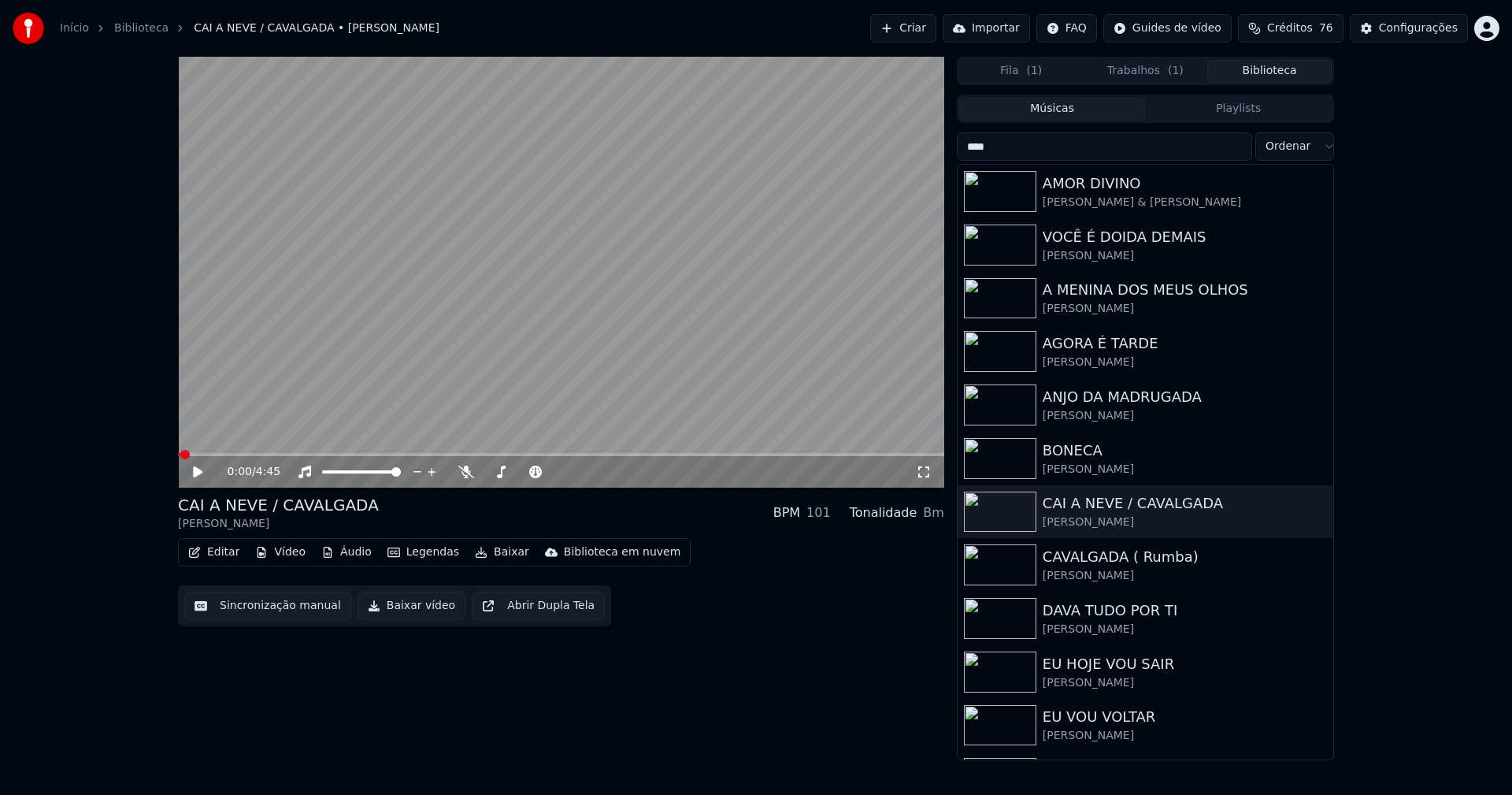
click at [284, 553] on button "Vídeo" at bounding box center [280, 553] width 63 height 22
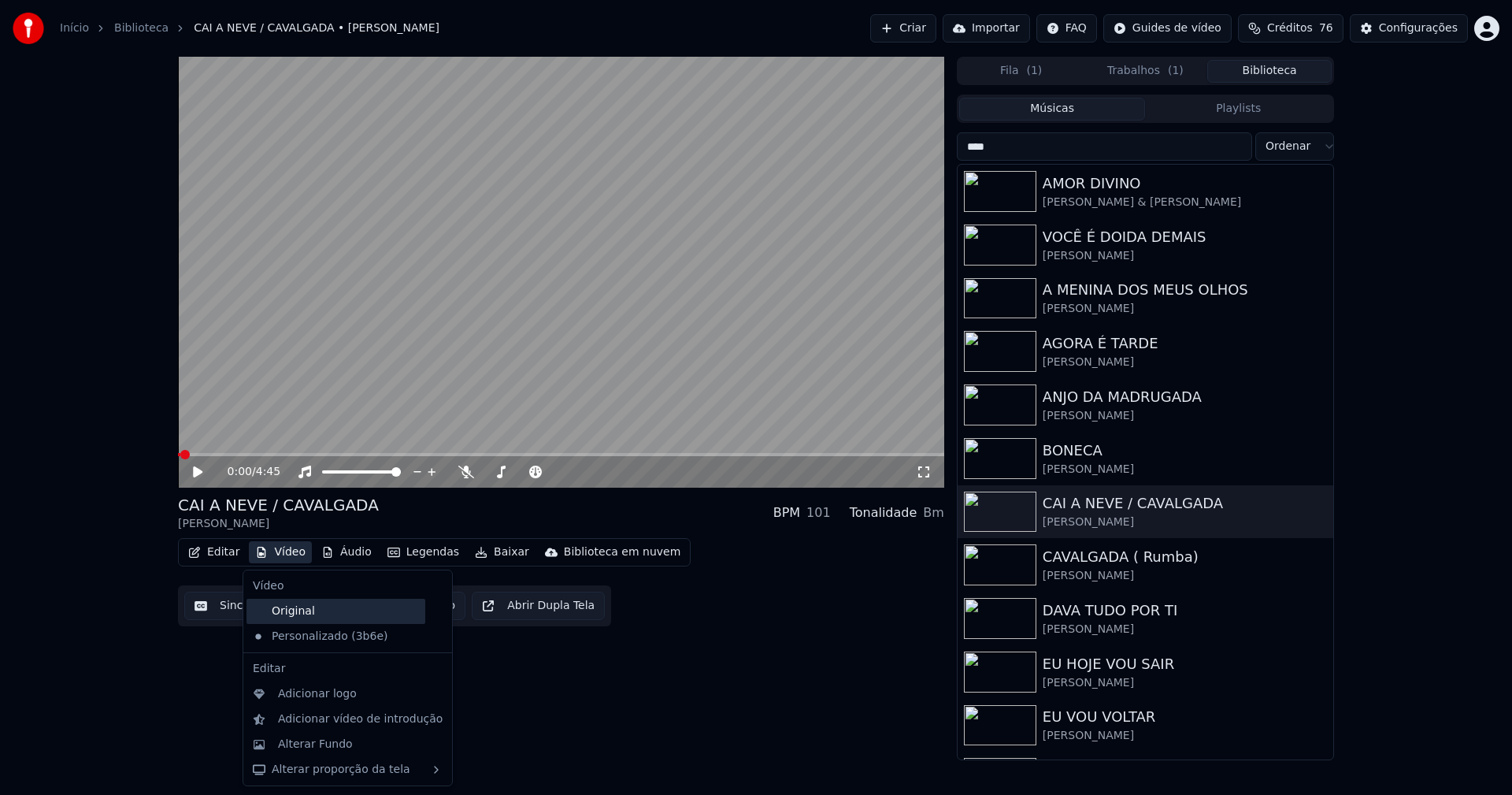
click at [302, 616] on div "Original" at bounding box center [336, 612] width 179 height 26
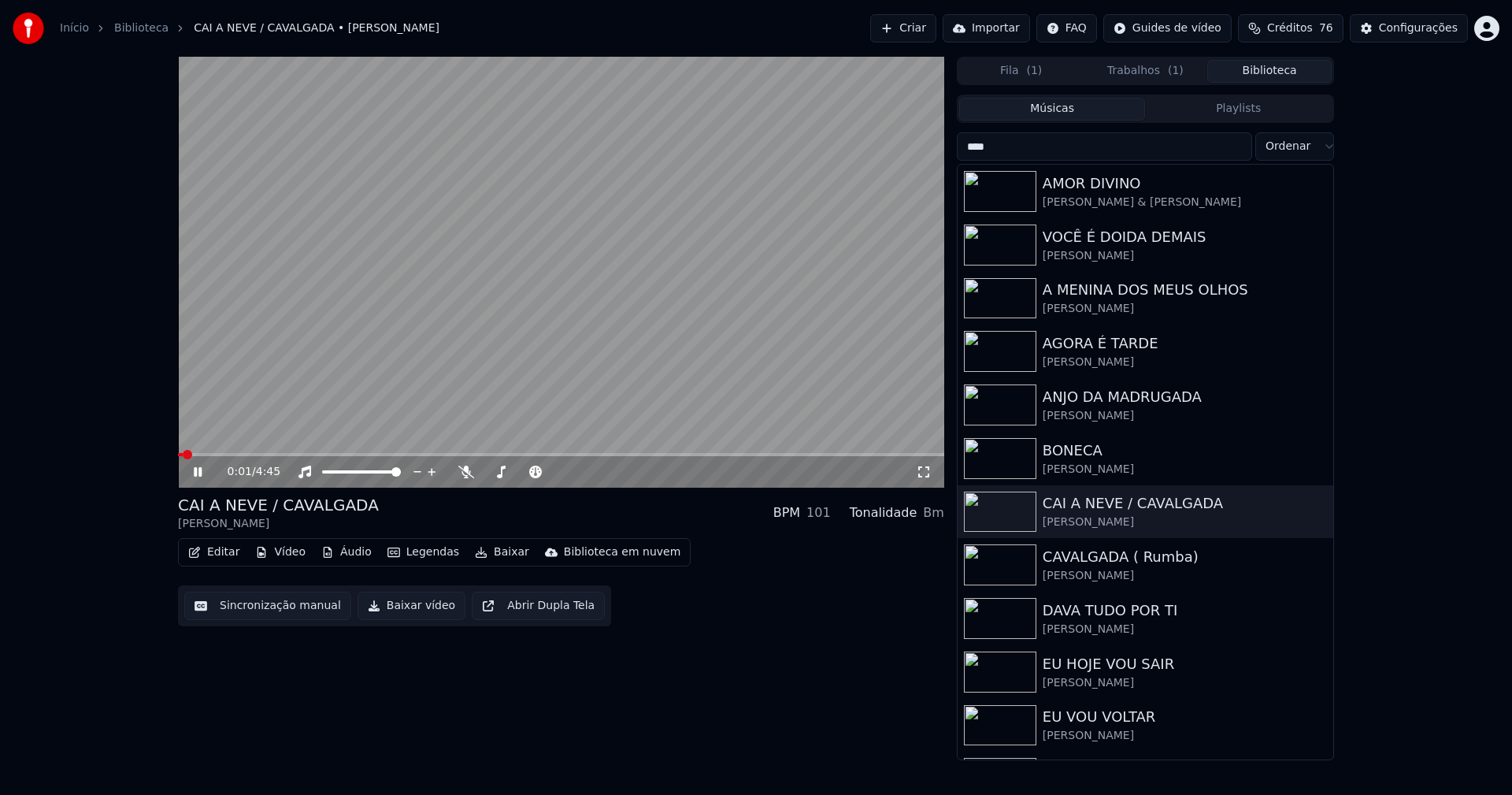
click at [198, 470] on icon at bounding box center [209, 472] width 37 height 13
click at [284, 554] on button "Vídeo" at bounding box center [280, 553] width 63 height 22
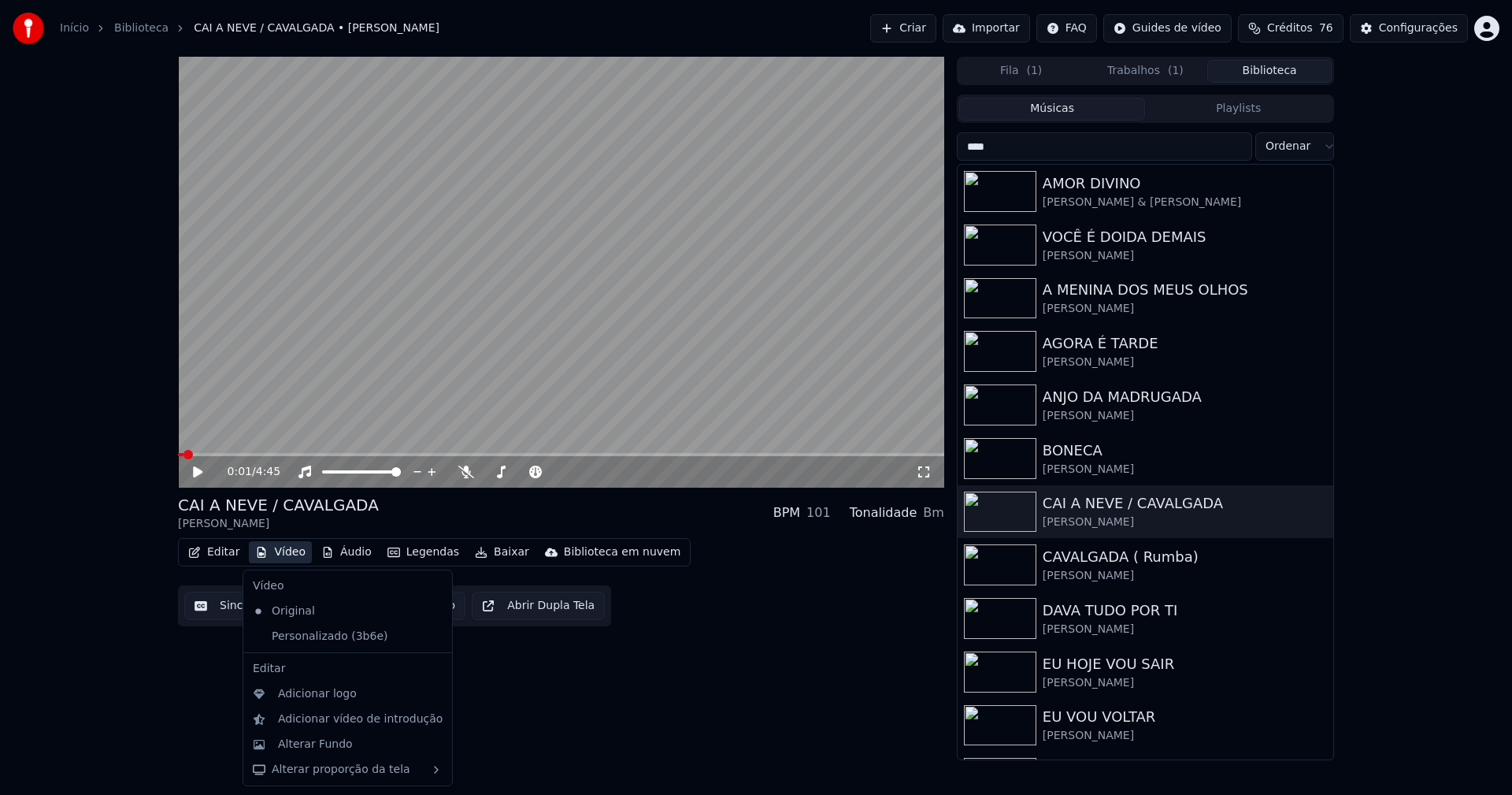
click at [431, 636] on icon at bounding box center [440, 636] width 18 height 13
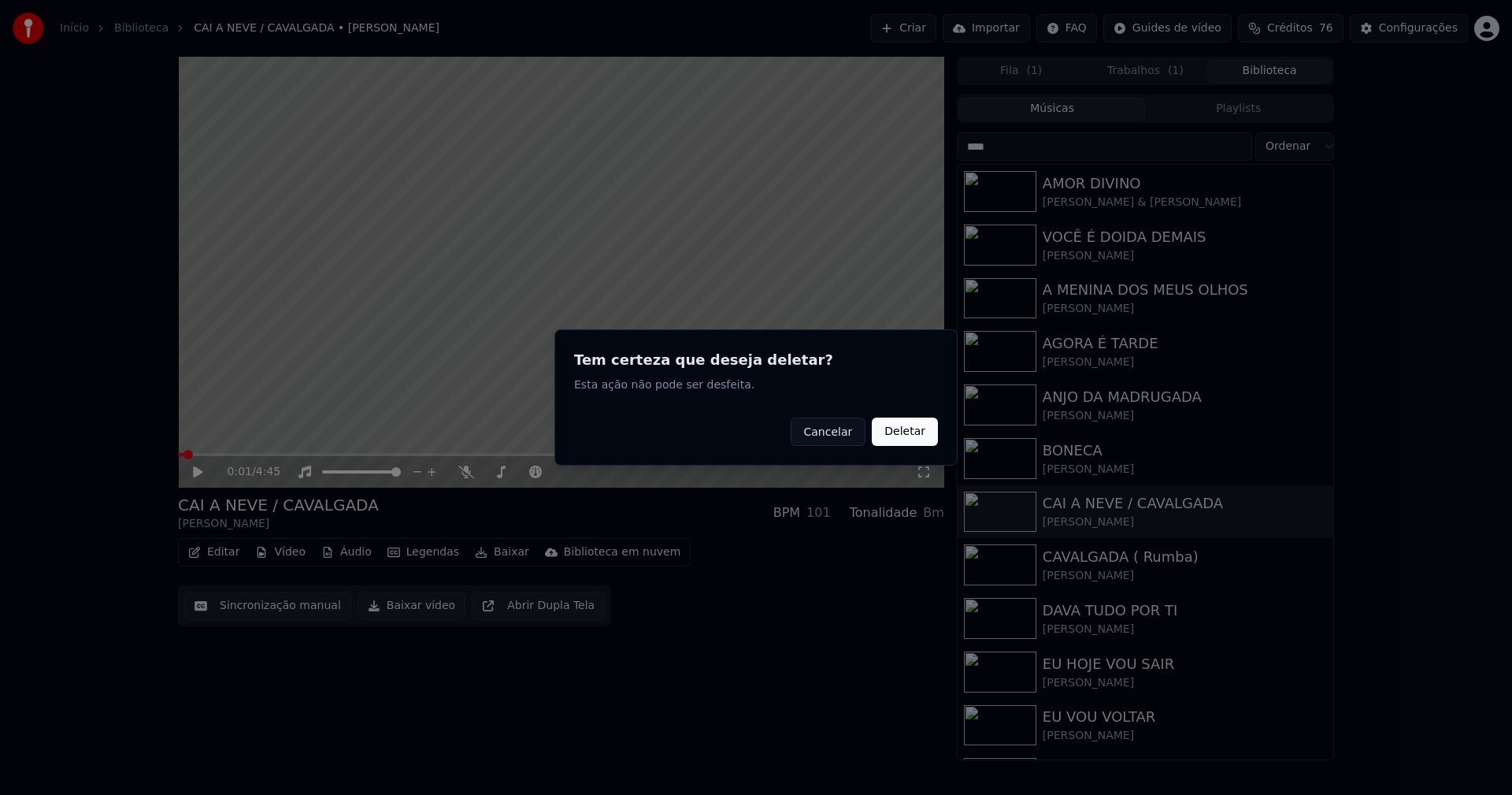
click at [897, 431] on button "Deletar" at bounding box center [905, 432] width 66 height 29
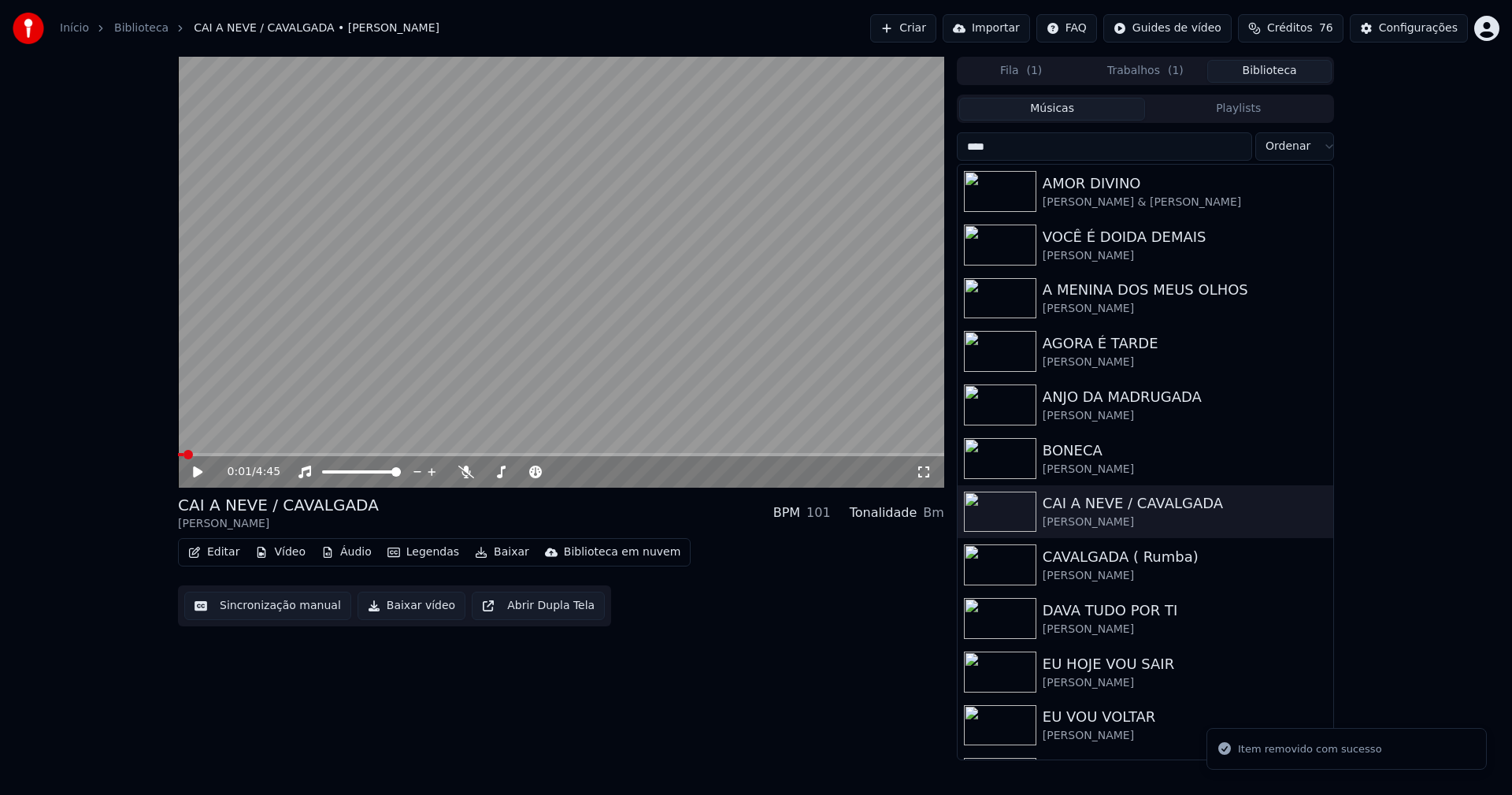
click at [289, 550] on button "Vídeo" at bounding box center [280, 553] width 63 height 22
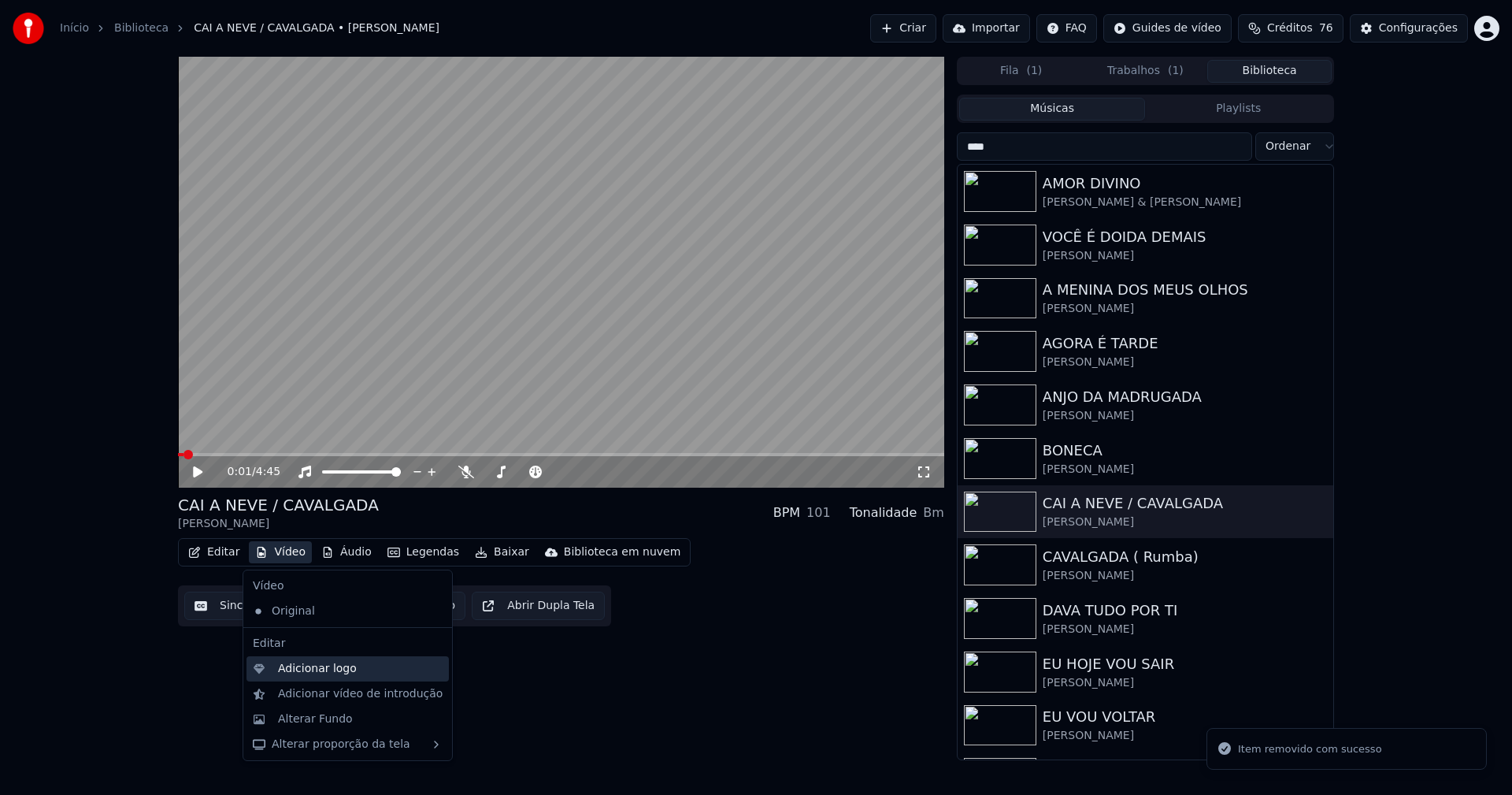
click at [314, 677] on div "Adicionar logo" at bounding box center [348, 669] width 202 height 26
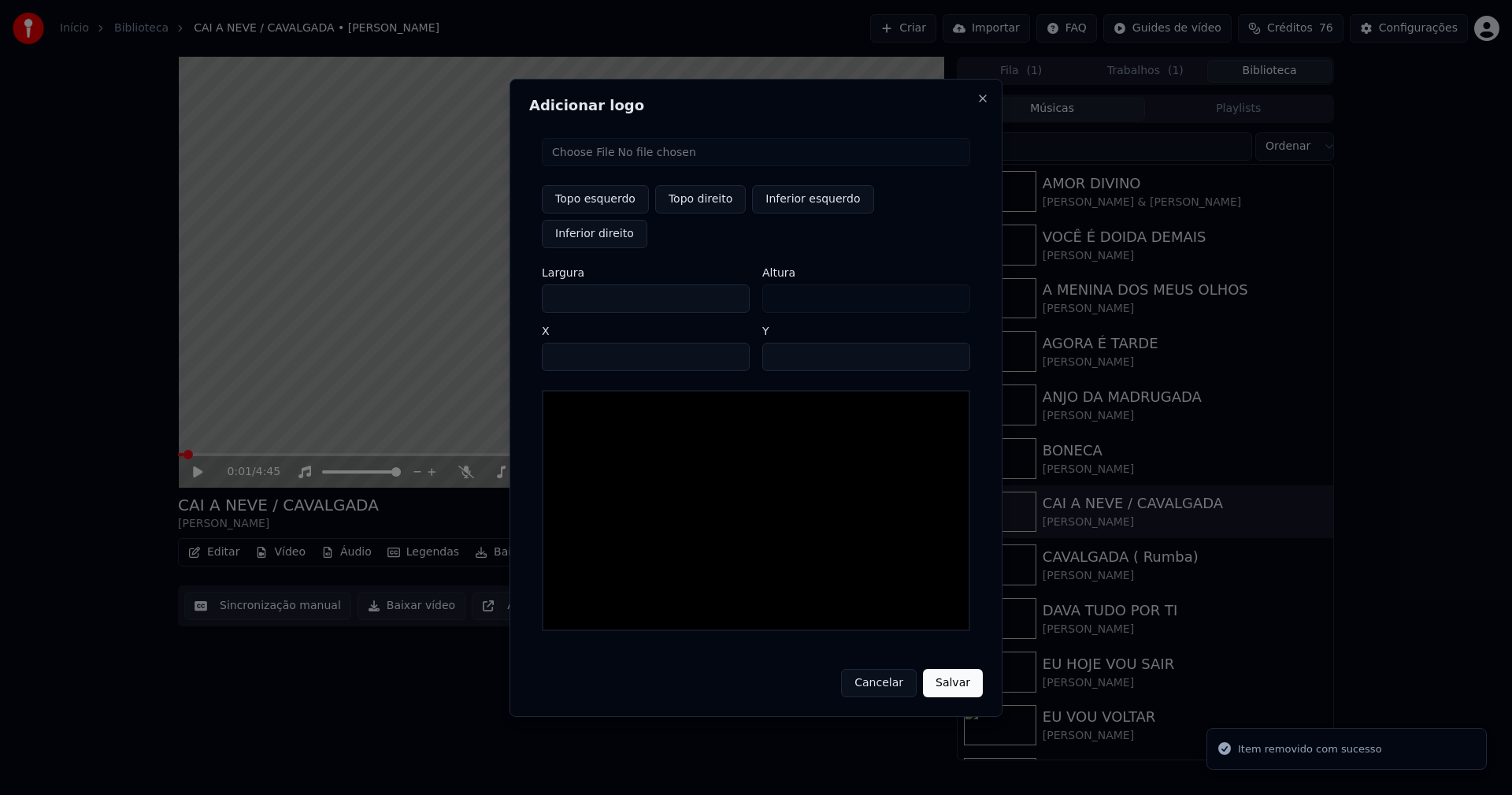
click at [599, 166] on input "file" at bounding box center [756, 152] width 428 height 29
type input "**********"
click at [701, 214] on button "Topo direito" at bounding box center [701, 199] width 91 height 29
type input "****"
drag, startPoint x: 567, startPoint y: 281, endPoint x: 538, endPoint y: 283, distance: 29.1
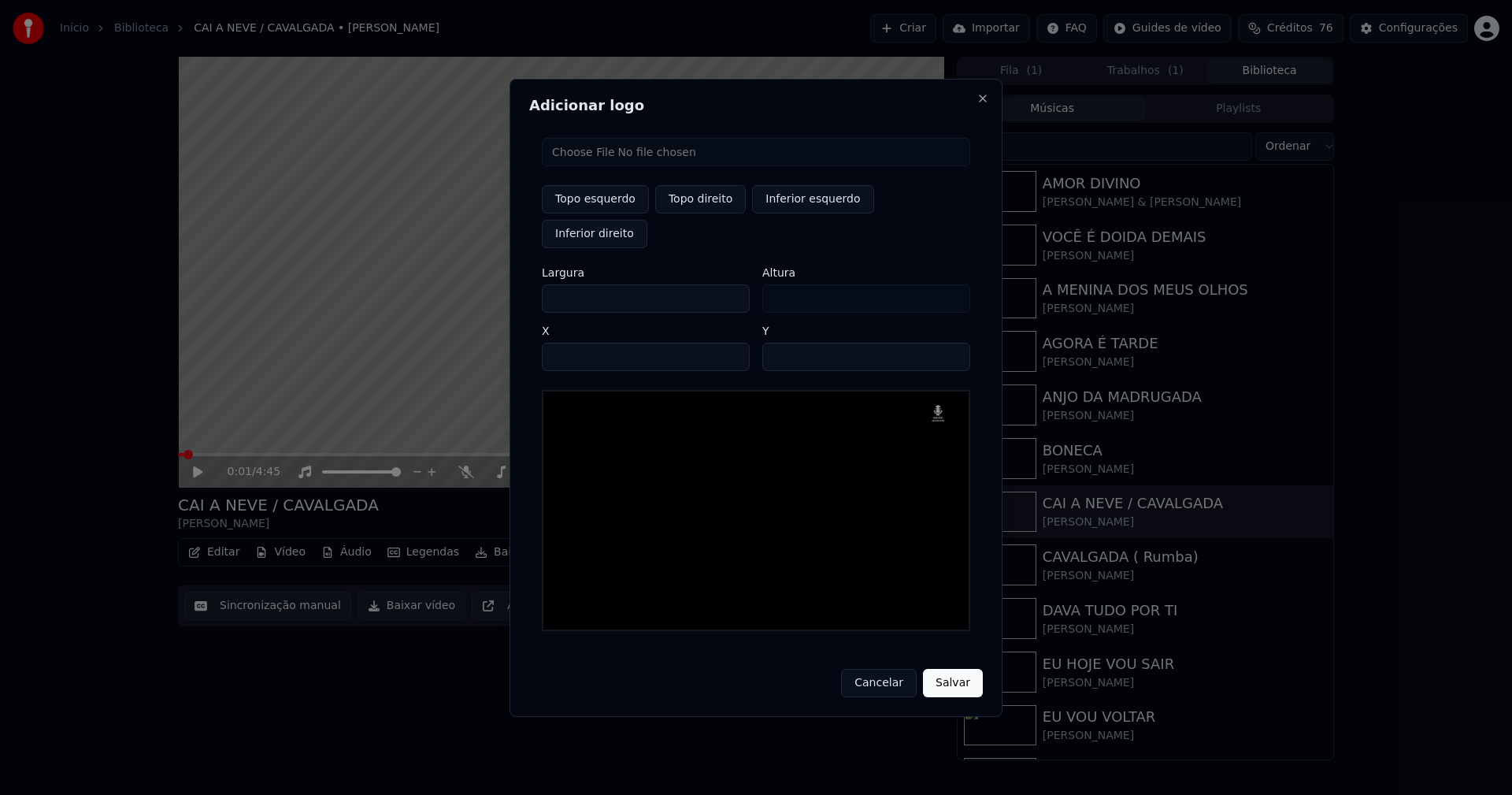
click at [538, 283] on div "Topo esquerdo Topo direito Inferior esquerdo Inferior direito Largura *** Altur…" at bounding box center [756, 384] width 454 height 518
type input "**"
type input "***"
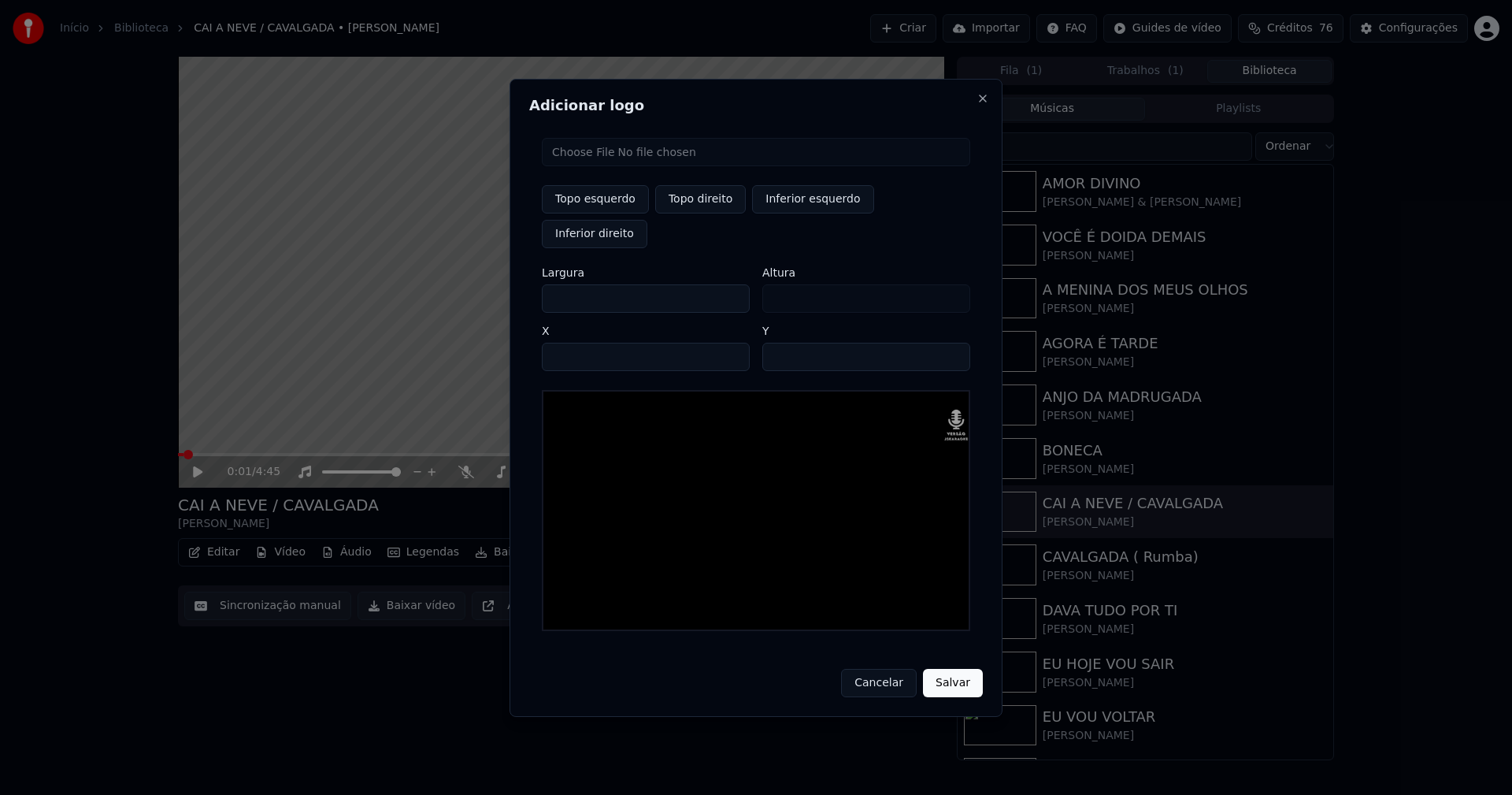
type input "***"
click at [573, 343] on input "****" at bounding box center [646, 357] width 208 height 29
type input "****"
click at [780, 343] on input "**" at bounding box center [866, 357] width 208 height 29
type input "**"
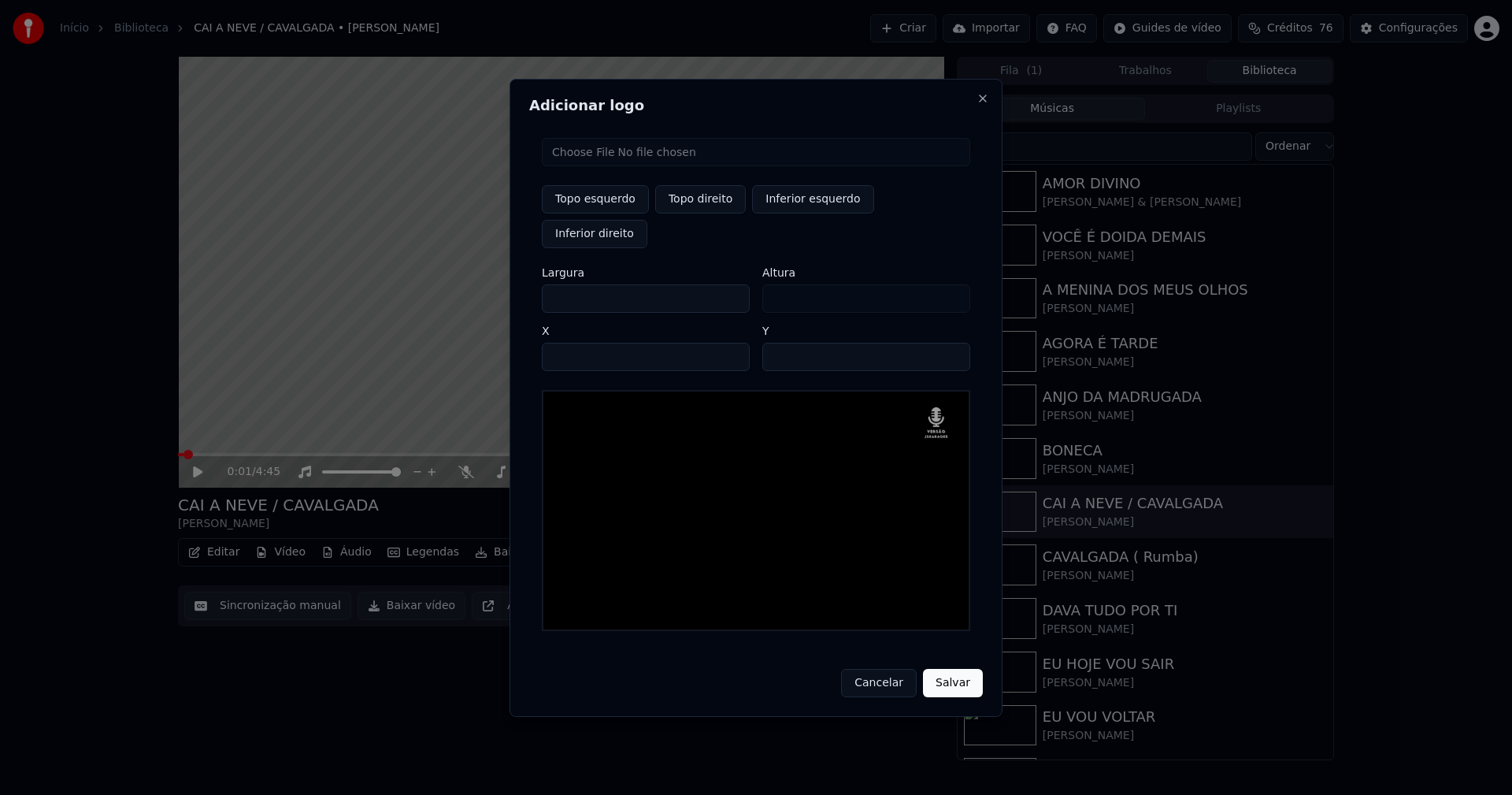
click at [941, 671] on button "Salvar" at bounding box center [952, 683] width 60 height 29
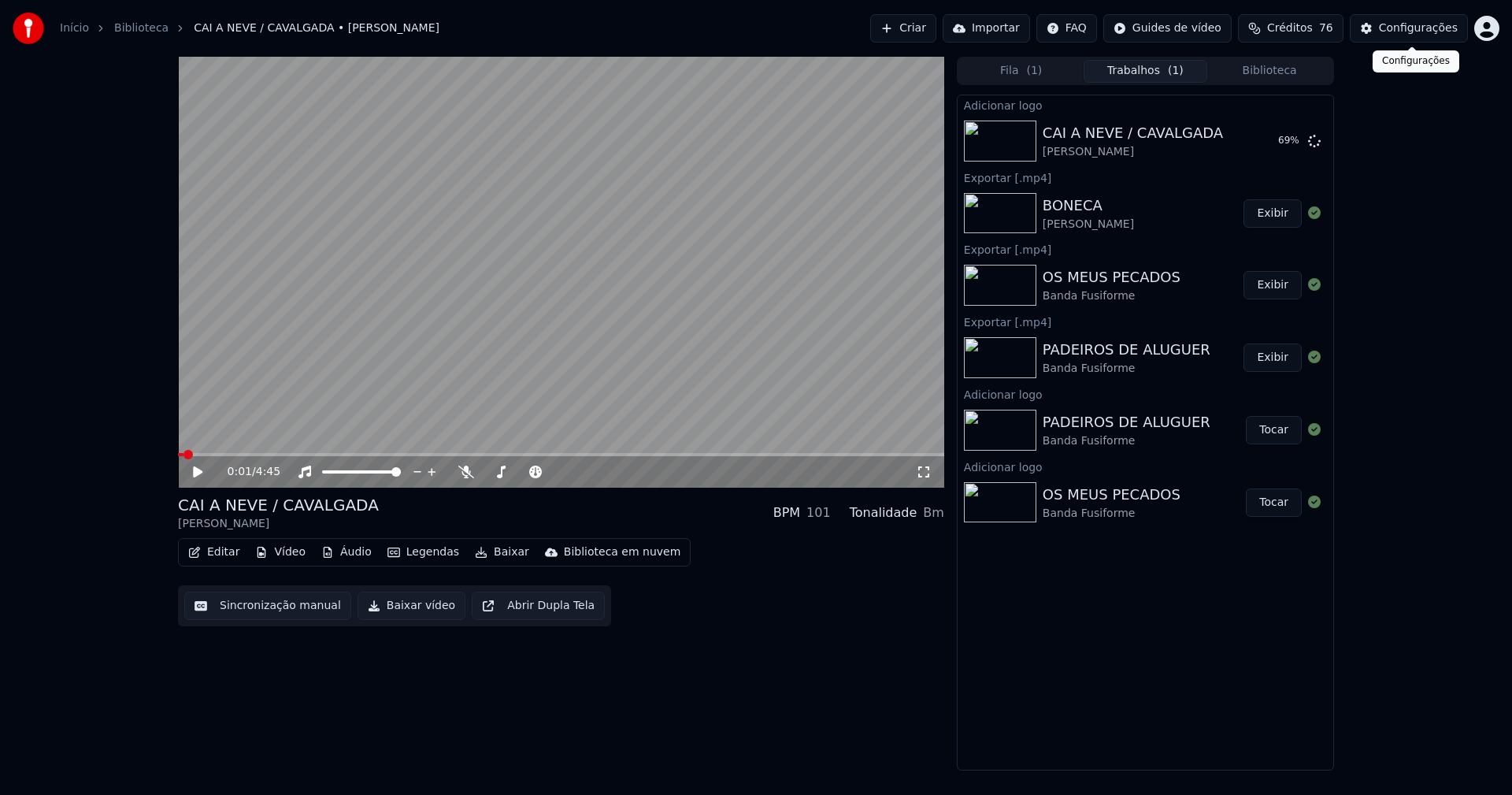
click at [1424, 31] on div "Configurações" at bounding box center [1418, 29] width 79 height 16
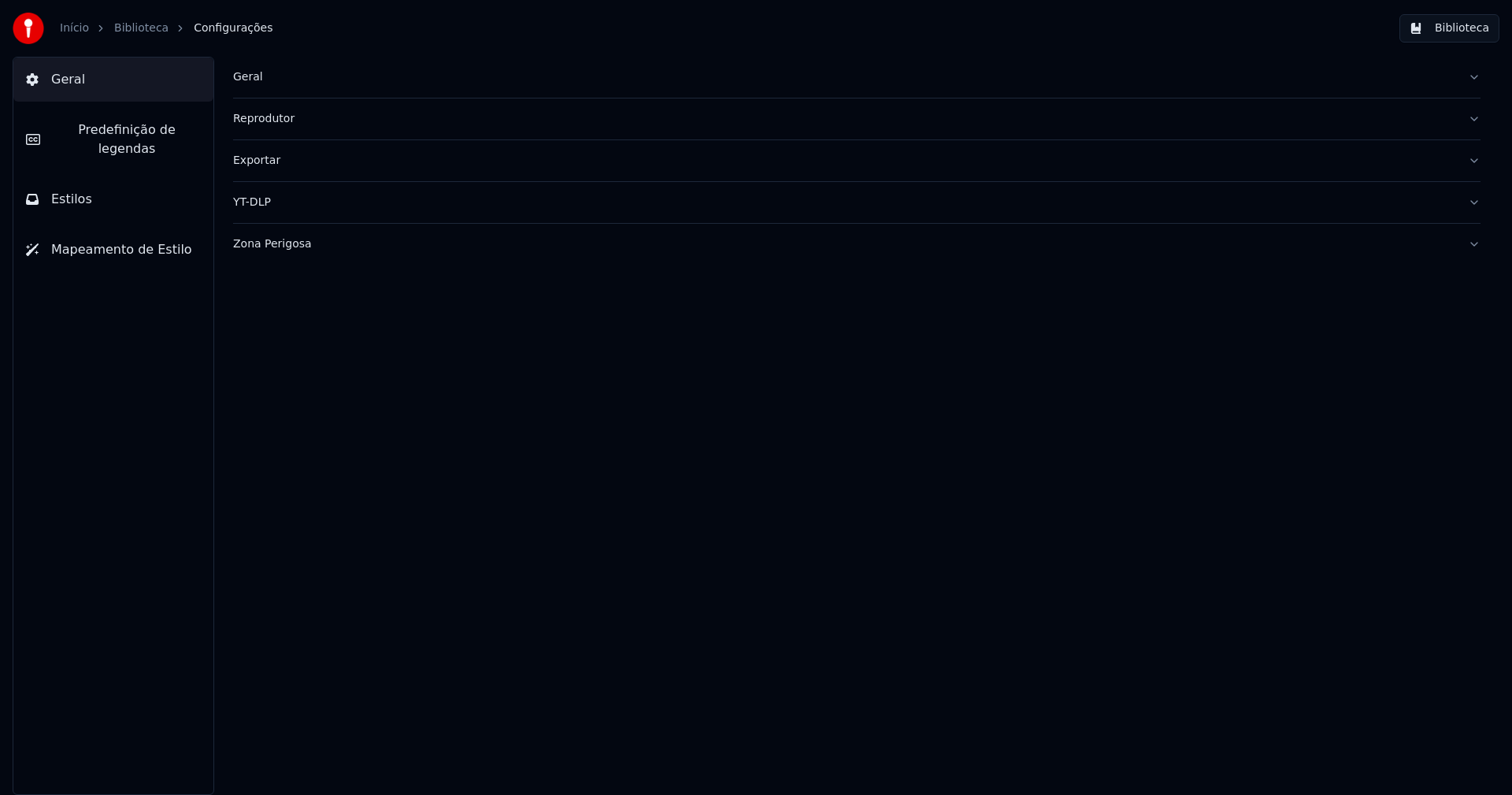
click at [132, 135] on span "Predefinição de legendas" at bounding box center [127, 139] width 148 height 37
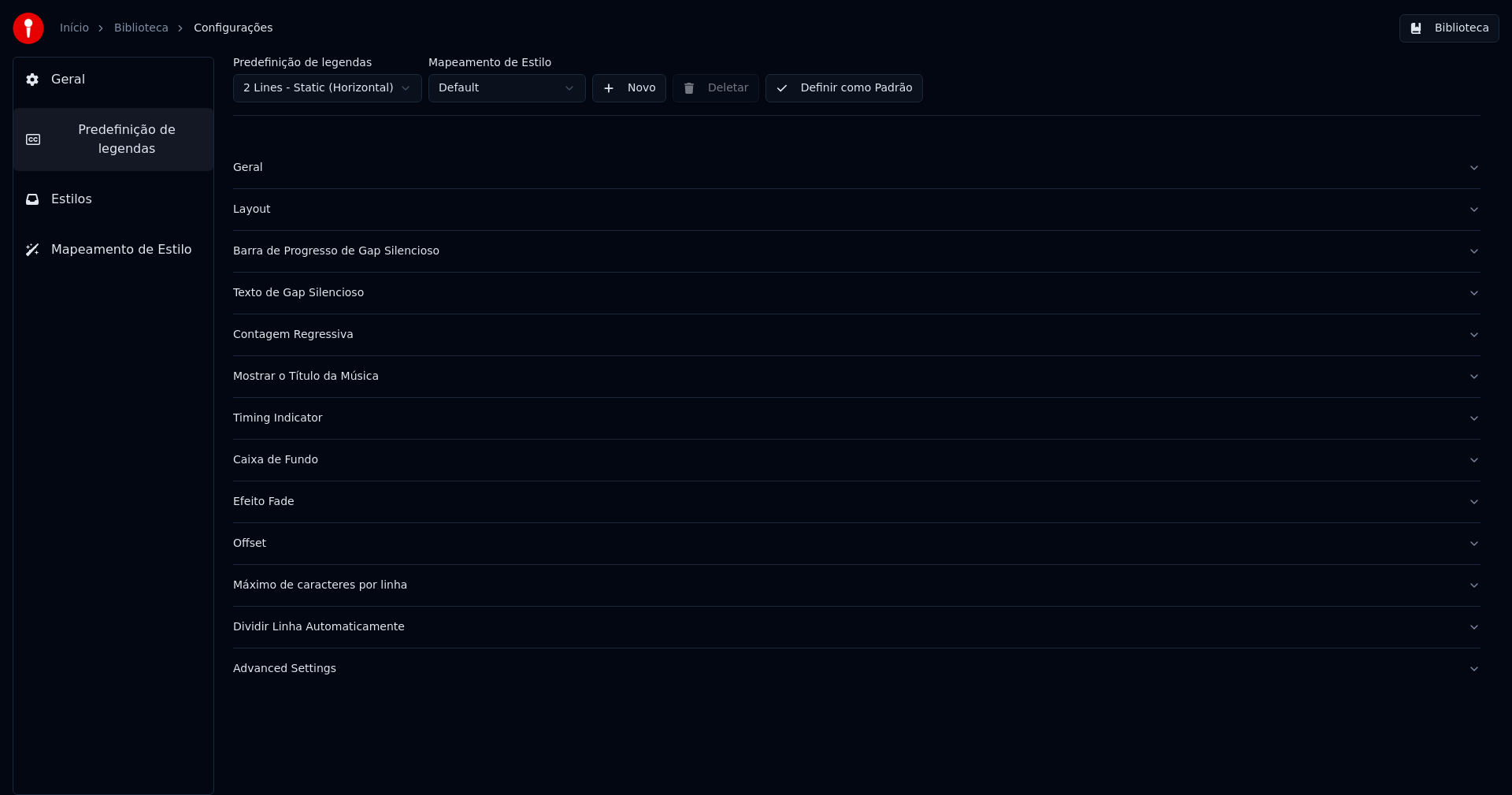
click at [306, 668] on div "Advanced Settings" at bounding box center [843, 669] width 1222 height 16
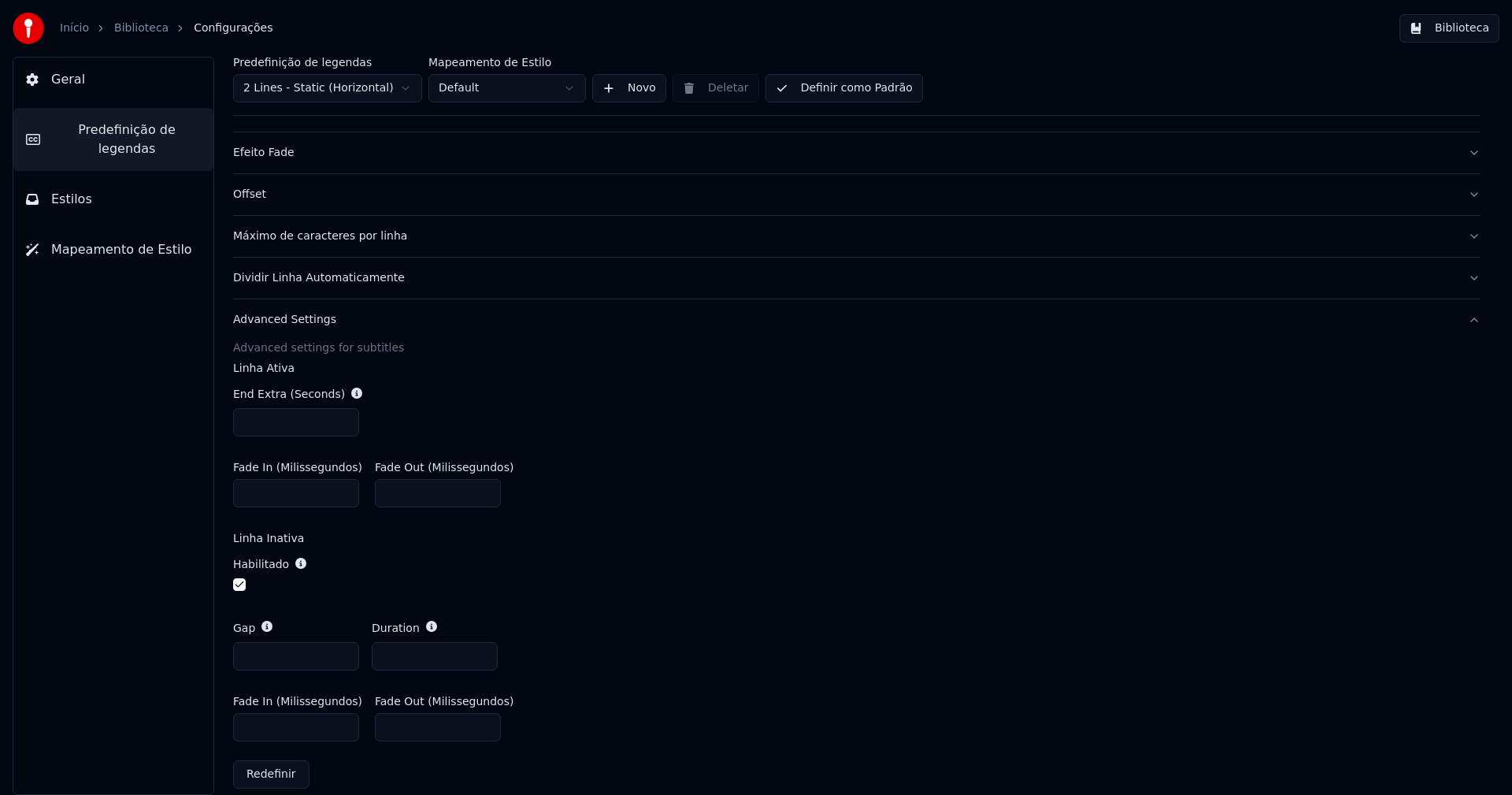
scroll to position [367, 0]
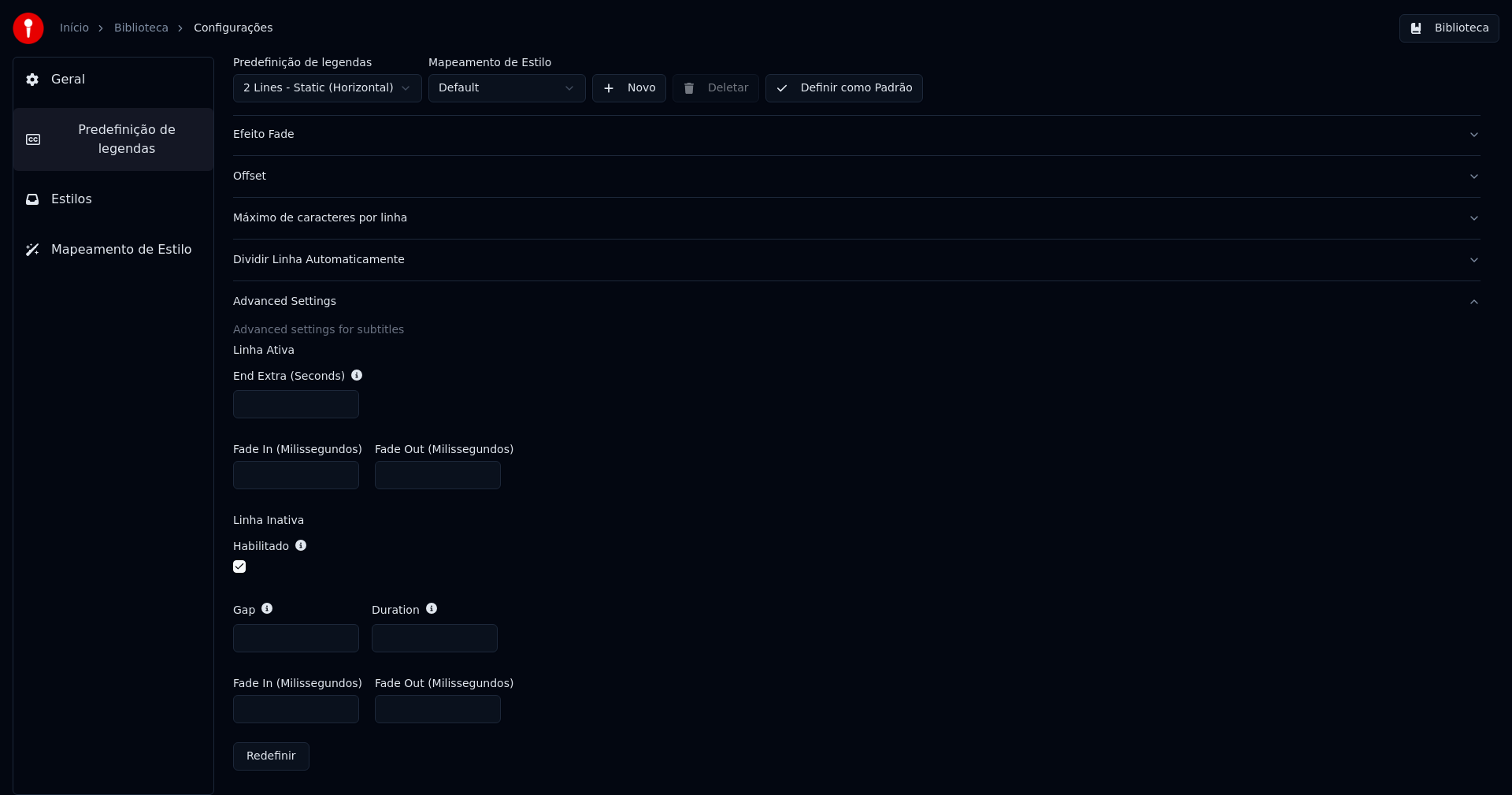
click at [343, 632] on input "*" at bounding box center [296, 638] width 126 height 29
type input "*"
click at [343, 632] on input "*" at bounding box center [296, 638] width 126 height 29
click at [756, 560] on div "Habilitado" at bounding box center [856, 557] width 1247 height 64
click at [1476, 30] on button "Biblioteca" at bounding box center [1449, 29] width 100 height 29
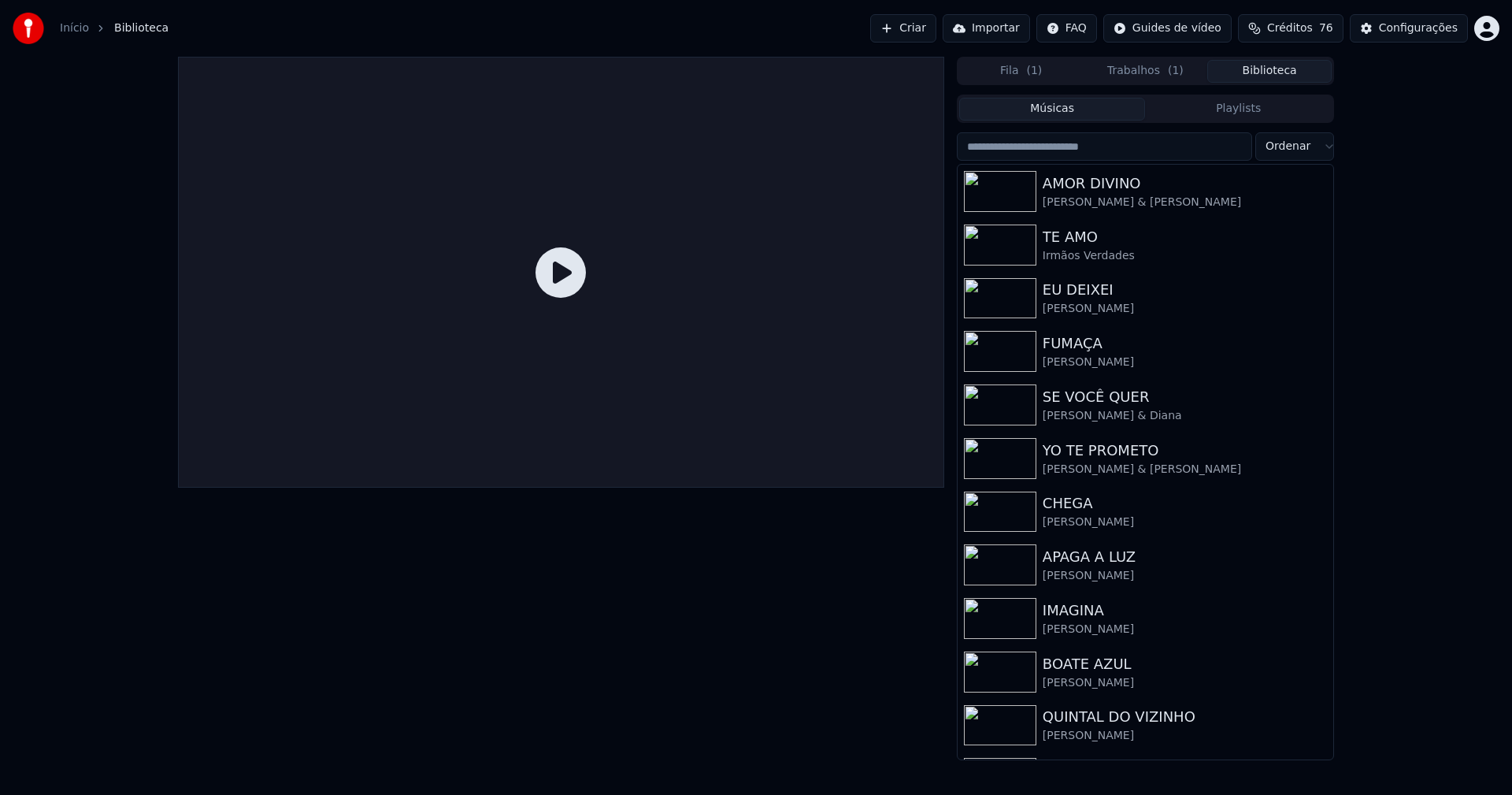
click at [1074, 146] on input "search" at bounding box center [1104, 147] width 296 height 29
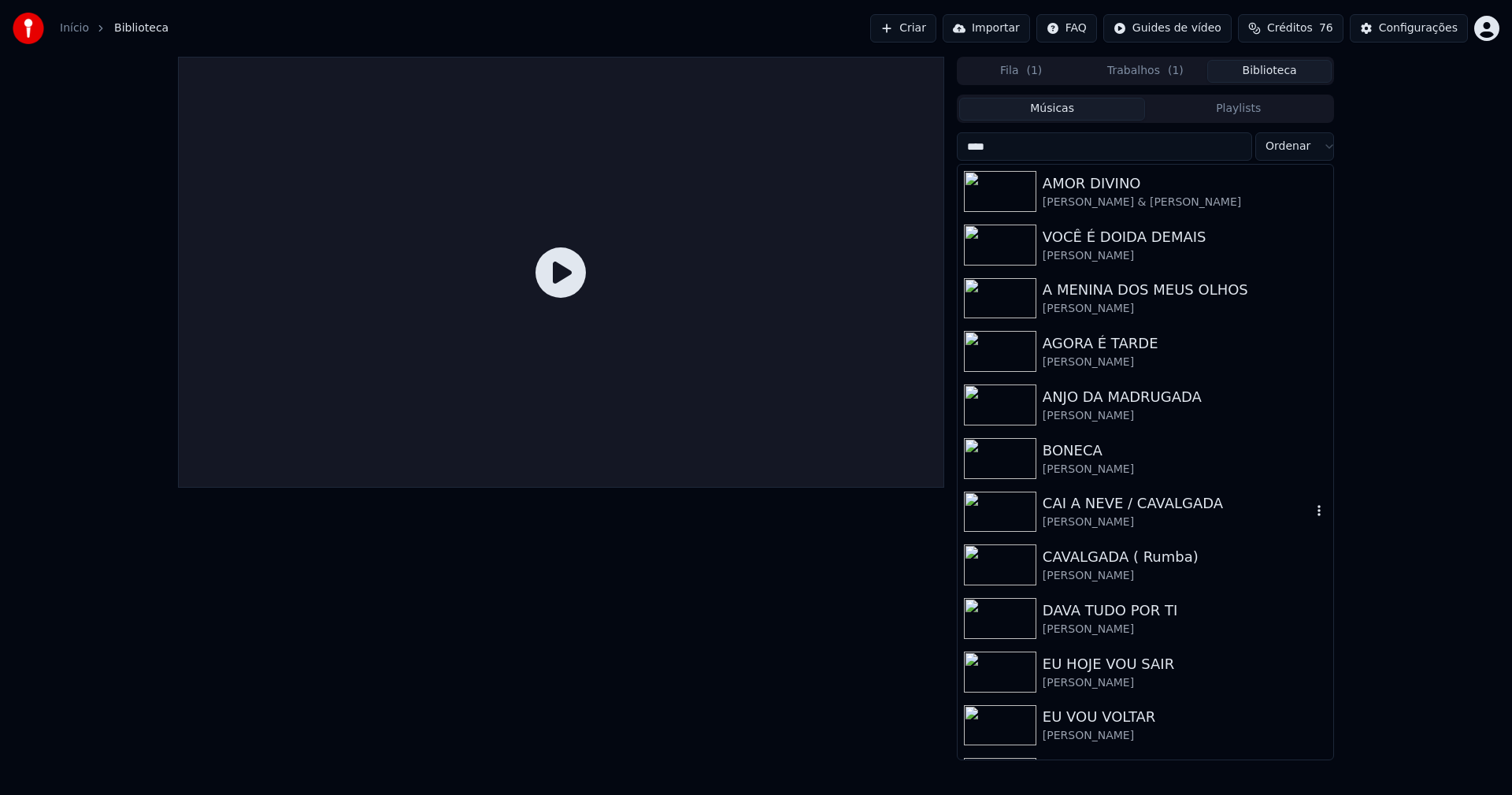
type input "****"
click at [1093, 509] on div "CAI A NEVE / CAVALGADA" at bounding box center [1176, 504] width 269 height 22
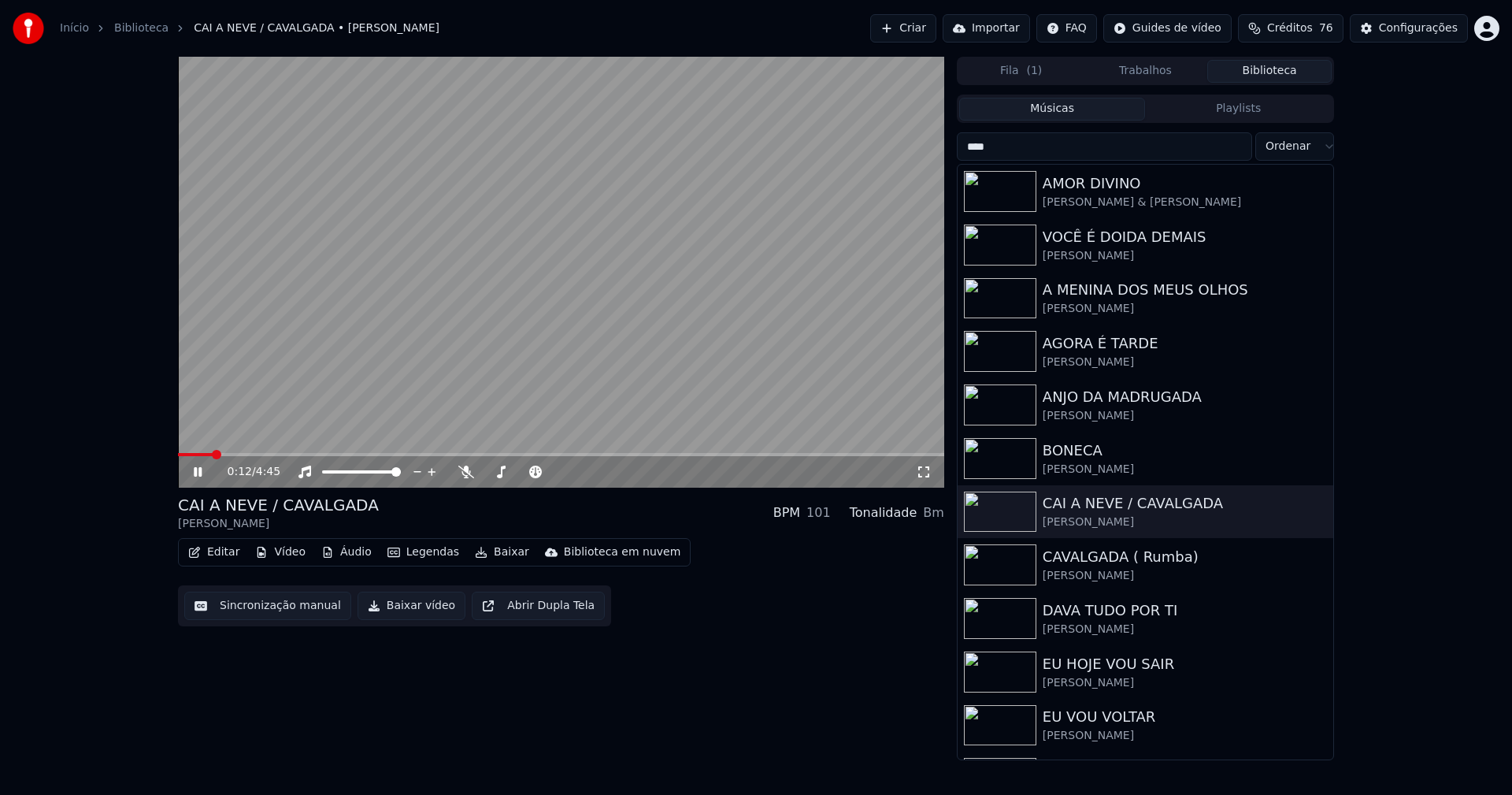
click at [1142, 75] on button "Trabalhos" at bounding box center [1145, 71] width 124 height 23
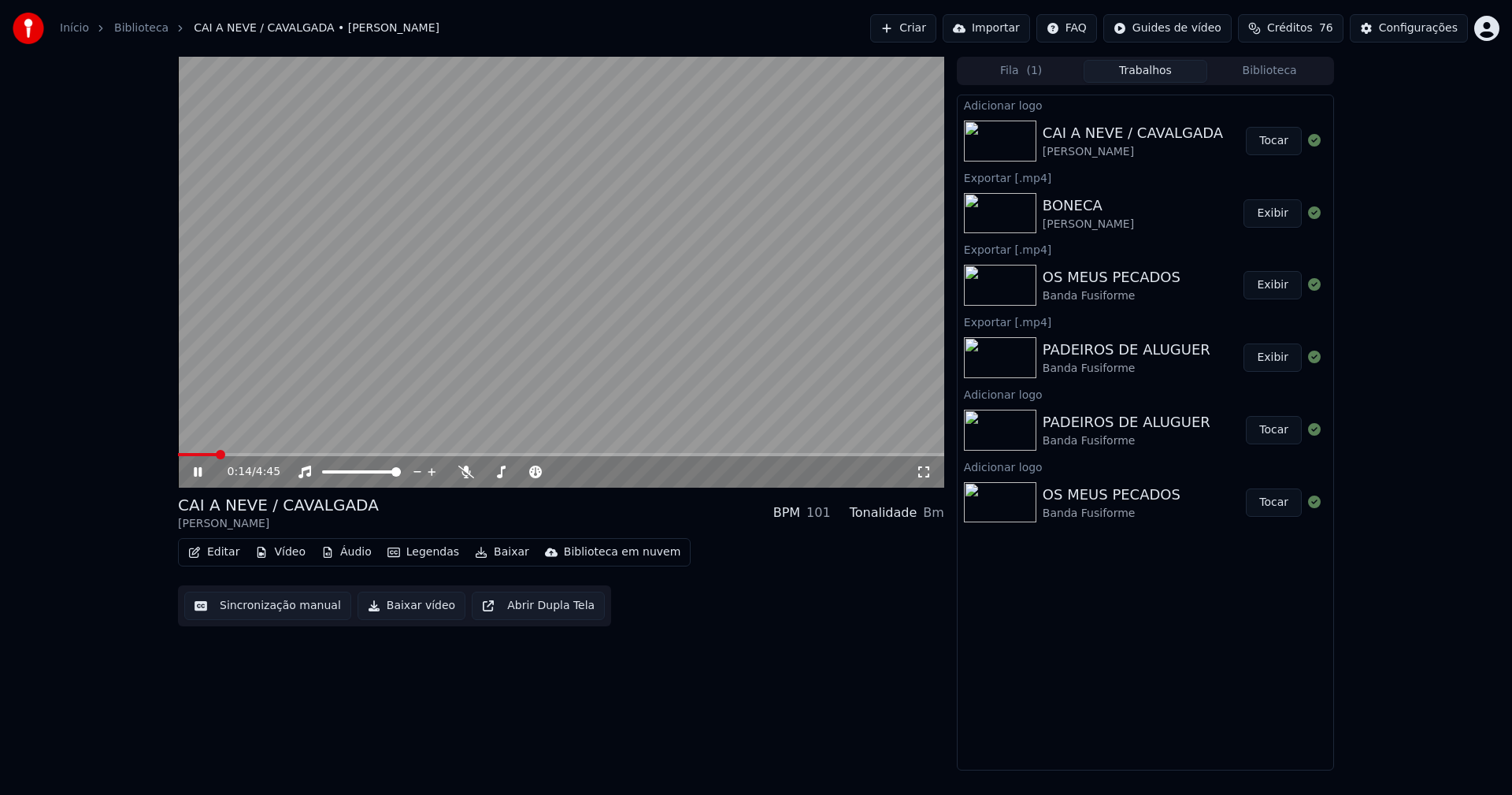
click at [1269, 147] on button "Tocar" at bounding box center [1274, 141] width 56 height 29
click at [560, 455] on span at bounding box center [560, 455] width 766 height 3
click at [513, 456] on span at bounding box center [345, 455] width 336 height 3
click at [473, 455] on span at bounding box center [325, 455] width 296 height 3
click at [436, 453] on span at bounding box center [326, 455] width 297 height 3
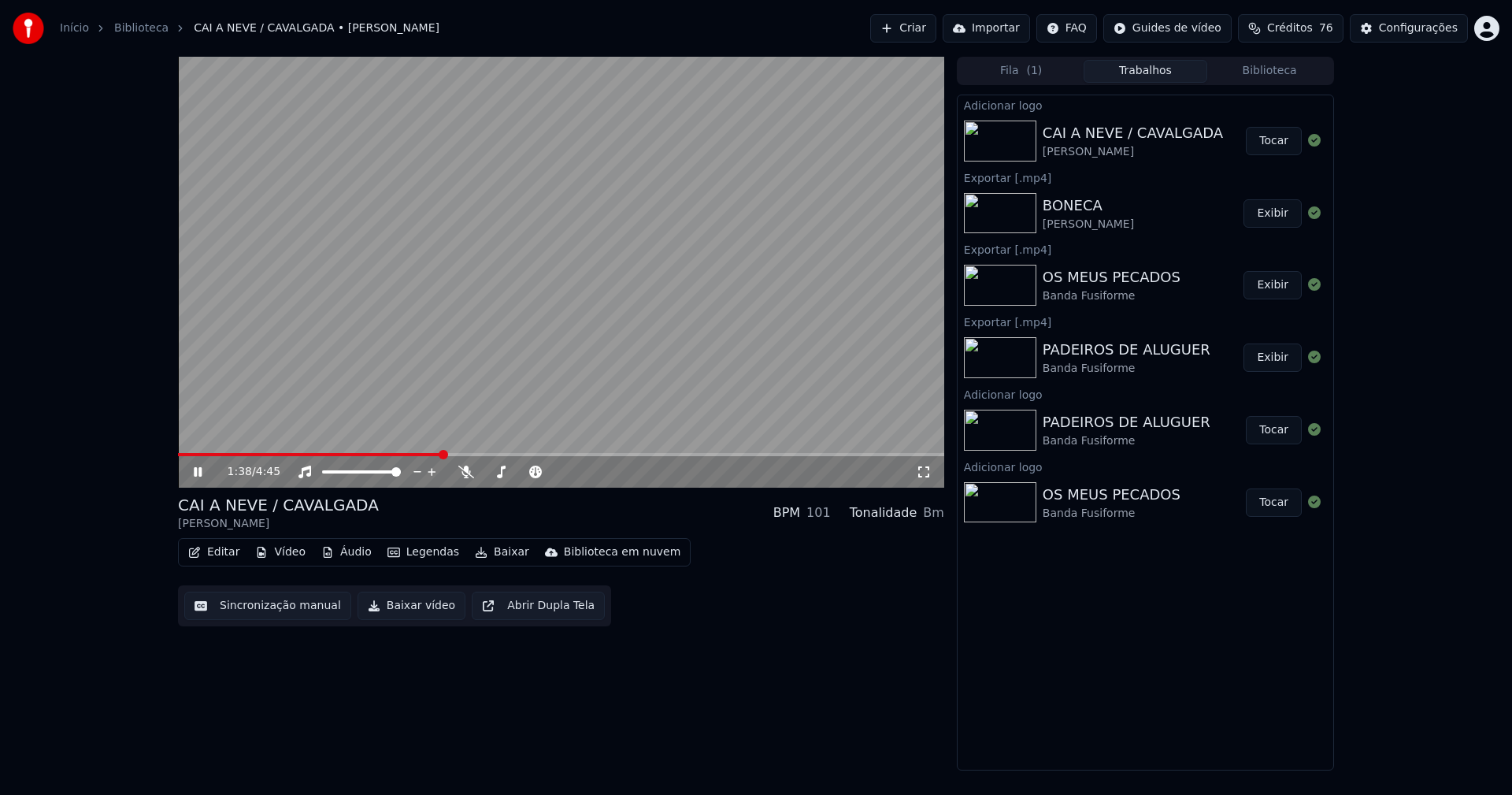
click at [922, 472] on icon at bounding box center [924, 472] width 16 height 13
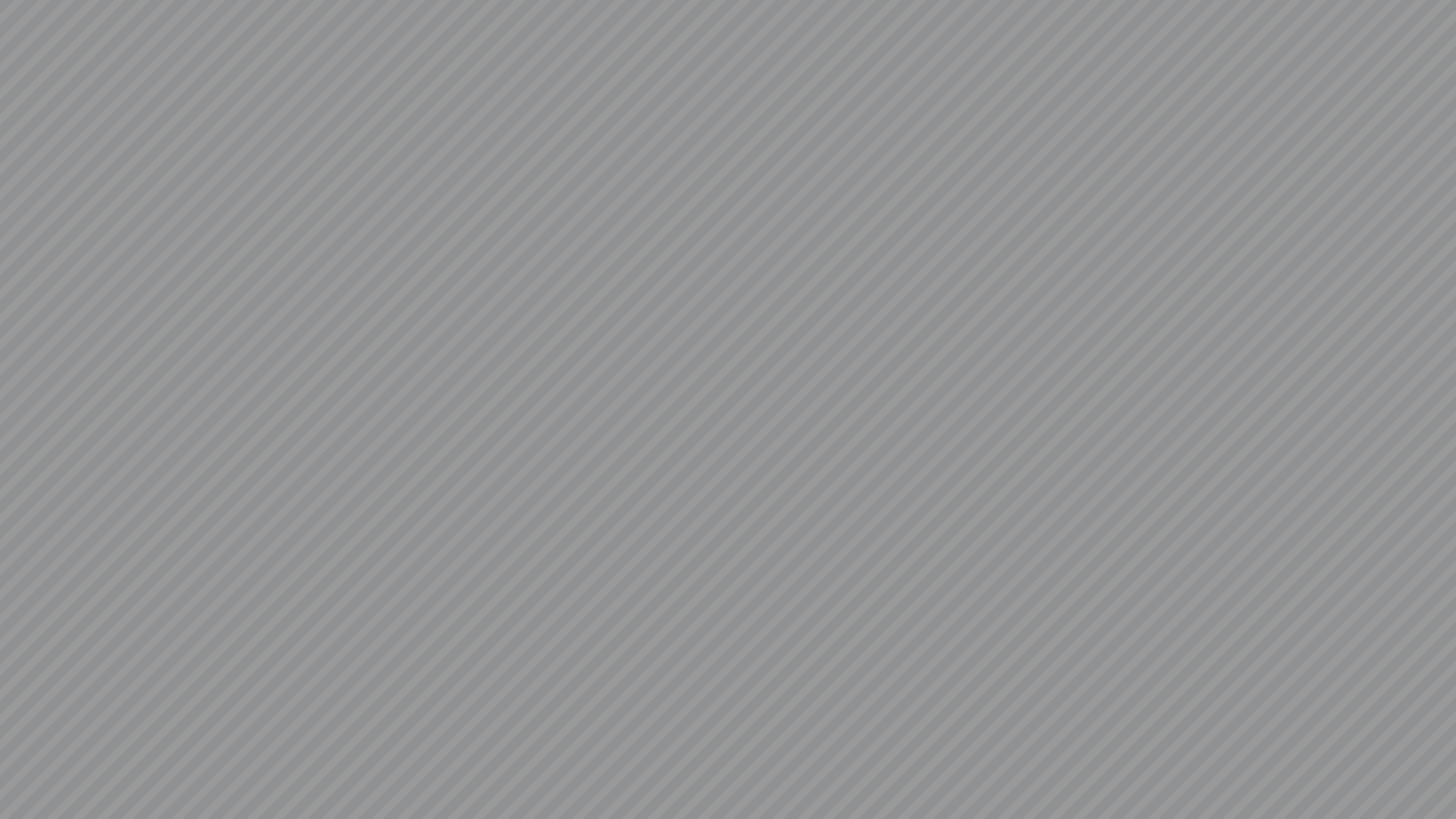
click at [1435, 765] on video at bounding box center [728, 409] width 1456 height 819
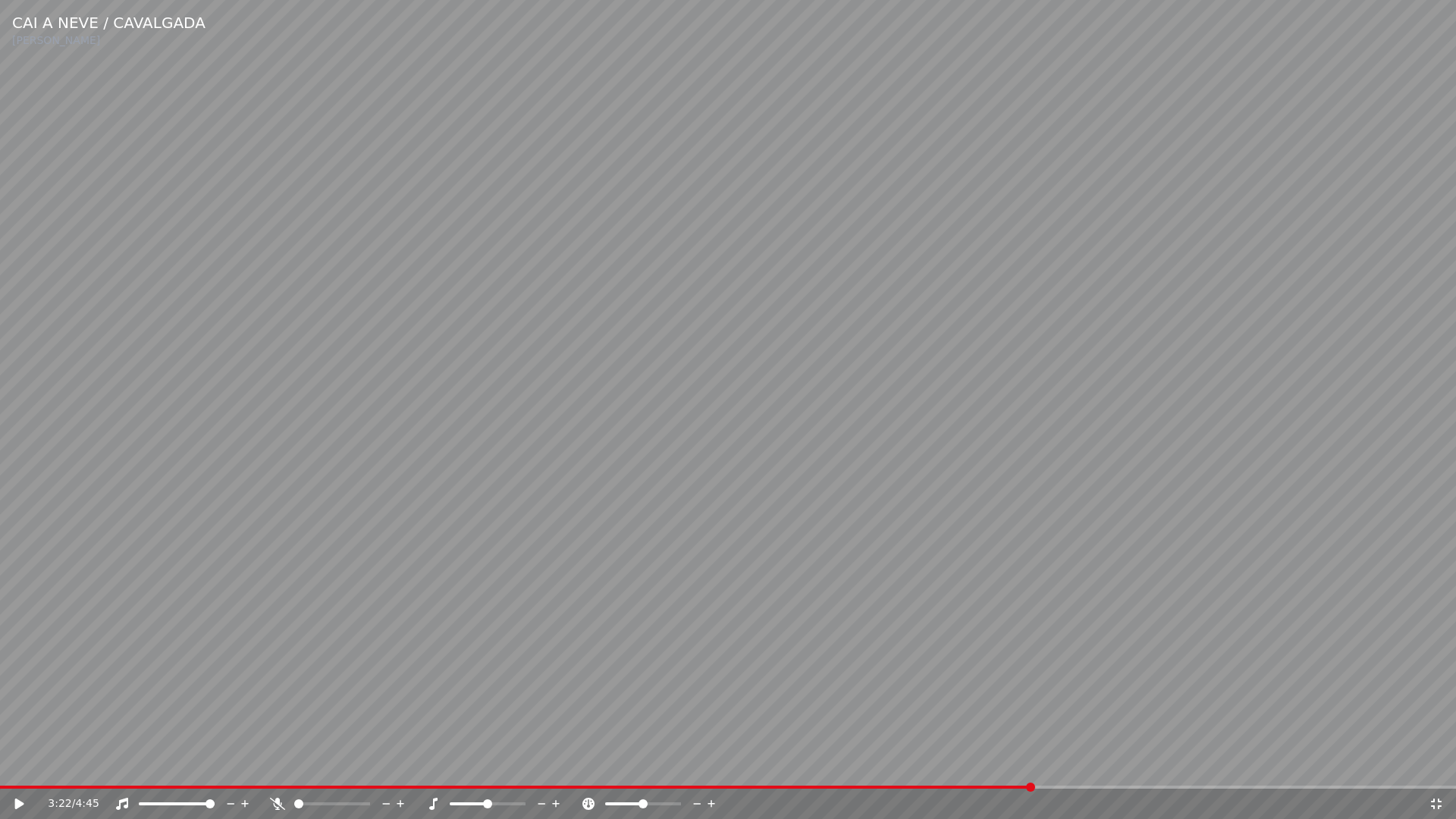
drag, startPoint x: 1437, startPoint y: 810, endPoint x: 1349, endPoint y: 312, distance: 505.7
click at [1436, 765] on div "3:22 / 4:45" at bounding box center [728, 804] width 1444 height 15
click at [1438, 765] on icon at bounding box center [1436, 804] width 11 height 11
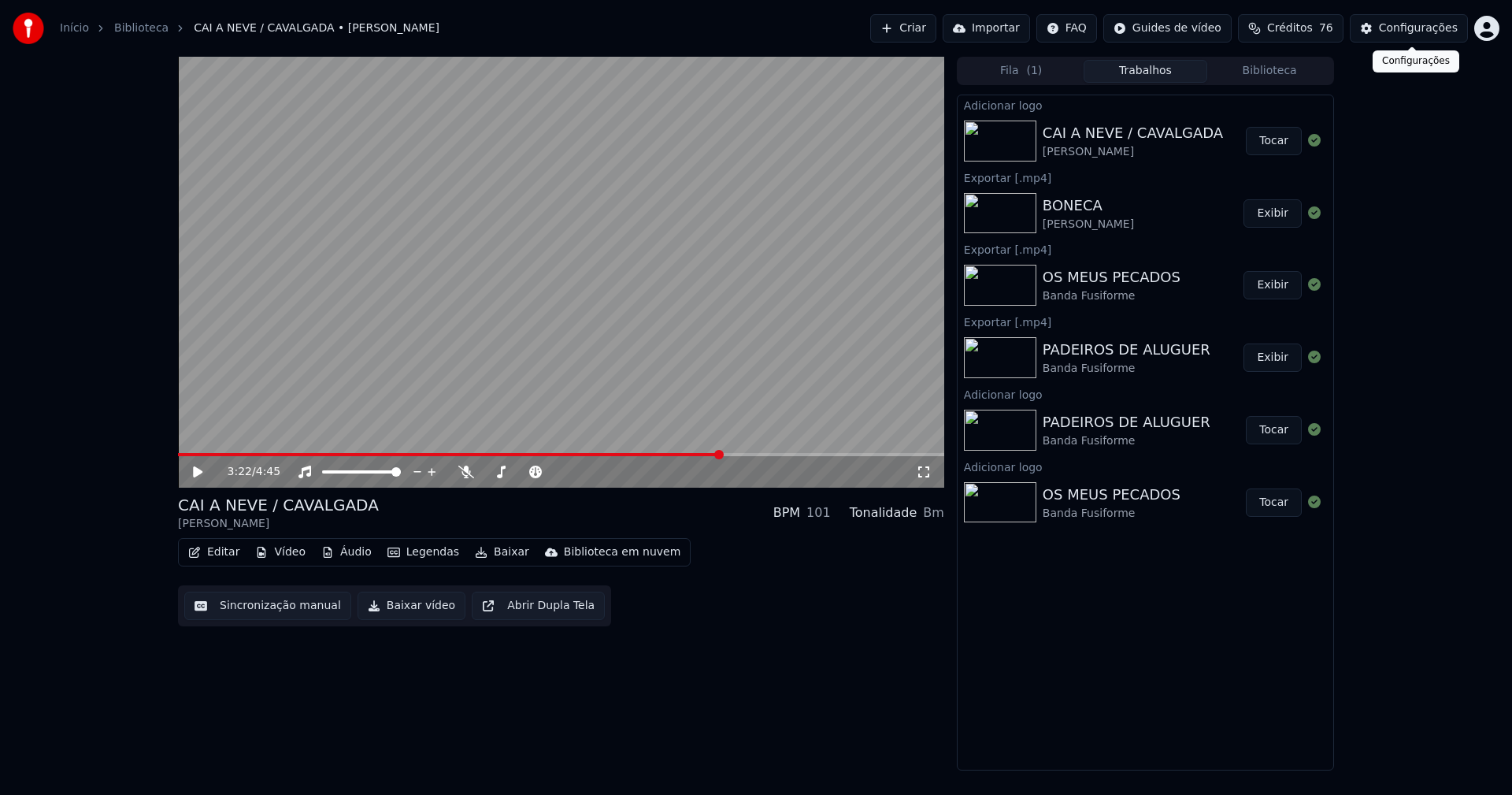
click at [1425, 33] on div "Configurações" at bounding box center [1418, 29] width 79 height 16
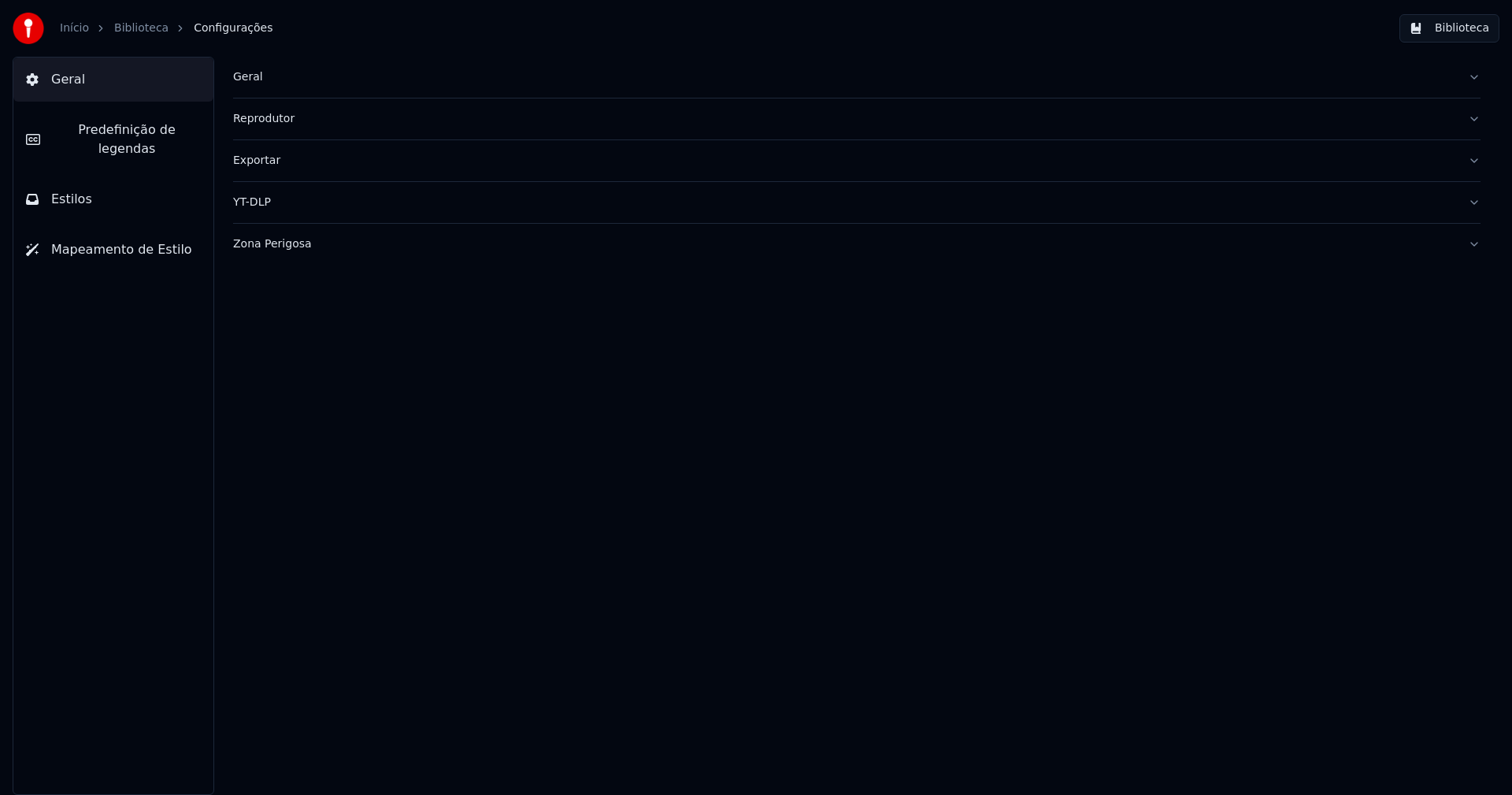
click at [158, 136] on span "Predefinição de legendas" at bounding box center [127, 139] width 148 height 37
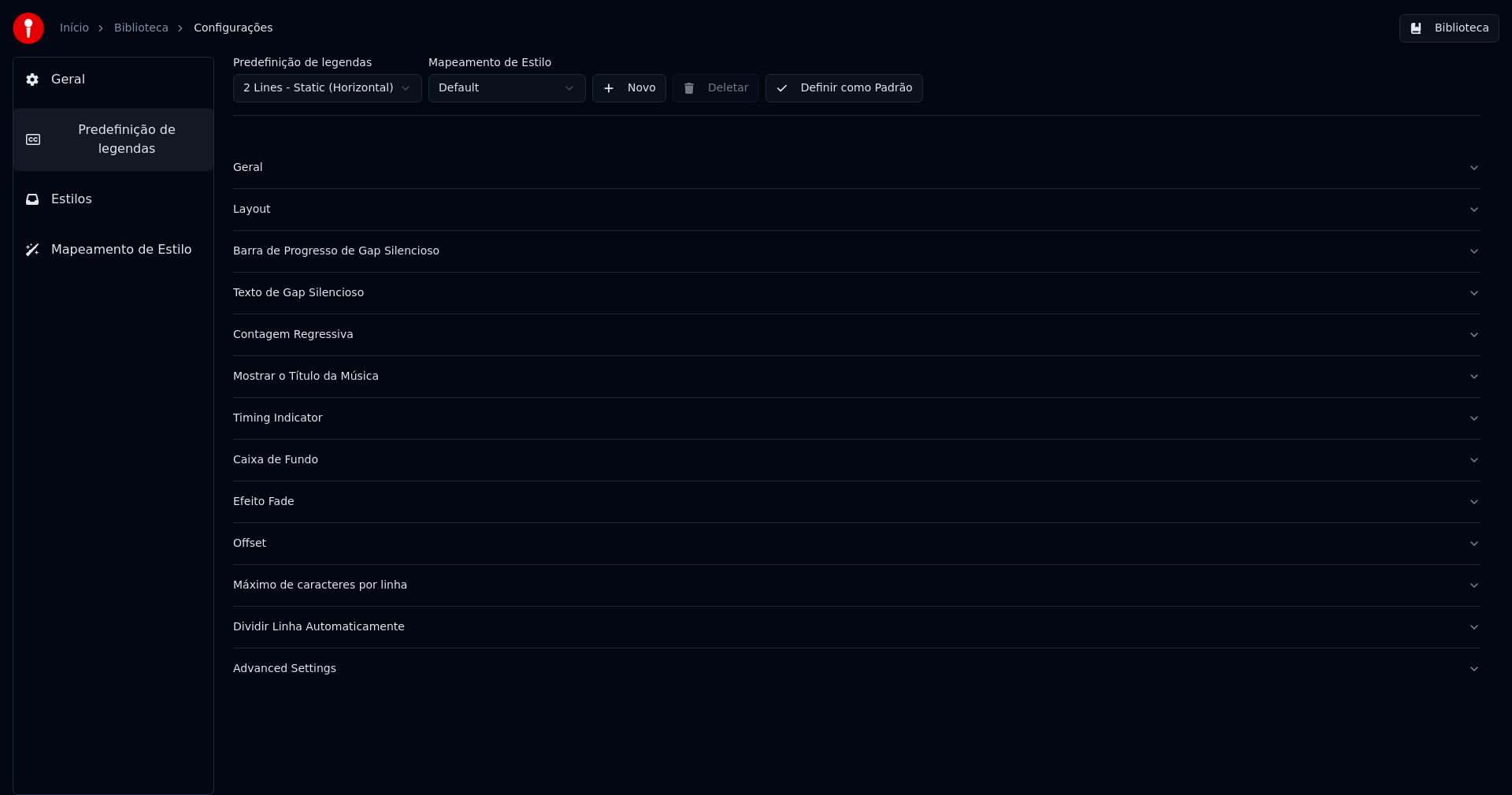
drag, startPoint x: 299, startPoint y: 675, endPoint x: 387, endPoint y: 626, distance: 100.7
click at [299, 675] on div "Advanced Settings" at bounding box center [843, 669] width 1222 height 16
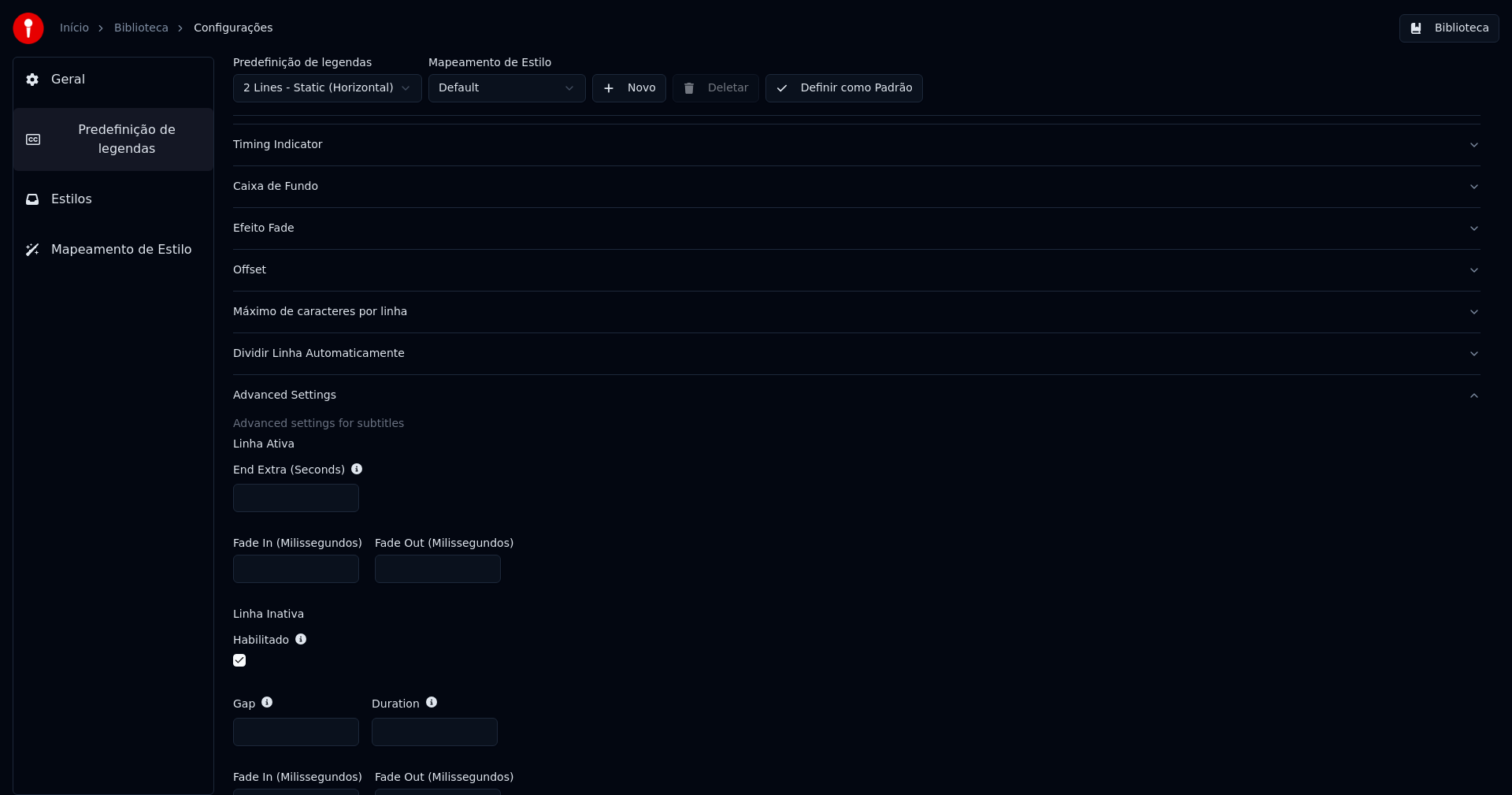
scroll to position [315, 0]
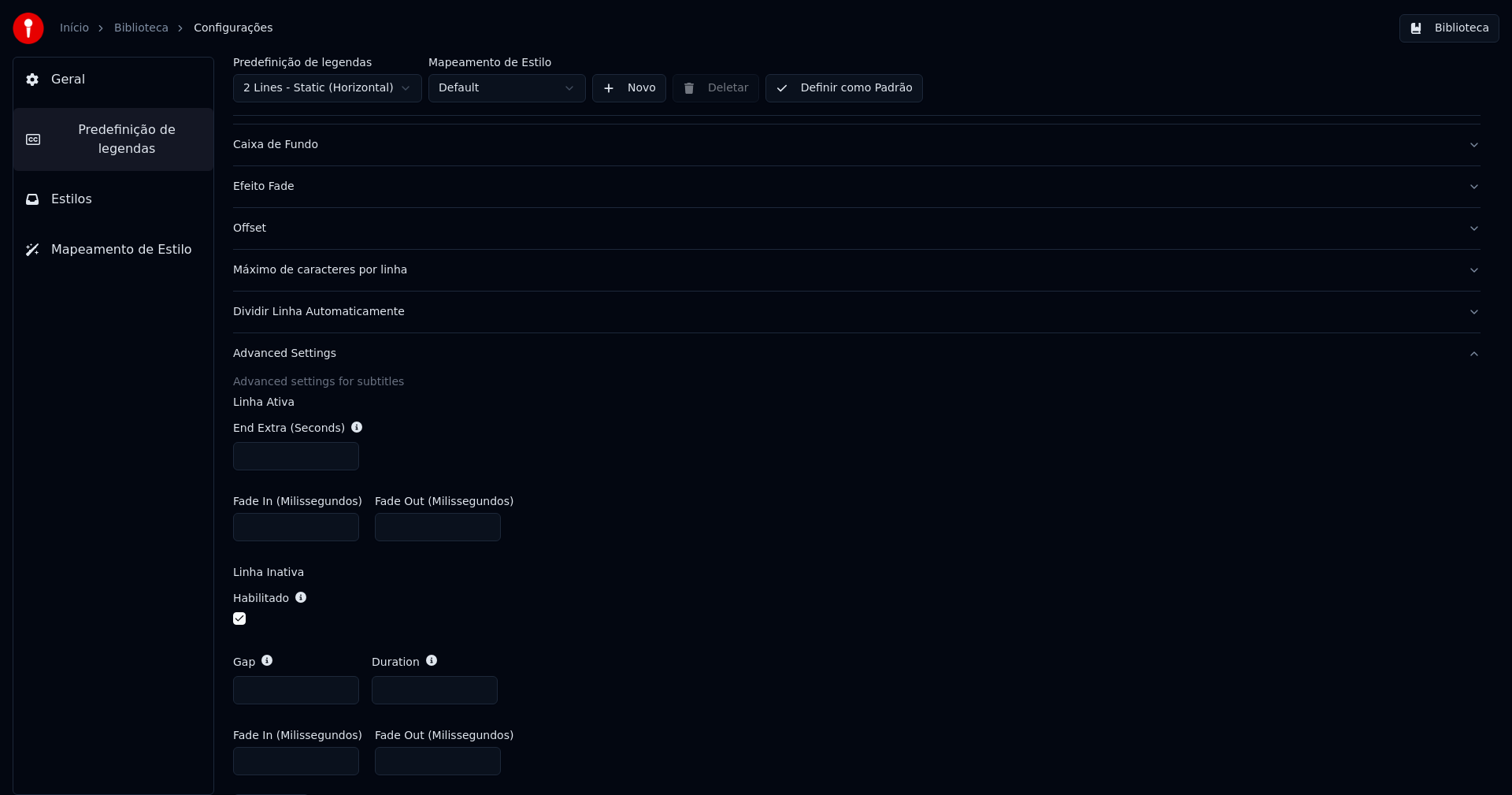
click at [256, 761] on input "***" at bounding box center [296, 762] width 126 height 29
type input "***"
click at [661, 454] on div "End Extra (Seconds) ***" at bounding box center [856, 445] width 1247 height 76
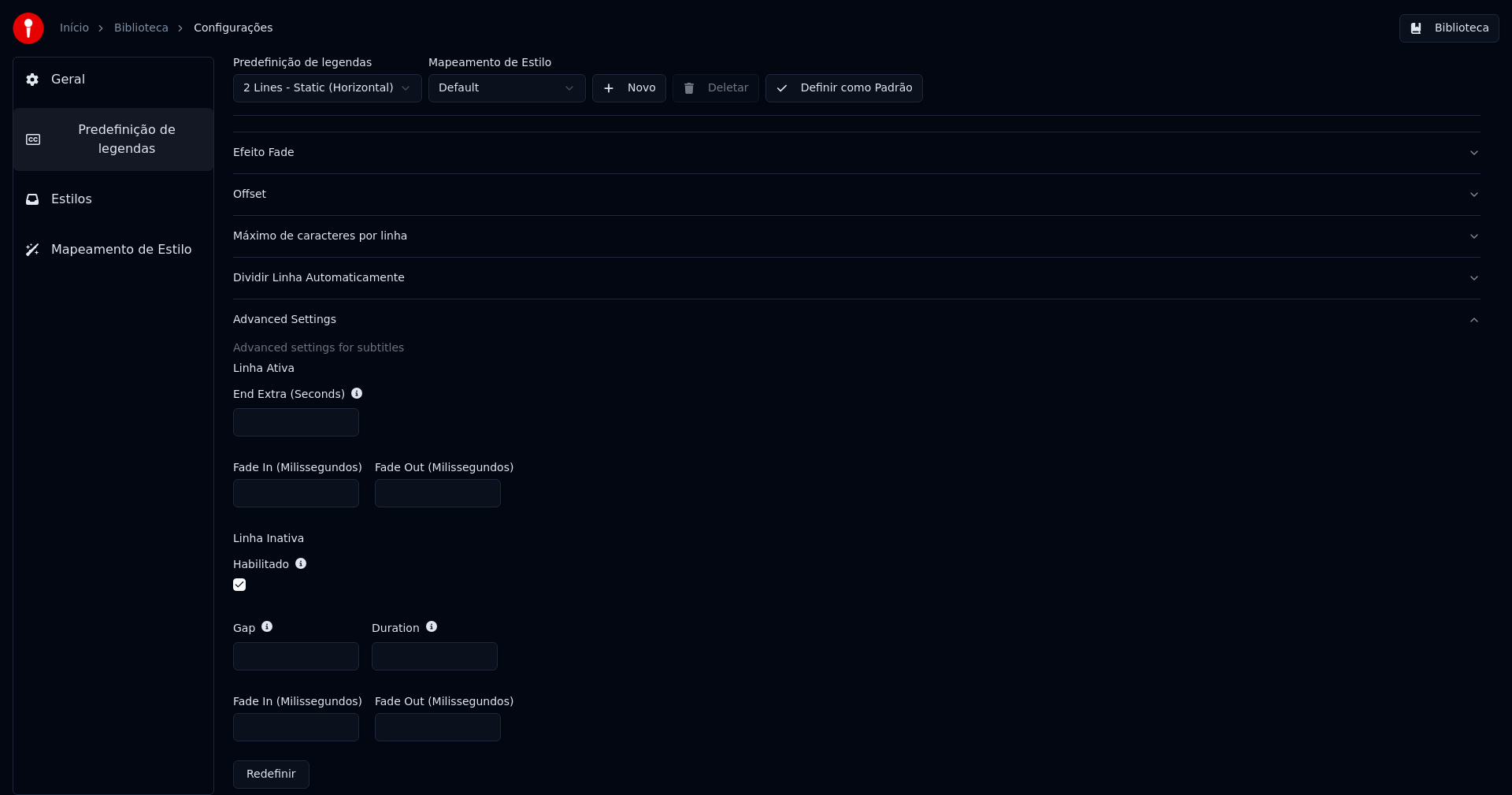
scroll to position [367, 0]
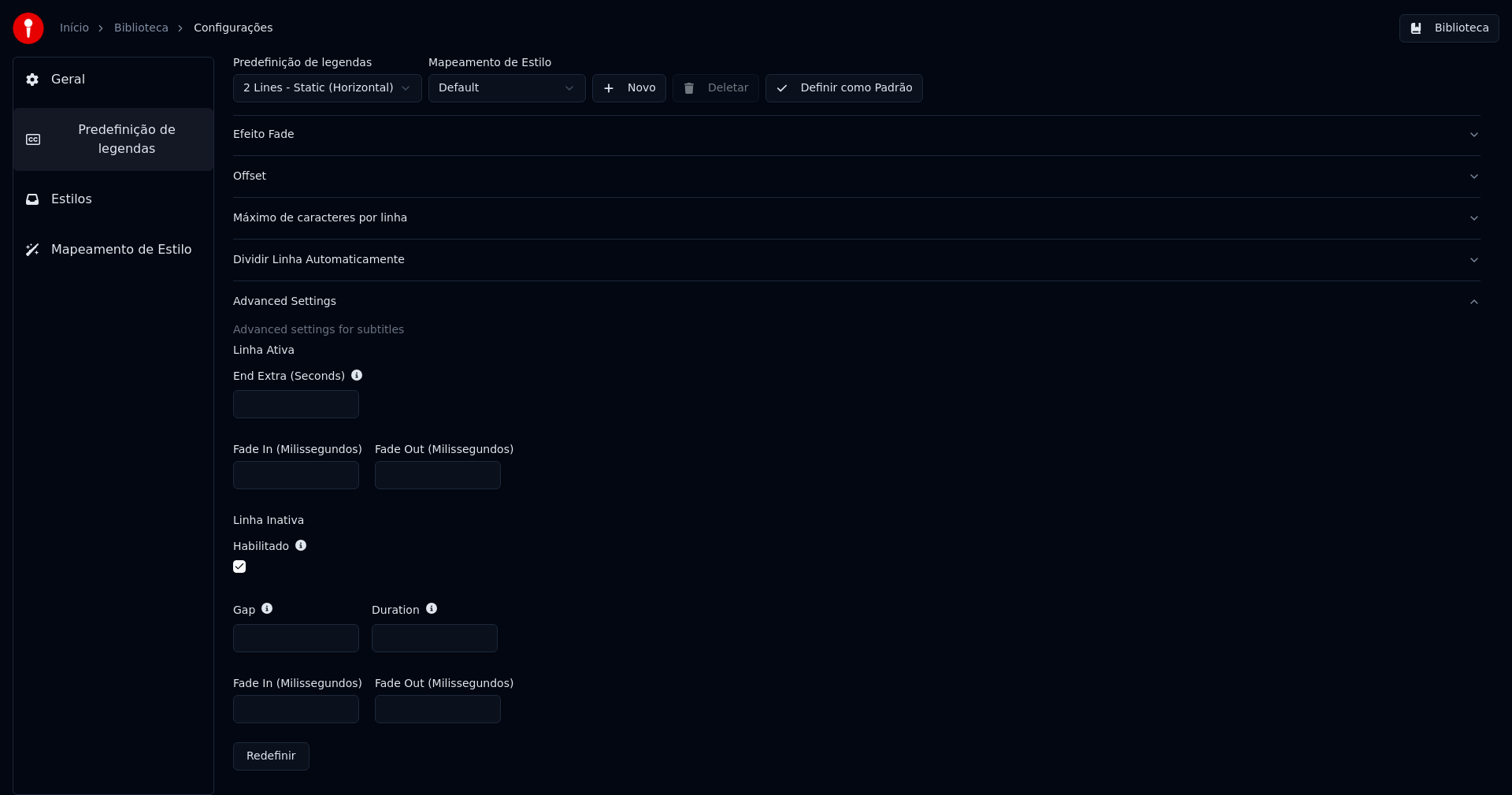
click at [651, 526] on div "Habilitado" at bounding box center [856, 557] width 1247 height 64
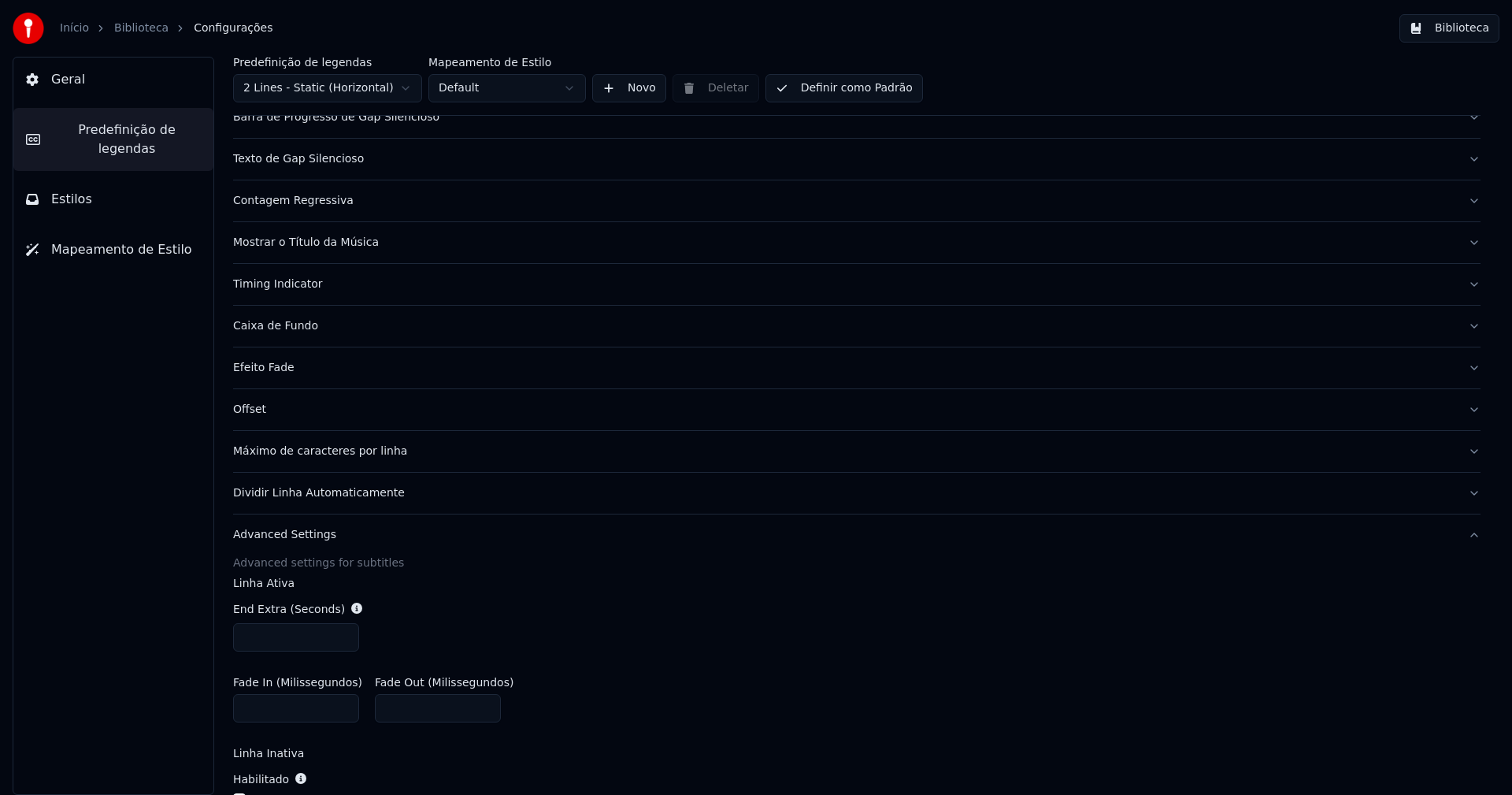
scroll to position [131, 0]
click at [305, 292] on div "Timing Indicator" at bounding box center [843, 288] width 1222 height 16
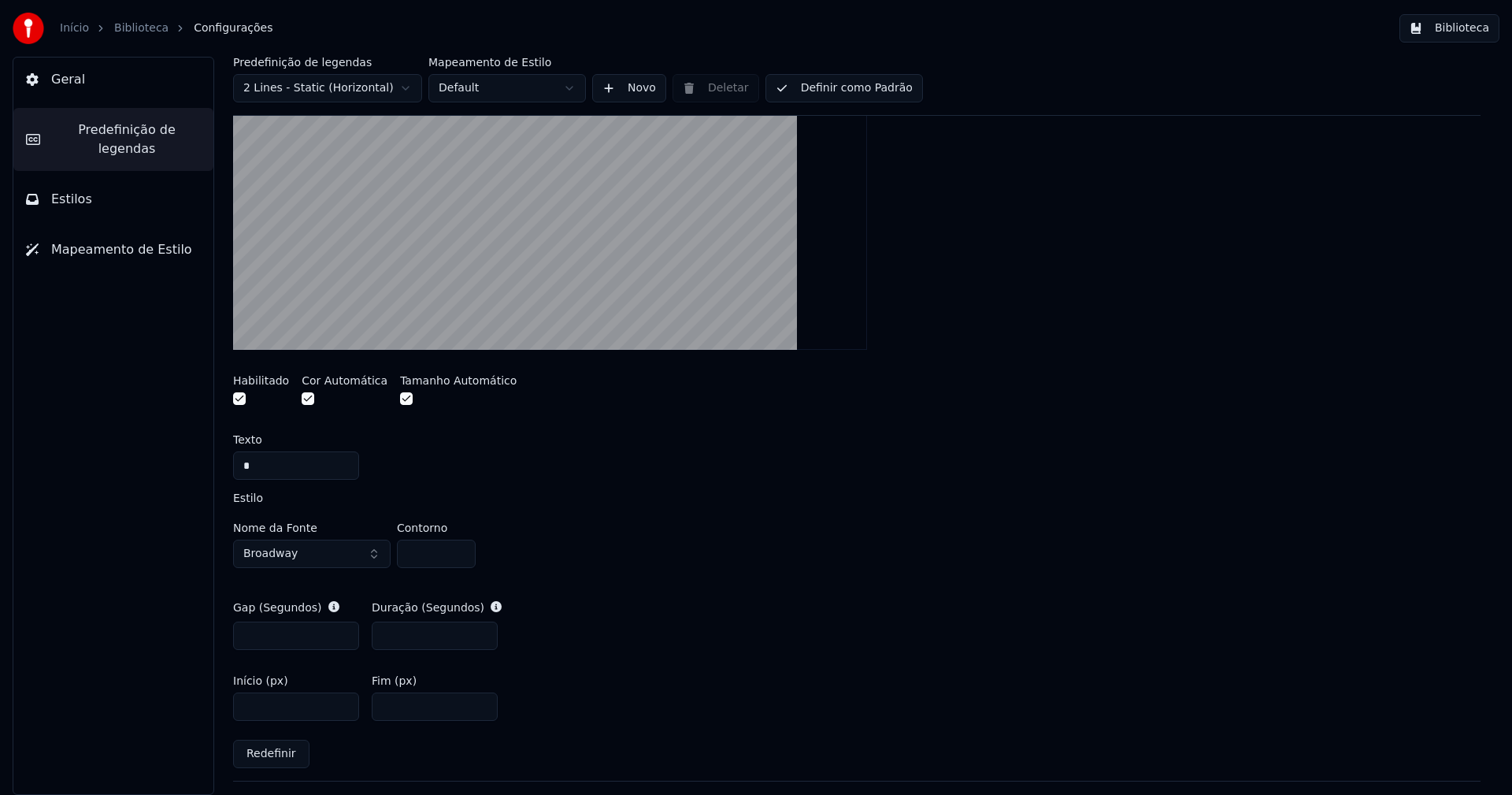
scroll to position [604, 0]
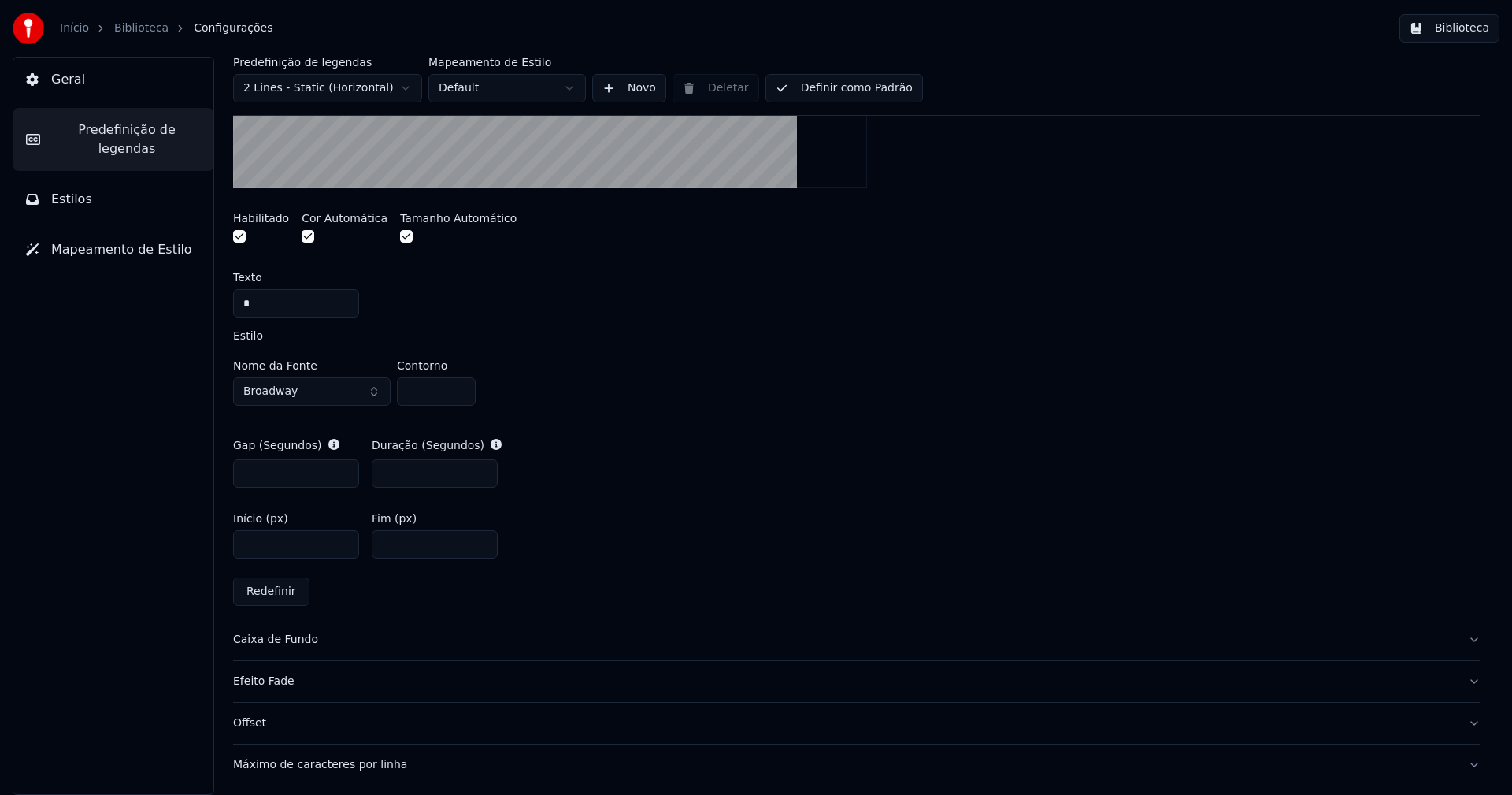
click at [411, 546] on input "***" at bounding box center [434, 545] width 126 height 29
type input "***"
drag, startPoint x: 799, startPoint y: 471, endPoint x: 815, endPoint y: 469, distance: 16.1
click at [799, 471] on div "Gap (Segundos) *** Duração (Segundos) ***" at bounding box center [856, 462] width 1247 height 76
click at [1460, 32] on button "Biblioteca" at bounding box center [1449, 29] width 100 height 29
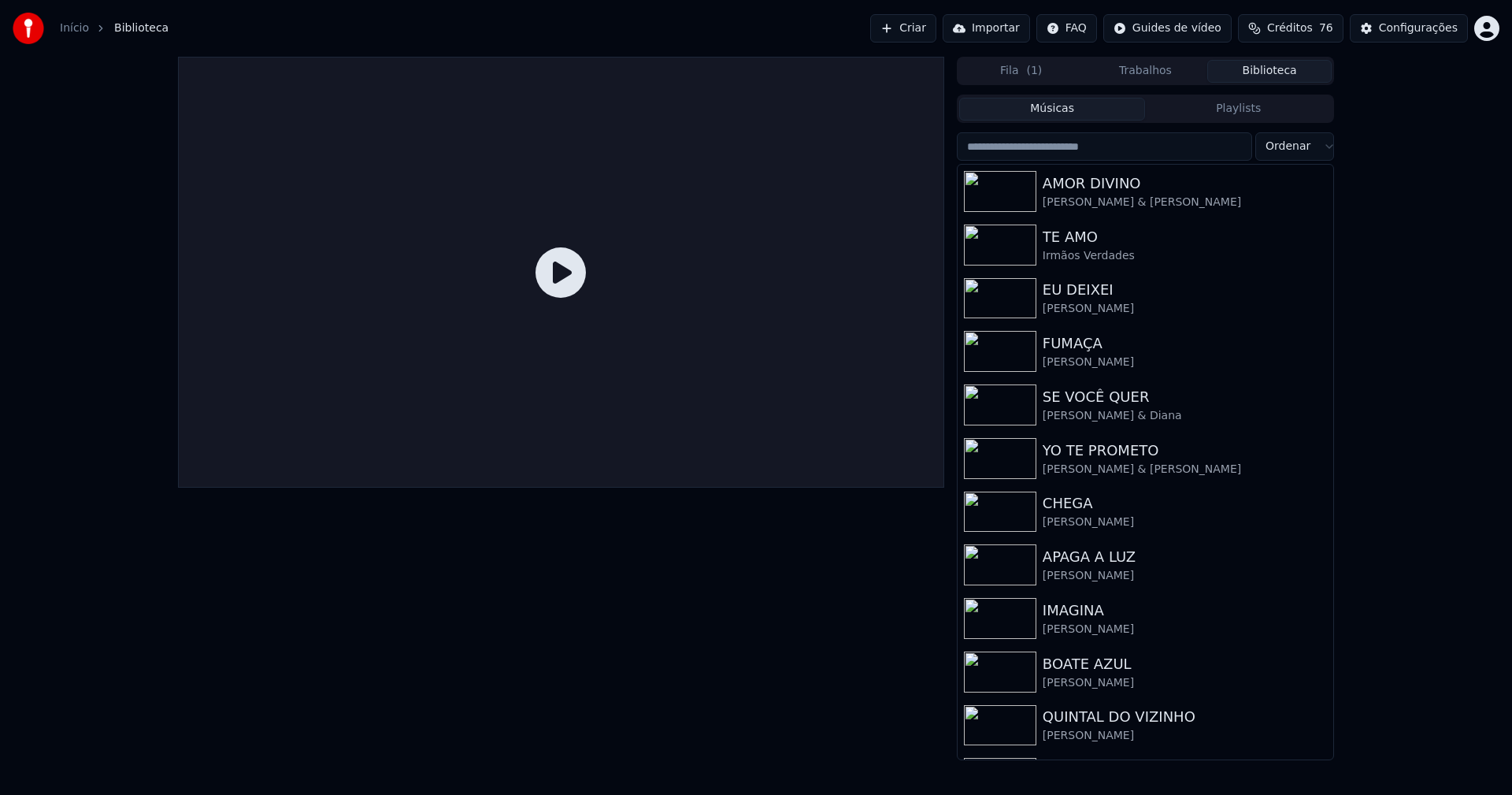
click at [1019, 152] on input "search" at bounding box center [1104, 147] width 296 height 29
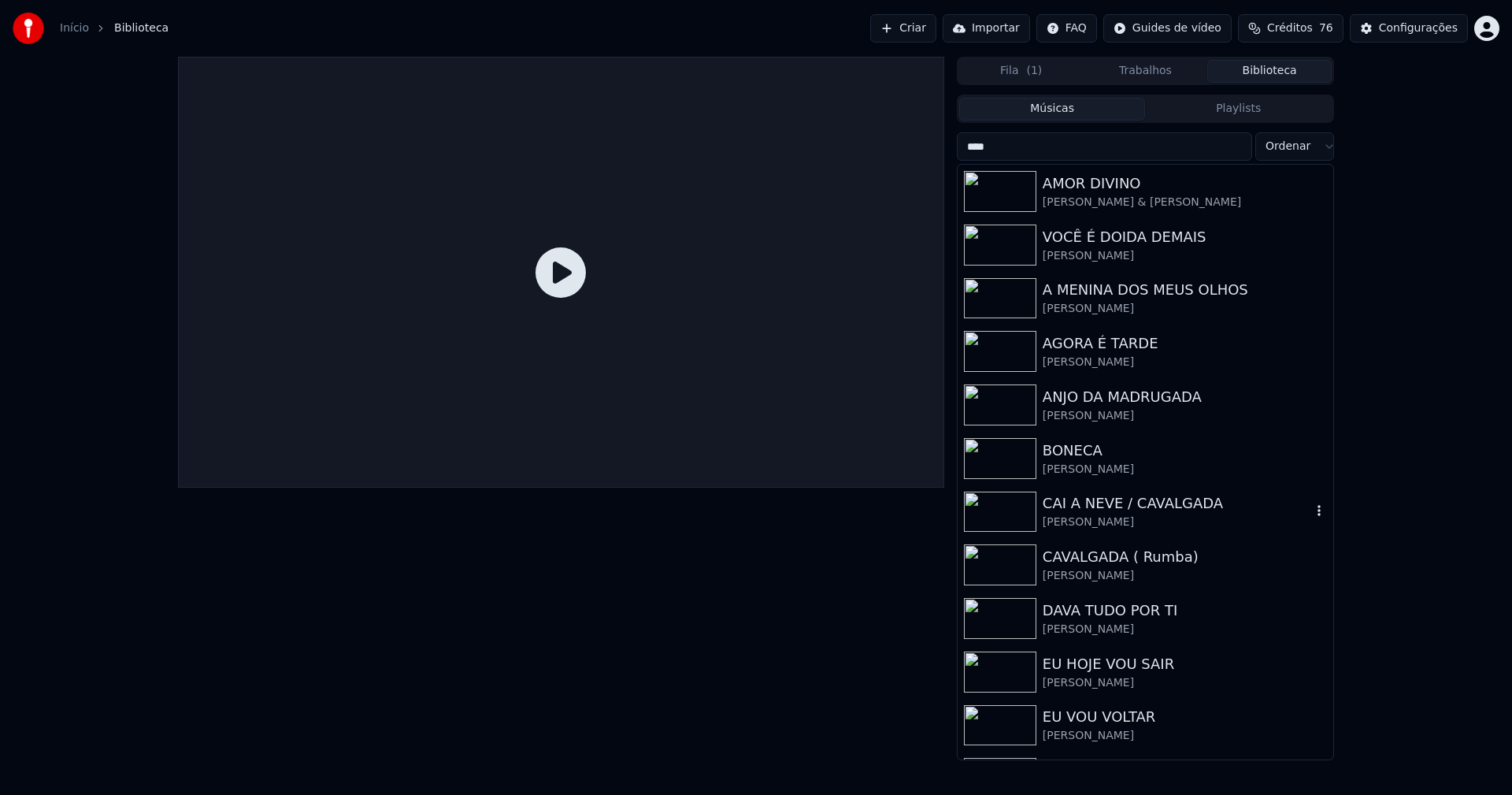
type input "****"
click at [1164, 509] on div "CAI A NEVE / CAVALGADA" at bounding box center [1176, 504] width 269 height 22
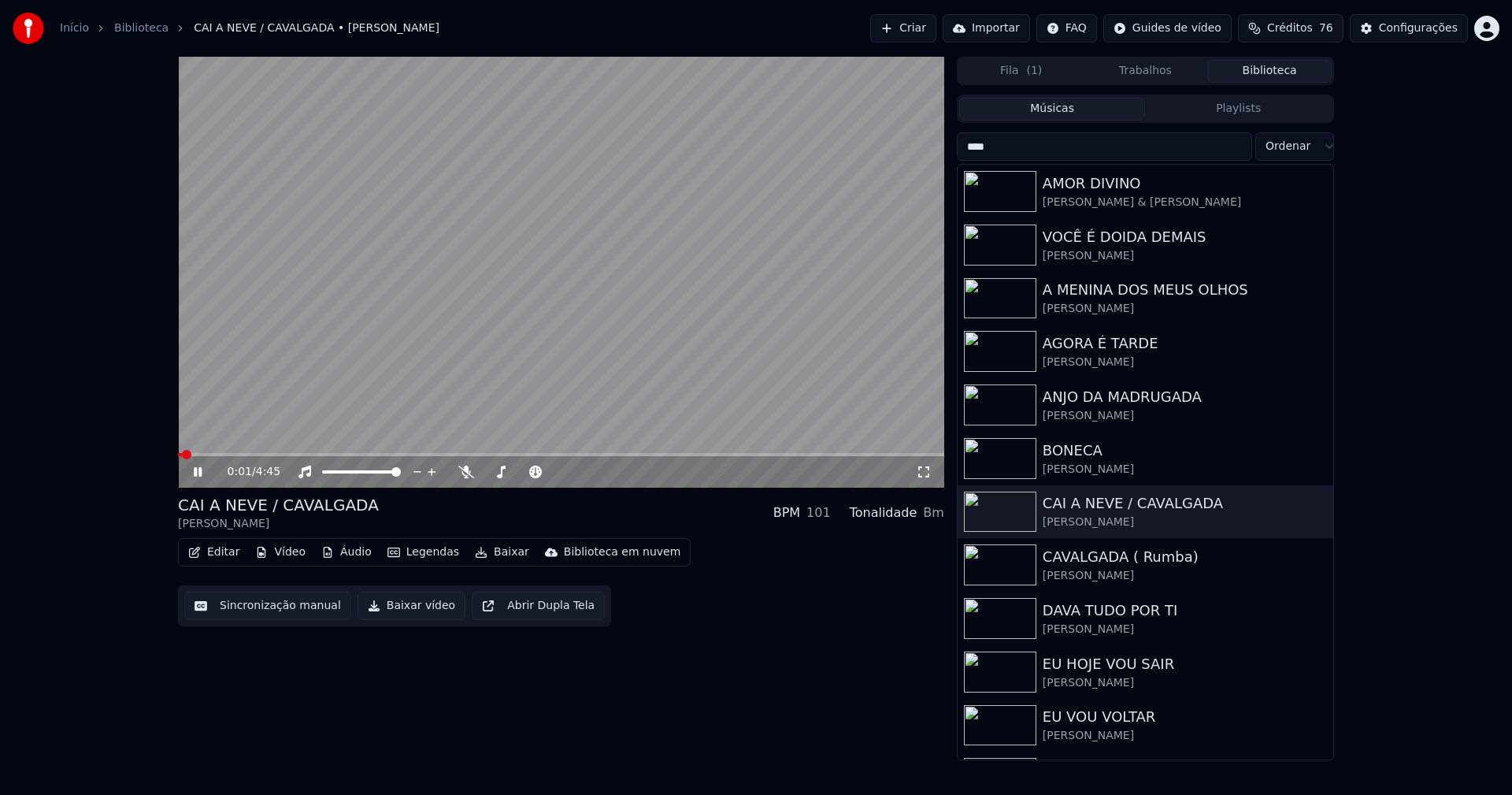
click at [492, 455] on span at bounding box center [560, 455] width 766 height 3
click at [448, 452] on video at bounding box center [560, 272] width 766 height 431
click at [445, 455] on span at bounding box center [338, 455] width 321 height 3
click at [205, 473] on icon at bounding box center [209, 472] width 37 height 13
click at [927, 470] on icon at bounding box center [924, 472] width 16 height 13
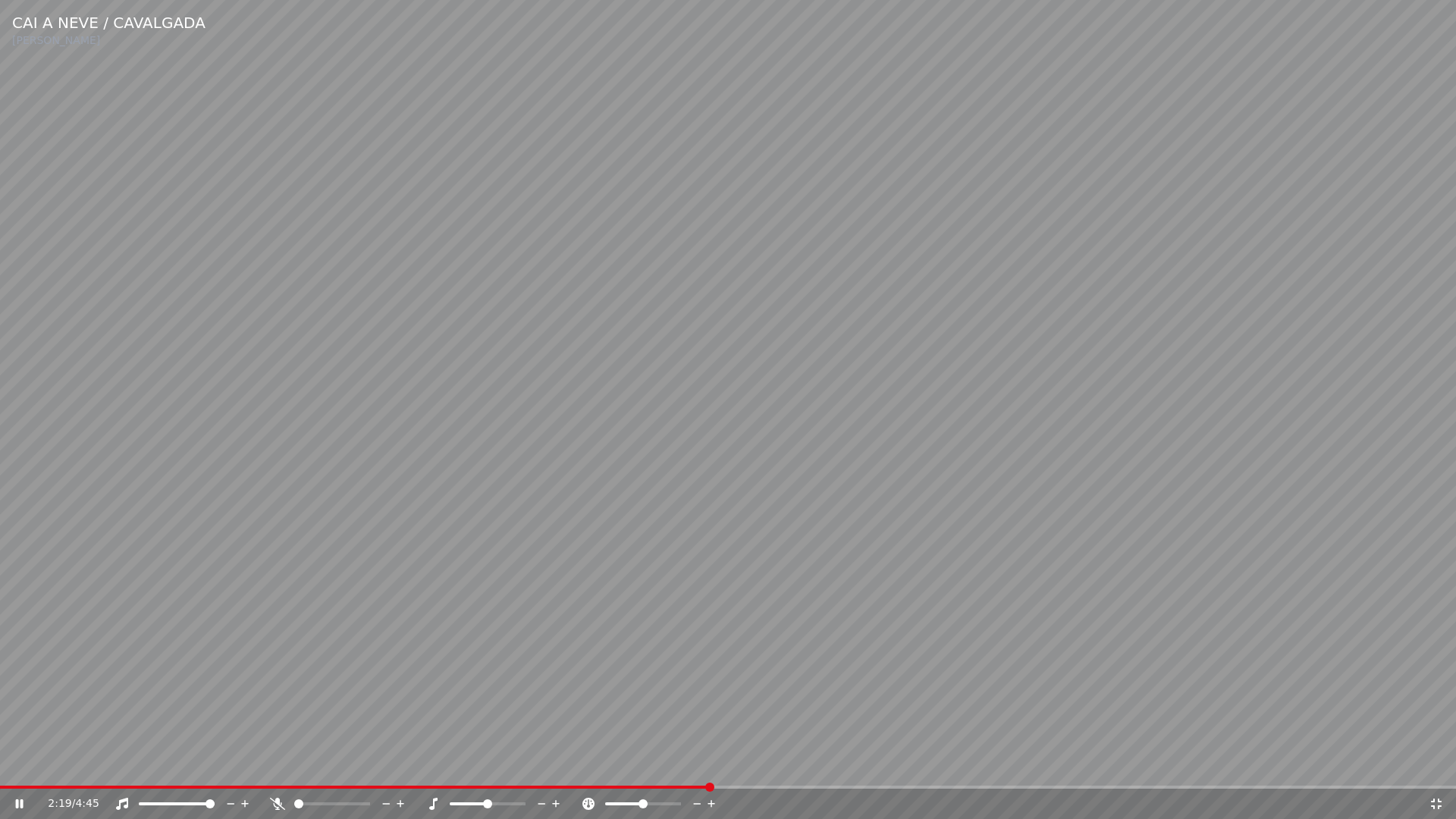
drag, startPoint x: 1437, startPoint y: 805, endPoint x: 1425, endPoint y: 614, distance: 191.4
click at [1437, 765] on icon at bounding box center [1436, 804] width 15 height 12
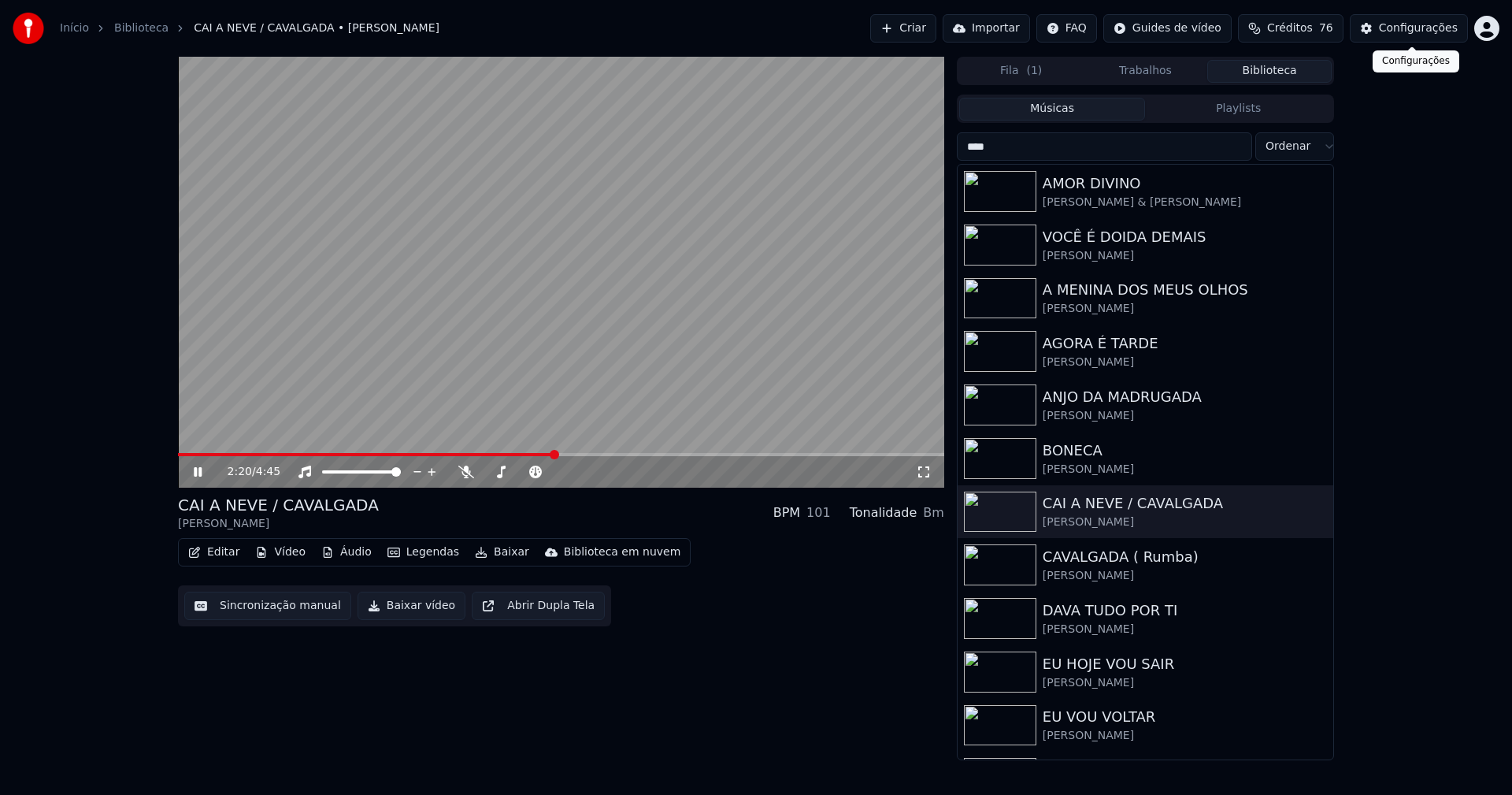
click at [1423, 28] on div "Configurações" at bounding box center [1418, 29] width 79 height 16
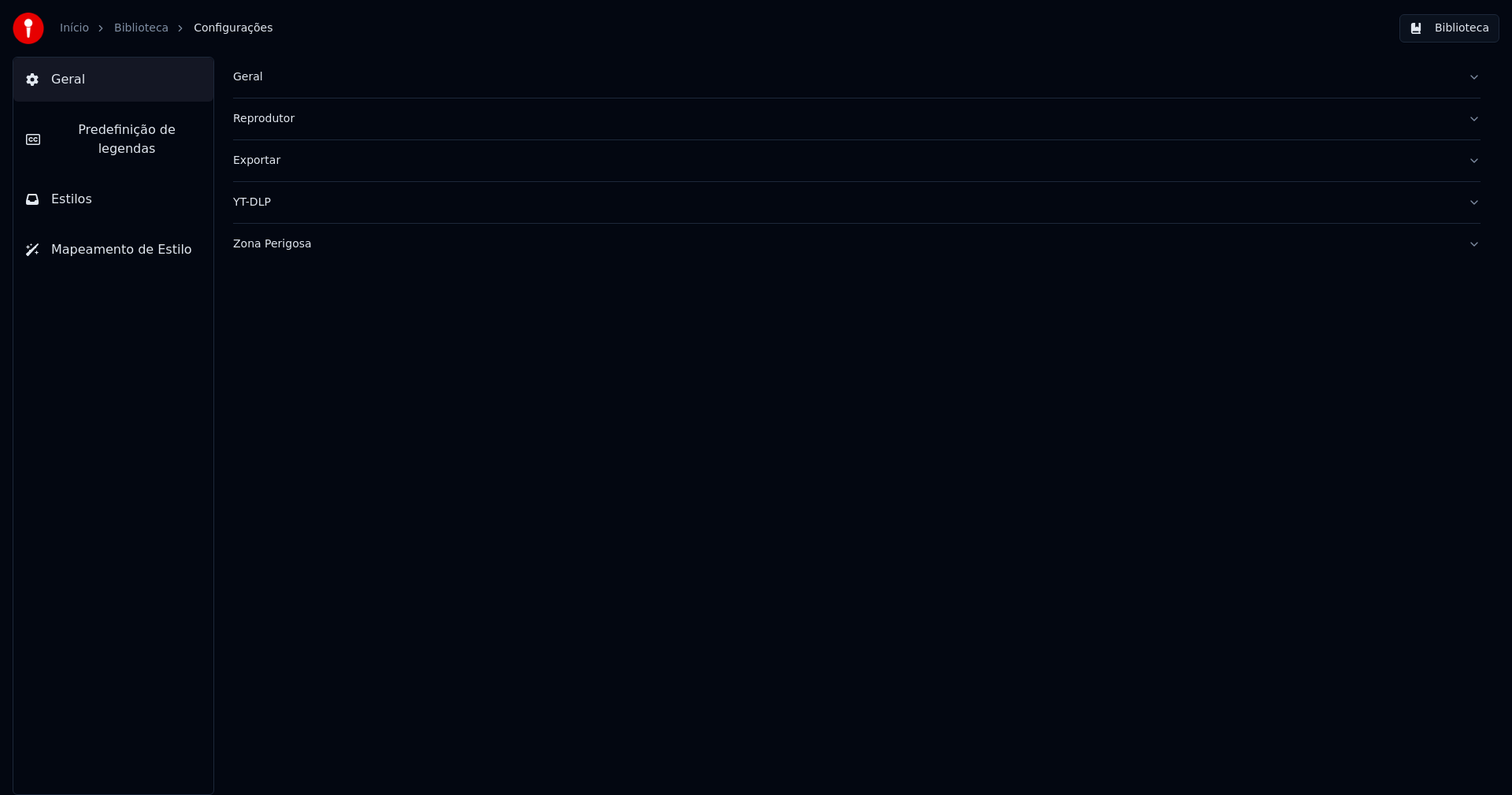
click at [122, 131] on span "Predefinição de legendas" at bounding box center [127, 139] width 148 height 37
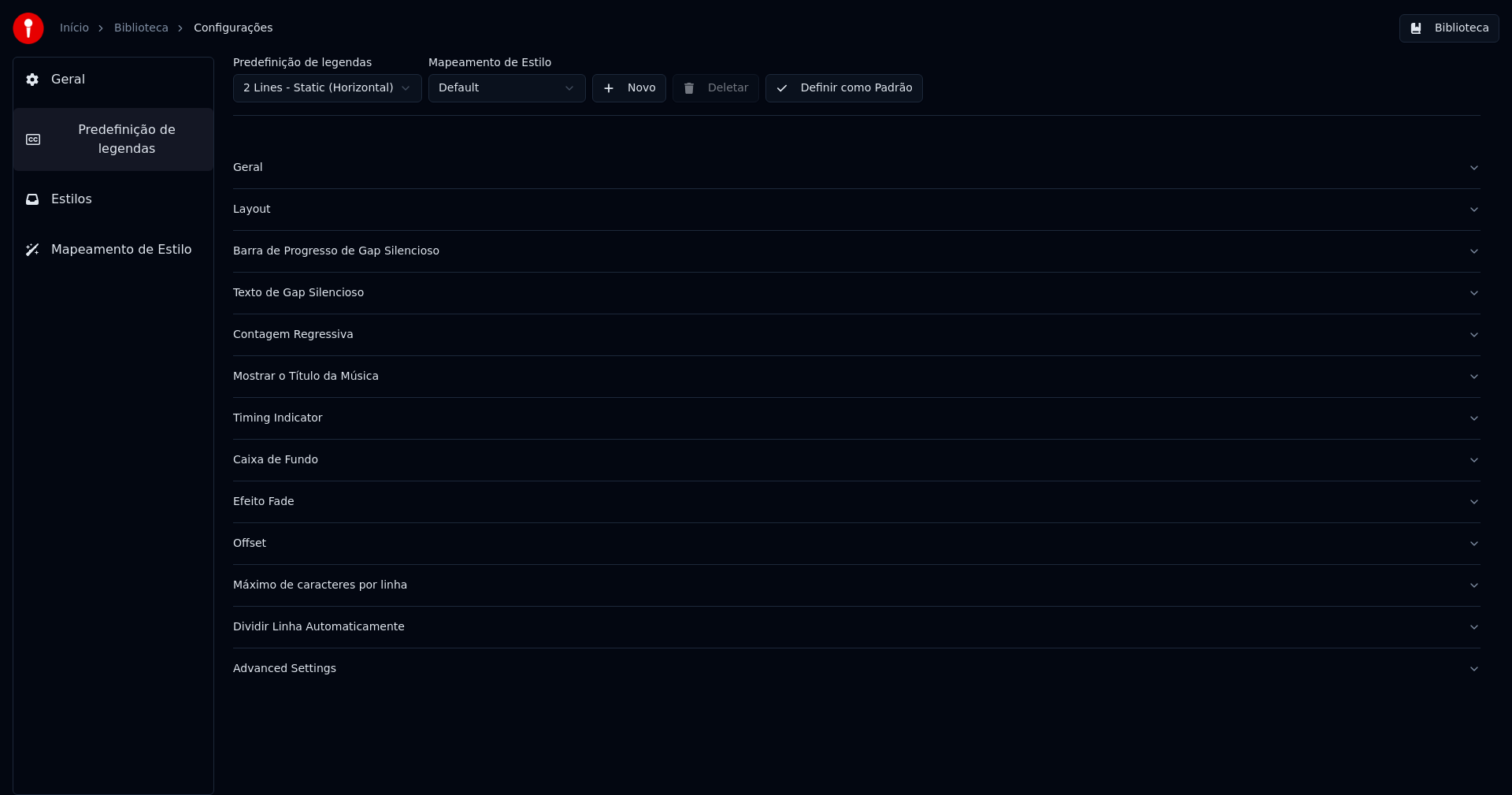
click at [282, 675] on div "Advanced Settings" at bounding box center [843, 669] width 1222 height 16
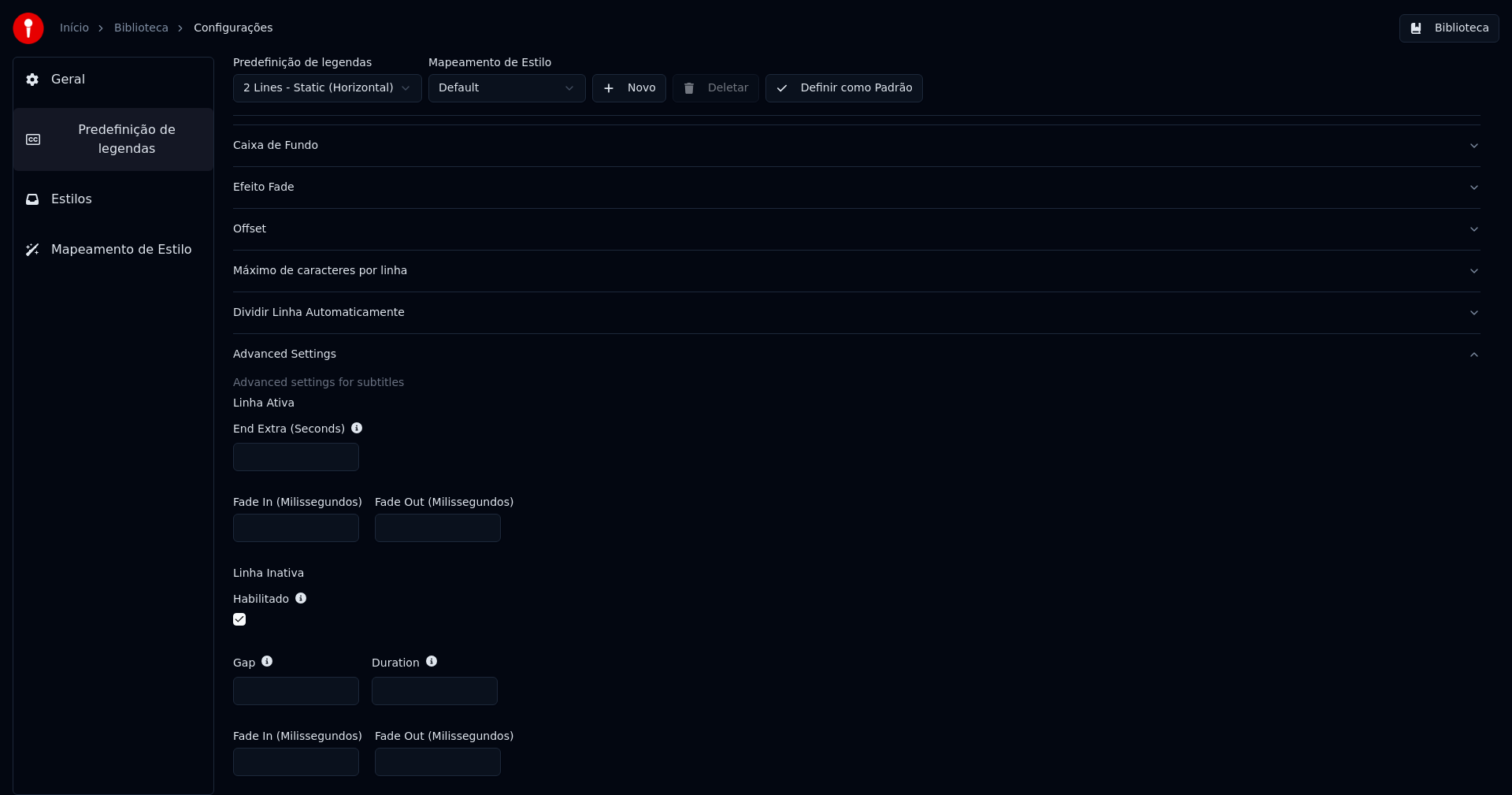
scroll to position [315, 0]
click at [260, 694] on input "*" at bounding box center [296, 691] width 126 height 29
click at [249, 687] on input "****" at bounding box center [296, 691] width 126 height 29
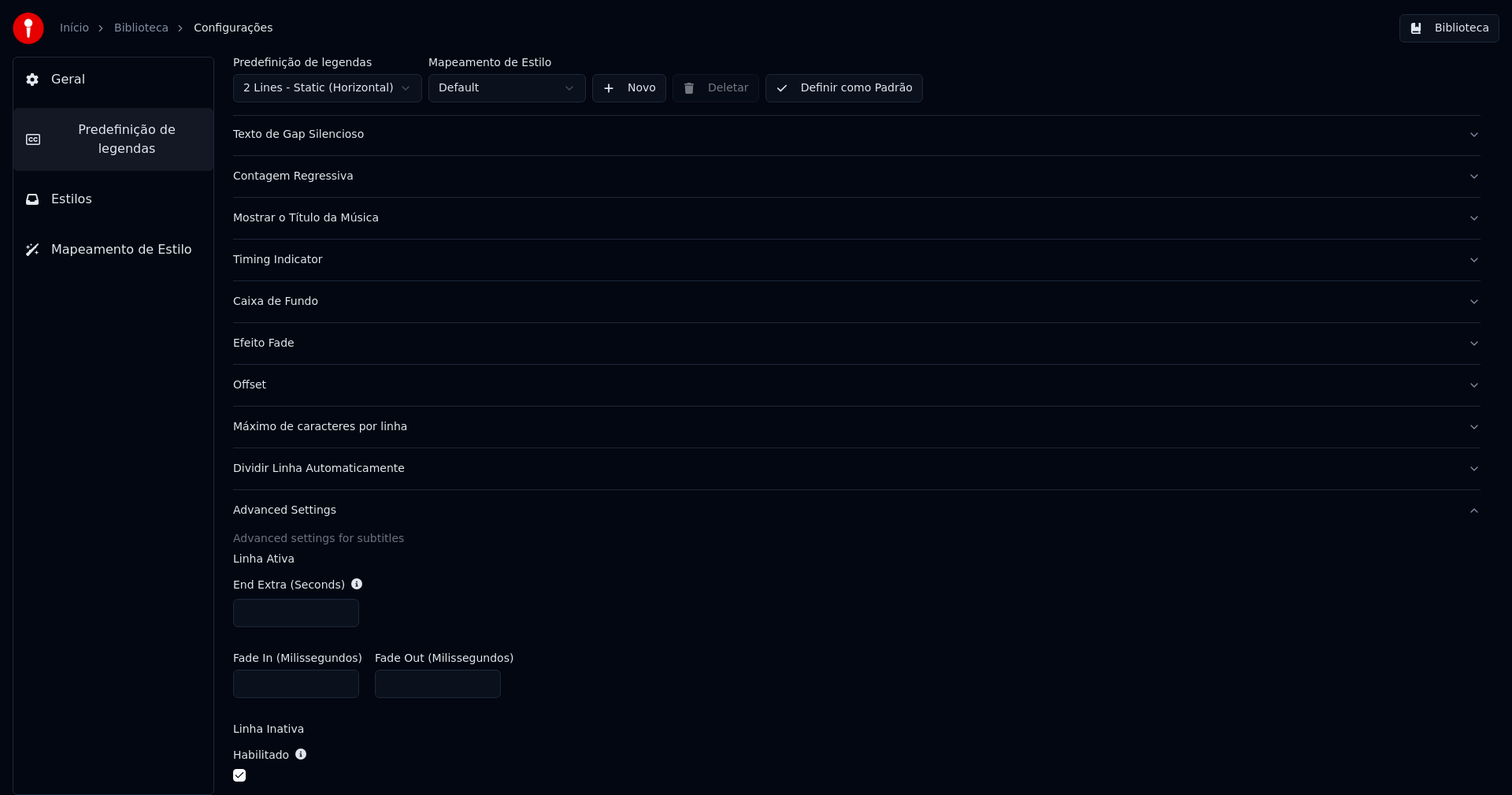
scroll to position [158, 0]
type input "***"
click at [293, 261] on div "Timing Indicator" at bounding box center [843, 261] width 1222 height 16
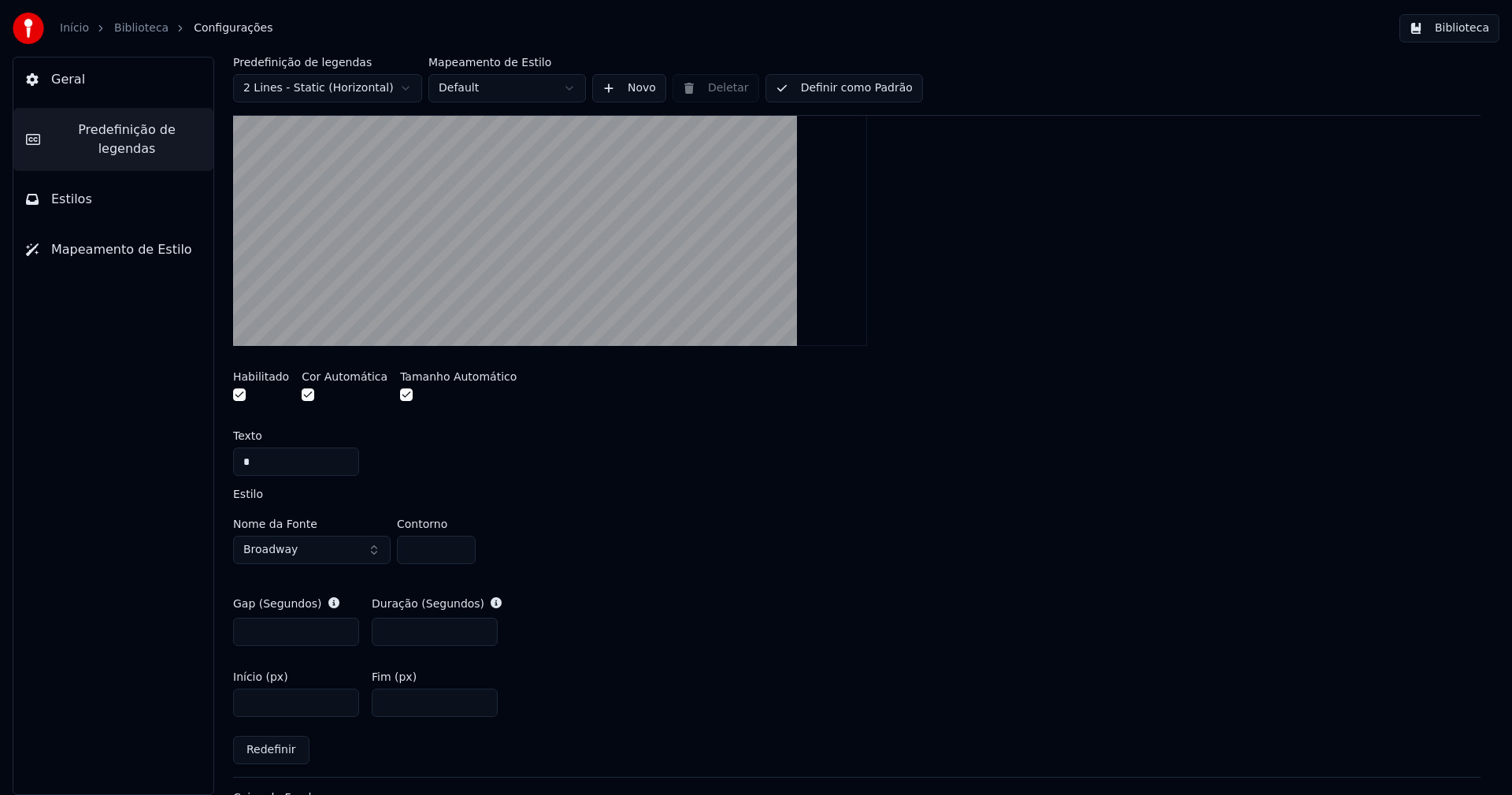
scroll to position [473, 0]
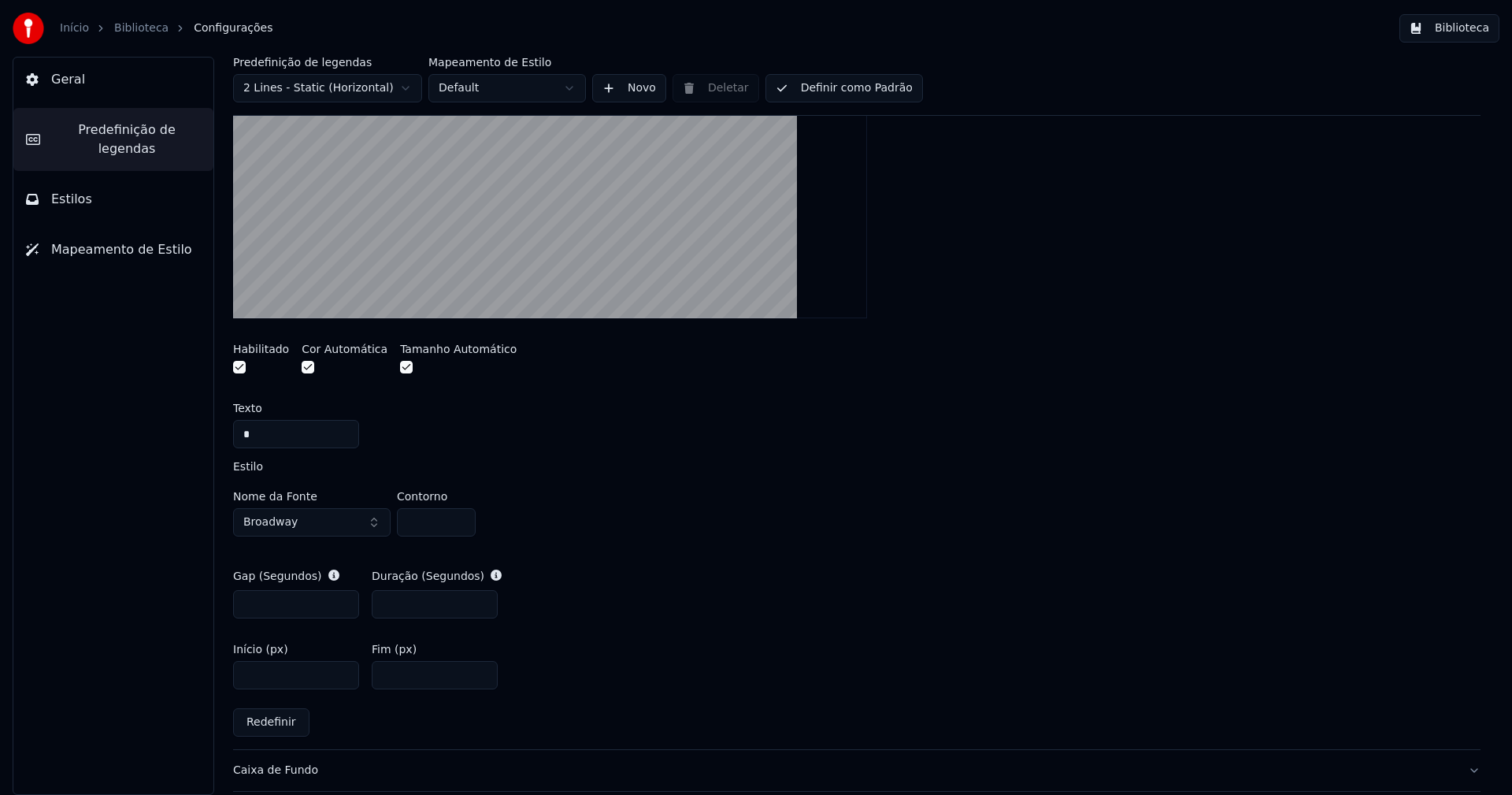
click at [408, 674] on input "***" at bounding box center [434, 675] width 126 height 29
type input "***"
click at [768, 541] on div "Nome da Fonte Broadway Contorno *" at bounding box center [856, 517] width 1247 height 52
click at [768, 609] on div "Gap (Segundos) *** Duração (Segundos) ***" at bounding box center [856, 593] width 1247 height 76
click at [1469, 26] on button "Biblioteca" at bounding box center [1449, 29] width 100 height 29
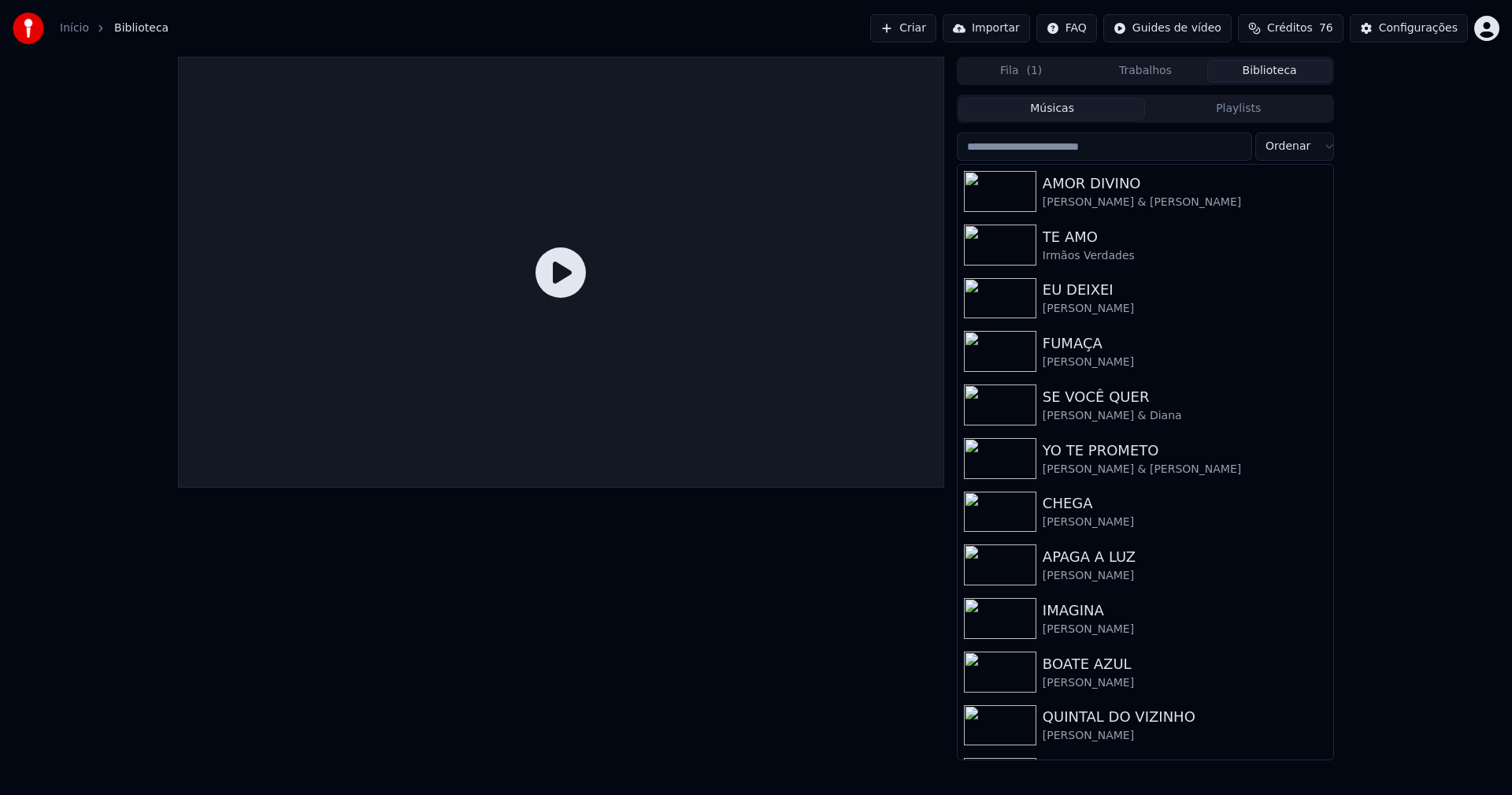
click at [1074, 148] on input "search" at bounding box center [1104, 147] width 296 height 29
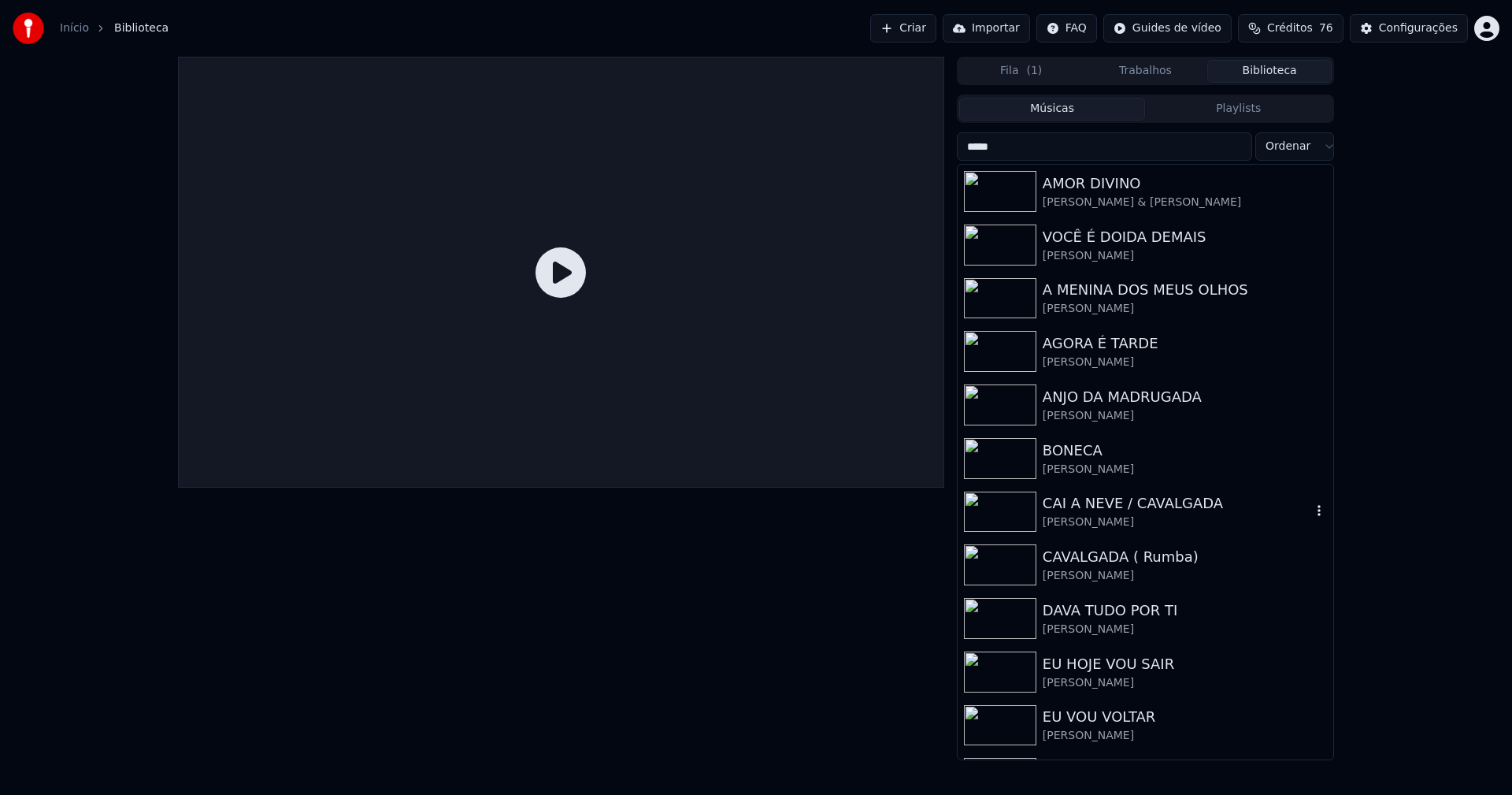
type input "****"
click at [1086, 507] on div "CAI A NEVE / CAVALGADA" at bounding box center [1176, 504] width 269 height 22
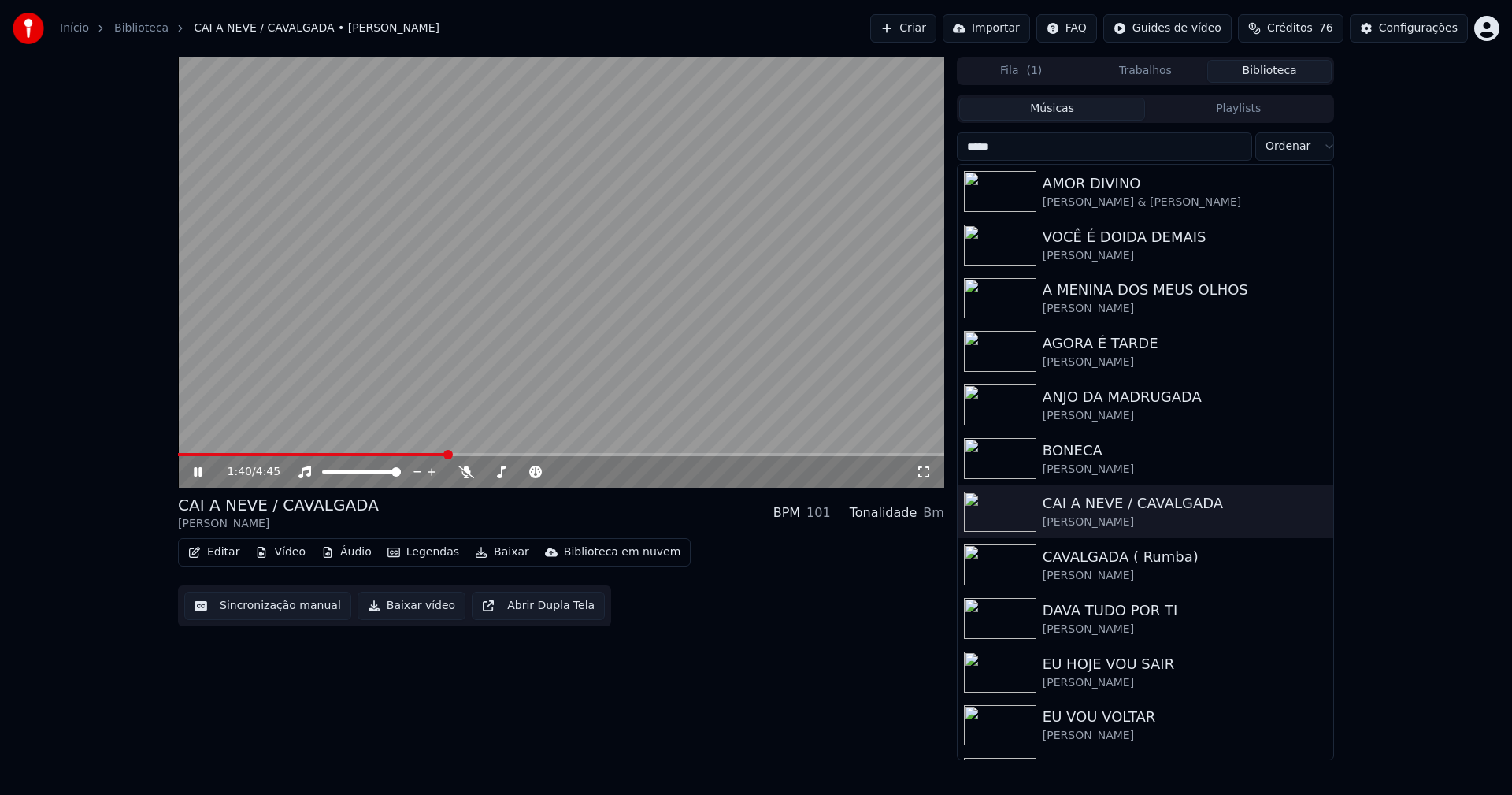
click at [446, 455] on span at bounding box center [560, 455] width 766 height 3
click at [929, 473] on icon at bounding box center [924, 472] width 16 height 13
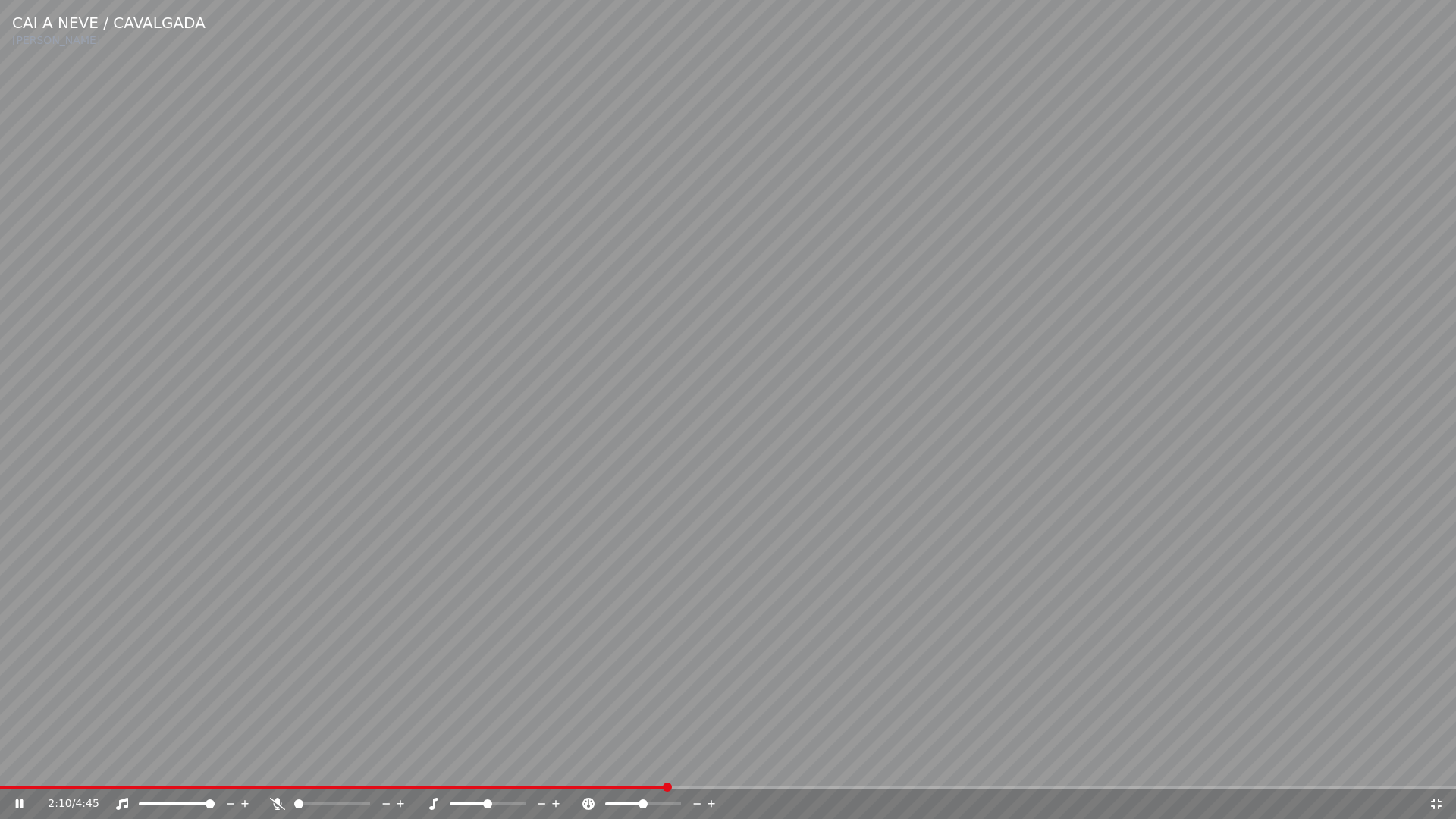
click at [1434, 765] on icon at bounding box center [1436, 804] width 11 height 11
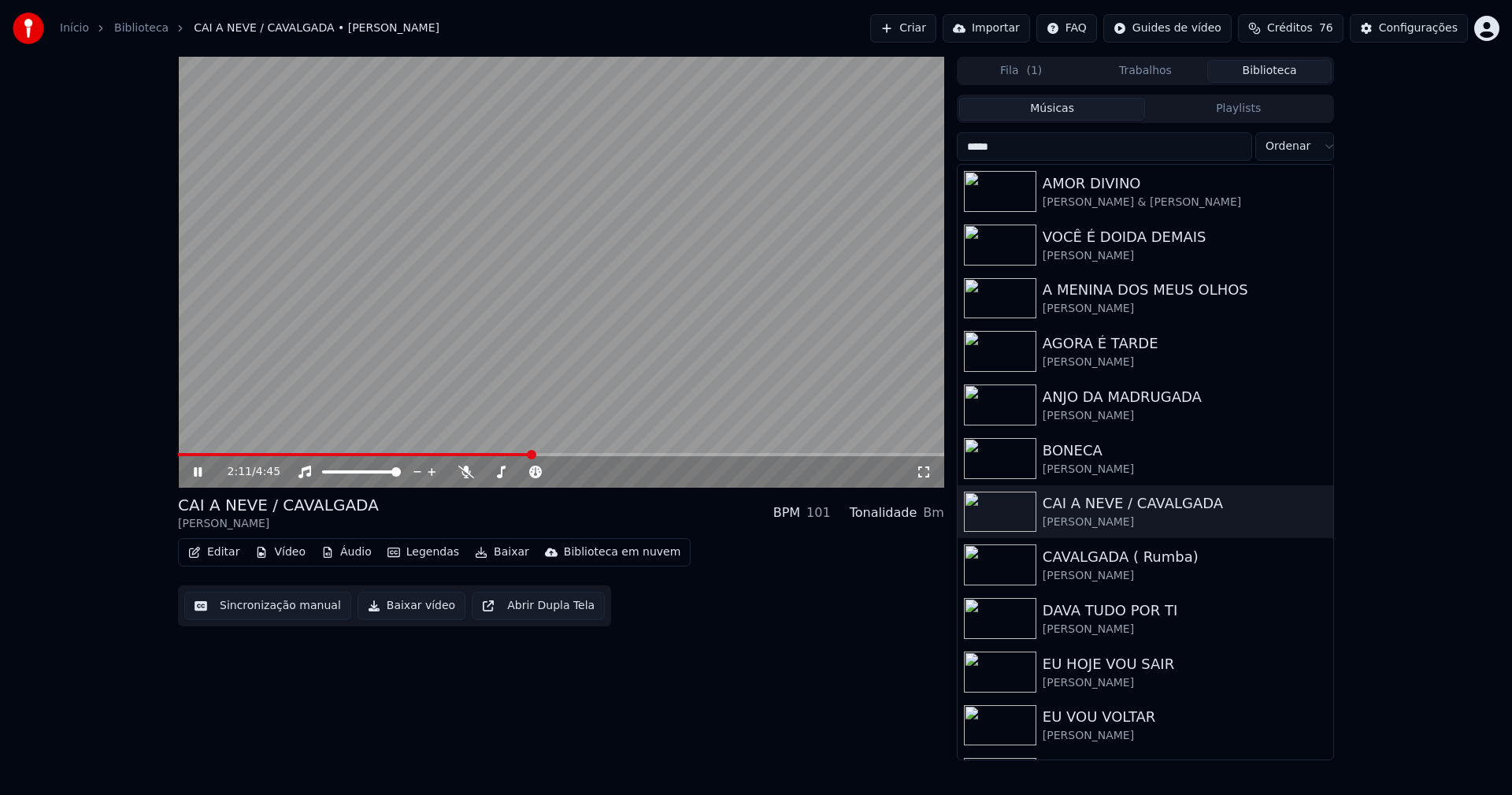
click at [1423, 33] on div "Configurações" at bounding box center [1418, 29] width 79 height 16
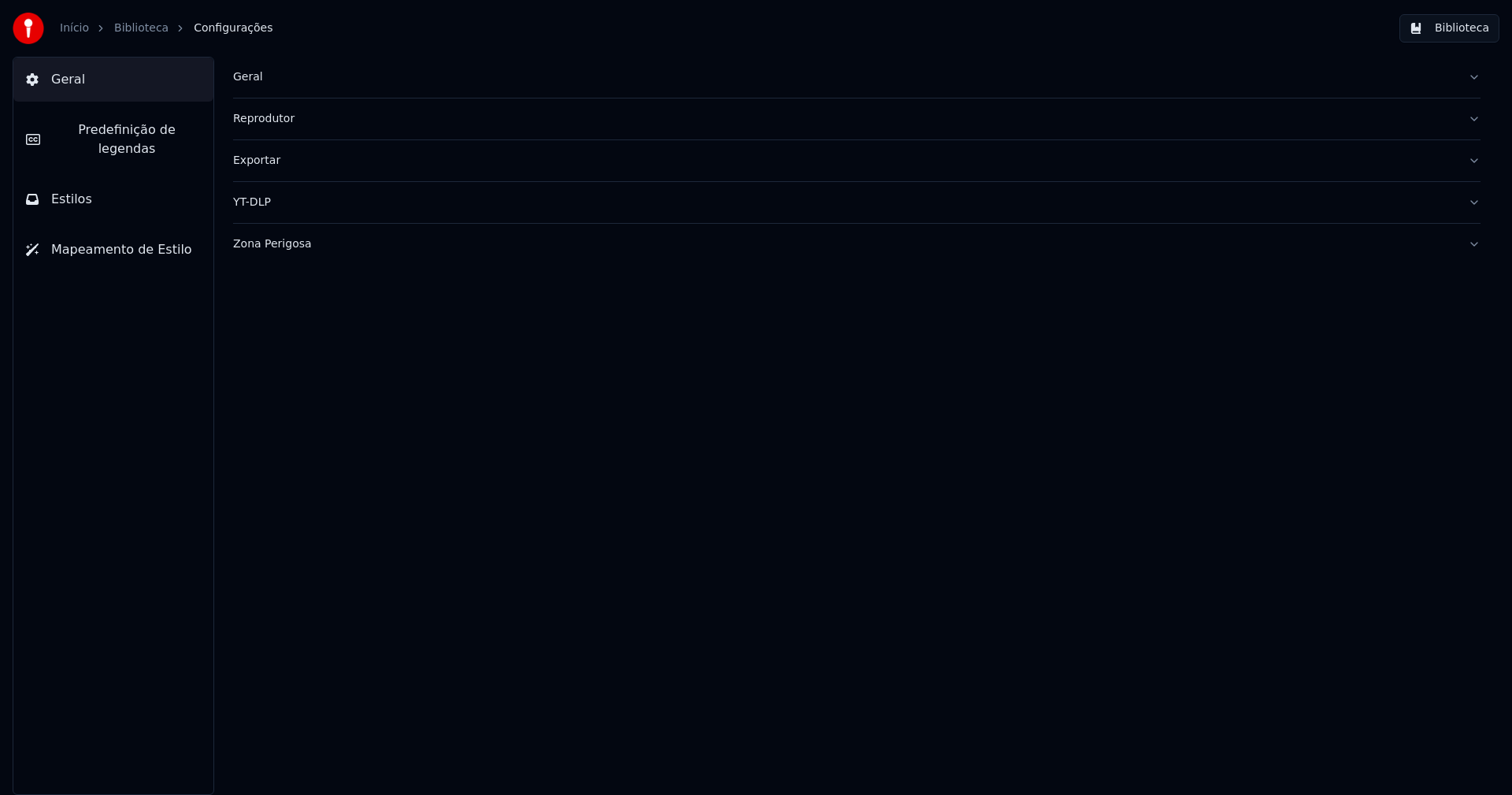
click at [132, 135] on span "Predefinição de legendas" at bounding box center [127, 139] width 148 height 37
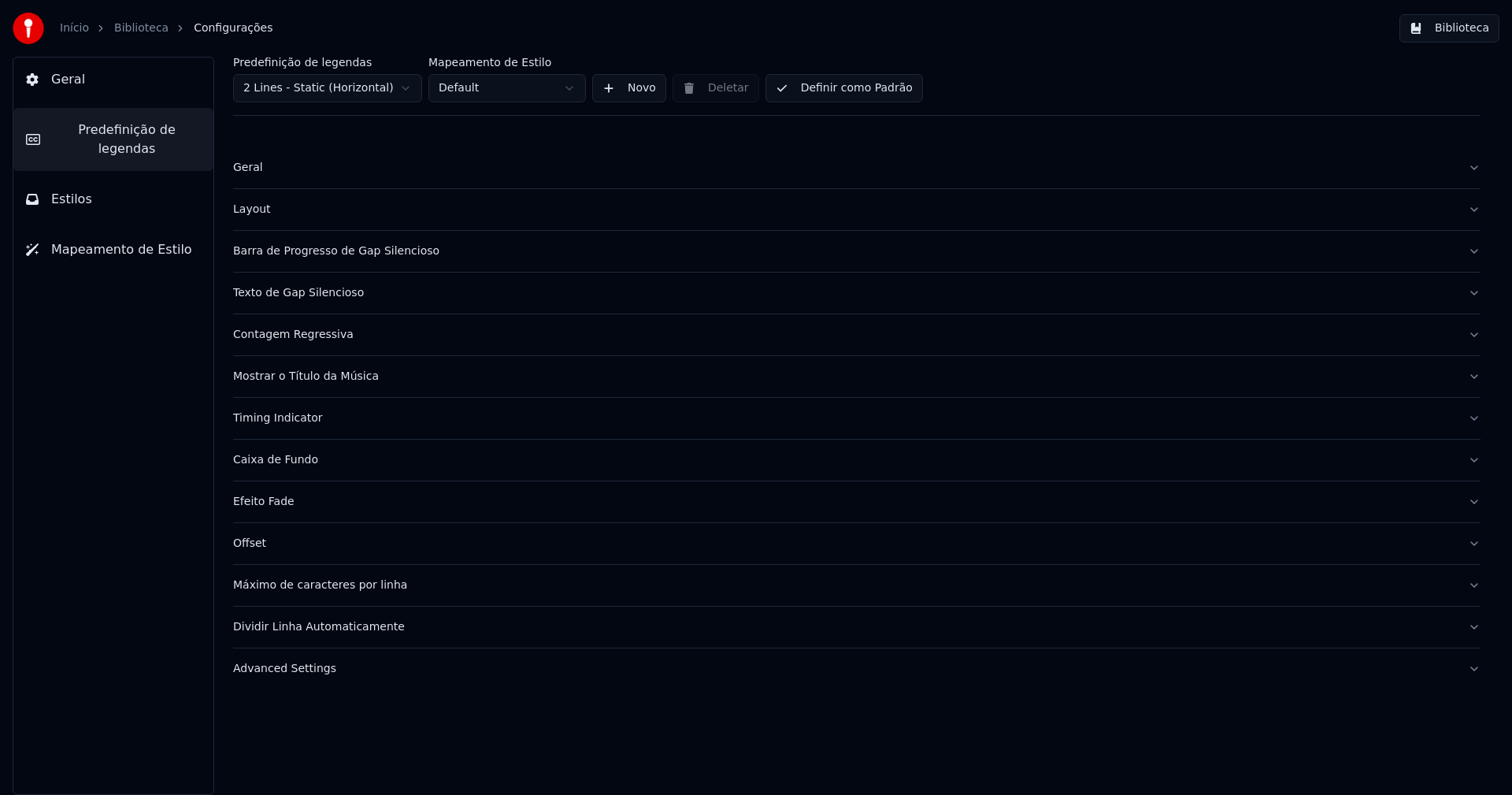
click at [304, 671] on div "Advanced Settings" at bounding box center [843, 669] width 1222 height 16
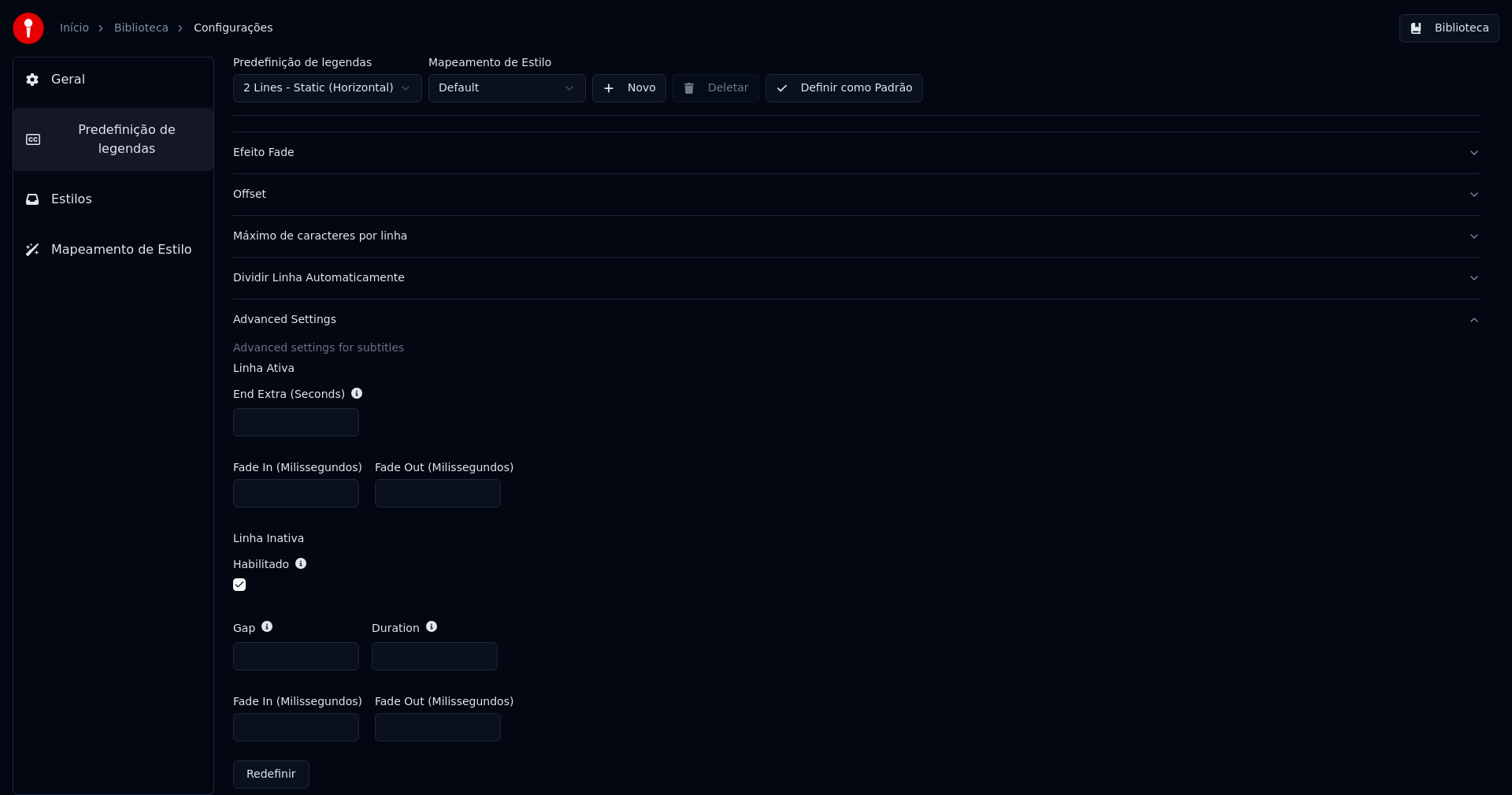
scroll to position [367, 0]
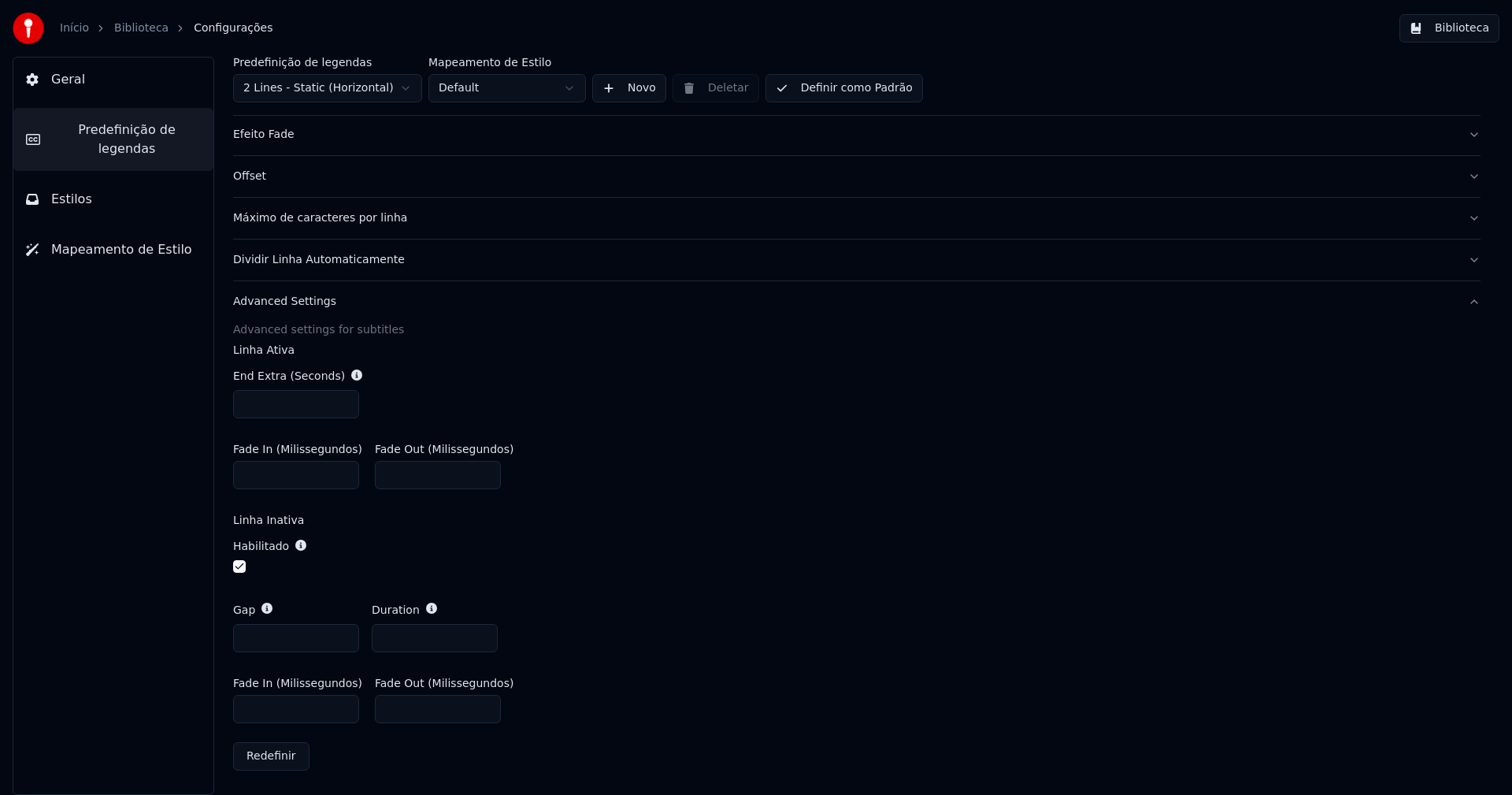
click at [256, 708] on input "***" at bounding box center [296, 709] width 126 height 29
type input "***"
click at [677, 583] on div "Habilitado" at bounding box center [856, 557] width 1247 height 64
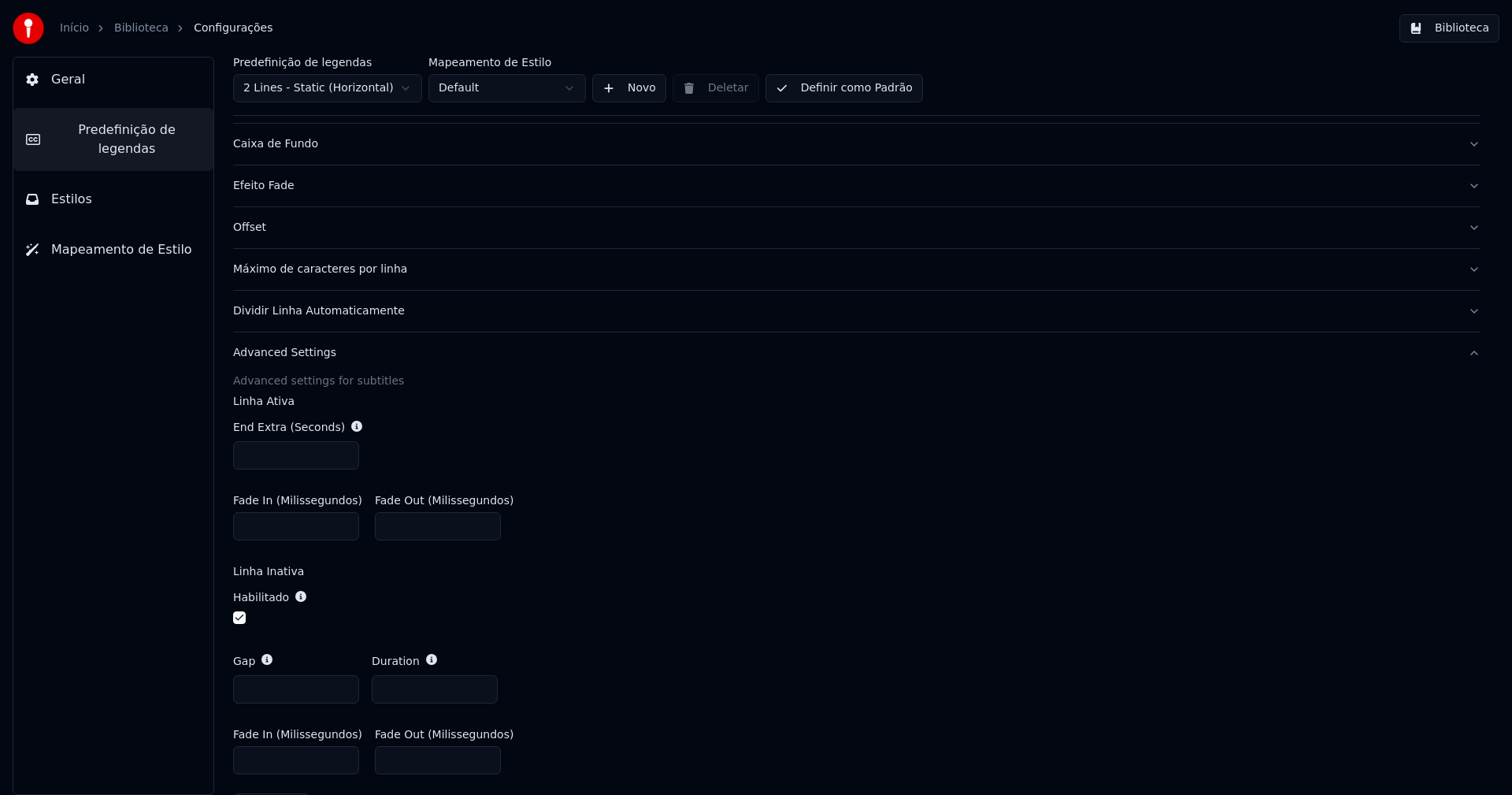
scroll to position [289, 0]
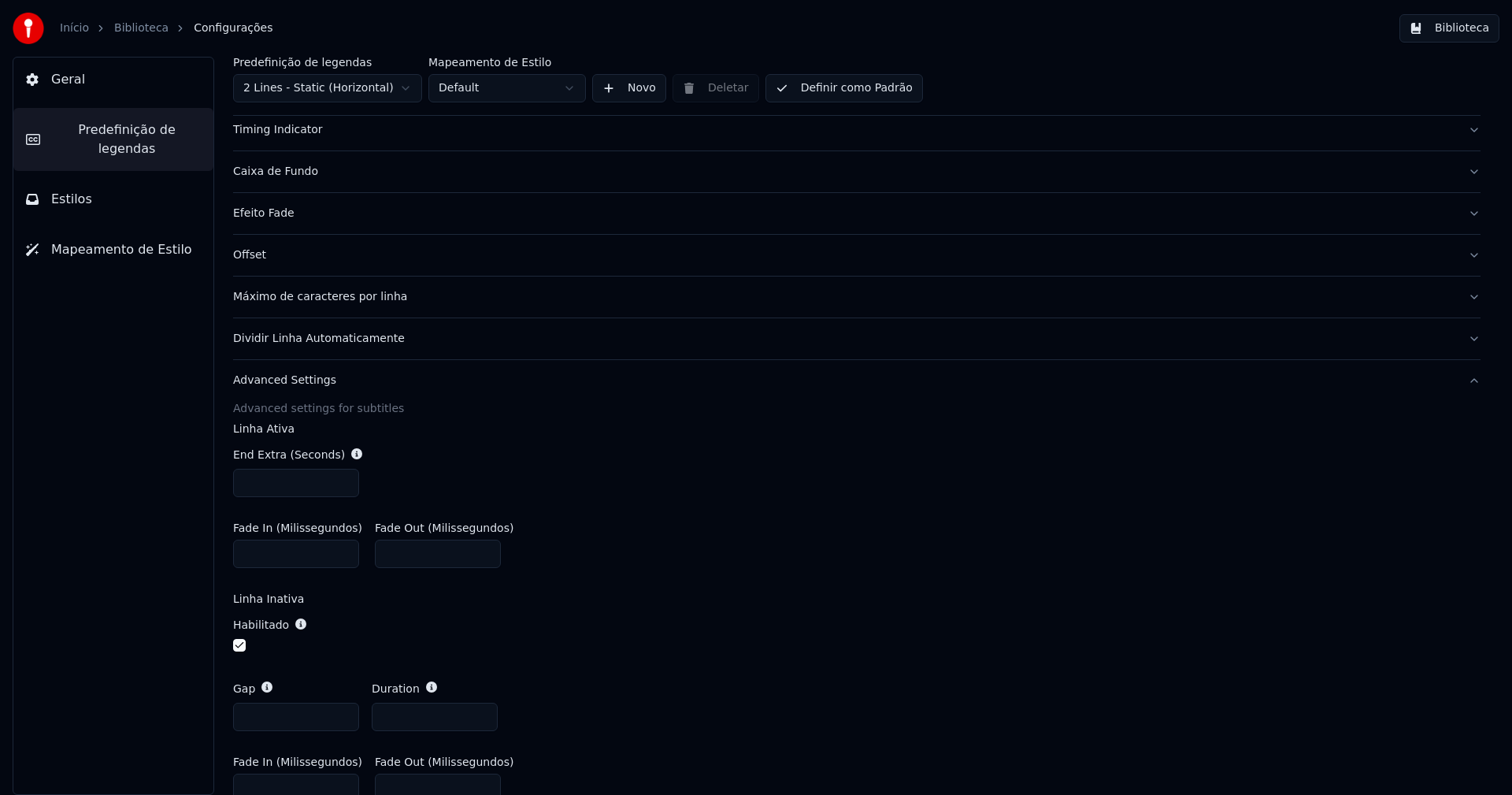
click at [291, 132] on div "Timing Indicator" at bounding box center [843, 130] width 1222 height 16
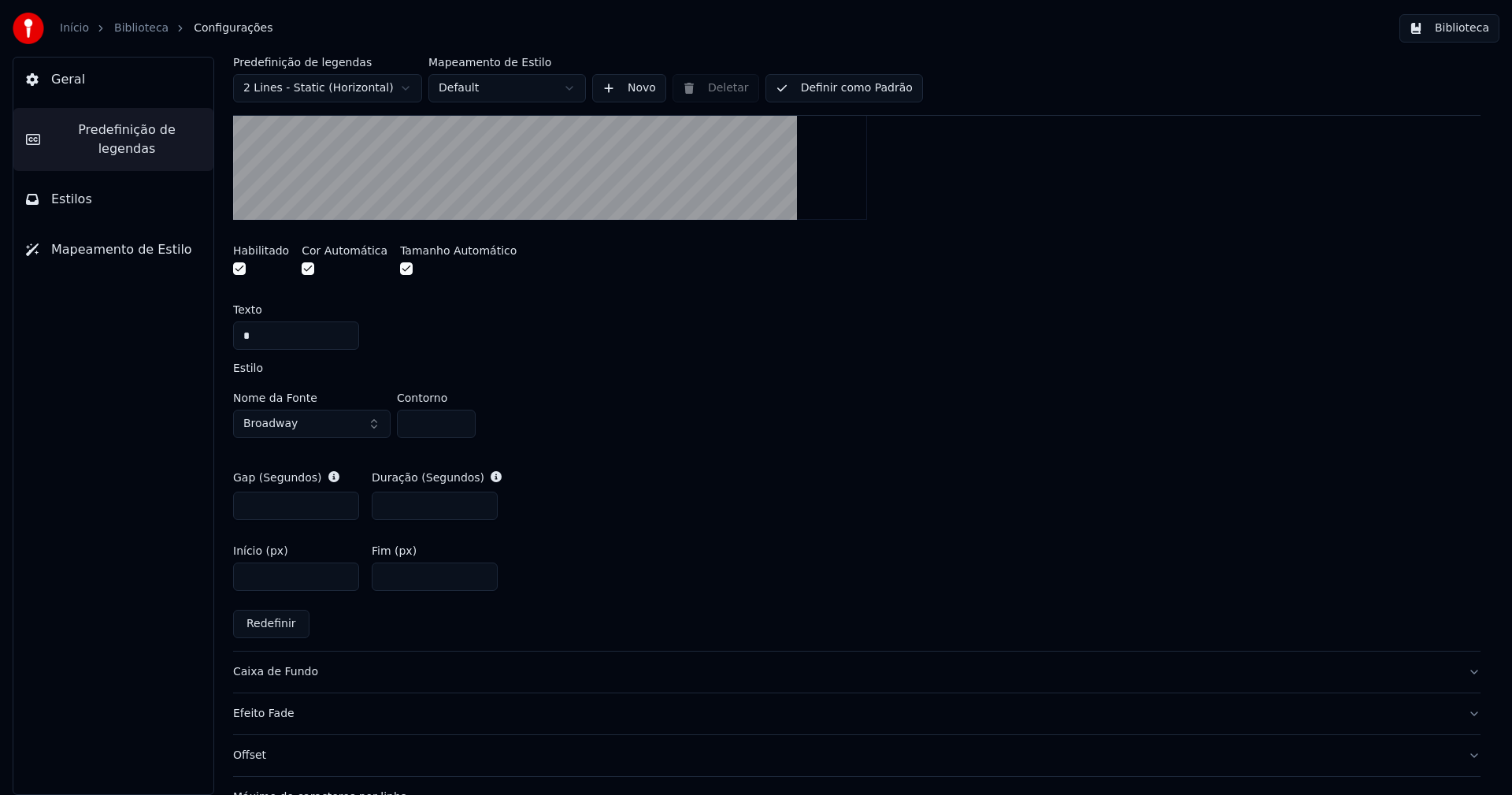
scroll to position [604, 0]
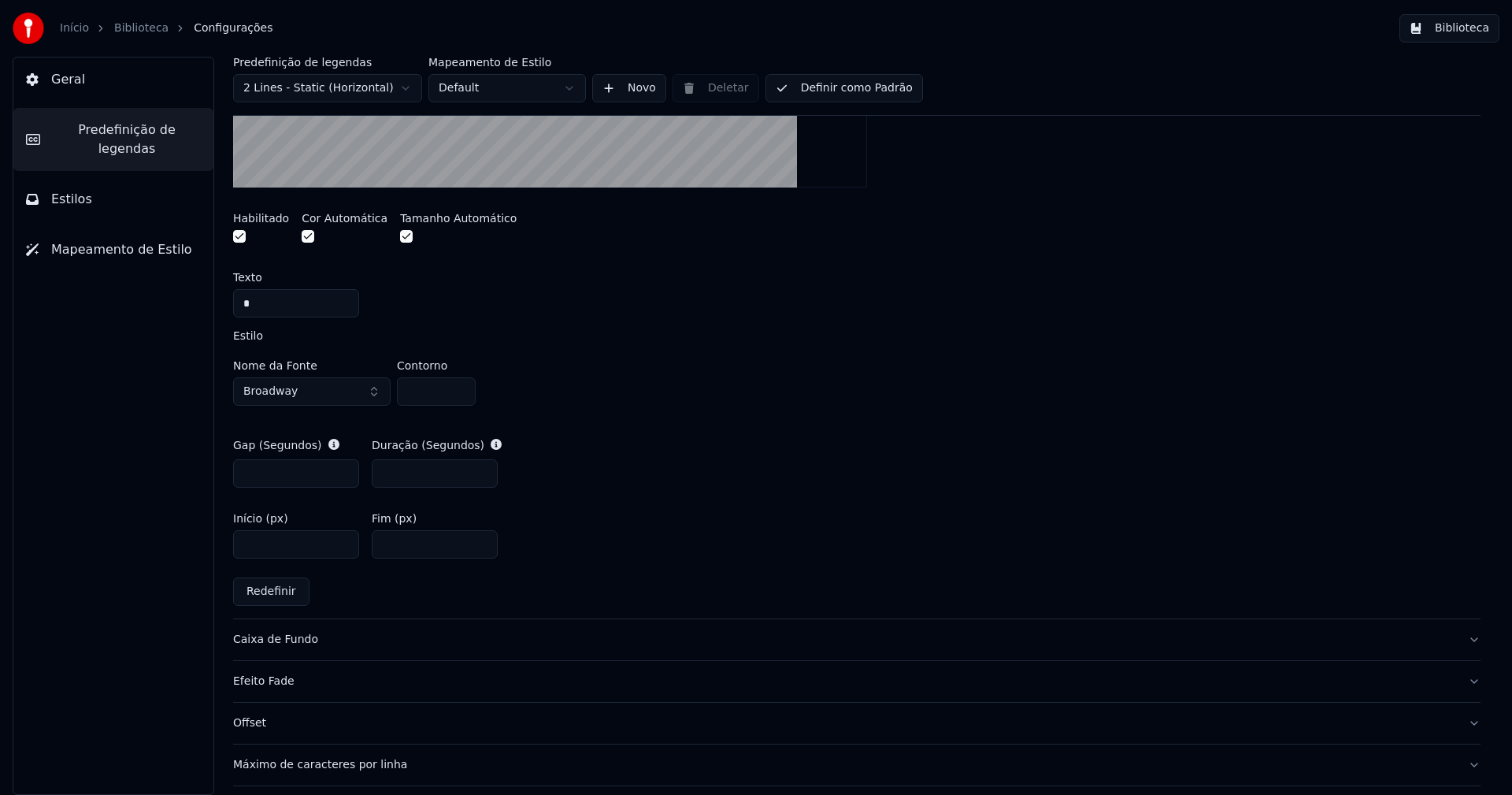
click at [1459, 30] on button "Biblioteca" at bounding box center [1449, 29] width 100 height 29
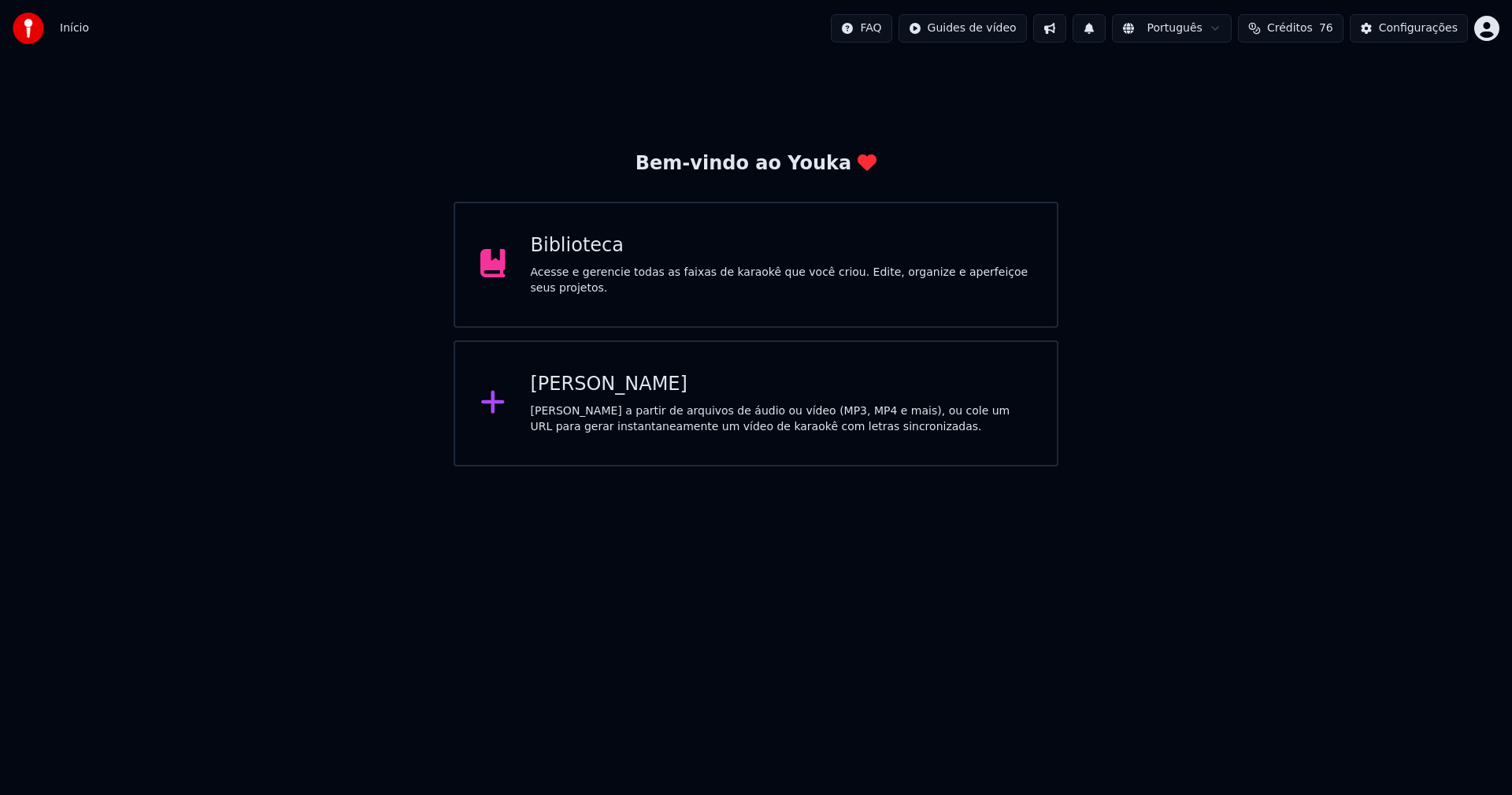
click at [603, 254] on div "Biblioteca" at bounding box center [781, 246] width 501 height 26
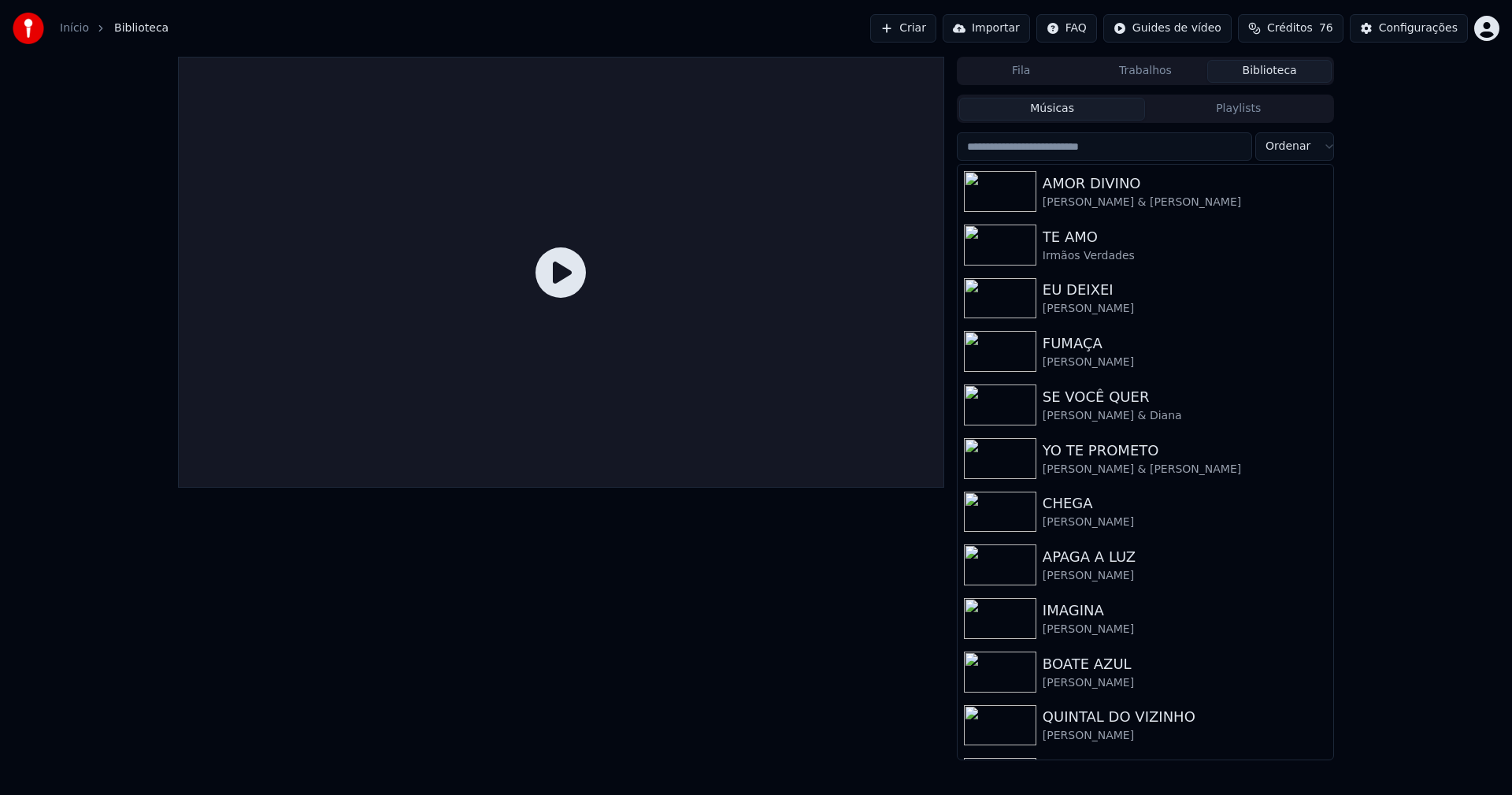
click at [1049, 154] on input "search" at bounding box center [1104, 147] width 296 height 29
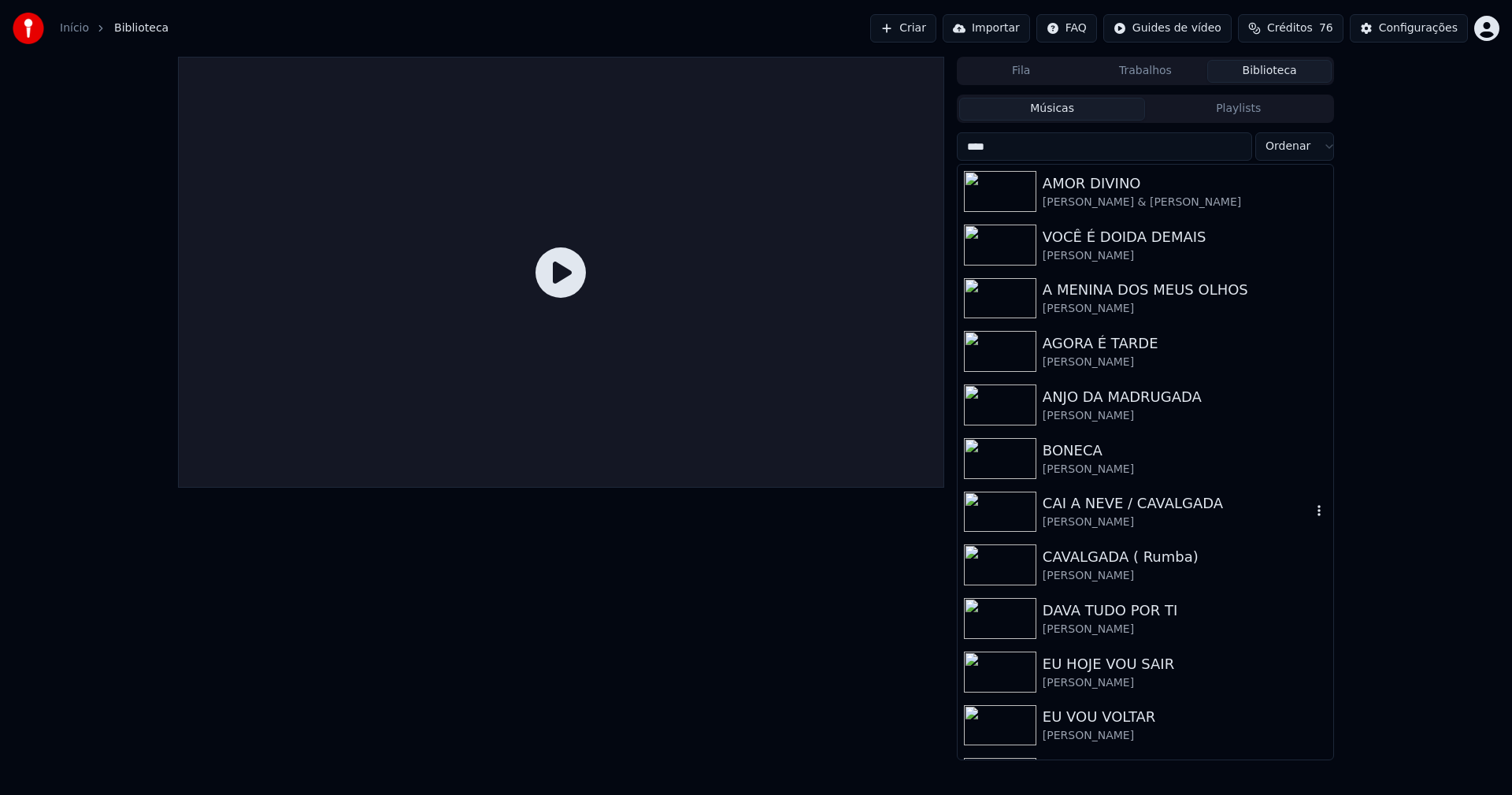
type input "****"
click at [1149, 509] on div "CAI A NEVE / CAVALGADA" at bounding box center [1176, 504] width 269 height 22
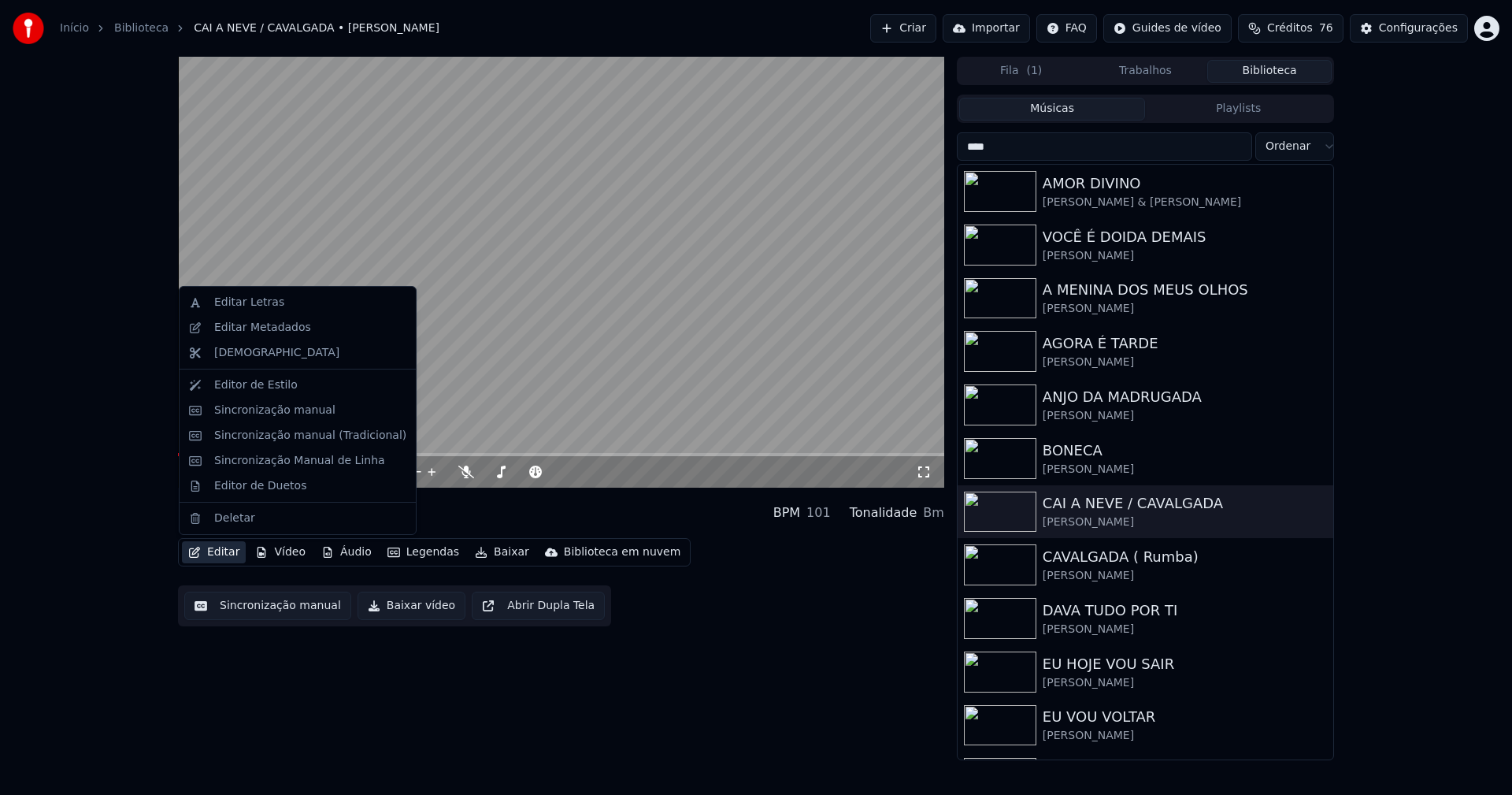
click at [234, 553] on button "Editar" at bounding box center [214, 553] width 64 height 22
click at [282, 439] on div "Sincronização manual (Tradicional)" at bounding box center [310, 435] width 192 height 16
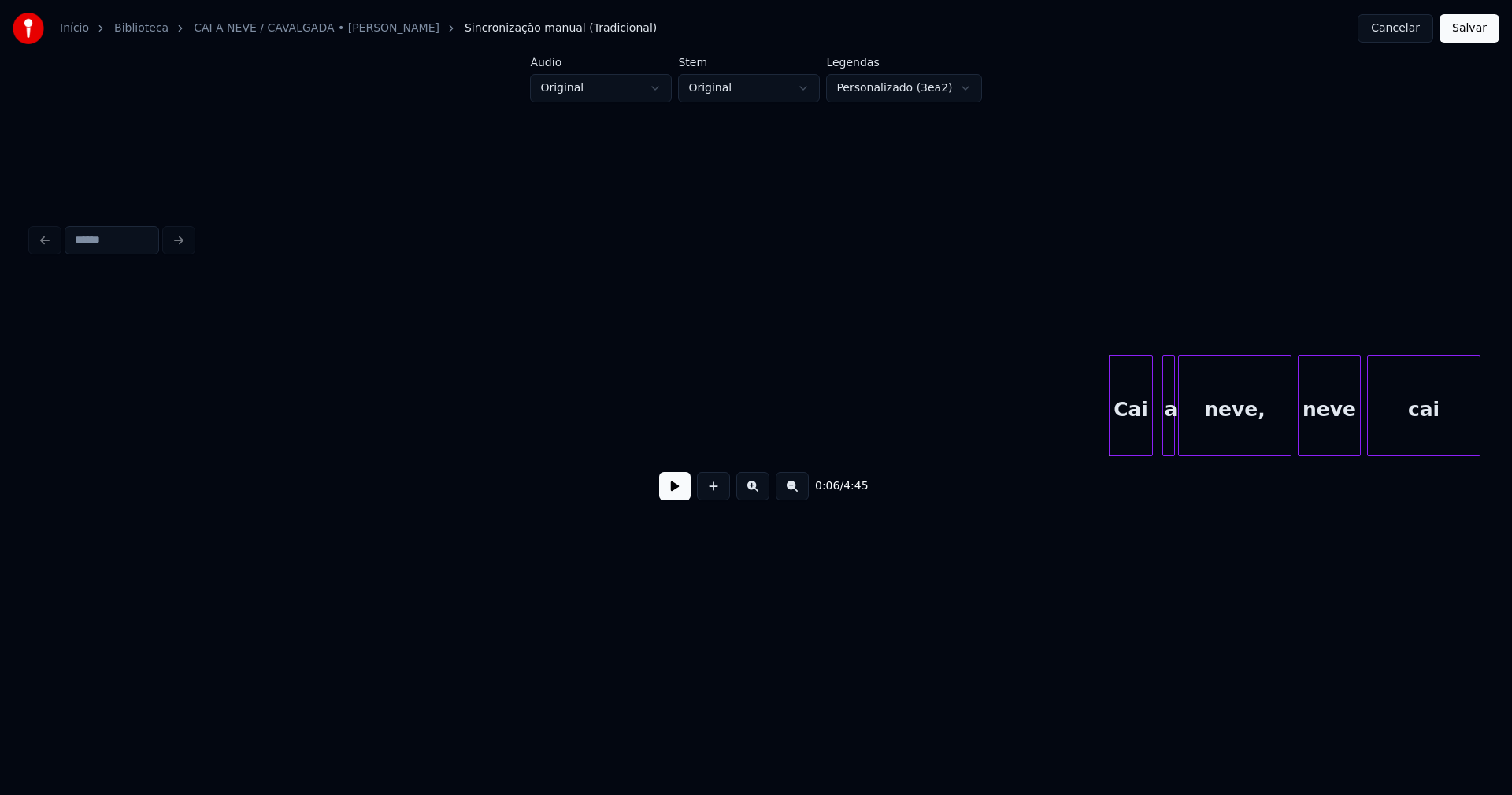
click at [673, 499] on button at bounding box center [675, 486] width 32 height 29
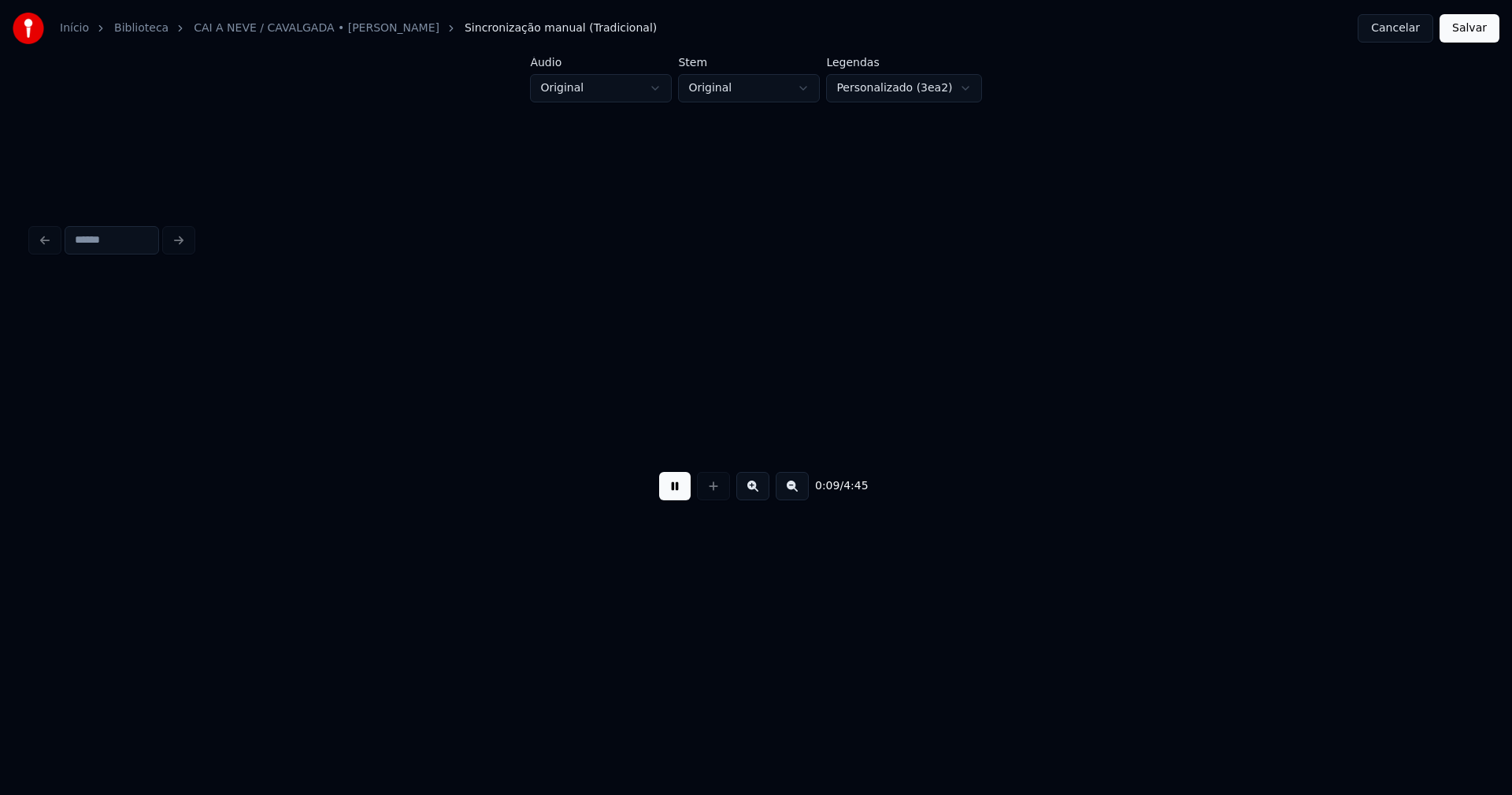
scroll to position [0, 1449]
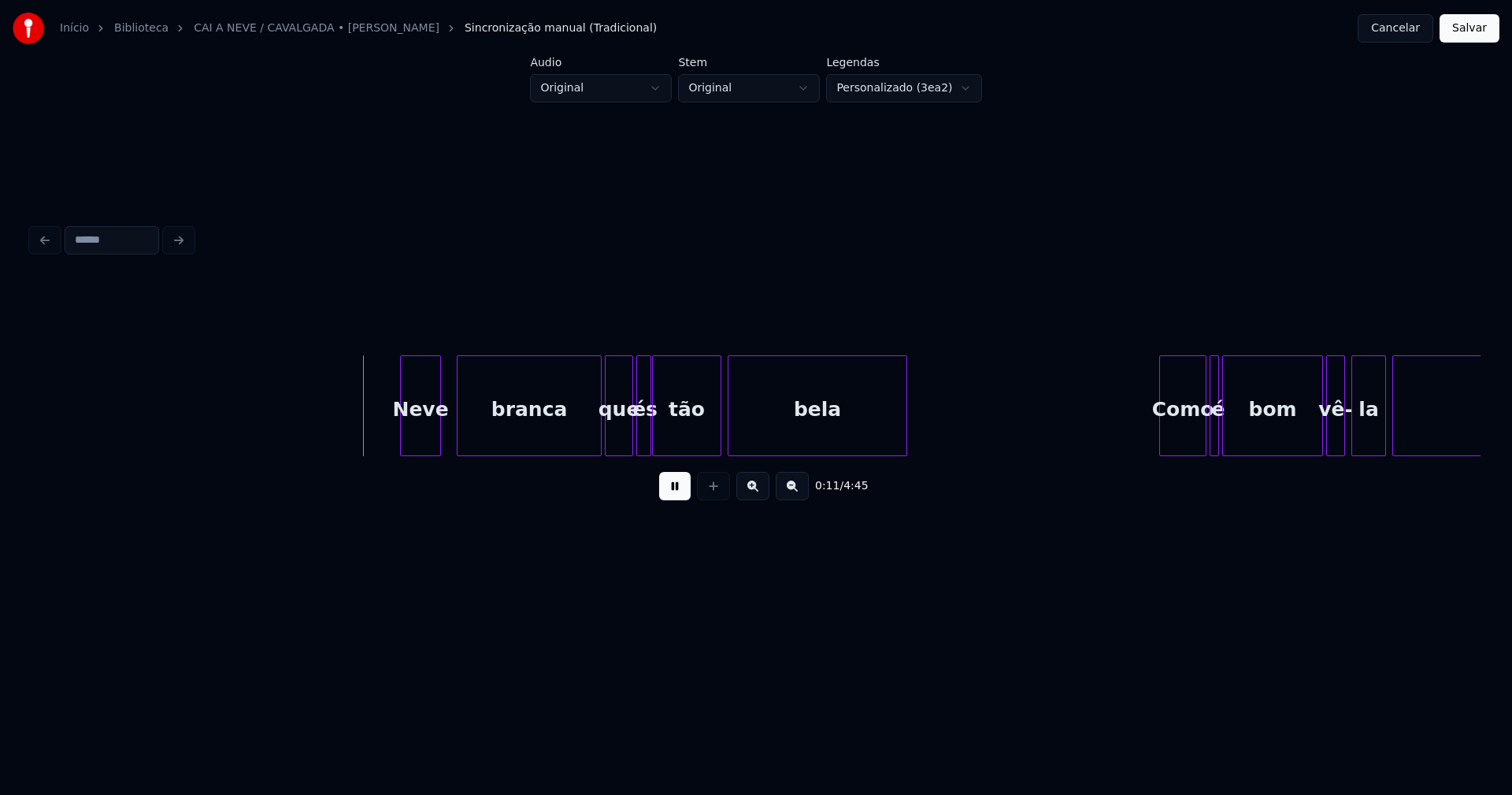
click at [427, 436] on div "Neve" at bounding box center [420, 410] width 39 height 107
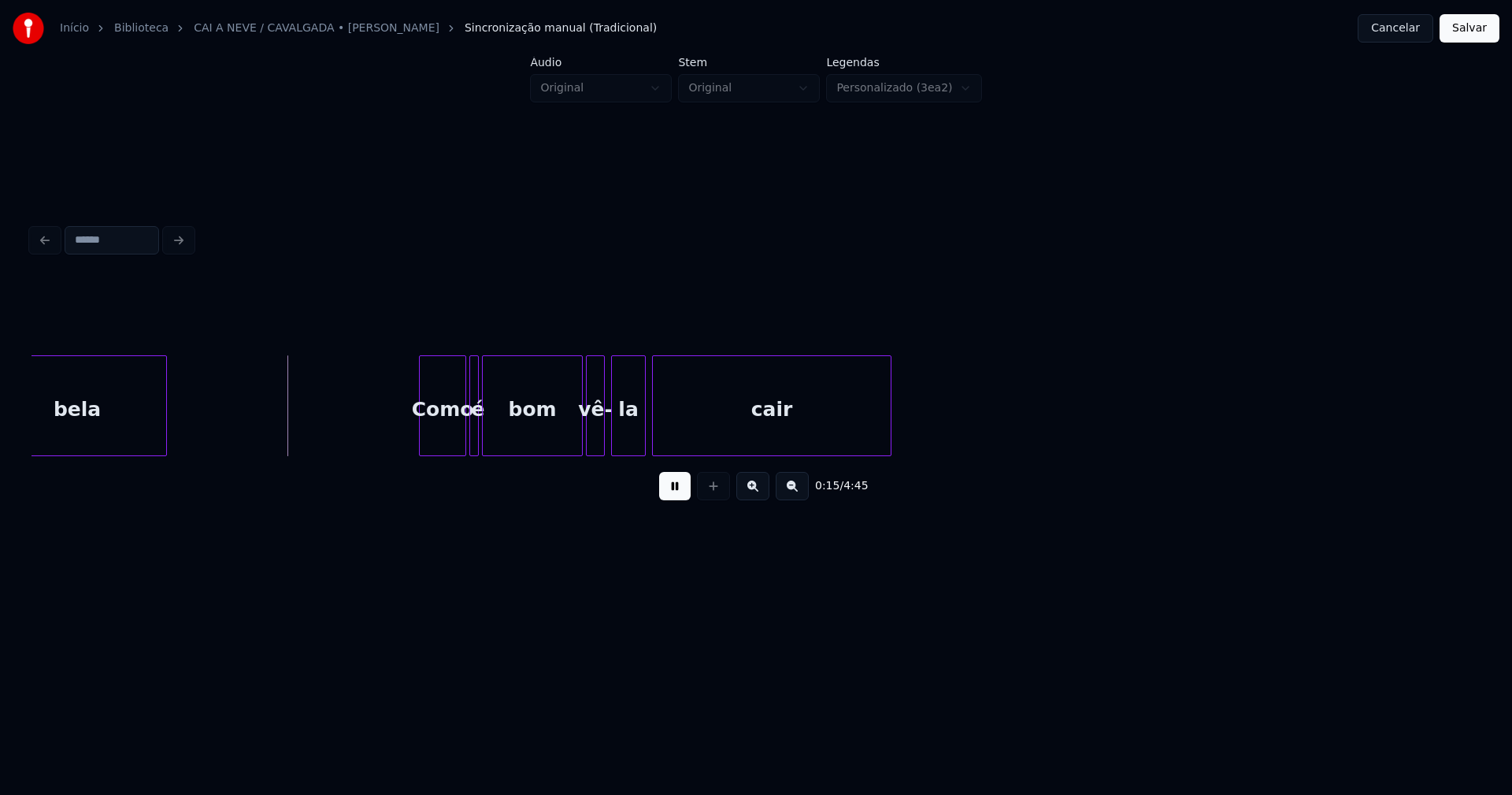
scroll to position [0, 2389]
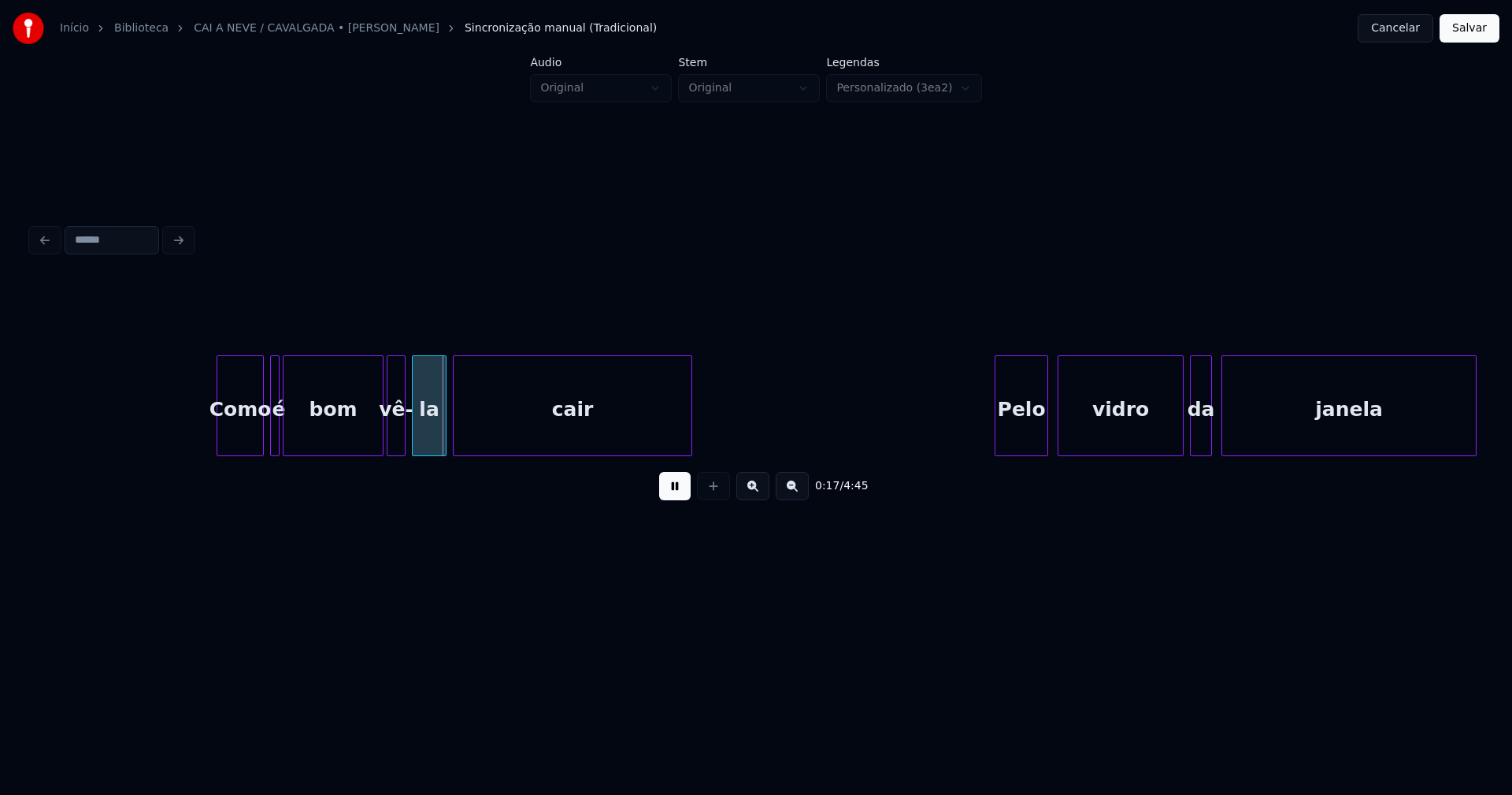
click at [234, 427] on div "Como" at bounding box center [240, 410] width 45 height 107
click at [253, 438] on div at bounding box center [251, 406] width 5 height 99
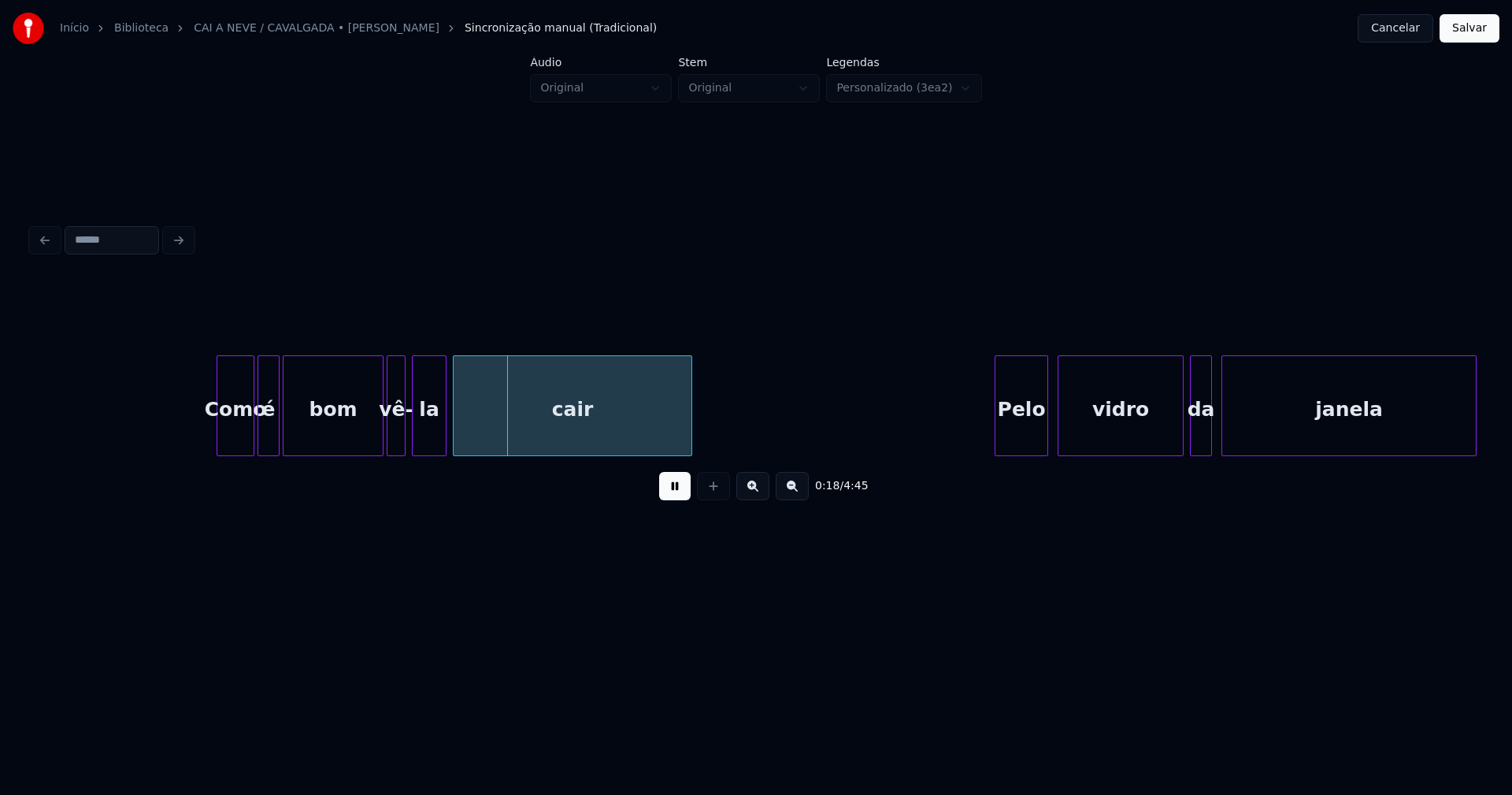
click at [258, 440] on div at bounding box center [261, 406] width 5 height 99
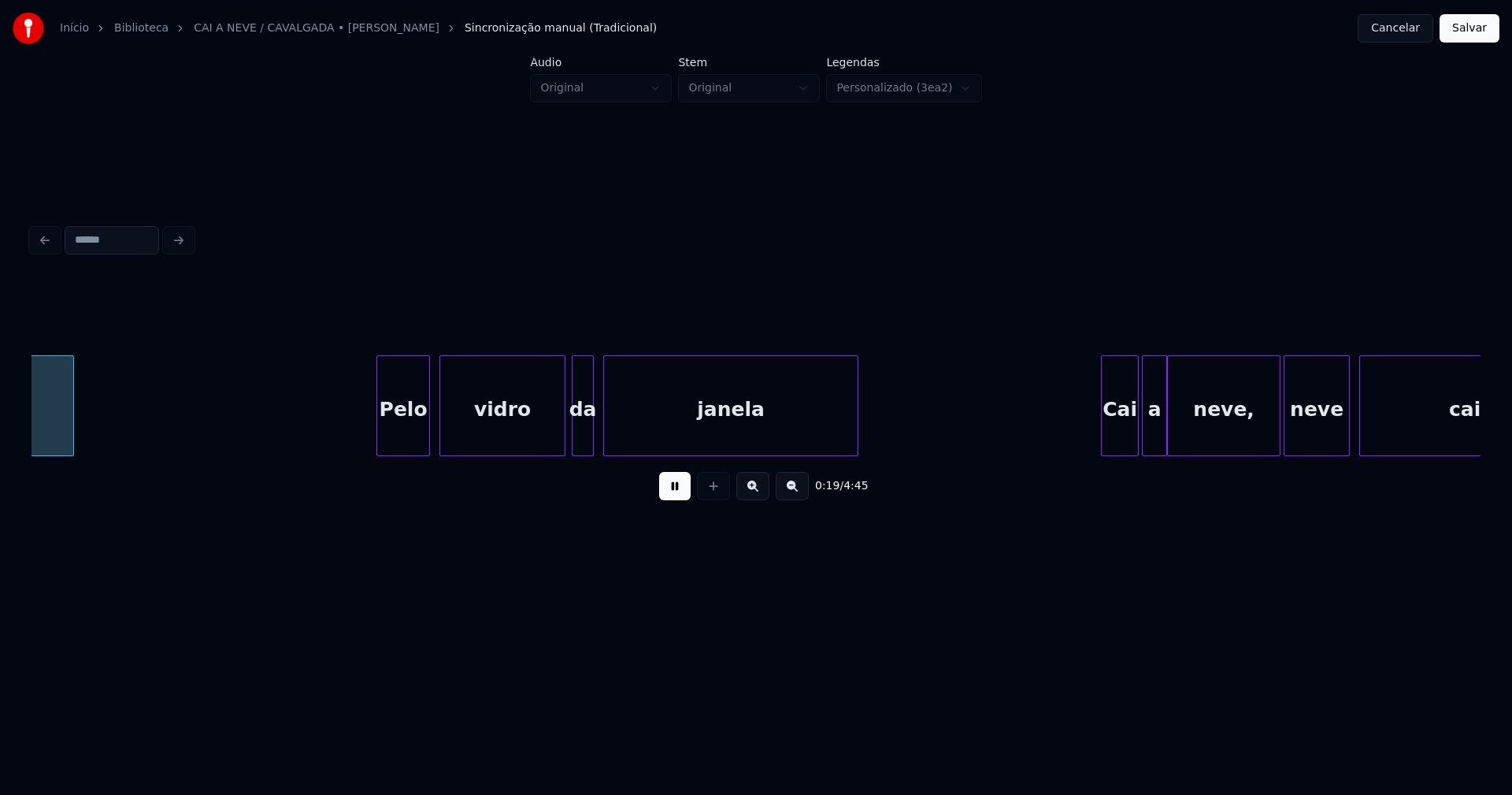
scroll to position [0, 3018]
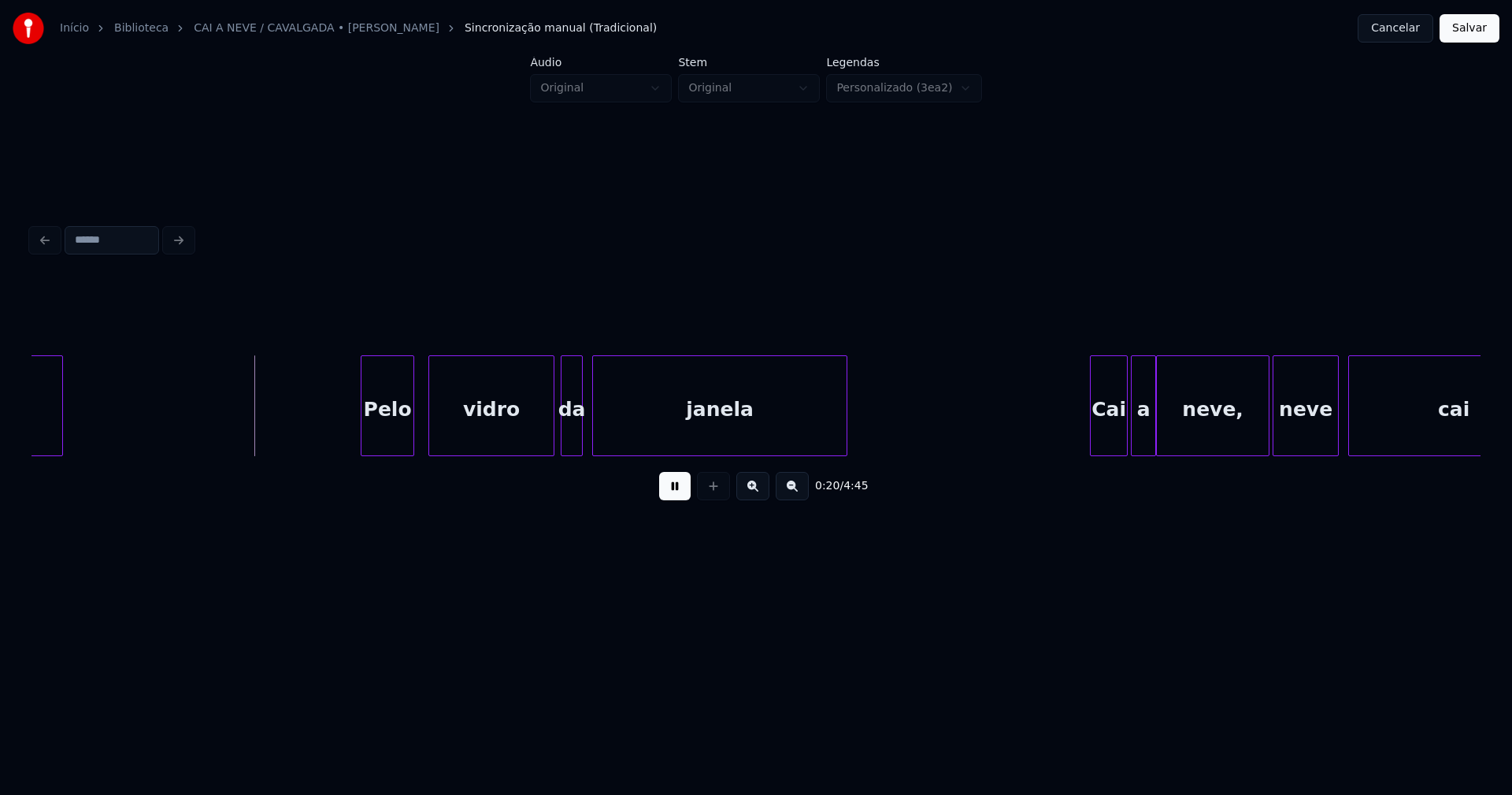
click at [390, 443] on div "Pelo" at bounding box center [387, 410] width 52 height 107
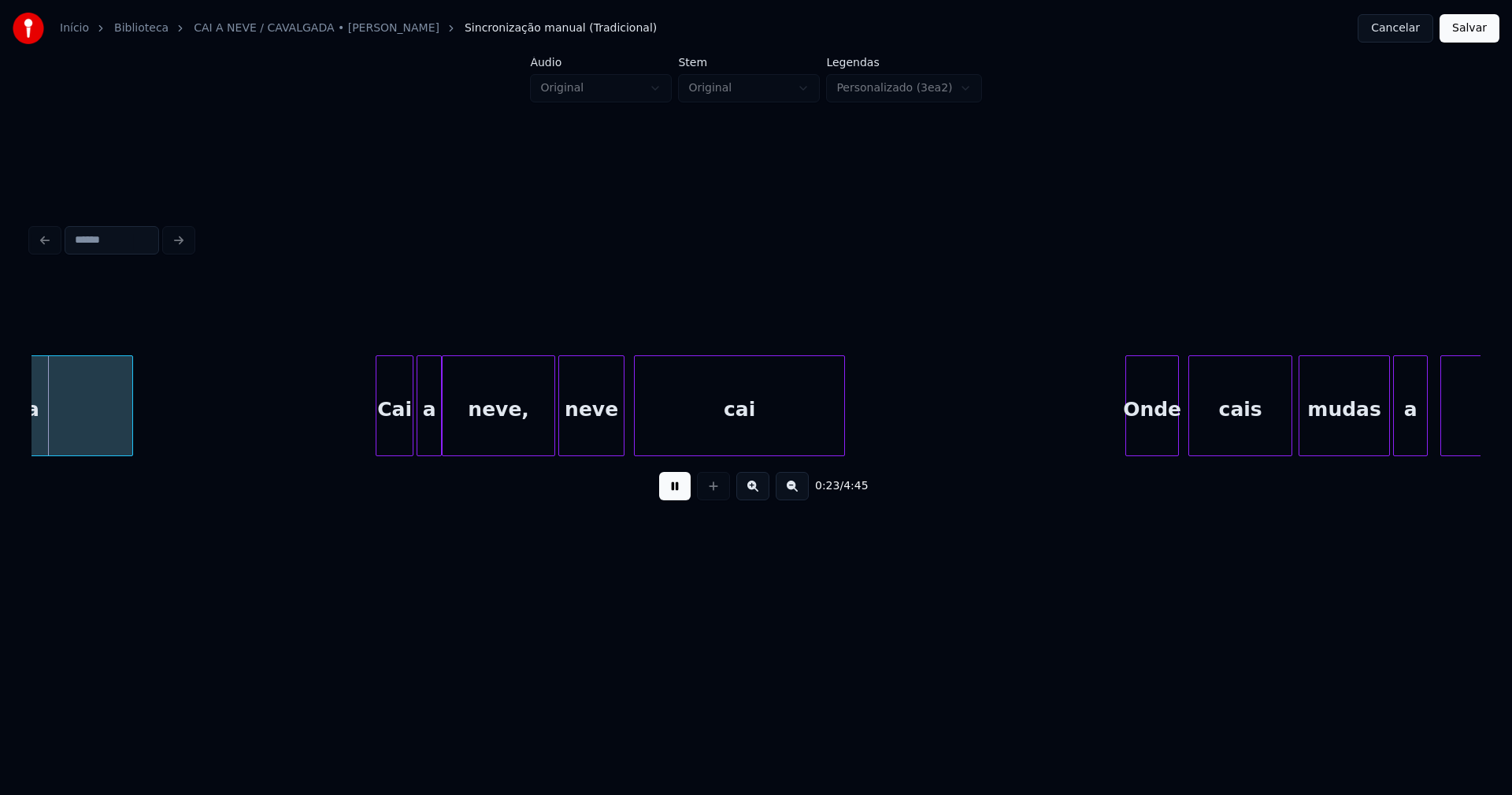
scroll to position [0, 3767]
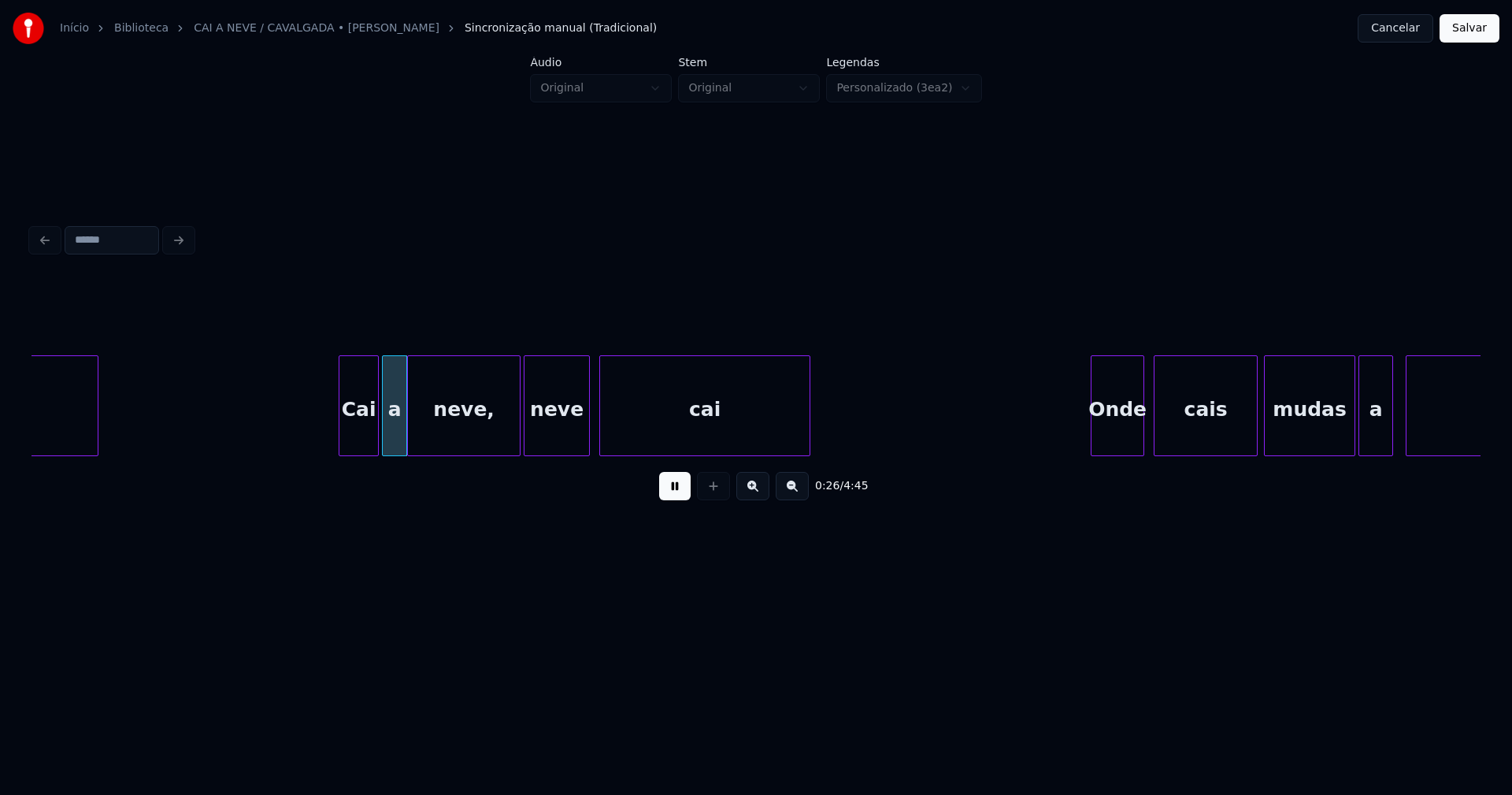
click at [344, 440] on div at bounding box center [342, 406] width 5 height 99
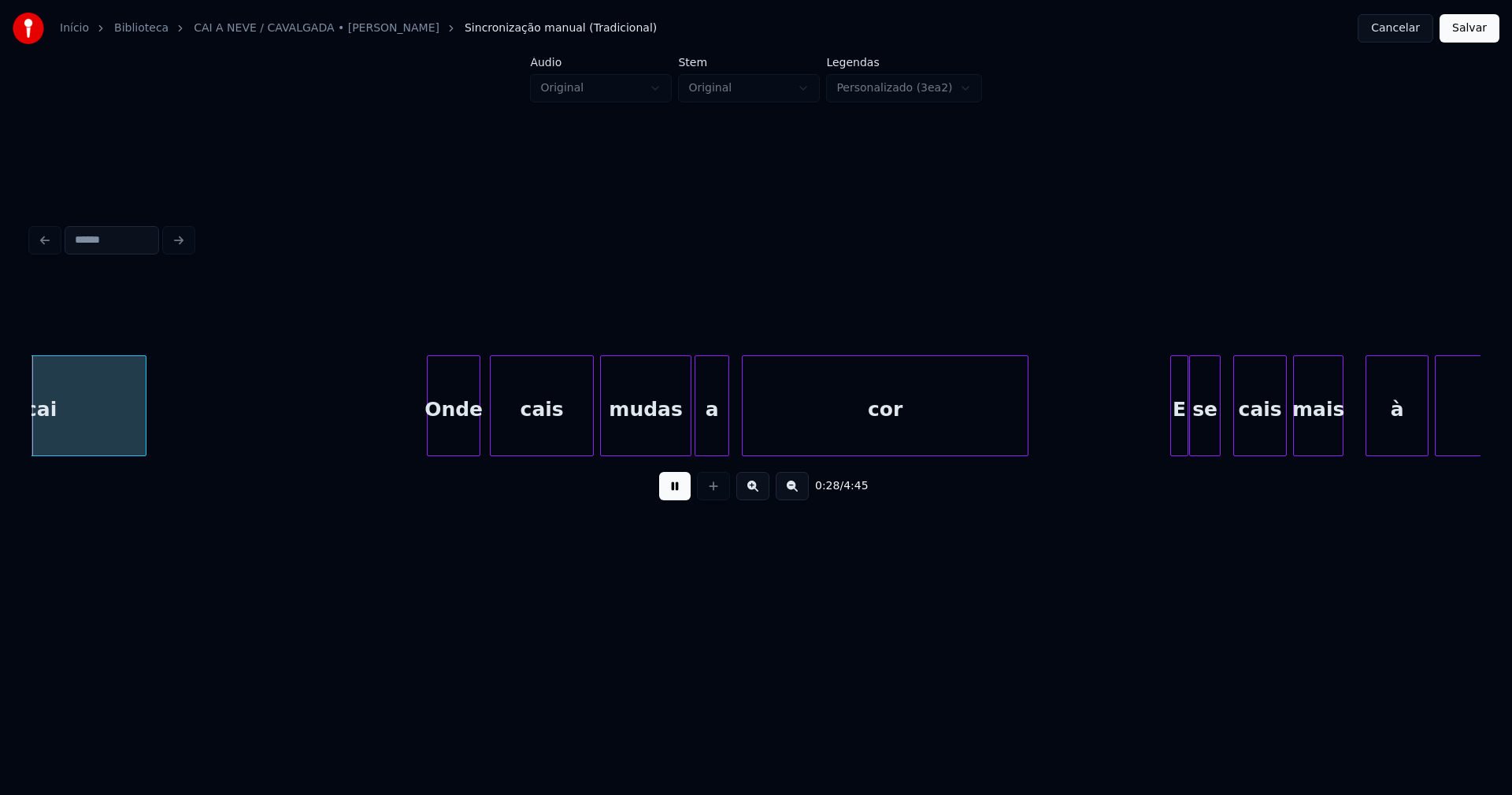
scroll to position [0, 4433]
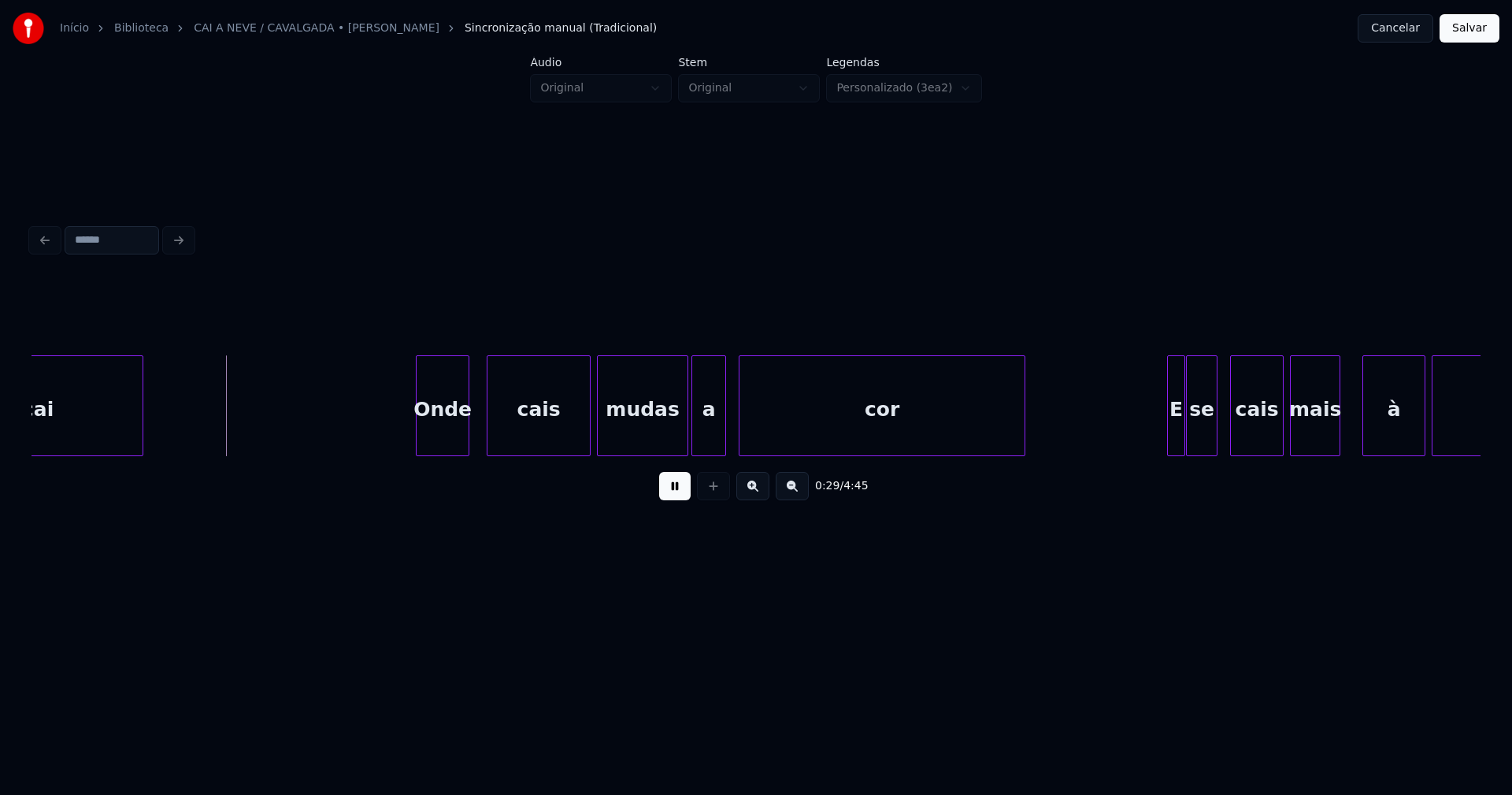
click at [447, 434] on div "Onde" at bounding box center [442, 410] width 52 height 107
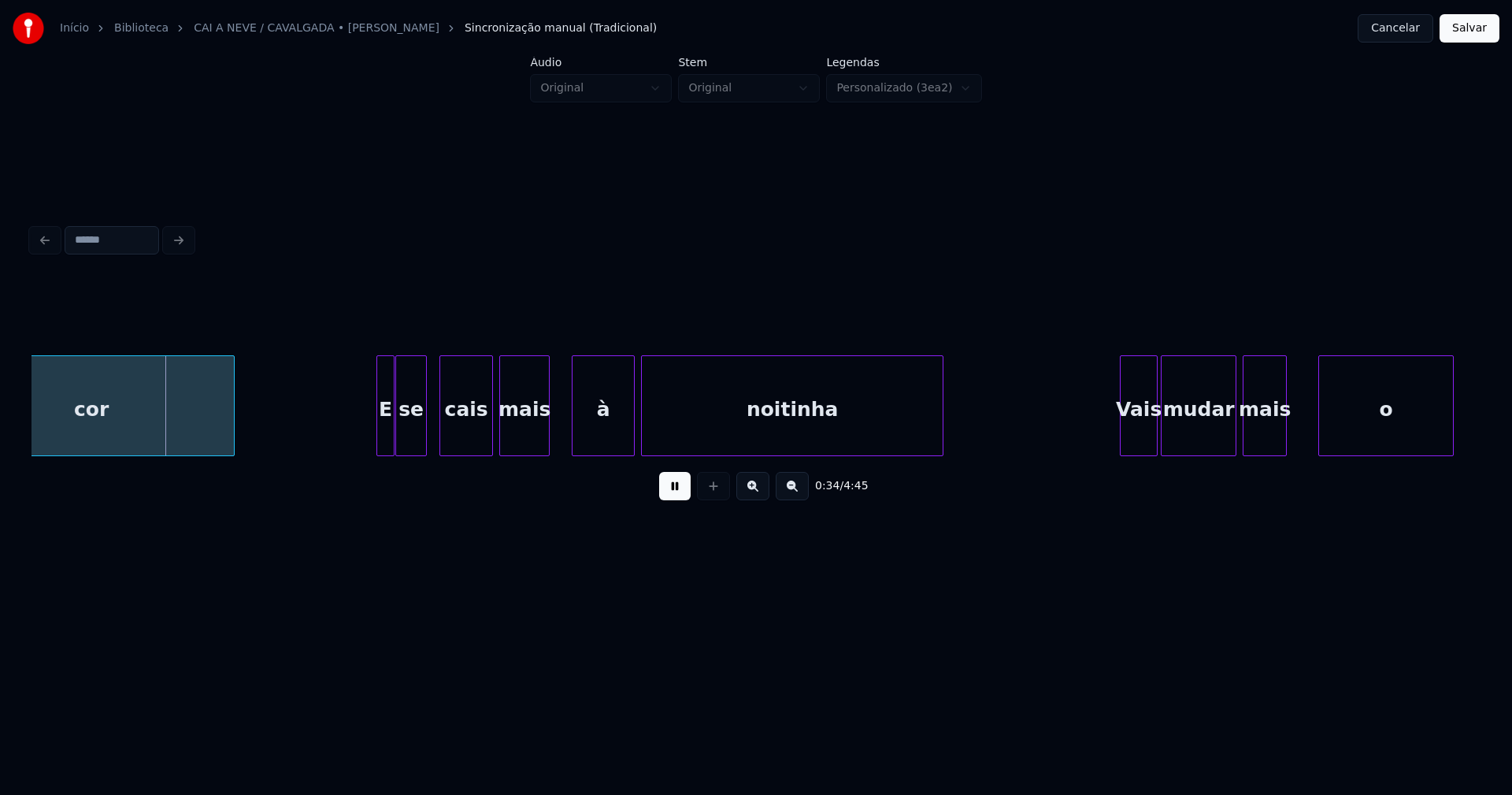
scroll to position [0, 5299]
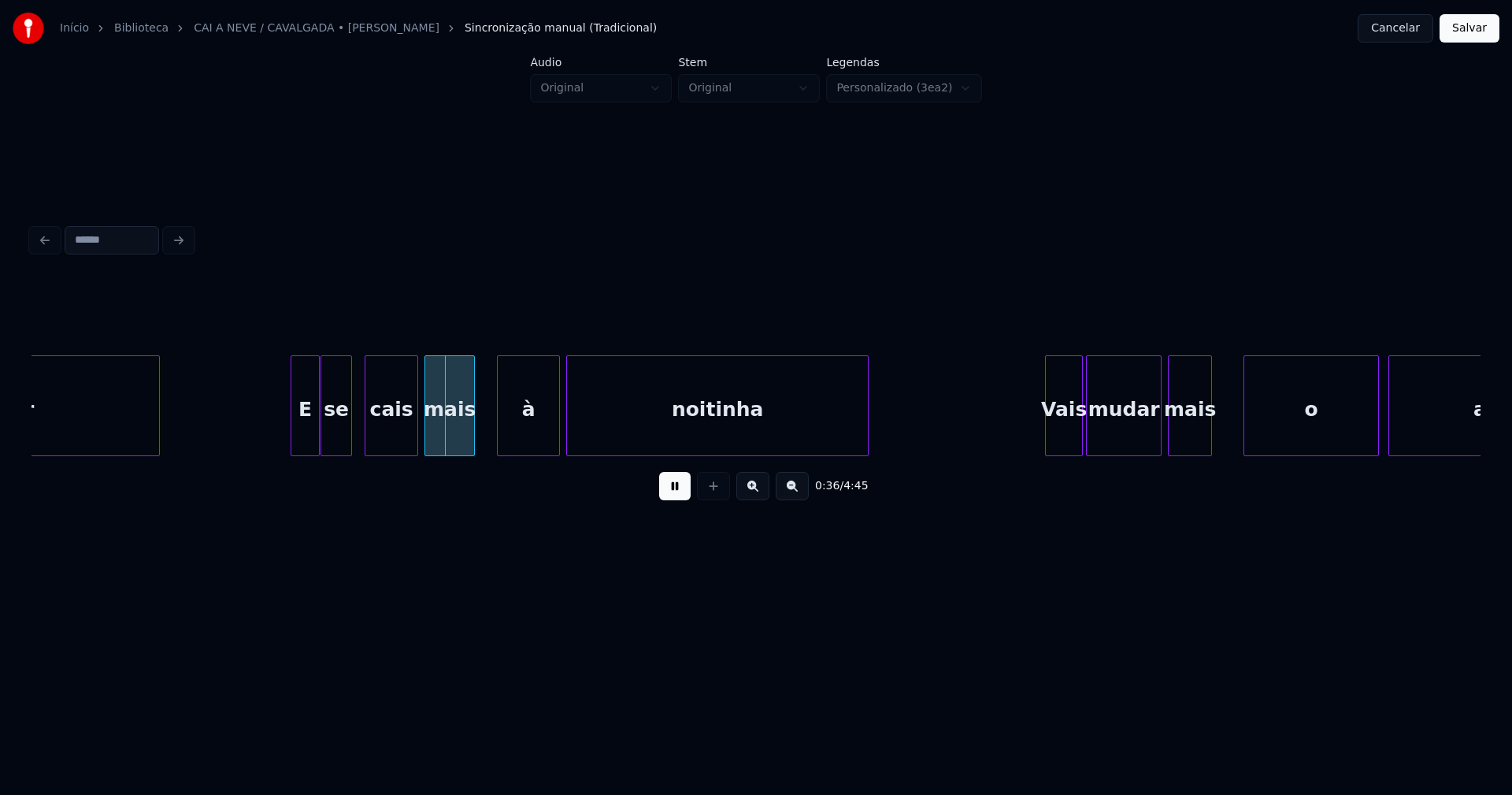
click at [294, 441] on div at bounding box center [294, 406] width 5 height 99
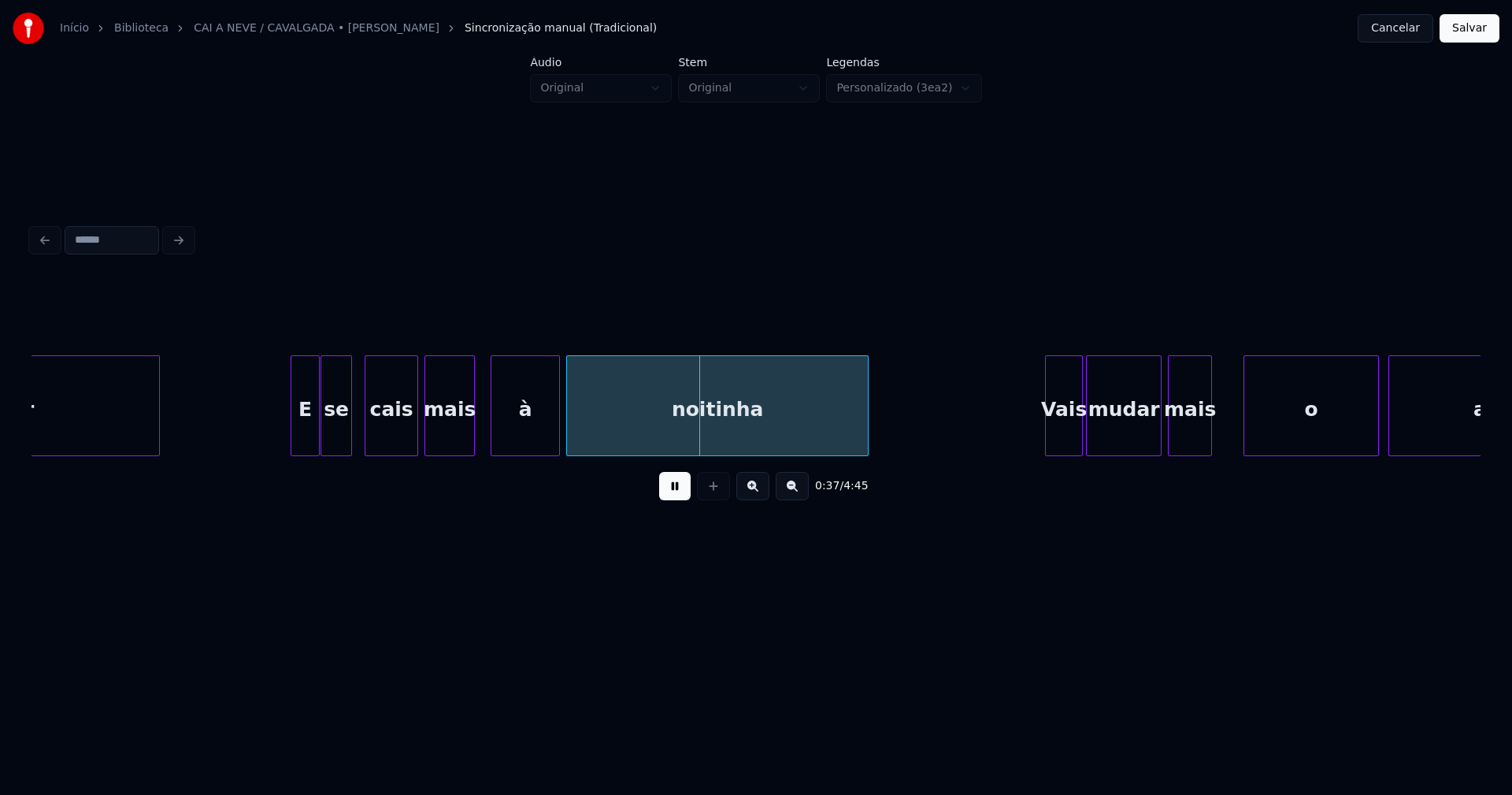
click at [493, 433] on div at bounding box center [494, 406] width 5 height 99
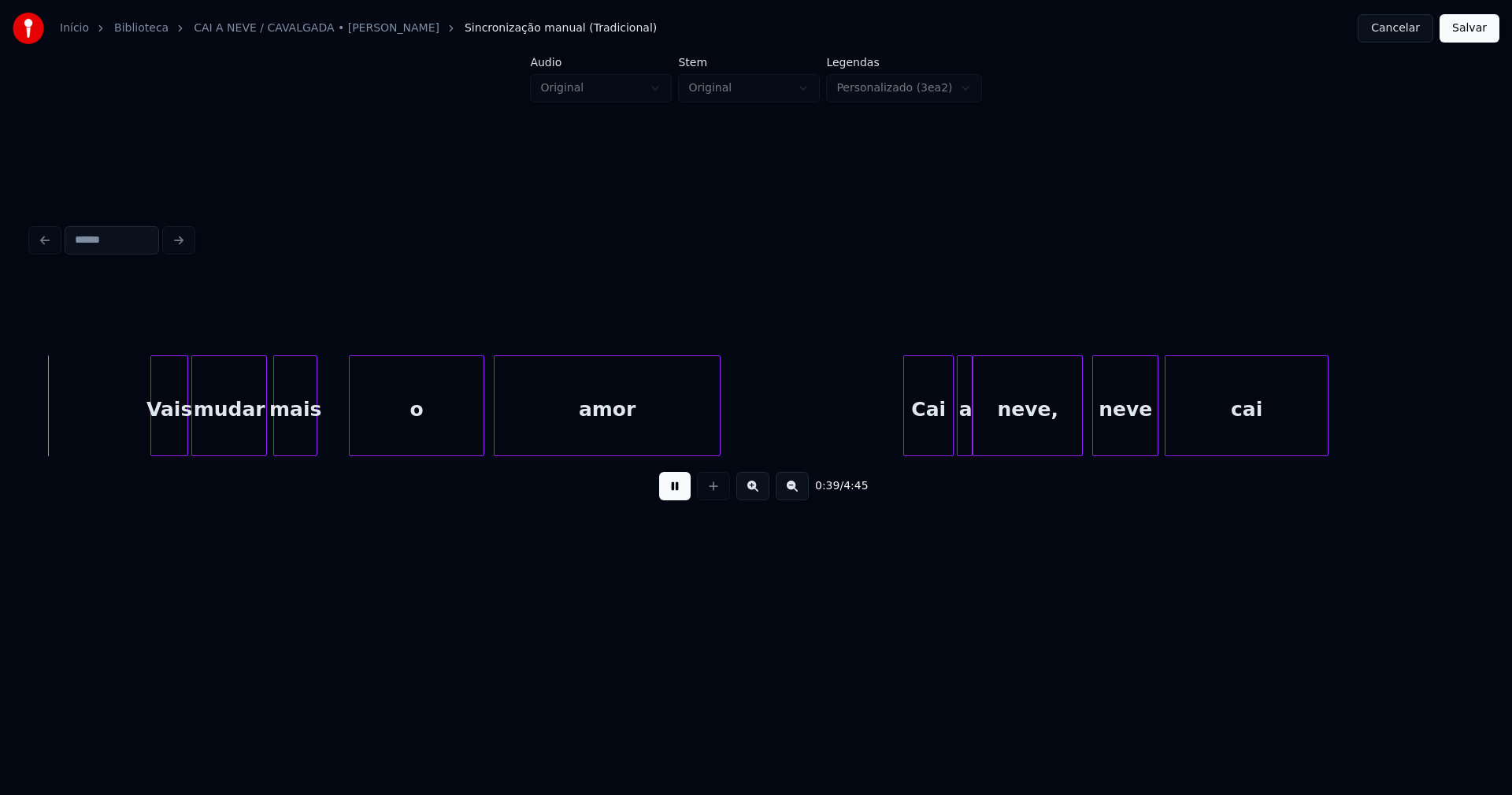
scroll to position [0, 6204]
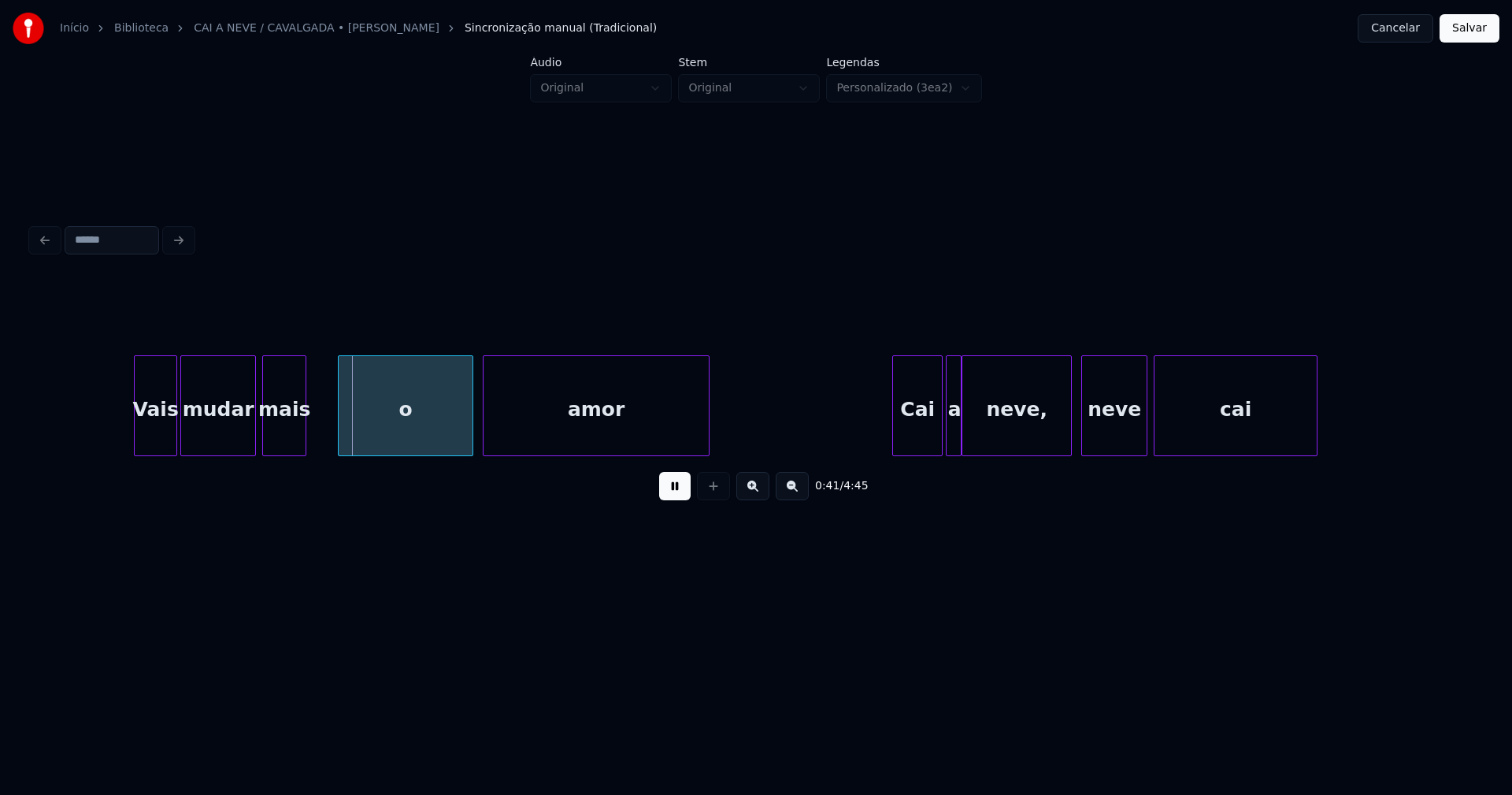
click at [139, 439] on div at bounding box center [137, 406] width 5 height 99
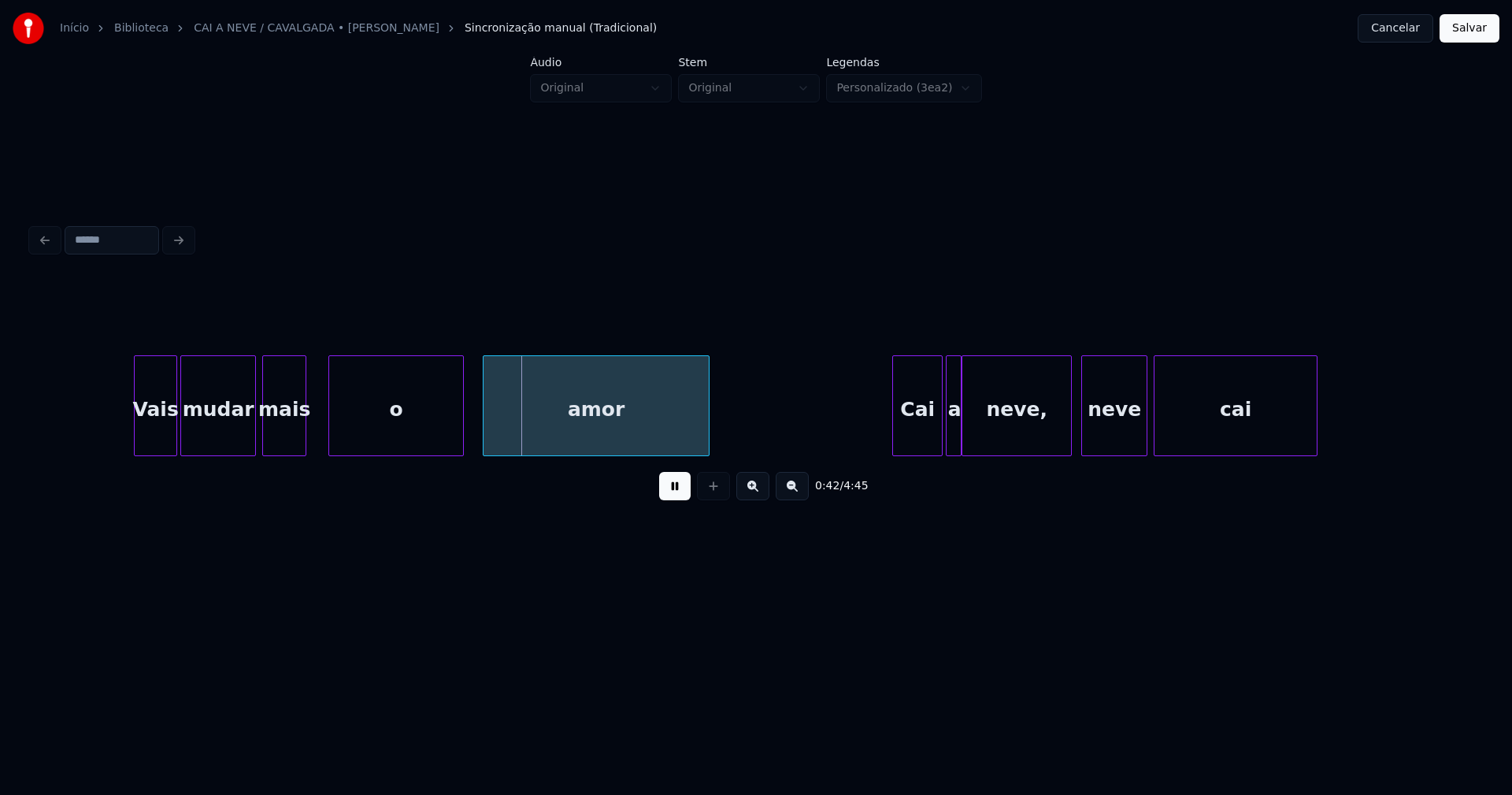
click at [359, 435] on div "o" at bounding box center [396, 410] width 134 height 107
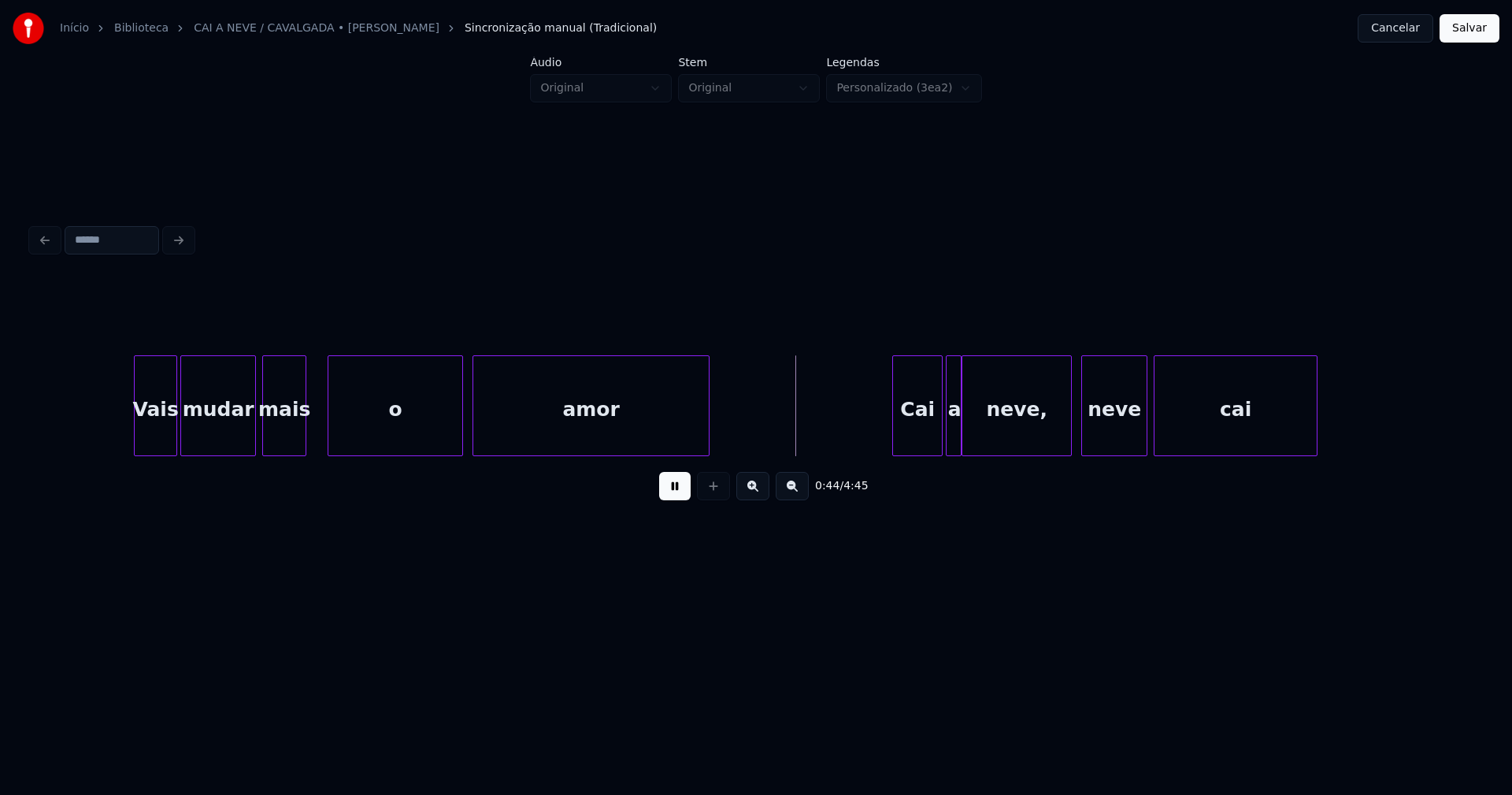
click at [475, 418] on div at bounding box center [476, 406] width 5 height 99
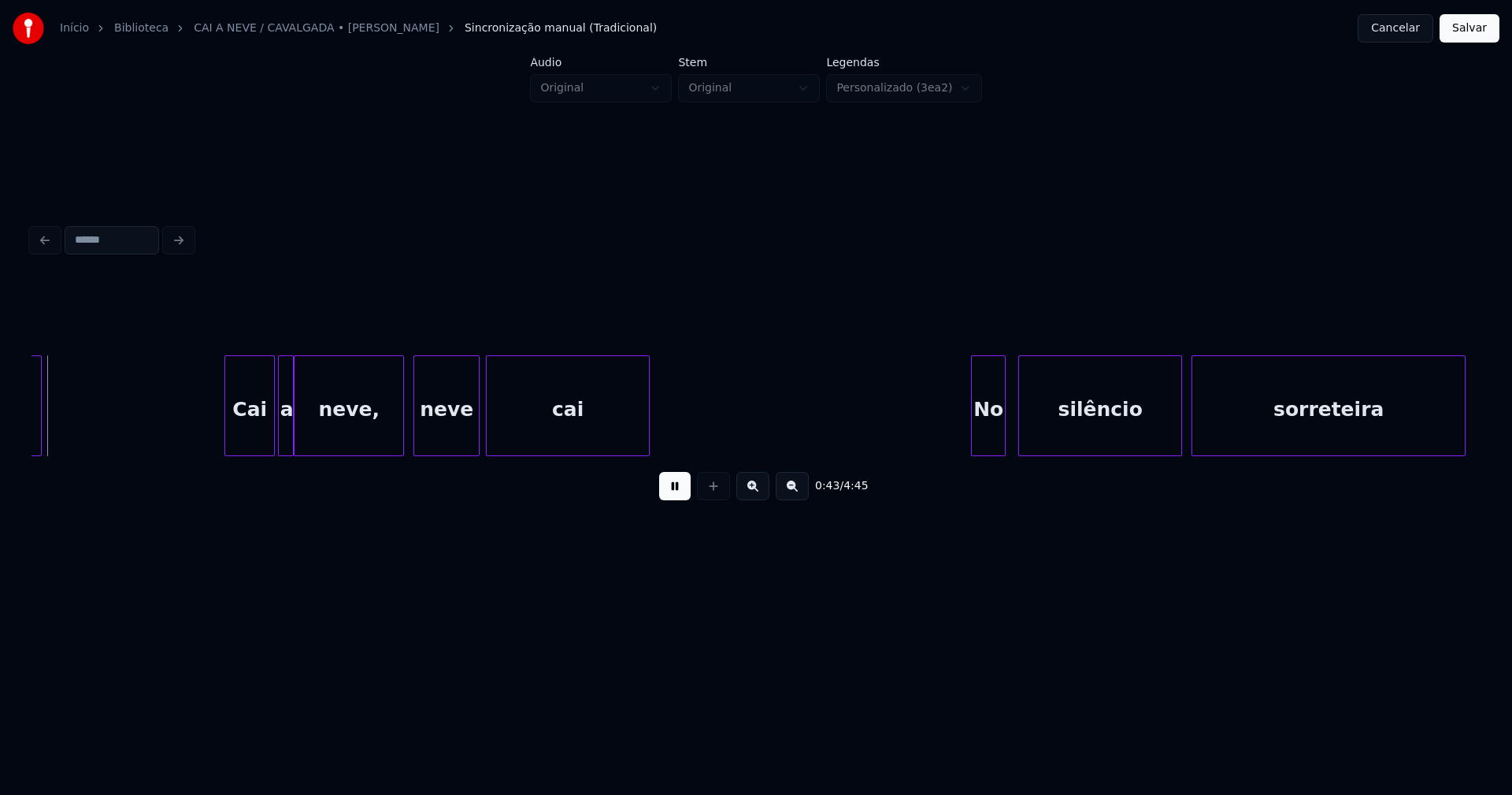
scroll to position [0, 6880]
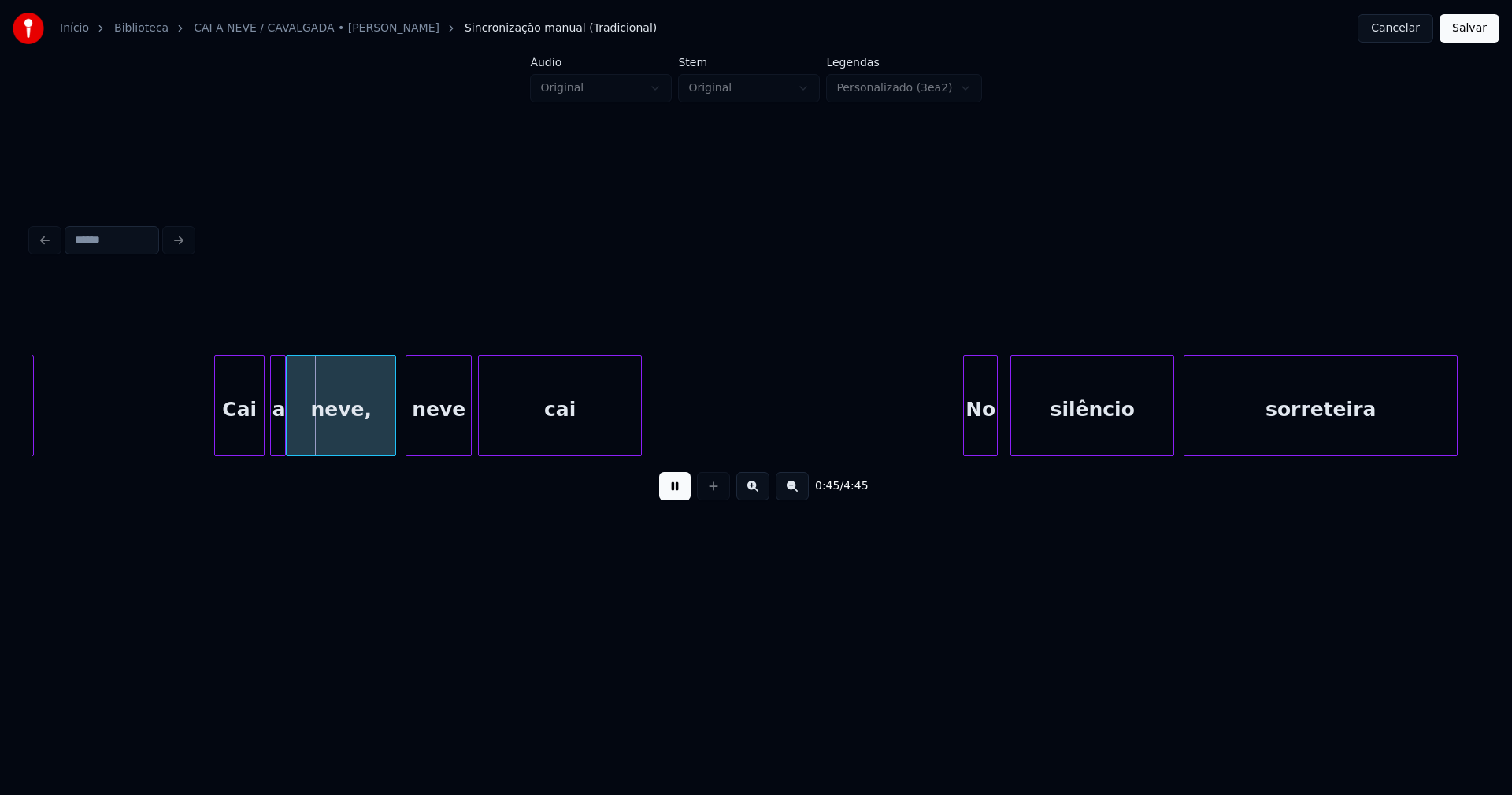
click at [235, 434] on div "Cai" at bounding box center [239, 410] width 49 height 107
click at [255, 442] on div at bounding box center [253, 406] width 5 height 99
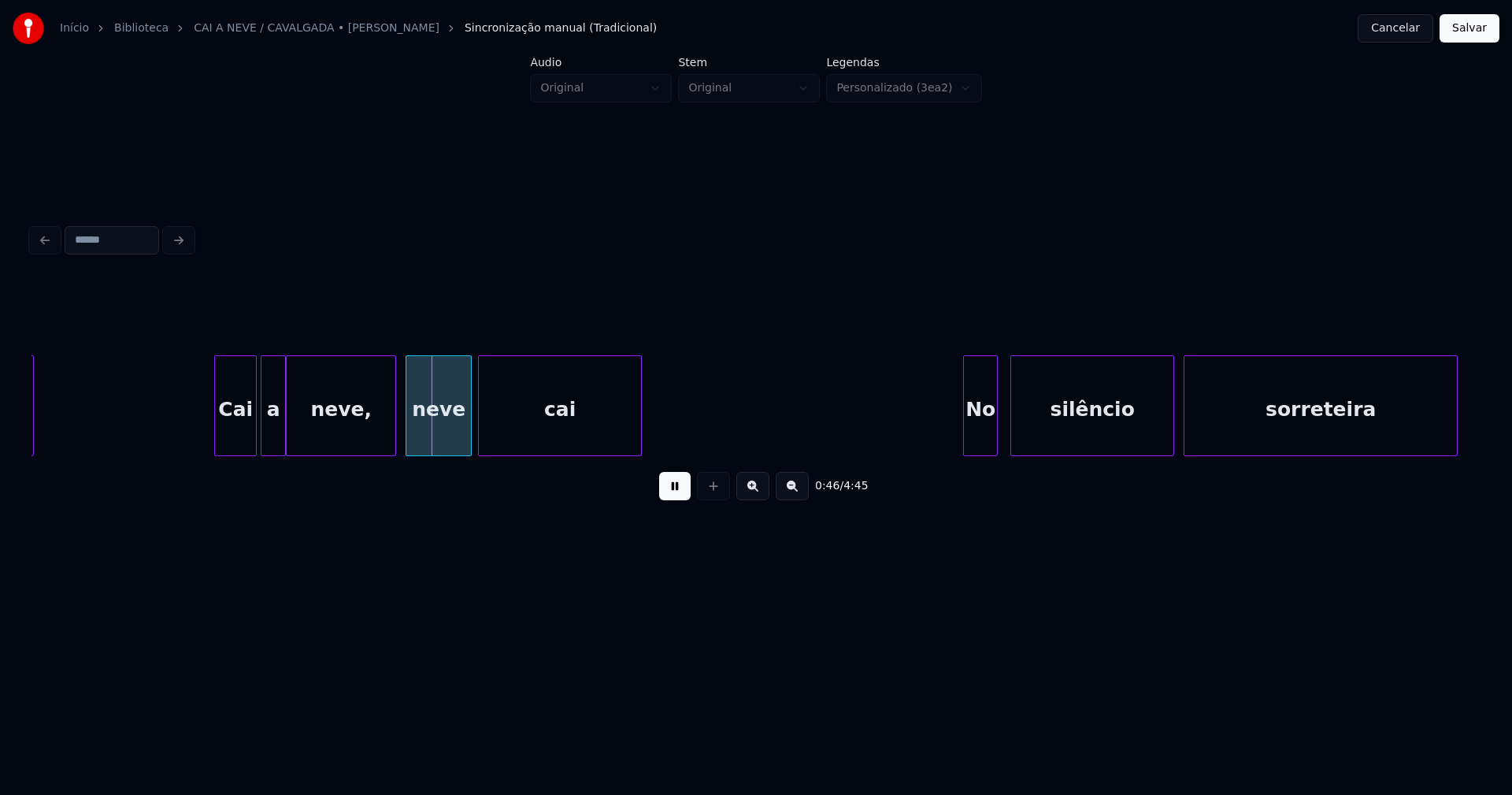
click at [264, 444] on div at bounding box center [264, 406] width 5 height 99
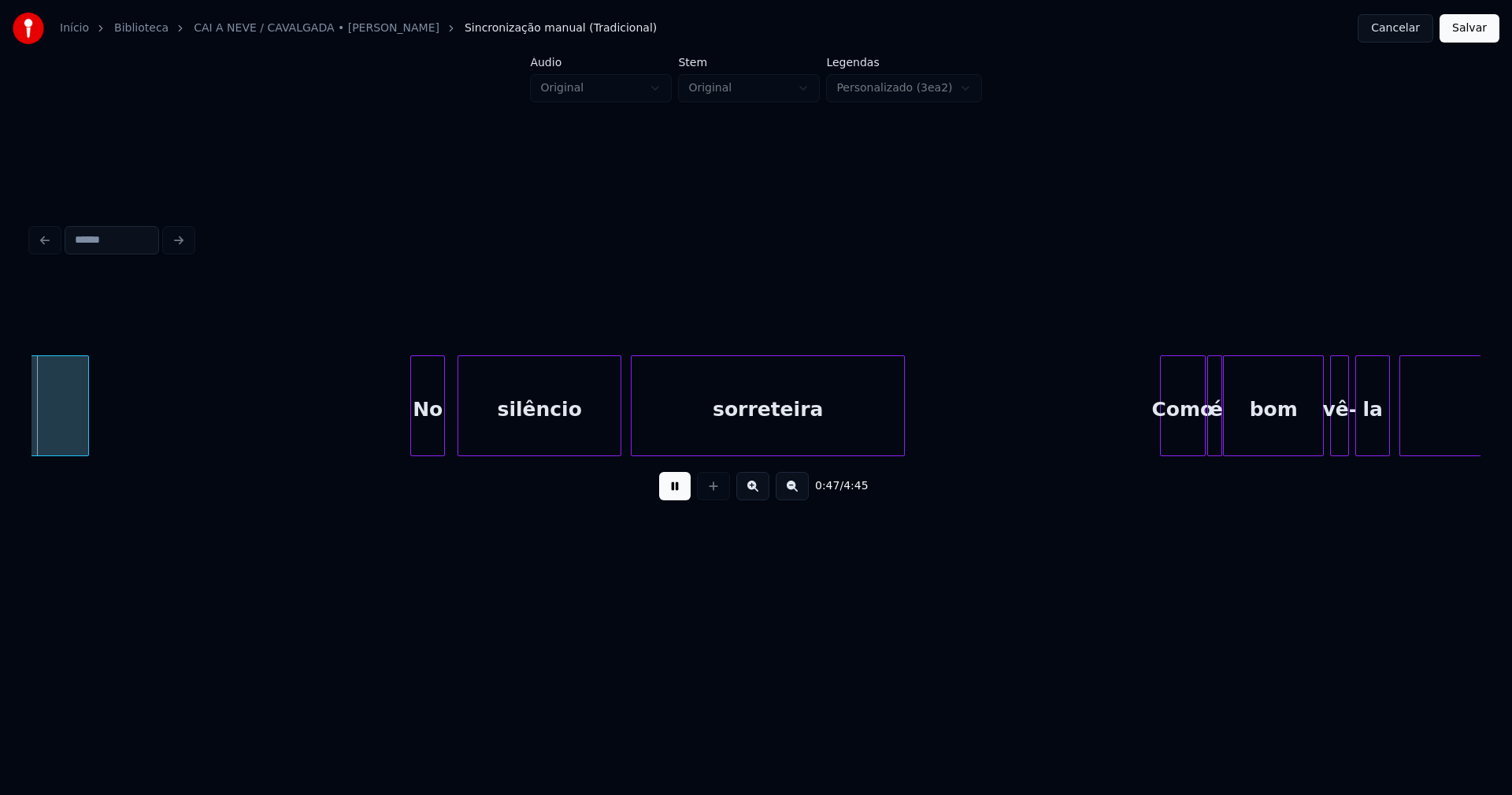
scroll to position [0, 7444]
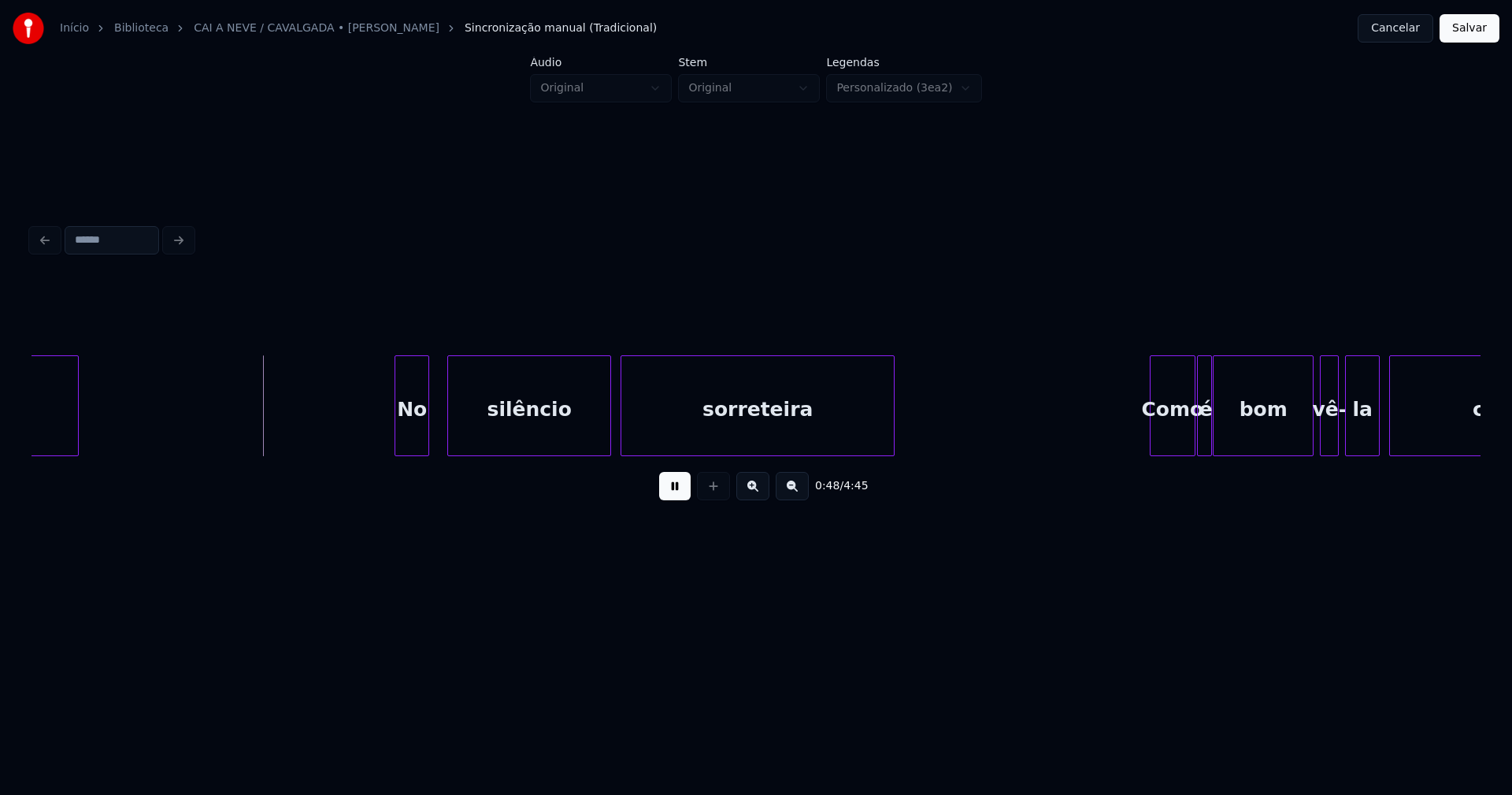
click at [408, 434] on div "No" at bounding box center [411, 410] width 33 height 107
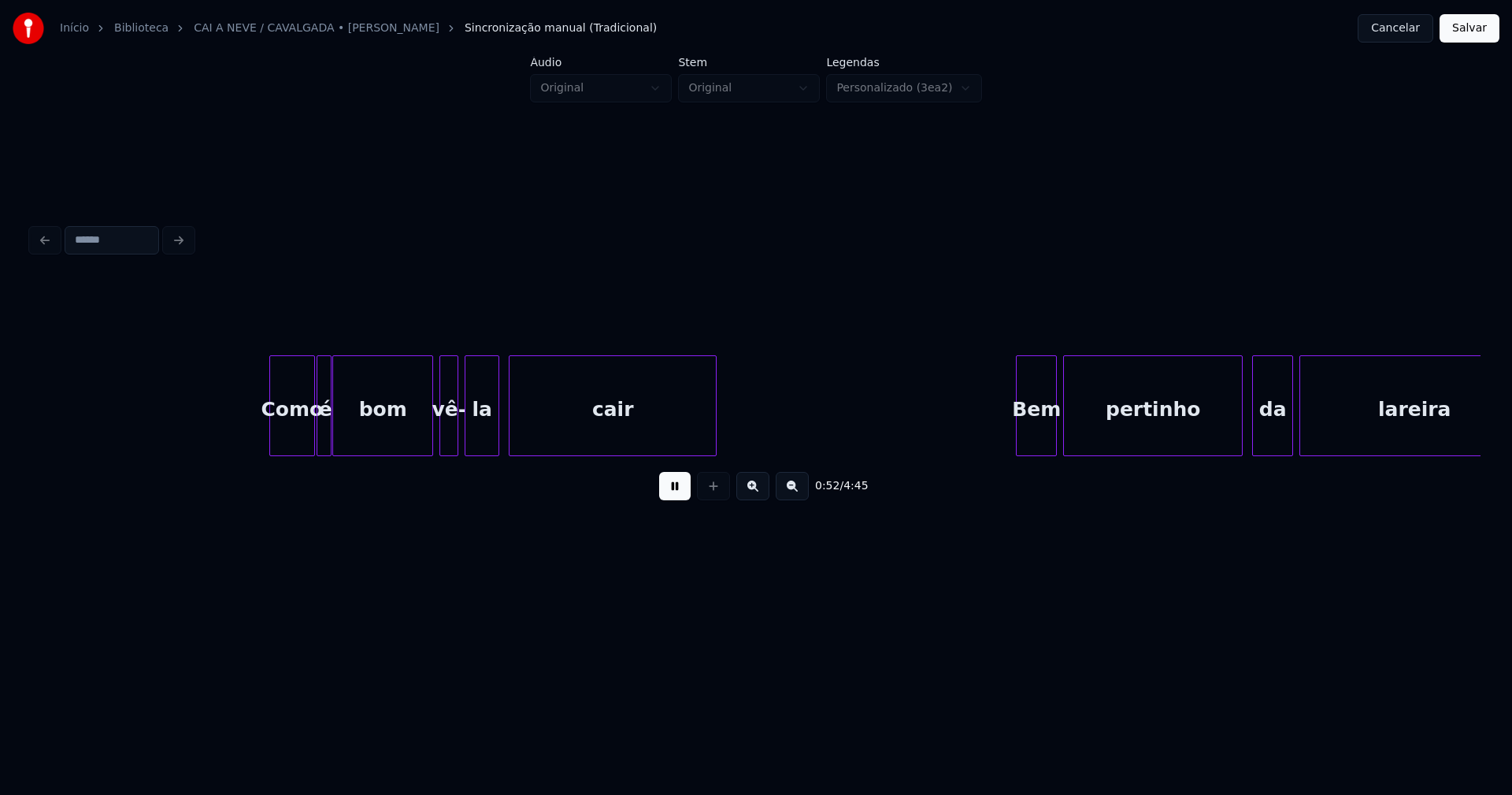
scroll to position [0, 8342]
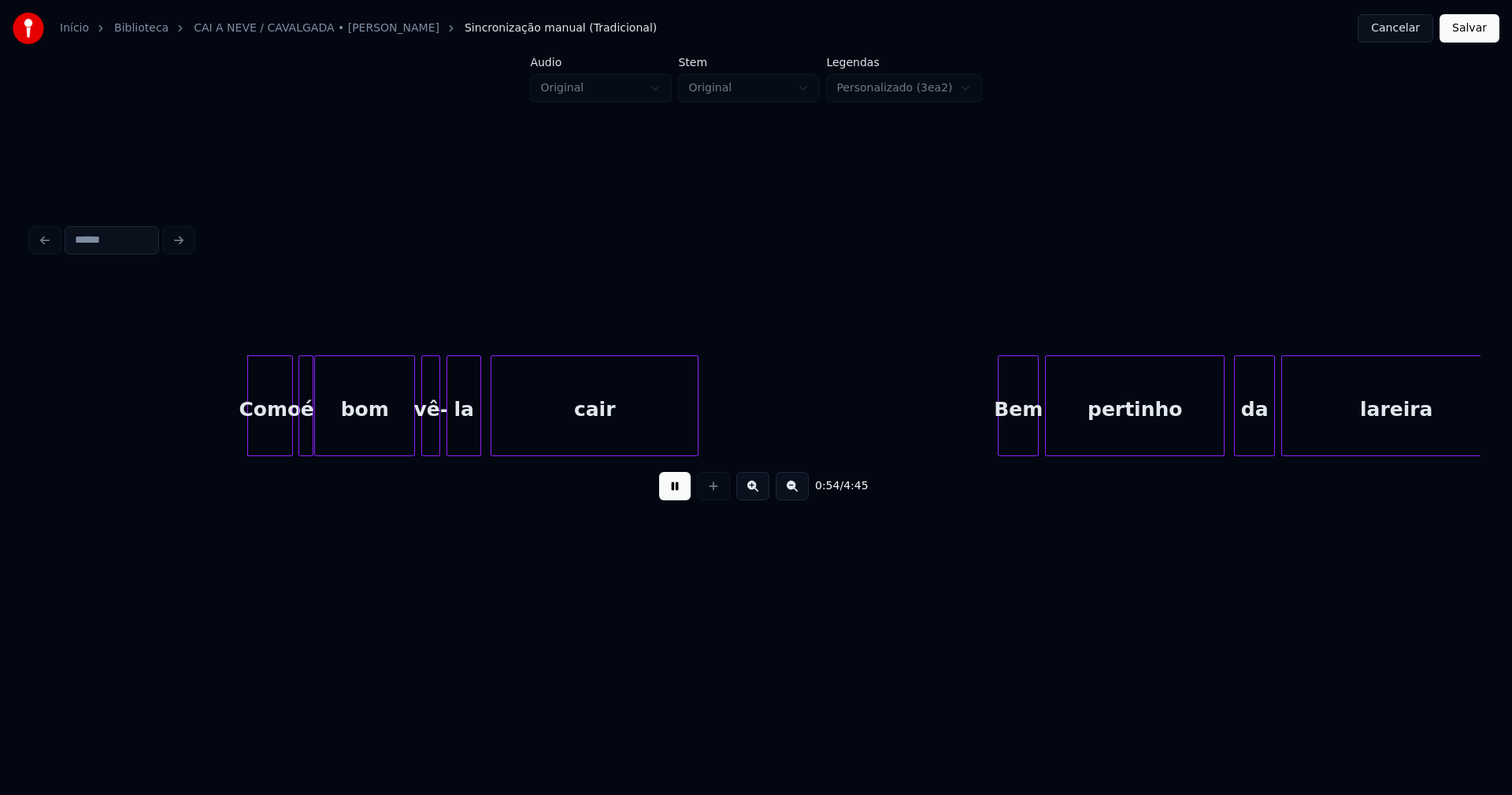
click at [273, 441] on div "Como" at bounding box center [269, 410] width 43 height 107
click at [282, 444] on div at bounding box center [281, 406] width 5 height 99
click at [293, 443] on div at bounding box center [295, 406] width 5 height 99
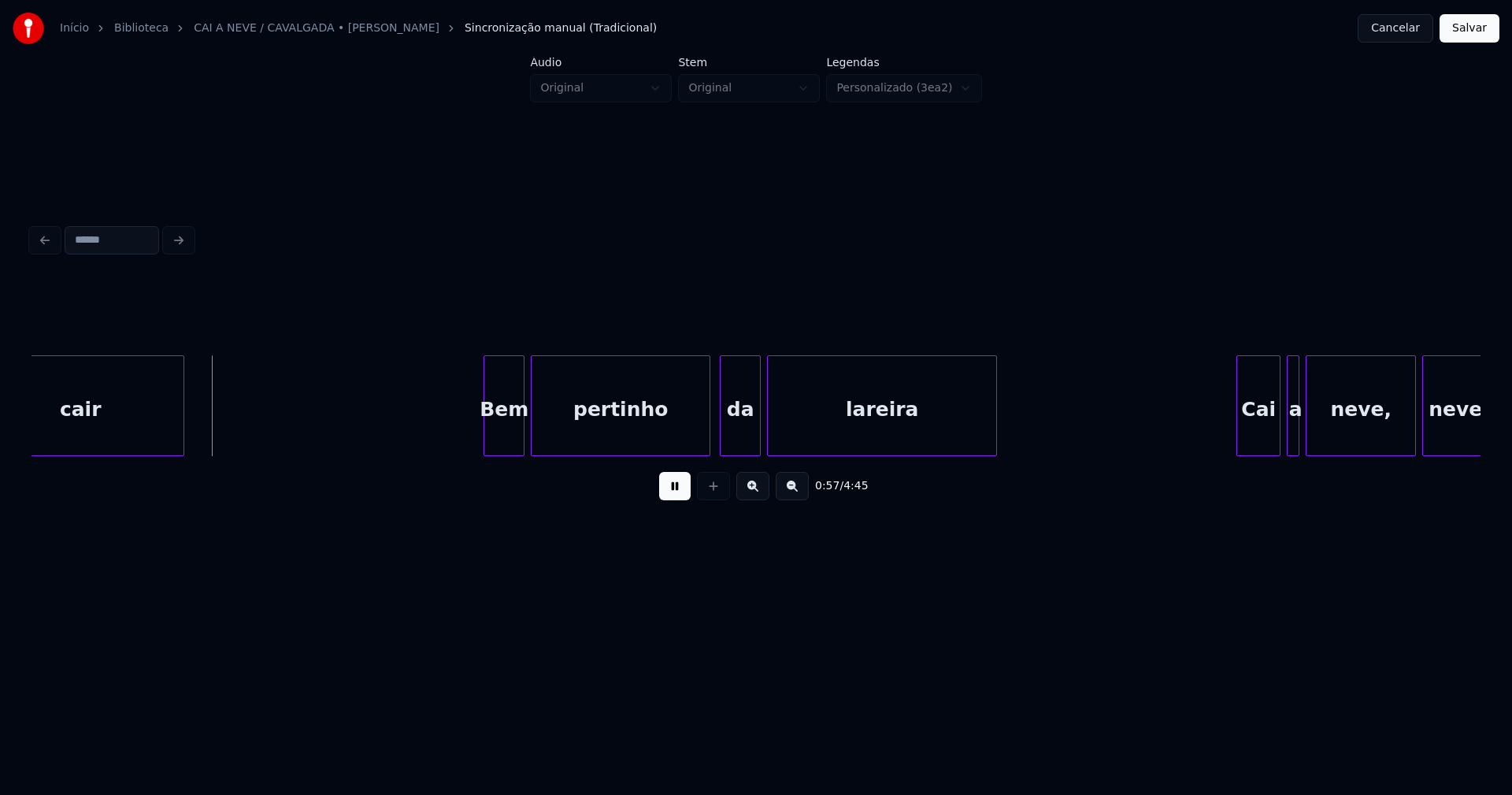
scroll to position [0, 9030]
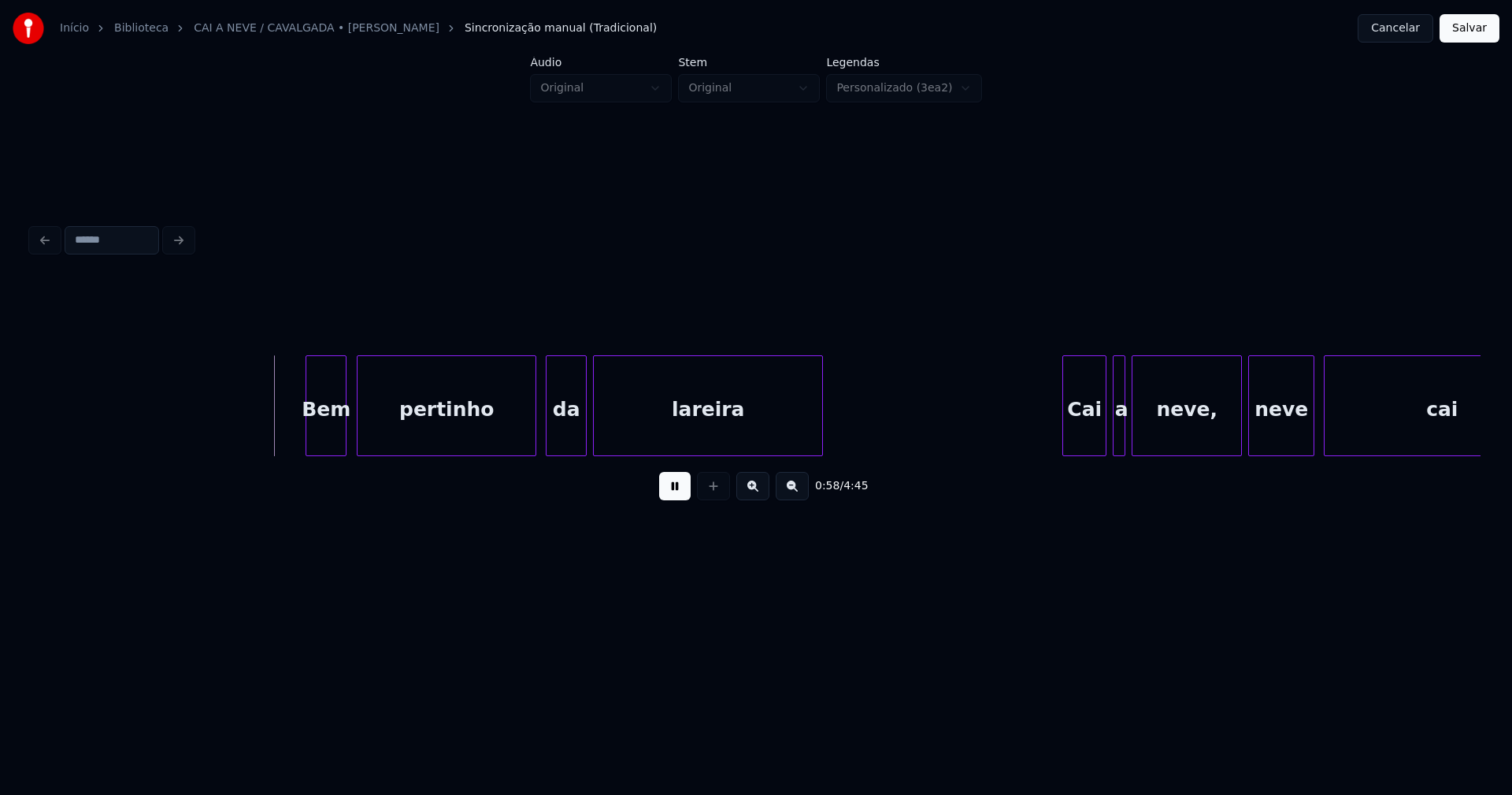
click at [322, 451] on div "Bem pertinho da lareira Cai a neve, neve cai" at bounding box center [756, 406] width 1449 height 100
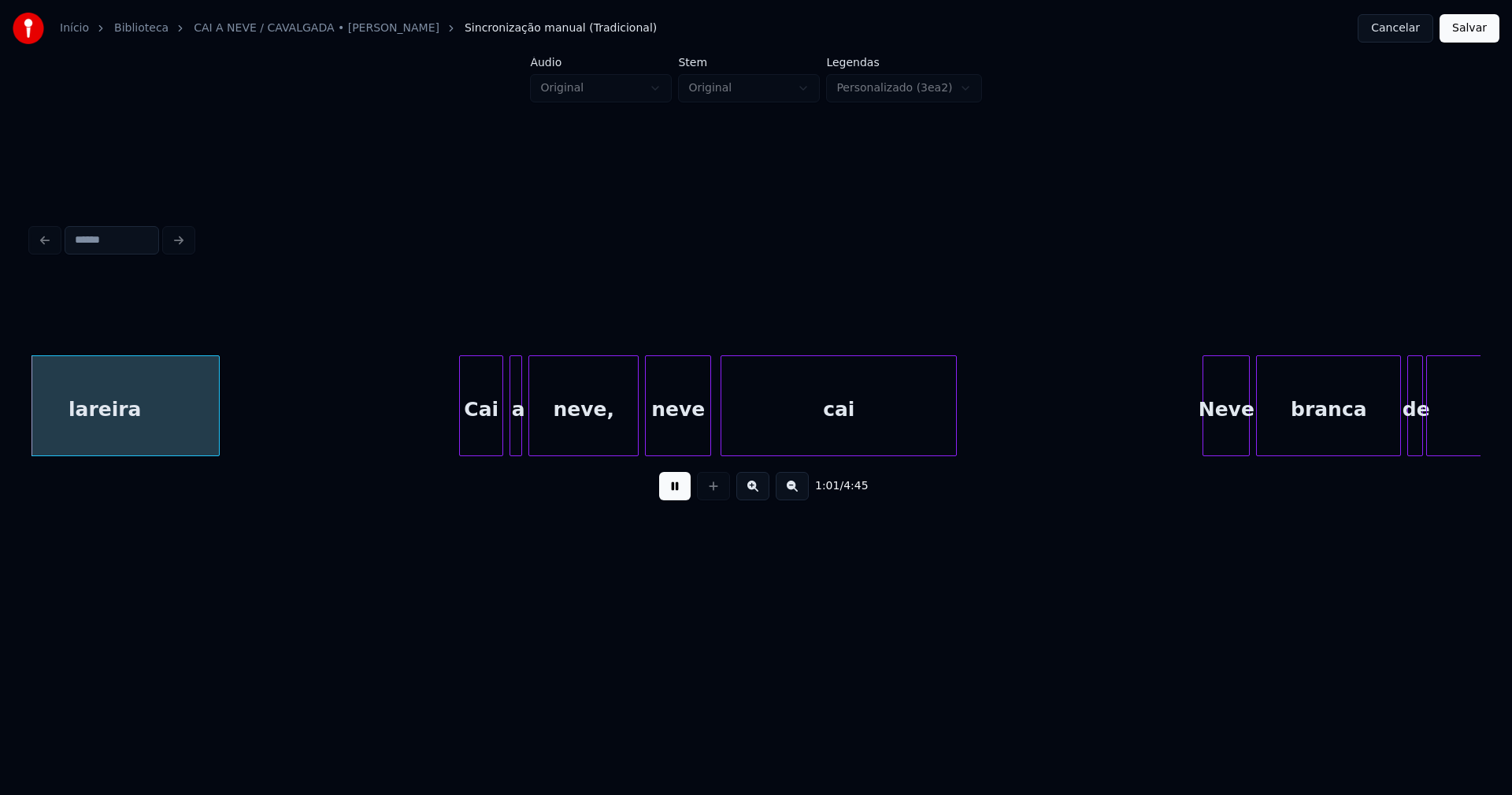
scroll to position [0, 9641]
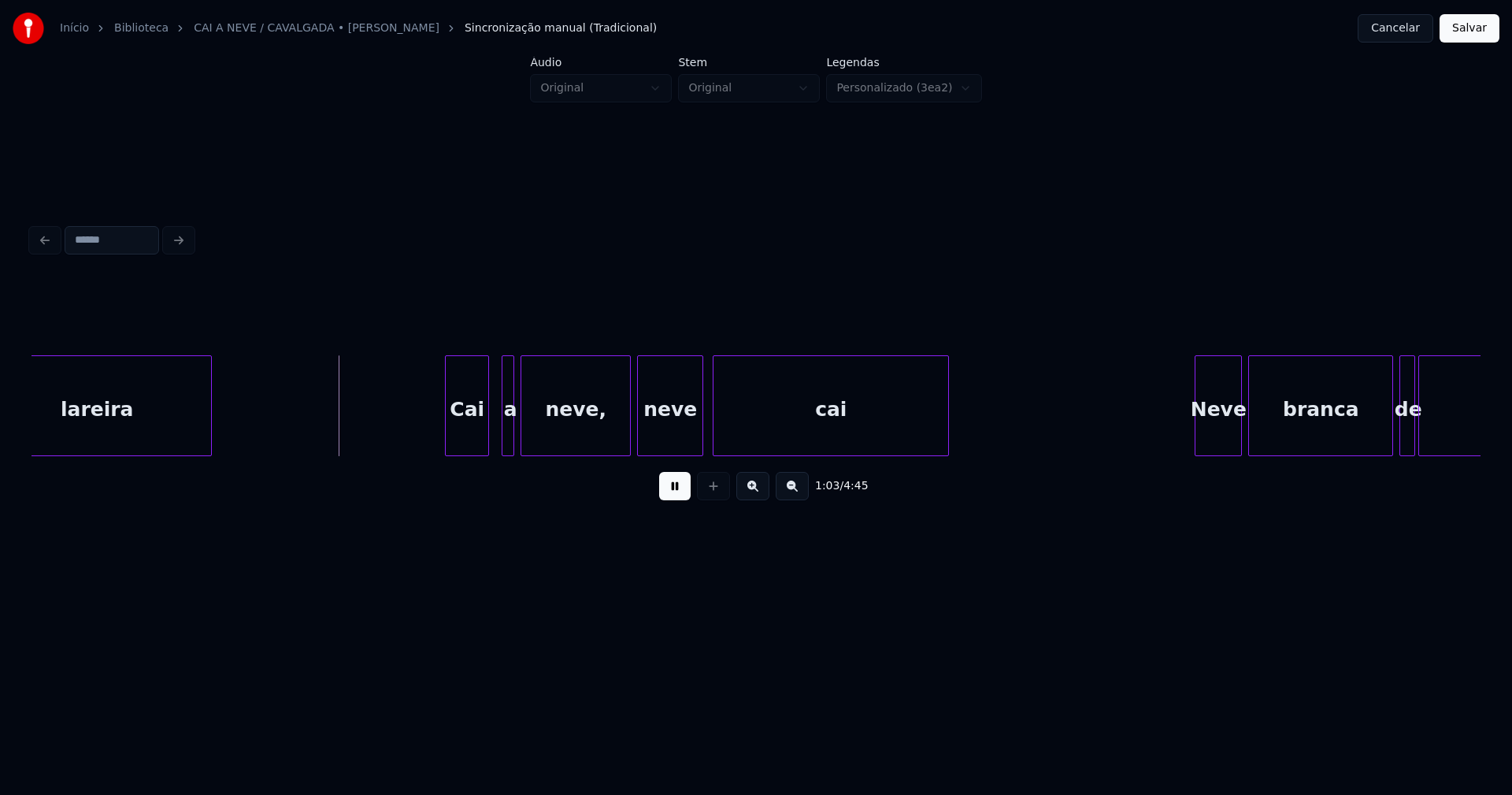
click at [473, 442] on div "Cai" at bounding box center [466, 410] width 42 height 107
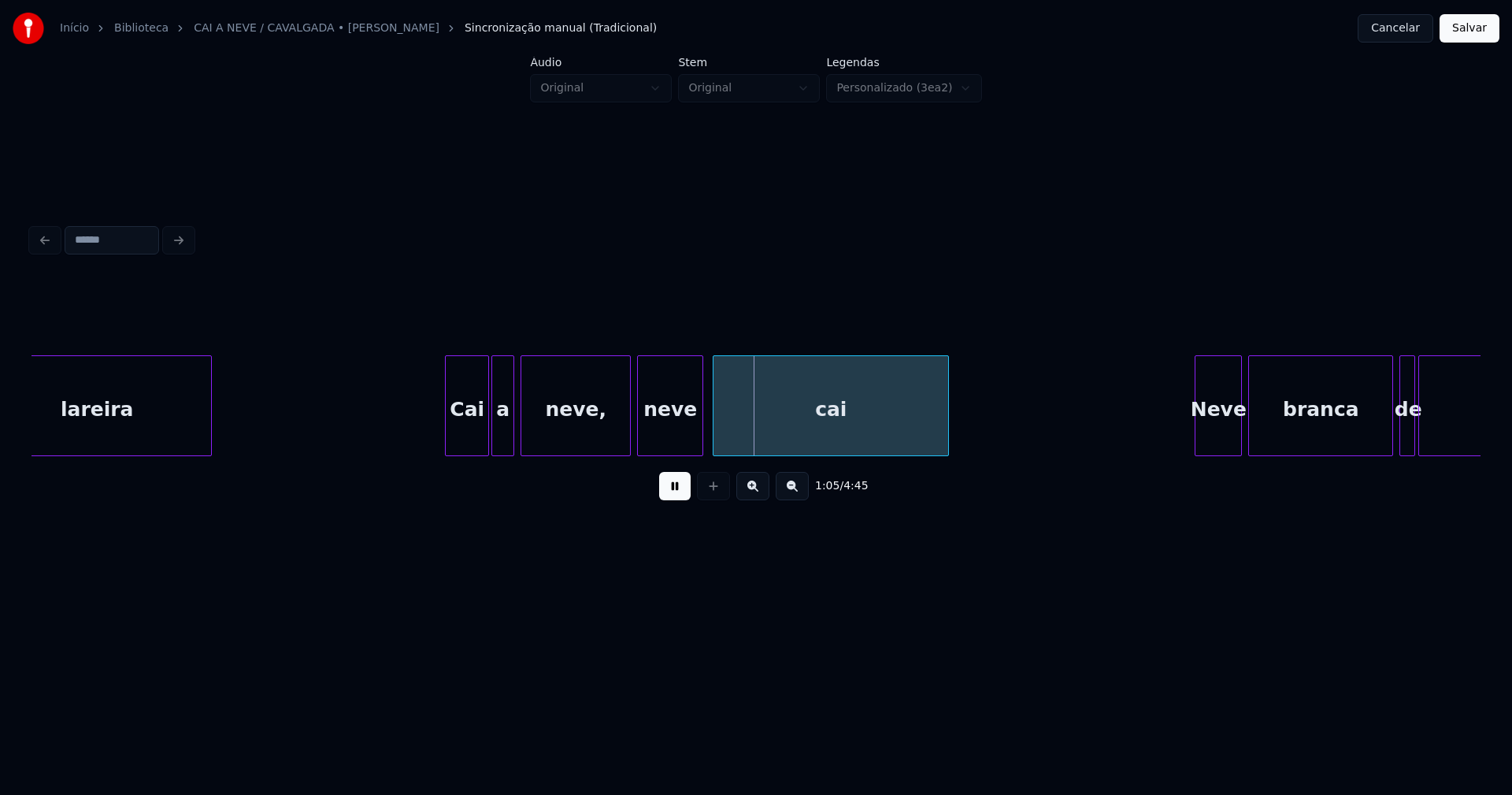
click at [493, 433] on div at bounding box center [495, 406] width 5 height 99
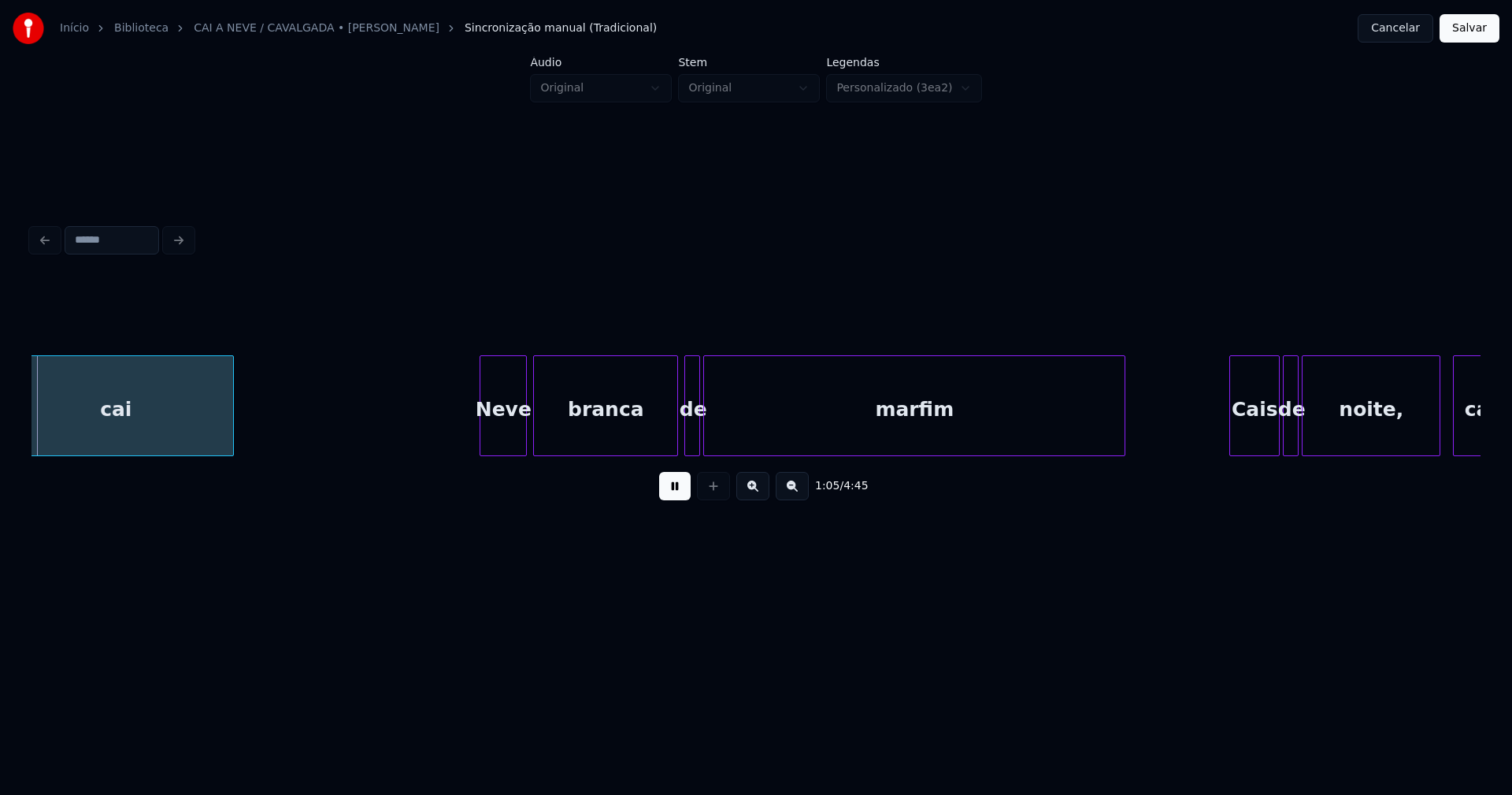
scroll to position [0, 10369]
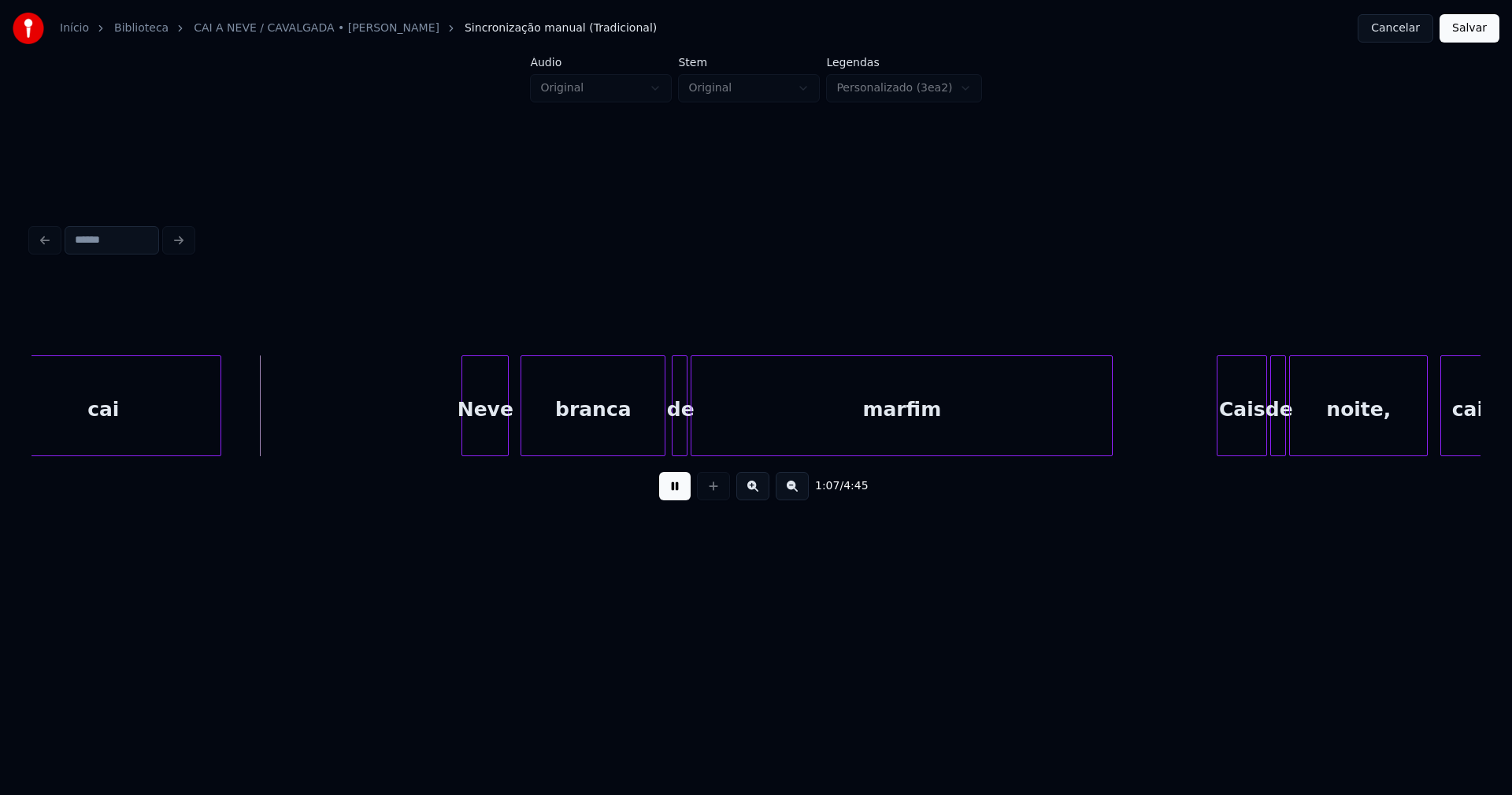
click at [487, 439] on div "Neve" at bounding box center [485, 410] width 45 height 107
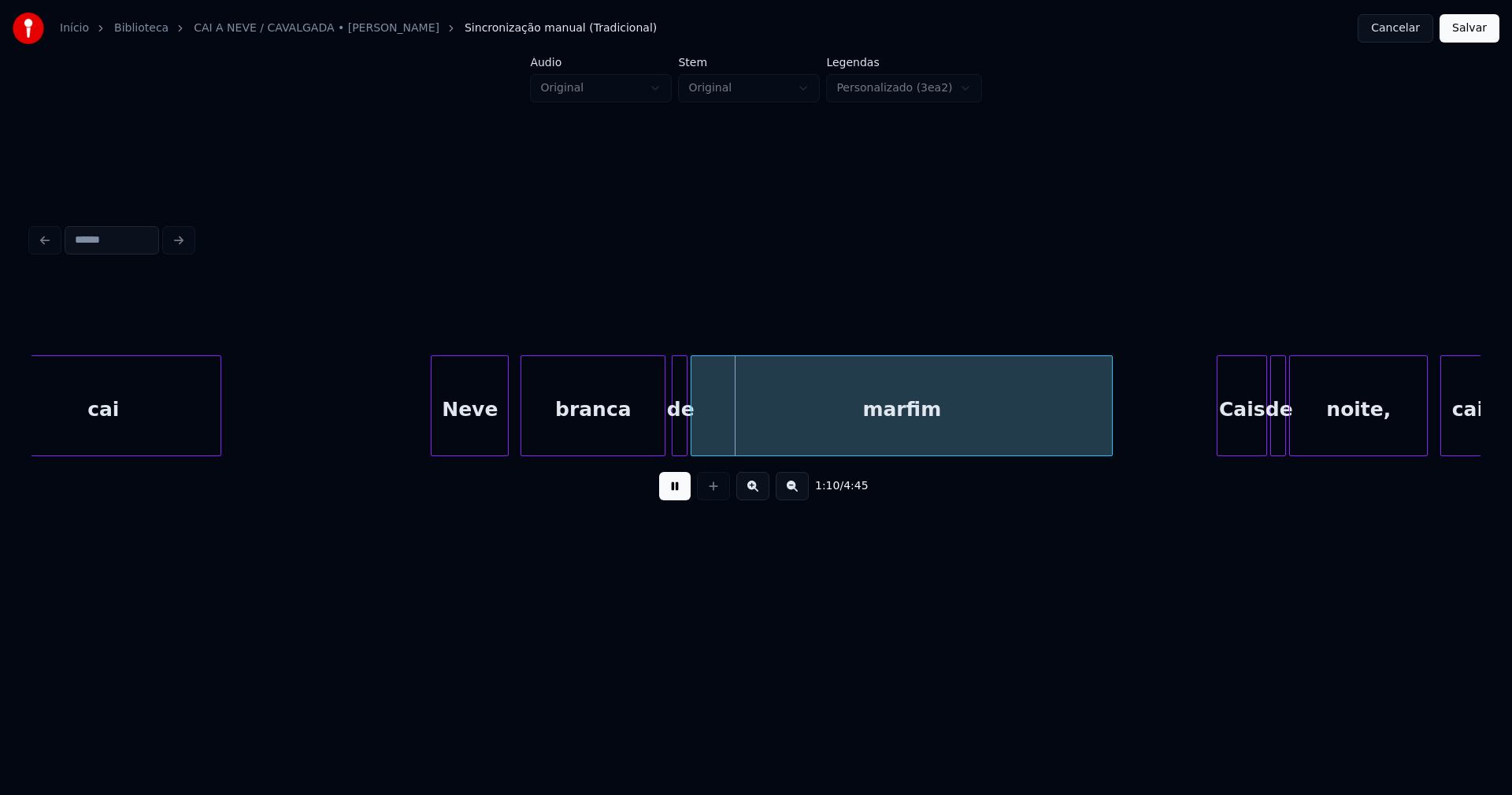
click at [432, 437] on div at bounding box center [434, 406] width 5 height 99
click at [630, 447] on div at bounding box center [631, 406] width 5 height 99
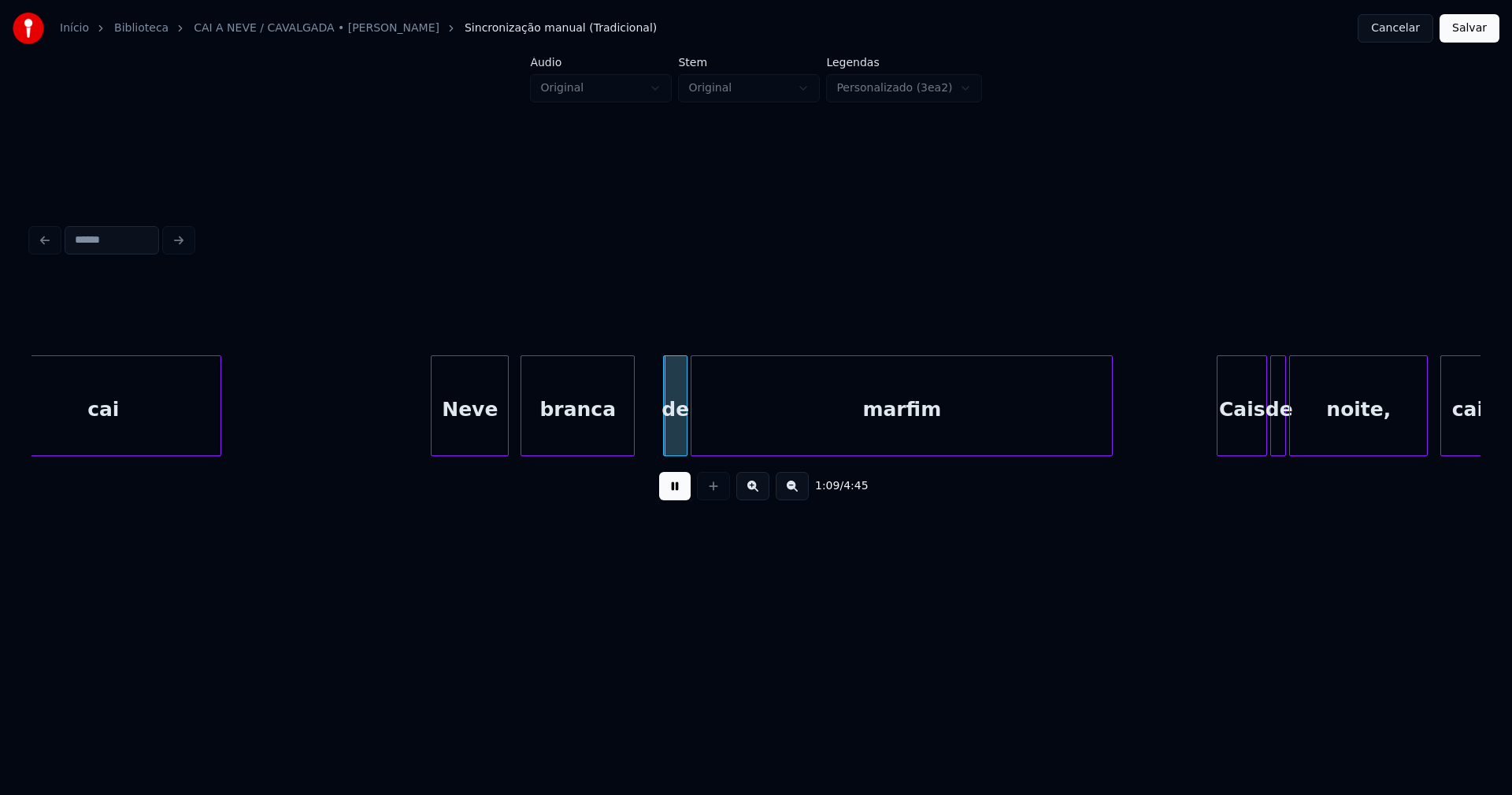
click at [664, 434] on div at bounding box center [666, 406] width 5 height 99
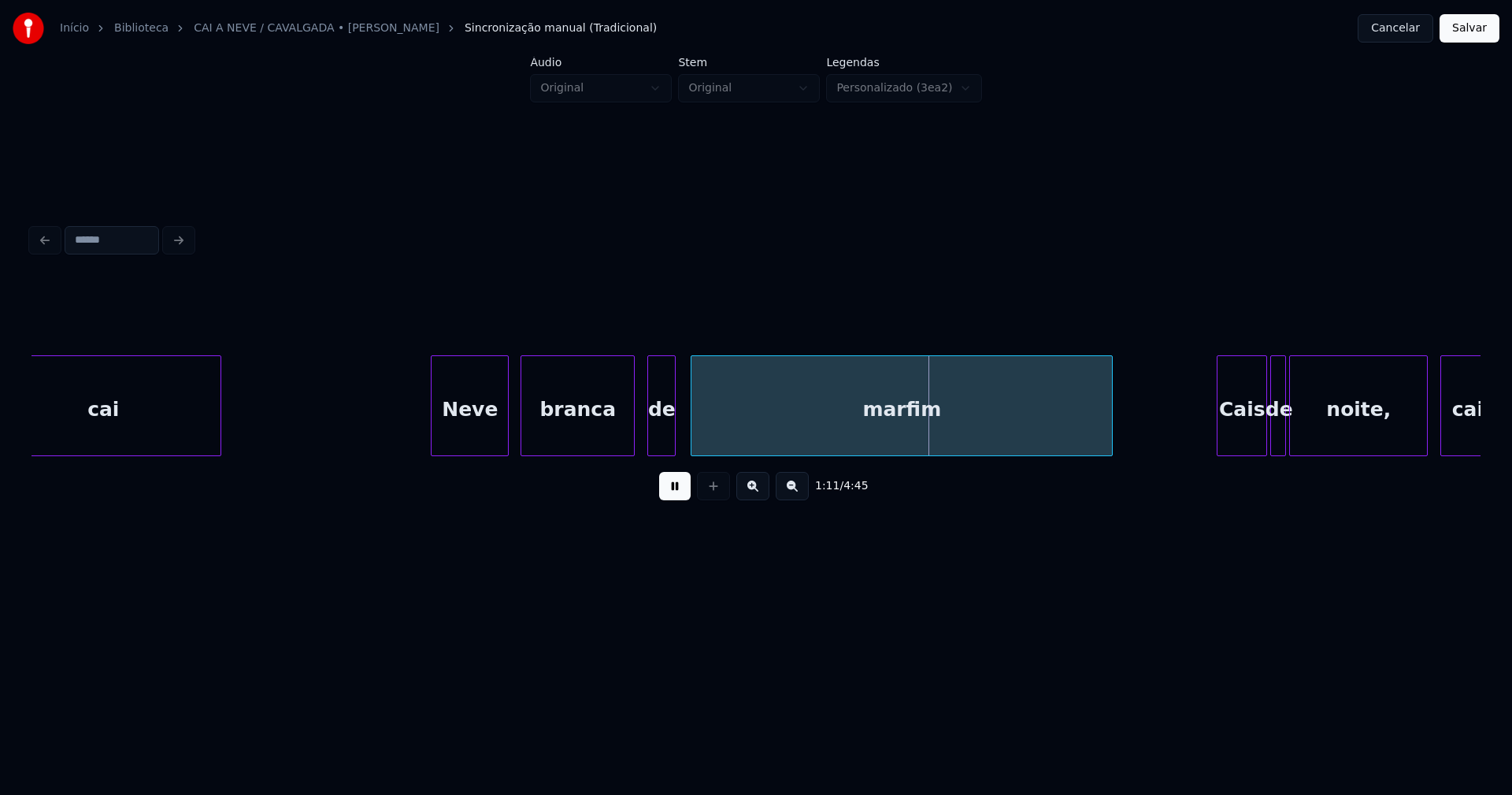
click at [659, 442] on div "de" at bounding box center [662, 410] width 27 height 107
click at [678, 427] on div at bounding box center [677, 406] width 5 height 99
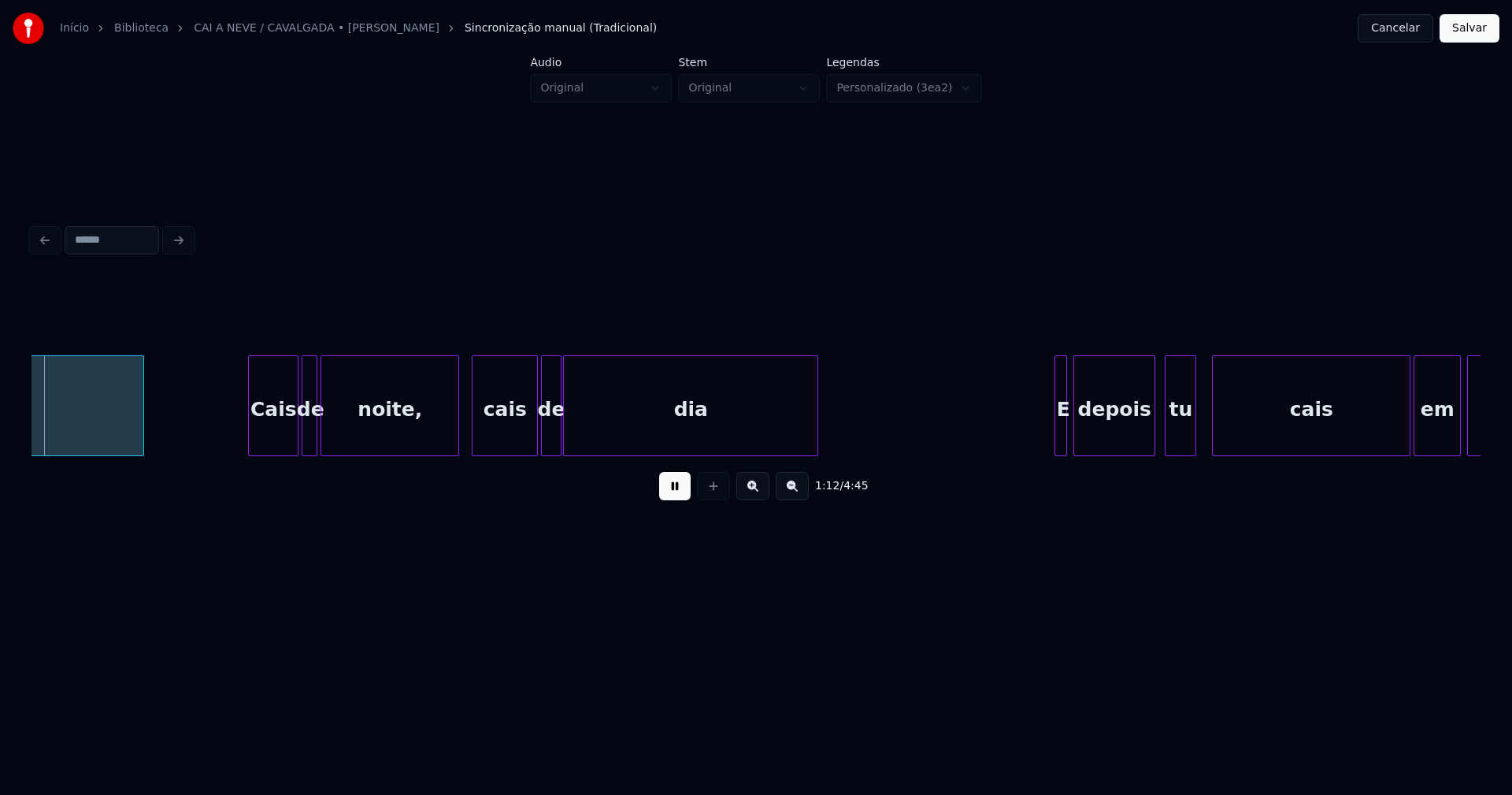
scroll to position [0, 11343]
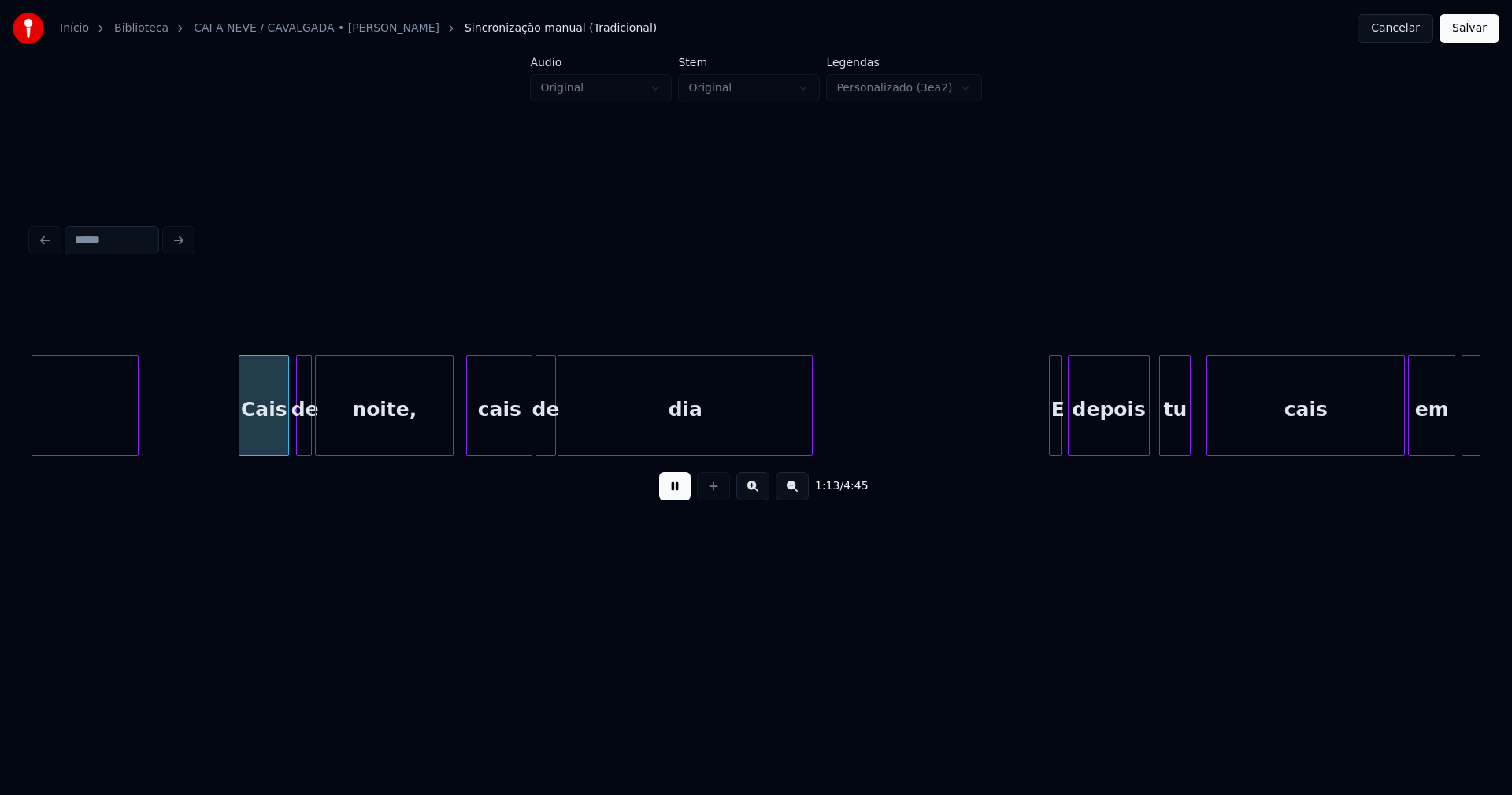
click at [265, 437] on div "Cais" at bounding box center [263, 410] width 49 height 107
click at [292, 431] on div at bounding box center [293, 406] width 5 height 99
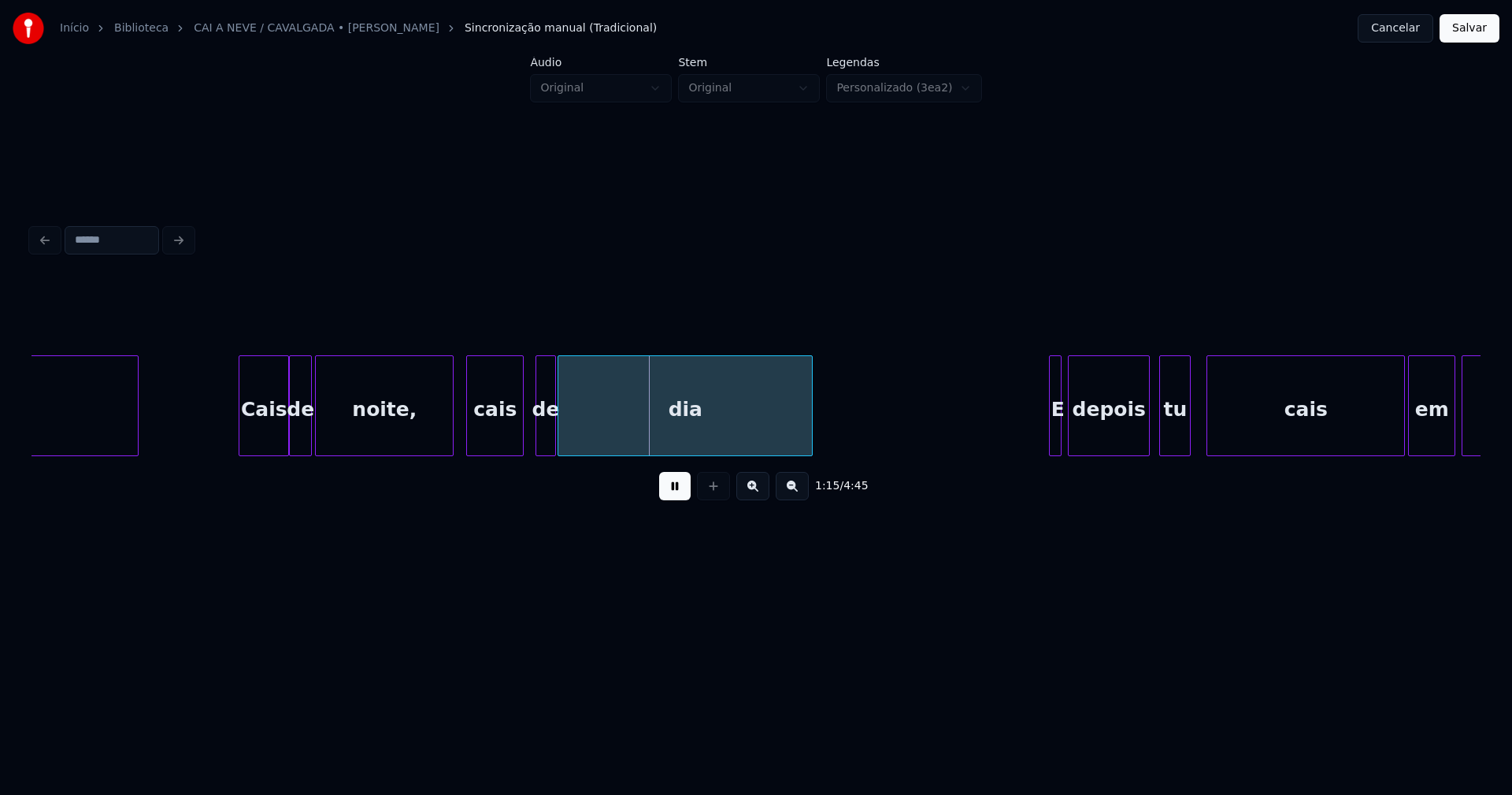
click at [521, 443] on div at bounding box center [520, 406] width 5 height 99
click at [540, 441] on div "de" at bounding box center [539, 410] width 18 height 107
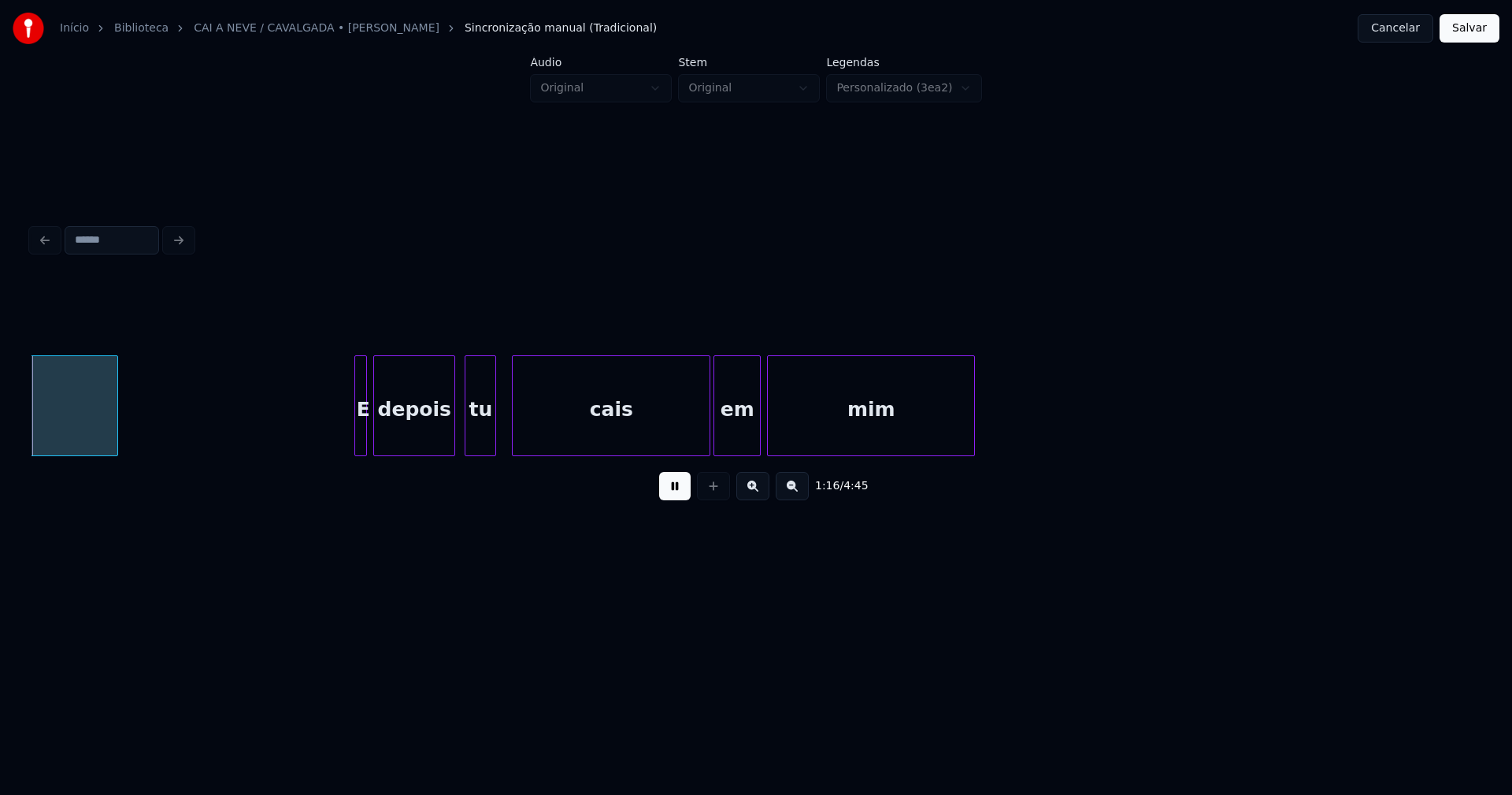
scroll to position [0, 12067]
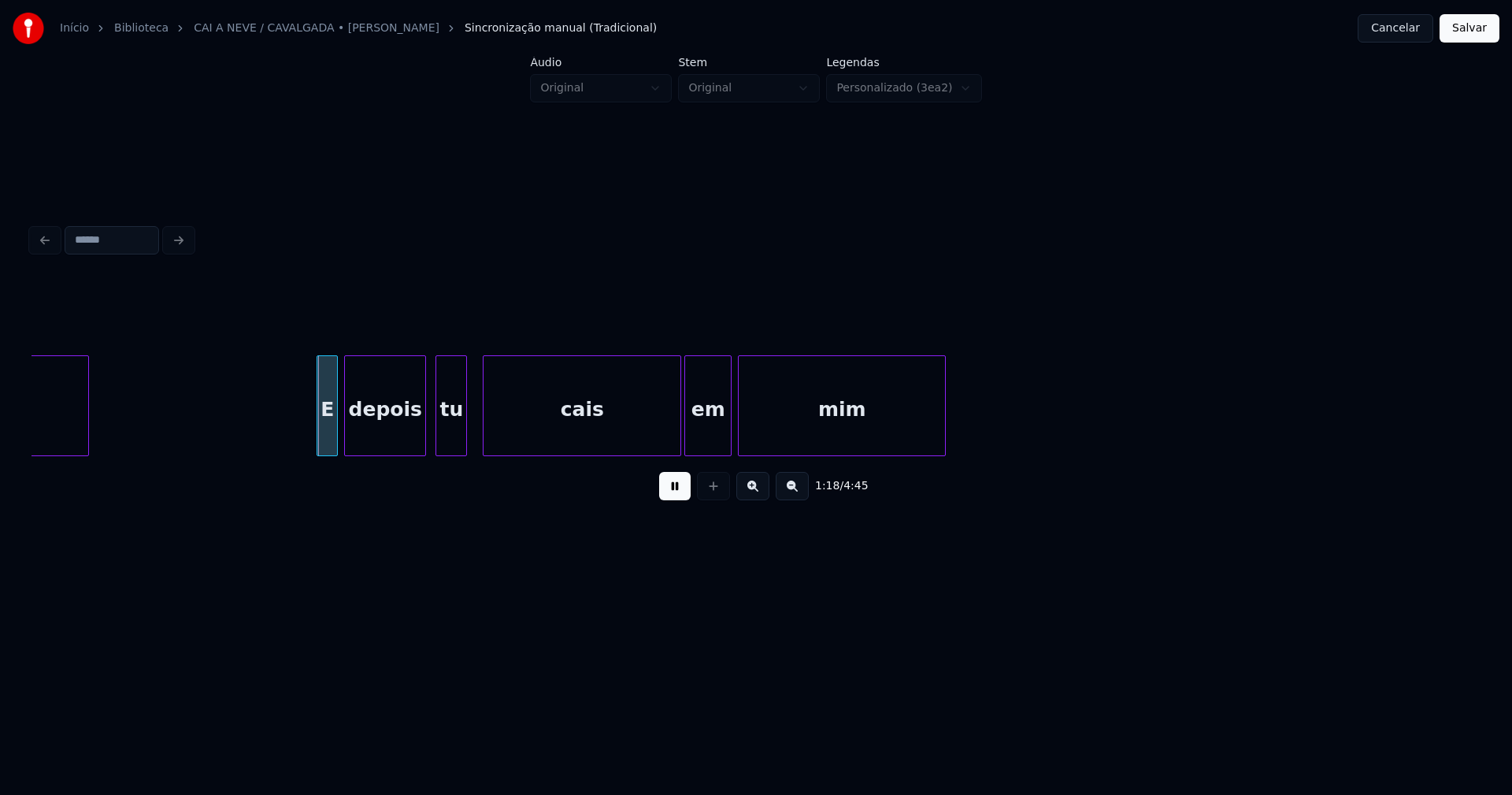
click at [320, 435] on div at bounding box center [320, 406] width 5 height 99
click at [442, 435] on div "tu" at bounding box center [446, 410] width 30 height 107
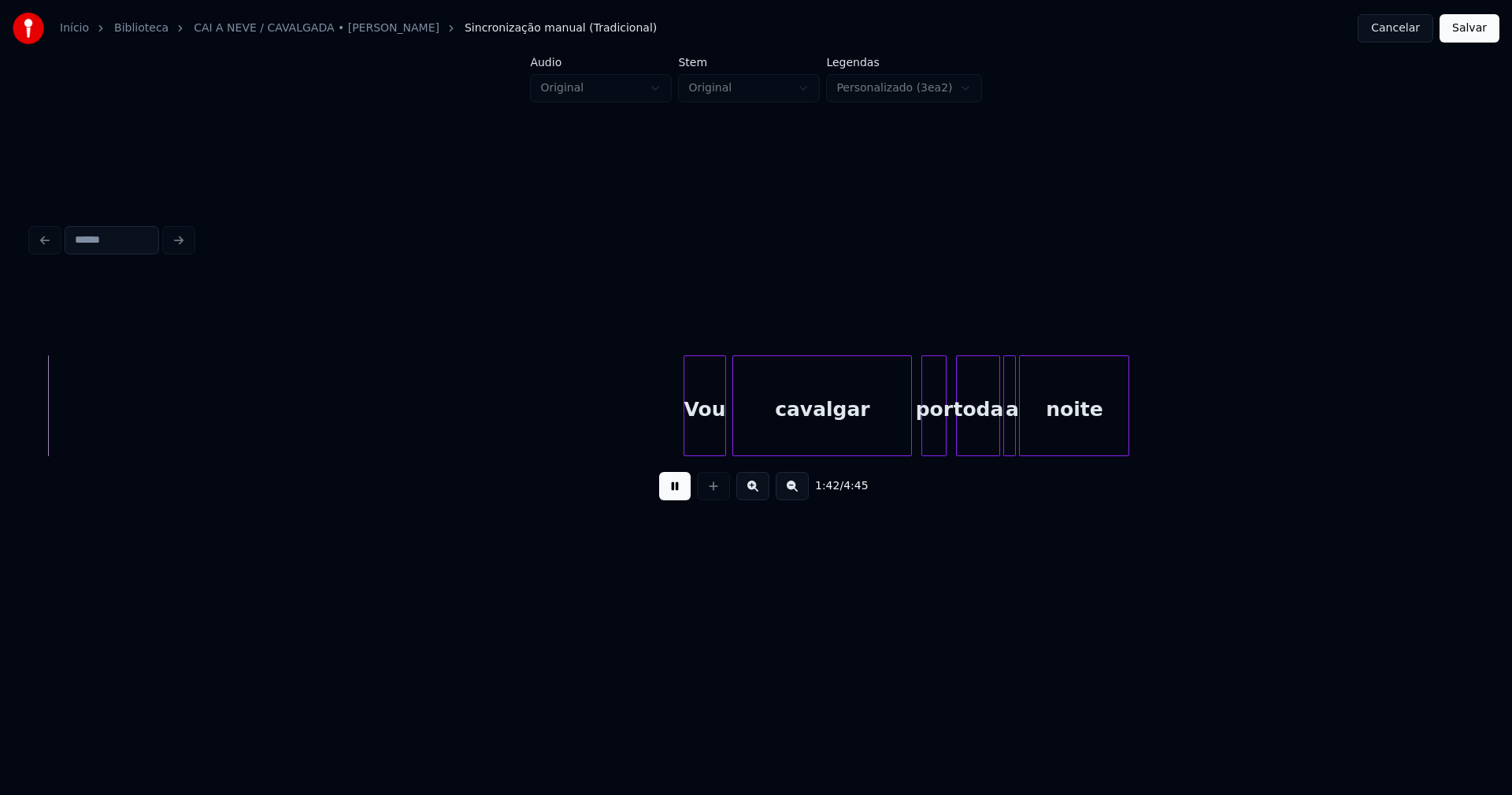
scroll to position [0, 16111]
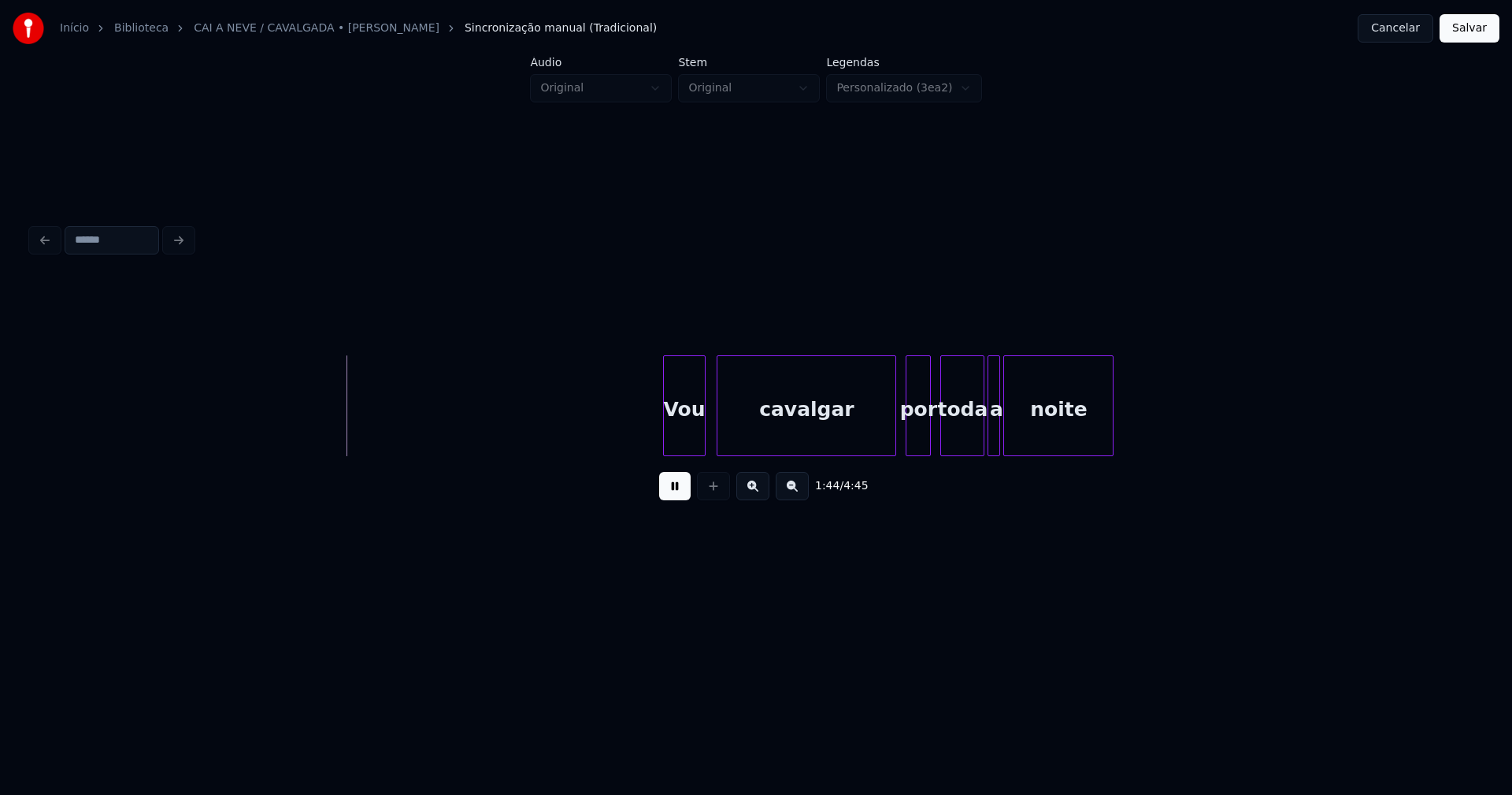
click at [689, 441] on div "Vou" at bounding box center [685, 410] width 41 height 107
click at [973, 439] on div at bounding box center [973, 406] width 5 height 99
click at [981, 440] on div at bounding box center [981, 406] width 5 height 99
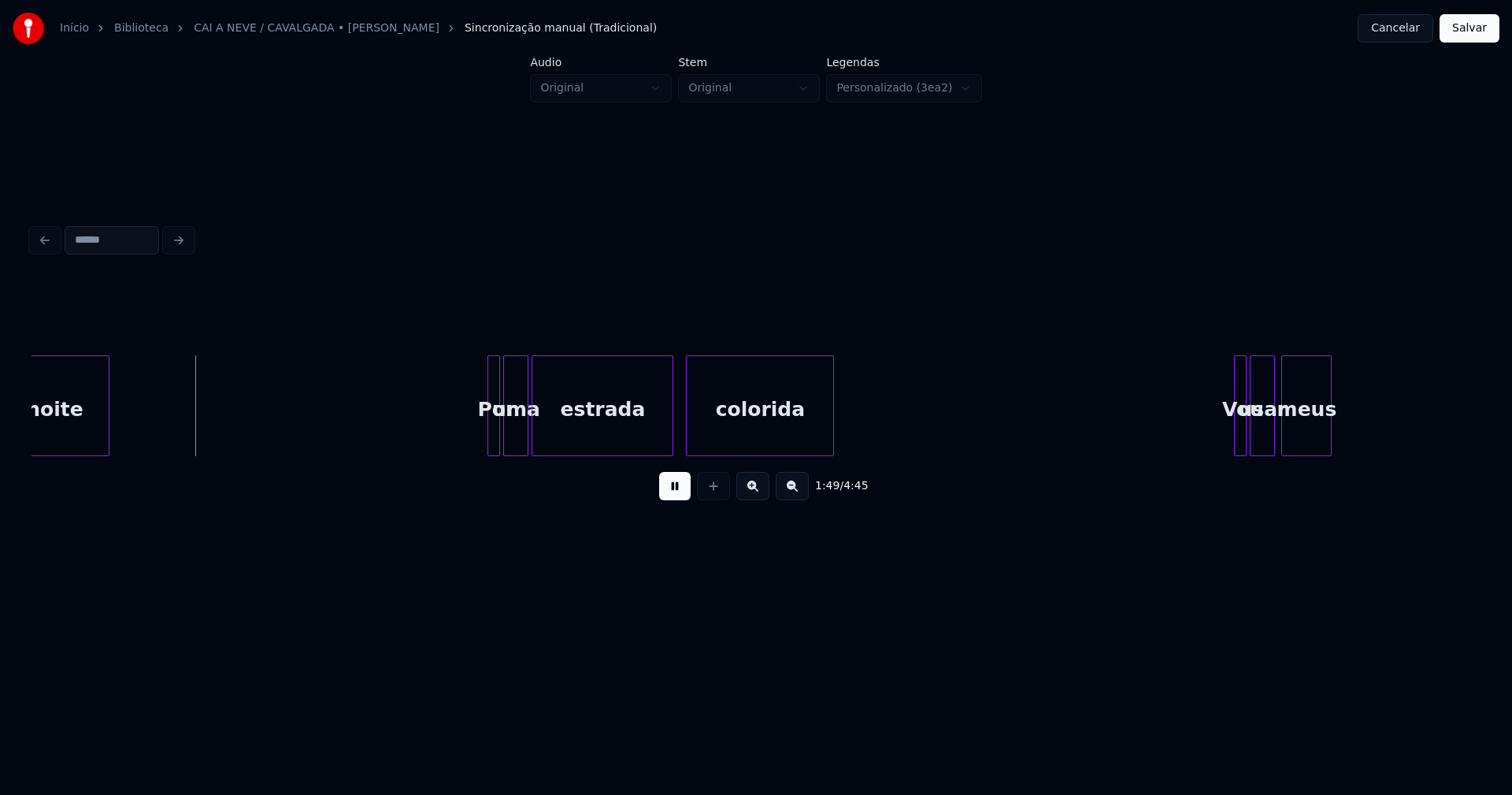
scroll to position [0, 17189]
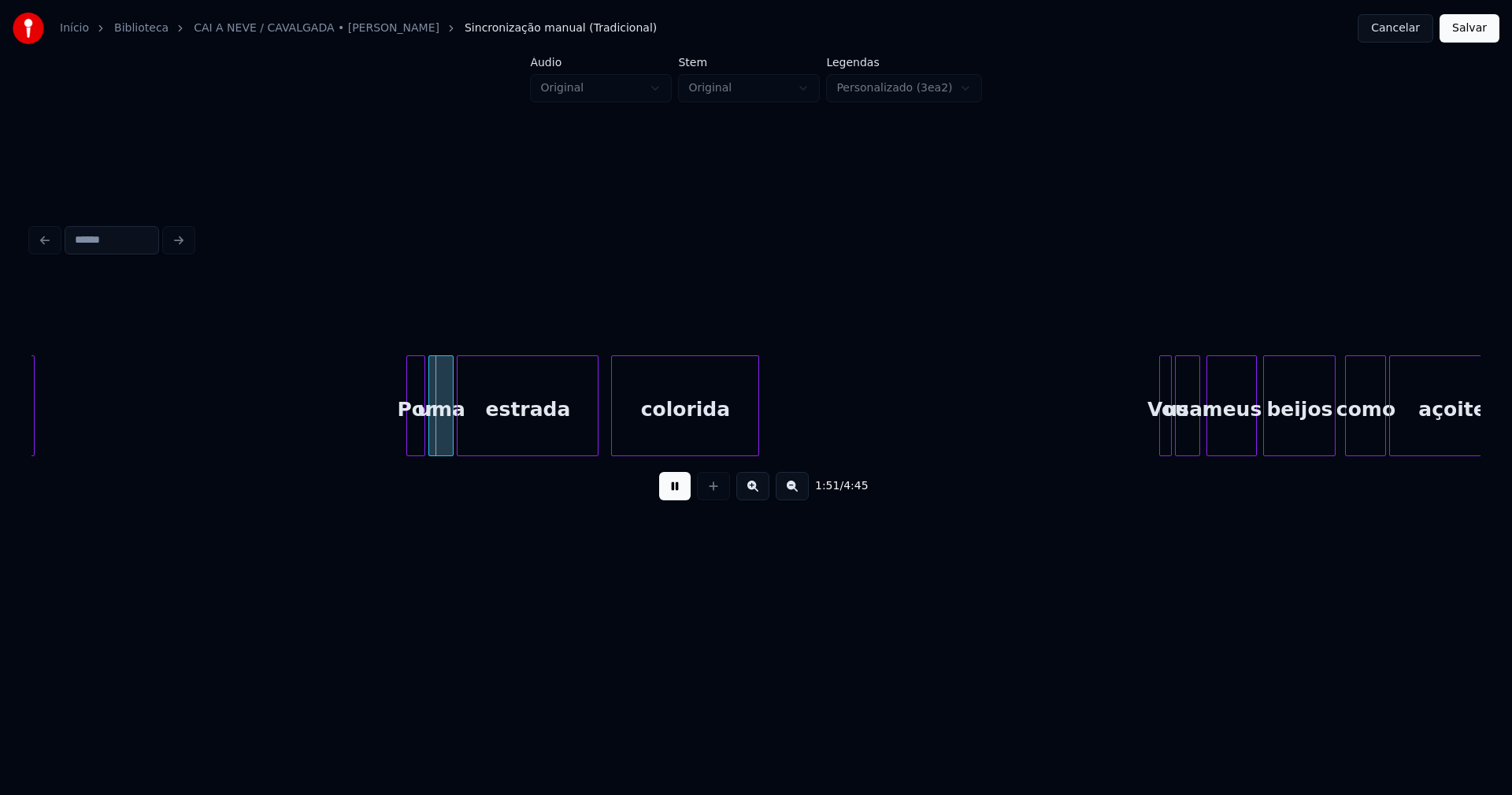
click at [410, 441] on div at bounding box center [410, 406] width 5 height 99
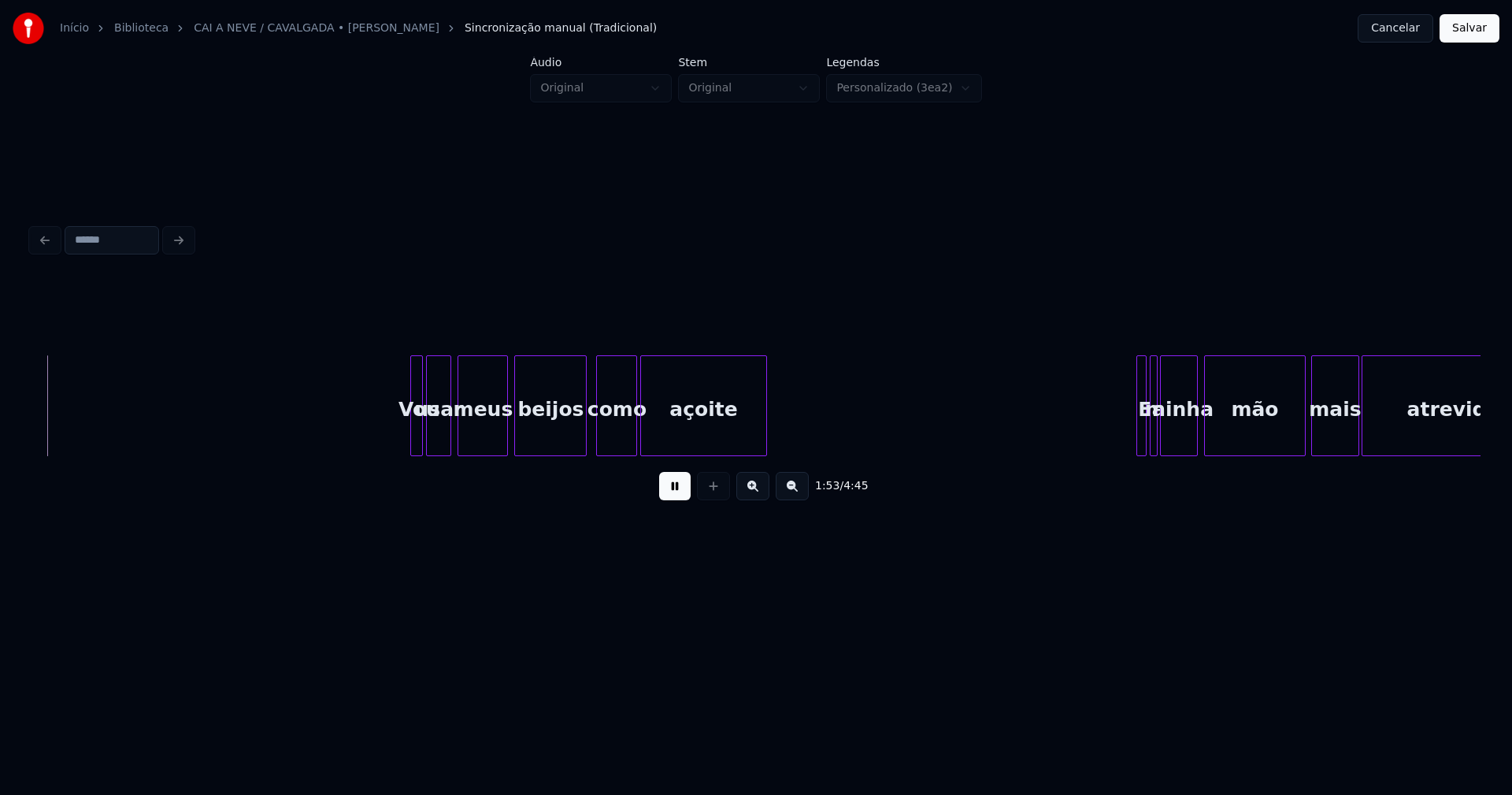
scroll to position [0, 17949]
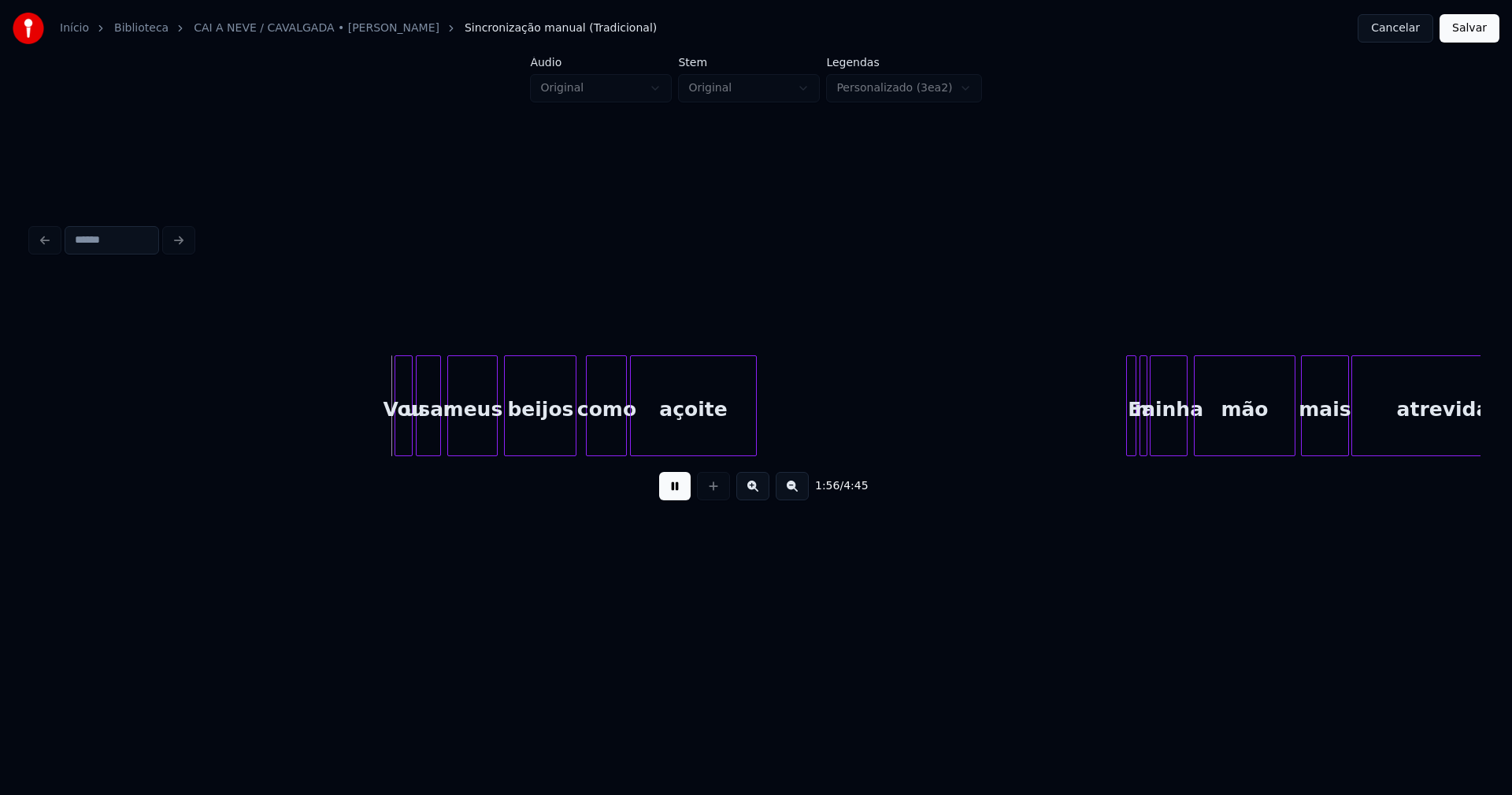
click at [397, 440] on div at bounding box center [398, 406] width 5 height 99
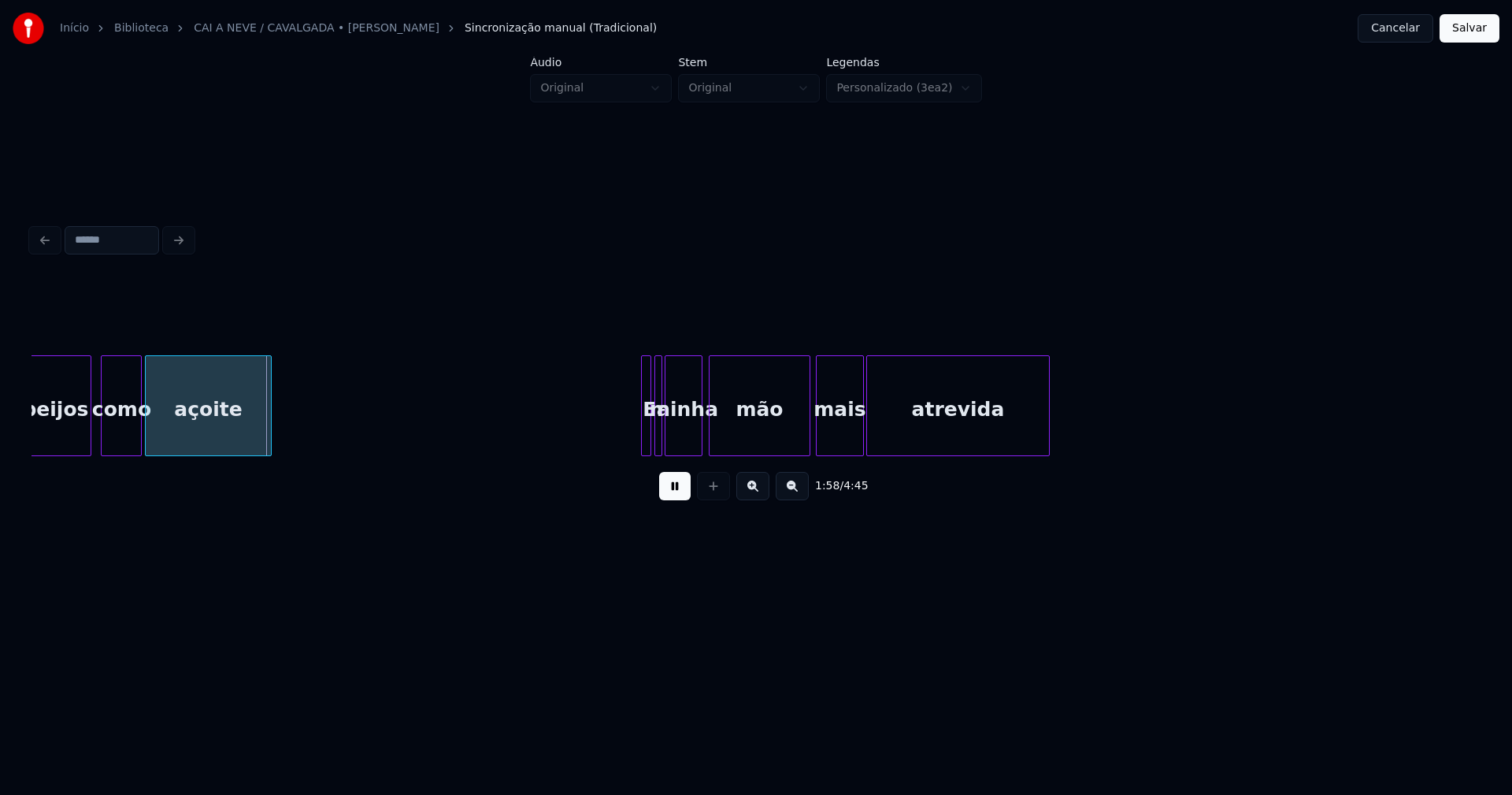
scroll to position [0, 18458]
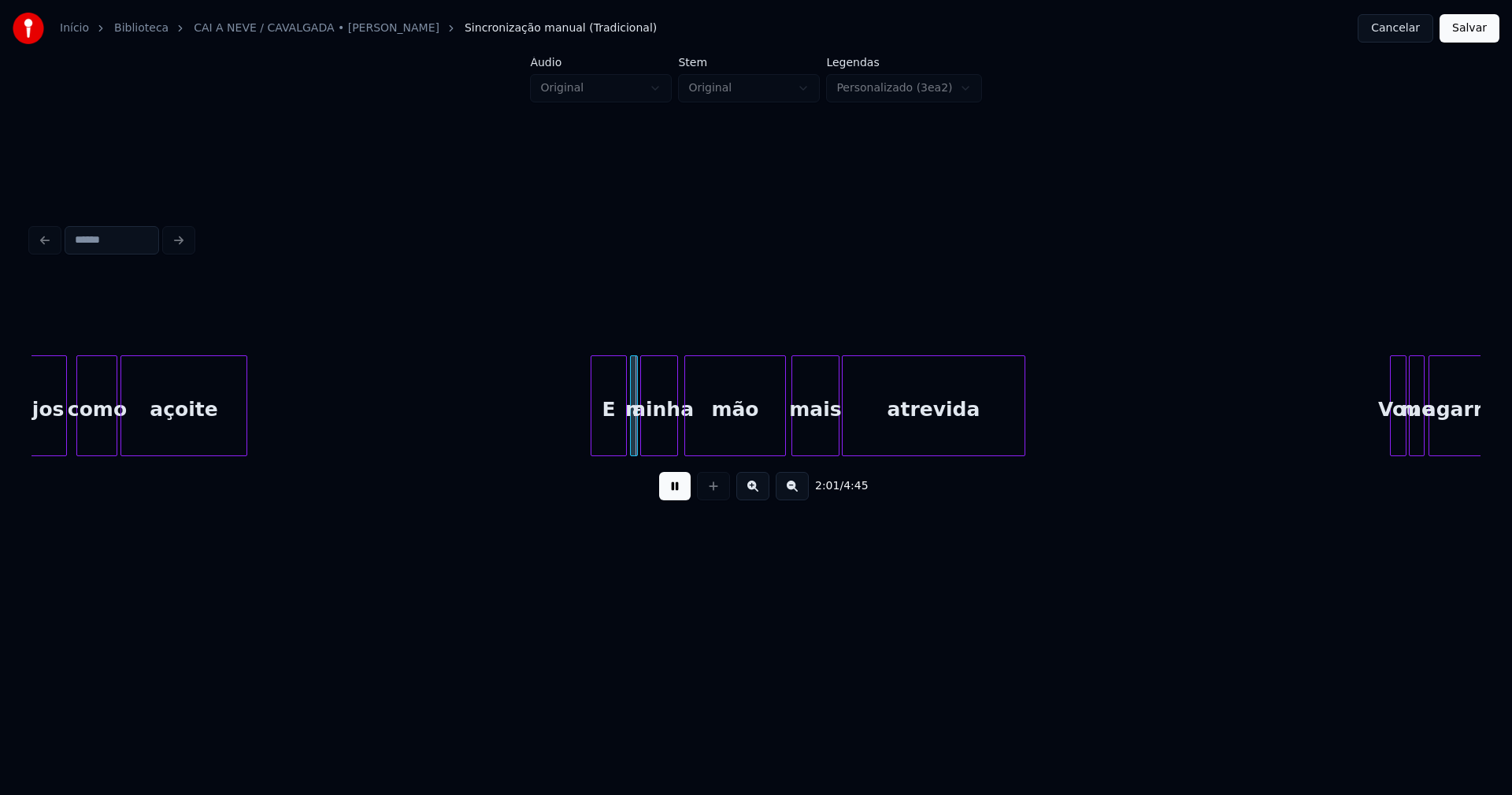
click at [591, 440] on div at bounding box center [594, 406] width 5 height 99
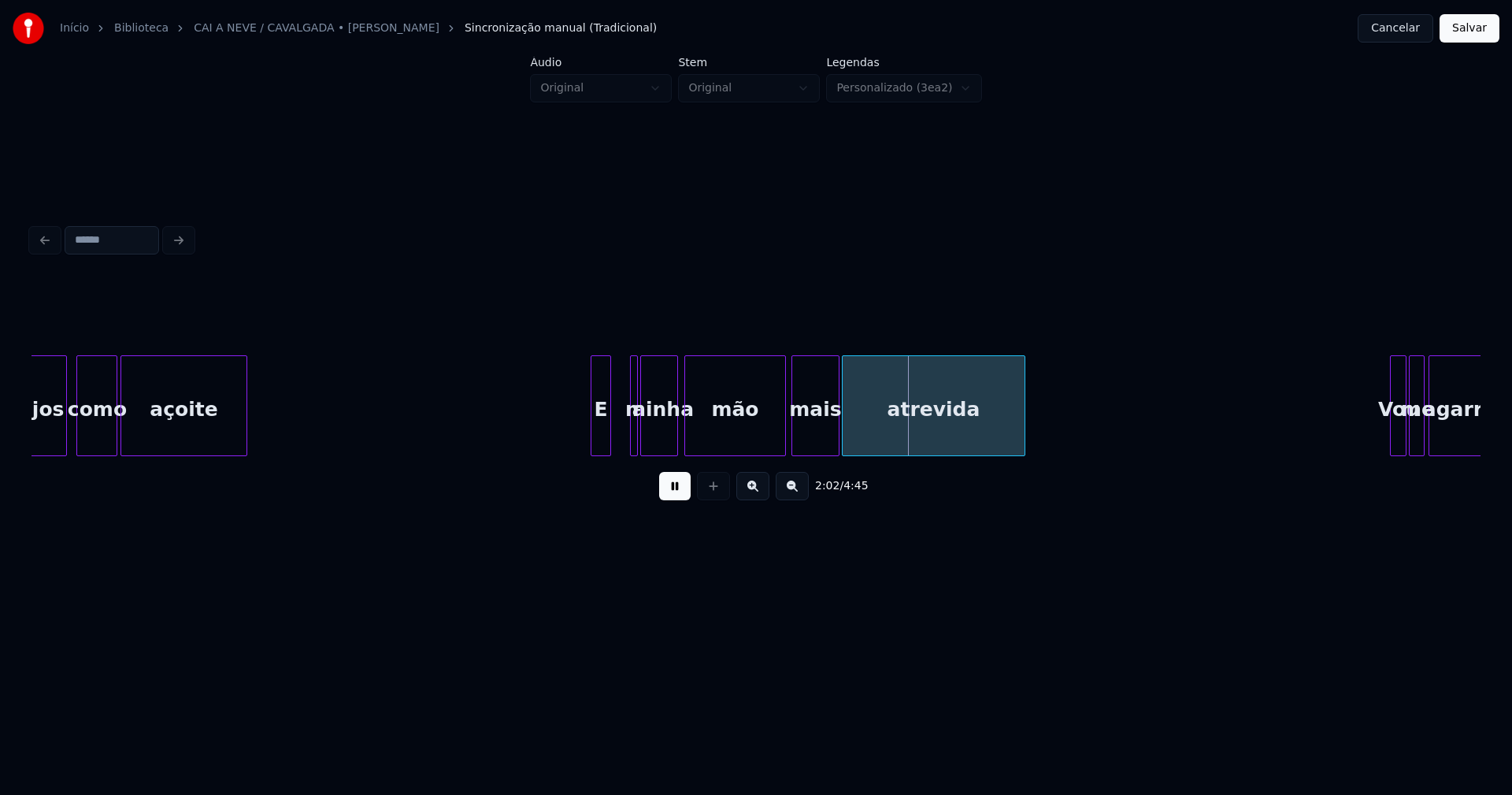
click at [608, 445] on div at bounding box center [608, 406] width 5 height 99
drag, startPoint x: 629, startPoint y: 427, endPoint x: 621, endPoint y: 430, distance: 8.5
click at [616, 437] on div at bounding box center [619, 406] width 5 height 99
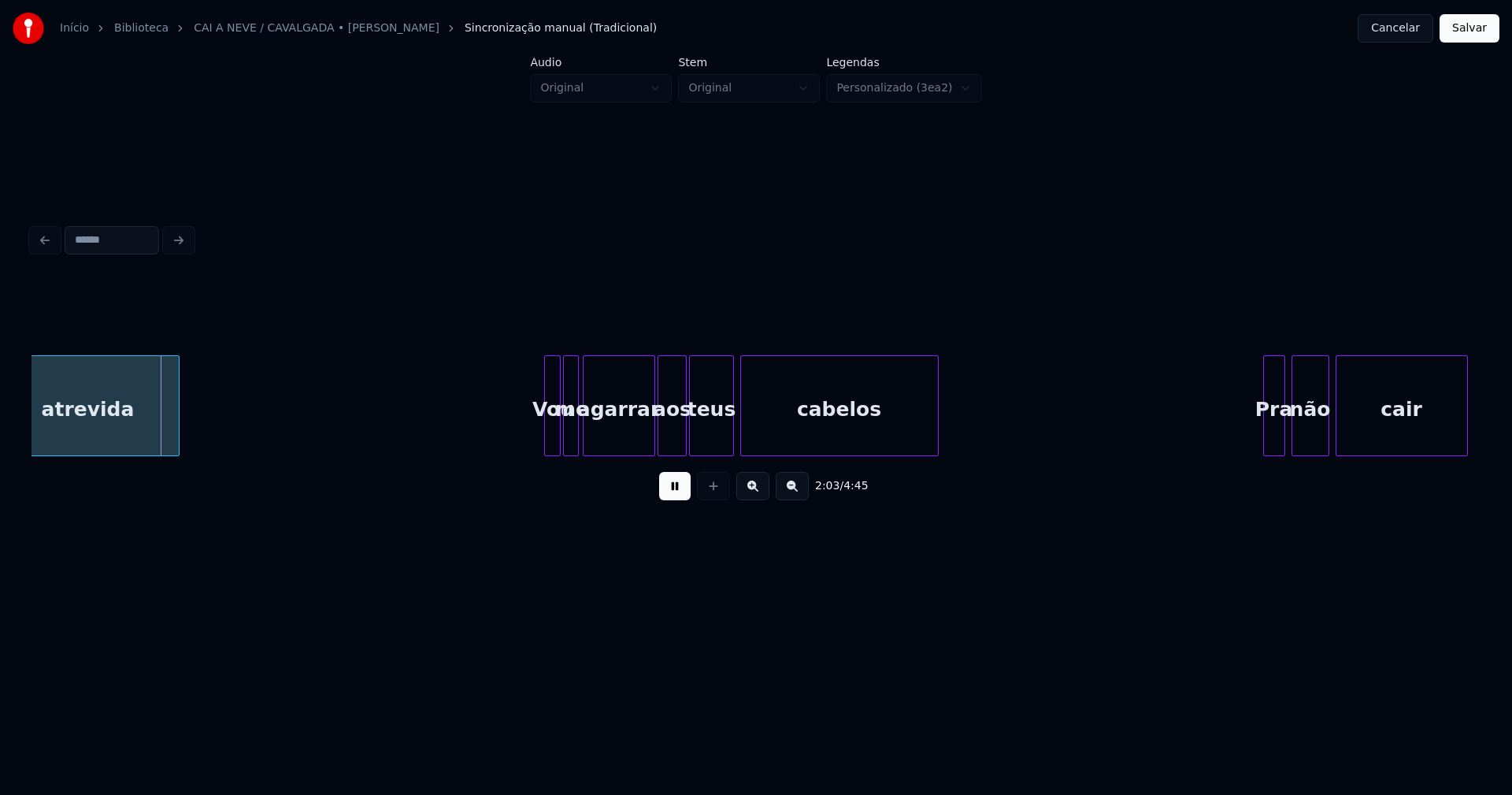
scroll to position [0, 19454]
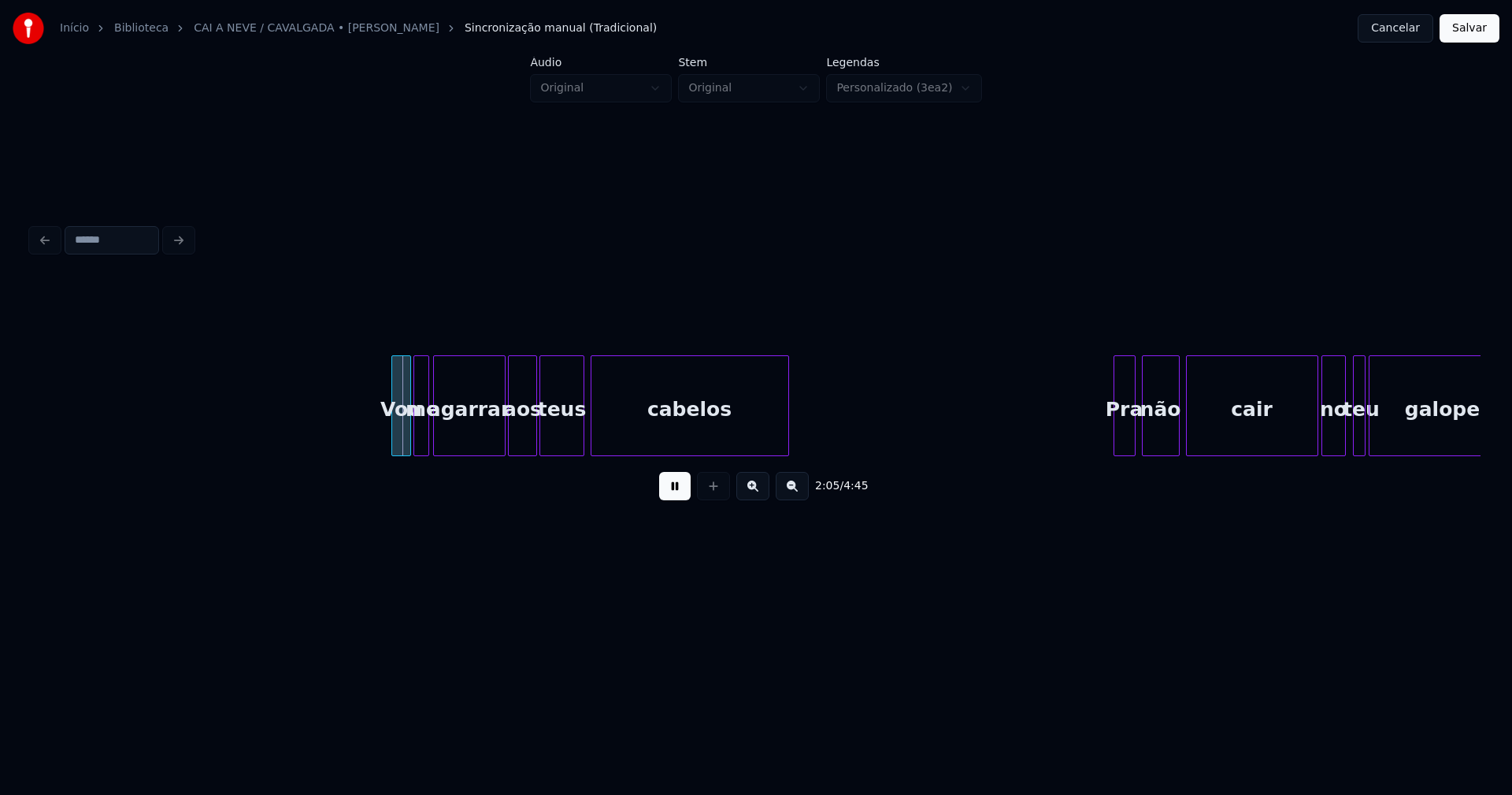
click at [395, 442] on div at bounding box center [395, 406] width 5 height 99
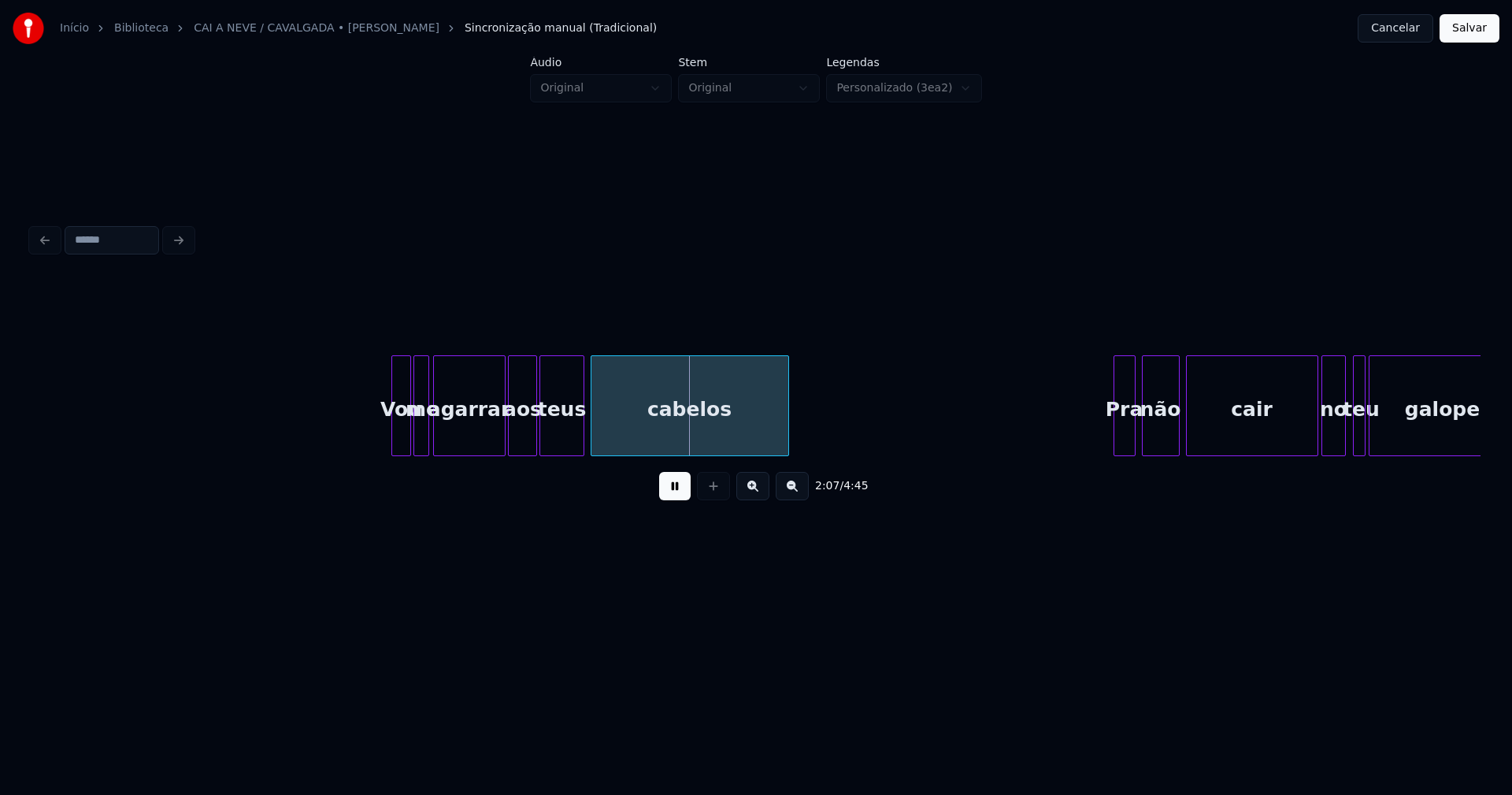
click at [399, 433] on div "Vou" at bounding box center [401, 410] width 18 height 107
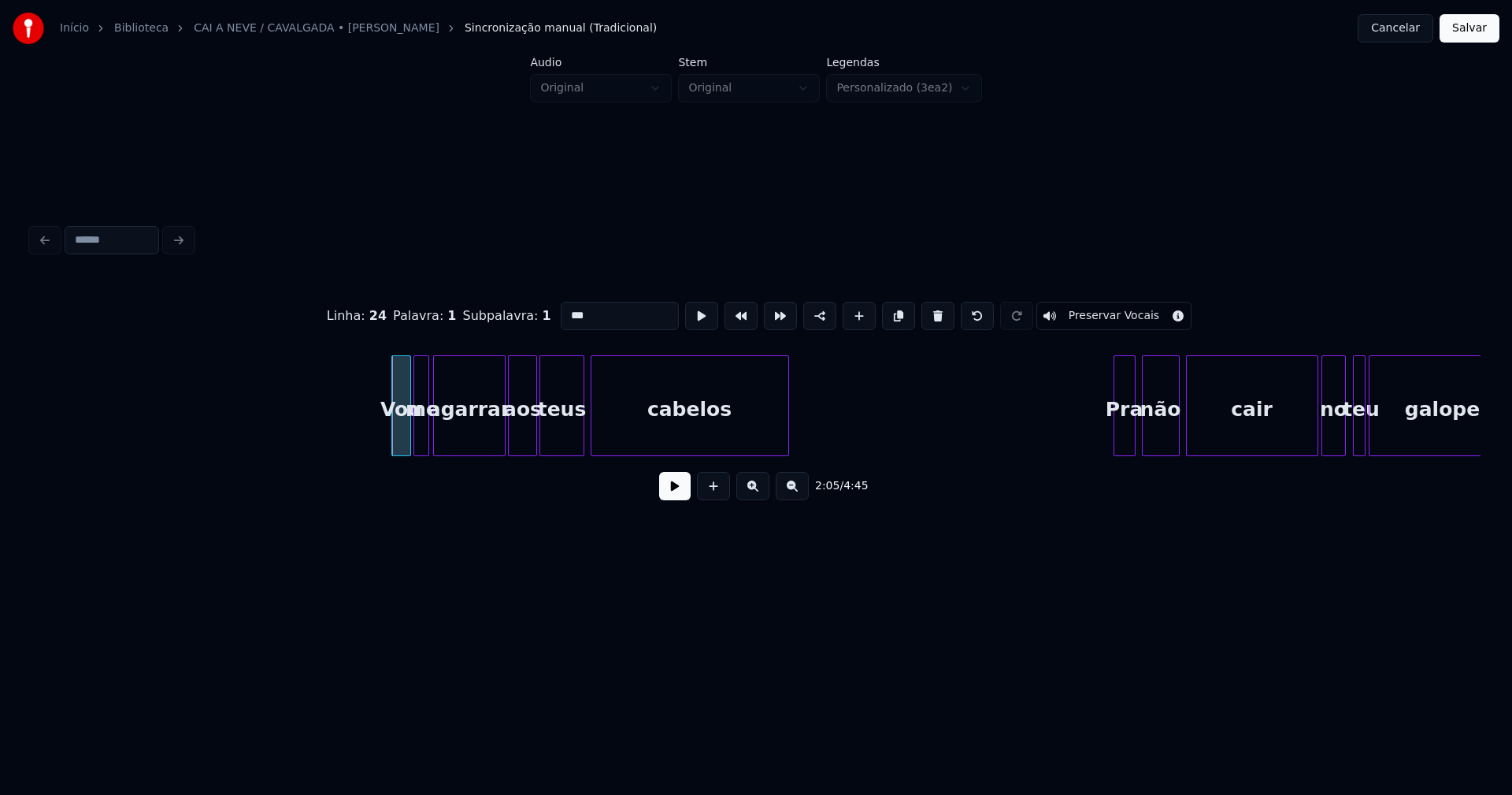
click at [679, 499] on button at bounding box center [675, 486] width 32 height 29
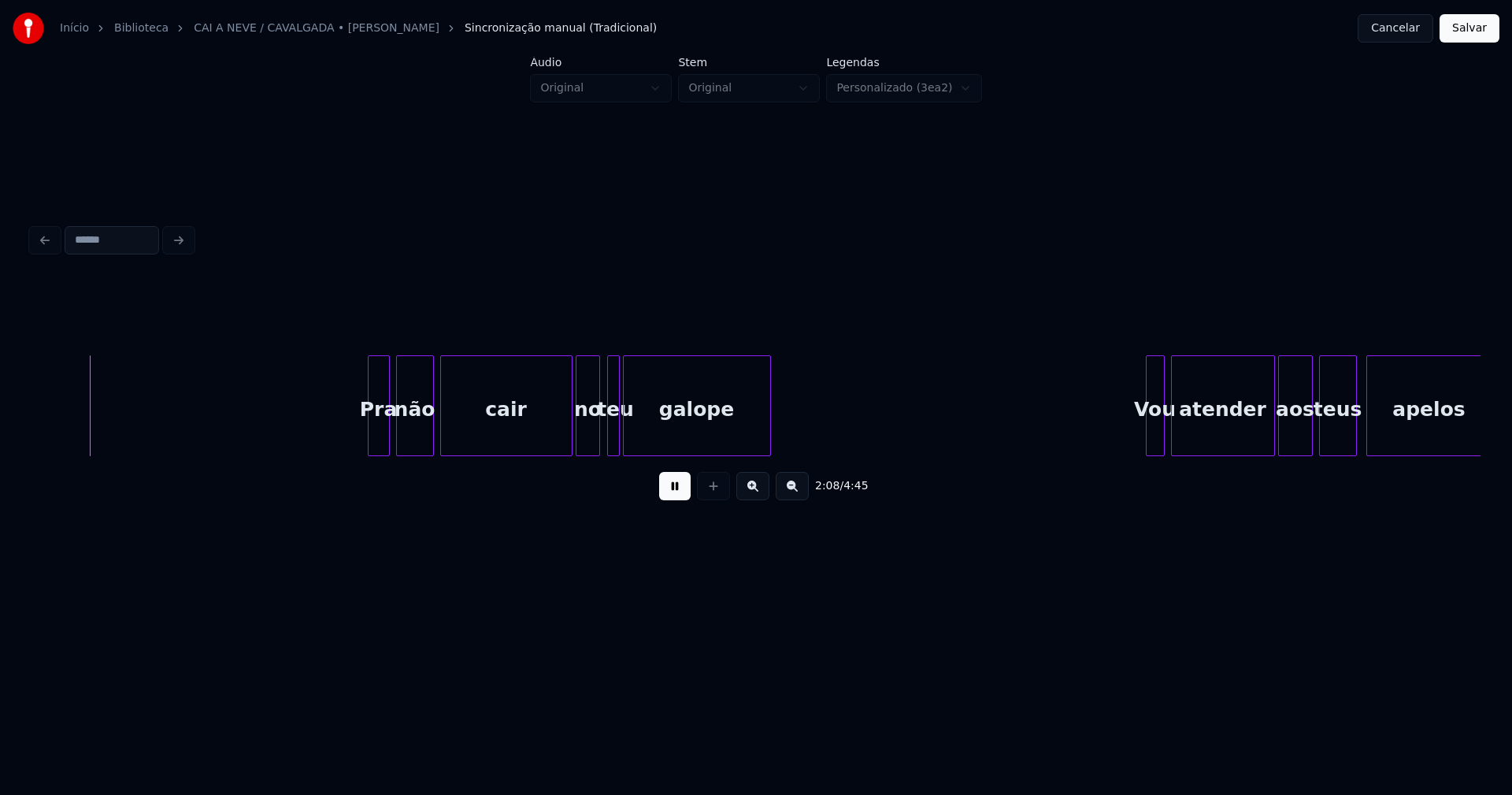
scroll to position [0, 20224]
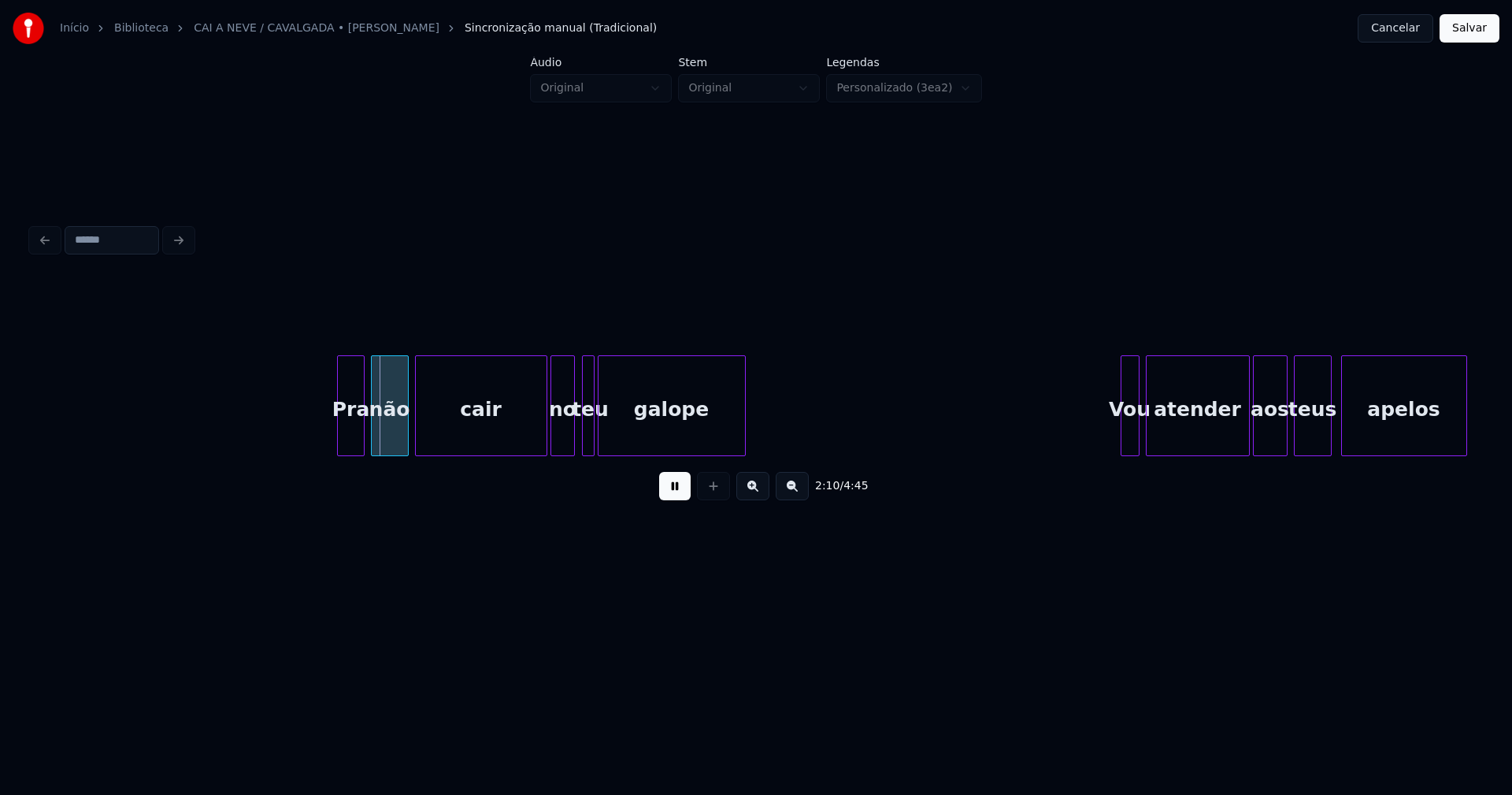
click at [342, 438] on div at bounding box center [340, 406] width 5 height 99
click at [612, 431] on div at bounding box center [615, 406] width 5 height 99
click at [607, 428] on div at bounding box center [606, 406] width 5 height 99
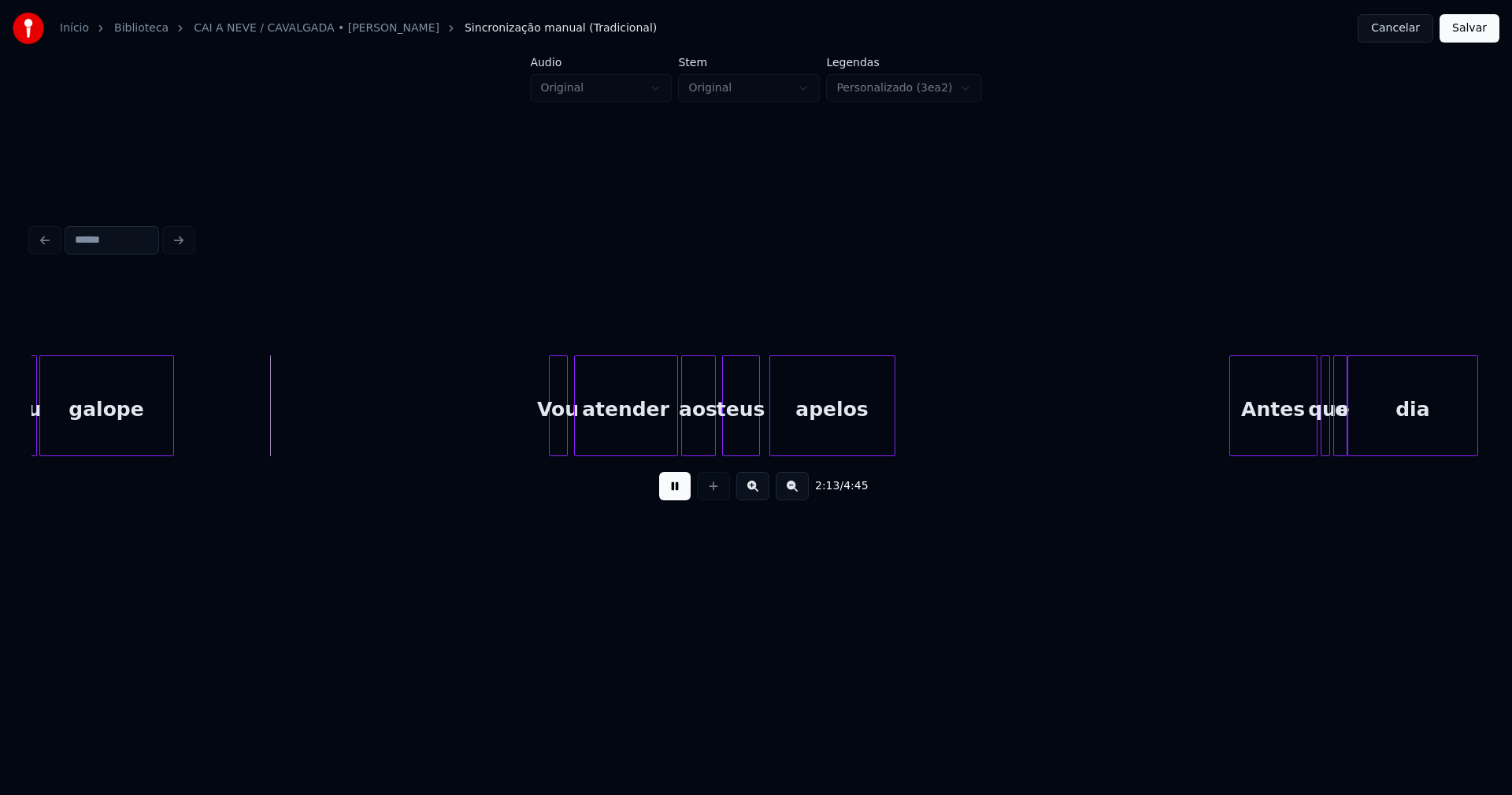
scroll to position [0, 20920]
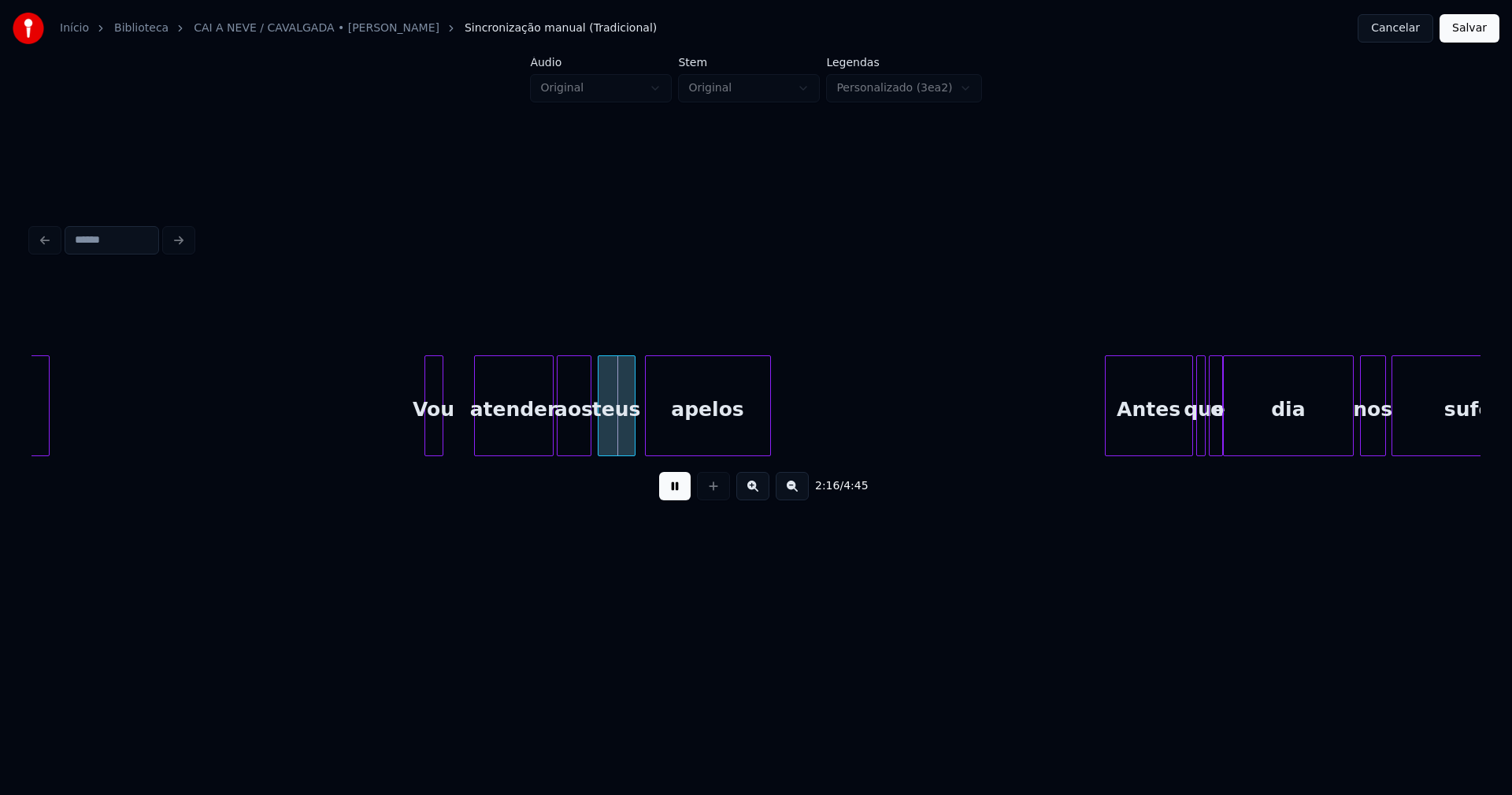
click at [477, 428] on div at bounding box center [477, 406] width 5 height 99
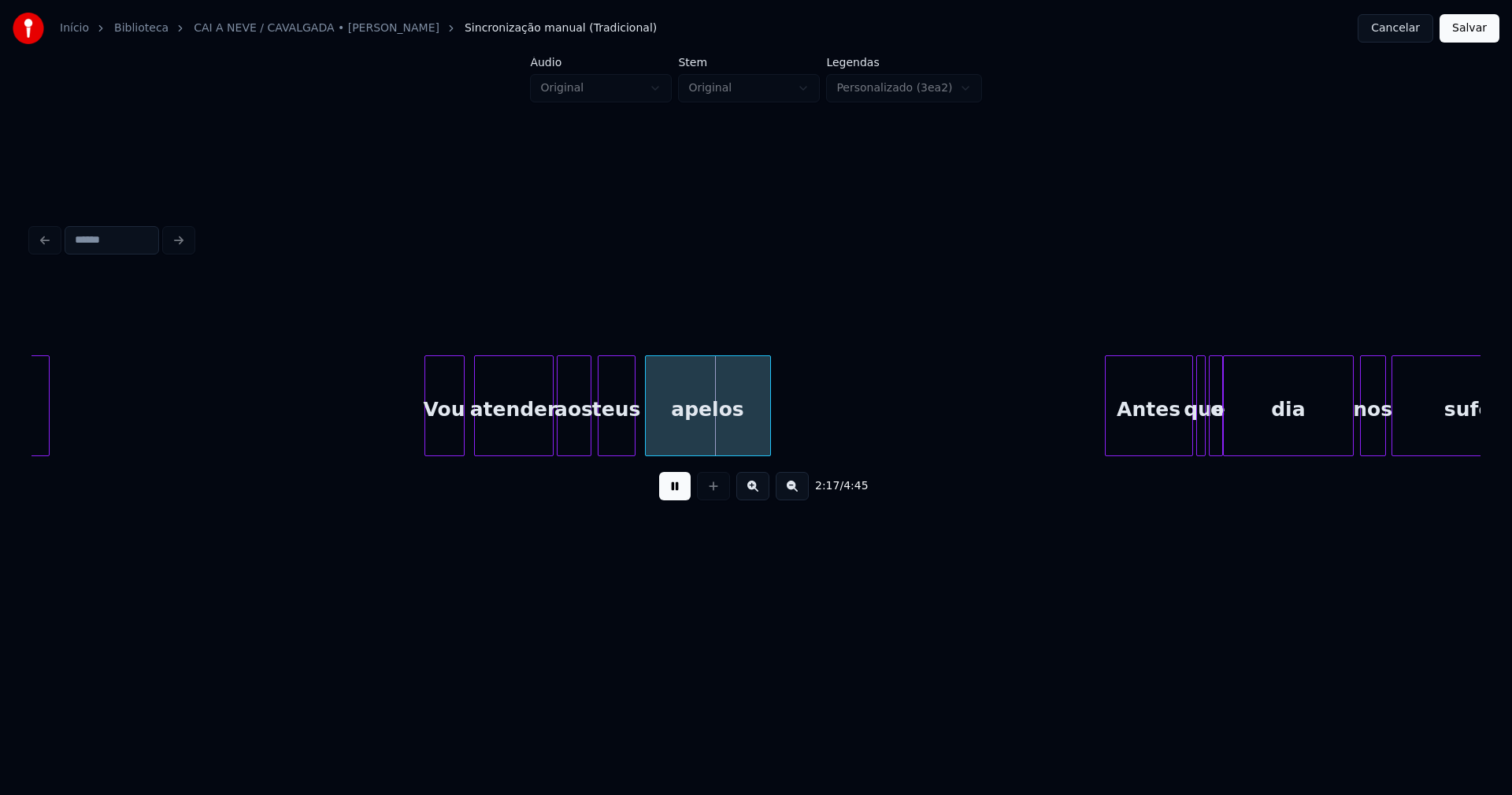
click at [463, 435] on div at bounding box center [461, 406] width 5 height 99
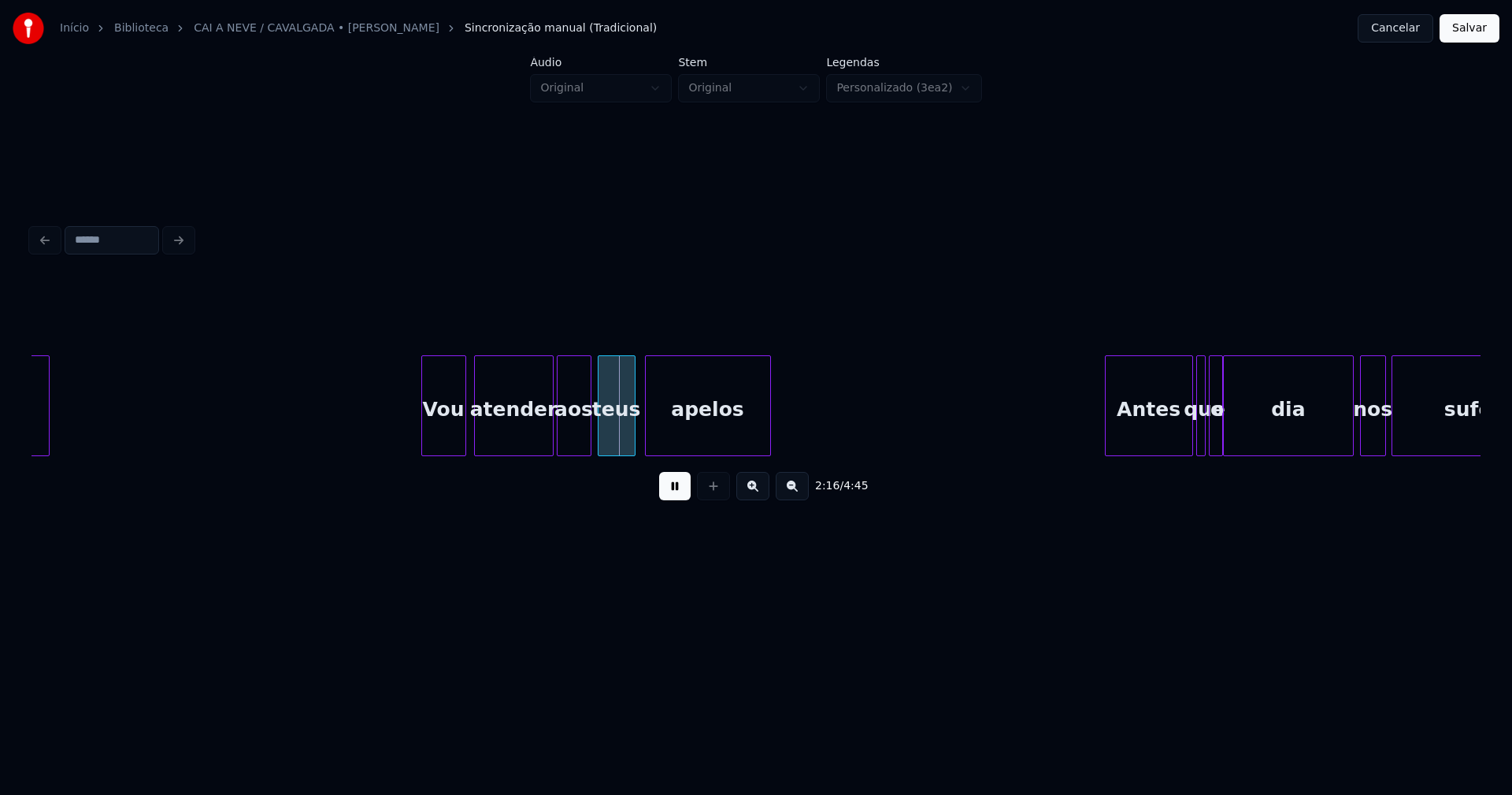
click at [426, 435] on div at bounding box center [425, 406] width 5 height 99
click at [677, 493] on button at bounding box center [675, 486] width 32 height 29
click at [615, 432] on div "teus" at bounding box center [616, 410] width 36 height 107
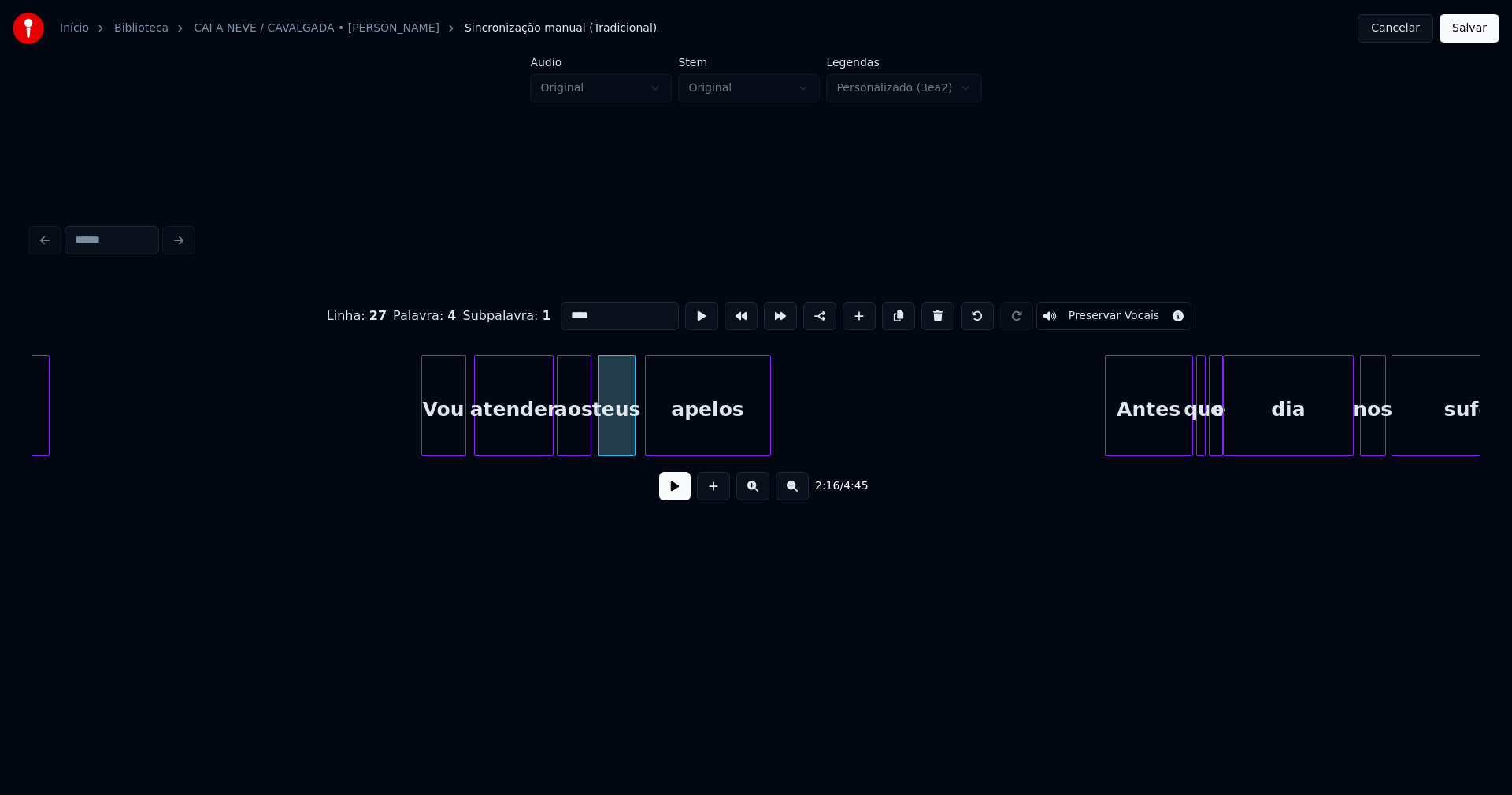
click at [560, 306] on input "****" at bounding box center [619, 316] width 118 height 29
type input "****"
click at [674, 500] on button at bounding box center [675, 486] width 32 height 29
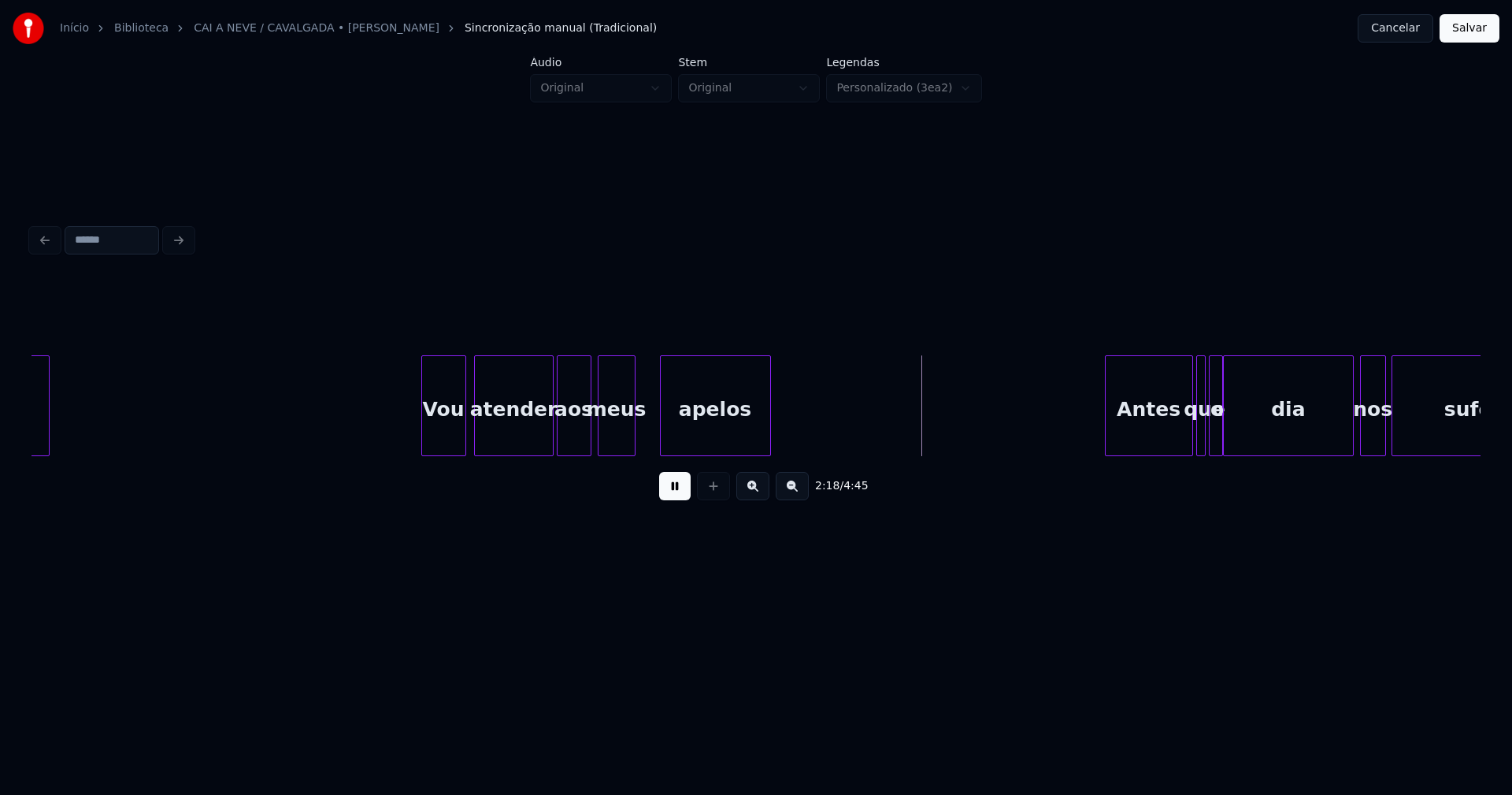
click at [661, 435] on div at bounding box center [663, 406] width 5 height 99
click at [643, 427] on div at bounding box center [646, 406] width 5 height 99
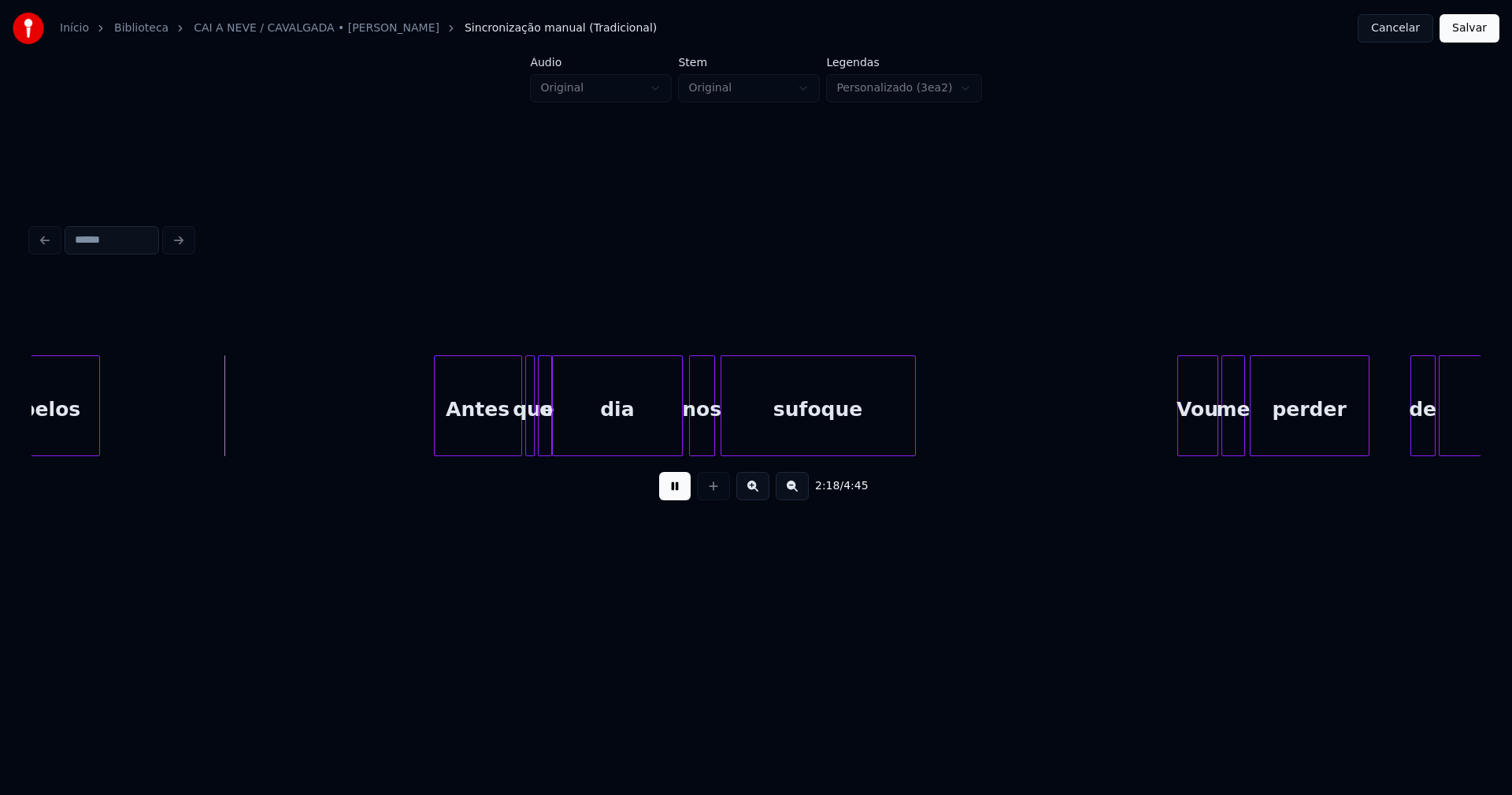
scroll to position [0, 21641]
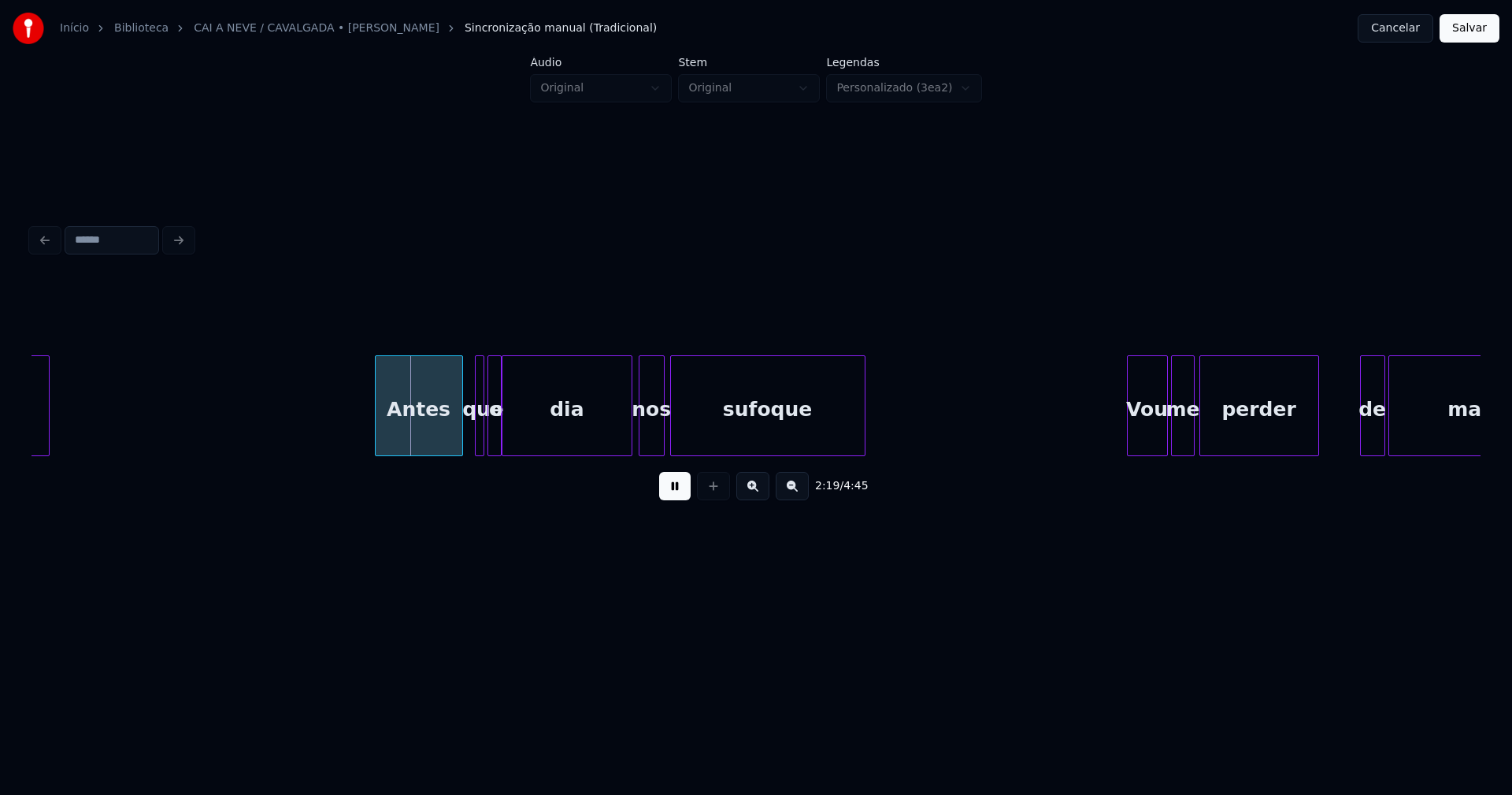
click at [418, 448] on div "Antes" at bounding box center [418, 410] width 87 height 107
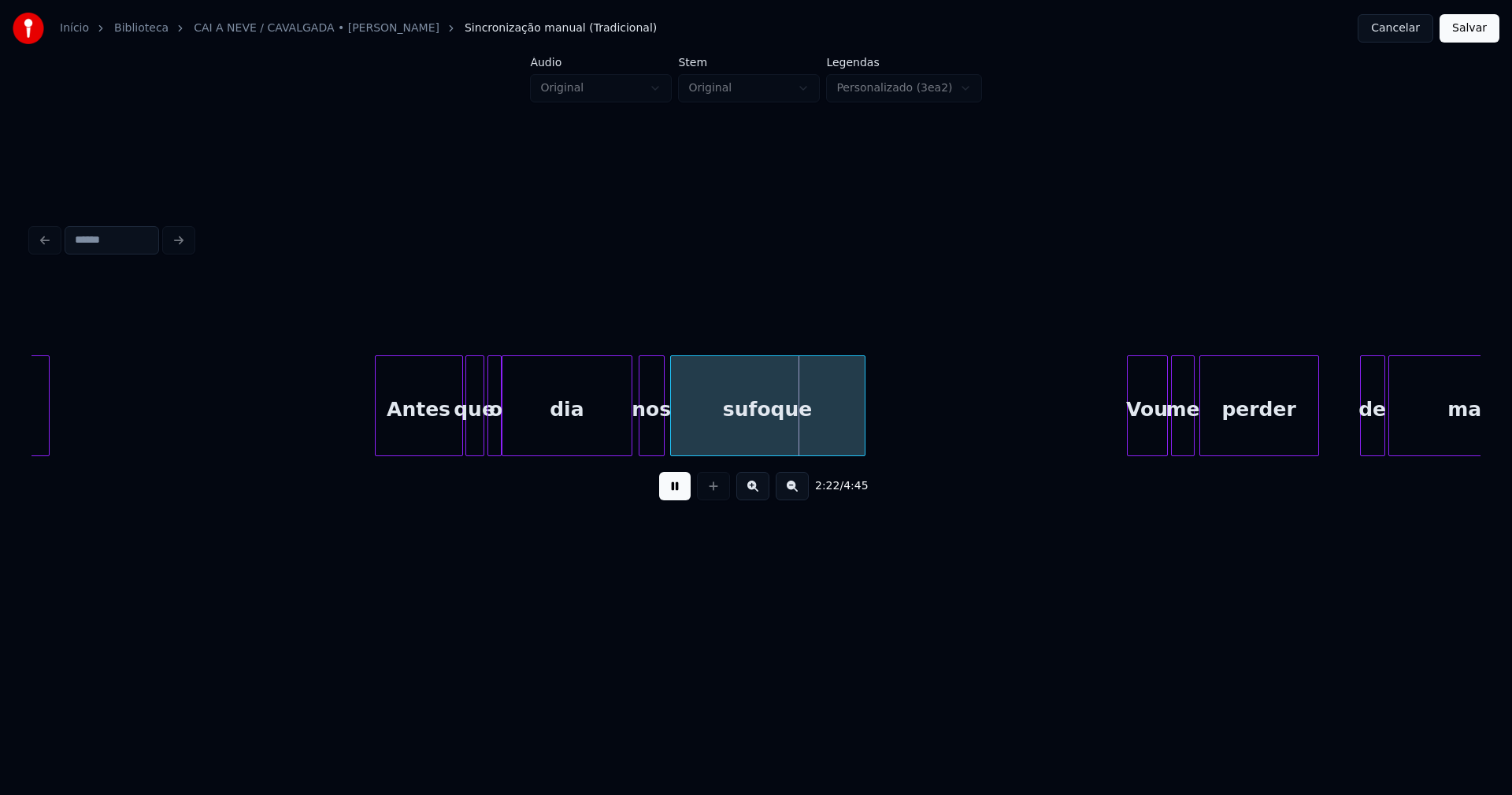
click at [466, 438] on div at bounding box center [469, 406] width 5 height 99
click at [518, 440] on div "dia" at bounding box center [576, 410] width 128 height 107
click at [506, 442] on div at bounding box center [506, 406] width 5 height 99
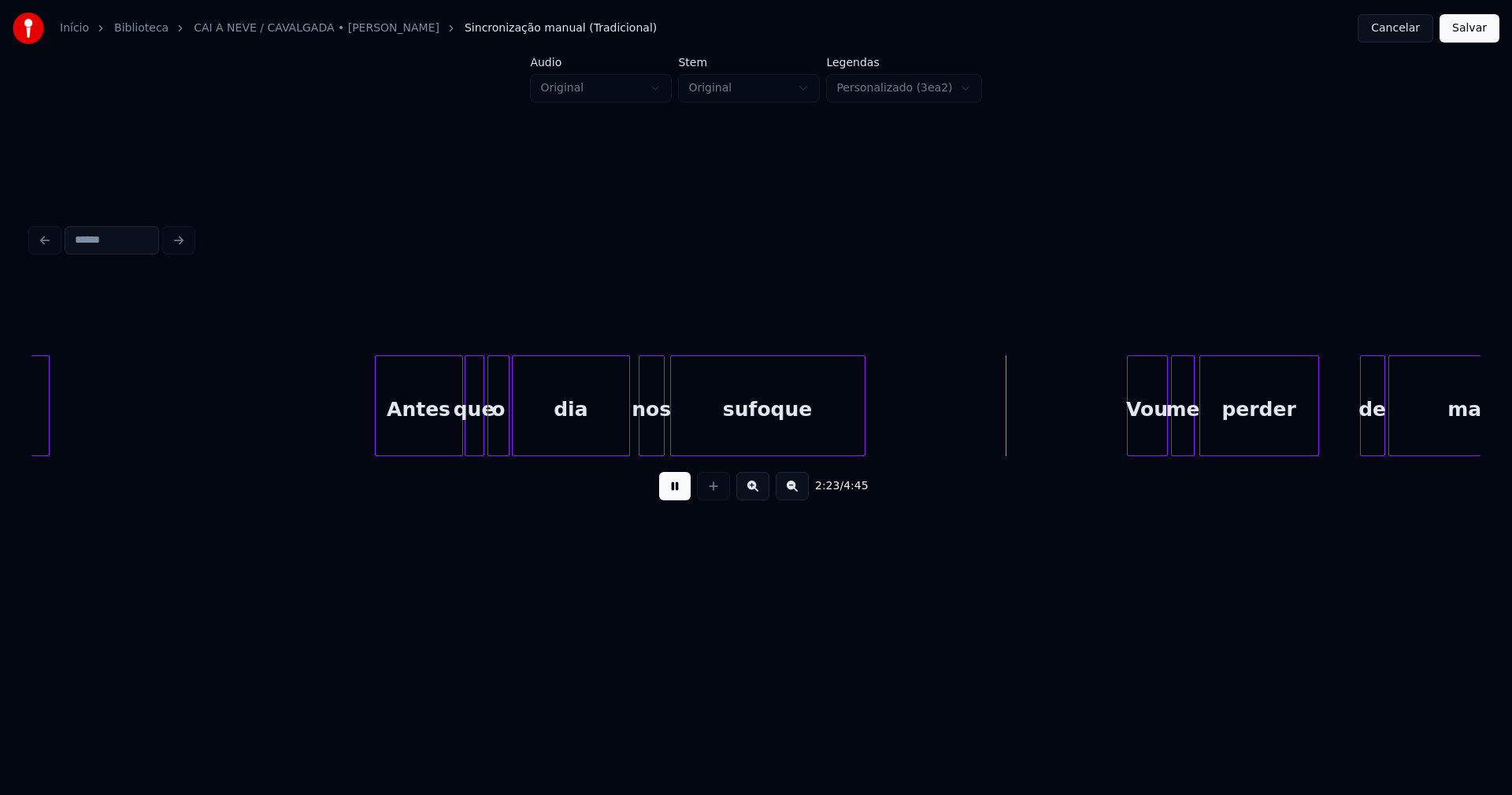
click at [625, 446] on div at bounding box center [626, 406] width 5 height 99
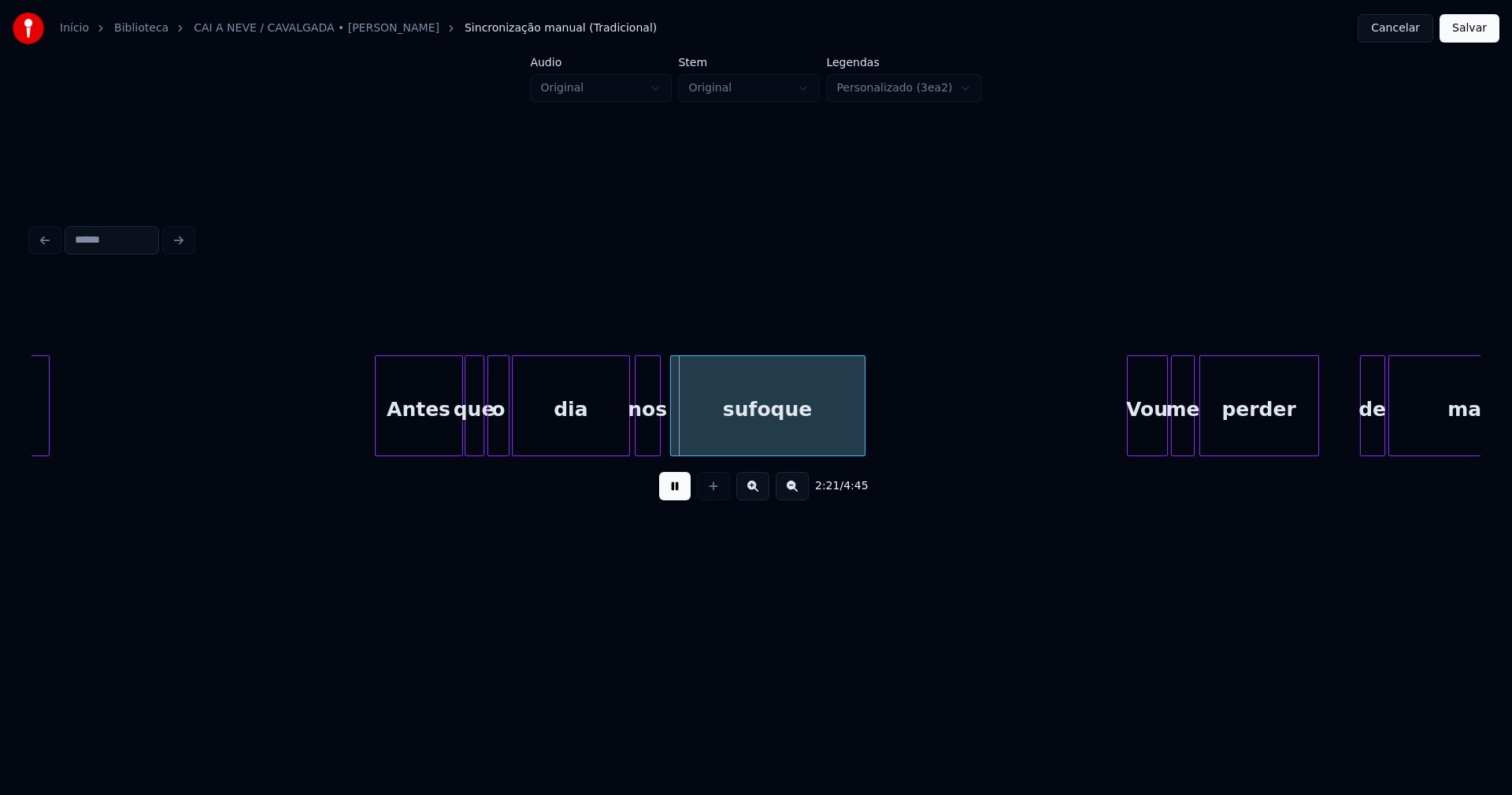
click at [643, 443] on div "nos" at bounding box center [647, 410] width 25 height 107
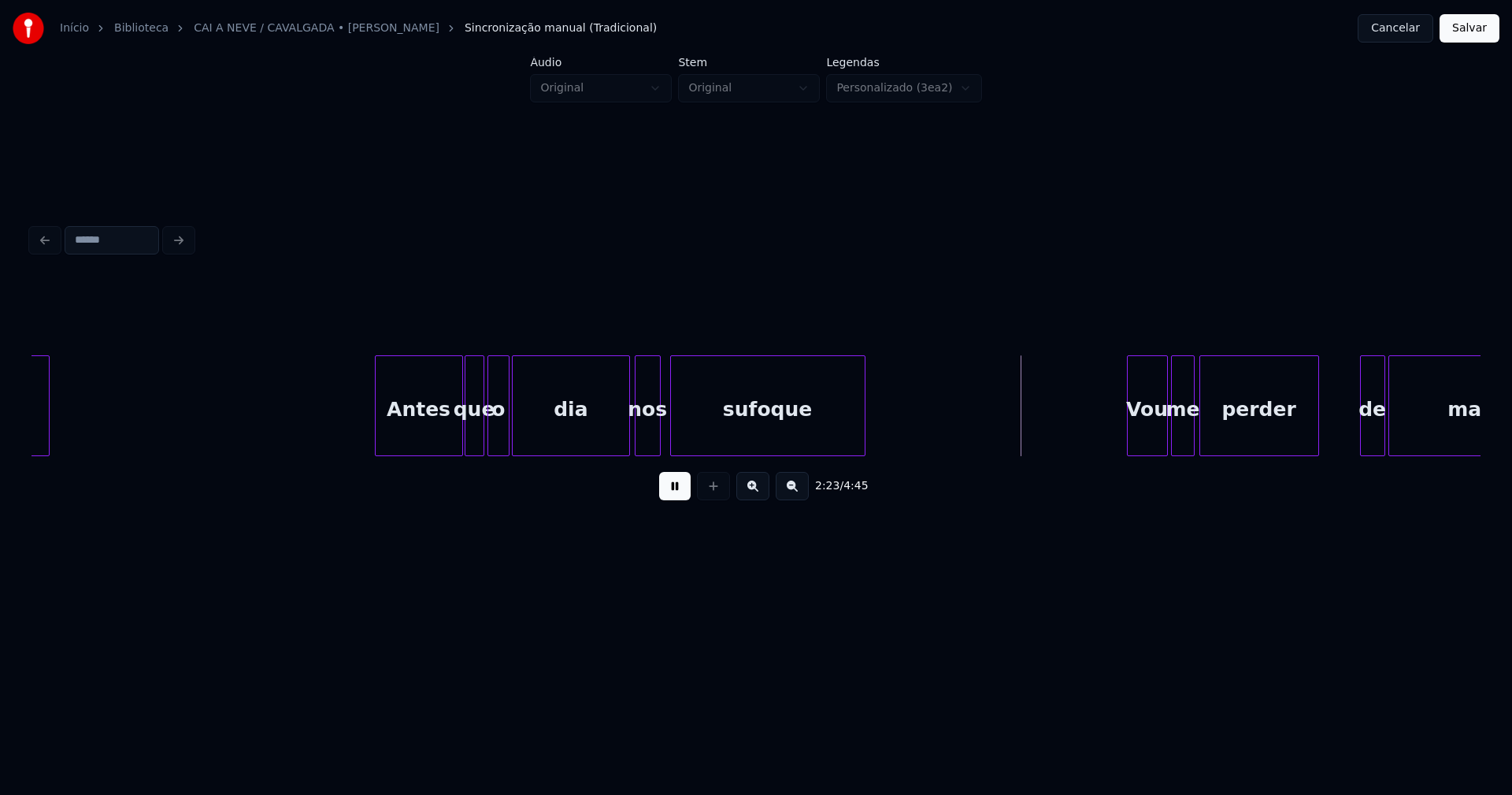
click at [628, 445] on div at bounding box center [626, 406] width 5 height 99
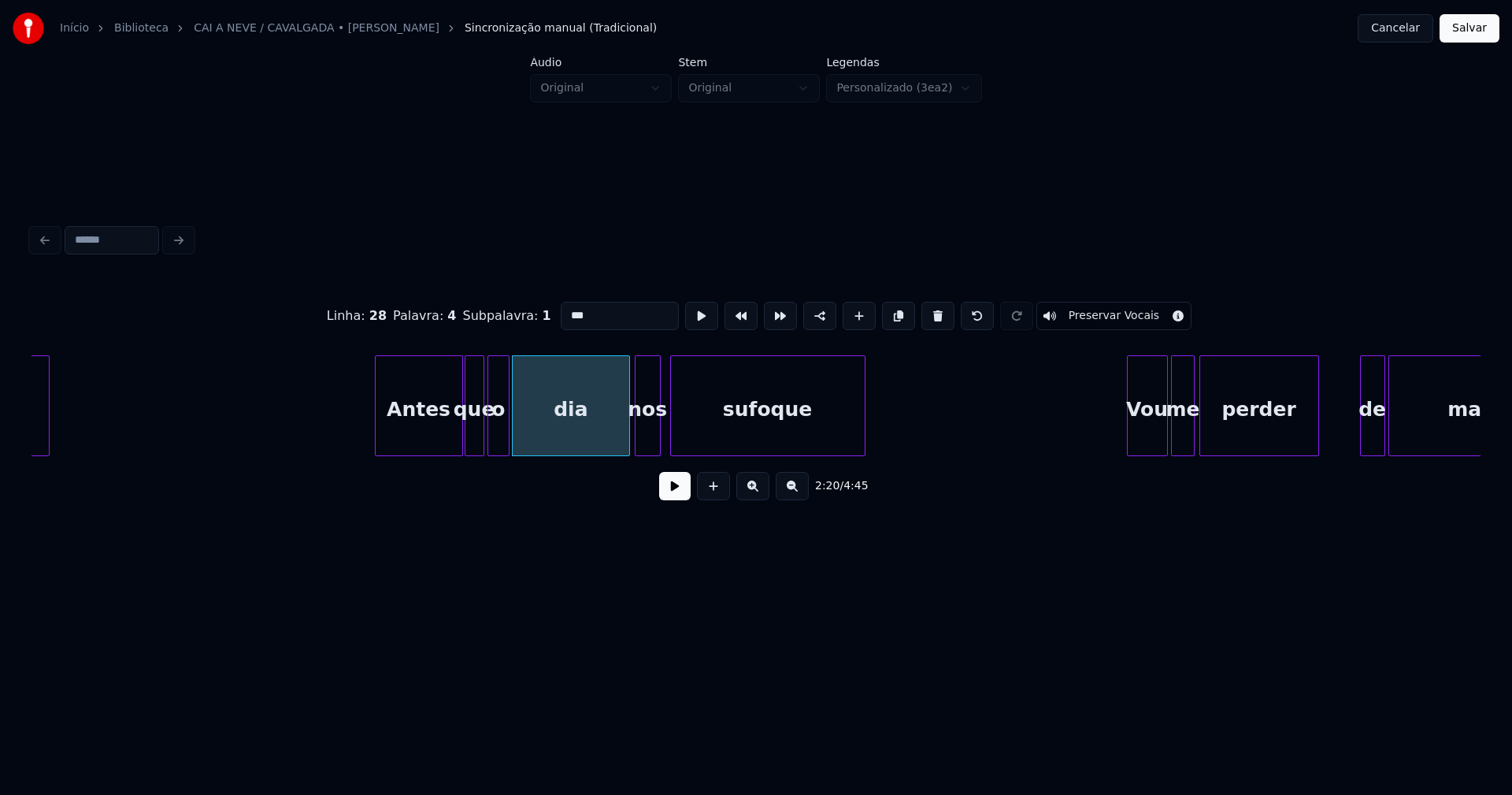
click at [670, 496] on button at bounding box center [675, 486] width 32 height 29
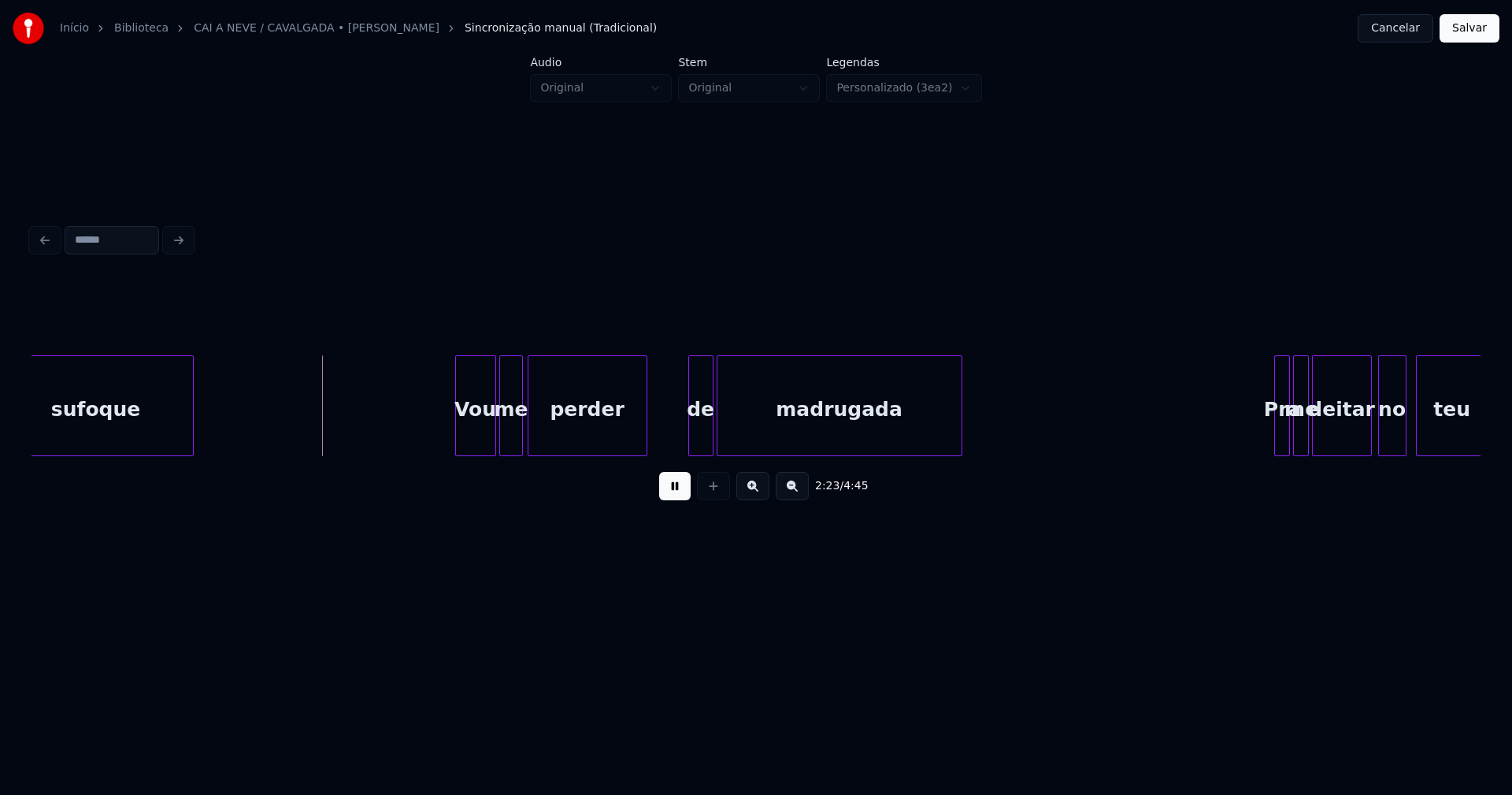
scroll to position [0, 22338]
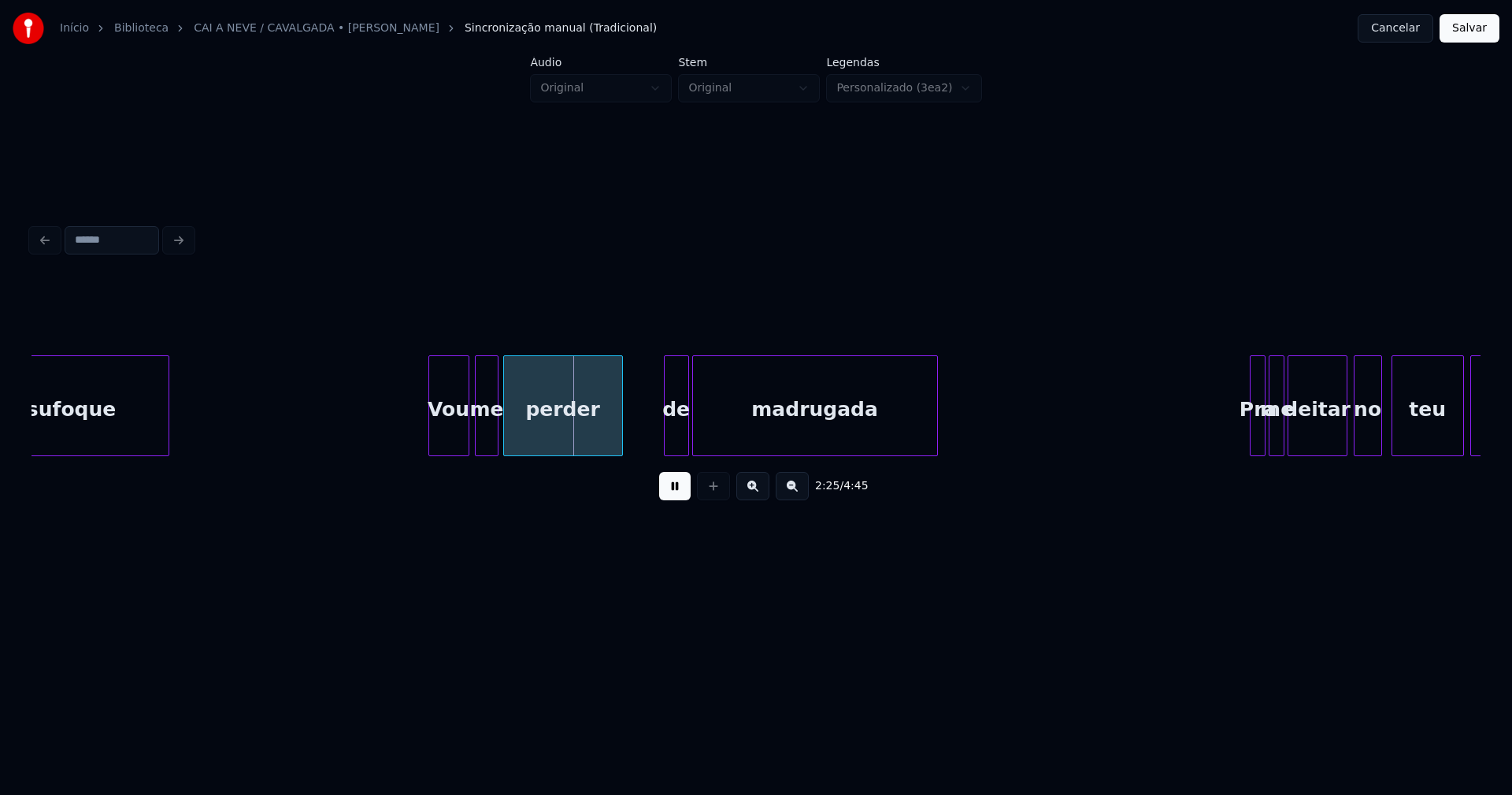
click at [451, 447] on div "Vou" at bounding box center [448, 410] width 39 height 107
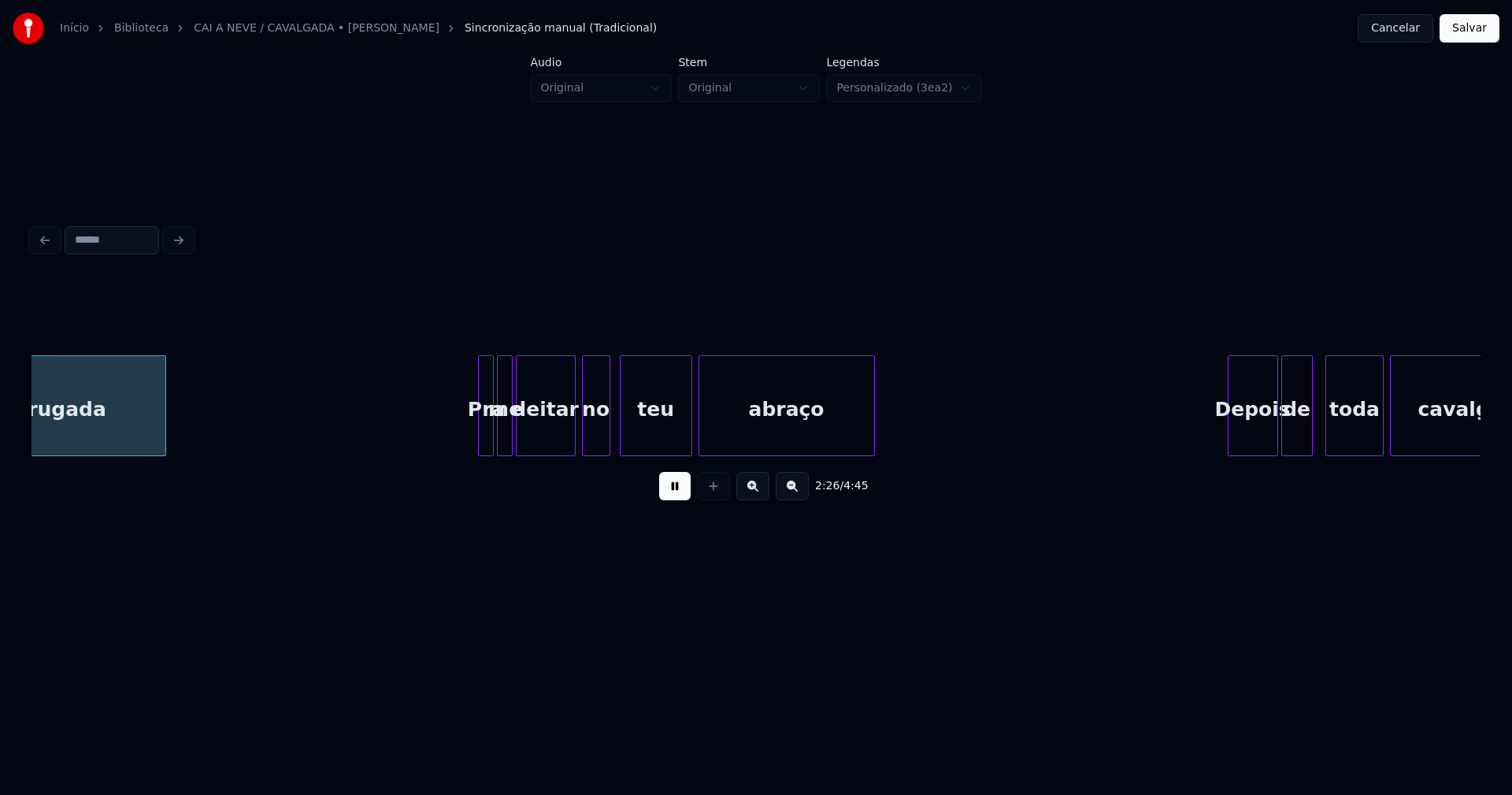
scroll to position [0, 23123]
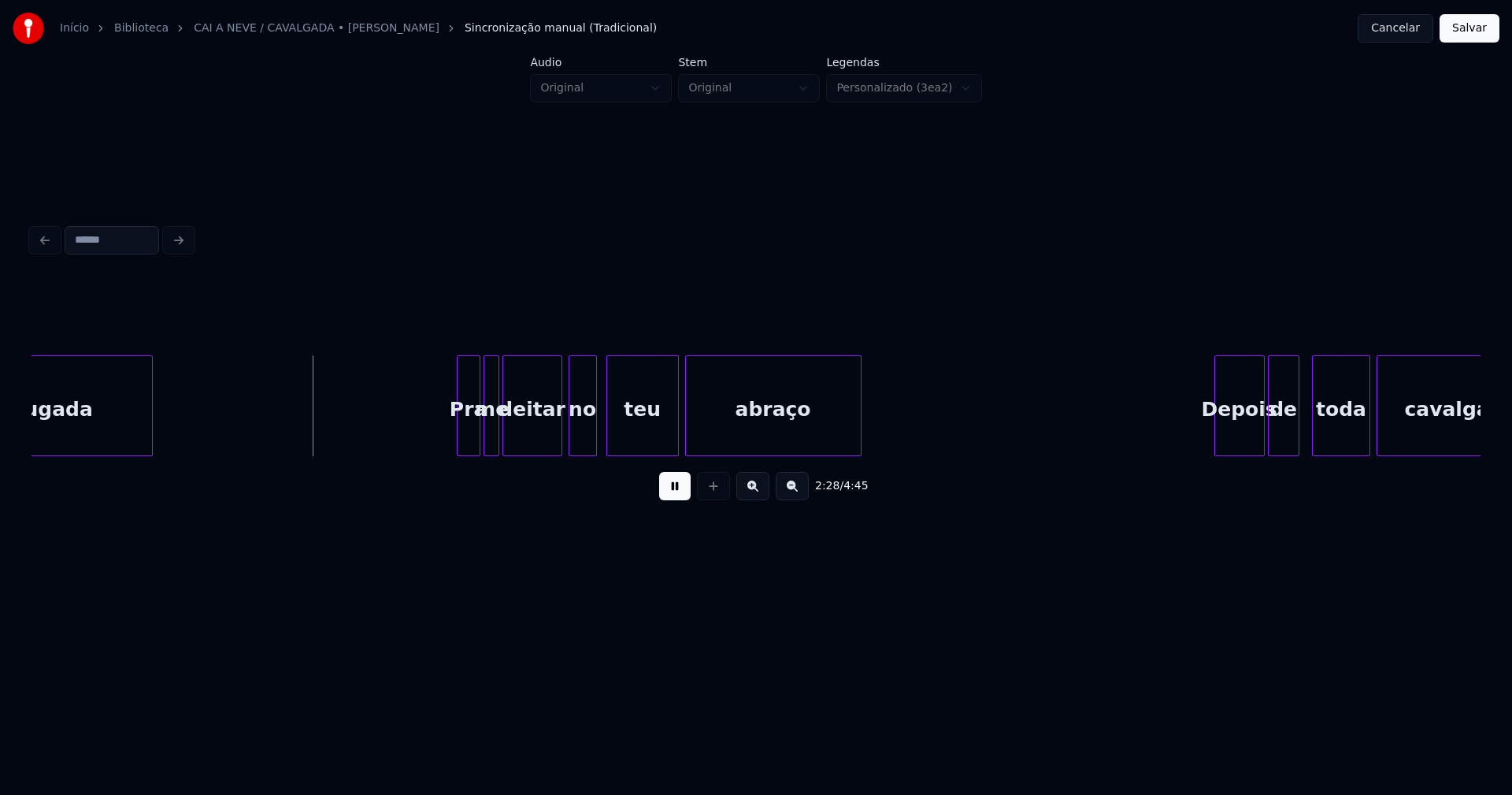
click at [461, 442] on div at bounding box center [460, 406] width 5 height 99
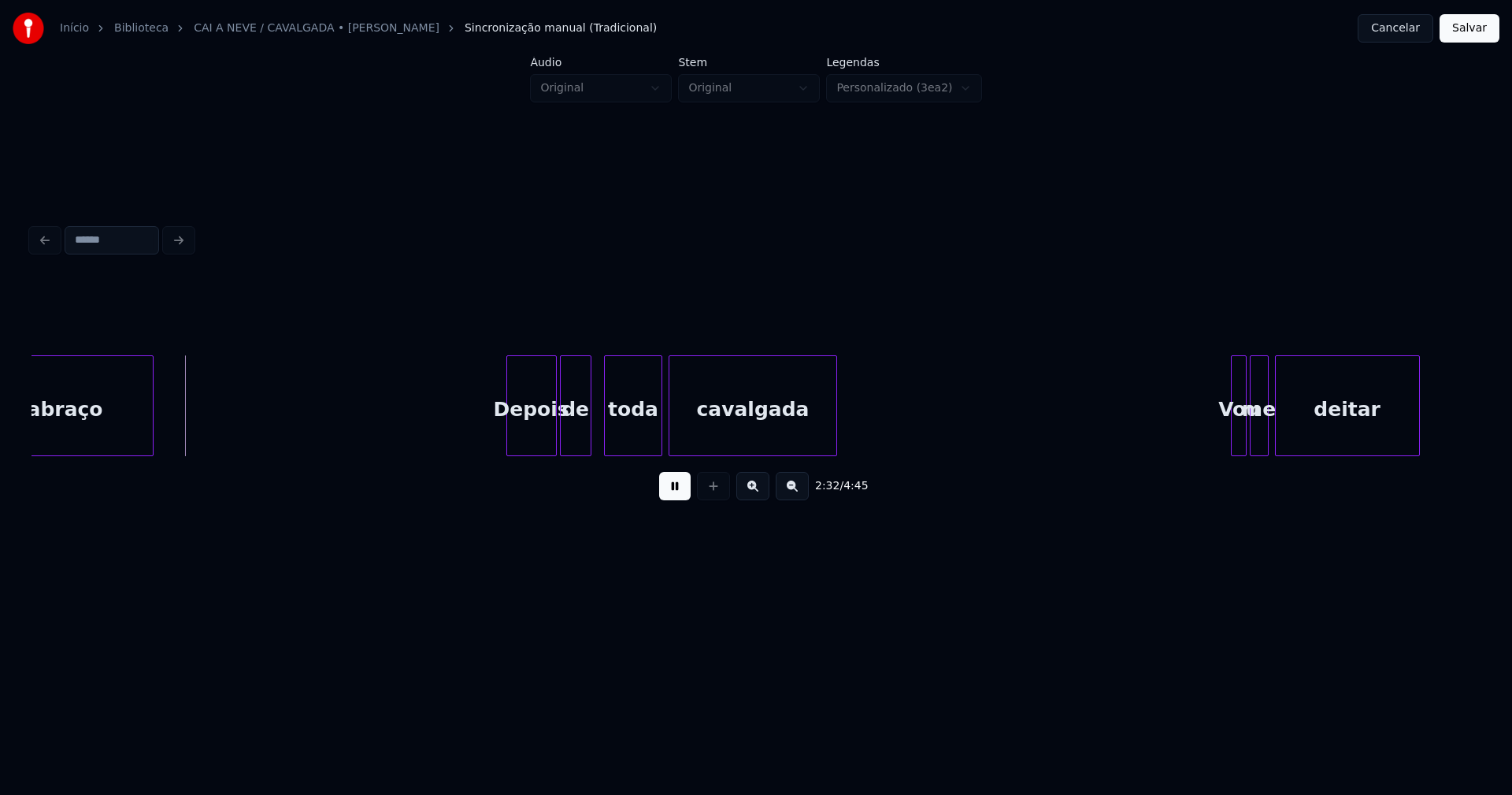
scroll to position [0, 23930]
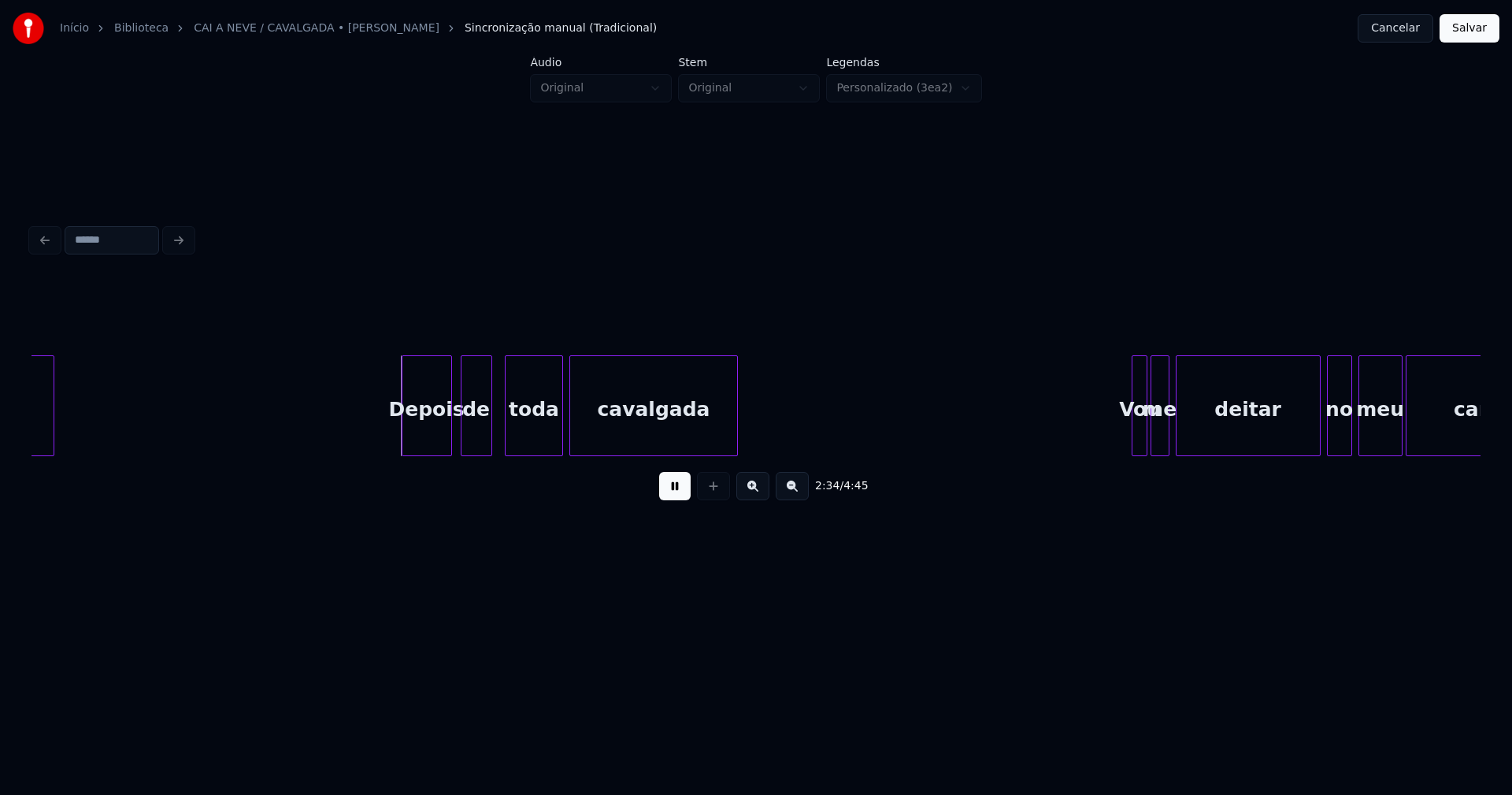
click at [440, 449] on div "Depois" at bounding box center [426, 410] width 49 height 107
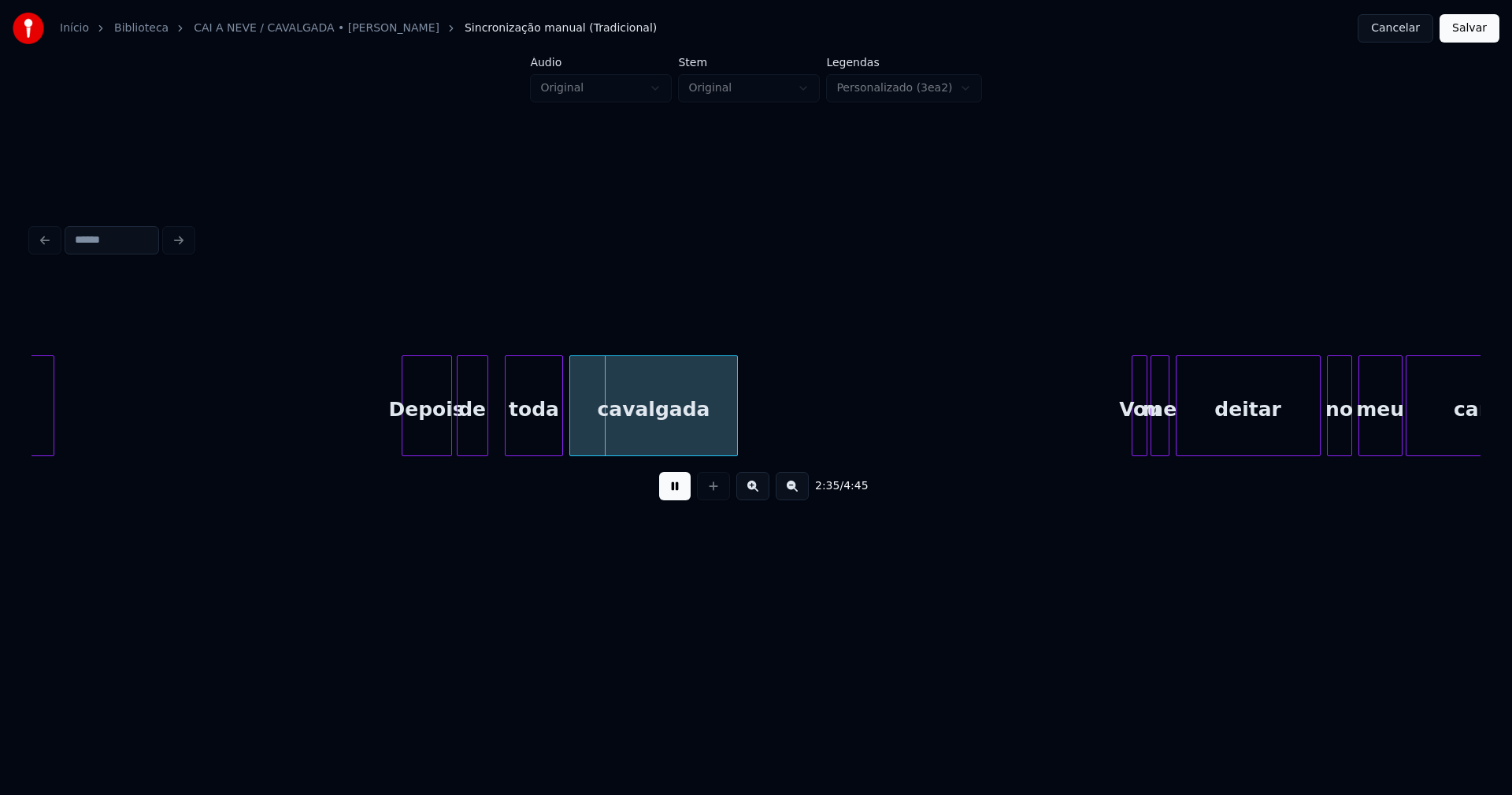
click at [471, 446] on div "de" at bounding box center [473, 410] width 30 height 107
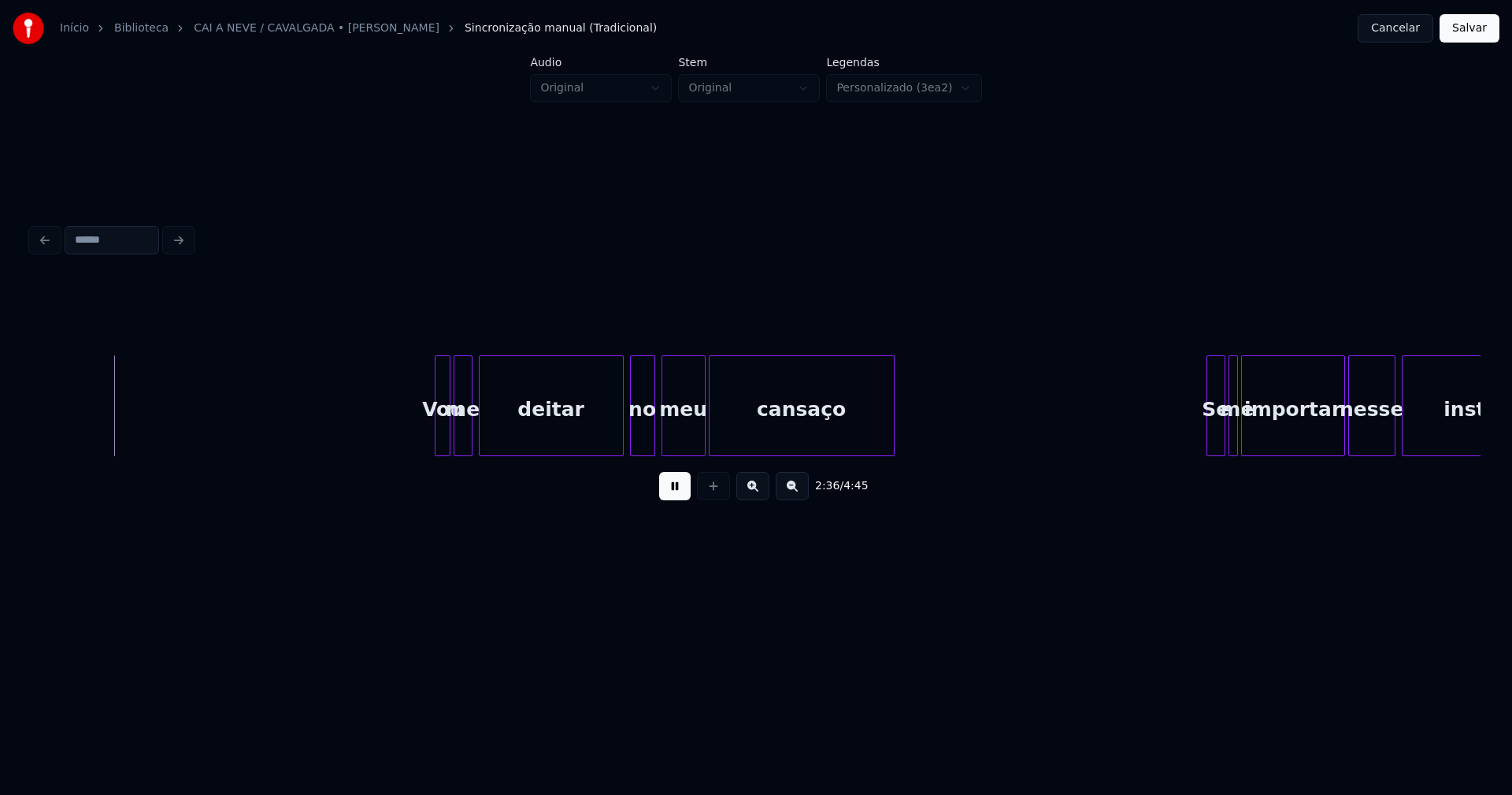
scroll to position [0, 24712]
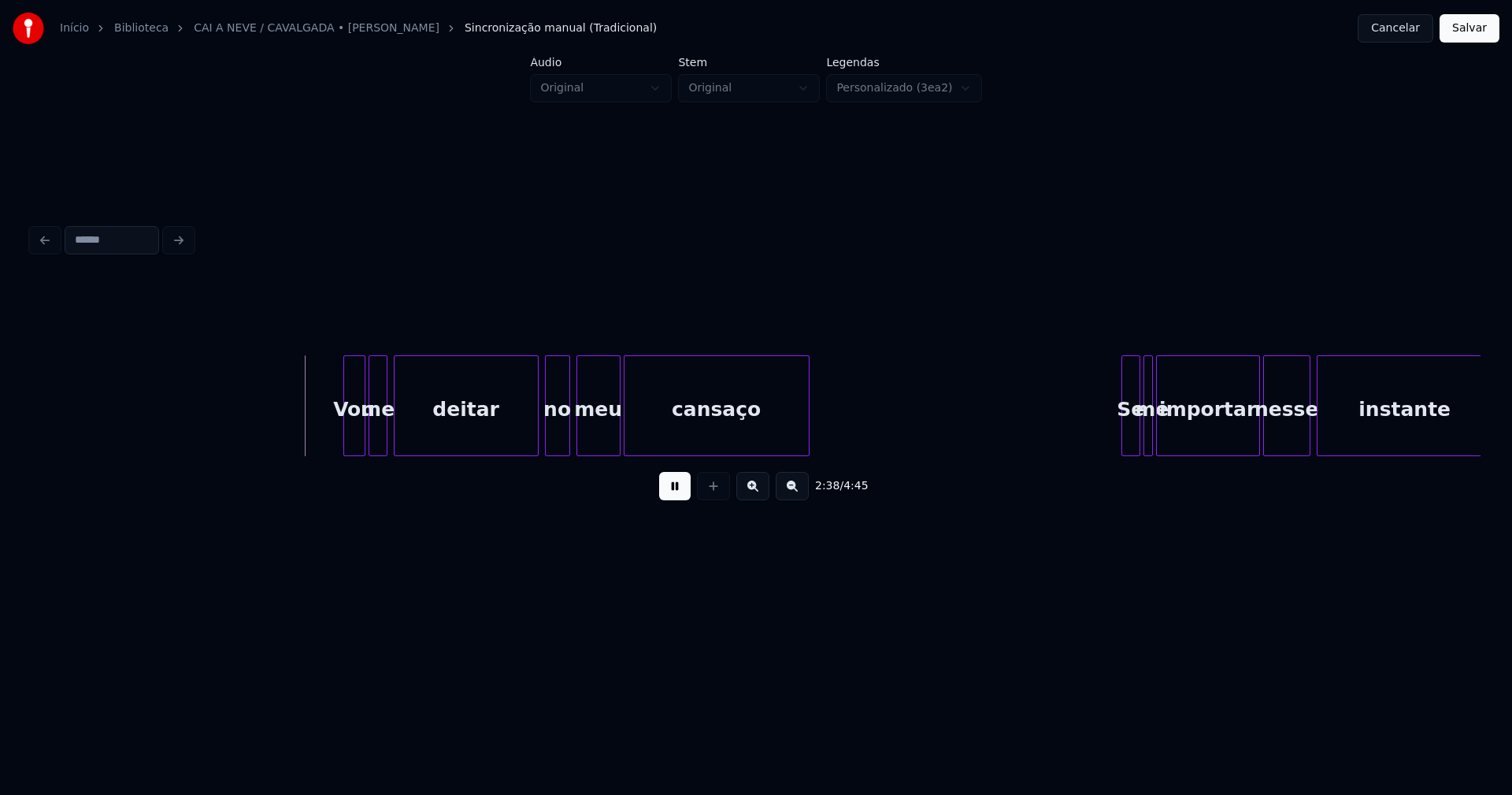
click at [346, 445] on div at bounding box center [347, 406] width 5 height 99
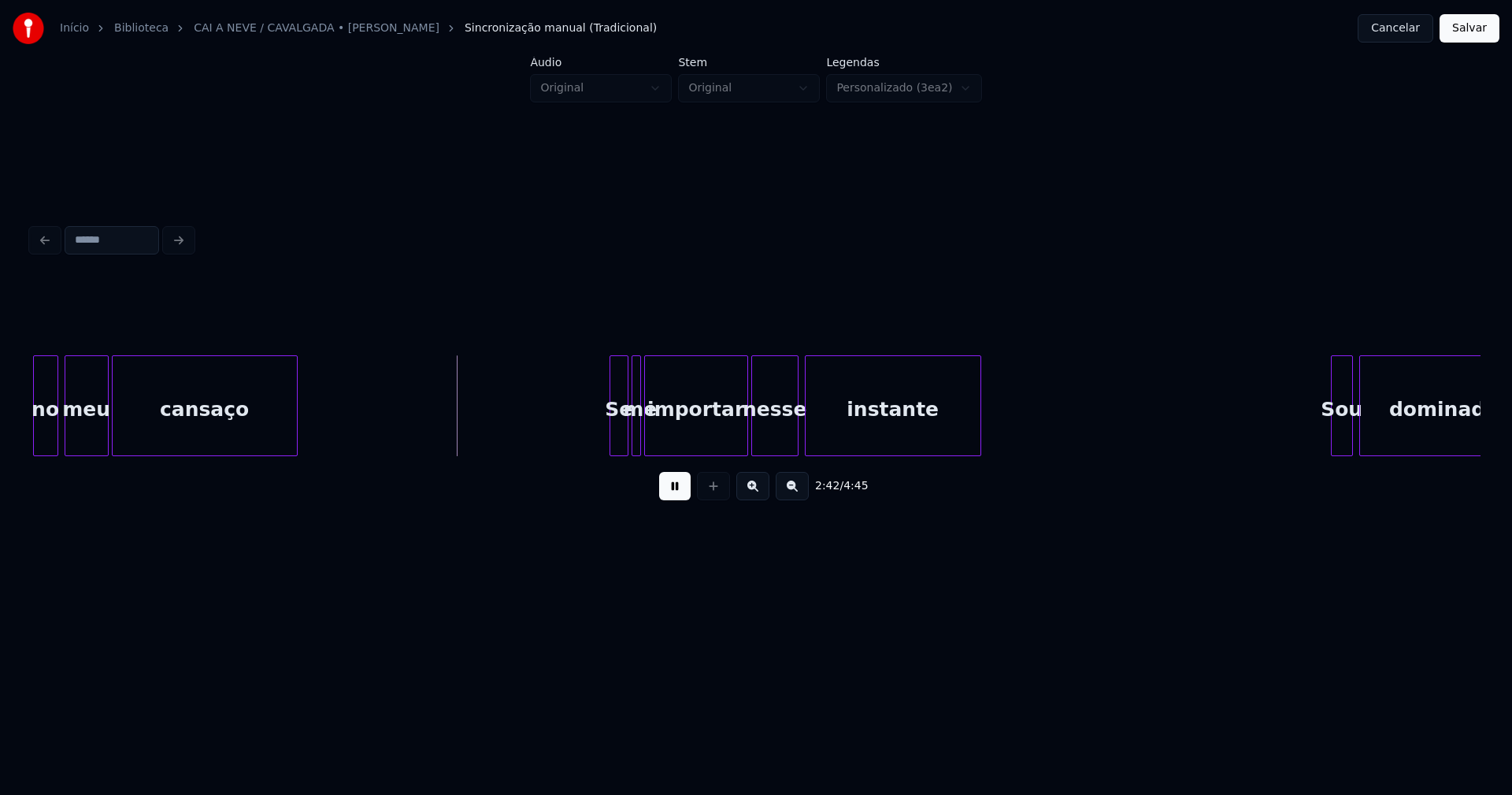
scroll to position [0, 25249]
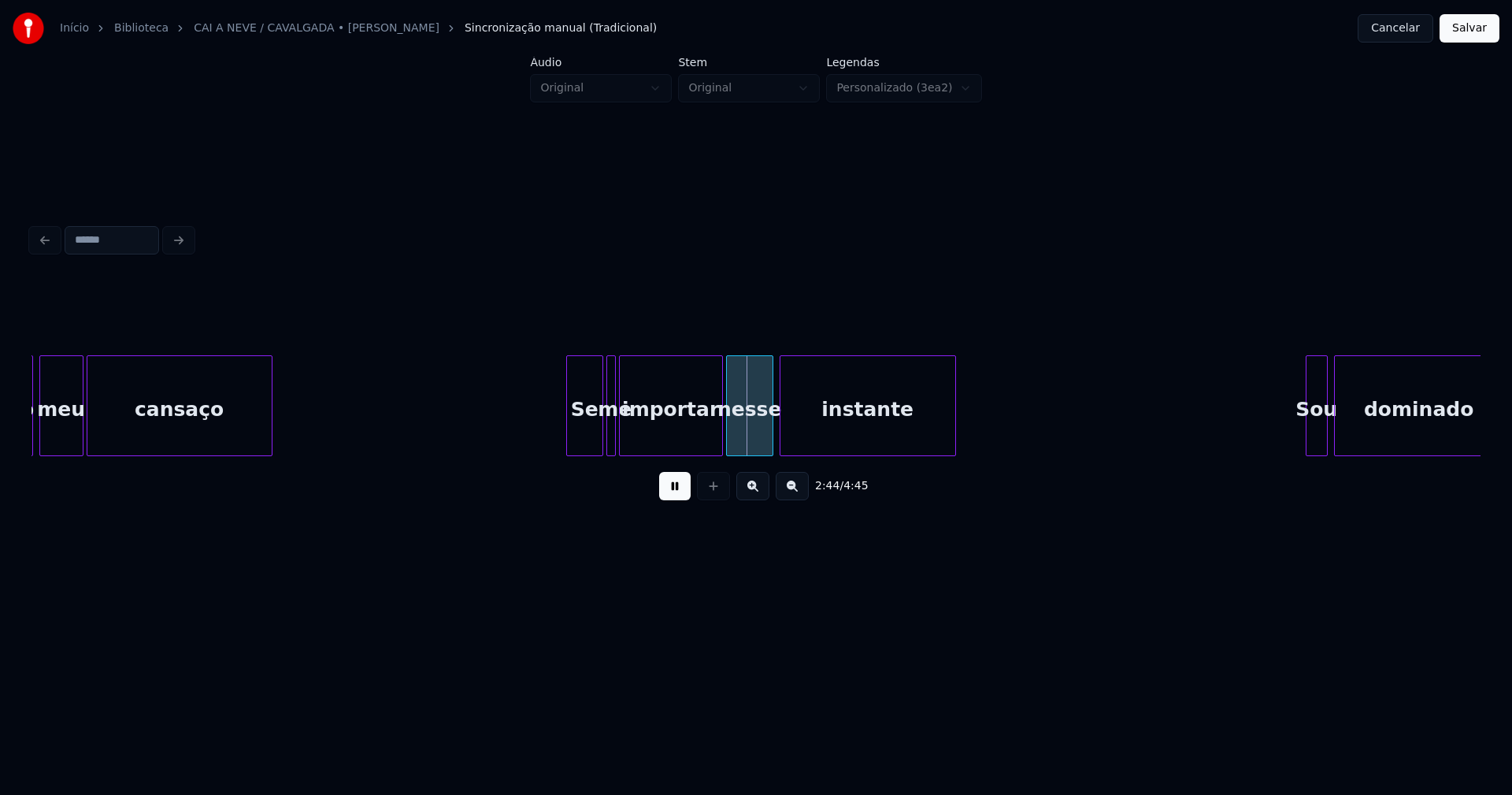
click at [571, 435] on div at bounding box center [569, 406] width 5 height 99
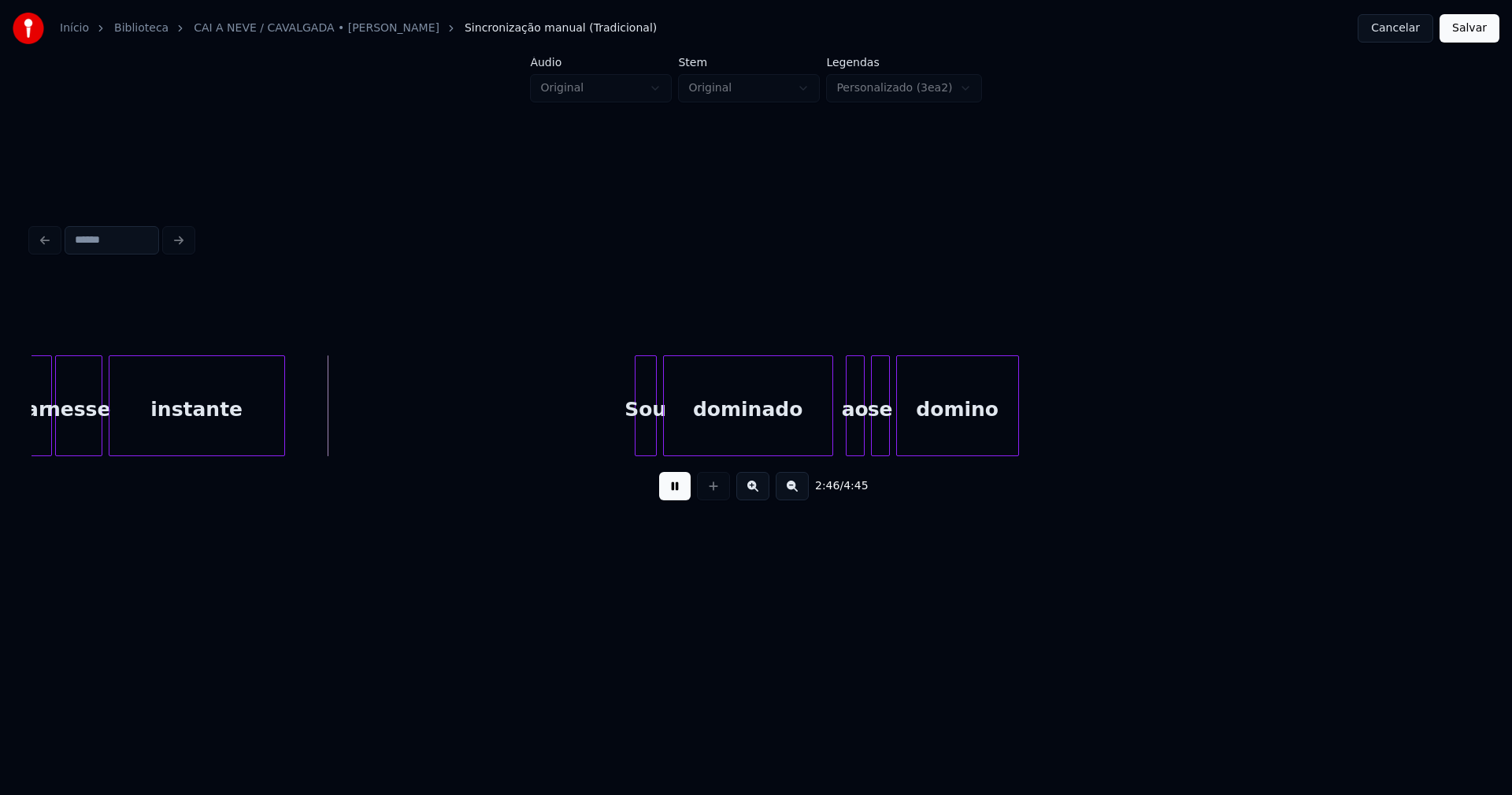
scroll to position [0, 25970]
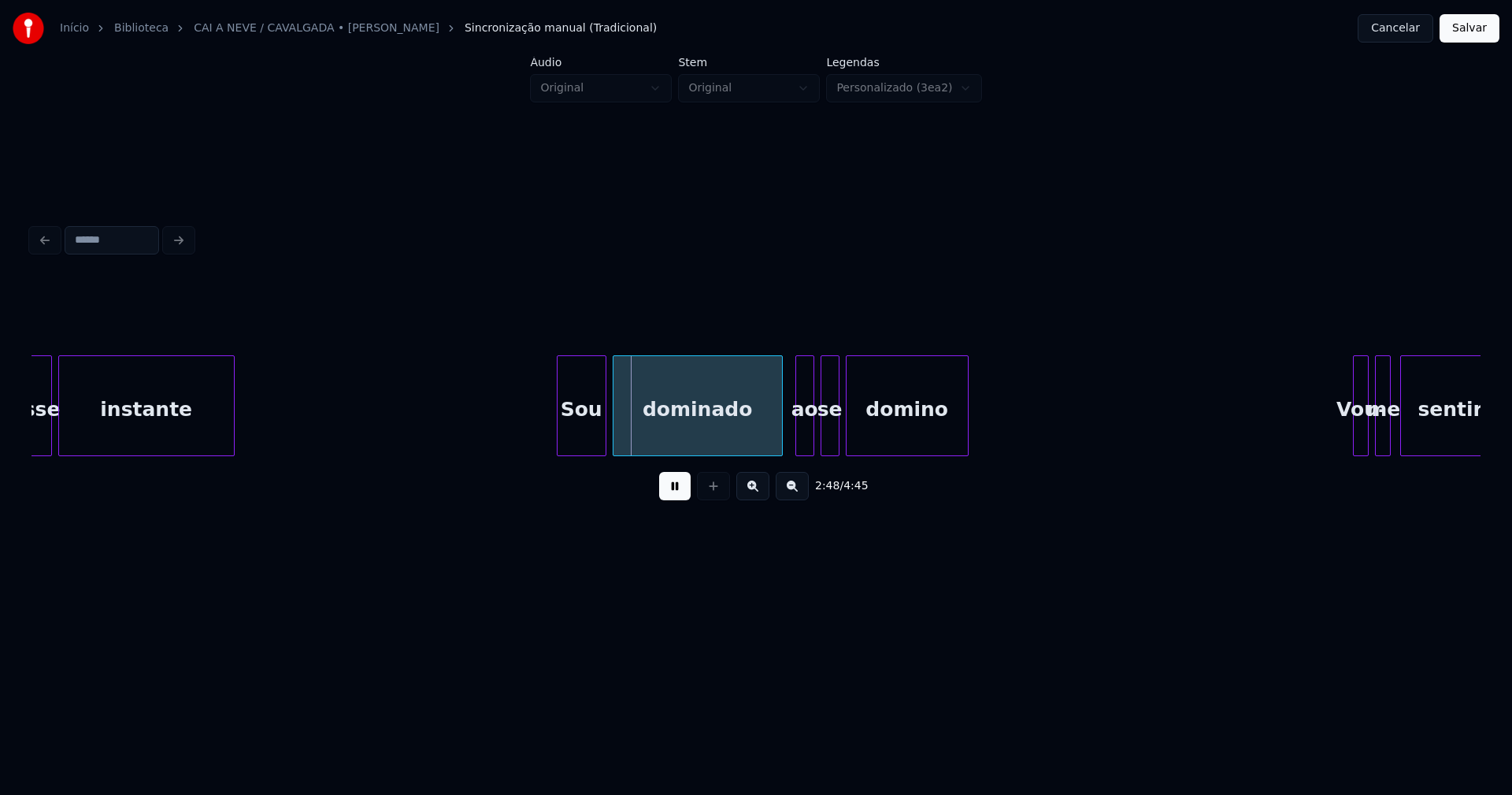
click at [559, 440] on div at bounding box center [560, 406] width 5 height 99
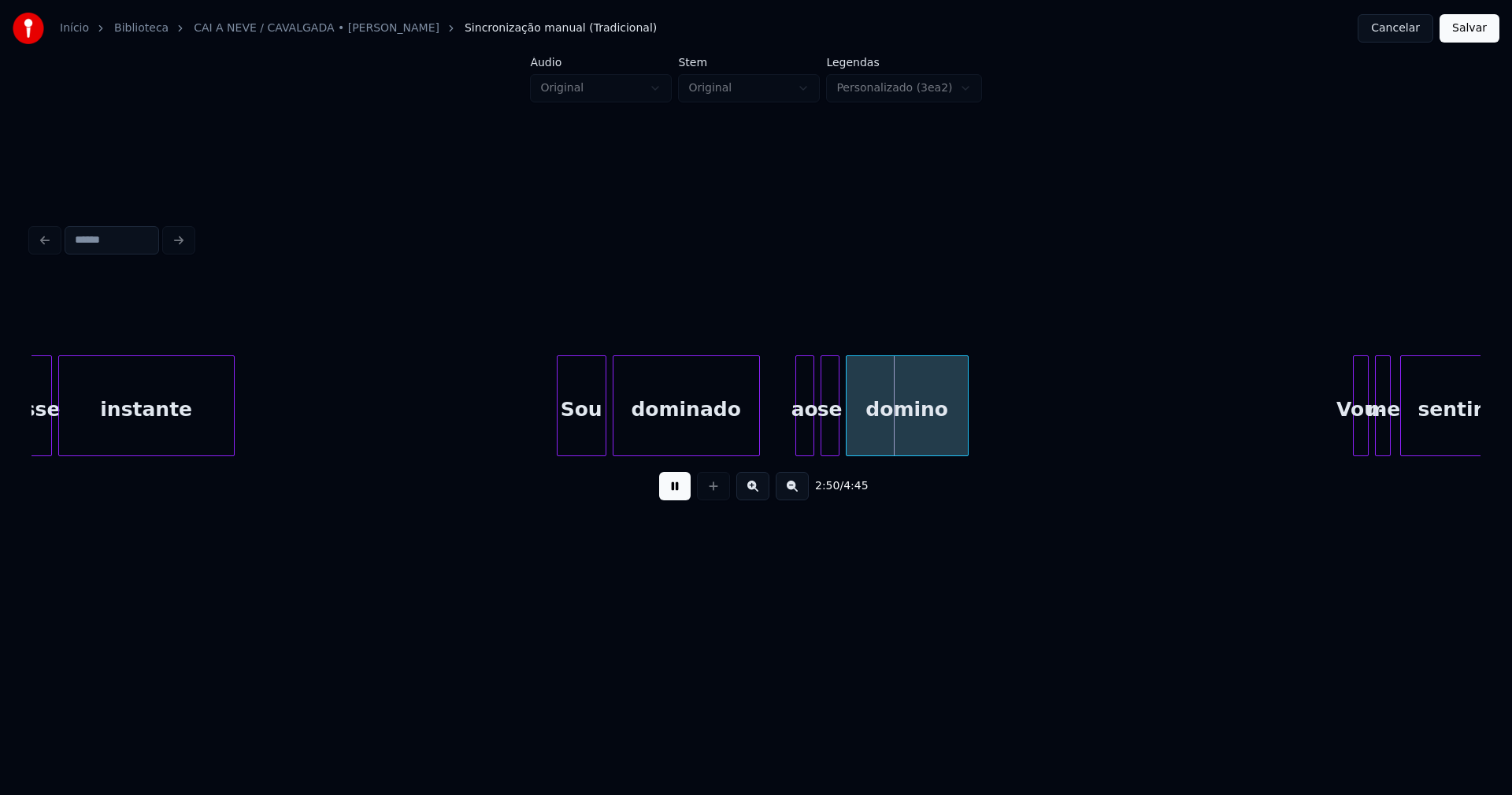
click at [756, 449] on div "dominado" at bounding box center [686, 406] width 147 height 100
click at [779, 439] on div "ao" at bounding box center [779, 410] width 18 height 107
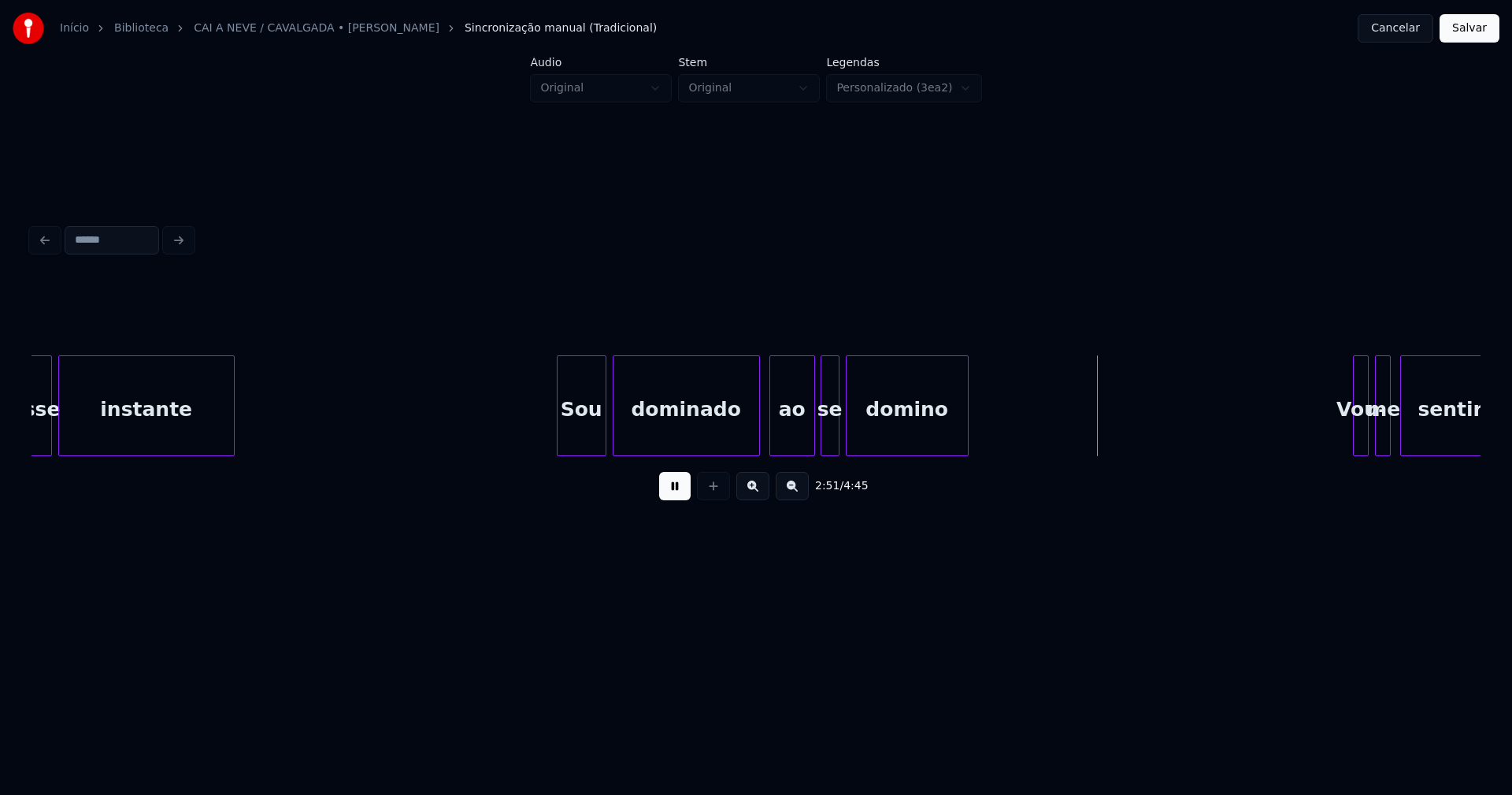
click at [811, 427] on div at bounding box center [812, 406] width 5 height 99
click at [680, 492] on button at bounding box center [675, 486] width 32 height 29
click at [803, 432] on div "ao" at bounding box center [791, 410] width 44 height 107
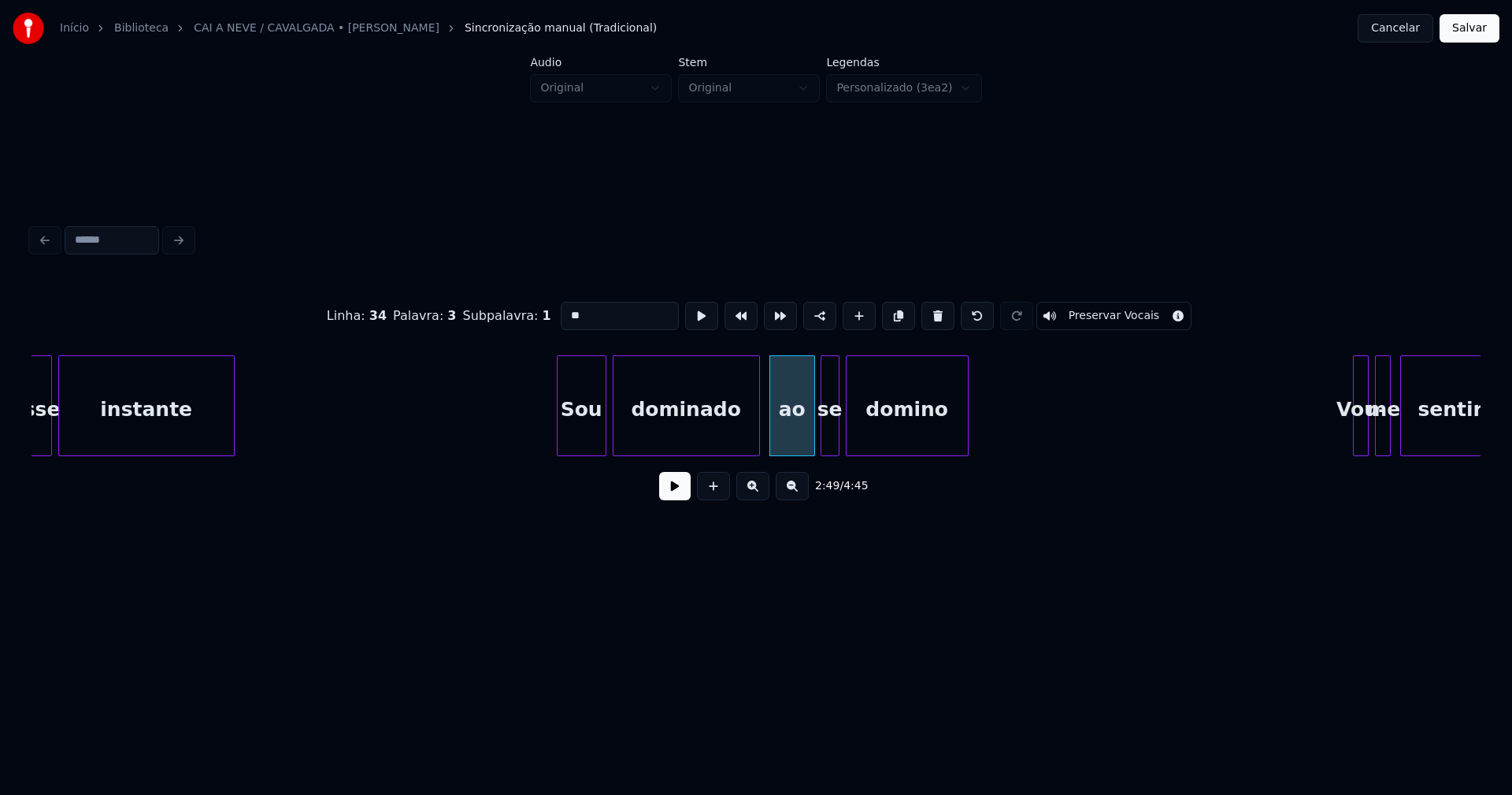
drag, startPoint x: 579, startPoint y: 308, endPoint x: 552, endPoint y: 310, distance: 27.1
click at [560, 310] on input "**" at bounding box center [619, 316] width 118 height 29
type input "**"
drag, startPoint x: 668, startPoint y: 491, endPoint x: 709, endPoint y: 513, distance: 46.5
click at [668, 492] on button at bounding box center [675, 486] width 32 height 29
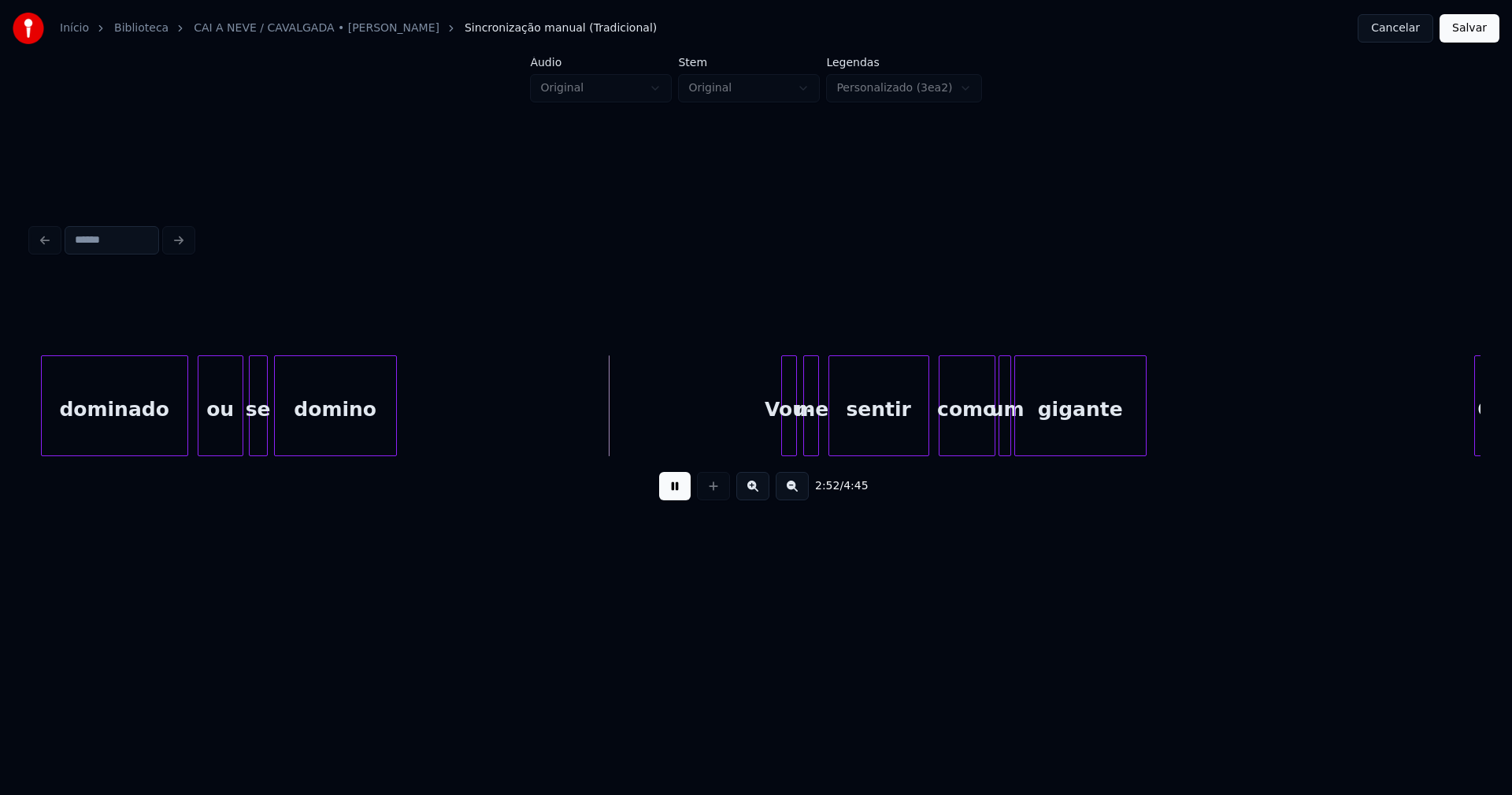
scroll to position [0, 26716]
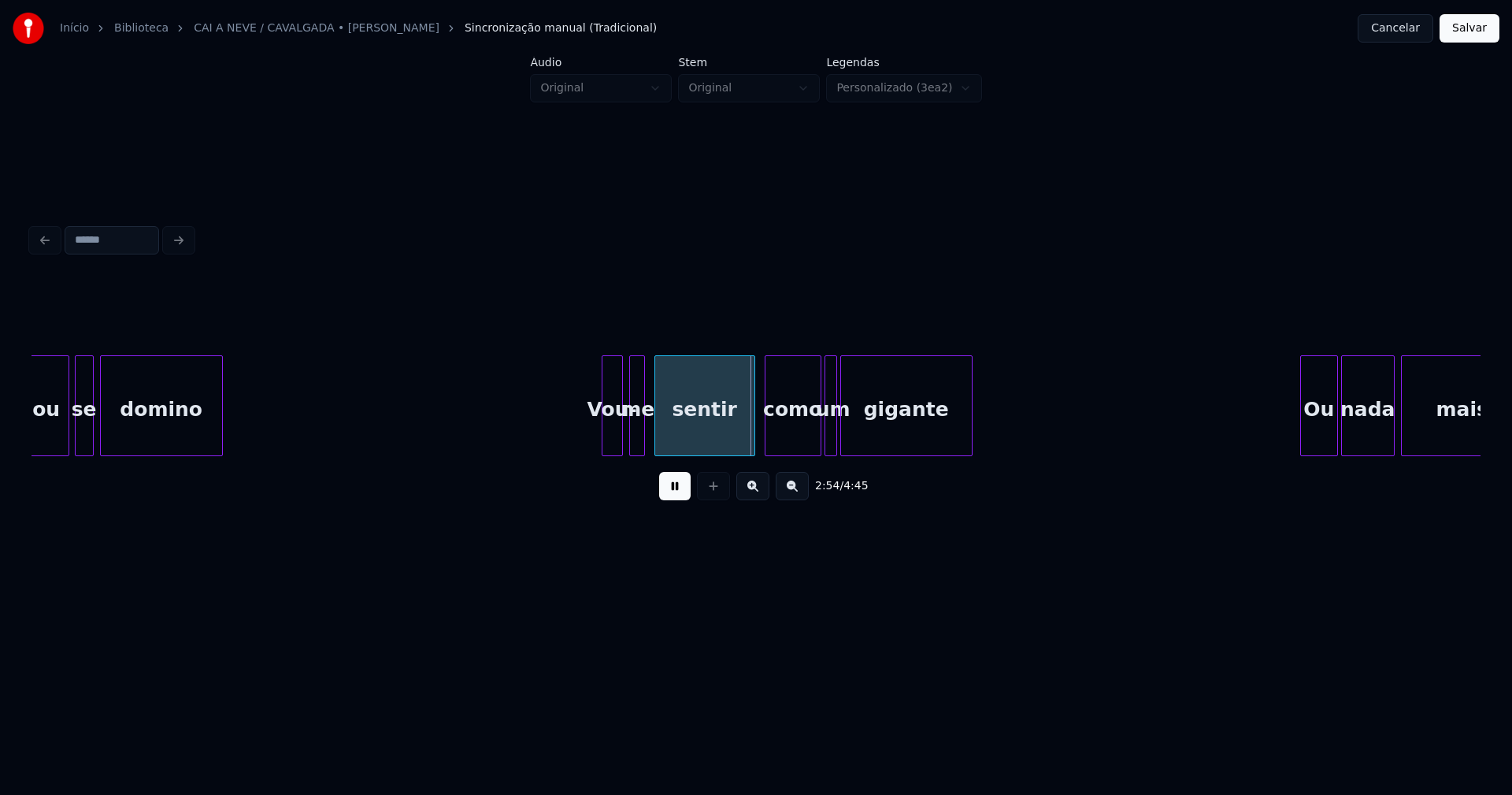
click at [605, 440] on div at bounding box center [605, 406] width 5 height 99
click at [801, 445] on div at bounding box center [801, 406] width 5 height 99
click at [810, 439] on div at bounding box center [812, 406] width 5 height 99
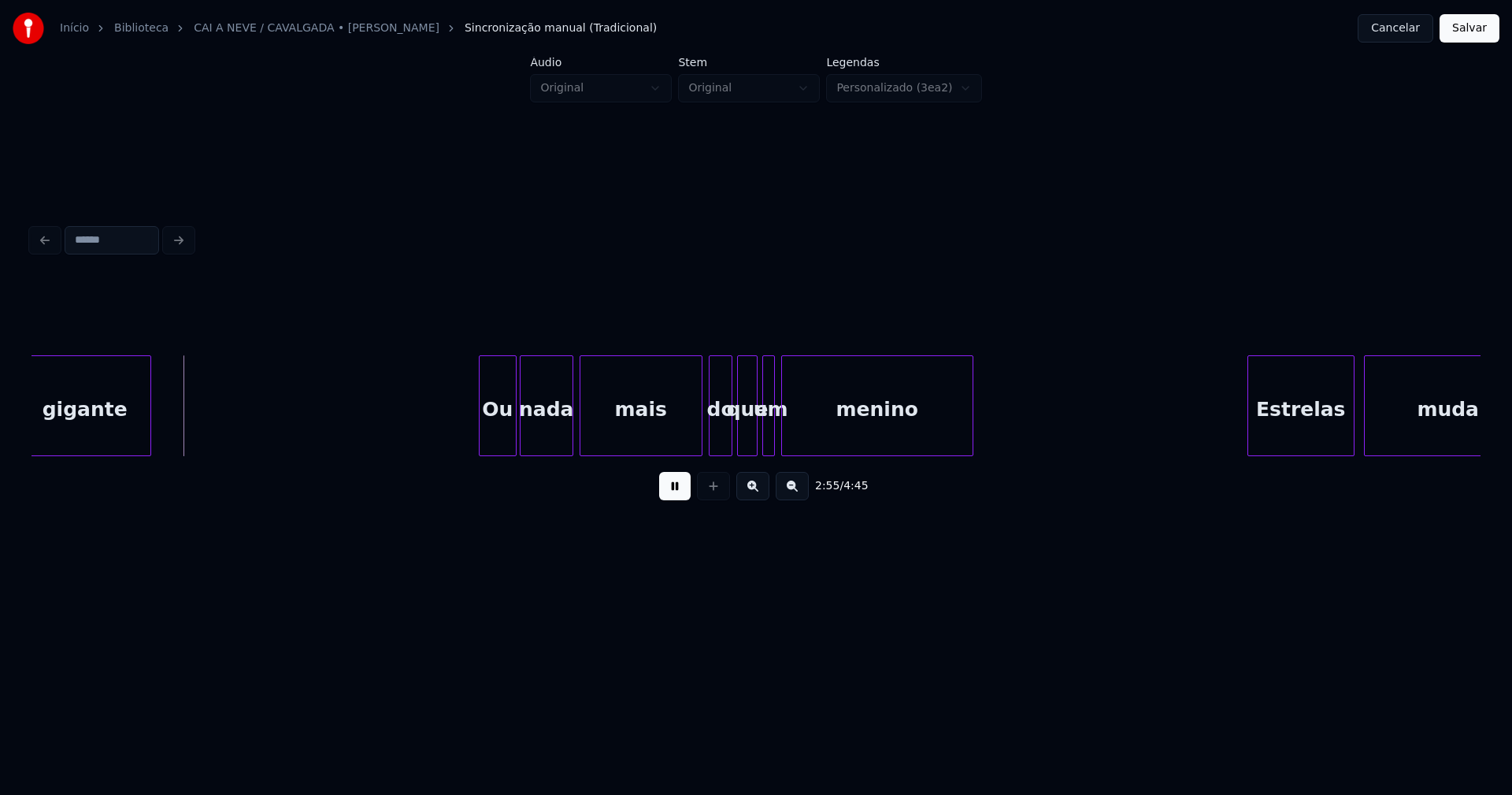
scroll to position [0, 27562]
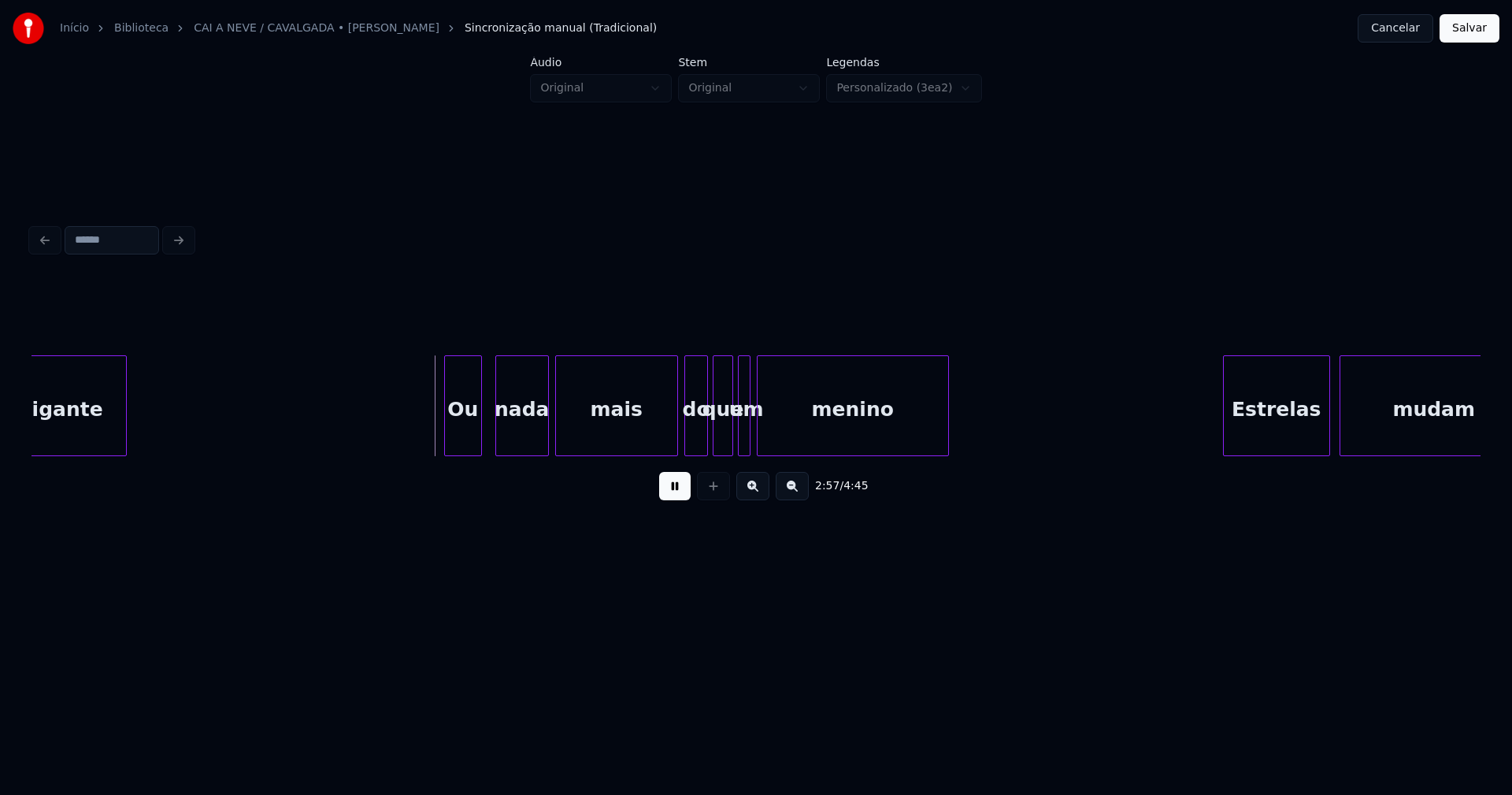
click at [462, 440] on div "Ou" at bounding box center [462, 410] width 36 height 107
click at [485, 429] on div at bounding box center [485, 406] width 5 height 99
click at [670, 440] on div at bounding box center [669, 406] width 5 height 99
click at [689, 441] on div "do" at bounding box center [688, 410] width 23 height 107
click at [776, 431] on div at bounding box center [774, 406] width 5 height 99
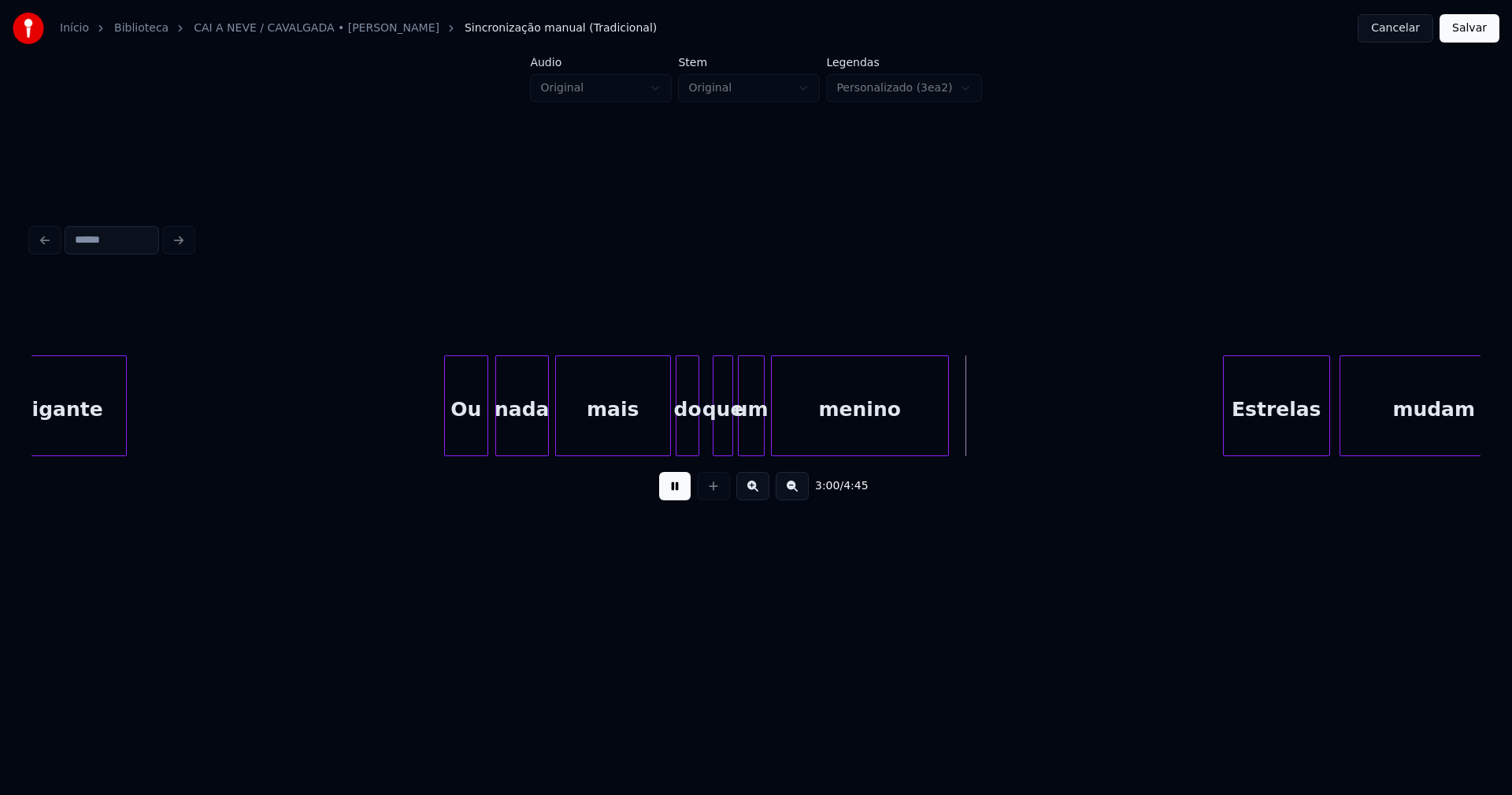
click at [763, 428] on div at bounding box center [761, 406] width 5 height 99
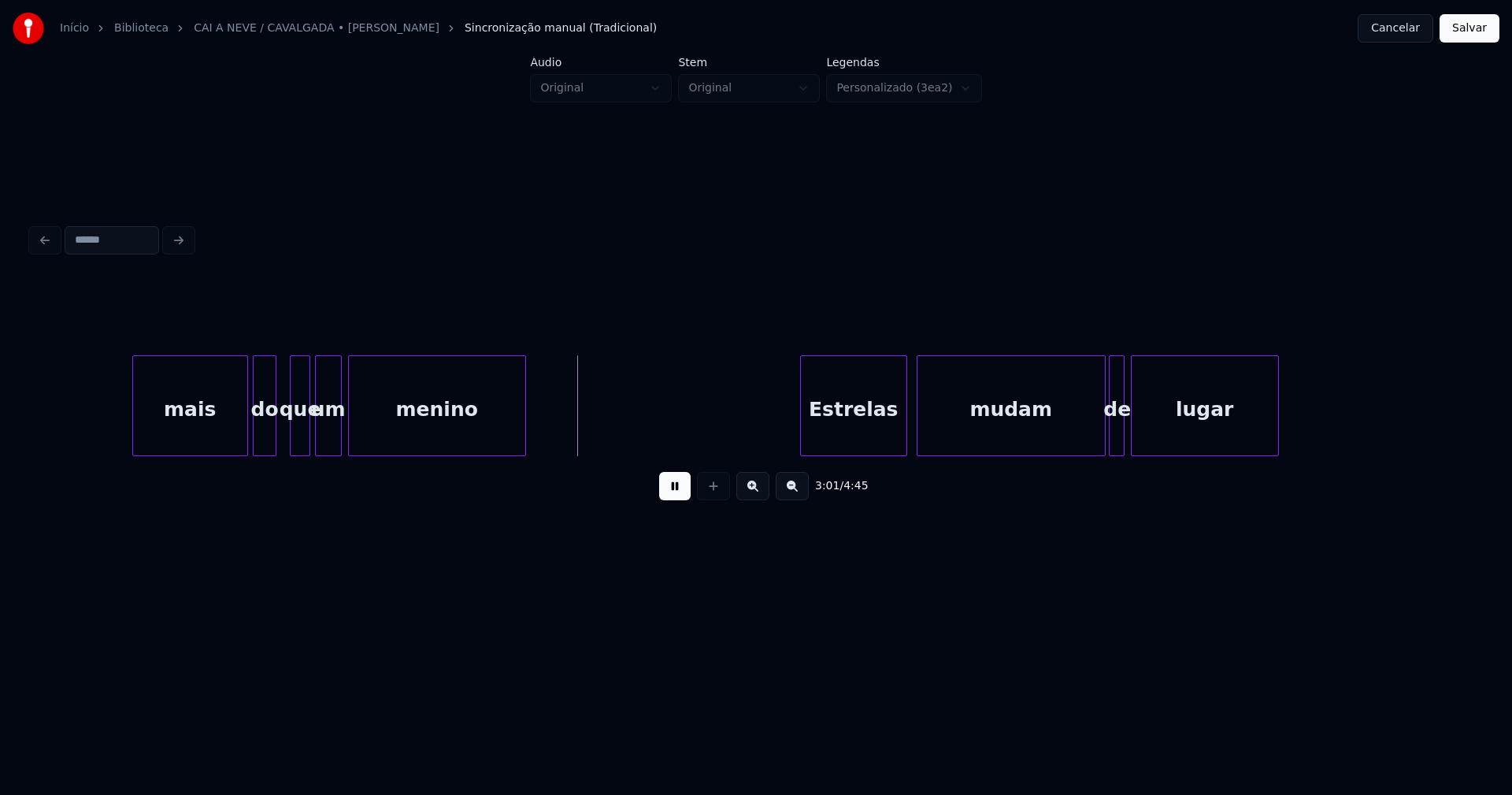
scroll to position [0, 28234]
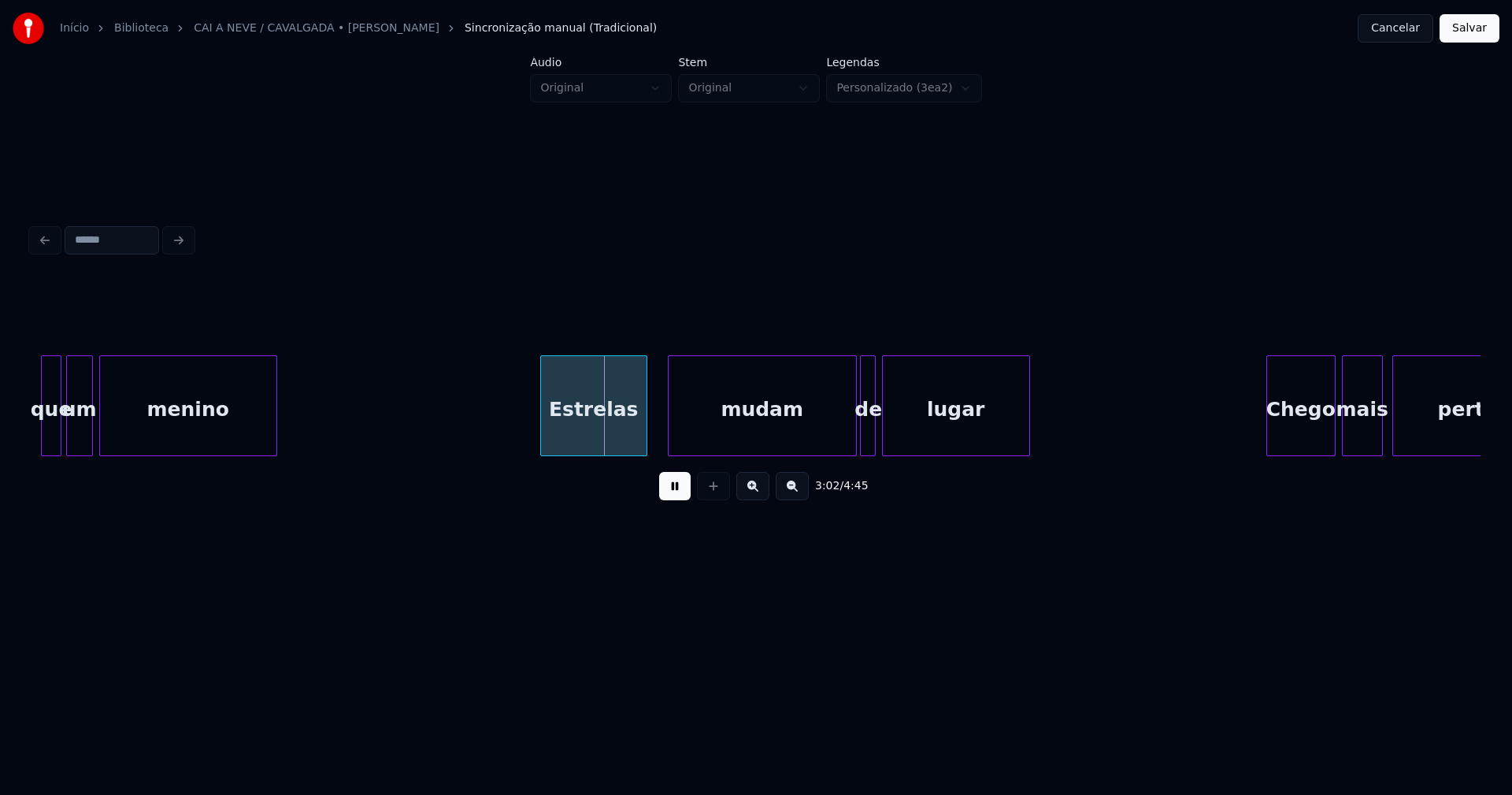
click at [623, 439] on div "Estrelas" at bounding box center [594, 410] width 105 height 107
click at [901, 436] on div at bounding box center [903, 406] width 5 height 99
click at [886, 429] on div at bounding box center [887, 406] width 5 height 99
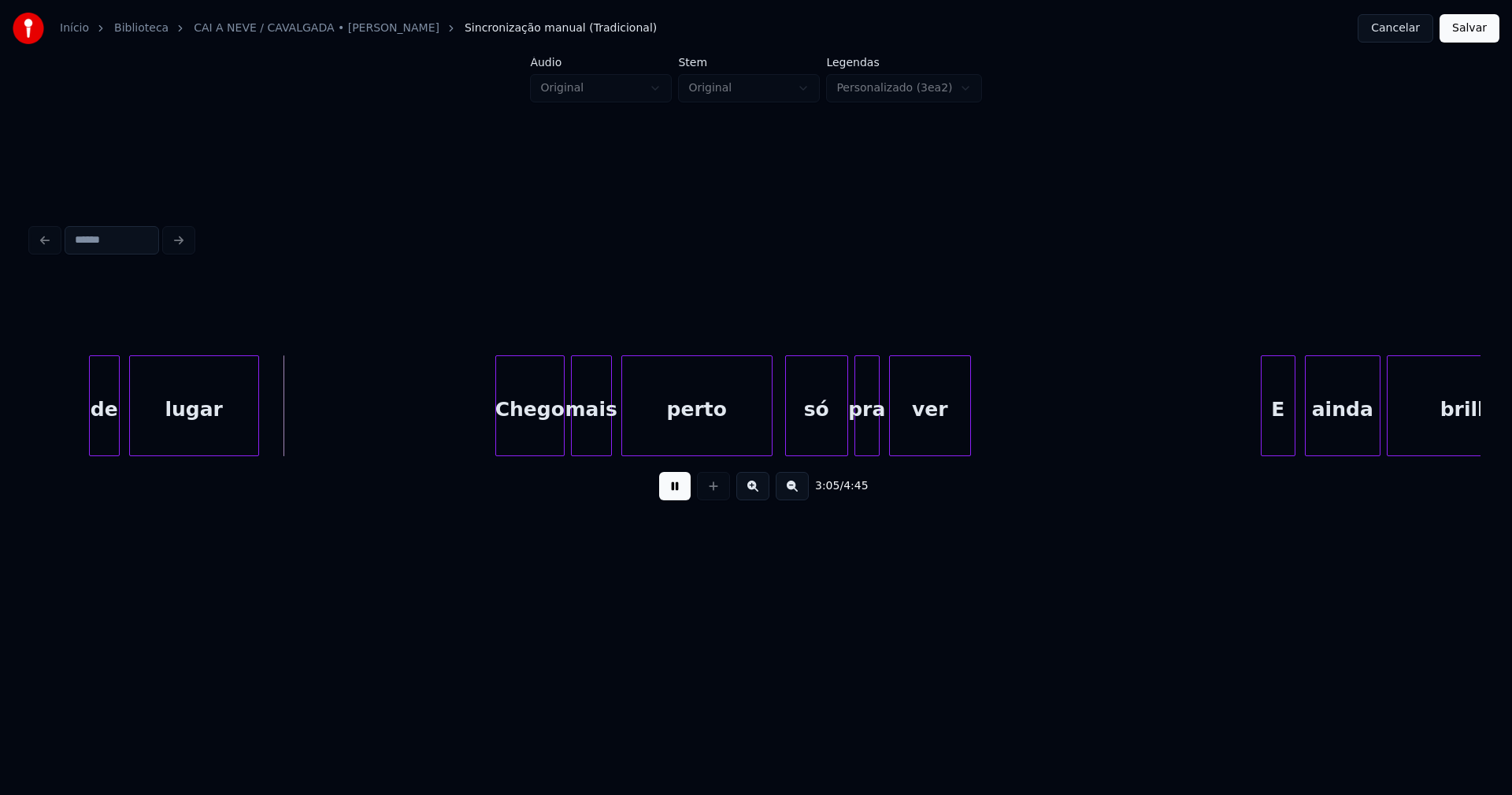
scroll to position [0, 29079]
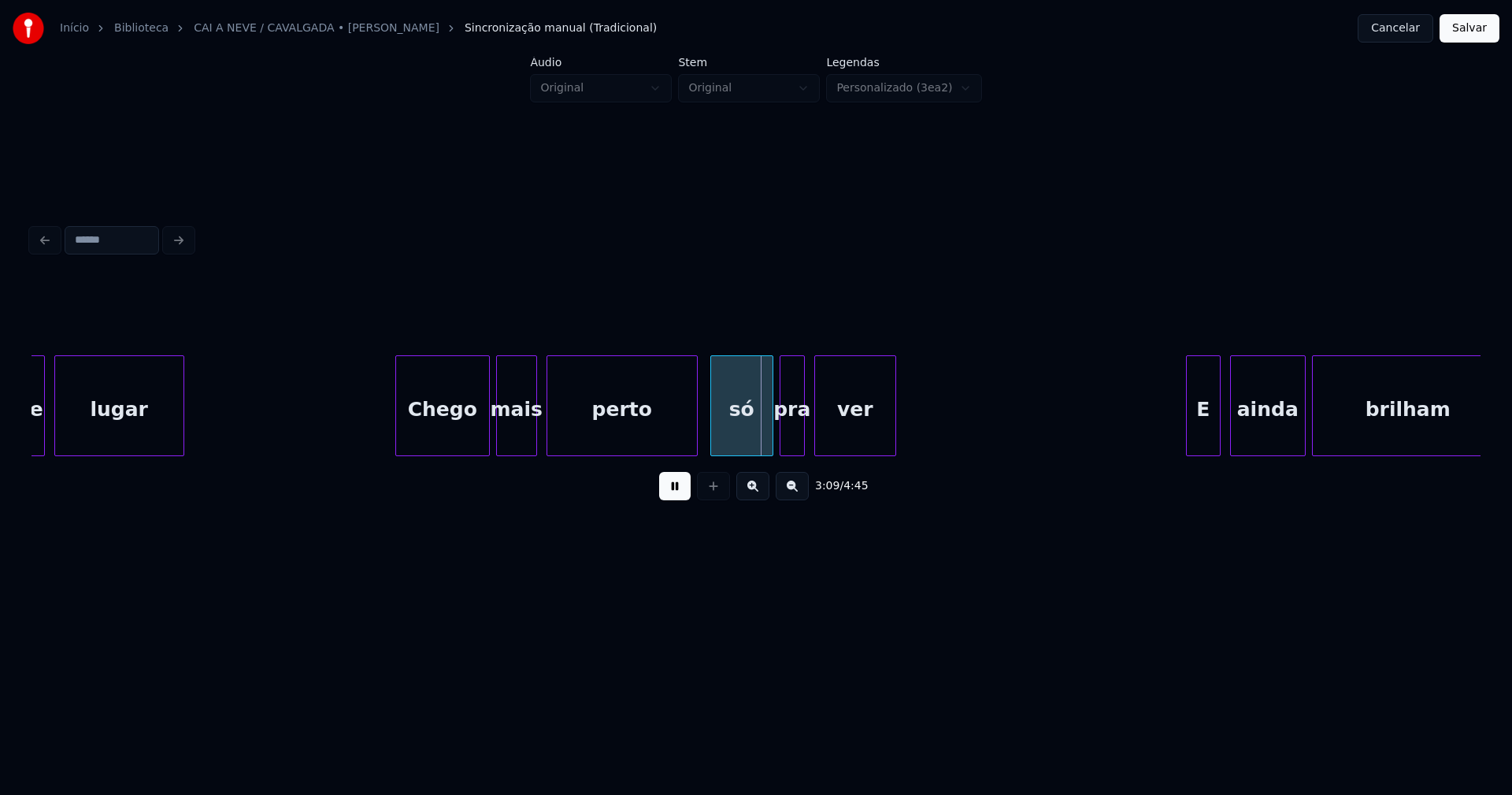
click at [397, 435] on div at bounding box center [399, 406] width 5 height 99
click at [701, 433] on div at bounding box center [701, 406] width 5 height 99
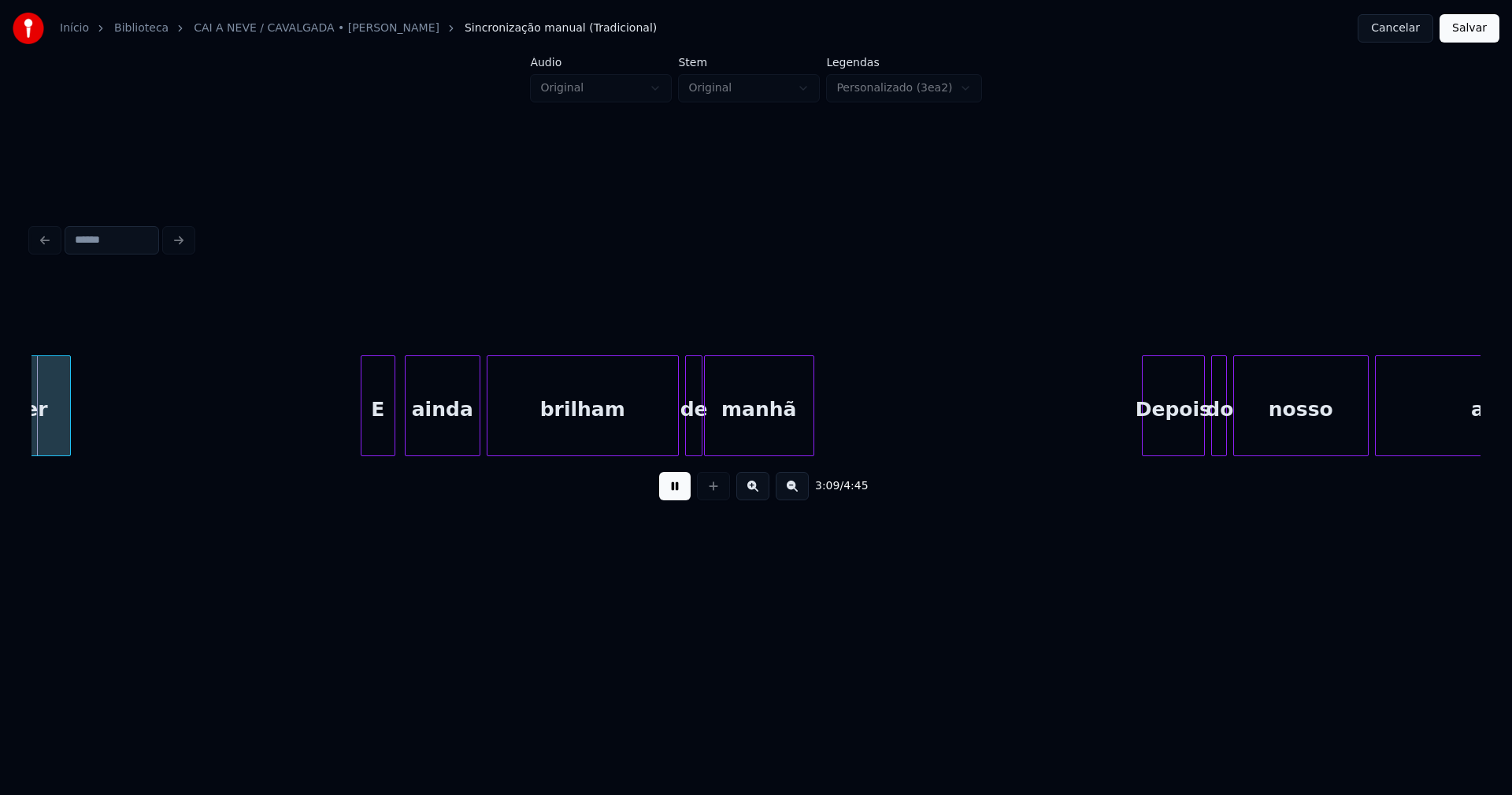
scroll to position [0, 29904]
click at [348, 440] on div at bounding box center [351, 406] width 5 height 99
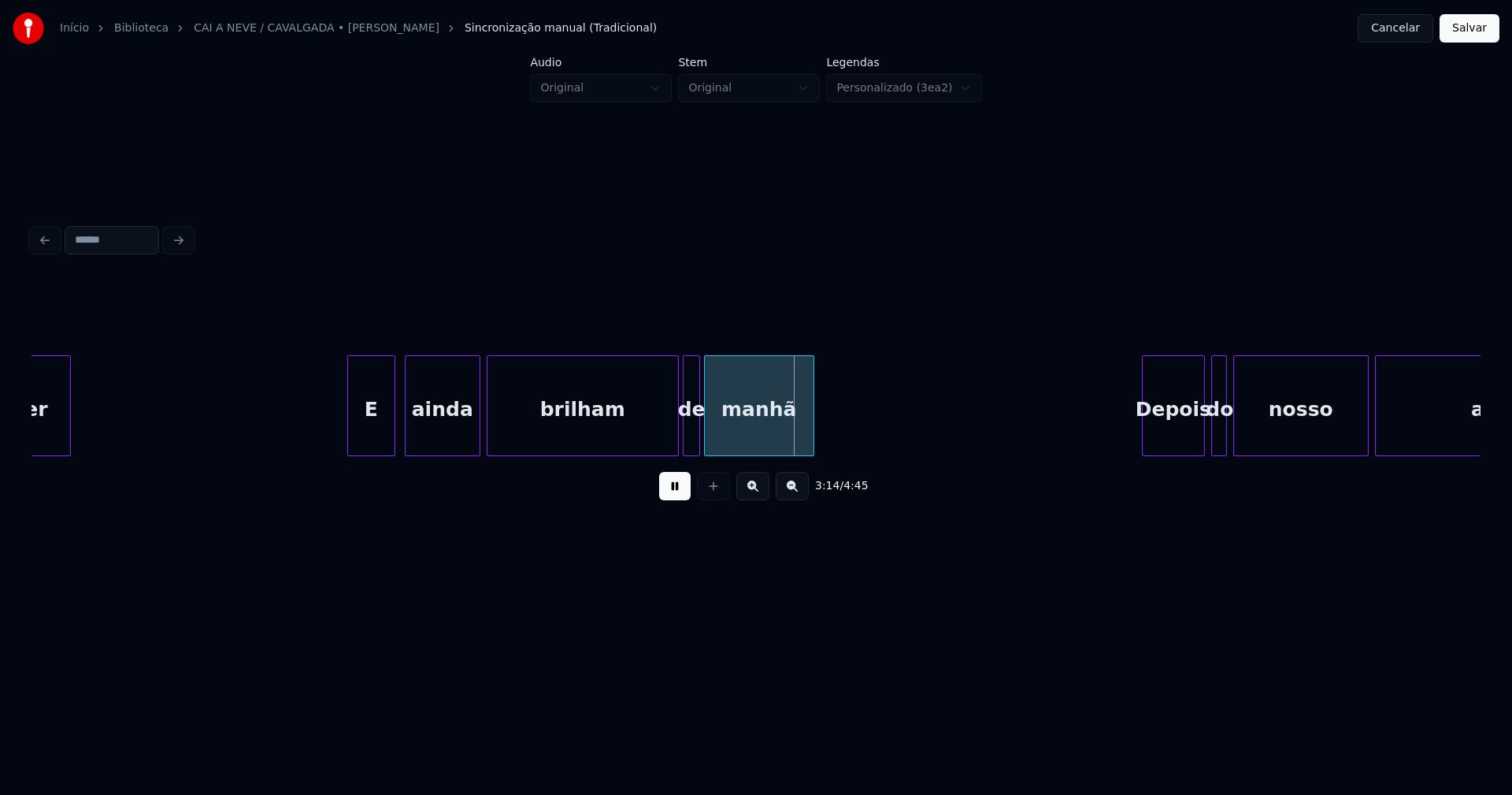
click at [700, 451] on div "E ainda brilham de manhã Depois do nosso adormecer ver" at bounding box center [756, 406] width 1449 height 100
click at [725, 431] on div at bounding box center [727, 406] width 5 height 99
click at [712, 427] on div at bounding box center [712, 406] width 5 height 99
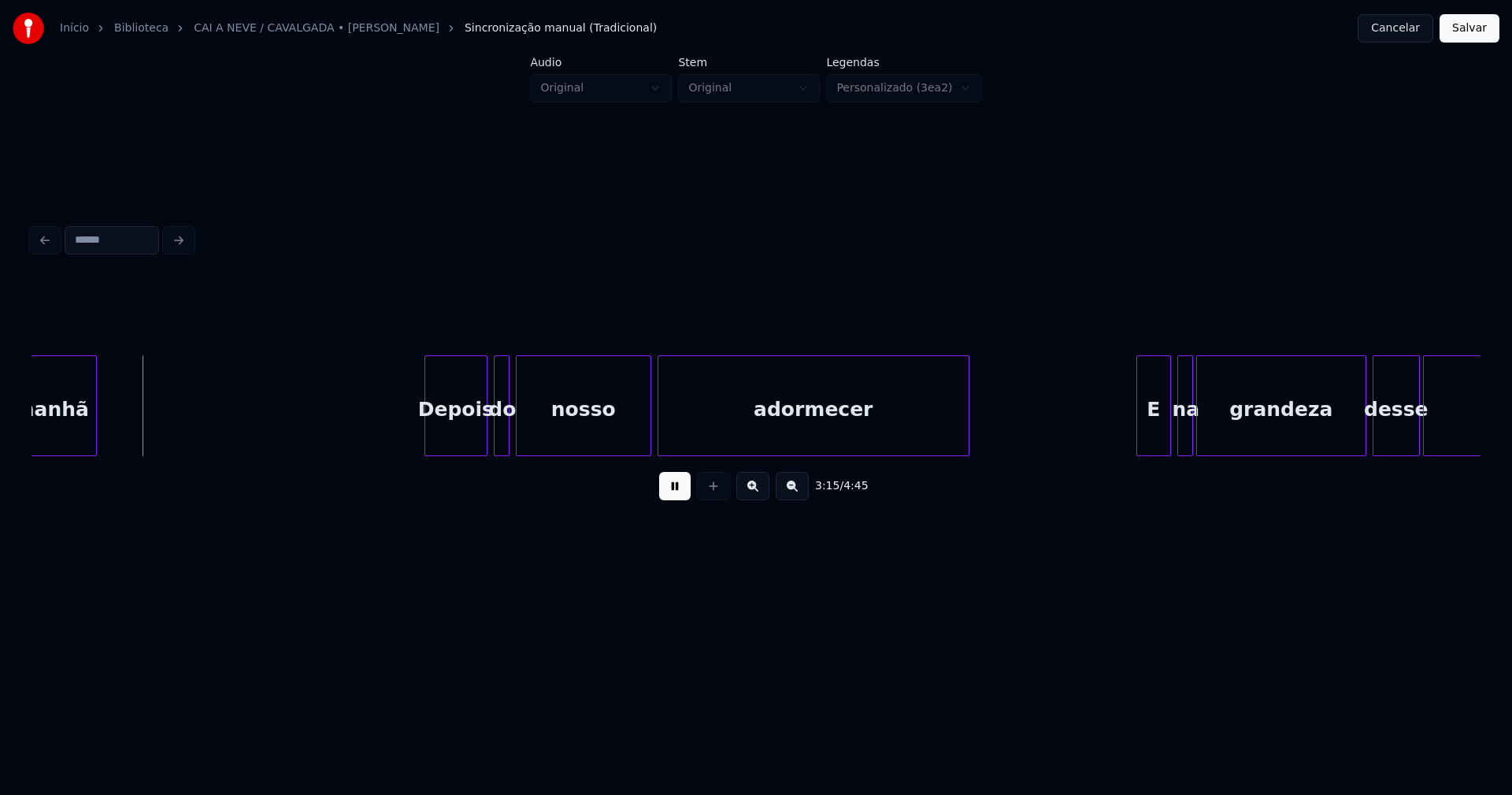
scroll to position [0, 30646]
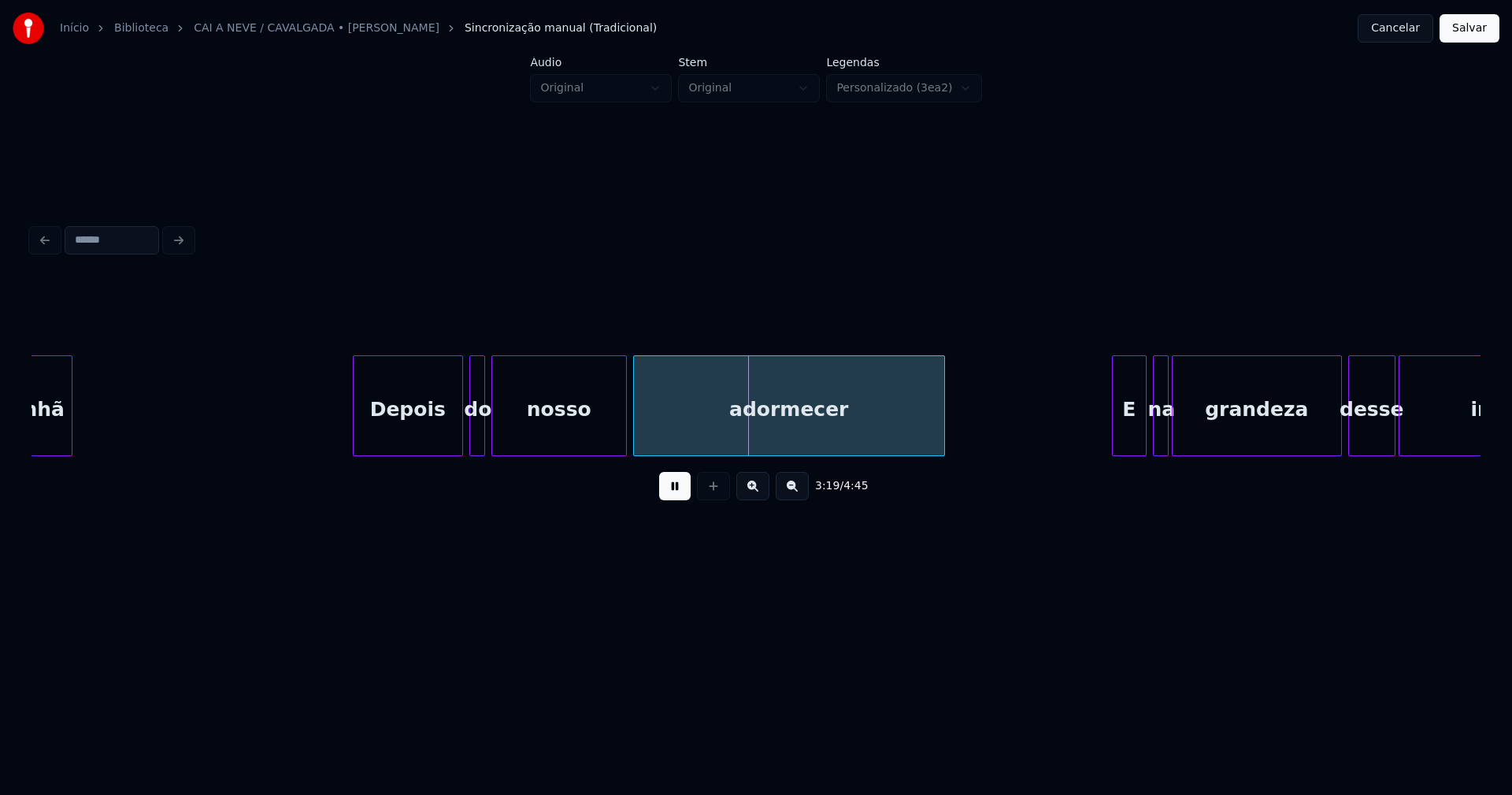
click at [357, 444] on div at bounding box center [356, 406] width 5 height 99
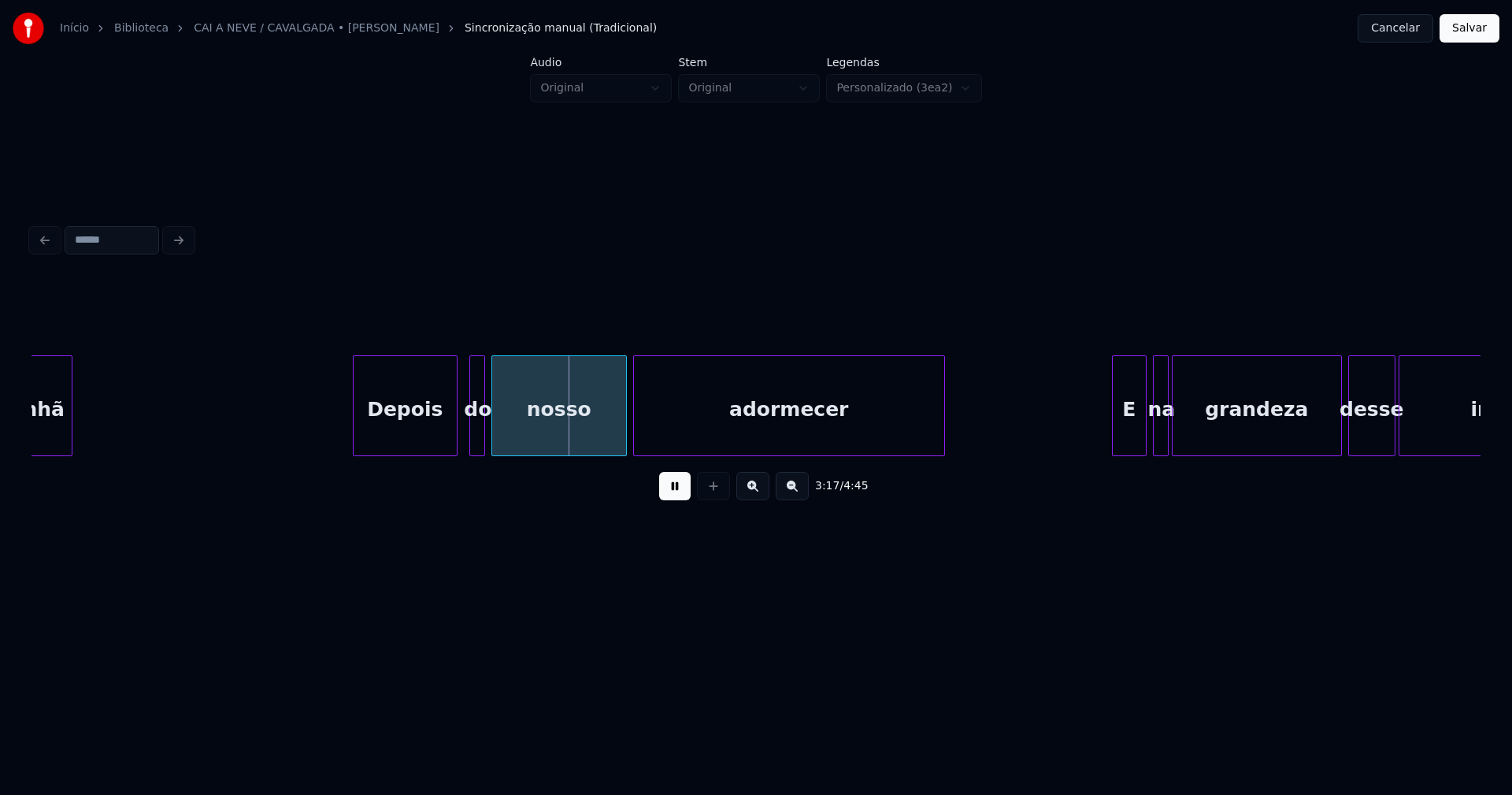
click at [454, 439] on div at bounding box center [454, 406] width 5 height 99
click at [485, 437] on div at bounding box center [487, 406] width 5 height 99
click at [467, 444] on div at bounding box center [466, 406] width 5 height 99
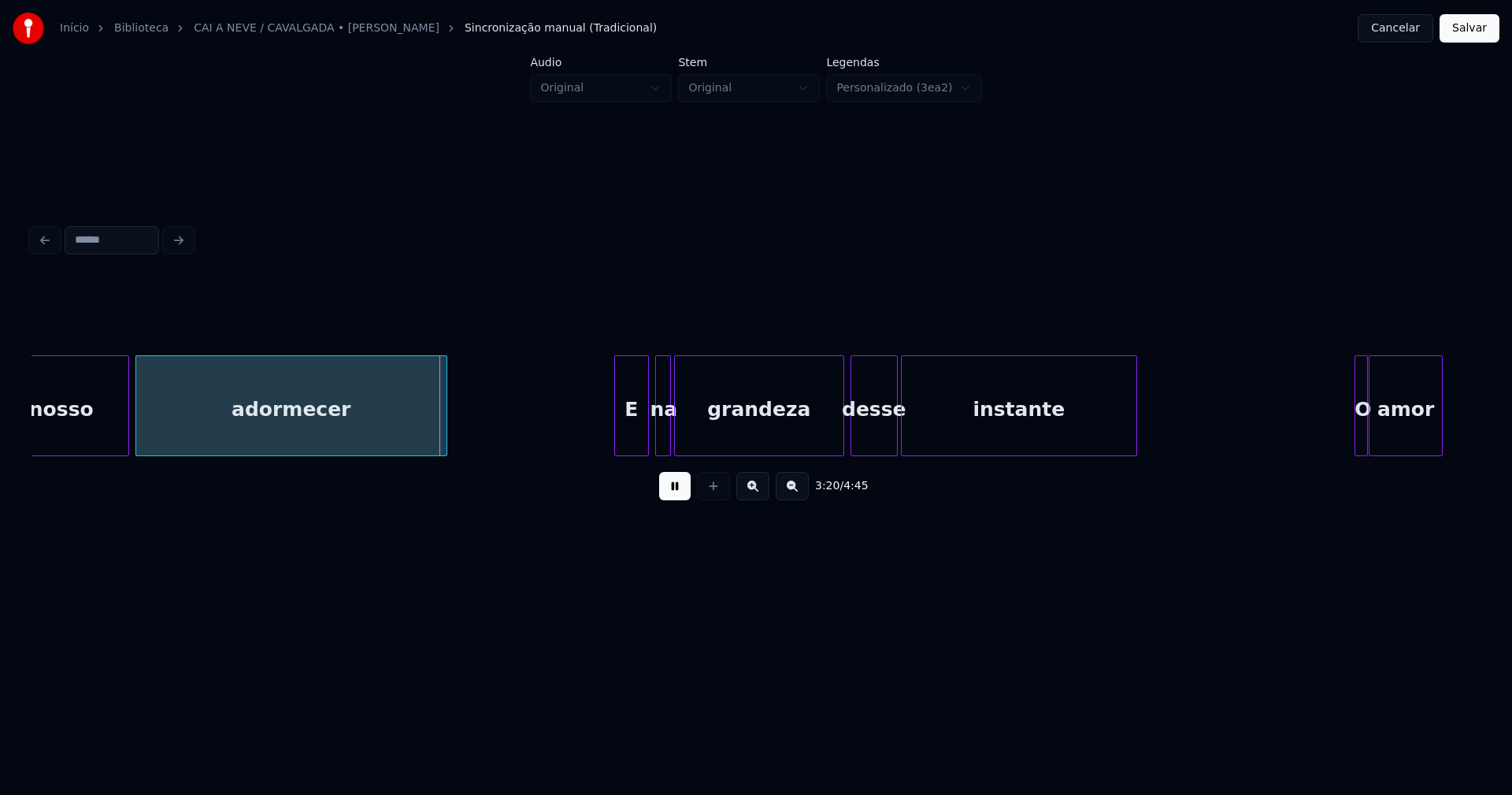
scroll to position [0, 31243]
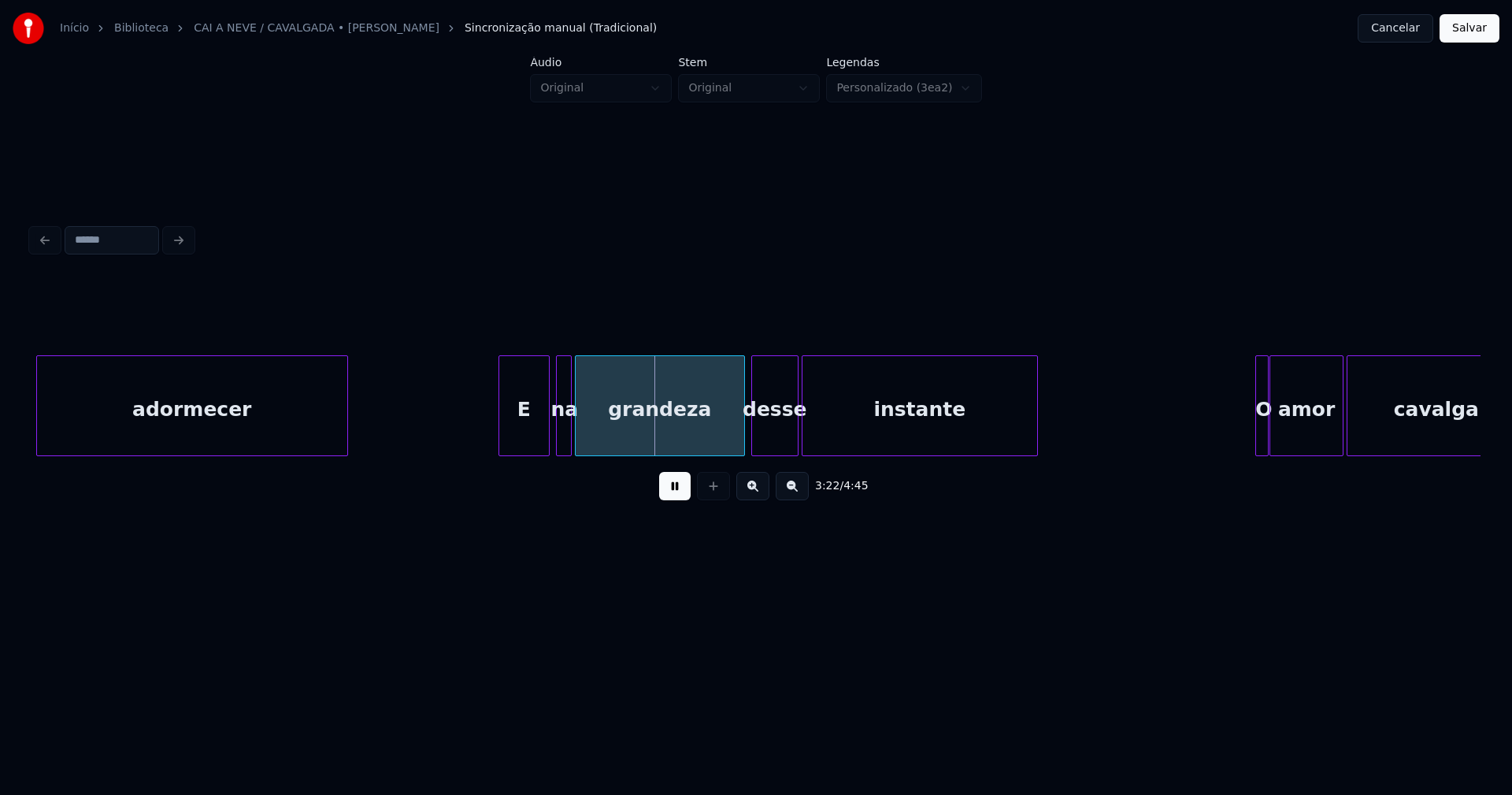
click at [501, 441] on div at bounding box center [501, 406] width 5 height 99
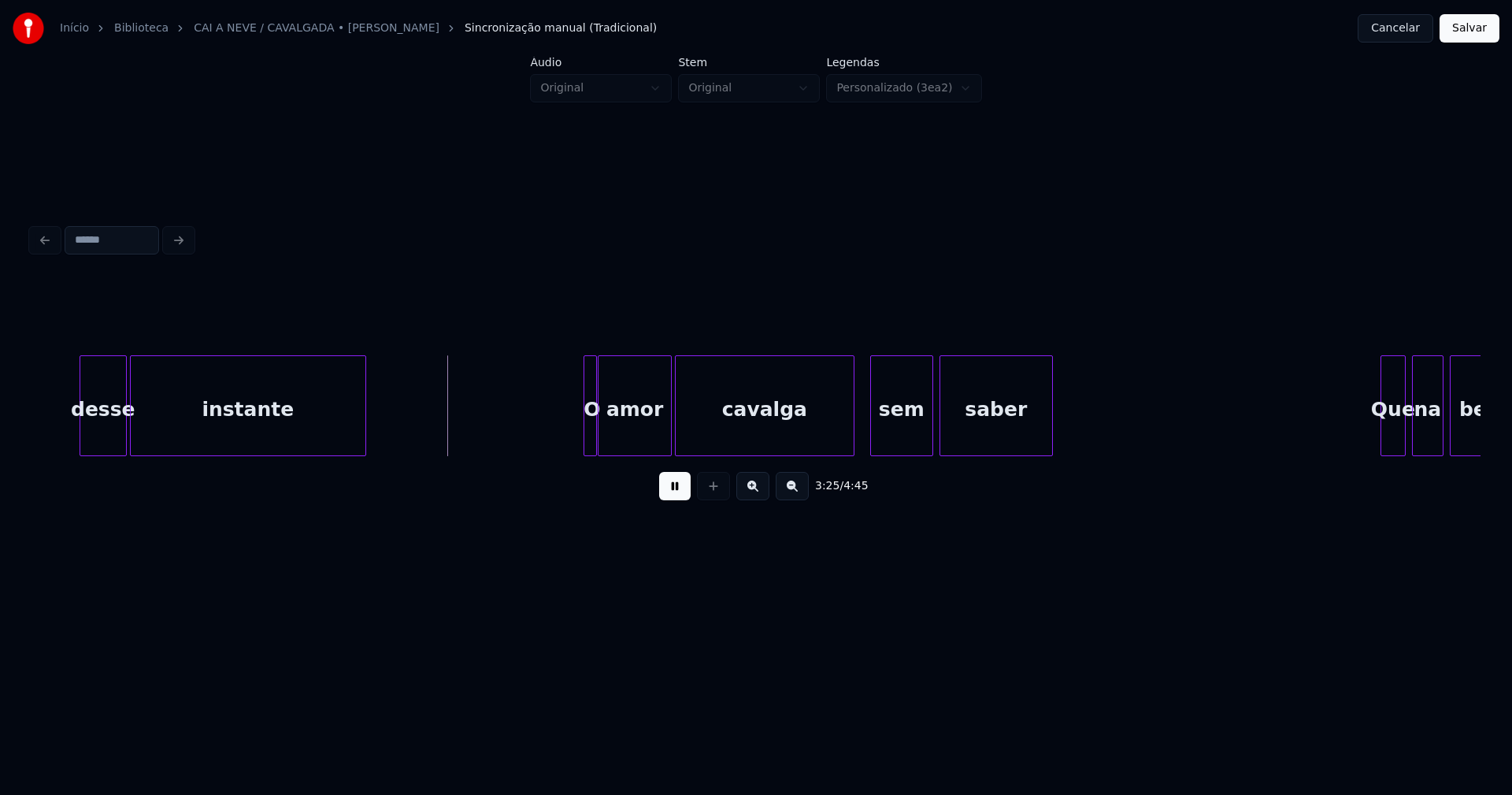
scroll to position [0, 32040]
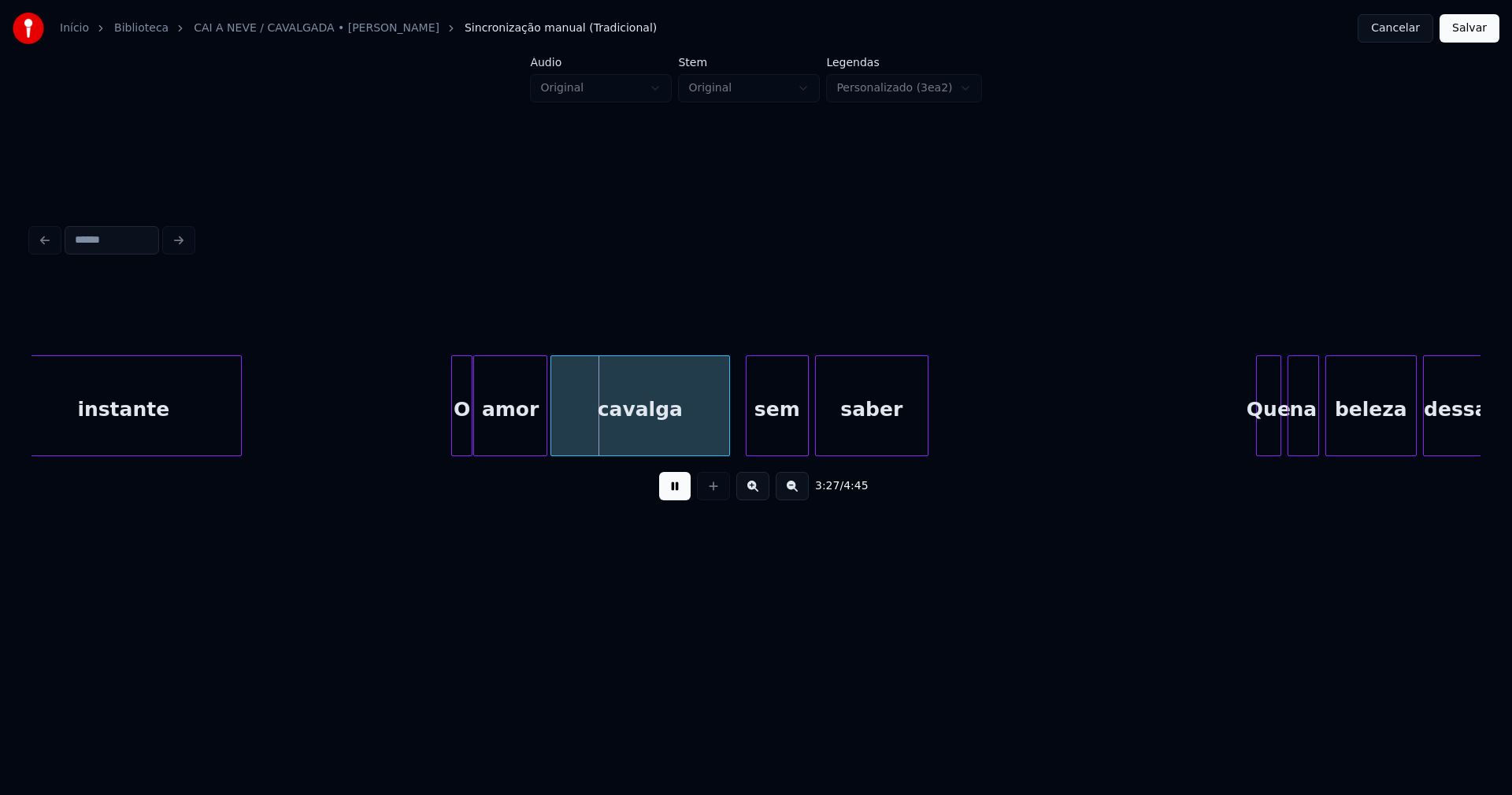
click at [453, 434] on div at bounding box center [454, 406] width 5 height 99
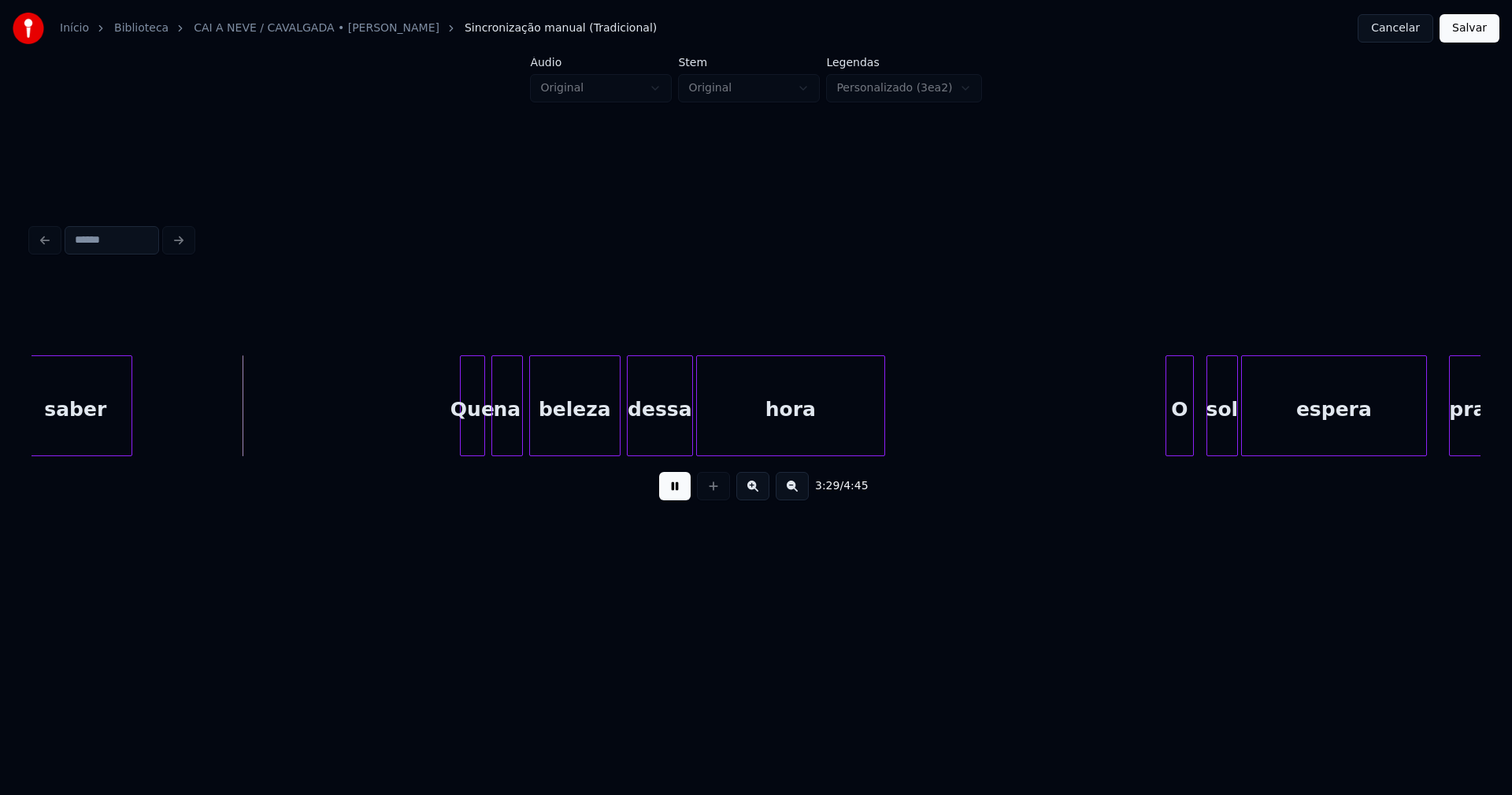
scroll to position [0, 32911]
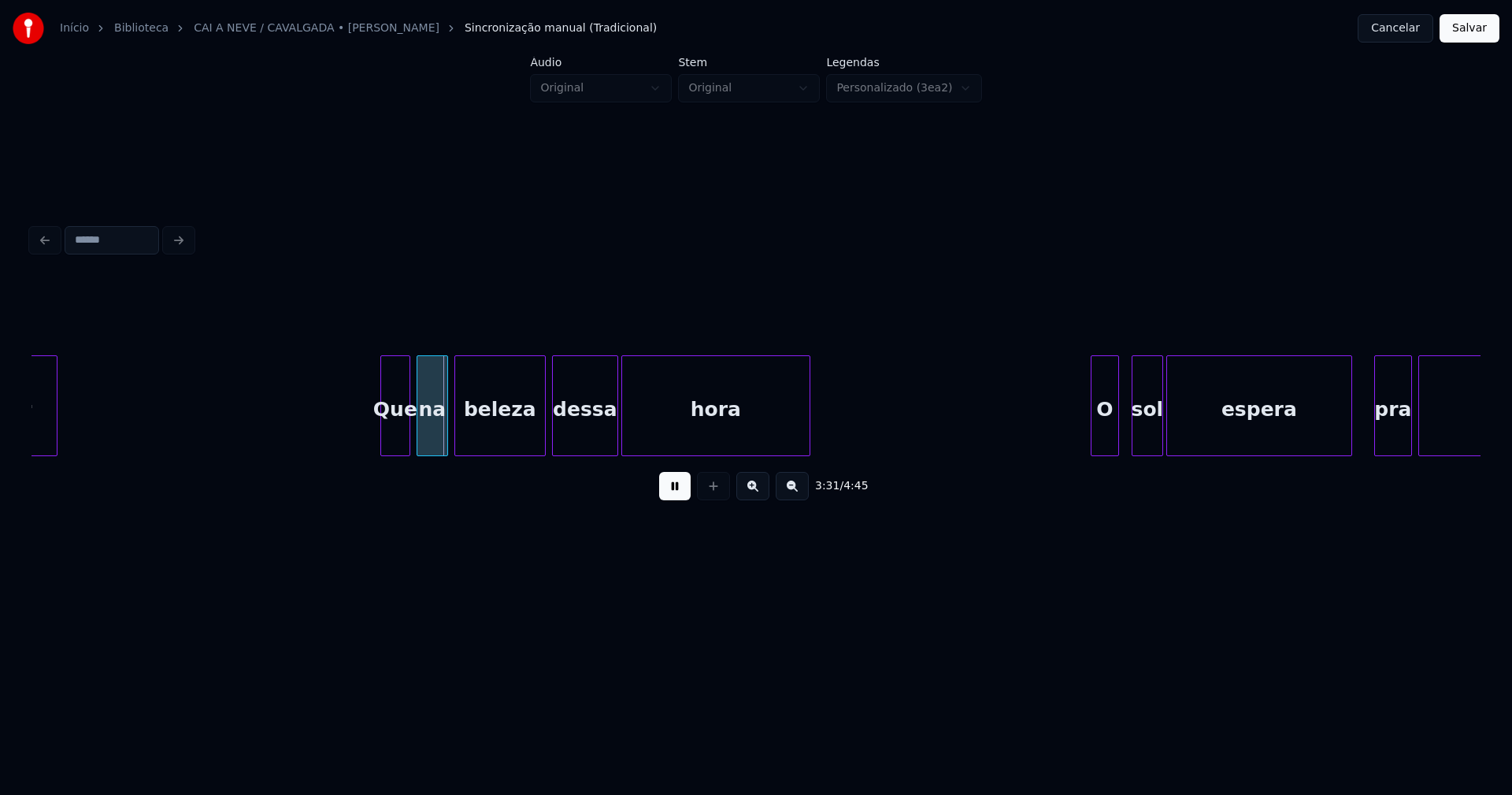
click at [382, 443] on div at bounding box center [383, 406] width 5 height 99
click at [1086, 445] on div at bounding box center [1086, 406] width 5 height 99
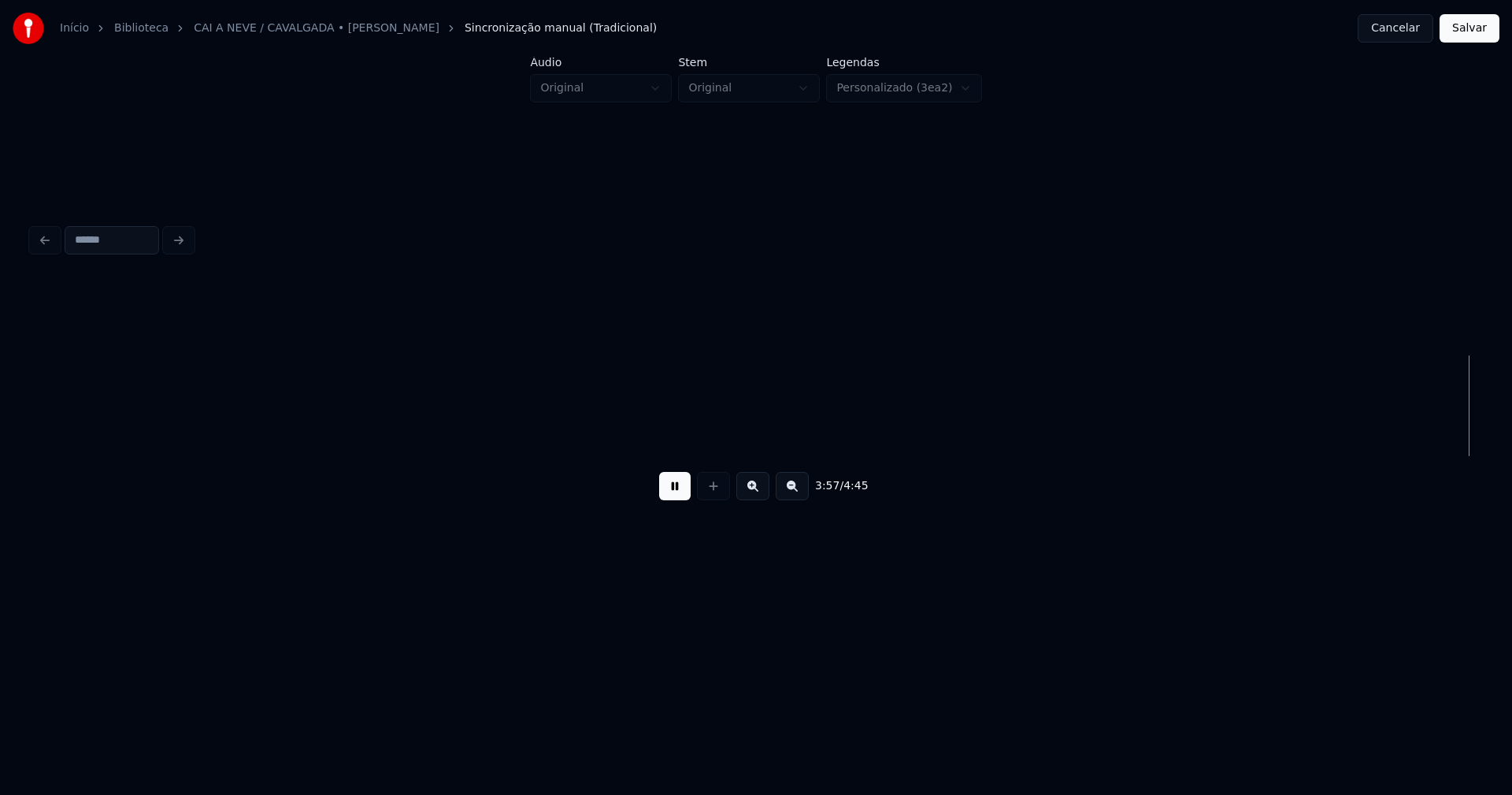
scroll to position [0, 37425]
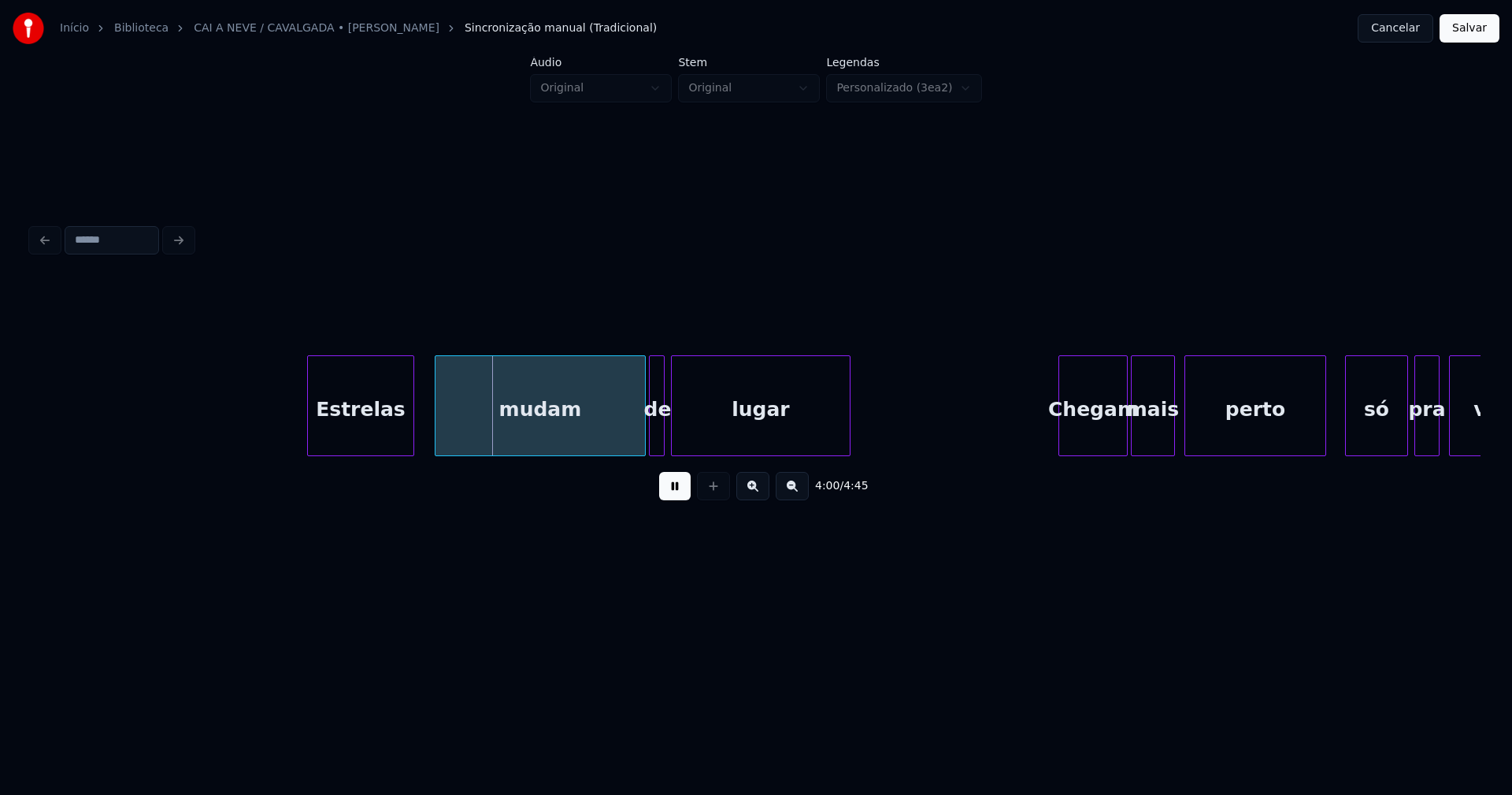
click at [366, 442] on div "Estrelas" at bounding box center [360, 410] width 105 height 107
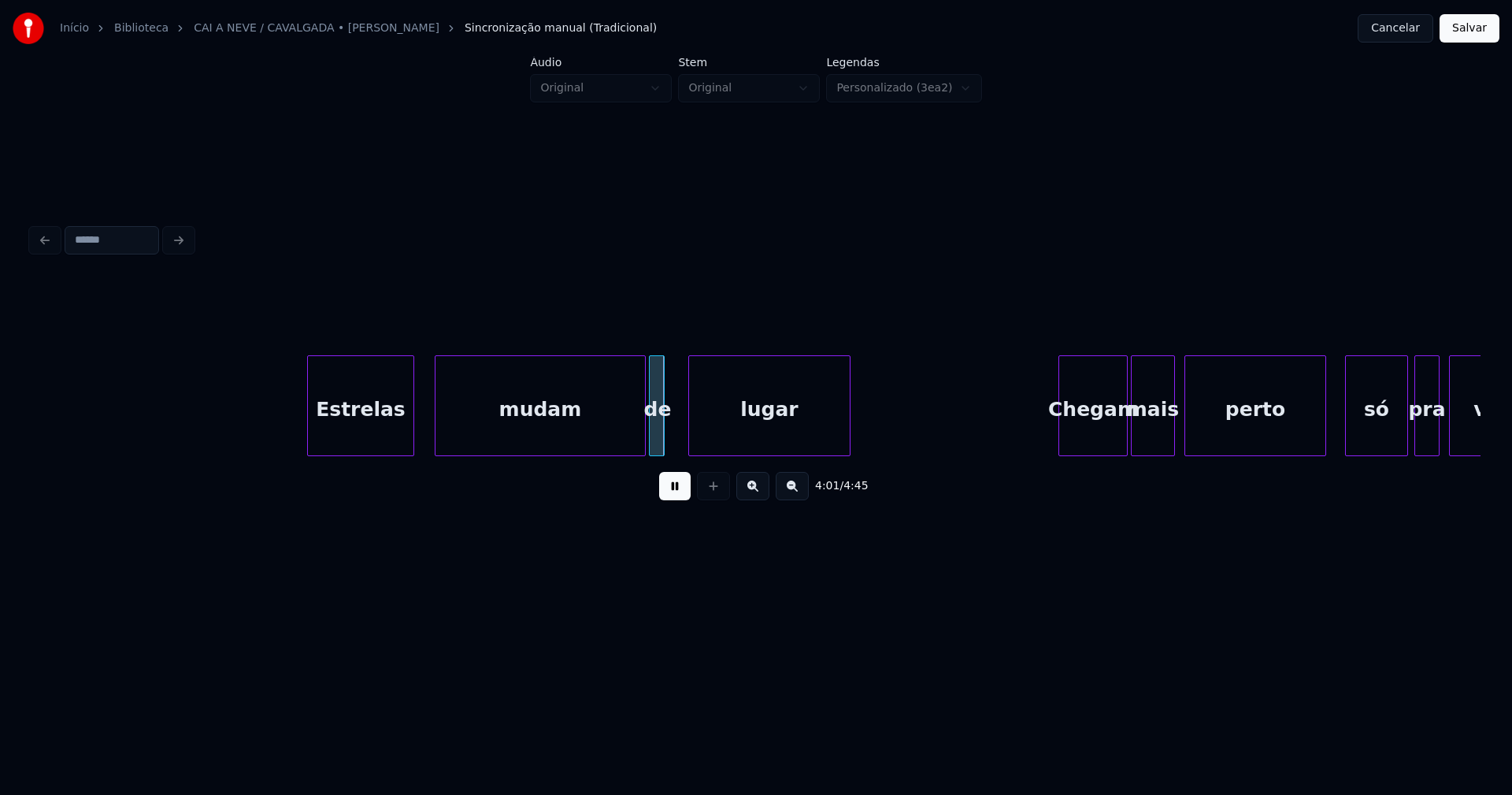
click at [689, 428] on div at bounding box center [692, 406] width 5 height 99
click at [677, 429] on div at bounding box center [676, 406] width 5 height 99
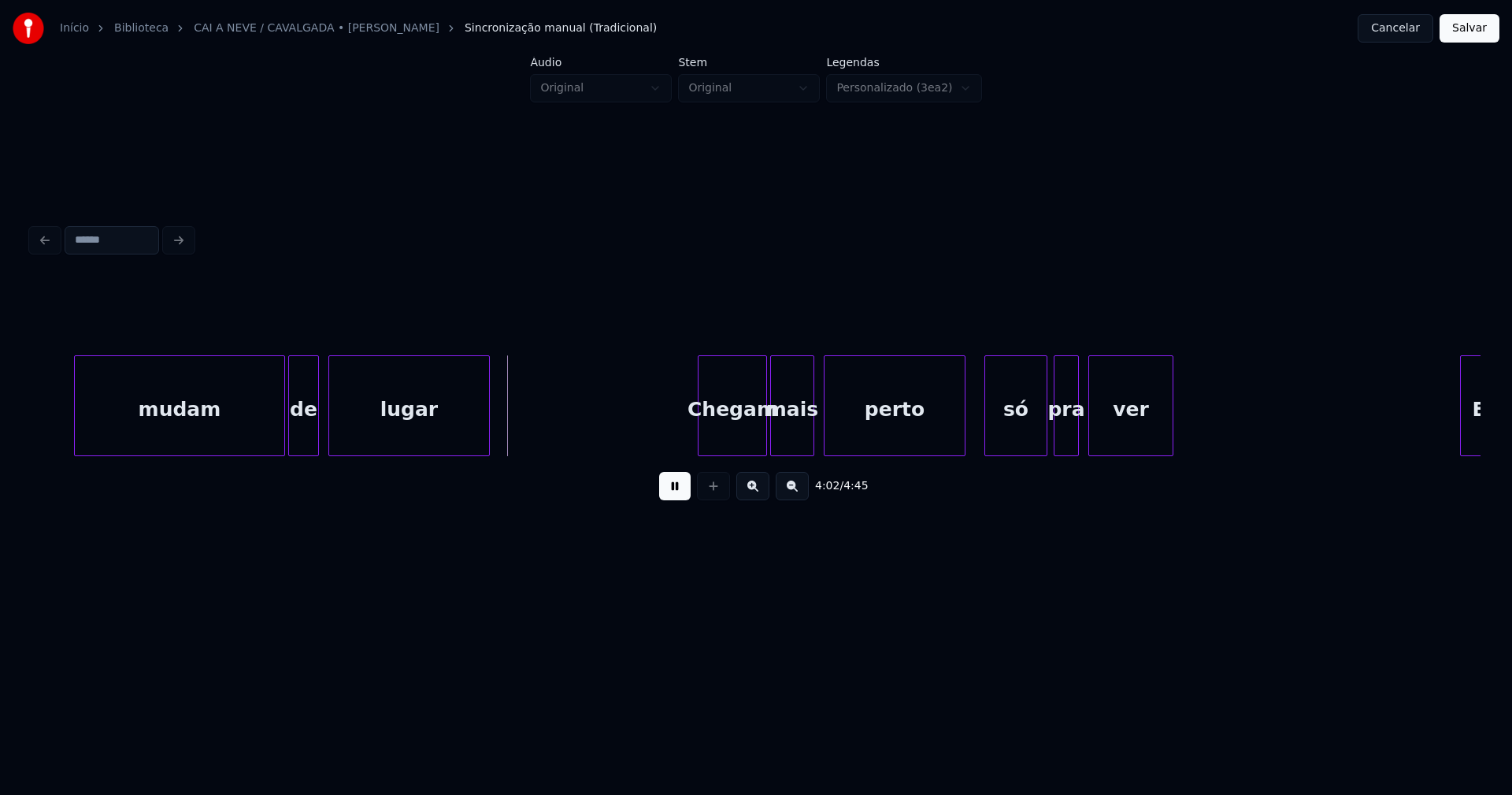
scroll to position [0, 37811]
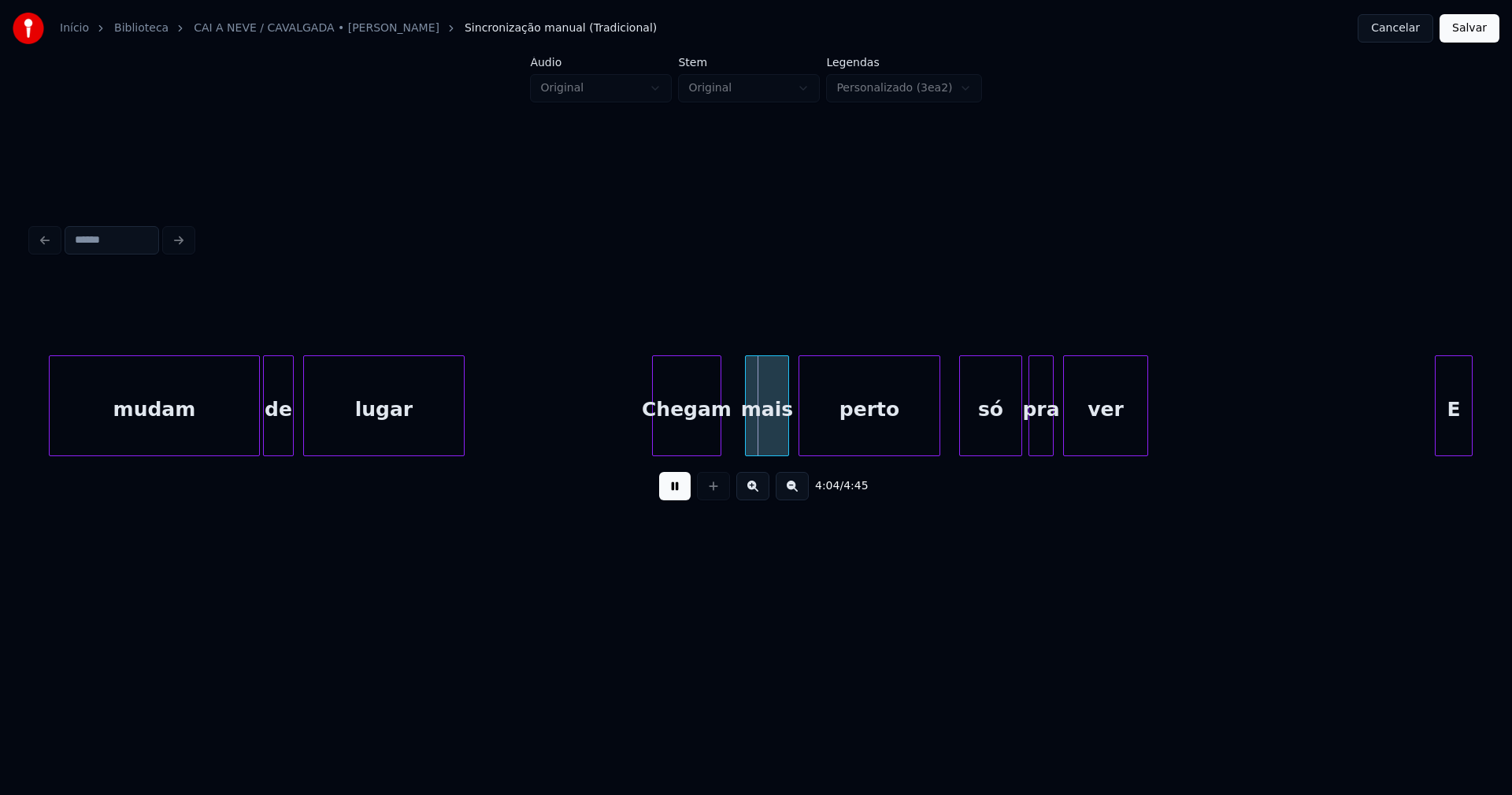
click at [705, 445] on div "Chegam" at bounding box center [686, 410] width 68 height 107
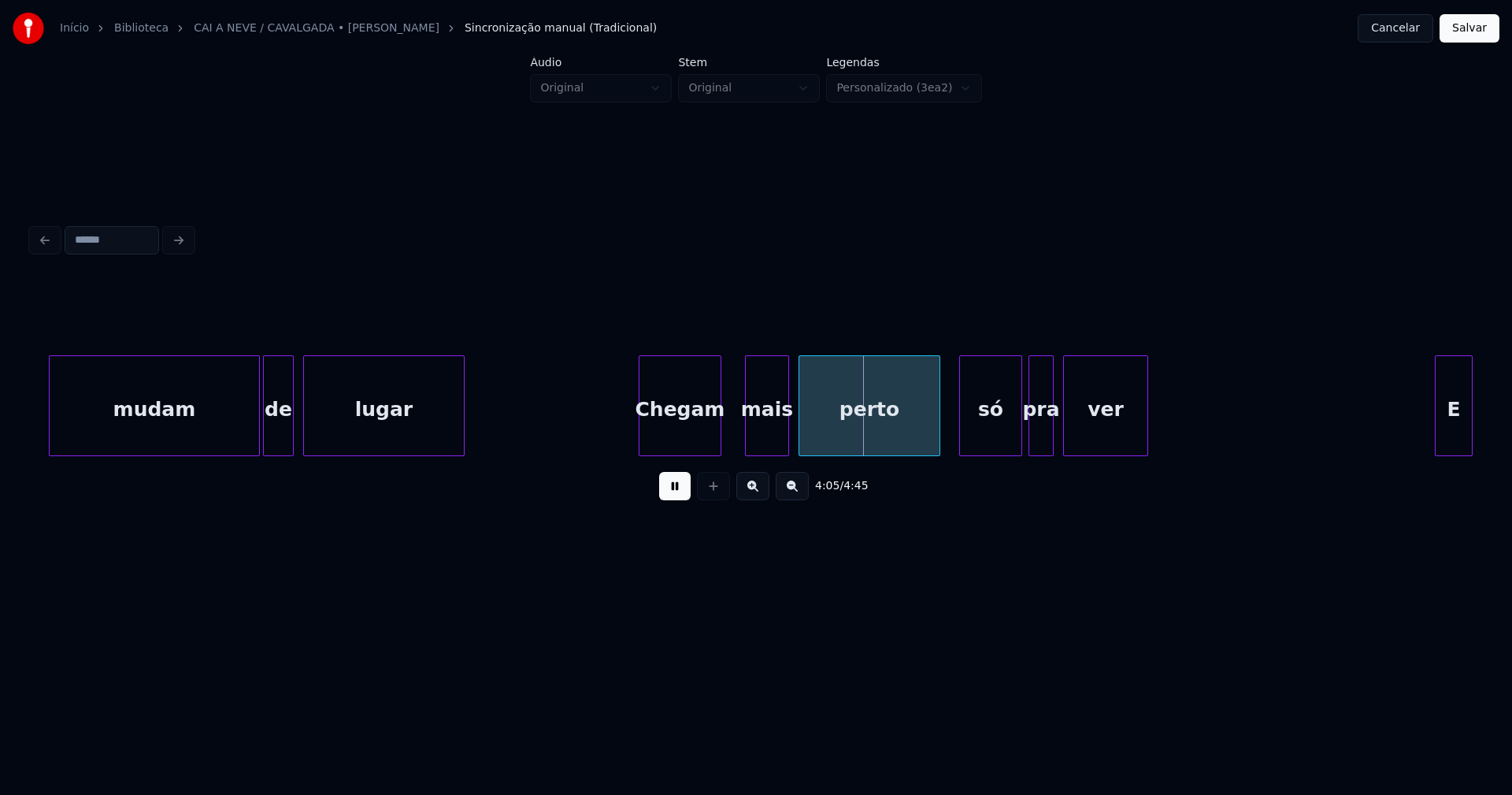
click at [641, 451] on div "mudam de lugar Chegam mais perto só pra ver E" at bounding box center [756, 406] width 1449 height 100
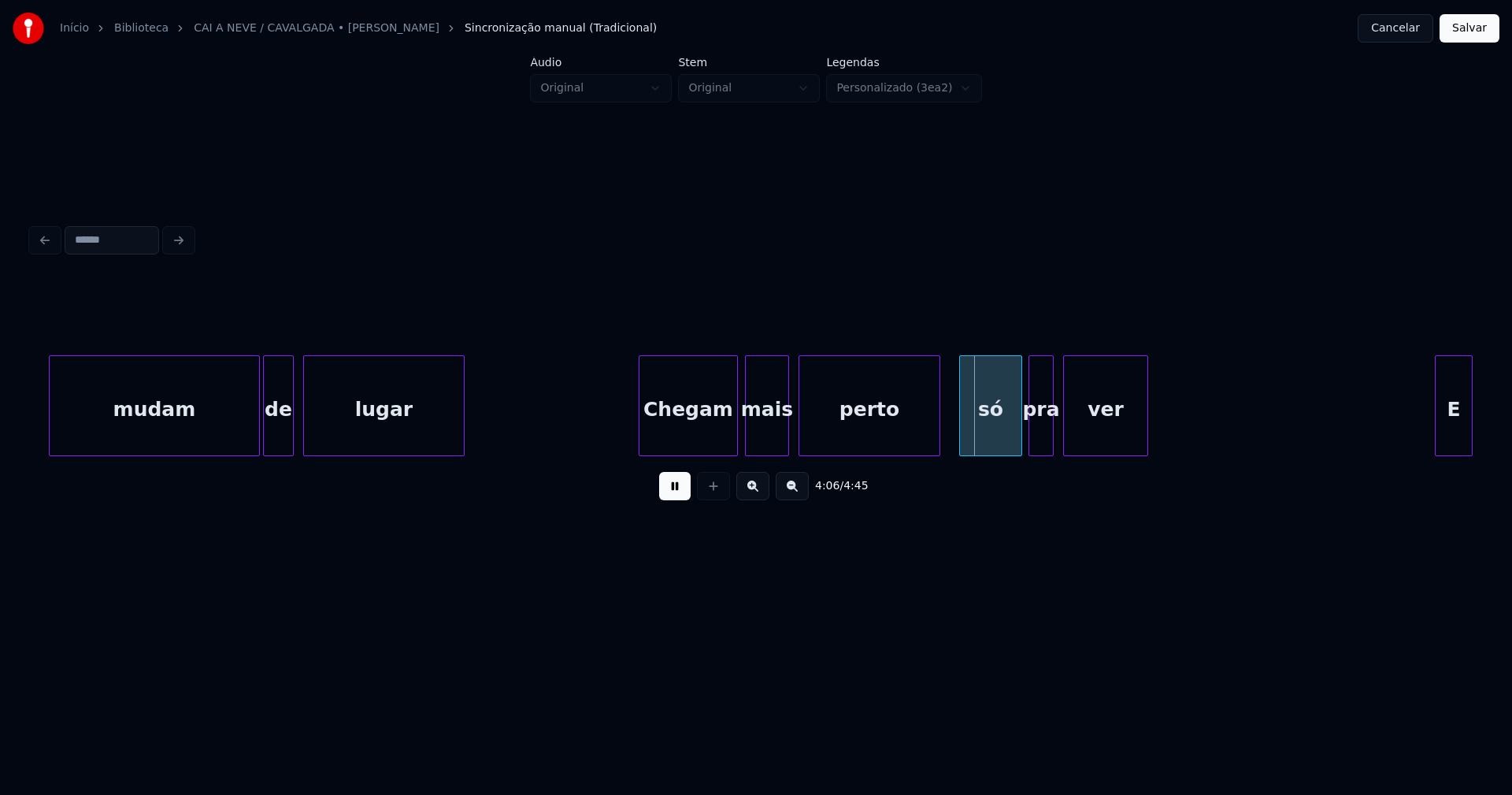
click at [733, 427] on div at bounding box center [735, 406] width 5 height 99
click at [901, 453] on div "mudam de lugar Chegam mais perto só pra ver E" at bounding box center [756, 406] width 1449 height 100
click at [915, 453] on div "mudam de lugar Chegam mais perto só pra ver E" at bounding box center [756, 406] width 1449 height 100
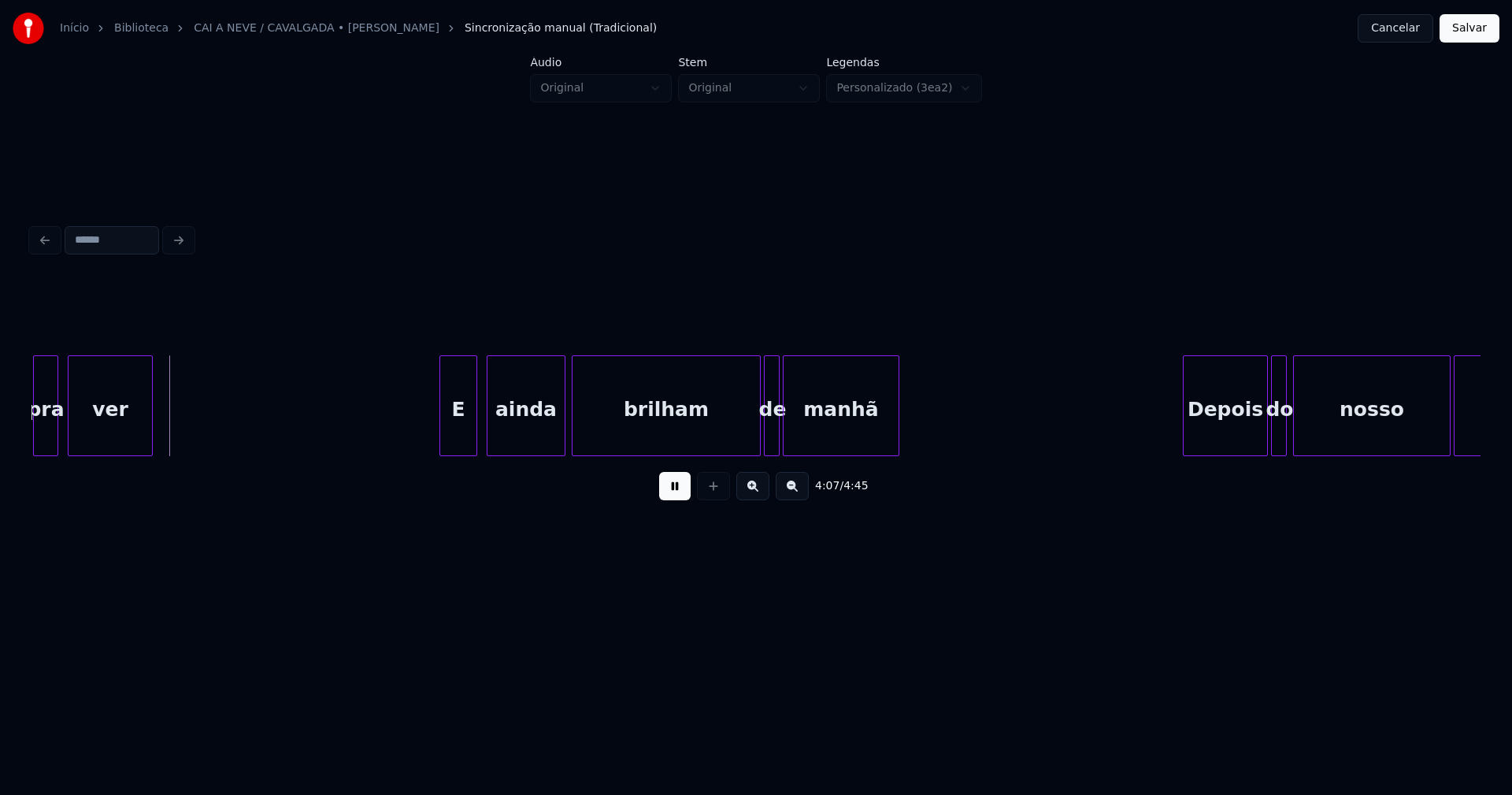
scroll to position [0, 38831]
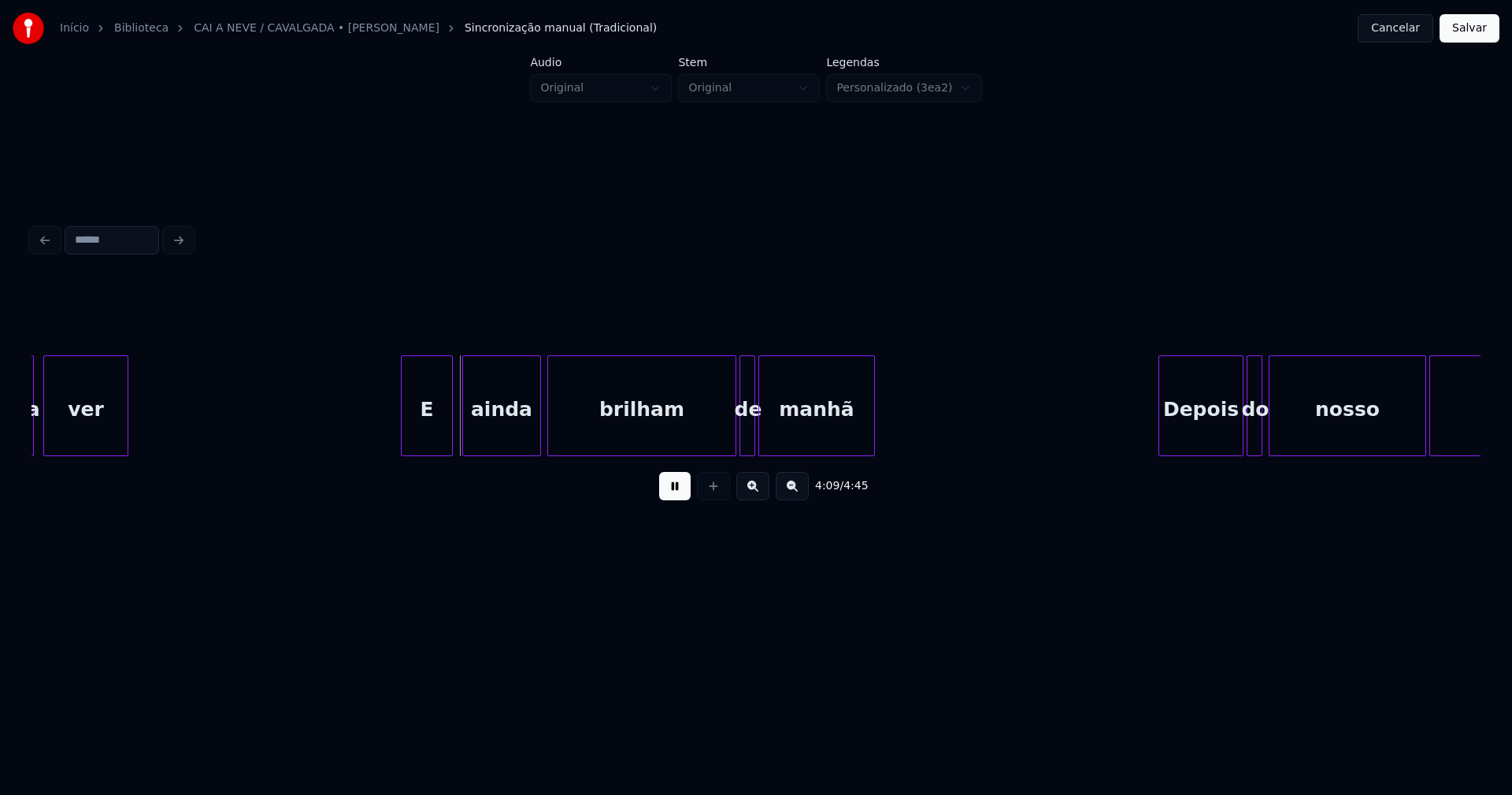
click at [404, 439] on div at bounding box center [404, 406] width 5 height 99
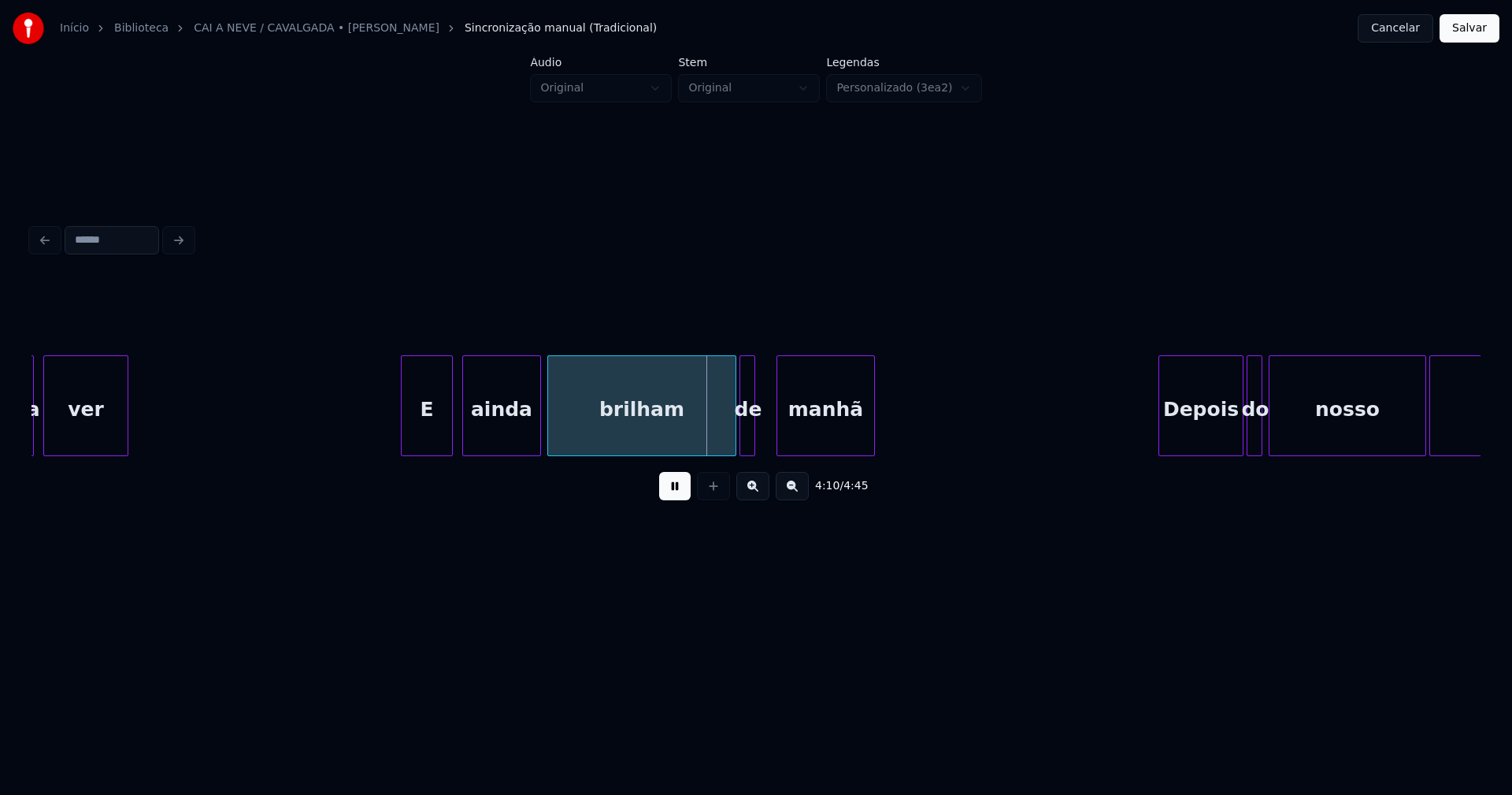
click at [778, 430] on div at bounding box center [780, 406] width 5 height 99
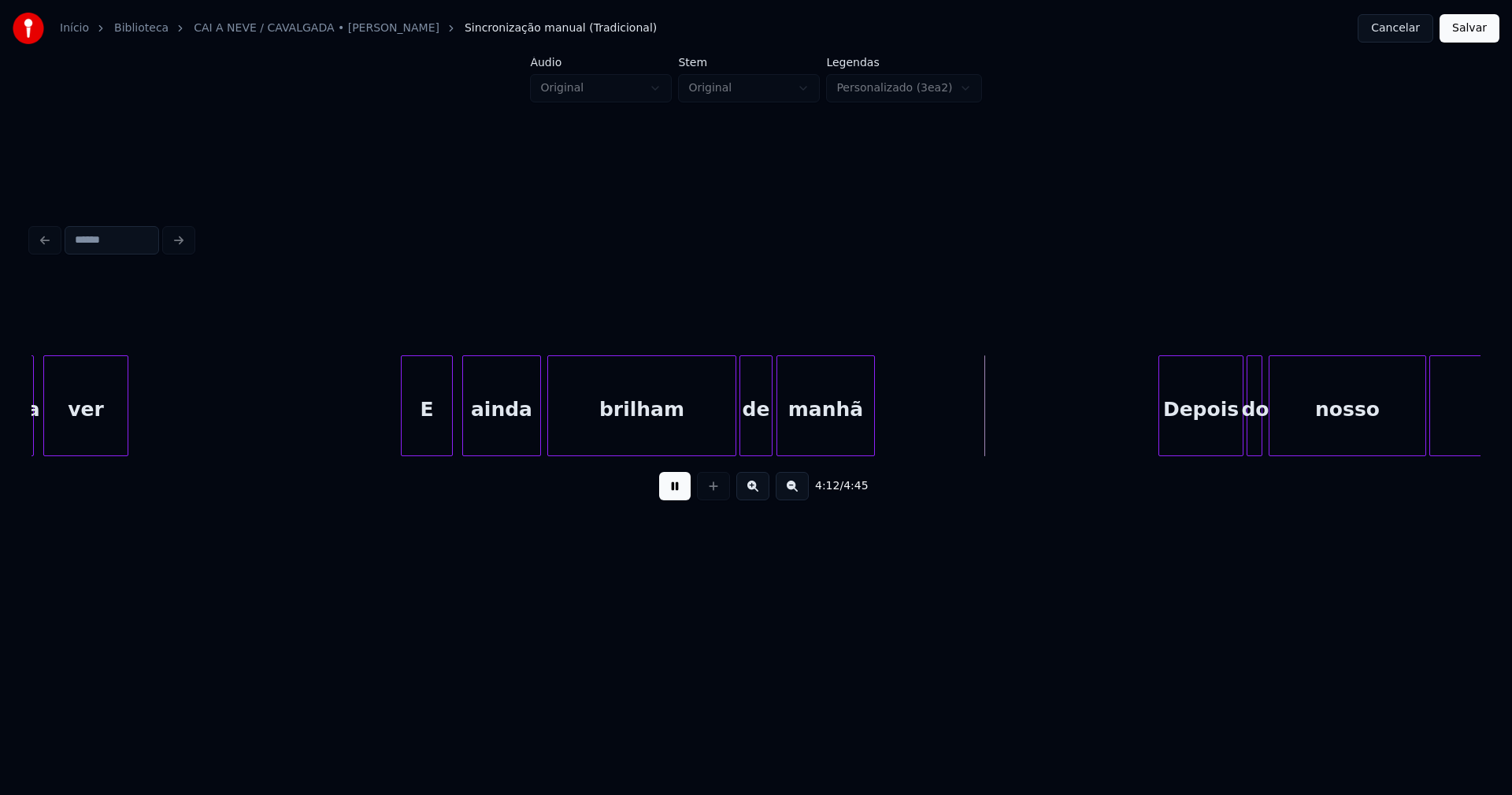
click at [769, 427] on div at bounding box center [769, 406] width 5 height 99
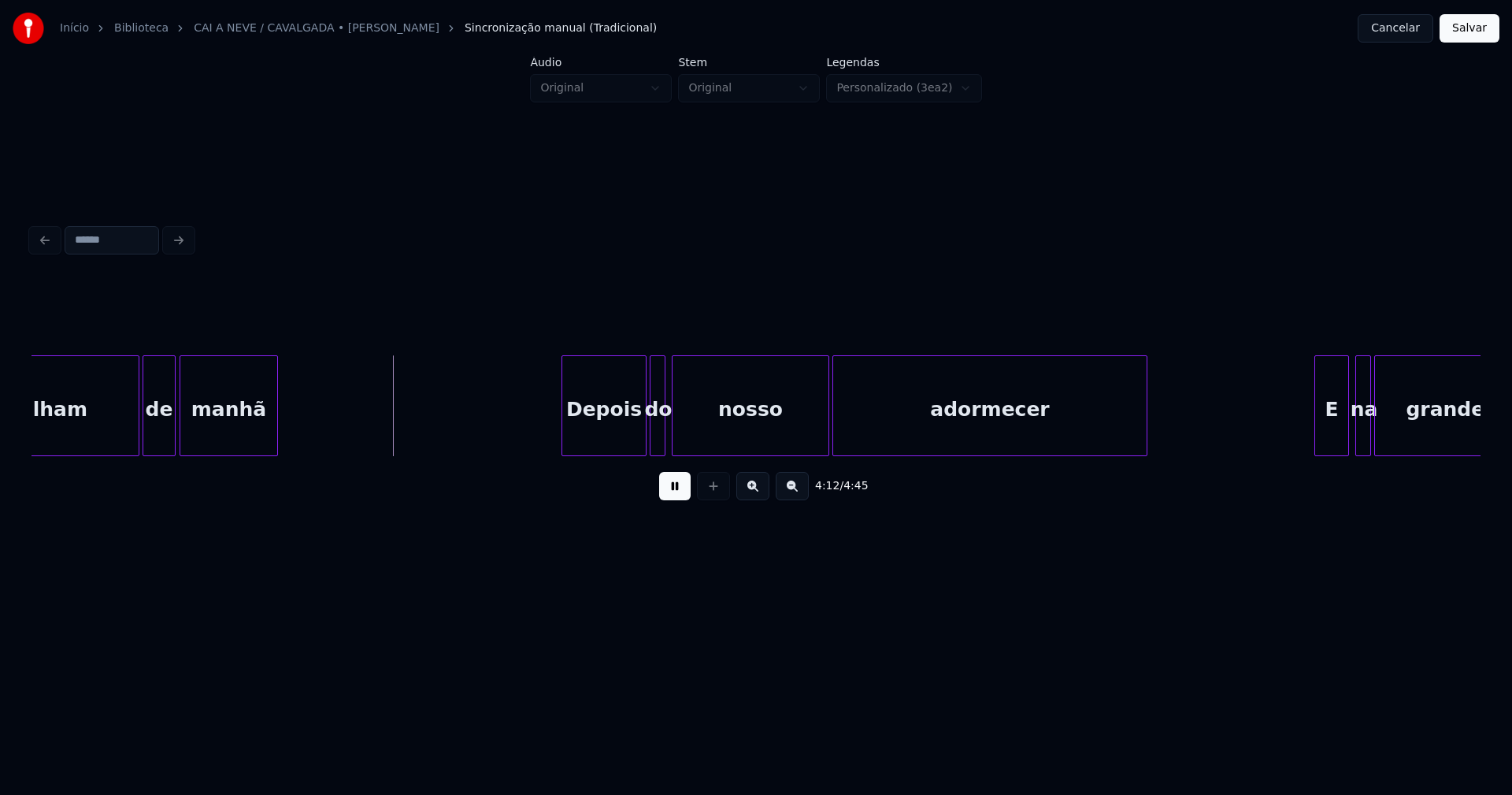
scroll to position [0, 39528]
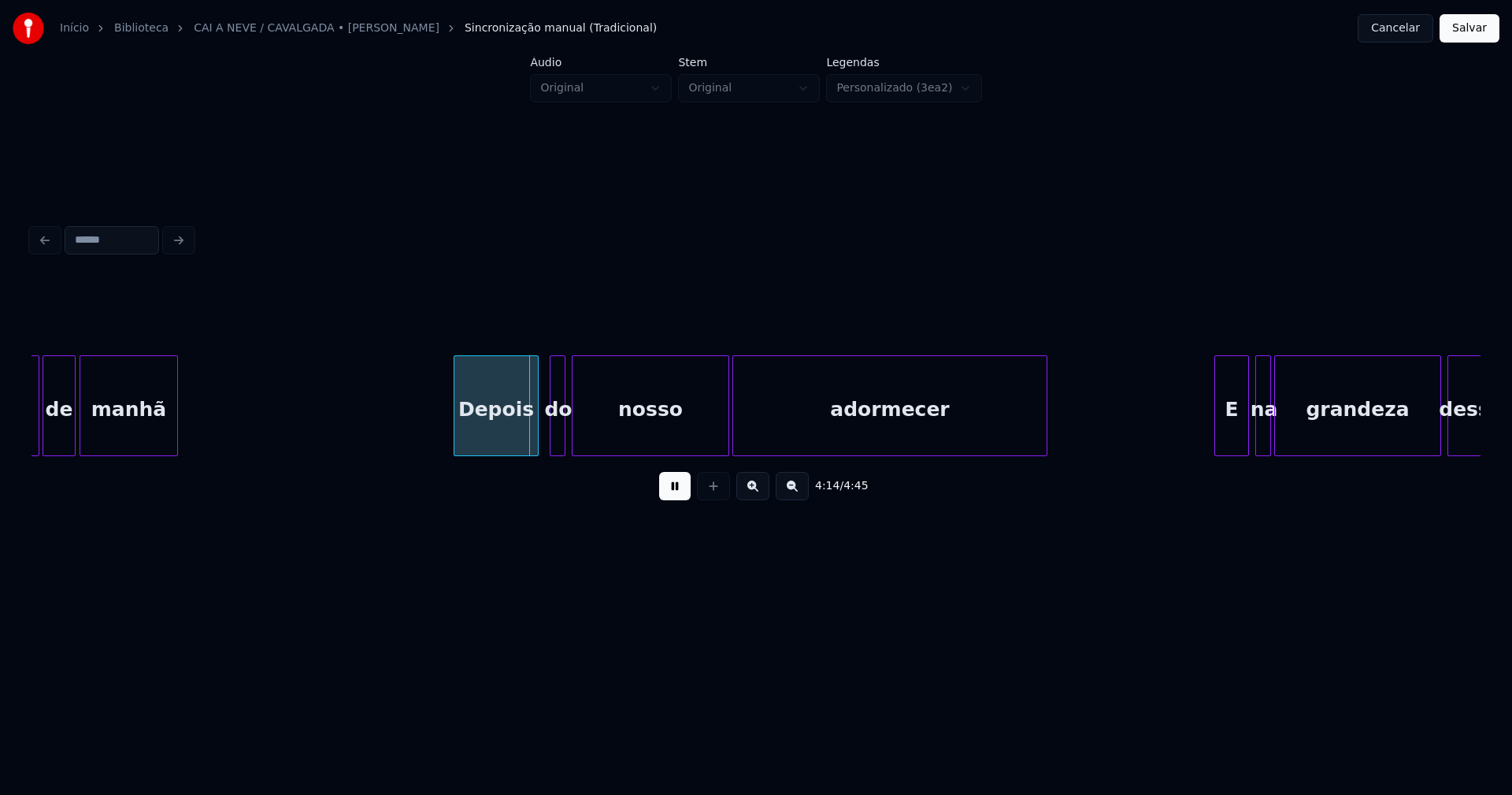
click at [501, 438] on div "Depois" at bounding box center [496, 410] width 84 height 107
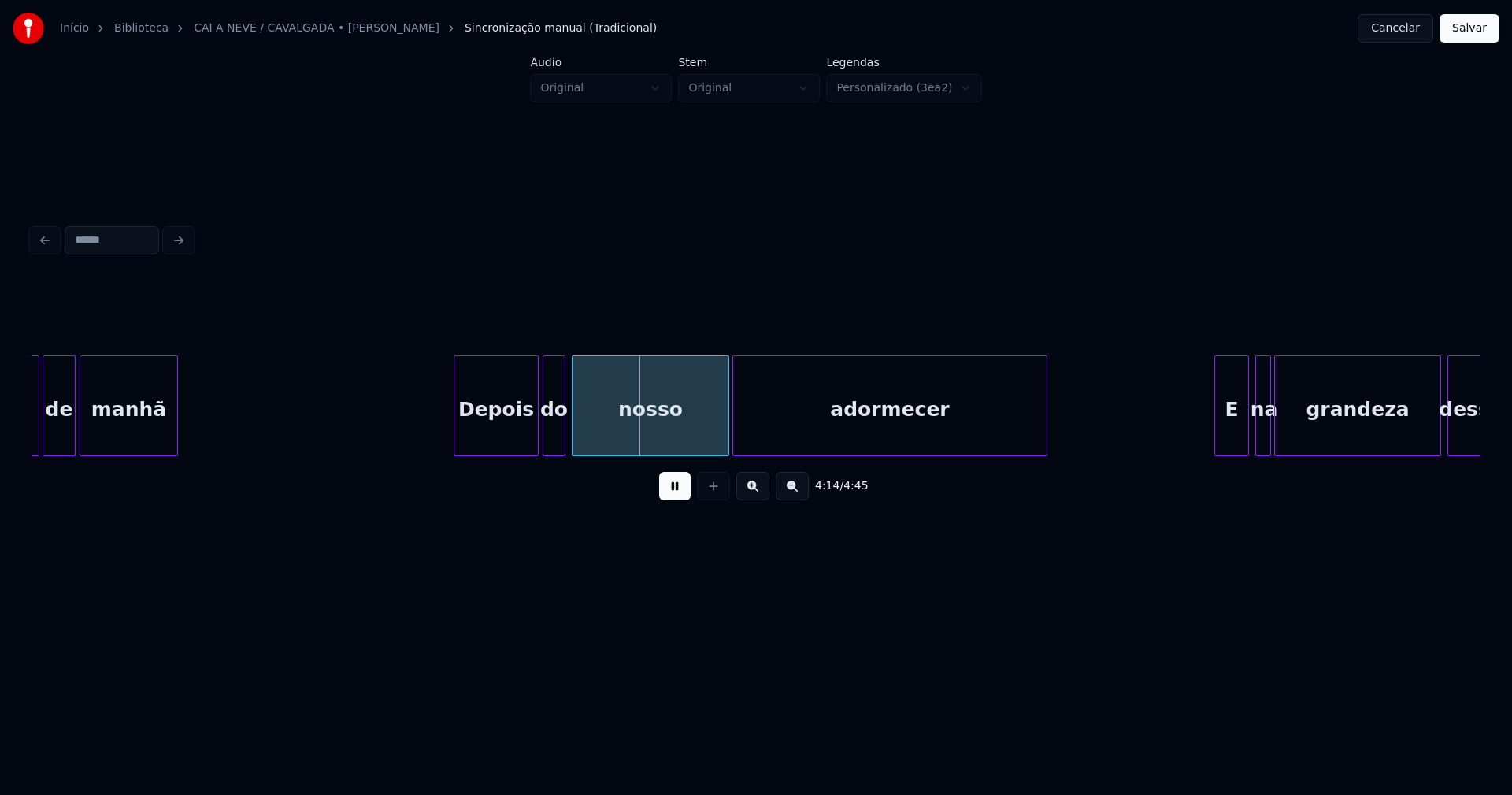
click at [546, 435] on div at bounding box center [546, 406] width 5 height 99
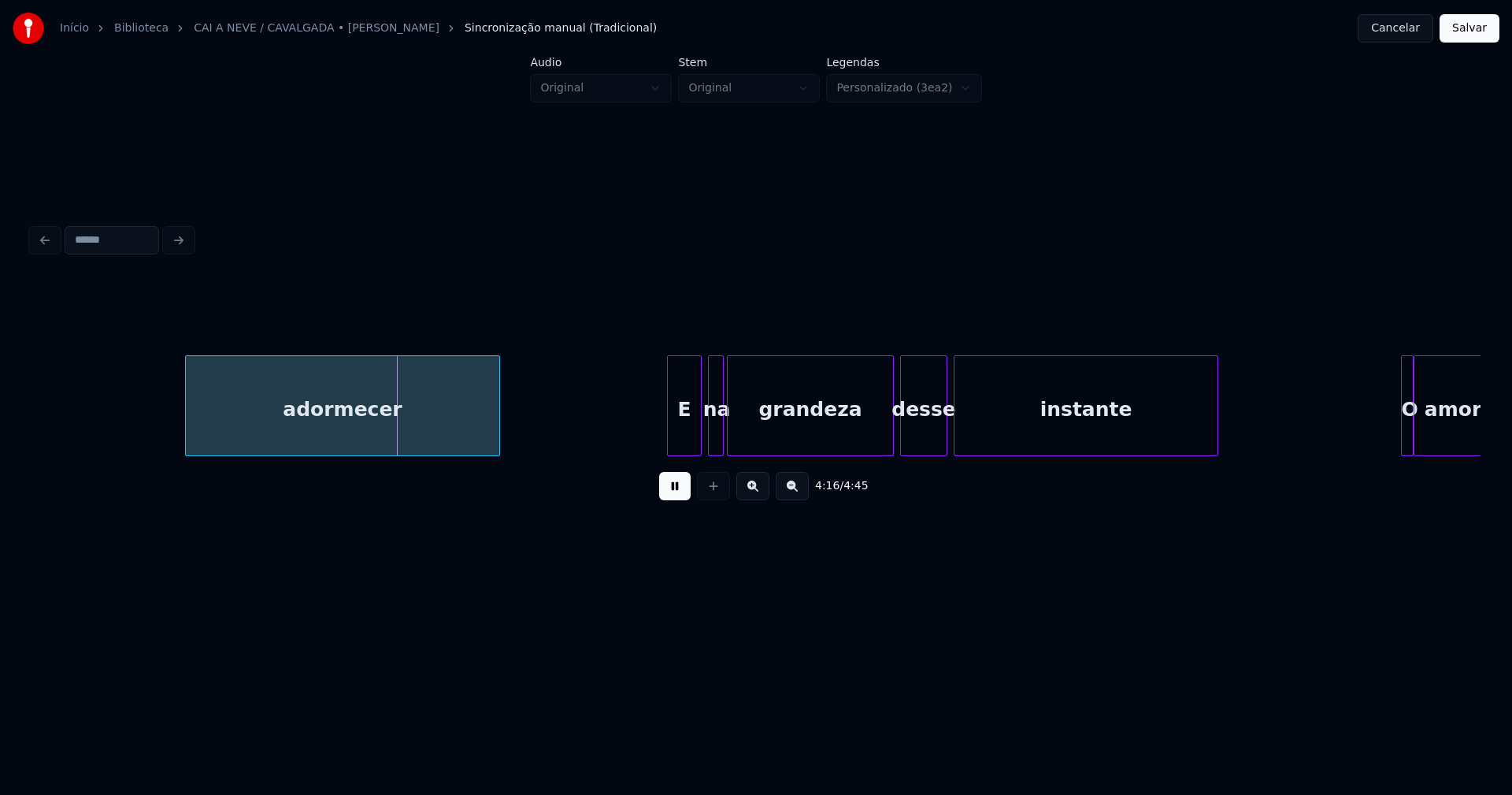
scroll to position [0, 40398]
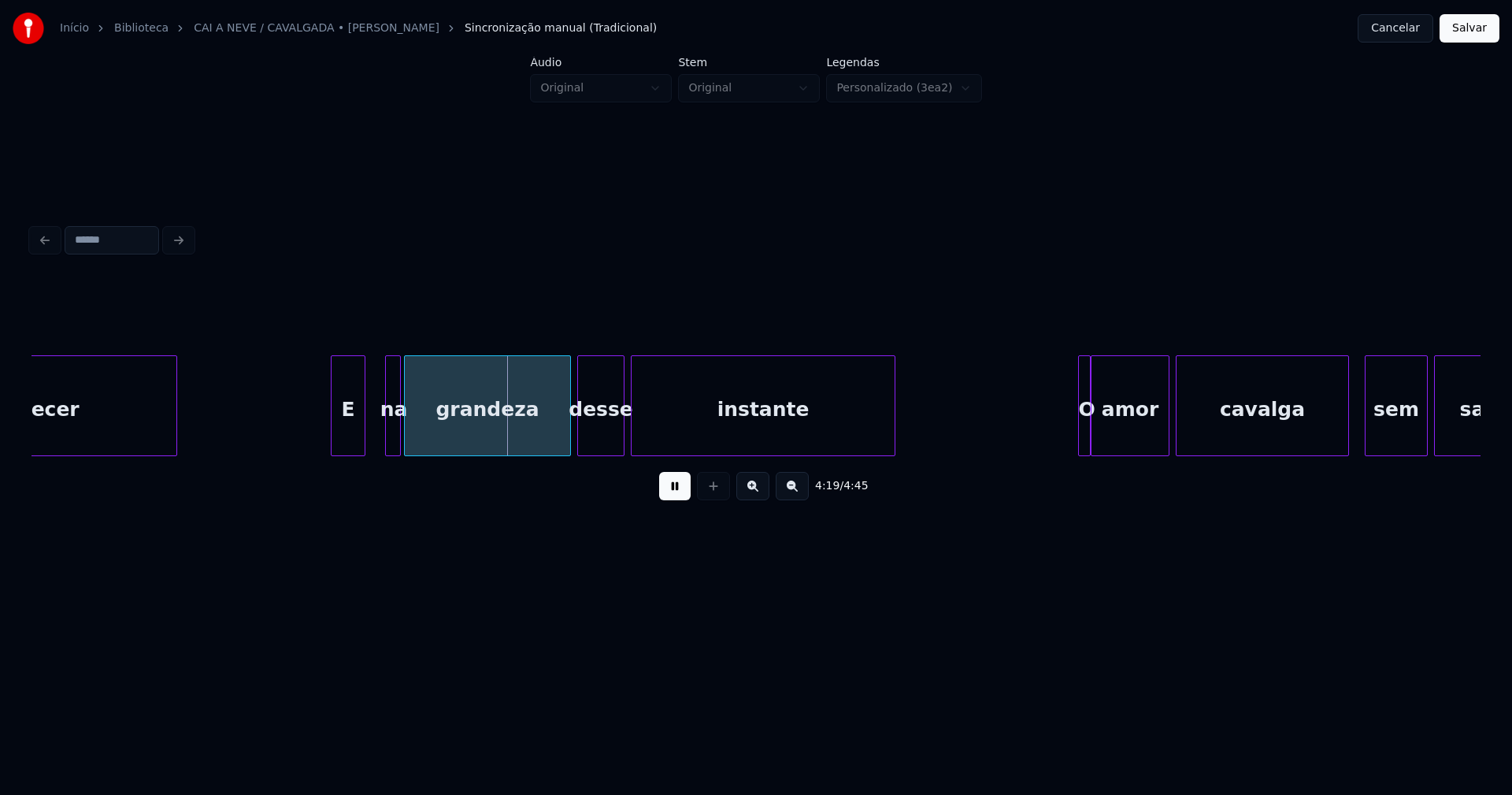
click at [347, 443] on div "E" at bounding box center [348, 410] width 33 height 107
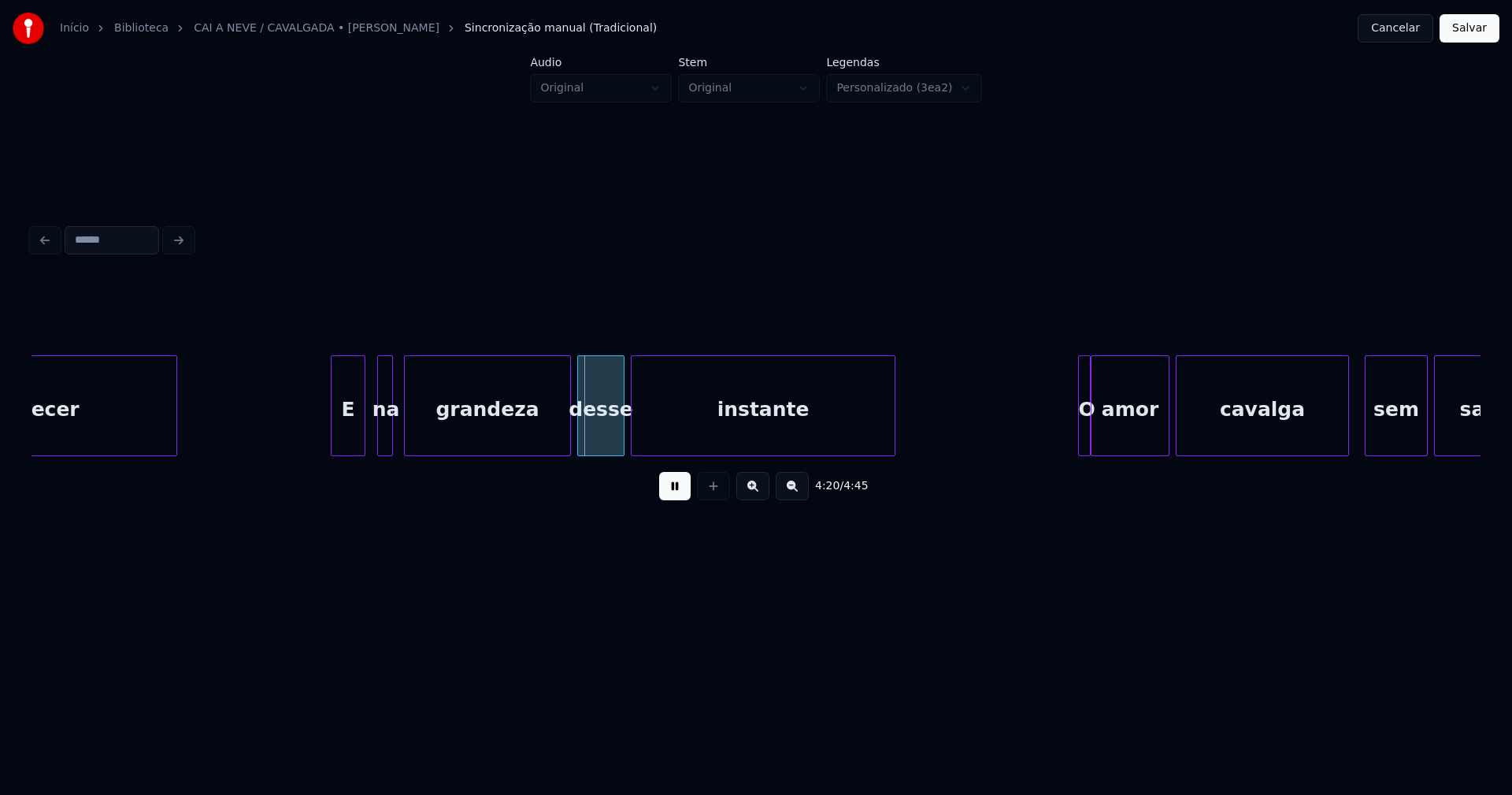
click at [384, 435] on div "na" at bounding box center [386, 410] width 16 height 107
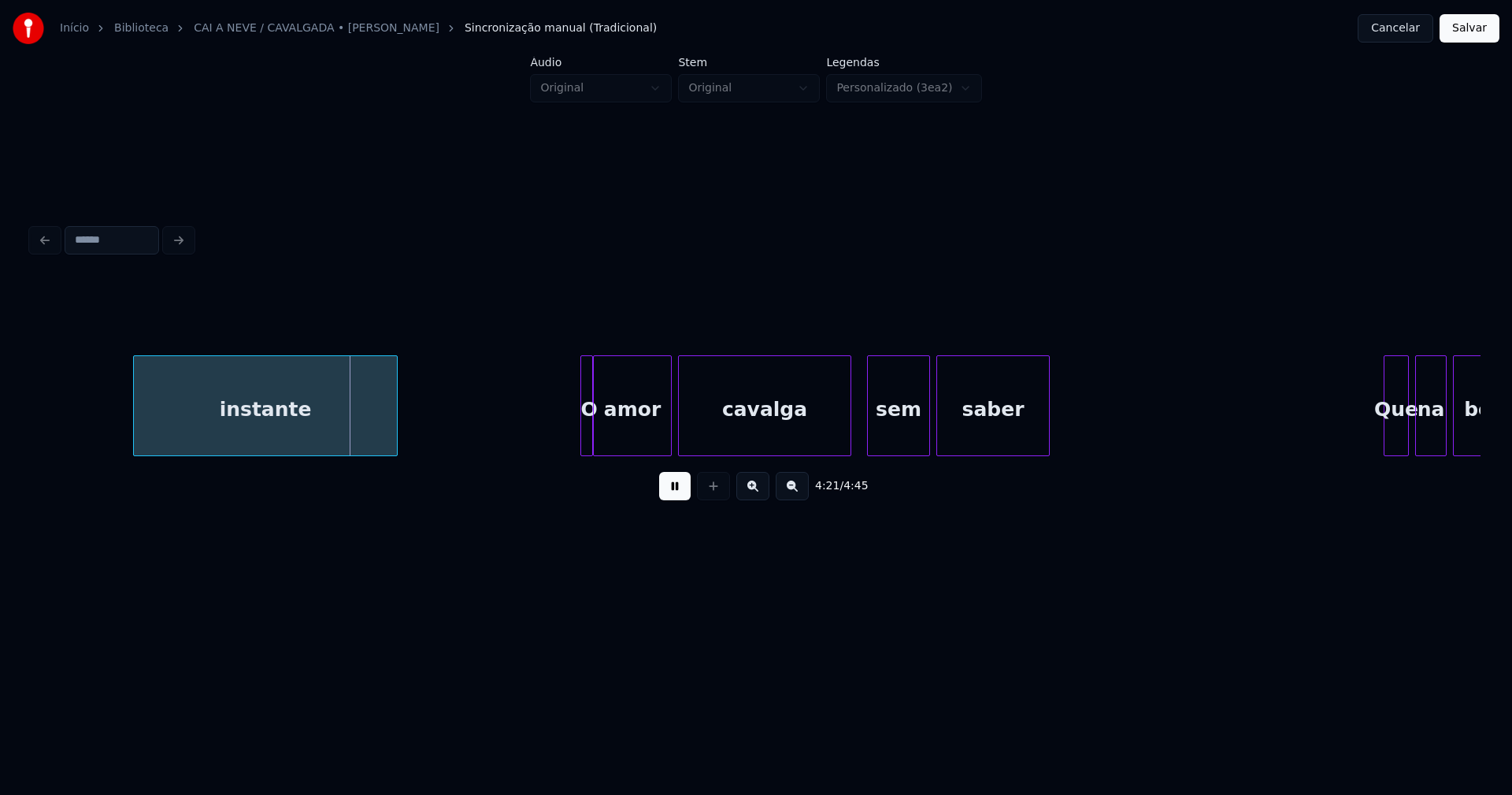
scroll to position [0, 41069]
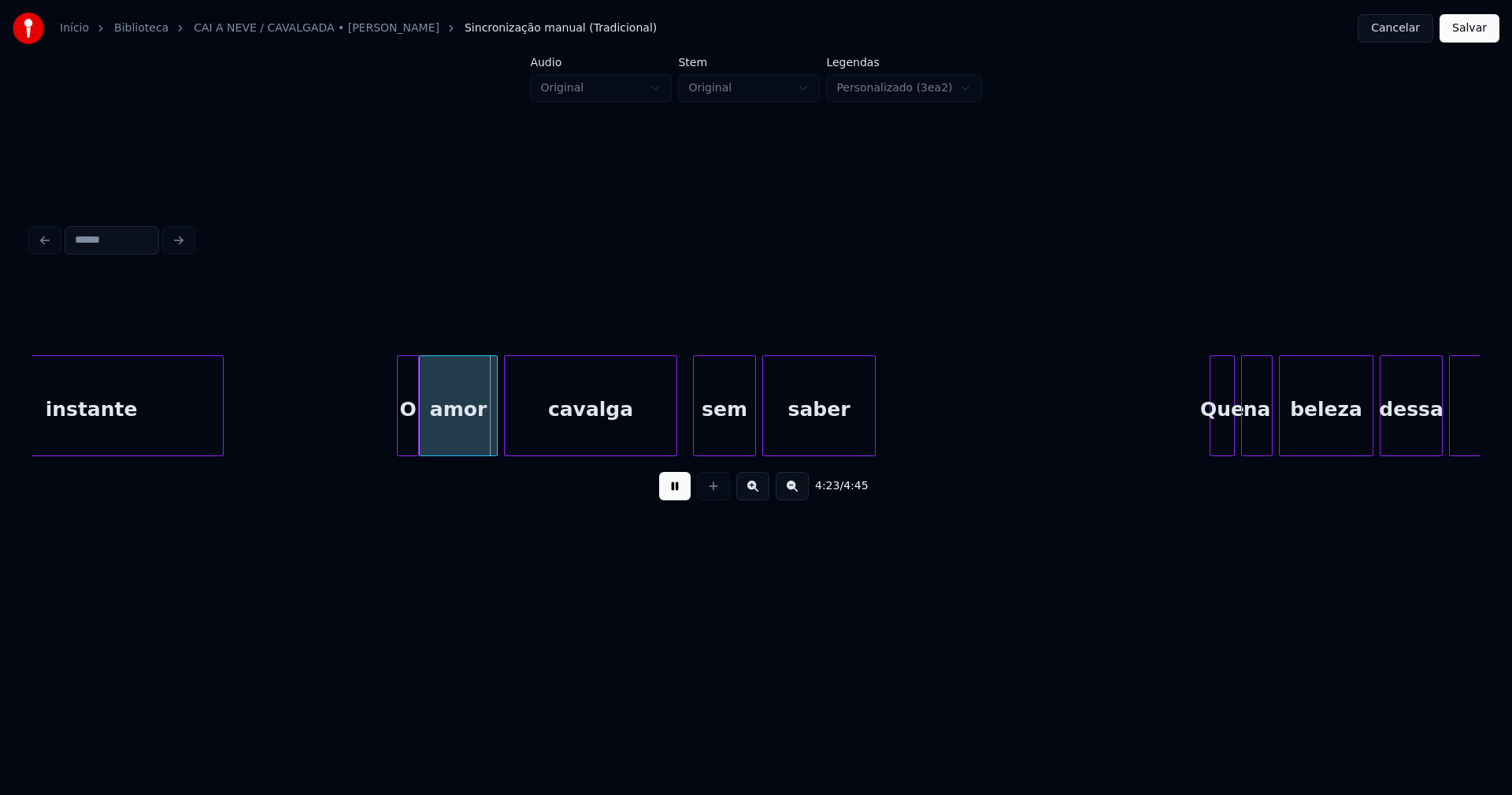
click at [399, 429] on div at bounding box center [400, 406] width 5 height 99
click at [1210, 441] on div at bounding box center [1208, 406] width 5 height 99
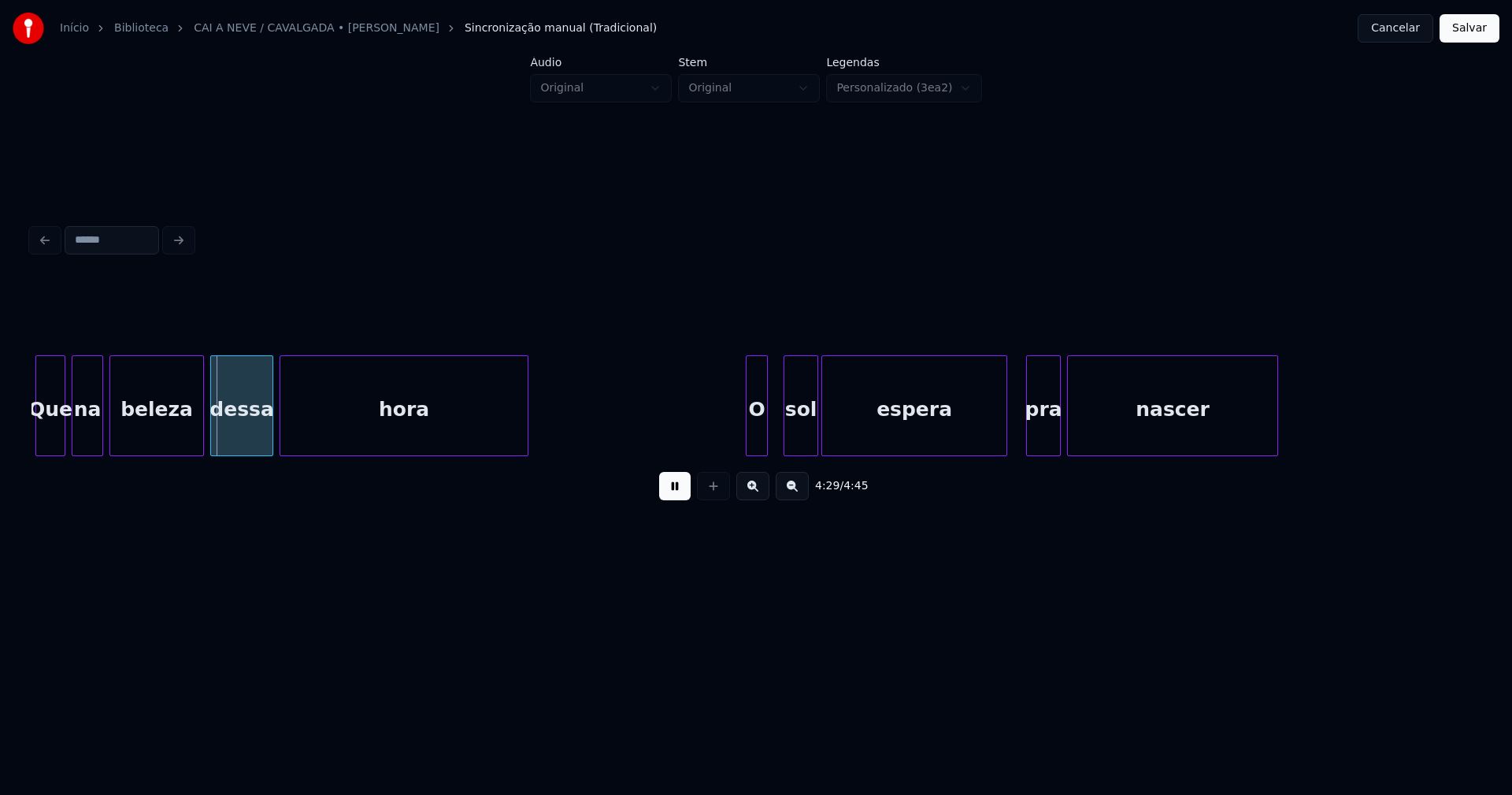
scroll to position [0, 42263]
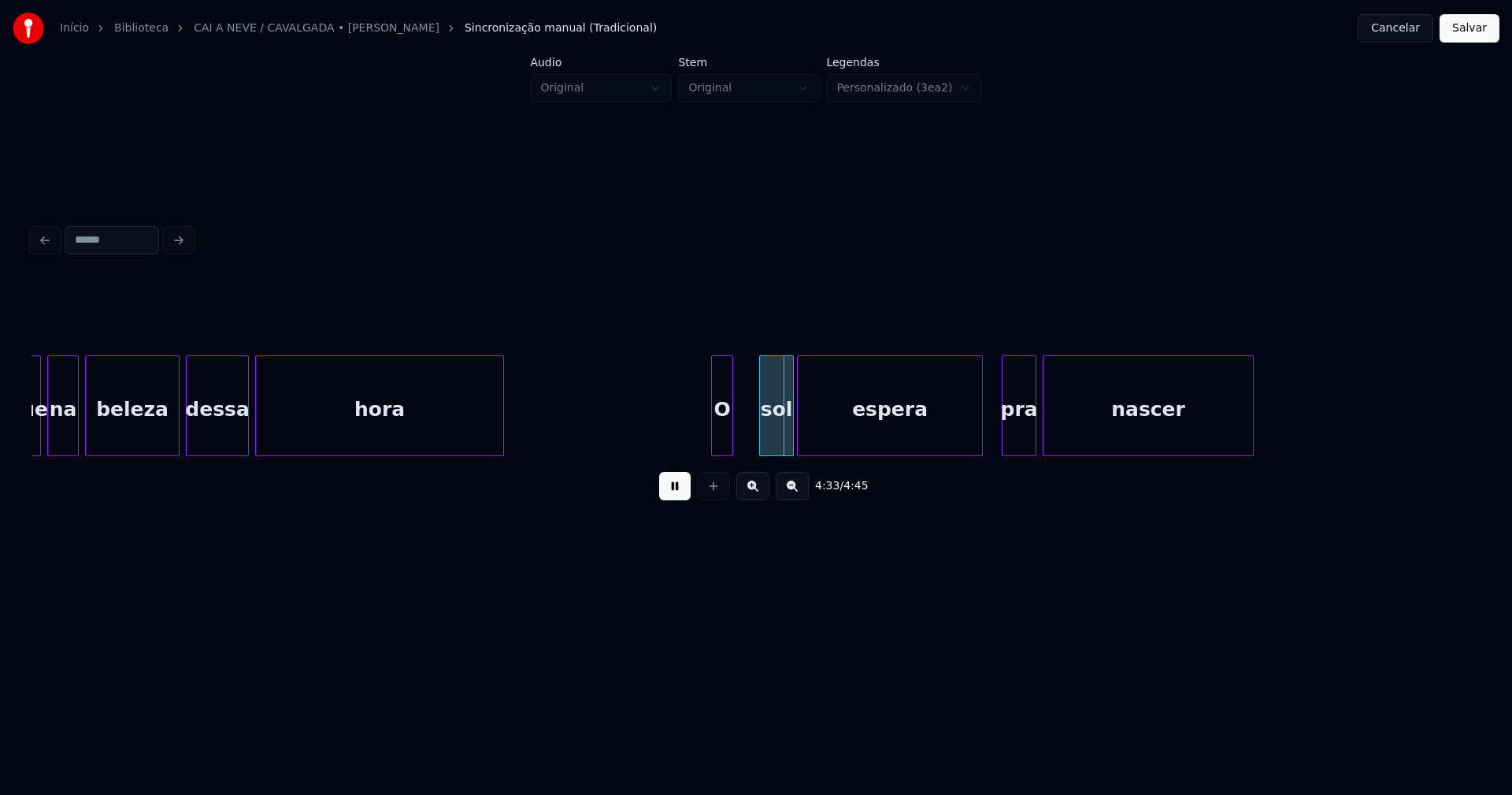
click at [722, 431] on div "O" at bounding box center [722, 410] width 21 height 107
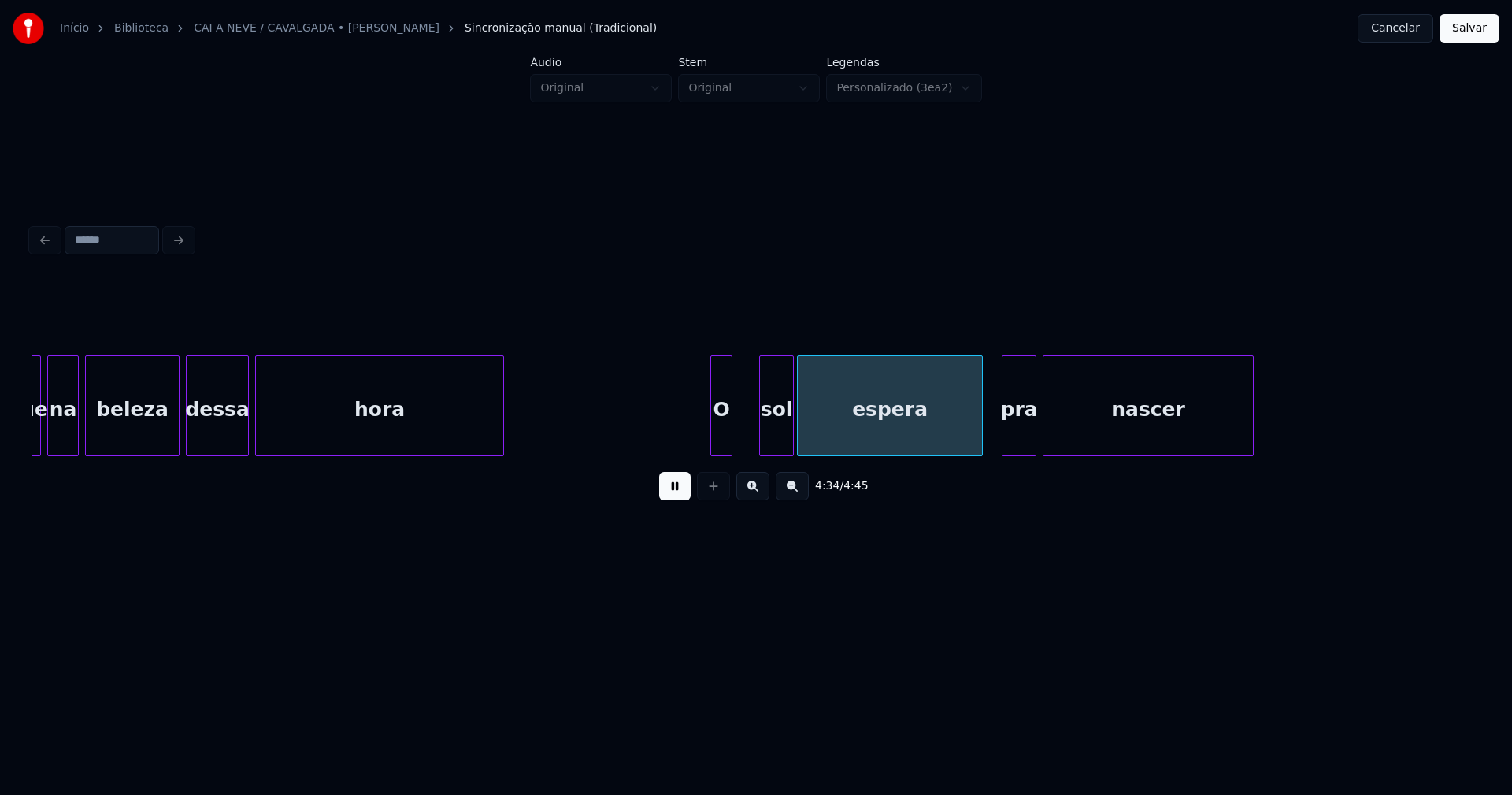
click at [732, 431] on div "O" at bounding box center [721, 406] width 22 height 100
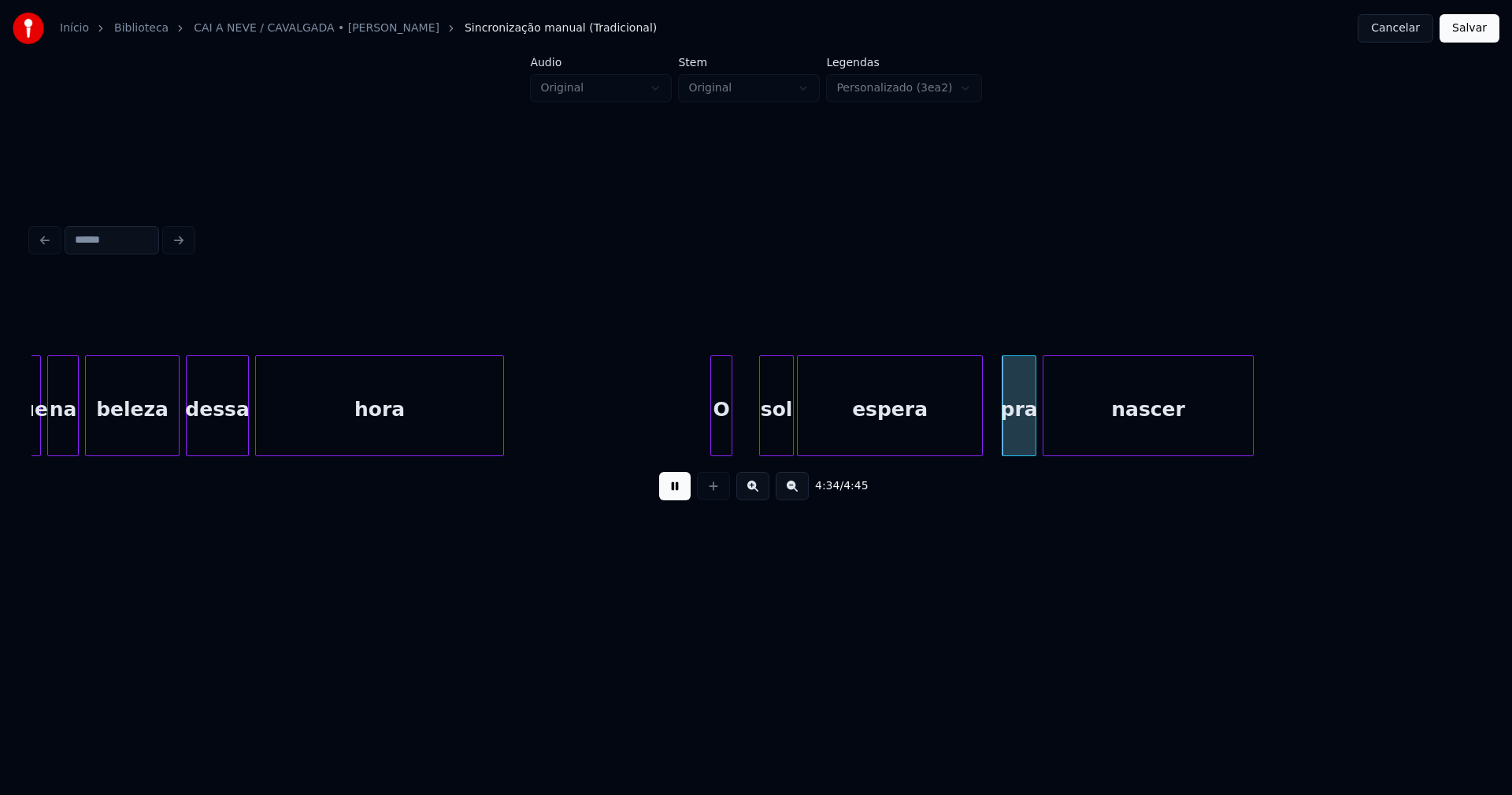
click at [741, 437] on div at bounding box center [740, 406] width 5 height 99
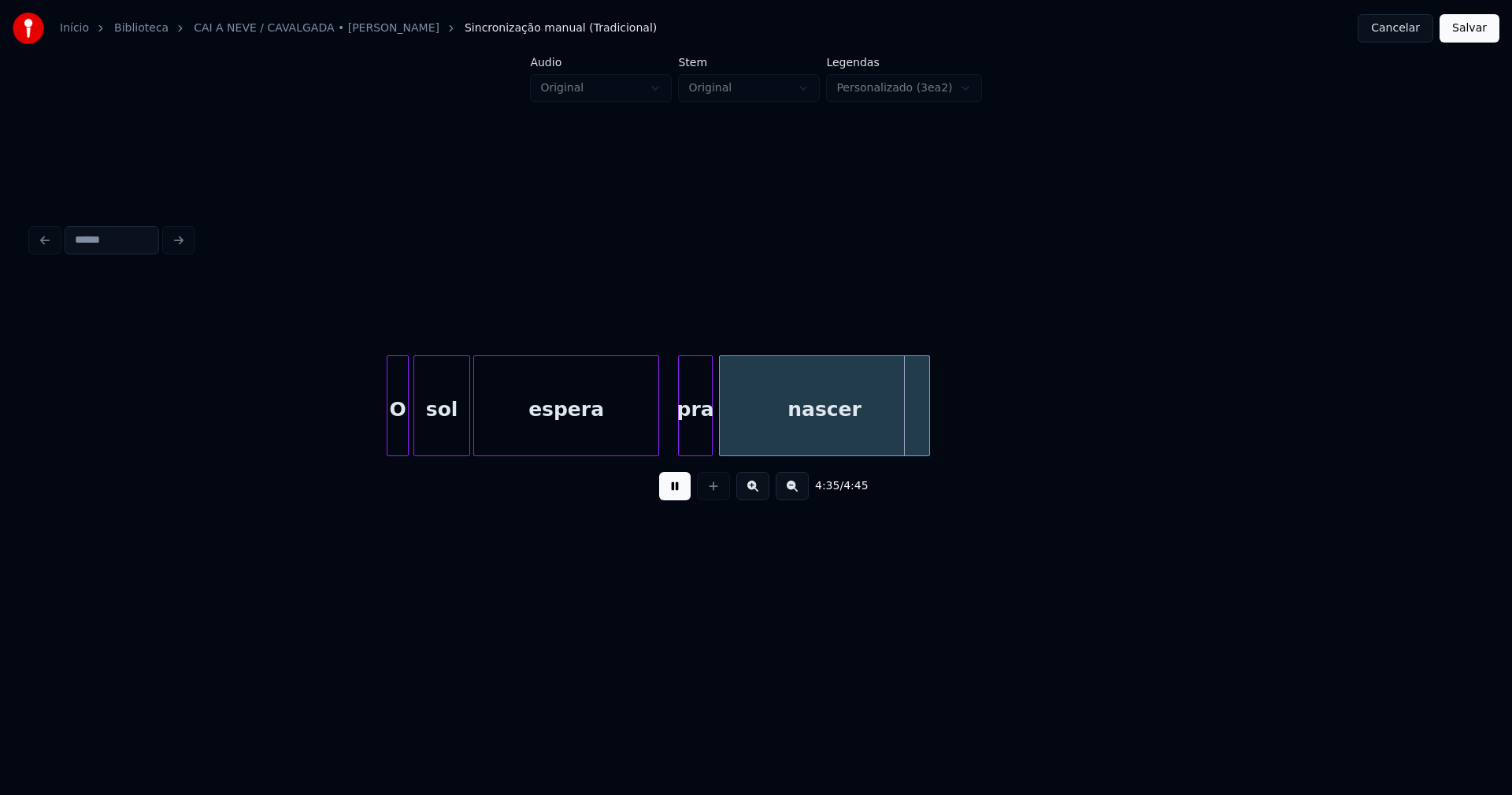
scroll to position [0, 42935]
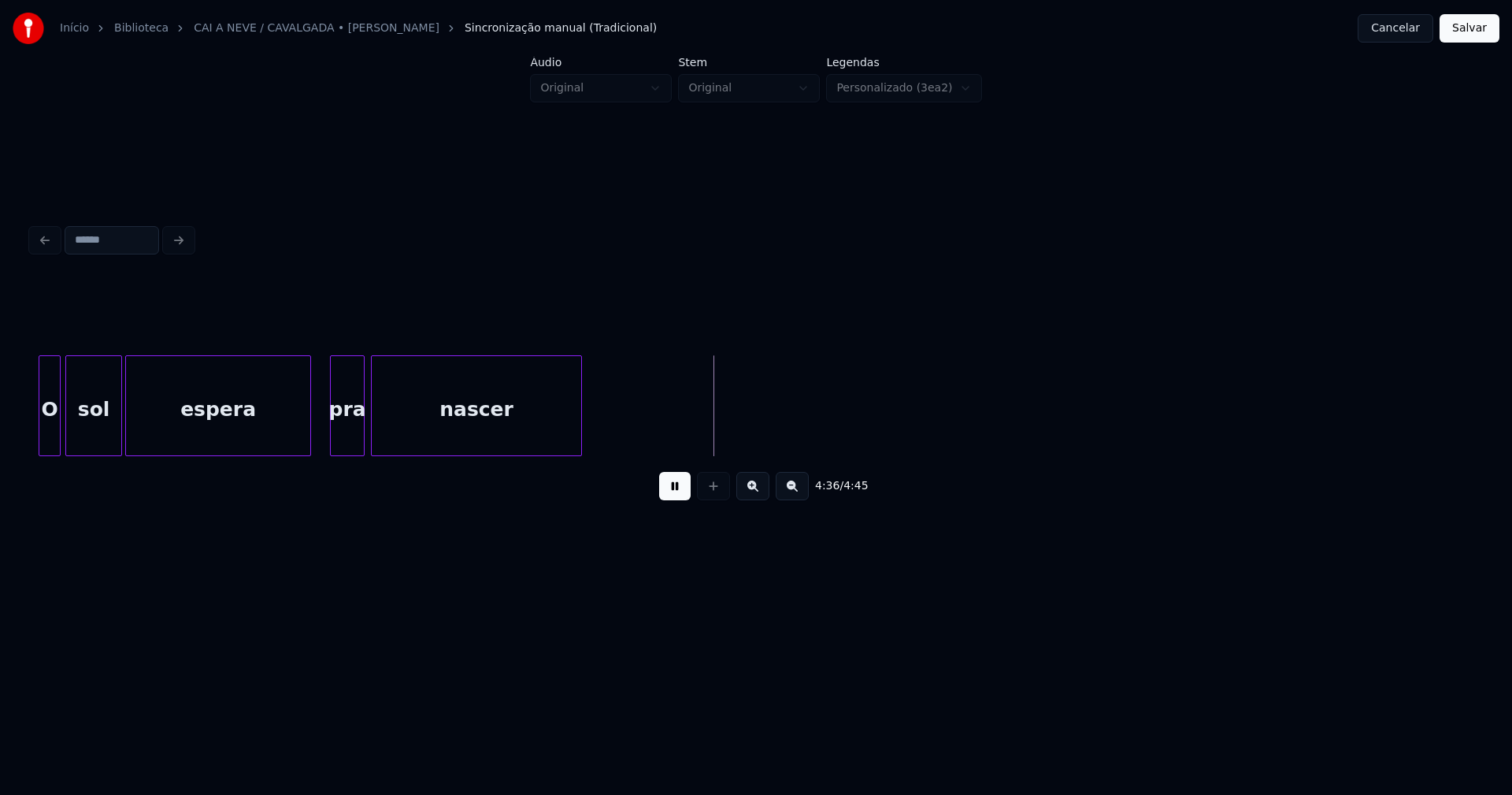
click at [1472, 34] on button "Salvar" at bounding box center [1469, 29] width 60 height 29
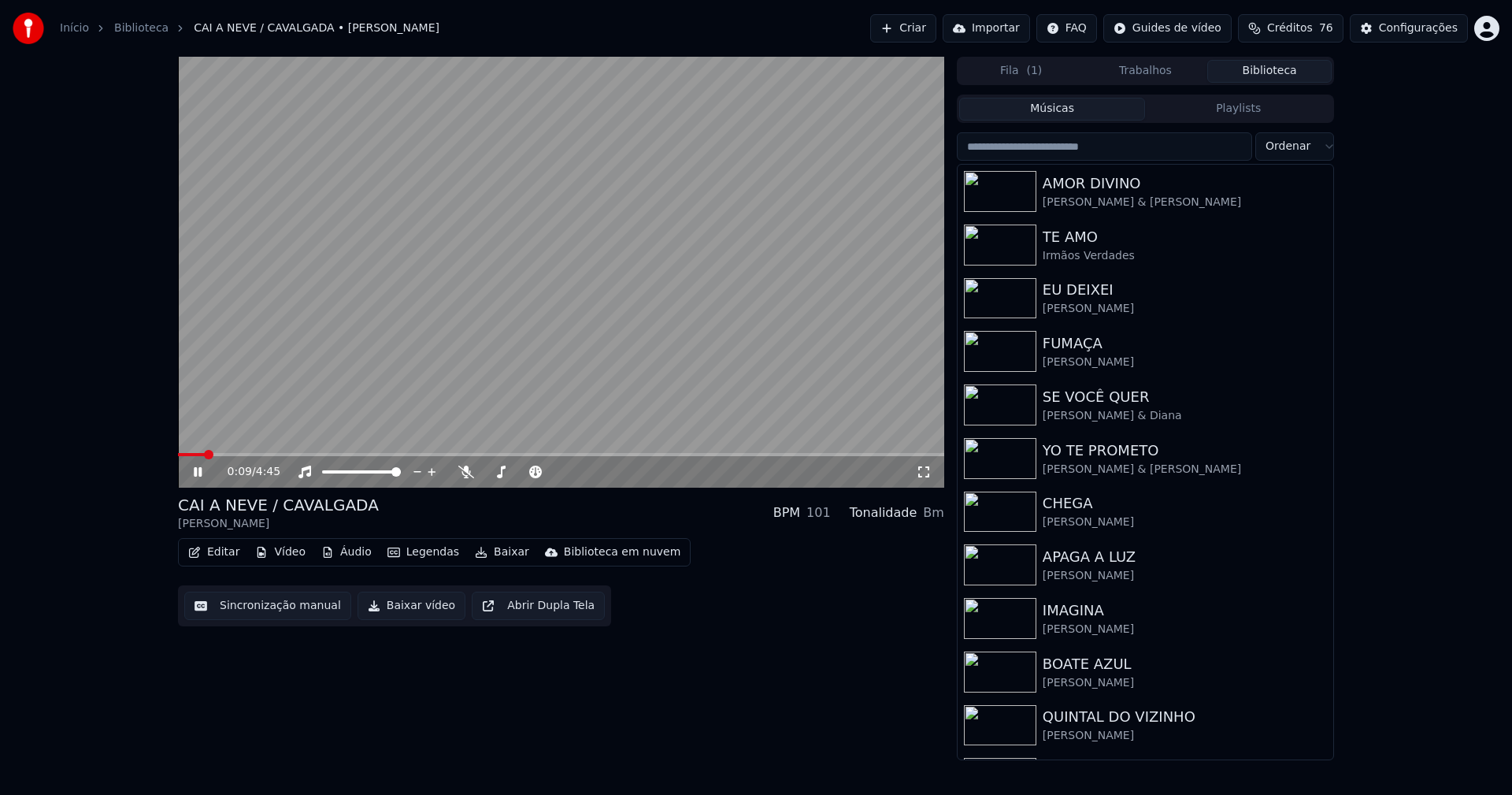
click at [202, 473] on icon at bounding box center [198, 472] width 8 height 10
click at [223, 553] on button "Editar" at bounding box center [214, 553] width 64 height 22
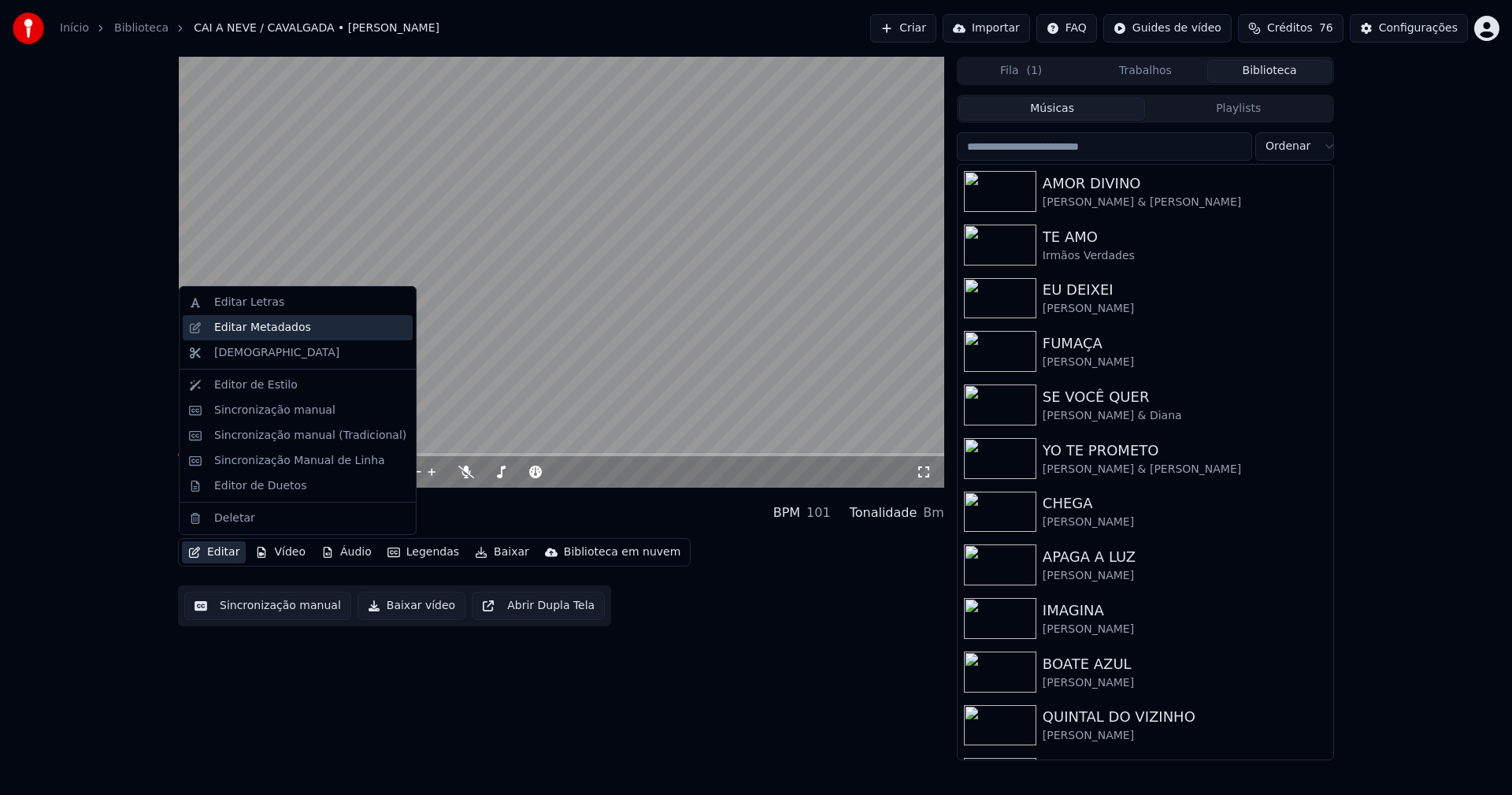
click at [255, 330] on div "Editar Metadados" at bounding box center [263, 328] width 97 height 16
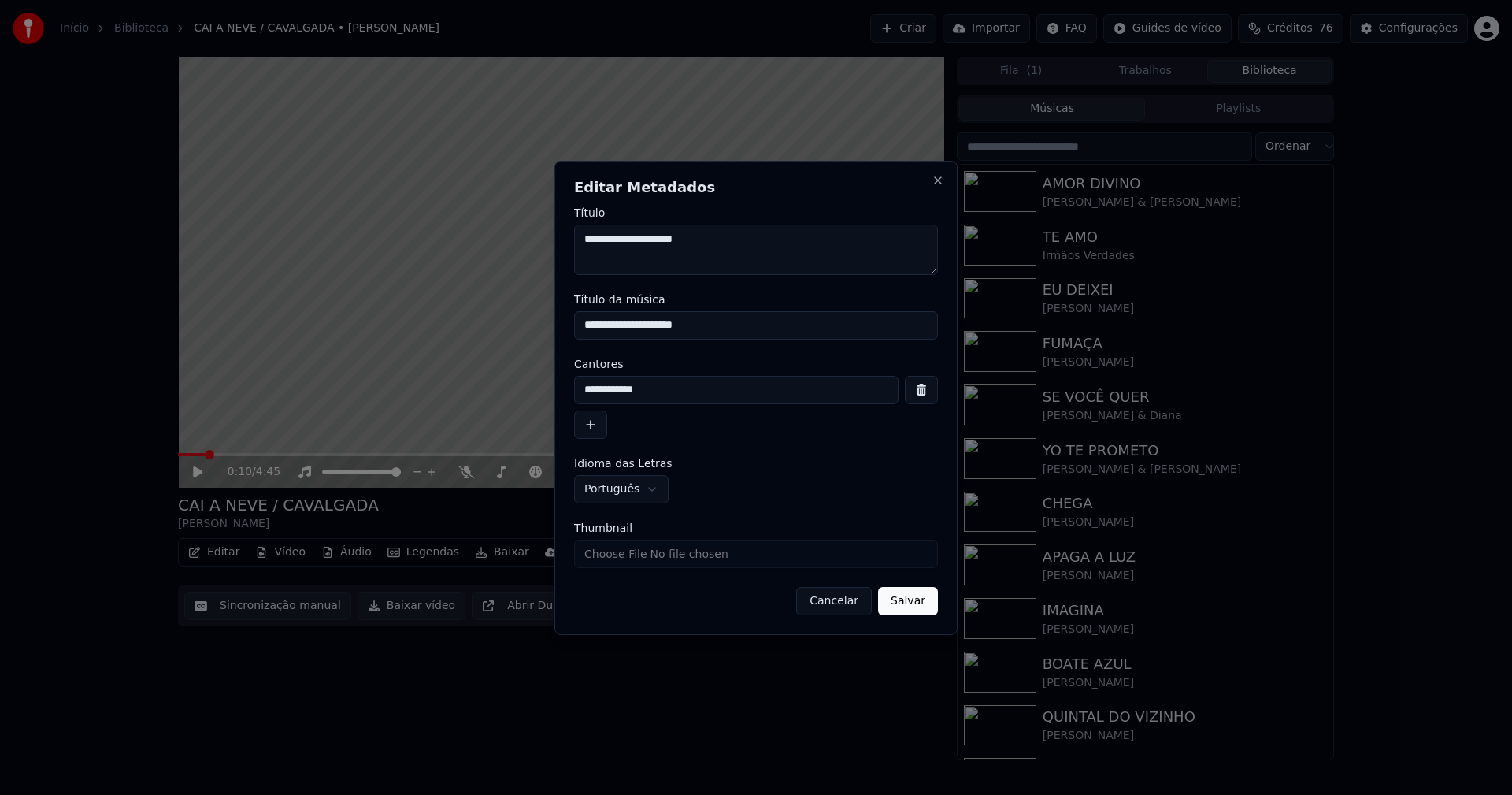
click at [634, 558] on input "Thumbnail" at bounding box center [756, 554] width 363 height 29
type input "**********"
click at [906, 603] on button "Salvar" at bounding box center [908, 601] width 60 height 29
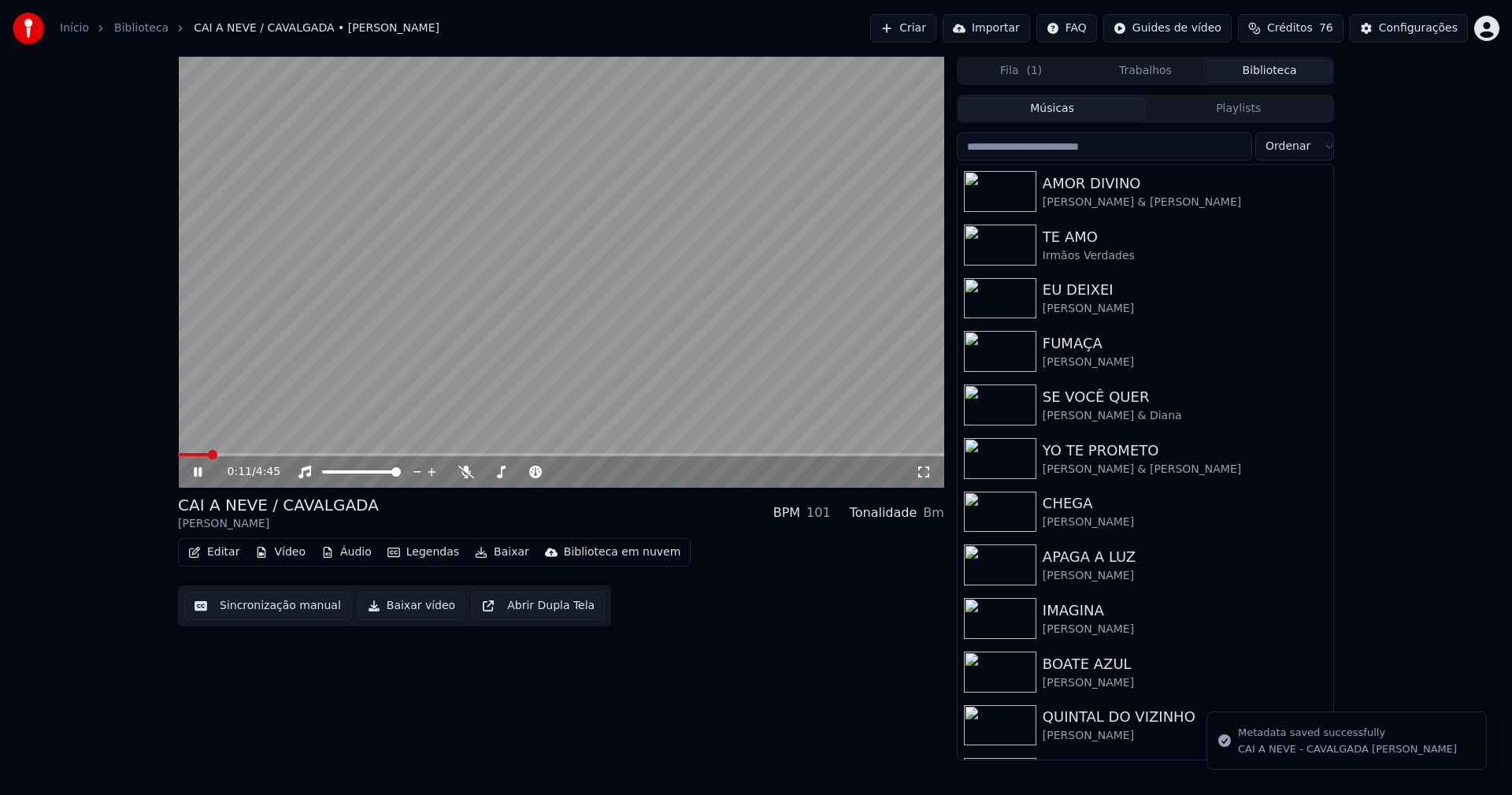
click at [202, 471] on icon at bounding box center [209, 472] width 37 height 13
click at [416, 608] on button "Baixar vídeo" at bounding box center [411, 606] width 108 height 29
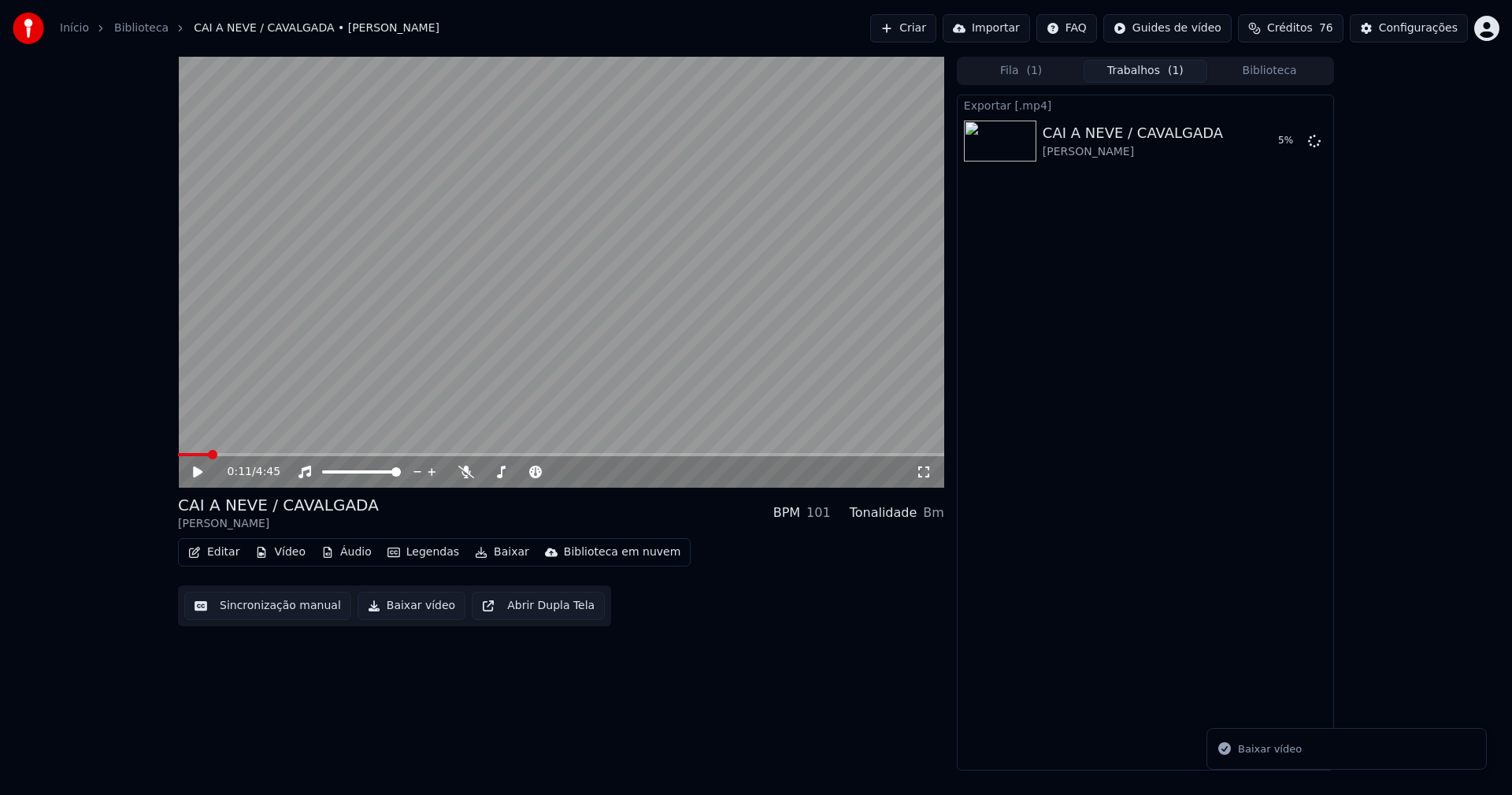
click at [1290, 74] on button "Biblioteca" at bounding box center [1270, 71] width 124 height 23
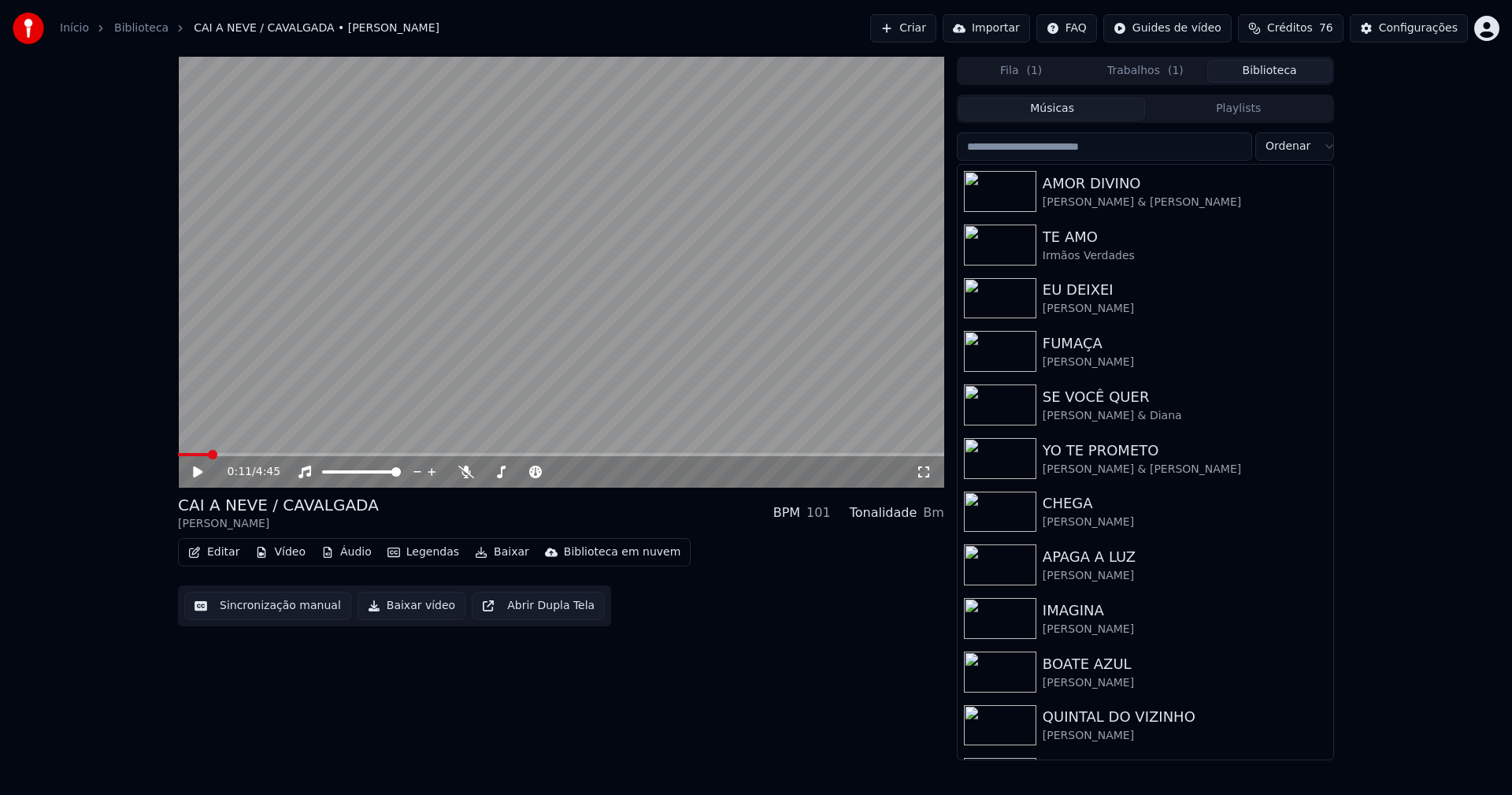
drag, startPoint x: 1044, startPoint y: 149, endPoint x: 1052, endPoint y: 152, distance: 8.5
click at [1045, 149] on input "search" at bounding box center [1104, 147] width 296 height 29
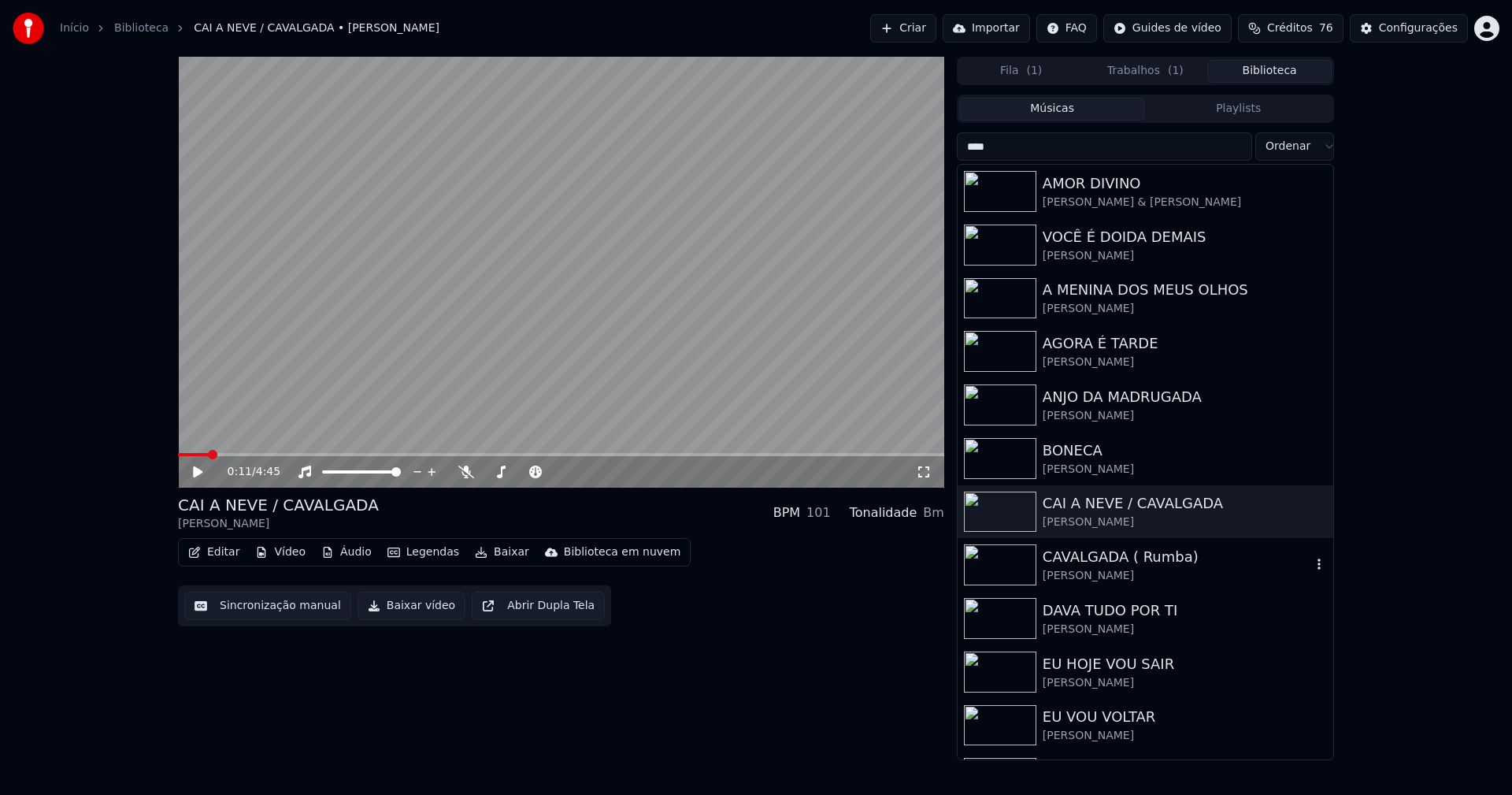
type input "****"
click at [1103, 553] on div "CAVALGADA ( Rumba)" at bounding box center [1176, 557] width 269 height 22
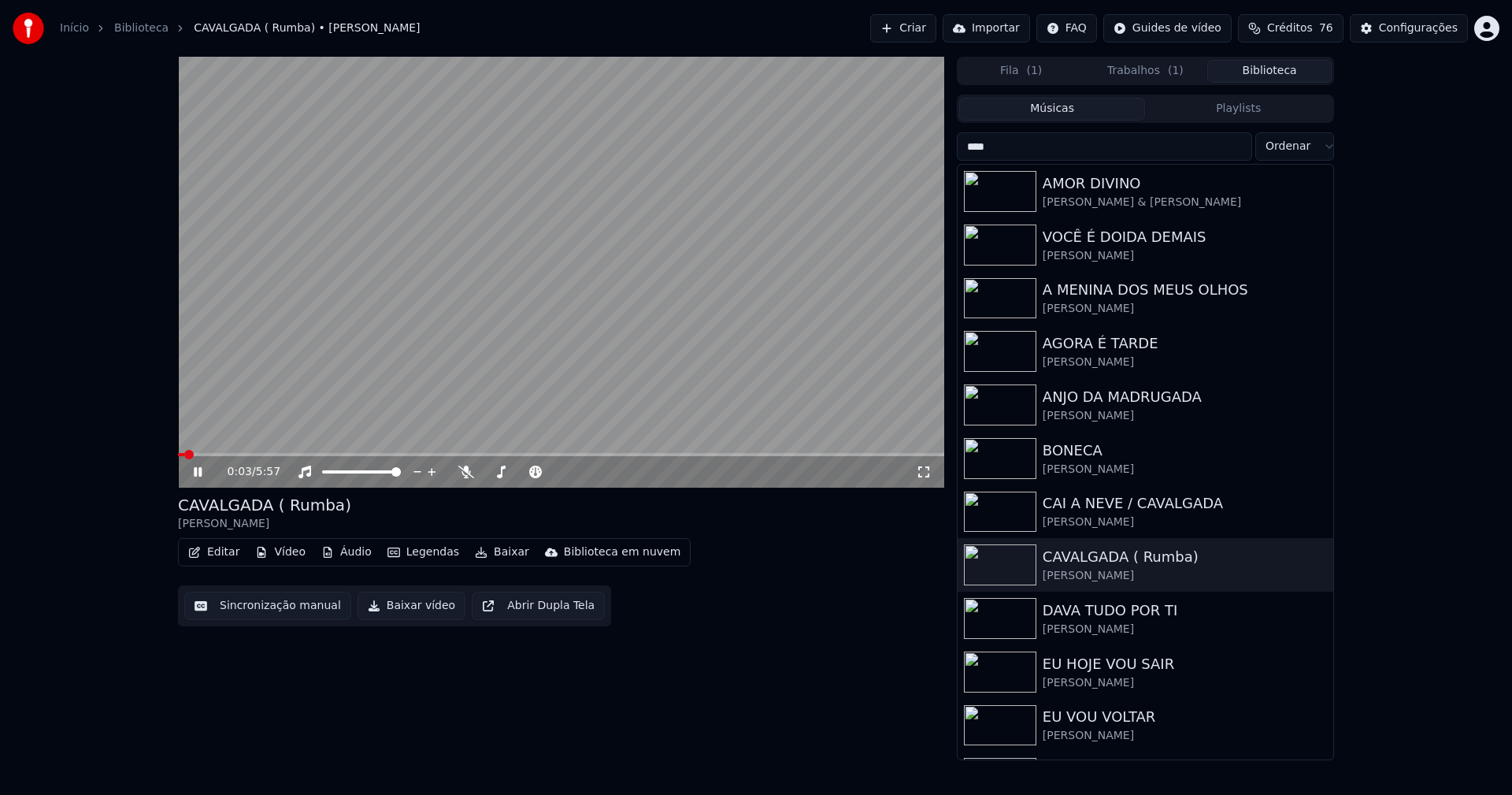
click at [198, 475] on icon at bounding box center [209, 472] width 37 height 13
click at [281, 554] on button "Vídeo" at bounding box center [280, 553] width 63 height 22
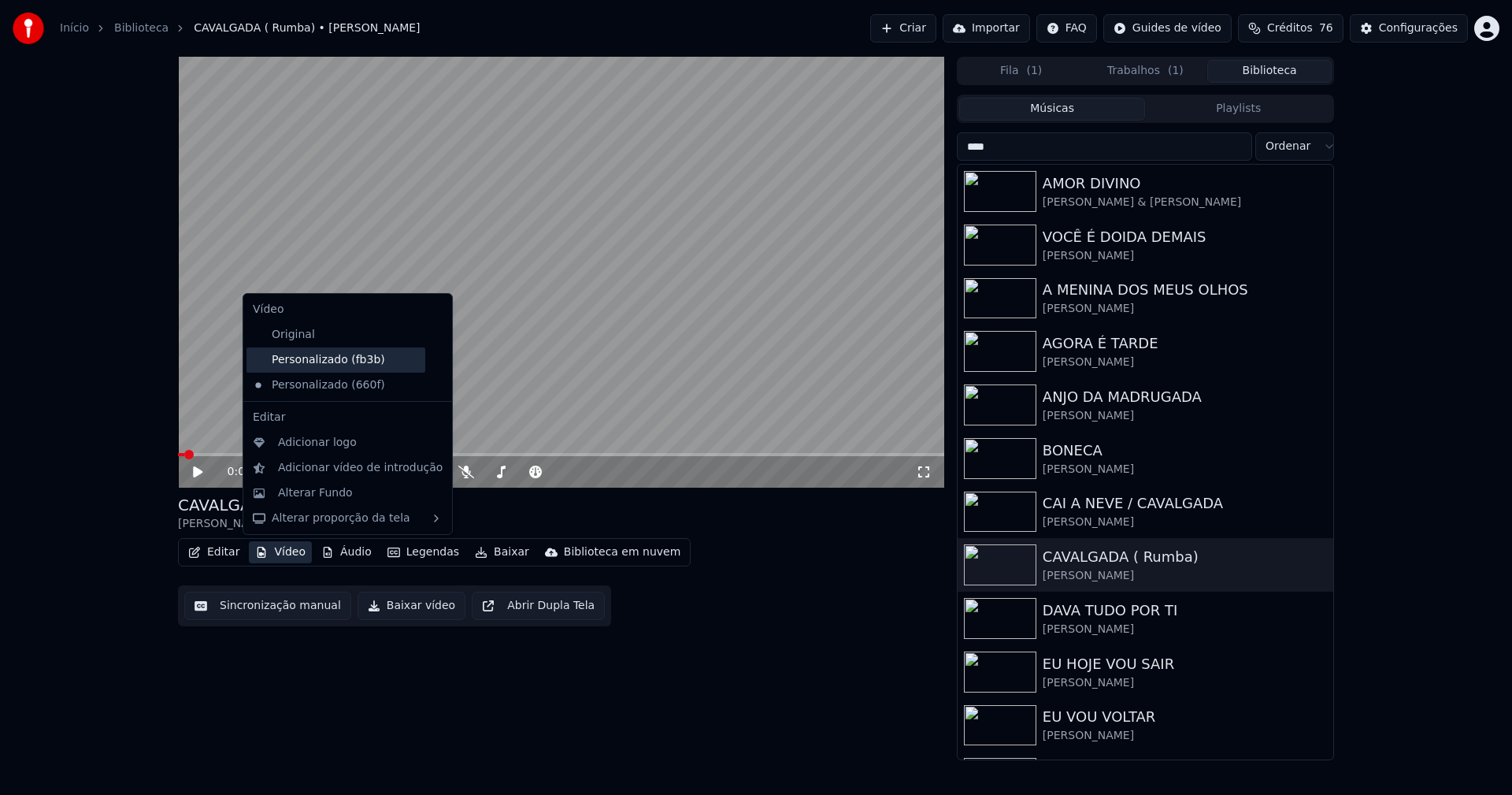
click at [359, 358] on div "Personalizado (fb3b)" at bounding box center [336, 360] width 179 height 26
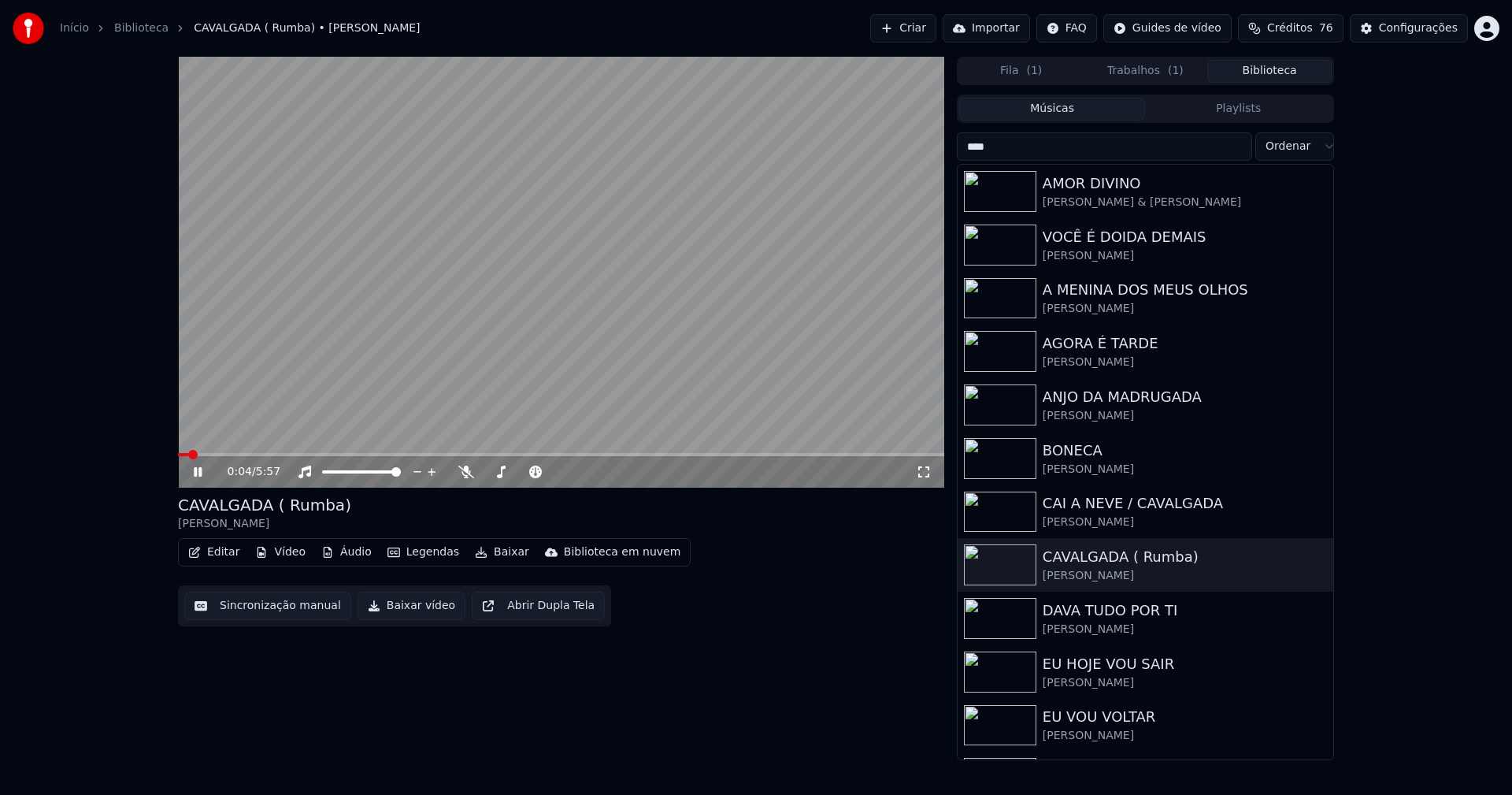
click at [202, 475] on icon at bounding box center [198, 472] width 8 height 10
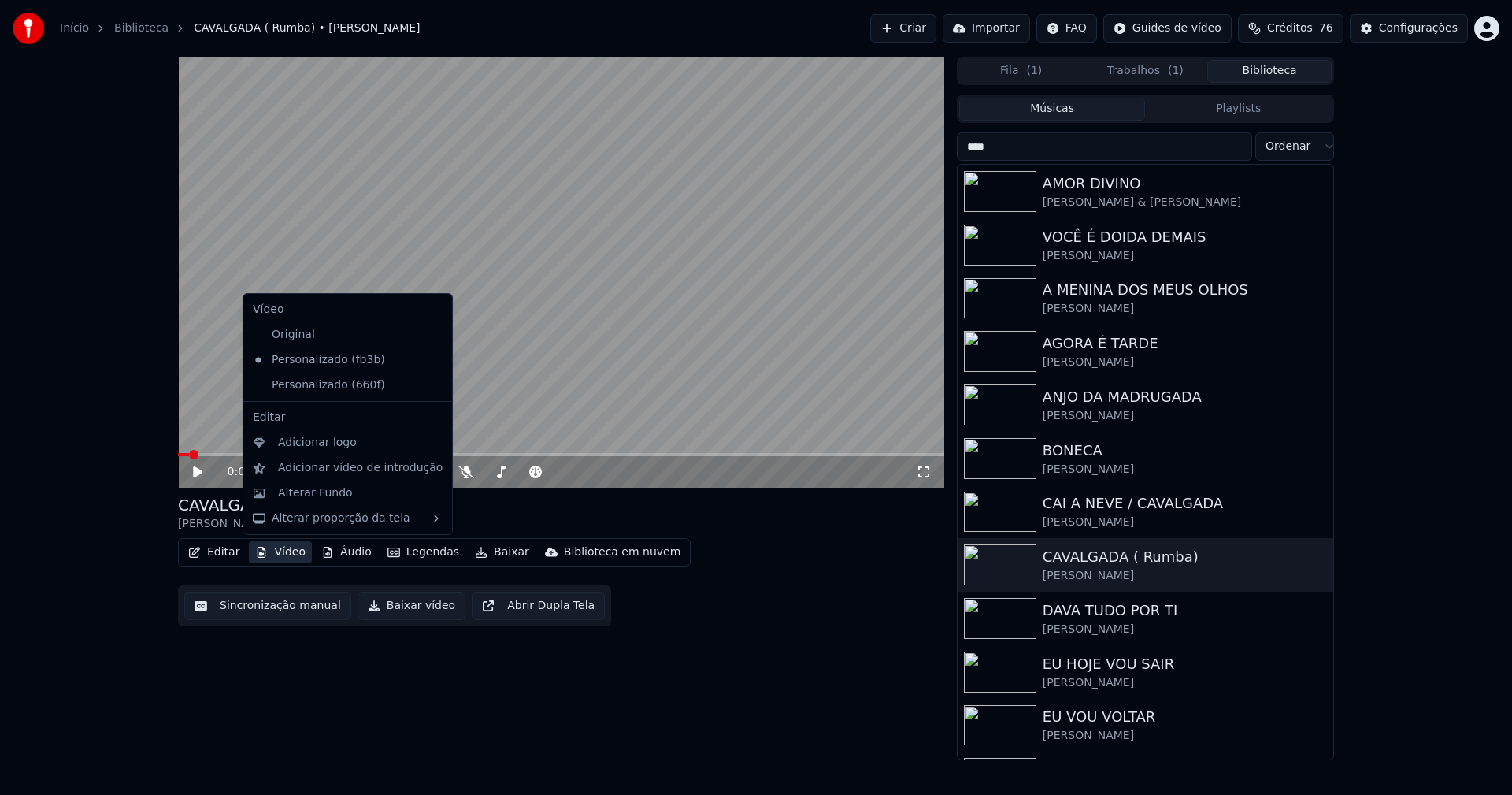
click at [289, 554] on button "Vídeo" at bounding box center [280, 553] width 63 height 22
click at [431, 386] on icon at bounding box center [437, 385] width 11 height 13
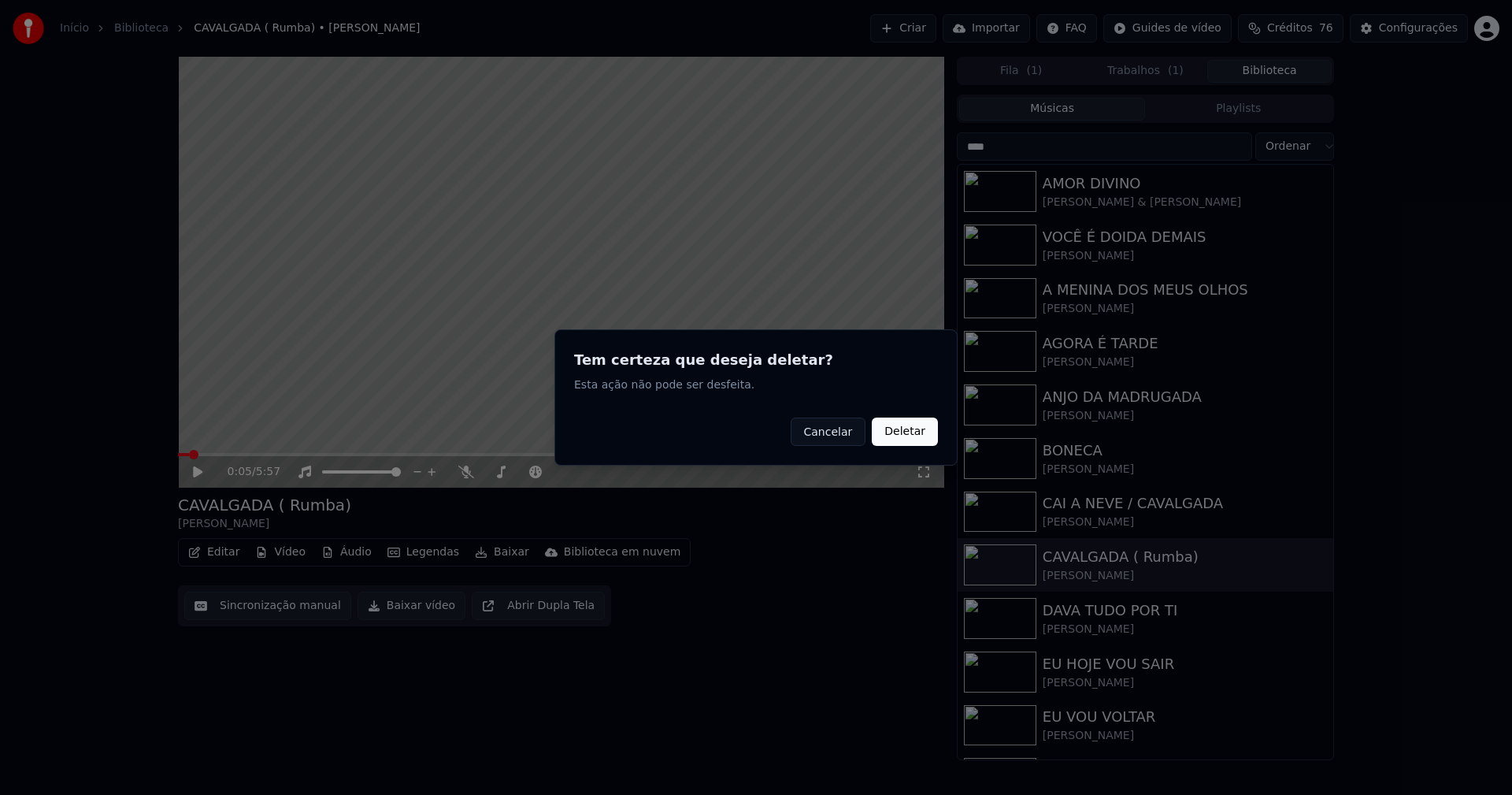
drag, startPoint x: 906, startPoint y: 435, endPoint x: 408, endPoint y: 541, distance: 509.2
click at [906, 434] on button "Deletar" at bounding box center [905, 432] width 66 height 29
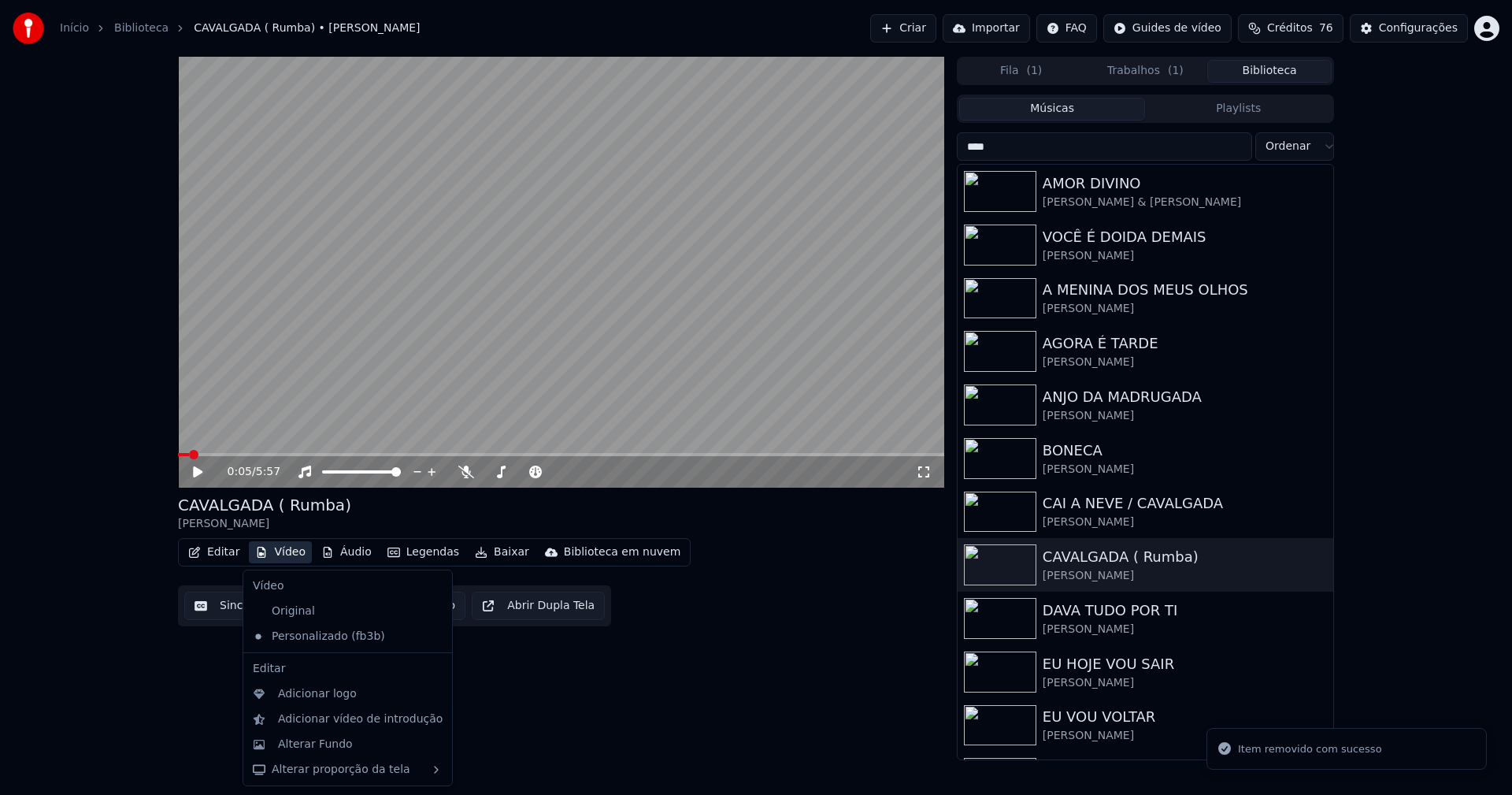
click at [291, 553] on button "Vídeo" at bounding box center [280, 553] width 63 height 22
click at [327, 688] on div "Adicionar logo" at bounding box center [317, 695] width 79 height 16
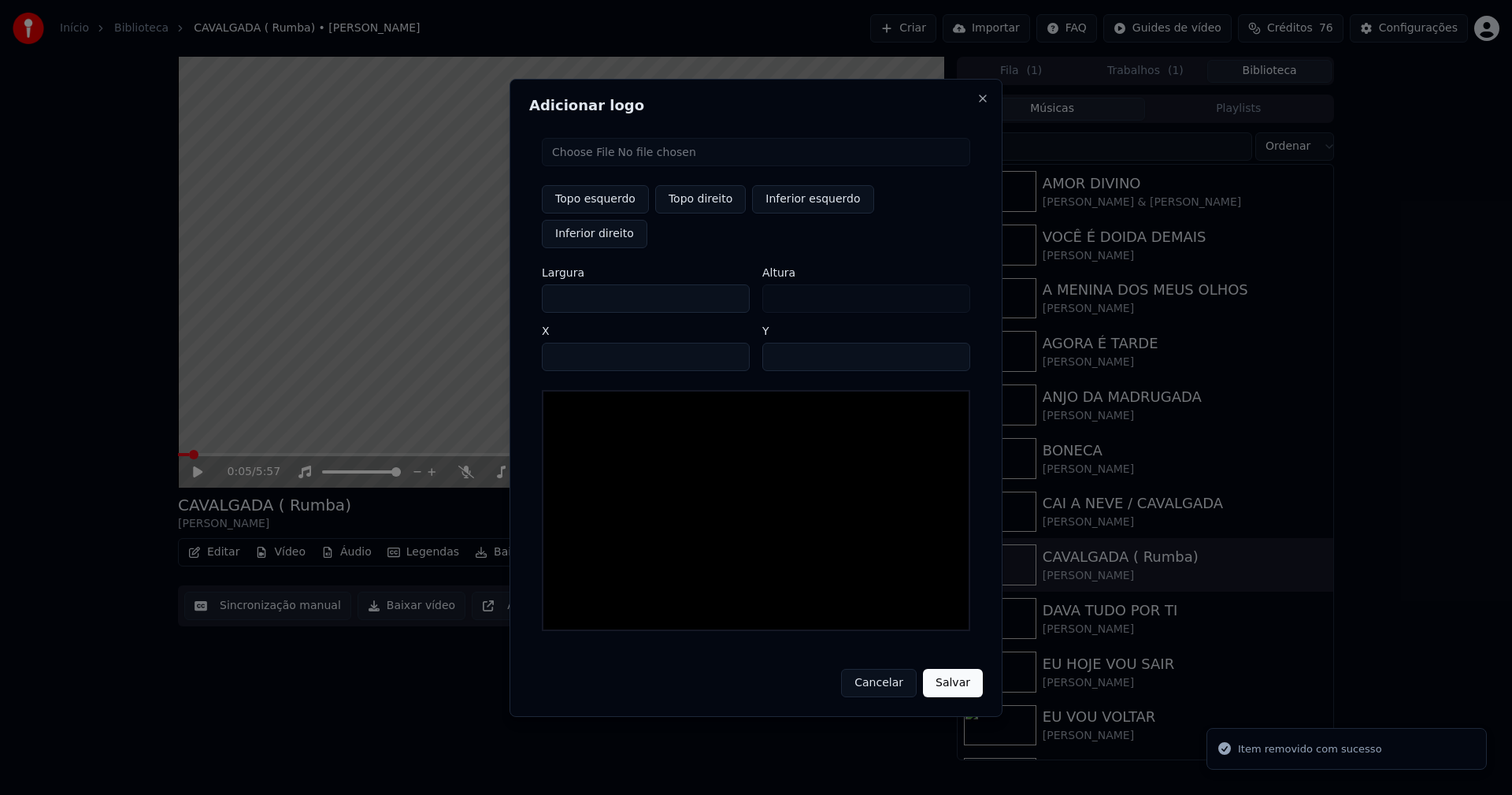
click at [611, 166] on input "file" at bounding box center [756, 152] width 428 height 29
type input "**********"
drag, startPoint x: 707, startPoint y: 213, endPoint x: 659, endPoint y: 230, distance: 50.9
click at [707, 214] on button "Topo direito" at bounding box center [701, 199] width 91 height 29
type input "****"
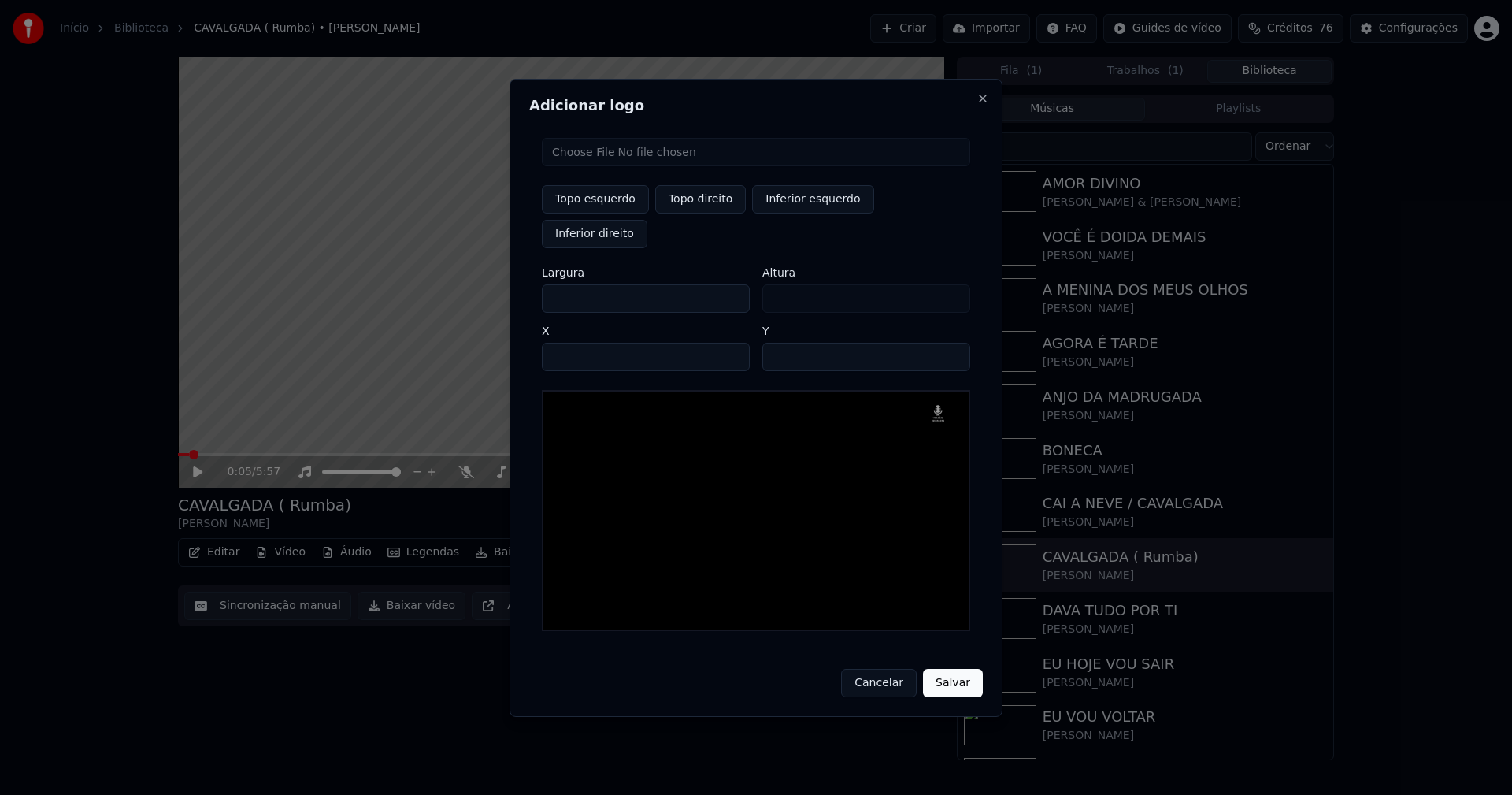
drag, startPoint x: 567, startPoint y: 284, endPoint x: 485, endPoint y: 295, distance: 82.7
click at [488, 297] on body "Início Biblioteca CAVALGADA ( [GEOGRAPHIC_DATA]) • [PERSON_NAME] Importar FAQ G…" at bounding box center [756, 397] width 1512 height 795
type input "**"
type input "***"
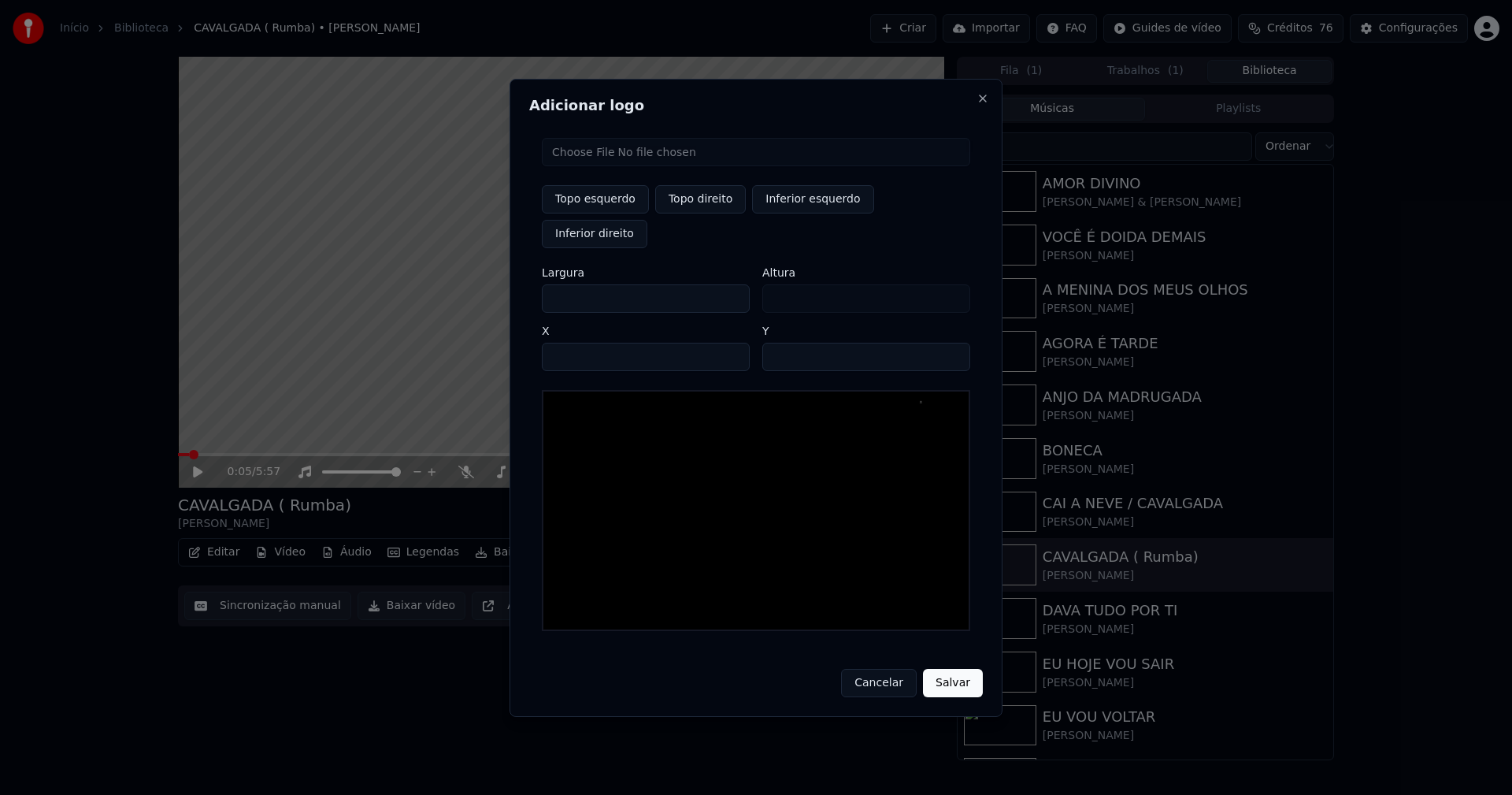
type input "***"
click at [575, 343] on input "****" at bounding box center [646, 357] width 208 height 29
type input "****"
click at [778, 343] on input "**" at bounding box center [866, 357] width 208 height 29
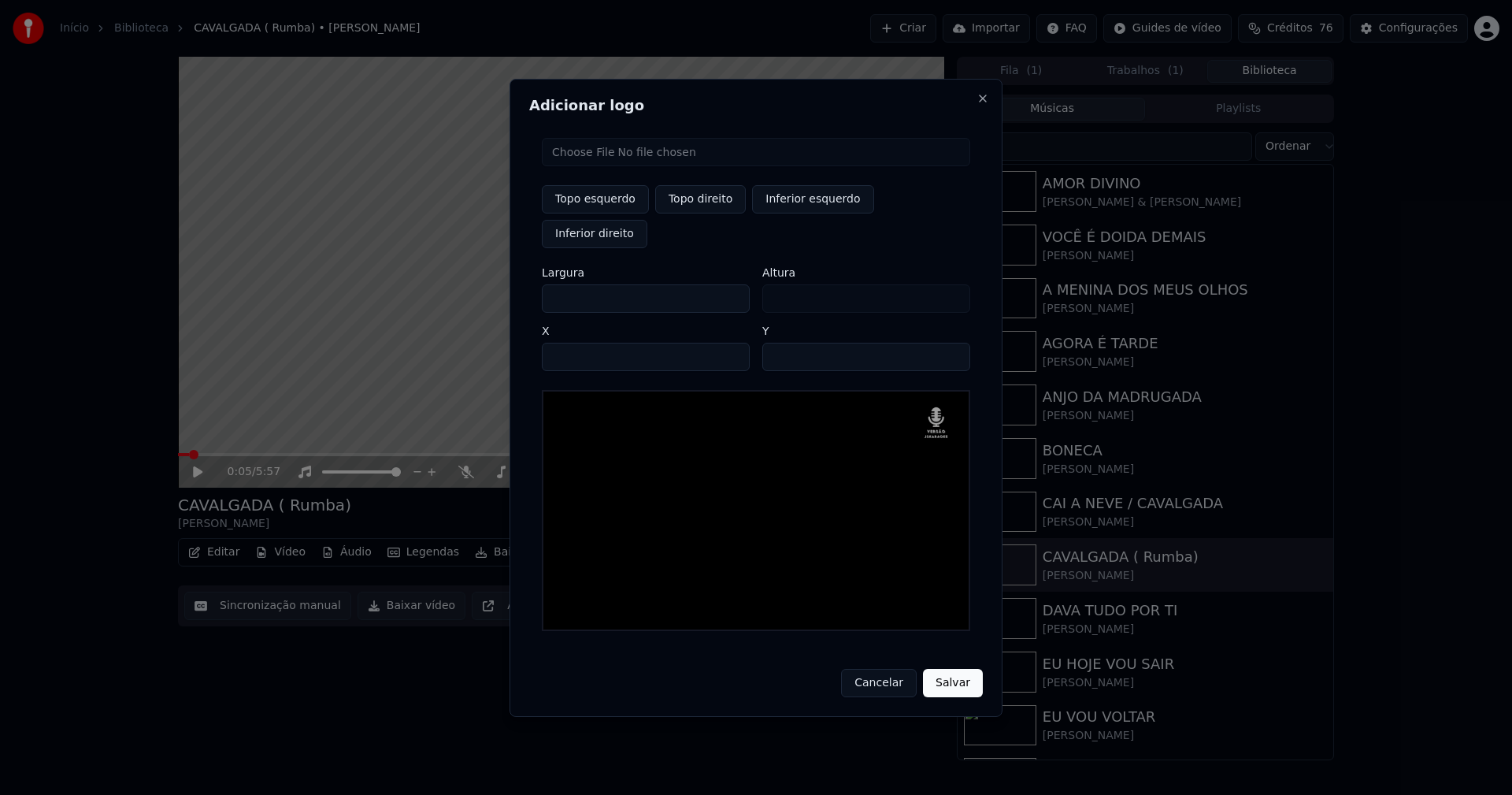
type input "**"
click at [952, 669] on button "Salvar" at bounding box center [952, 683] width 60 height 29
